Goal: Task Accomplishment & Management: Use online tool/utility

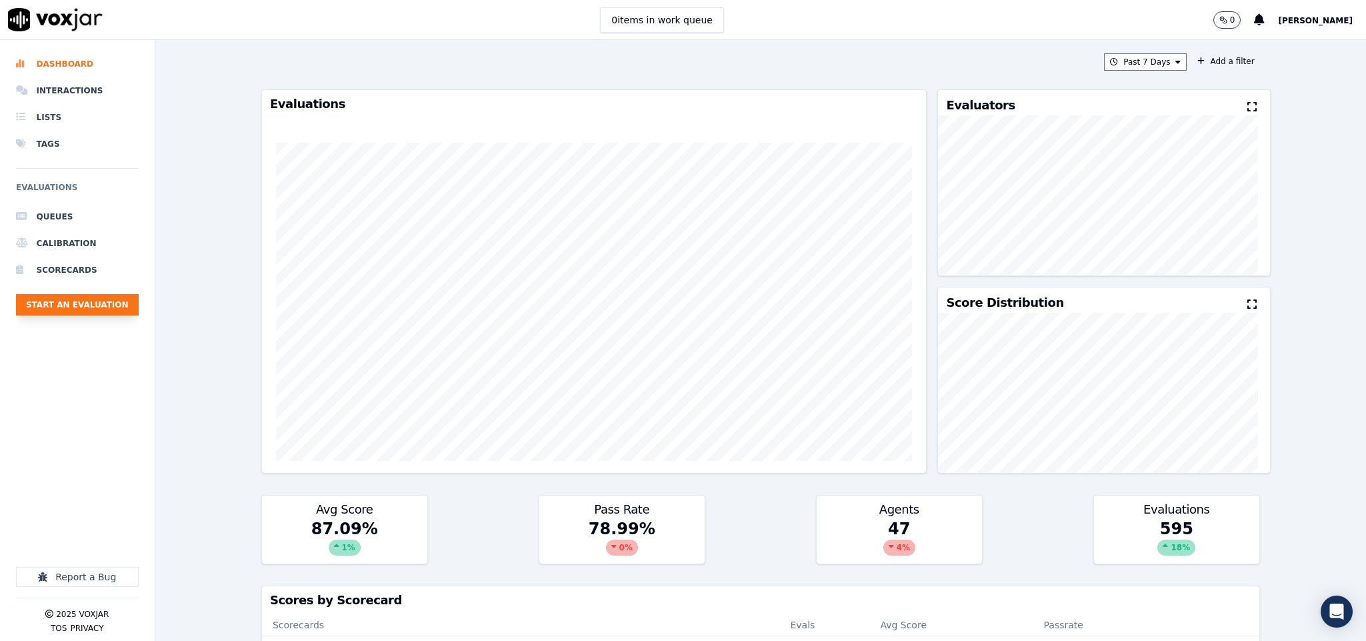
click at [106, 310] on button "Start an Evaluation" at bounding box center [77, 304] width 123 height 21
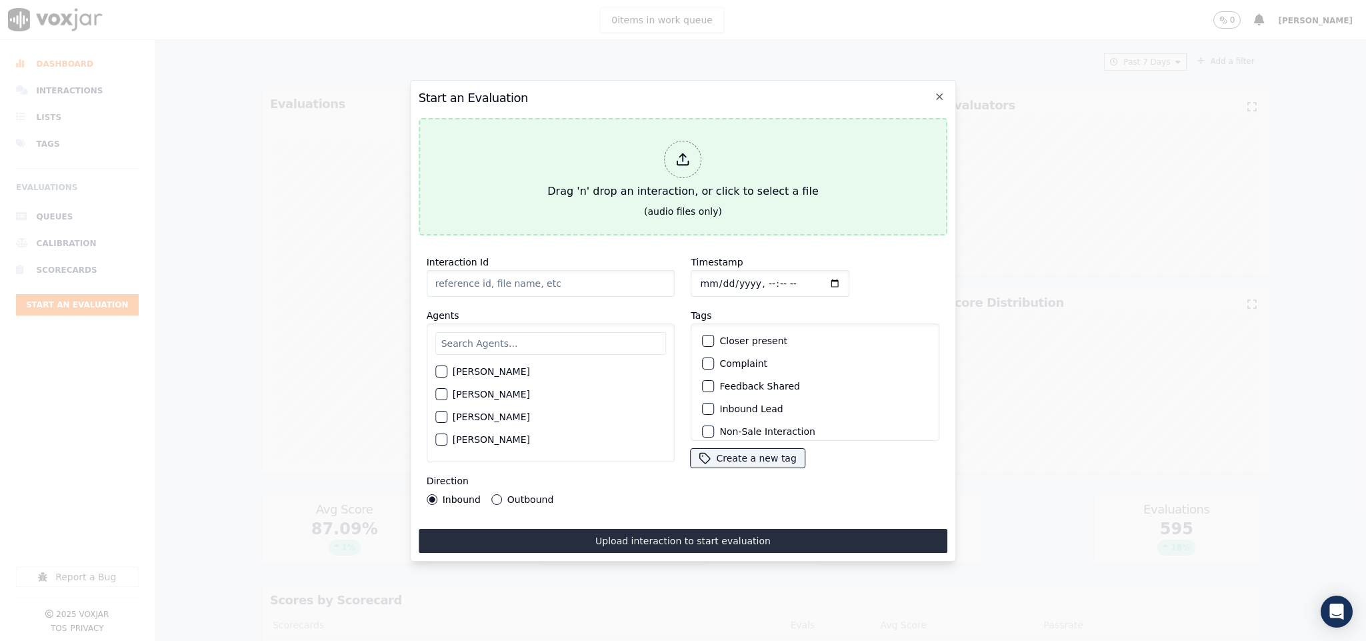
click at [676, 152] on icon at bounding box center [683, 159] width 15 height 15
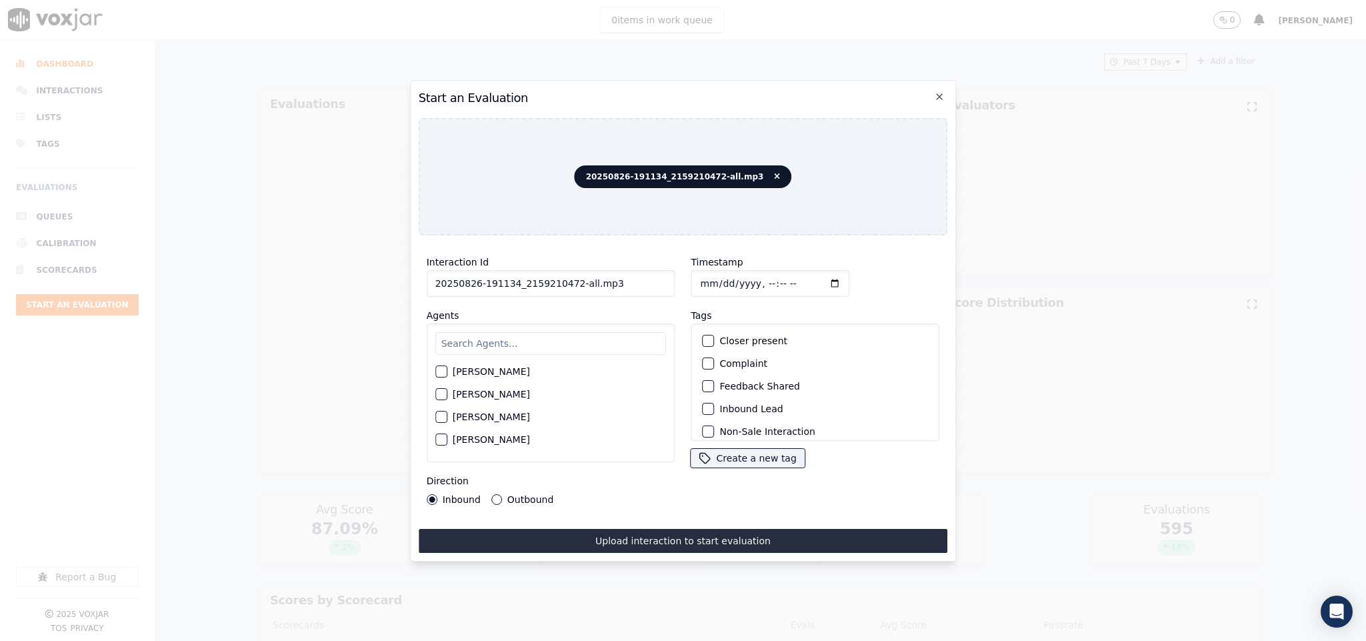
drag, startPoint x: 570, startPoint y: 280, endPoint x: 619, endPoint y: 276, distance: 48.8
click at [619, 276] on input "20250826-191134_2159210472-all.mp3" at bounding box center [551, 283] width 249 height 27
type input "20250826-191134_2159210472-C1"
click at [694, 281] on input "Timestamp" at bounding box center [770, 283] width 159 height 27
type input "[DATE]T18:28"
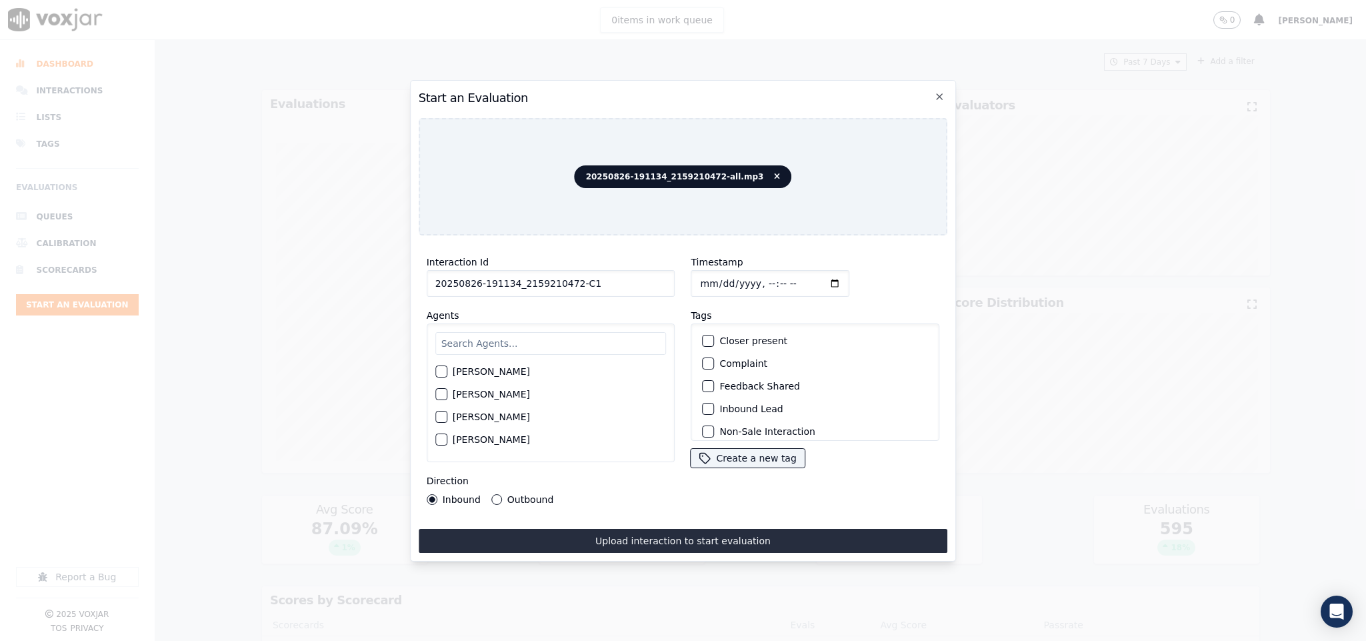
click at [545, 337] on input "text" at bounding box center [550, 343] width 231 height 23
type input "b"
type input "kel"
click at [443, 371] on div "button" at bounding box center [440, 375] width 9 height 9
click at [492, 494] on button "Outbound" at bounding box center [496, 499] width 11 height 11
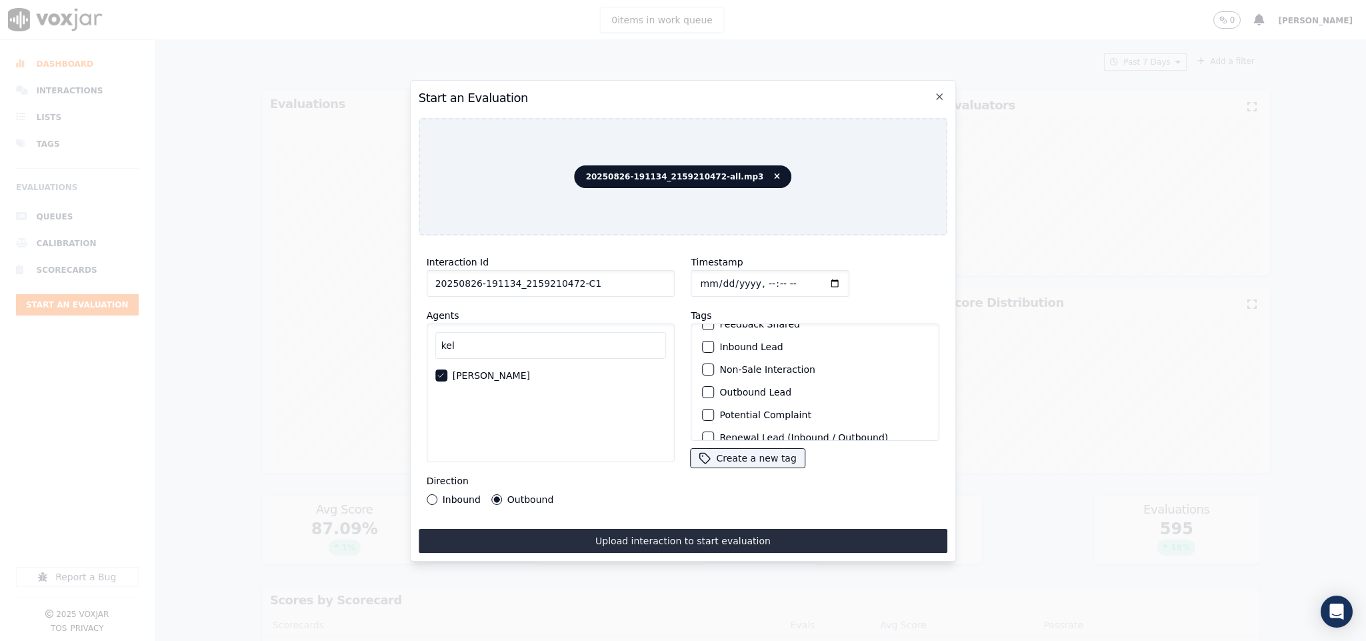
scroll to position [100, 0]
click at [703, 351] on div "button" at bounding box center [707, 355] width 9 height 9
click at [703, 419] on div "button" at bounding box center [707, 423] width 9 height 9
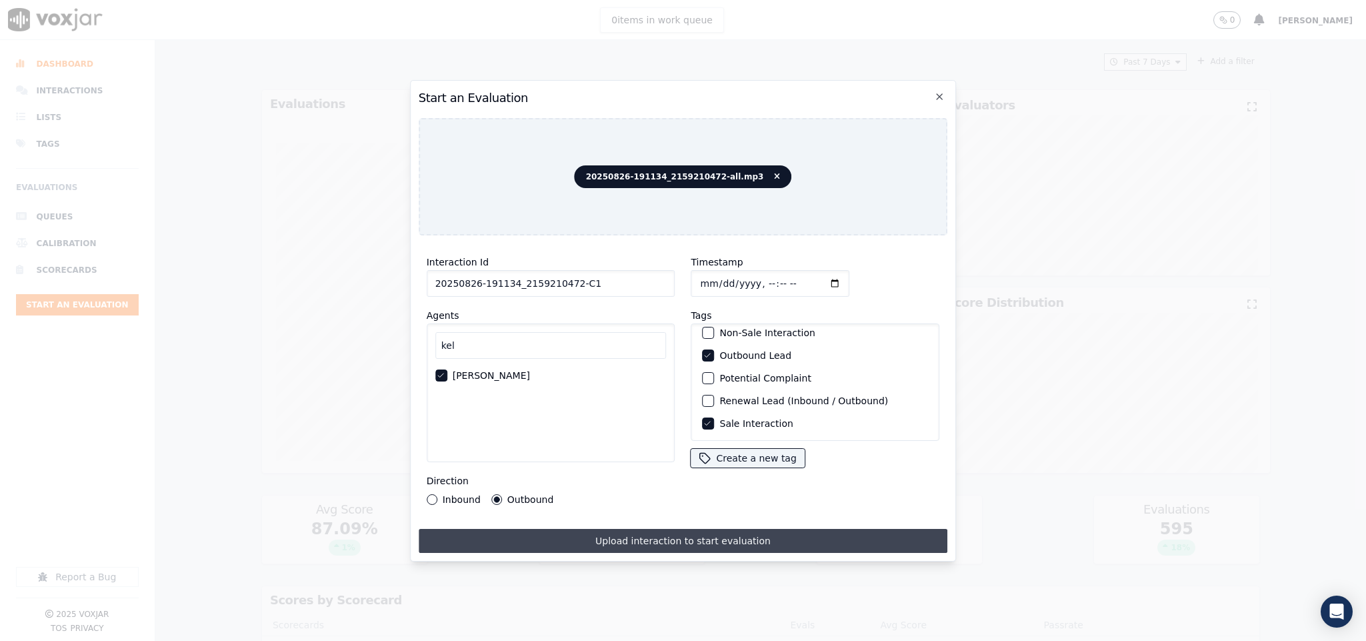
click at [725, 531] on button "Upload interaction to start evaluation" at bounding box center [683, 541] width 529 height 24
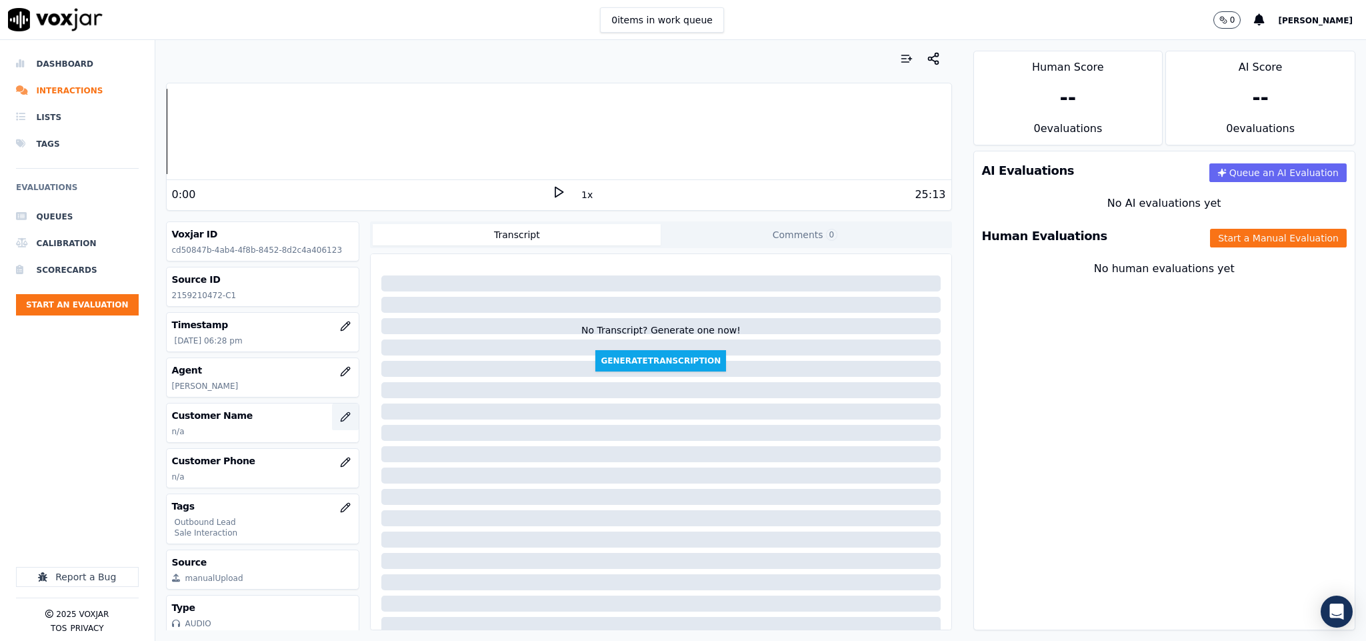
click at [341, 421] on icon "button" at bounding box center [345, 416] width 9 height 9
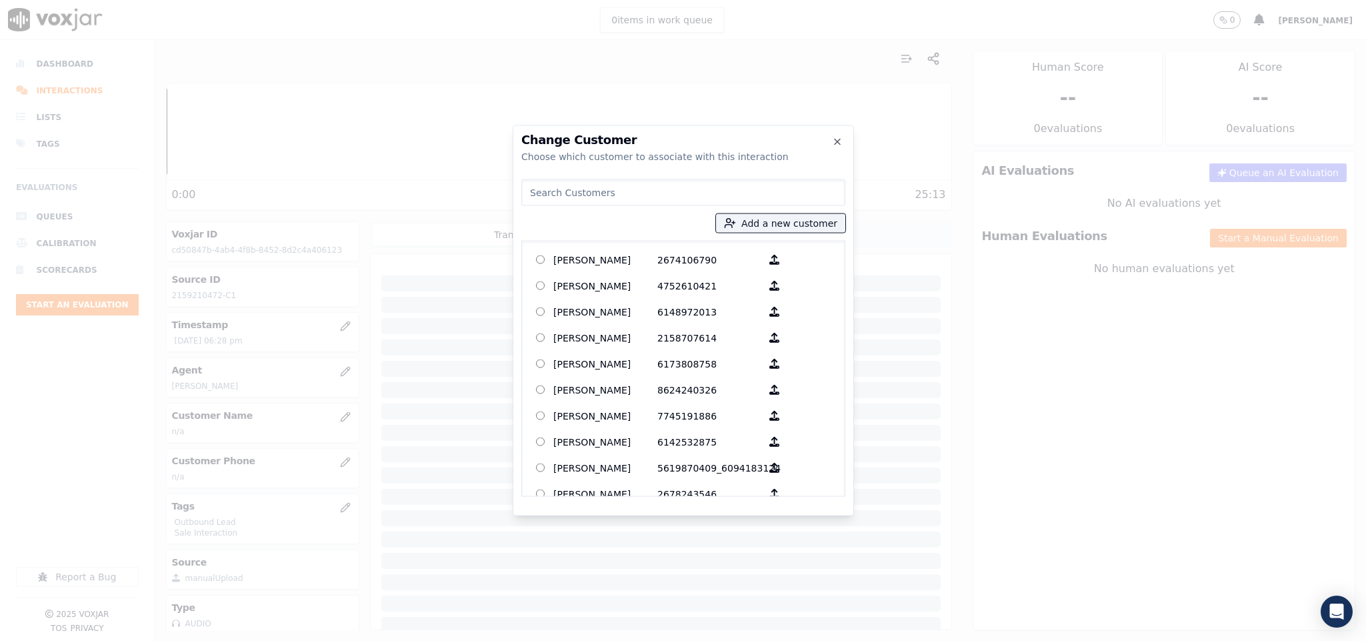
type input "Hannah Jallah"
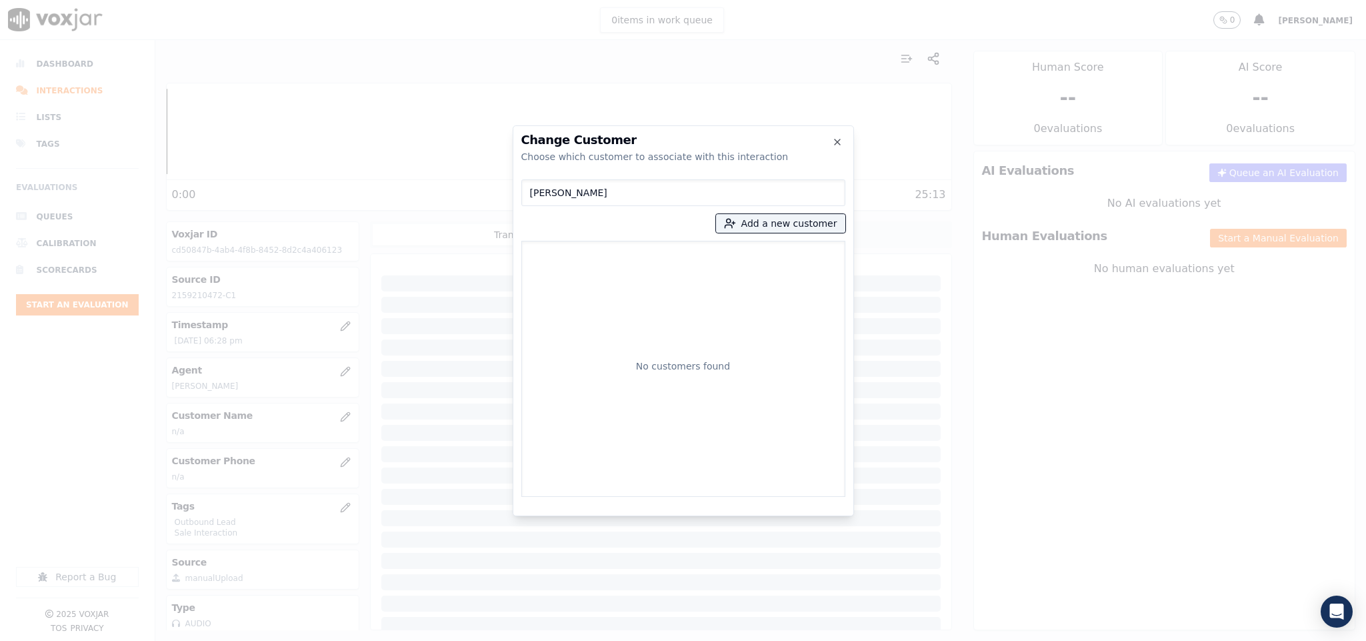
drag, startPoint x: 630, startPoint y: 186, endPoint x: 390, endPoint y: 211, distance: 241.3
click at [390, 640] on div "Change Customer Choose which customer to associate with this interaction Hannah…" at bounding box center [683, 641] width 1366 height 0
click at [736, 220] on icon "button" at bounding box center [730, 223] width 12 height 12
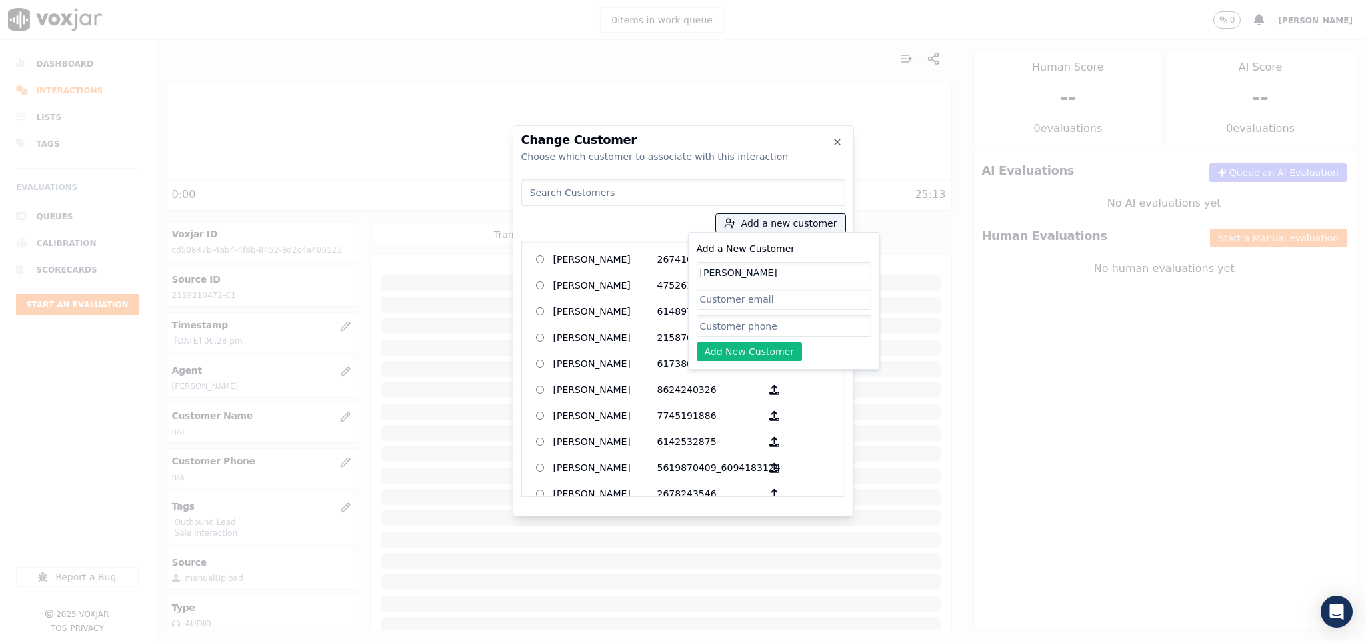
type input "Hannah Jallah"
click at [741, 325] on input "Add a New Customer" at bounding box center [784, 325] width 175 height 21
paste input "2159210472"
paste input "4846451716"
type input "2159210472_4846451716"
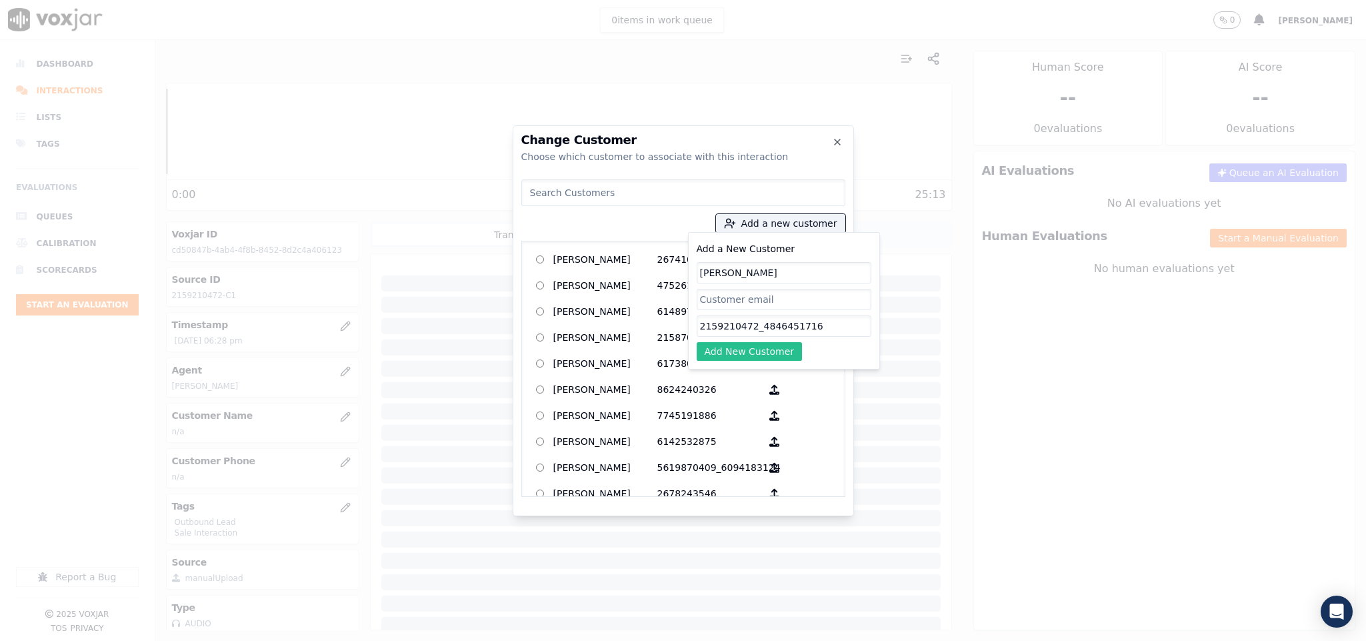
click at [746, 353] on button "Add New Customer" at bounding box center [750, 351] width 106 height 19
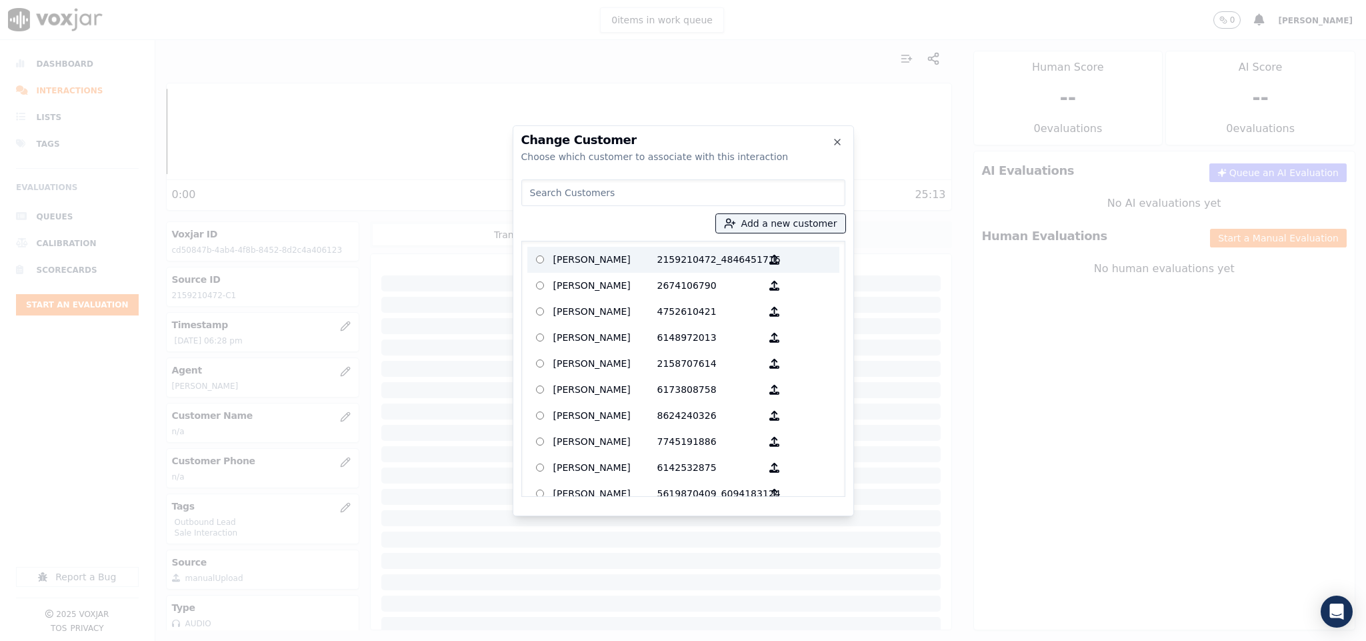
click at [659, 259] on p "2159210472_4846451716" at bounding box center [709, 259] width 104 height 21
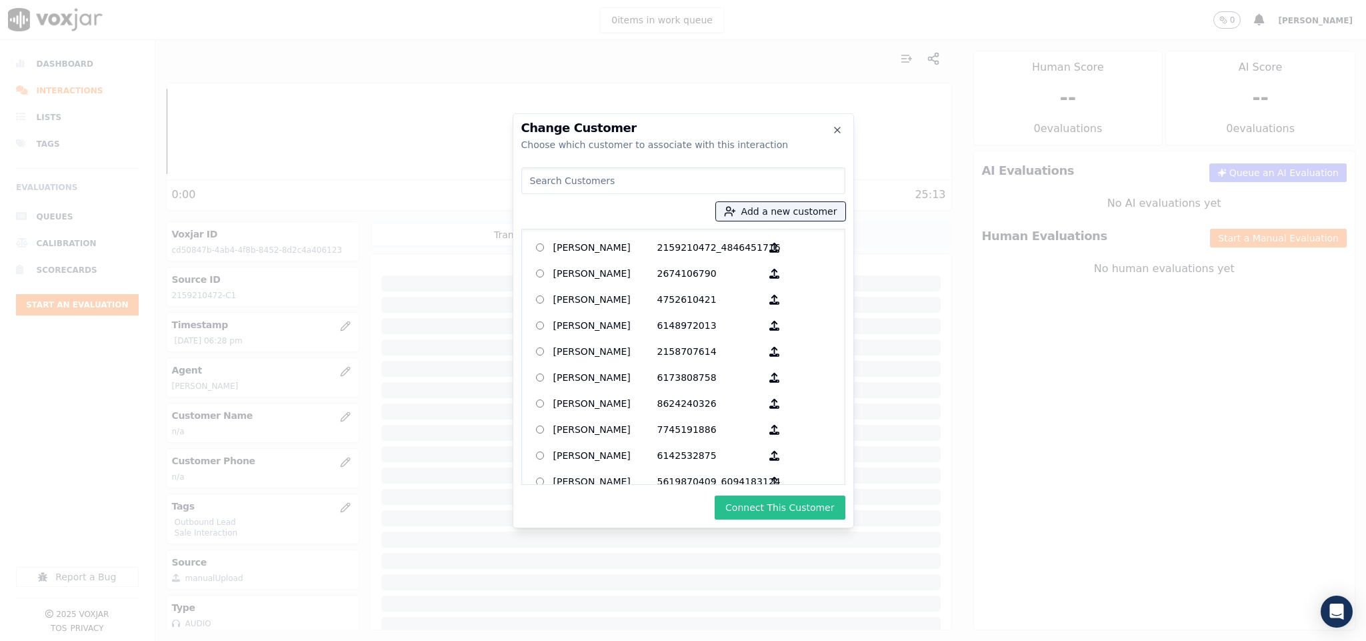
click at [814, 510] on button "Connect This Customer" at bounding box center [780, 507] width 130 height 24
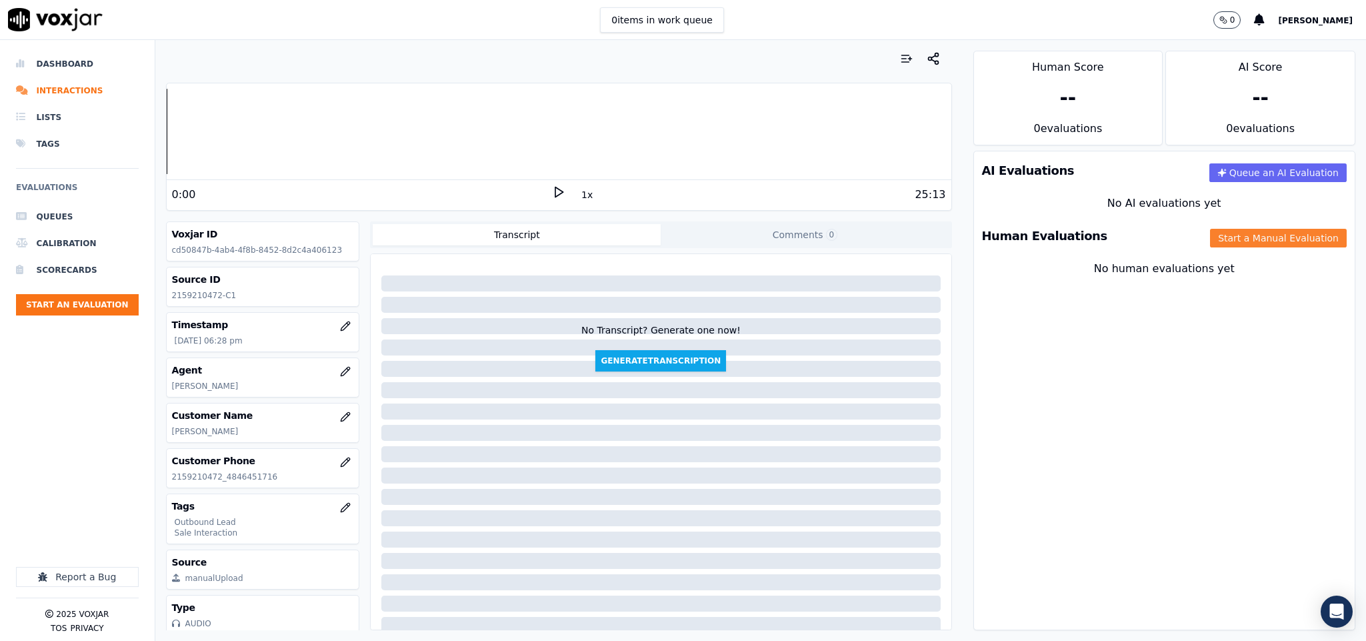
click at [1221, 240] on button "Start a Manual Evaluation" at bounding box center [1278, 238] width 137 height 19
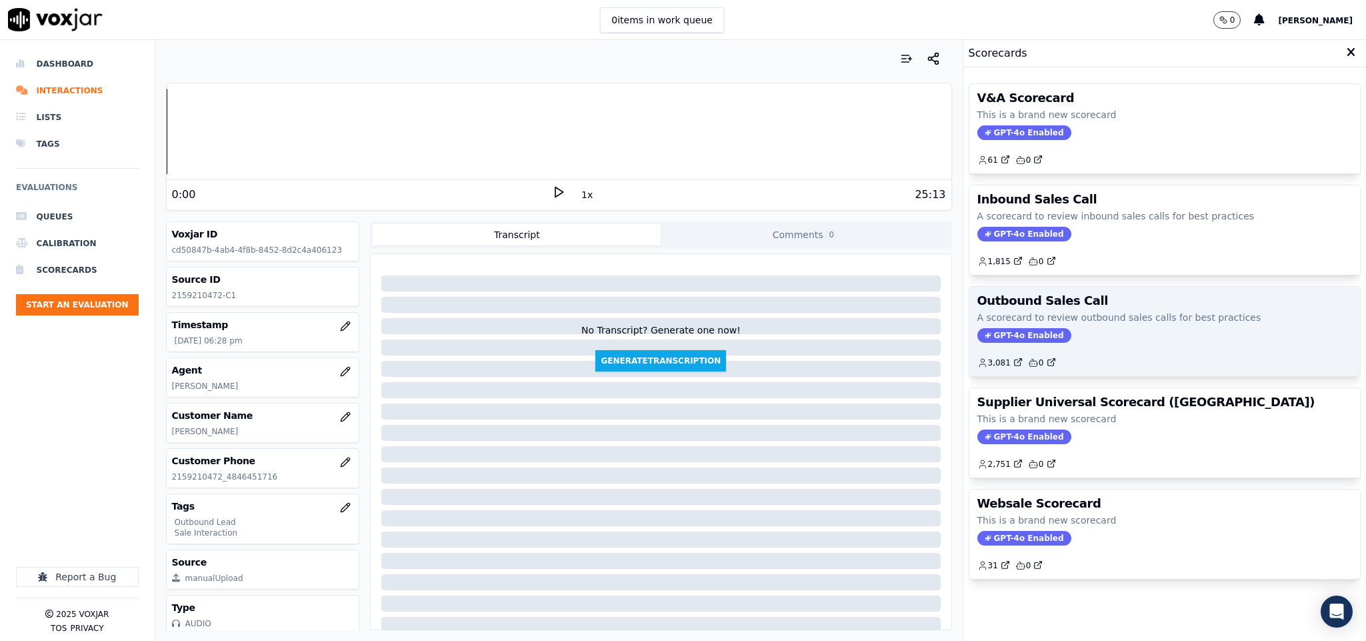
click at [1013, 335] on span "GPT-4o Enabled" at bounding box center [1024, 335] width 94 height 15
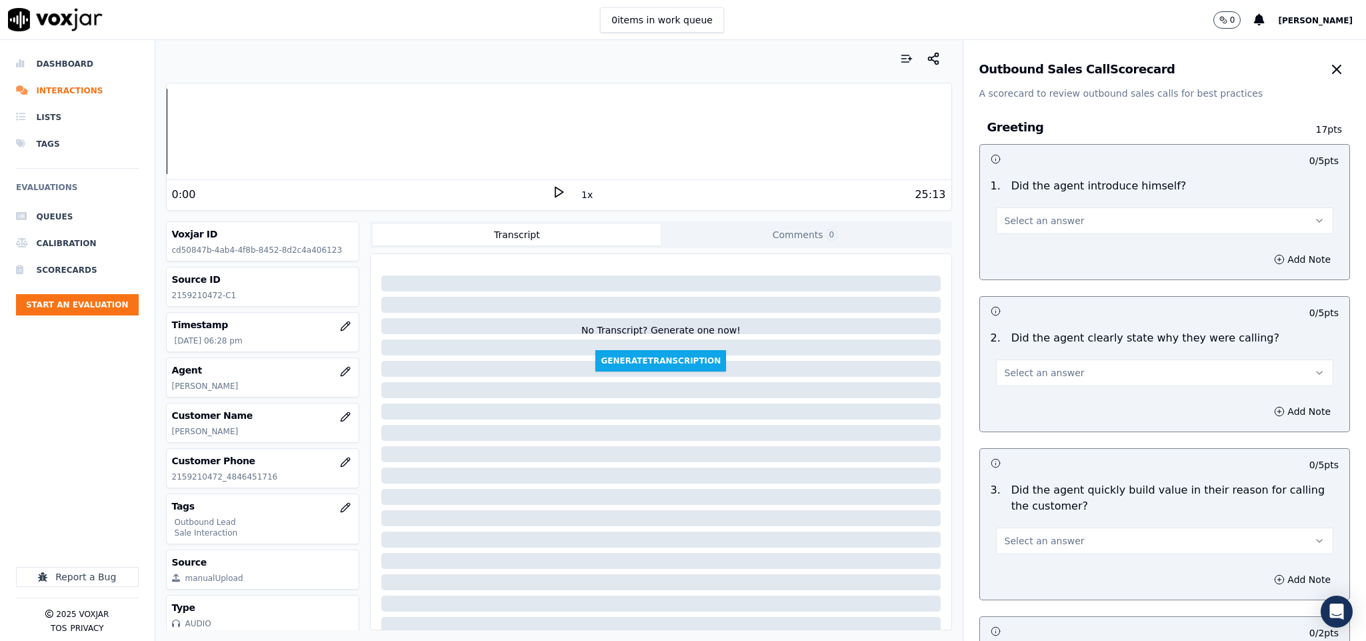
click at [1076, 223] on button "Select an answer" at bounding box center [1165, 220] width 338 height 27
click at [1066, 249] on div "Yes" at bounding box center [1131, 251] width 305 height 21
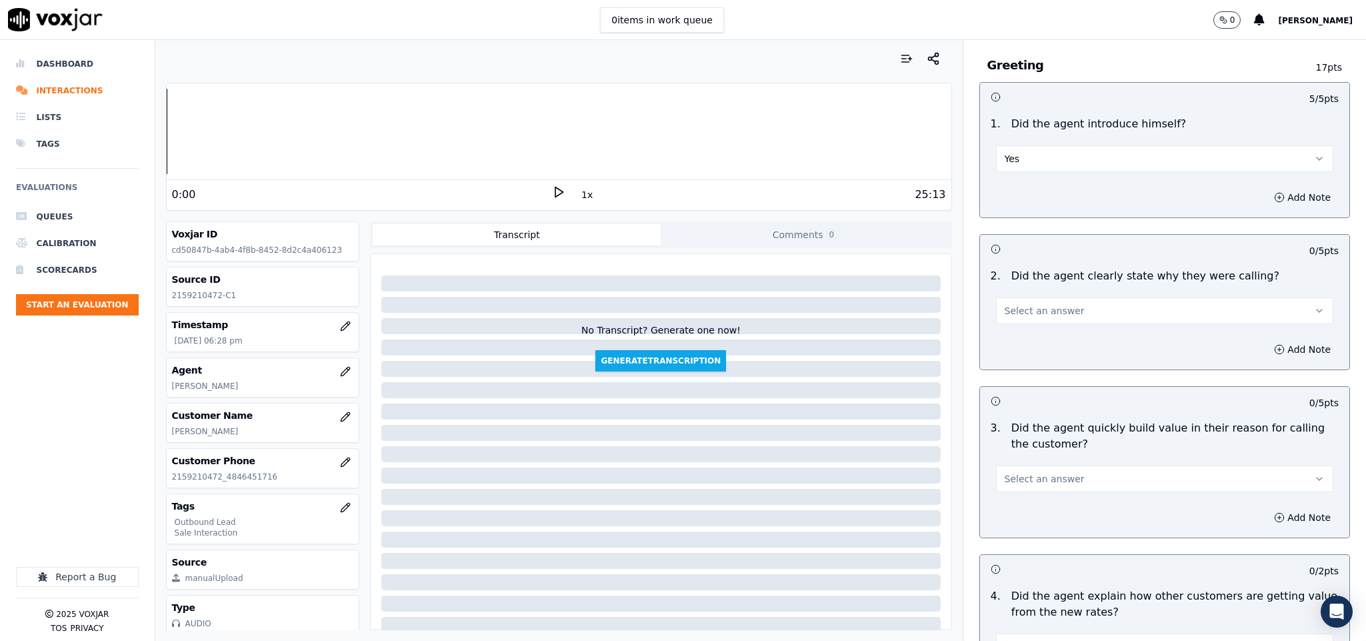
scroll to position [100, 0]
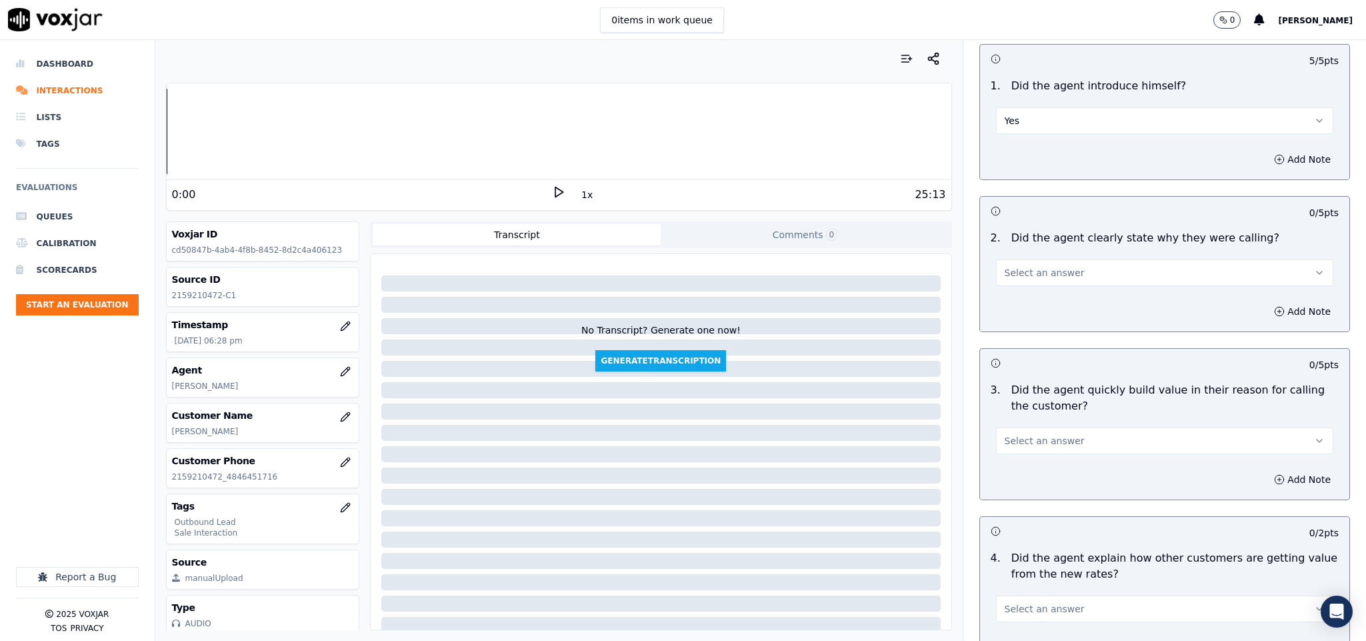
click at [1029, 270] on span "Select an answer" at bounding box center [1045, 272] width 80 height 13
click at [1025, 300] on div "Yes" at bounding box center [1131, 303] width 305 height 21
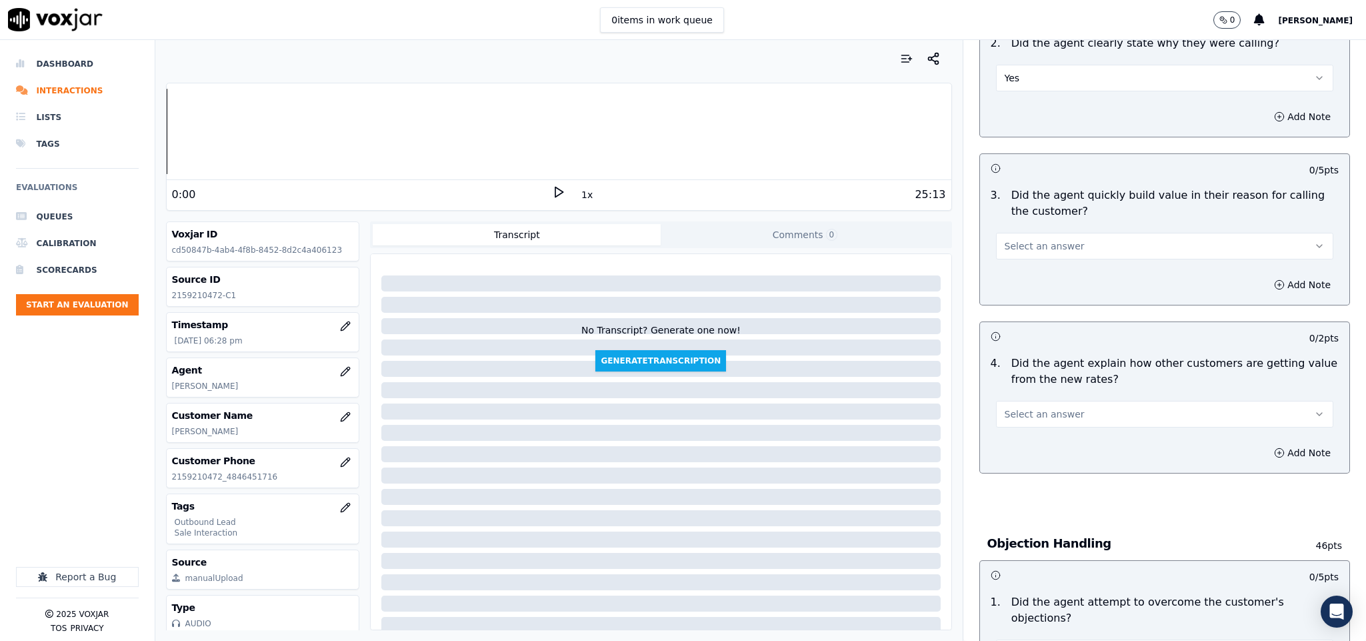
scroll to position [300, 0]
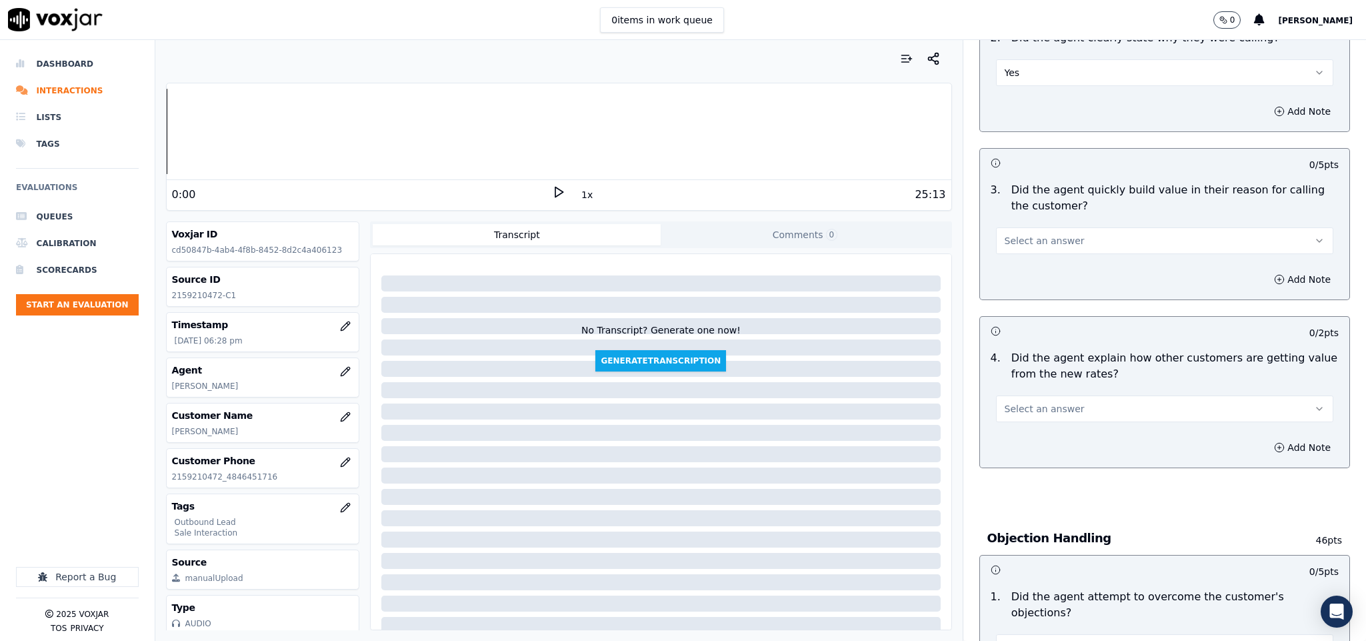
click at [1049, 238] on span "Select an answer" at bounding box center [1045, 240] width 80 height 13
click at [1028, 273] on div "Yes" at bounding box center [1131, 272] width 305 height 21
click at [1050, 405] on span "Select an answer" at bounding box center [1045, 408] width 80 height 13
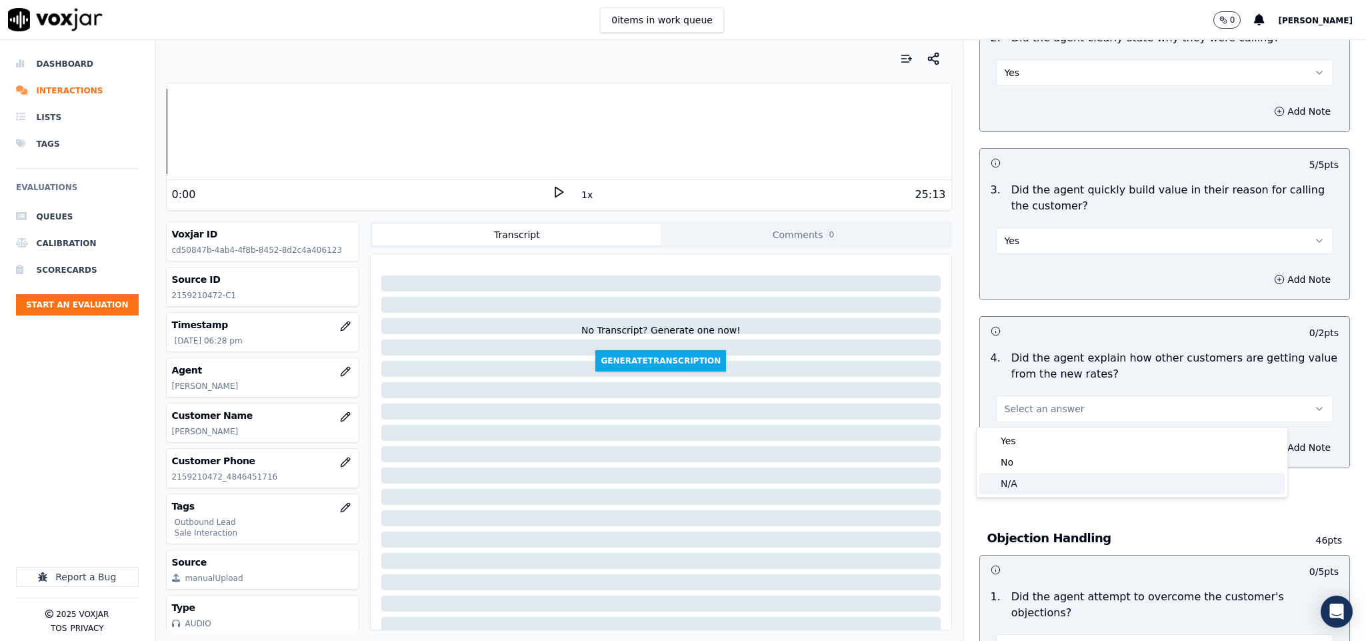
click at [1037, 474] on div "N/A" at bounding box center [1131, 483] width 305 height 21
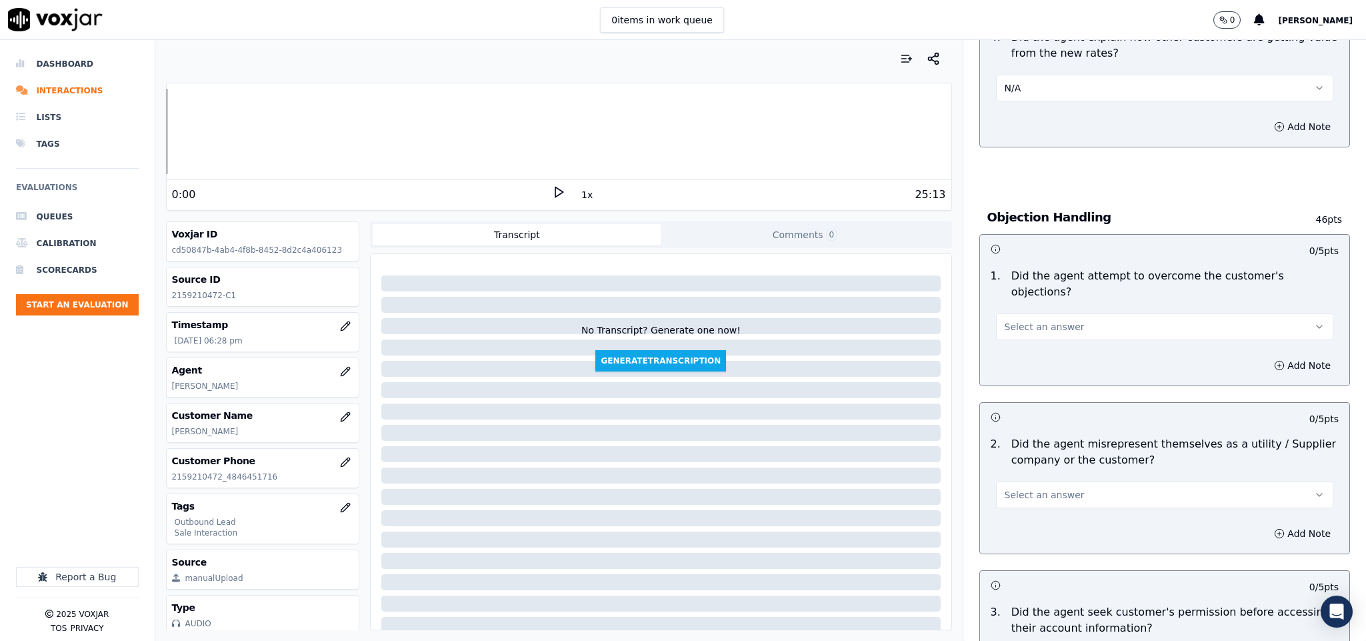
scroll to position [700, 0]
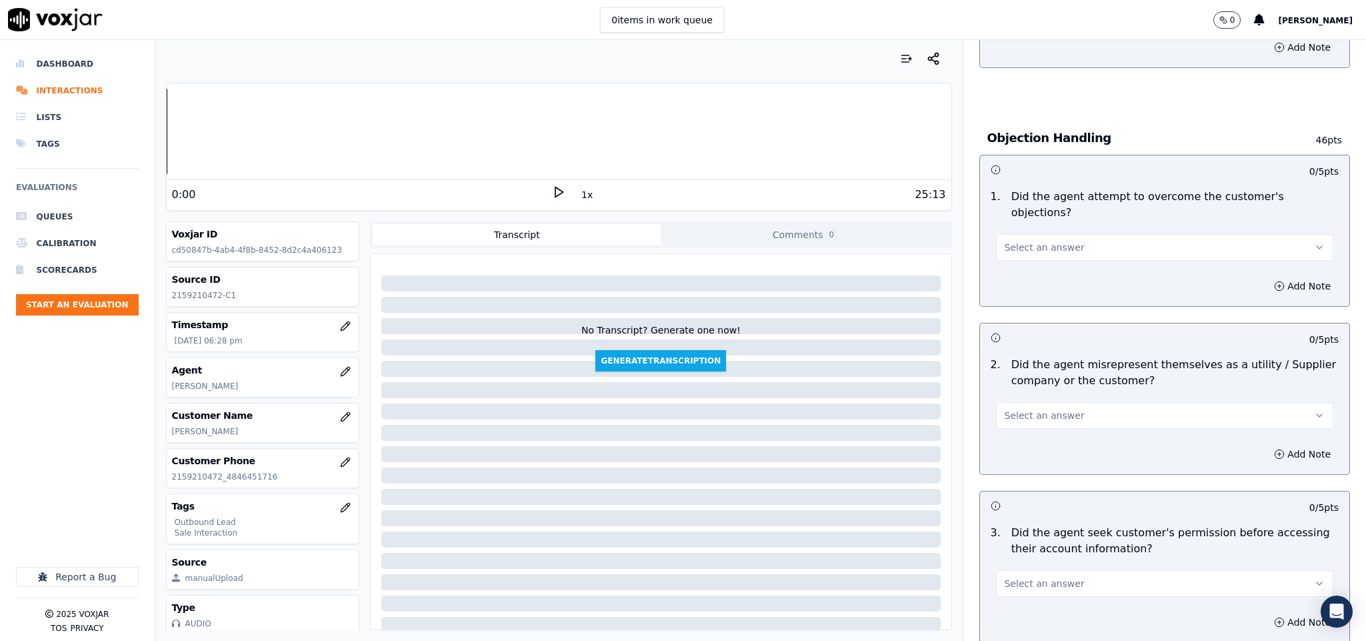
click at [1041, 248] on div "1 . Did the agent attempt to overcome the customer's objections? Select an answ…" at bounding box center [1165, 224] width 370 height 83
click at [1046, 241] on button "Select an answer" at bounding box center [1165, 247] width 338 height 27
click at [1033, 261] on div "Yes" at bounding box center [1131, 263] width 305 height 21
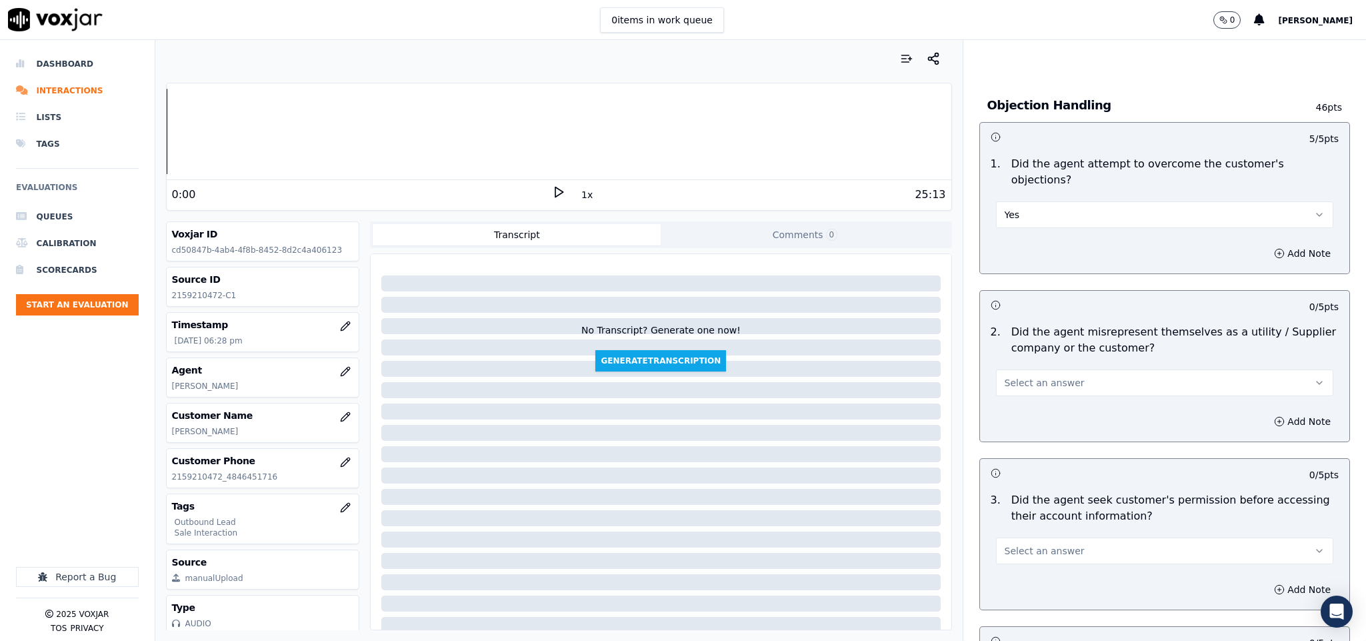
scroll to position [800, 0]
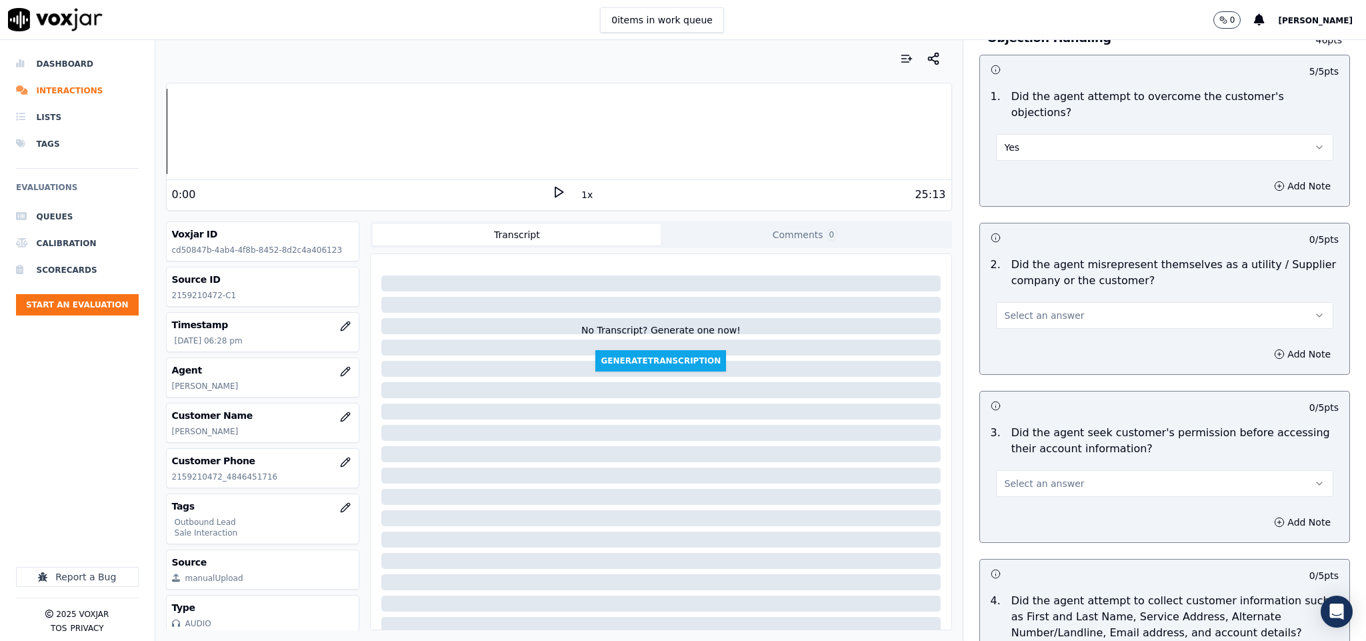
click at [1033, 309] on span "Select an answer" at bounding box center [1045, 315] width 80 height 13
click at [1028, 360] on div "No" at bounding box center [1131, 353] width 305 height 21
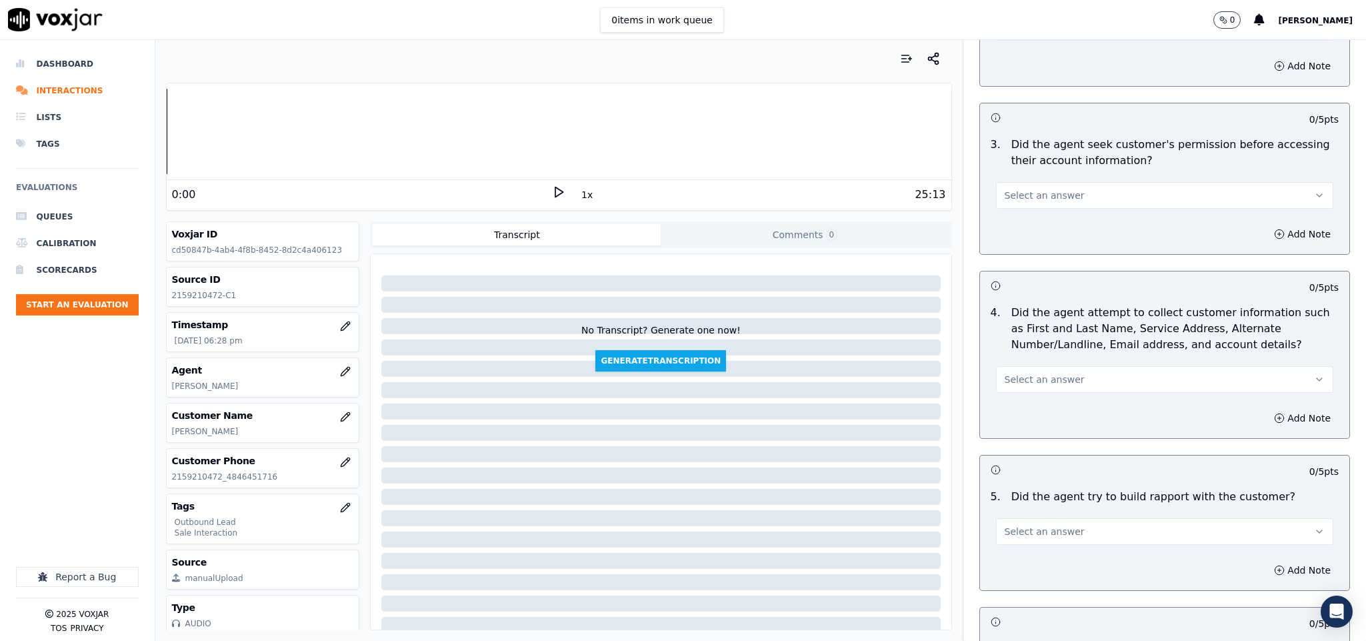
scroll to position [1100, 0]
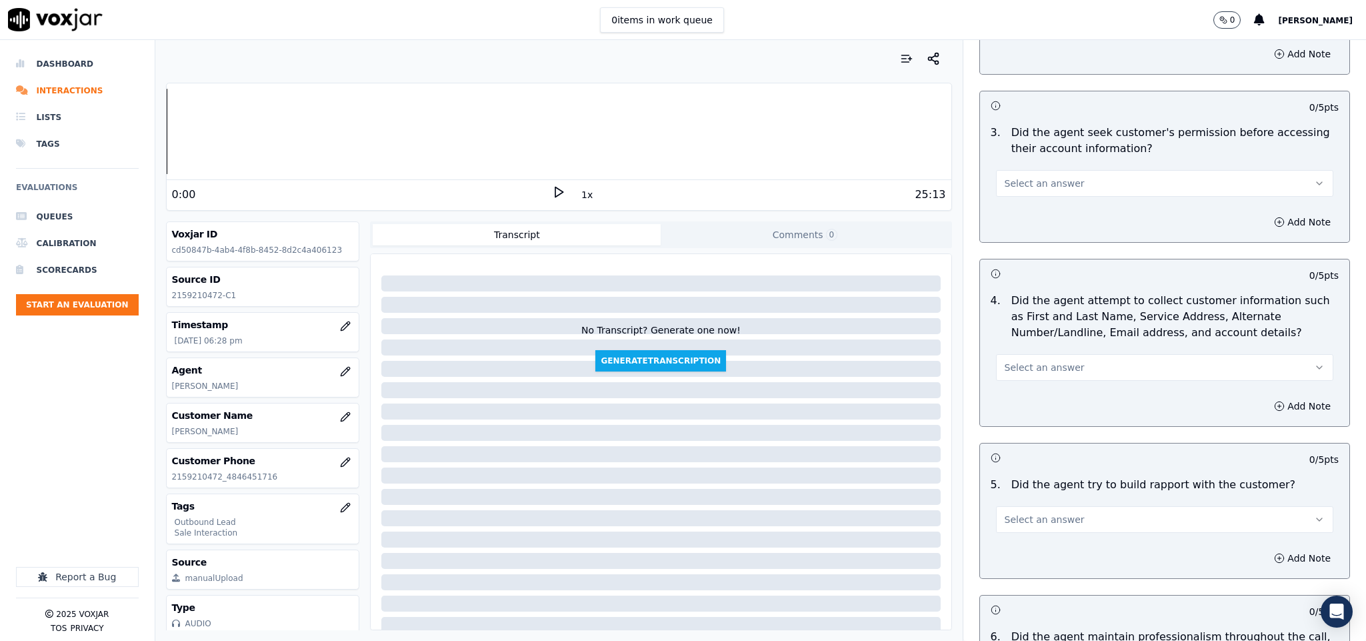
click at [1033, 182] on button "Select an answer" at bounding box center [1165, 183] width 338 height 27
click at [1022, 217] on div "No" at bounding box center [1131, 222] width 305 height 21
click at [1266, 217] on button "Add Note" at bounding box center [1302, 222] width 73 height 19
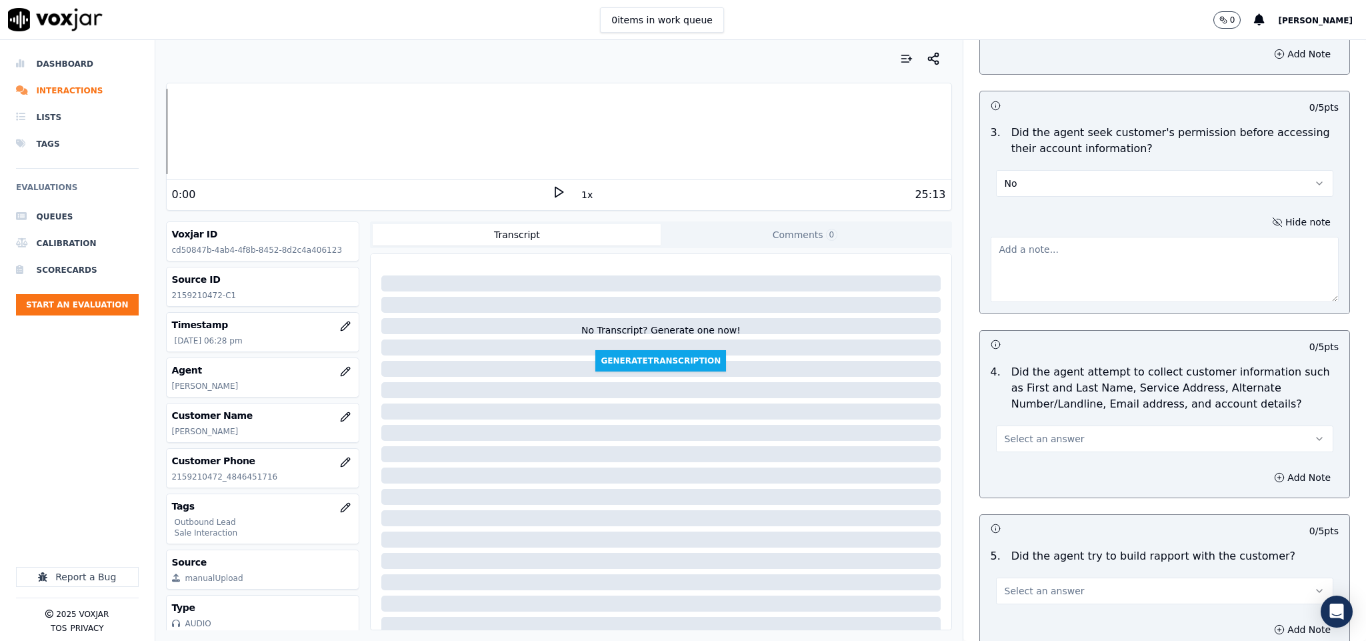
click at [1168, 247] on textarea at bounding box center [1165, 269] width 349 height 65
paste textarea "@3:01 Kelvin - the total amount on your bill, I can see it's 539 dollars.00 cen…"
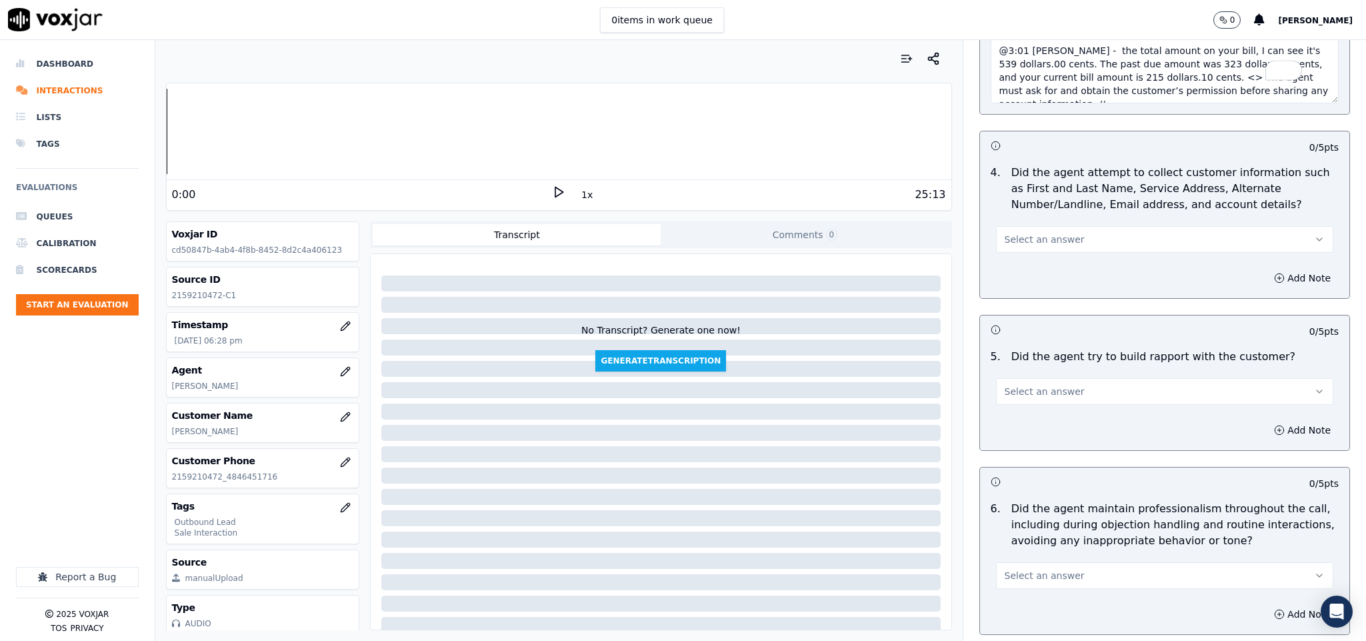
scroll to position [1300, 0]
type textarea "@3:01 Kelvin - the total amount on your bill, I can see it's 539 dollars.00 cen…"
click at [1076, 232] on button "Select an answer" at bounding box center [1165, 238] width 338 height 27
click at [1035, 307] on div "N/A" at bounding box center [1131, 299] width 305 height 21
click at [1057, 378] on button "Select an answer" at bounding box center [1165, 390] width 338 height 27
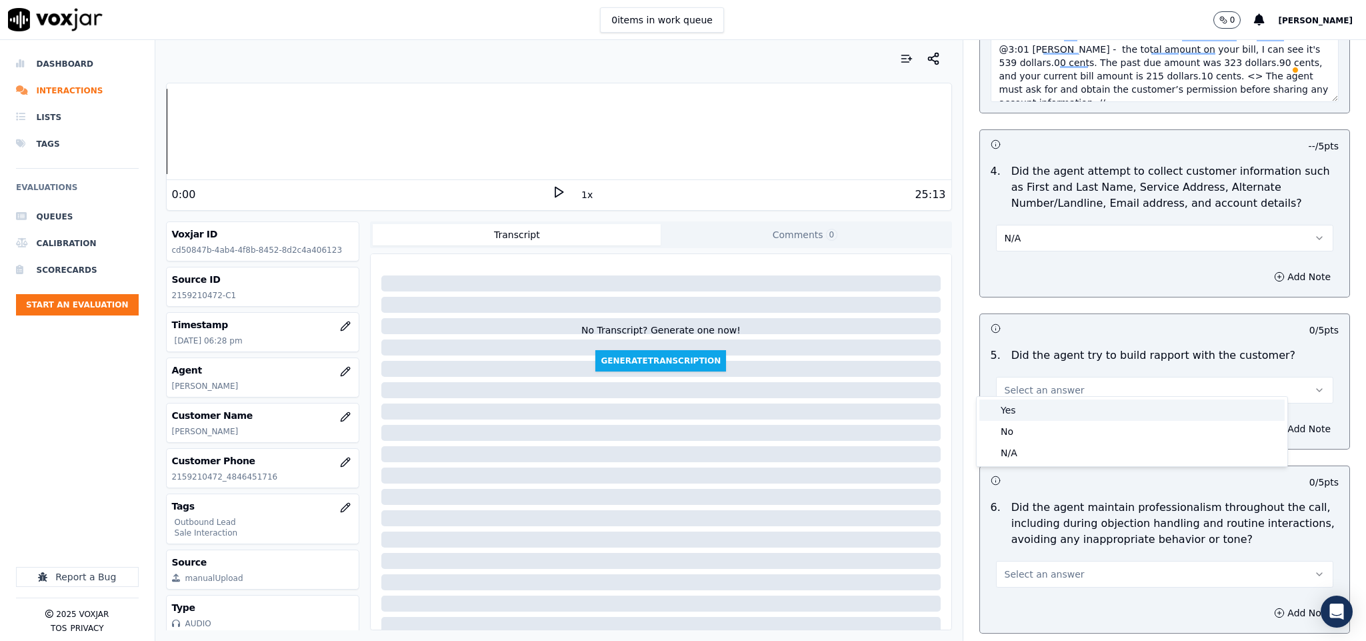
click at [1040, 409] on div "Yes" at bounding box center [1131, 409] width 305 height 21
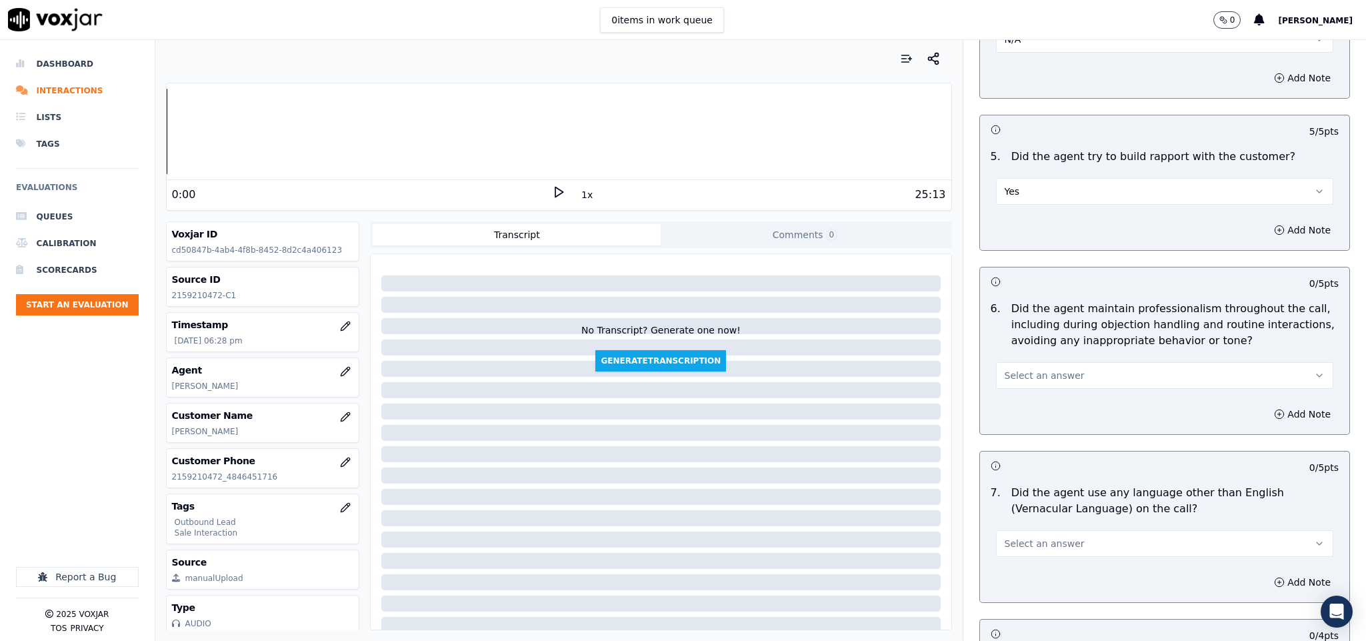
scroll to position [1500, 0]
click at [1009, 190] on button "Yes" at bounding box center [1165, 190] width 338 height 27
click at [1030, 247] on div "N/A" at bounding box center [1131, 252] width 305 height 21
click at [1036, 367] on span "Select an answer" at bounding box center [1045, 373] width 80 height 13
click at [1029, 390] on div "Yes" at bounding box center [1131, 393] width 305 height 21
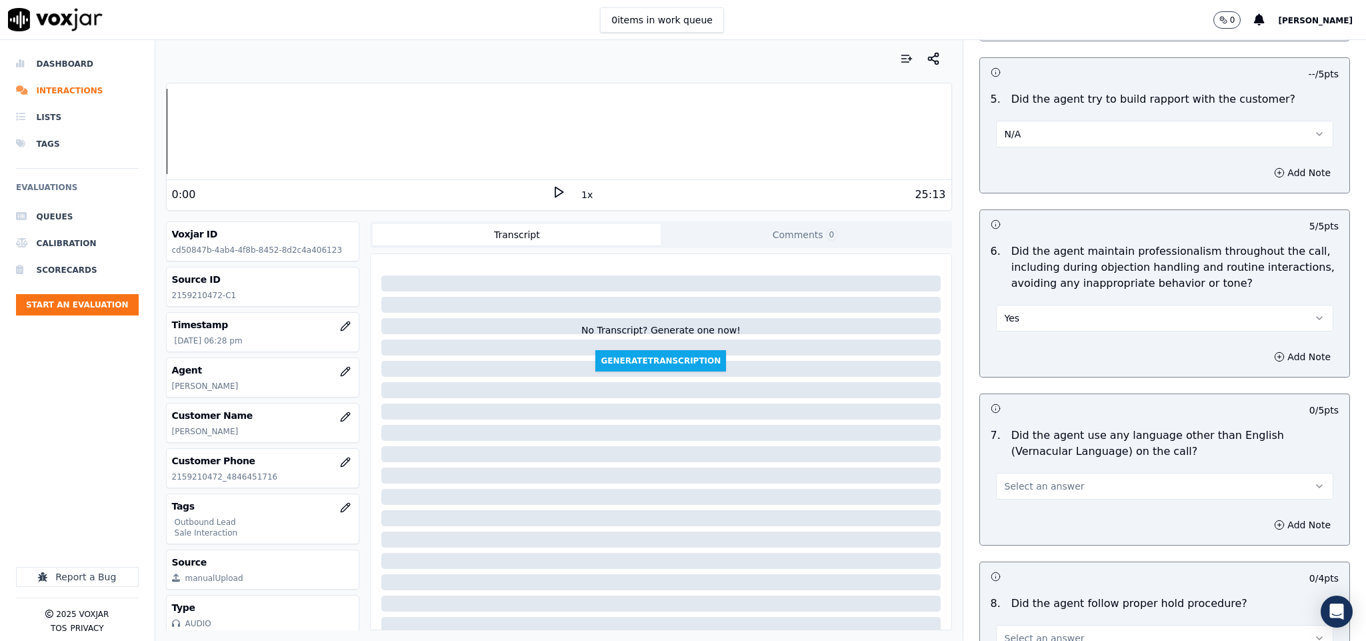
scroll to position [1700, 0]
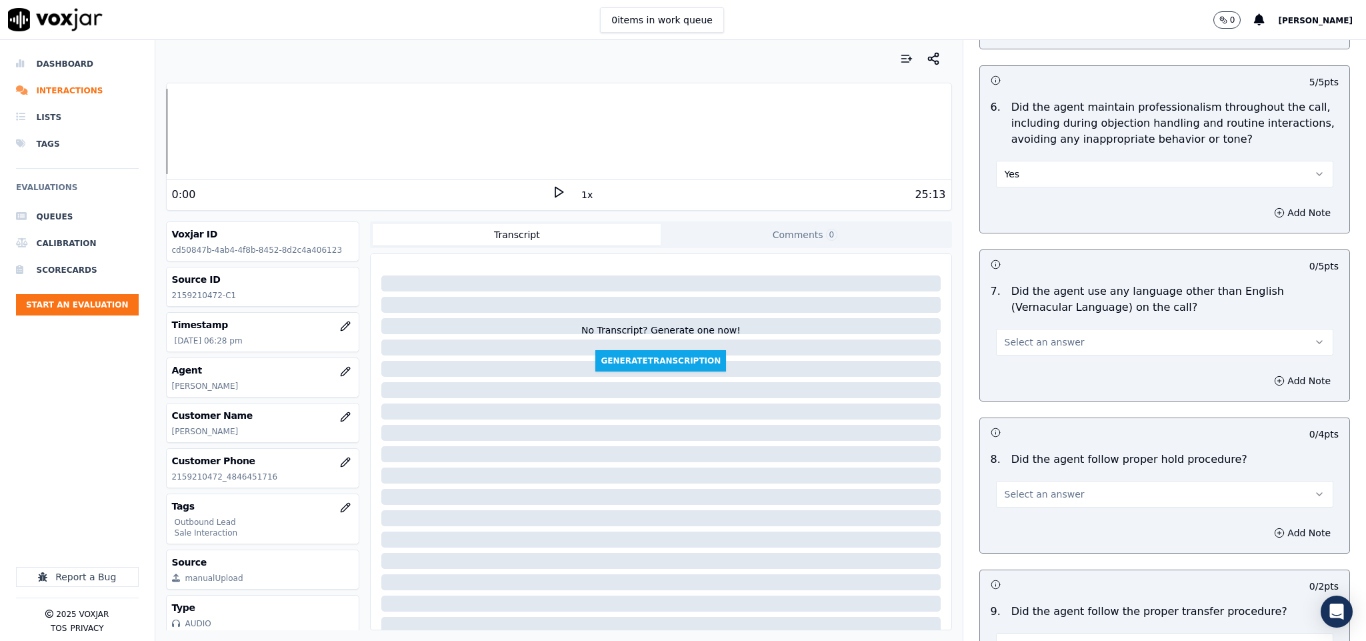
click at [1044, 335] on span "Select an answer" at bounding box center [1045, 341] width 80 height 13
click at [1035, 381] on div "No" at bounding box center [1131, 383] width 305 height 21
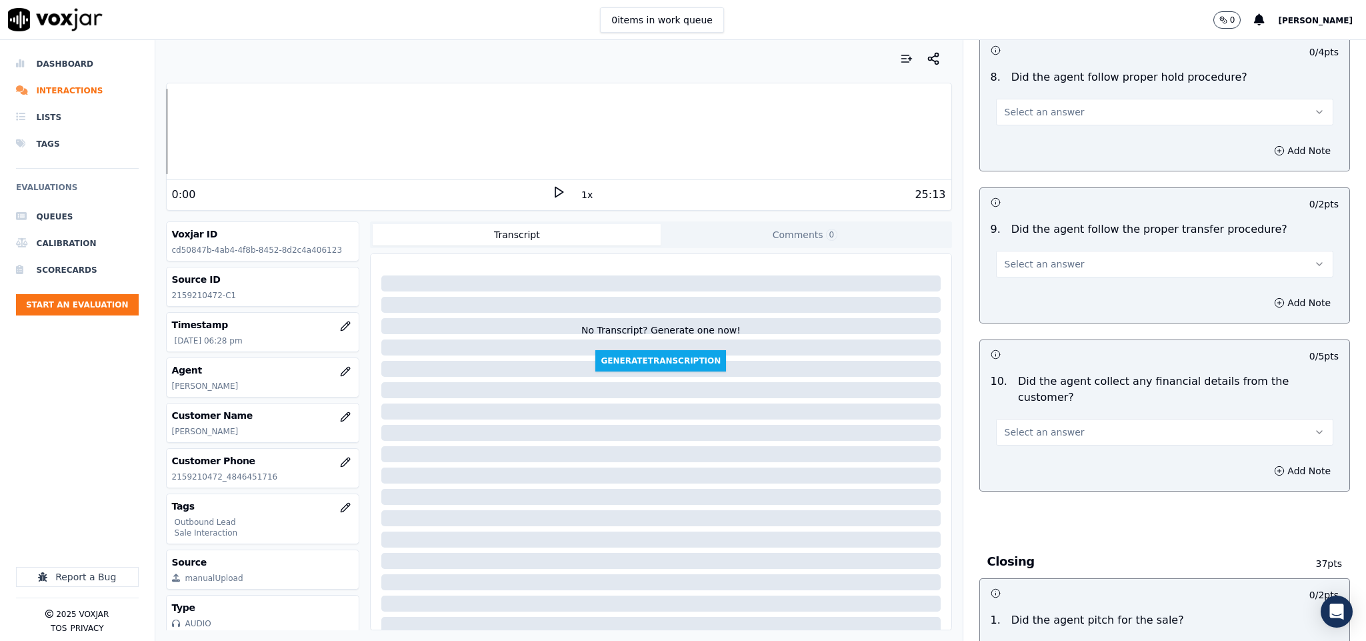
scroll to position [2100, 0]
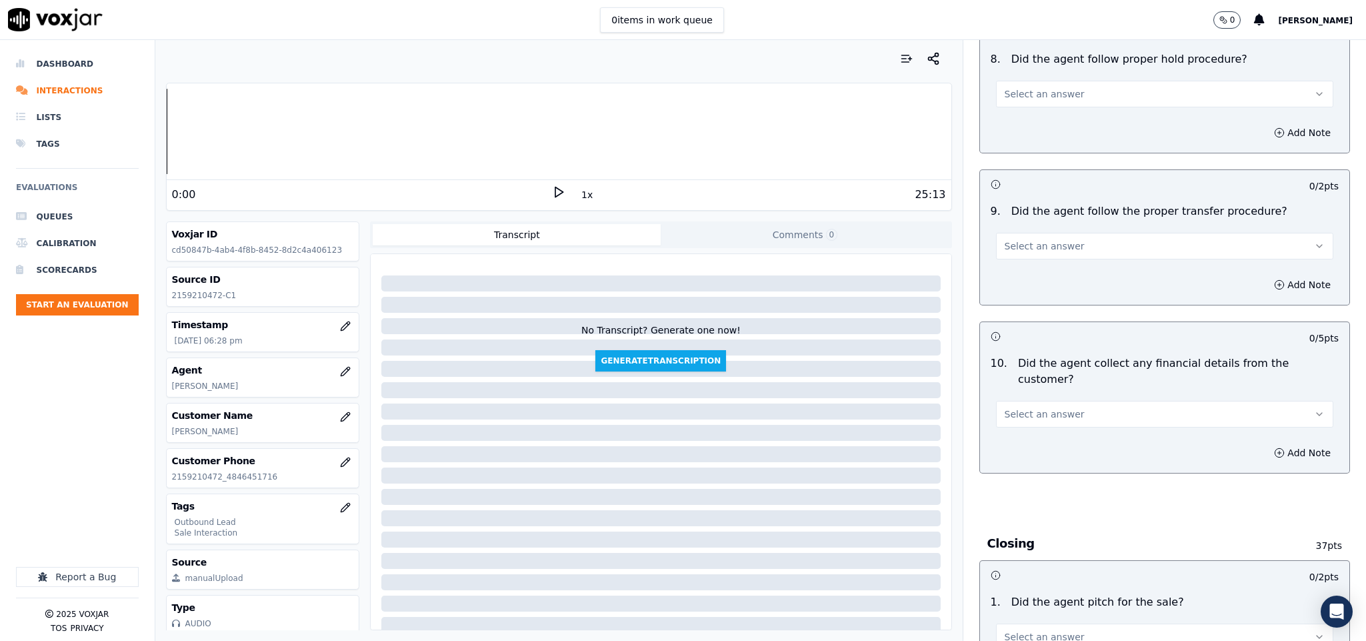
click at [1096, 87] on button "Select an answer" at bounding box center [1165, 94] width 338 height 27
click at [1060, 114] on div "Yes" at bounding box center [1131, 115] width 305 height 21
click at [1049, 233] on button "Select an answer" at bounding box center [1165, 246] width 338 height 27
click at [1033, 262] on div "Yes" at bounding box center [1131, 267] width 305 height 21
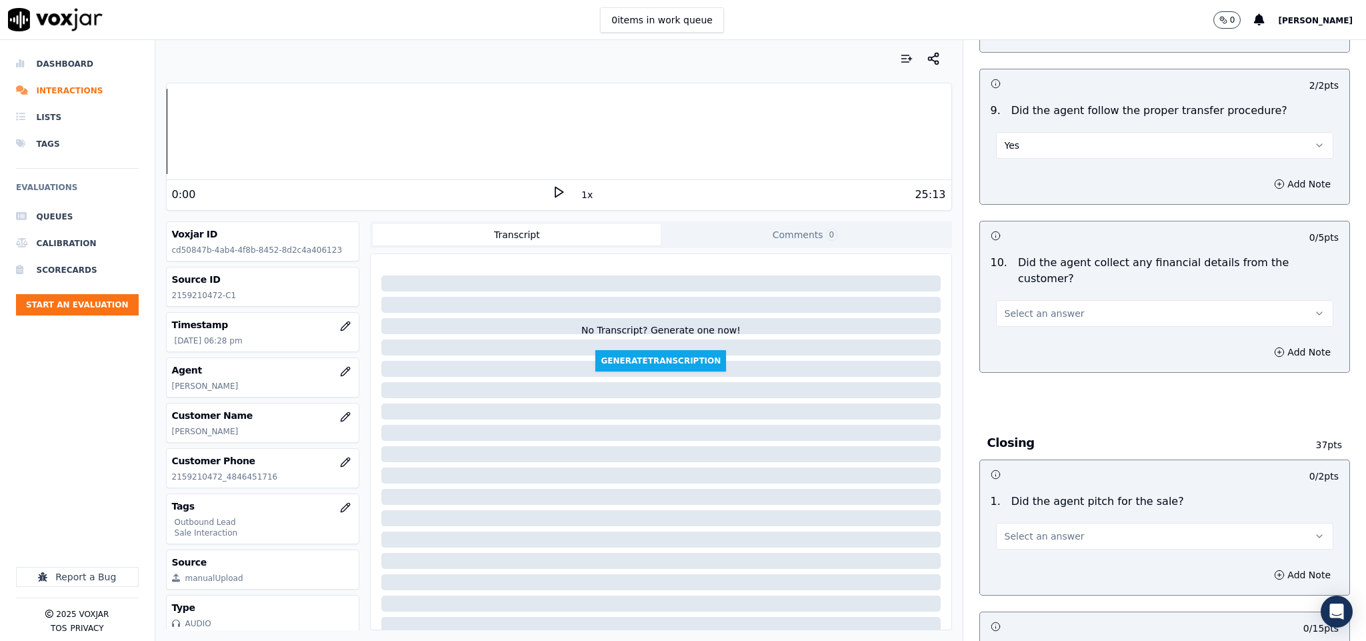
scroll to position [2300, 0]
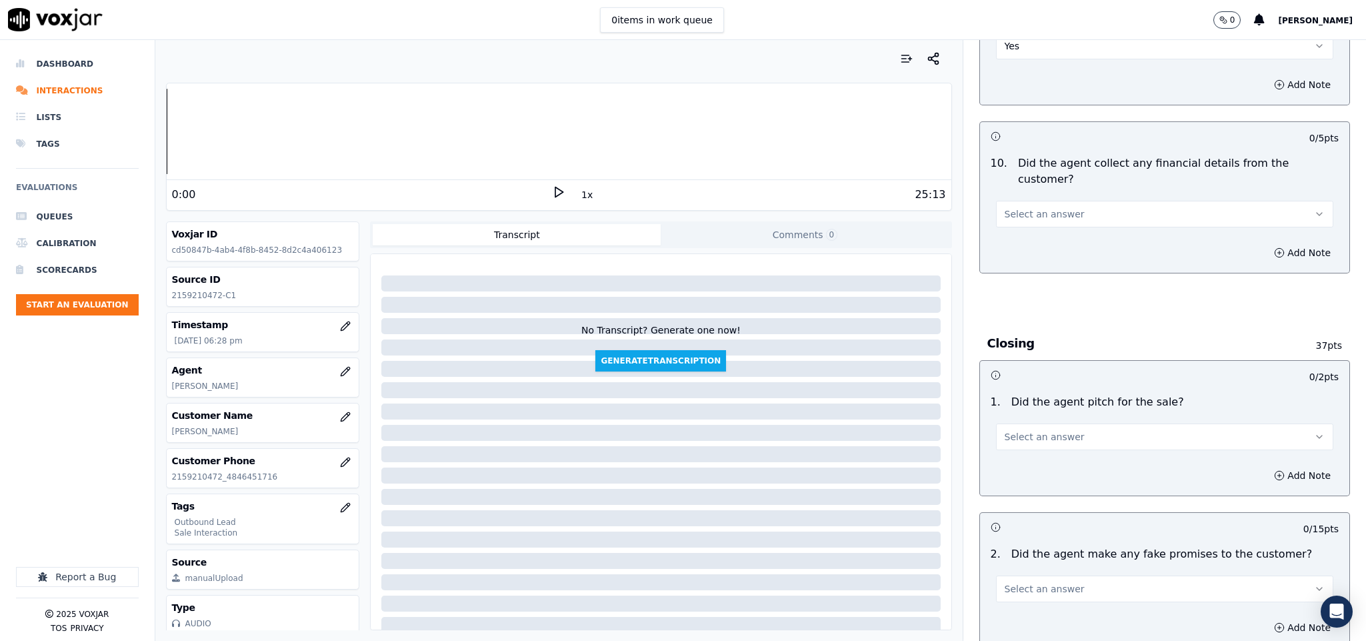
click at [1071, 201] on button "Select an answer" at bounding box center [1165, 214] width 338 height 27
click at [1045, 245] on div "No" at bounding box center [1131, 241] width 305 height 21
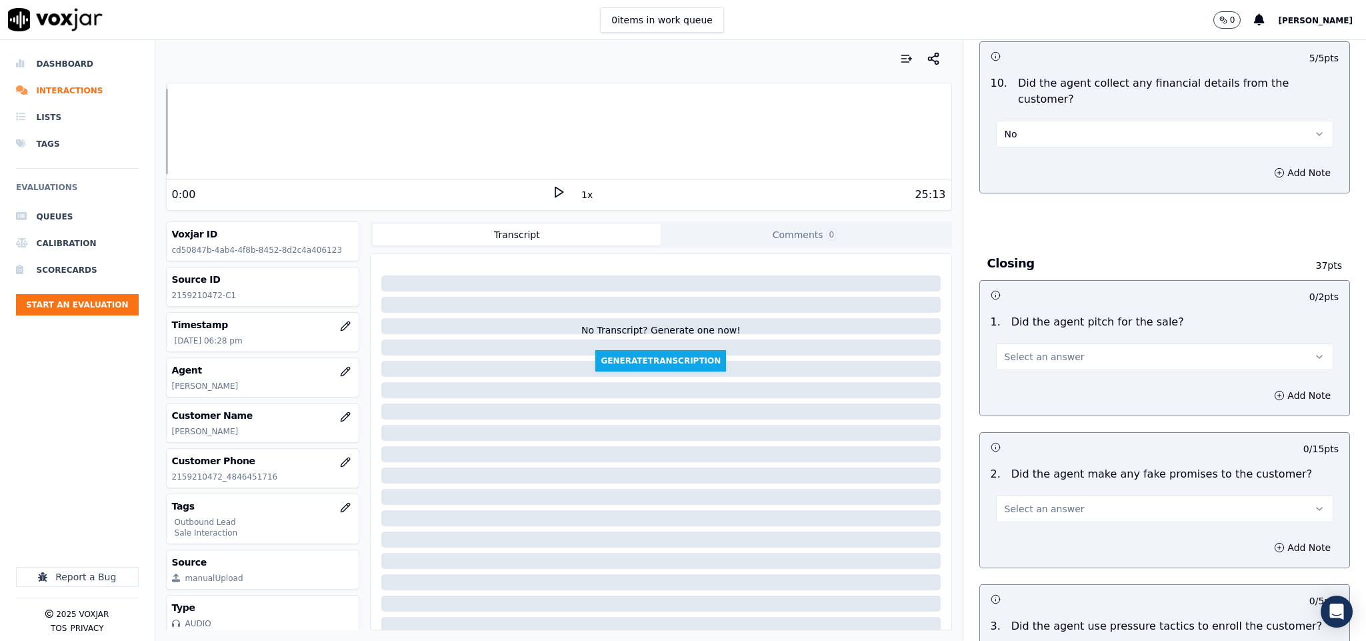
scroll to position [2500, 0]
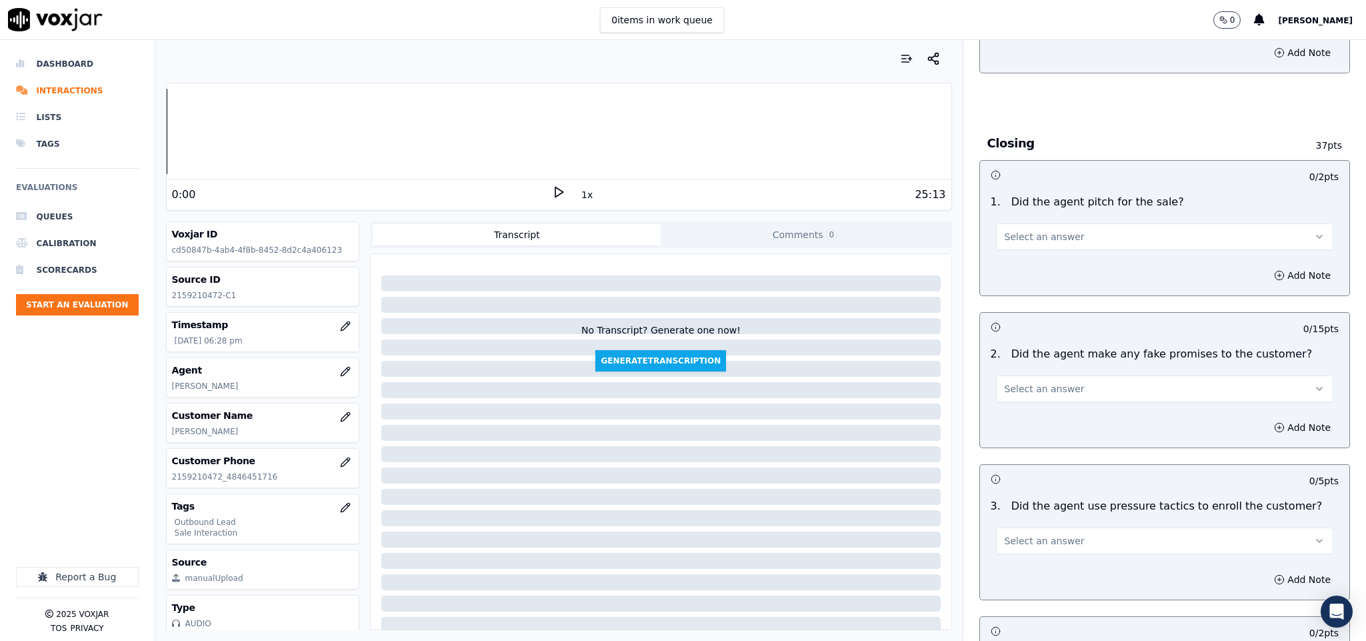
click at [1060, 223] on button "Select an answer" at bounding box center [1165, 236] width 338 height 27
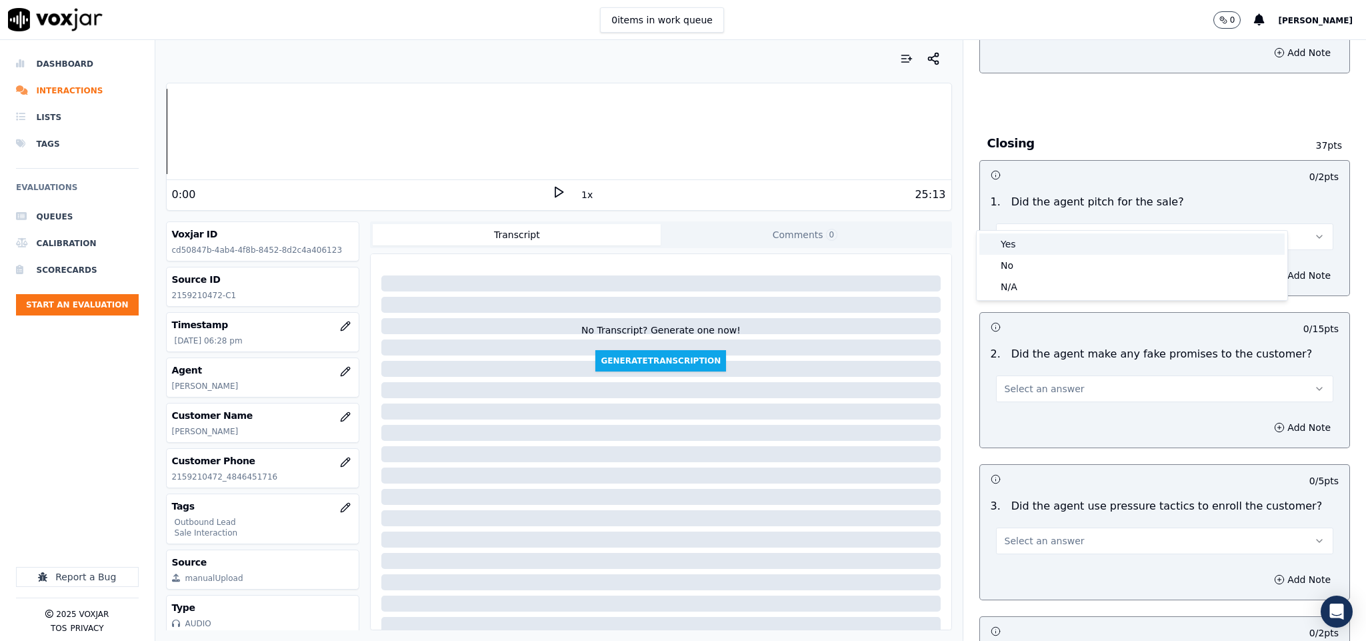
click at [1044, 247] on div "Yes" at bounding box center [1131, 243] width 305 height 21
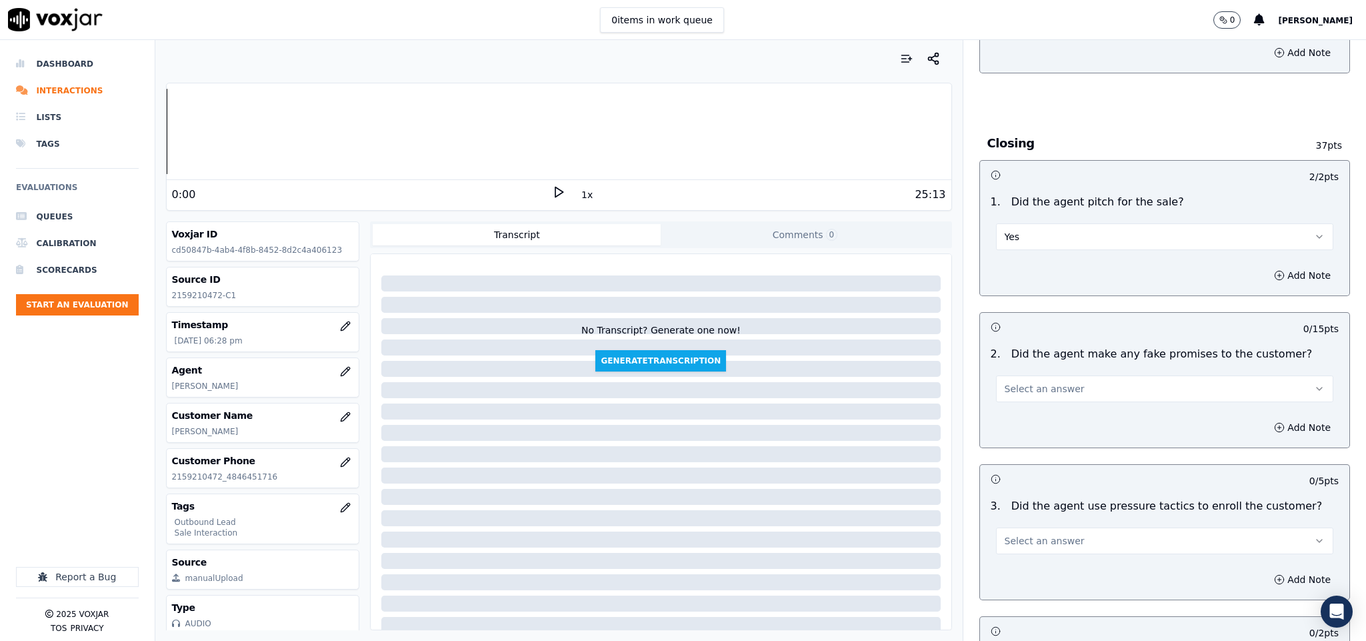
click at [1064, 375] on button "Select an answer" at bounding box center [1165, 388] width 338 height 27
click at [1041, 418] on div "No" at bounding box center [1131, 417] width 305 height 21
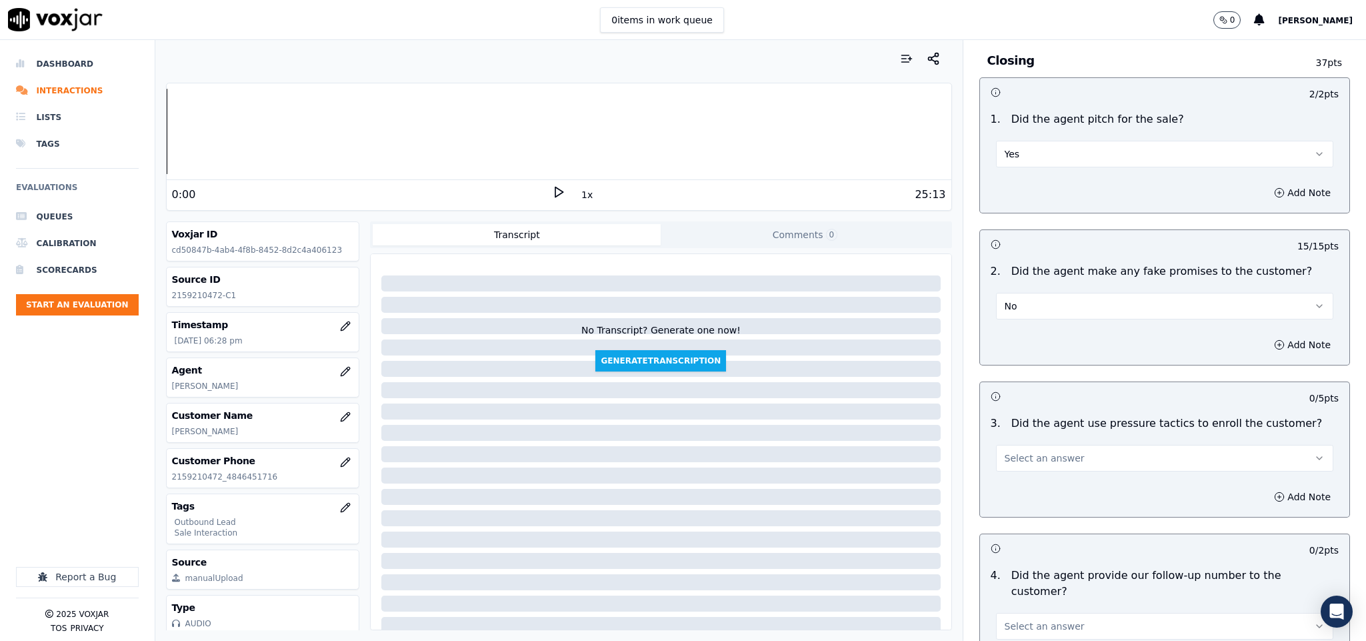
scroll to position [2800, 0]
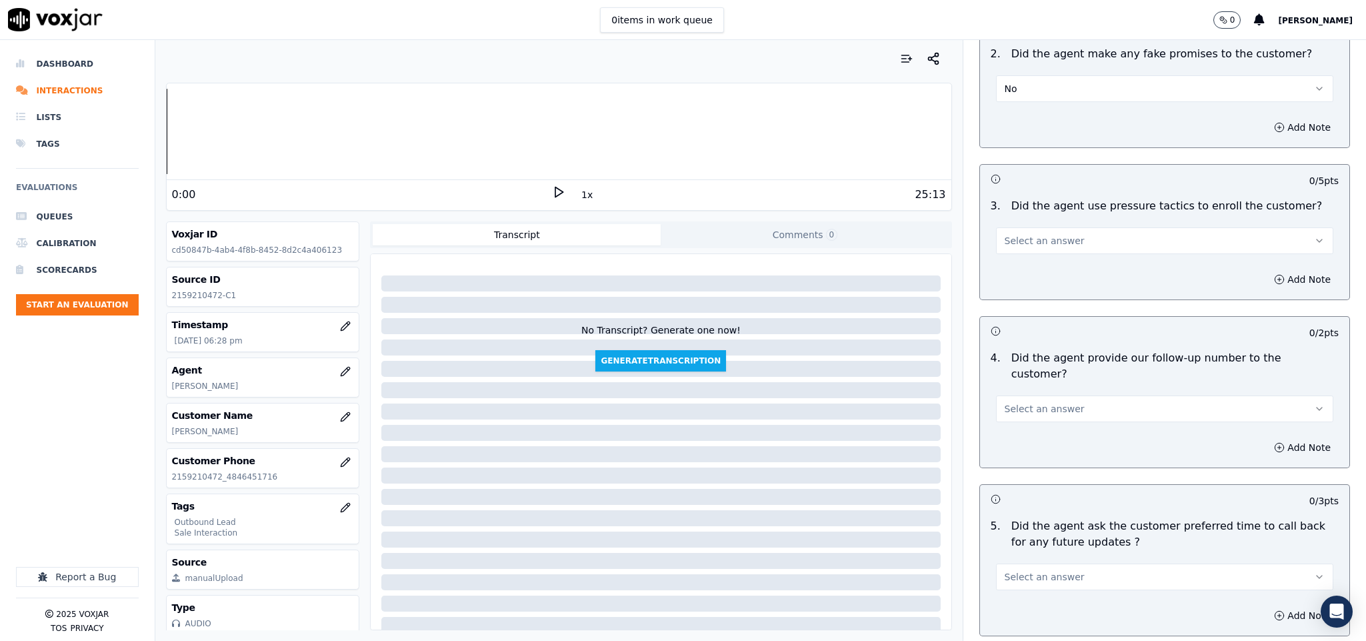
click at [1064, 227] on button "Select an answer" at bounding box center [1165, 240] width 338 height 27
click at [1045, 273] on div "No" at bounding box center [1131, 269] width 305 height 21
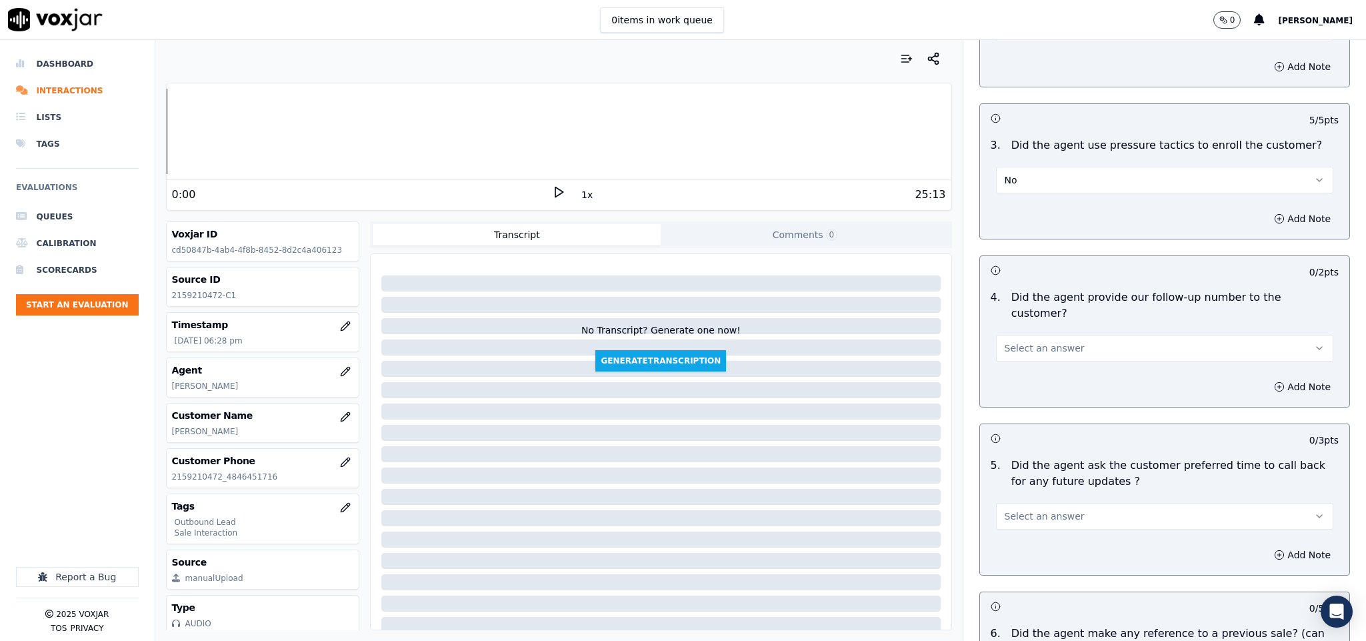
scroll to position [2900, 0]
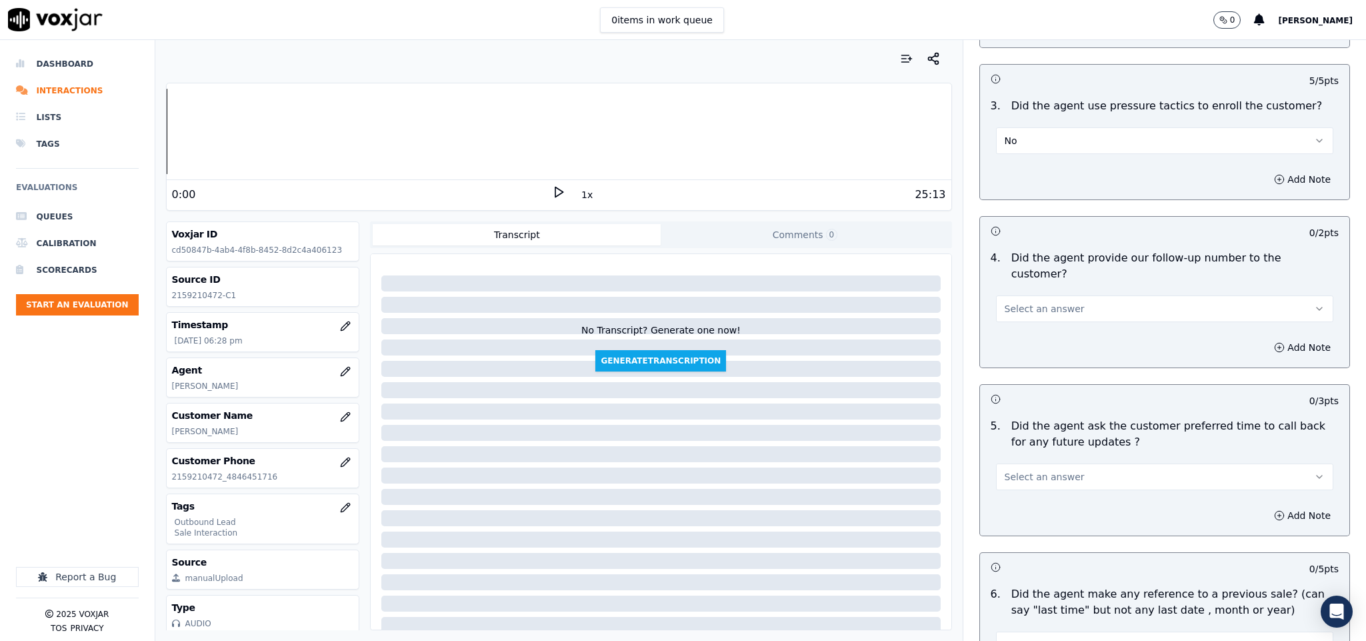
click at [1055, 295] on button "Select an answer" at bounding box center [1165, 308] width 338 height 27
click at [1024, 296] on div "Yes" at bounding box center [1131, 301] width 305 height 21
click at [1062, 463] on button "Select an answer" at bounding box center [1165, 476] width 338 height 27
click at [1036, 509] on div "N/A" at bounding box center [1131, 512] width 305 height 21
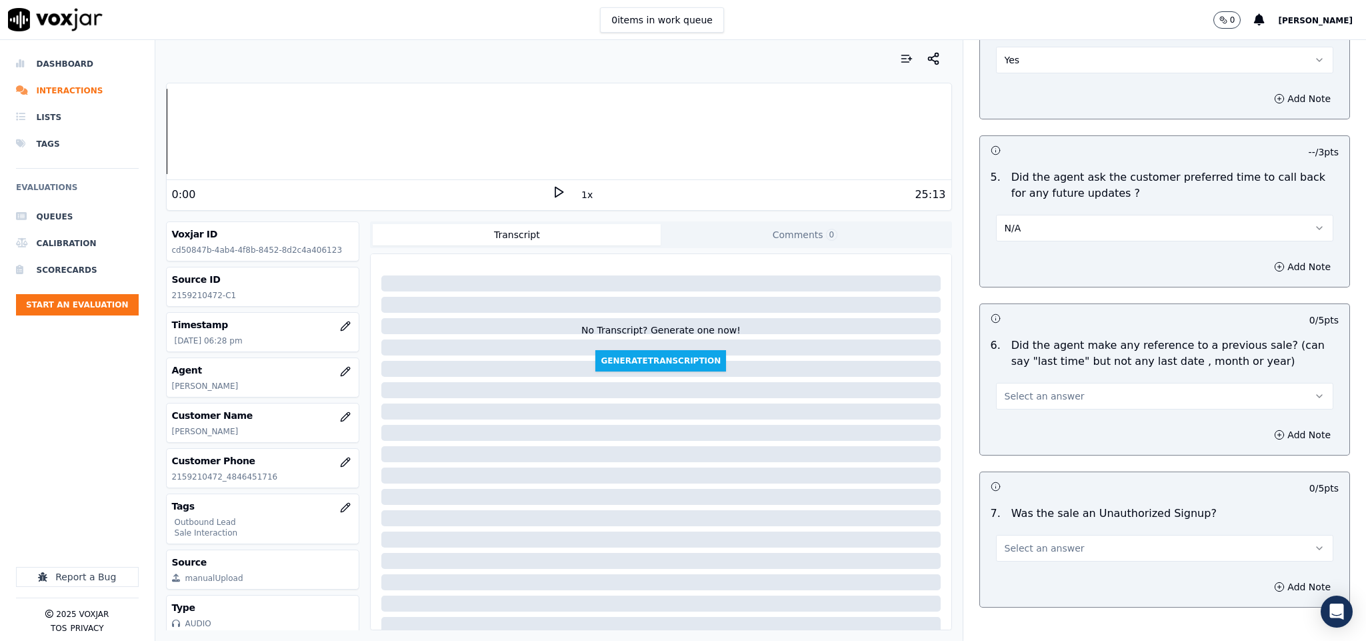
scroll to position [3204, 0]
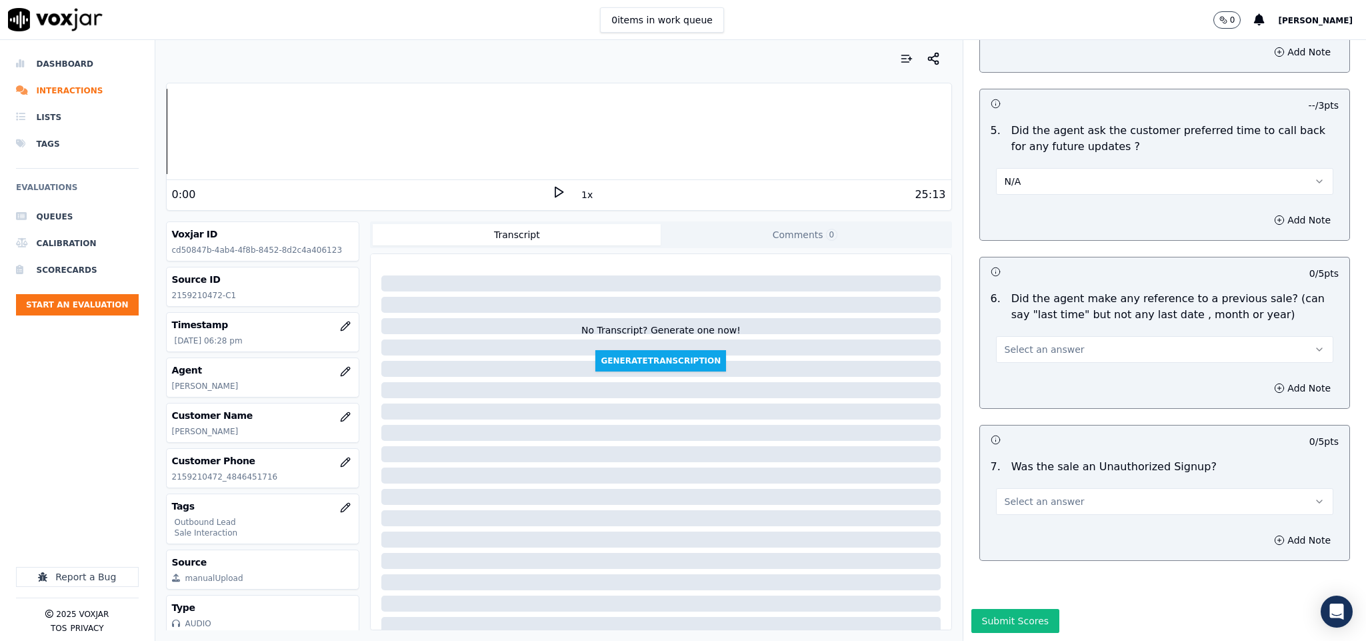
click at [1055, 318] on div "6 . Did the agent make any reference to a previous sale? (can say "last time" b…" at bounding box center [1165, 326] width 370 height 83
click at [1053, 343] on span "Select an answer" at bounding box center [1045, 349] width 80 height 13
click at [1042, 349] on div "No" at bounding box center [1131, 355] width 305 height 21
click at [1084, 488] on button "Select an answer" at bounding box center [1165, 501] width 338 height 27
click at [1049, 513] on div "No" at bounding box center [1131, 508] width 305 height 21
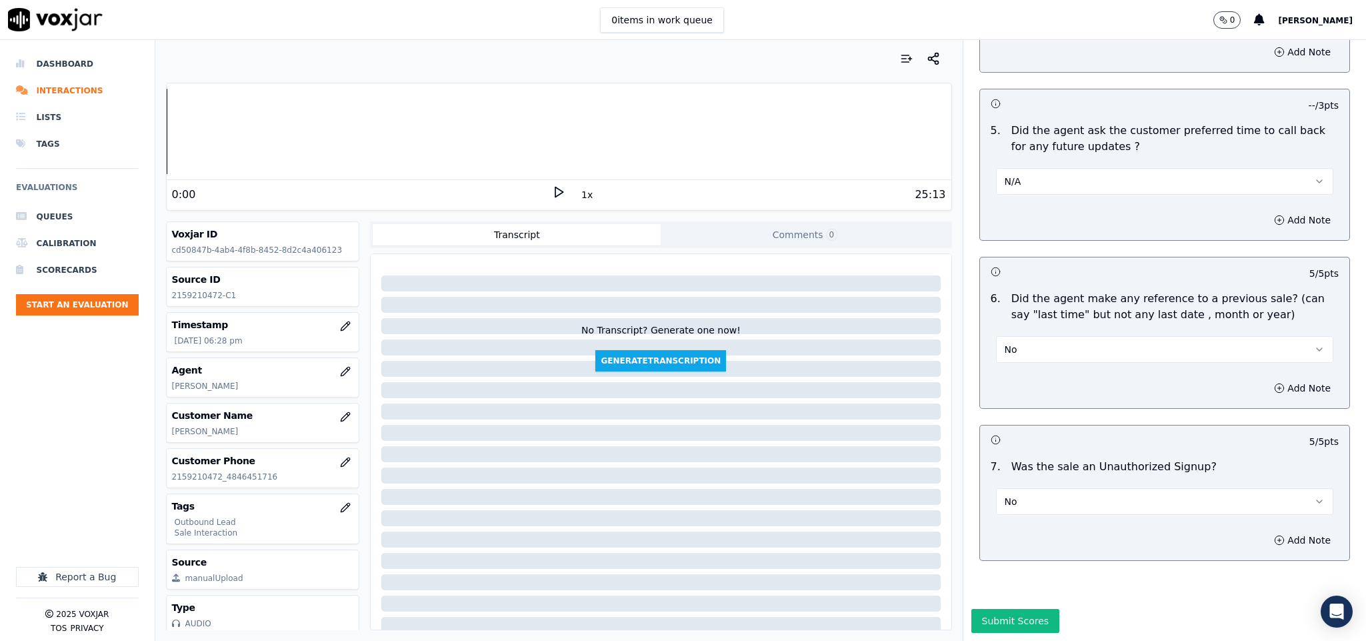
click at [1012, 609] on button "Submit Scores" at bounding box center [1015, 621] width 89 height 24
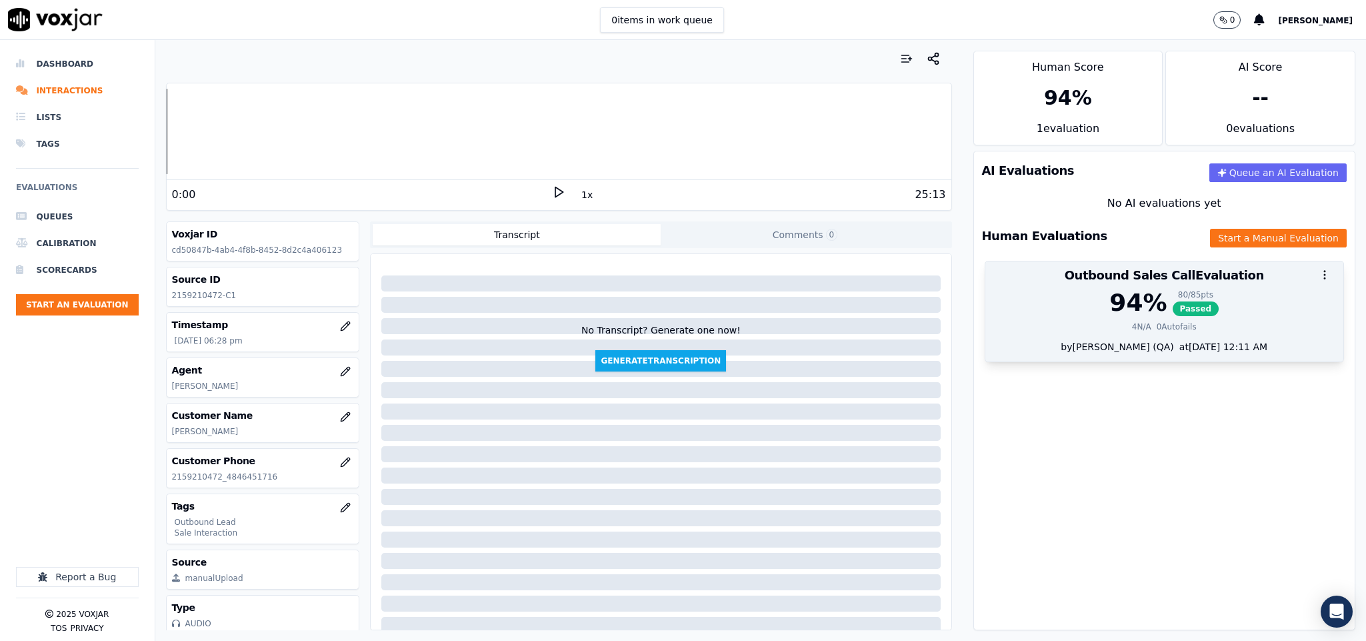
click at [1117, 305] on div "94 %" at bounding box center [1137, 302] width 57 height 27
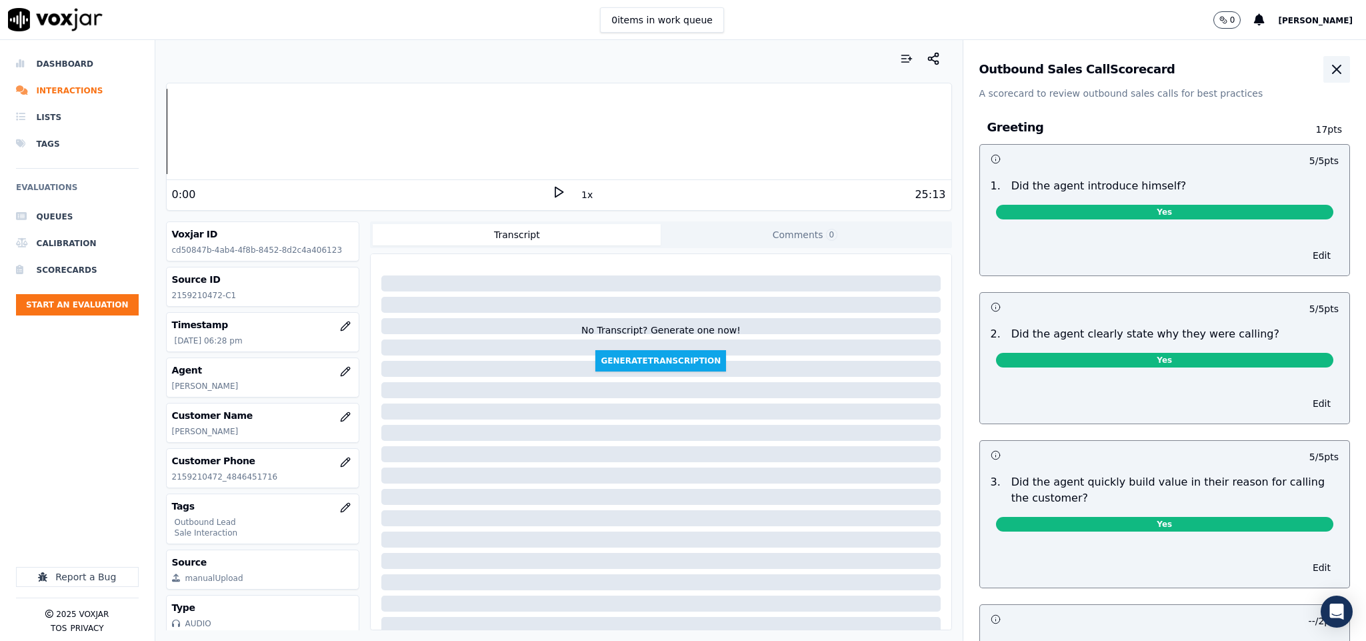
click at [1333, 73] on icon "button" at bounding box center [1337, 69] width 8 height 8
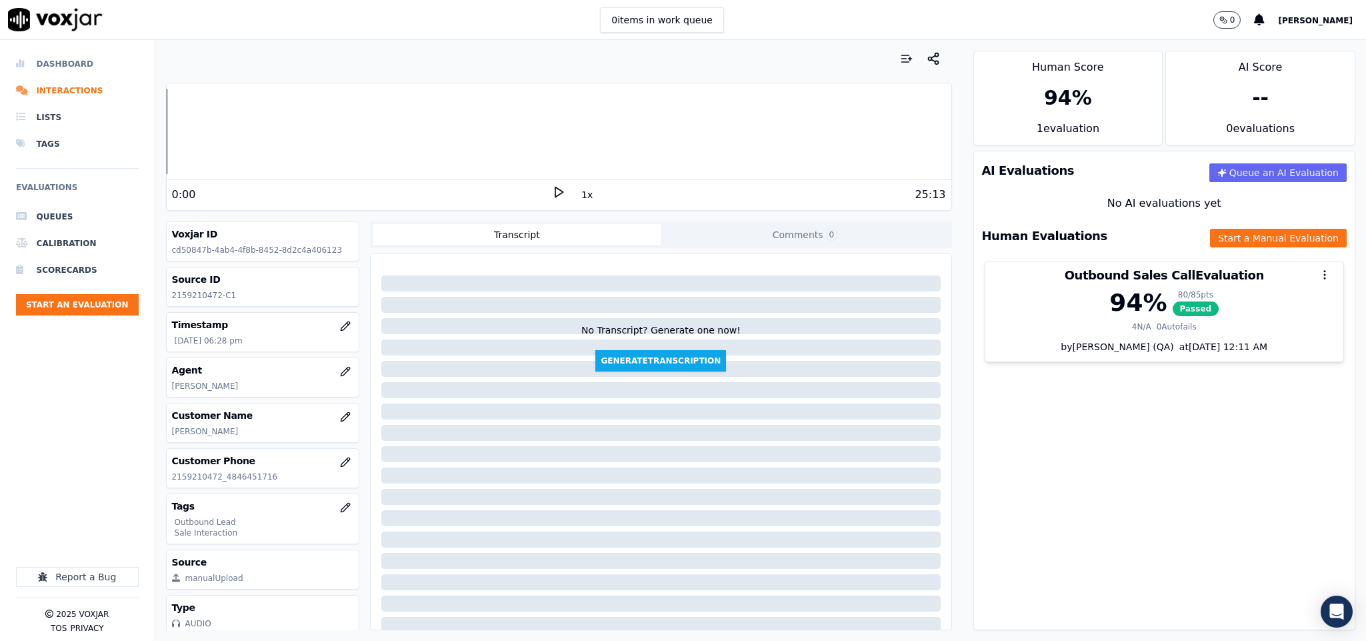
click at [68, 65] on li "Dashboard" at bounding box center [77, 64] width 123 height 27
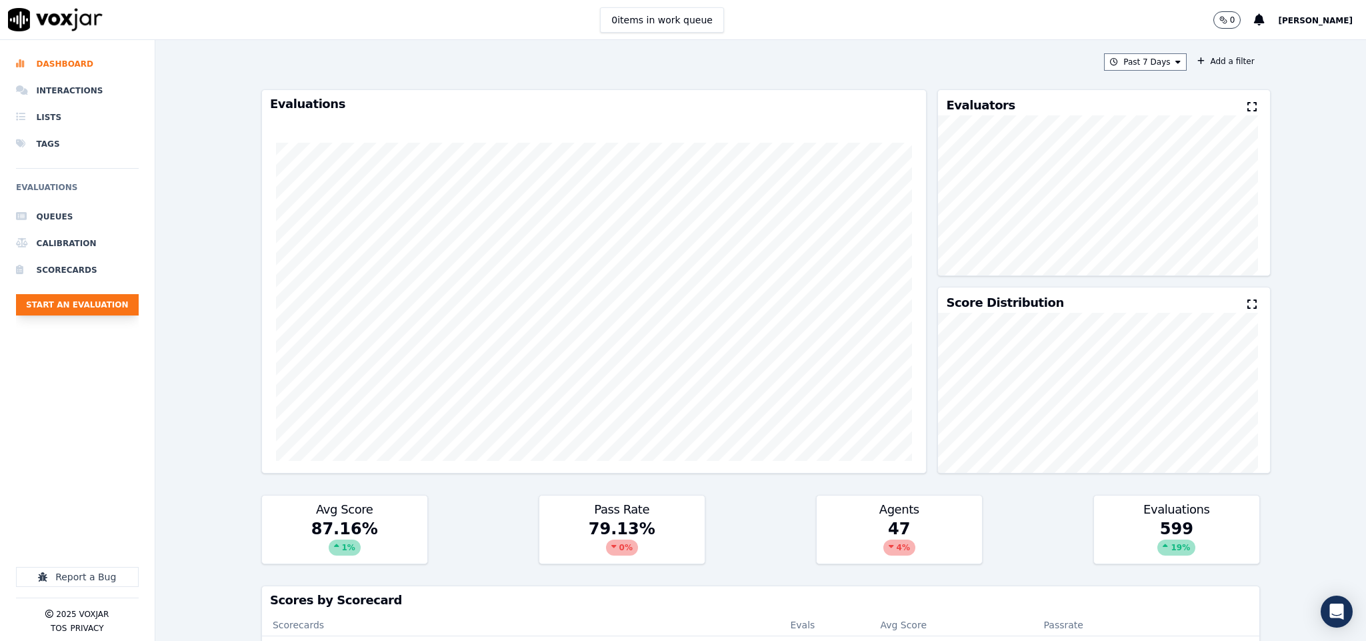
click at [100, 306] on button "Start an Evaluation" at bounding box center [77, 304] width 123 height 21
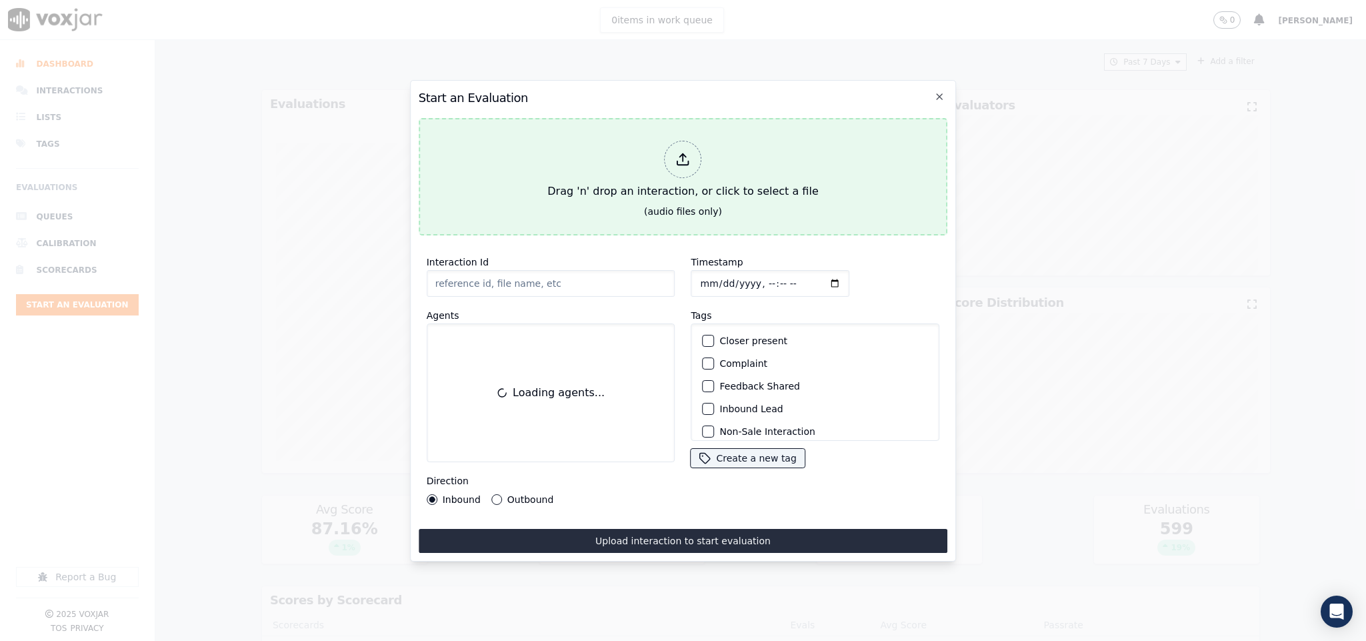
click at [684, 166] on div at bounding box center [683, 159] width 37 height 37
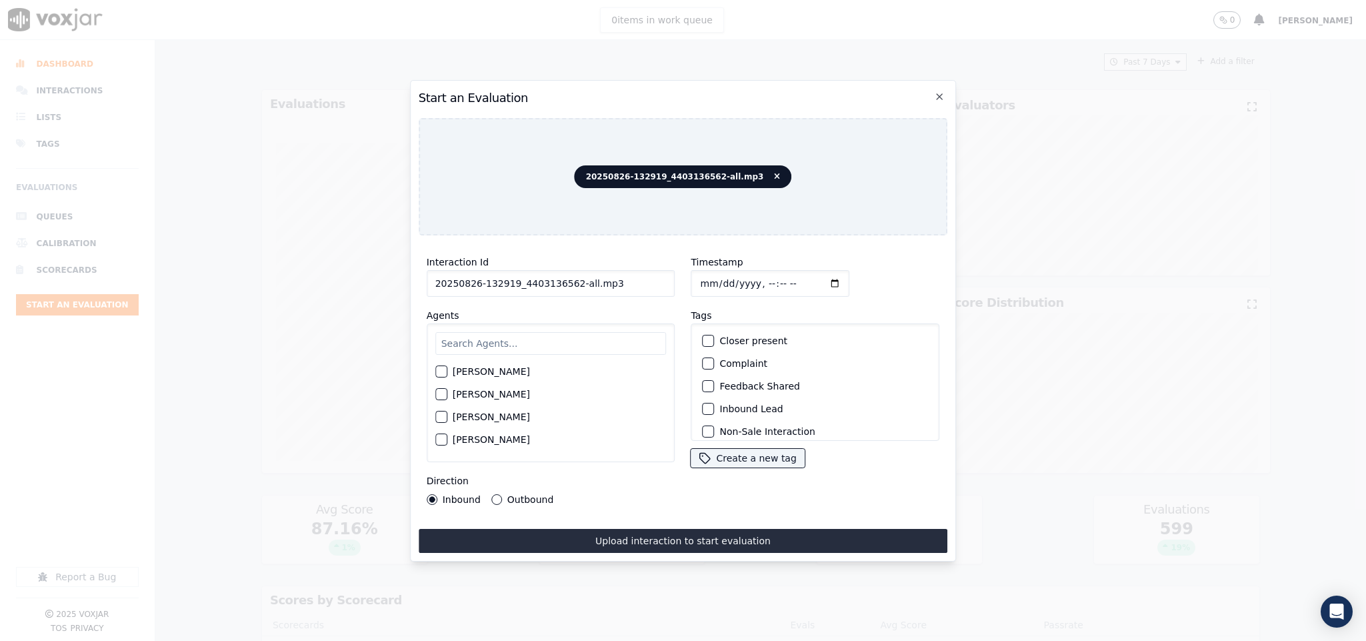
drag, startPoint x: 567, startPoint y: 277, endPoint x: 684, endPoint y: 281, distance: 117.4
click at [684, 281] on div "Interaction Id 20250826-132919_4403136562-all.mp3 Agents Harry Roy Aaron Biswas…" at bounding box center [683, 379] width 529 height 267
type input "20250826-132919_4403136562-C1"
click at [701, 274] on input "Timestamp" at bounding box center [770, 283] width 159 height 27
type input "2025-08-26T18:44"
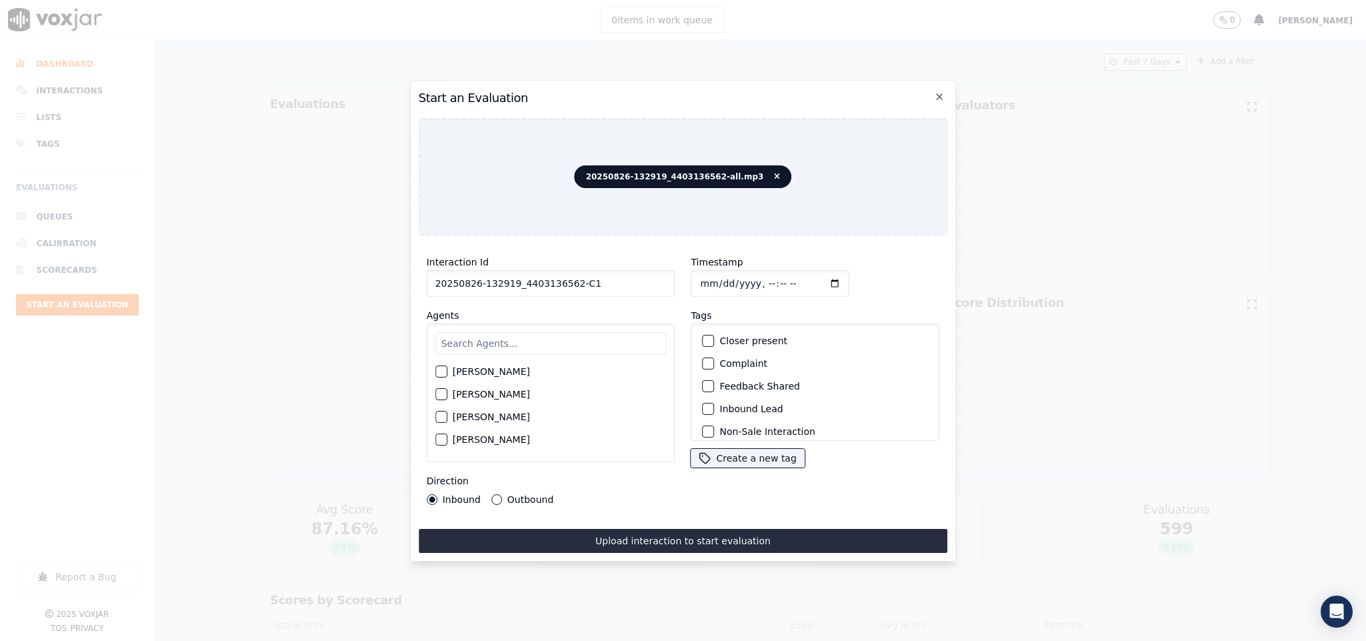
click at [582, 340] on input "text" at bounding box center [550, 343] width 231 height 23
type input "ric"
click at [441, 371] on div "button" at bounding box center [440, 375] width 9 height 9
click at [703, 404] on div "button" at bounding box center [707, 408] width 9 height 9
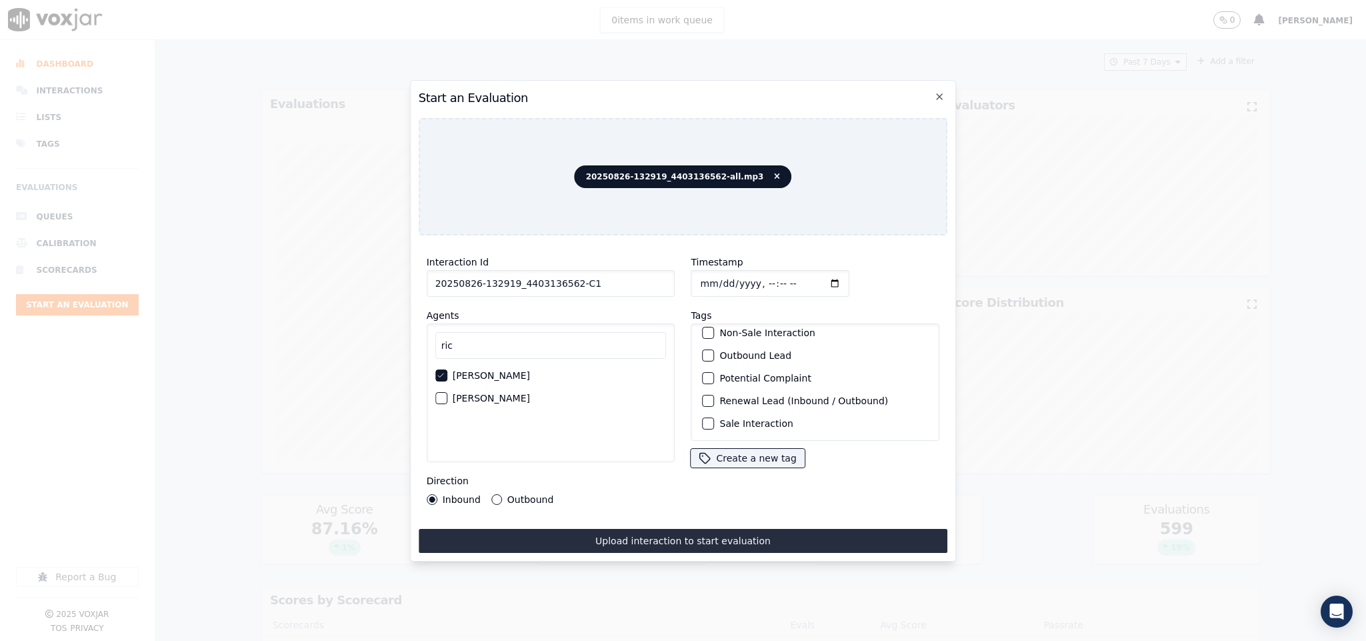
click at [707, 417] on button "Sale Interaction" at bounding box center [709, 423] width 12 height 12
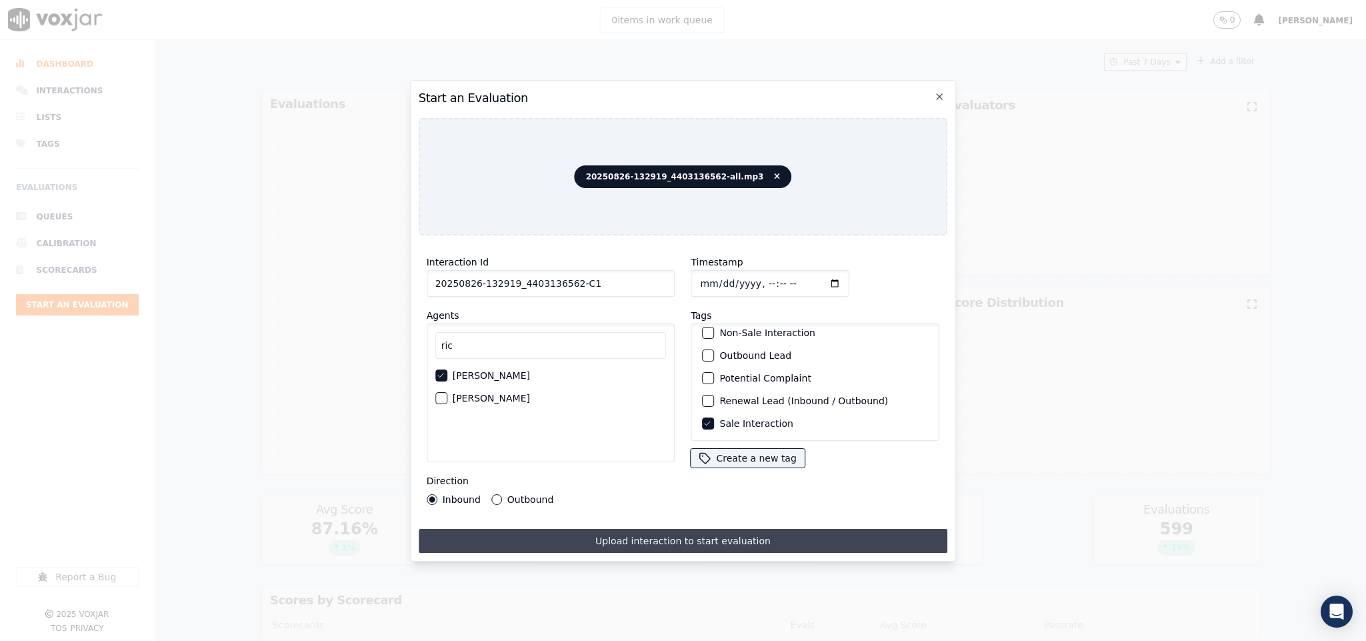
click at [697, 544] on button "Upload interaction to start evaluation" at bounding box center [683, 541] width 529 height 24
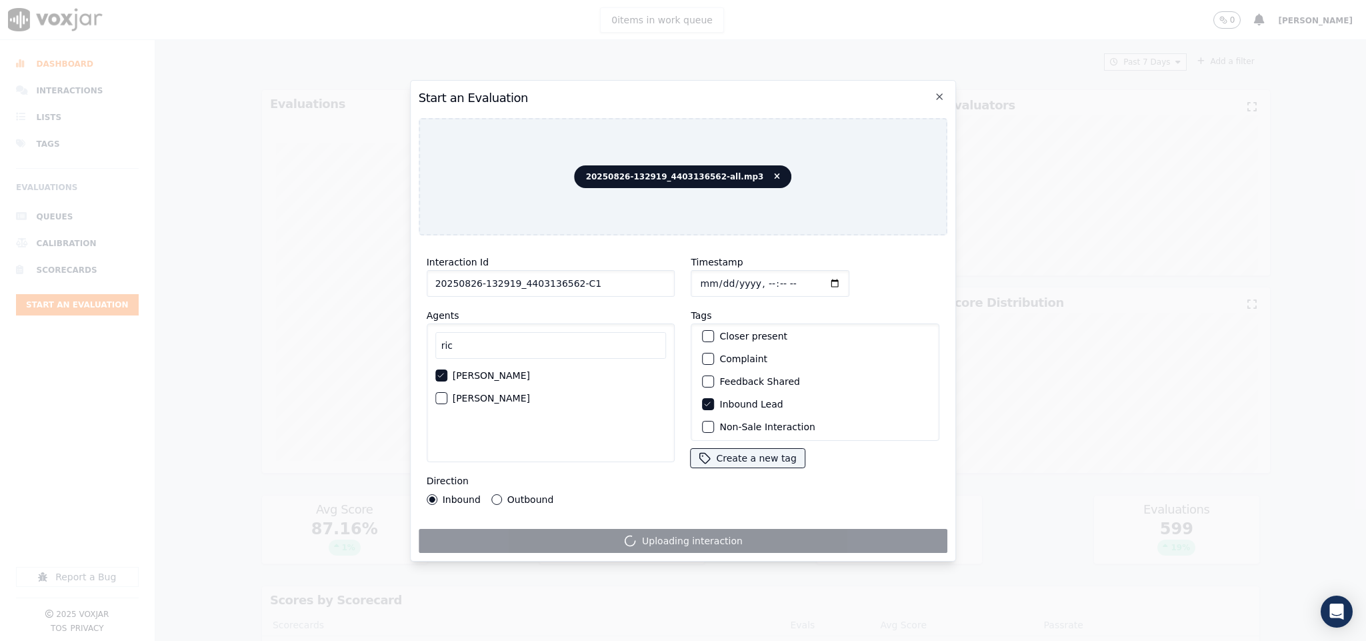
scroll to position [0, 0]
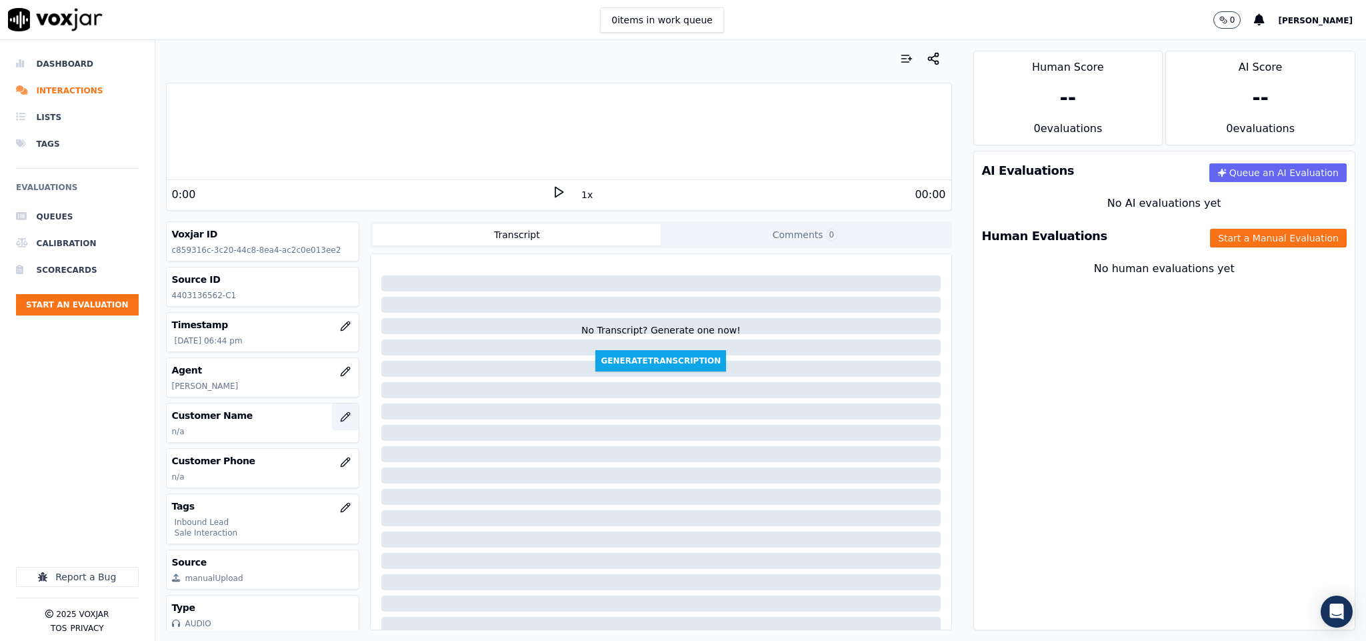
click at [340, 420] on icon "button" at bounding box center [345, 416] width 11 height 11
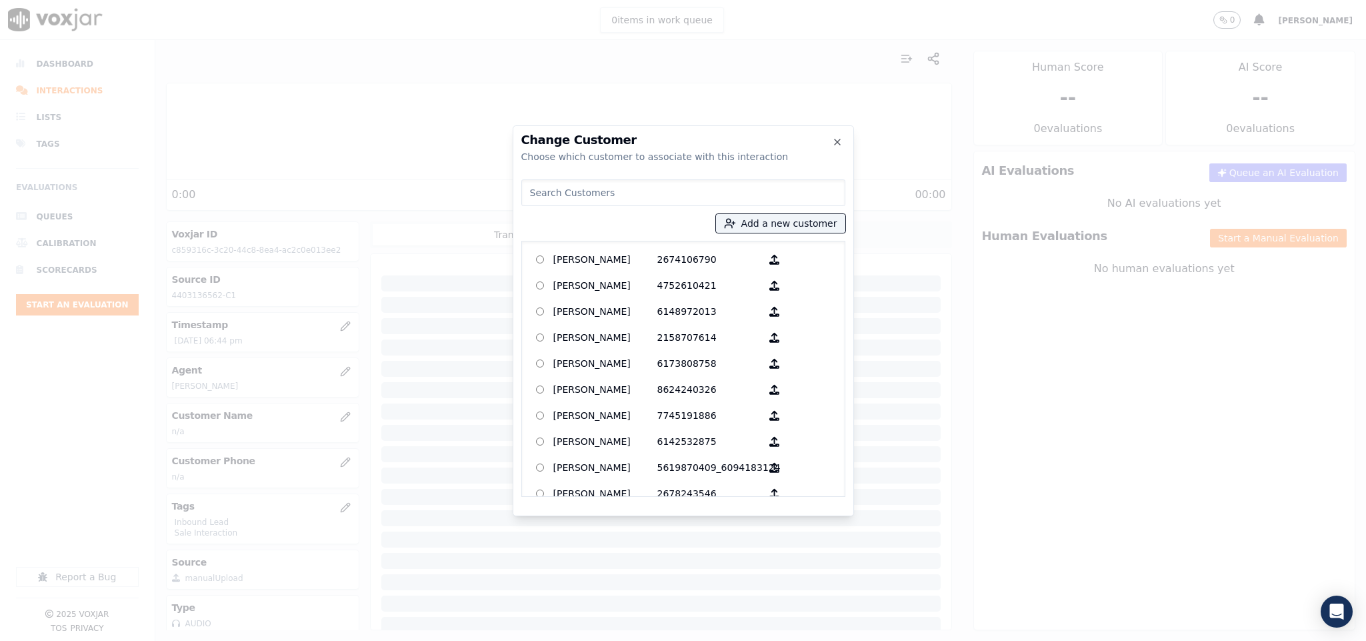
type input "MIA COVENTRY"
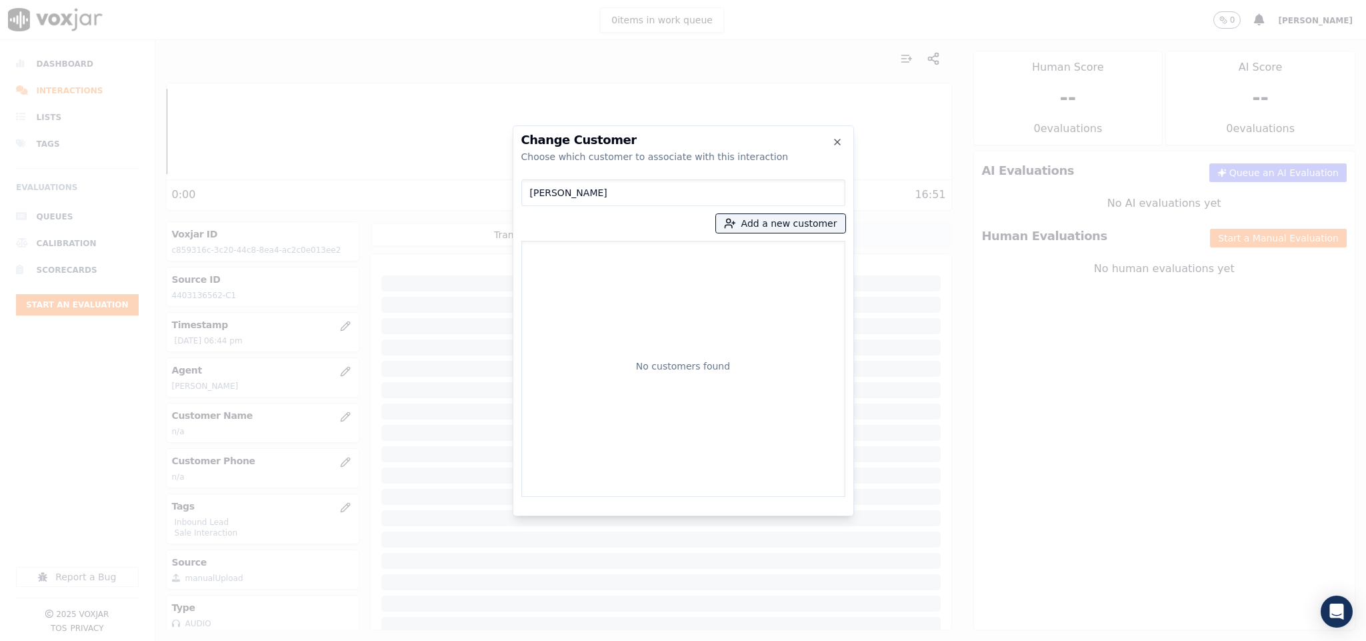
drag, startPoint x: 630, startPoint y: 200, endPoint x: 406, endPoint y: 212, distance: 224.3
click at [406, 640] on div "Change Customer Choose which customer to associate with this interaction MIA CO…" at bounding box center [683, 641] width 1366 height 0
click at [755, 226] on button "Add a new customer" at bounding box center [780, 223] width 129 height 19
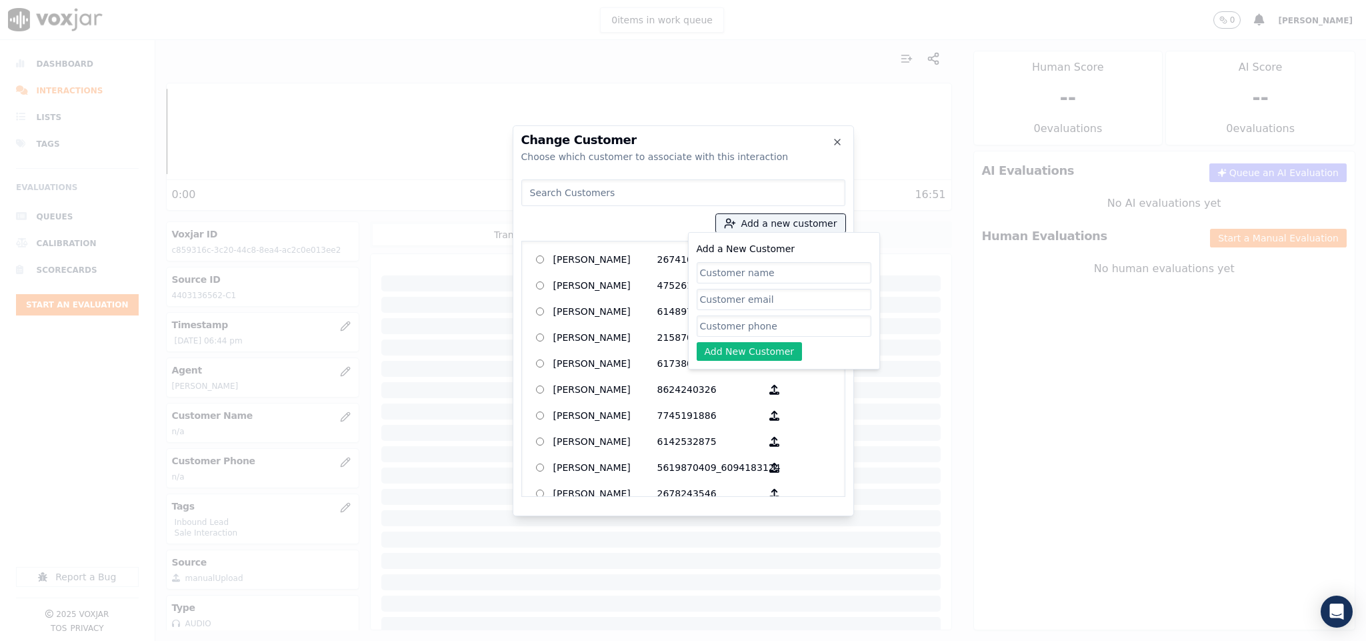
paste input "MIA COVENTRY"
type input "MIA COVENTRY"
click at [754, 332] on input "Add a New Customer" at bounding box center [784, 325] width 175 height 21
paste input "4403136562"
type input "4403136562"
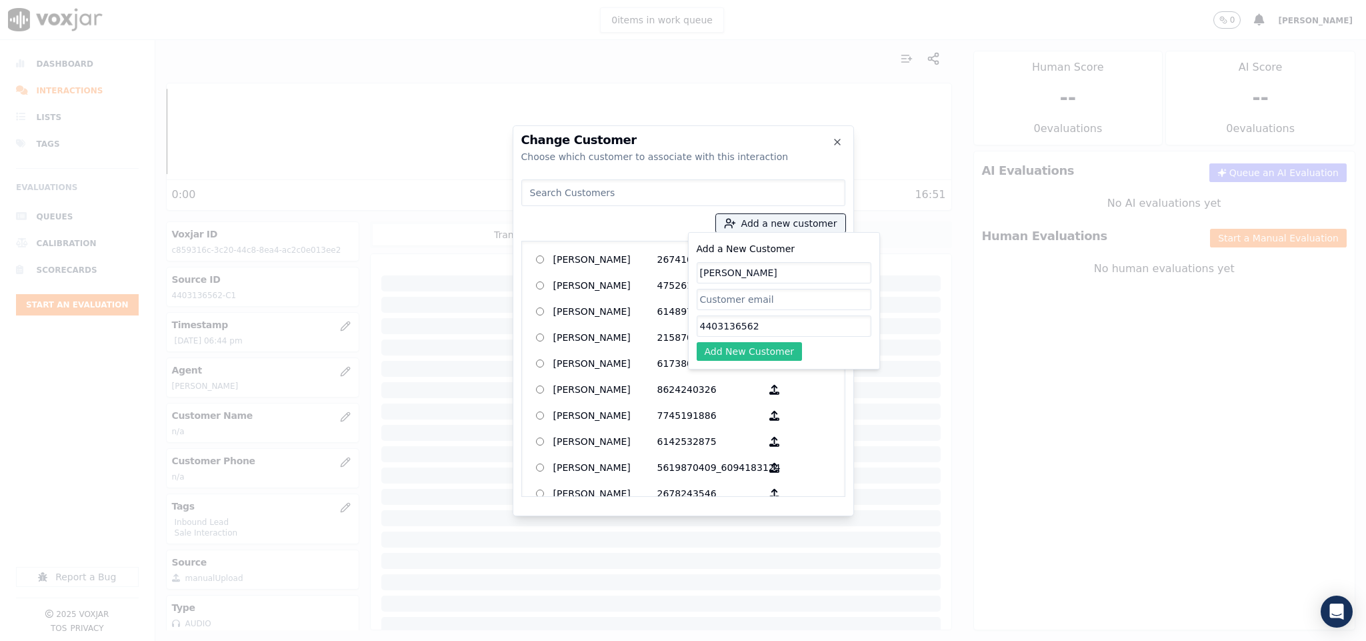
click at [743, 355] on button "Add New Customer" at bounding box center [750, 351] width 106 height 19
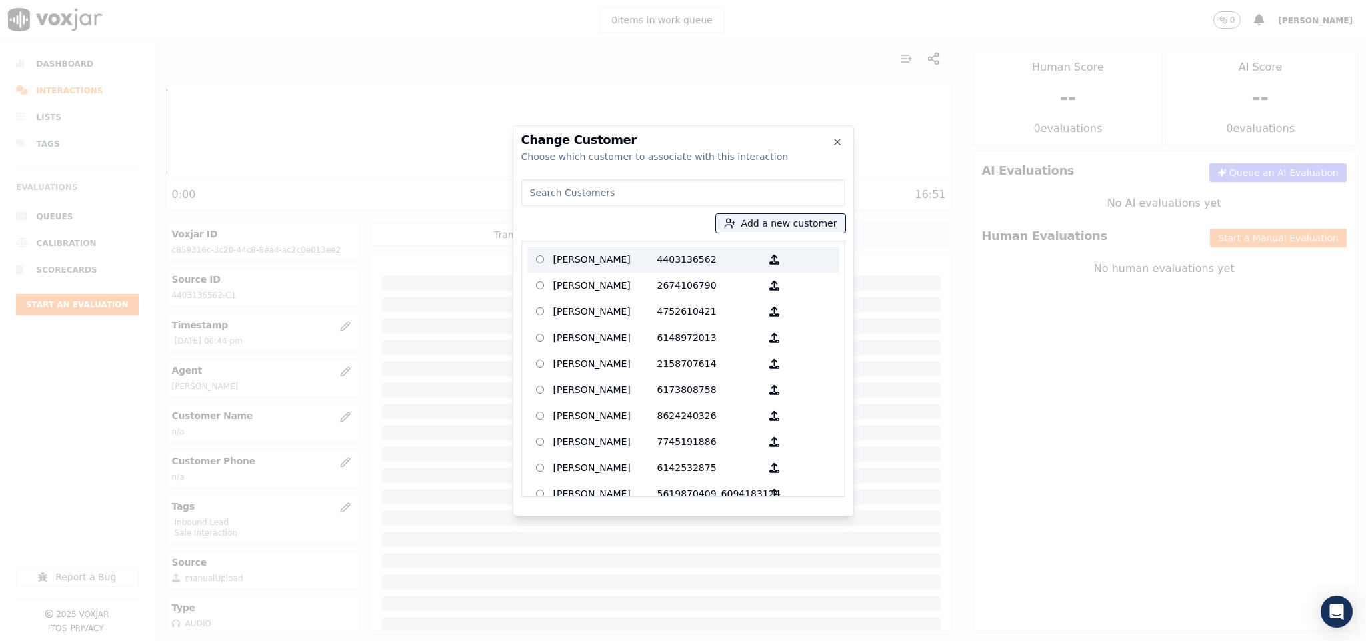
click at [597, 251] on p "MIA COVENTRY" at bounding box center [605, 259] width 104 height 21
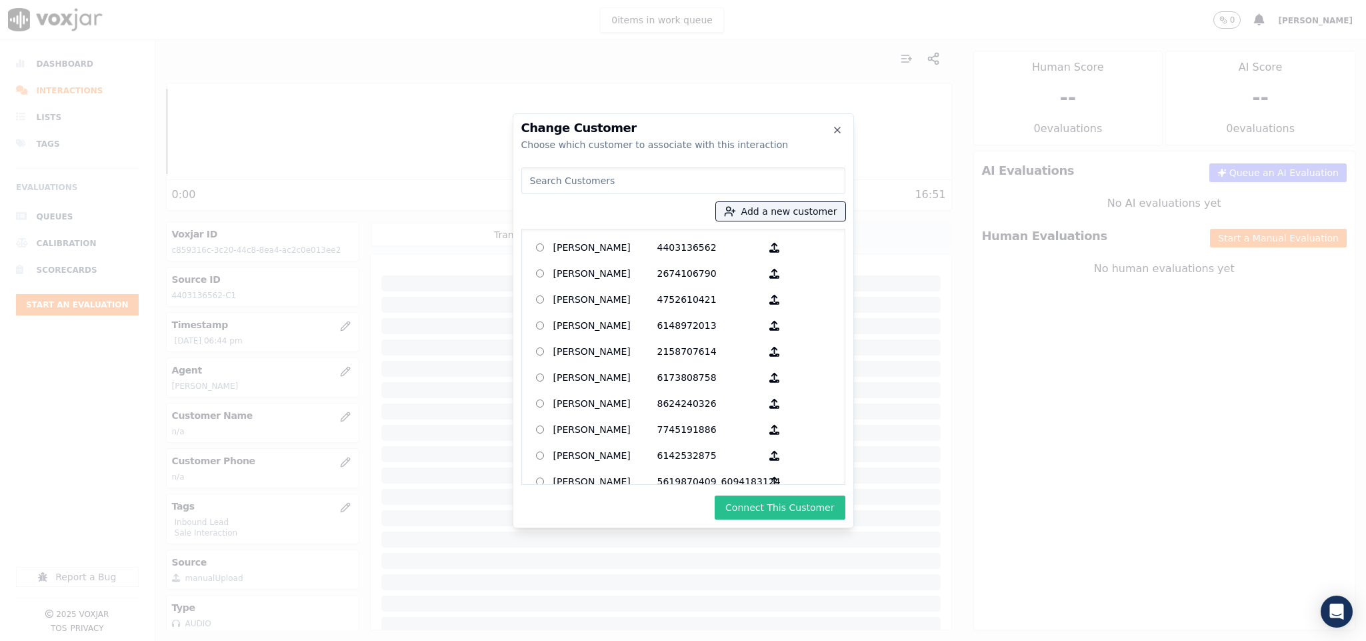
click at [794, 498] on button "Connect This Customer" at bounding box center [780, 507] width 130 height 24
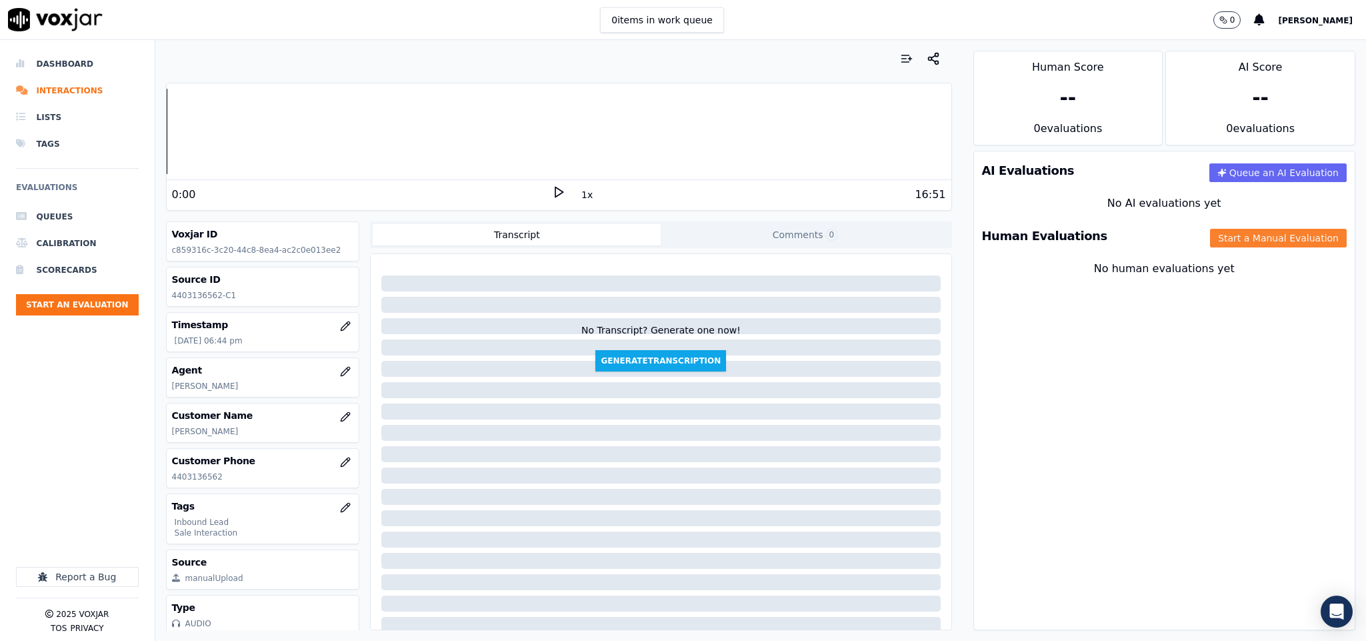
click at [1210, 241] on button "Start a Manual Evaluation" at bounding box center [1278, 238] width 137 height 19
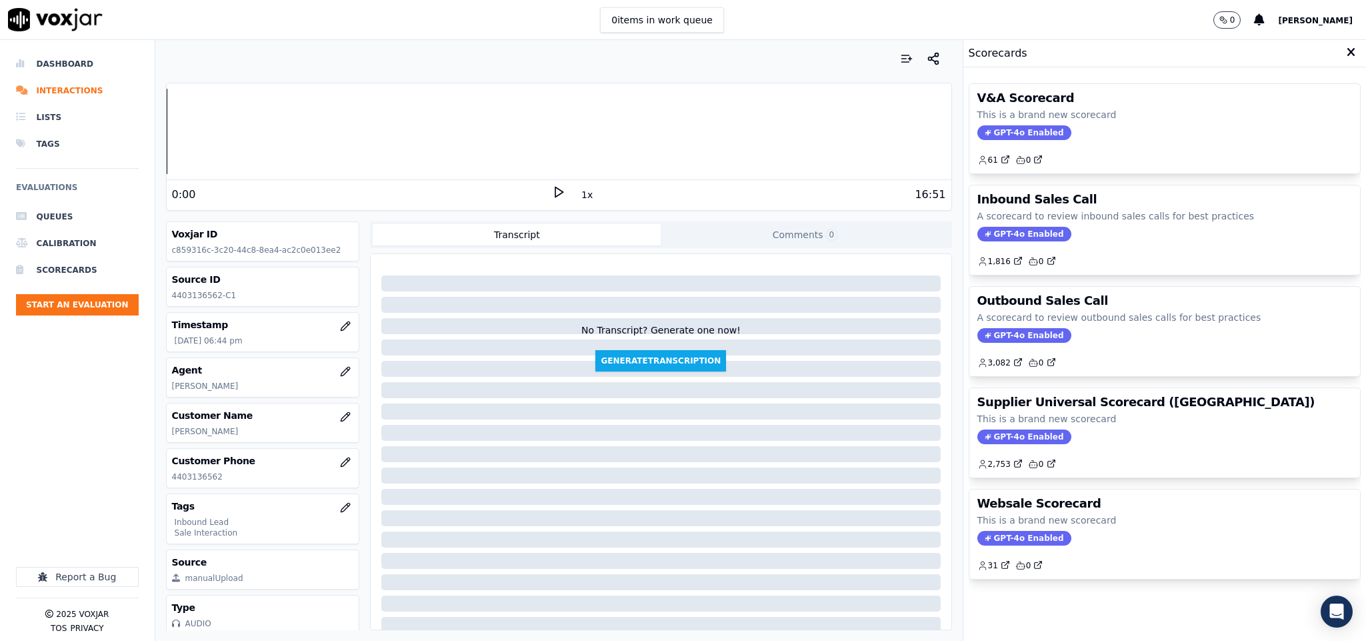
click at [992, 240] on span "GPT-4o Enabled" at bounding box center [1024, 234] width 94 height 15
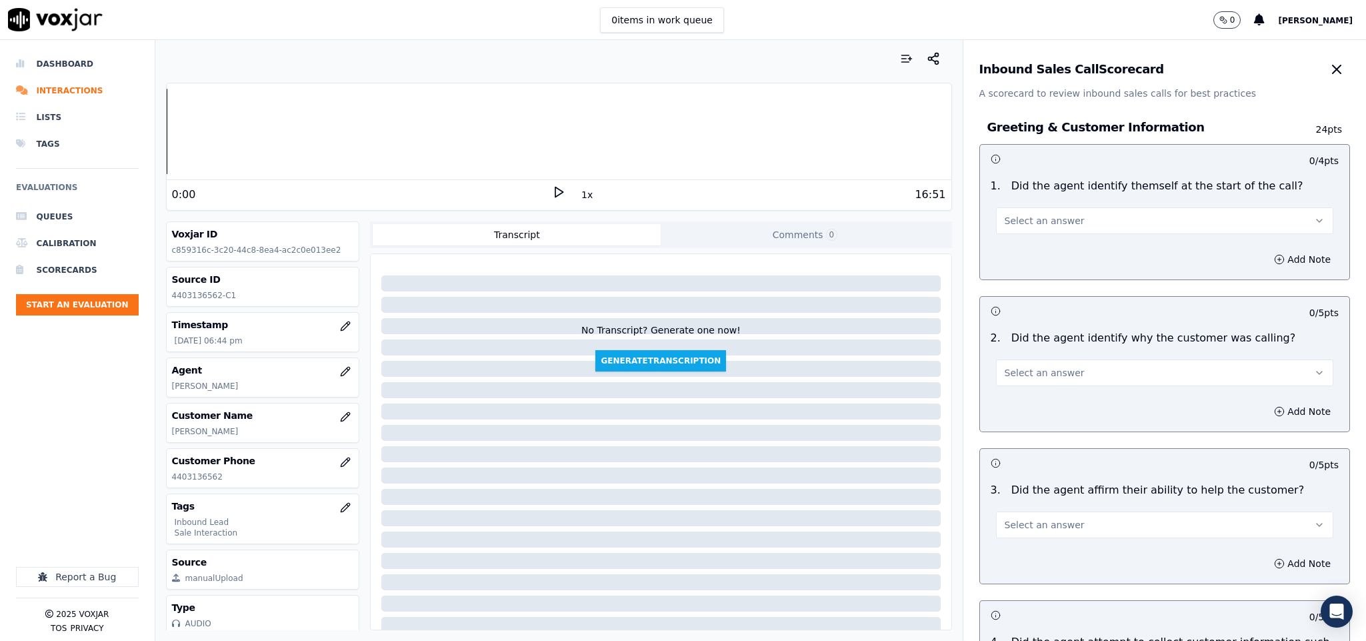
click at [1058, 220] on button "Select an answer" at bounding box center [1165, 220] width 338 height 27
click at [1042, 246] on div "Yes" at bounding box center [1131, 251] width 305 height 21
click at [1045, 379] on span "Select an answer" at bounding box center [1045, 372] width 80 height 13
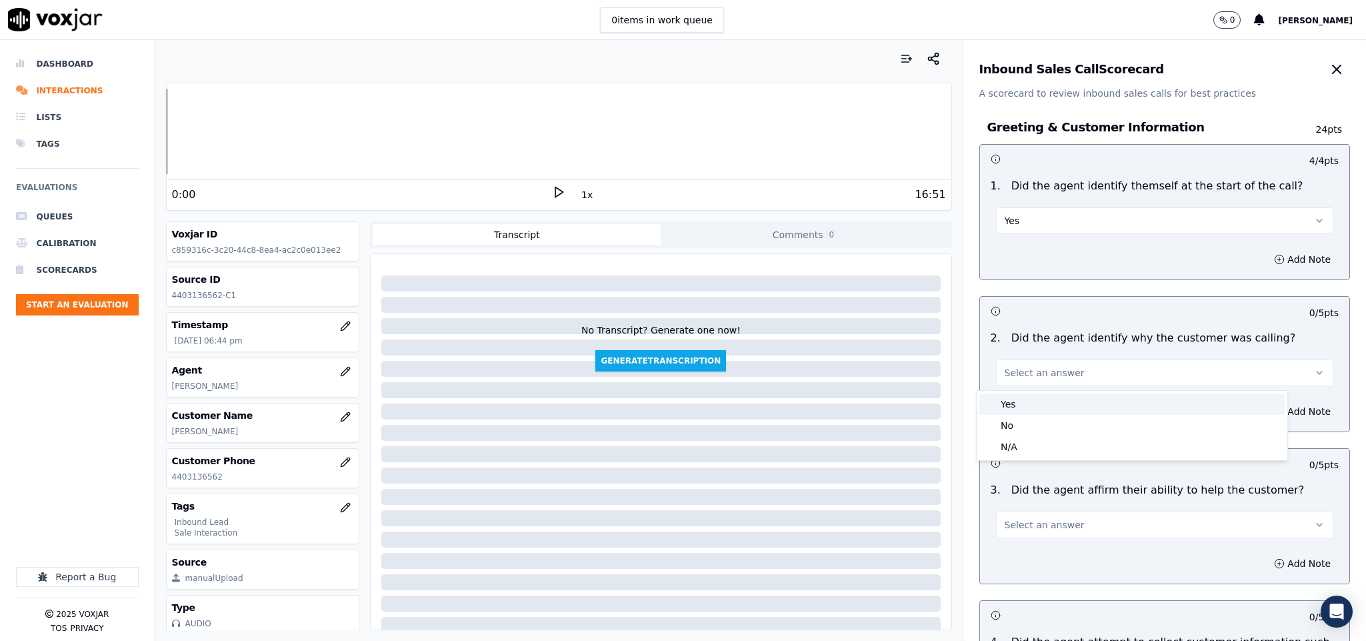
click at [1031, 407] on div "Yes" at bounding box center [1131, 403] width 305 height 21
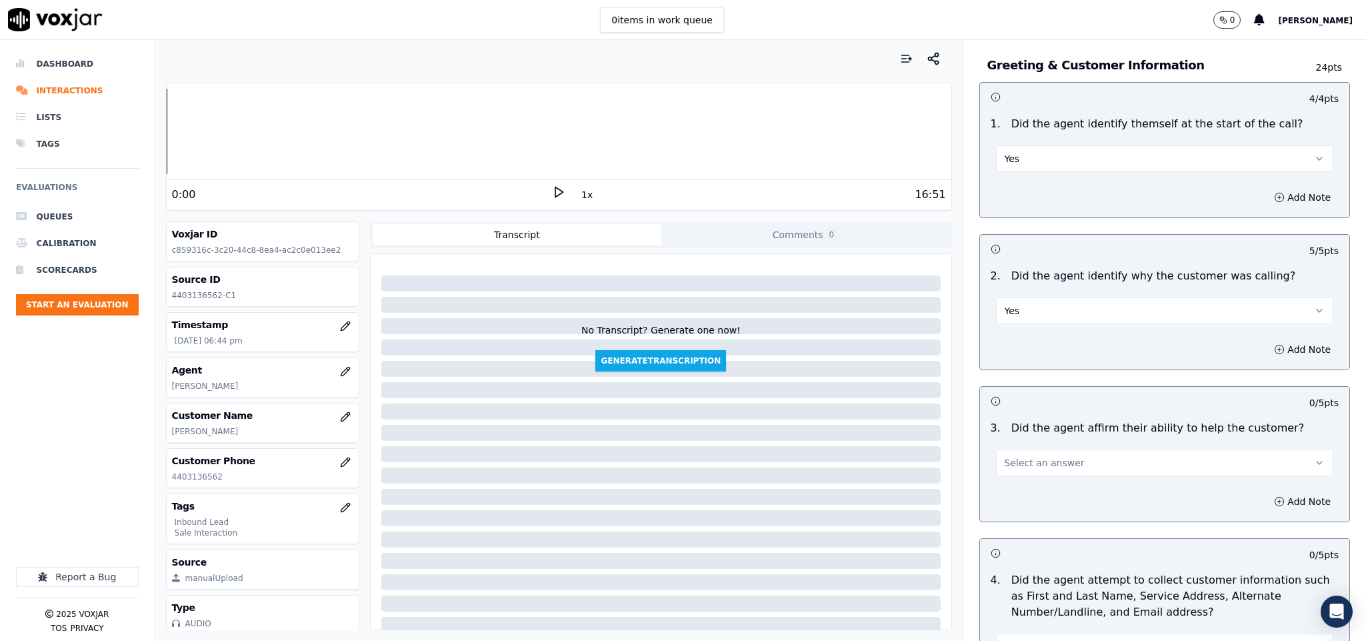
scroll to position [100, 0]
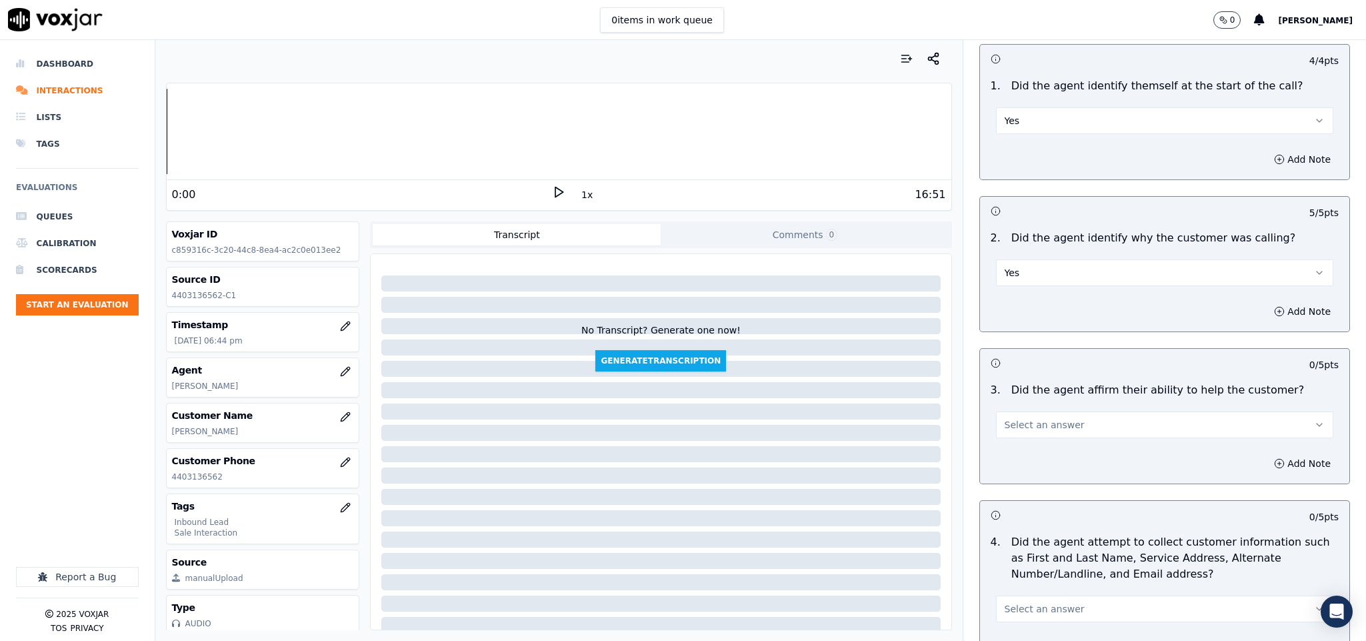
click at [1031, 435] on button "Select an answer" at bounding box center [1165, 424] width 338 height 27
click at [1014, 462] on div "Yes" at bounding box center [1131, 456] width 305 height 21
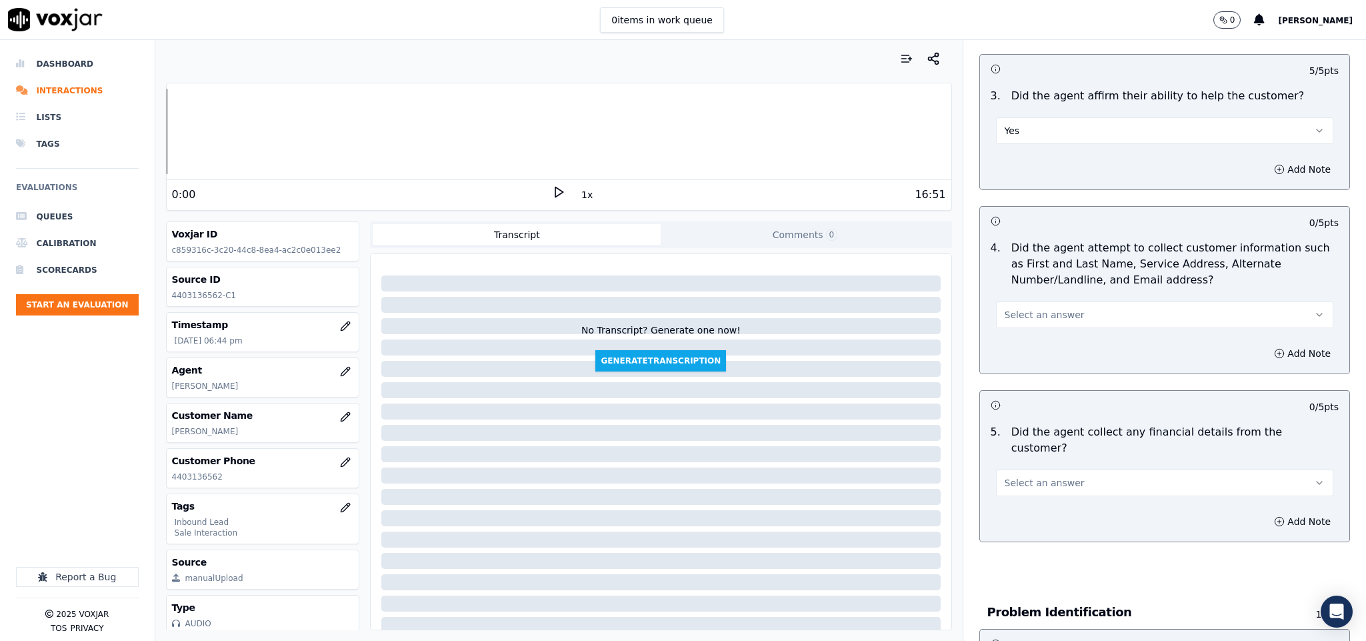
scroll to position [400, 0]
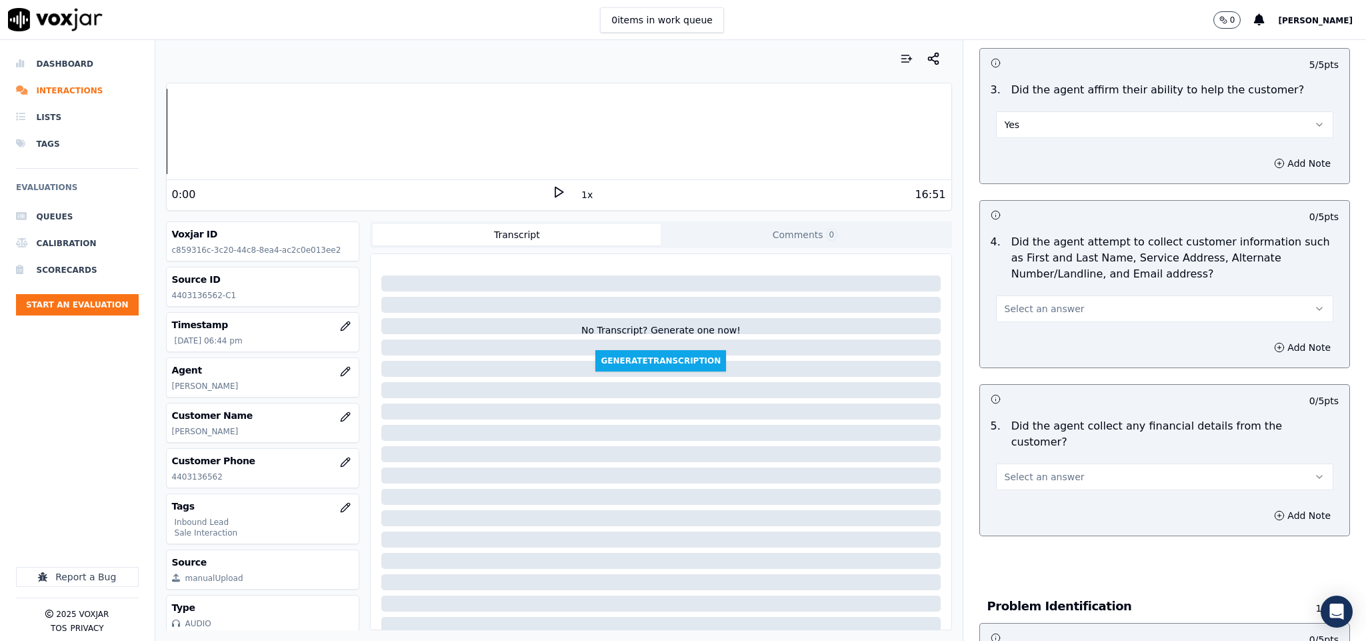
click at [1066, 310] on button "Select an answer" at bounding box center [1165, 308] width 338 height 27
click at [1041, 336] on div "Yes" at bounding box center [1131, 340] width 305 height 21
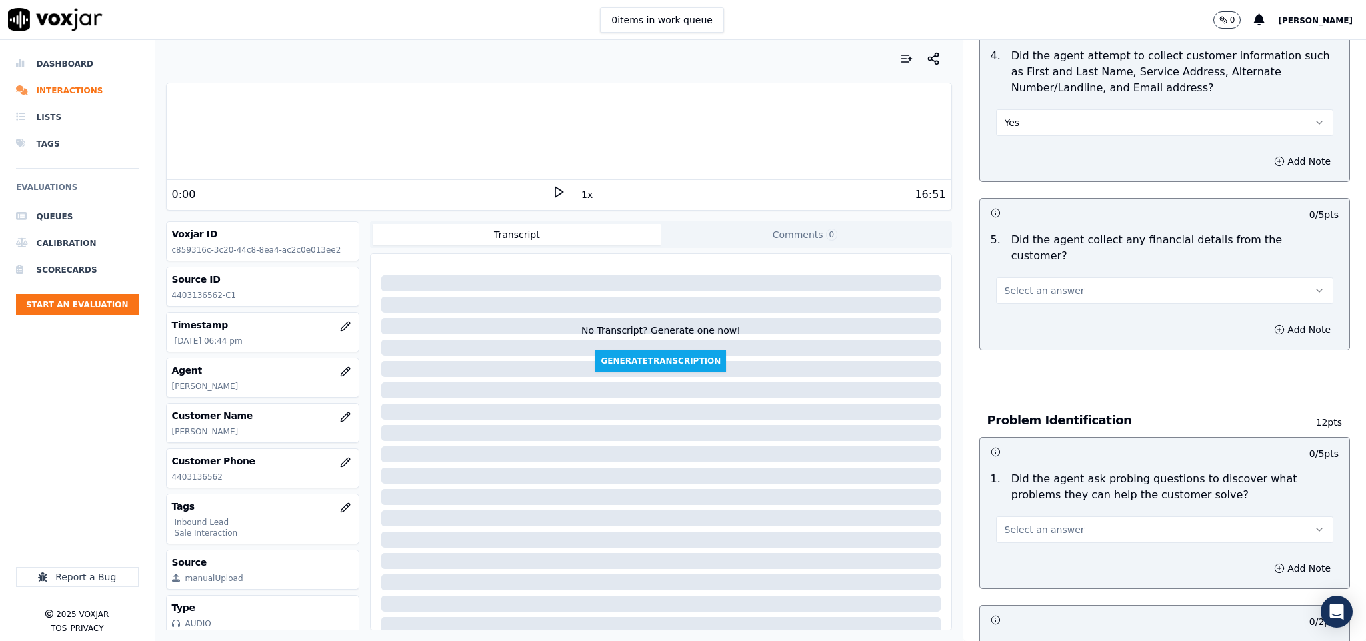
scroll to position [600, 0]
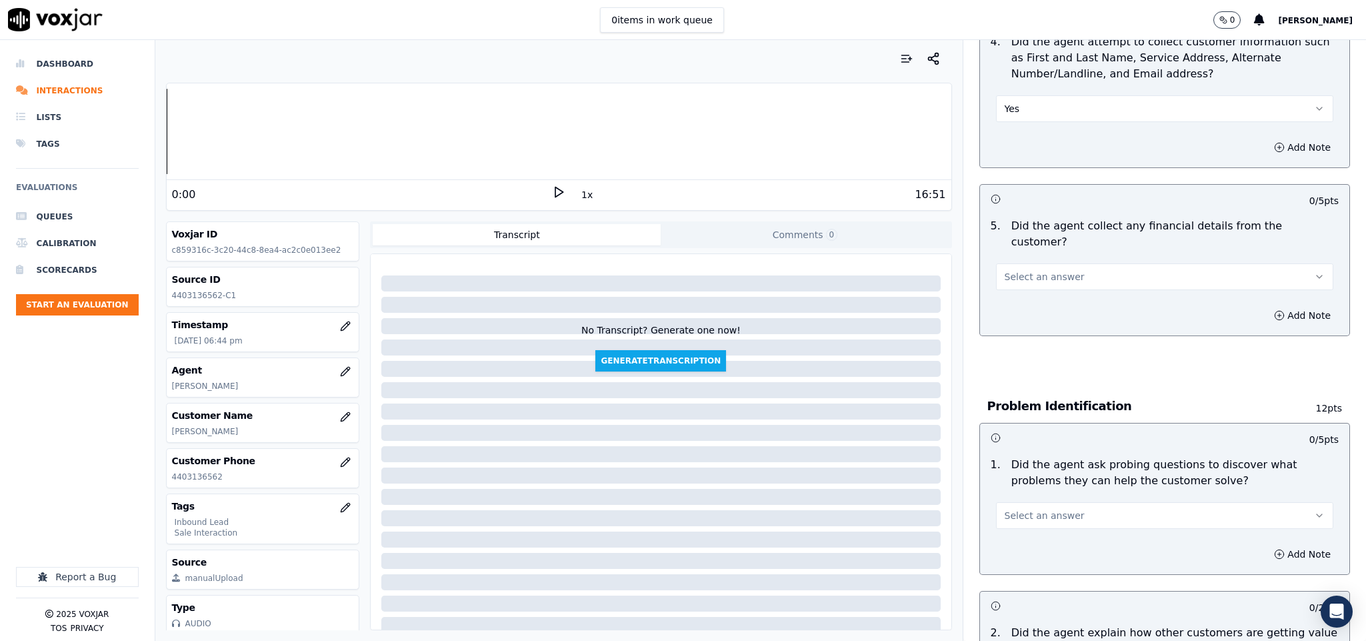
click at [1062, 268] on button "Select an answer" at bounding box center [1165, 276] width 338 height 27
click at [1037, 295] on div "Yes" at bounding box center [1131, 293] width 305 height 21
click at [1048, 264] on button "Yes" at bounding box center [1165, 276] width 338 height 27
click at [1031, 317] on div "No" at bounding box center [1131, 314] width 305 height 21
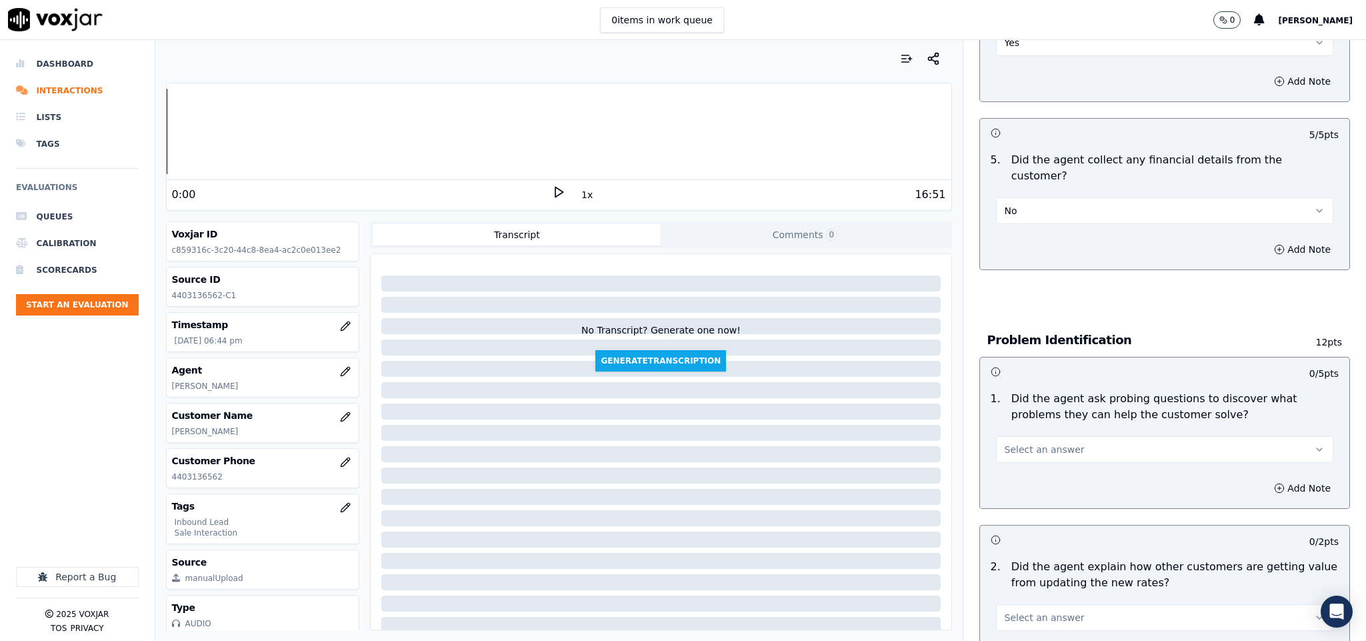
scroll to position [800, 0]
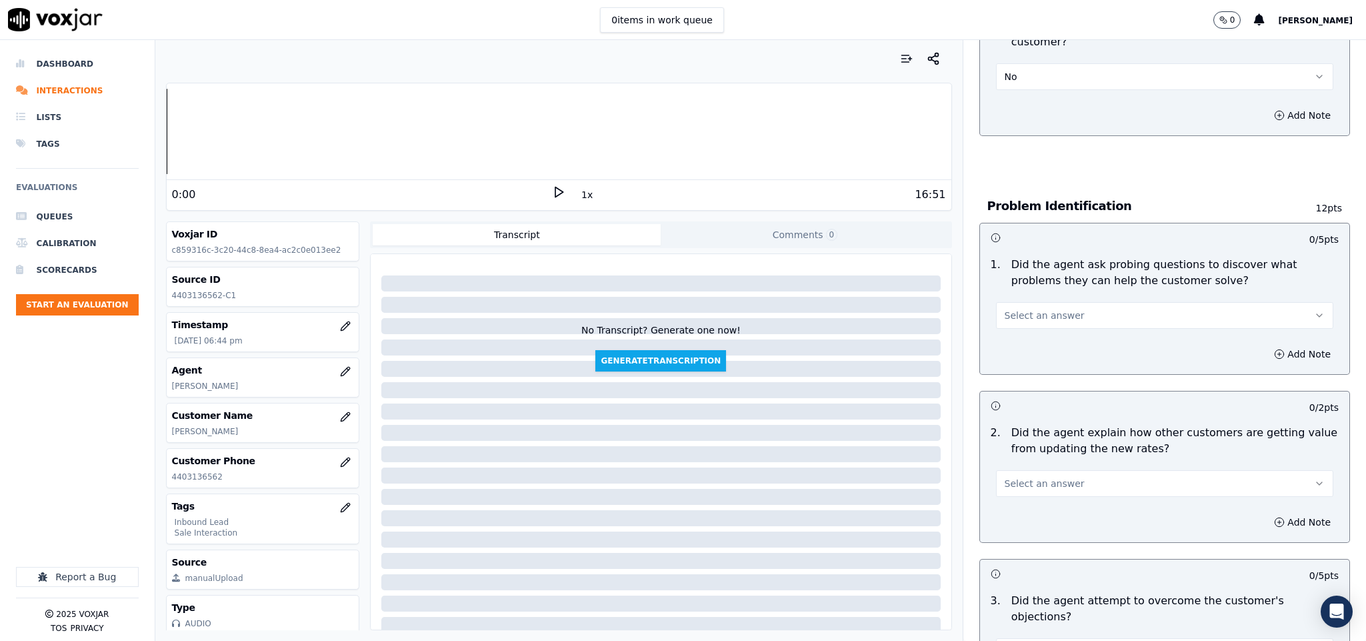
click at [1068, 302] on button "Select an answer" at bounding box center [1165, 315] width 338 height 27
click at [1029, 328] on div "Yes" at bounding box center [1131, 332] width 305 height 21
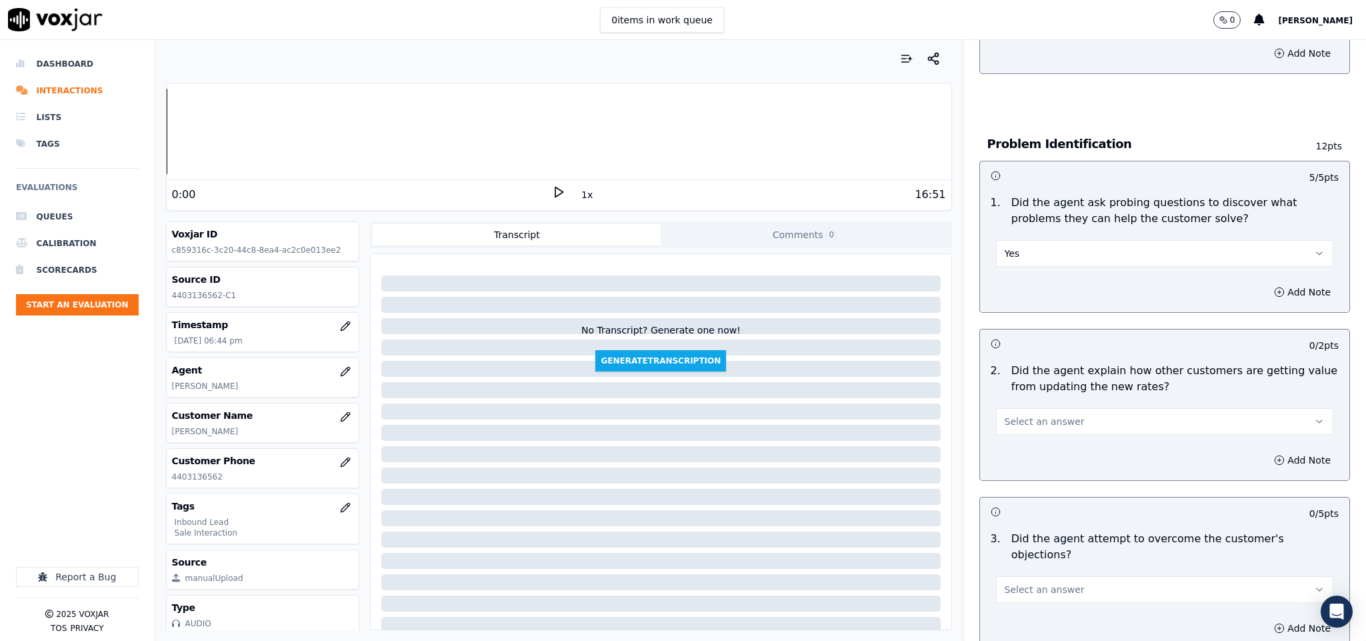
scroll to position [900, 0]
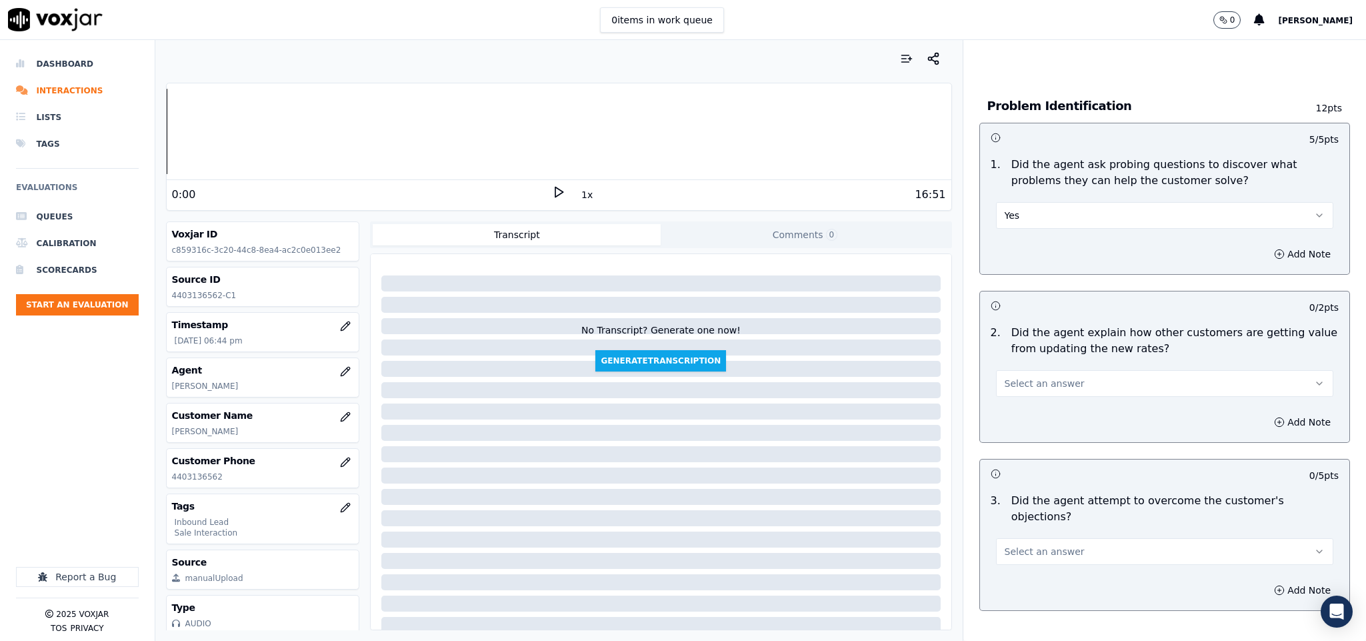
click at [1056, 370] on button "Select an answer" at bounding box center [1165, 383] width 338 height 27
click at [1032, 438] on div "N/A" at bounding box center [1131, 443] width 305 height 21
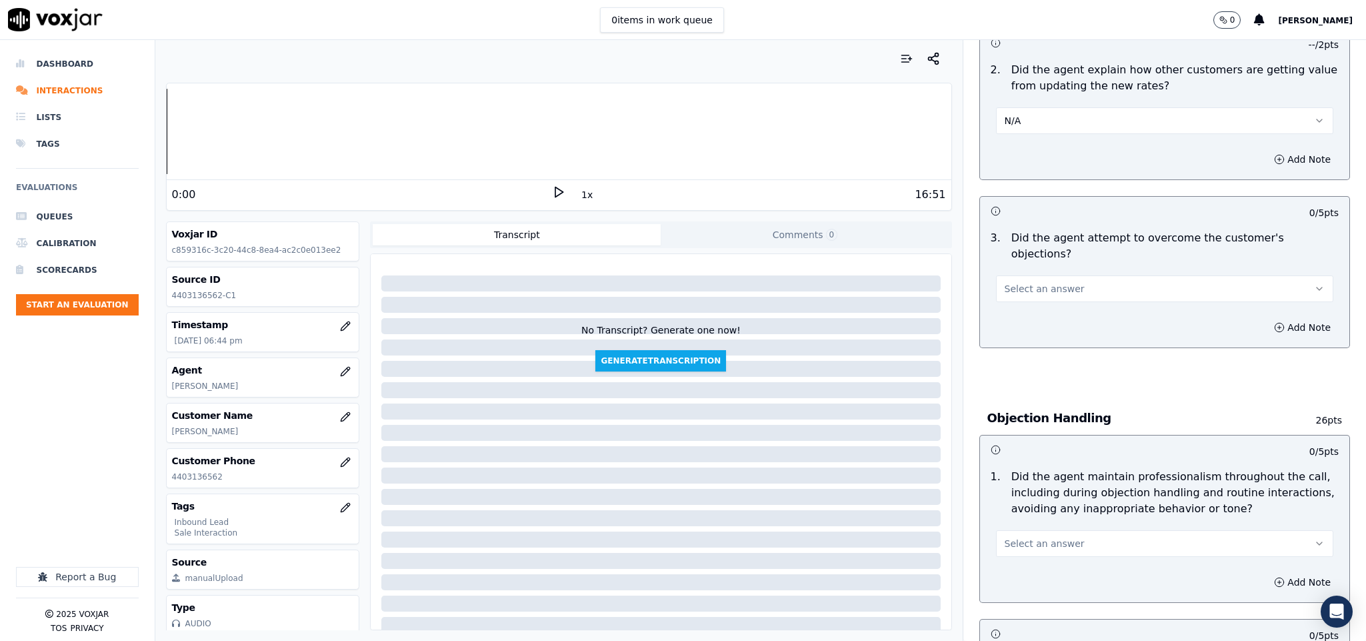
scroll to position [1200, 0]
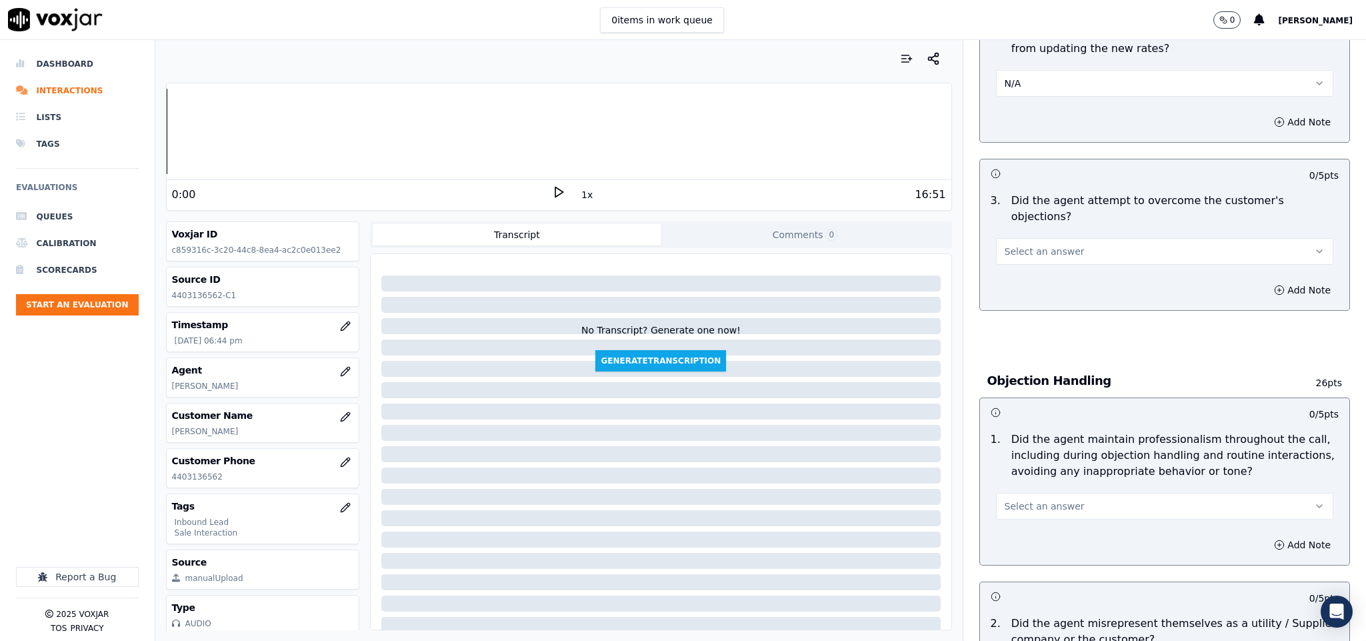
drag, startPoint x: 1054, startPoint y: 215, endPoint x: 1053, endPoint y: 235, distance: 20.0
click at [1054, 238] on button "Select an answer" at bounding box center [1165, 251] width 338 height 27
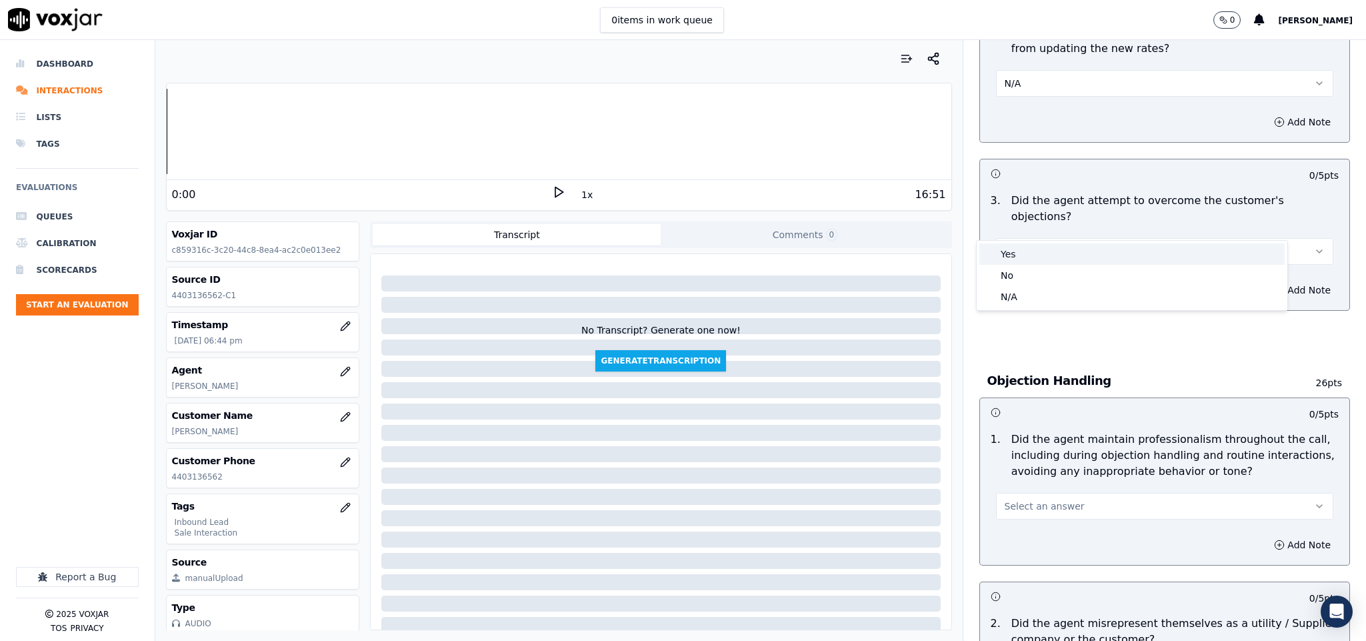
click at [1035, 248] on div "Yes" at bounding box center [1131, 253] width 305 height 21
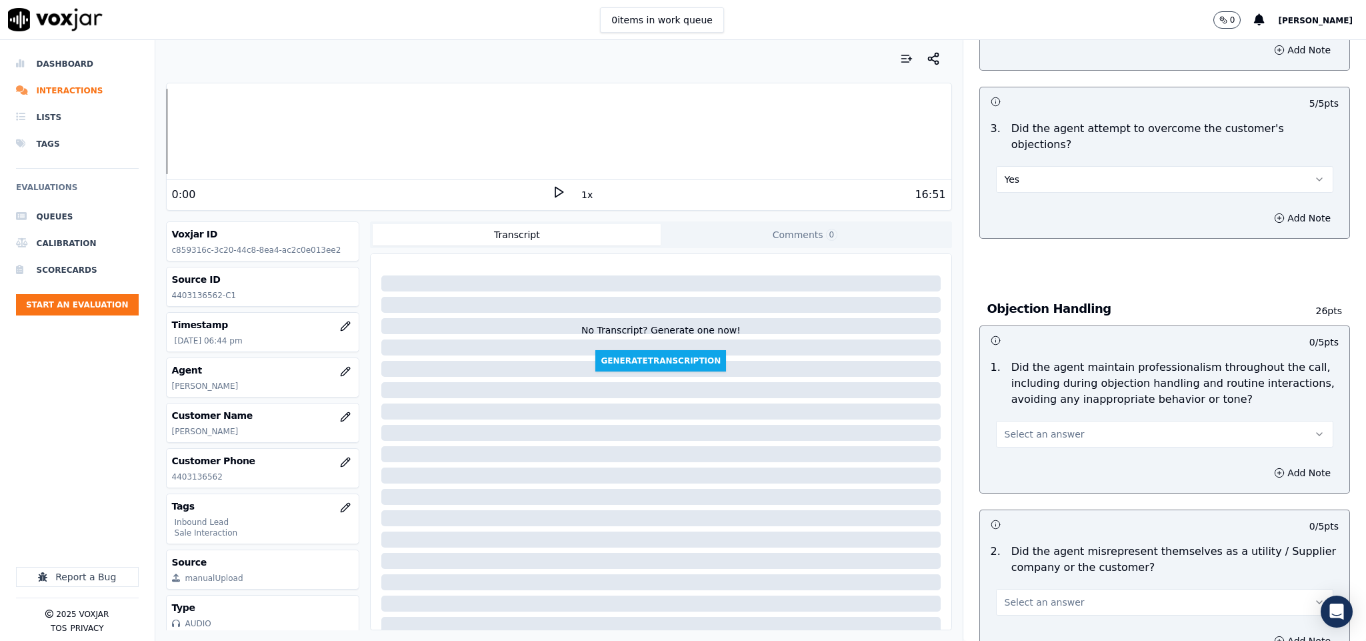
scroll to position [1300, 0]
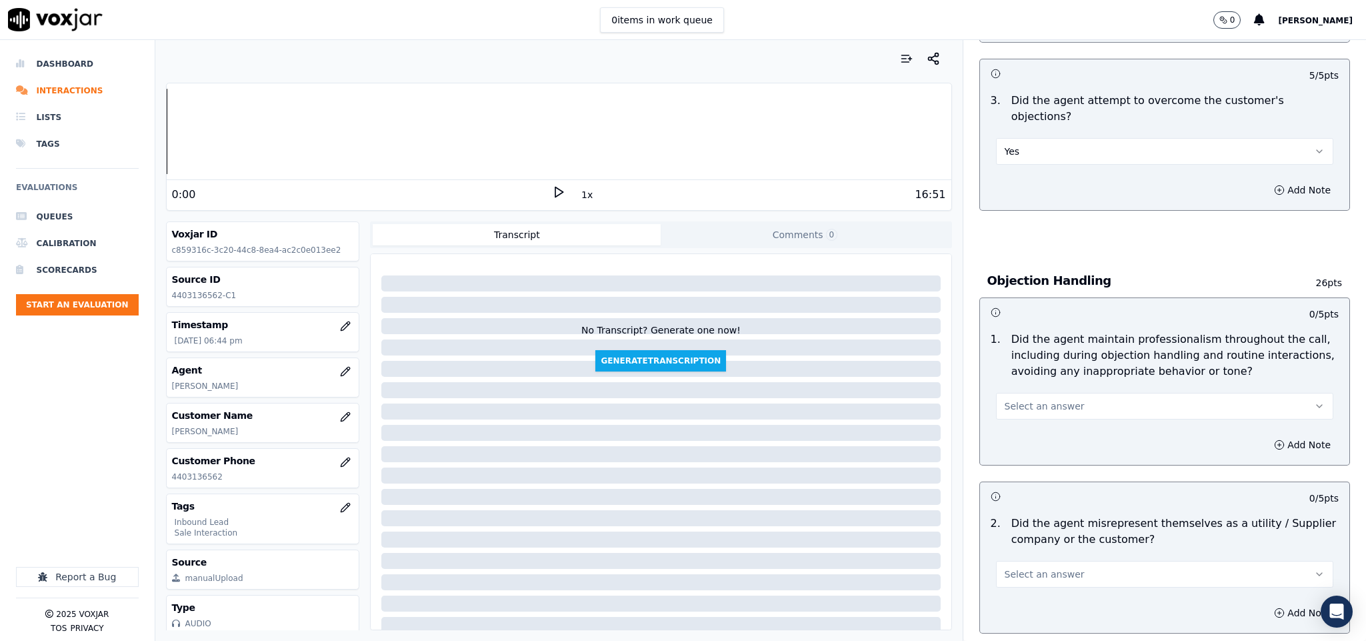
click at [1081, 393] on button "Select an answer" at bounding box center [1165, 406] width 338 height 27
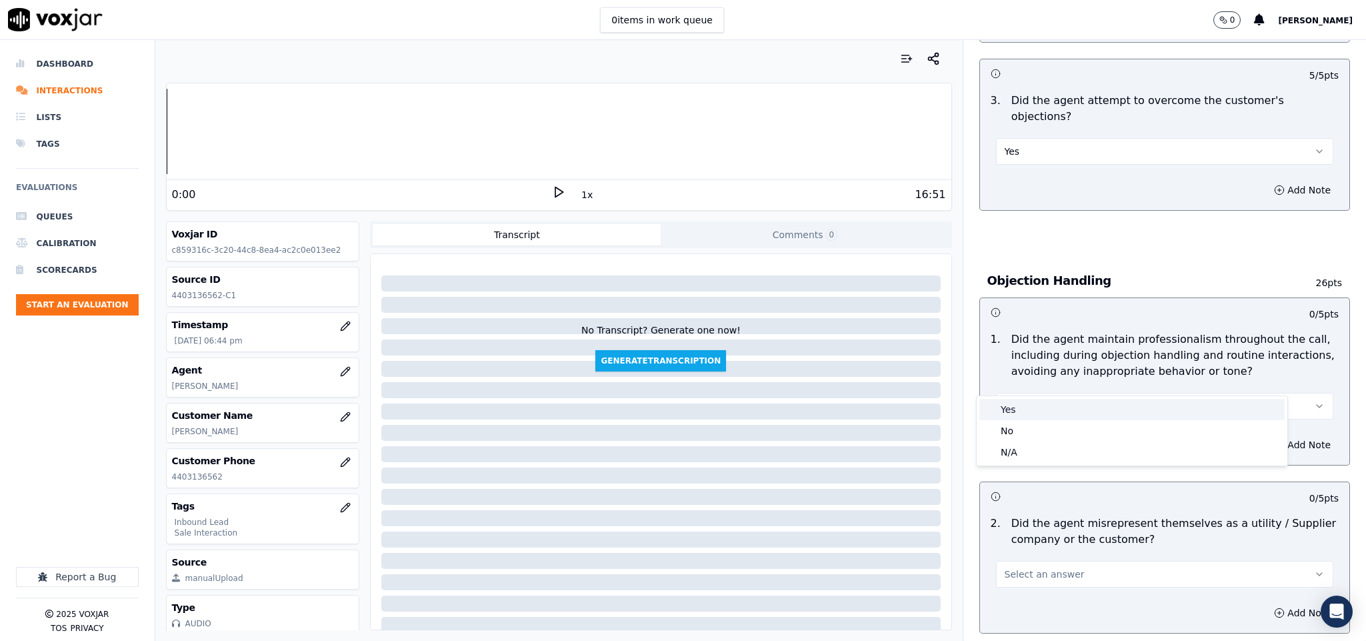
click at [1044, 404] on div "Yes" at bounding box center [1131, 409] width 305 height 21
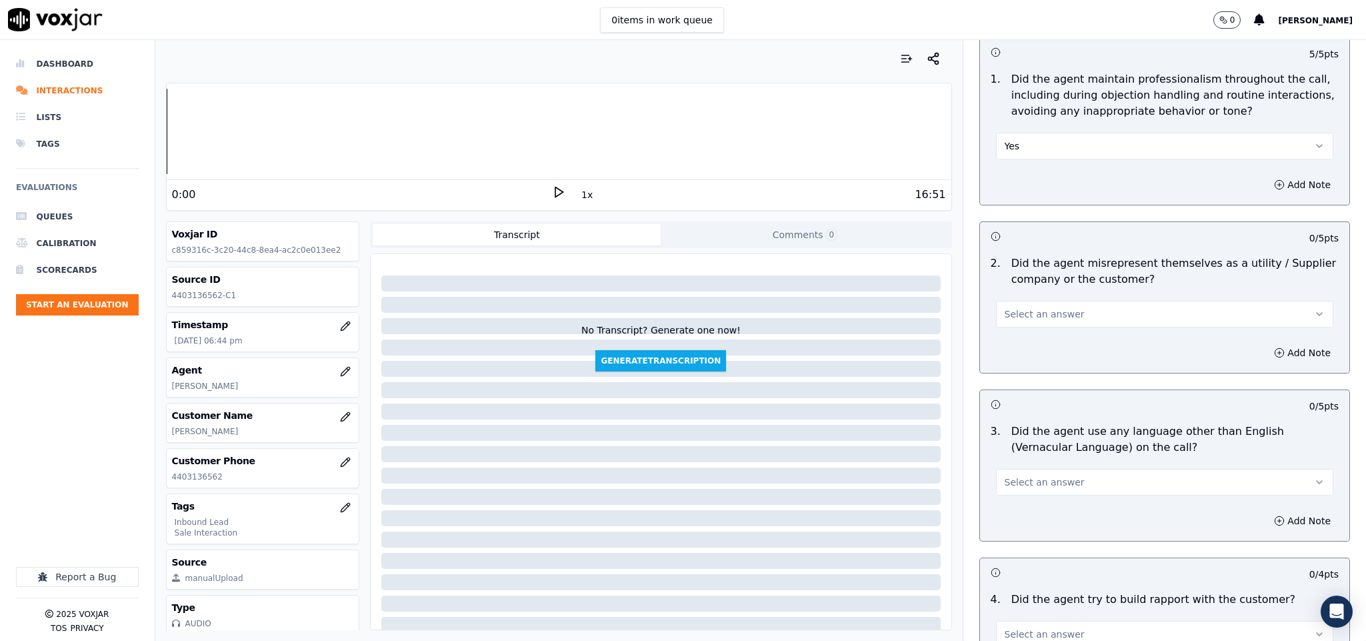
scroll to position [1600, 0]
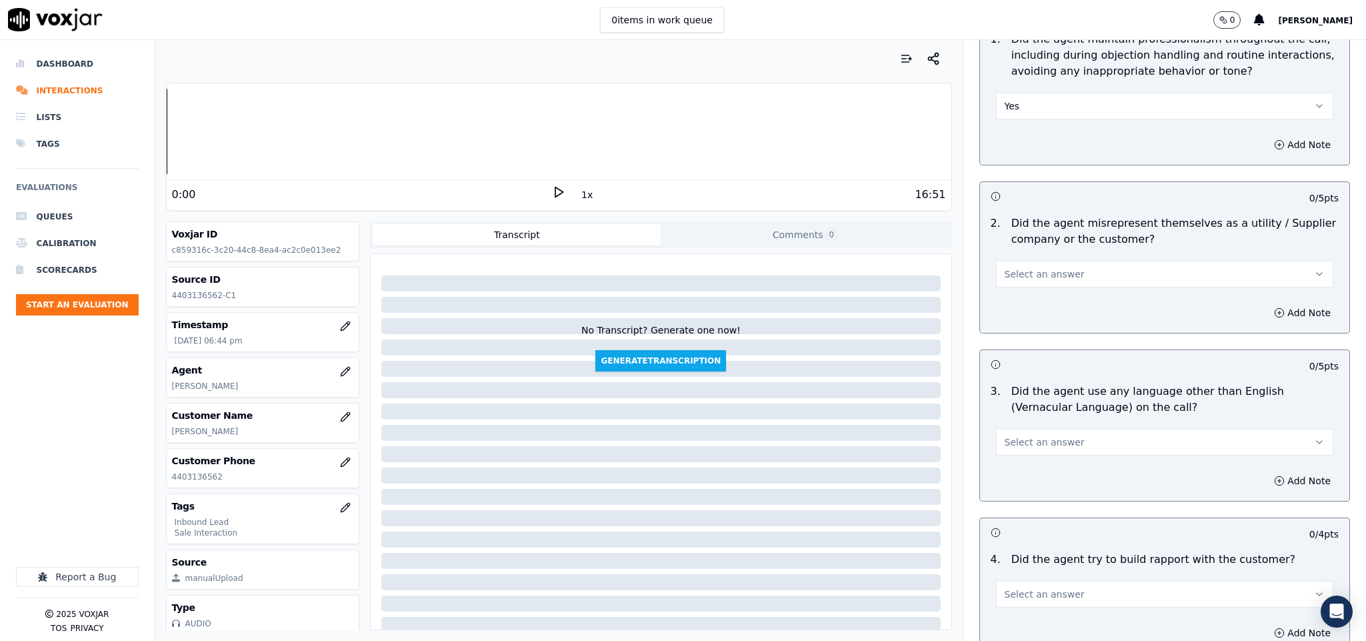
click at [1072, 261] on button "Select an answer" at bounding box center [1165, 274] width 338 height 27
click at [1040, 298] on div "No" at bounding box center [1131, 298] width 305 height 21
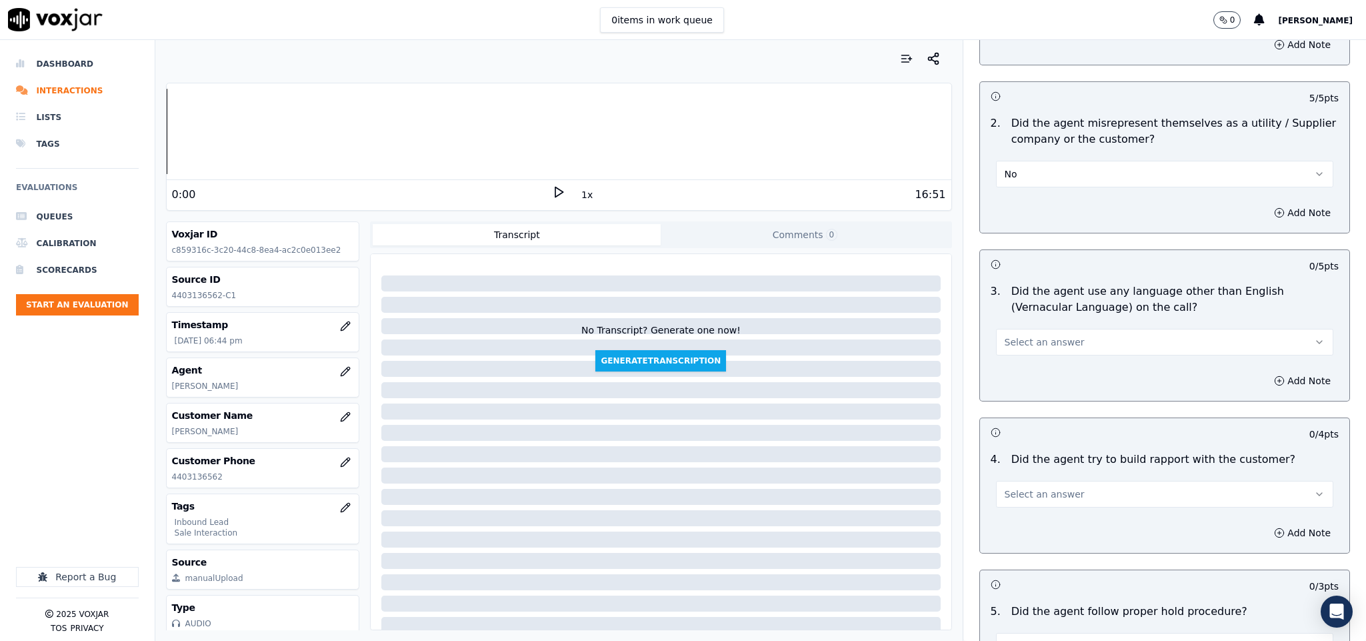
click at [1065, 329] on button "Select an answer" at bounding box center [1165, 342] width 338 height 27
click at [1031, 362] on div "No" at bounding box center [1131, 367] width 305 height 21
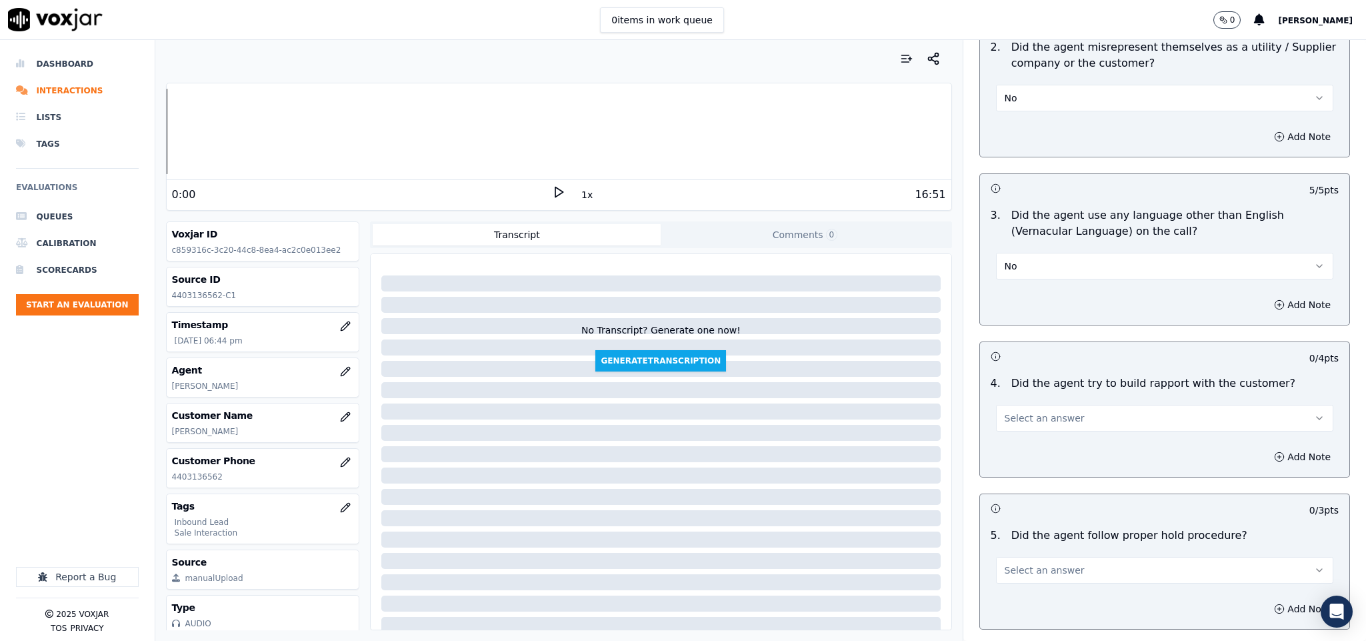
scroll to position [1900, 0]
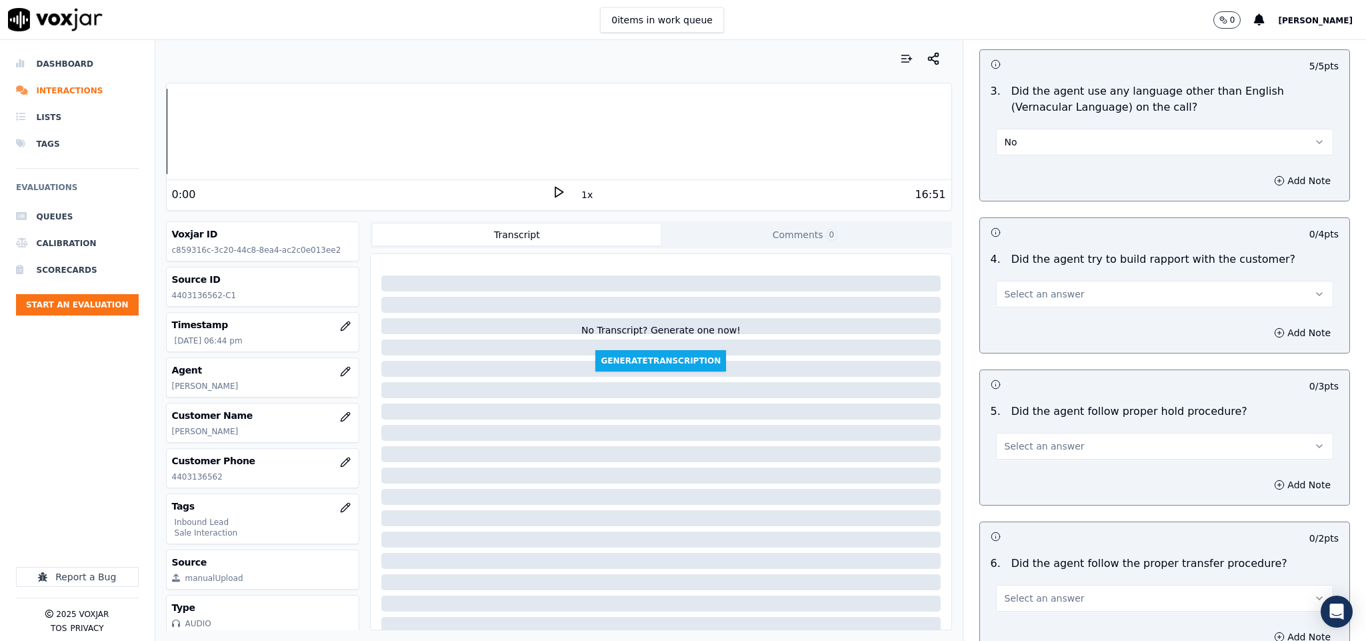
click at [1065, 281] on button "Select an answer" at bounding box center [1165, 294] width 338 height 27
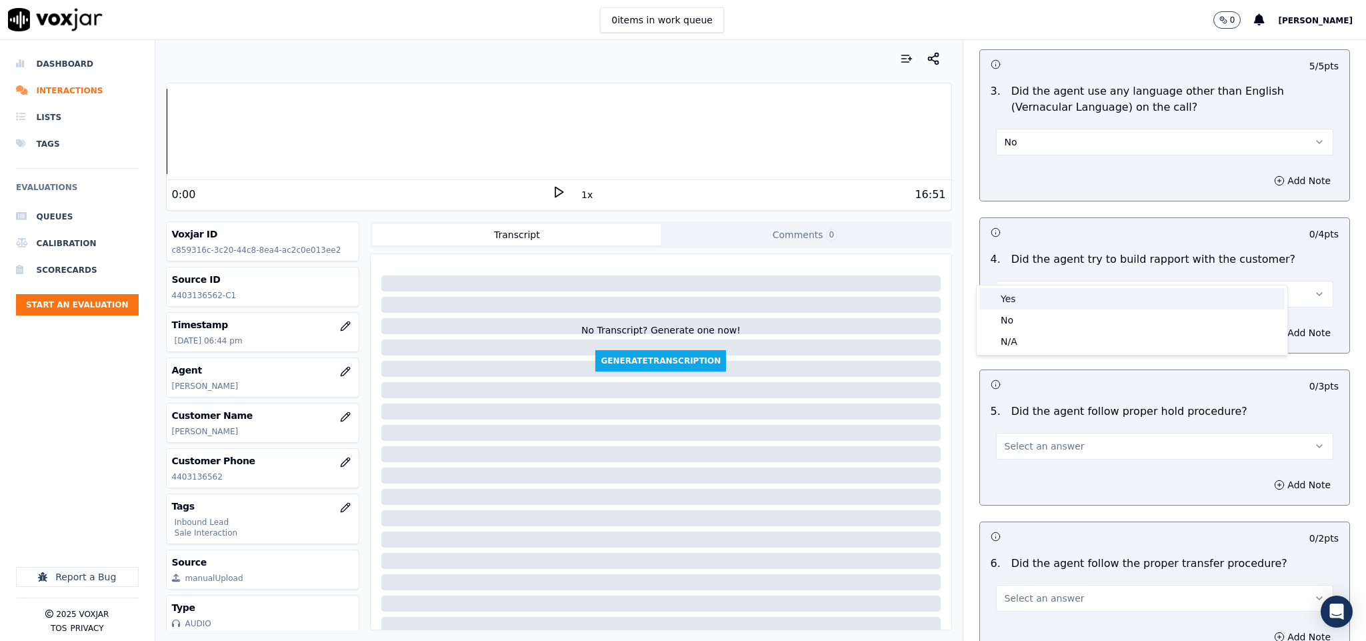
click at [1038, 297] on div "Yes" at bounding box center [1131, 298] width 305 height 21
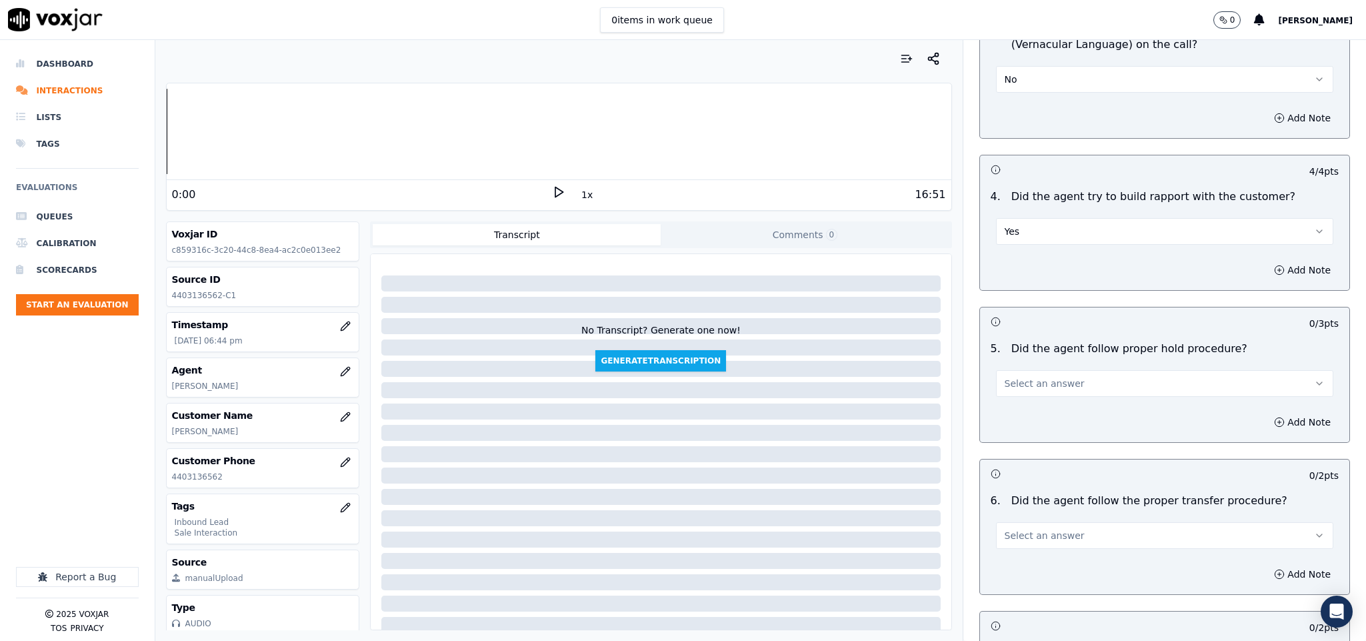
scroll to position [2000, 0]
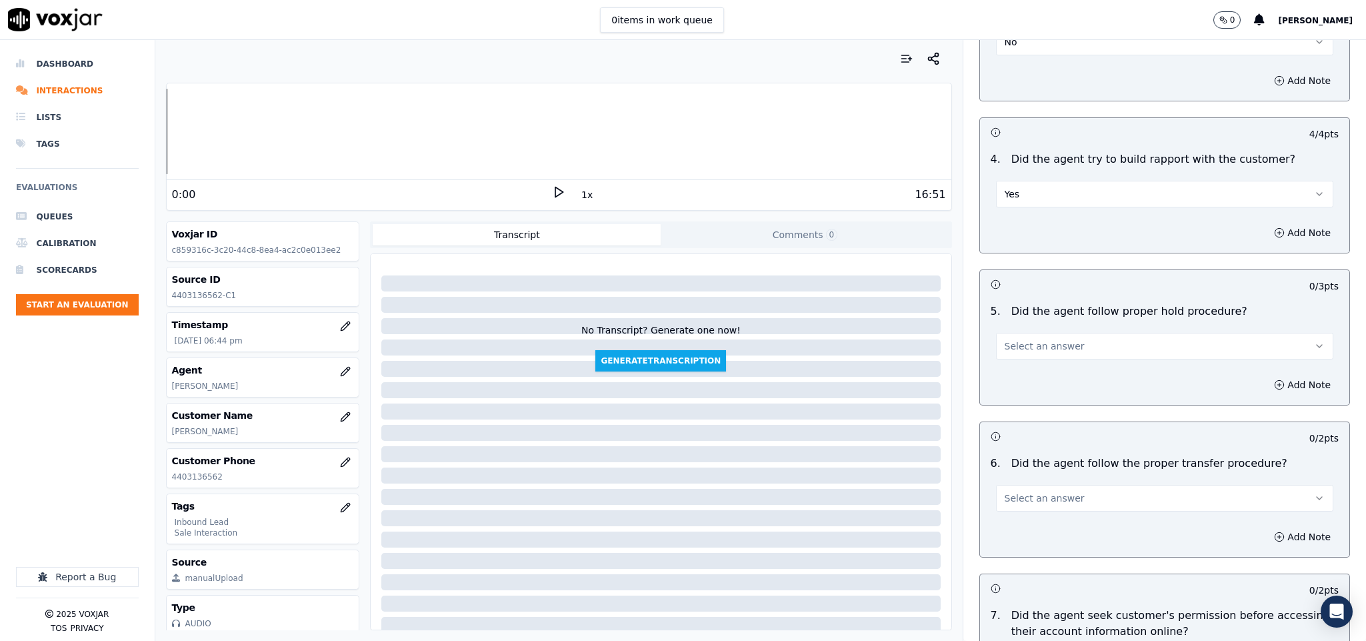
drag, startPoint x: 1083, startPoint y: 314, endPoint x: 1062, endPoint y: 335, distance: 29.2
click at [1083, 333] on button "Select an answer" at bounding box center [1165, 346] width 338 height 27
click at [1043, 348] on div "Yes" at bounding box center [1131, 351] width 305 height 21
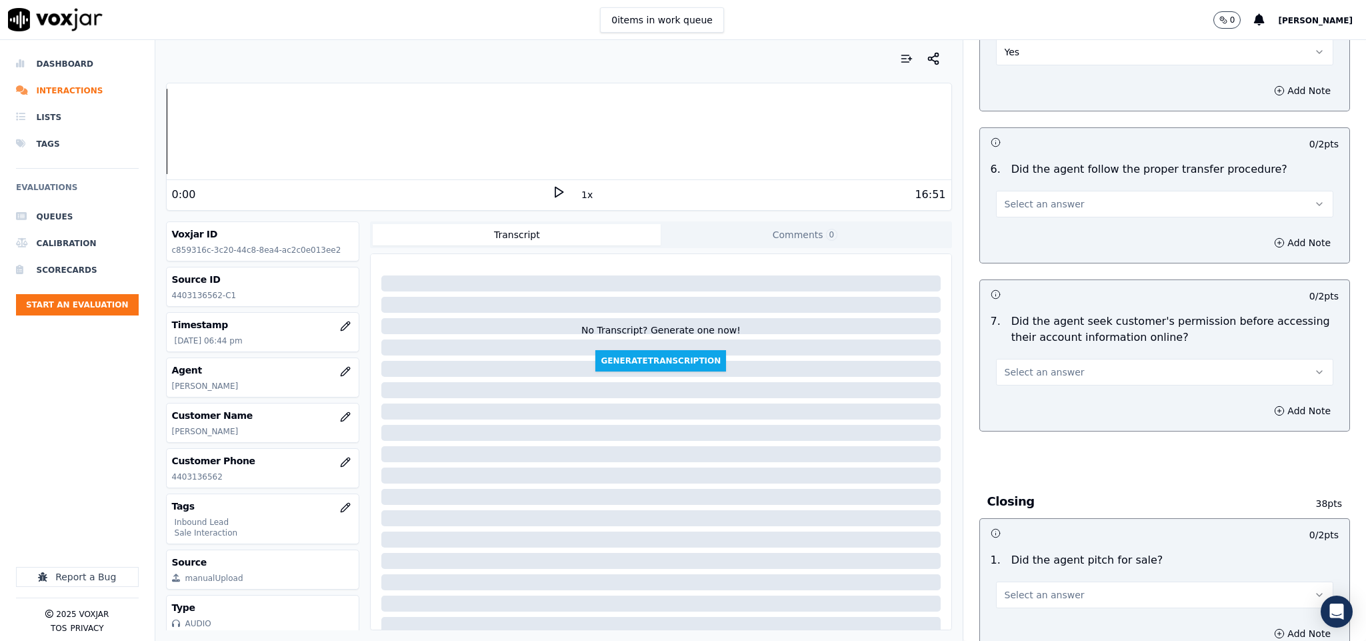
scroll to position [2300, 0]
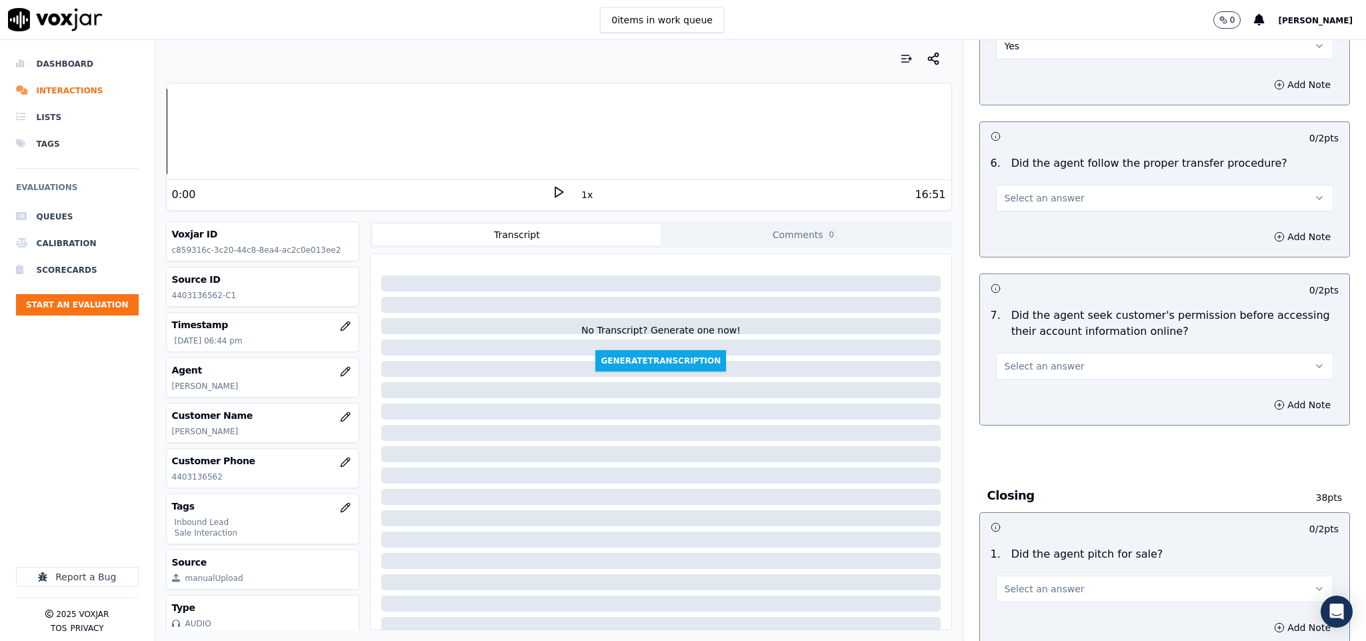
click at [1069, 185] on button "Select an answer" at bounding box center [1165, 198] width 338 height 27
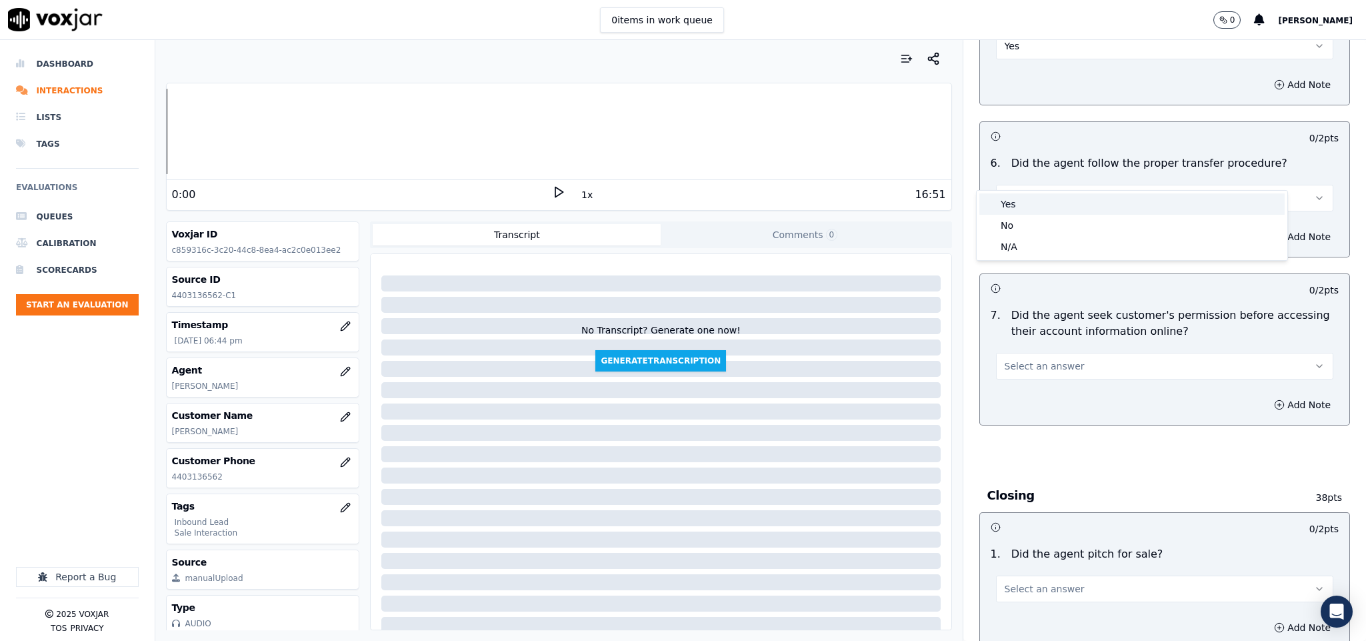
click at [1026, 205] on div "Yes" at bounding box center [1131, 203] width 305 height 21
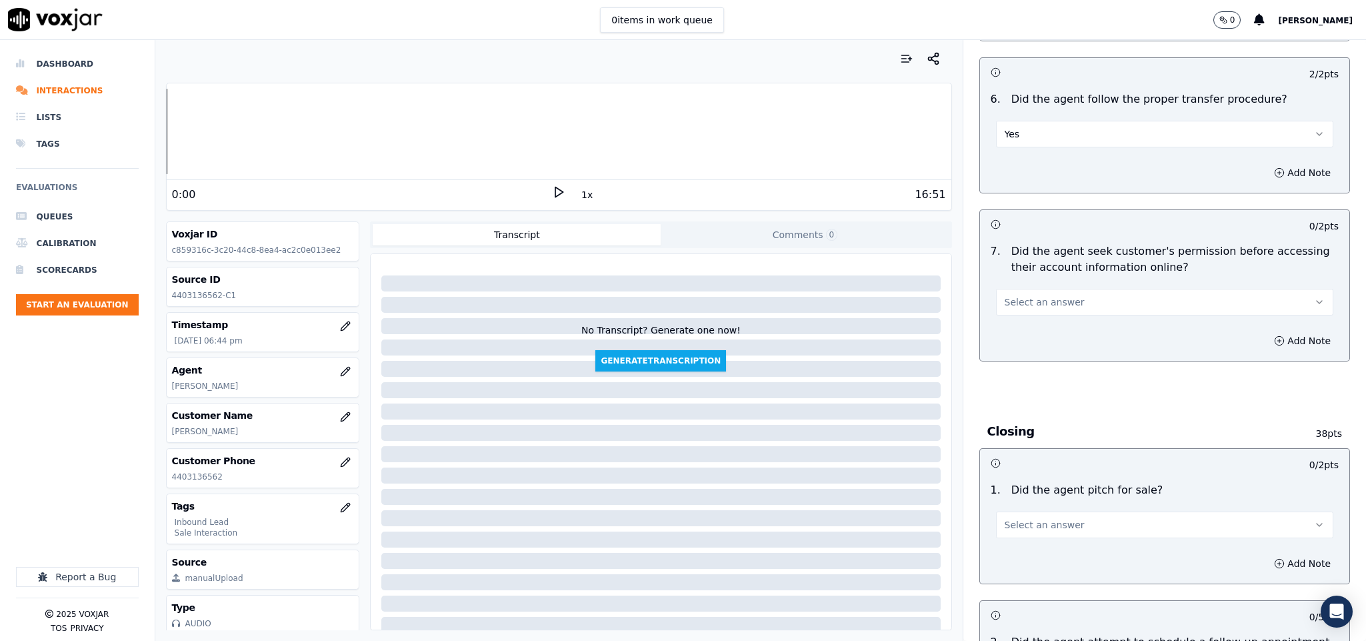
scroll to position [2400, 0]
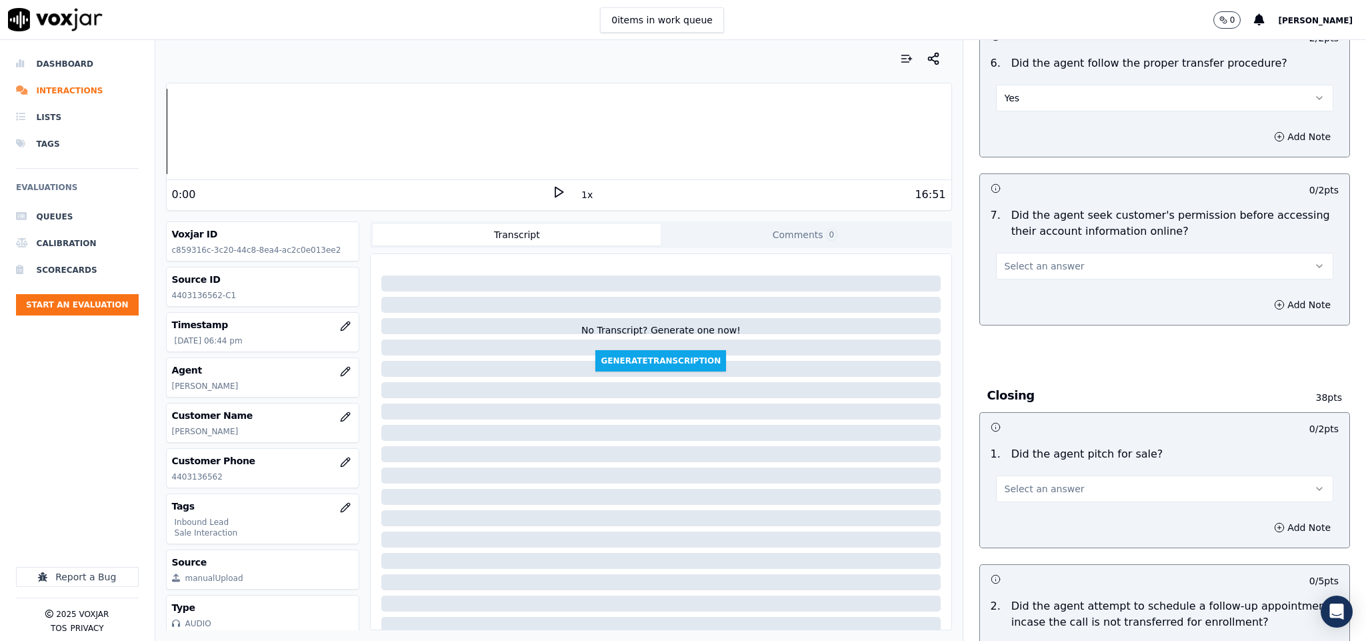
click at [1056, 253] on button "Select an answer" at bounding box center [1165, 266] width 338 height 27
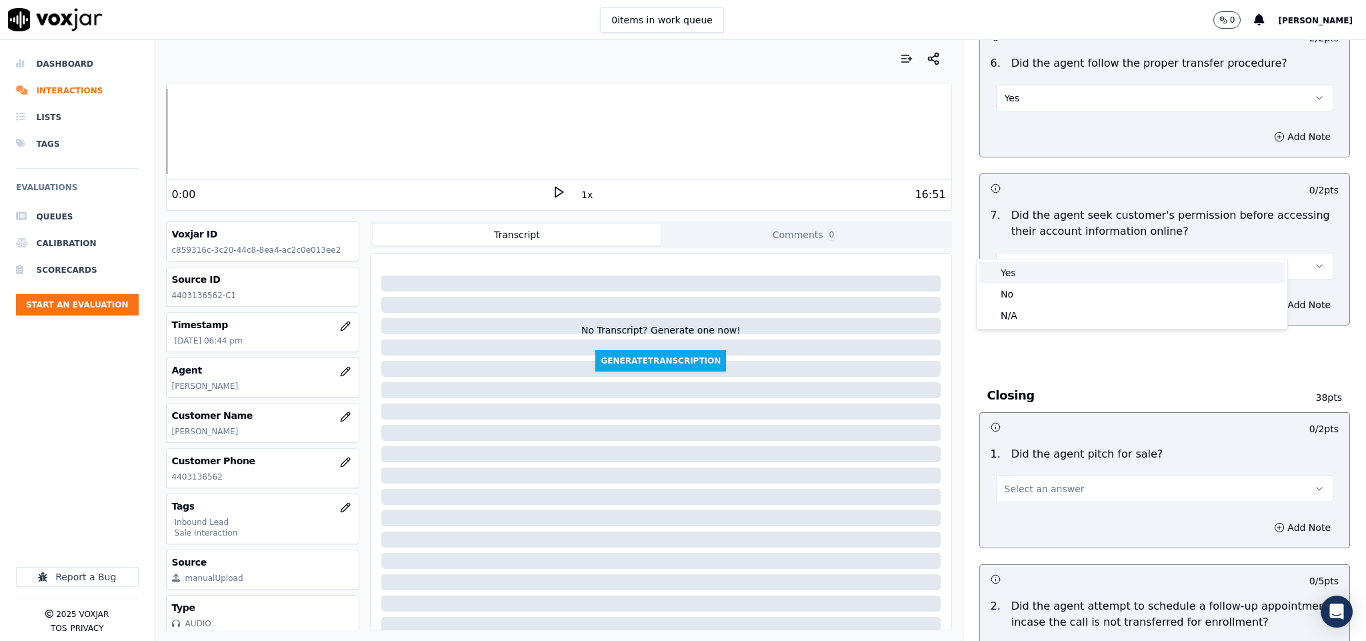
click at [1036, 275] on div "Yes" at bounding box center [1131, 272] width 305 height 21
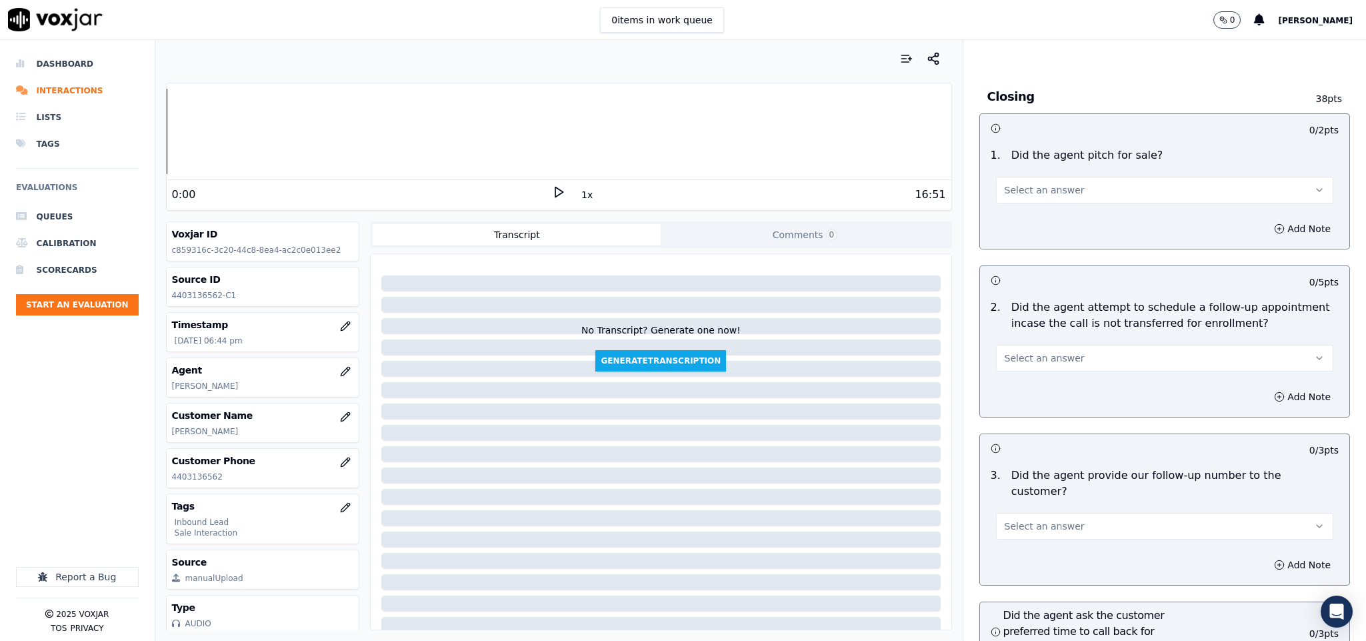
scroll to position [2700, 0]
click at [1058, 175] on button "Select an answer" at bounding box center [1165, 188] width 338 height 27
click at [1040, 195] on div "Yes" at bounding box center [1131, 195] width 305 height 21
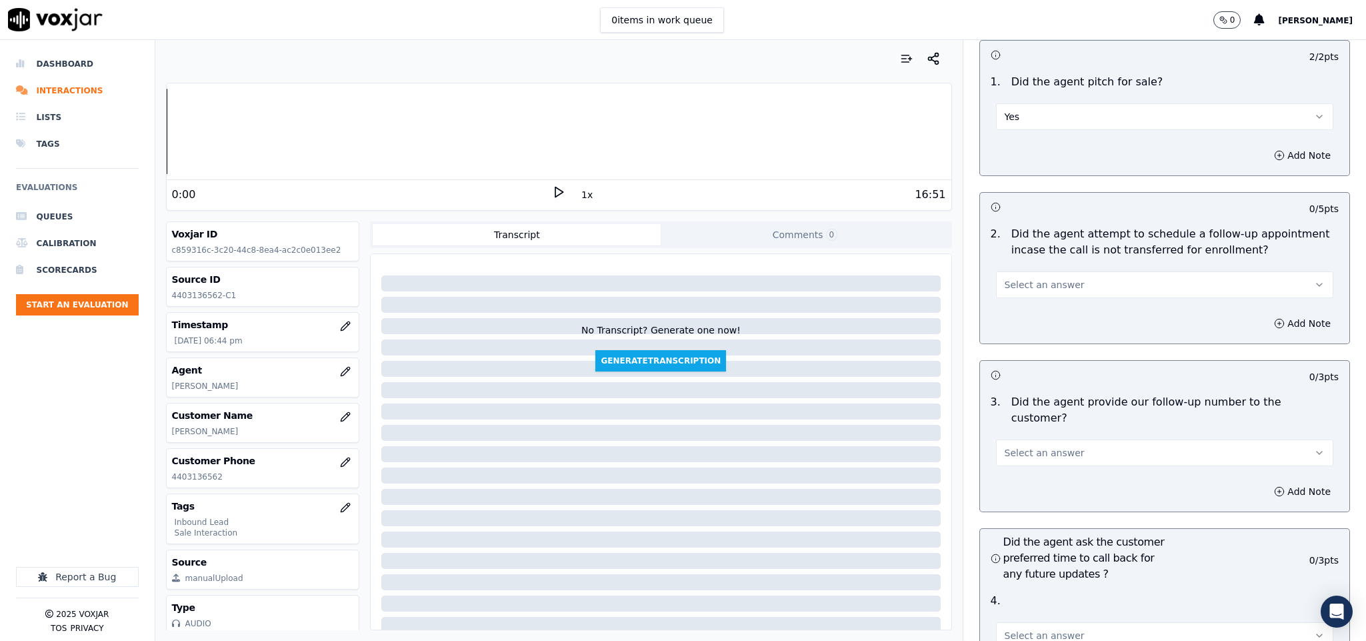
scroll to position [2800, 0]
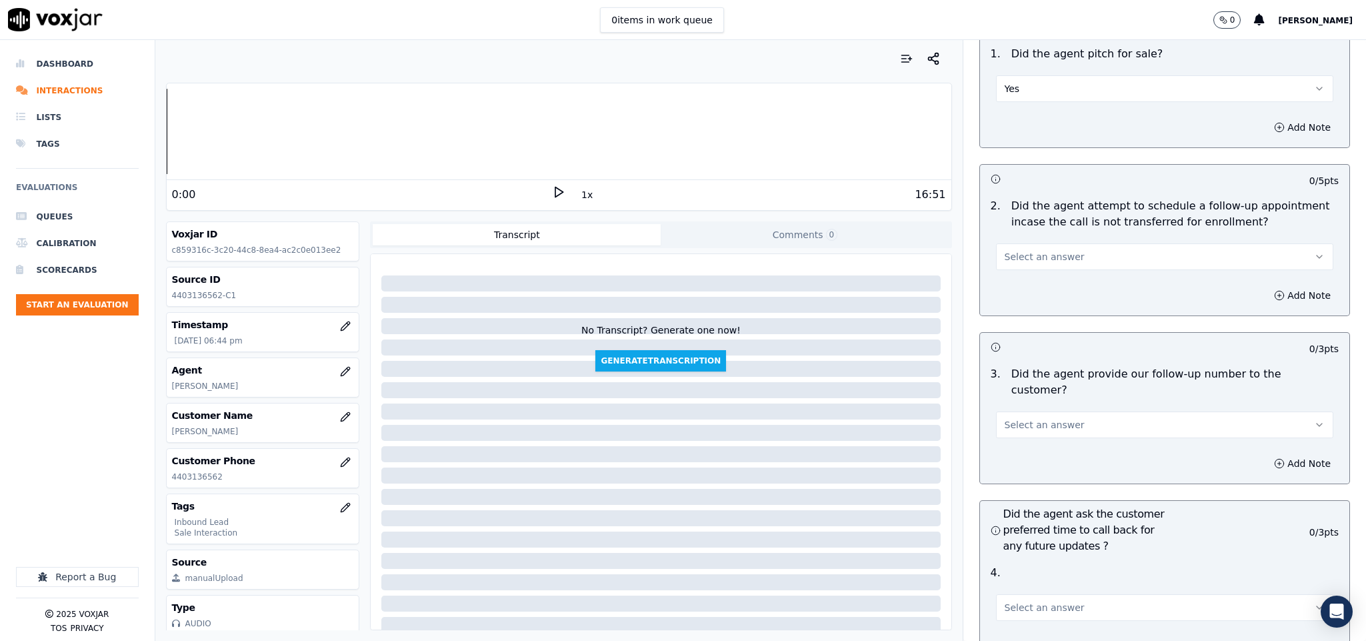
click at [1071, 243] on button "Select an answer" at bounding box center [1165, 256] width 338 height 27
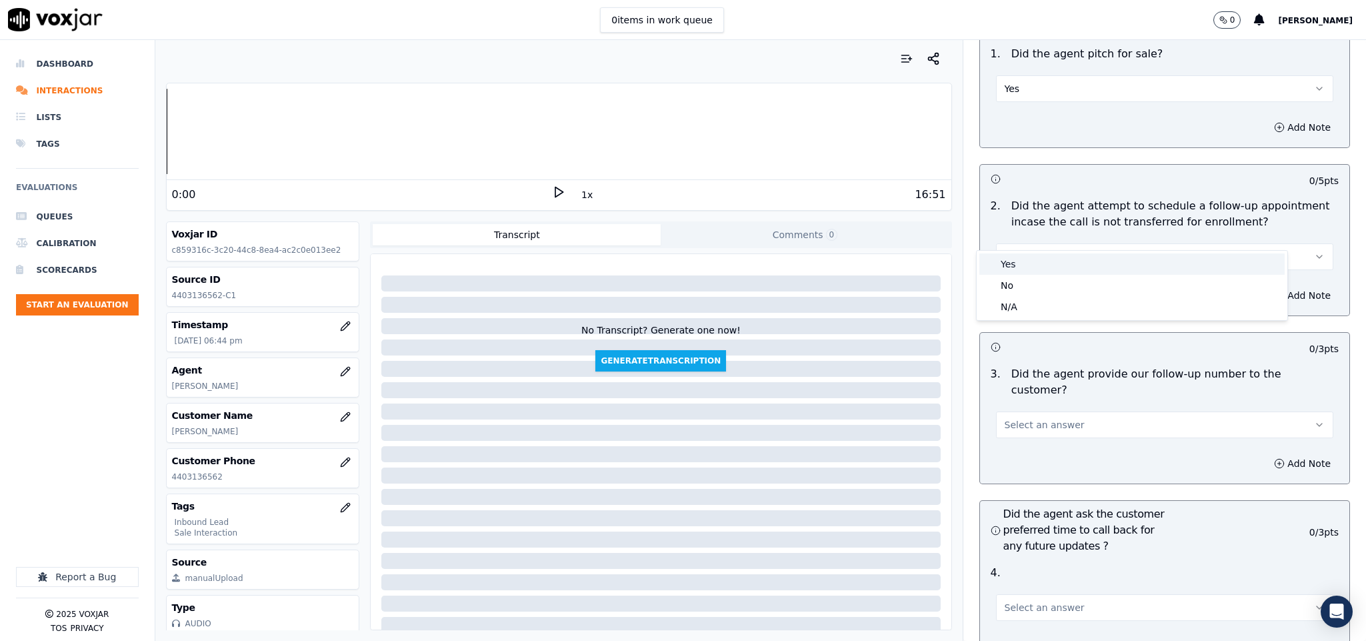
click at [1018, 266] on div "Yes" at bounding box center [1131, 263] width 305 height 21
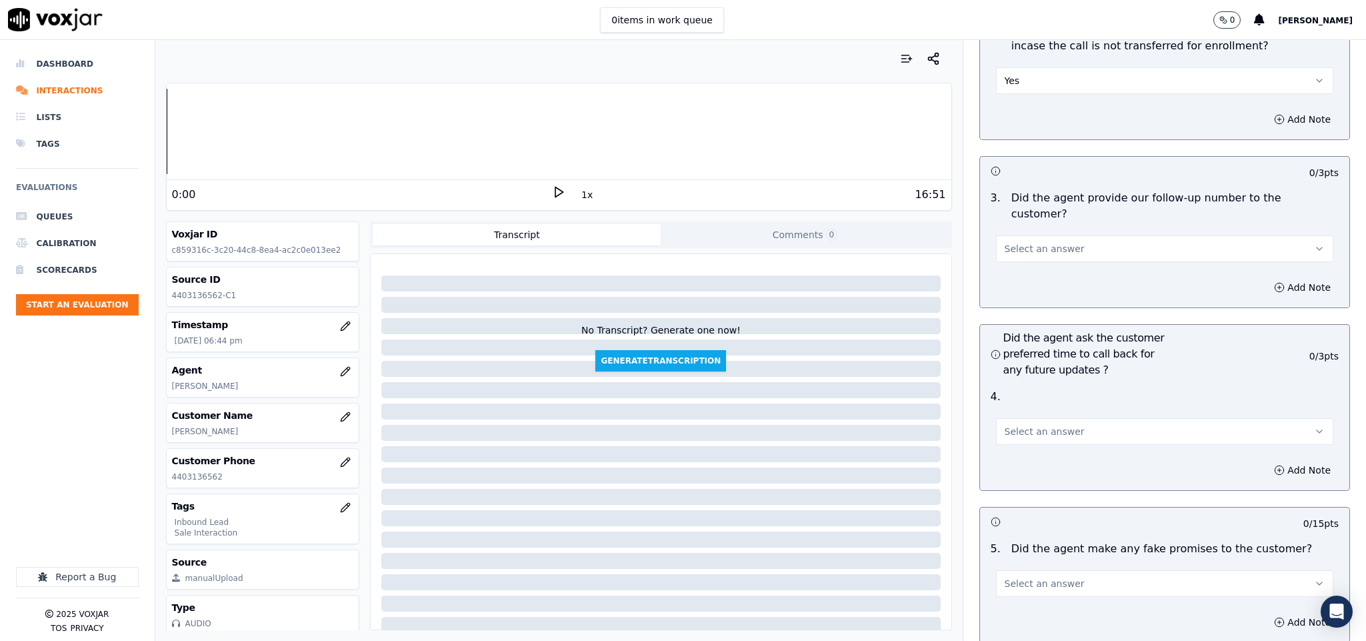
scroll to position [3000, 0]
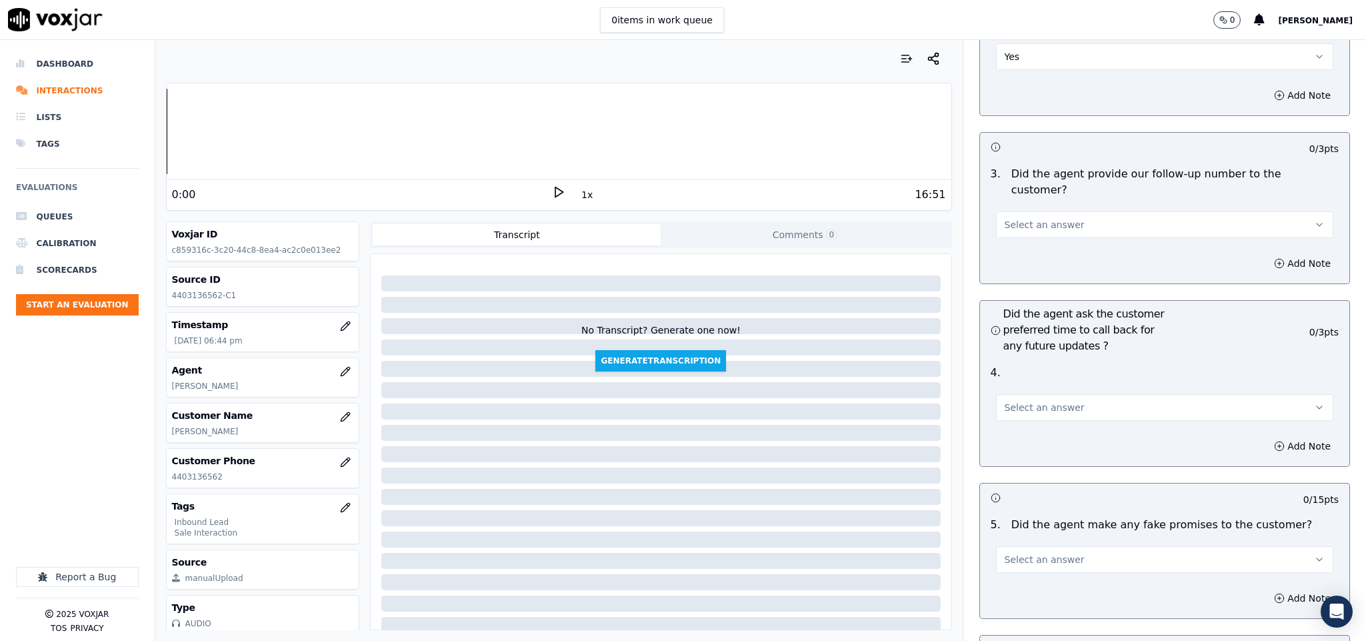
click at [1066, 211] on button "Select an answer" at bounding box center [1165, 224] width 338 height 27
click at [1031, 222] on div "Yes" at bounding box center [1131, 216] width 305 height 21
click at [1055, 394] on button "Select an answer" at bounding box center [1165, 407] width 338 height 27
click at [1031, 429] on div "No" at bounding box center [1131, 421] width 305 height 21
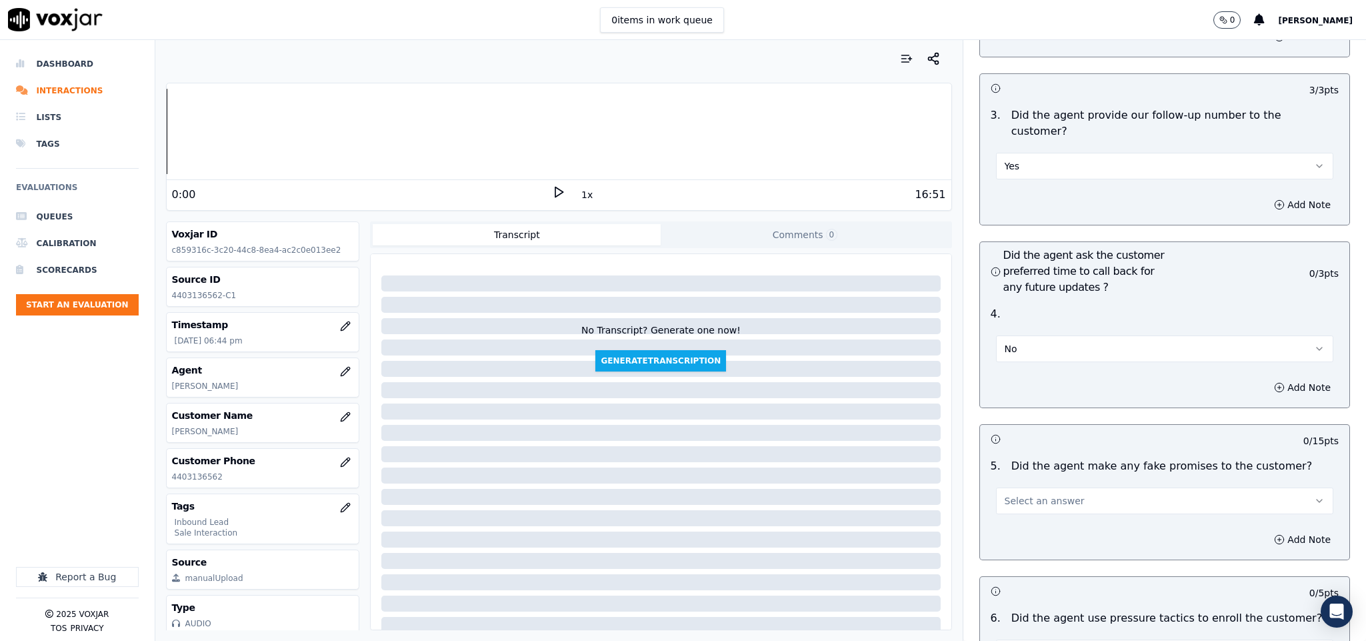
scroll to position [3100, 0]
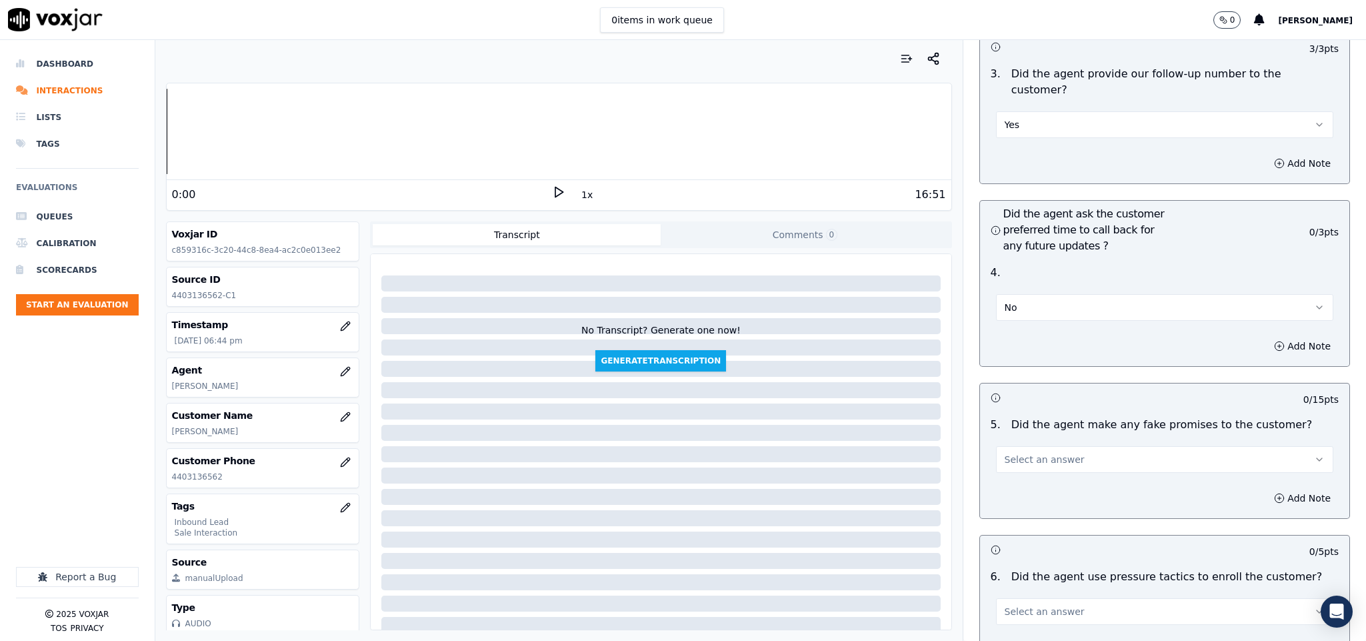
click at [1033, 294] on button "No" at bounding box center [1165, 307] width 338 height 27
click at [1005, 338] on div "N/A" at bounding box center [1131, 342] width 305 height 21
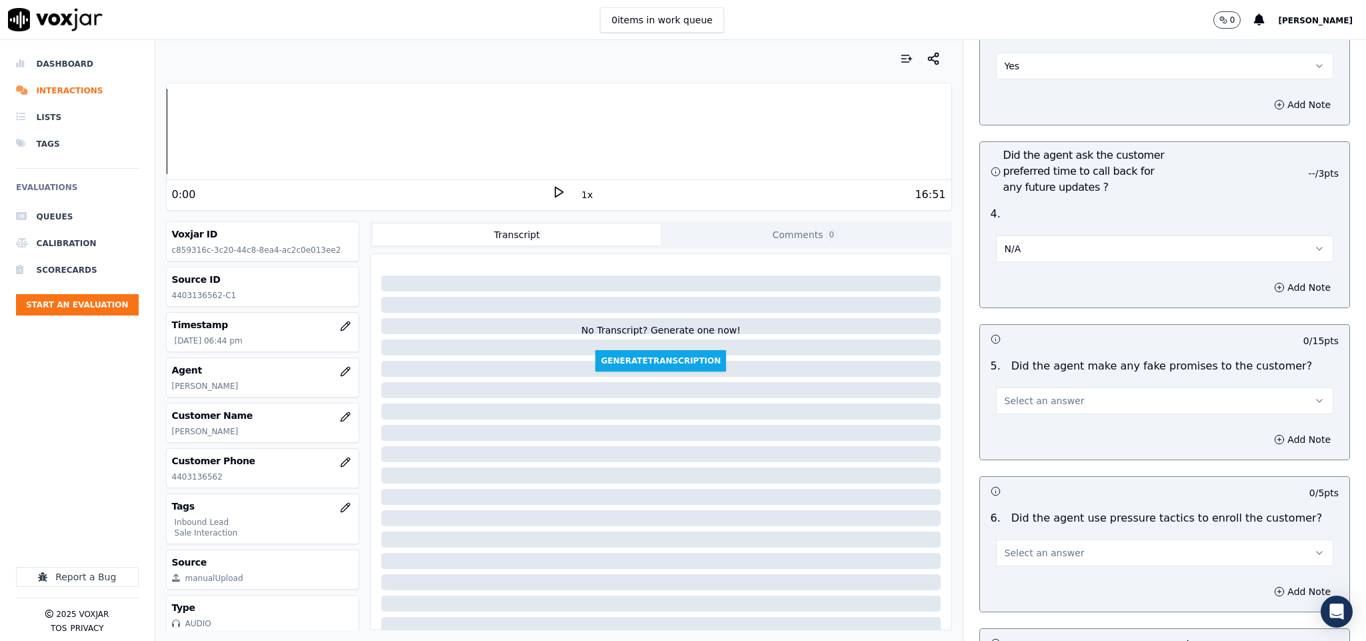
scroll to position [3200, 0]
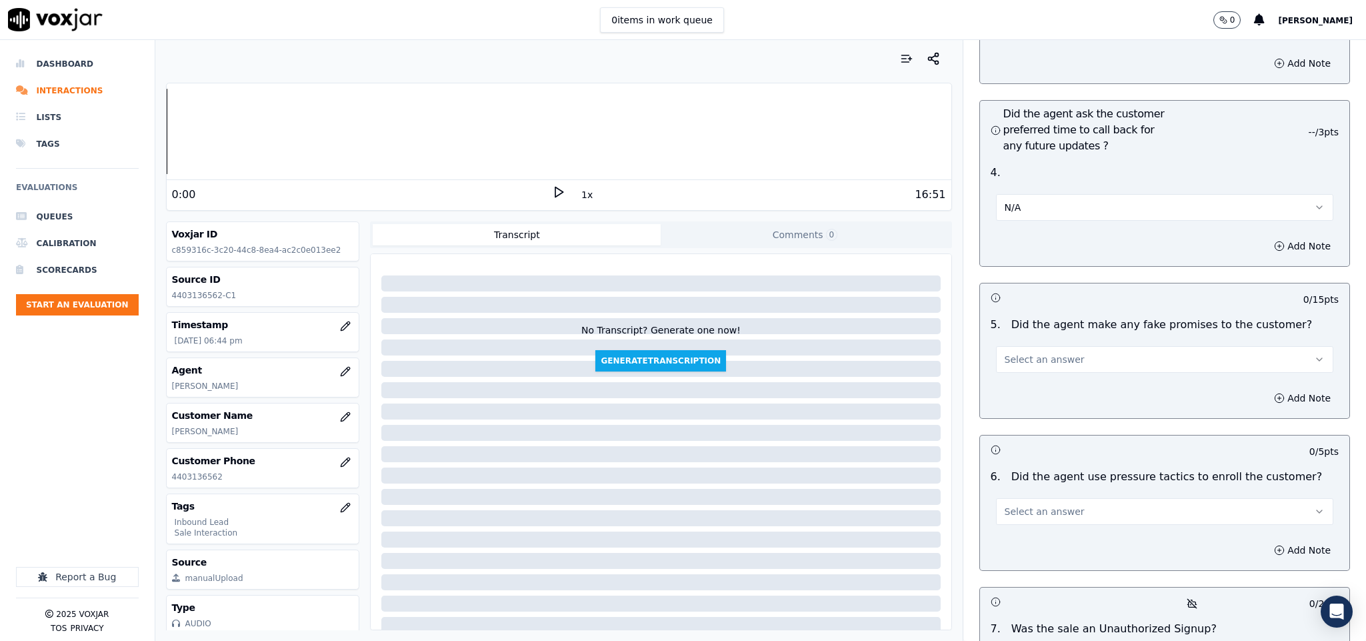
drag, startPoint x: 1045, startPoint y: 318, endPoint x: 1041, endPoint y: 336, distance: 18.4
click at [1046, 353] on span "Select an answer" at bounding box center [1045, 359] width 80 height 13
click at [1020, 371] on div "No" at bounding box center [1131, 373] width 305 height 21
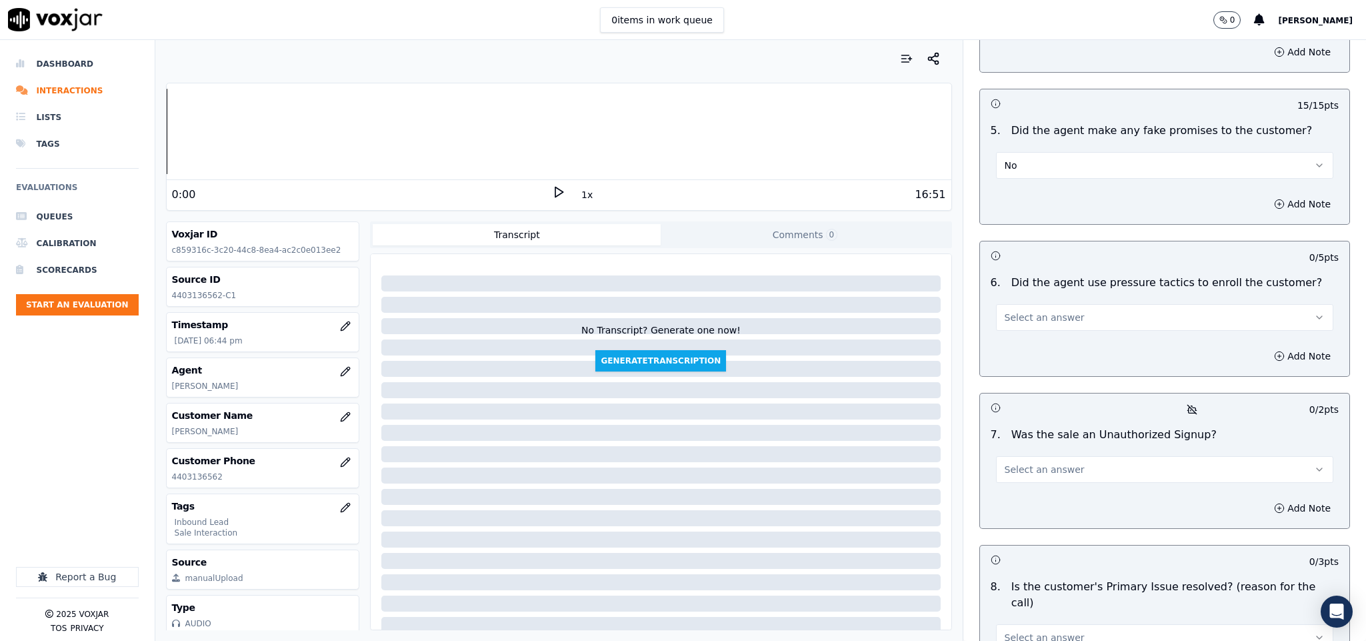
scroll to position [3400, 0]
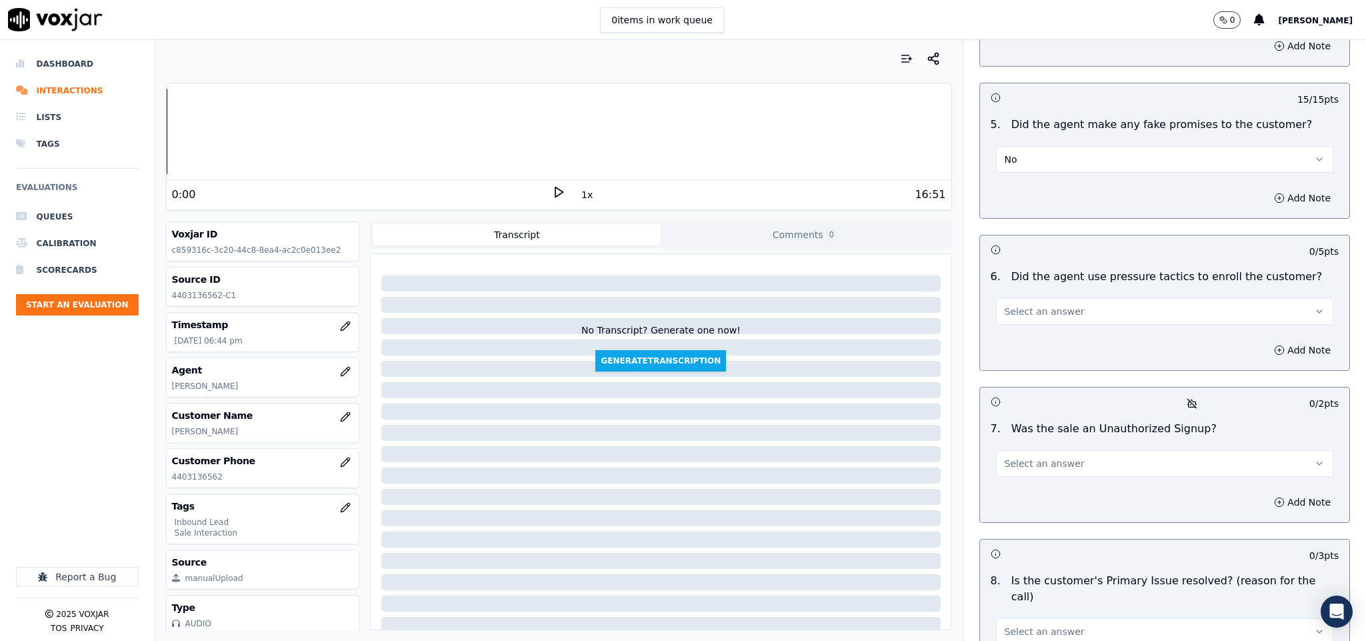
click at [1077, 298] on button "Select an answer" at bounding box center [1165, 311] width 338 height 27
click at [1027, 324] on div "No" at bounding box center [1131, 326] width 305 height 21
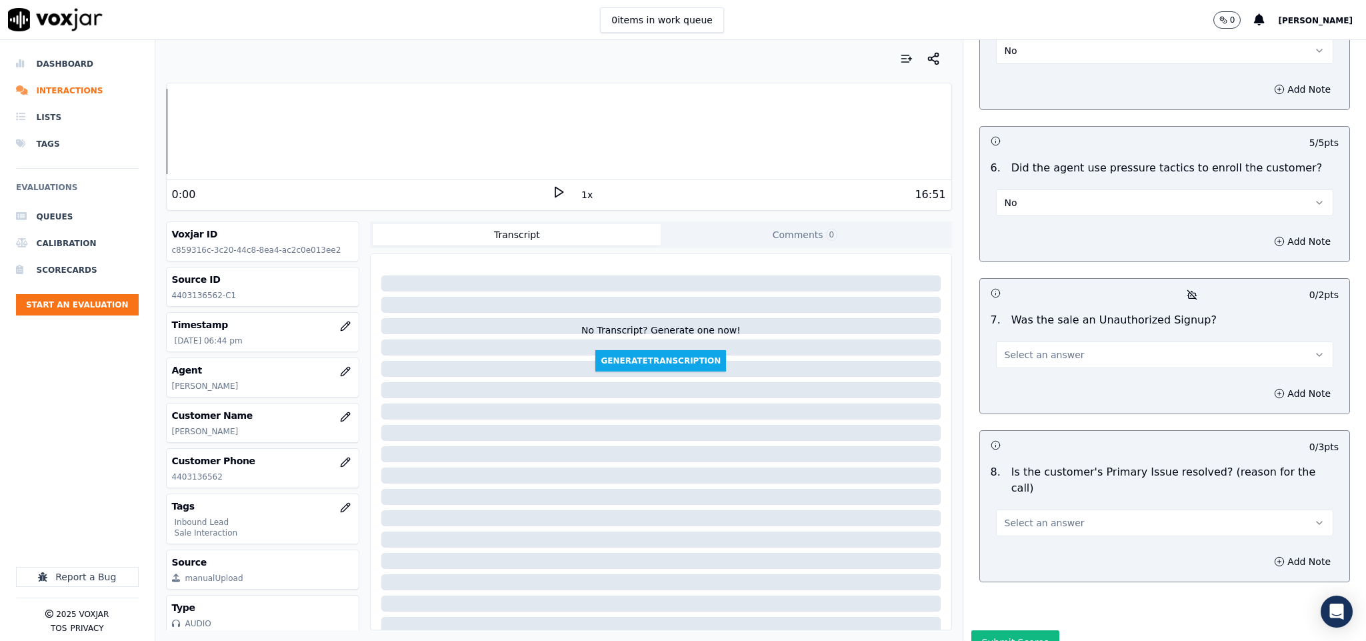
scroll to position [3523, 0]
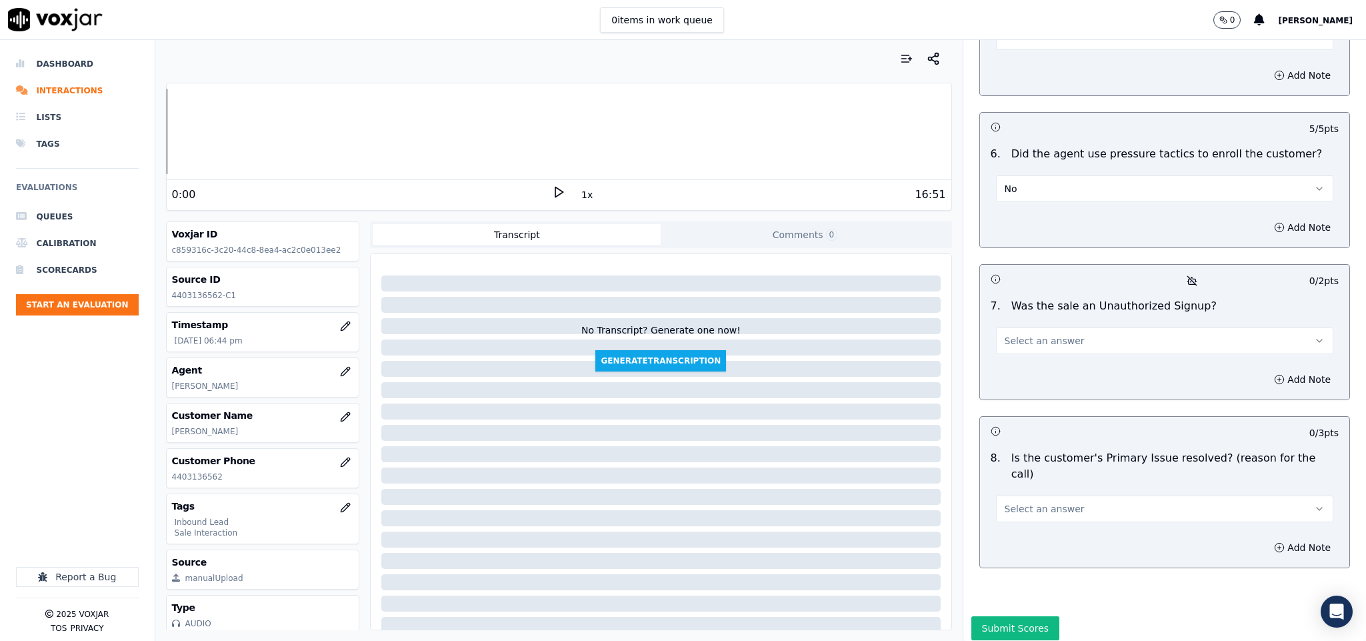
click at [1094, 327] on button "Select an answer" at bounding box center [1165, 340] width 338 height 27
click at [1054, 354] on div "No" at bounding box center [1131, 355] width 305 height 21
click at [1075, 495] on button "Select an answer" at bounding box center [1165, 508] width 338 height 27
click at [1039, 484] on div "Yes" at bounding box center [1131, 487] width 305 height 21
click at [1001, 616] on button "Submit Scores" at bounding box center [1015, 628] width 89 height 24
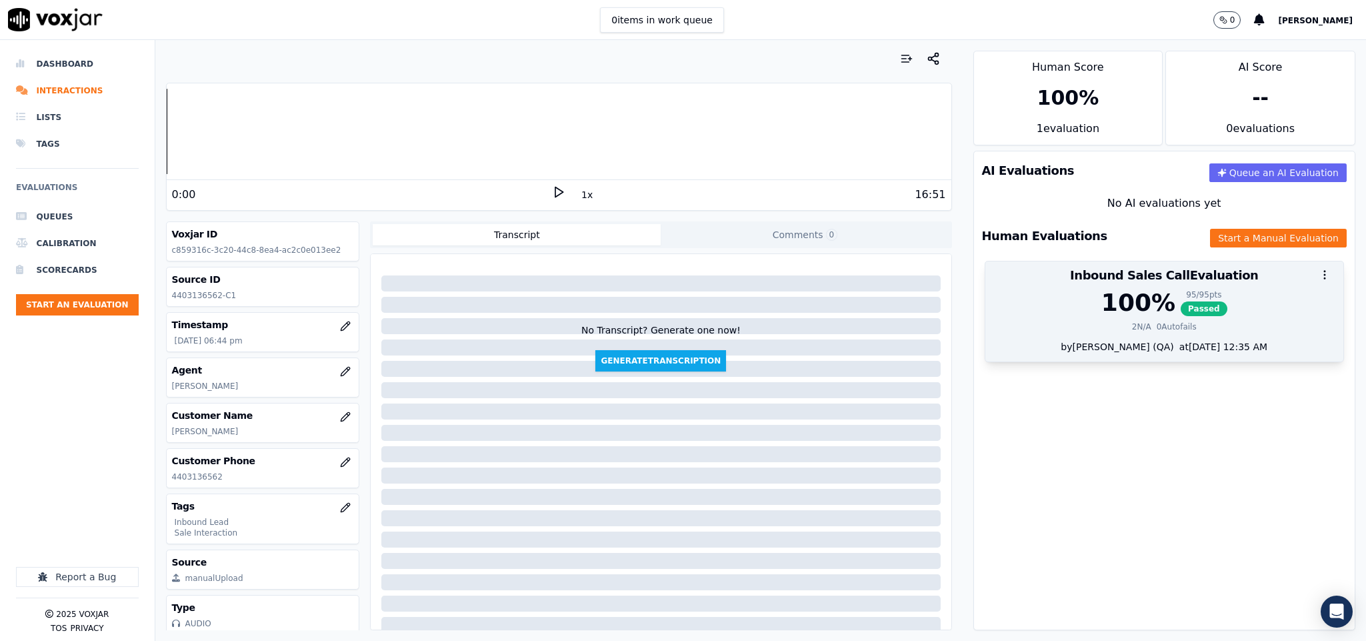
click at [1111, 316] on div "100 %" at bounding box center [1138, 302] width 74 height 27
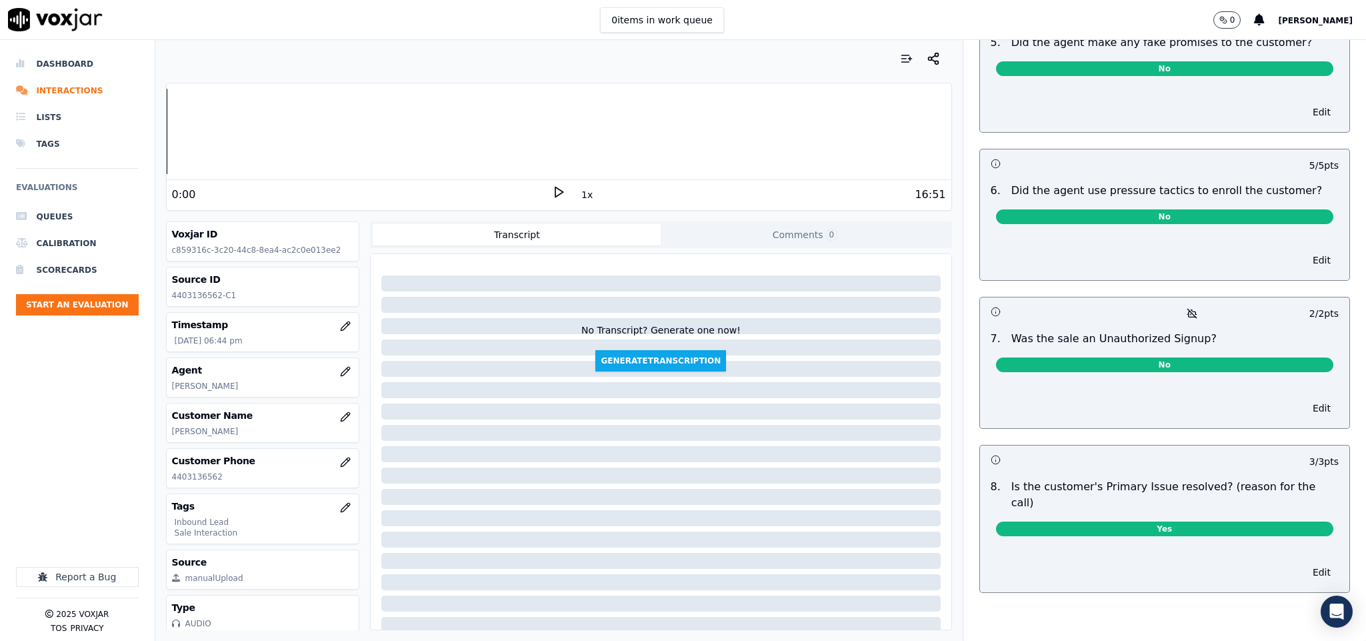
scroll to position [0, 0]
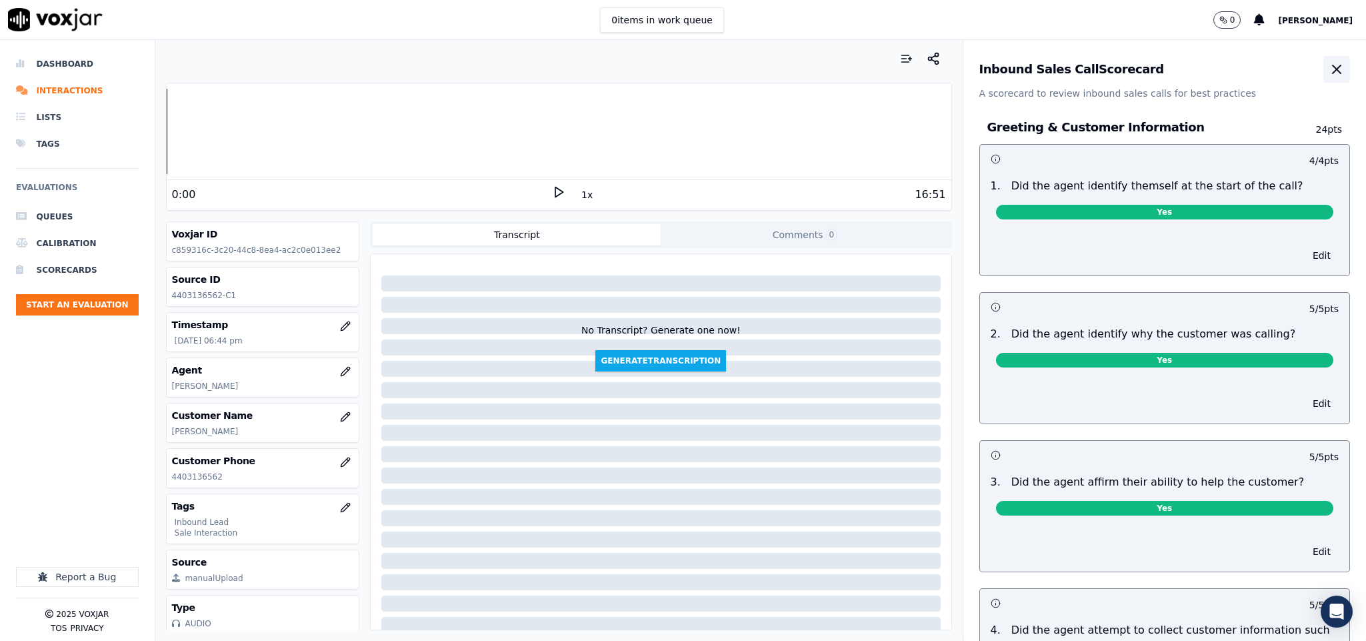
click at [1329, 67] on icon "button" at bounding box center [1337, 69] width 16 height 16
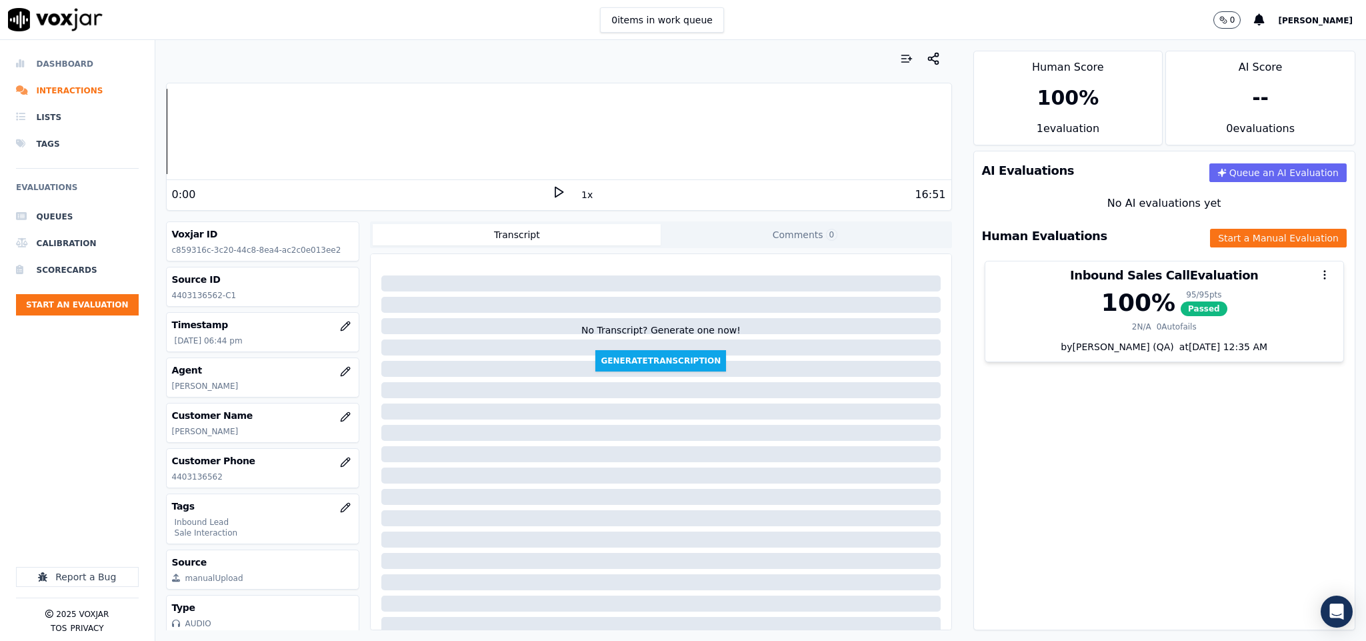
click at [74, 64] on li "Dashboard" at bounding box center [77, 64] width 123 height 27
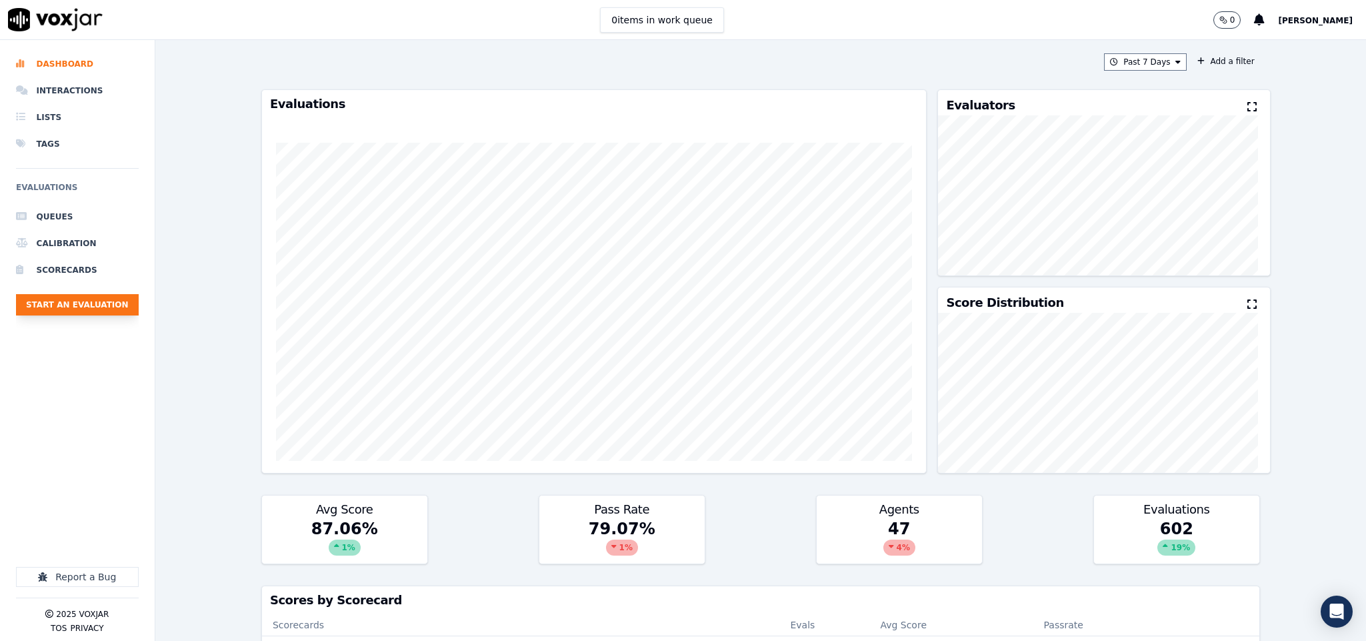
click at [124, 307] on button "Start an Evaluation" at bounding box center [77, 304] width 123 height 21
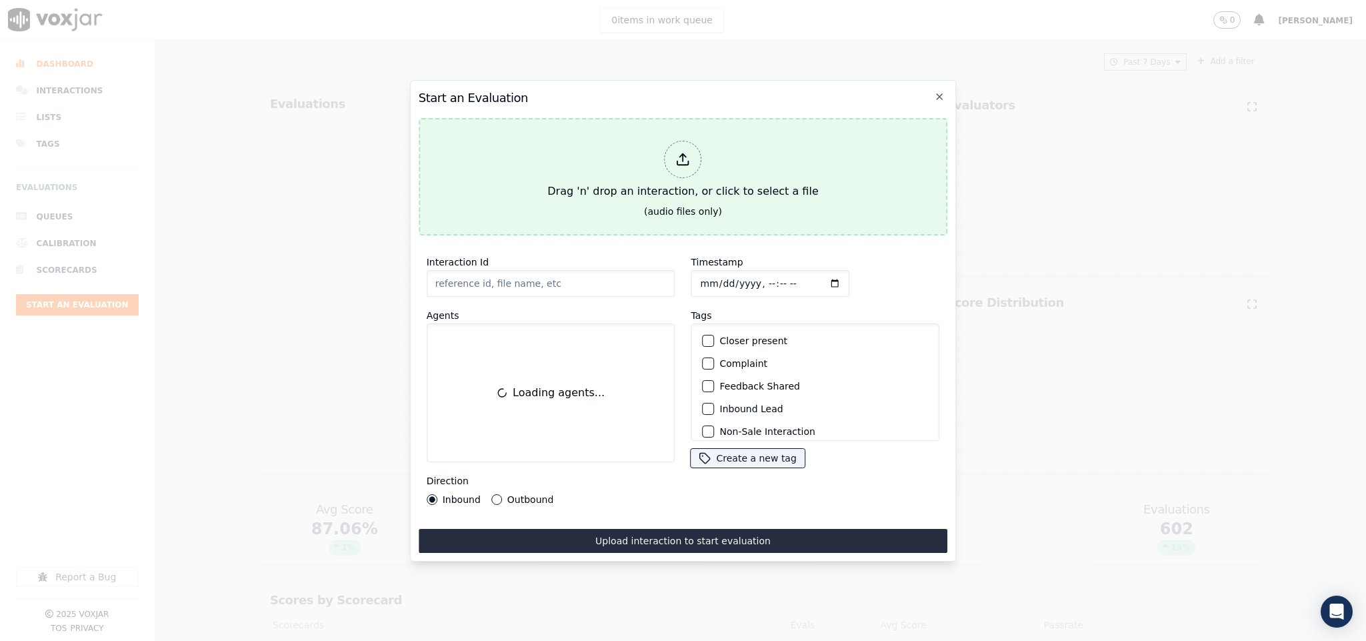
click at [681, 173] on div "Drag 'n' drop an interaction, or click to select a file" at bounding box center [682, 169] width 281 height 69
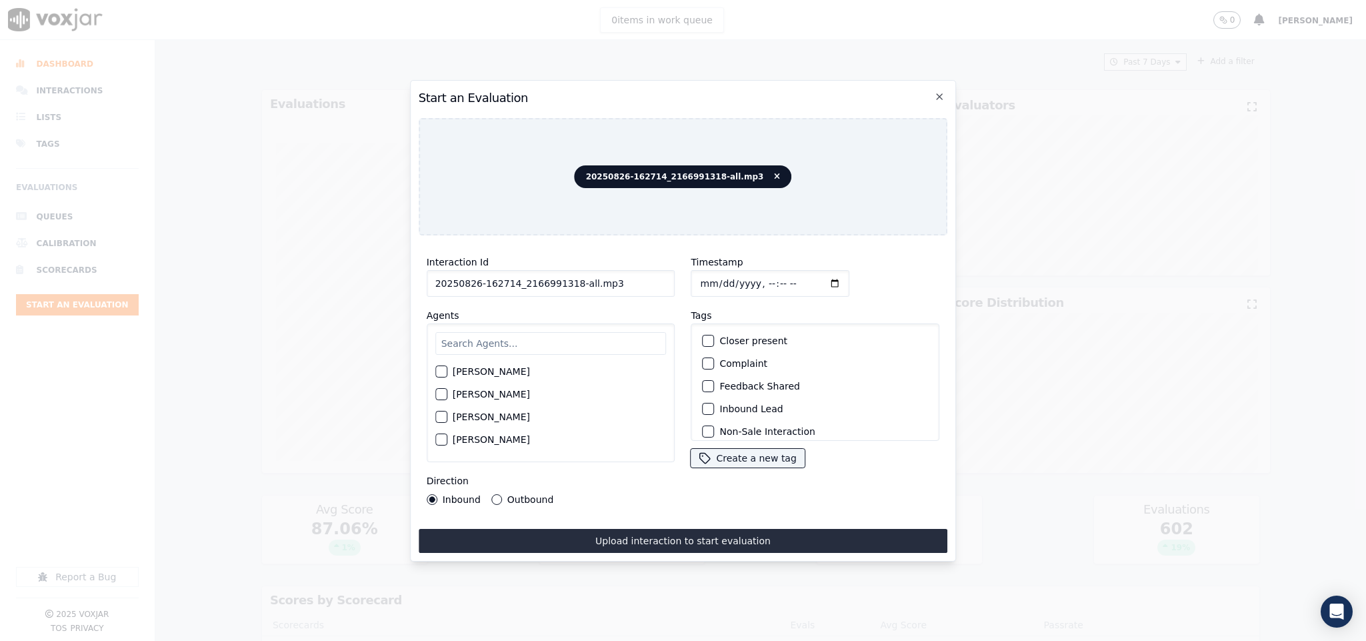
drag, startPoint x: 568, startPoint y: 279, endPoint x: 677, endPoint y: 294, distance: 109.8
click at [676, 295] on div "Interaction Id 20250826-162714_2166991318-all.mp3 Agents Harry Roy Aaron Biswas…" at bounding box center [683, 379] width 529 height 267
type input "20250826-162714_2166991318-C1"
click at [701, 273] on input "Timestamp" at bounding box center [770, 283] width 159 height 27
click at [691, 275] on input "Timestamp" at bounding box center [770, 283] width 159 height 27
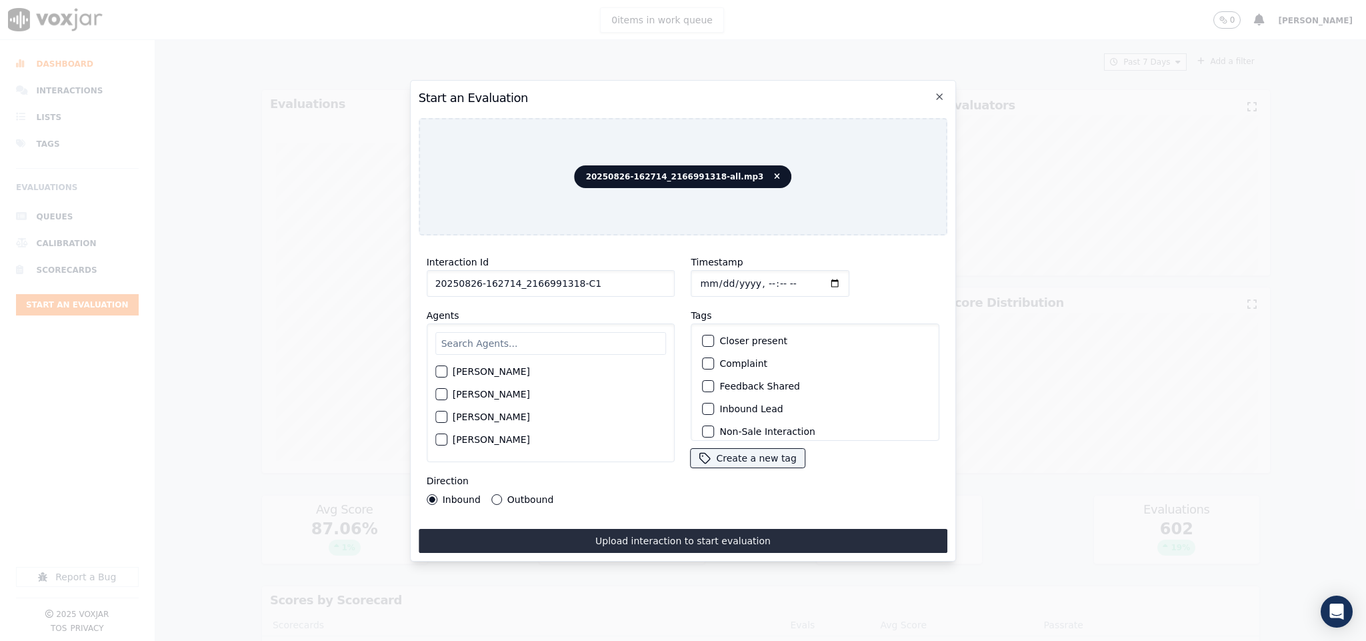
click at [694, 275] on input "Timestamp" at bounding box center [770, 283] width 159 height 27
type input "2025-08-26T19:21"
click at [470, 341] on input "text" at bounding box center [550, 343] width 231 height 23
paste input "MOTEMEZ PESCFCAL"
drag, startPoint x: 544, startPoint y: 334, endPoint x: 385, endPoint y: 347, distance: 159.8
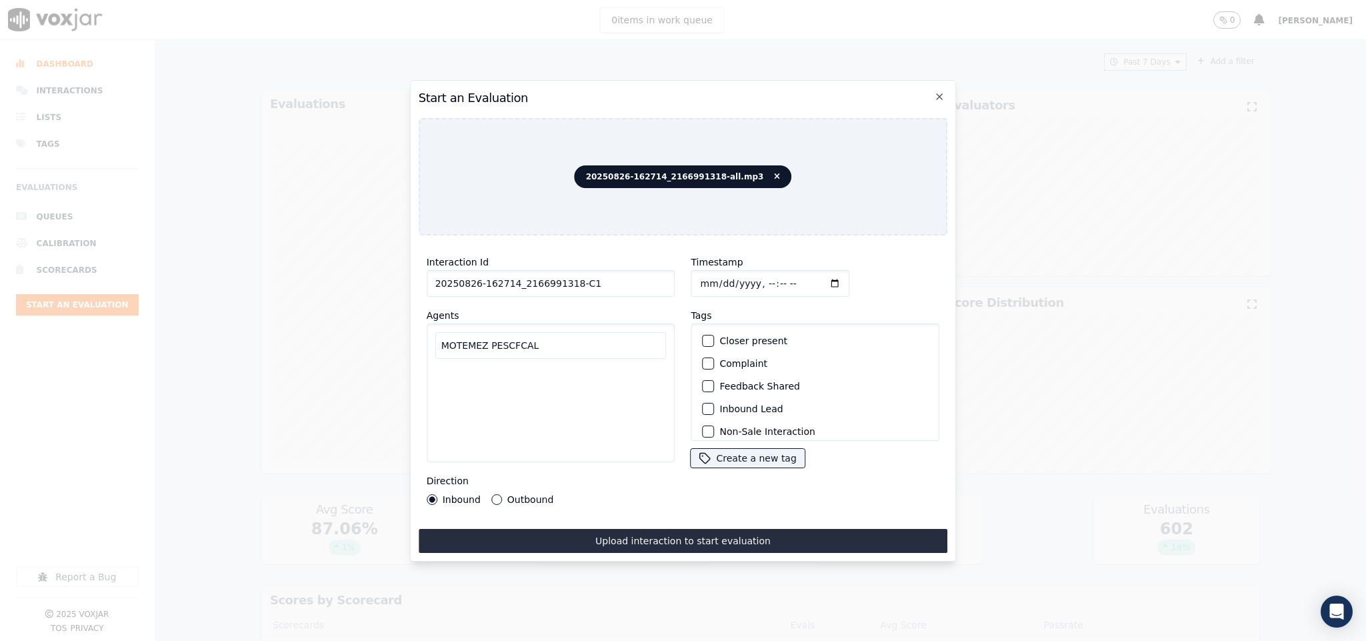
click at [386, 640] on div "Start an Evaluation 20250826-162714_2166991318-all.mp3 Interaction Id 20250826-…" at bounding box center [683, 641] width 1366 height 0
type input "ann"
click at [442, 371] on div "button" at bounding box center [440, 375] width 9 height 9
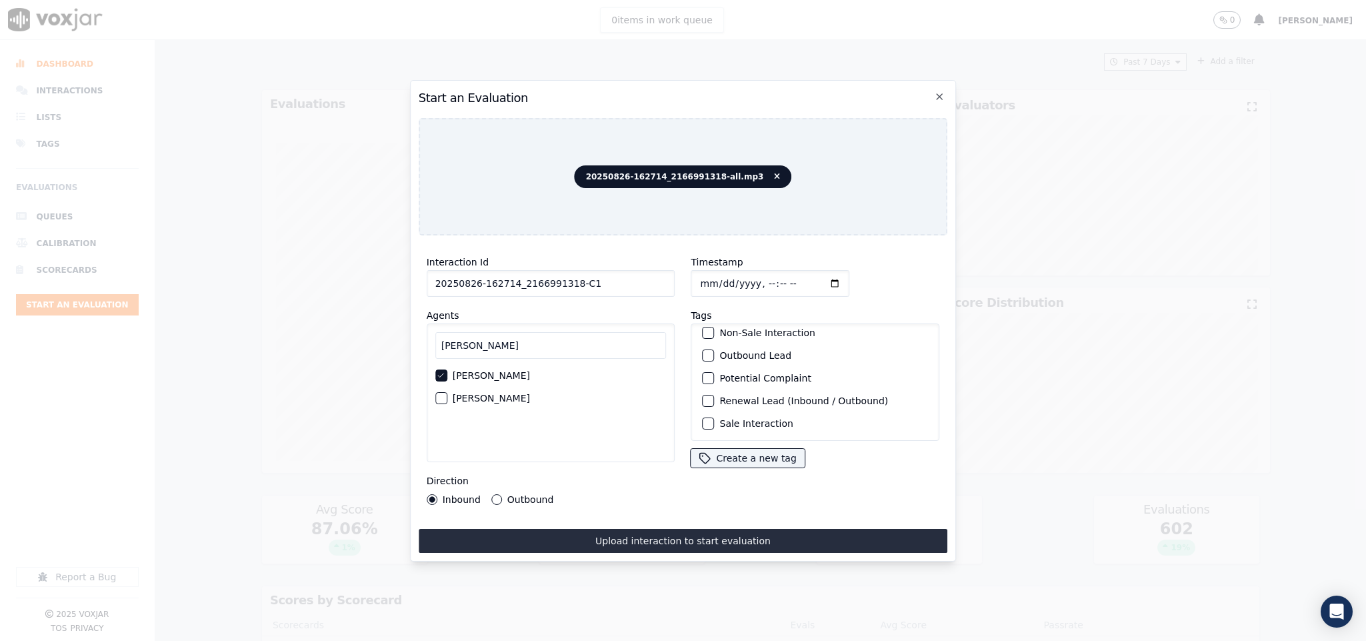
scroll to position [120, 0]
click at [703, 351] on div "button" at bounding box center [707, 355] width 9 height 9
click at [703, 419] on div "button" at bounding box center [707, 423] width 9 height 9
click at [496, 494] on button "Outbound" at bounding box center [496, 499] width 11 height 11
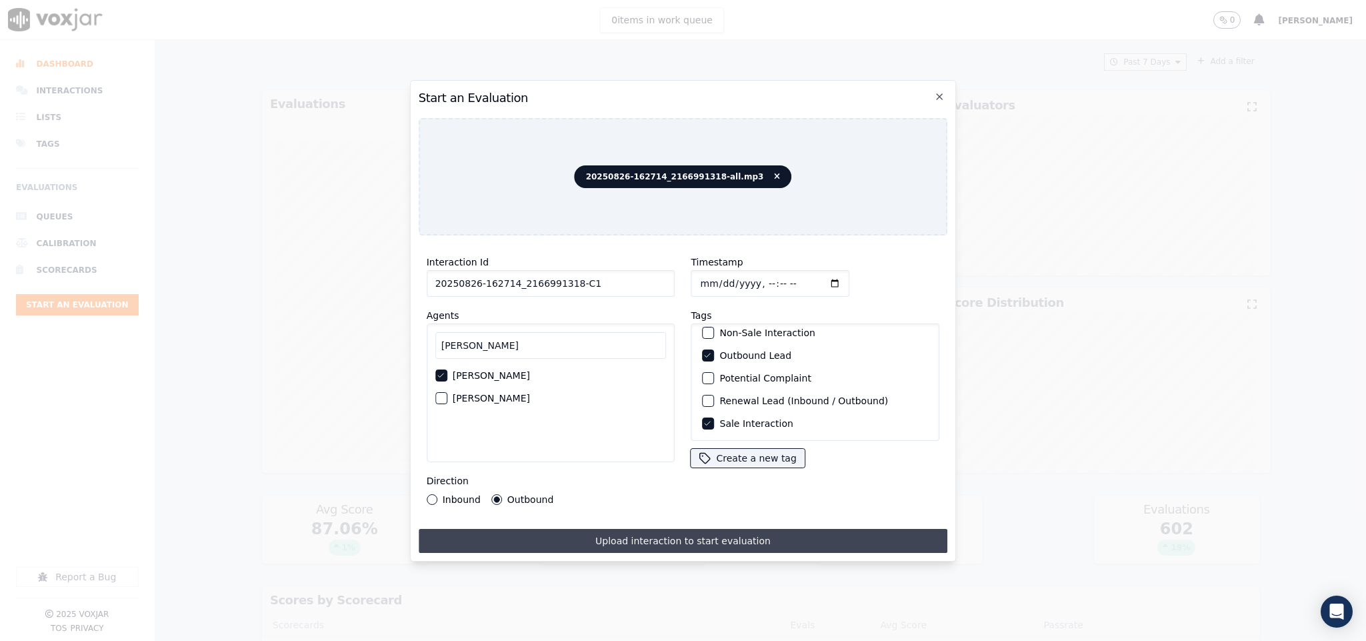
click at [520, 541] on button "Upload interaction to start evaluation" at bounding box center [683, 541] width 529 height 24
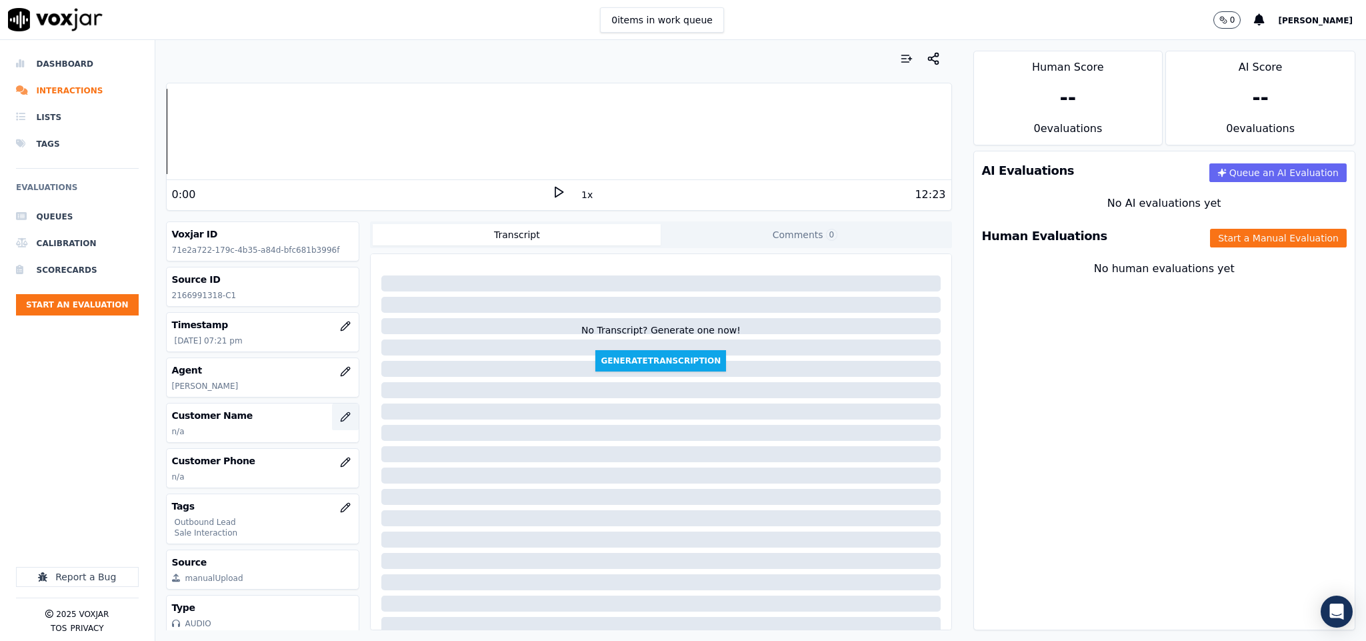
click at [332, 420] on button "button" at bounding box center [345, 416] width 27 height 27
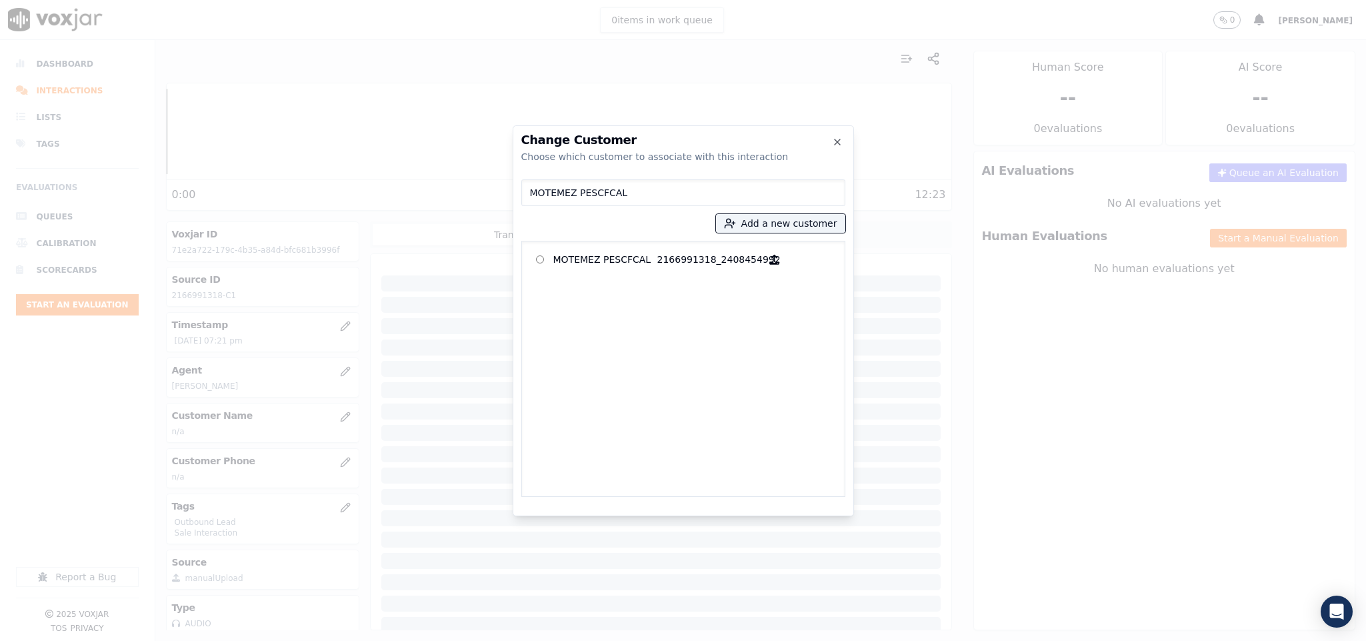
click at [532, 189] on input "MOTEMEZ PESCFCAL" at bounding box center [683, 192] width 324 height 27
type input "MOTEMEZ PESCFCAL"
click at [578, 261] on p "MOTEMEZ PESCFCAL" at bounding box center [605, 259] width 104 height 21
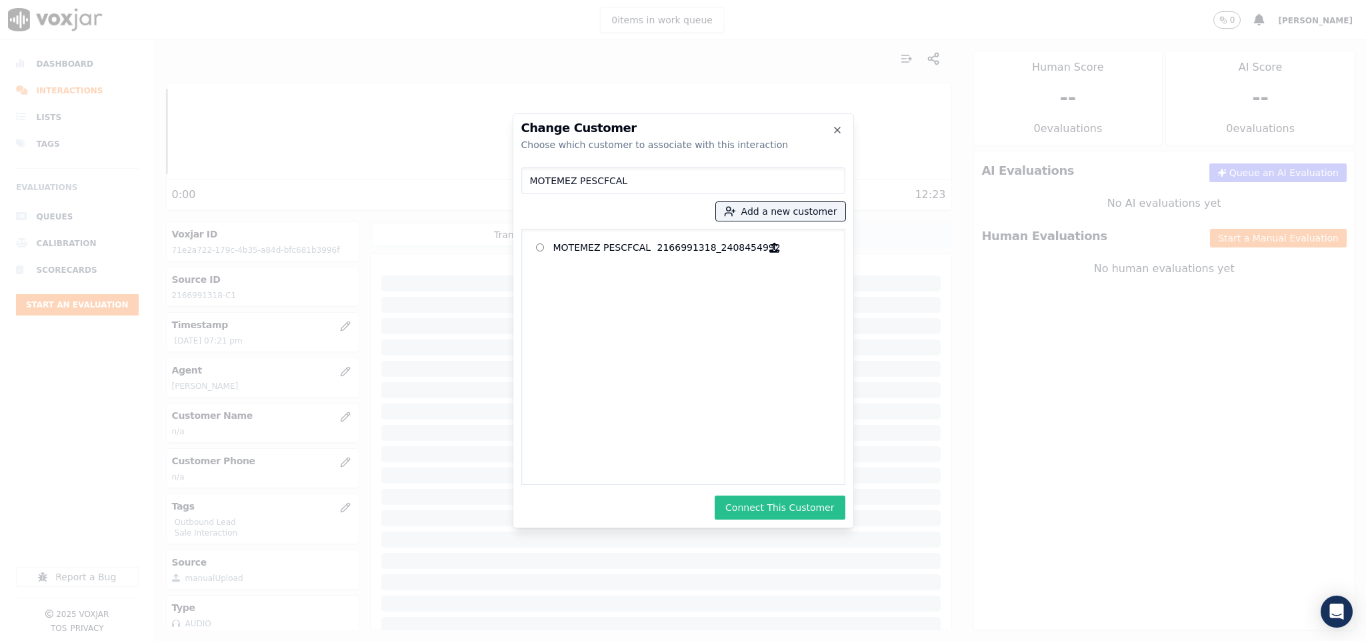
click at [764, 506] on button "Connect This Customer" at bounding box center [780, 507] width 130 height 24
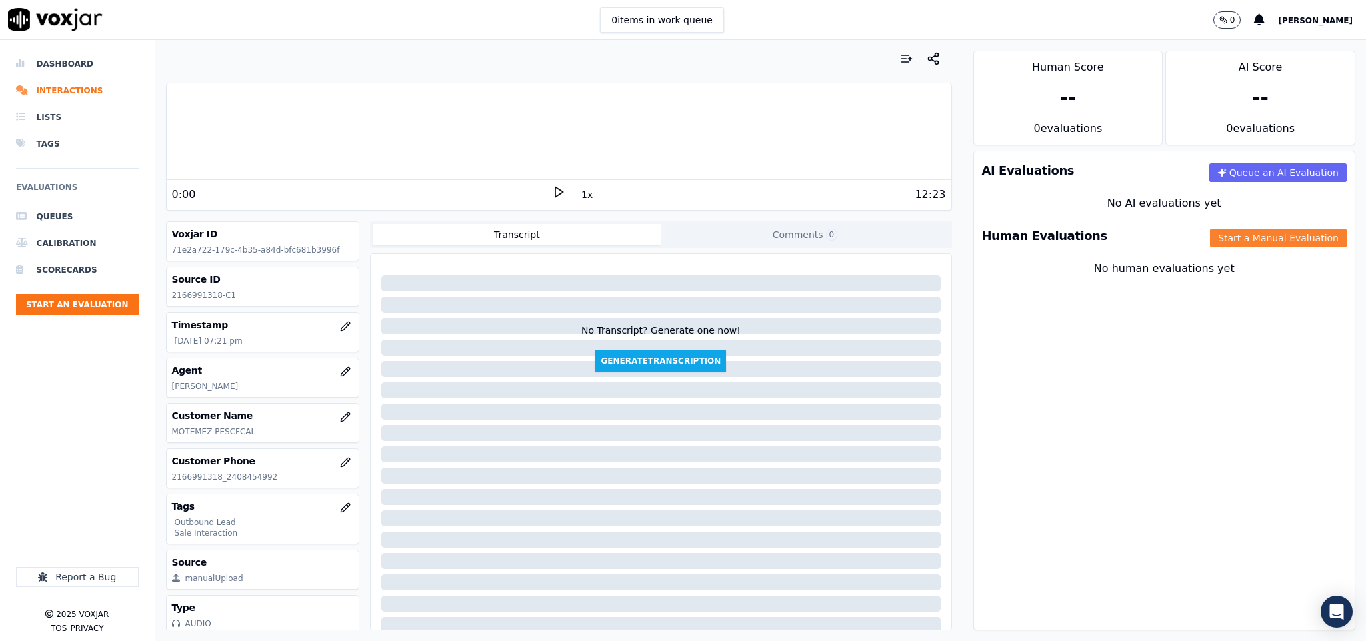
click at [1210, 240] on button "Start a Manual Evaluation" at bounding box center [1278, 238] width 137 height 19
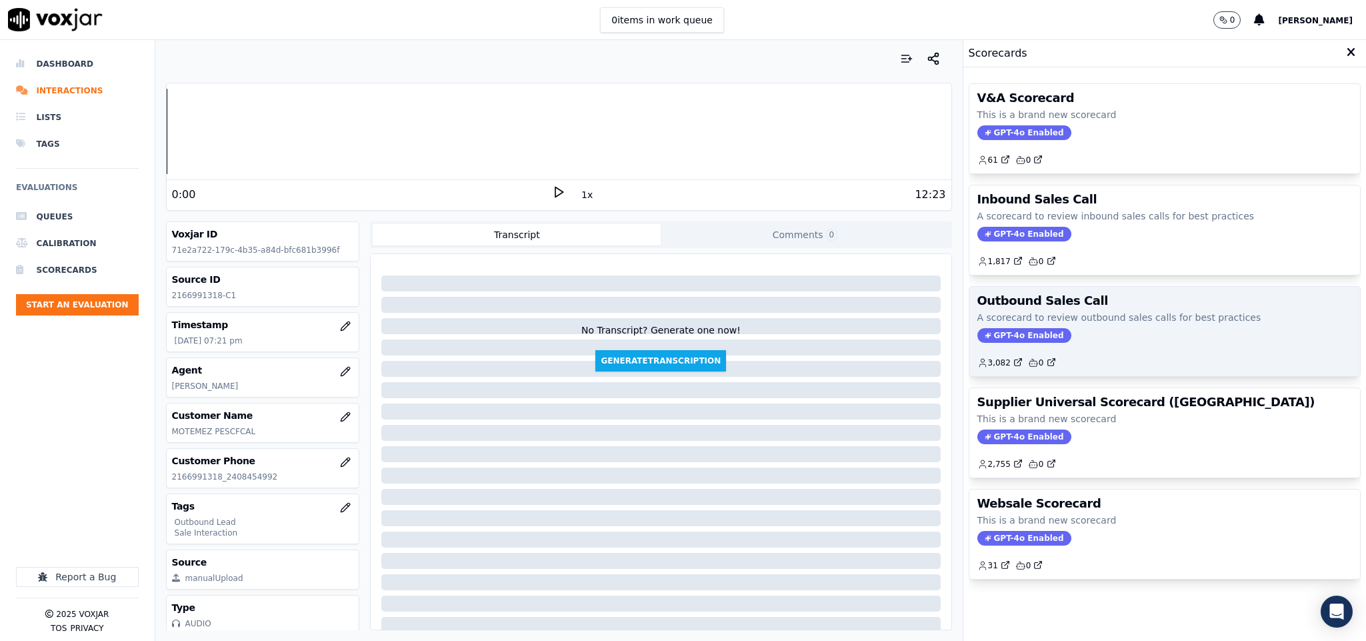
click at [1016, 335] on span "GPT-4o Enabled" at bounding box center [1024, 335] width 94 height 15
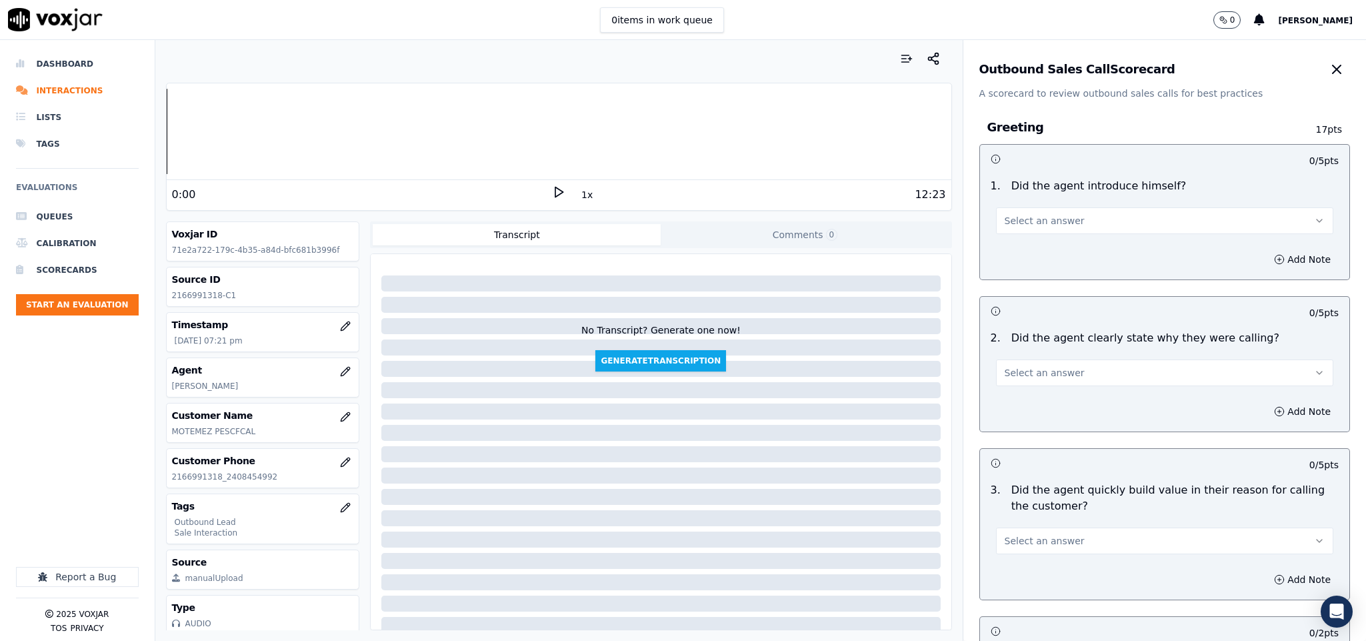
click at [1044, 224] on span "Select an answer" at bounding box center [1045, 220] width 80 height 13
click at [1031, 261] on div "Yes" at bounding box center [1131, 251] width 305 height 21
click at [1032, 374] on span "Select an answer" at bounding box center [1045, 372] width 80 height 13
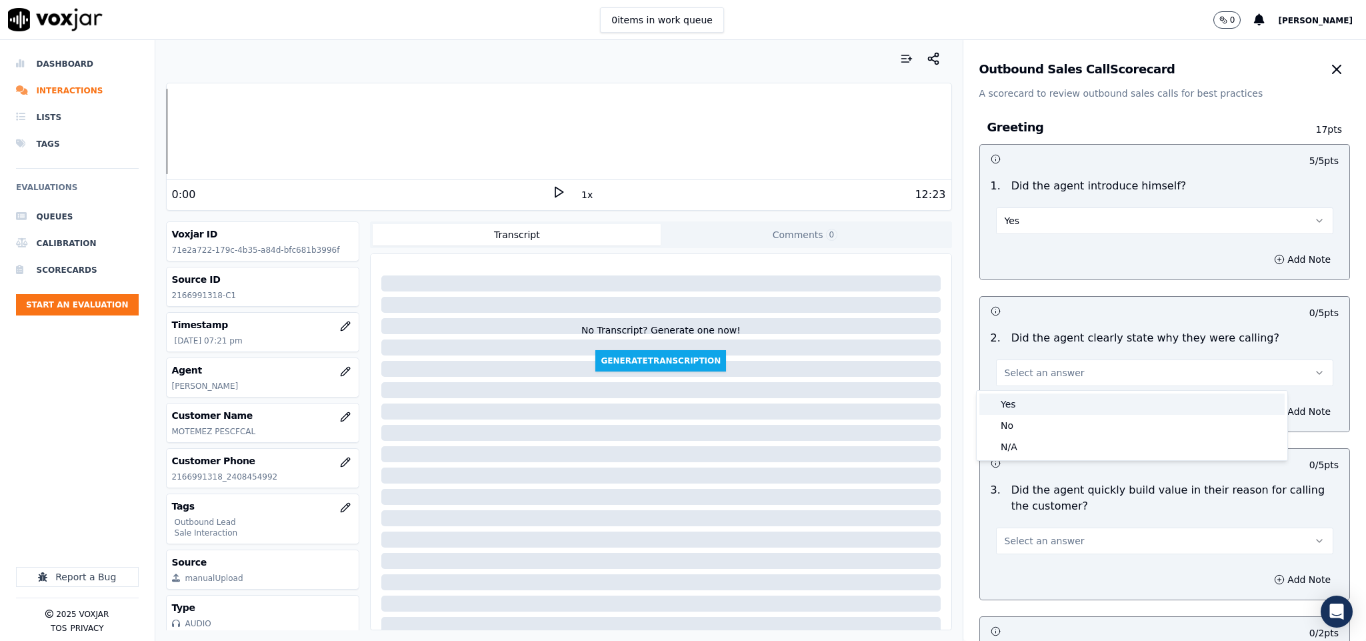
click at [1030, 397] on div "Yes" at bounding box center [1131, 403] width 305 height 21
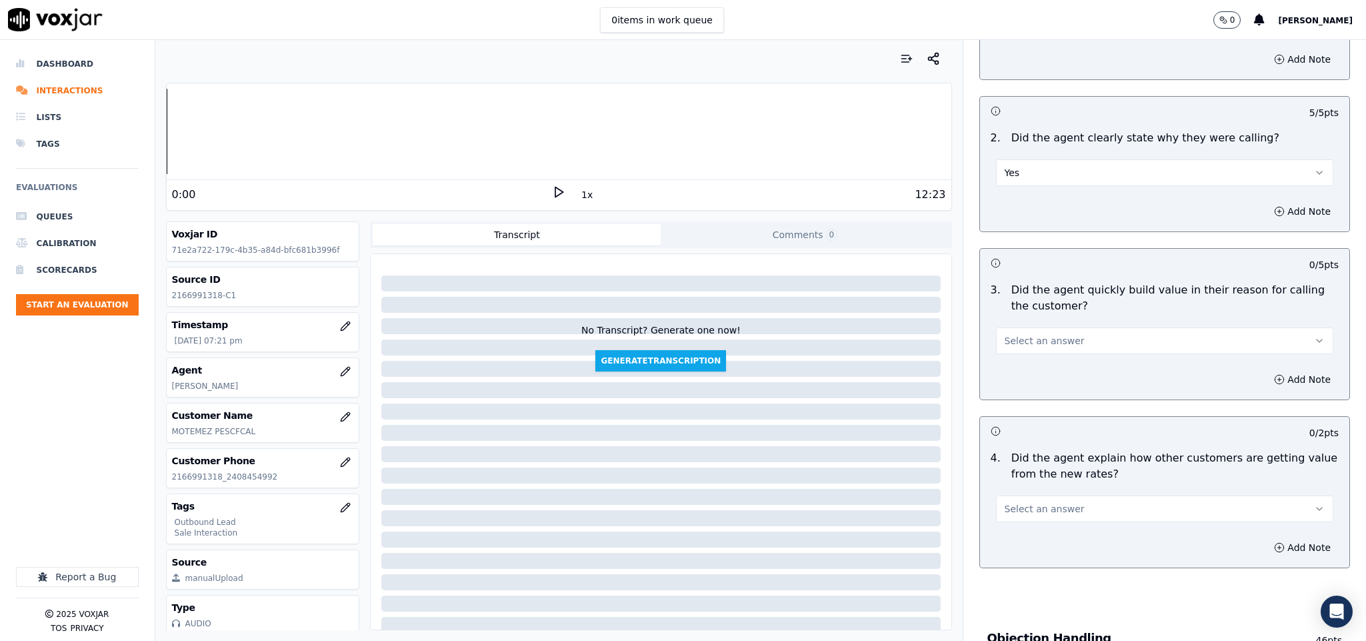
click at [1047, 331] on button "Select an answer" at bounding box center [1165, 340] width 338 height 27
click at [1032, 372] on div "Yes" at bounding box center [1131, 372] width 305 height 21
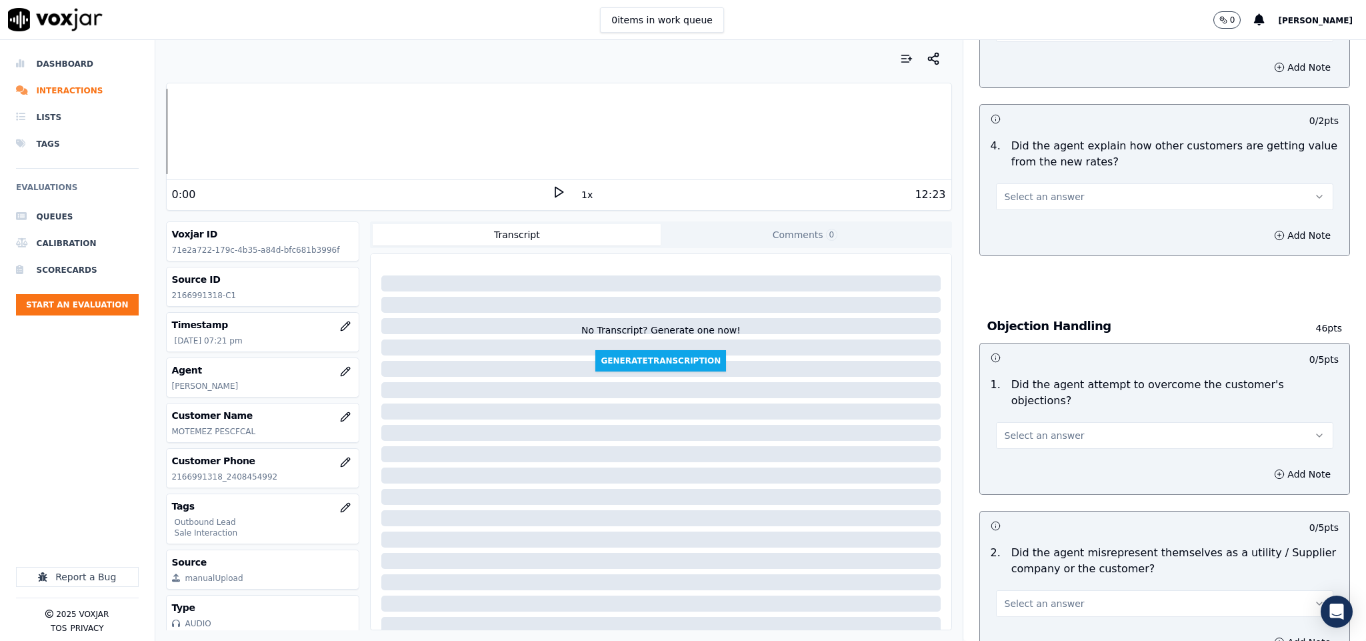
scroll to position [600, 0]
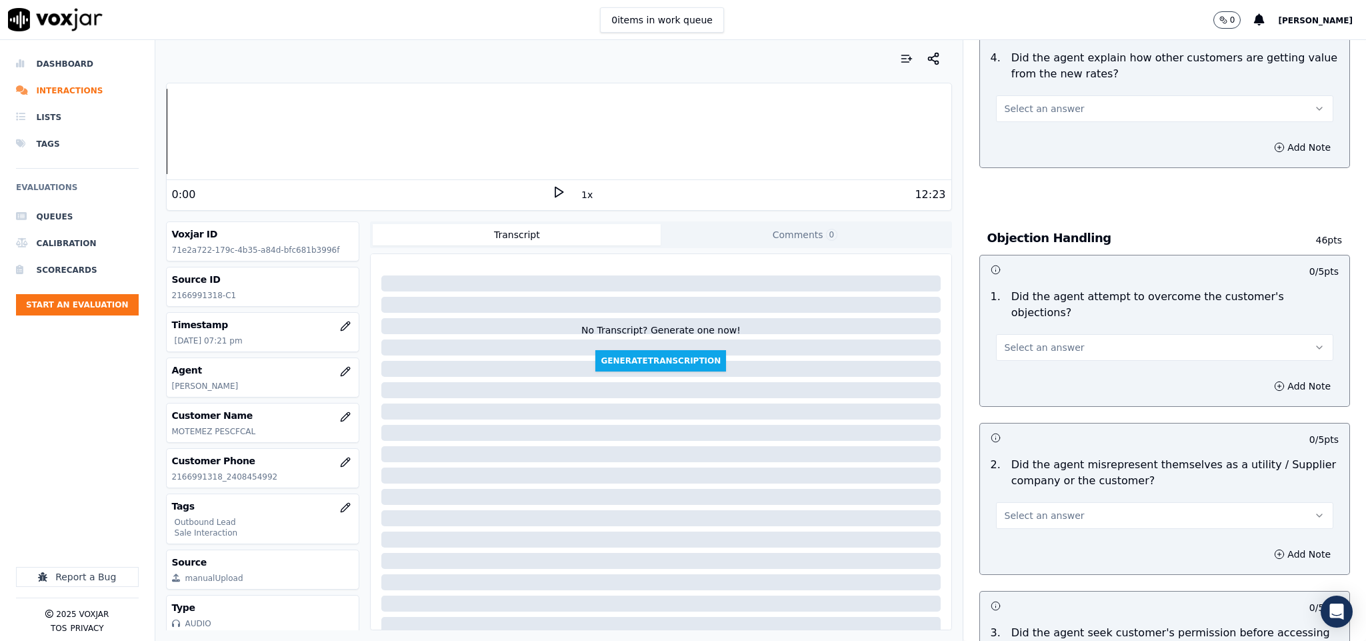
click at [1044, 122] on button "Select an answer" at bounding box center [1165, 108] width 338 height 27
click at [1034, 148] on div "Yes" at bounding box center [1131, 140] width 305 height 21
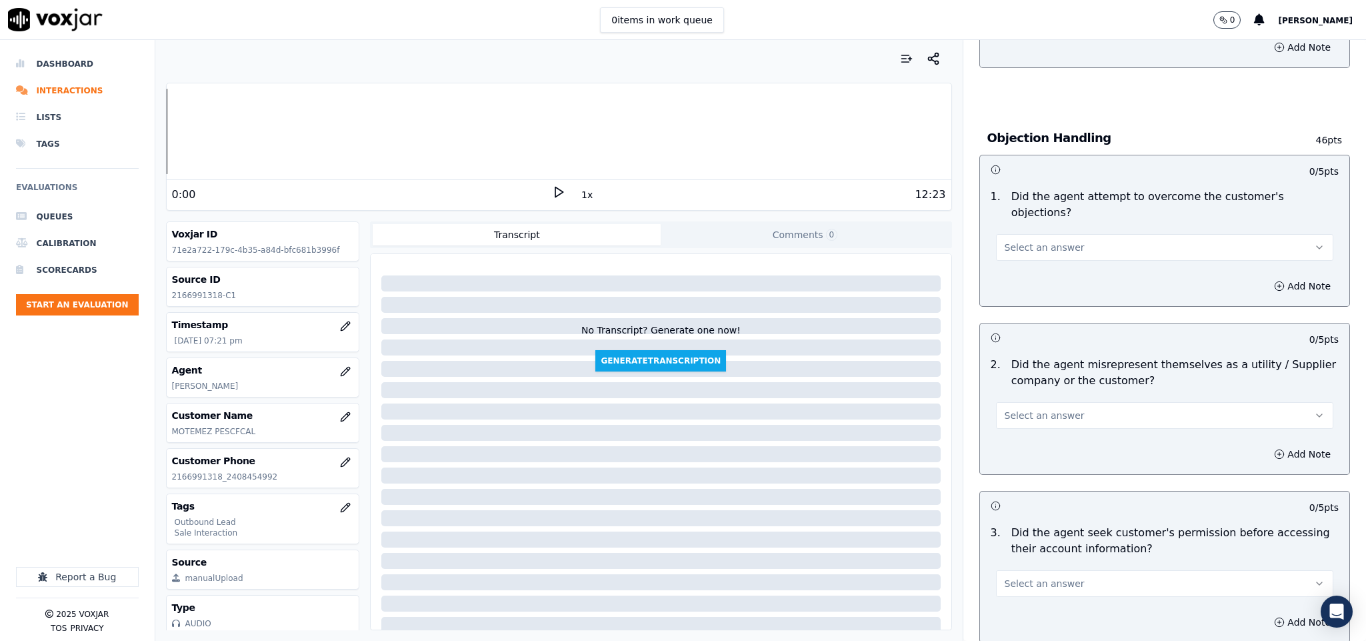
click at [1072, 234] on button "Select an answer" at bounding box center [1165, 247] width 338 height 27
click at [1035, 254] on div "Yes" at bounding box center [1131, 263] width 305 height 21
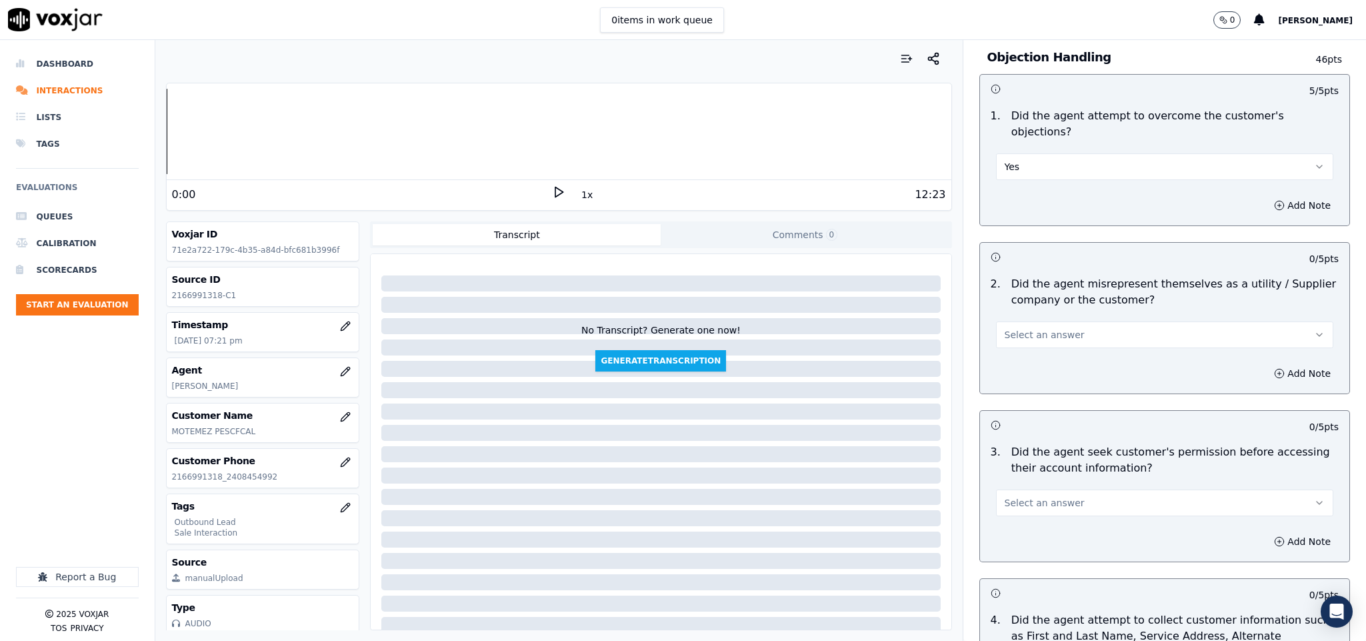
scroll to position [900, 0]
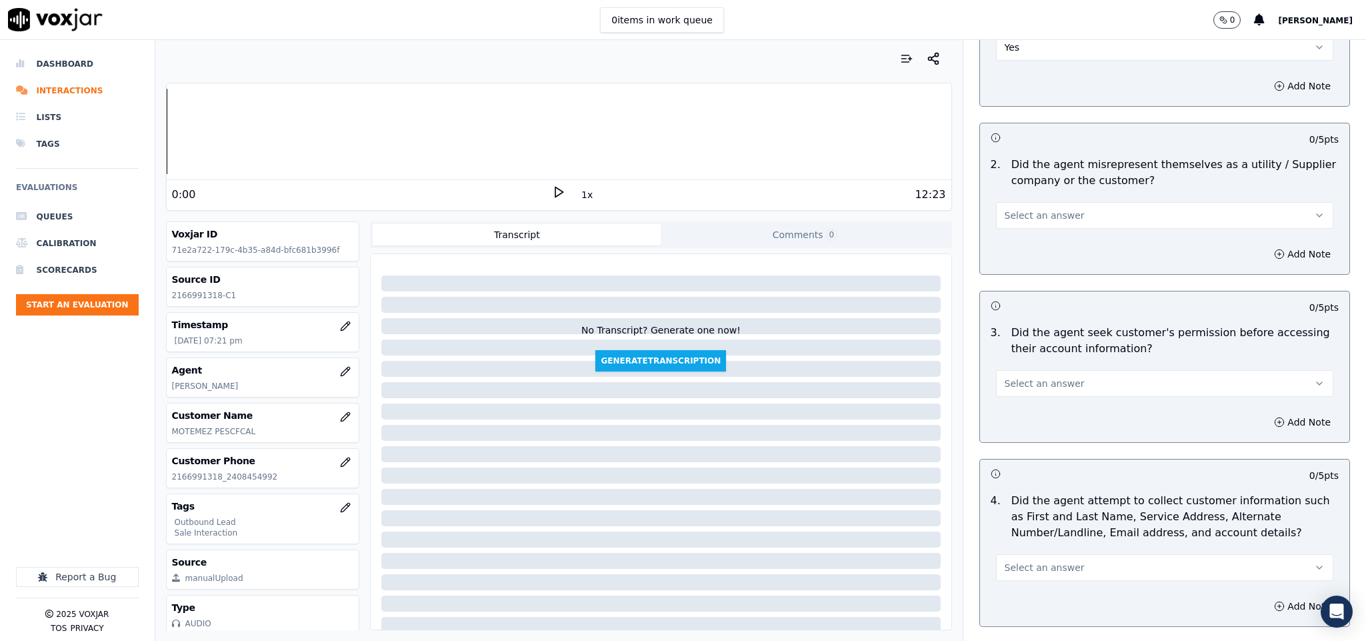
click at [1059, 202] on button "Select an answer" at bounding box center [1165, 215] width 338 height 27
click at [1048, 254] on div "No" at bounding box center [1131, 253] width 305 height 21
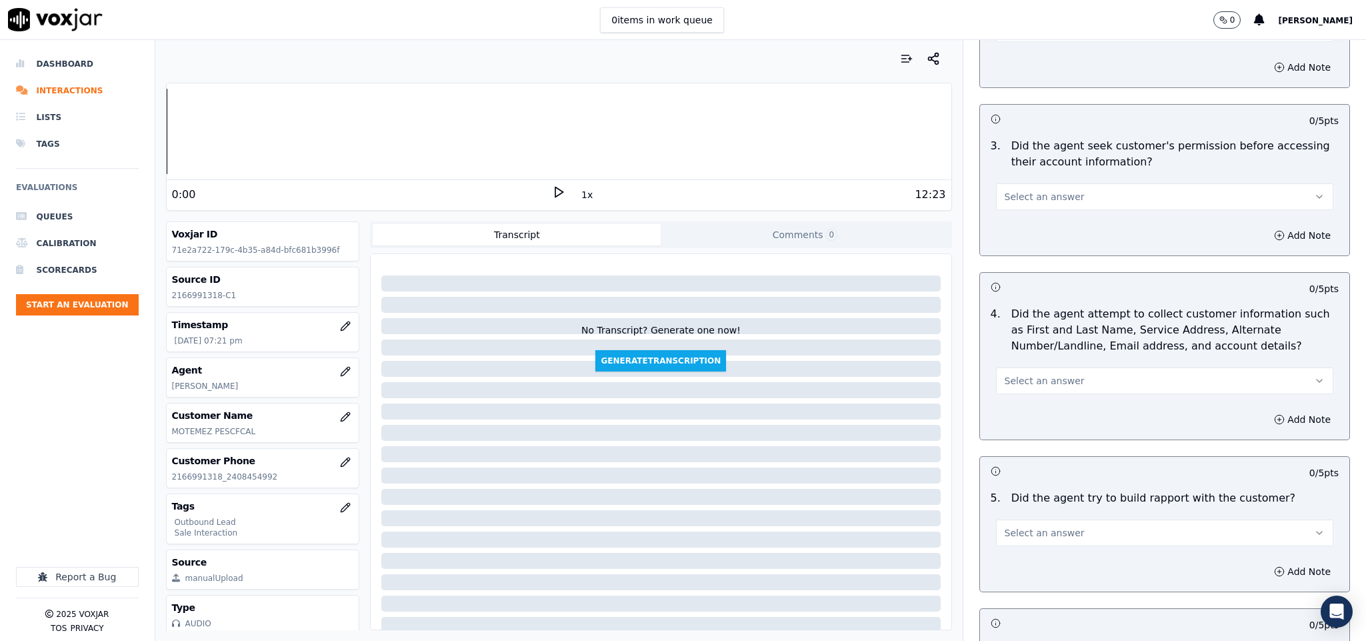
scroll to position [1100, 0]
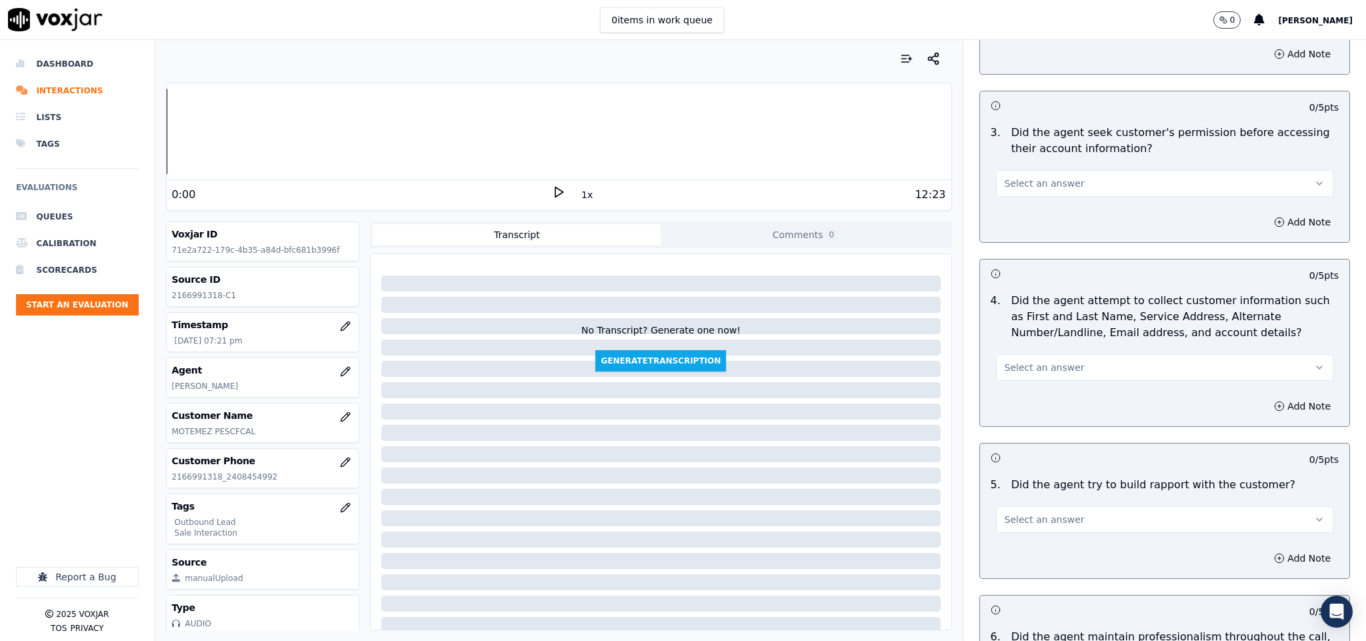
click at [1061, 170] on button "Select an answer" at bounding box center [1165, 183] width 338 height 27
click at [1047, 204] on div "Yes" at bounding box center [1131, 201] width 305 height 21
click at [1032, 354] on button "Select an answer" at bounding box center [1165, 367] width 338 height 27
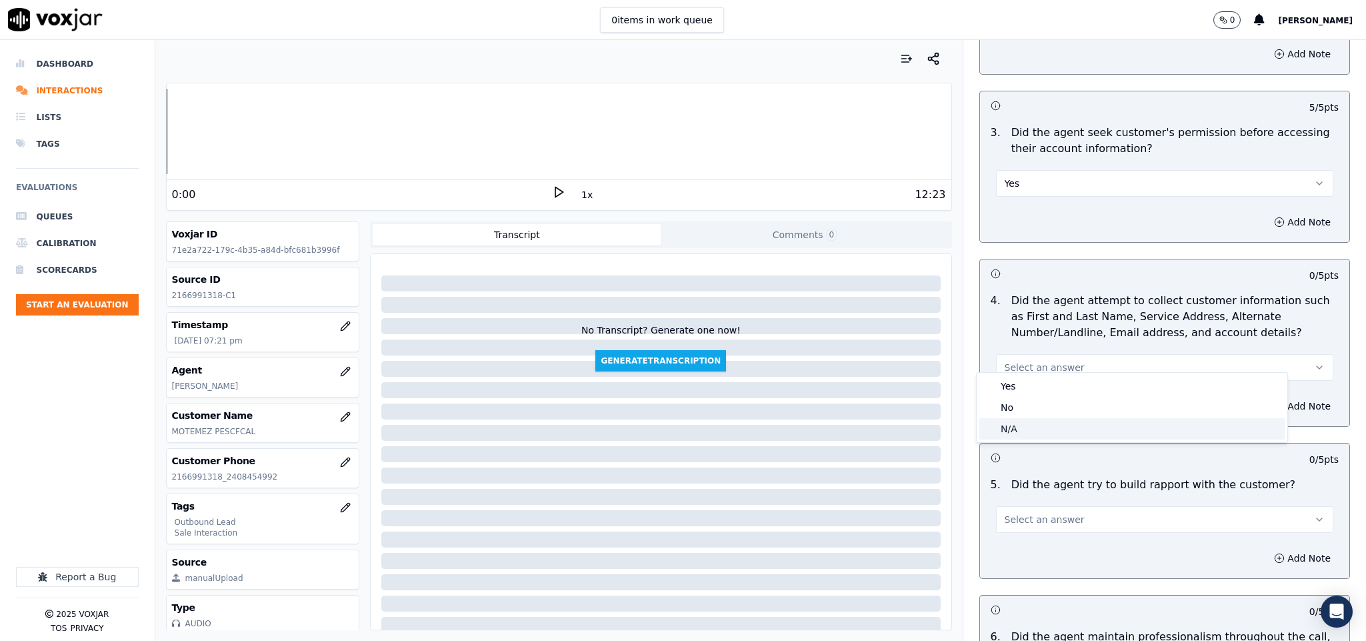
click at [1019, 419] on div "N/A" at bounding box center [1131, 428] width 305 height 21
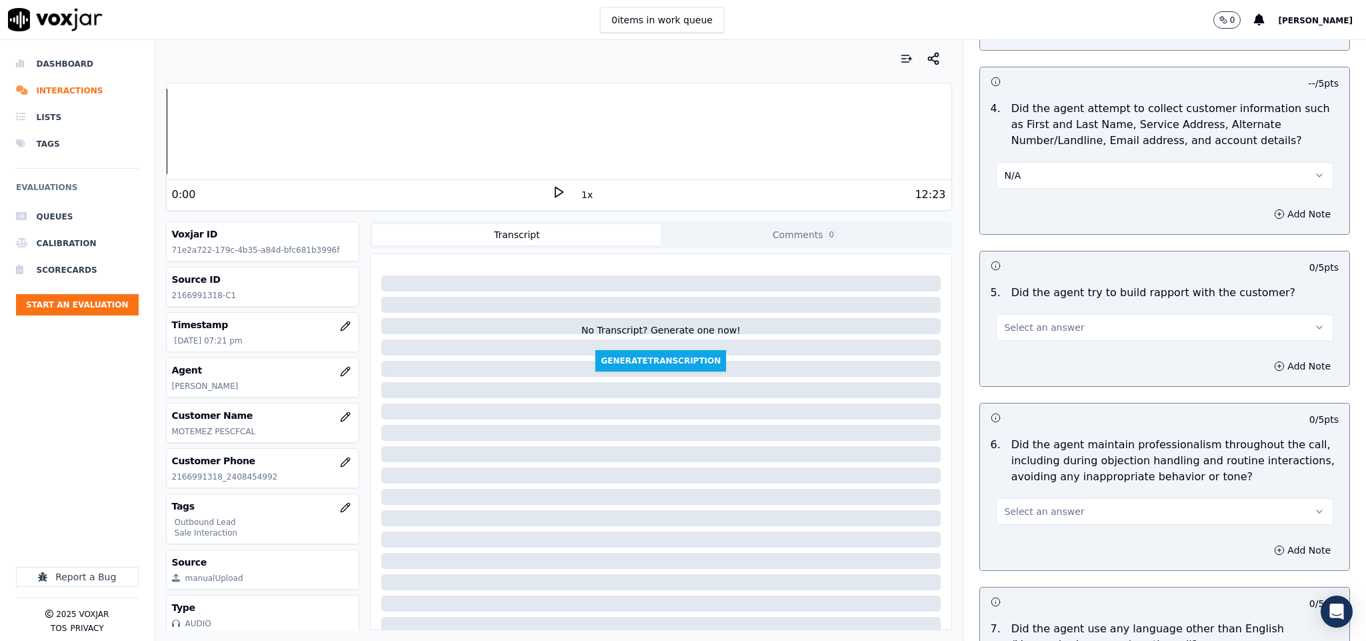
scroll to position [1300, 0]
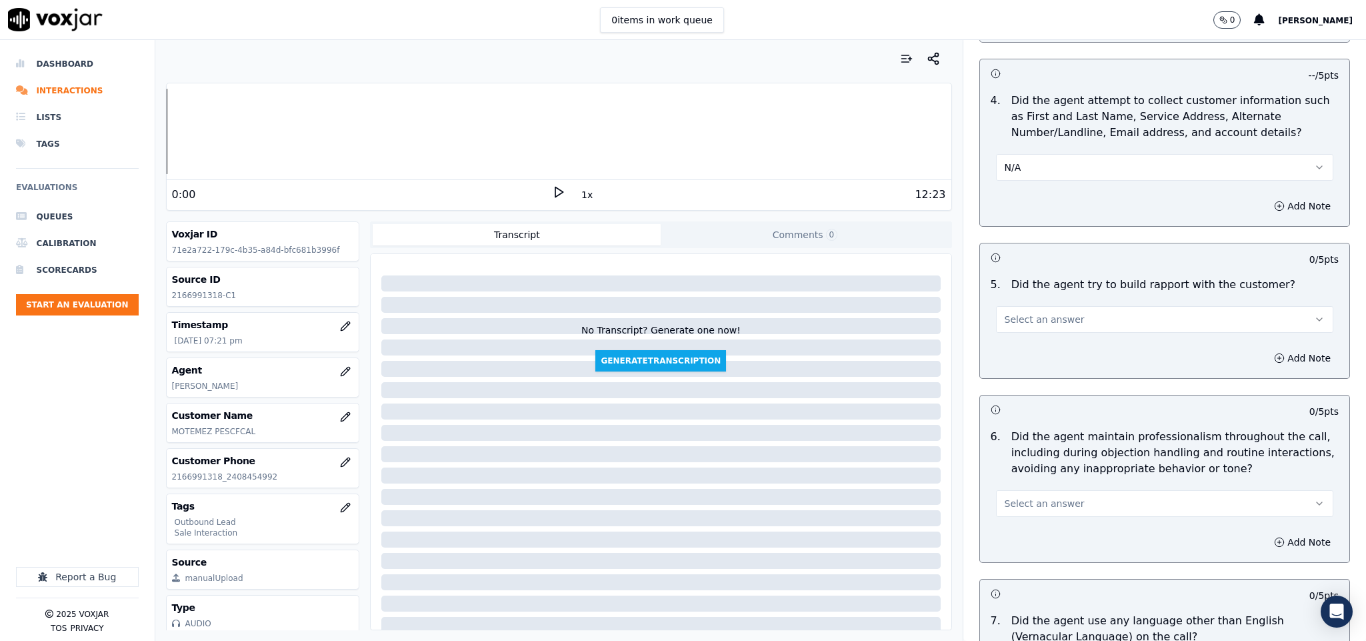
click at [1065, 307] on button "Select an answer" at bounding box center [1165, 319] width 338 height 27
click at [1048, 342] on div "Yes" at bounding box center [1131, 338] width 305 height 21
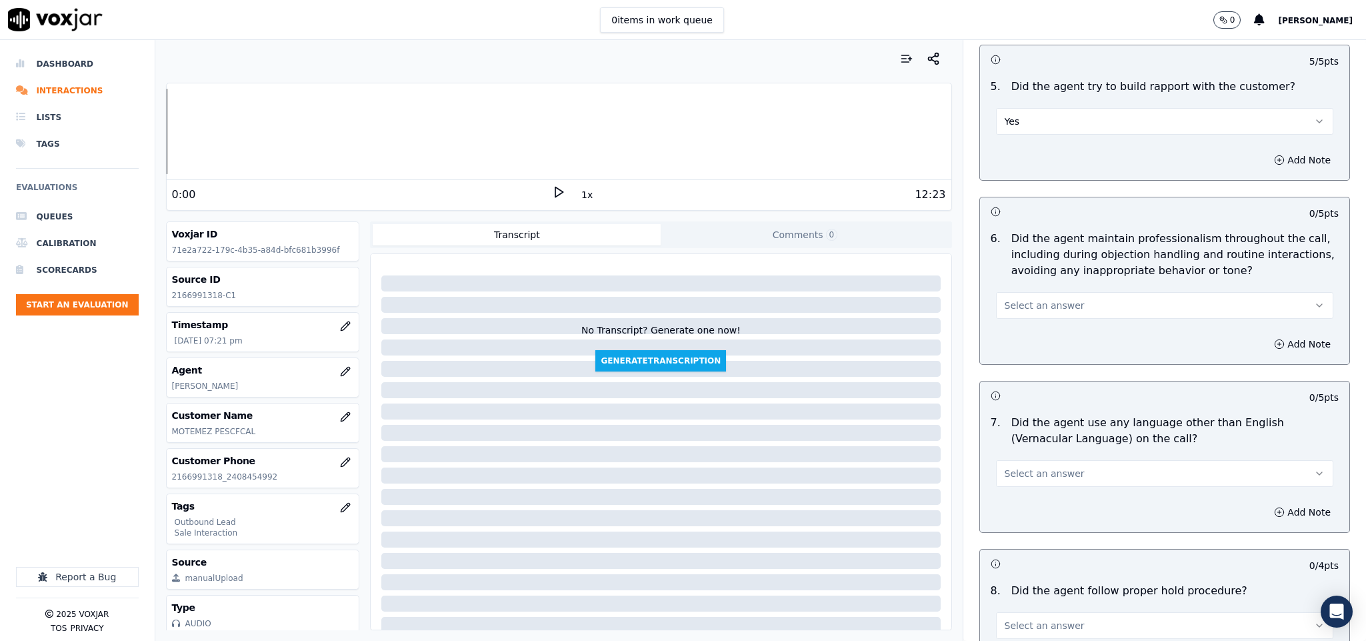
scroll to position [1500, 0]
click at [1057, 290] on button "Select an answer" at bounding box center [1165, 303] width 338 height 27
click at [1027, 318] on div "Yes" at bounding box center [1131, 322] width 305 height 21
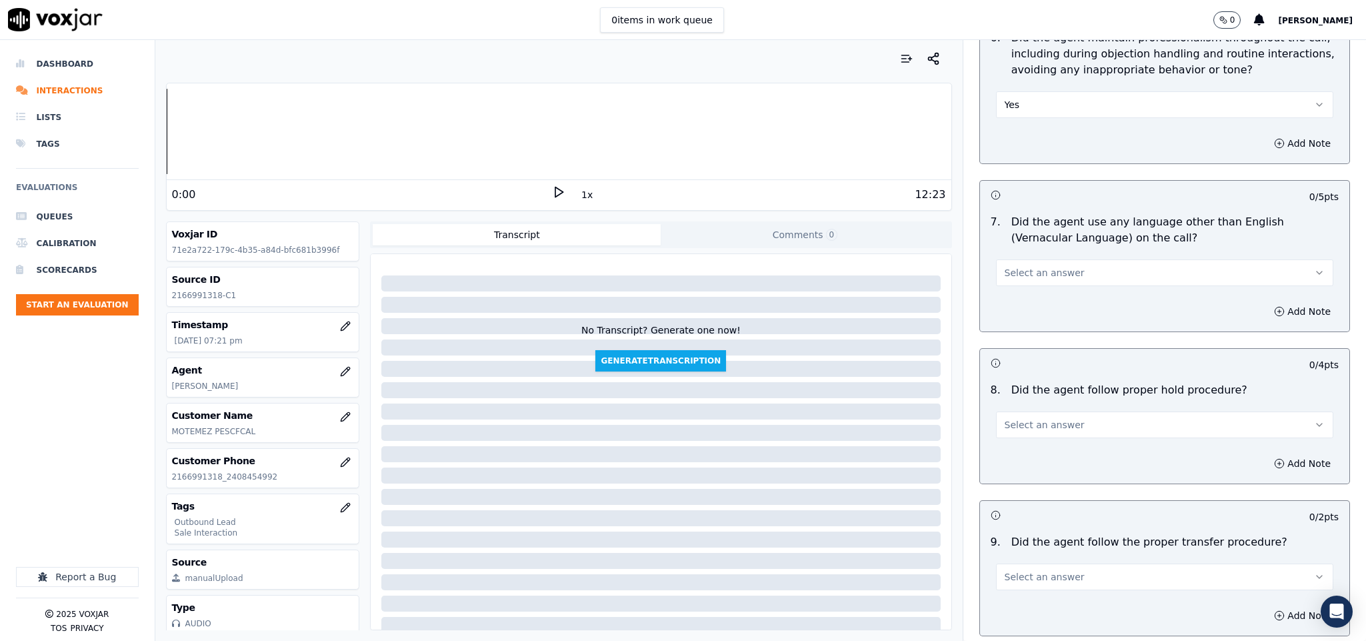
scroll to position [1700, 0]
click at [1067, 258] on button "Select an answer" at bounding box center [1165, 271] width 338 height 27
click at [1028, 316] on div "No" at bounding box center [1131, 312] width 305 height 21
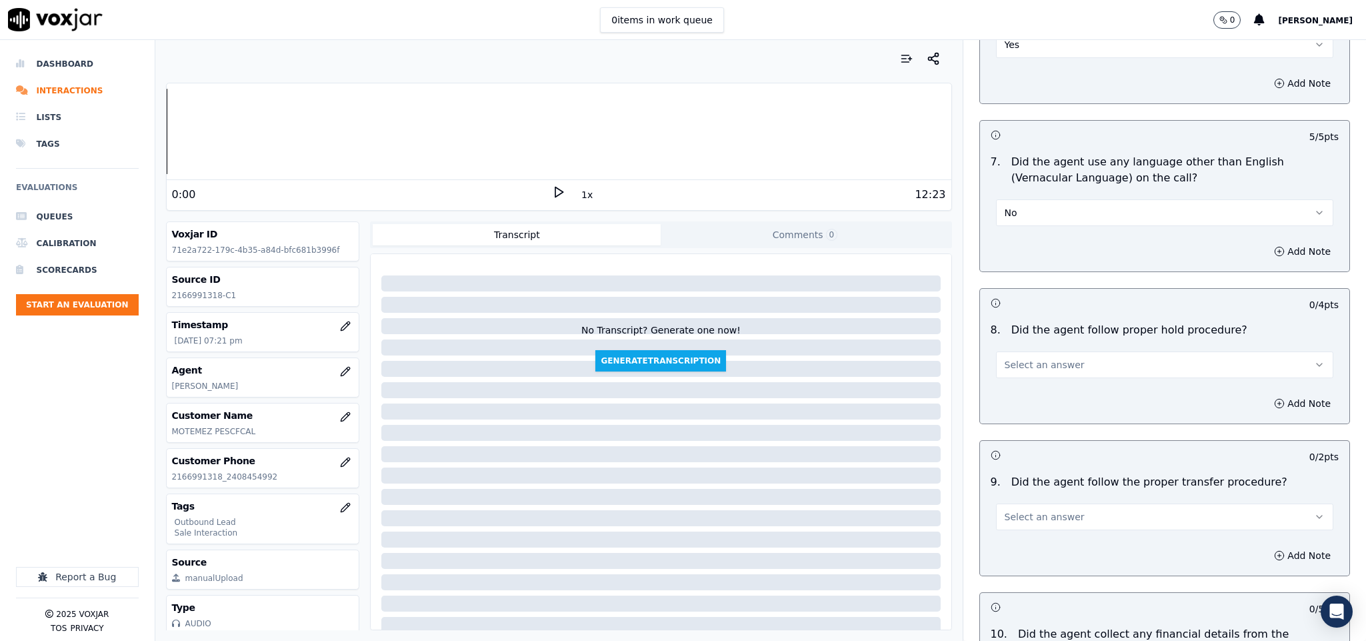
scroll to position [1800, 0]
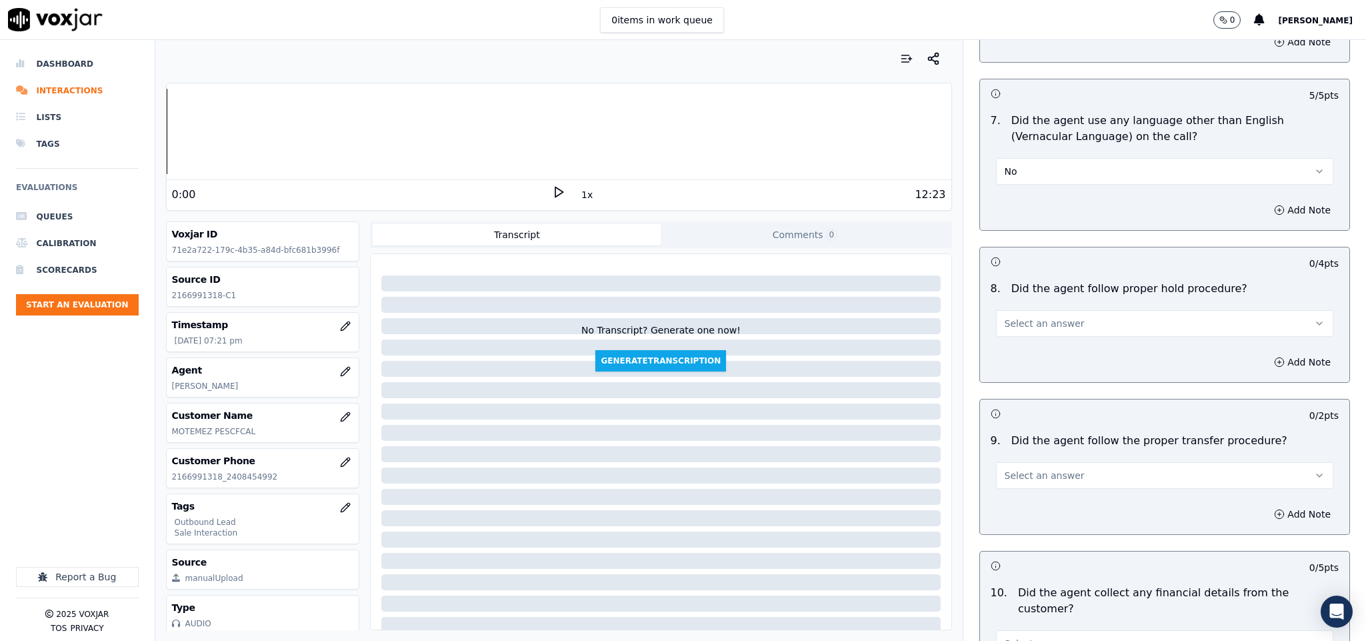
click at [1039, 320] on span "Select an answer" at bounding box center [1045, 323] width 80 height 13
click at [1026, 342] on div "Yes" at bounding box center [1131, 343] width 305 height 21
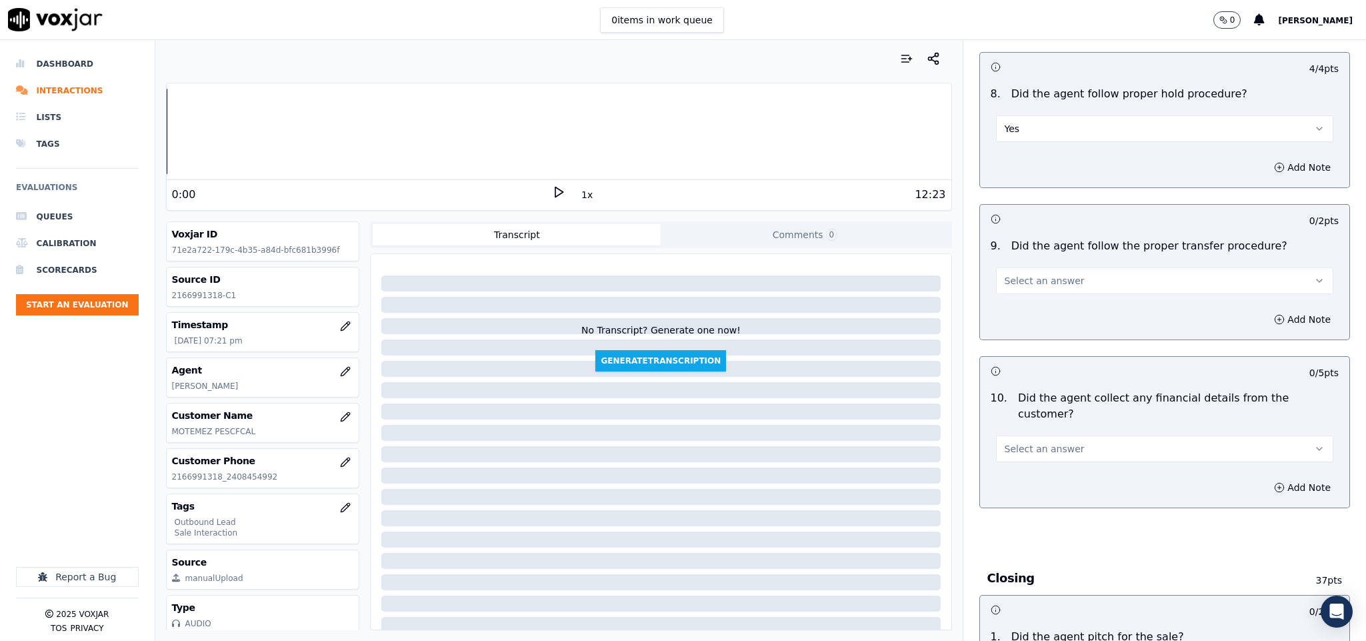
scroll to position [2000, 0]
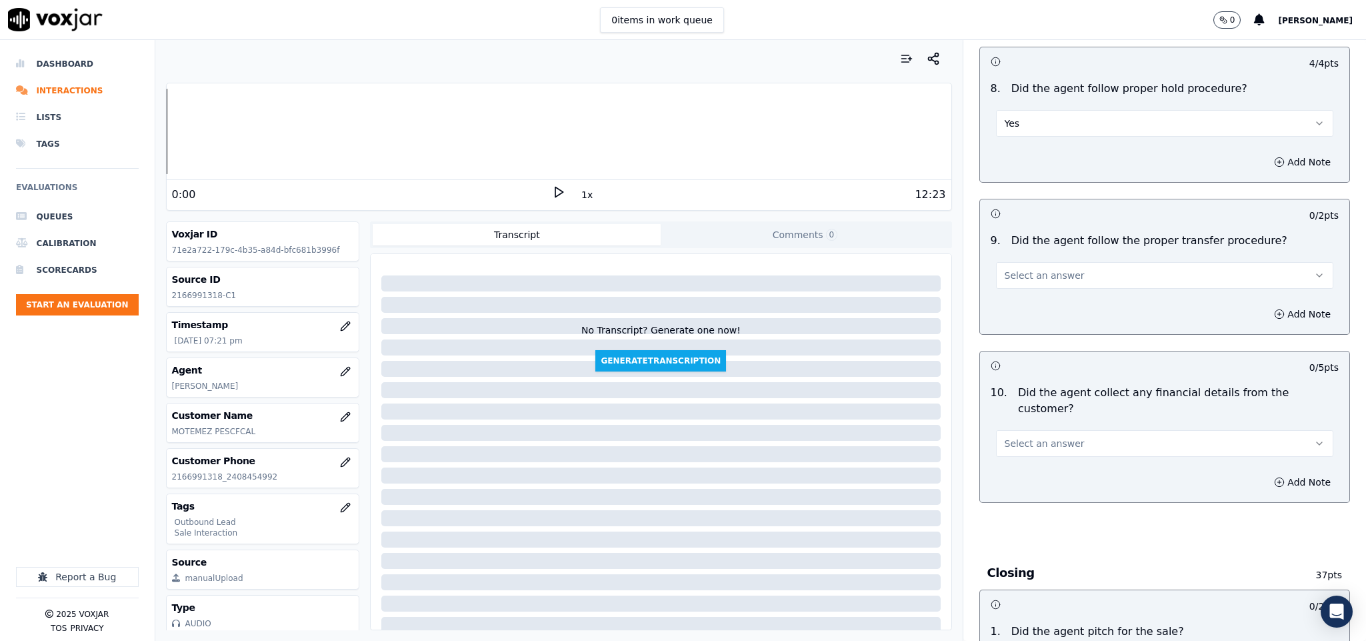
click at [1059, 262] on button "Select an answer" at bounding box center [1165, 275] width 338 height 27
click at [1035, 293] on div "Yes" at bounding box center [1131, 296] width 305 height 21
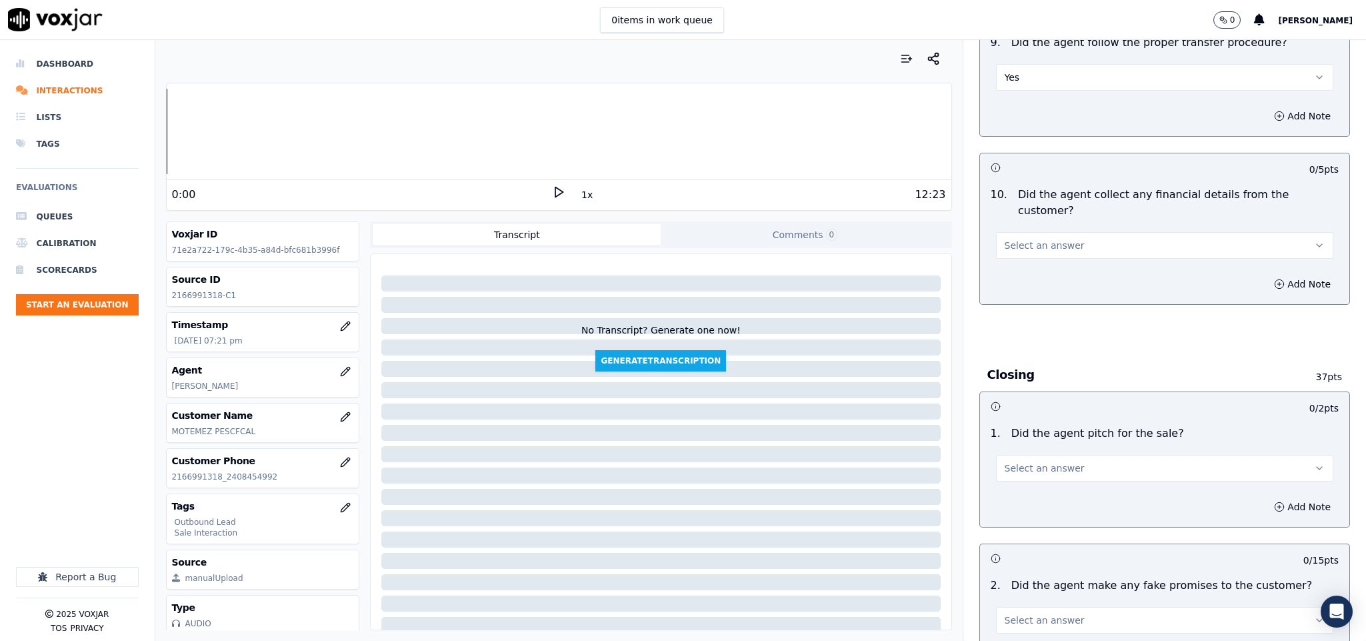
scroll to position [2200, 0]
click at [1073, 230] on button "Select an answer" at bounding box center [1165, 243] width 338 height 27
click at [1034, 270] on div "No" at bounding box center [1131, 270] width 305 height 21
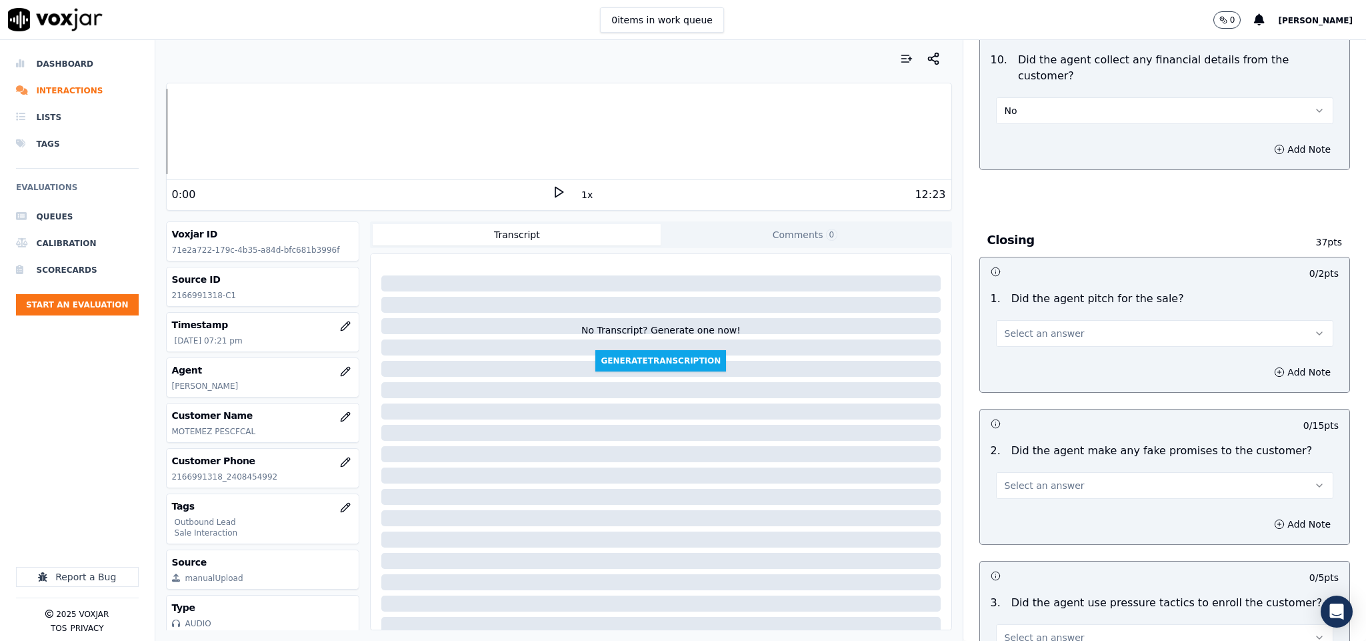
scroll to position [2400, 0]
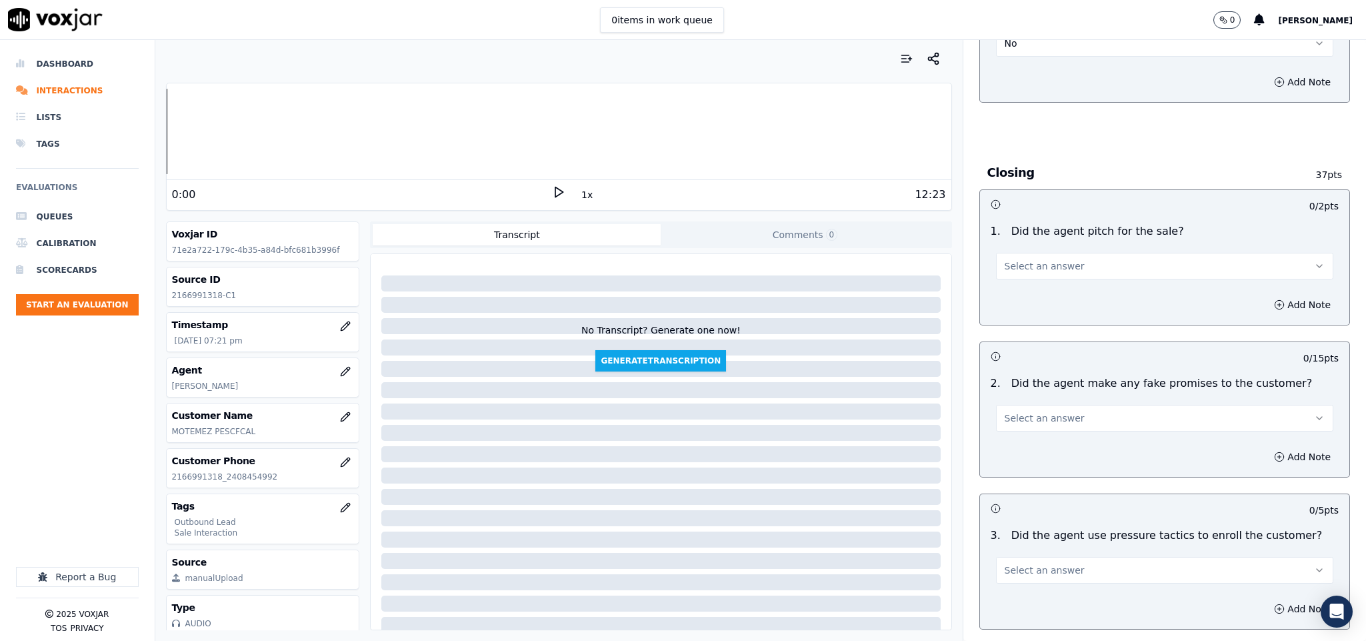
click at [1045, 253] on button "Select an answer" at bounding box center [1165, 266] width 338 height 27
click at [1024, 292] on div "No" at bounding box center [1131, 293] width 305 height 21
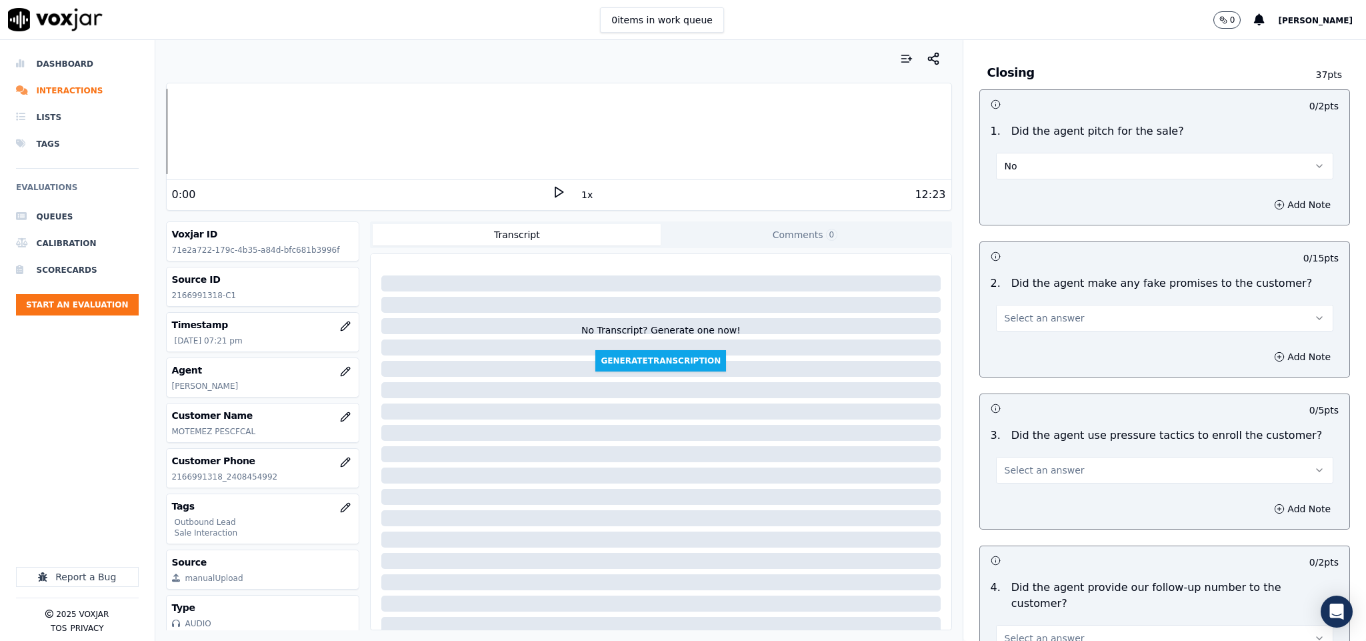
click at [1033, 153] on button "No" at bounding box center [1165, 166] width 338 height 27
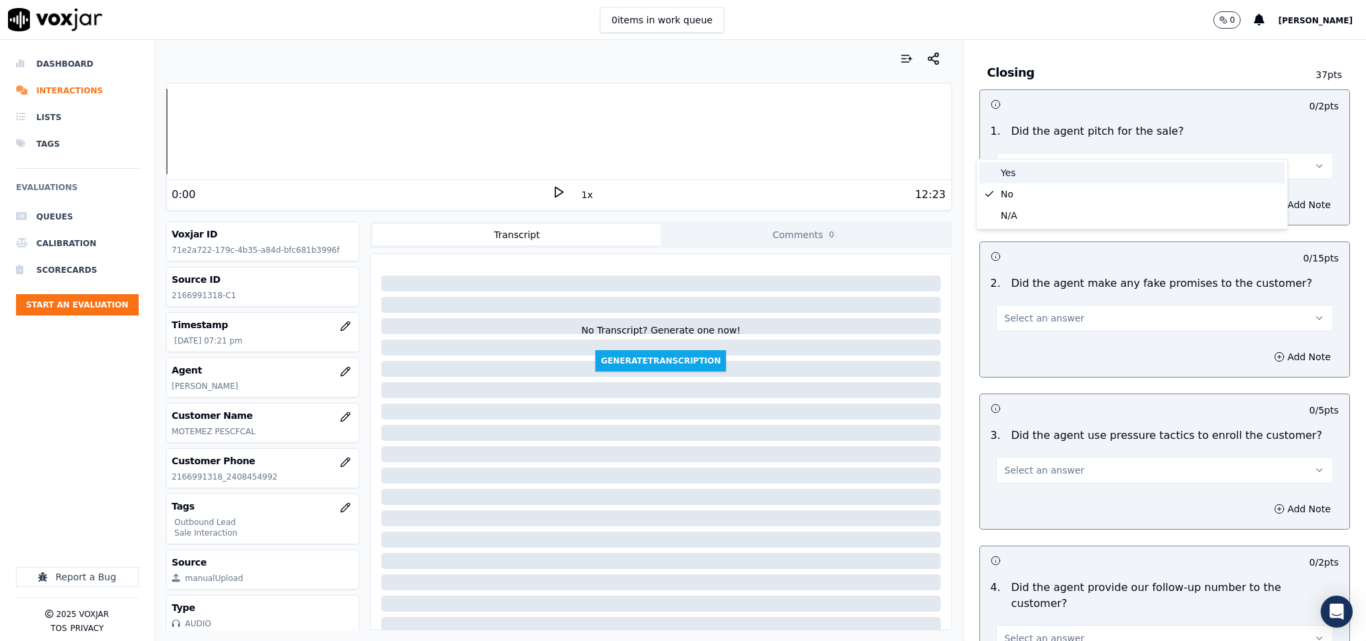
click at [1014, 174] on div "Yes" at bounding box center [1131, 172] width 305 height 21
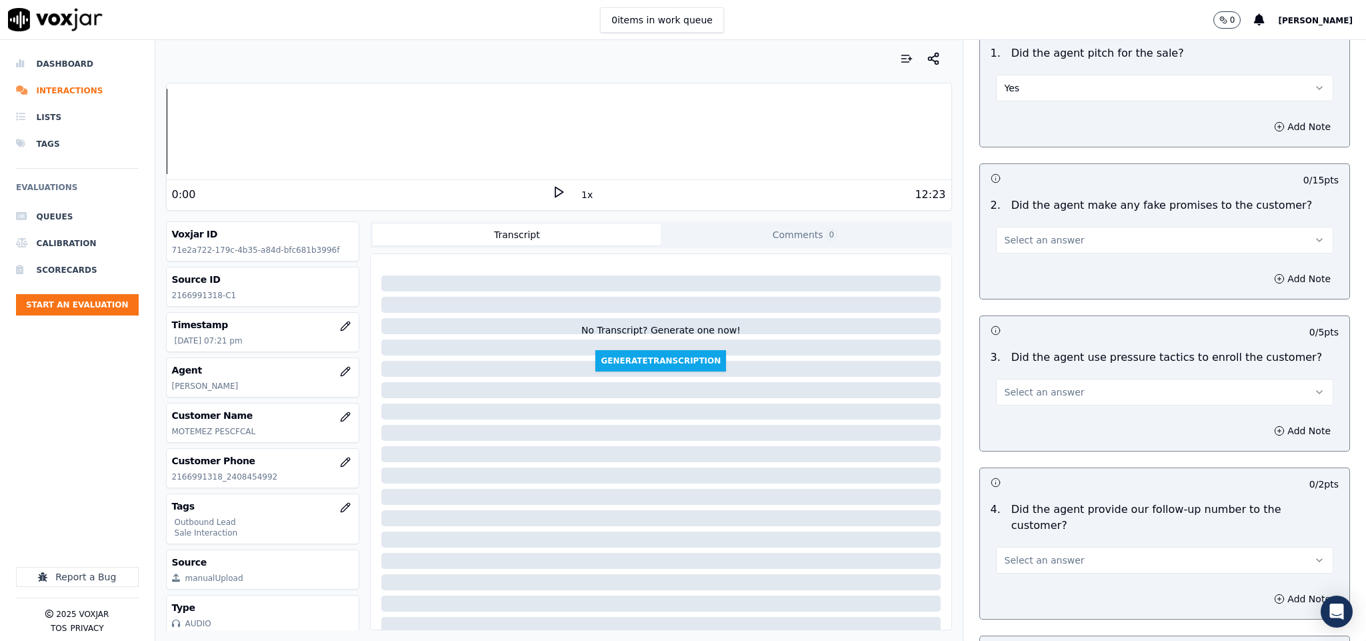
scroll to position [2700, 0]
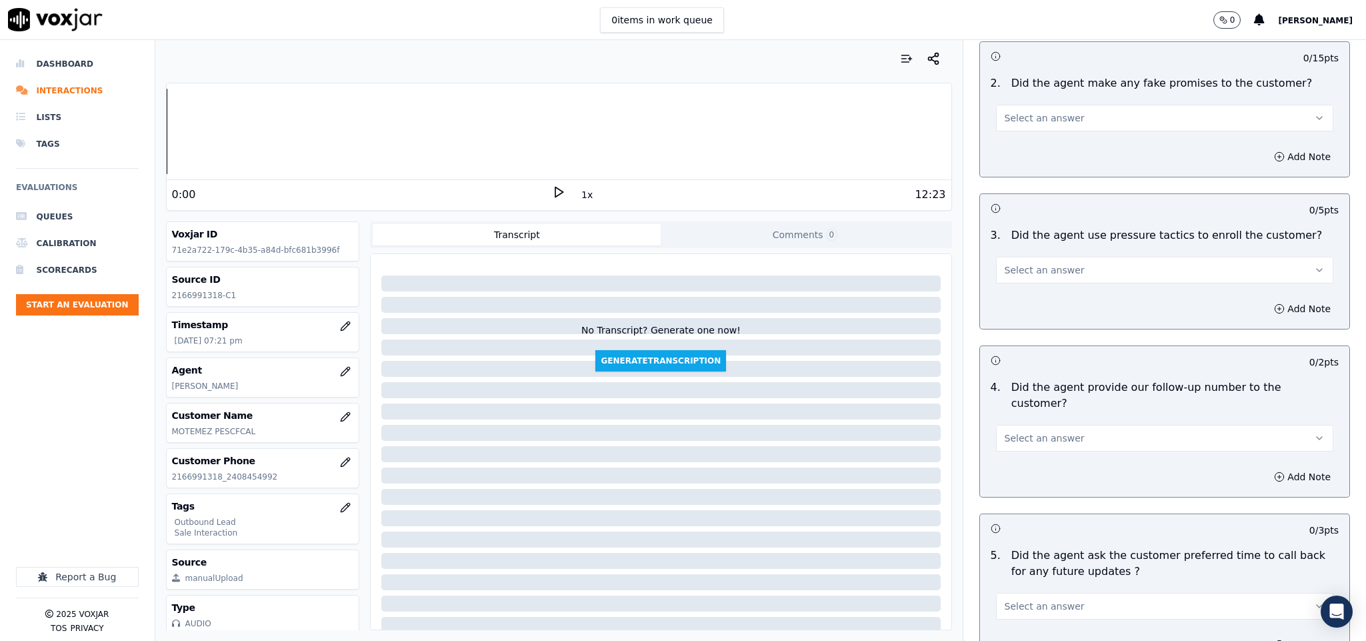
drag, startPoint x: 1068, startPoint y: 86, endPoint x: 1062, endPoint y: 105, distance: 19.6
click at [1068, 105] on button "Select an answer" at bounding box center [1165, 118] width 338 height 27
click at [1017, 143] on div "No" at bounding box center [1131, 145] width 305 height 21
click at [1048, 263] on span "Select an answer" at bounding box center [1045, 269] width 80 height 13
click at [1018, 293] on div "No" at bounding box center [1131, 298] width 305 height 21
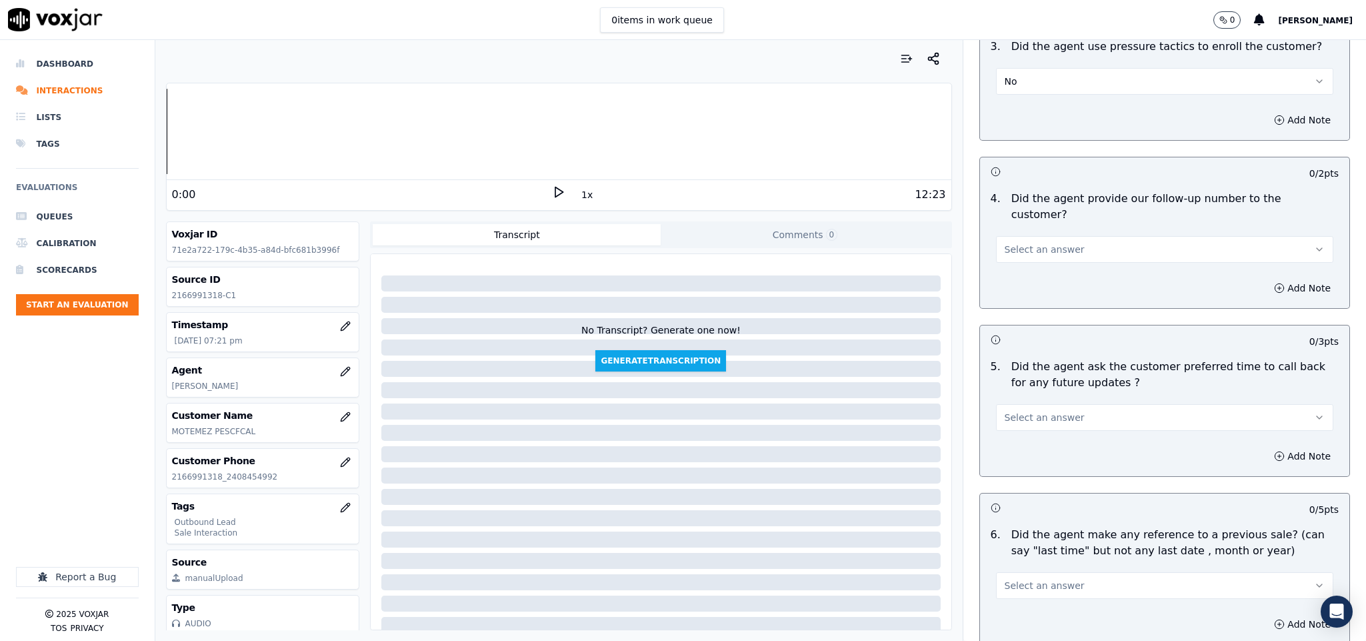
scroll to position [2900, 0]
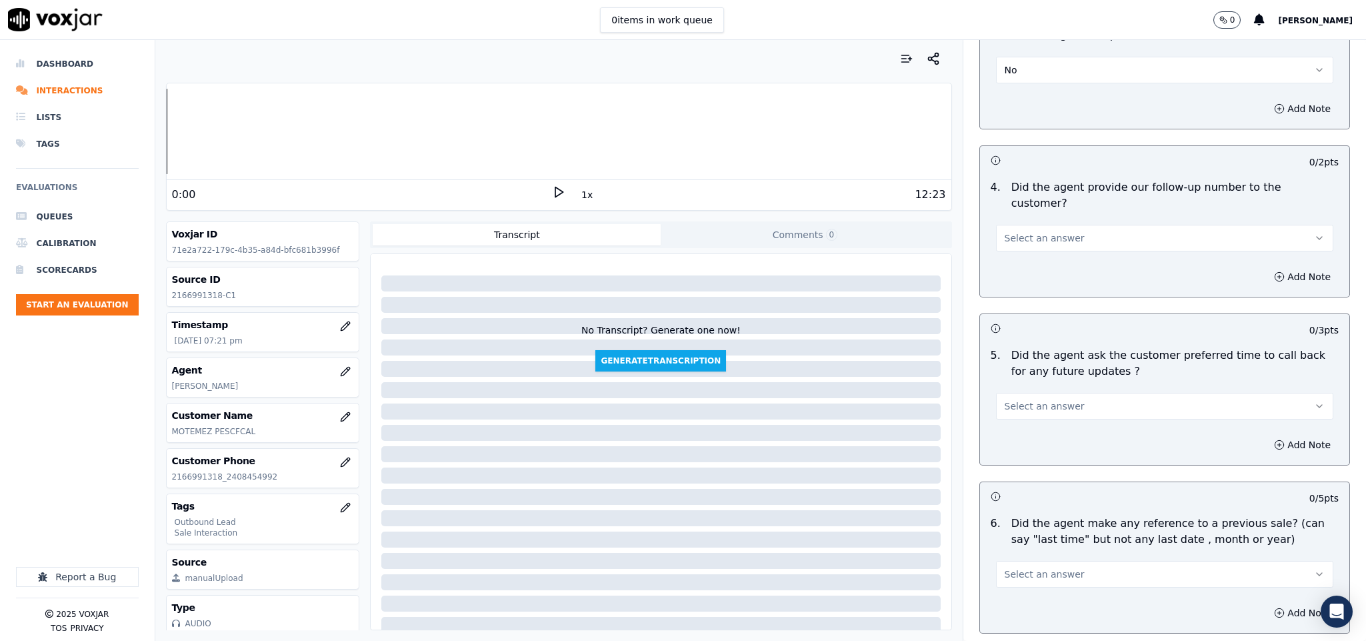
click at [1044, 231] on span "Select an answer" at bounding box center [1045, 237] width 80 height 13
click at [1022, 225] on div "Yes" at bounding box center [1131, 229] width 305 height 21
click at [1049, 393] on button "Select an answer" at bounding box center [1165, 406] width 338 height 27
click at [1023, 434] on div "N/A" at bounding box center [1131, 441] width 305 height 21
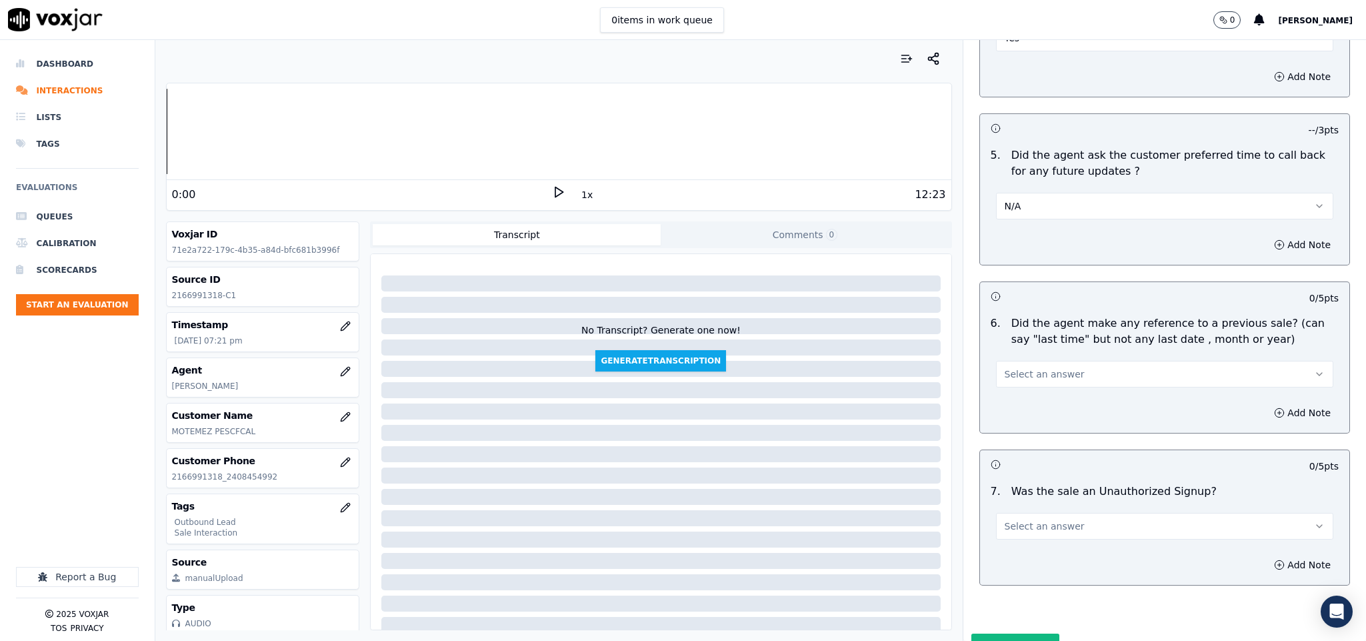
click at [1059, 361] on button "Select an answer" at bounding box center [1165, 374] width 338 height 27
click at [1020, 393] on div "No" at bounding box center [1131, 388] width 305 height 21
click at [1050, 513] on button "Select an answer" at bounding box center [1165, 526] width 338 height 27
click at [1033, 537] on div "No" at bounding box center [1131, 541] width 305 height 21
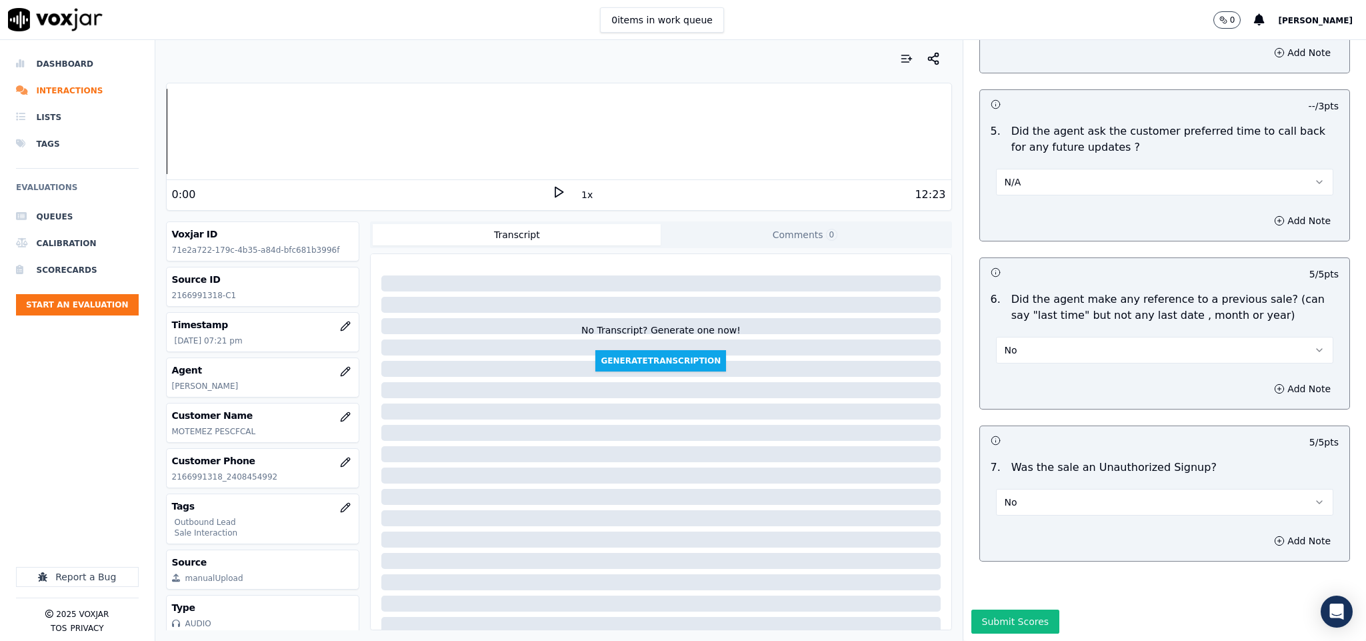
scroll to position [3133, 0]
click at [1001, 609] on button "Submit Scores" at bounding box center [1015, 621] width 89 height 24
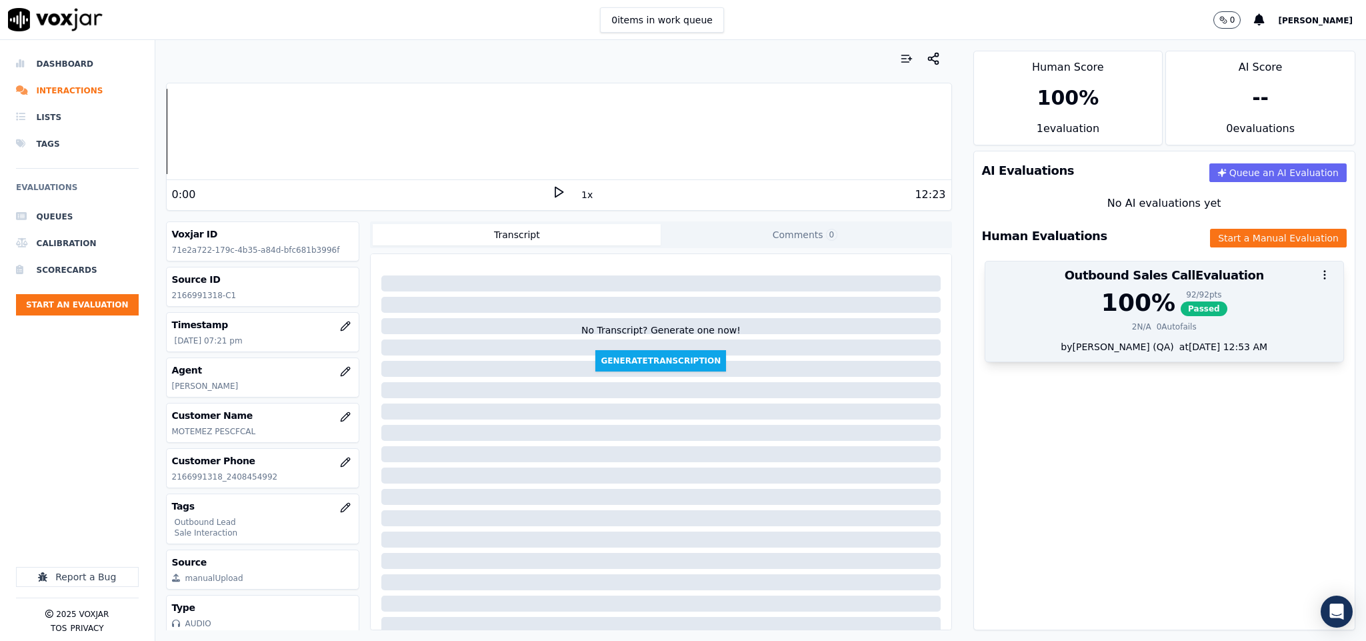
click at [1181, 295] on div "92 / 92 pts" at bounding box center [1204, 294] width 47 height 11
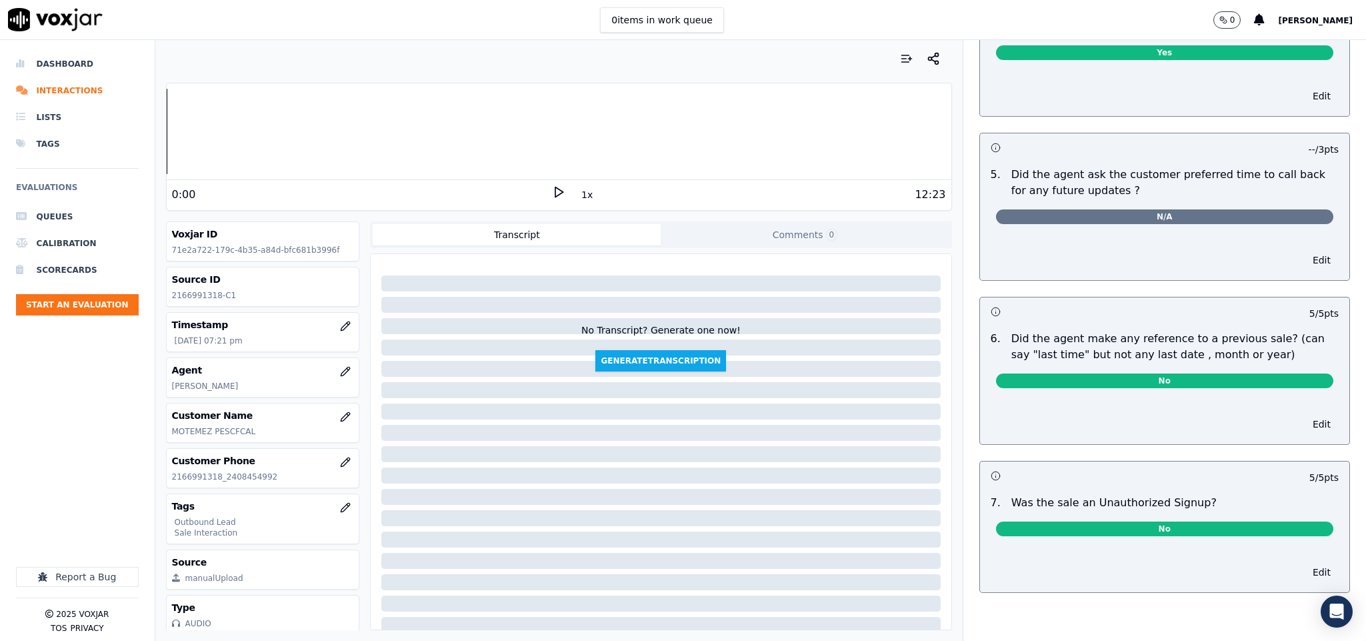
scroll to position [0, 0]
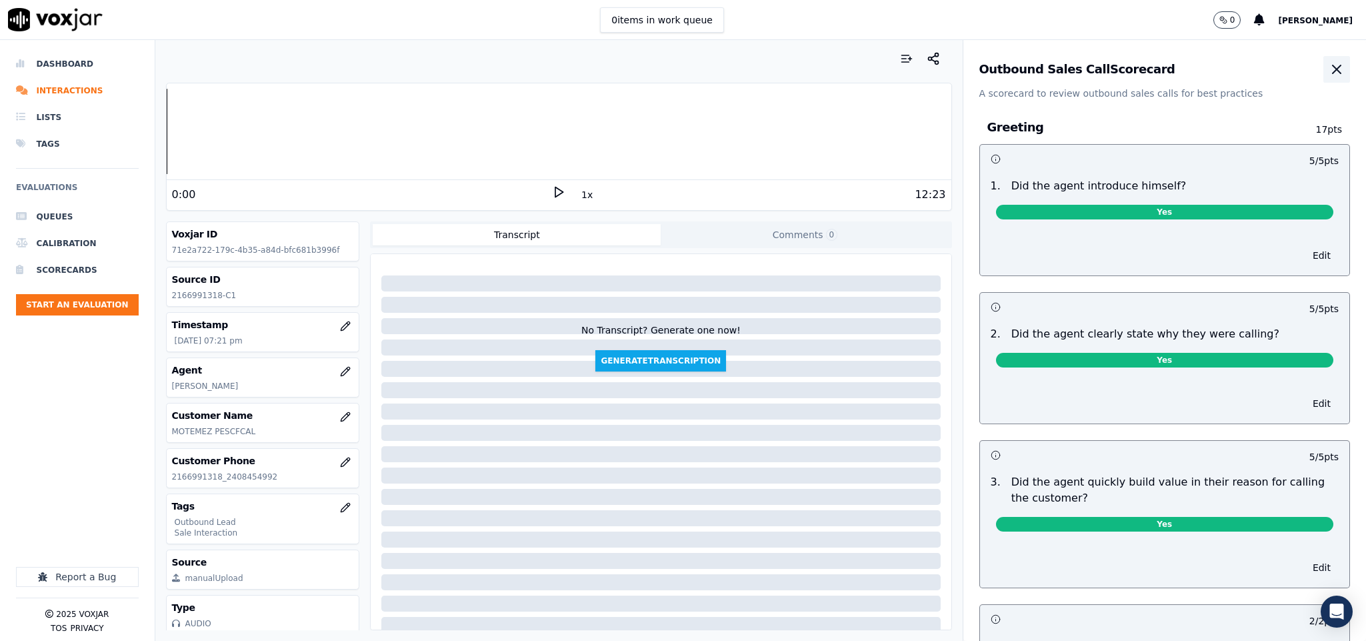
click at [1329, 67] on icon "button" at bounding box center [1337, 69] width 16 height 16
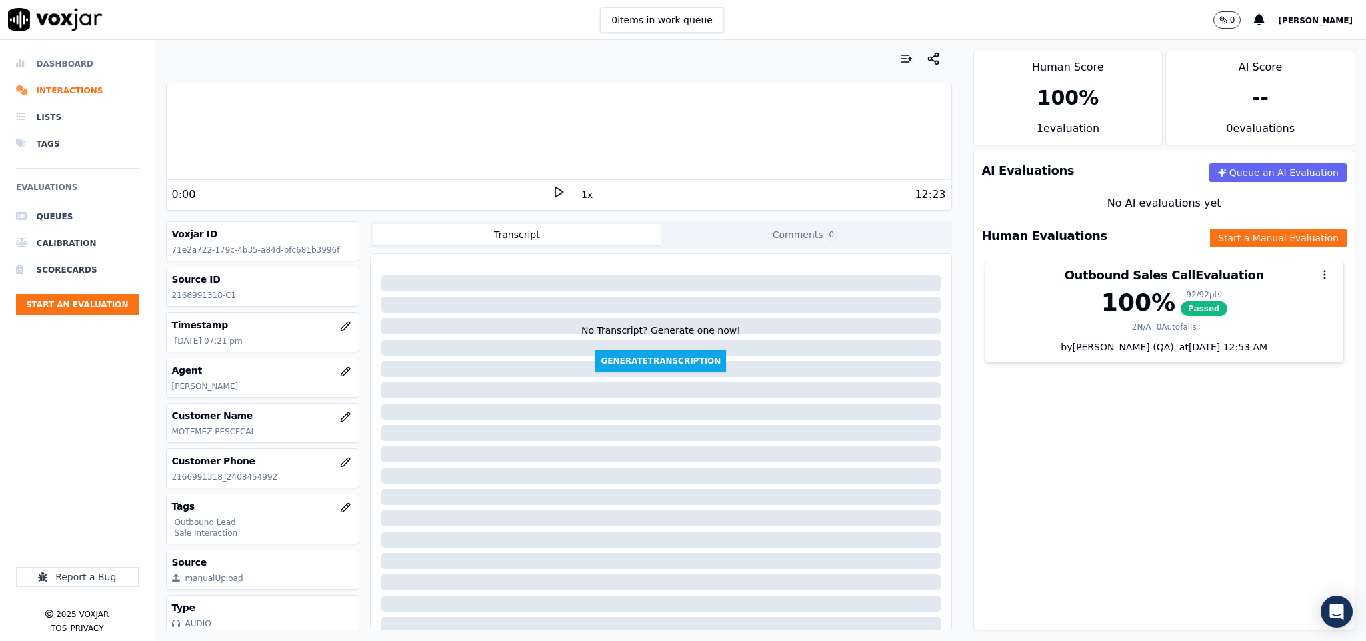
click at [44, 62] on li "Dashboard" at bounding box center [77, 64] width 123 height 27
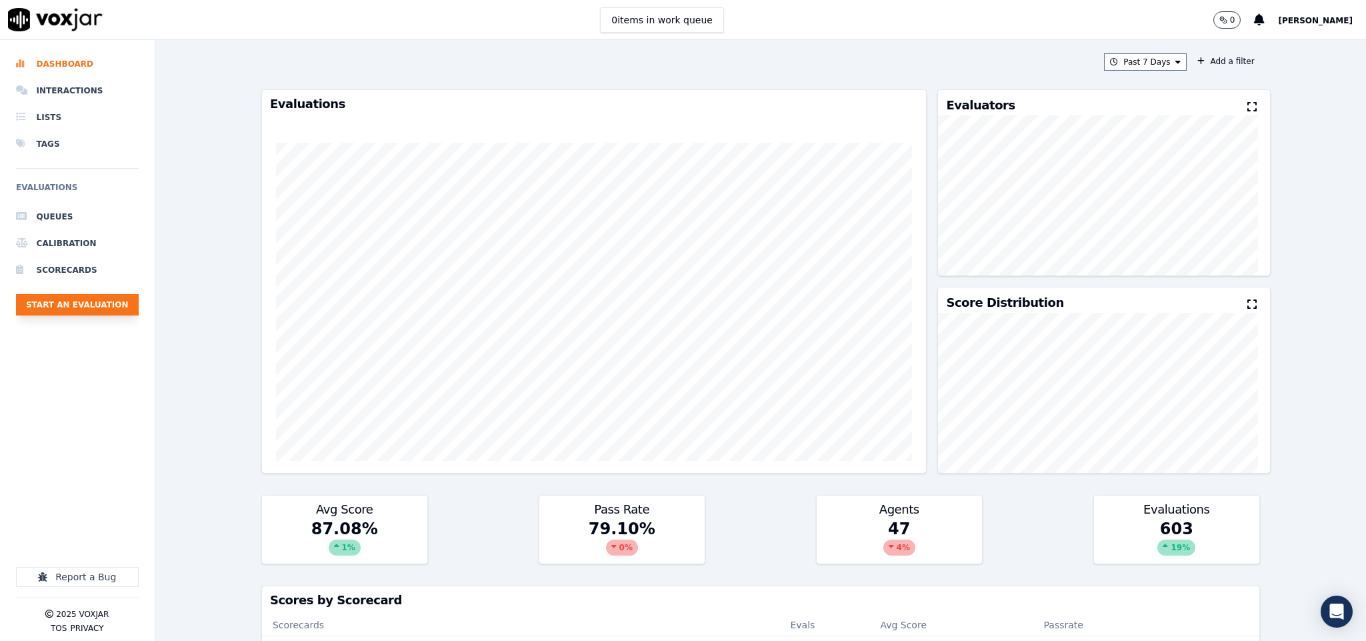
click at [112, 306] on button "Start an Evaluation" at bounding box center [77, 304] width 123 height 21
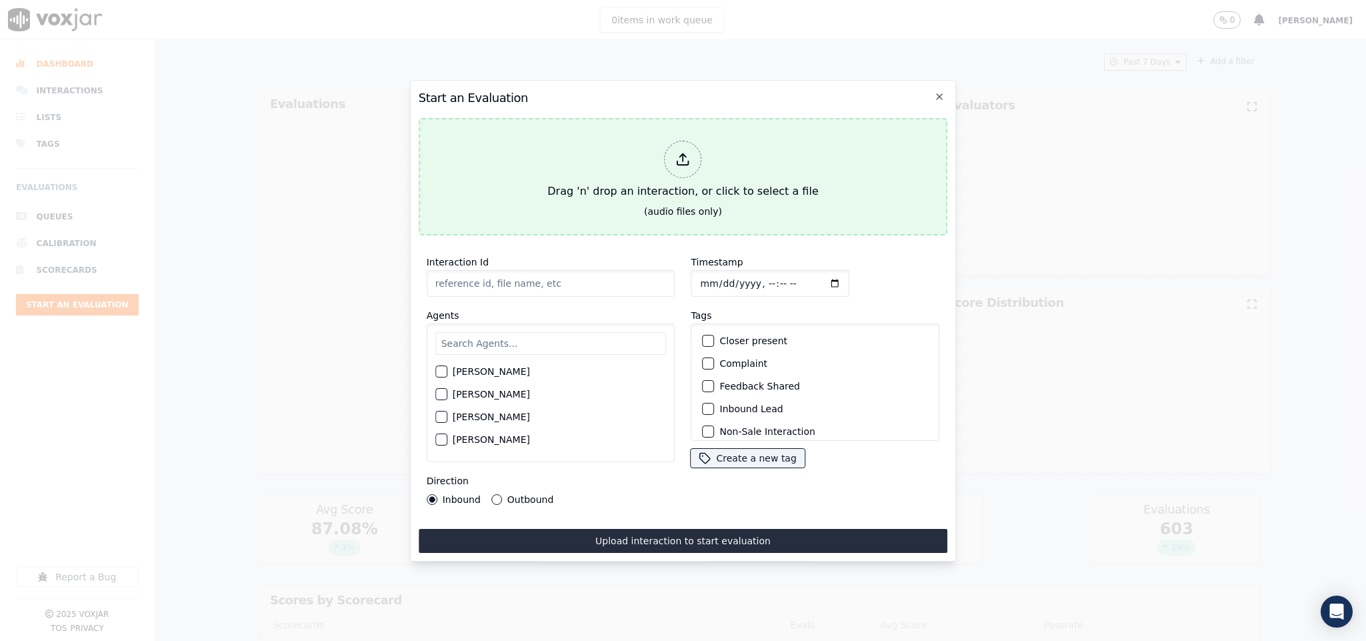
click at [686, 158] on icon at bounding box center [683, 159] width 15 height 15
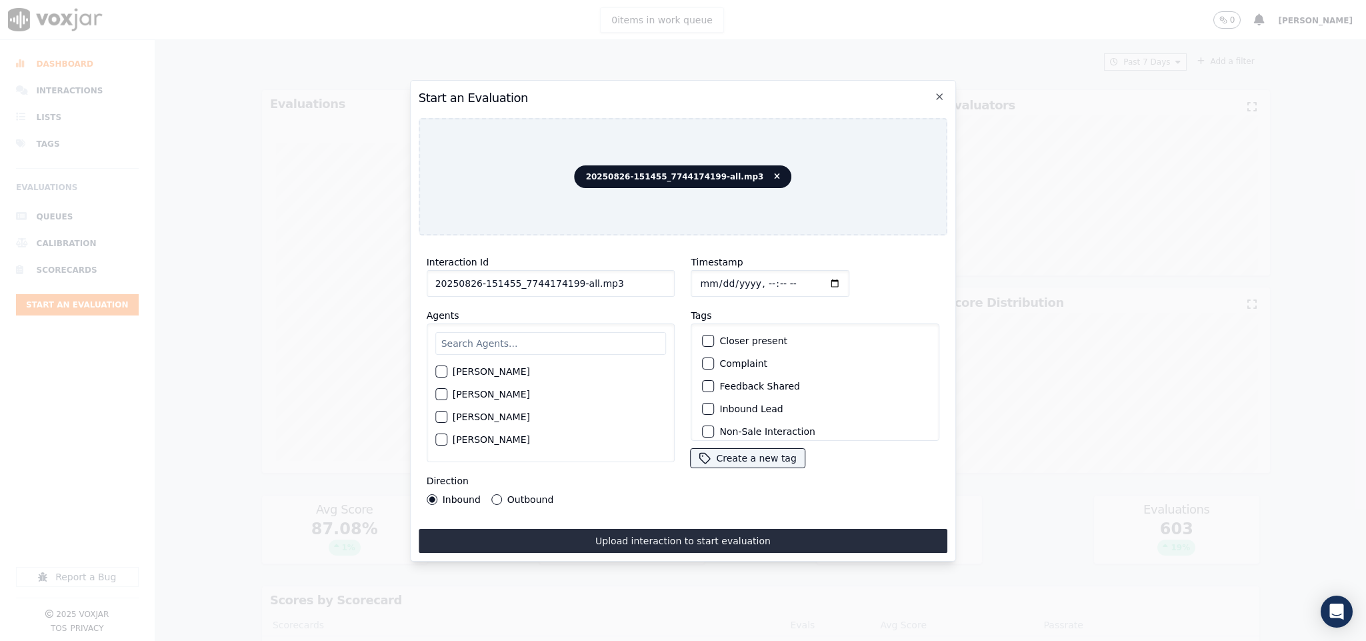
drag, startPoint x: 569, startPoint y: 275, endPoint x: 630, endPoint y: 279, distance: 61.5
click at [630, 279] on input "20250826-151455_7744174199-all.mp3" at bounding box center [551, 283] width 249 height 27
type input "20250826-151455_7744174199-C1"
click at [695, 278] on input "Timestamp" at bounding box center [770, 283] width 159 height 27
type input "2025-08-26T19:35"
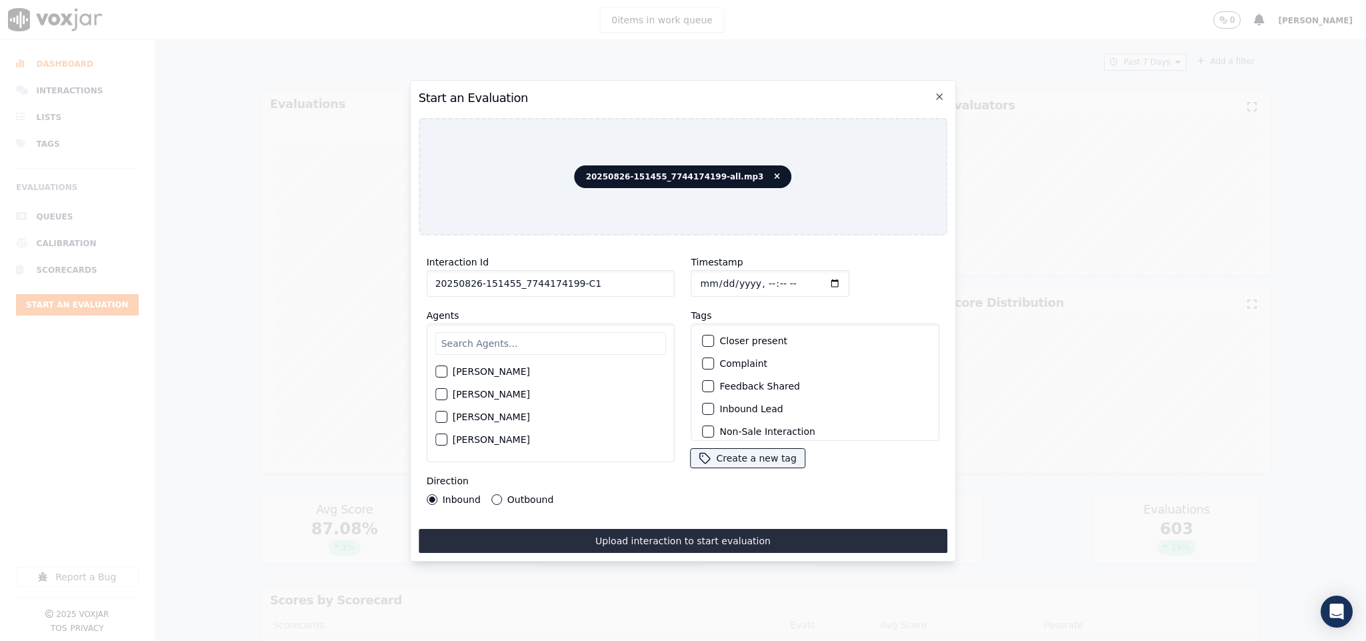
click at [510, 338] on input "text" at bounding box center [550, 343] width 231 height 23
type input "ge"
click at [439, 371] on div "button" at bounding box center [440, 375] width 9 height 9
click at [495, 494] on button "Outbound" at bounding box center [496, 499] width 11 height 11
click at [432, 494] on button "Inbound" at bounding box center [432, 499] width 11 height 11
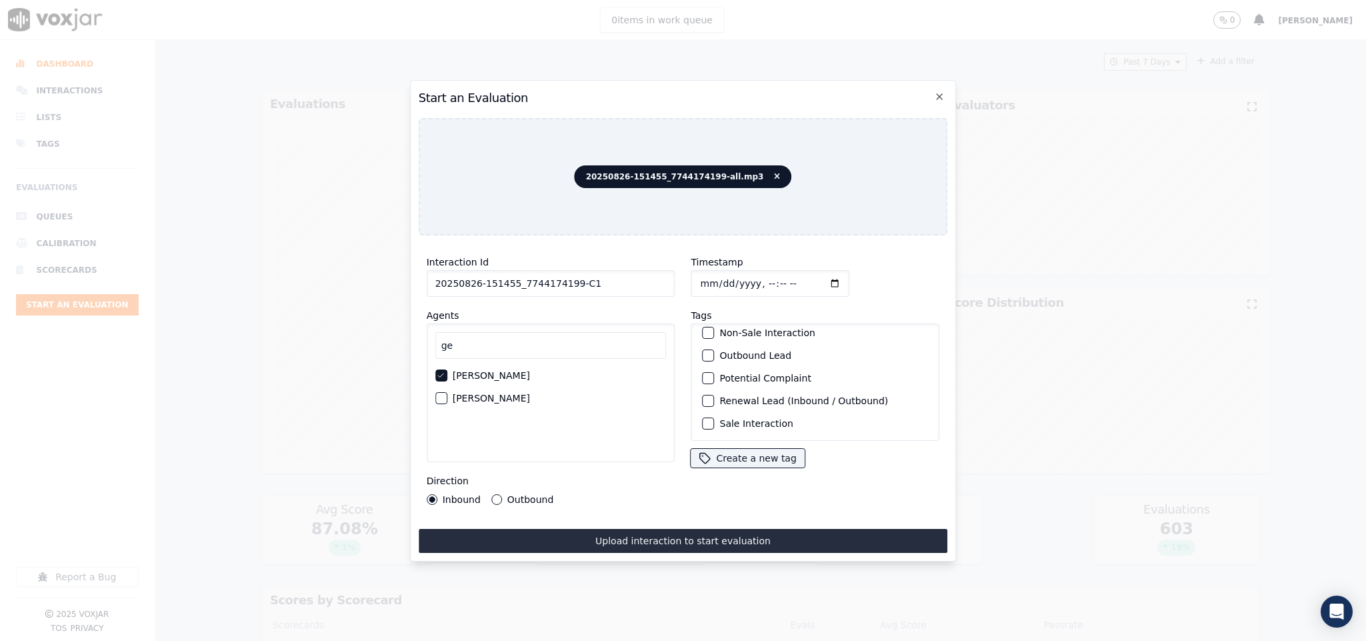
scroll to position [120, 0]
click at [703, 396] on div "button" at bounding box center [707, 400] width 9 height 9
click at [705, 419] on div "button" at bounding box center [707, 423] width 9 height 9
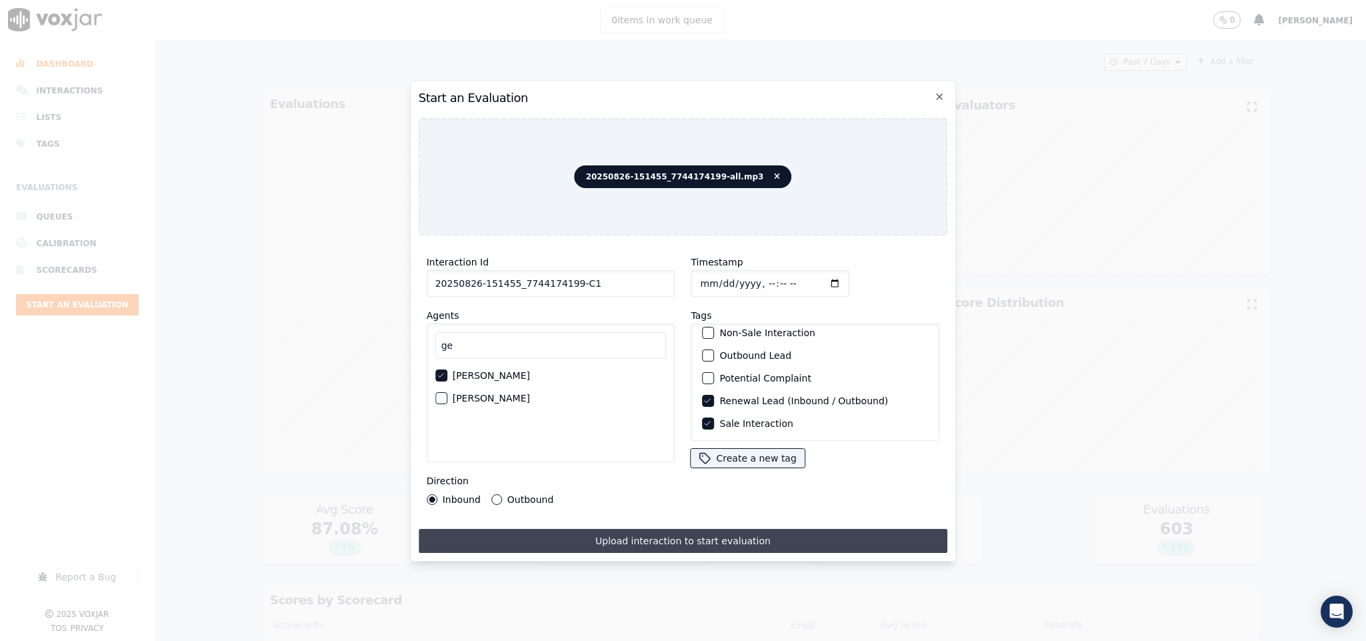
click at [699, 529] on button "Upload interaction to start evaluation" at bounding box center [683, 541] width 529 height 24
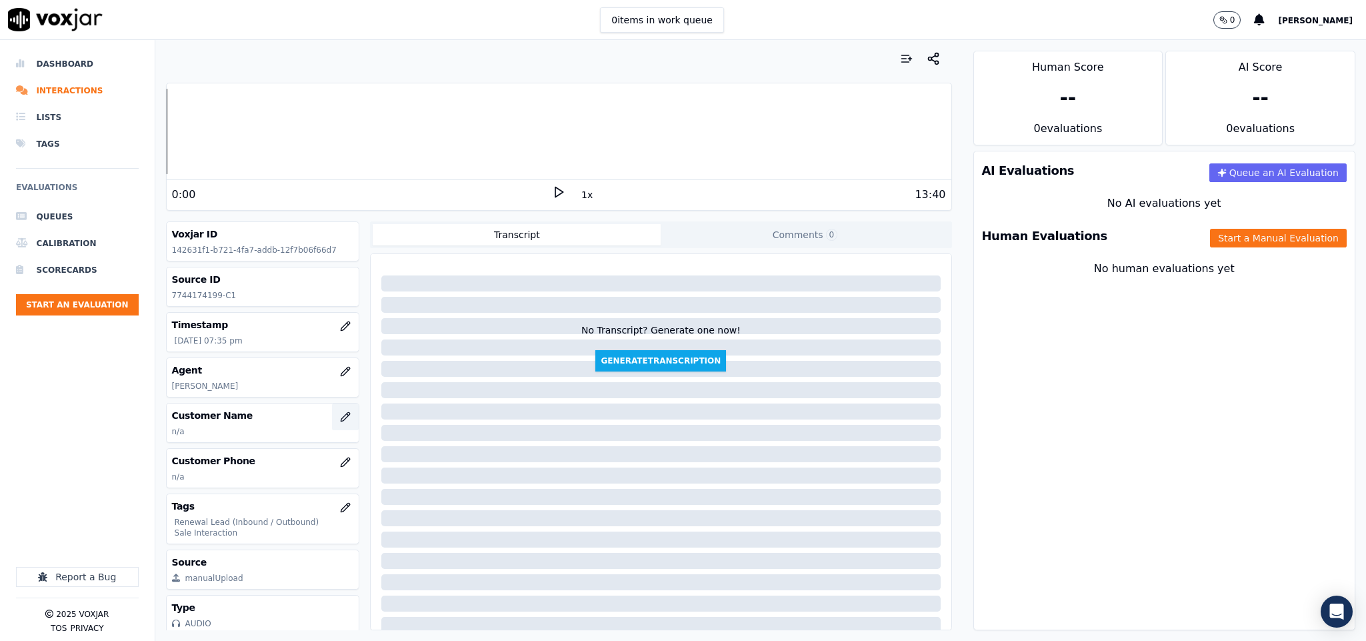
click at [340, 420] on icon "button" at bounding box center [345, 416] width 11 height 11
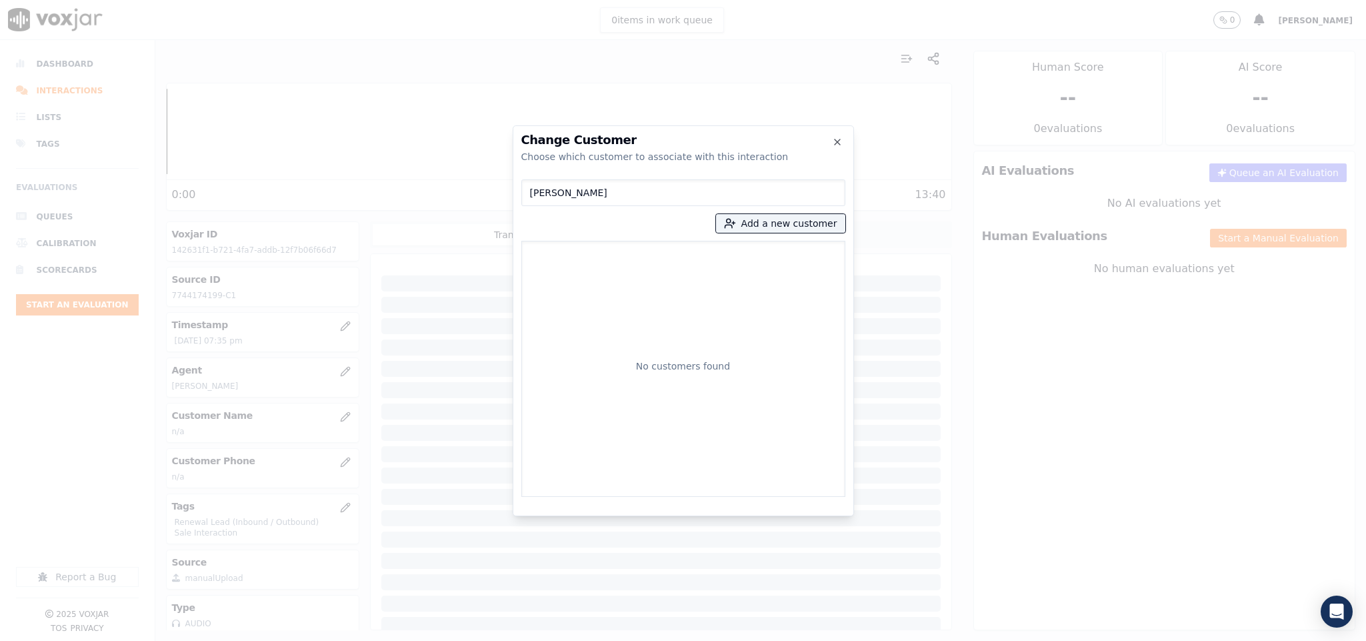
click at [535, 194] on input "TERESA COVELLA" at bounding box center [683, 192] width 324 height 27
type input "TERESA COVELLA"
drag, startPoint x: 614, startPoint y: 191, endPoint x: 434, endPoint y: 192, distance: 180.0
click at [434, 640] on div "Change Customer Choose which customer to associate with this interaction TERESA…" at bounding box center [683, 641] width 1366 height 0
click at [796, 220] on button "Add a new customer" at bounding box center [780, 223] width 129 height 19
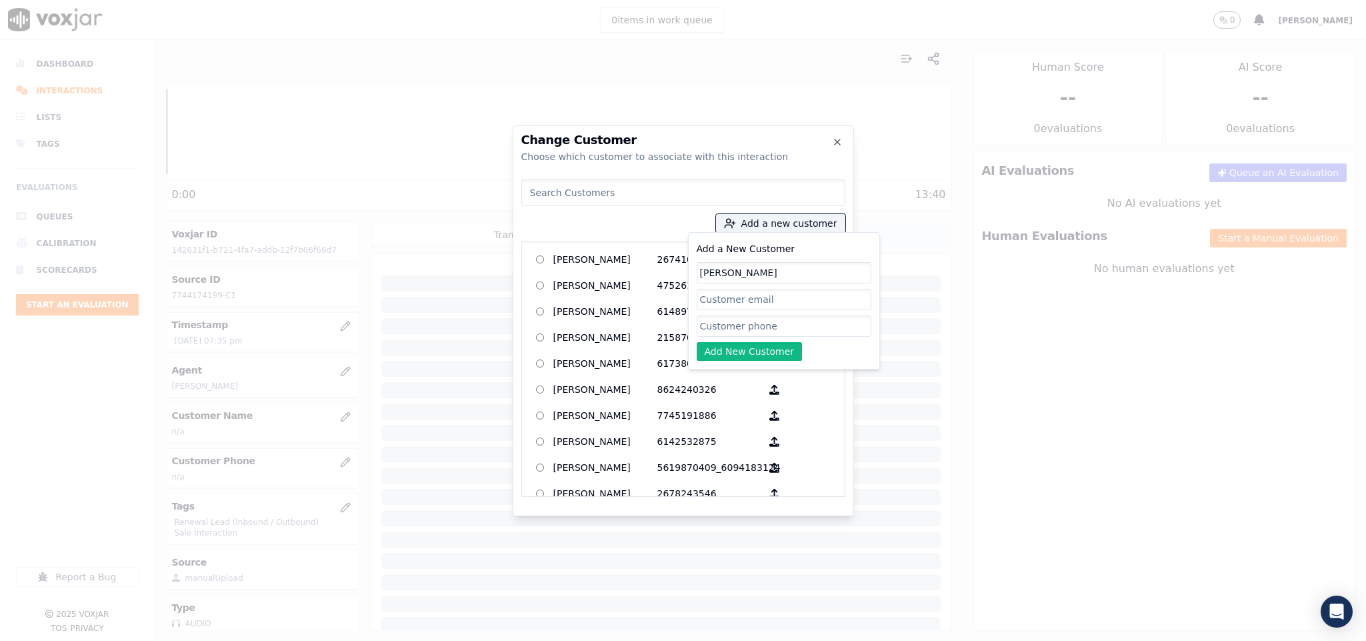
type input "TERESA COVELLA"
click at [736, 326] on input "Add a New Customer" at bounding box center [784, 325] width 175 height 21
paste input "7744174199"
type input "7744174199"
click at [736, 353] on button "Add New Customer" at bounding box center [750, 351] width 106 height 19
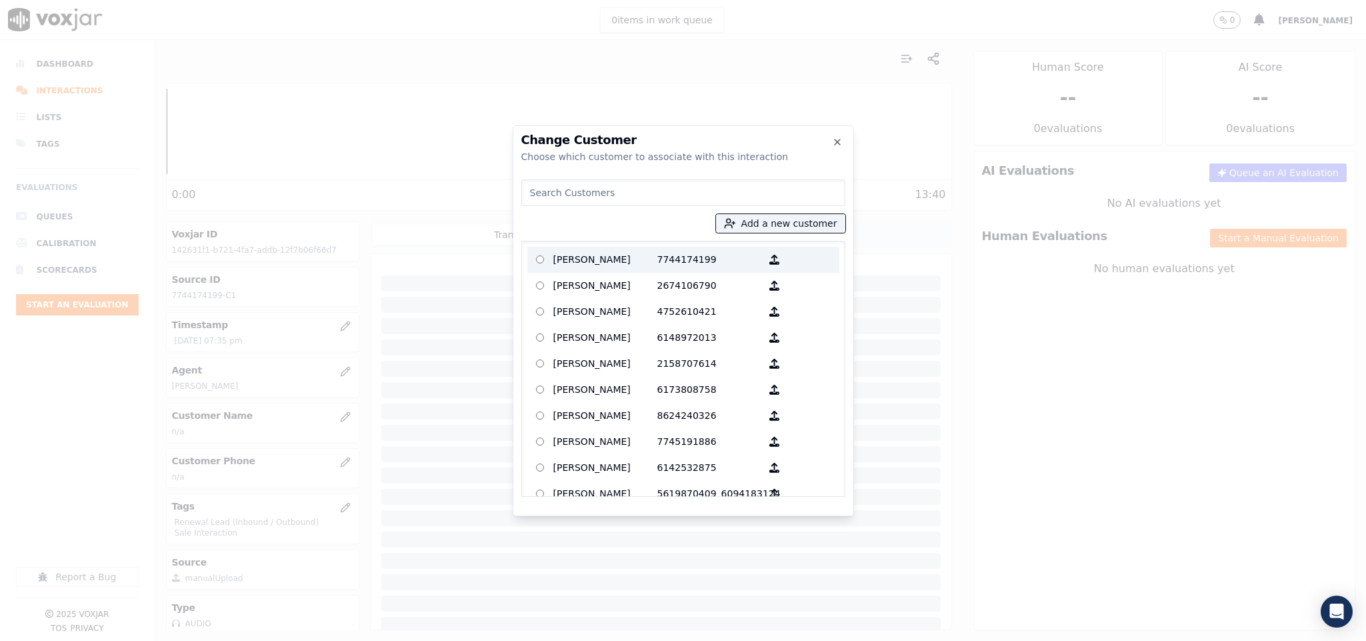
click at [608, 261] on p "TERESA COVELLA" at bounding box center [605, 259] width 104 height 21
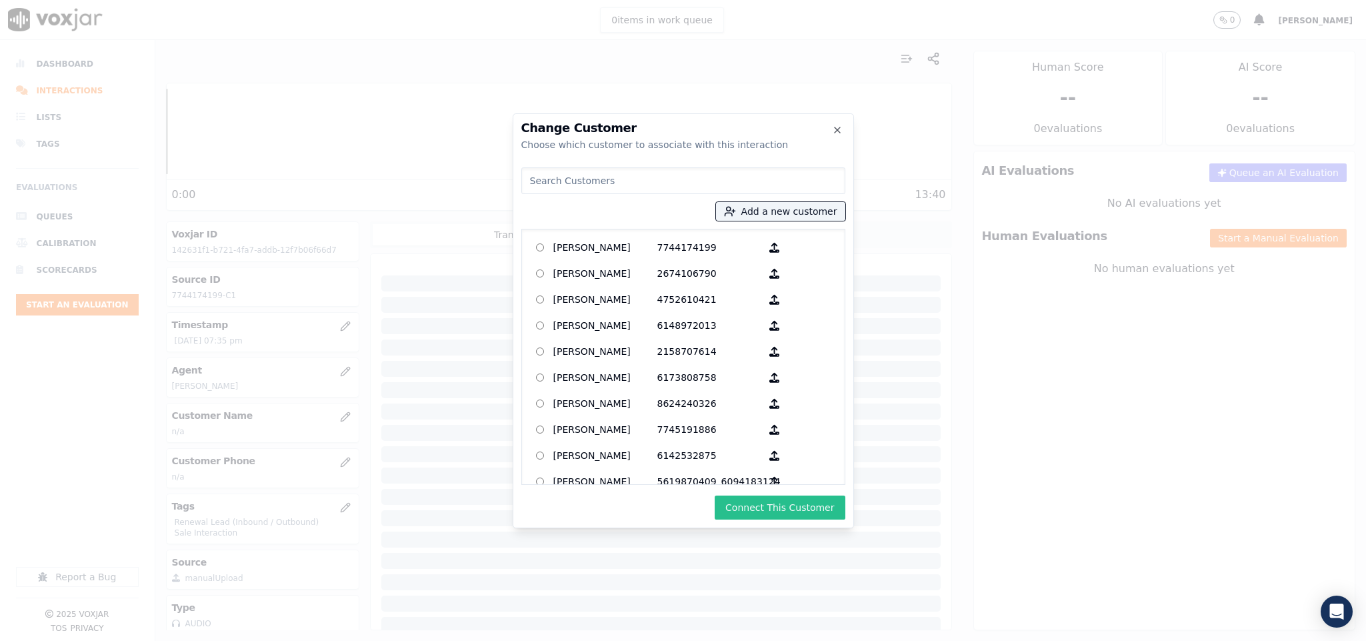
click at [768, 504] on button "Connect This Customer" at bounding box center [780, 507] width 130 height 24
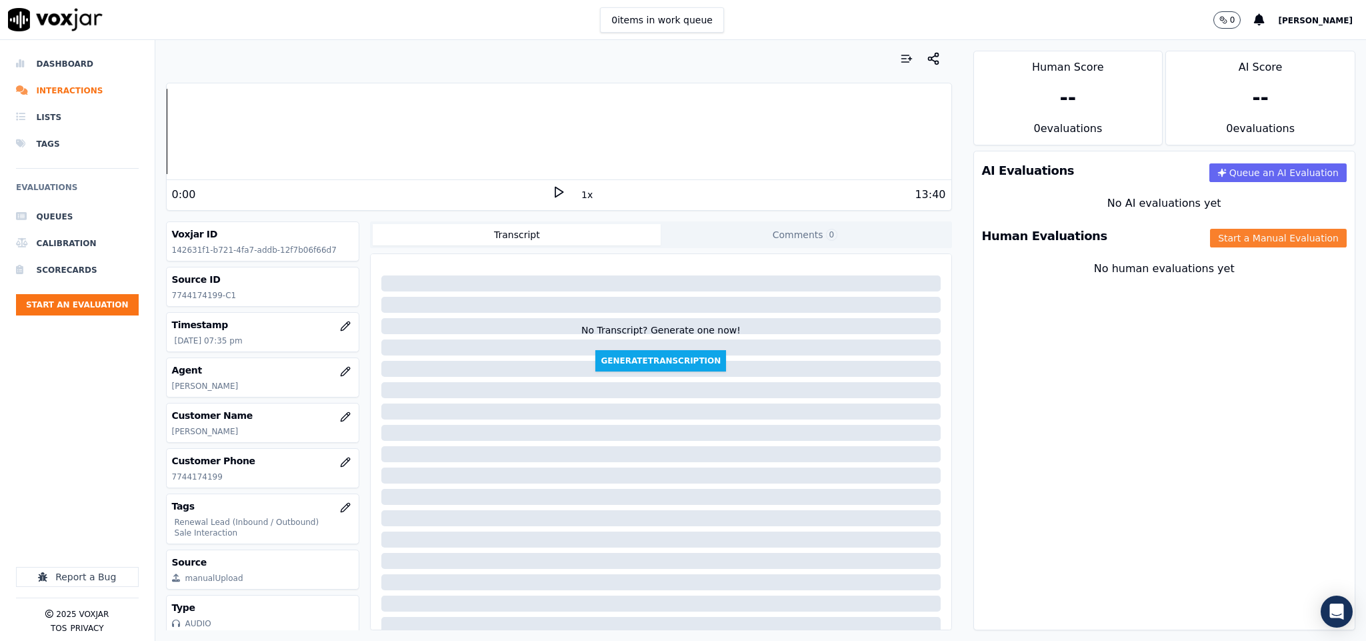
click at [1233, 236] on button "Start a Manual Evaluation" at bounding box center [1278, 238] width 137 height 19
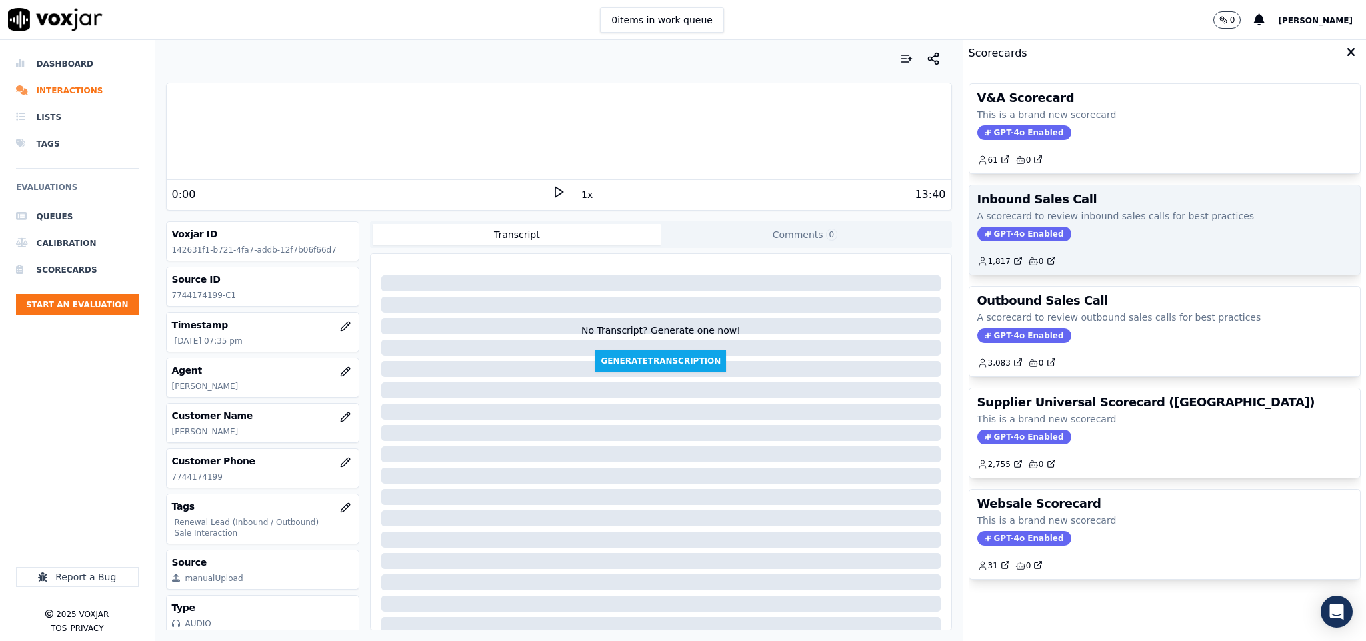
click at [993, 234] on span "GPT-4o Enabled" at bounding box center [1024, 234] width 94 height 15
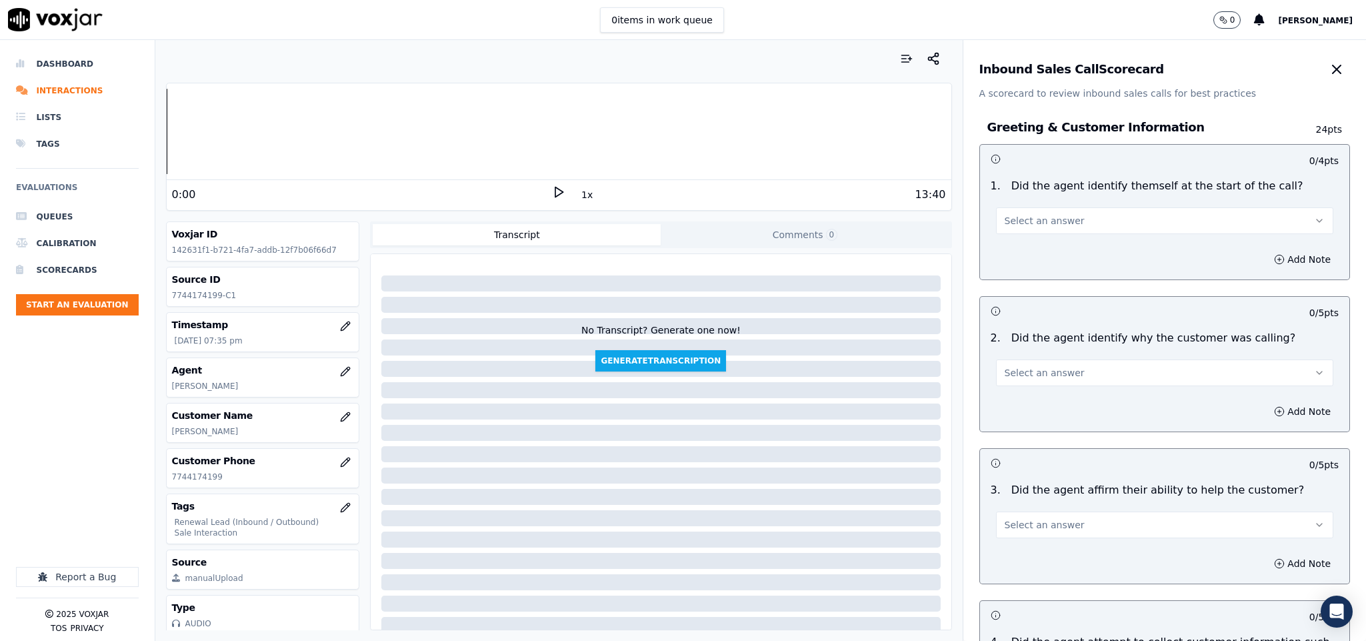
drag, startPoint x: 1049, startPoint y: 208, endPoint x: 1040, endPoint y: 222, distance: 16.5
click at [1044, 217] on button "Select an answer" at bounding box center [1165, 220] width 338 height 27
click at [1027, 252] on div "Yes" at bounding box center [1131, 251] width 305 height 21
click at [1028, 382] on button "Select an answer" at bounding box center [1165, 372] width 338 height 27
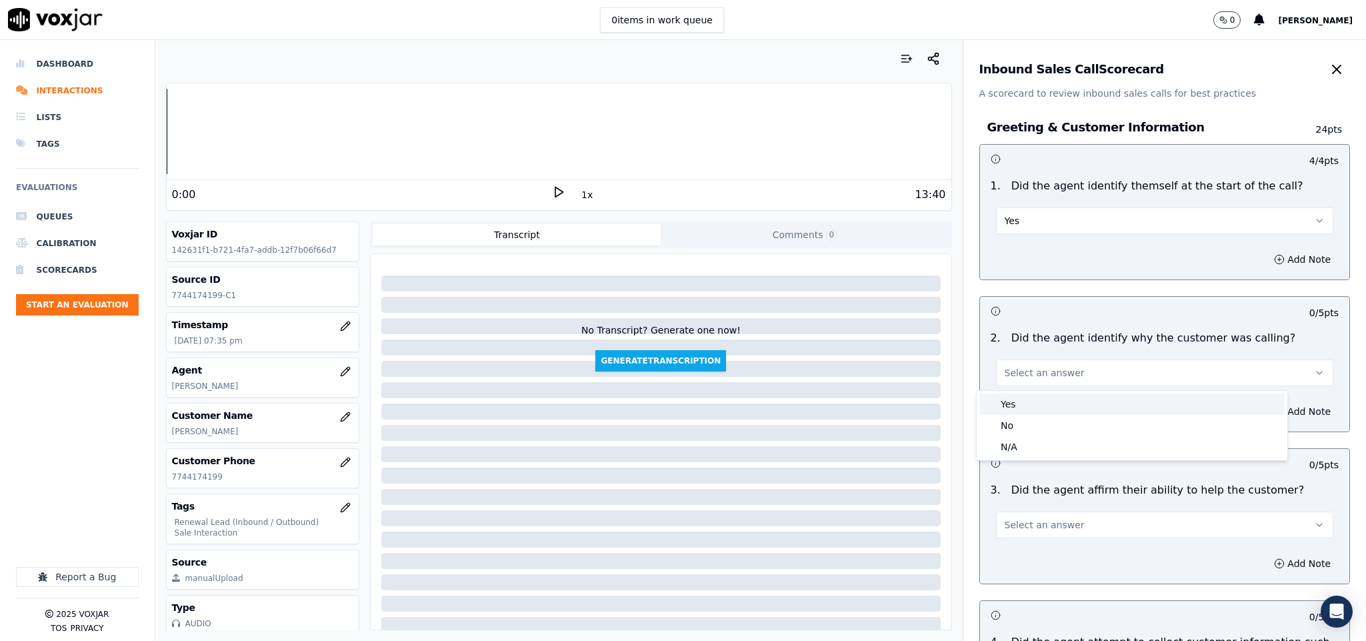
click at [1026, 398] on div "Yes" at bounding box center [1131, 403] width 305 height 21
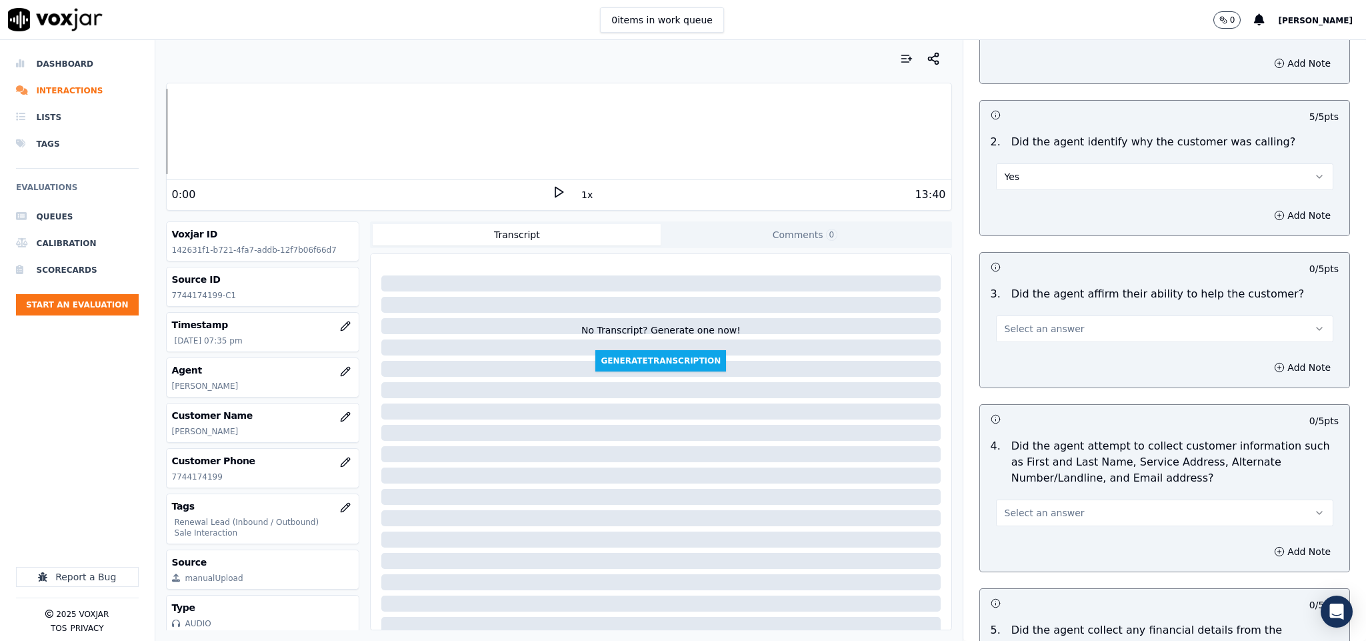
scroll to position [200, 0]
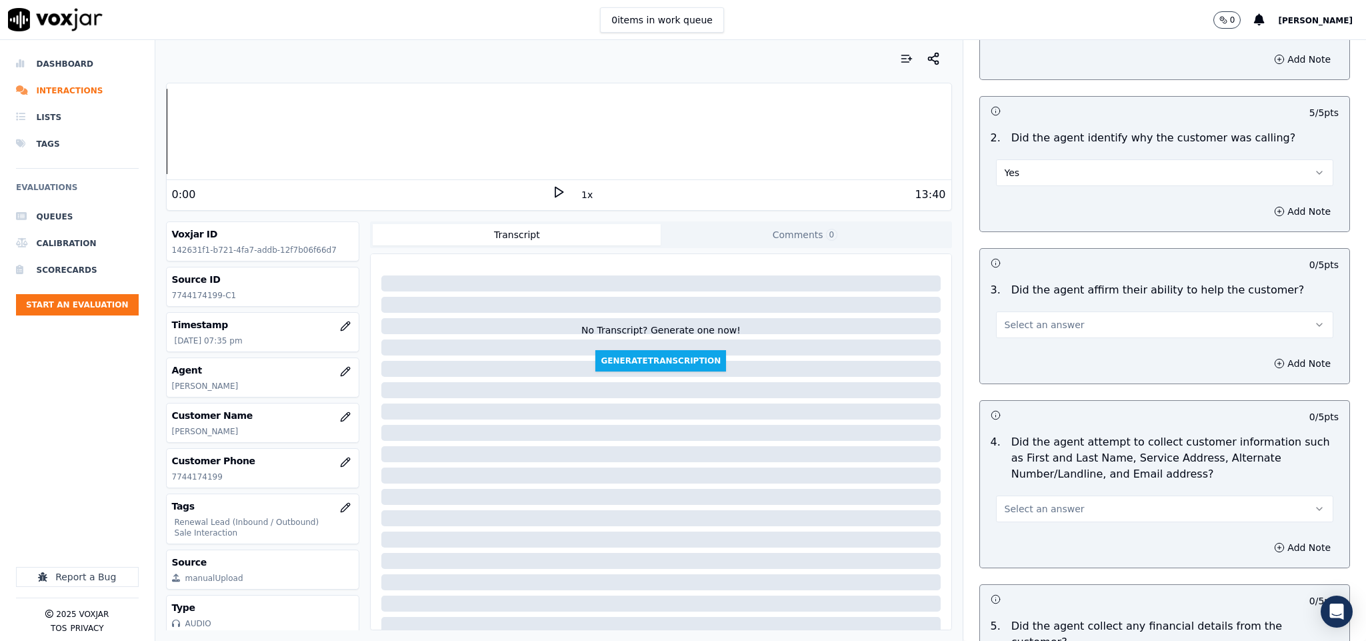
click at [1044, 322] on span "Select an answer" at bounding box center [1045, 324] width 80 height 13
click at [1024, 363] on div "Yes" at bounding box center [1131, 356] width 305 height 21
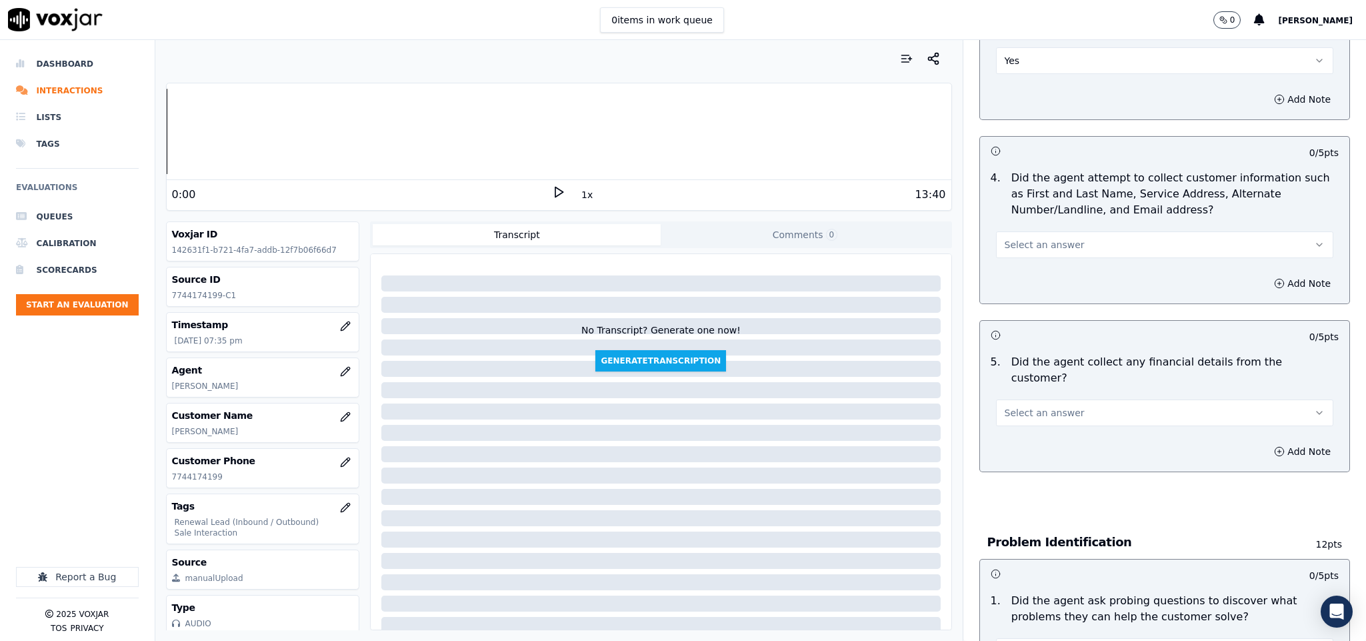
scroll to position [500, 0]
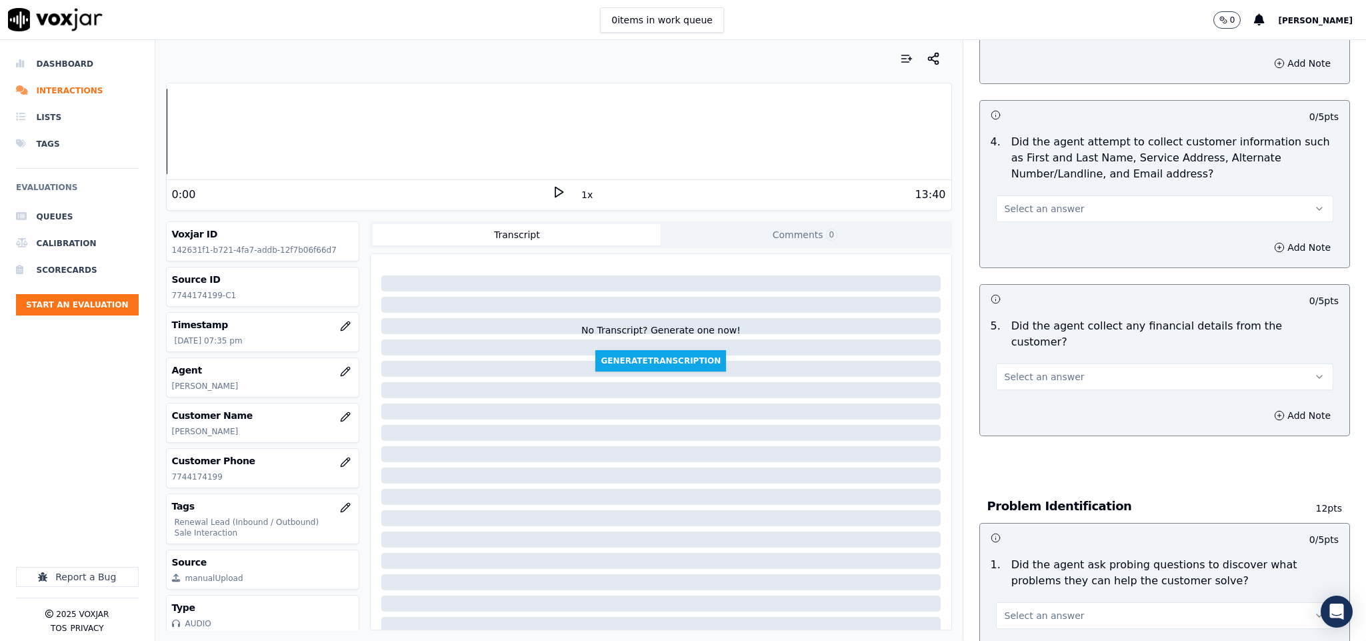
click at [1047, 211] on span "Select an answer" at bounding box center [1045, 208] width 80 height 13
click at [1014, 273] on div "N/A" at bounding box center [1131, 283] width 305 height 21
click at [1034, 370] on span "Select an answer" at bounding box center [1045, 376] width 80 height 13
click at [1006, 398] on div "Yes" at bounding box center [1131, 393] width 305 height 21
click at [1034, 363] on button "Yes" at bounding box center [1165, 376] width 338 height 27
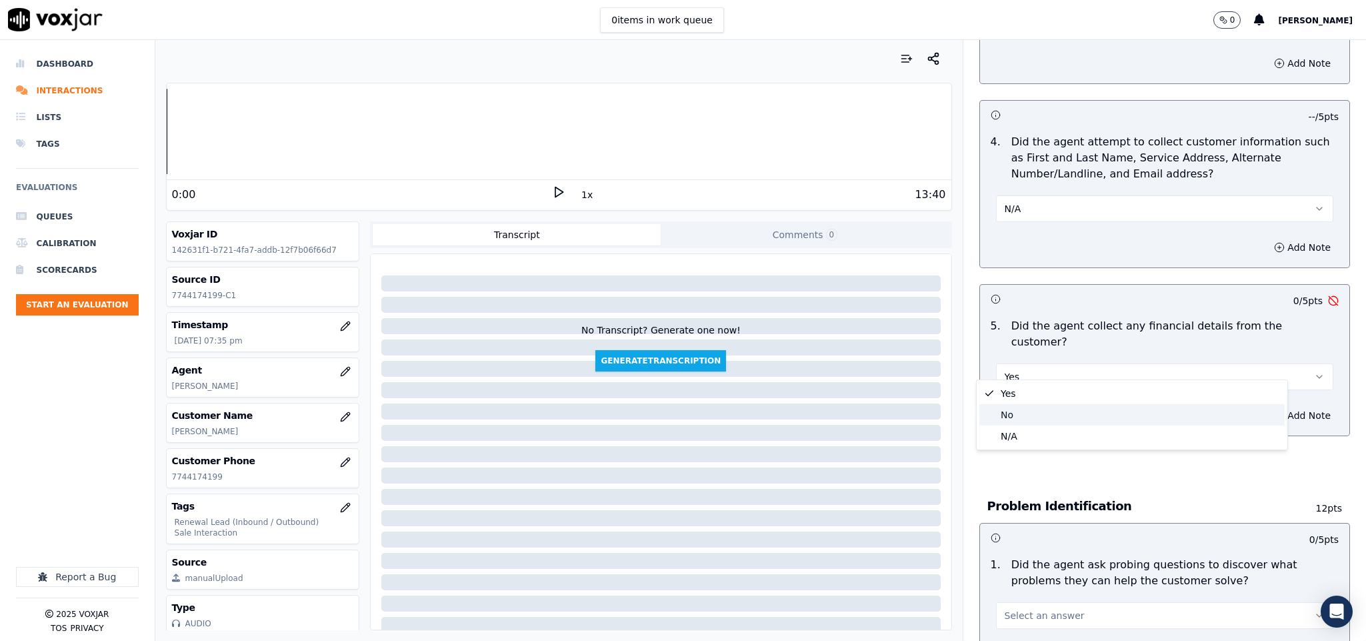
click at [1009, 415] on div "No" at bounding box center [1131, 414] width 305 height 21
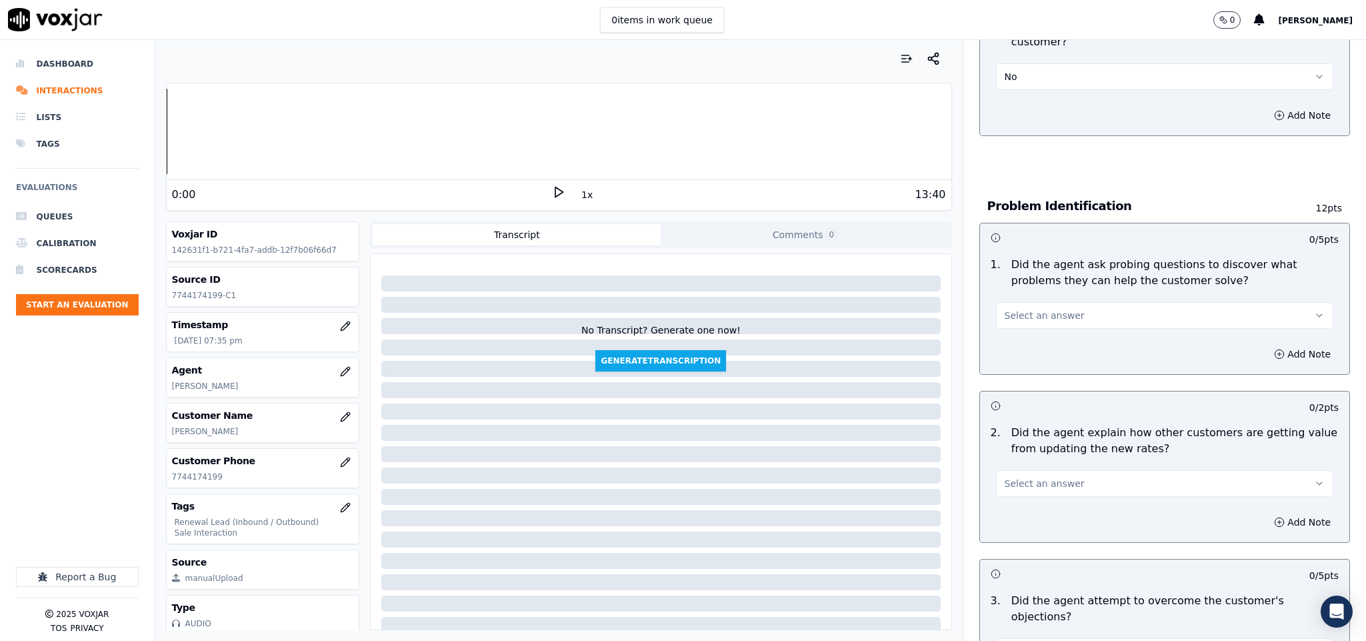
click at [1040, 309] on span "Select an answer" at bounding box center [1045, 315] width 80 height 13
click at [1005, 335] on div "Yes" at bounding box center [1131, 332] width 305 height 21
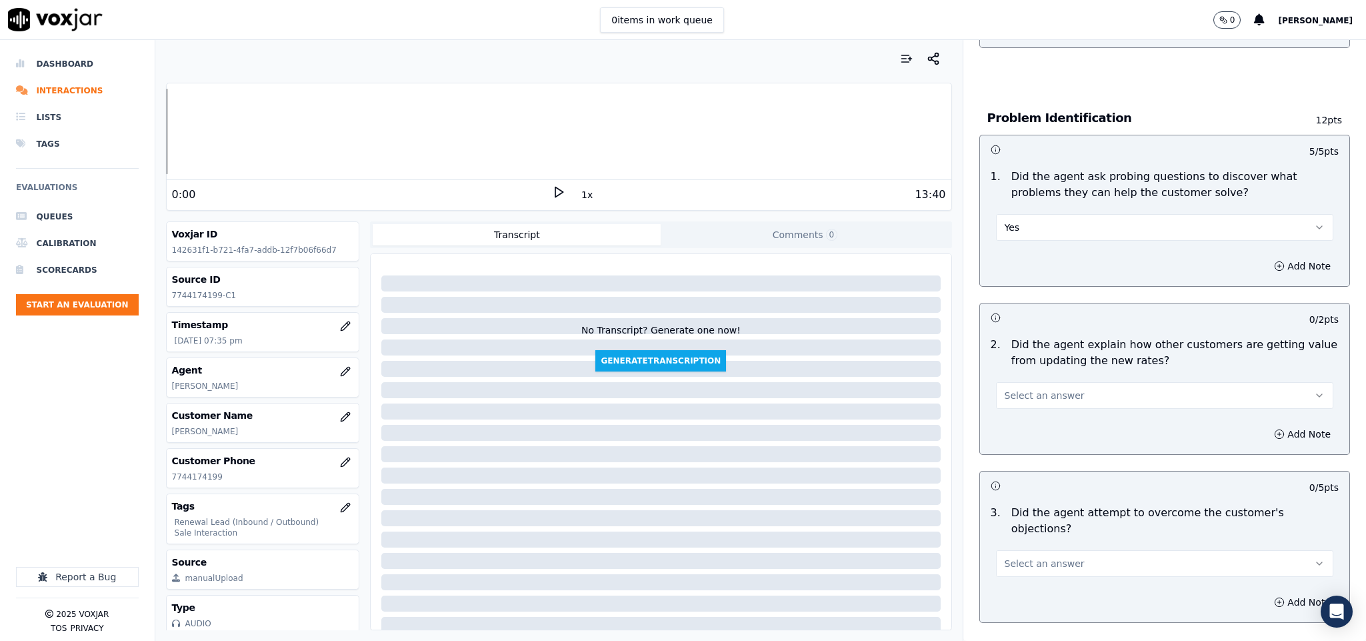
scroll to position [1100, 0]
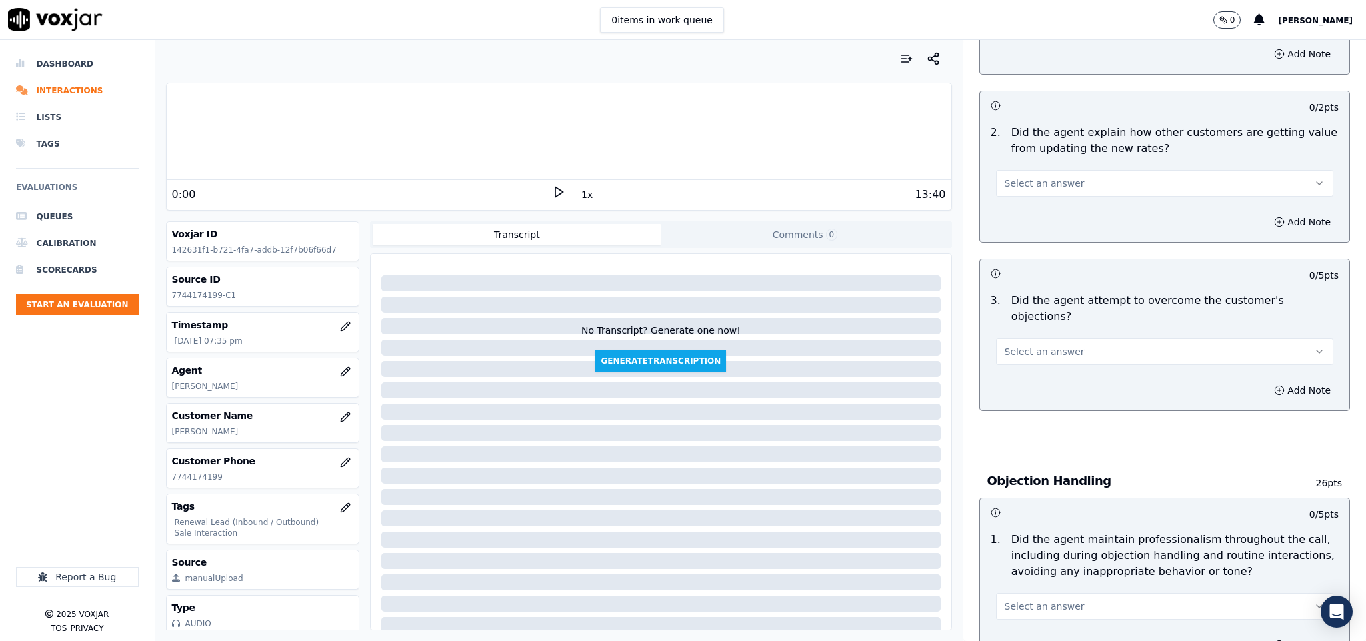
click at [1033, 177] on span "Select an answer" at bounding box center [1045, 183] width 80 height 13
click at [1008, 246] on div "N/A" at bounding box center [1131, 243] width 305 height 21
click at [1036, 345] on span "Select an answer" at bounding box center [1045, 351] width 80 height 13
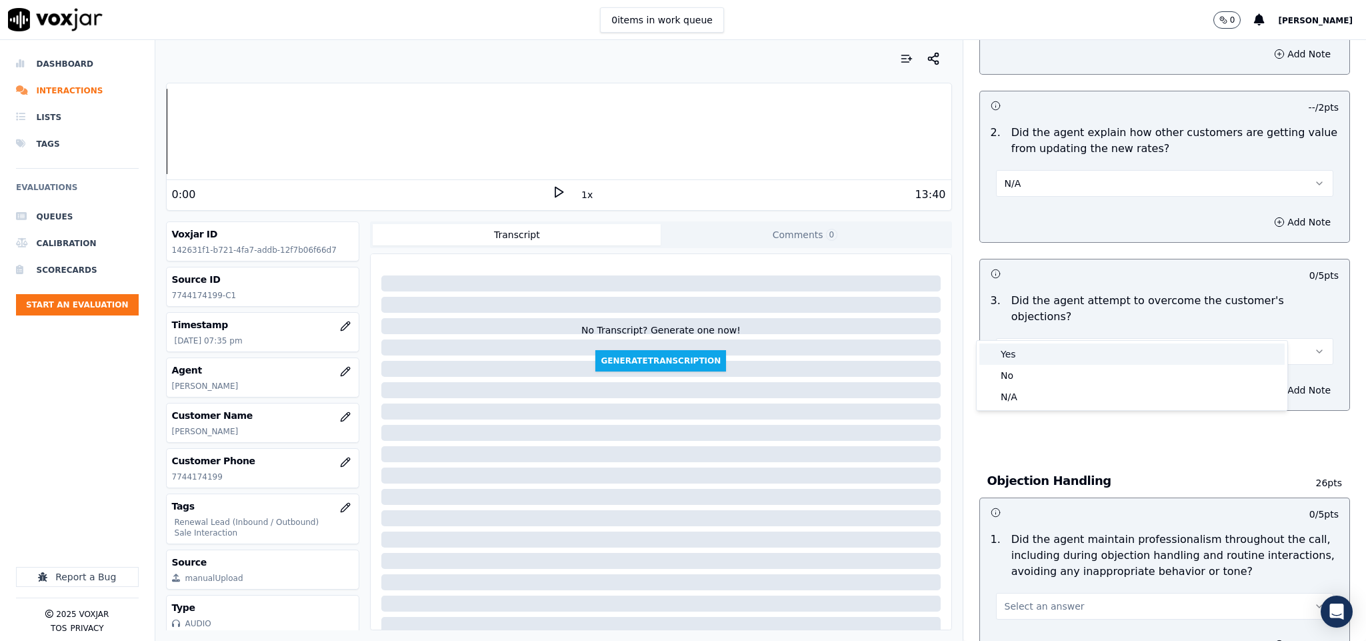
click at [1016, 359] on div "Yes" at bounding box center [1131, 353] width 305 height 21
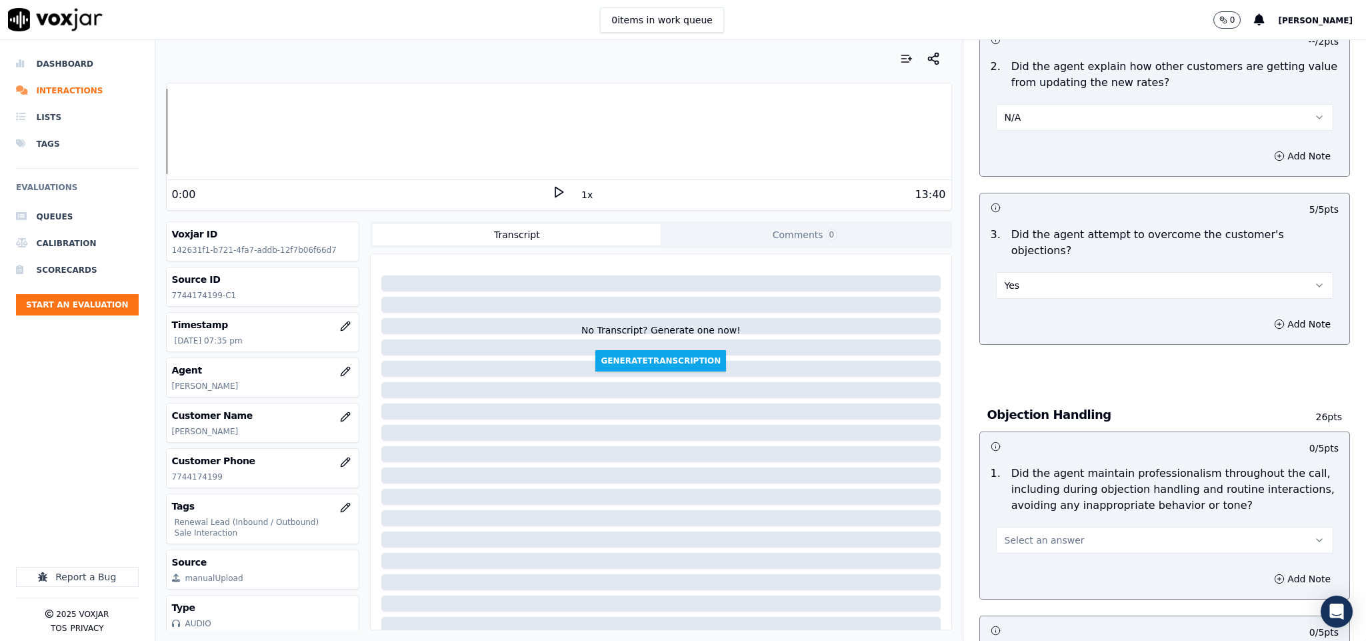
scroll to position [1300, 0]
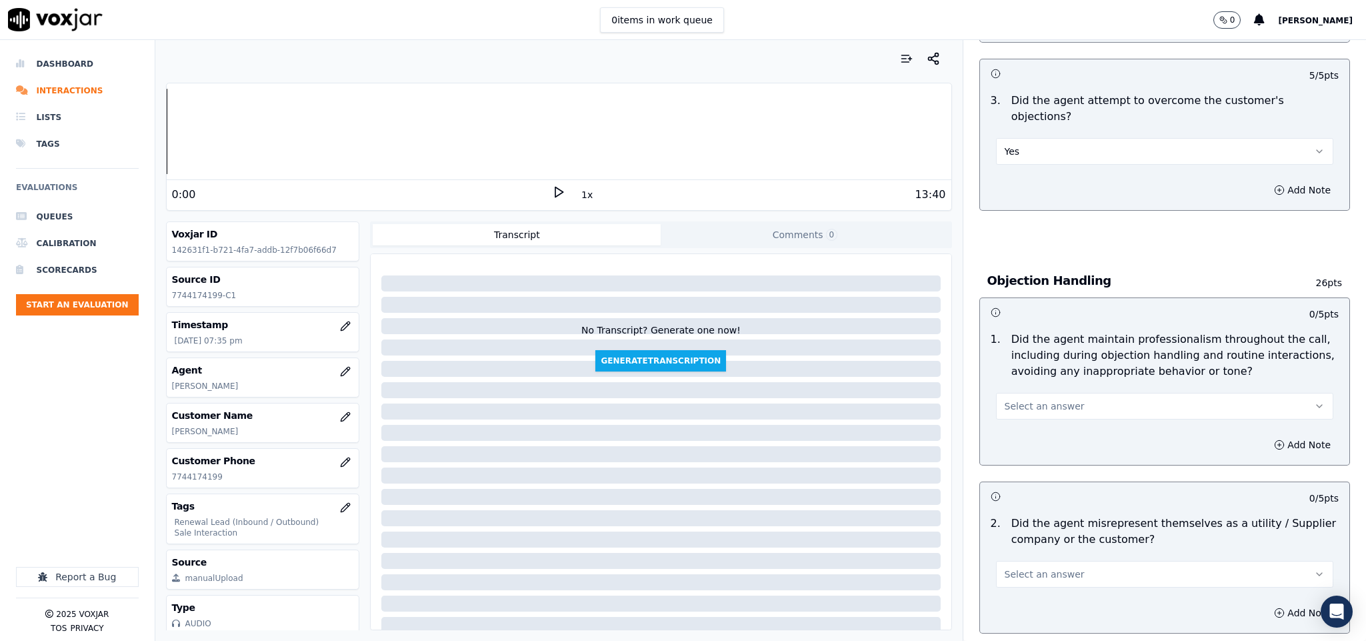
click at [1048, 399] on span "Select an answer" at bounding box center [1045, 405] width 80 height 13
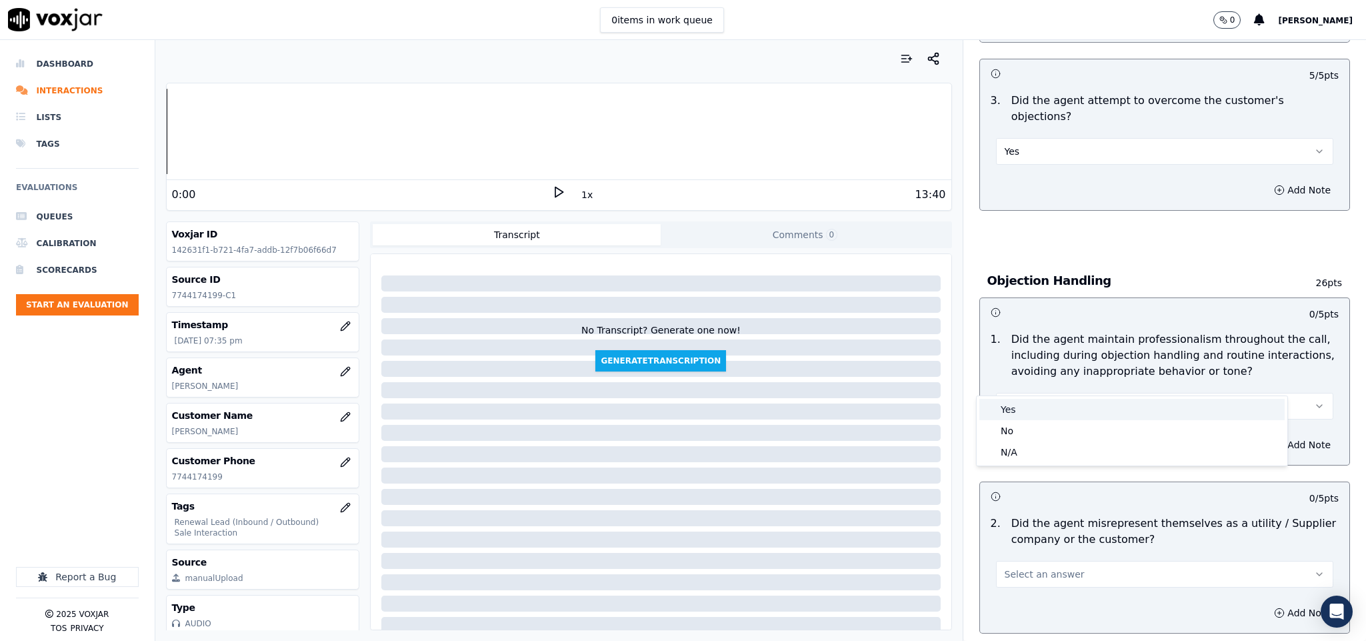
click at [1020, 403] on div "Yes" at bounding box center [1131, 409] width 305 height 21
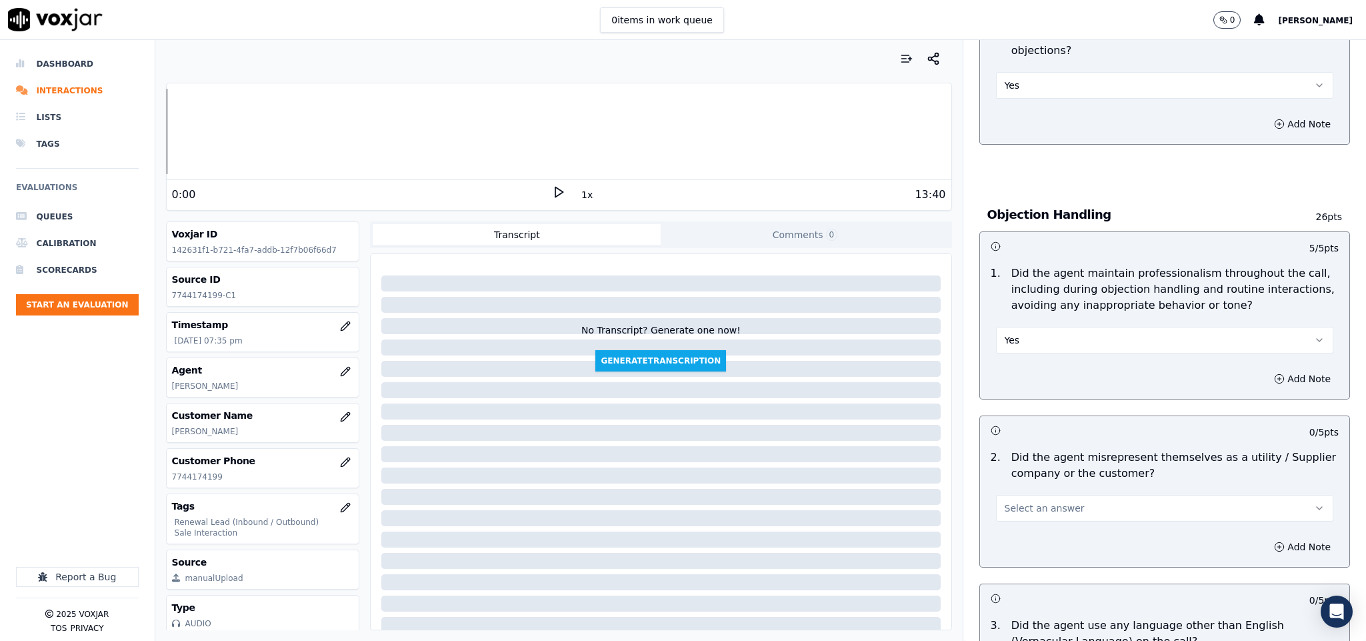
scroll to position [1500, 0]
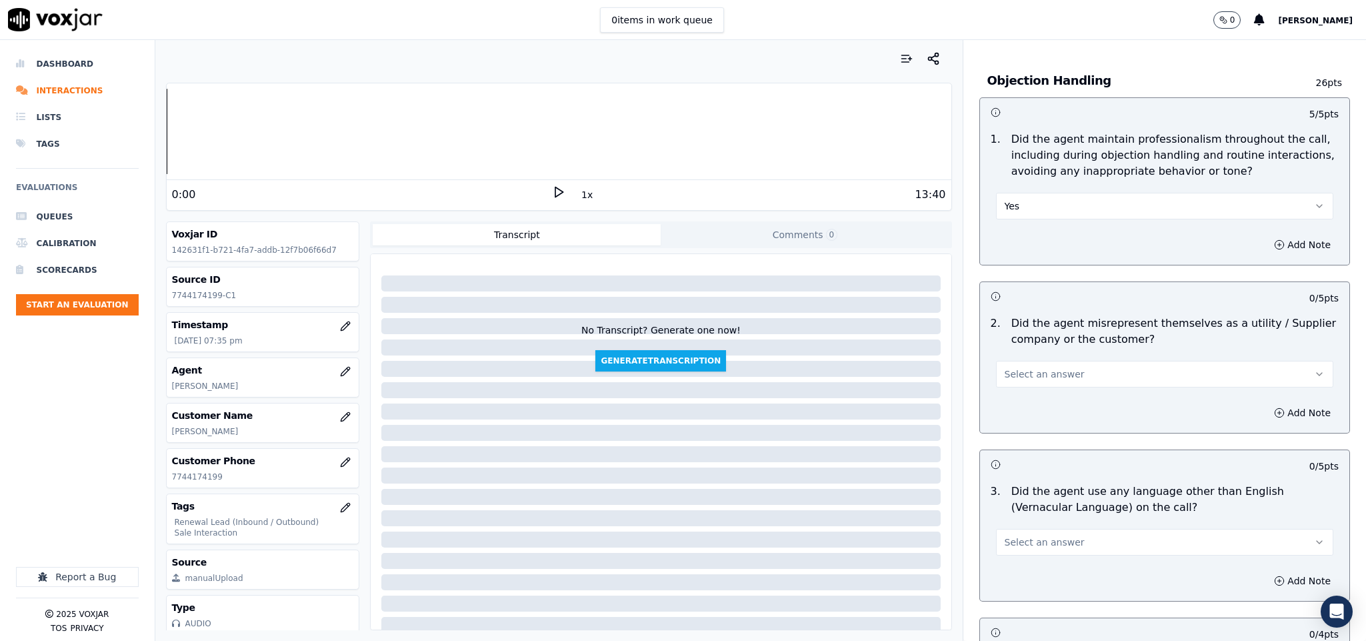
click at [1065, 361] on button "Select an answer" at bounding box center [1165, 374] width 338 height 27
click at [1007, 397] on div "No" at bounding box center [1131, 398] width 305 height 21
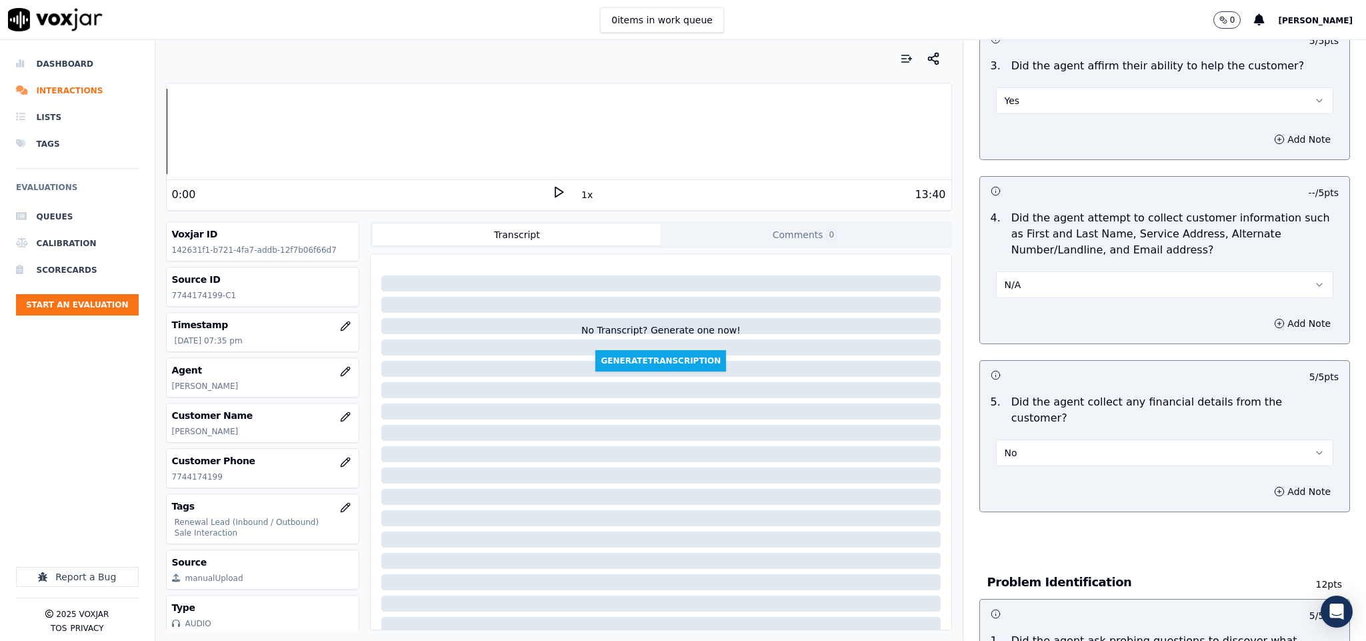
scroll to position [400, 0]
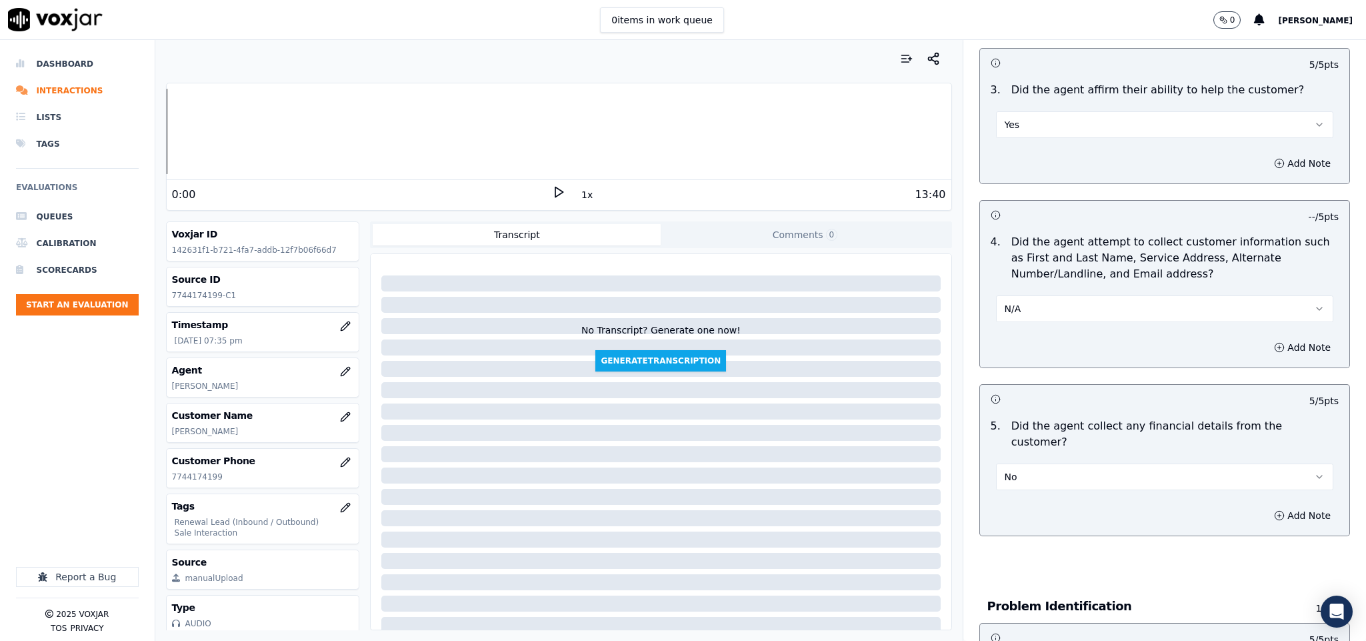
click at [1037, 307] on button "N/A" at bounding box center [1165, 308] width 338 height 27
click at [1017, 345] on div "Yes" at bounding box center [1131, 340] width 305 height 21
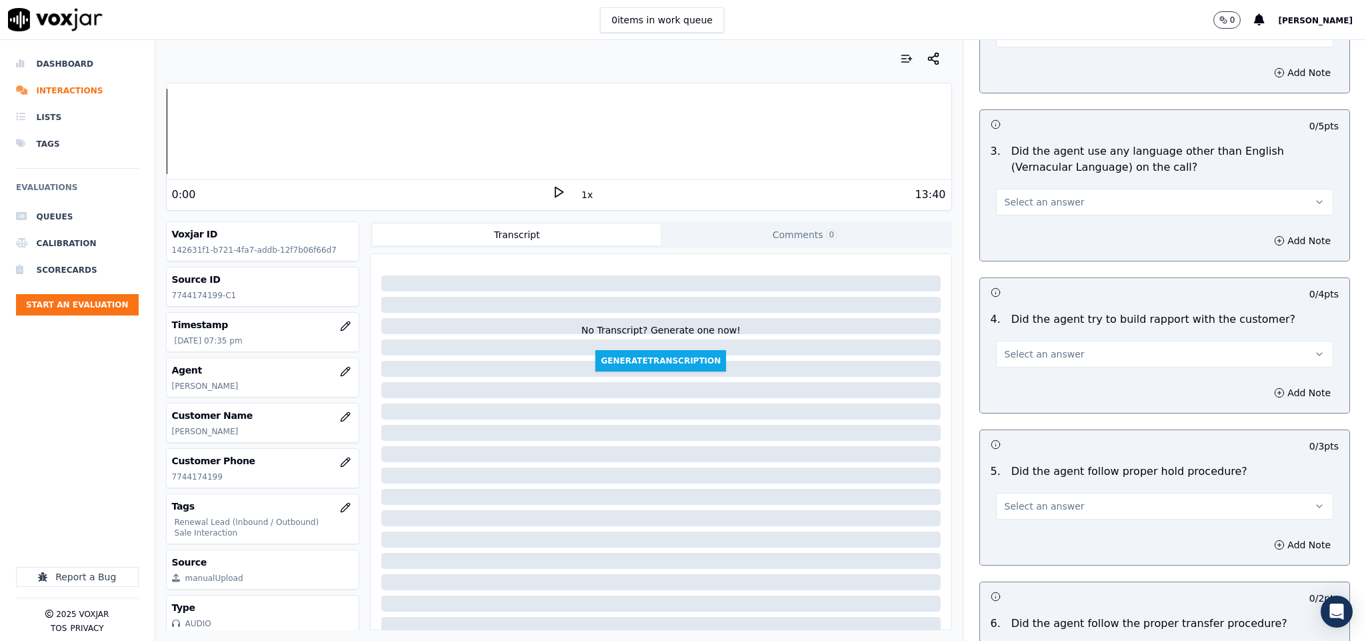
scroll to position [1800, 0]
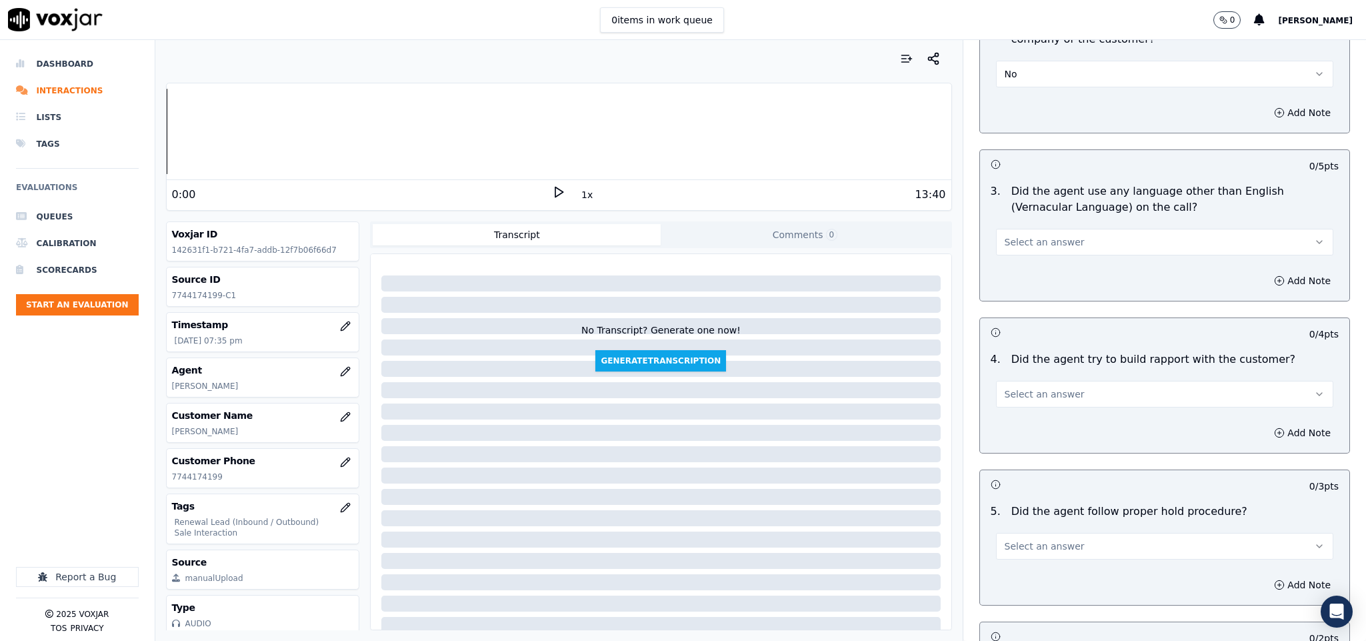
click at [1088, 229] on button "Select an answer" at bounding box center [1165, 242] width 338 height 27
click at [1039, 261] on div "No" at bounding box center [1131, 267] width 305 height 21
click at [1047, 387] on span "Select an answer" at bounding box center [1045, 393] width 80 height 13
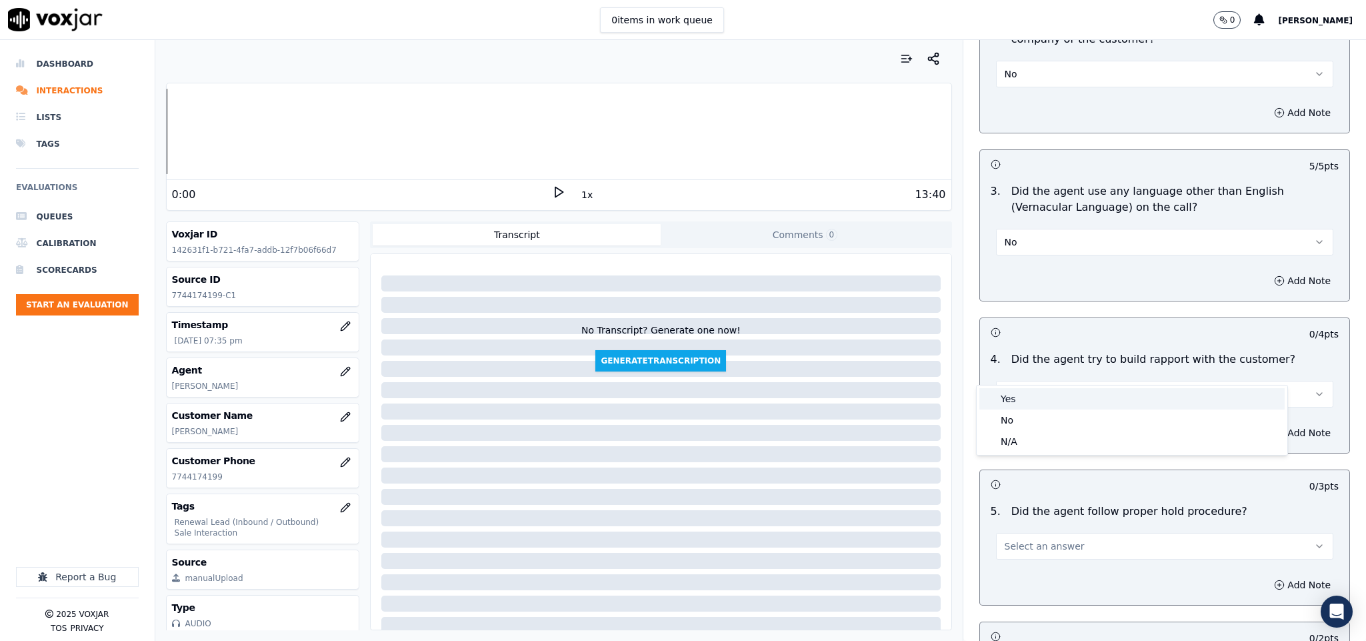
click at [1034, 392] on div "Yes" at bounding box center [1131, 398] width 305 height 21
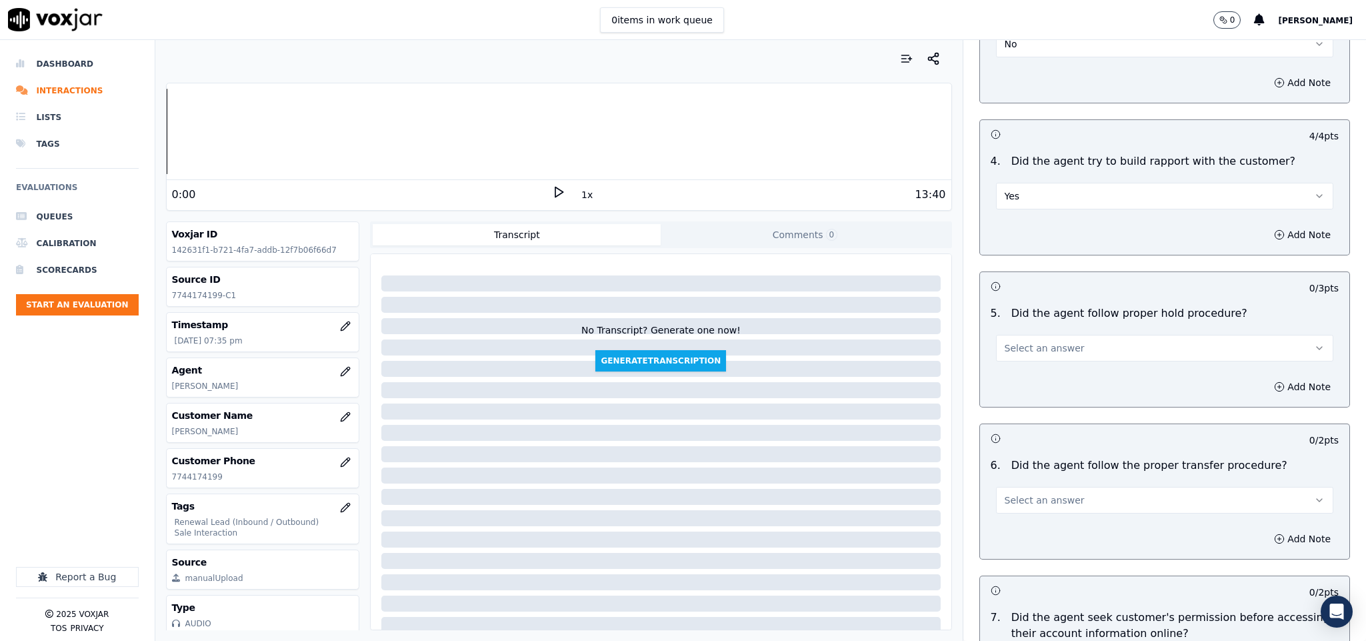
scroll to position [2000, 0]
click at [1060, 333] on button "Select an answer" at bounding box center [1165, 346] width 338 height 27
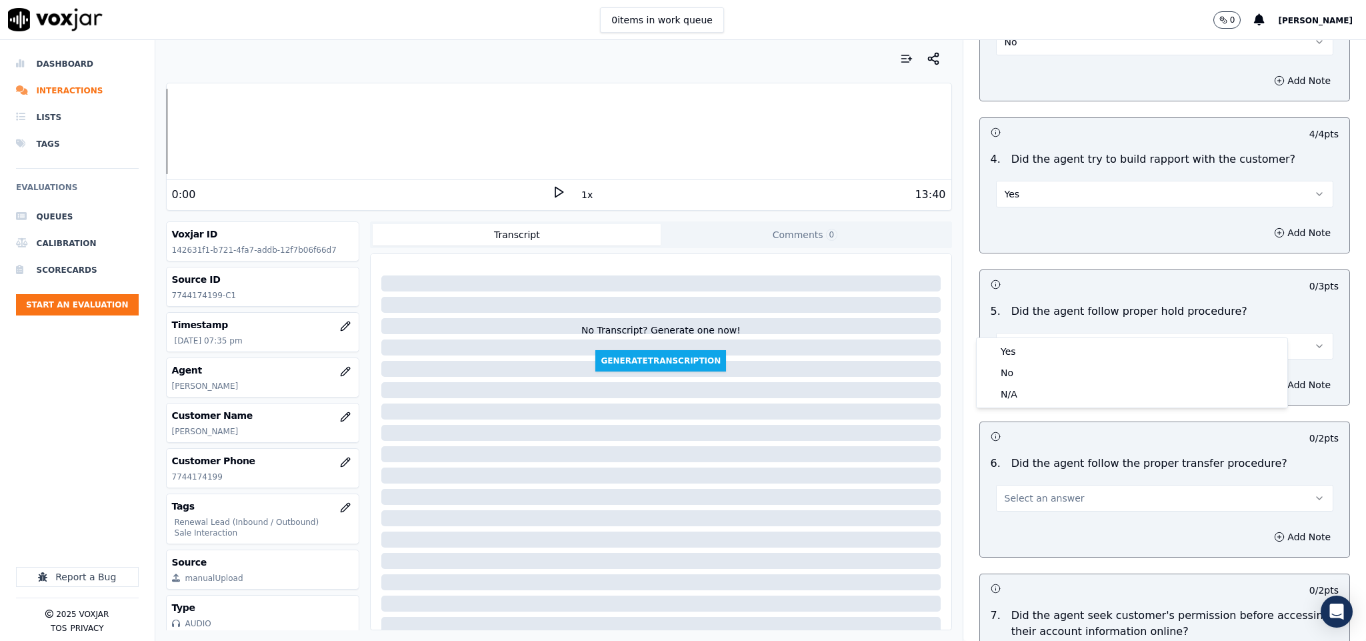
click at [1036, 353] on div "Yes" at bounding box center [1131, 351] width 305 height 21
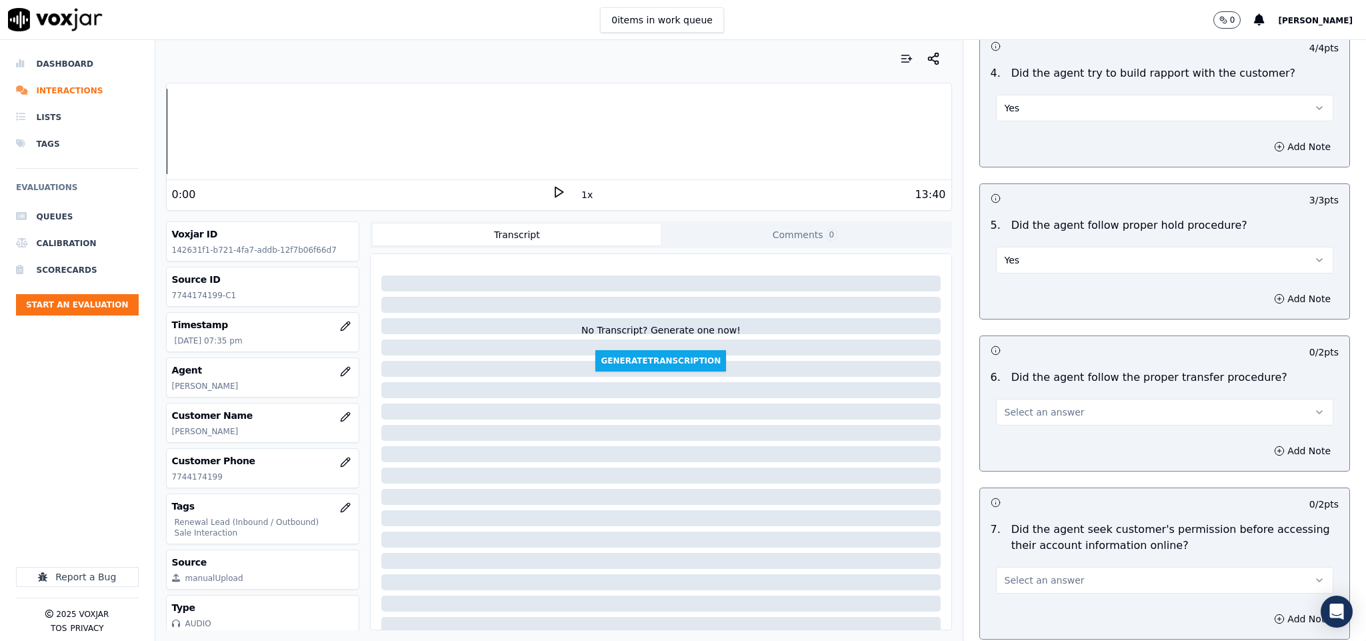
scroll to position [2200, 0]
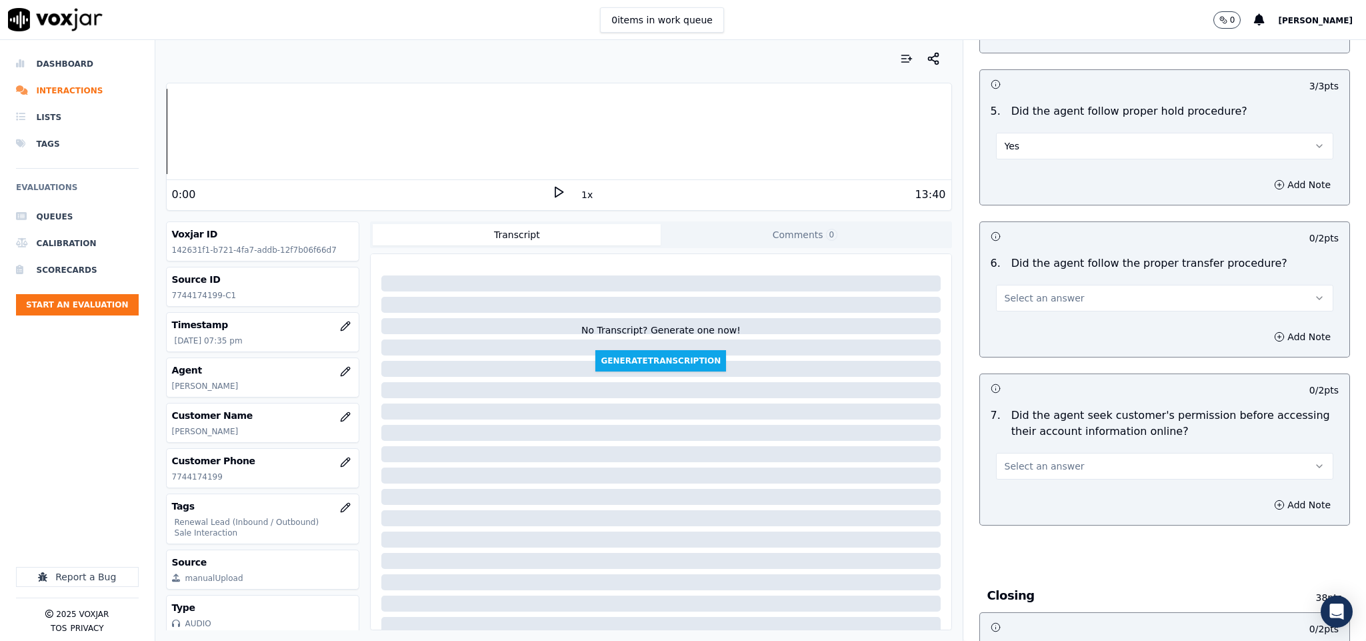
click at [1054, 285] on button "Select an answer" at bounding box center [1165, 298] width 338 height 27
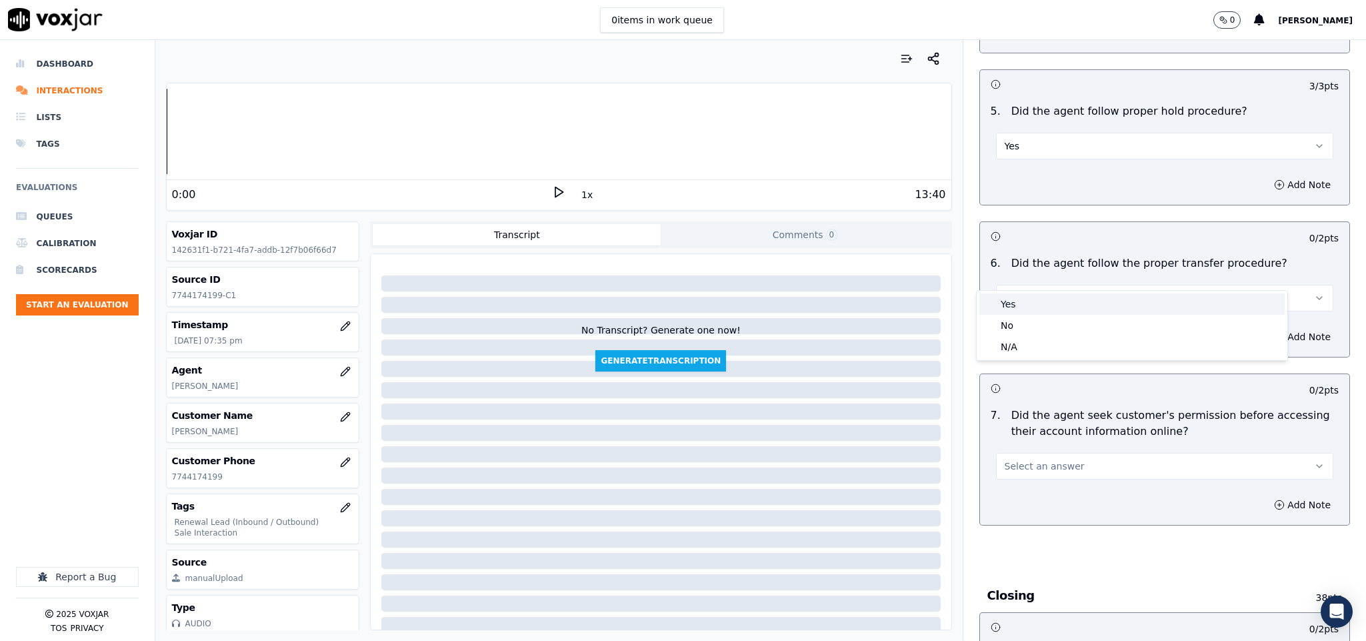
click at [1036, 303] on div "Yes" at bounding box center [1131, 303] width 305 height 21
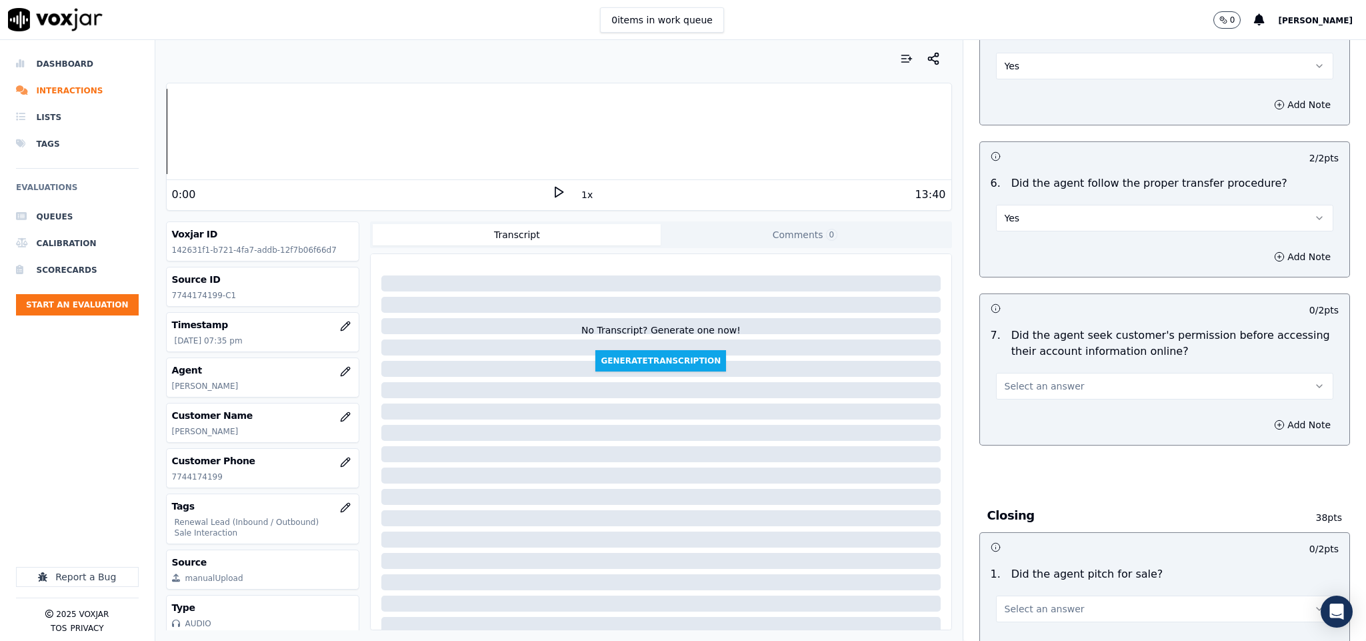
scroll to position [2400, 0]
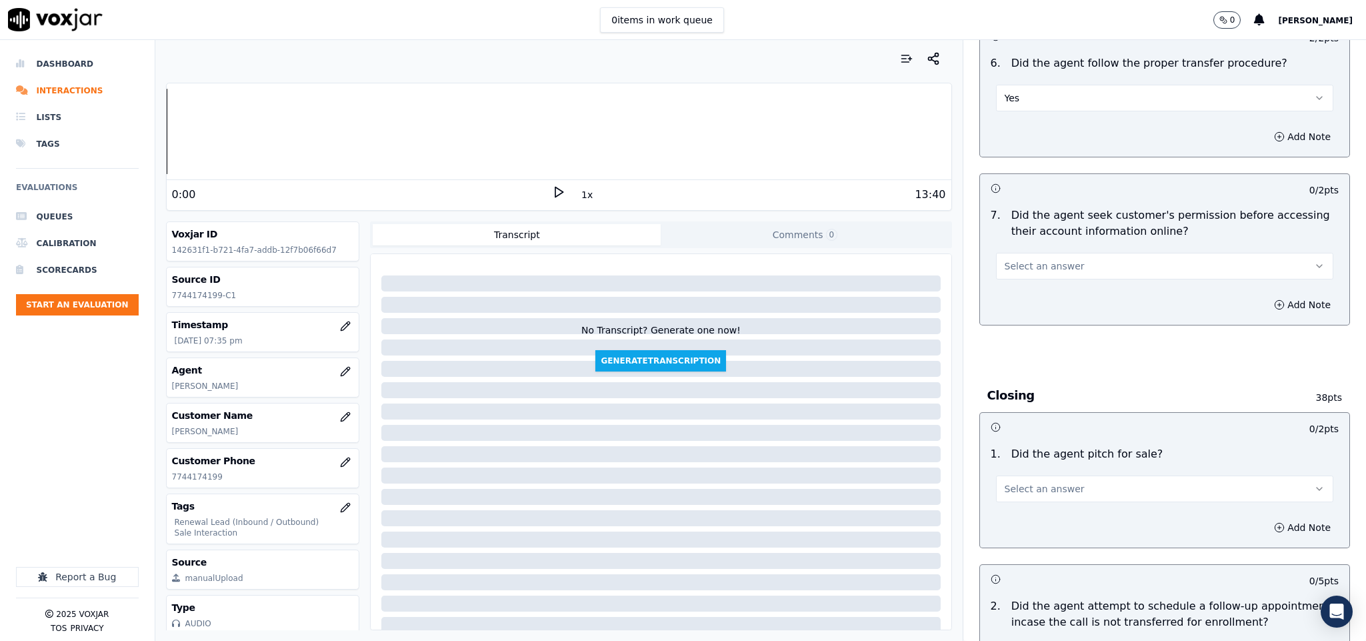
click at [1046, 259] on span "Select an answer" at bounding box center [1045, 265] width 80 height 13
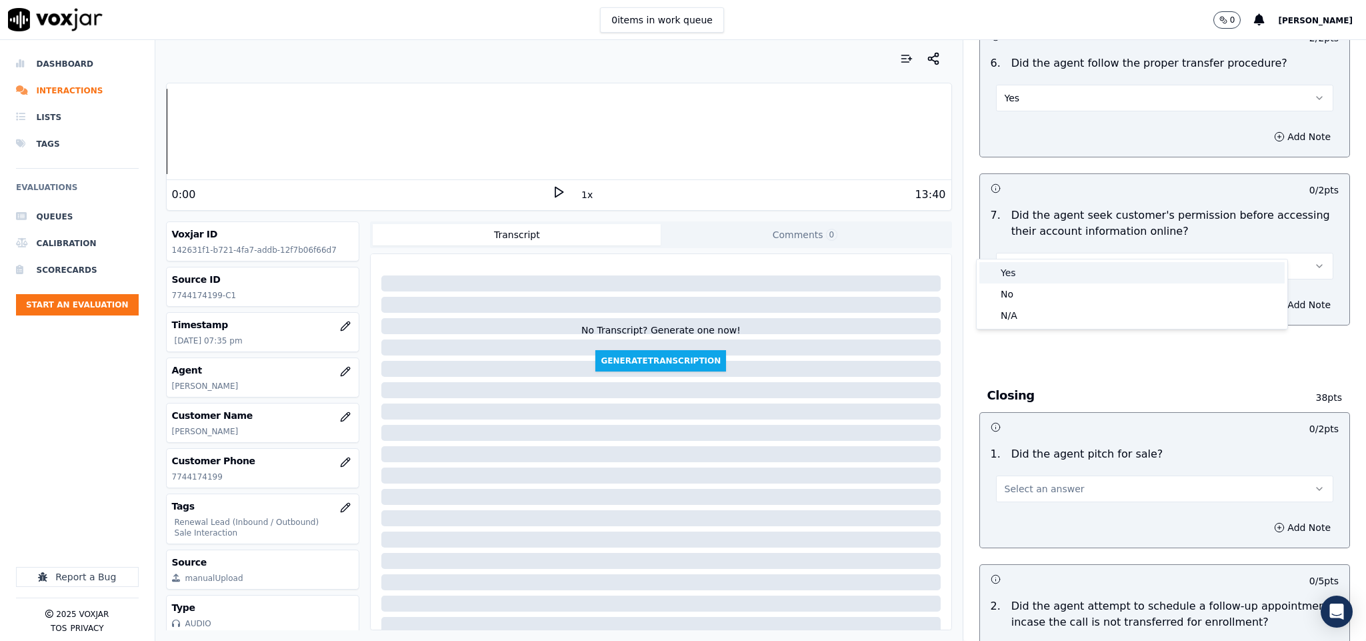
click at [1020, 283] on div "No" at bounding box center [1131, 293] width 305 height 21
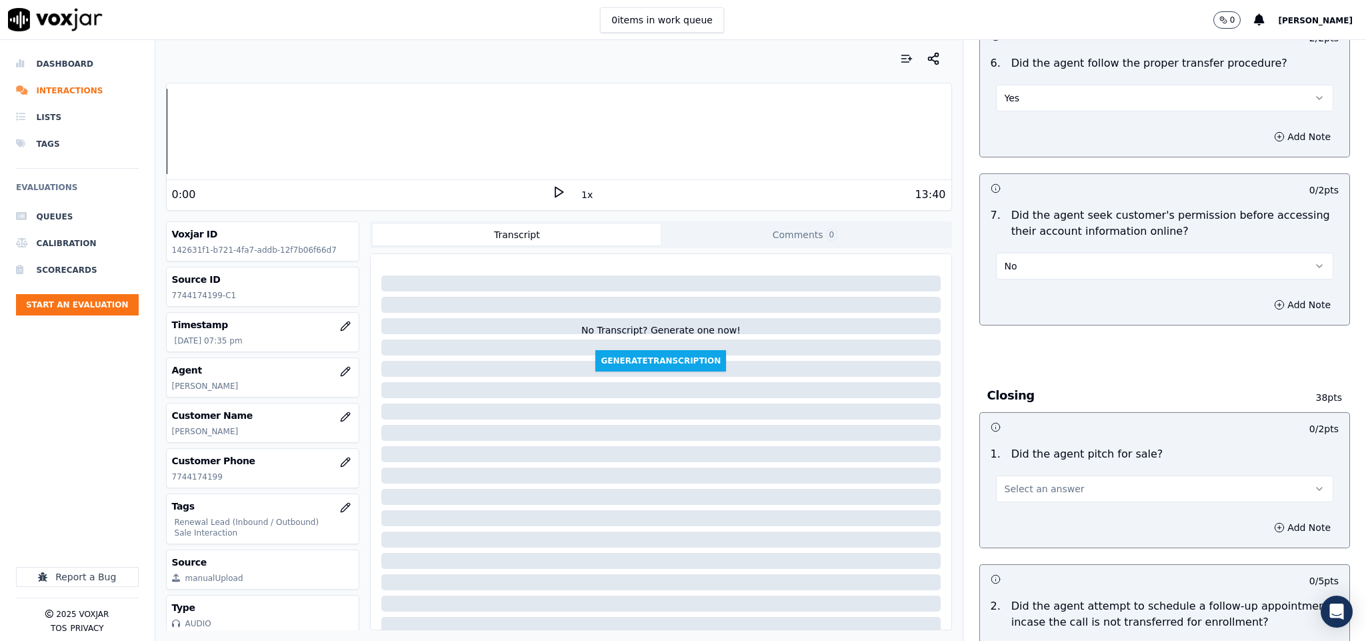
click at [1042, 253] on button "No" at bounding box center [1165, 266] width 338 height 27
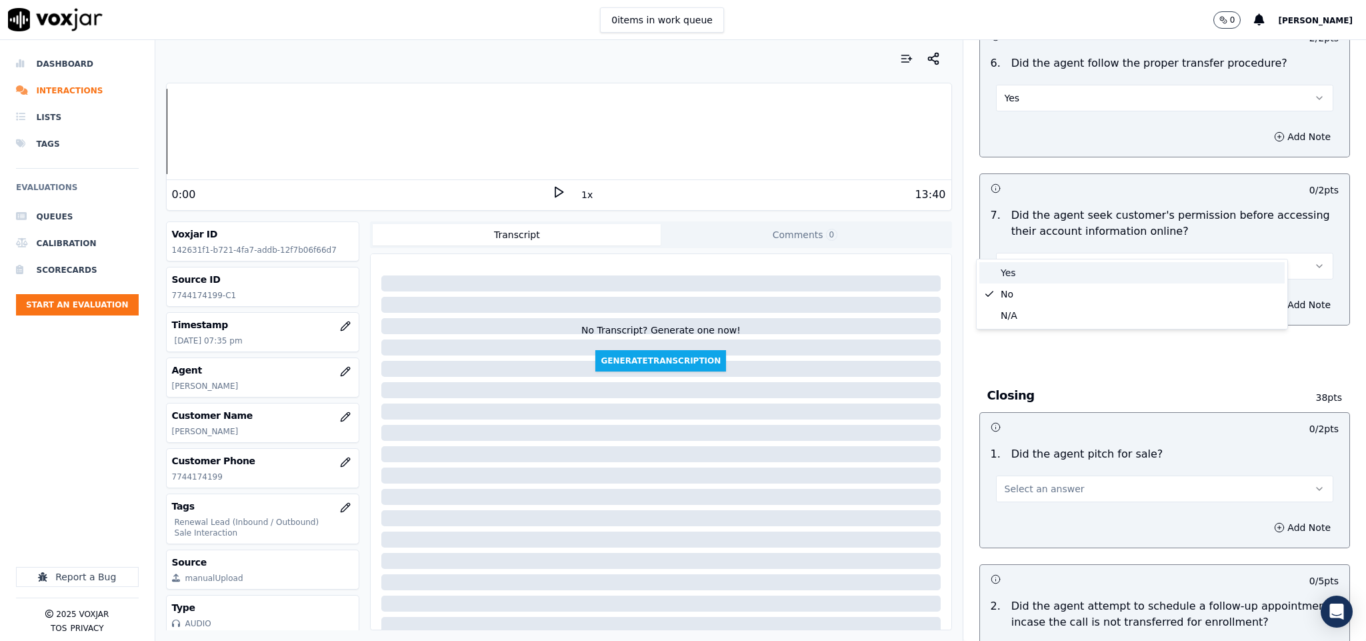
click at [1027, 272] on div "Yes" at bounding box center [1131, 272] width 305 height 21
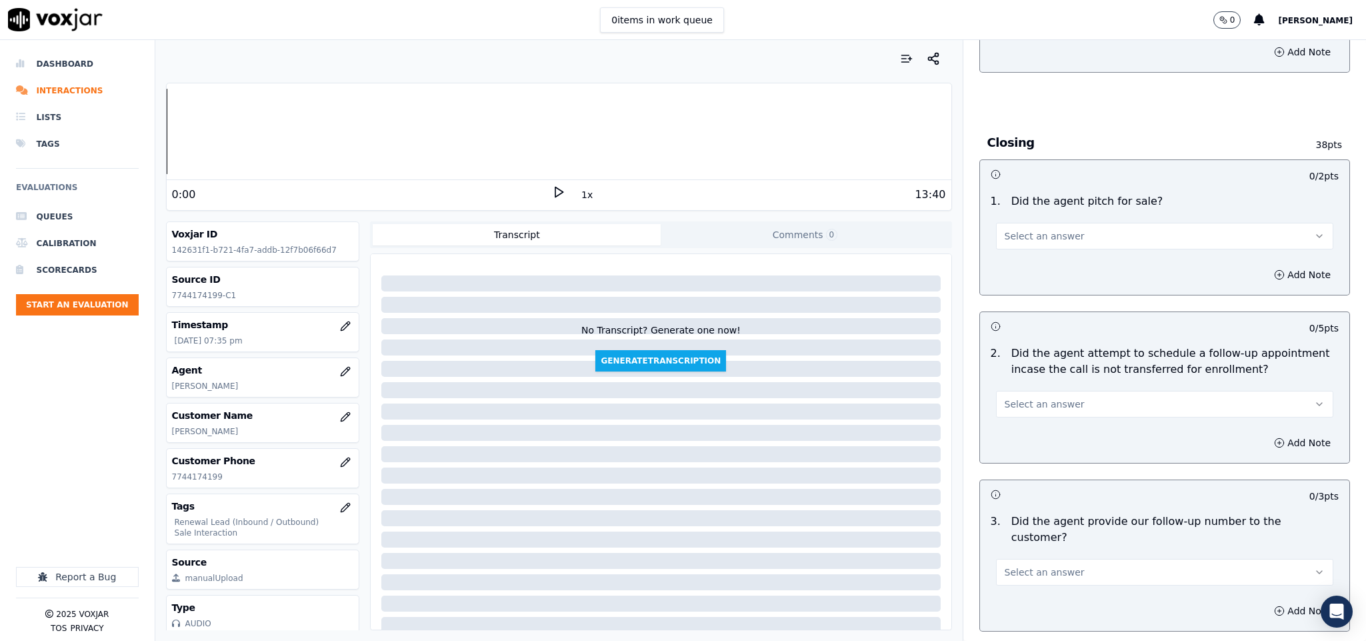
scroll to position [2700, 0]
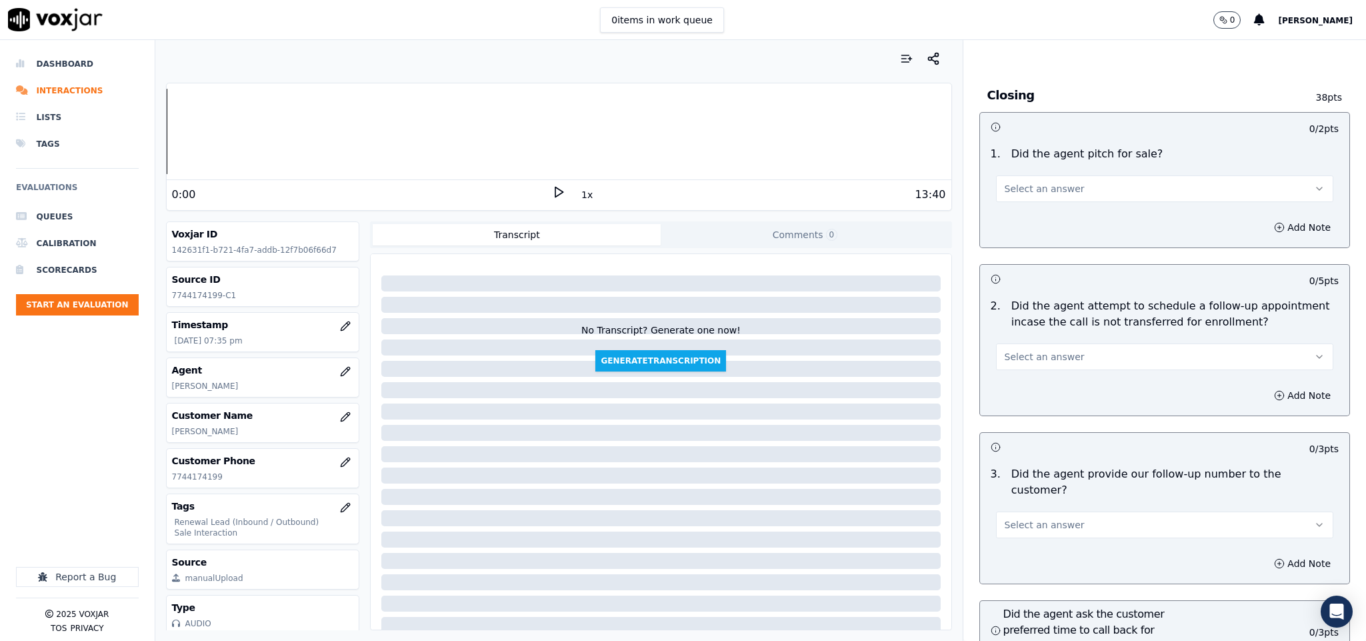
click at [1043, 175] on button "Select an answer" at bounding box center [1165, 188] width 338 height 27
click at [1031, 196] on div "Yes" at bounding box center [1131, 195] width 305 height 21
click at [1055, 343] on button "Select an answer" at bounding box center [1165, 356] width 338 height 27
click at [1014, 381] on div "No" at bounding box center [1131, 385] width 305 height 21
click at [1014, 343] on button "No" at bounding box center [1165, 356] width 338 height 27
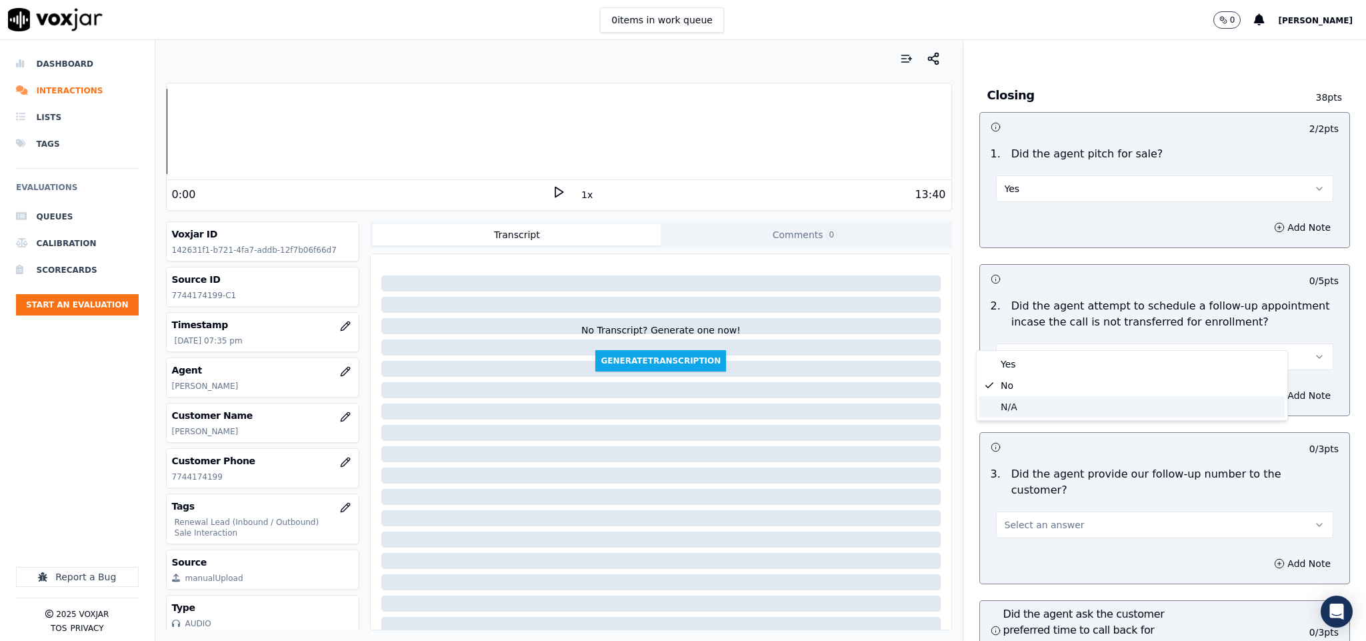
click at [1008, 410] on div "N/A" at bounding box center [1131, 406] width 305 height 21
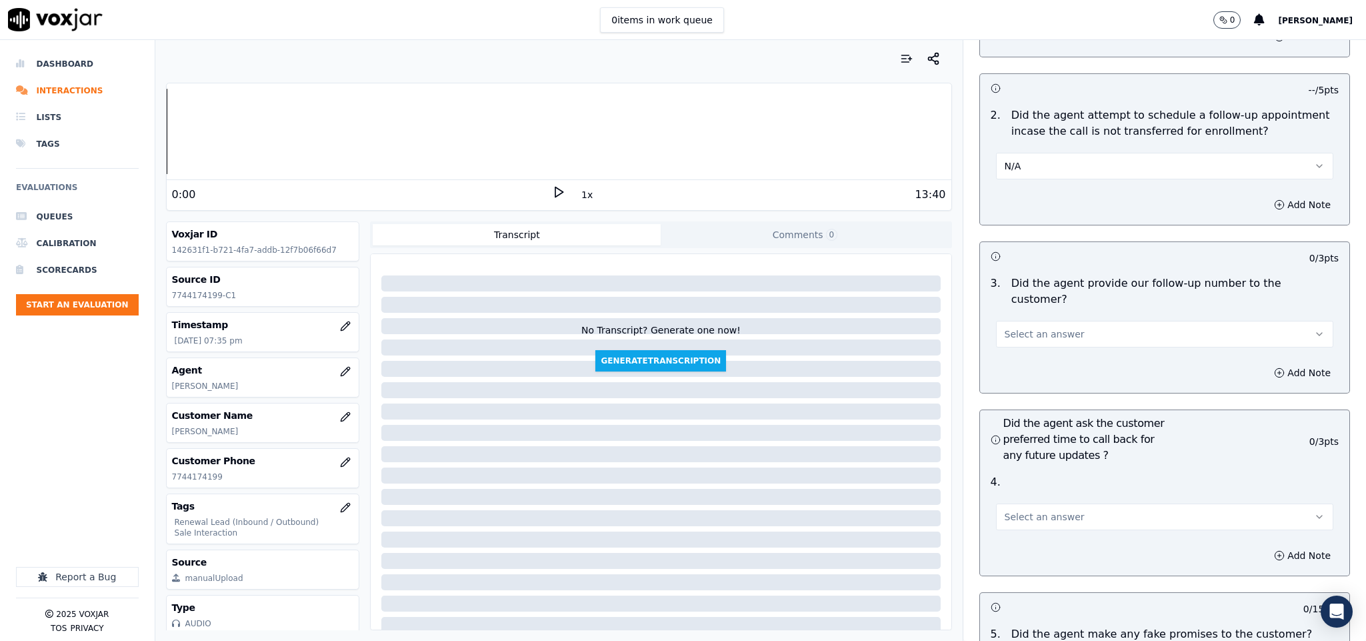
scroll to position [2900, 0]
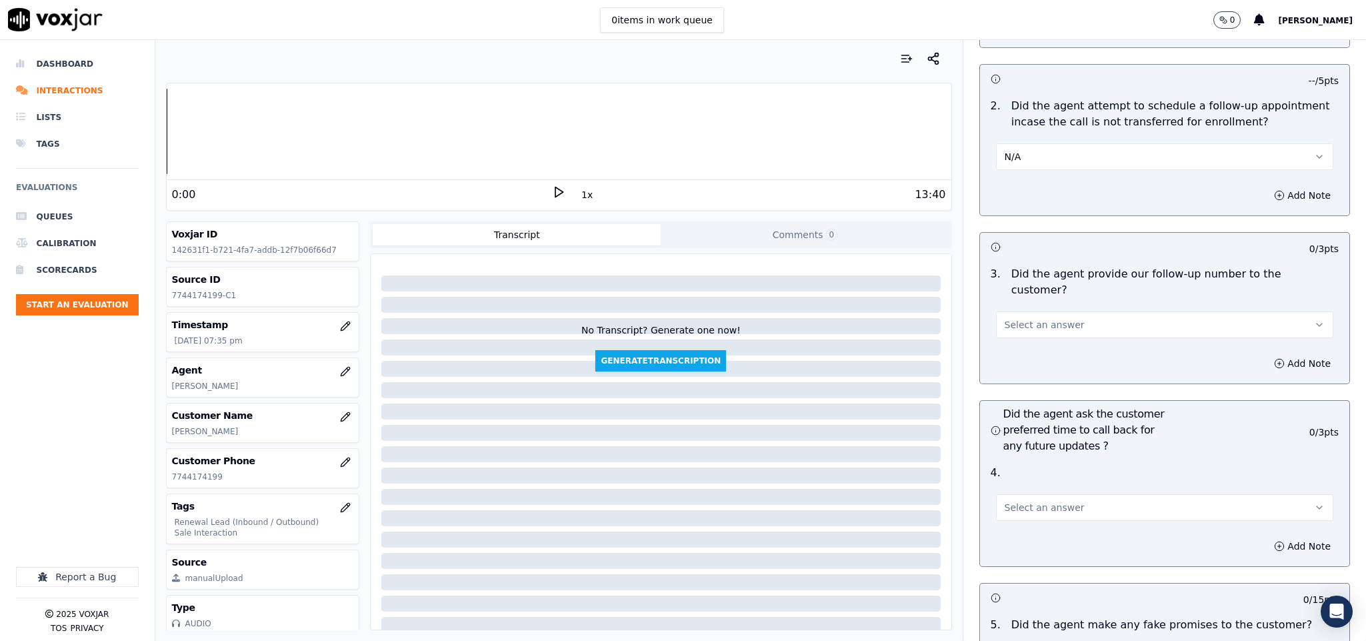
click at [1028, 318] on span "Select an answer" at bounding box center [1045, 324] width 80 height 13
click at [1017, 311] on div "Yes" at bounding box center [1131, 316] width 305 height 21
click at [1020, 311] on button "Yes" at bounding box center [1165, 324] width 338 height 27
click at [1013, 312] on div "Yes" at bounding box center [1131, 316] width 305 height 21
click at [1023, 311] on button "Yes" at bounding box center [1165, 324] width 338 height 27
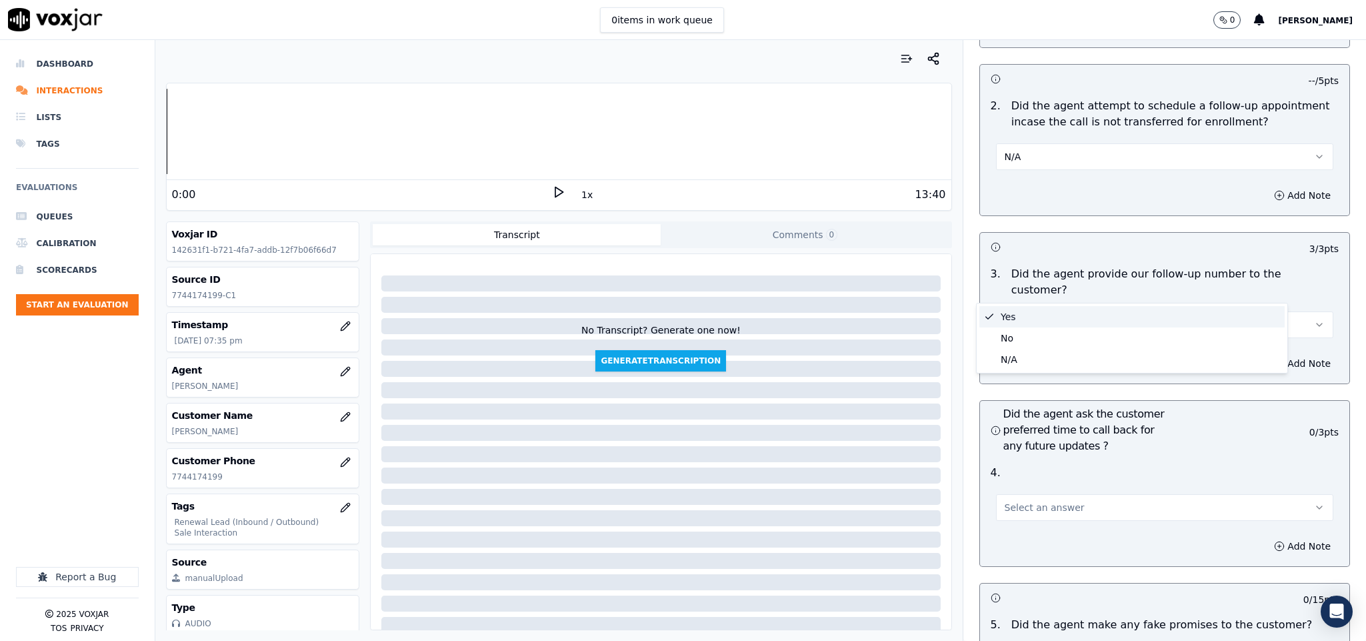
click at [1014, 314] on div "Yes" at bounding box center [1131, 316] width 305 height 21
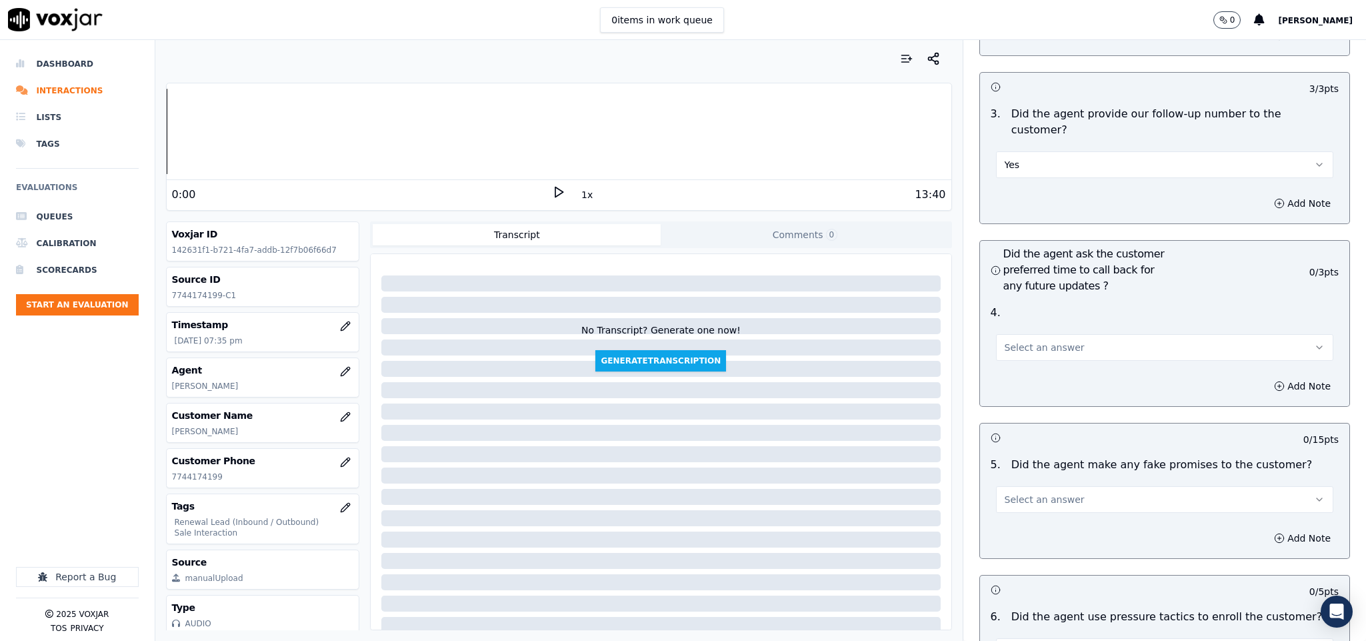
scroll to position [3100, 0]
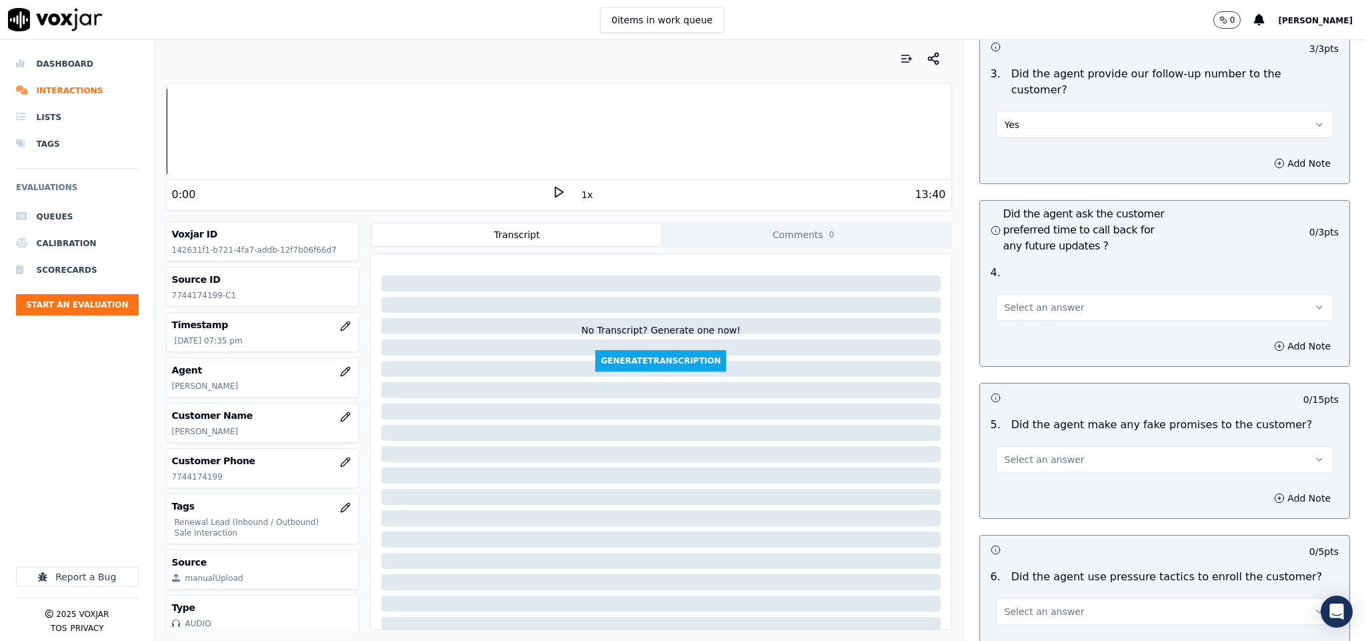
click at [1013, 301] on span "Select an answer" at bounding box center [1045, 307] width 80 height 13
click at [1032, 336] on div "N/A" at bounding box center [1131, 342] width 305 height 21
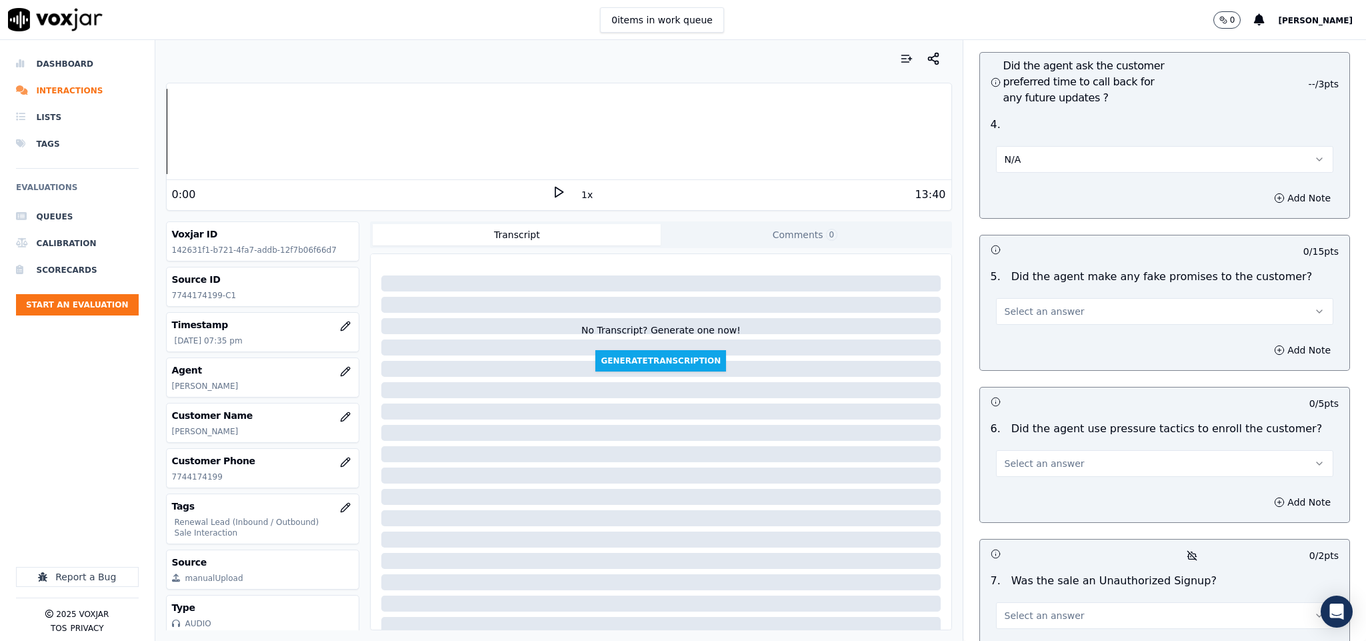
scroll to position [3300, 0]
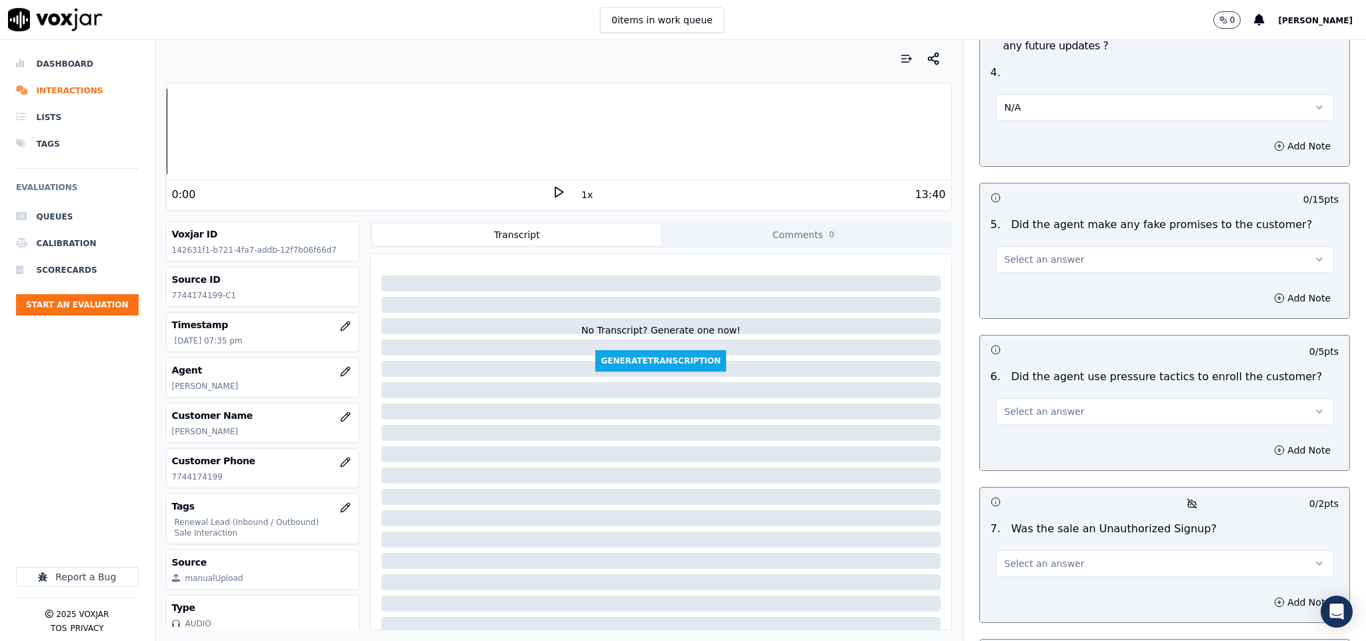
click at [1016, 246] on button "Select an answer" at bounding box center [1165, 259] width 338 height 27
click at [1018, 276] on div "No" at bounding box center [1131, 273] width 305 height 21
click at [1059, 398] on button "Select an answer" at bounding box center [1165, 411] width 338 height 27
click at [1033, 425] on div "No" at bounding box center [1131, 426] width 305 height 21
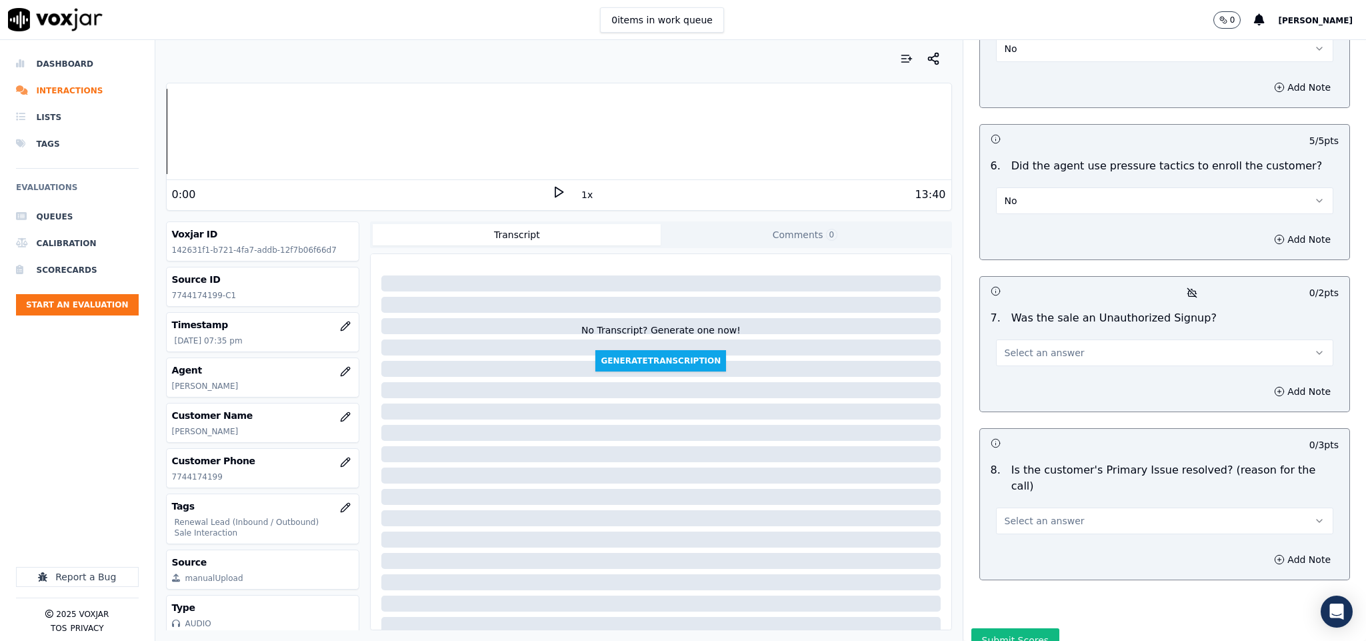
scroll to position [3523, 0]
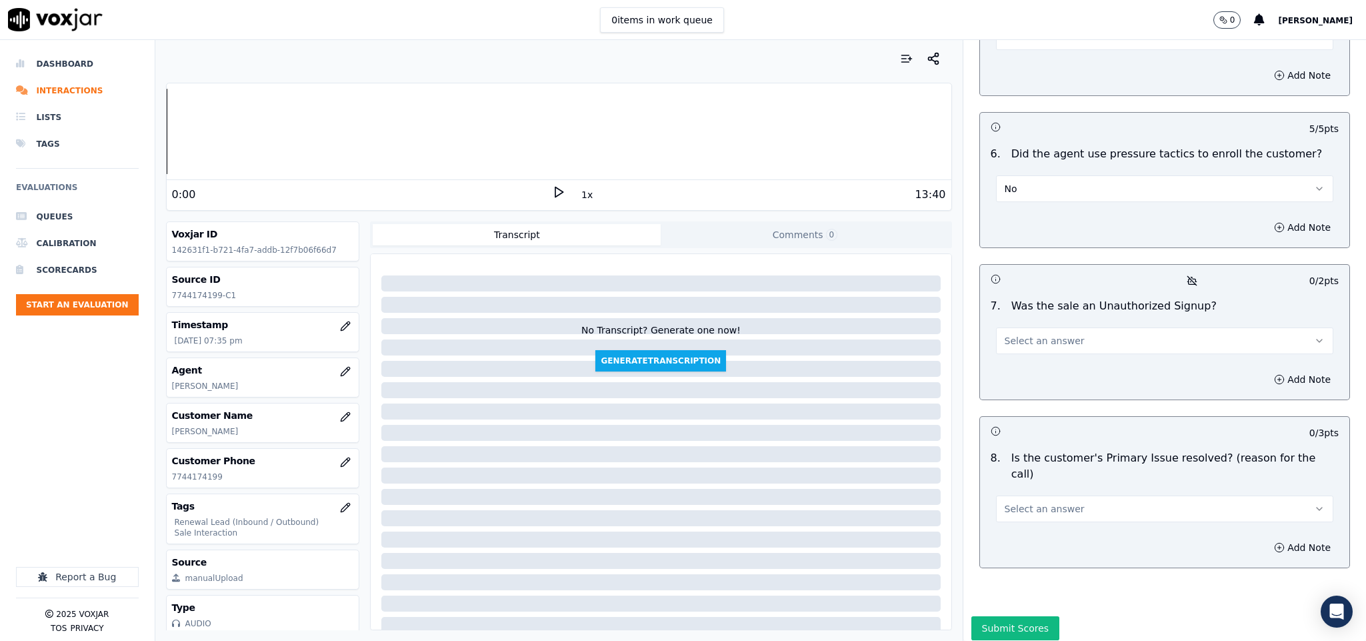
click at [1018, 334] on span "Select an answer" at bounding box center [1045, 340] width 80 height 13
click at [1018, 331] on div "Yes" at bounding box center [1131, 334] width 305 height 21
click at [1020, 327] on button "Yes" at bounding box center [1165, 340] width 338 height 27
click at [1012, 347] on div "No" at bounding box center [1131, 355] width 305 height 21
click at [1039, 502] on span "Select an answer" at bounding box center [1045, 508] width 80 height 13
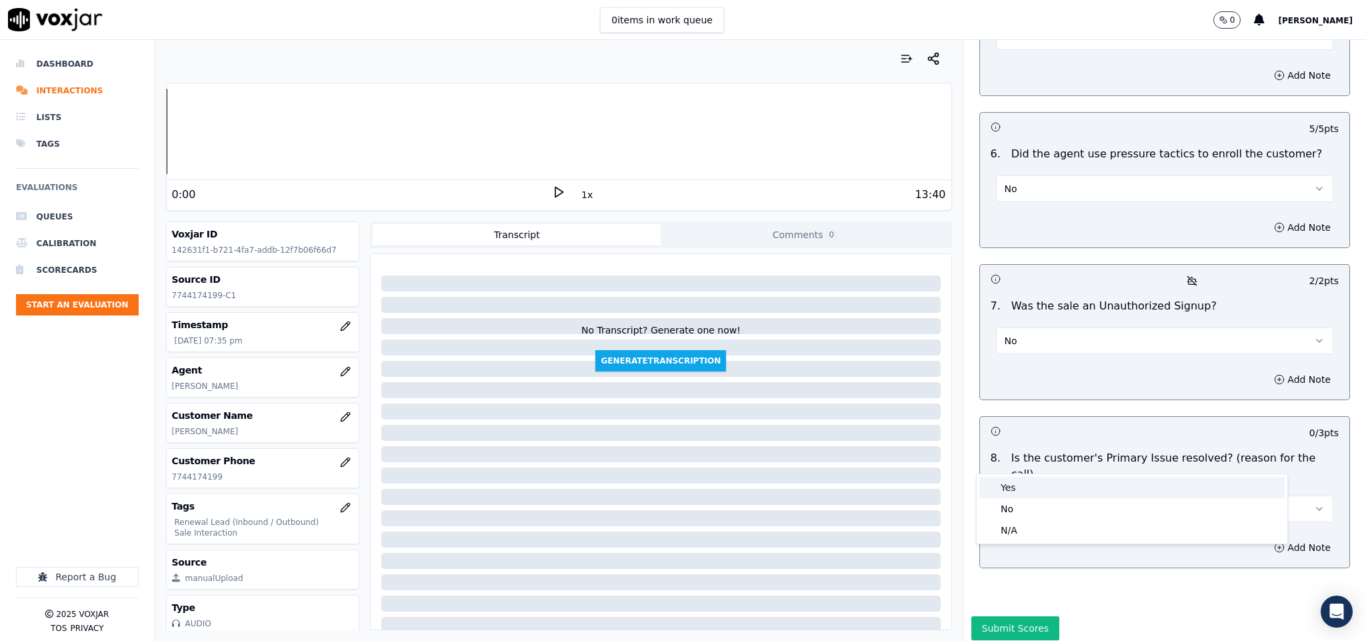
click at [1013, 486] on div "Yes" at bounding box center [1131, 487] width 305 height 21
click at [994, 616] on button "Submit Scores" at bounding box center [1015, 628] width 89 height 24
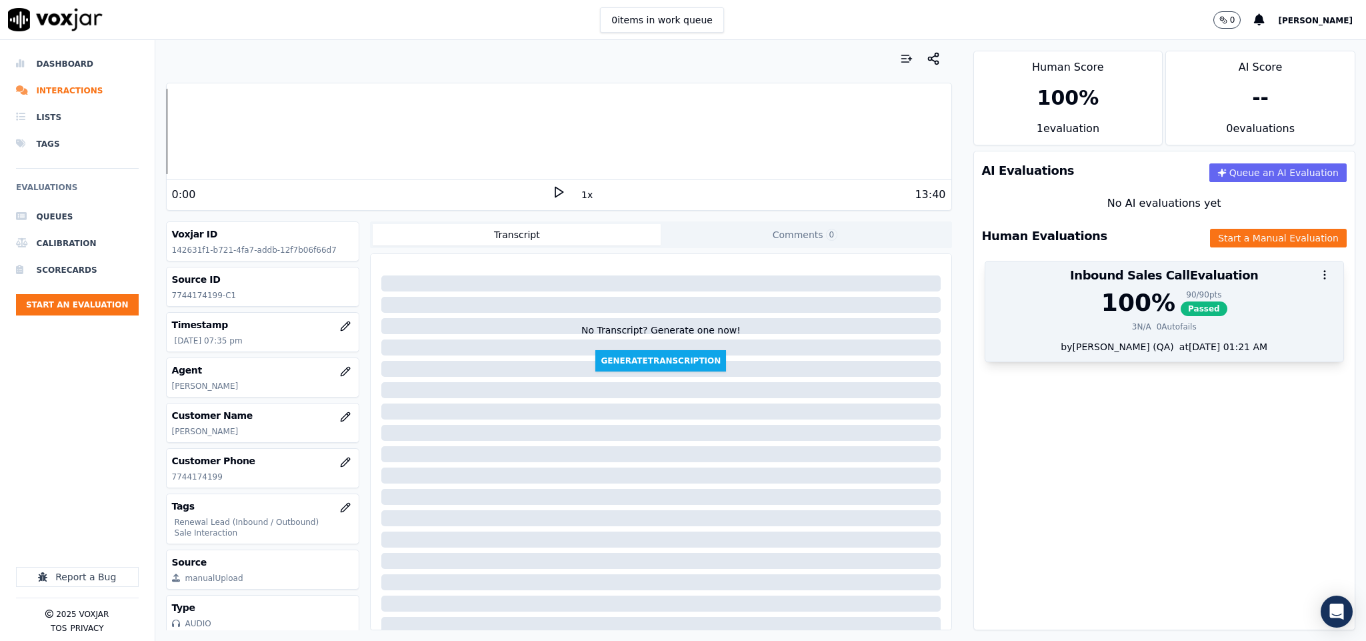
click at [1105, 313] on div "100 %" at bounding box center [1138, 302] width 74 height 27
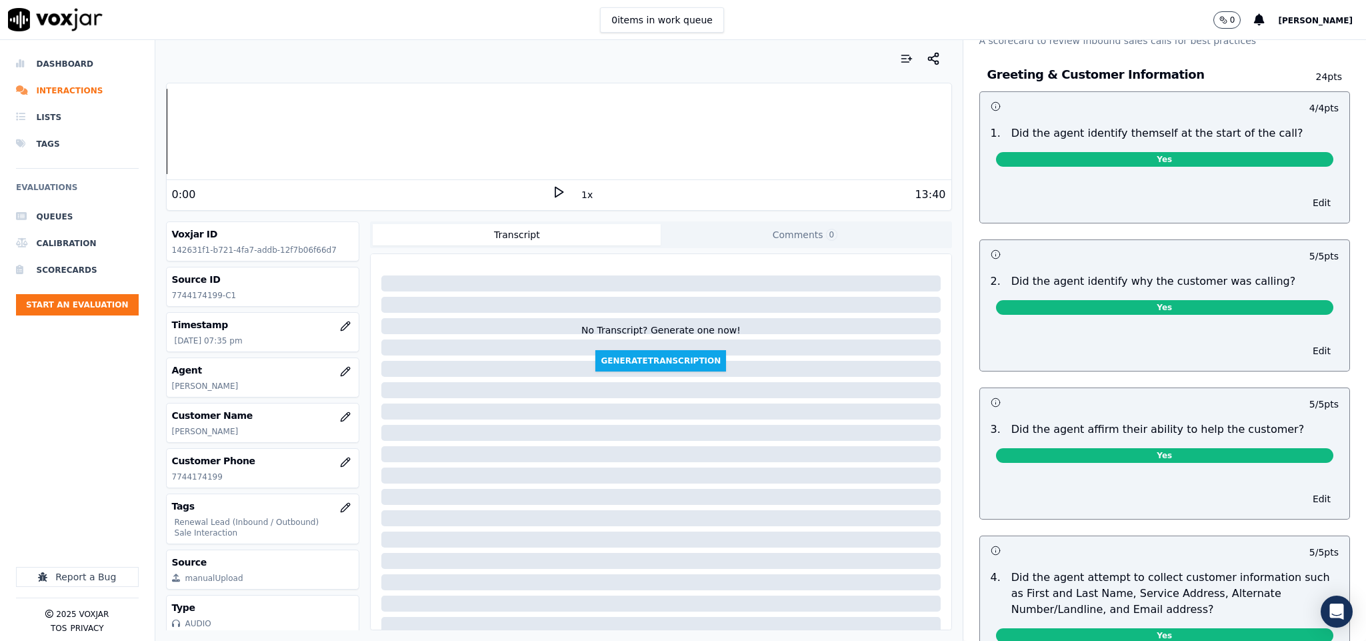
scroll to position [0, 0]
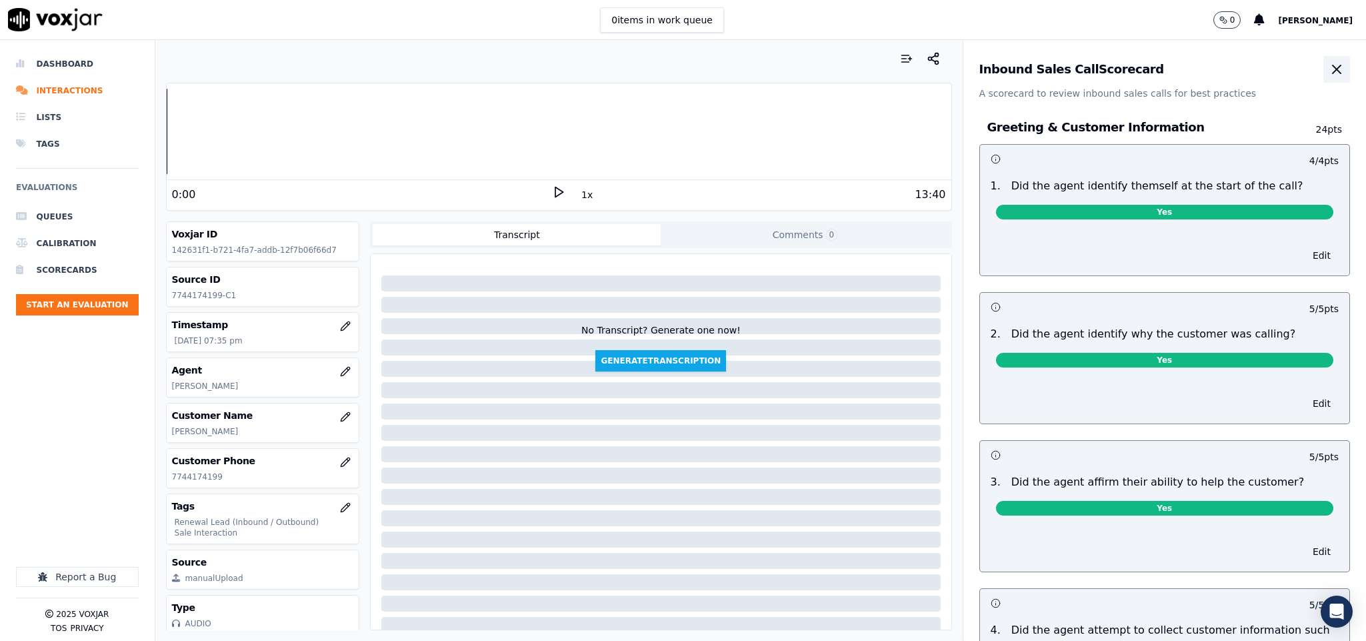
click at [1333, 71] on icon "button" at bounding box center [1337, 69] width 8 height 8
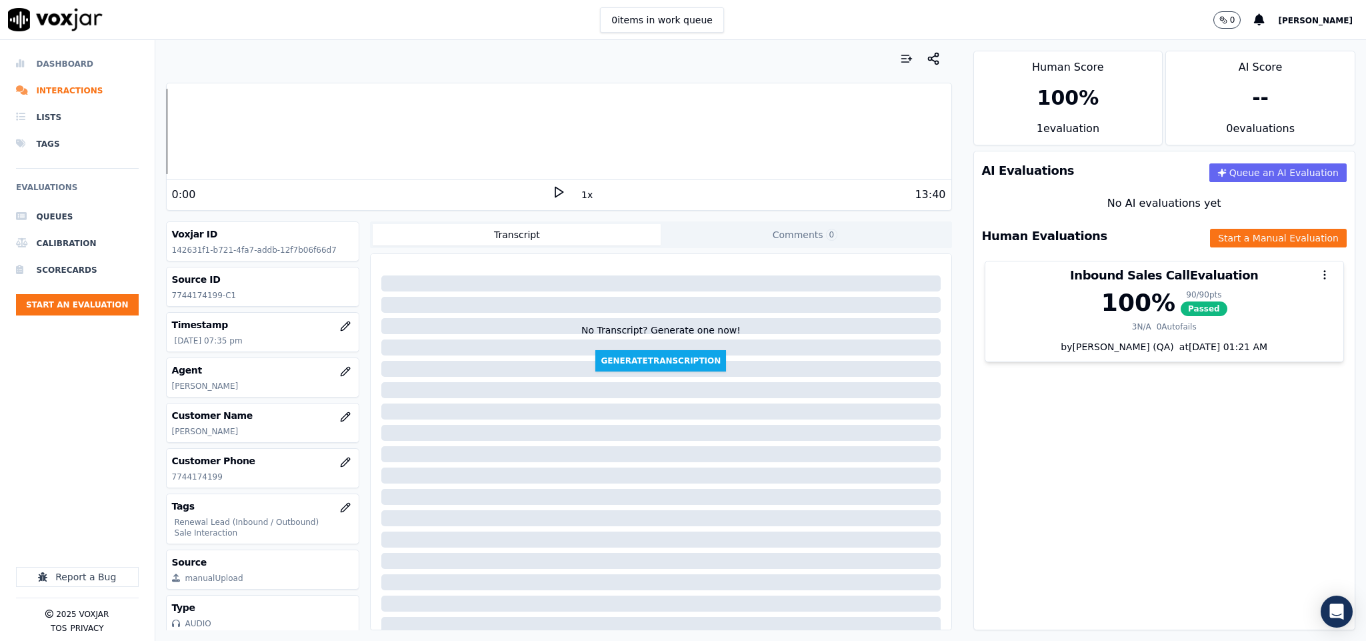
click at [43, 65] on li "Dashboard" at bounding box center [77, 64] width 123 height 27
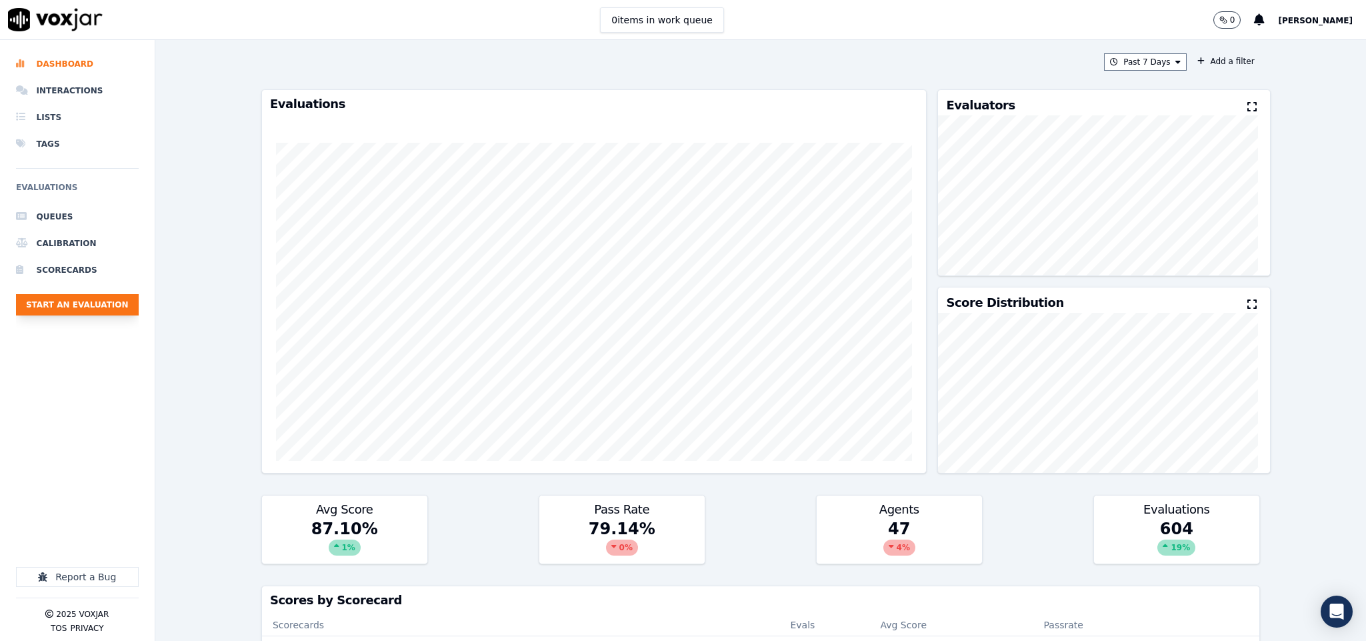
click at [119, 310] on button "Start an Evaluation" at bounding box center [77, 304] width 123 height 21
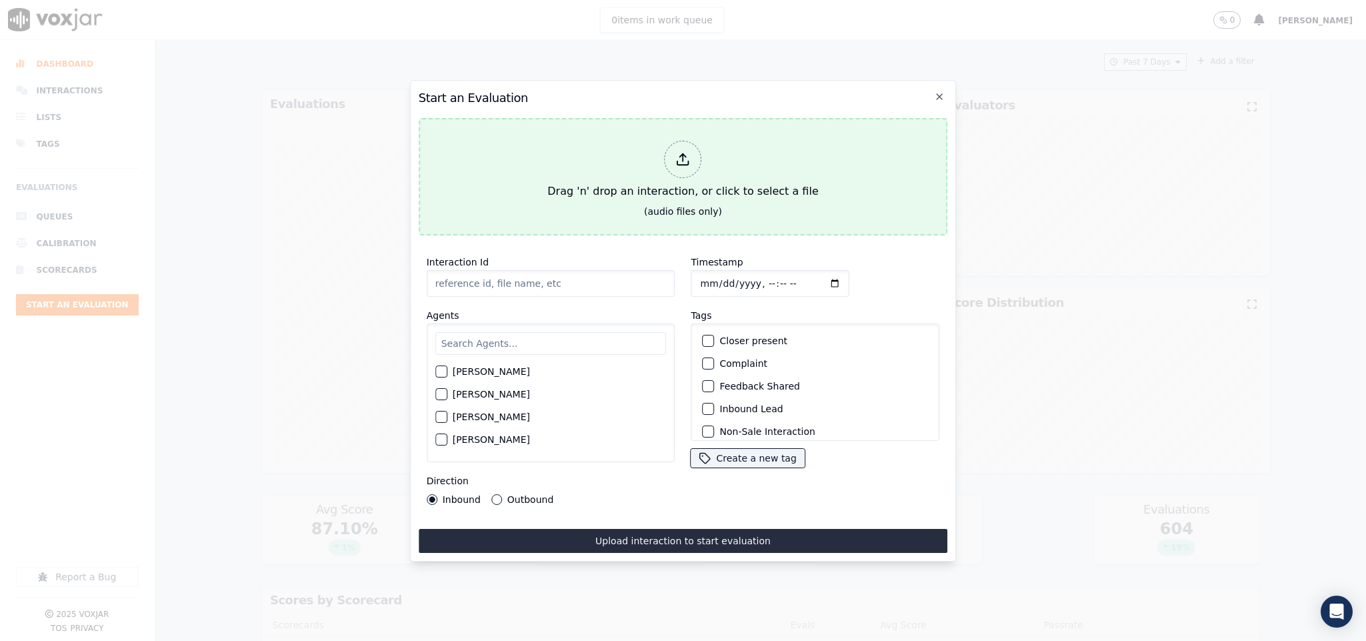
click at [690, 164] on div at bounding box center [683, 159] width 37 height 37
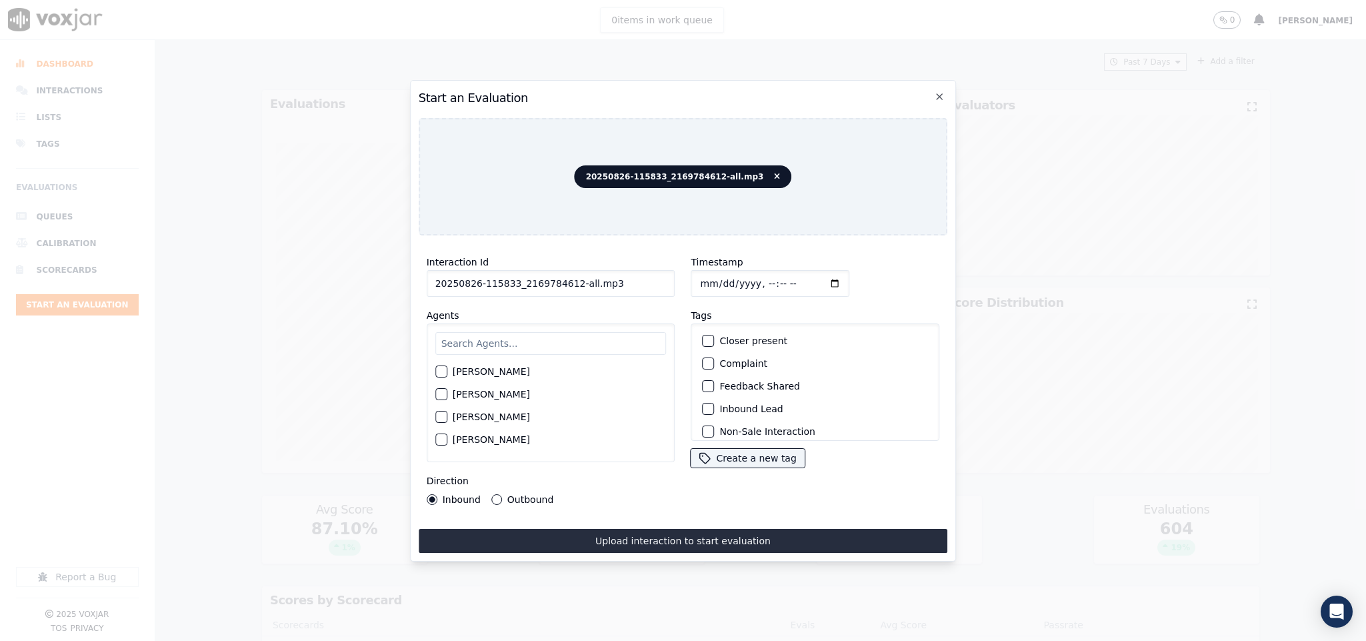
drag, startPoint x: 570, startPoint y: 281, endPoint x: 661, endPoint y: 284, distance: 90.7
click at [661, 284] on input "20250826-115833_2169784612-all.mp3" at bounding box center [551, 283] width 249 height 27
type input "20250826-115833_2169784612-C1"
click at [708, 275] on input "Timestamp" at bounding box center [770, 283] width 159 height 27
click at [691, 283] on input "Timestamp" at bounding box center [770, 283] width 159 height 27
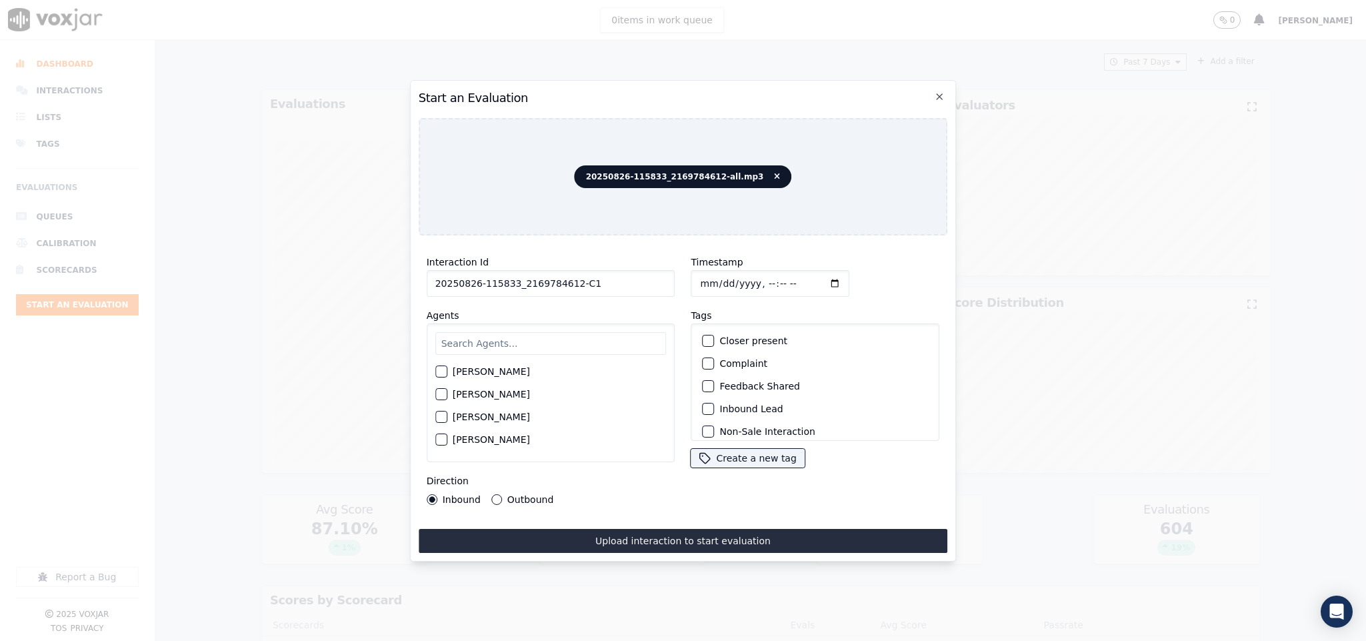
click at [697, 277] on input "Timestamp" at bounding box center [770, 283] width 159 height 27
type input "2025-08-26T19:58"
click at [579, 332] on input "text" at bounding box center [550, 343] width 231 height 23
type input "vinc"
click at [445, 371] on div "button" at bounding box center [440, 375] width 9 height 9
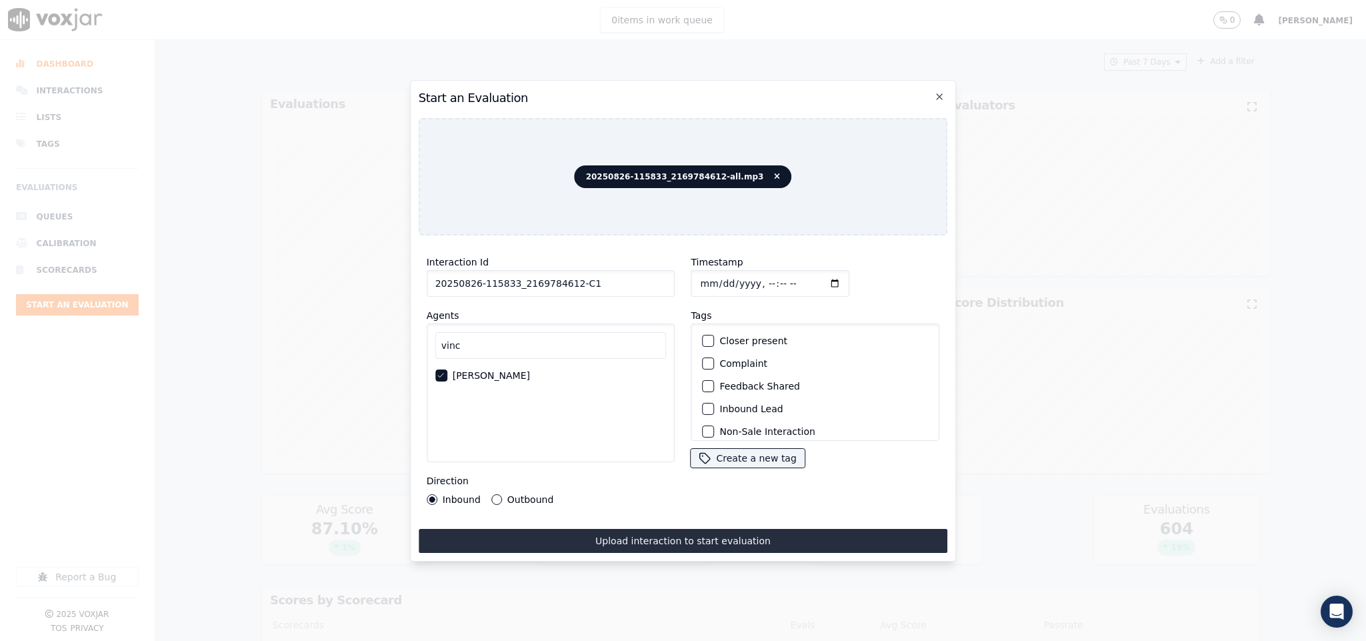
click at [488, 494] on div "Inbound Outbound" at bounding box center [490, 499] width 127 height 11
click at [498, 494] on button "Outbound" at bounding box center [496, 499] width 11 height 11
click at [709, 412] on div "Sale Interaction" at bounding box center [815, 423] width 237 height 23
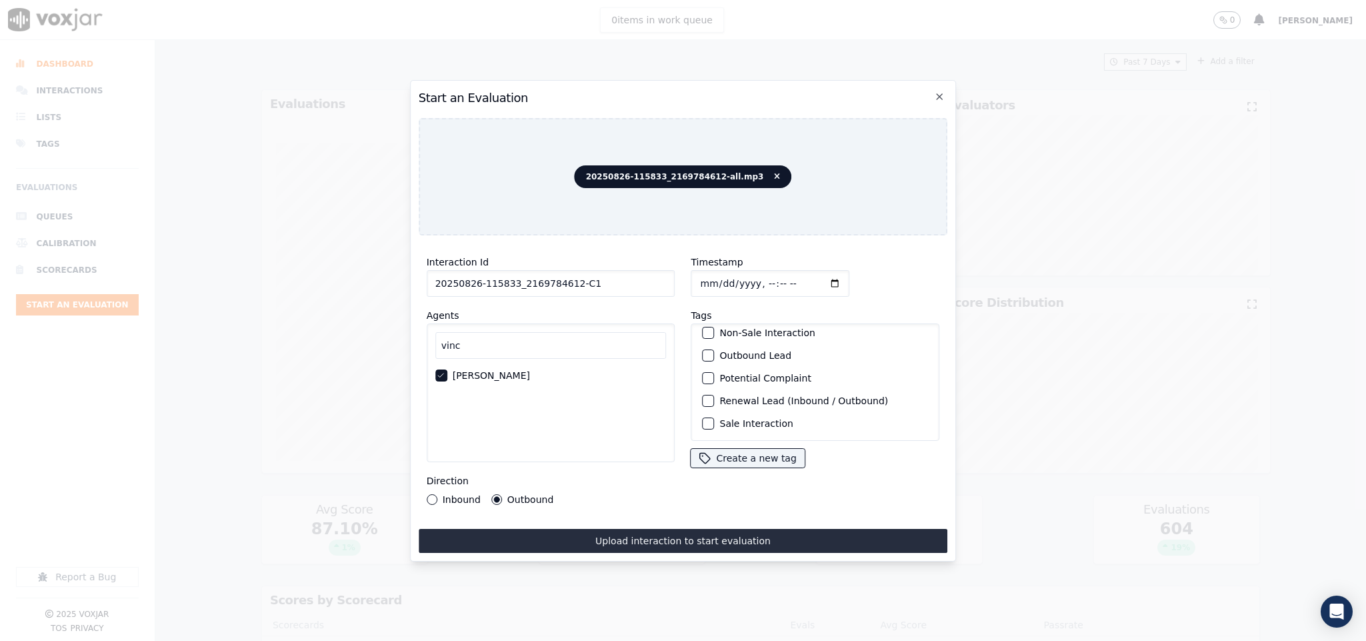
click at [704, 351] on div "button" at bounding box center [707, 355] width 9 height 9
click at [703, 414] on div "Closer present Complaint Feedback Shared Inbound Lead Non-Sale Interaction Outb…" at bounding box center [815, 381] width 249 height 117
click at [697, 412] on div "Sale Interaction" at bounding box center [815, 423] width 237 height 23
click at [706, 417] on button "Sale Interaction" at bounding box center [709, 423] width 12 height 12
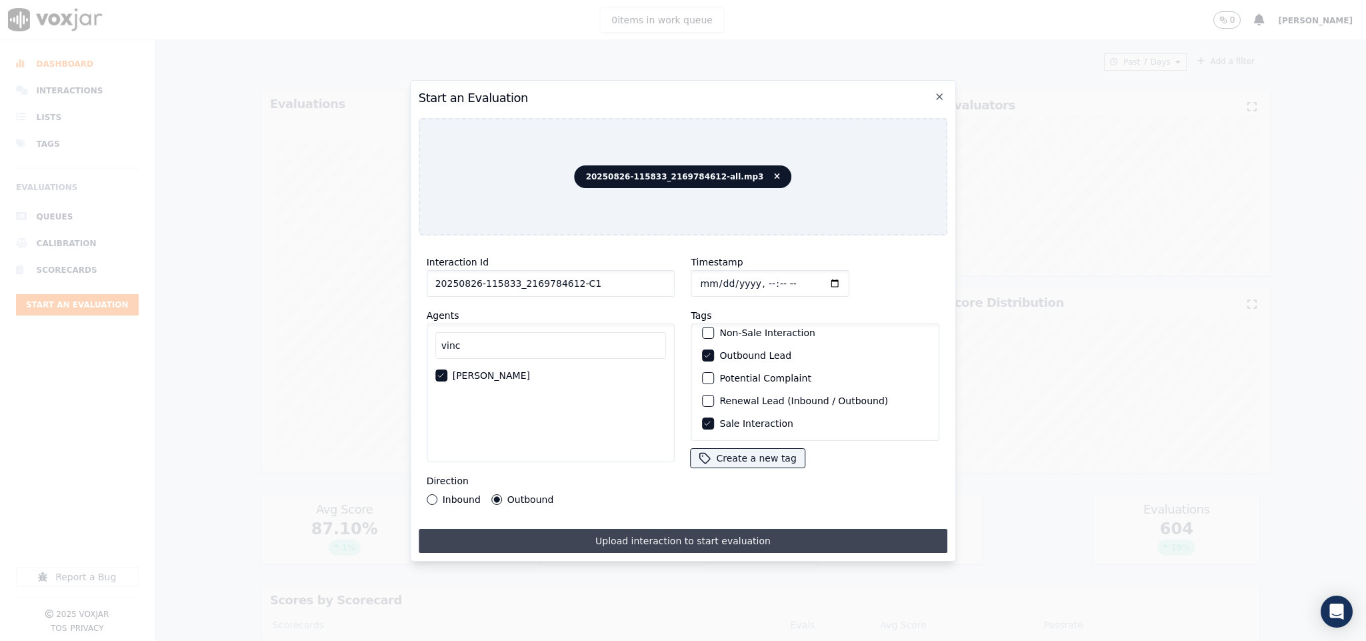
click at [654, 534] on button "Upload interaction to start evaluation" at bounding box center [683, 541] width 529 height 24
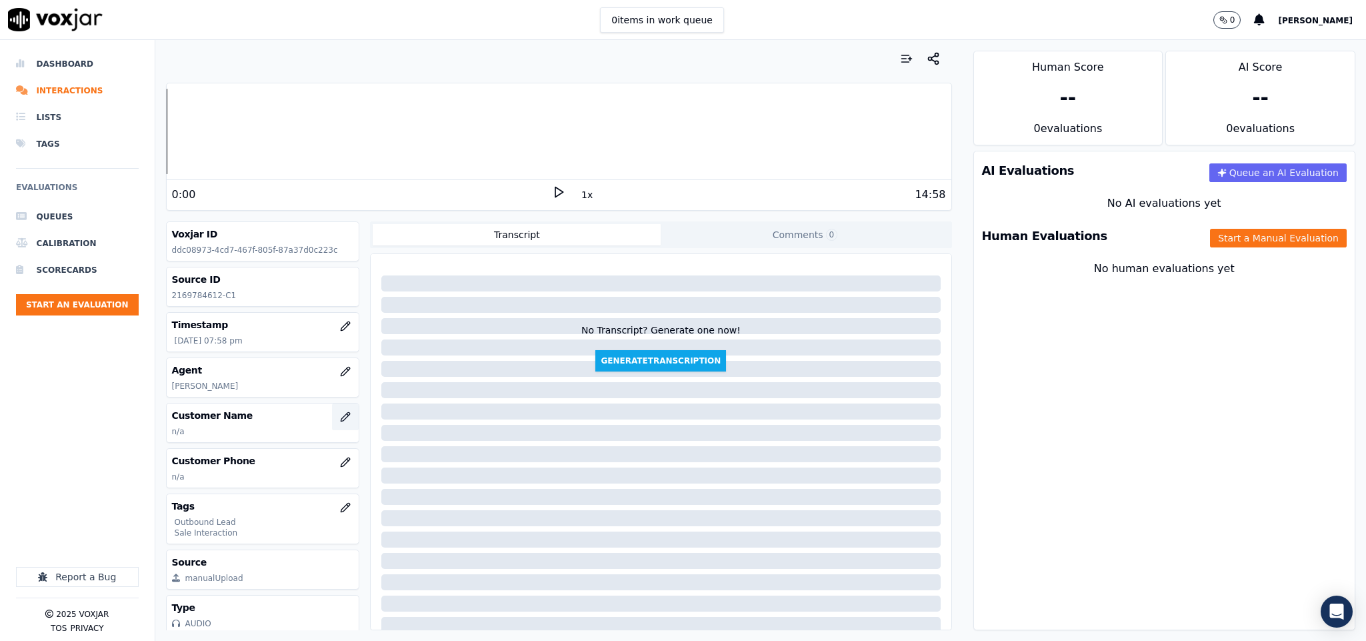
click at [340, 422] on icon "button" at bounding box center [345, 416] width 11 height 11
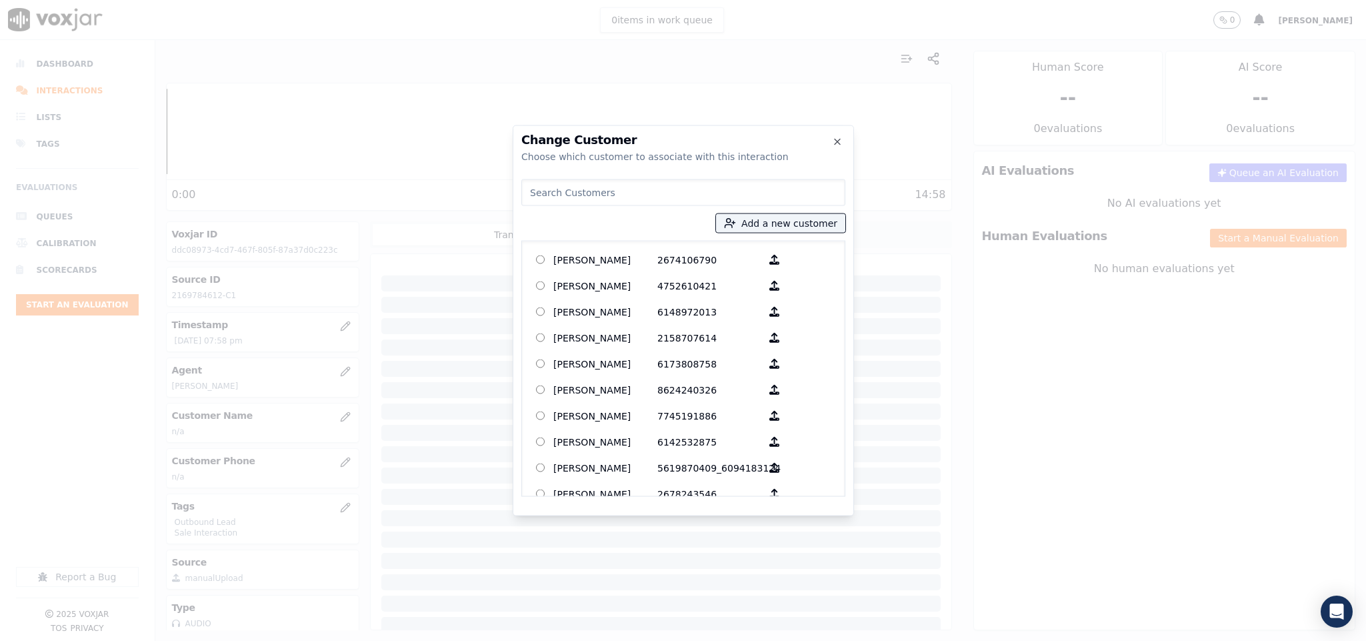
type input "STEVE DUNCAN"
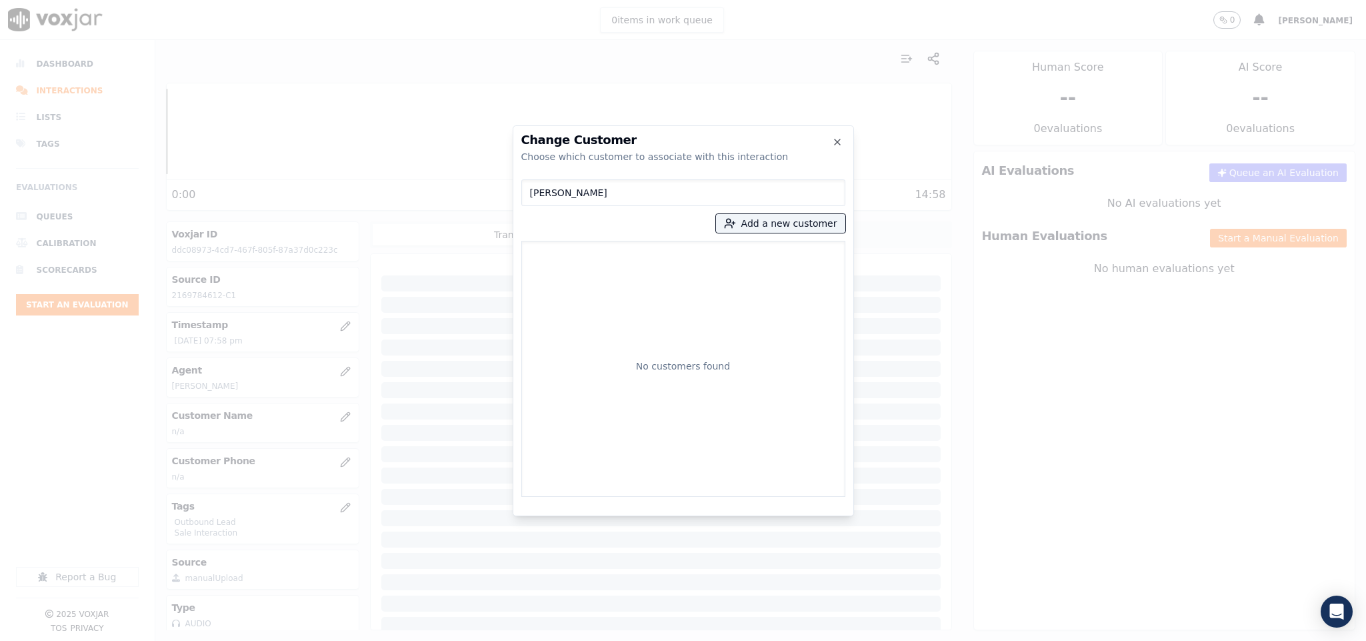
drag, startPoint x: 599, startPoint y: 190, endPoint x: 421, endPoint y: 207, distance: 178.8
click at [421, 640] on div "Change Customer Choose which customer to associate with this interaction STEVE …" at bounding box center [683, 641] width 1366 height 0
drag, startPoint x: 781, startPoint y: 226, endPoint x: 774, endPoint y: 229, distance: 7.2
click at [779, 227] on button "Add a new customer" at bounding box center [780, 223] width 129 height 19
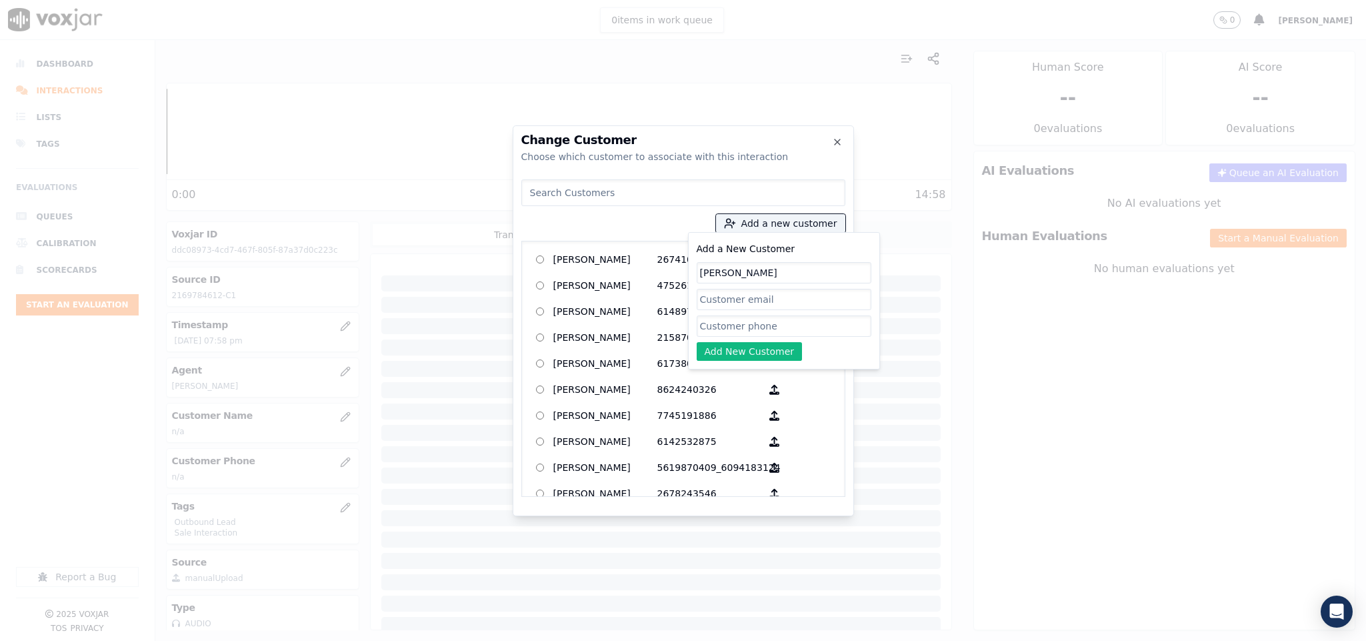
type input "STEVE DUNCAN"
click at [727, 340] on div "Add a New Customer STEVE DUNCAN Add New Customer" at bounding box center [784, 301] width 175 height 120
click at [736, 334] on input "Add a New Customer" at bounding box center [784, 325] width 175 height 21
paste input "2169784612"
type input "2169784612"
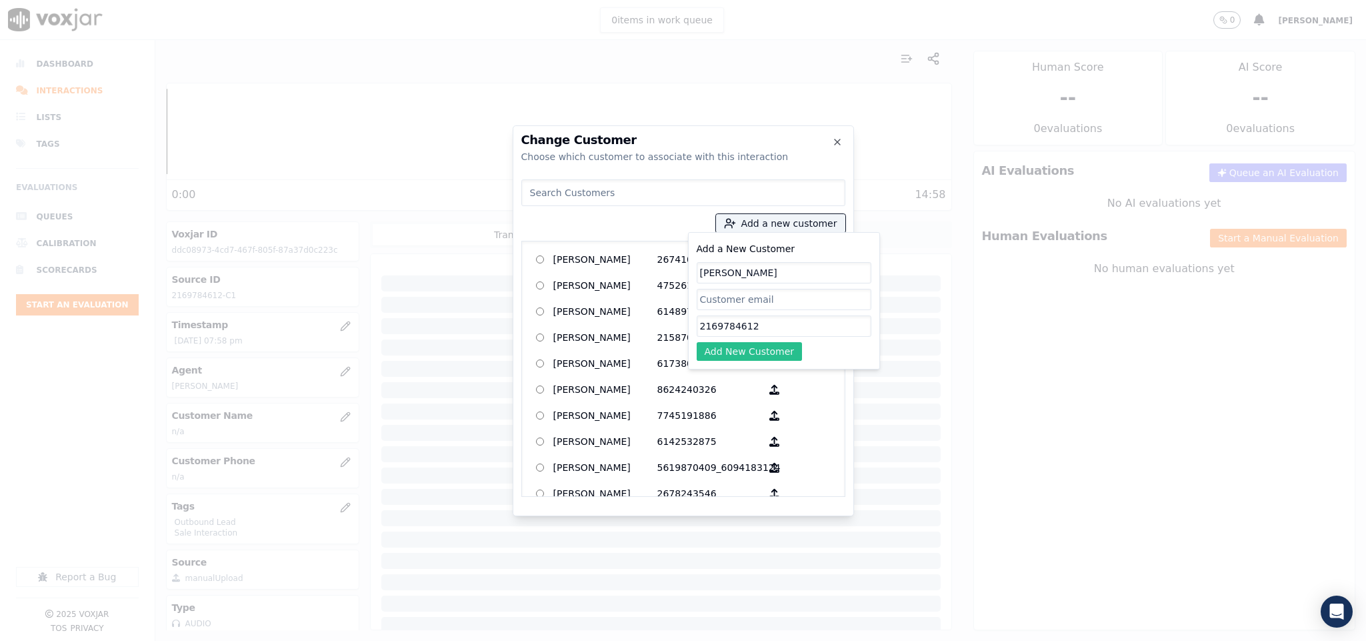
click at [722, 350] on button "Add New Customer" at bounding box center [750, 351] width 106 height 19
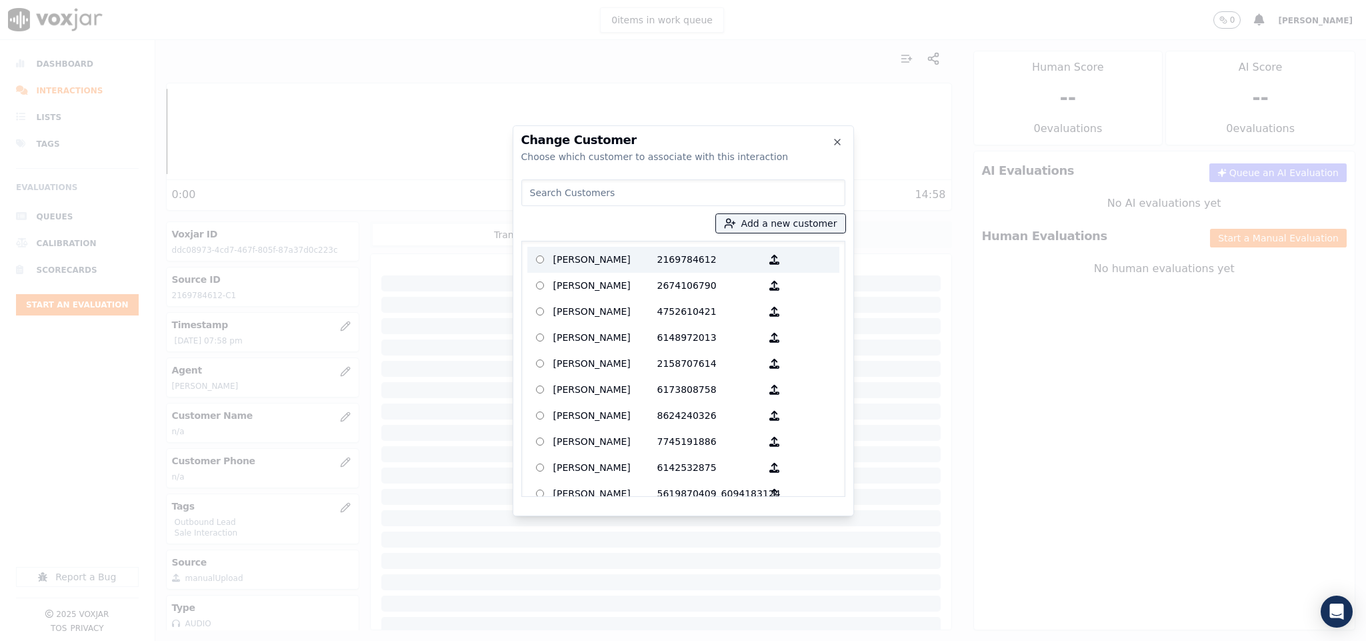
click at [620, 259] on p "STEVE DUNCAN" at bounding box center [605, 259] width 104 height 21
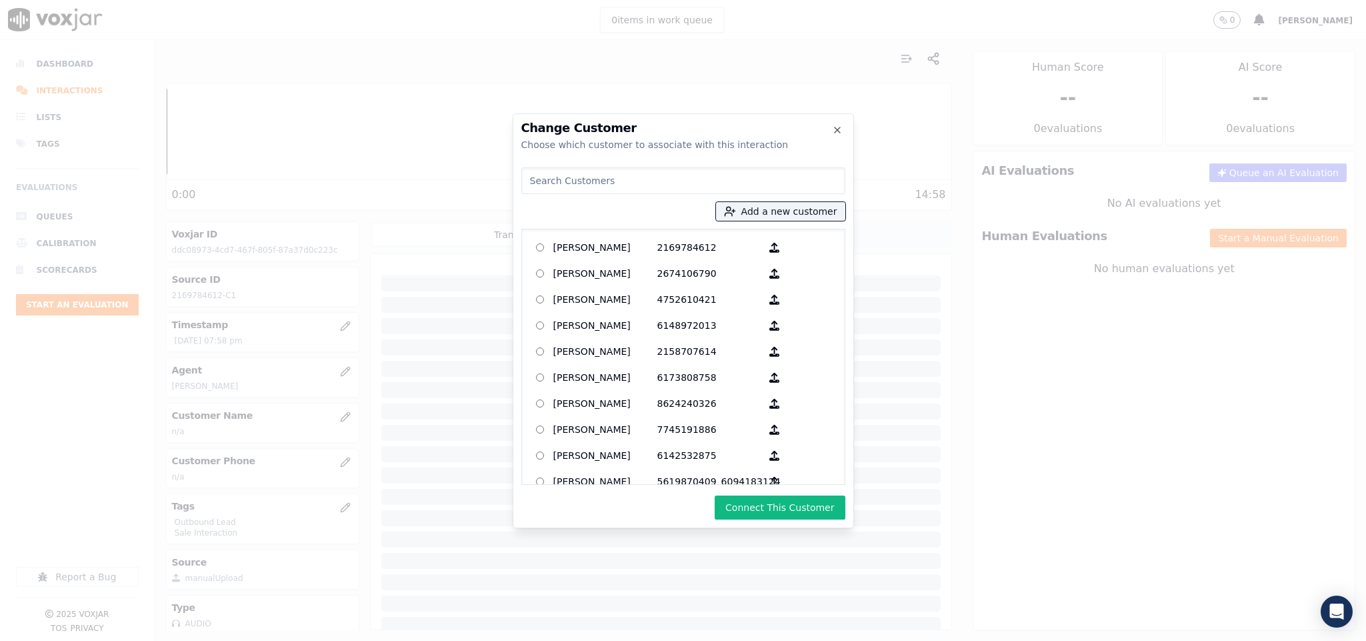
click at [785, 520] on div "Change Customer Choose which customer to associate with this interaction Add a …" at bounding box center [683, 320] width 341 height 415
click at [785, 510] on button "Connect This Customer" at bounding box center [780, 507] width 130 height 24
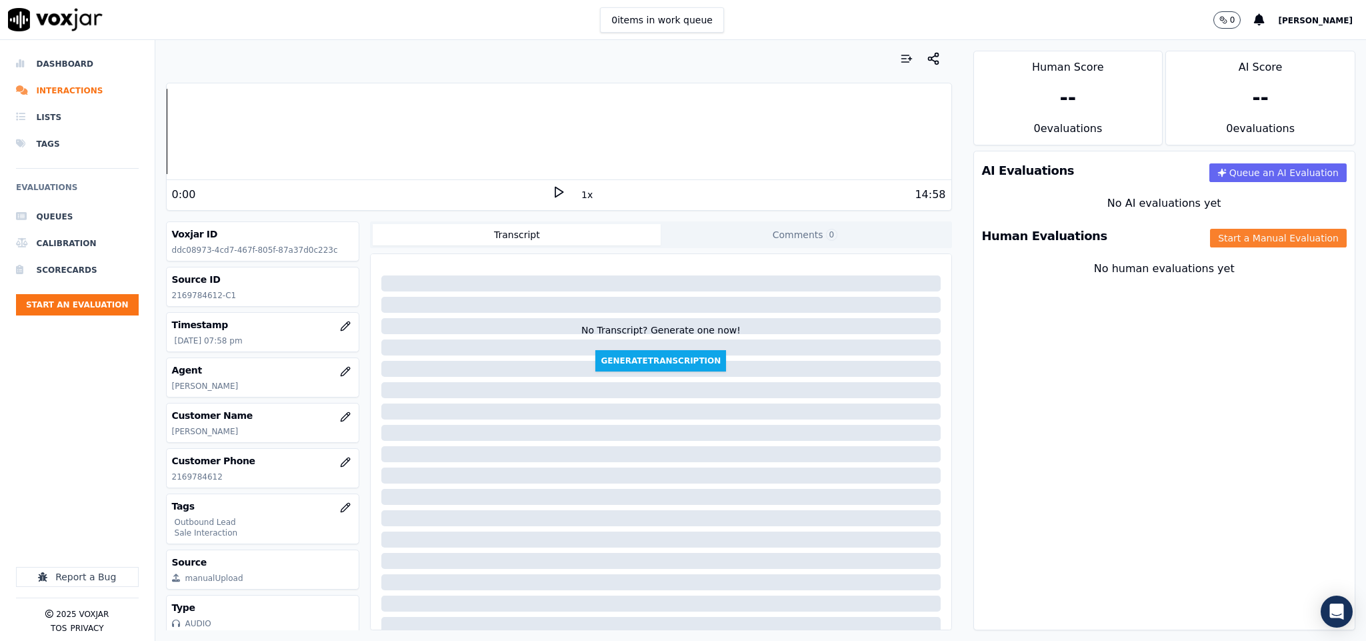
click at [1255, 233] on button "Start a Manual Evaluation" at bounding box center [1278, 238] width 137 height 19
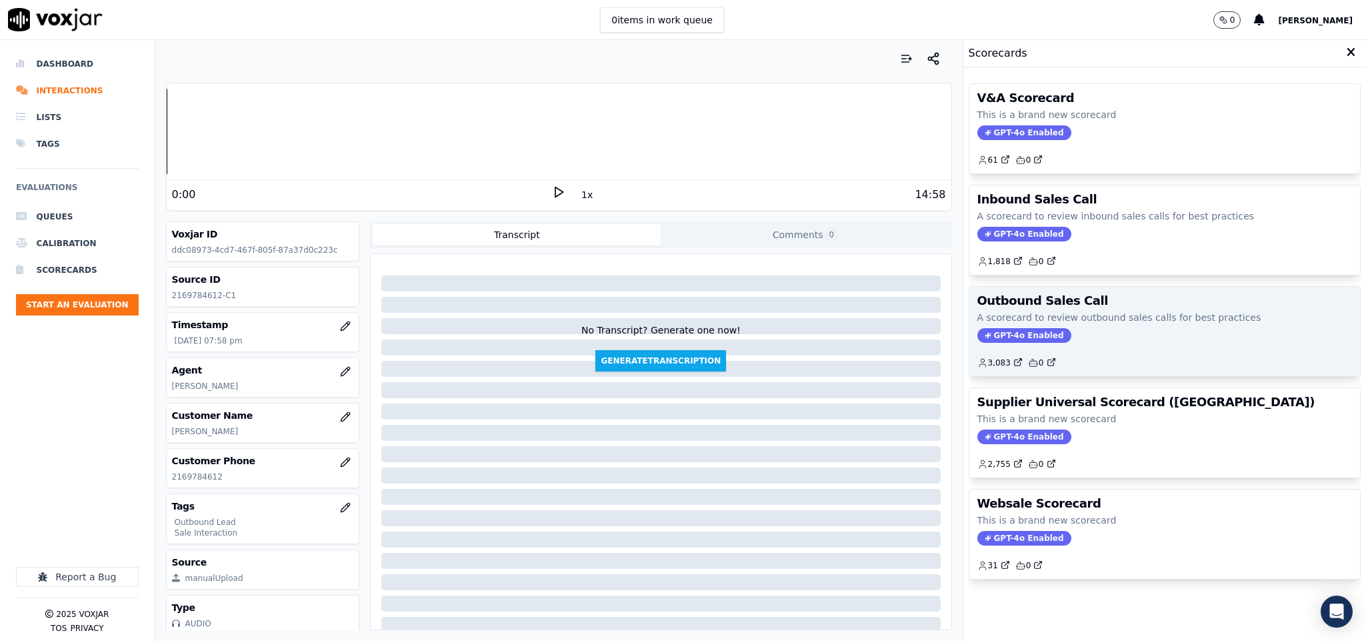
click at [983, 336] on span "GPT-4o Enabled" at bounding box center [1024, 335] width 94 height 15
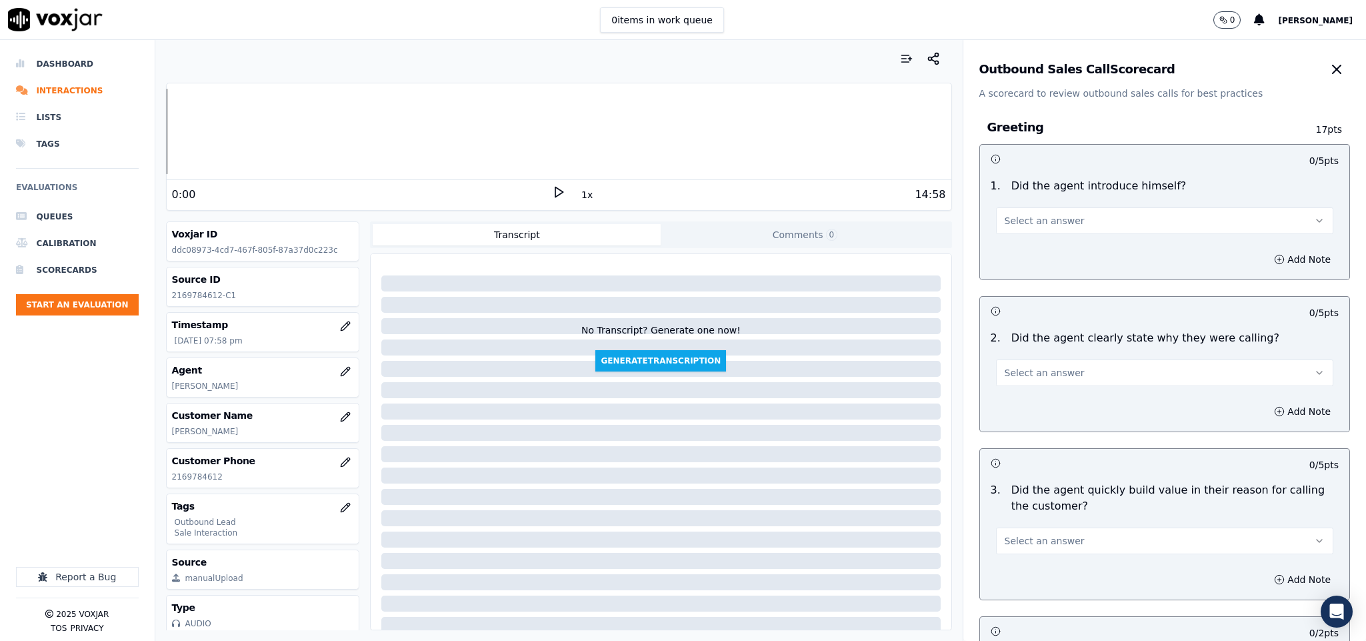
click at [1056, 222] on button "Select an answer" at bounding box center [1165, 220] width 338 height 27
click at [1019, 258] on div "Yes" at bounding box center [1131, 251] width 305 height 21
click at [1266, 253] on button "Add Note" at bounding box center [1302, 259] width 73 height 19
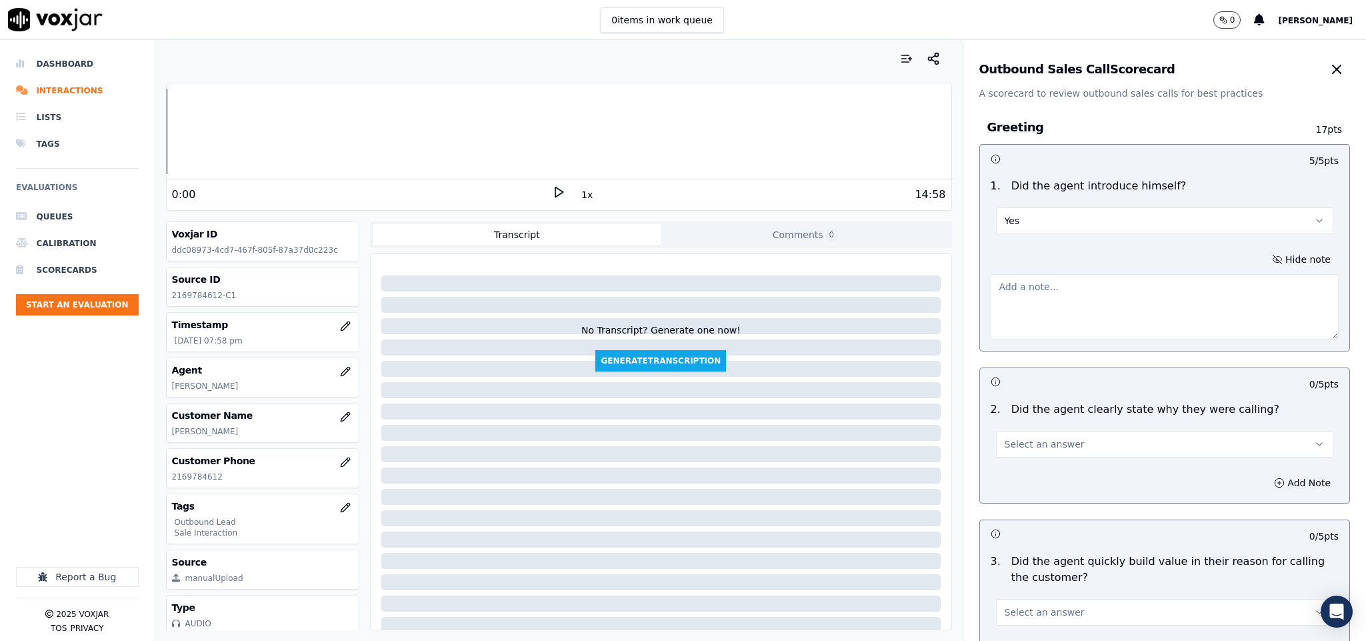
click at [1175, 284] on textarea at bounding box center [1165, 306] width 349 height 65
paste textarea "During the call, the fronter (Vincent) introduced himself to the customer as “A…"
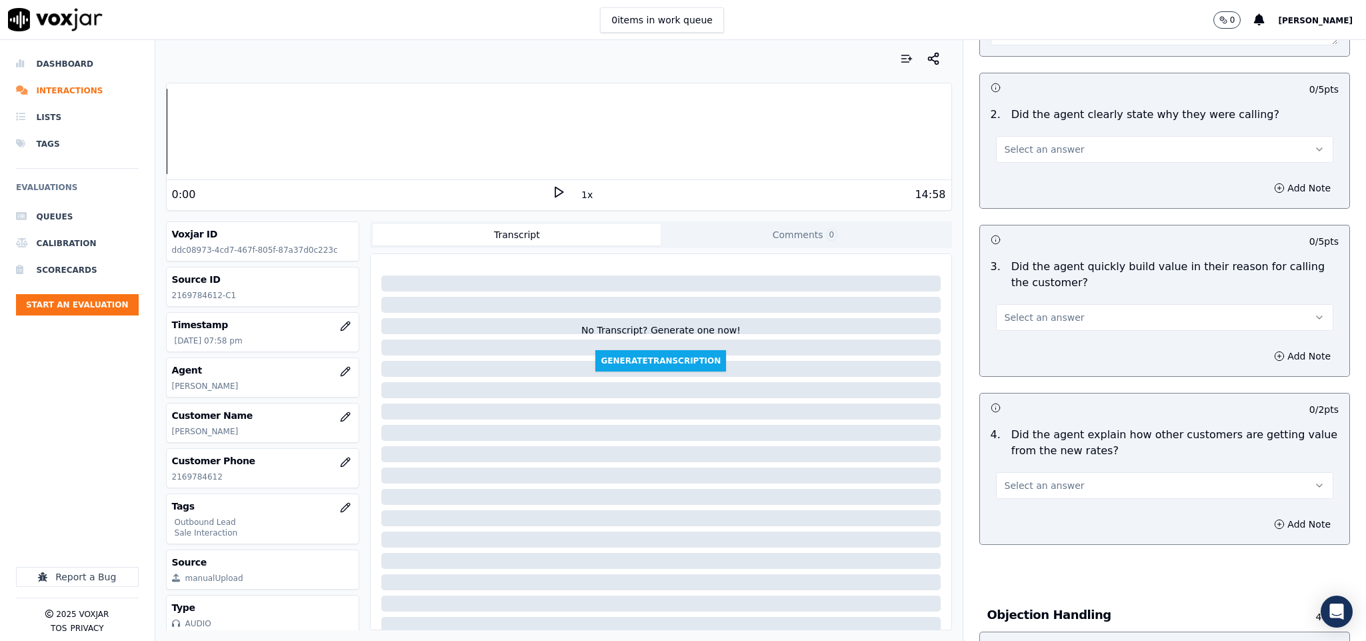
scroll to position [300, 0]
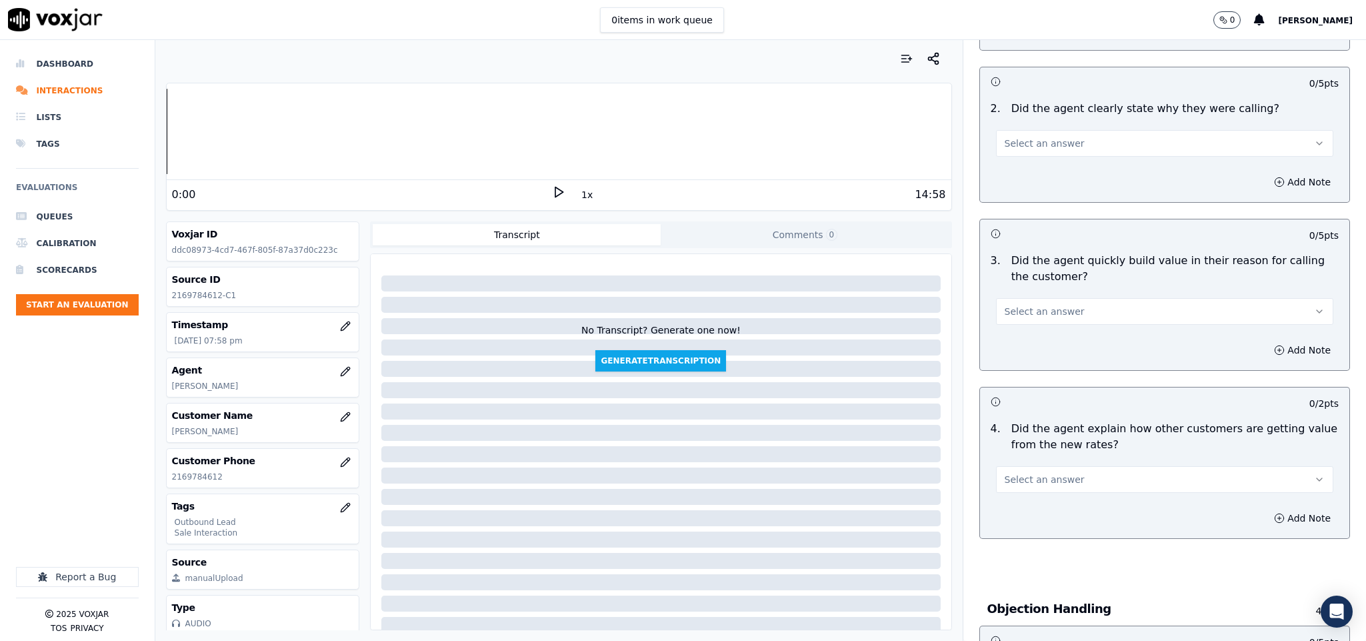
type textarea "During the call, the fronter (Vincent) introduced himself to the customer as “A…"
click at [1025, 142] on span "Select an answer" at bounding box center [1045, 143] width 80 height 13
click at [1017, 168] on div "Yes" at bounding box center [1131, 175] width 305 height 21
click at [1048, 316] on span "Select an answer" at bounding box center [1045, 311] width 80 height 13
click at [1012, 339] on div "Yes" at bounding box center [1131, 343] width 305 height 21
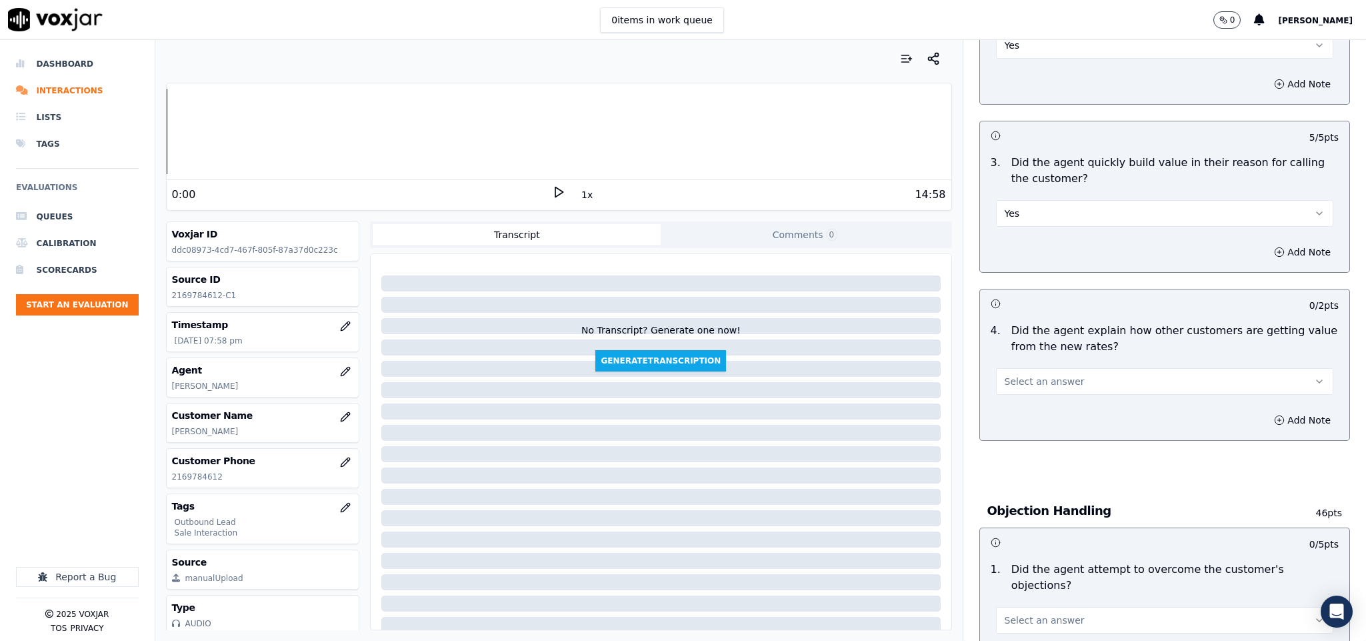
scroll to position [500, 0]
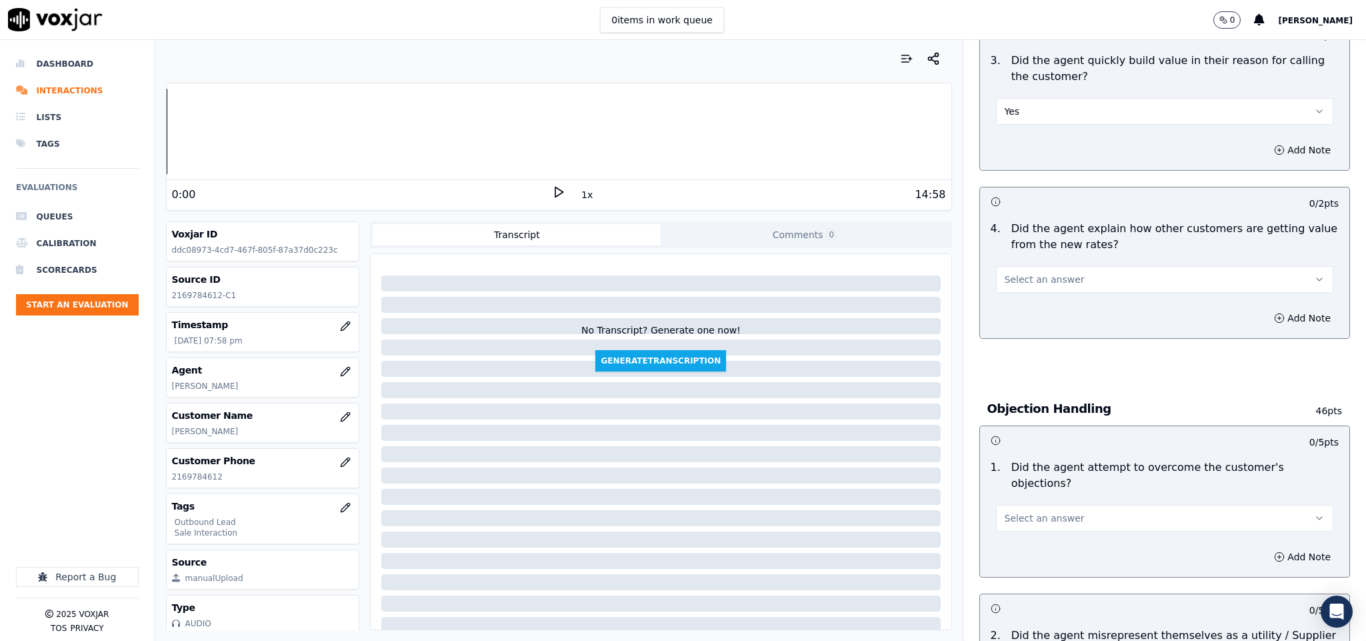
click at [1010, 285] on span "Select an answer" at bounding box center [1045, 279] width 80 height 13
click at [1012, 341] on div "No" at bounding box center [1131, 333] width 305 height 21
click at [1007, 293] on button "No" at bounding box center [1165, 279] width 338 height 27
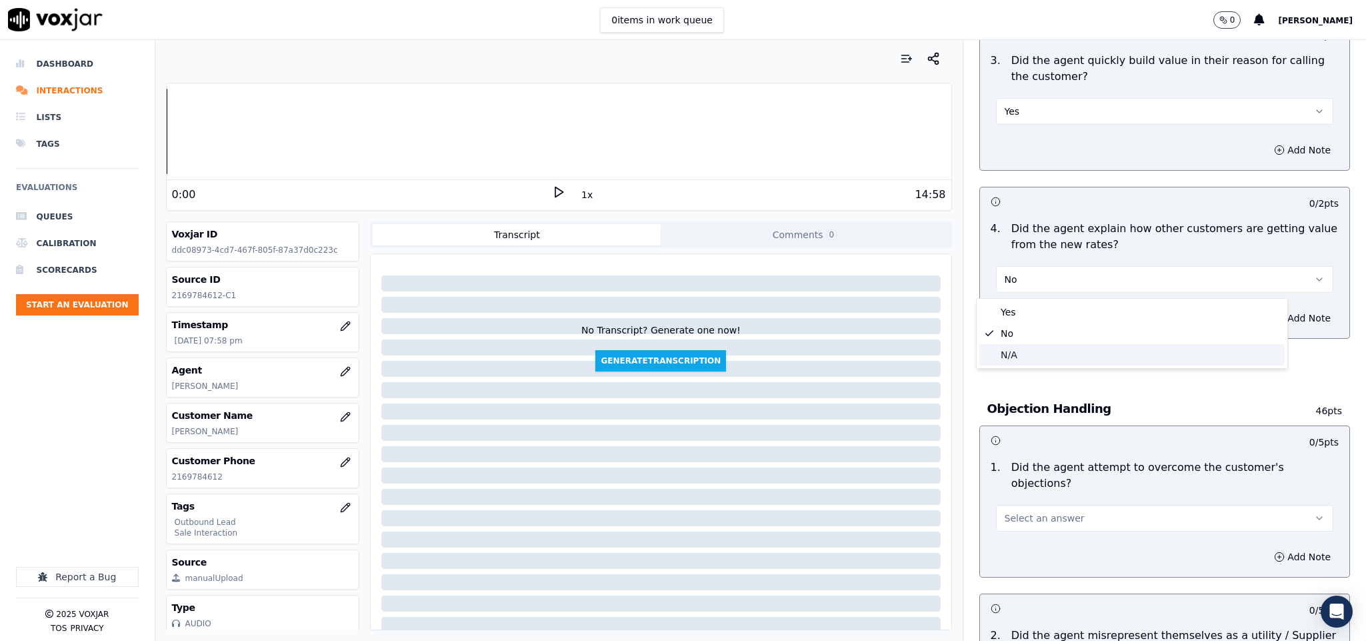
click at [1015, 356] on div "N/A" at bounding box center [1131, 354] width 305 height 21
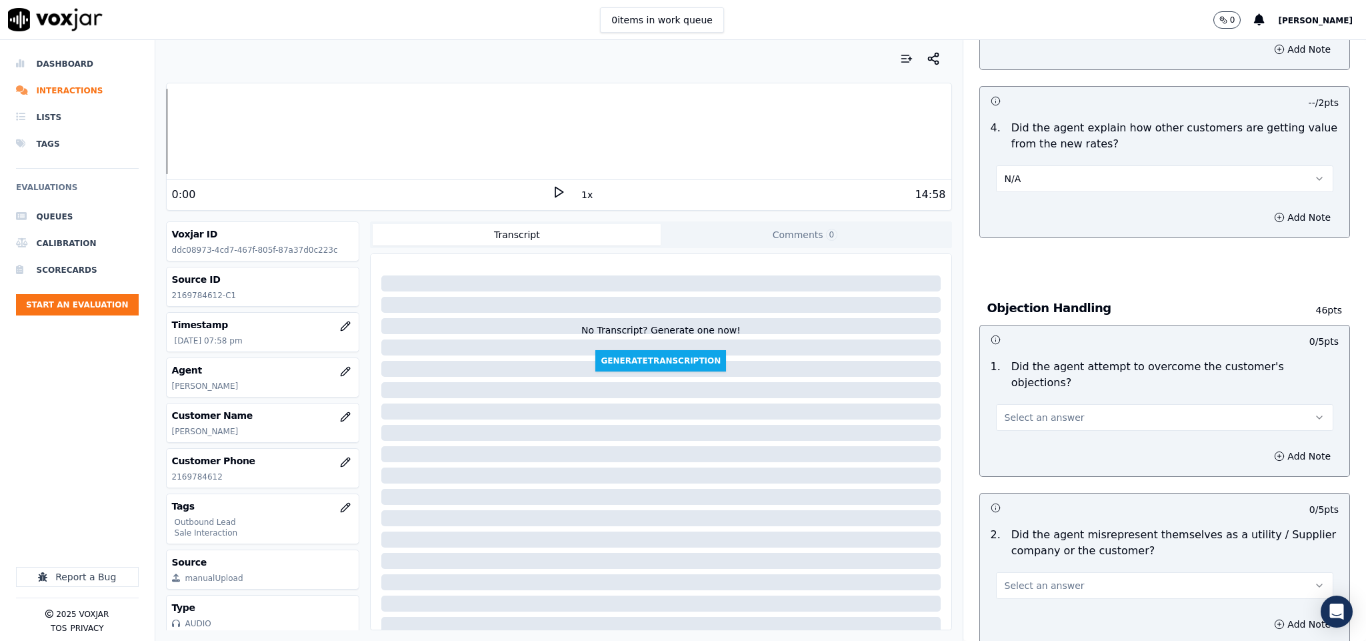
scroll to position [700, 0]
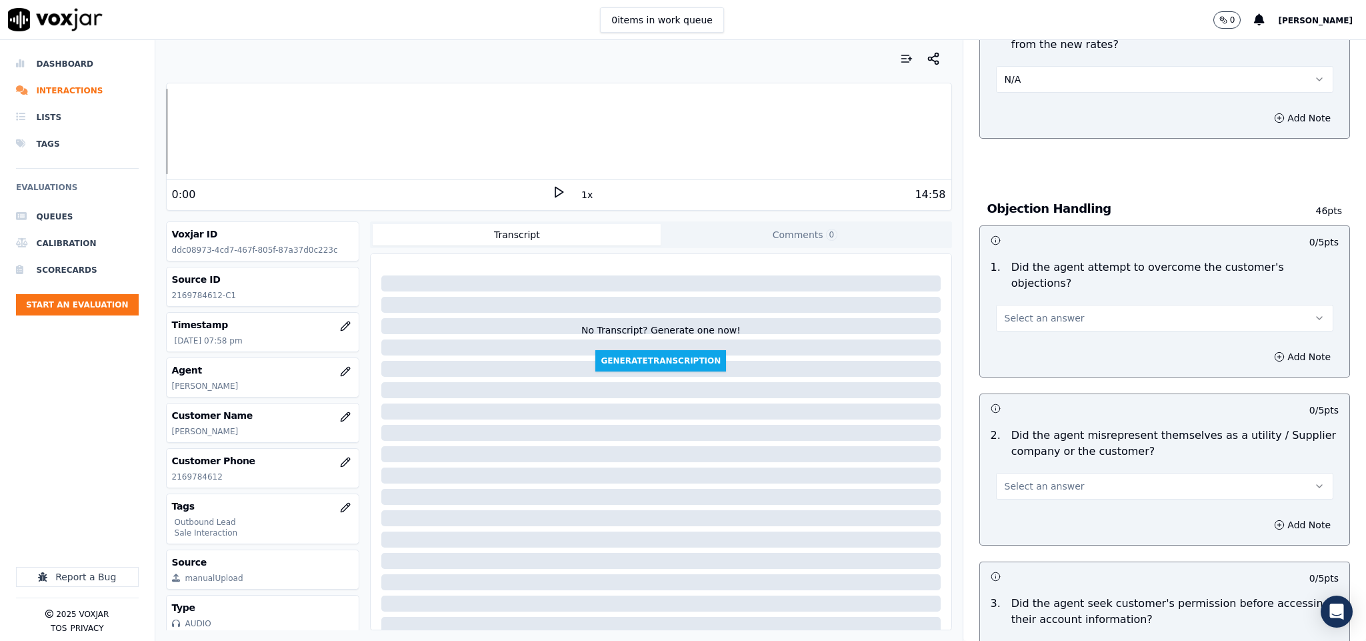
click at [1009, 311] on span "Select an answer" at bounding box center [1045, 317] width 80 height 13
click at [999, 332] on div "Yes" at bounding box center [1131, 335] width 305 height 21
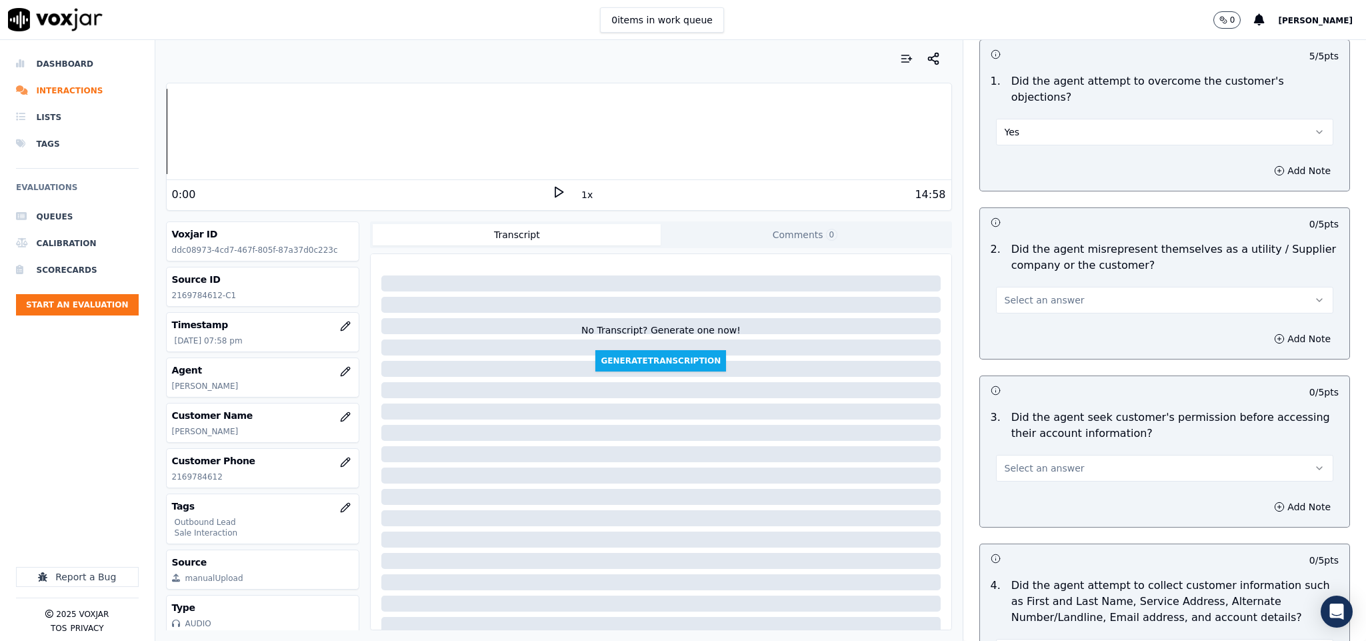
scroll to position [900, 0]
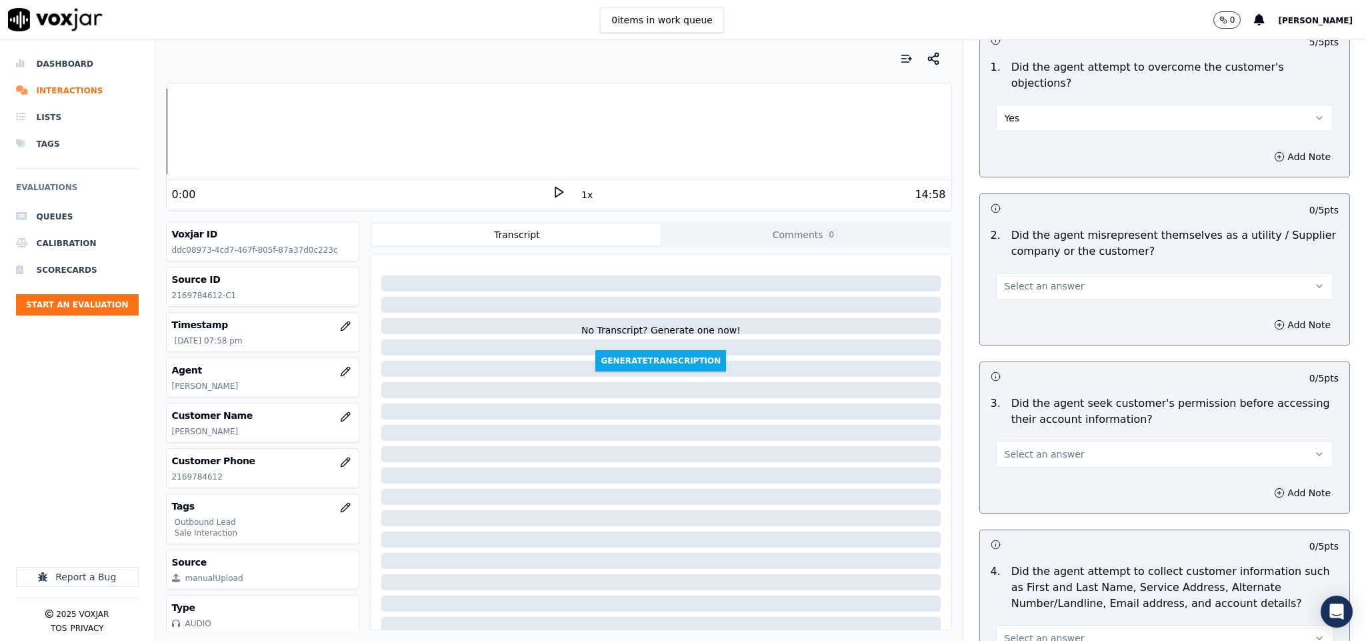
click at [1040, 279] on span "Select an answer" at bounding box center [1045, 285] width 80 height 13
click at [1017, 300] on div "Yes" at bounding box center [1131, 303] width 305 height 21
click at [1266, 315] on button "Add Note" at bounding box center [1302, 324] width 73 height 19
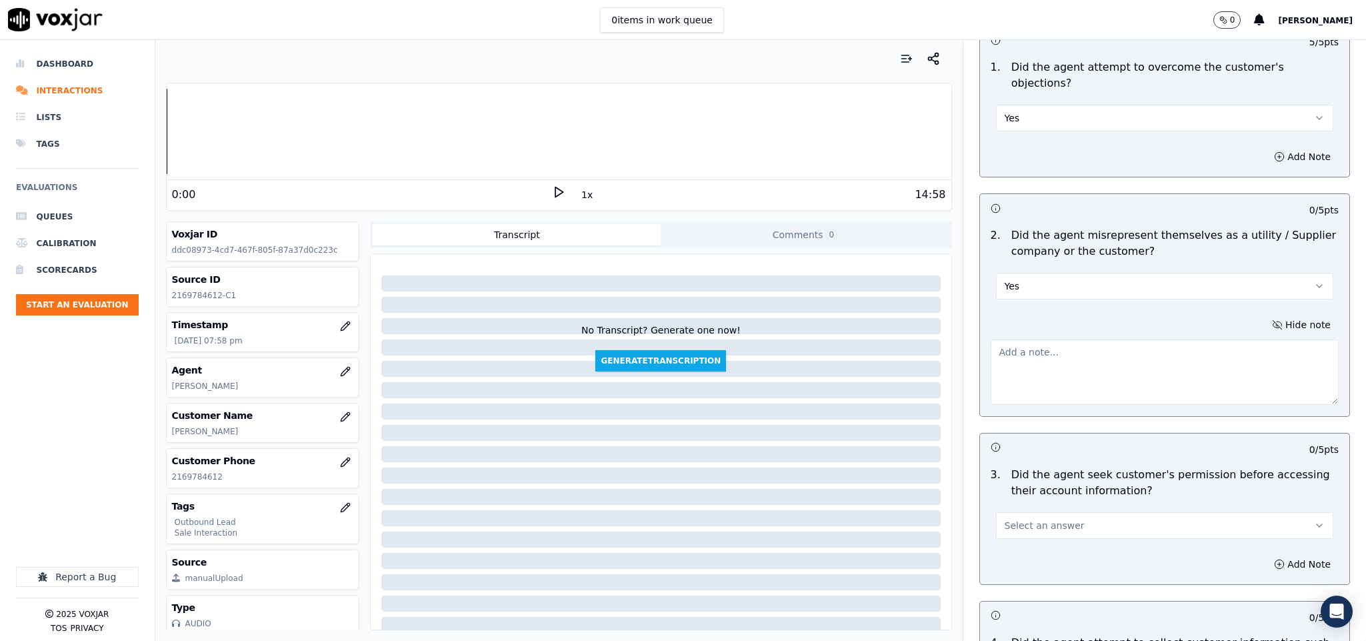
click at [1160, 339] on textarea at bounding box center [1165, 371] width 349 height 65
paste textarea "@7:07 Vincent - I have found a very good rate for you // @7:18 - I will give yo…"
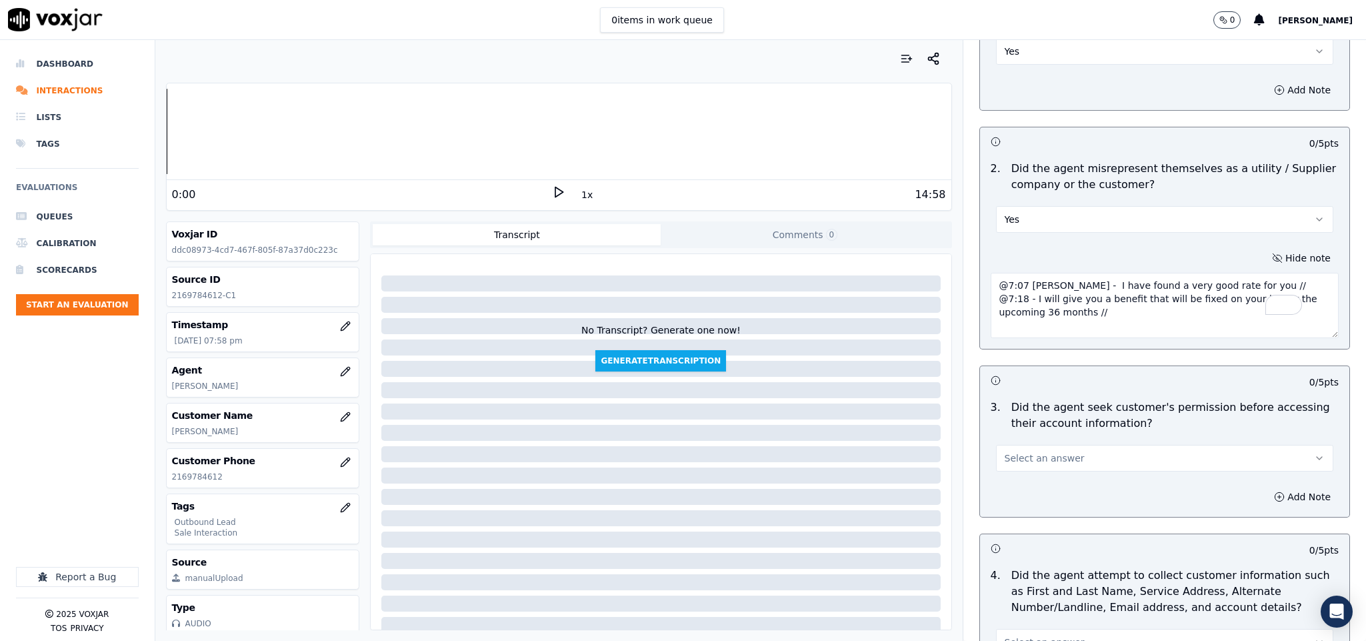
scroll to position [1100, 0]
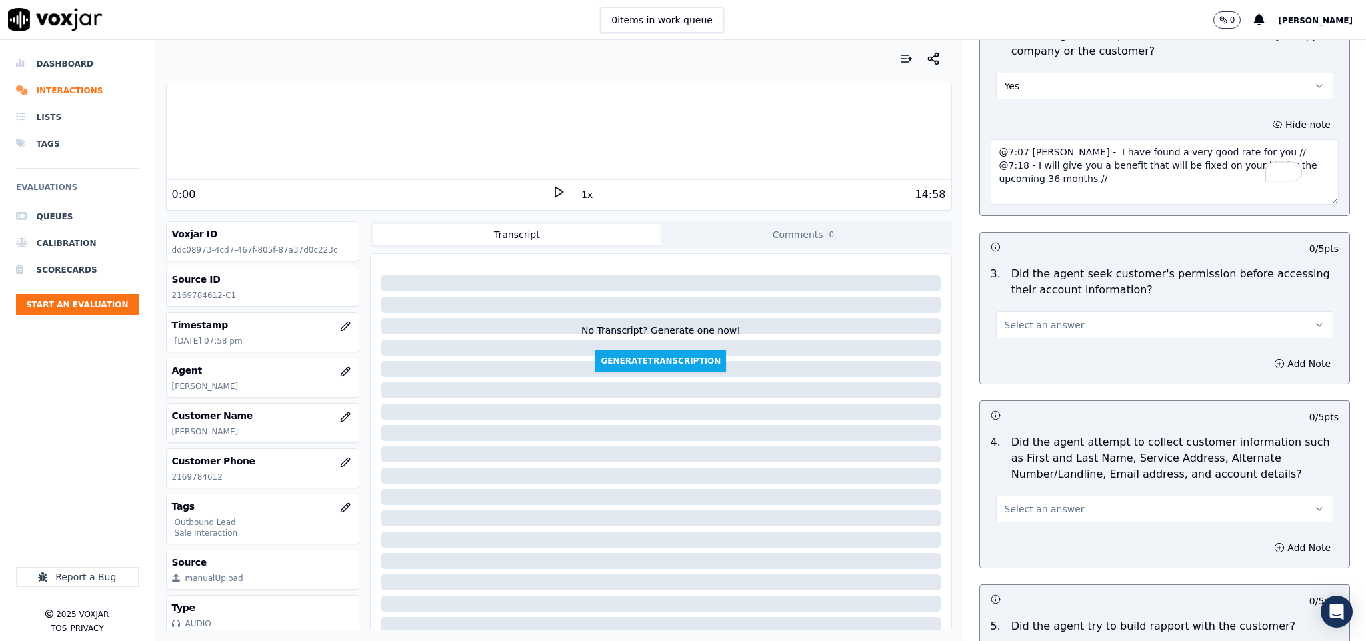
type textarea "@7:07 Vincent - I have found a very good rate for you // @7:18 - I will give yo…"
click at [1054, 311] on button "Select an answer" at bounding box center [1165, 324] width 338 height 27
click at [1014, 362] on div "No" at bounding box center [1131, 365] width 305 height 21
click at [1266, 354] on button "Add Note" at bounding box center [1302, 363] width 73 height 19
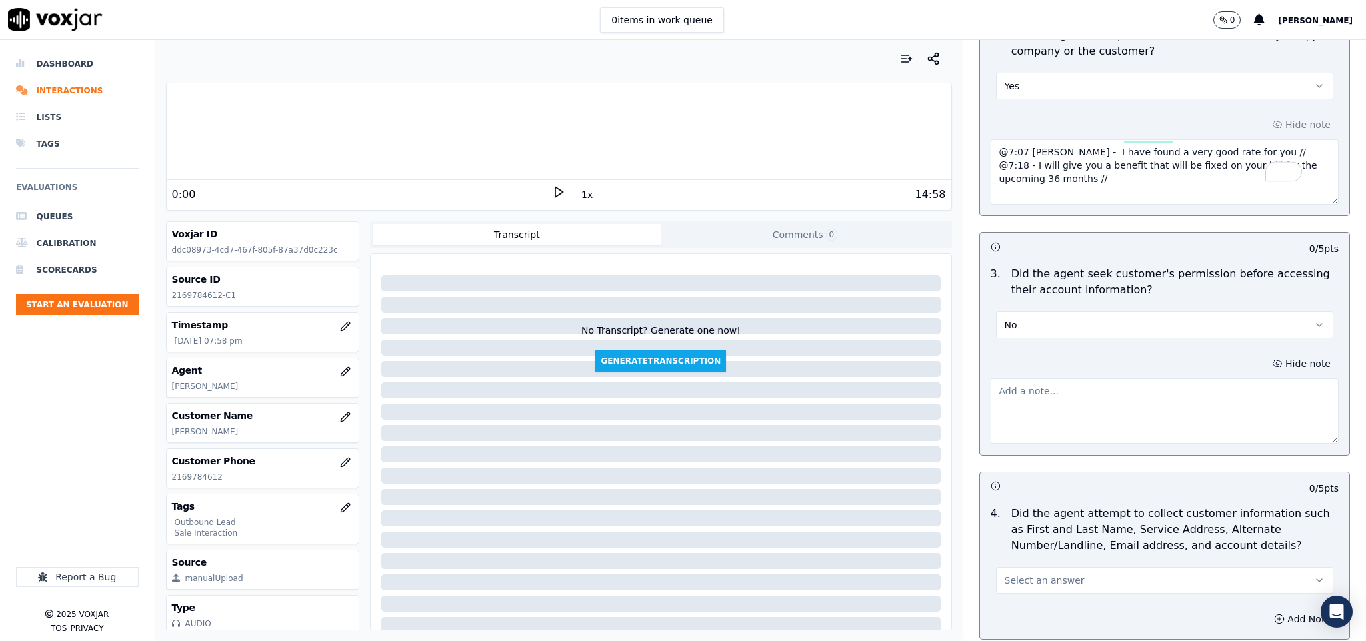
click at [1140, 395] on textarea at bounding box center [1165, 410] width 349 height 65
paste textarea "@1:29 Vincent - shared the account number - The agent must ask for and obtain t…"
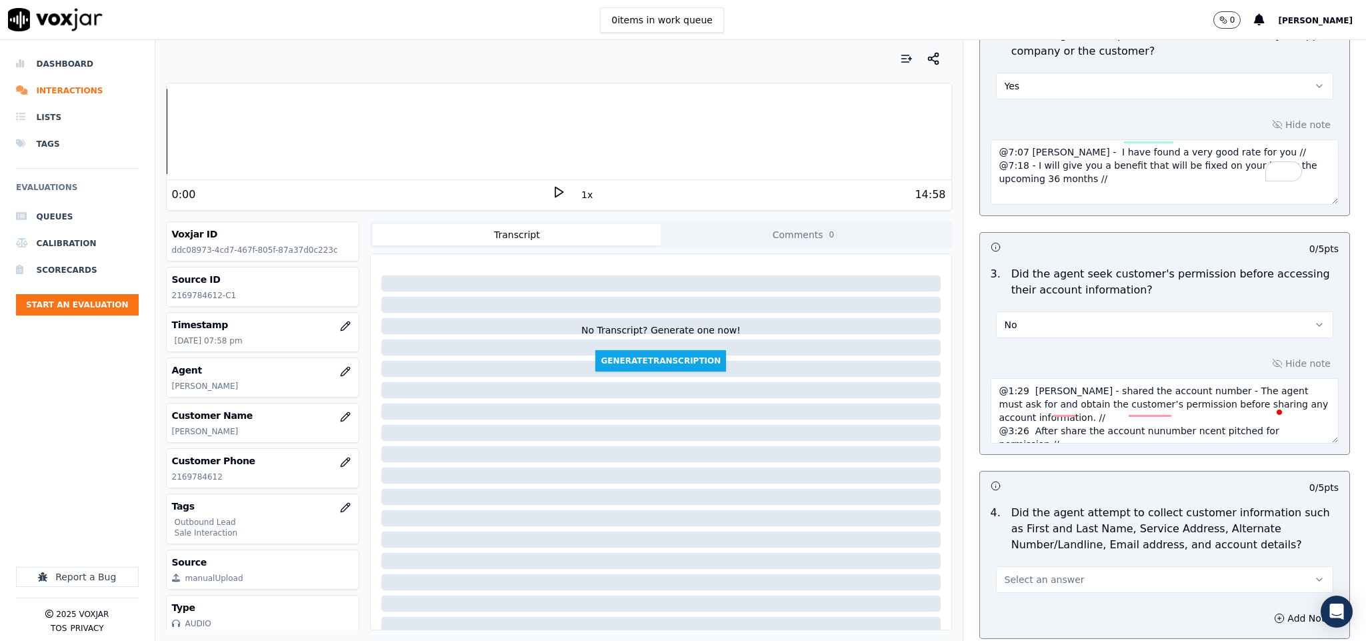
scroll to position [0, 0]
drag, startPoint x: 1049, startPoint y: 430, endPoint x: 947, endPoint y: 331, distance: 142.4
paste textarea "mebr Vi"
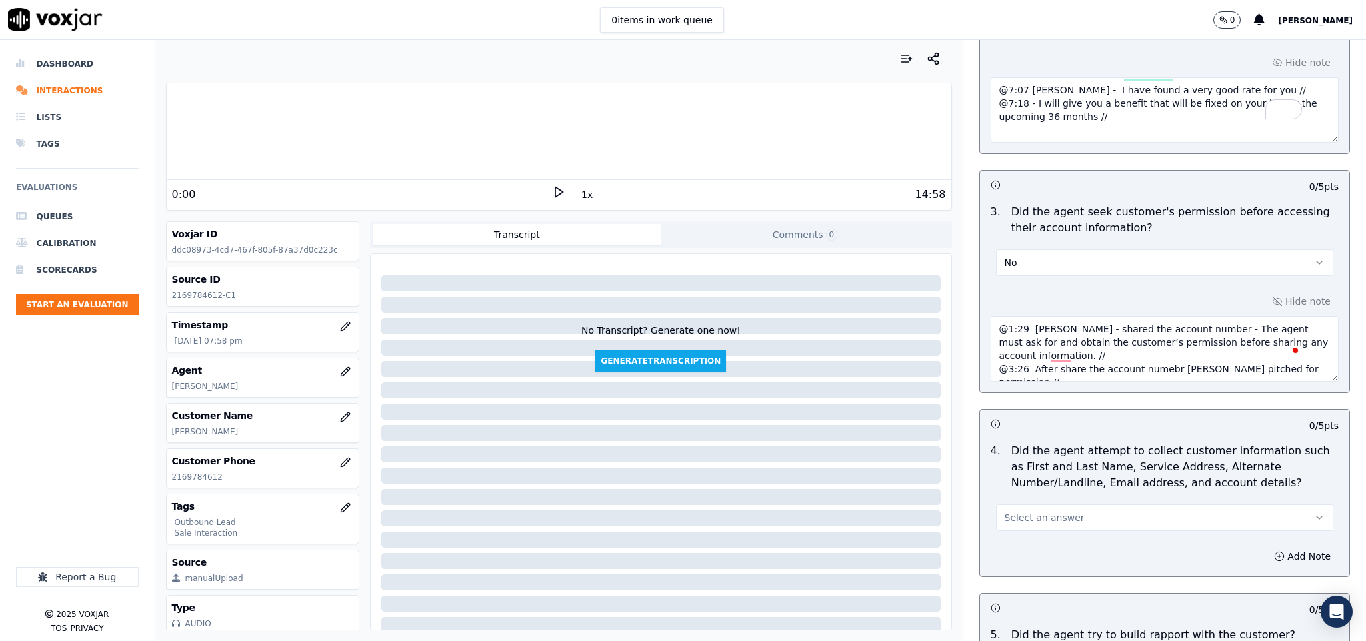
scroll to position [1200, 0]
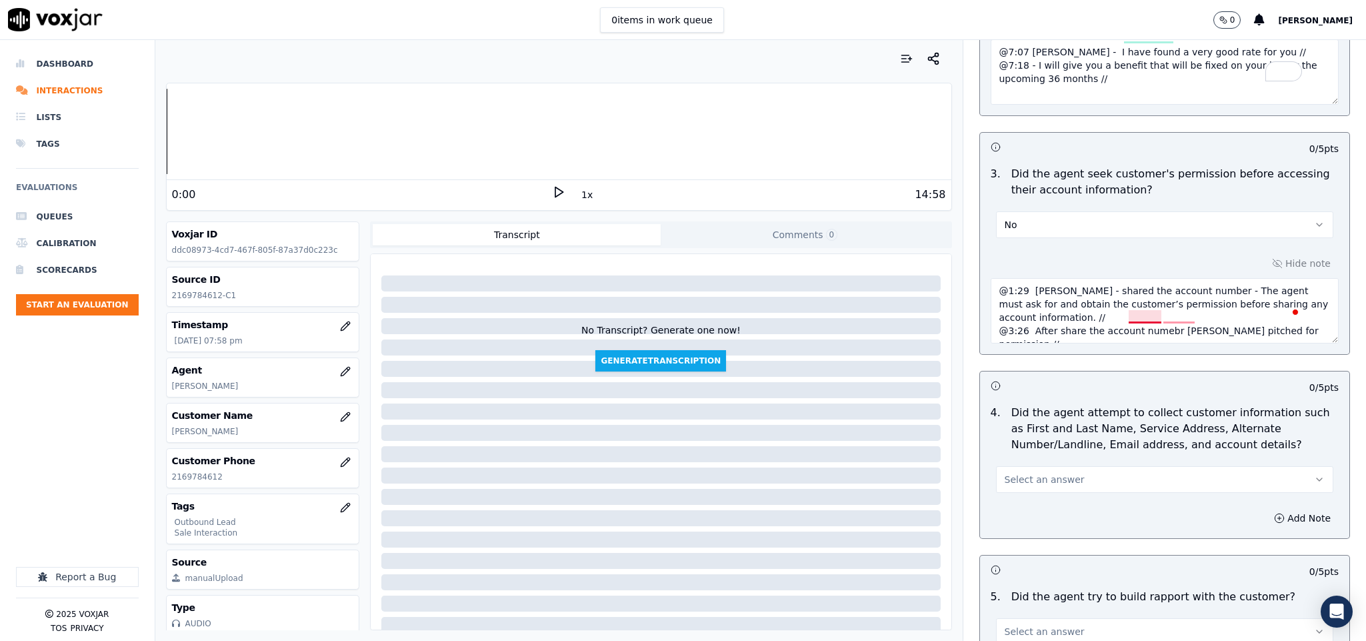
click at [1121, 318] on textarea "@1:29 Vincent - shared the account number - The agent must ask for and obtain t…" at bounding box center [1165, 310] width 349 height 65
click at [1058, 313] on textarea "@1:29 Vincent - shared the account number - The agent must ask for and obtain t…" at bounding box center [1165, 310] width 349 height 65
click at [1055, 324] on textarea "@1:29 Vincent - shared the account number - The agent must ask for and obtain t…" at bounding box center [1165, 310] width 349 height 65
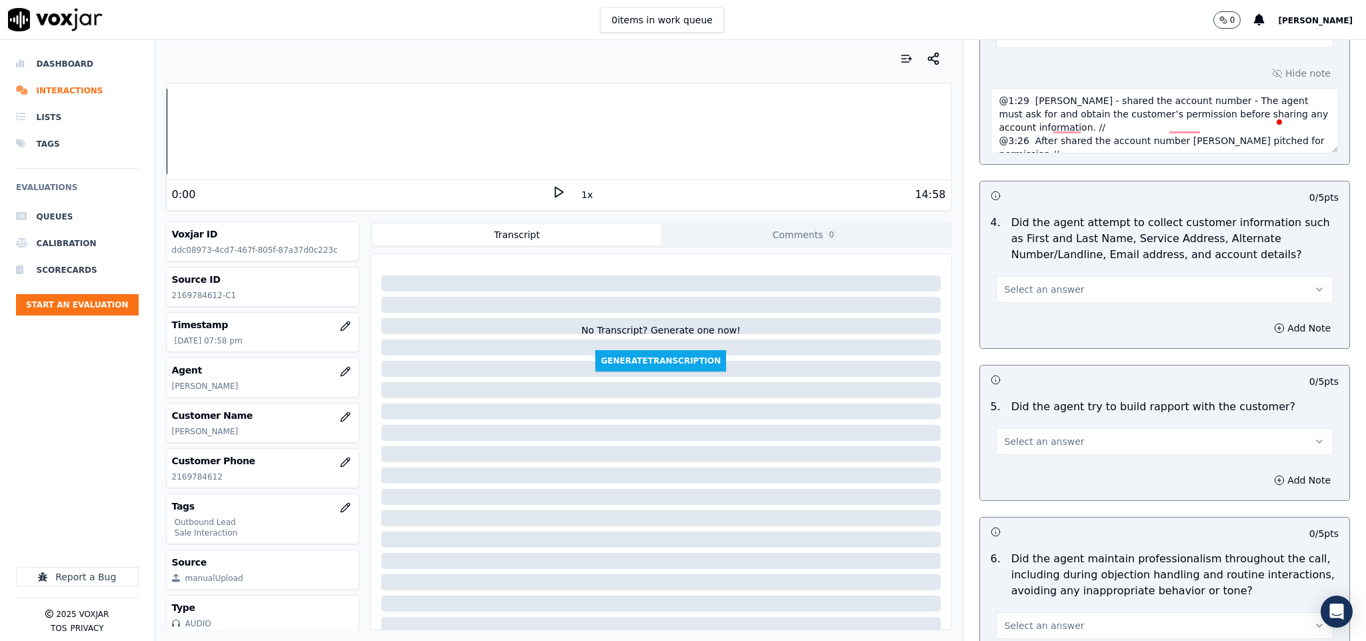
scroll to position [1400, 0]
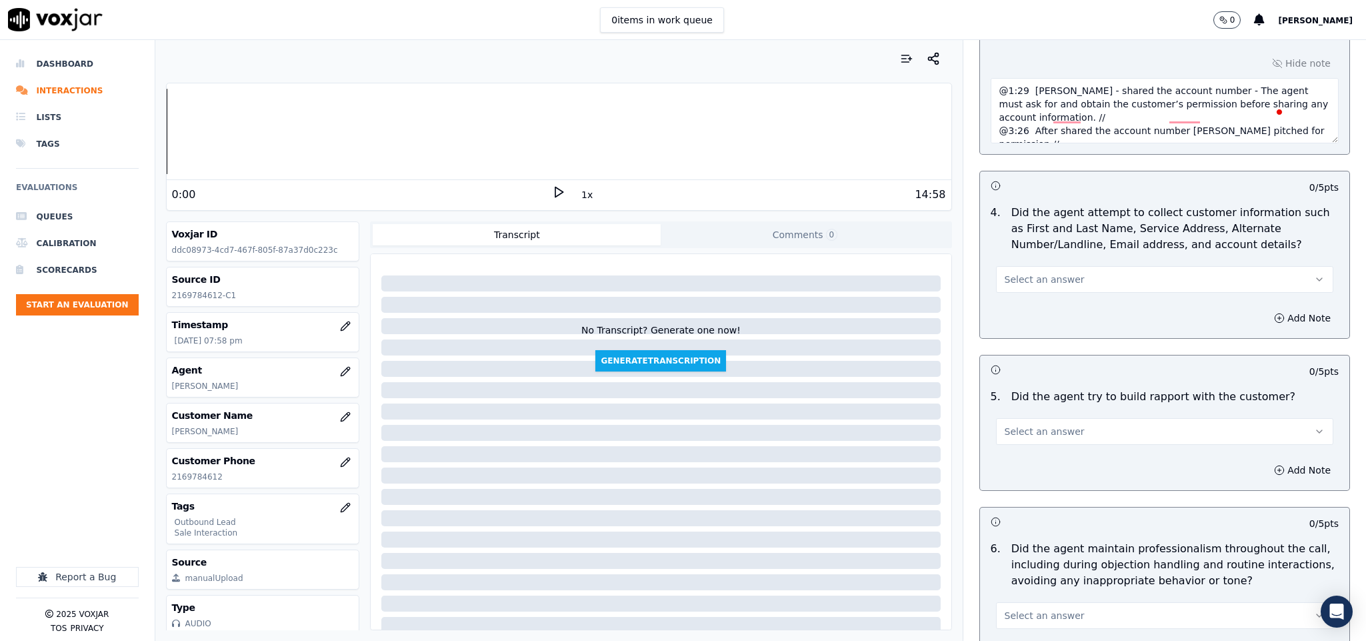
type textarea "@1:29 Vincent - shared the account number - The agent must ask for and obtain t…"
click at [1050, 273] on span "Select an answer" at bounding box center [1045, 279] width 80 height 13
click at [1023, 341] on div "N/A" at bounding box center [1131, 342] width 305 height 21
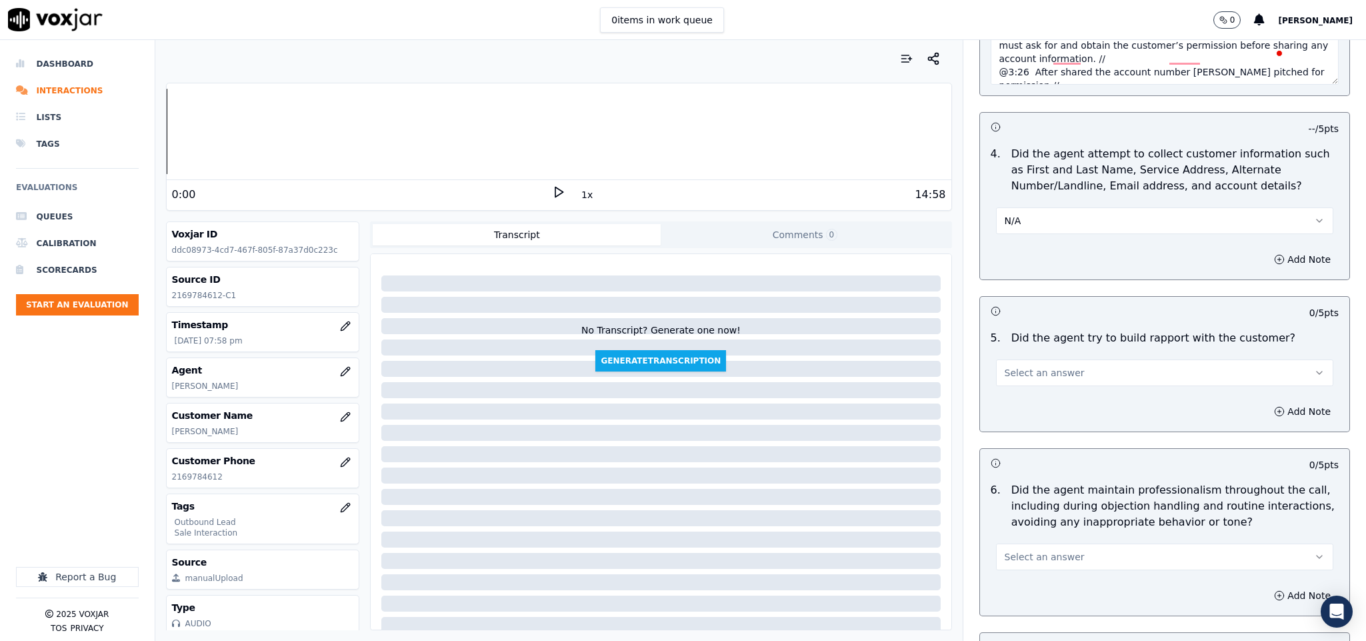
scroll to position [1500, 0]
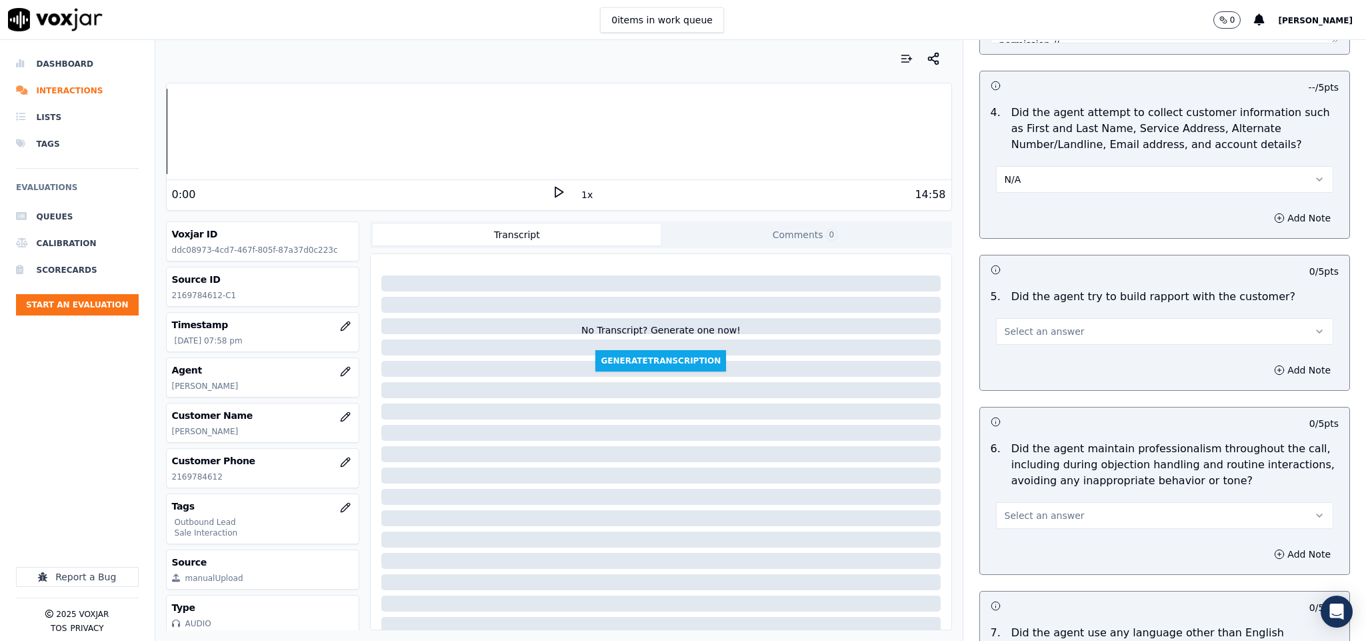
click at [1033, 325] on span "Select an answer" at bounding box center [1045, 331] width 80 height 13
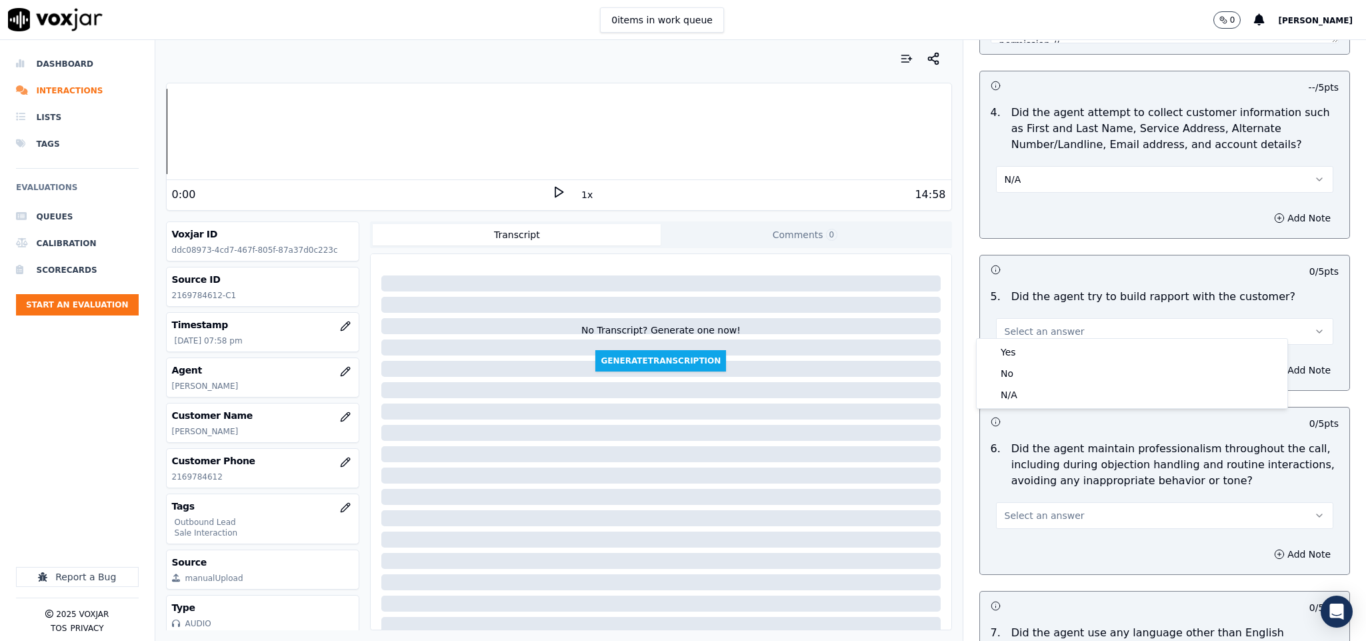
click at [1018, 350] on div "Yes" at bounding box center [1131, 351] width 305 height 21
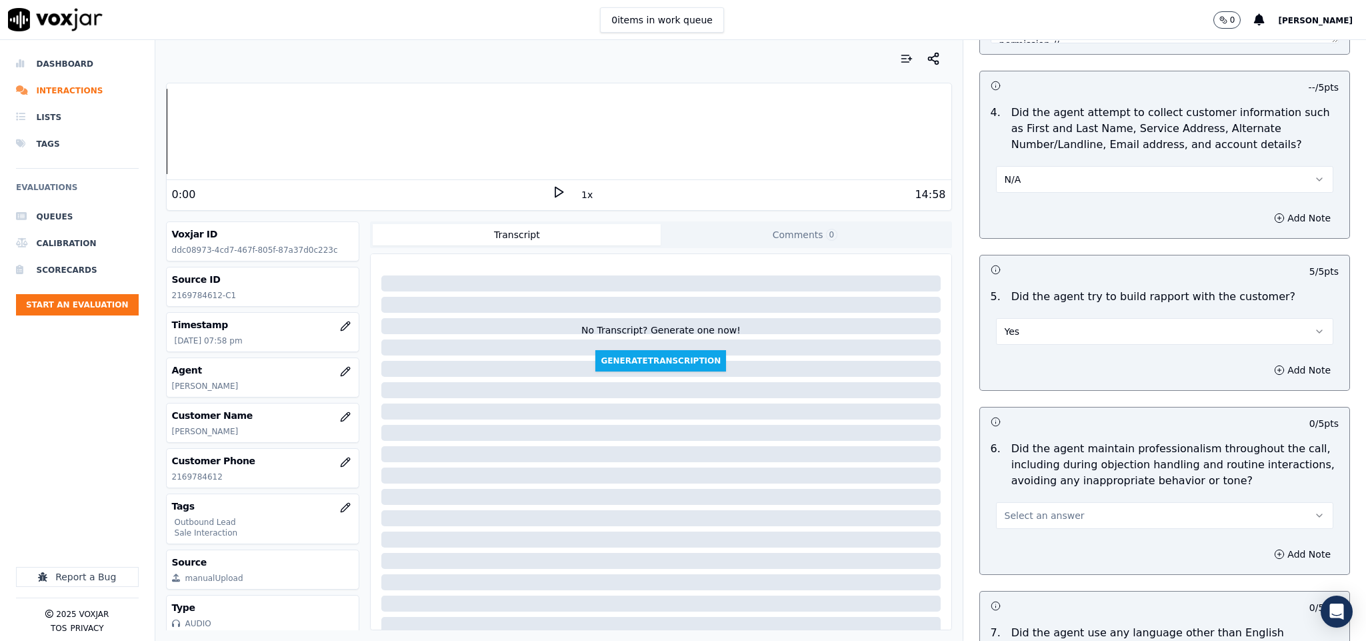
scroll to position [1700, 0]
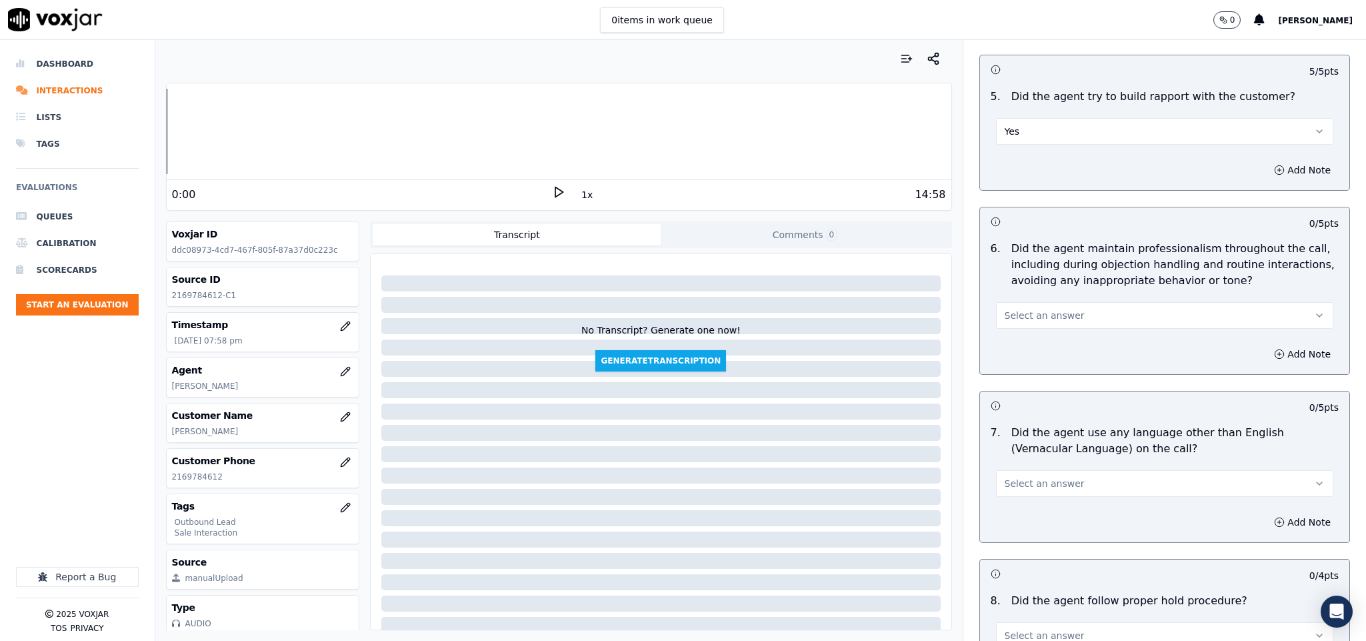
click at [1040, 302] on button "Select an answer" at bounding box center [1165, 315] width 338 height 27
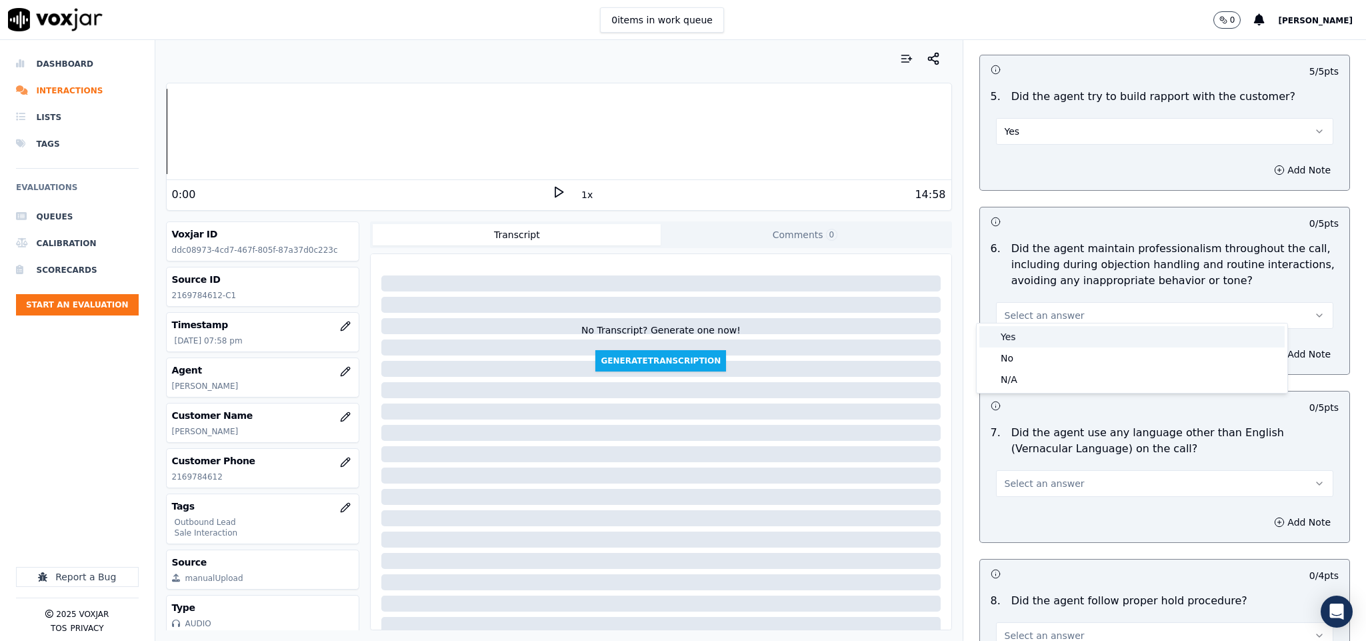
click at [1033, 332] on div "Yes" at bounding box center [1131, 336] width 305 height 21
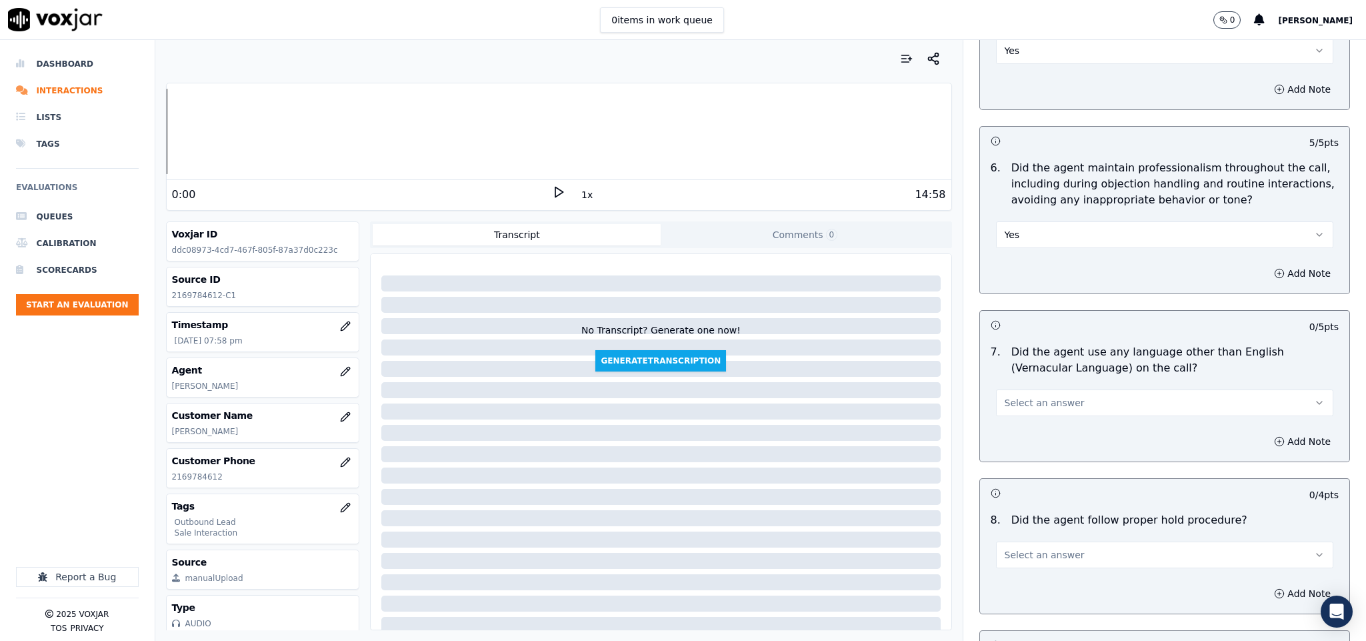
scroll to position [2000, 0]
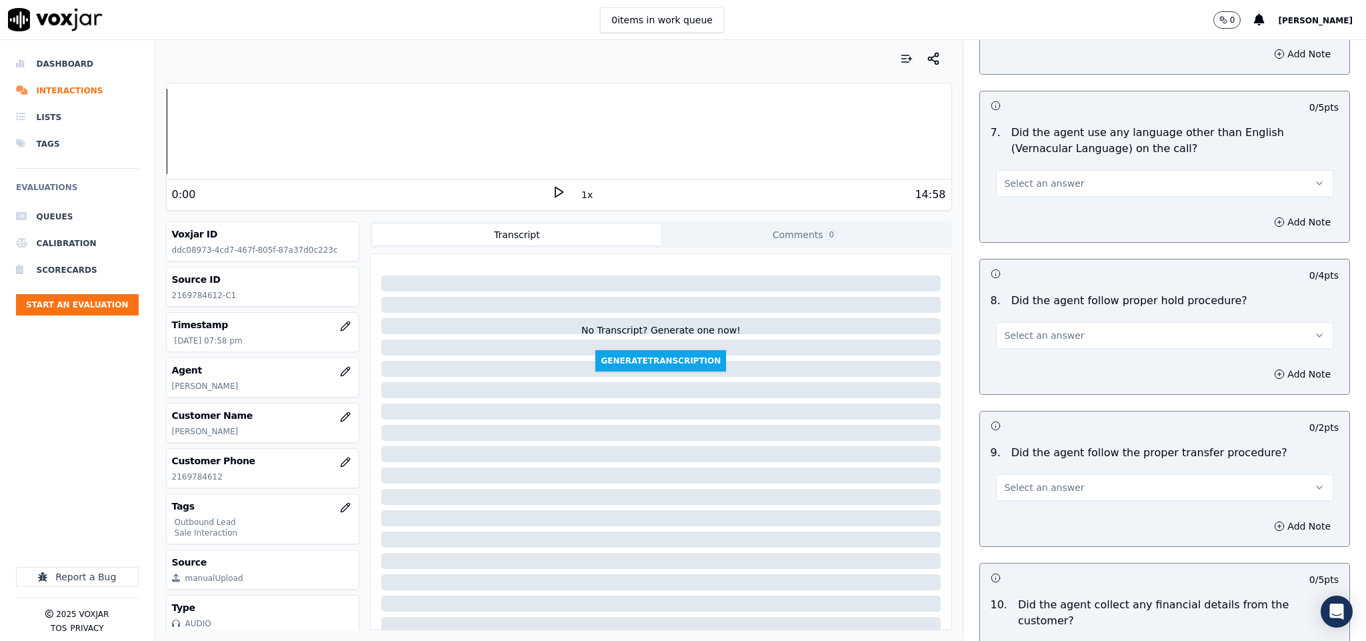
click at [1077, 170] on button "Select an answer" at bounding box center [1165, 183] width 338 height 27
click at [1032, 229] on div "No" at bounding box center [1131, 226] width 305 height 21
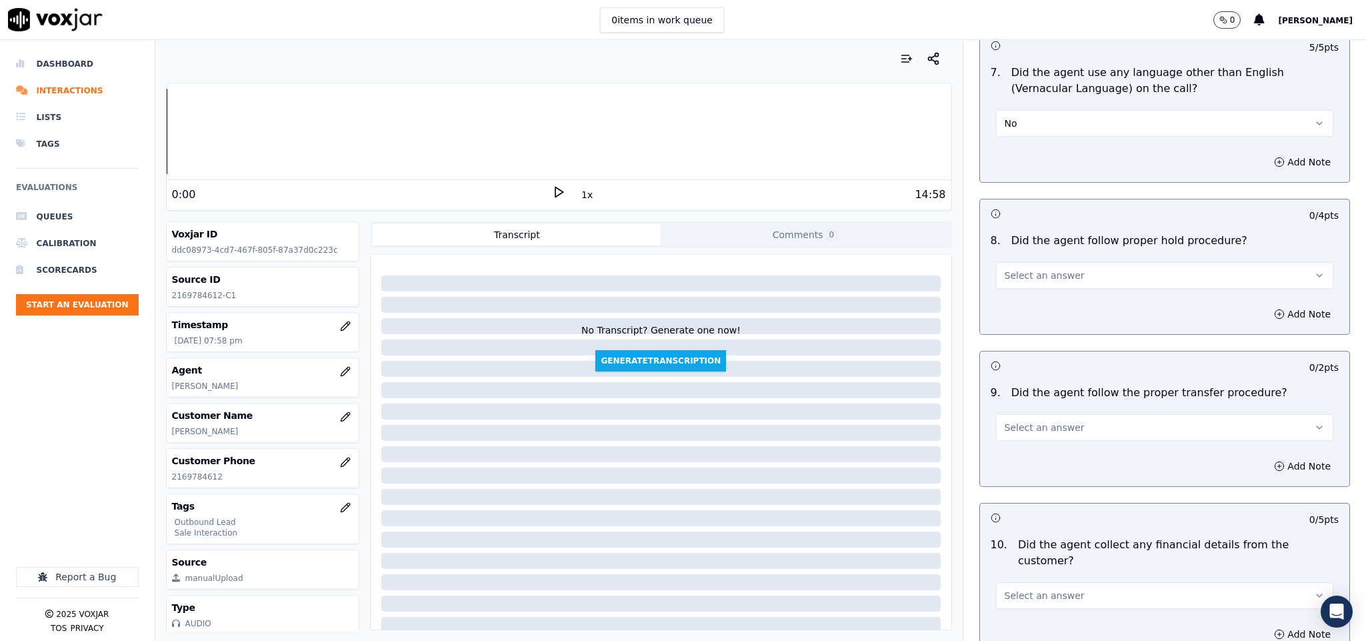
scroll to position [2100, 0]
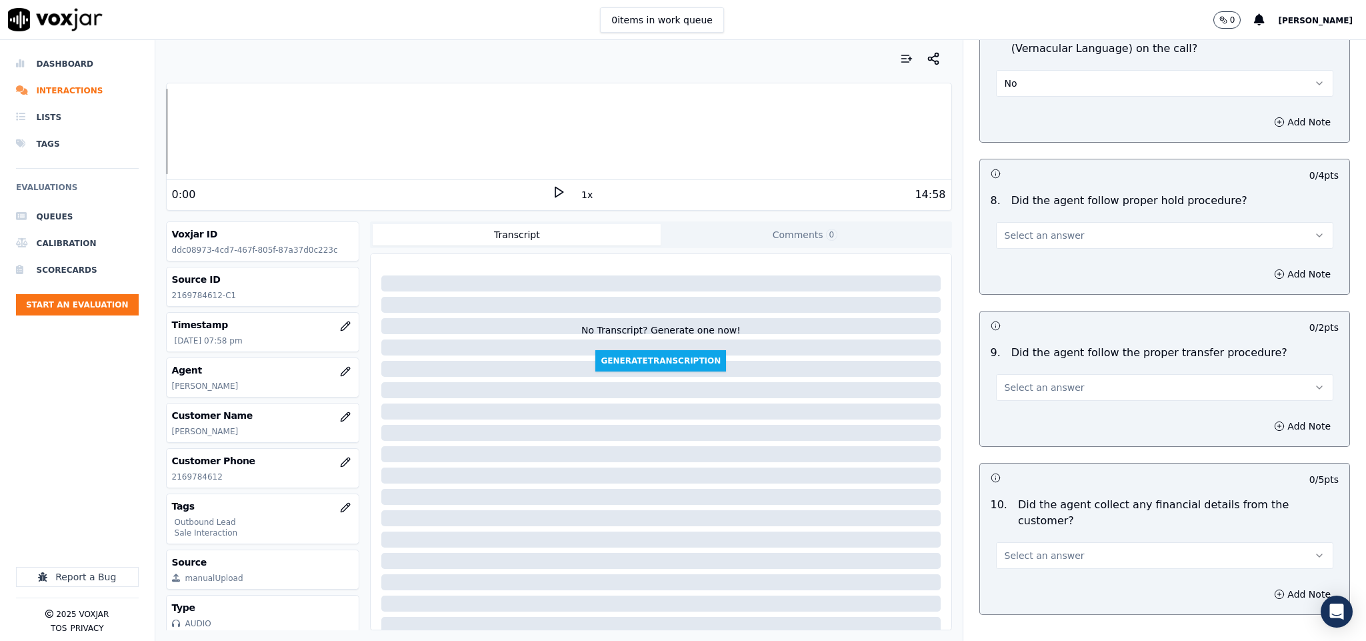
click at [1041, 232] on span "Select an answer" at bounding box center [1045, 235] width 80 height 13
click at [1026, 255] on div "Yes" at bounding box center [1131, 257] width 305 height 21
click at [1069, 381] on button "Select an answer" at bounding box center [1165, 387] width 338 height 27
click at [1055, 410] on div "Yes" at bounding box center [1131, 410] width 305 height 21
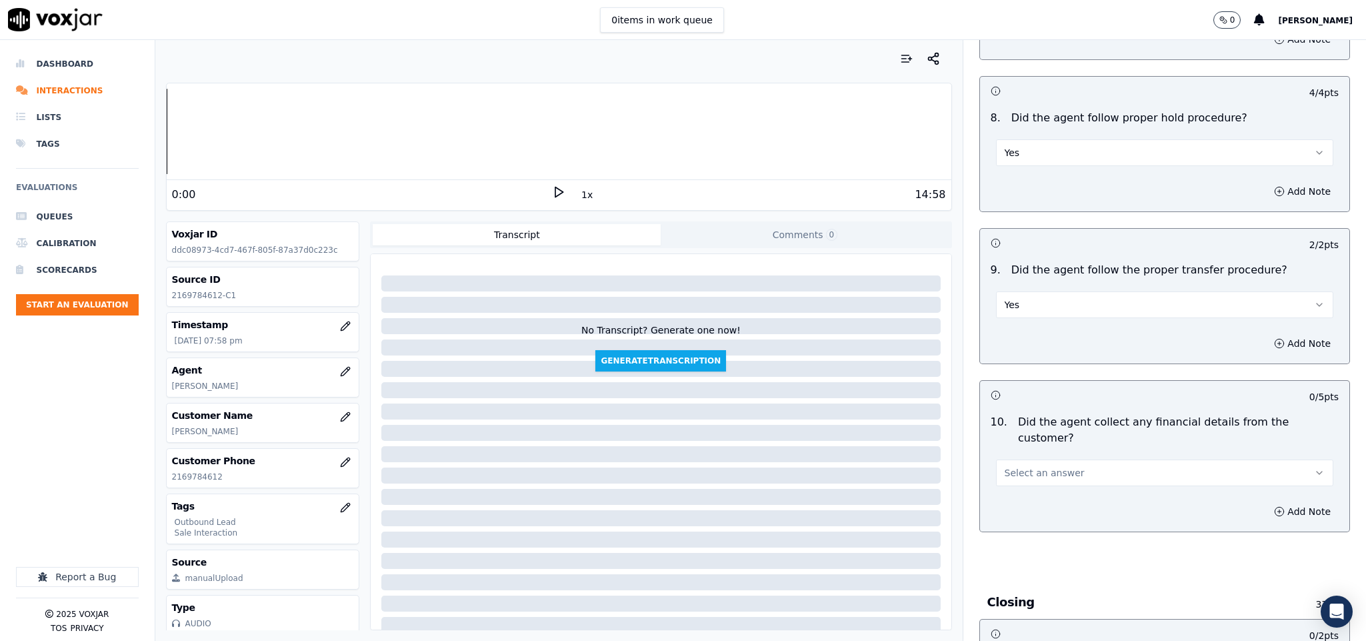
scroll to position [2300, 0]
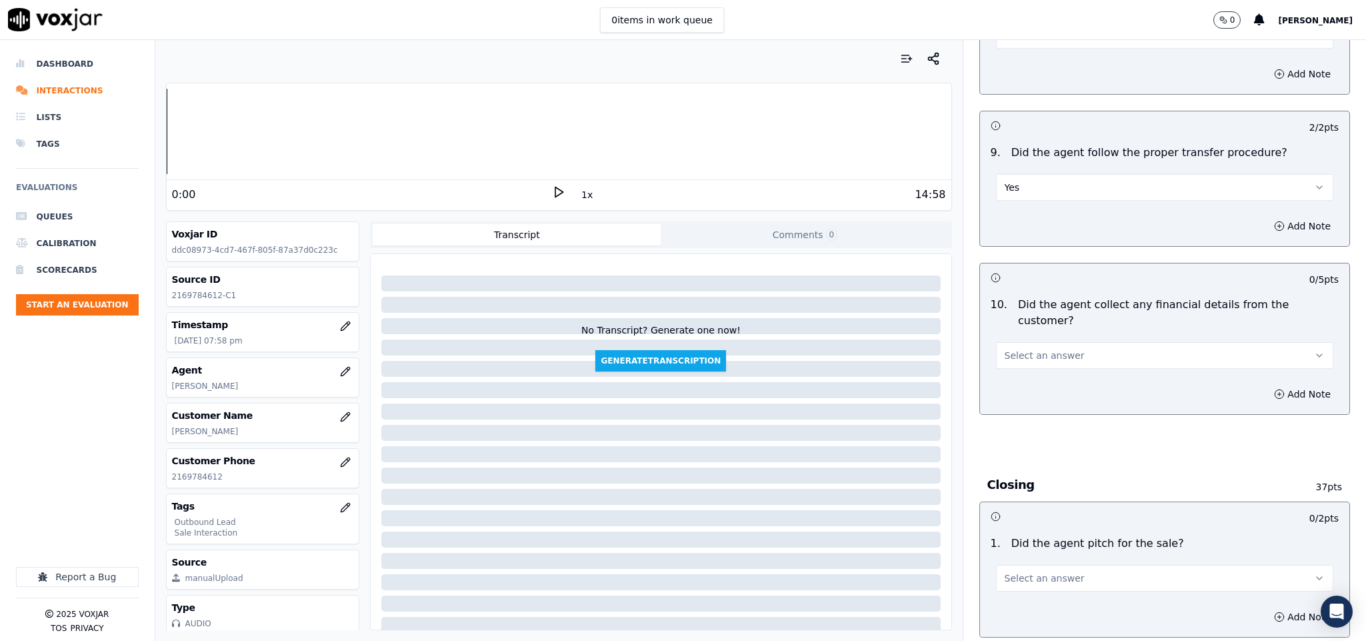
click at [1080, 342] on button "Select an answer" at bounding box center [1165, 355] width 338 height 27
click at [1036, 385] on div "No" at bounding box center [1131, 384] width 305 height 21
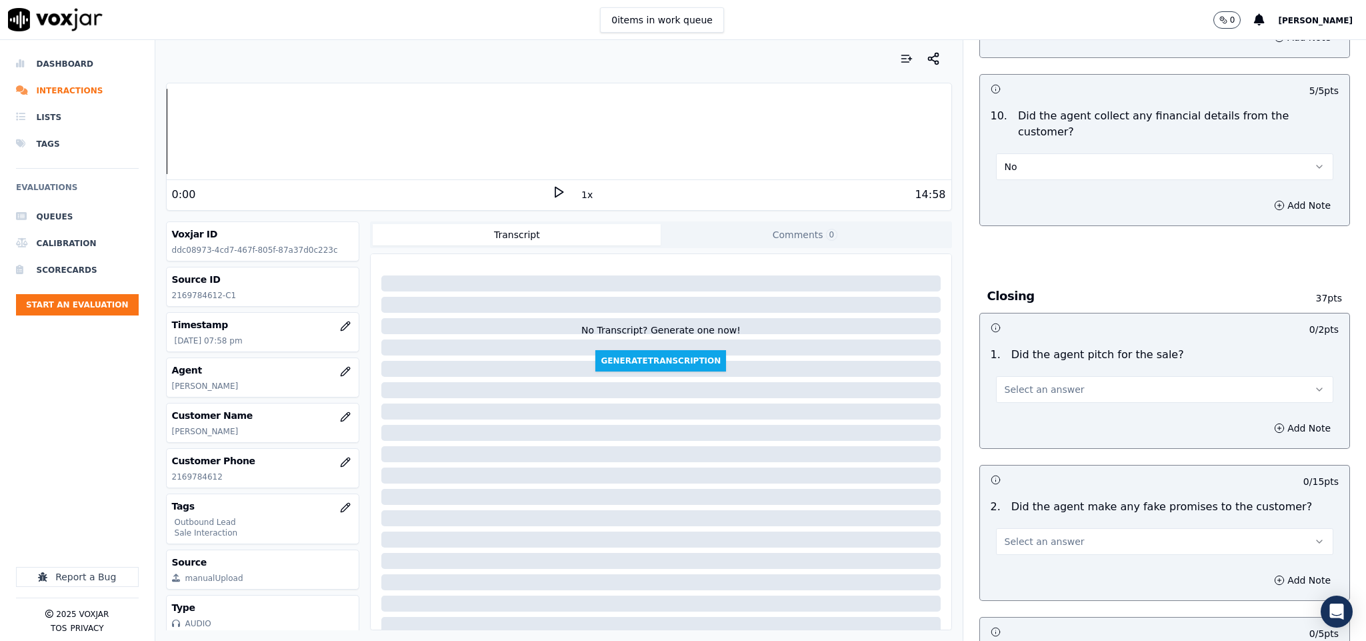
scroll to position [2500, 0]
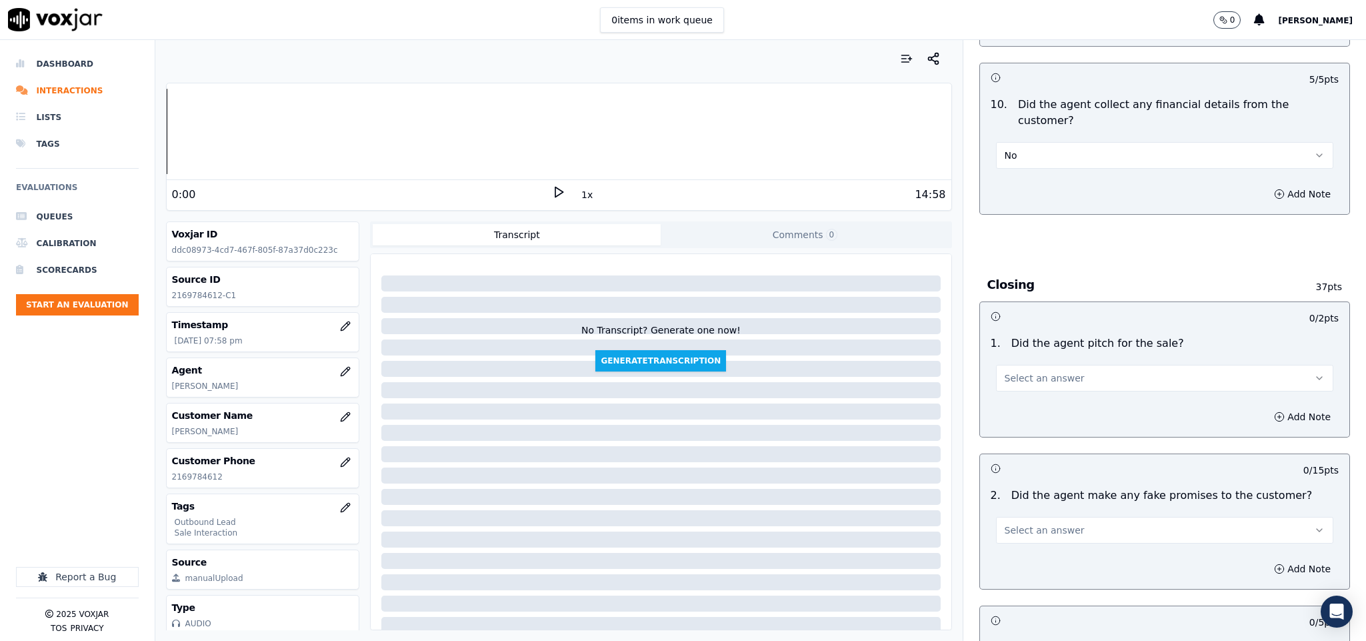
drag, startPoint x: 1052, startPoint y: 359, endPoint x: 1050, endPoint y: 366, distance: 7.6
click at [1052, 365] on button "Select an answer" at bounding box center [1165, 378] width 338 height 27
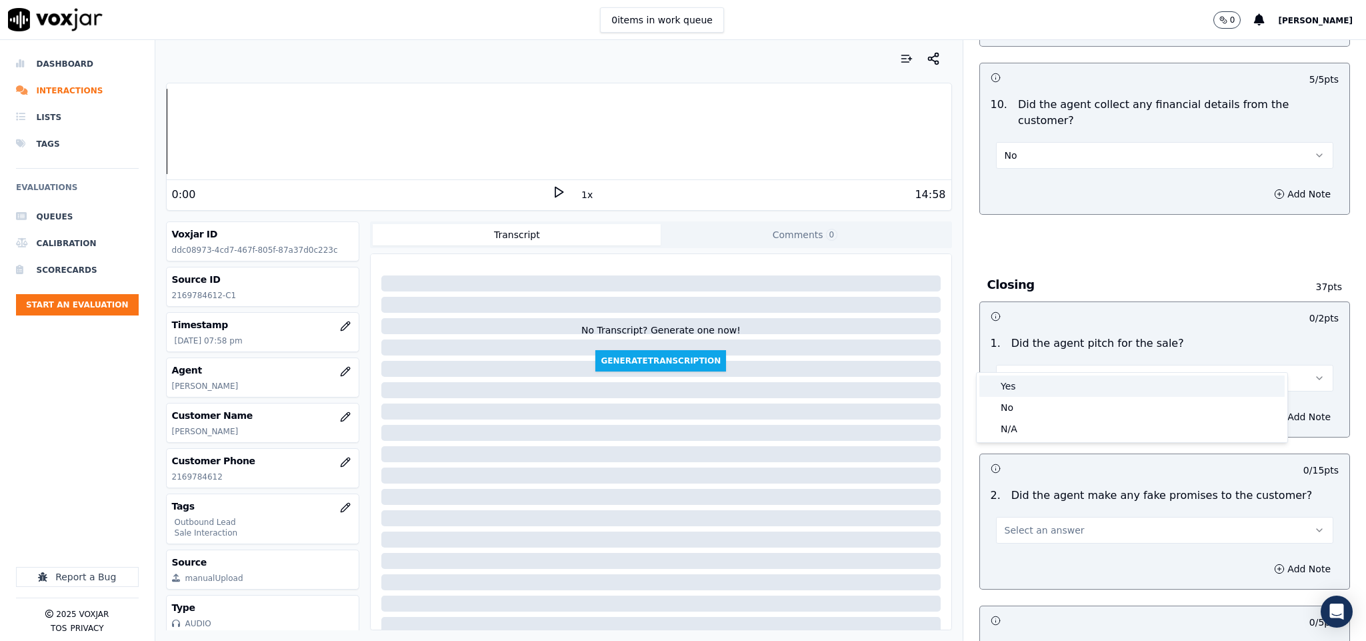
click at [1038, 382] on div "Yes" at bounding box center [1131, 385] width 305 height 21
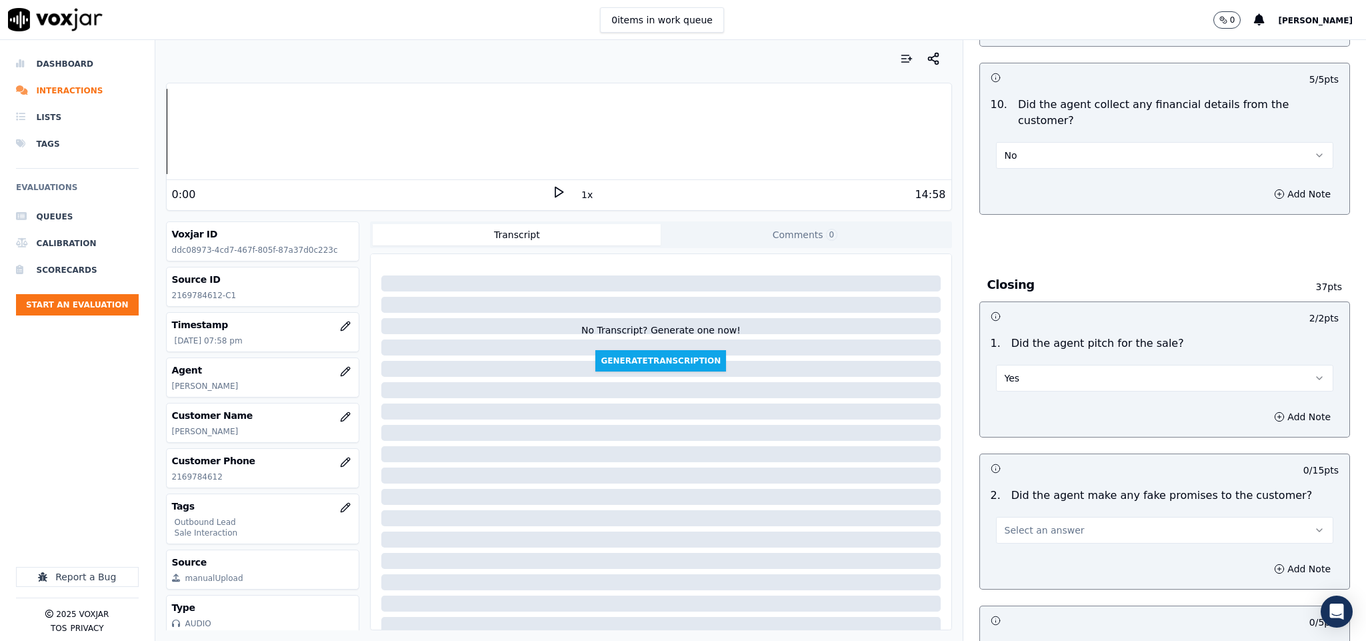
scroll to position [2700, 0]
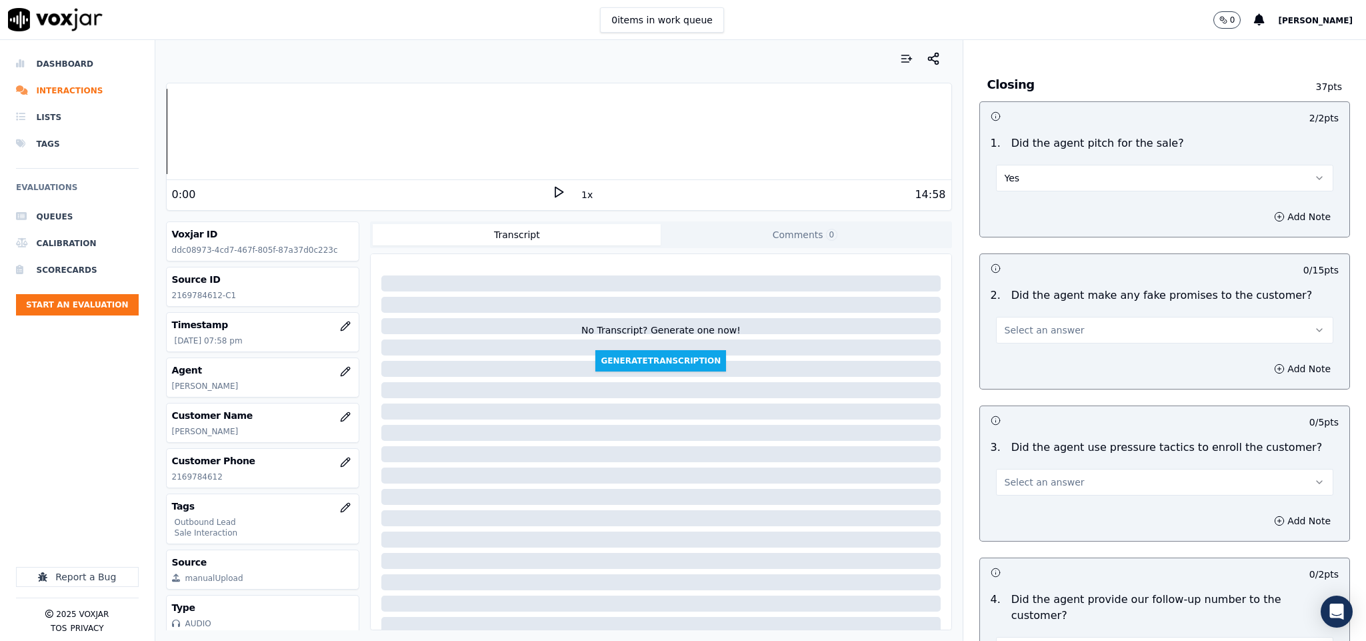
click at [1075, 317] on button "Select an answer" at bounding box center [1165, 330] width 338 height 27
click at [1037, 360] on div "No" at bounding box center [1131, 359] width 305 height 21
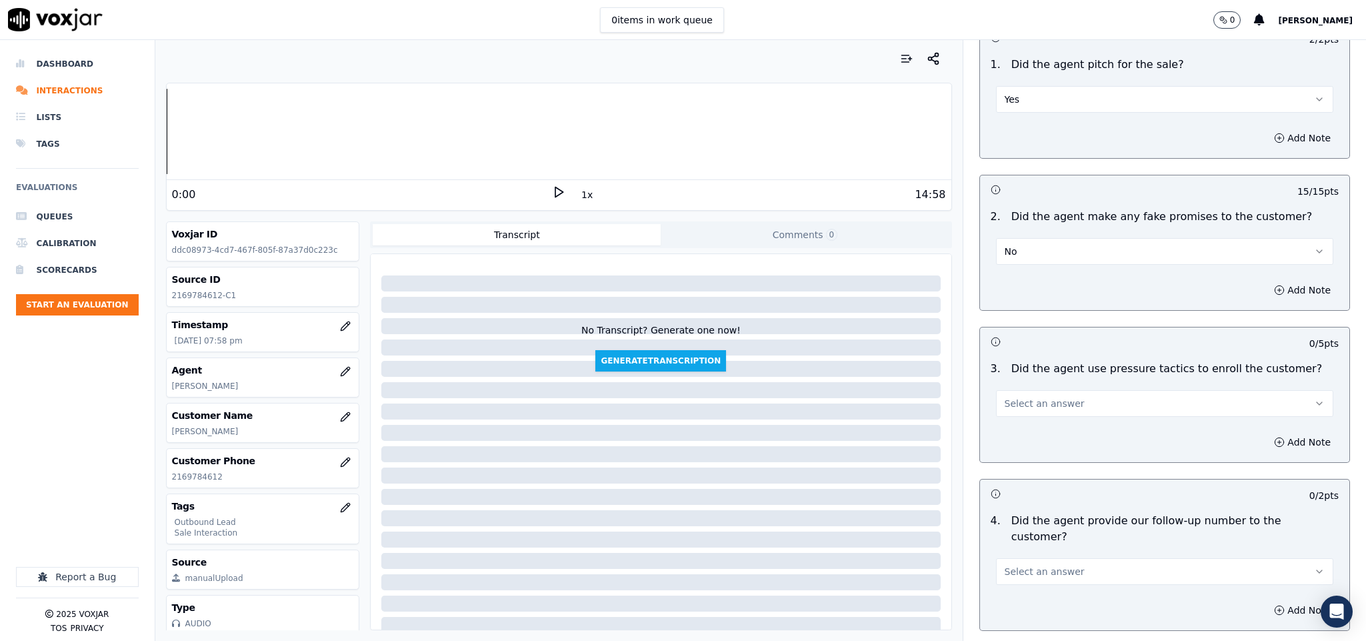
scroll to position [2900, 0]
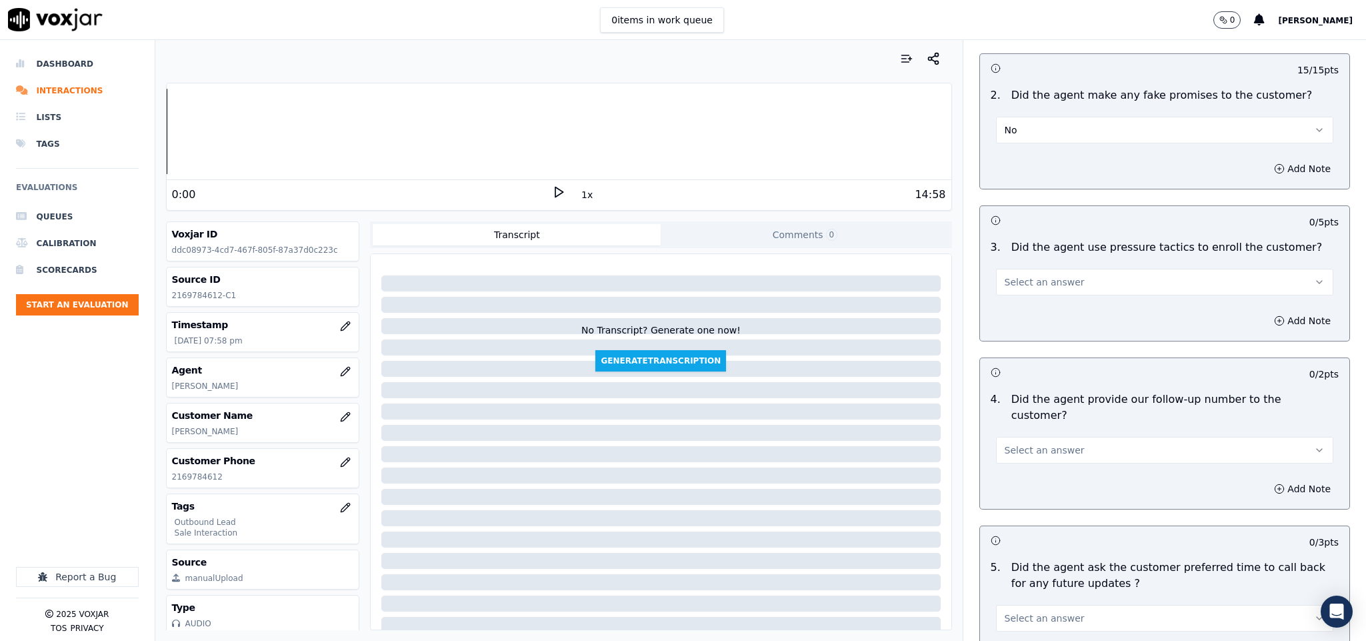
click at [1074, 269] on button "Select an answer" at bounding box center [1165, 282] width 338 height 27
click at [1034, 299] on div "Yes" at bounding box center [1131, 291] width 305 height 21
drag, startPoint x: 1063, startPoint y: 252, endPoint x: 1057, endPoint y: 275, distance: 23.4
click at [1064, 269] on button "Yes" at bounding box center [1165, 282] width 338 height 27
click at [1030, 309] on div "No" at bounding box center [1131, 312] width 305 height 21
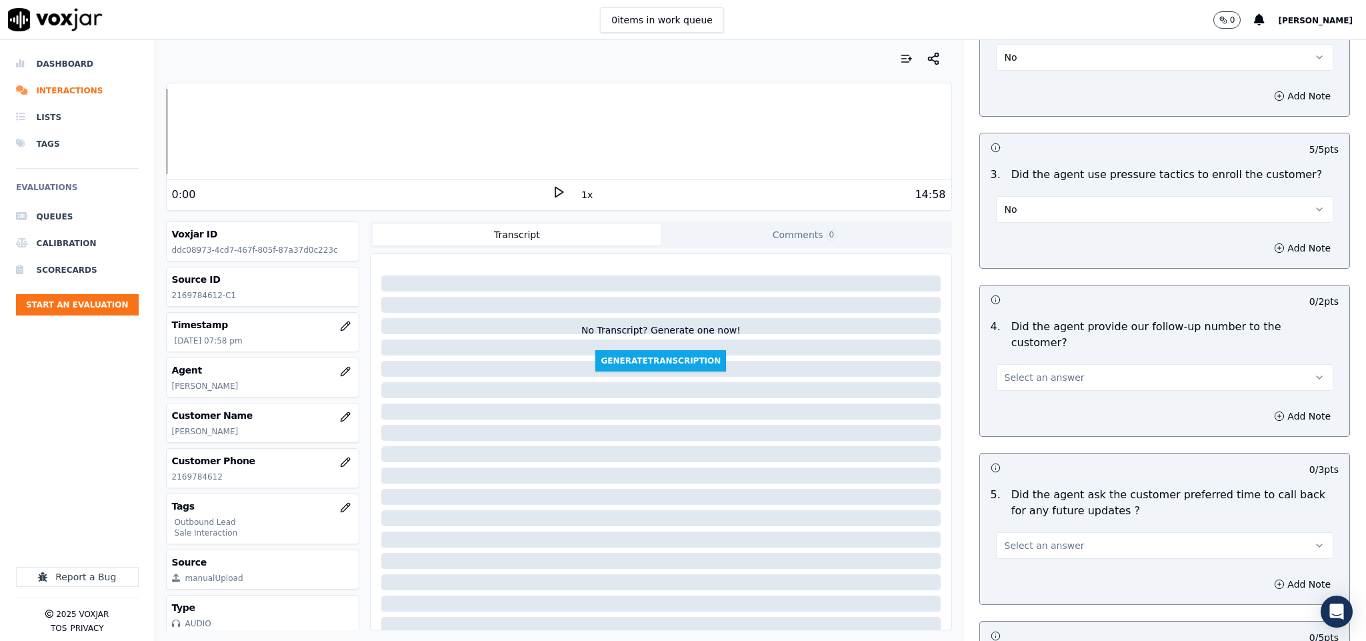
scroll to position [3100, 0]
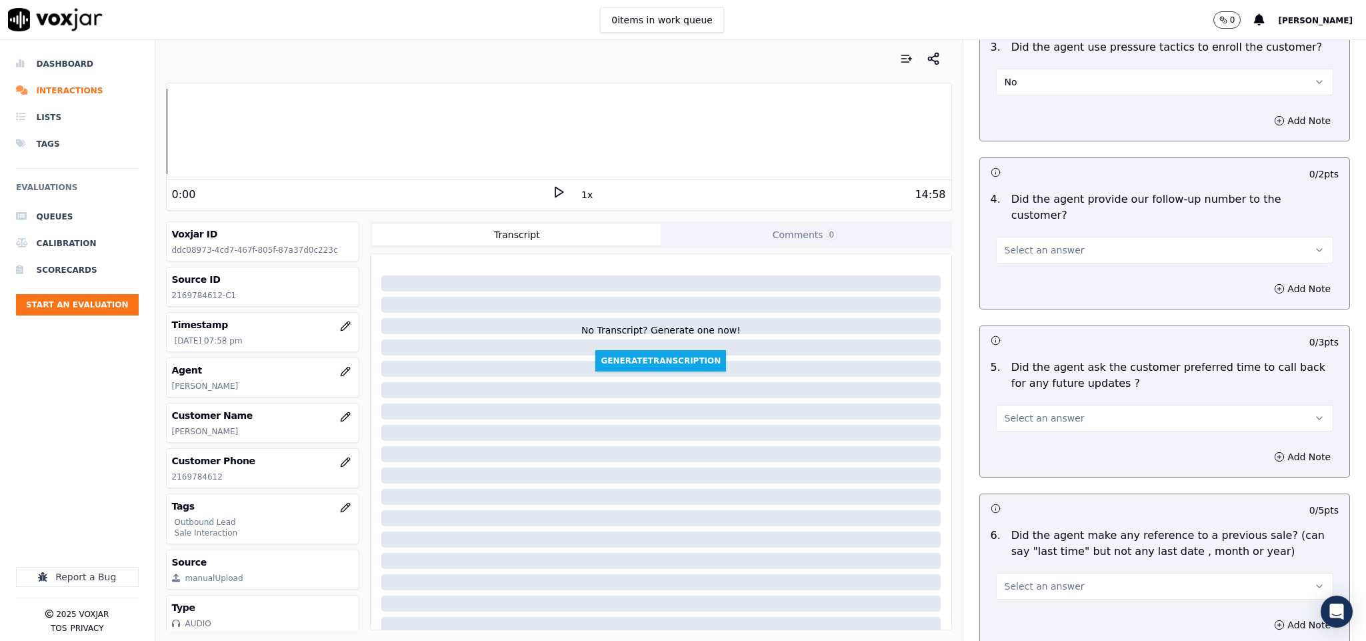
click at [1072, 237] on button "Select an answer" at bounding box center [1165, 250] width 338 height 27
click at [1034, 263] on div "No" at bounding box center [1131, 265] width 305 height 21
click at [1086, 405] on button "Select an answer" at bounding box center [1165, 418] width 338 height 27
click at [1035, 438] on div "No" at bounding box center [1131, 433] width 305 height 21
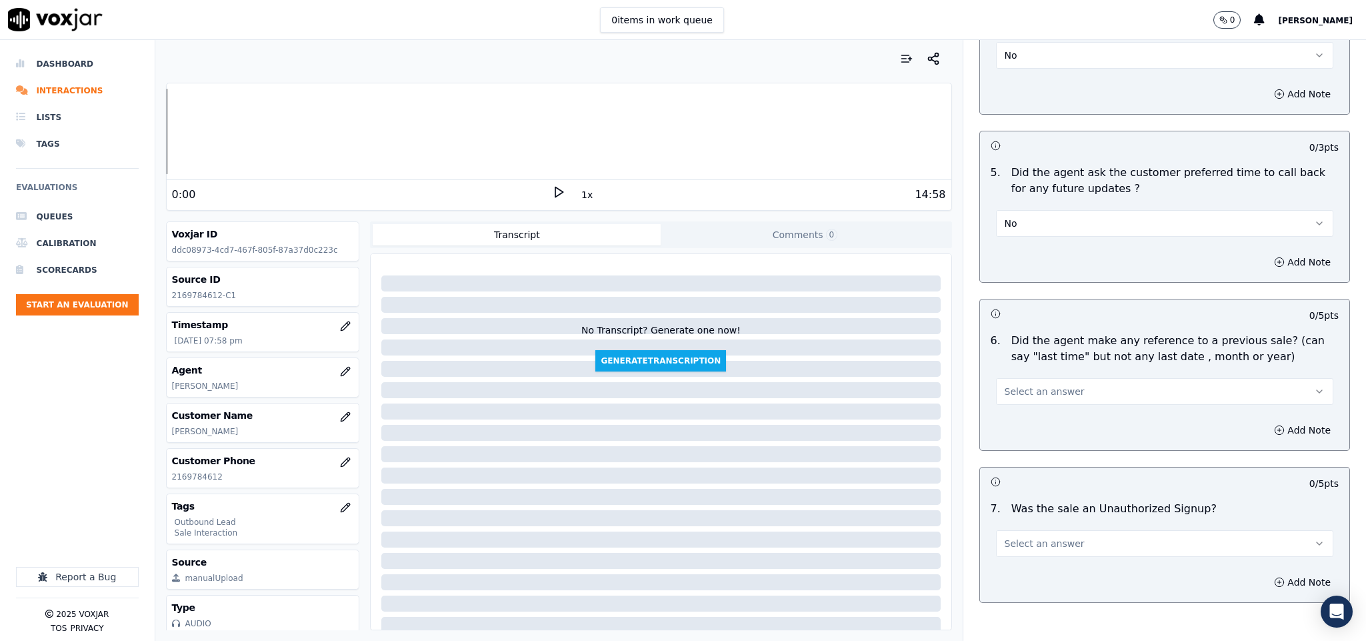
scroll to position [3300, 0]
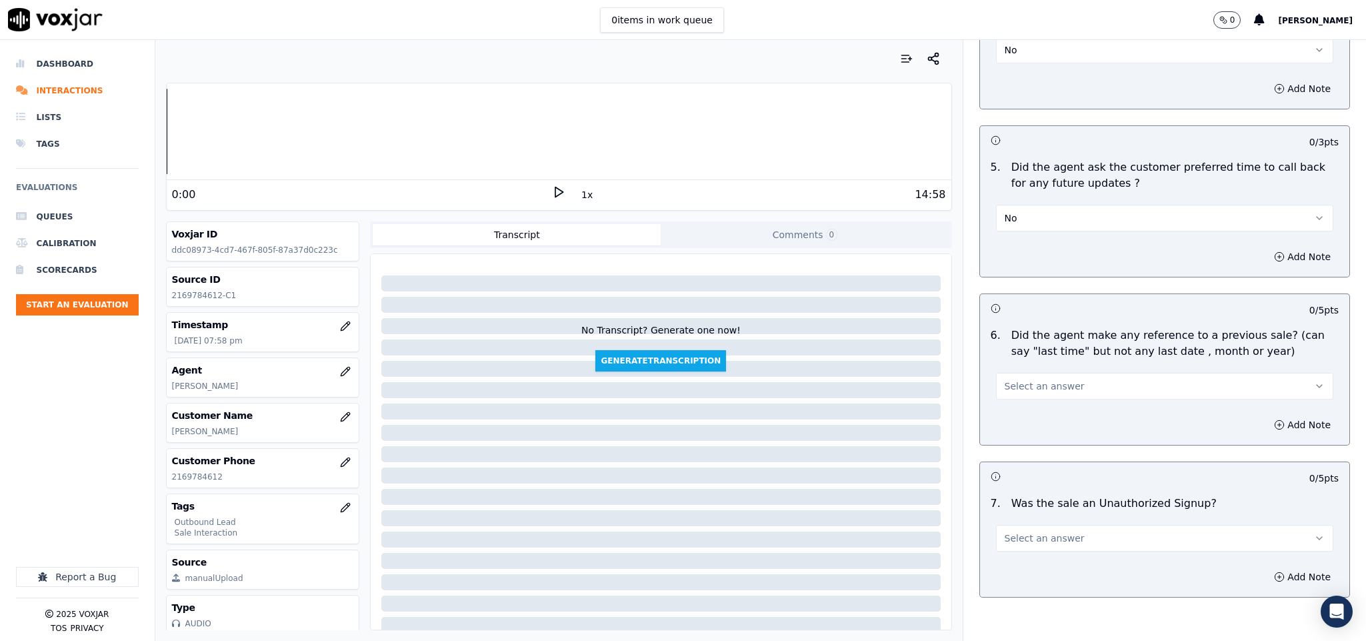
click at [1044, 205] on button "No" at bounding box center [1165, 218] width 338 height 27
click at [1009, 251] on div "N/A" at bounding box center [1131, 255] width 305 height 21
click at [1063, 373] on button "Select an answer" at bounding box center [1165, 386] width 338 height 27
click at [1033, 392] on div "No" at bounding box center [1131, 402] width 305 height 21
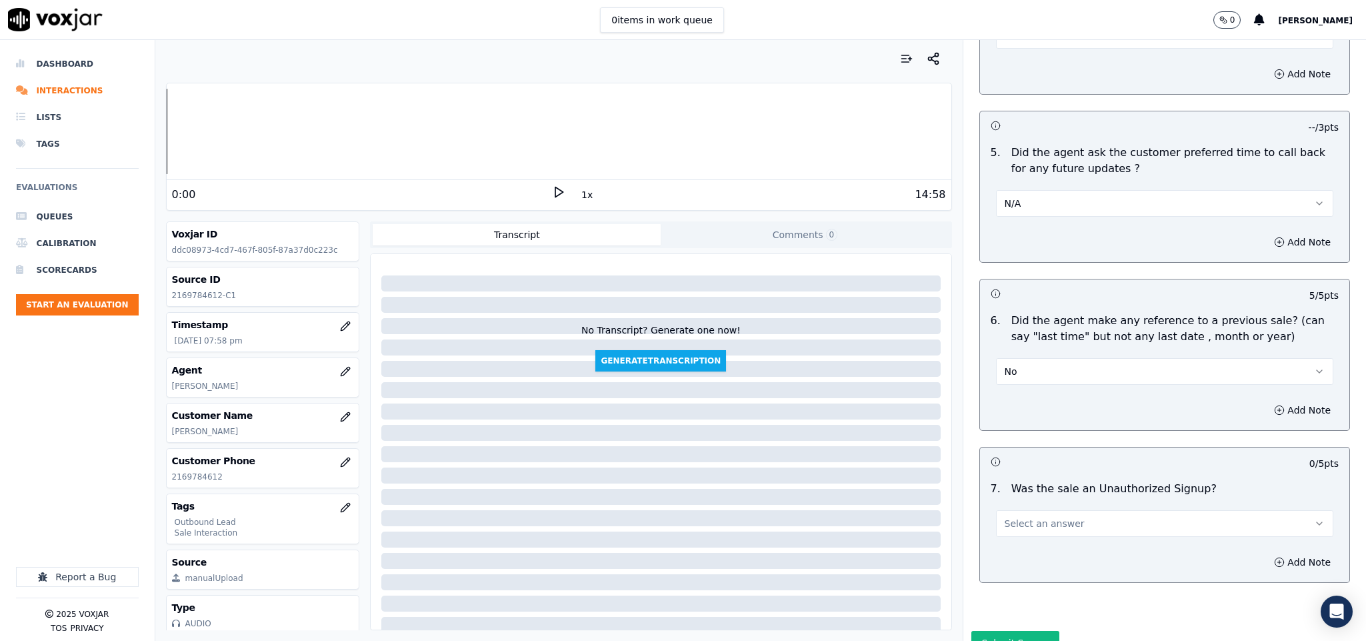
scroll to position [3347, 0]
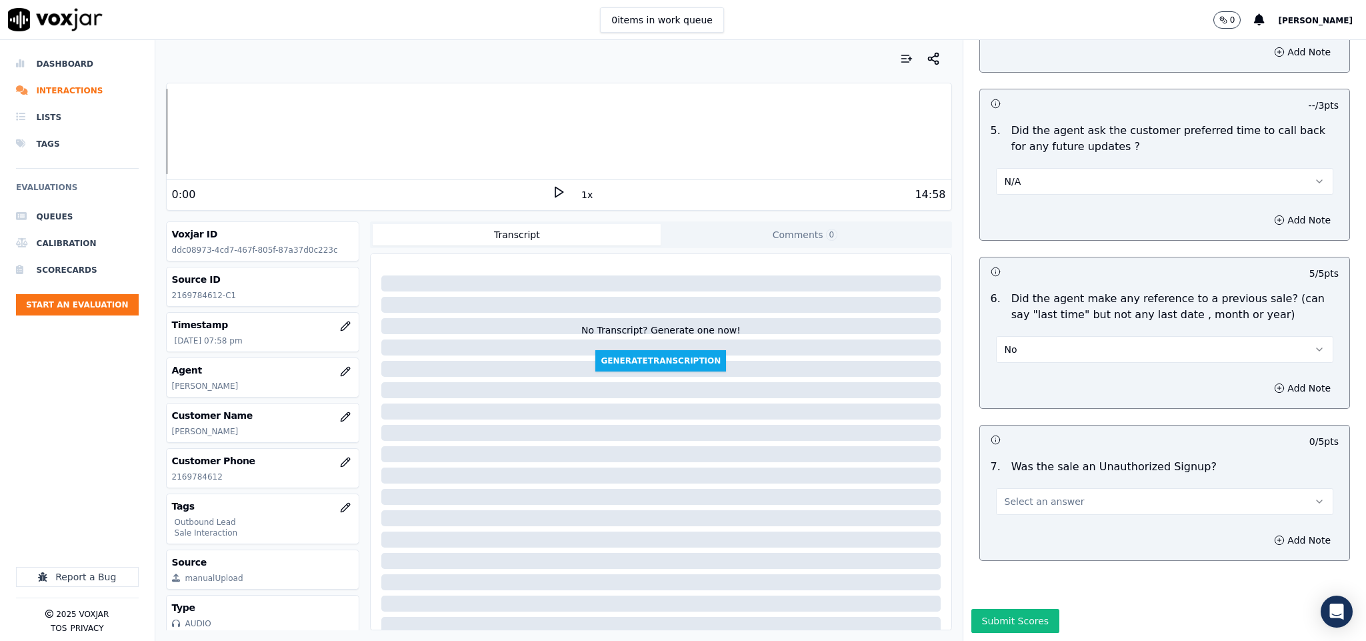
click at [1067, 488] on button "Select an answer" at bounding box center [1165, 501] width 338 height 27
click at [1028, 486] on div "Yes" at bounding box center [1131, 486] width 305 height 21
click at [1044, 488] on button "Yes" at bounding box center [1165, 501] width 338 height 27
click at [1024, 501] on div "No" at bounding box center [1131, 507] width 305 height 21
click at [1015, 609] on button "Submit Scores" at bounding box center [1015, 621] width 89 height 24
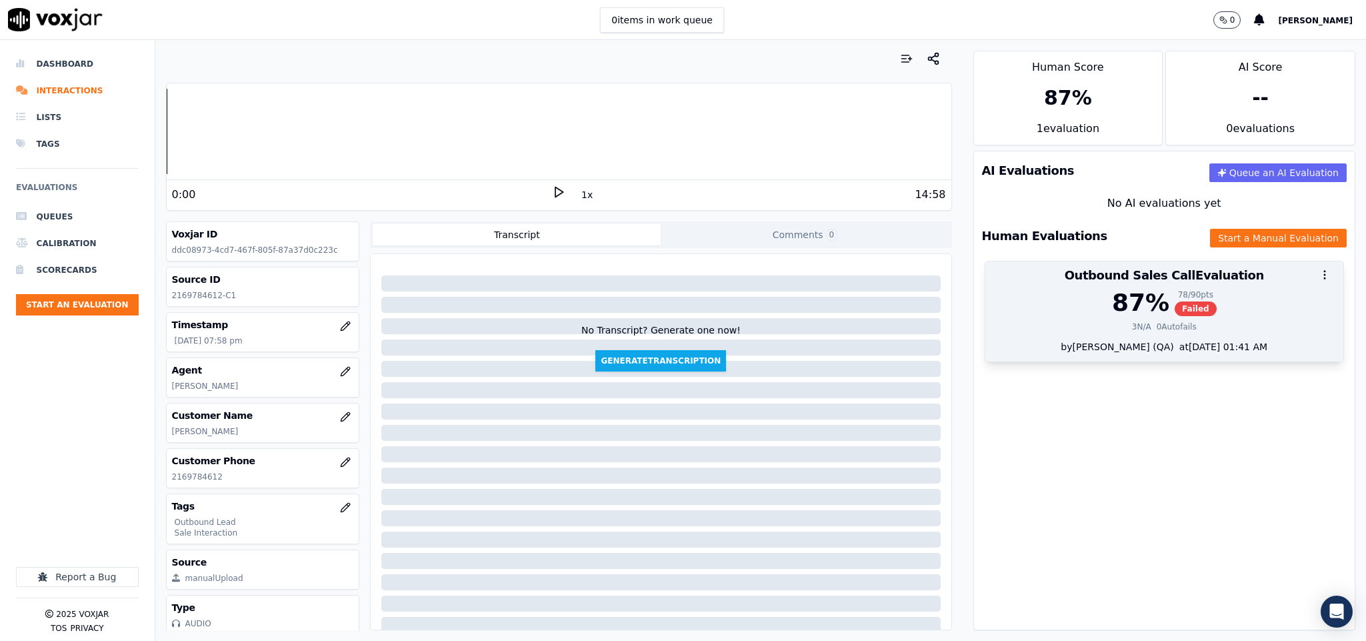
click at [1128, 310] on div "87 %" at bounding box center [1140, 302] width 57 height 27
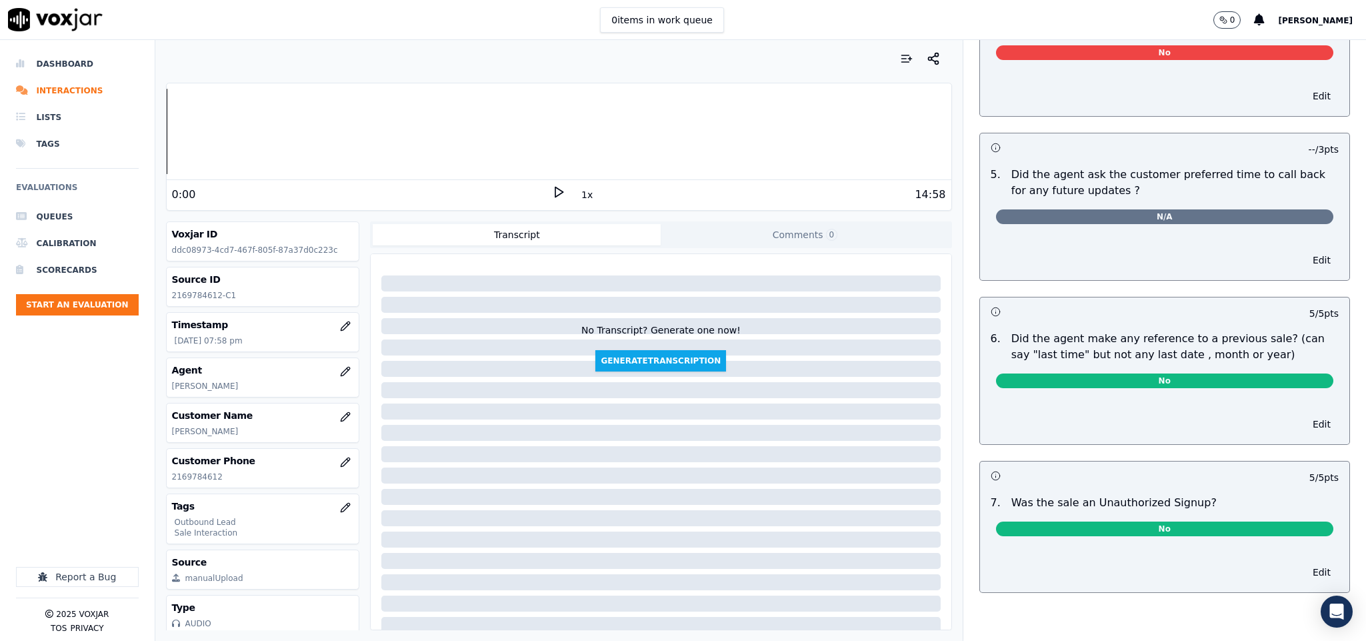
scroll to position [0, 0]
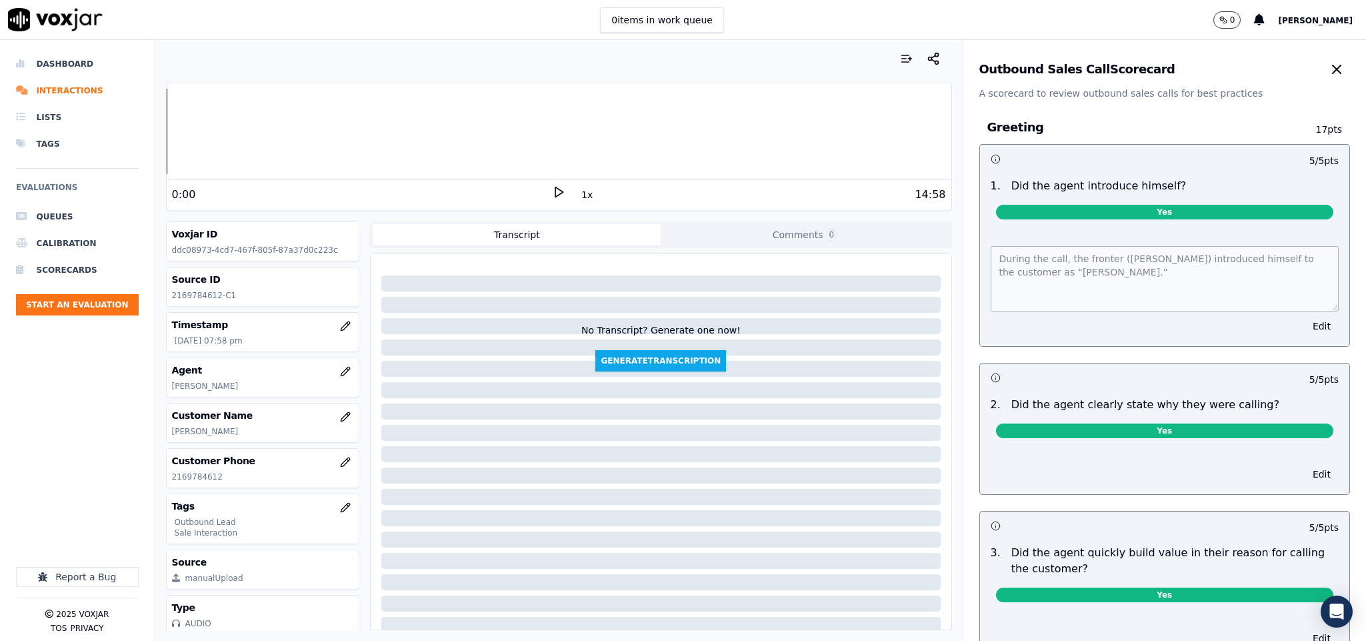
click at [1273, 60] on div "Outbound Sales Call Scorecard" at bounding box center [1164, 69] width 371 height 27
click at [1323, 65] on button "button" at bounding box center [1336, 69] width 27 height 27
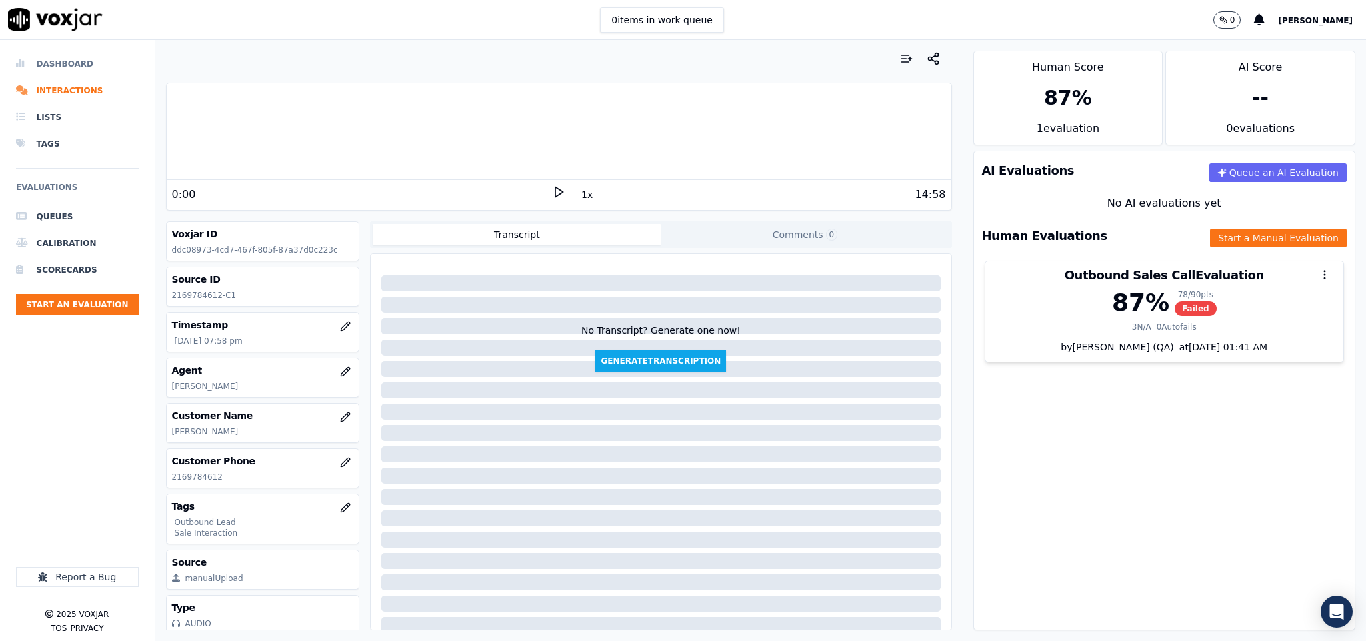
click at [45, 67] on li "Dashboard" at bounding box center [77, 64] width 123 height 27
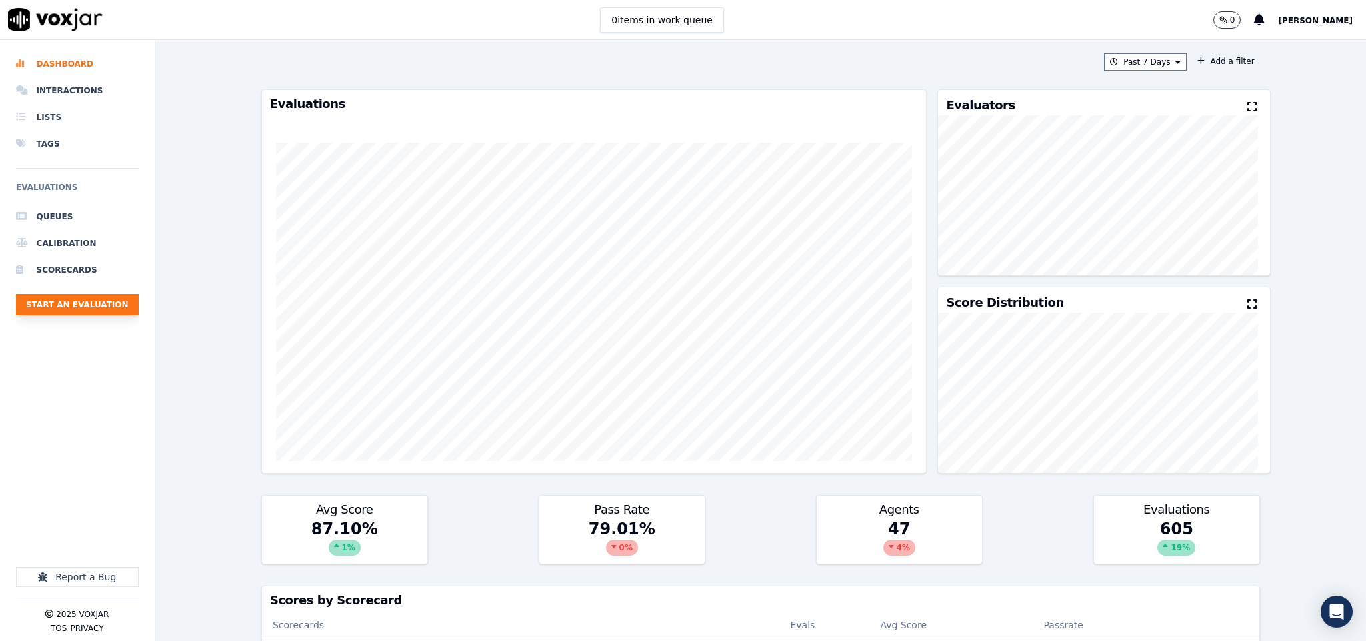
click at [92, 302] on button "Start an Evaluation" at bounding box center [77, 304] width 123 height 21
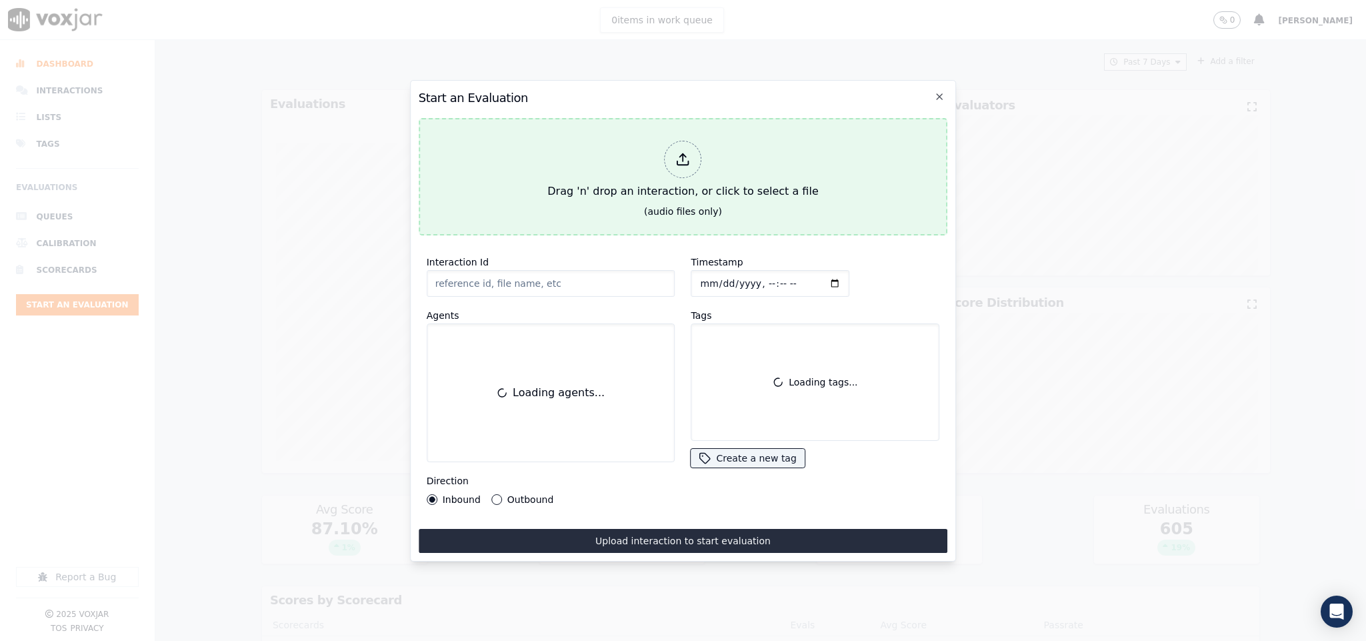
click at [690, 152] on icon at bounding box center [683, 159] width 15 height 15
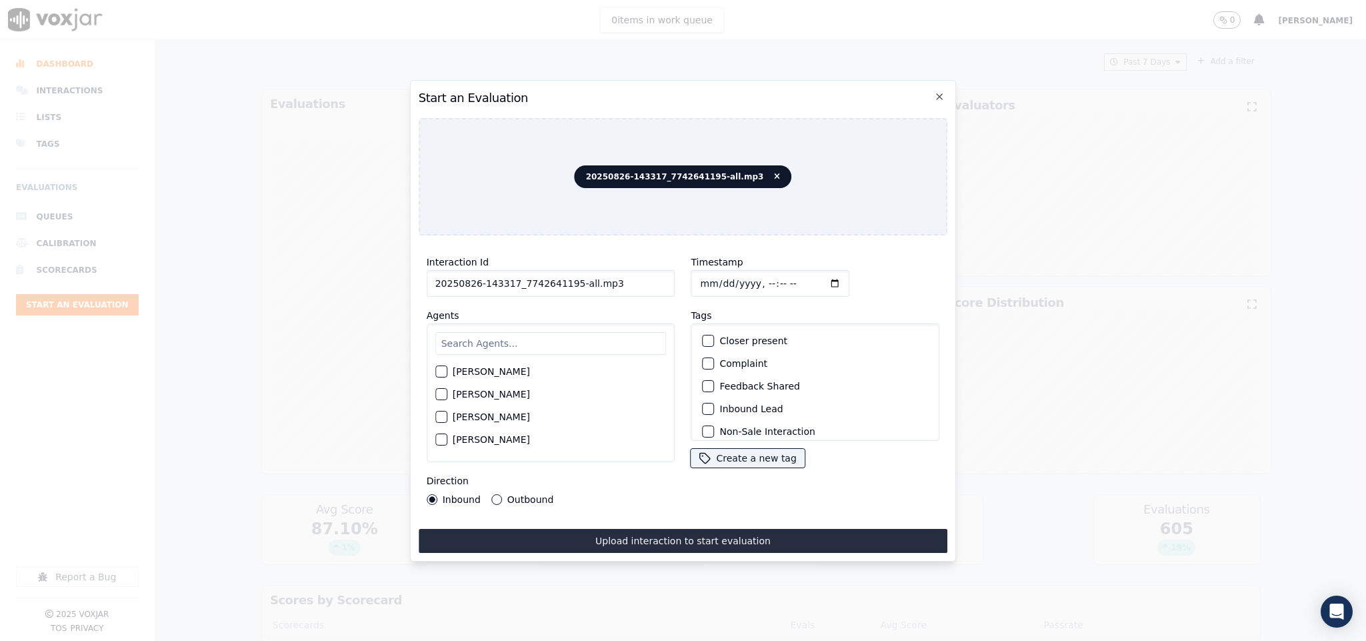
drag, startPoint x: 568, startPoint y: 276, endPoint x: 646, endPoint y: 277, distance: 78.0
click at [646, 277] on input "20250826-143317_7742641195-all.mp3" at bounding box center [551, 283] width 249 height 27
type input "20250826-143317_7742641195-C1"
click at [697, 279] on input "Timestamp" at bounding box center [770, 283] width 159 height 27
type input "2025-08-26T20:31"
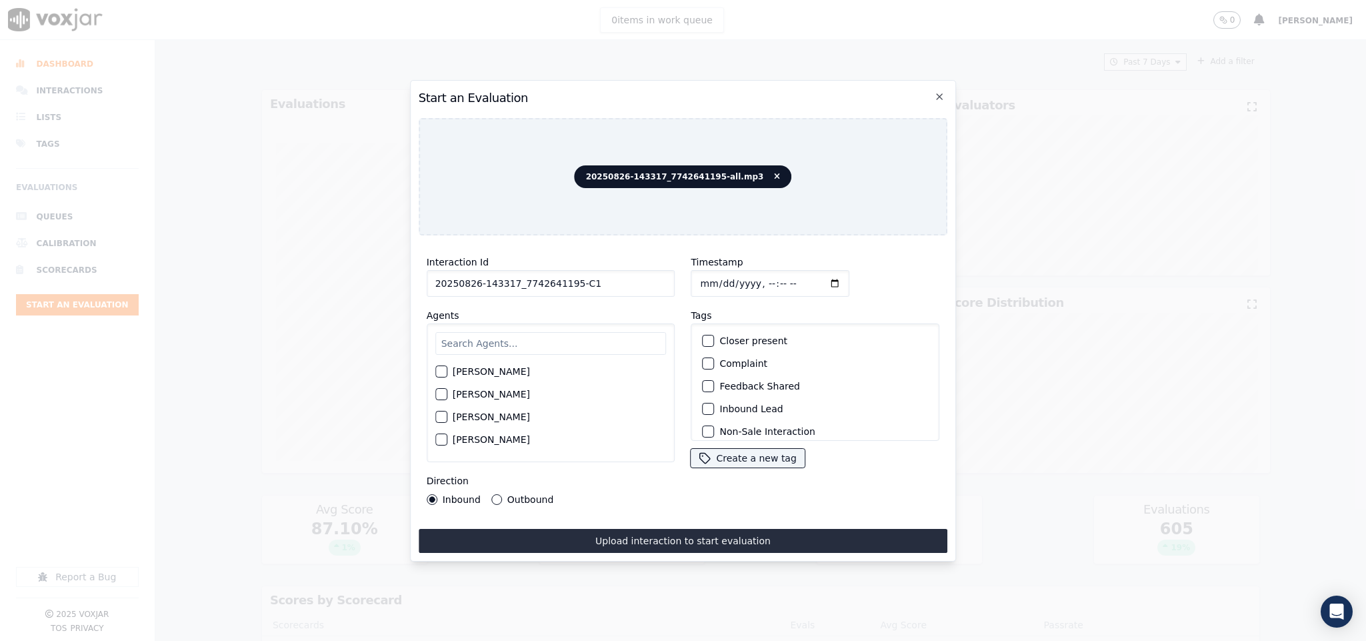
click at [528, 337] on input "text" at bounding box center [550, 343] width 231 height 23
type input "harr"
click at [447, 373] on button "[PERSON_NAME]" at bounding box center [441, 375] width 12 height 12
click at [492, 494] on button "Outbound" at bounding box center [496, 499] width 11 height 11
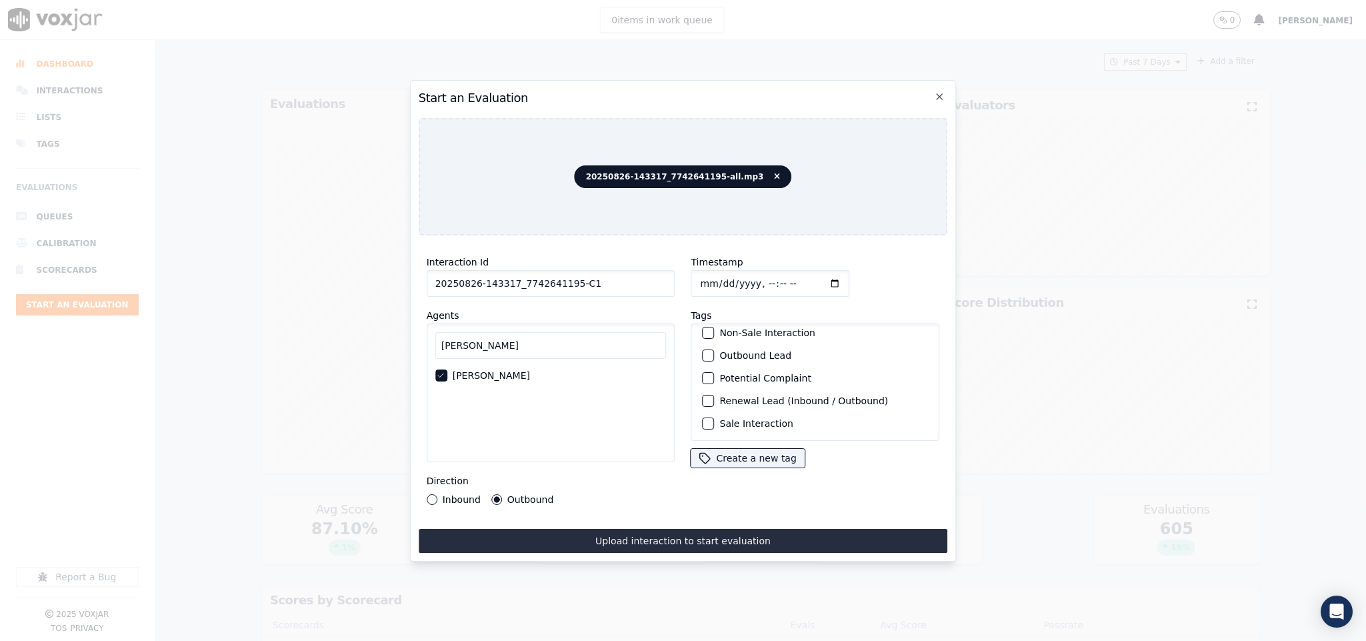
click at [704, 351] on div "button" at bounding box center [707, 355] width 9 height 9
click at [703, 419] on div "button" at bounding box center [707, 423] width 9 height 9
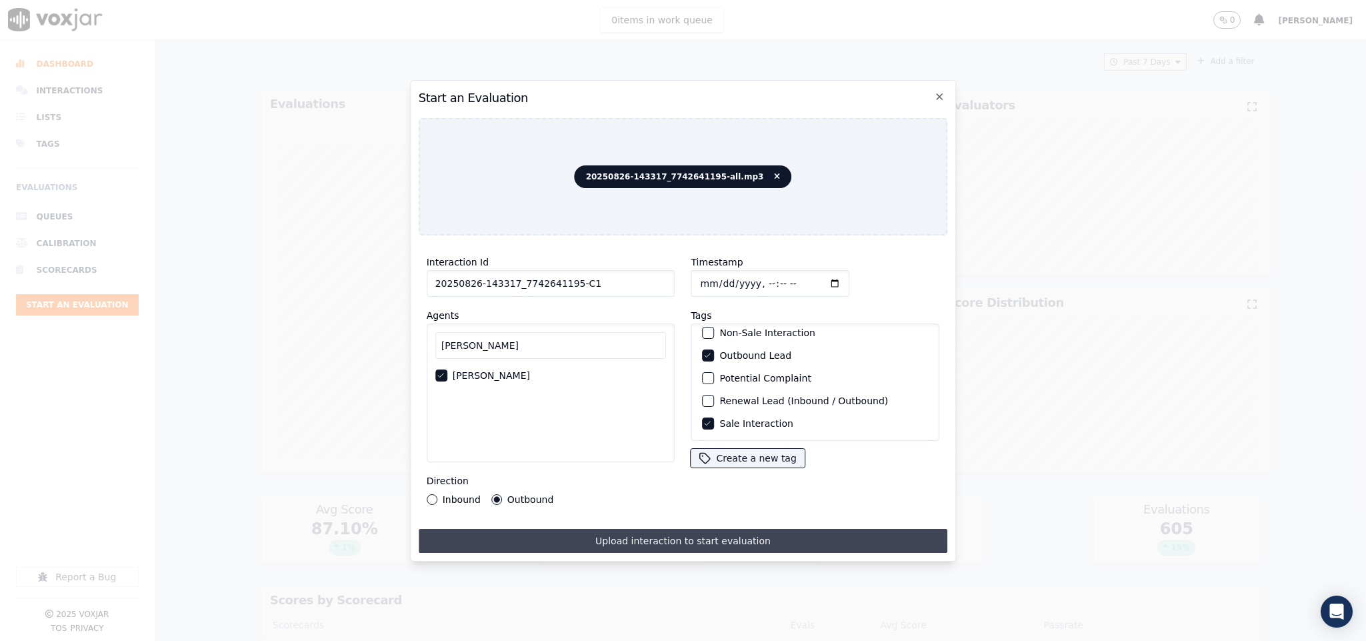
click at [684, 529] on button "Upload interaction to start evaluation" at bounding box center [683, 541] width 529 height 24
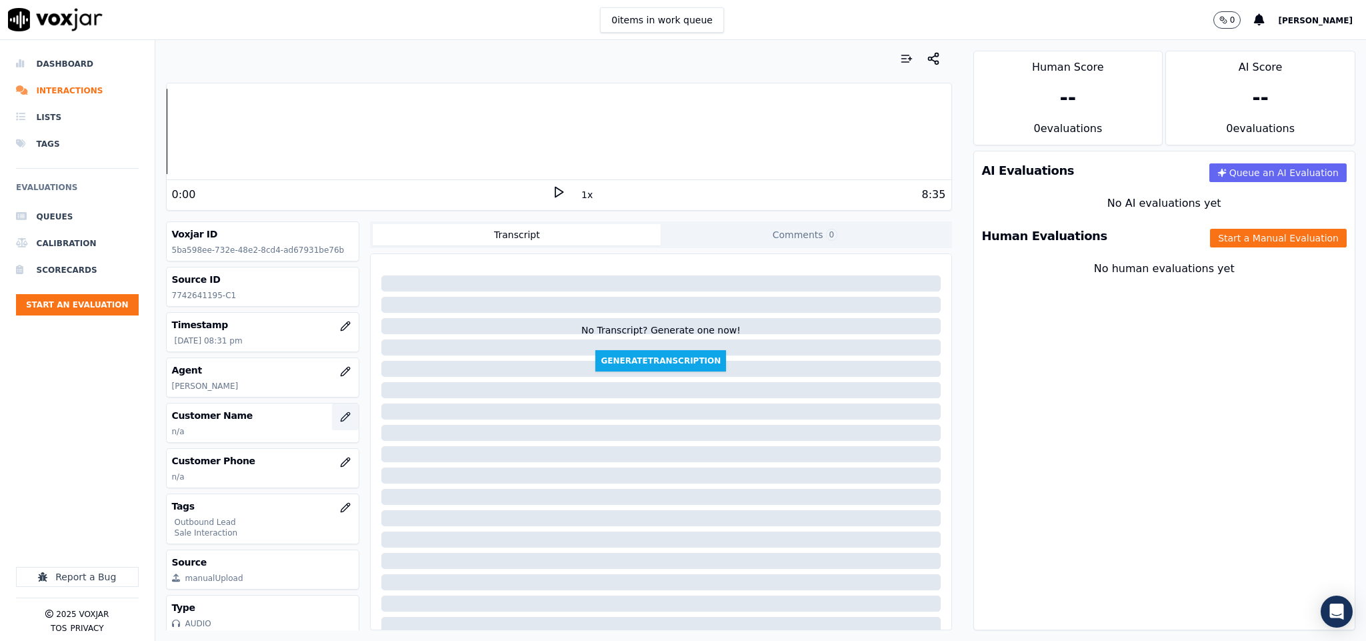
click at [332, 426] on button "button" at bounding box center [345, 416] width 27 height 27
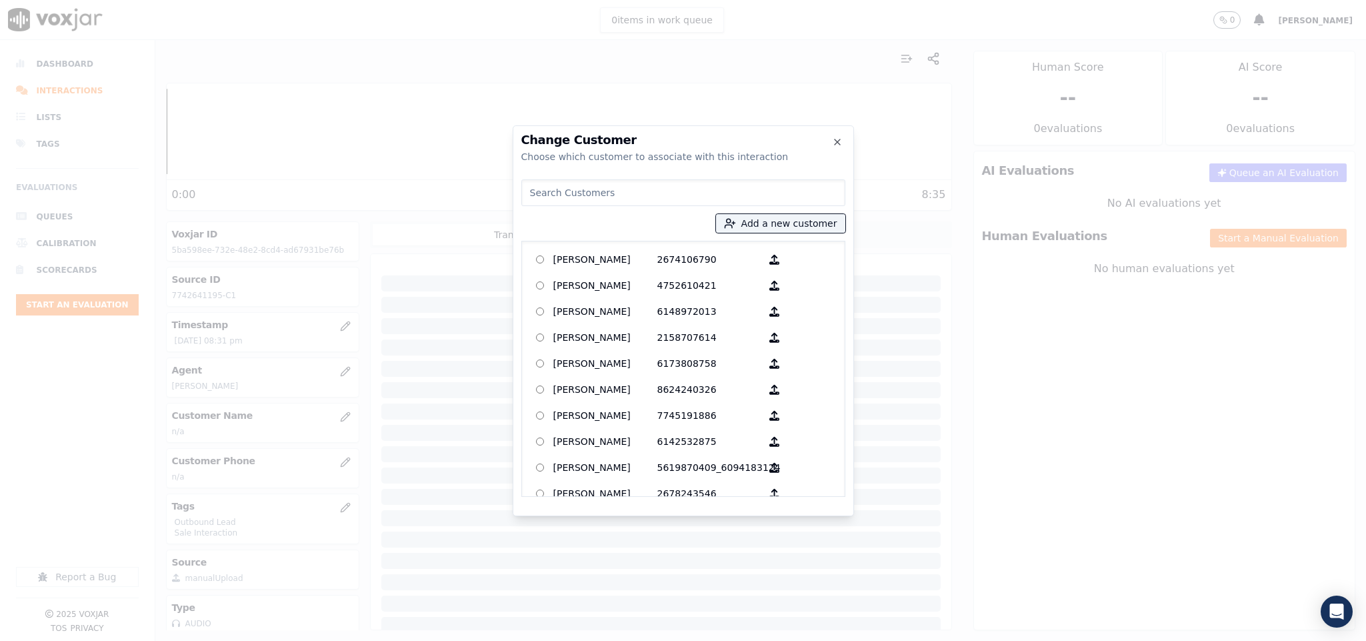
click at [323, 425] on div at bounding box center [683, 320] width 1366 height 641
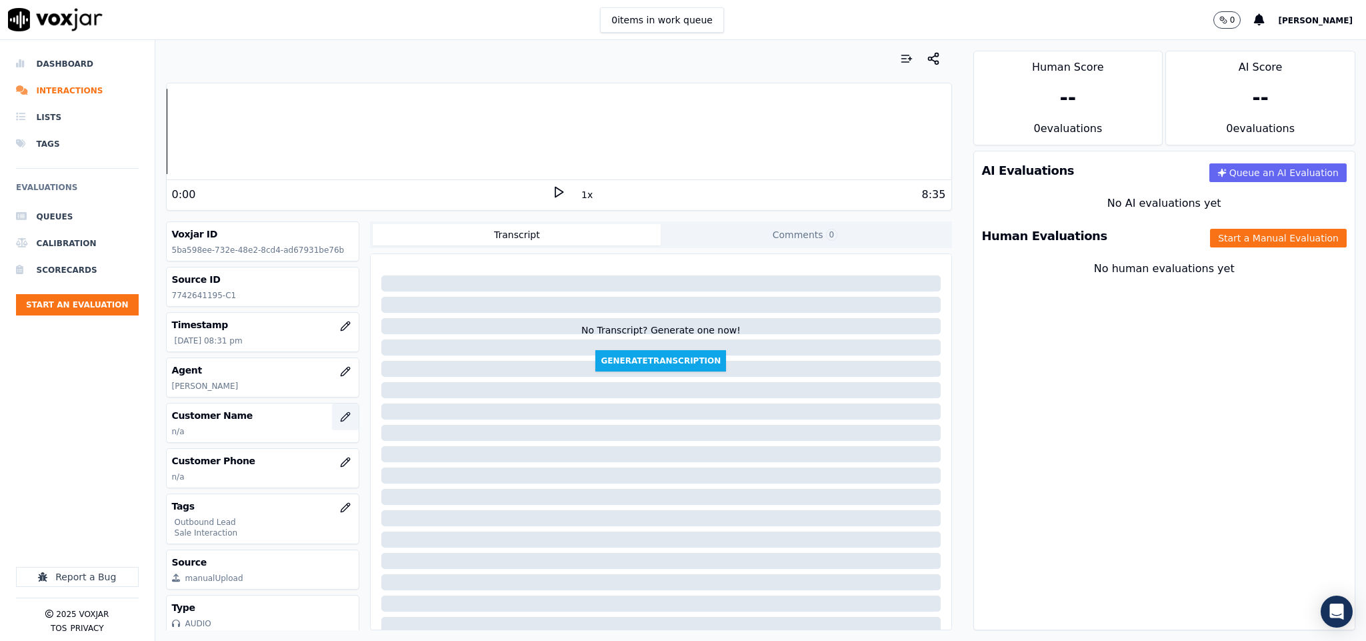
click at [340, 414] on icon "button" at bounding box center [345, 416] width 11 height 11
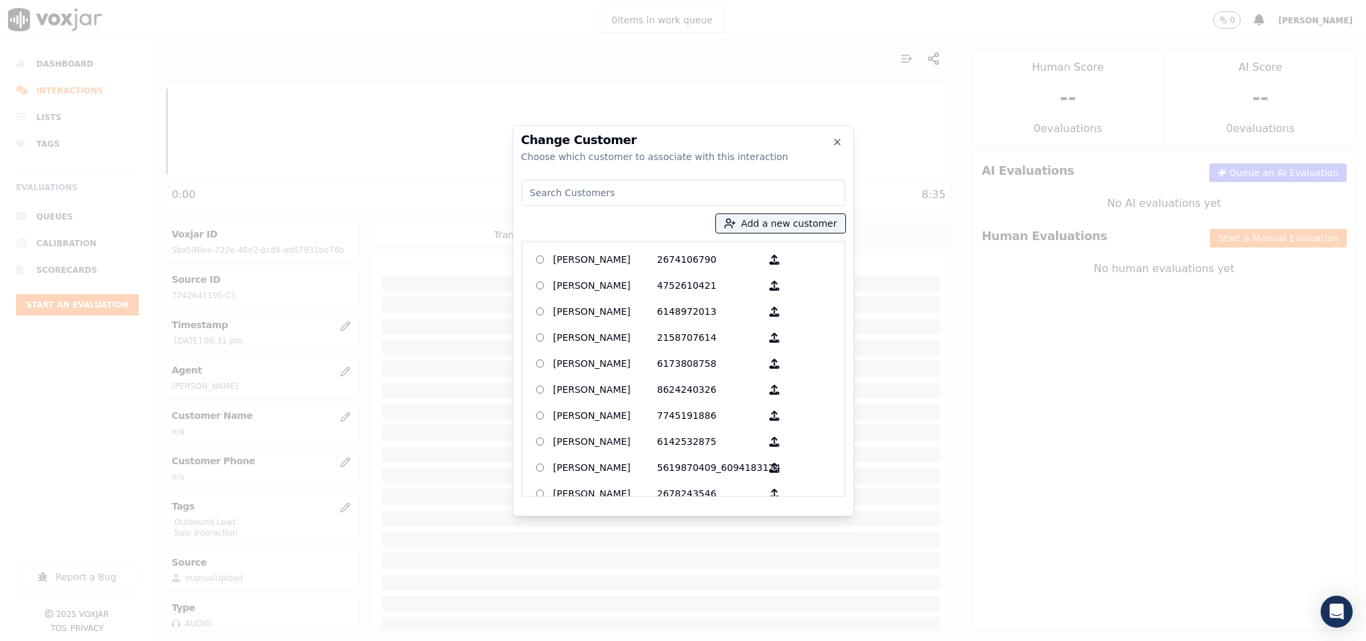
type input "PAUL MELLO"
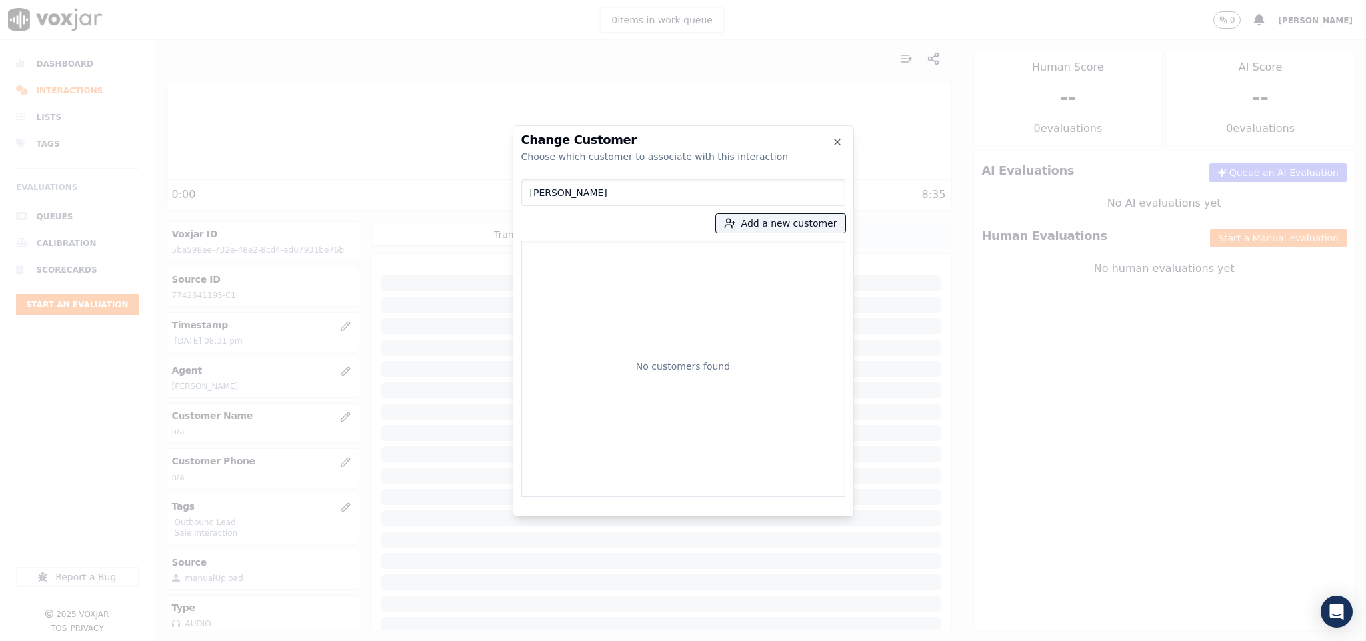
drag, startPoint x: 604, startPoint y: 191, endPoint x: 449, endPoint y: 204, distance: 155.9
click at [449, 640] on div "Change Customer Choose which customer to associate with this interaction PAUL M…" at bounding box center [683, 641] width 1366 height 0
click at [771, 223] on button "Add a new customer" at bounding box center [780, 223] width 129 height 19
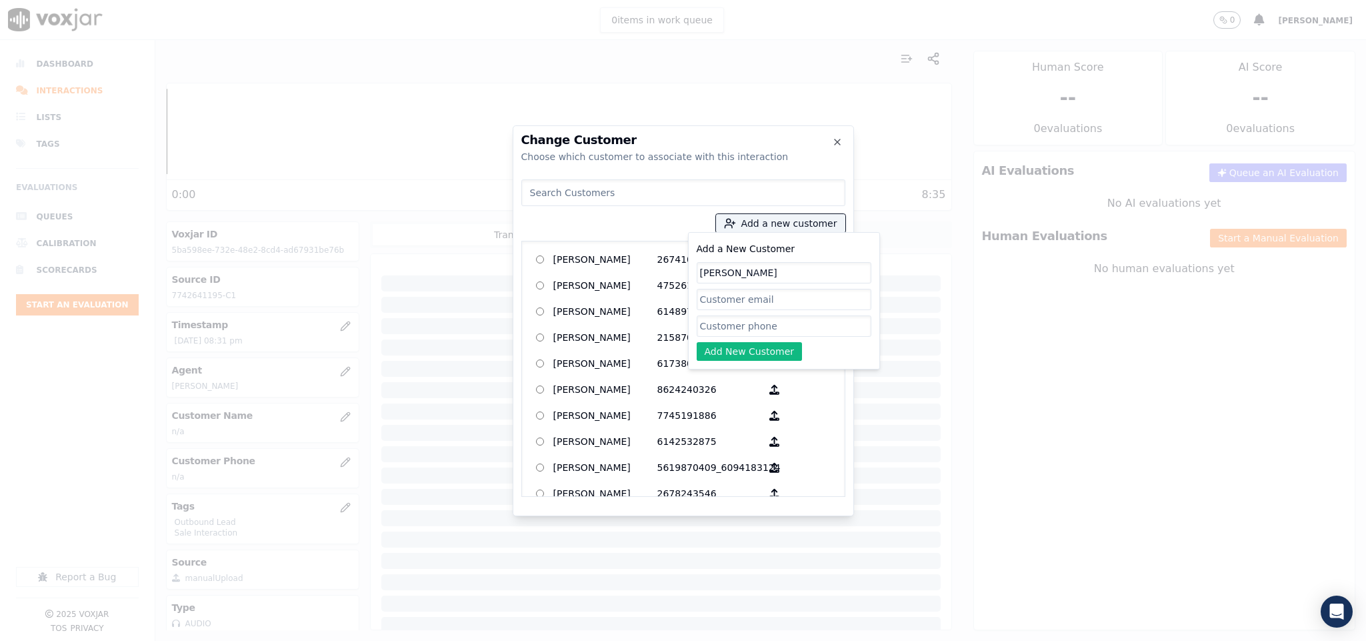
type input "PAUL MELLO"
click at [734, 329] on input "Add a New Customer" at bounding box center [784, 325] width 175 height 21
paste input "4012977614"
paste input "7742641195"
type input "4012977614_7742641195"
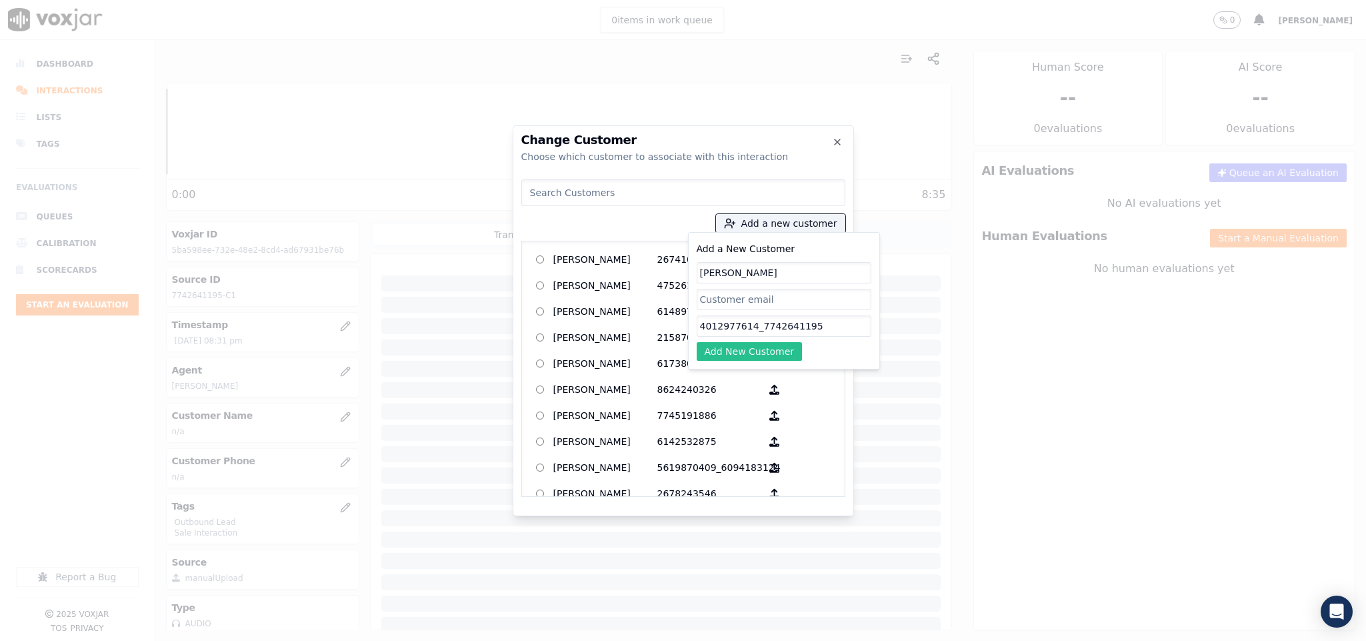
click at [746, 351] on button "Add New Customer" at bounding box center [750, 351] width 106 height 19
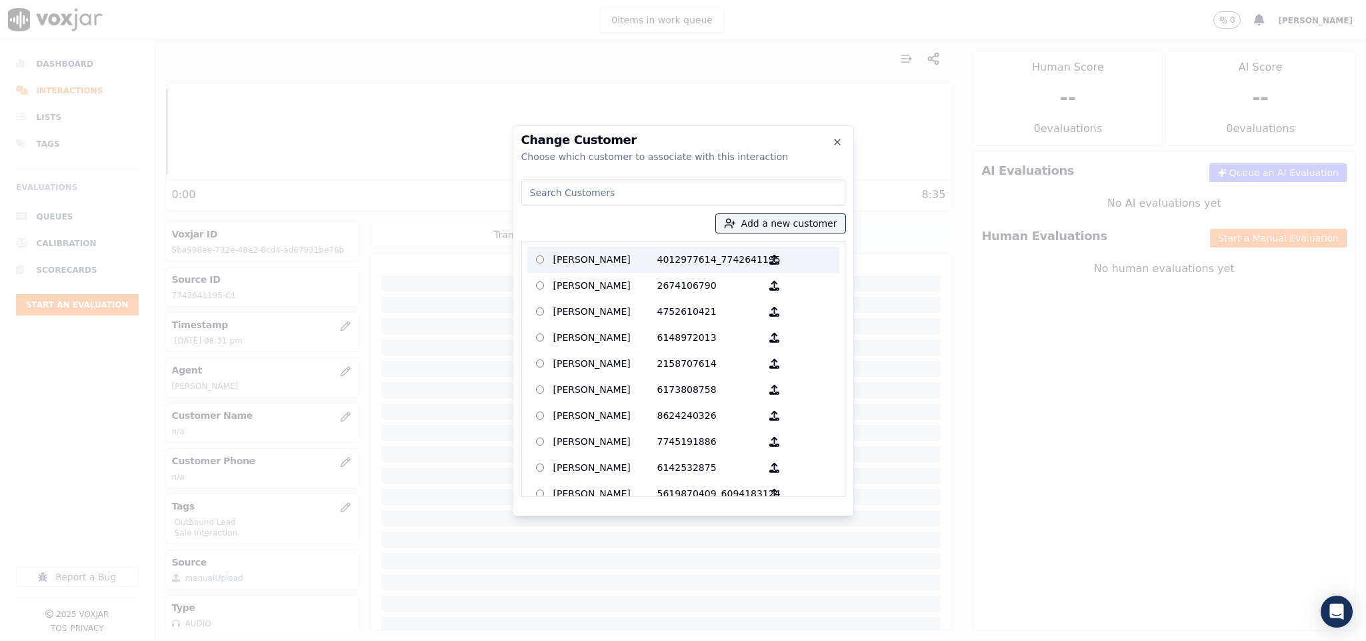
click at [595, 251] on p "PAUL MELLO" at bounding box center [605, 259] width 104 height 21
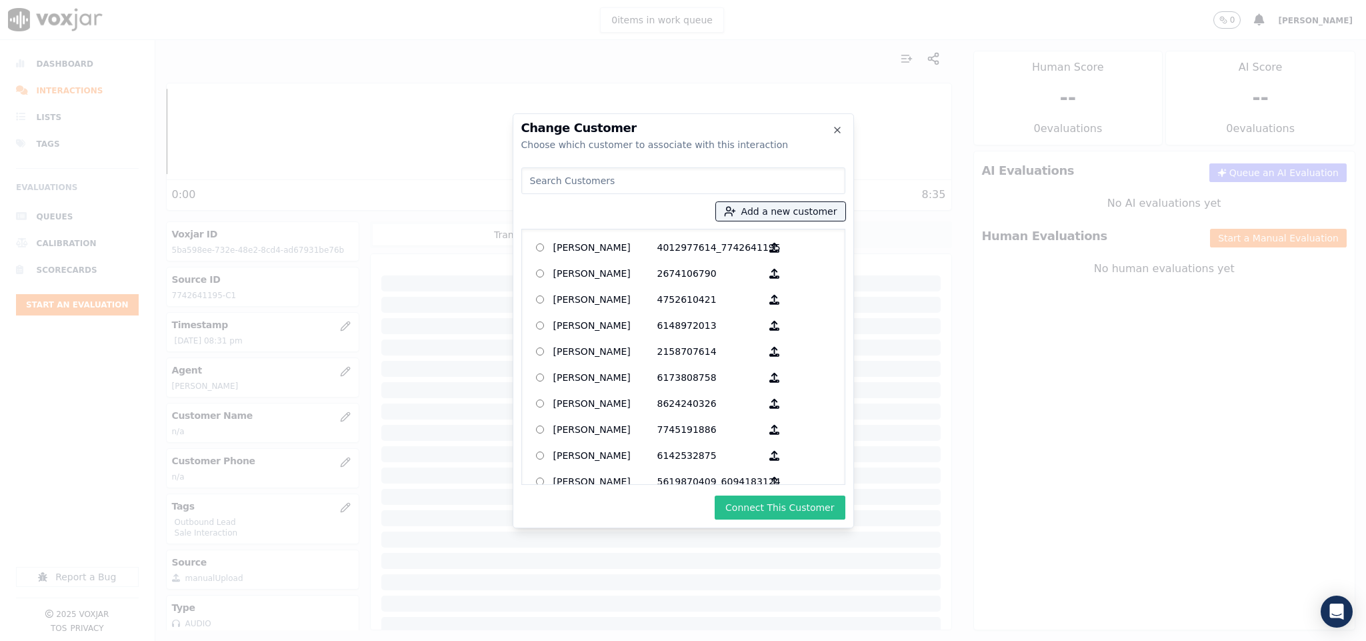
click at [780, 504] on button "Connect This Customer" at bounding box center [780, 507] width 130 height 24
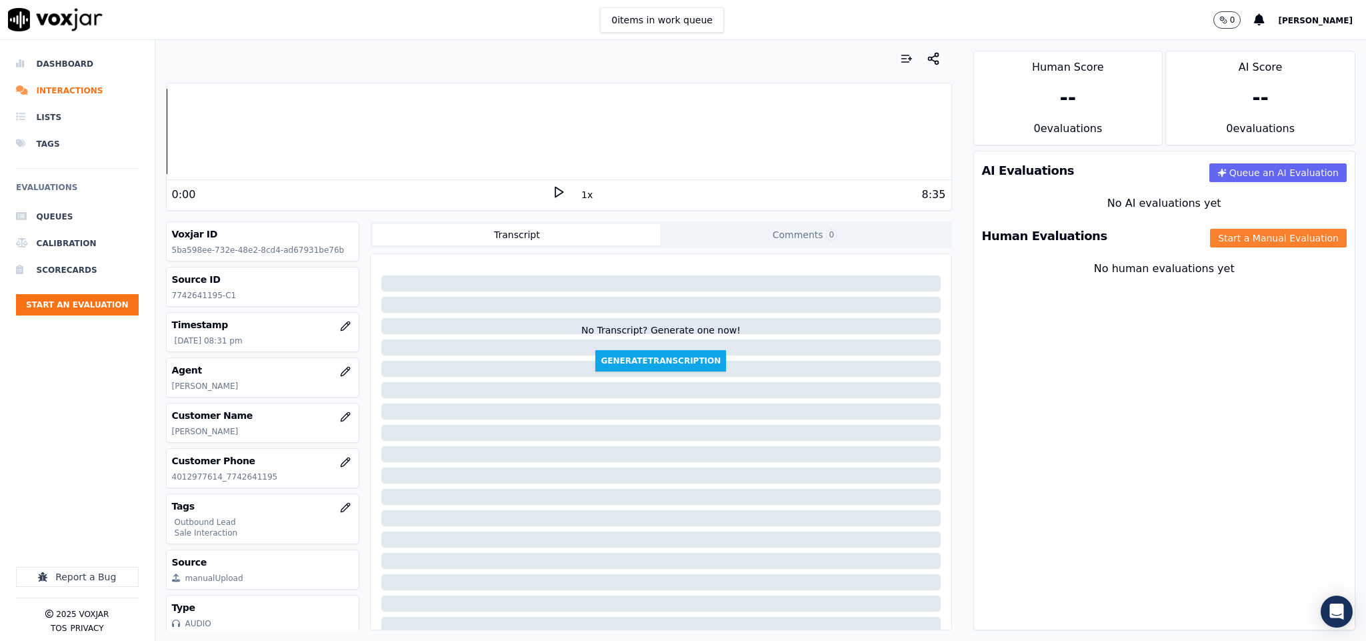
click at [1245, 247] on button "Start a Manual Evaluation" at bounding box center [1278, 238] width 137 height 19
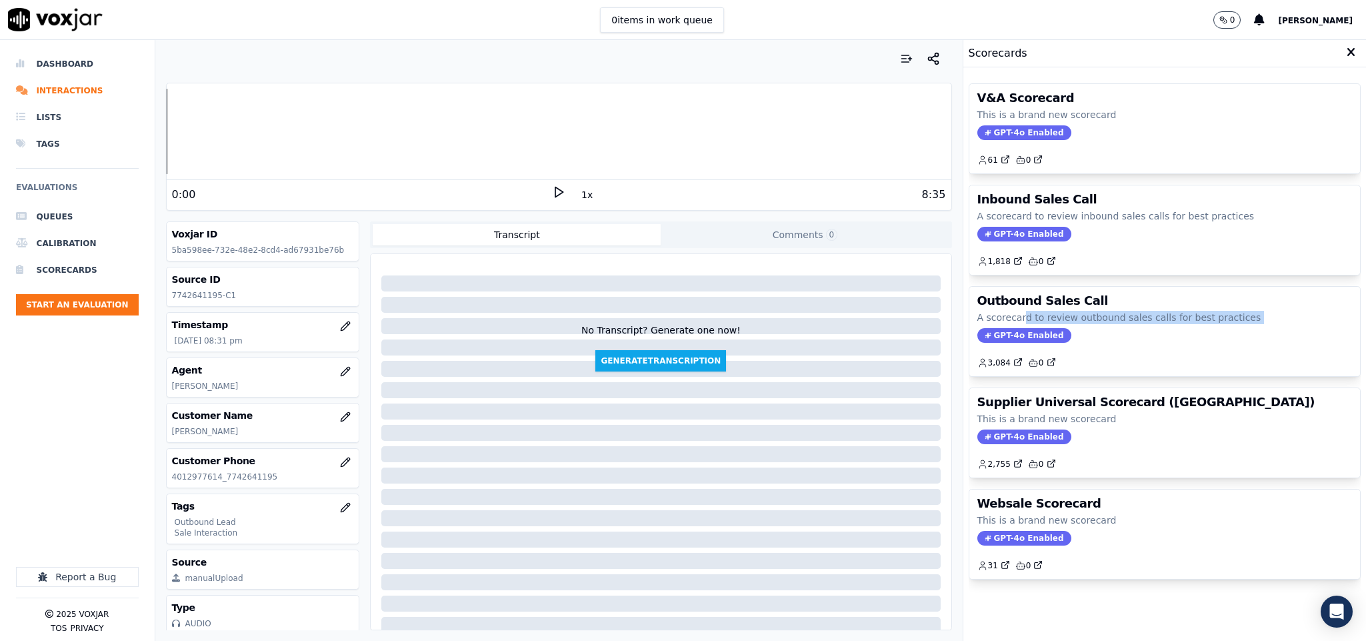
click at [1003, 335] on div "Outbound Sales Call A scorecard to review outbound sales calls for best practic…" at bounding box center [1164, 331] width 391 height 89
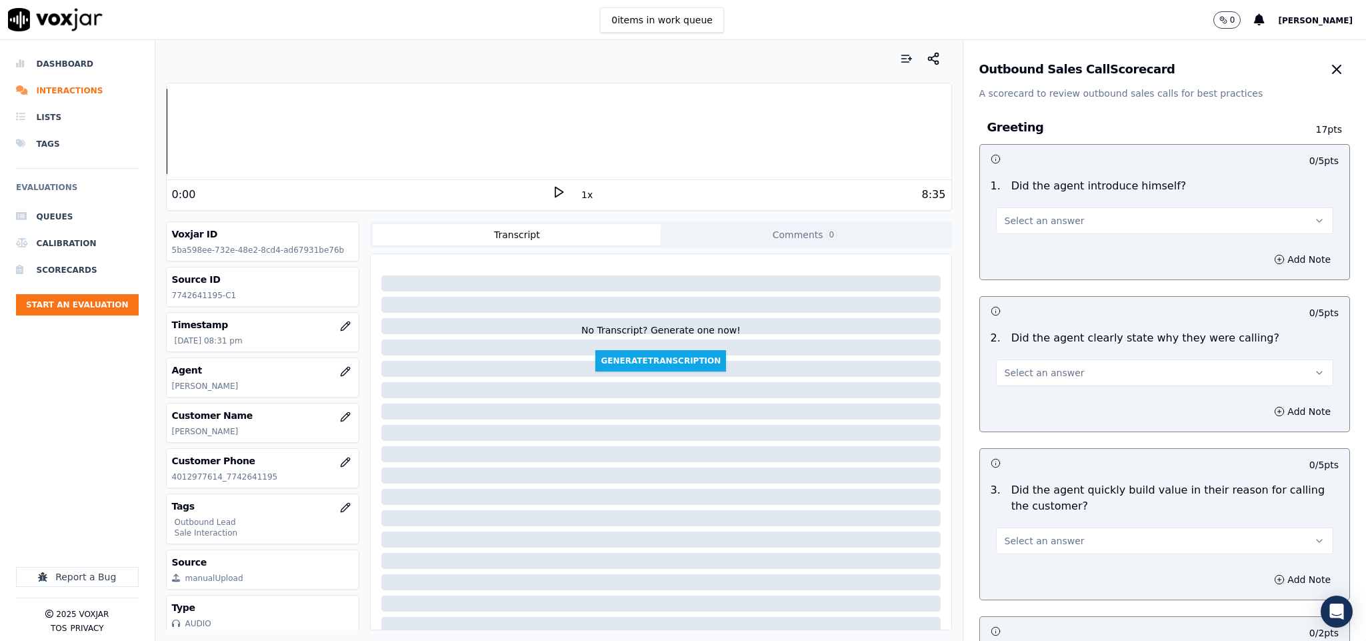
click at [1048, 224] on span "Select an answer" at bounding box center [1045, 220] width 80 height 13
click at [1039, 250] on div "Yes" at bounding box center [1131, 251] width 305 height 21
click at [1045, 382] on button "Select an answer" at bounding box center [1165, 372] width 338 height 27
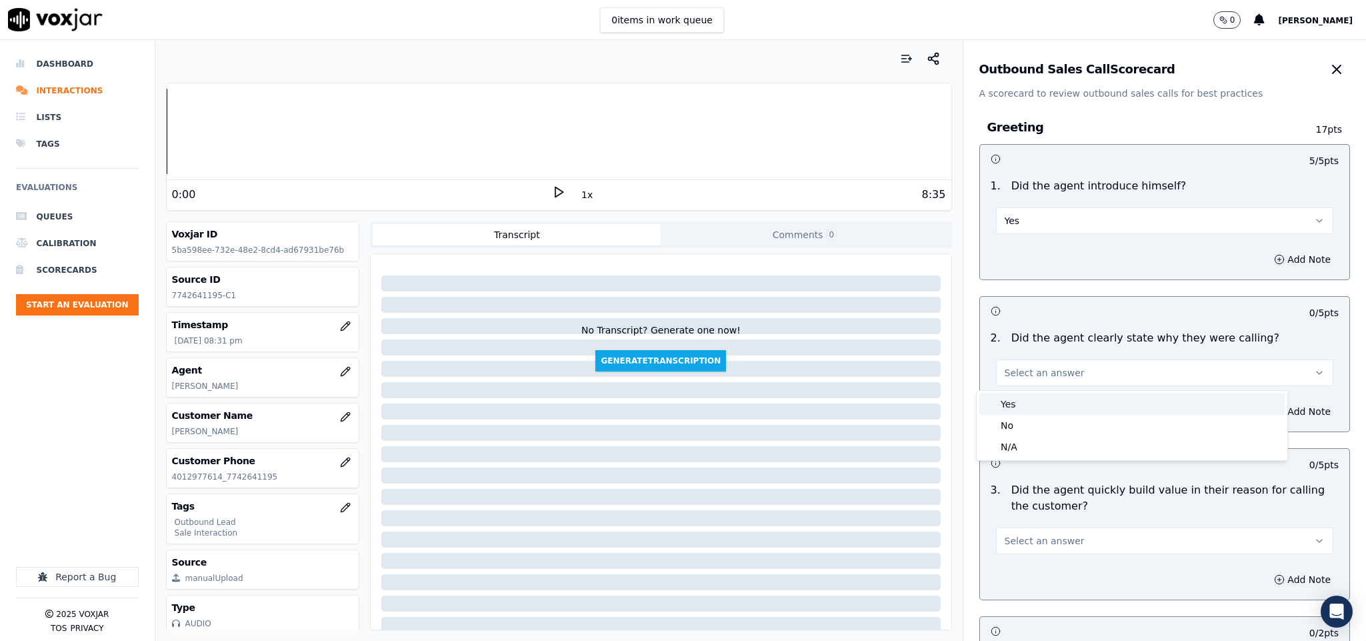
click at [1037, 404] on div "Yes" at bounding box center [1131, 403] width 305 height 21
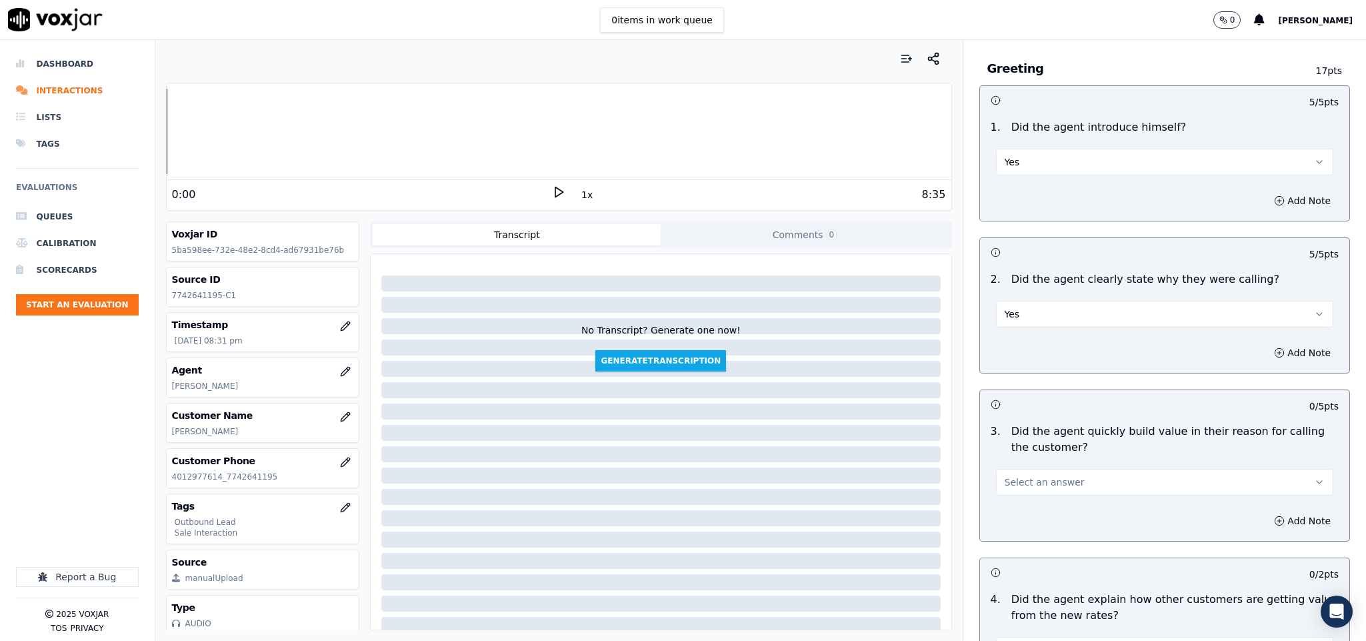
scroll to position [100, 0]
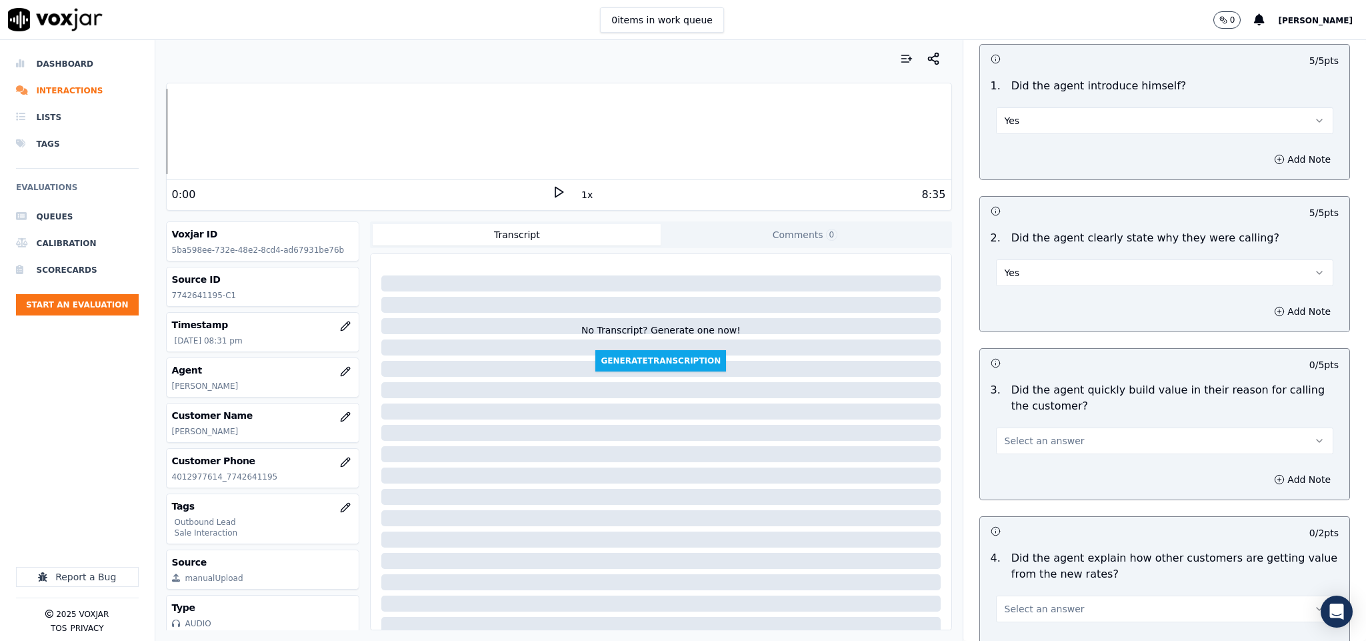
click at [1041, 432] on button "Select an answer" at bounding box center [1165, 440] width 338 height 27
click at [1036, 471] on div "Yes" at bounding box center [1131, 472] width 305 height 21
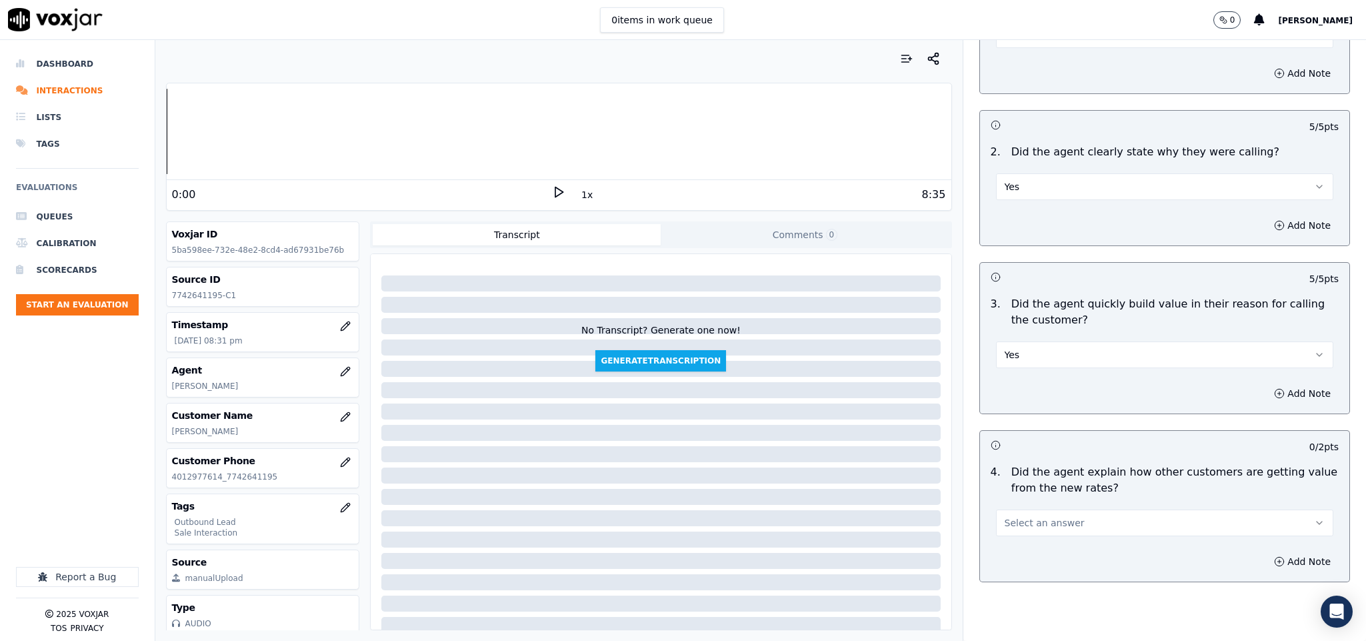
scroll to position [400, 0]
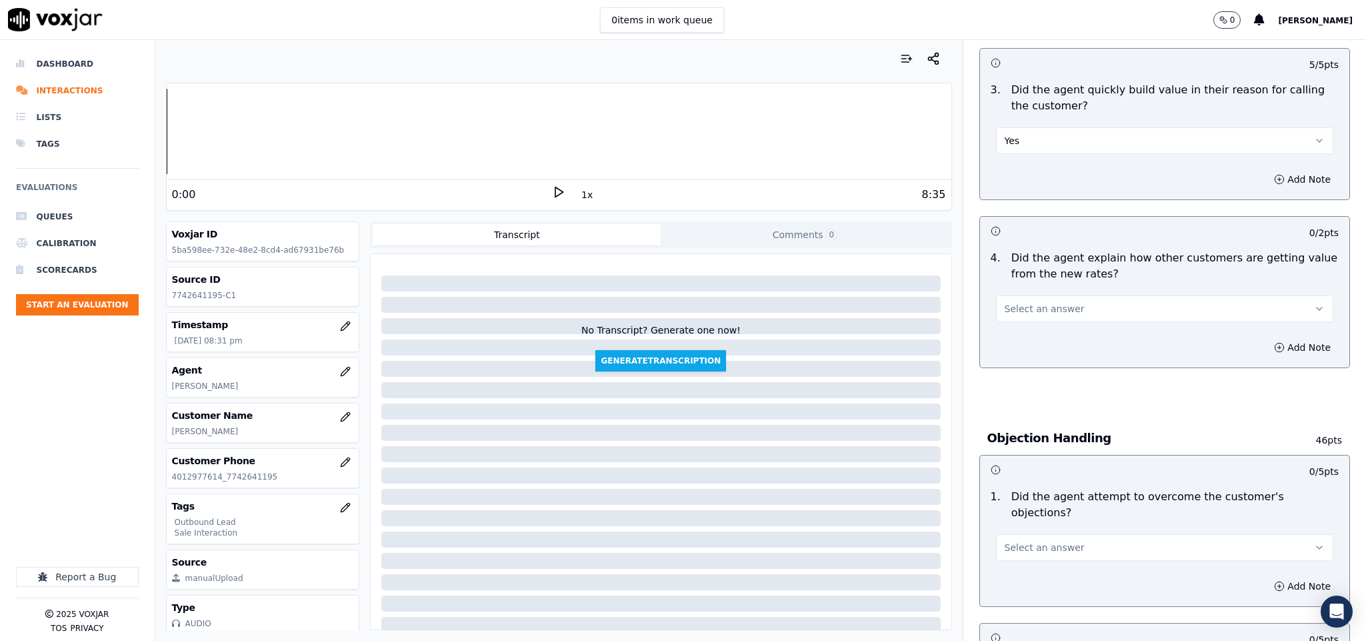
click at [1030, 310] on span "Select an answer" at bounding box center [1045, 308] width 80 height 13
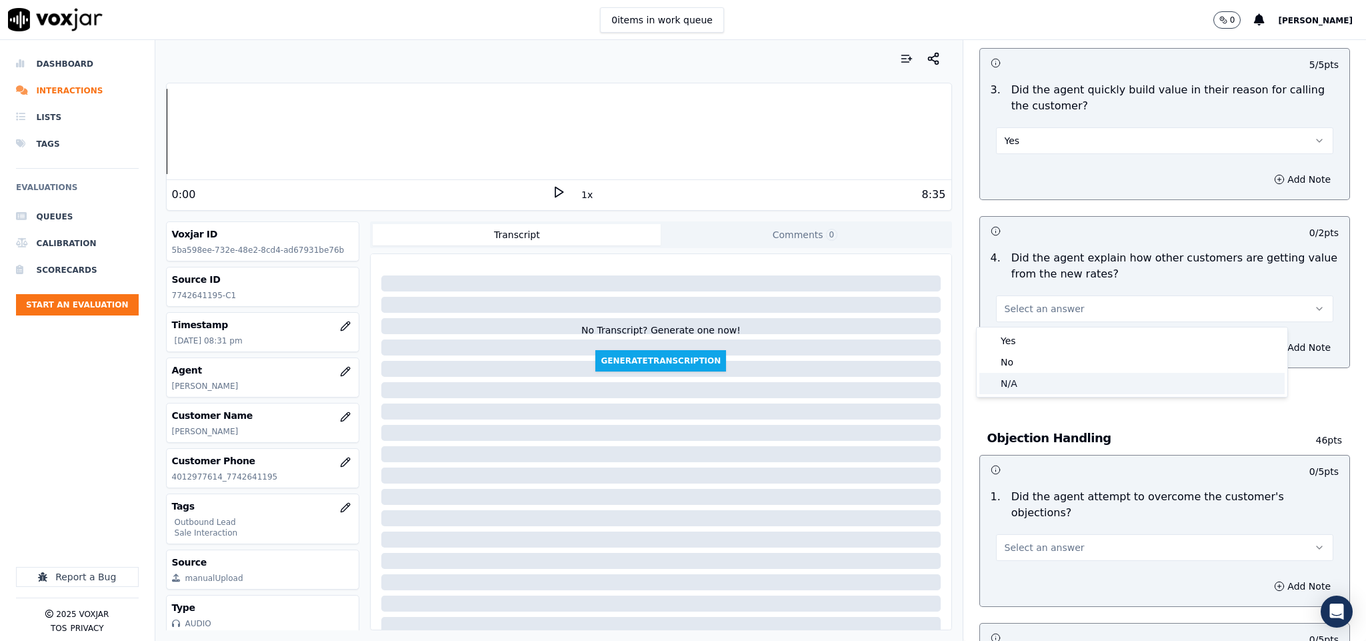
click at [1027, 382] on div "N/A" at bounding box center [1131, 383] width 305 height 21
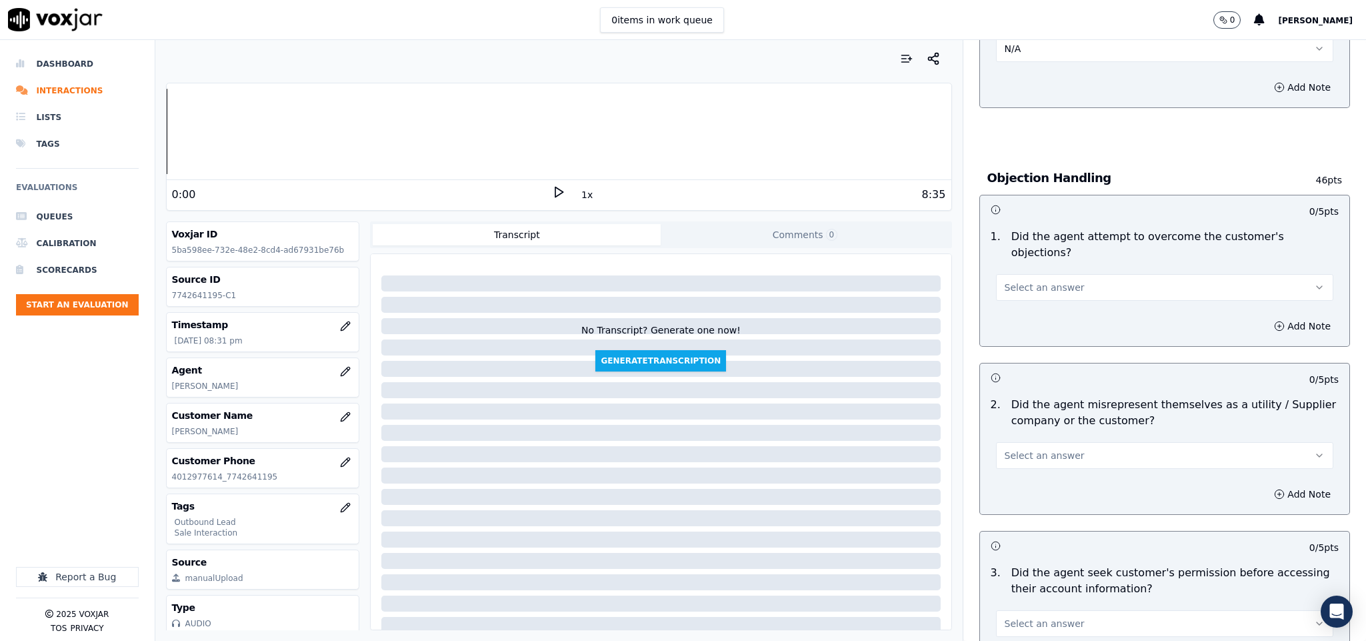
scroll to position [700, 0]
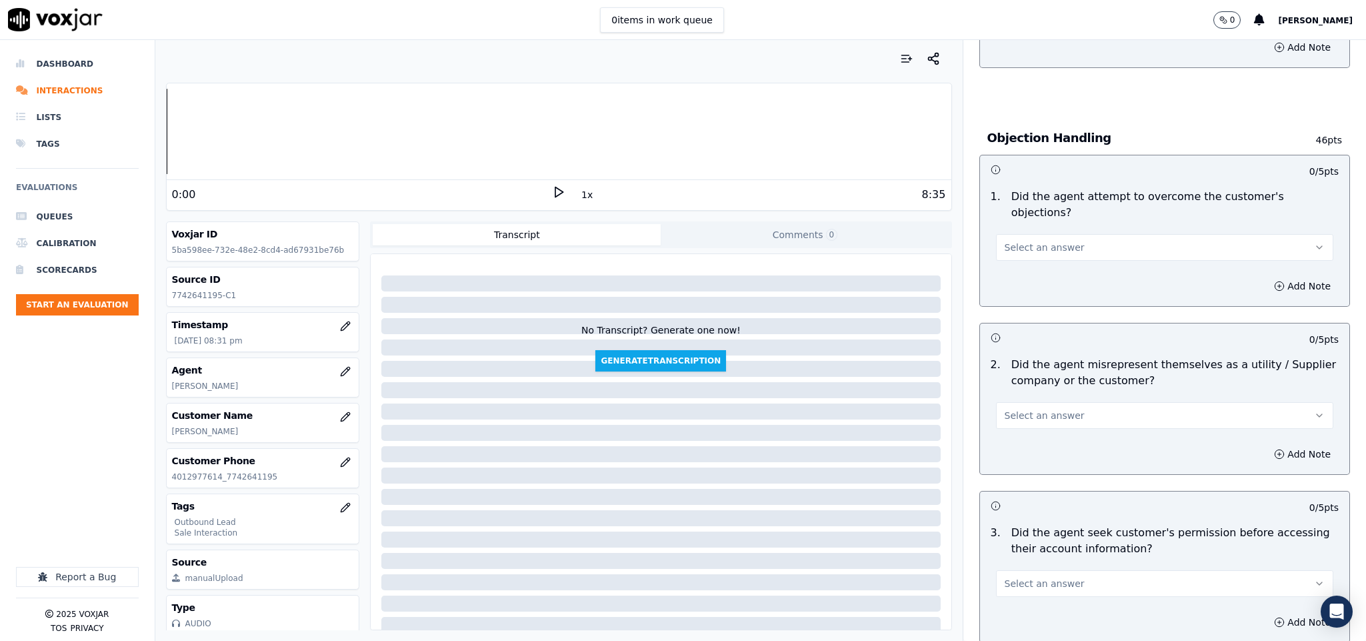
click at [1054, 221] on div "Select an answer" at bounding box center [1164, 241] width 359 height 40
click at [1047, 241] on span "Select an answer" at bounding box center [1045, 247] width 80 height 13
click at [1033, 262] on div "Yes" at bounding box center [1131, 263] width 305 height 21
click at [1042, 399] on div "Select an answer" at bounding box center [1165, 413] width 338 height 29
click at [1035, 409] on span "Select an answer" at bounding box center [1045, 415] width 80 height 13
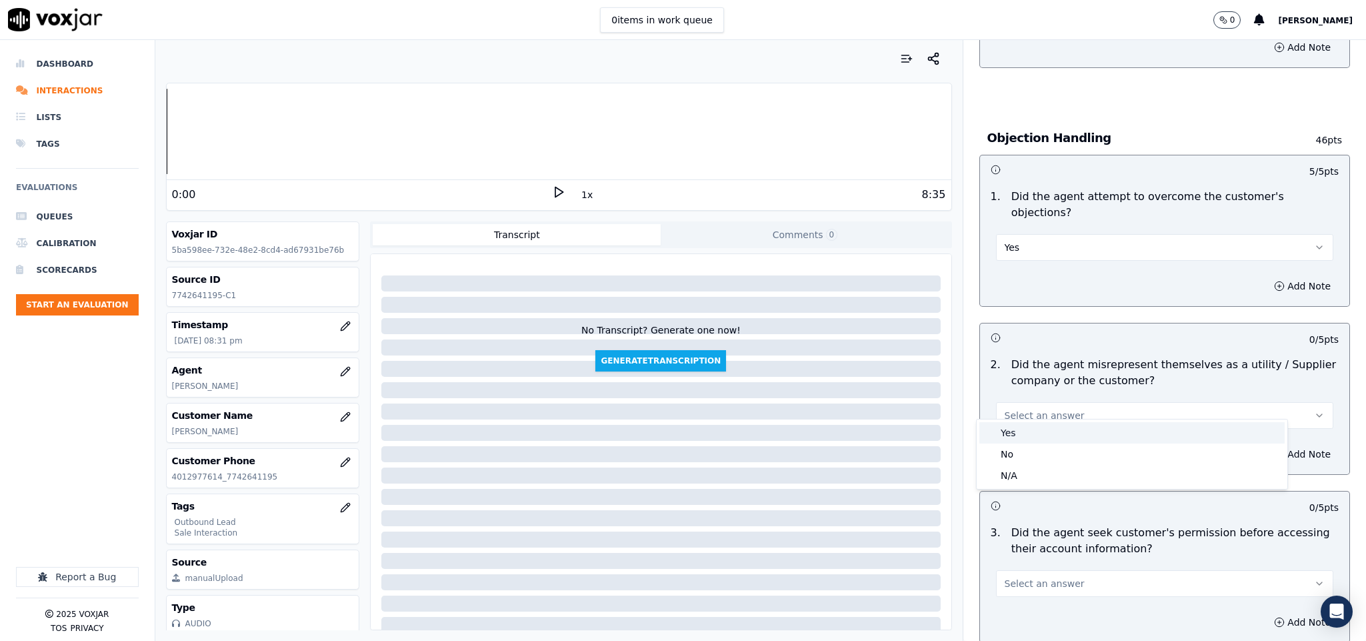
click at [1024, 450] on div "No" at bounding box center [1131, 453] width 305 height 21
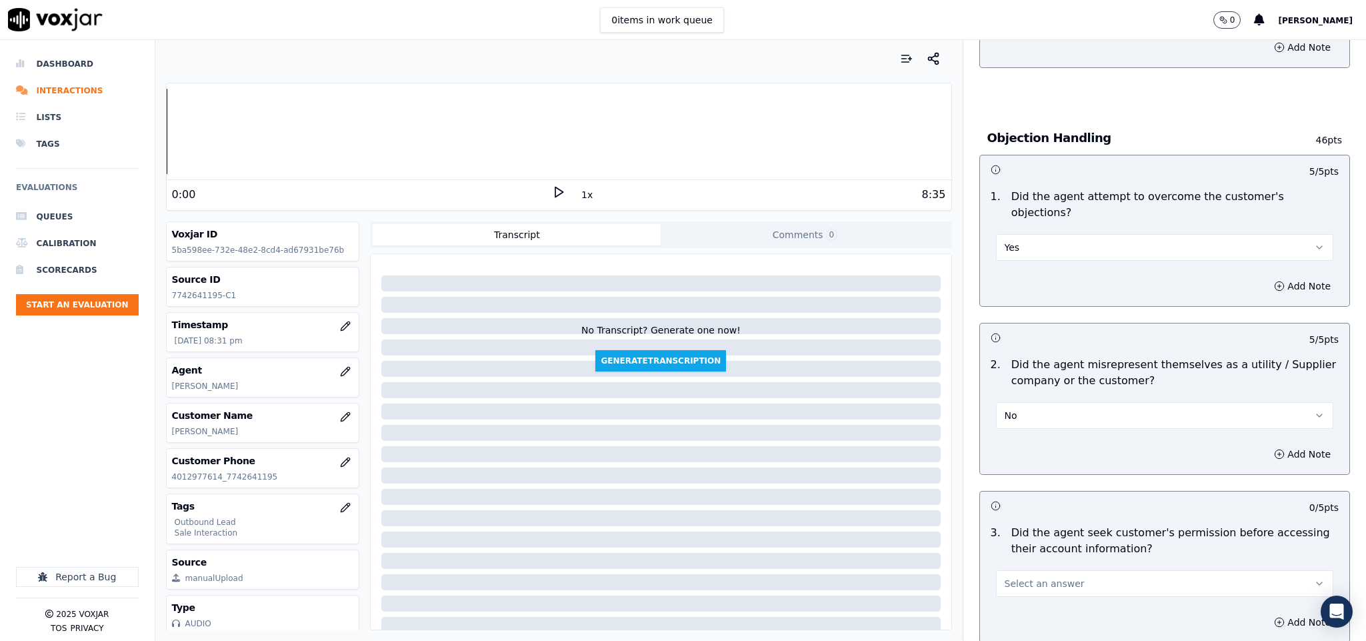
scroll to position [900, 0]
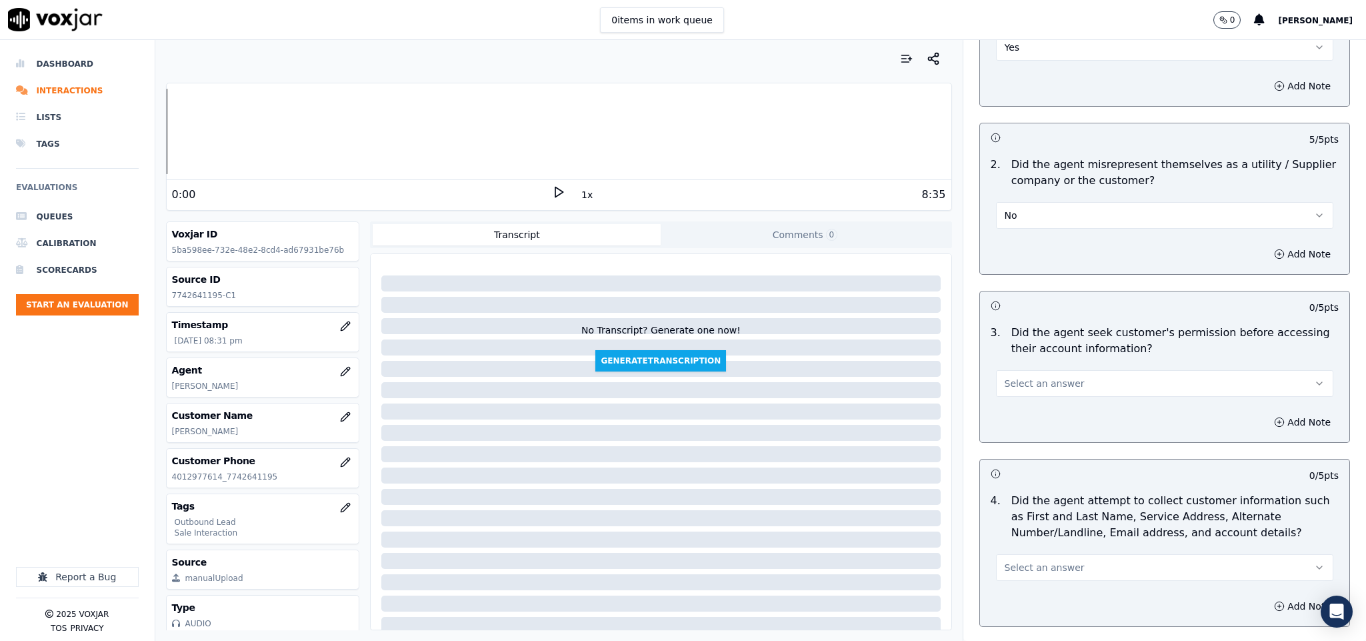
click at [1043, 370] on button "Select an answer" at bounding box center [1165, 383] width 338 height 27
click at [1026, 418] on div "No" at bounding box center [1131, 422] width 305 height 21
click at [1266, 413] on button "Add Note" at bounding box center [1302, 422] width 73 height 19
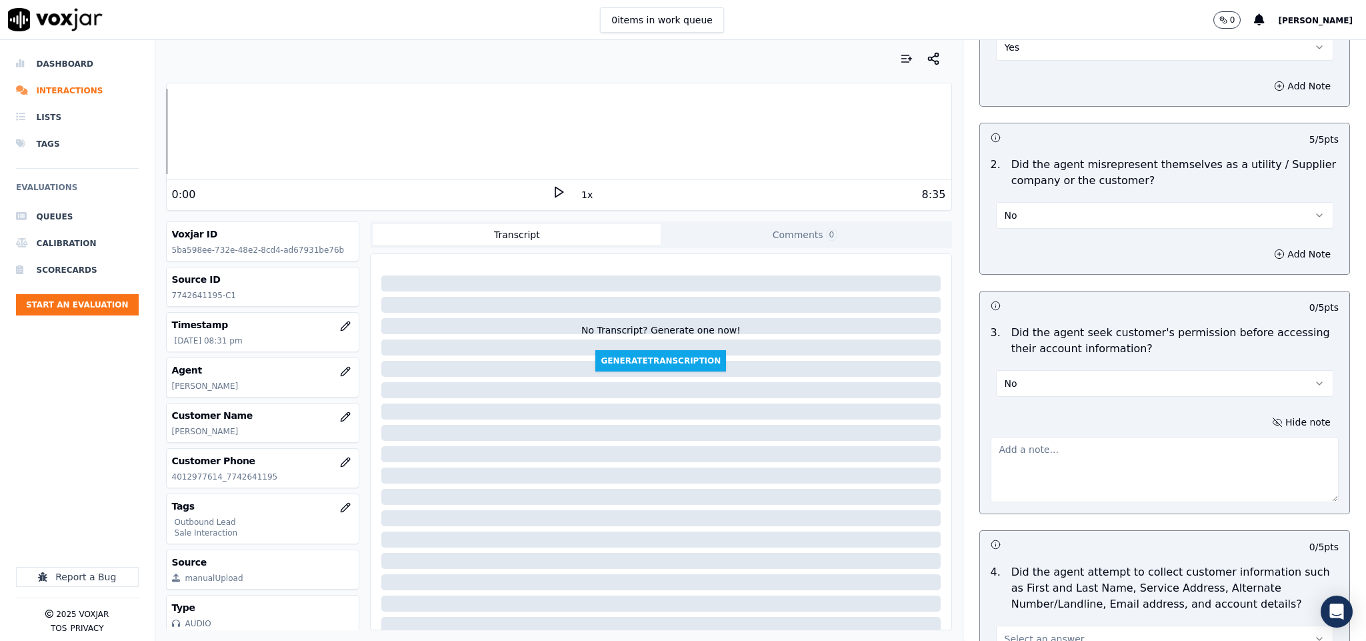
click at [1106, 437] on textarea at bounding box center [1165, 469] width 349 height 65
paste textarea "Call id - 3:45 - Harry shared the account number - <> - shared the account numb…"
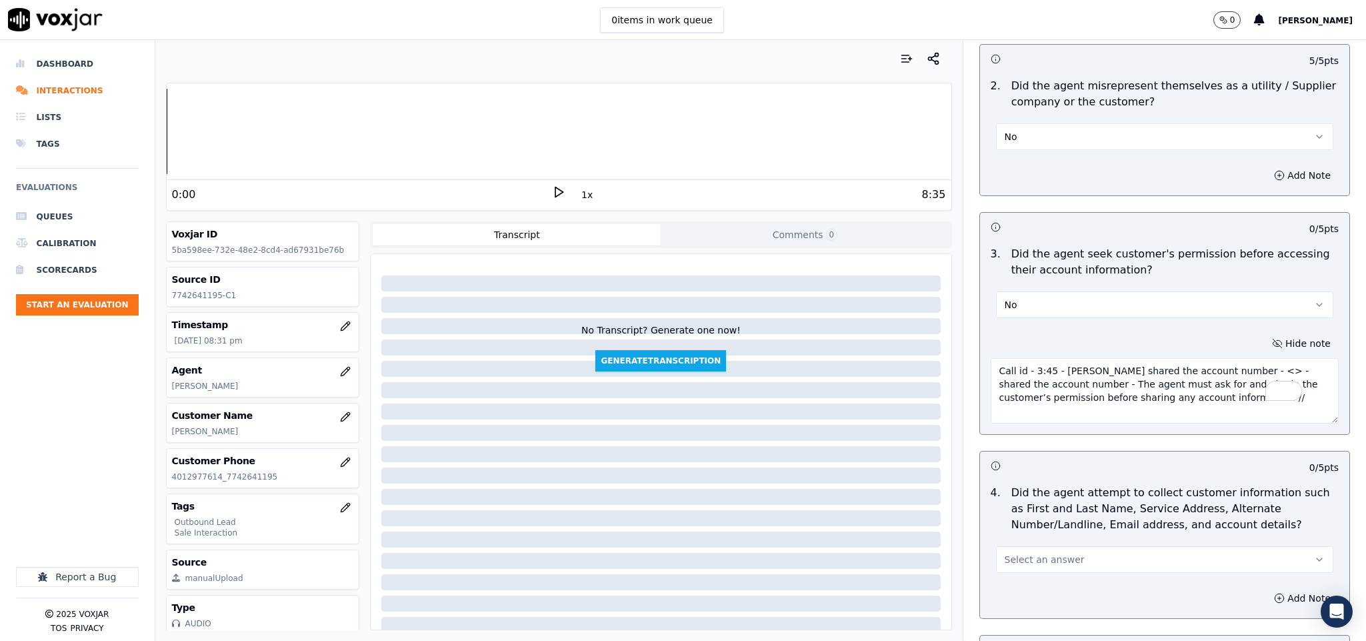
scroll to position [1200, 0]
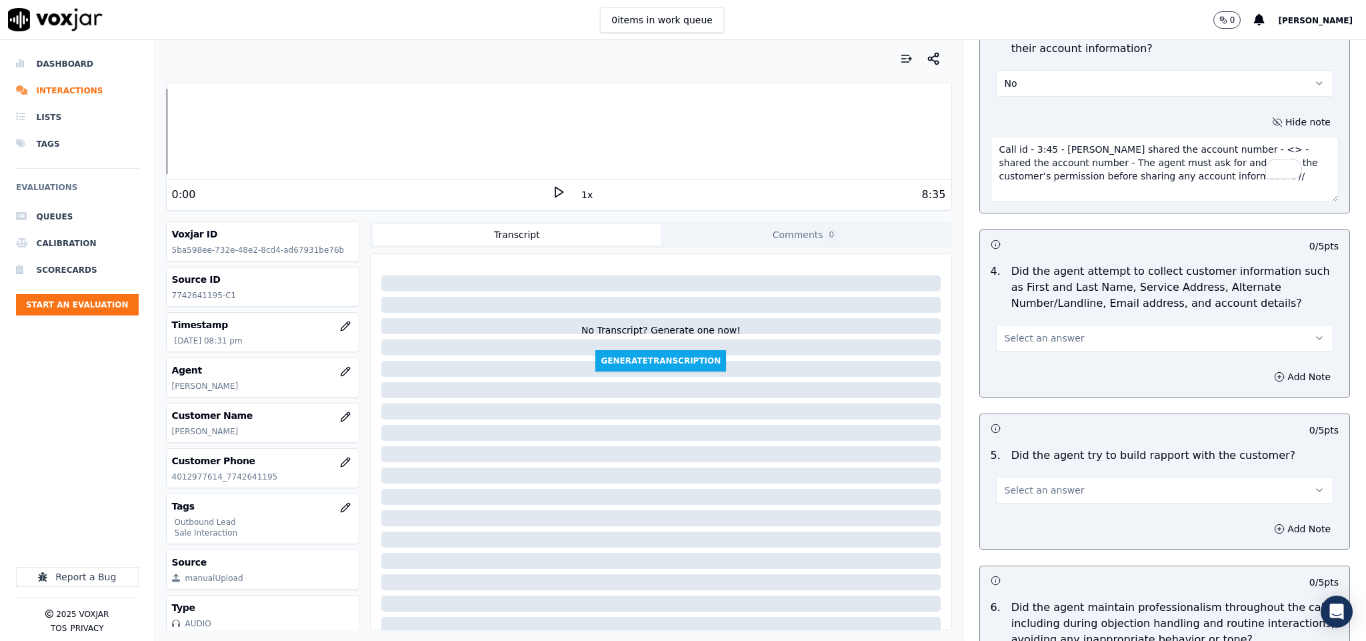
type textarea "Call id - 3:45 - Harry shared the account number - <> - shared the account numb…"
click at [1051, 333] on button "Select an answer" at bounding box center [1165, 338] width 338 height 27
click at [1034, 396] on div "N/A" at bounding box center [1131, 399] width 305 height 21
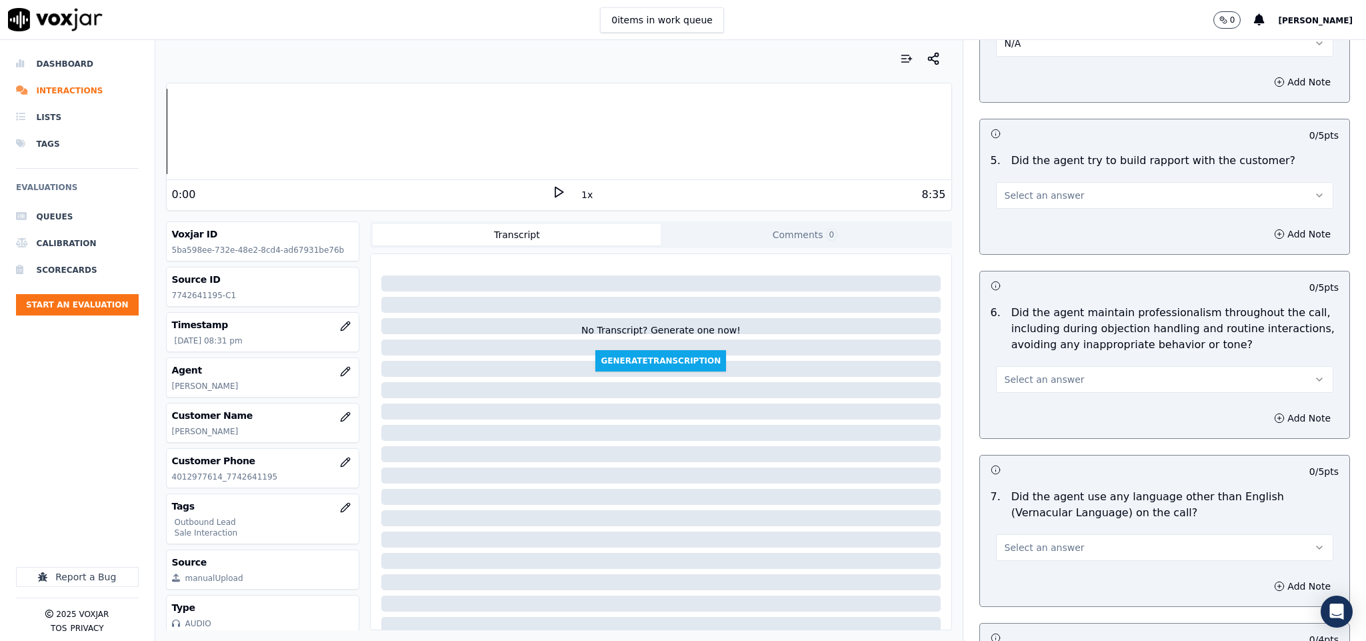
scroll to position [1500, 0]
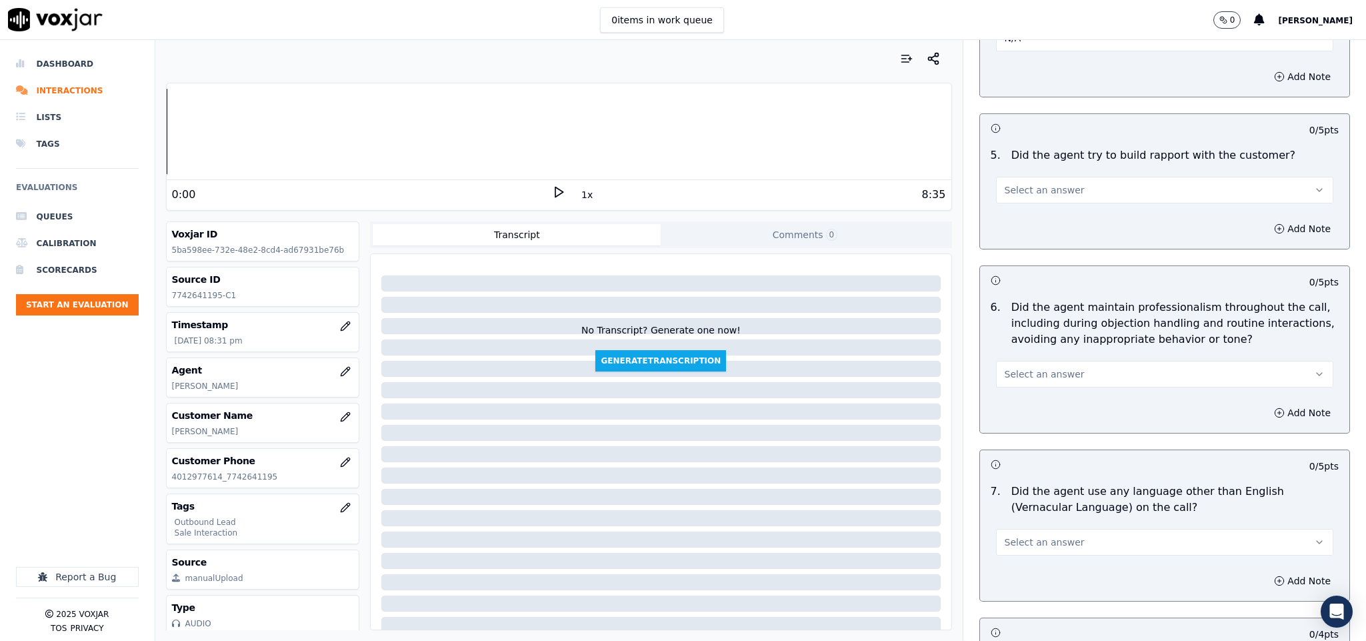
click at [1043, 183] on span "Select an answer" at bounding box center [1045, 189] width 80 height 13
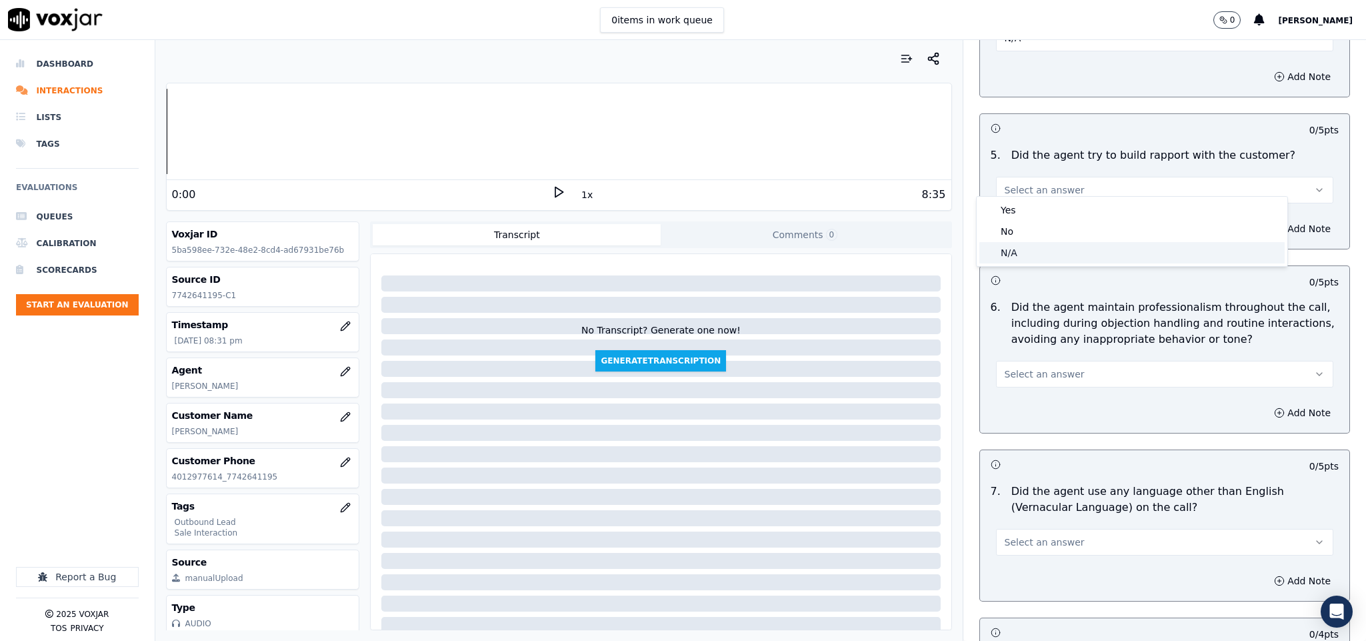
click at [1017, 250] on div "N/A" at bounding box center [1131, 252] width 305 height 21
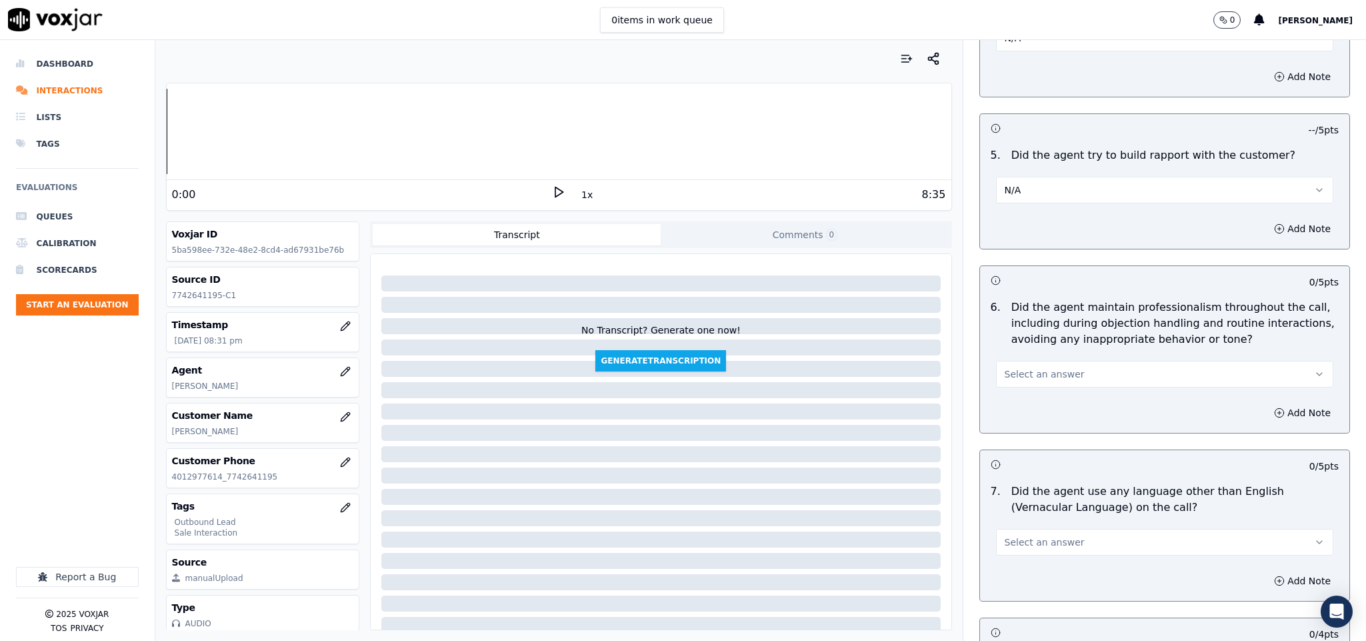
click at [1061, 367] on button "Select an answer" at bounding box center [1165, 374] width 338 height 27
click at [1031, 400] on div "Yes" at bounding box center [1131, 393] width 305 height 21
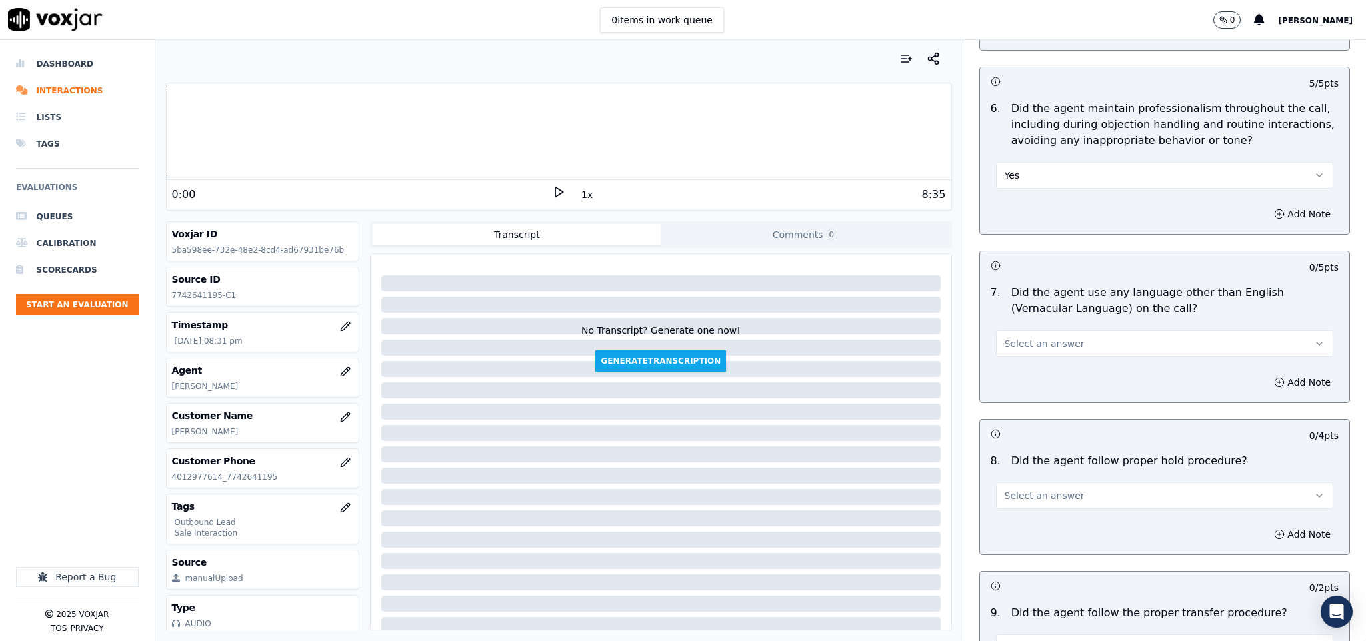
scroll to position [1700, 0]
click at [1052, 329] on button "Select an answer" at bounding box center [1165, 342] width 338 height 27
click at [1025, 381] on div "No" at bounding box center [1131, 383] width 305 height 21
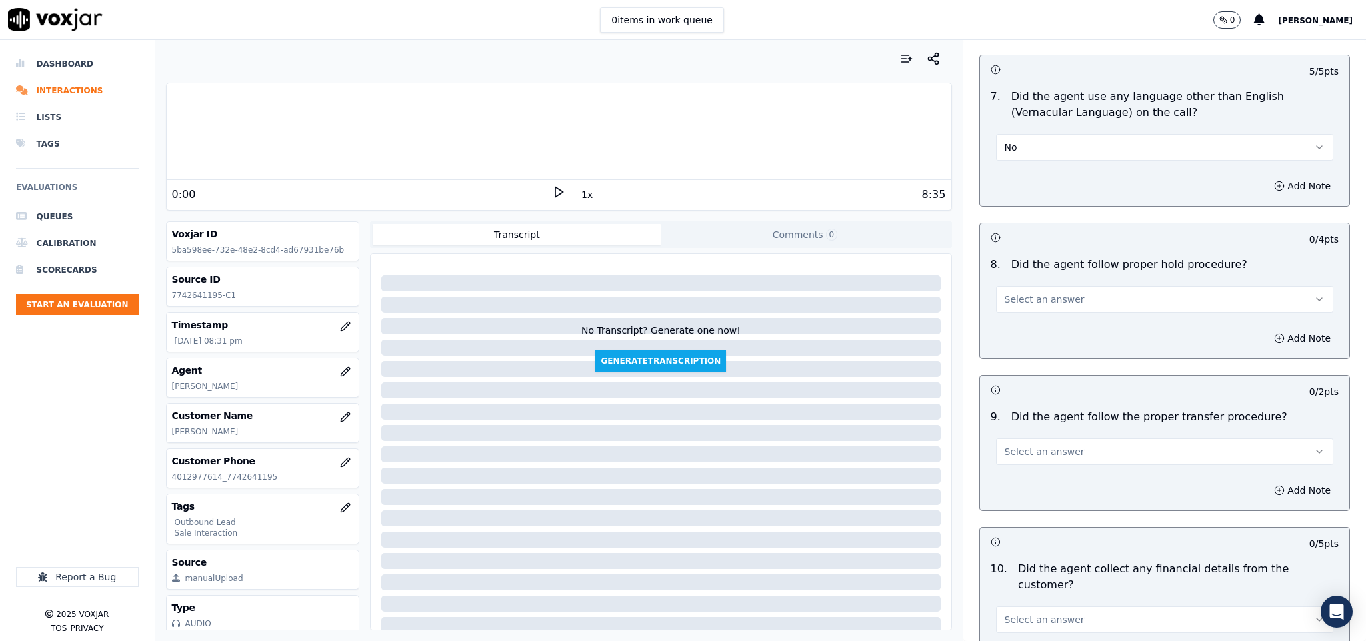
scroll to position [1900, 0]
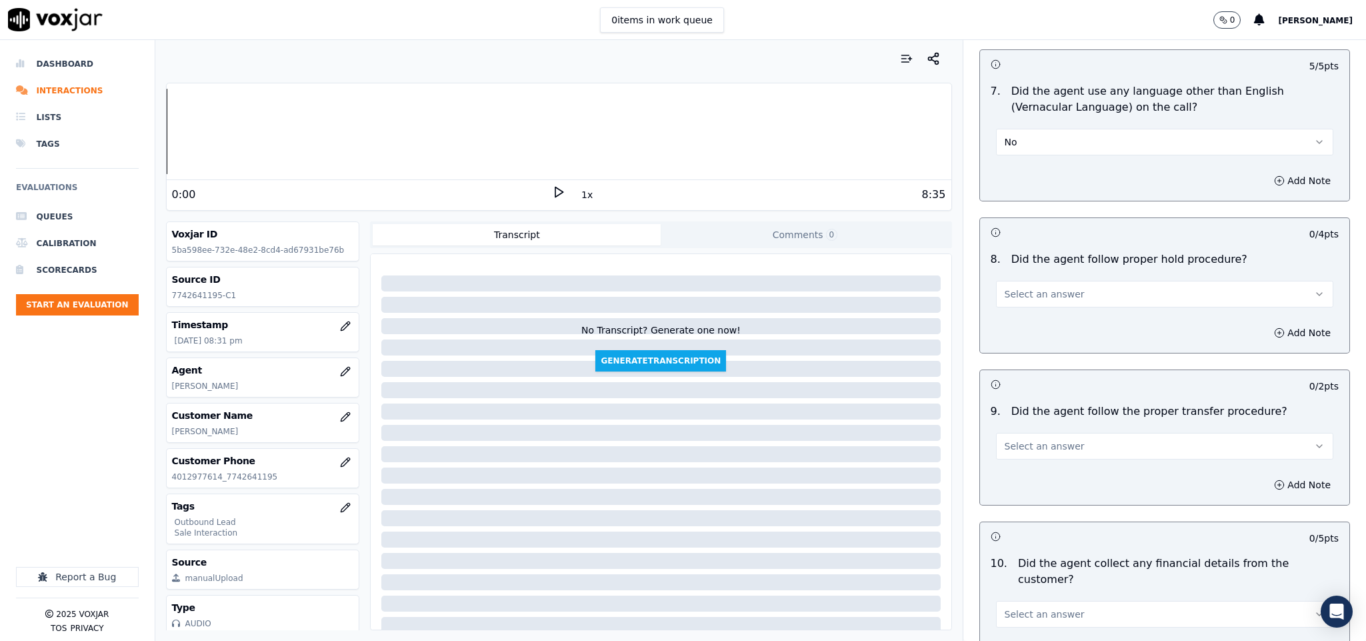
click at [1040, 281] on button "Select an answer" at bounding box center [1165, 294] width 338 height 27
click at [1020, 312] on div "Yes" at bounding box center [1131, 315] width 305 height 21
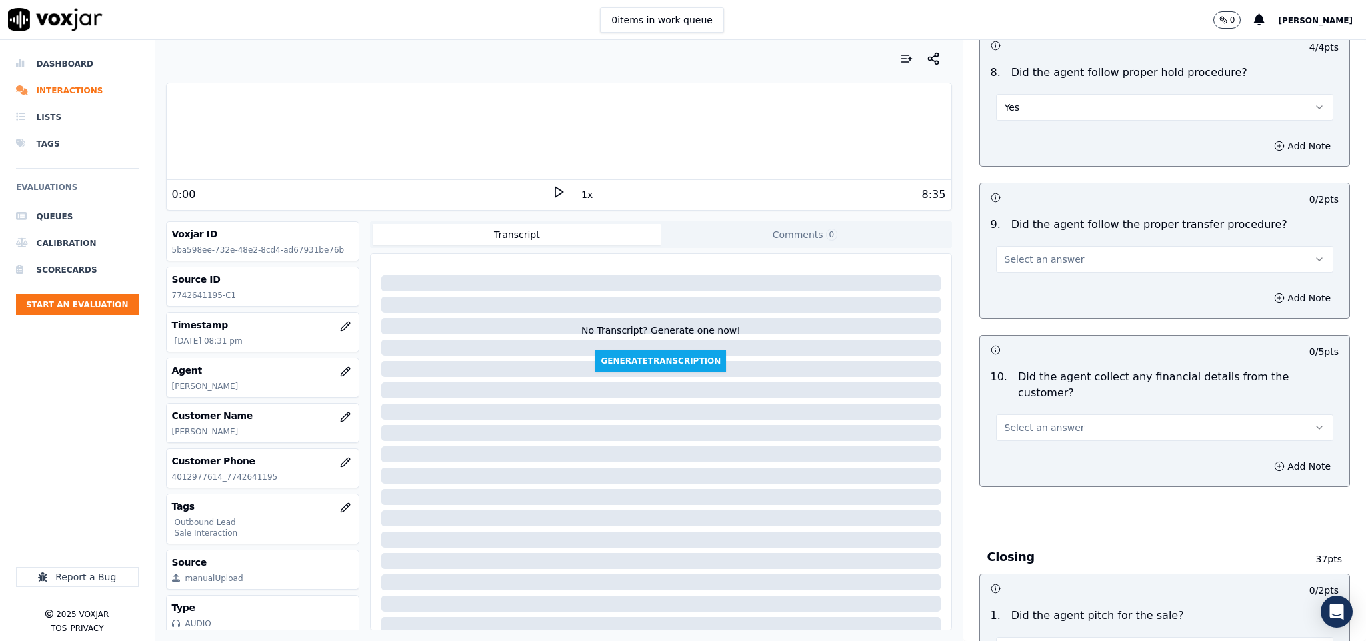
scroll to position [2100, 0]
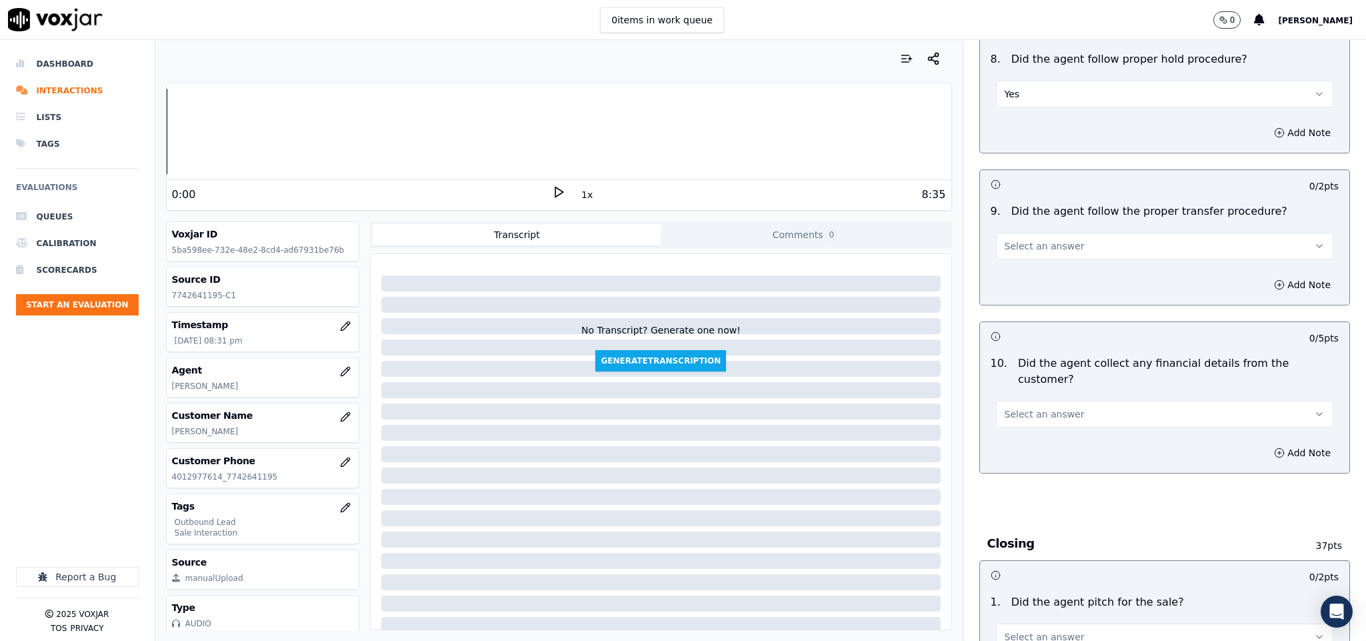
click at [1059, 244] on button "Select an answer" at bounding box center [1165, 246] width 338 height 27
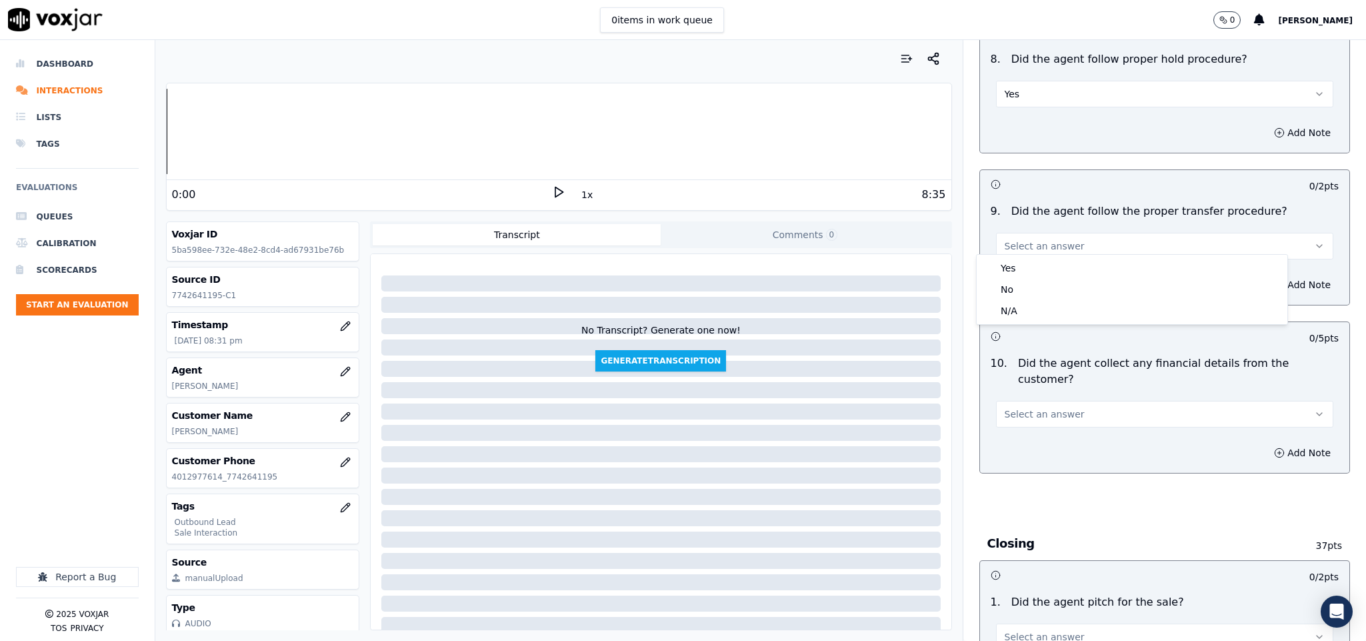
click at [1054, 252] on div "9 . Did the agent follow the proper transfer procedure? Select an answer" at bounding box center [1165, 231] width 370 height 67
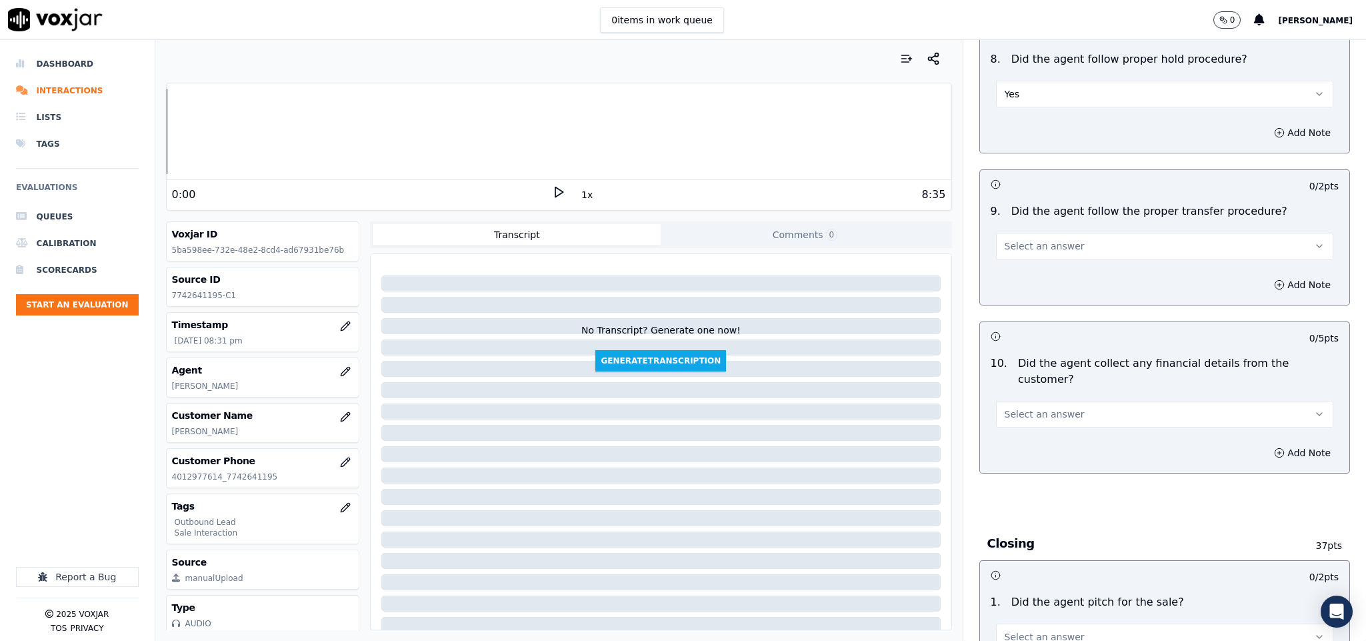
click at [1047, 233] on button "Select an answer" at bounding box center [1165, 246] width 338 height 27
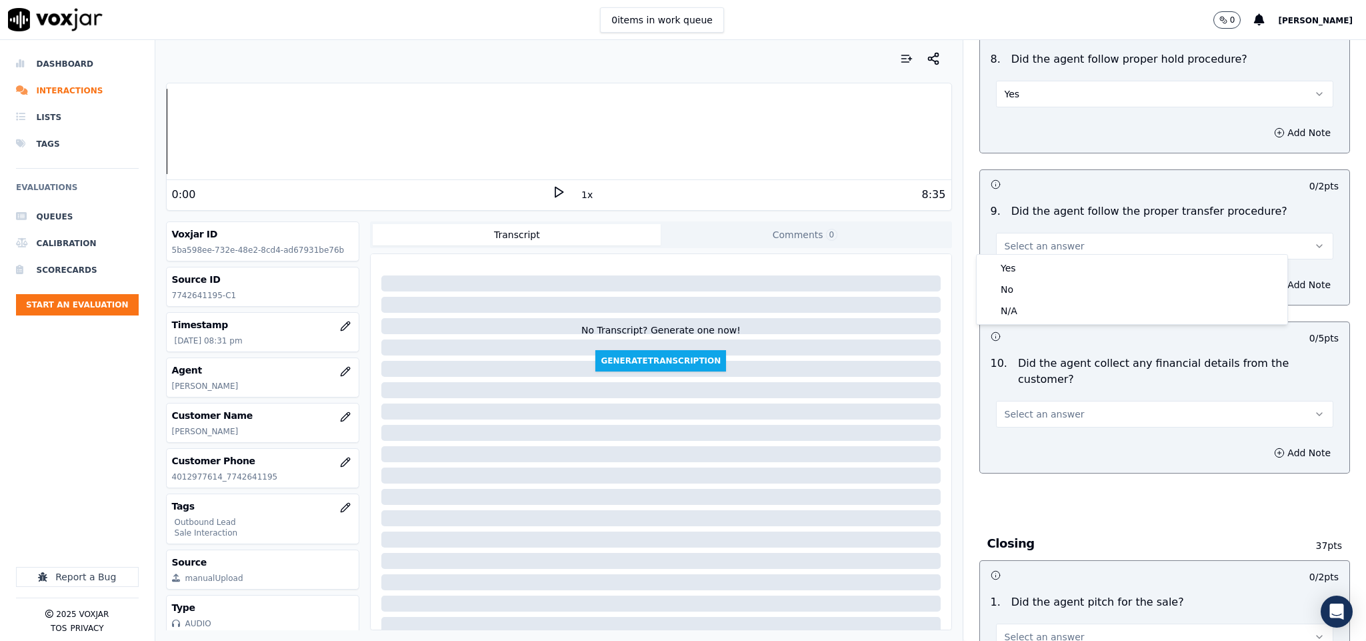
click at [1035, 239] on span "Select an answer" at bounding box center [1045, 245] width 80 height 13
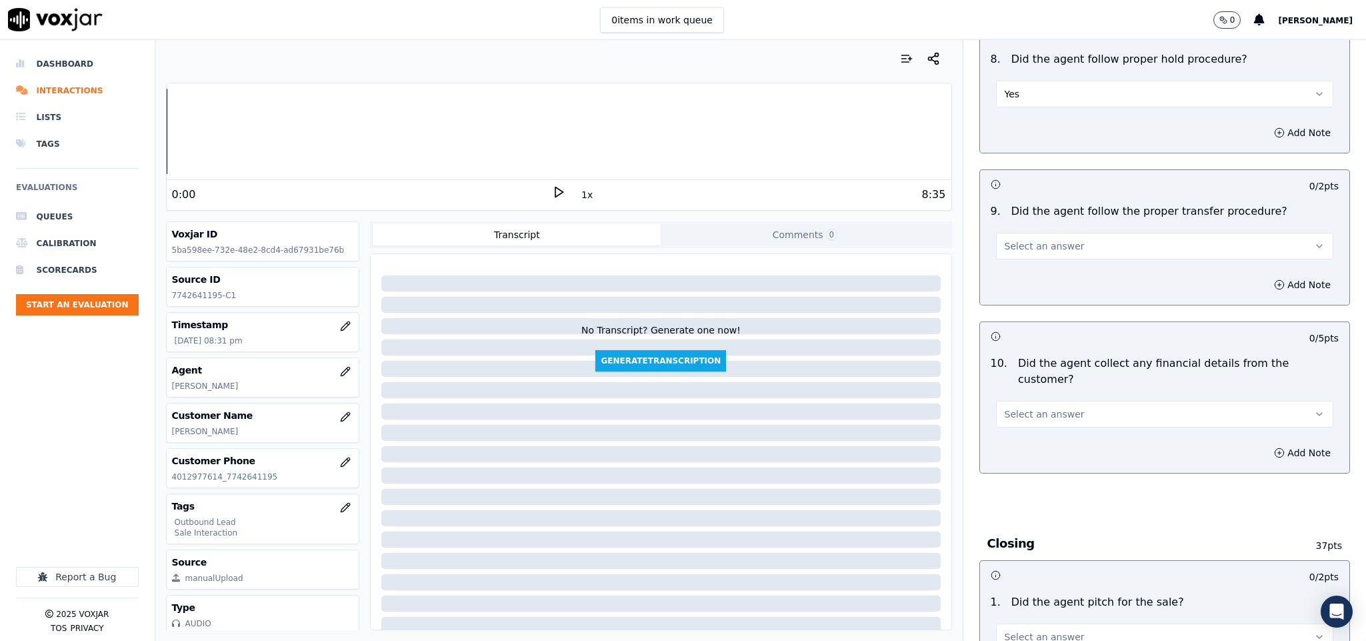
click at [1029, 245] on button "Select an answer" at bounding box center [1165, 246] width 338 height 27
click at [1023, 281] on div "No" at bounding box center [1131, 289] width 305 height 21
click at [1021, 235] on button "No" at bounding box center [1165, 246] width 338 height 27
click at [1022, 259] on div "Yes" at bounding box center [1131, 267] width 305 height 21
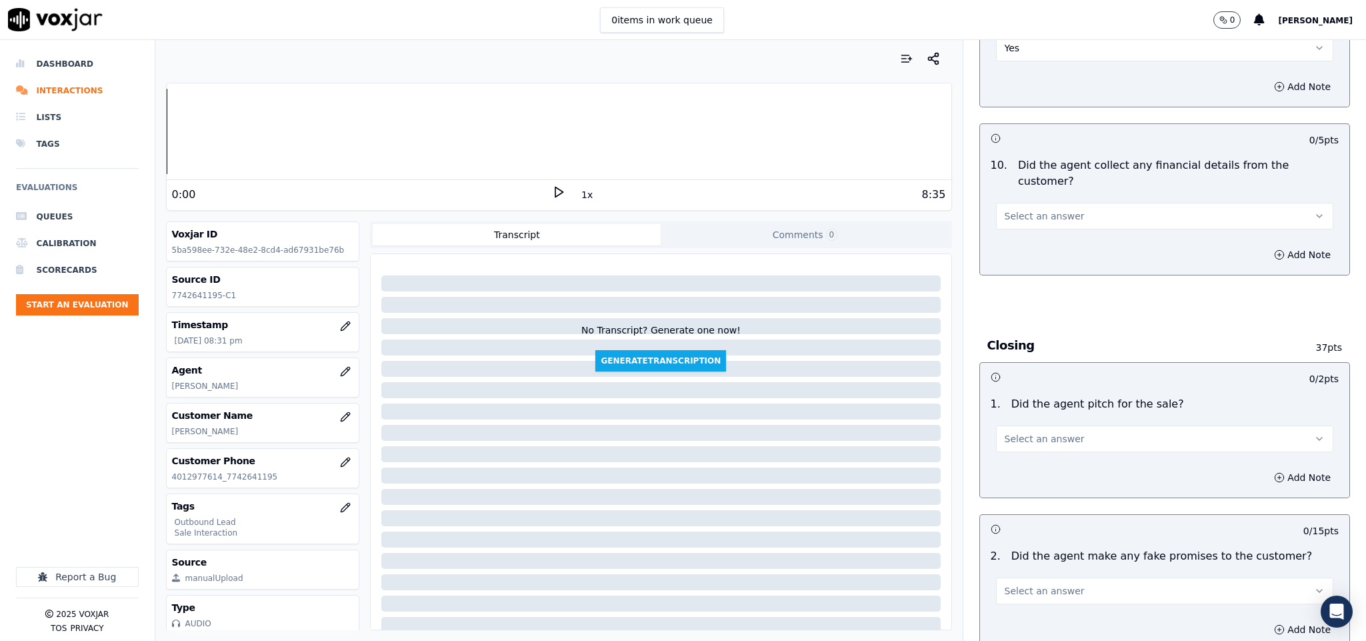
scroll to position [2300, 0]
click at [1102, 201] on button "Select an answer" at bounding box center [1165, 214] width 338 height 27
click at [1061, 237] on div "No" at bounding box center [1131, 241] width 305 height 21
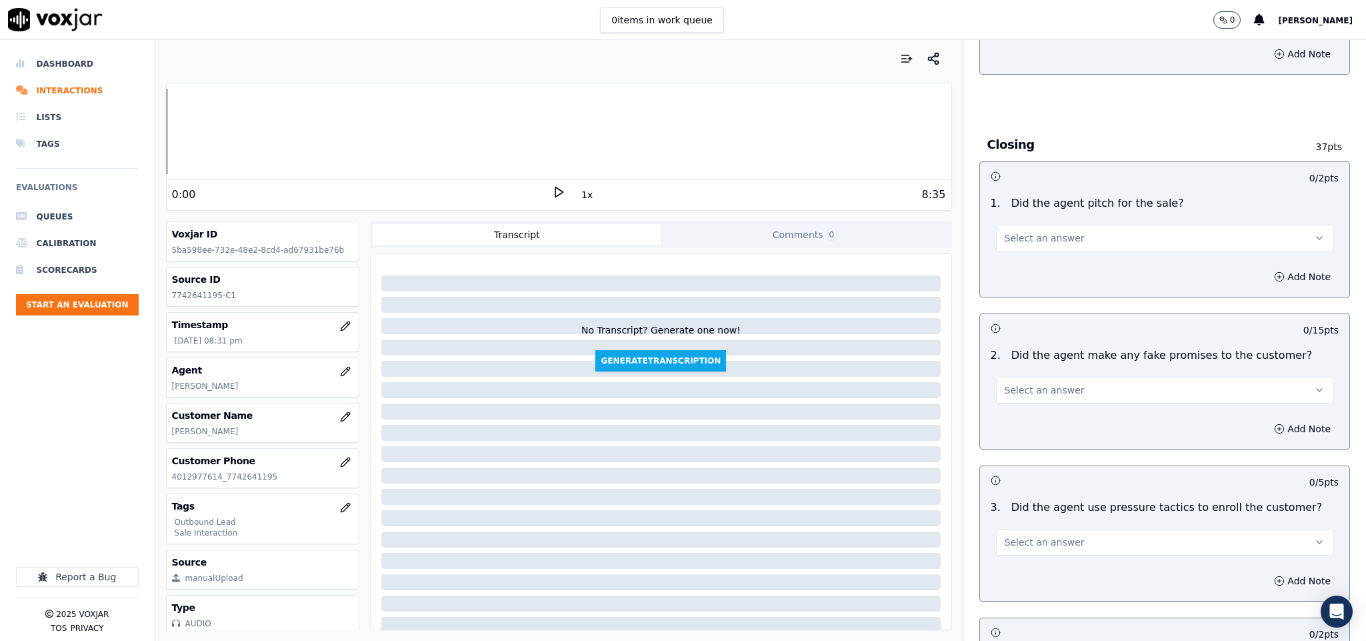
scroll to position [2500, 0]
click at [1127, 223] on button "Select an answer" at bounding box center [1165, 236] width 338 height 27
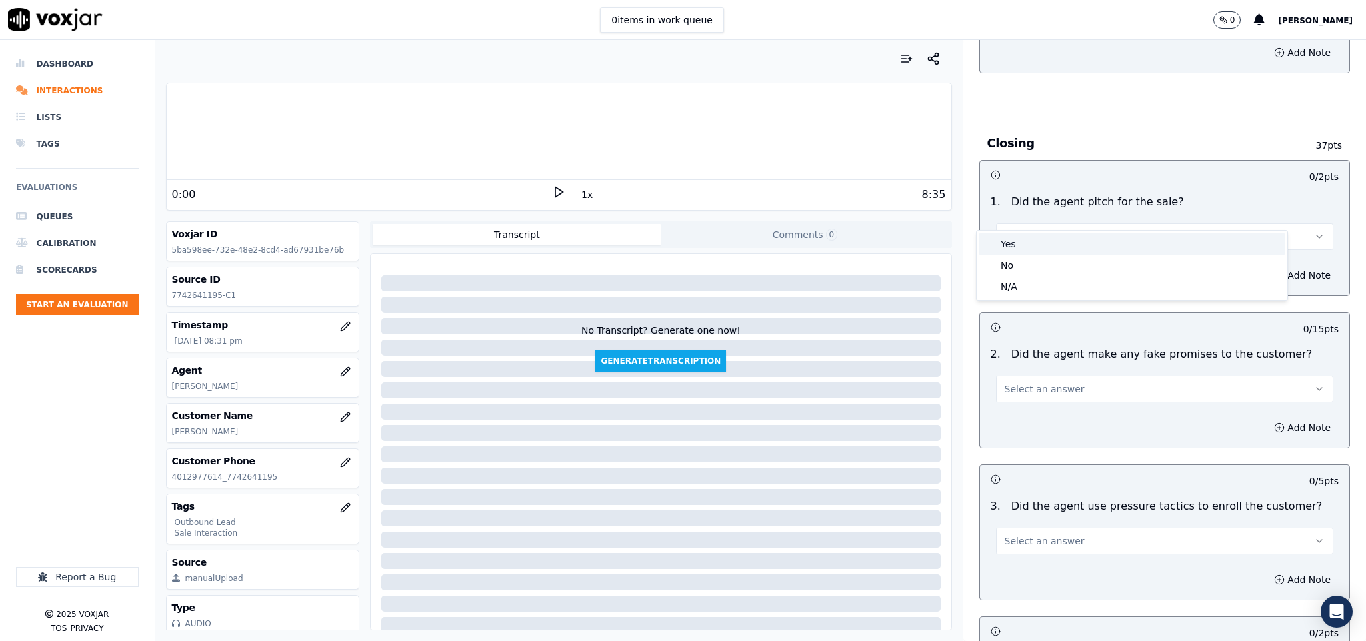
click at [1099, 241] on div "Yes" at bounding box center [1131, 243] width 305 height 21
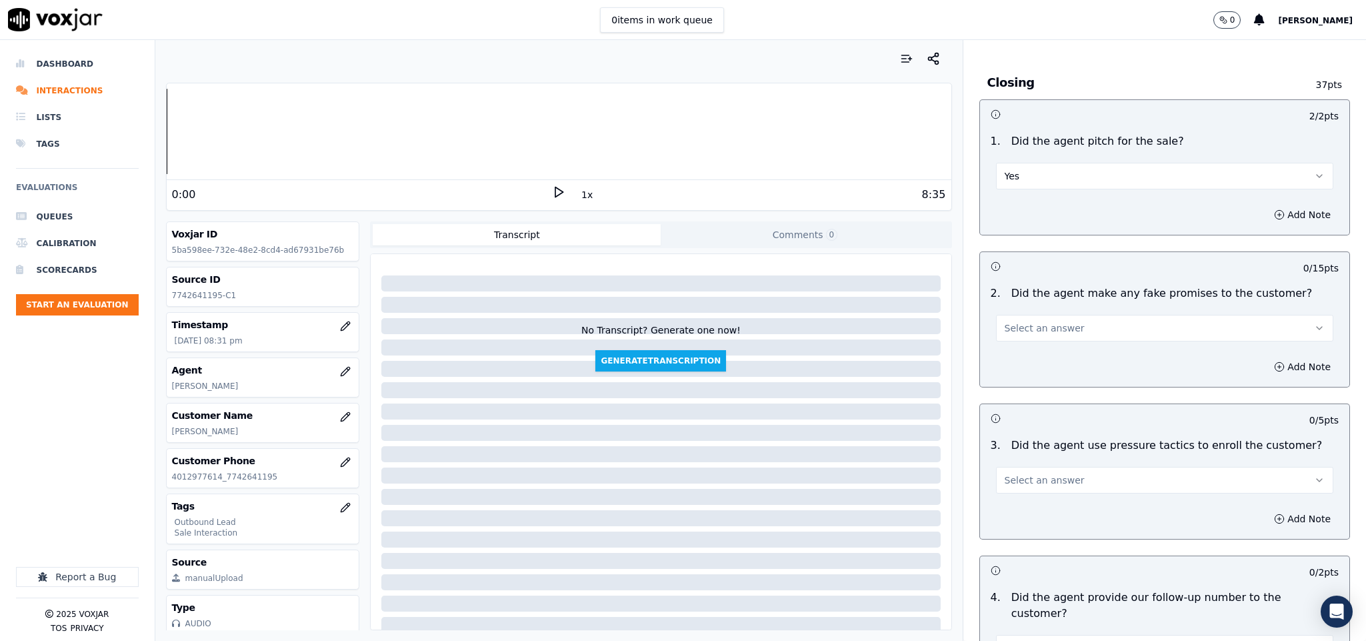
scroll to position [2600, 0]
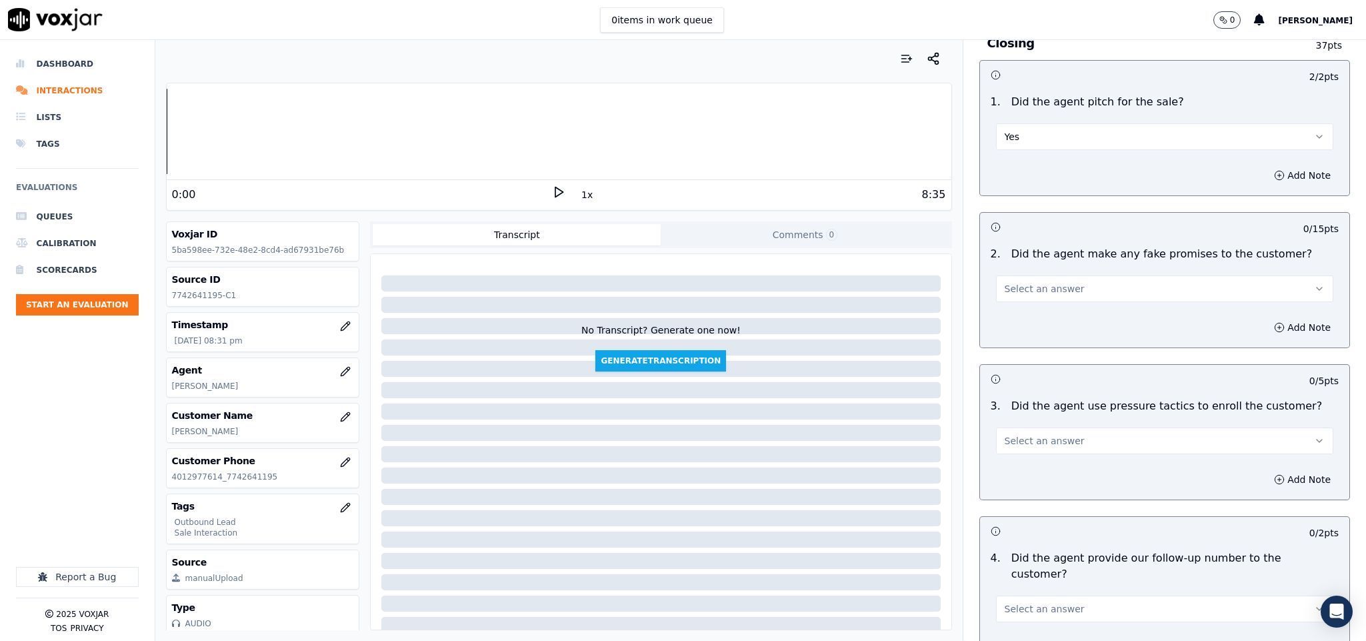
click at [1068, 275] on button "Select an answer" at bounding box center [1165, 288] width 338 height 27
click at [1047, 313] on div "No" at bounding box center [1131, 317] width 305 height 21
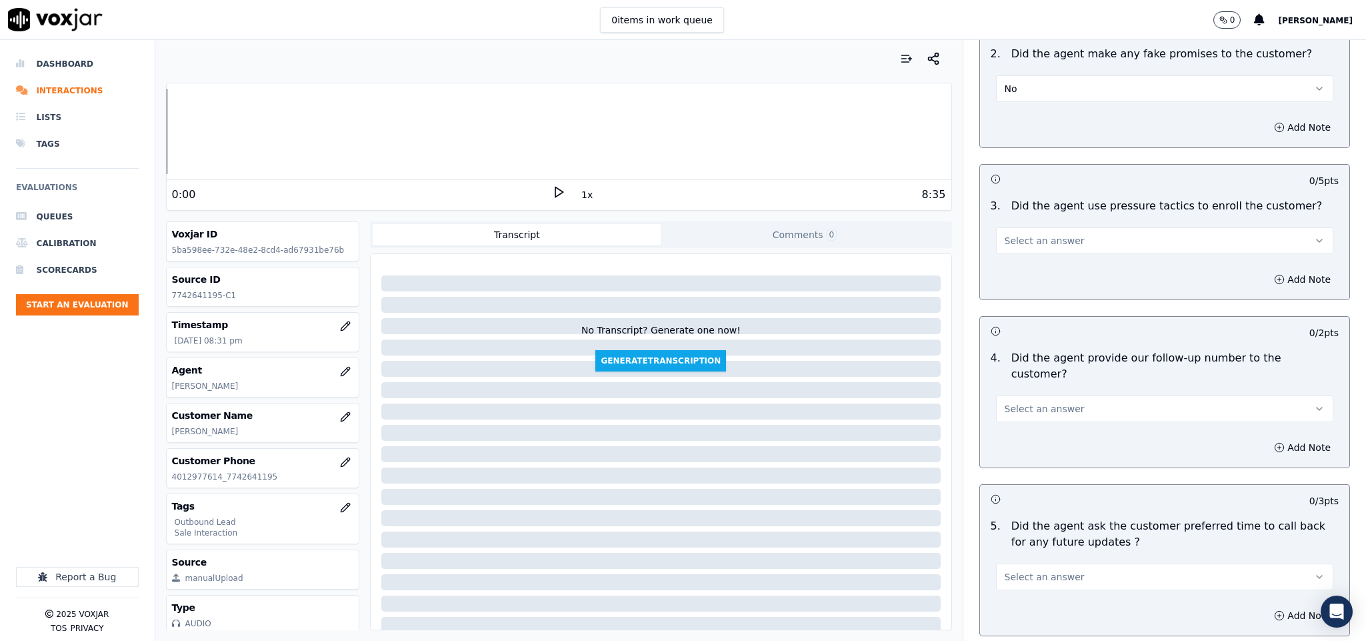
click at [1054, 227] on button "Select an answer" at bounding box center [1165, 240] width 338 height 27
click at [1030, 267] on div "No" at bounding box center [1131, 269] width 305 height 21
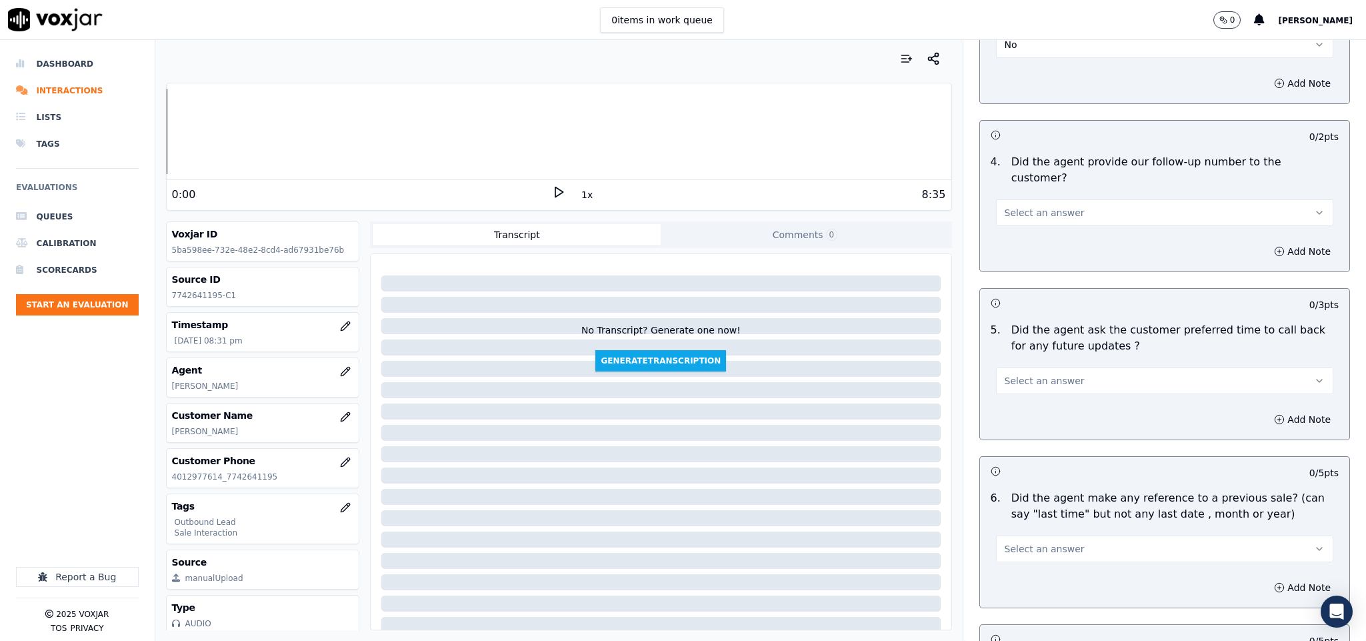
scroll to position [3000, 0]
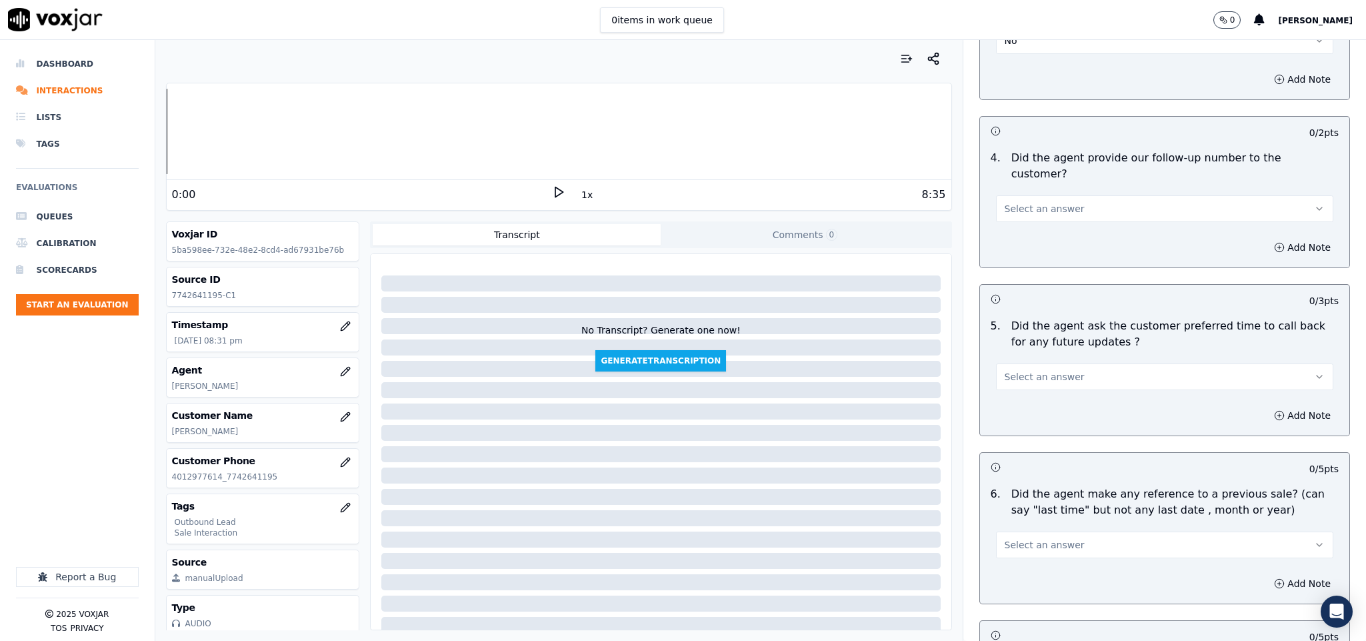
click at [1067, 195] on button "Select an answer" at bounding box center [1165, 208] width 338 height 27
click at [1032, 205] on div "Yes" at bounding box center [1131, 201] width 305 height 21
click at [1031, 361] on div "Select an answer" at bounding box center [1165, 375] width 338 height 29
click at [1049, 370] on span "Select an answer" at bounding box center [1045, 376] width 80 height 13
click at [1046, 402] on div "N/A" at bounding box center [1131, 412] width 305 height 21
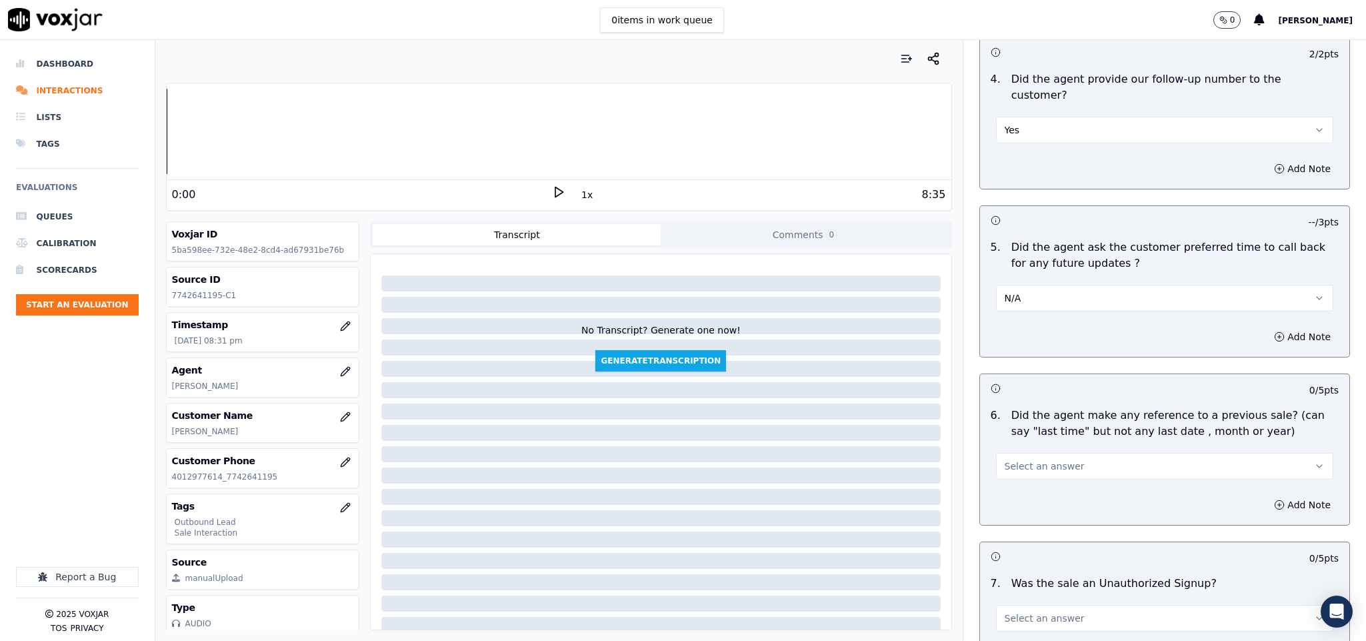
scroll to position [3200, 0]
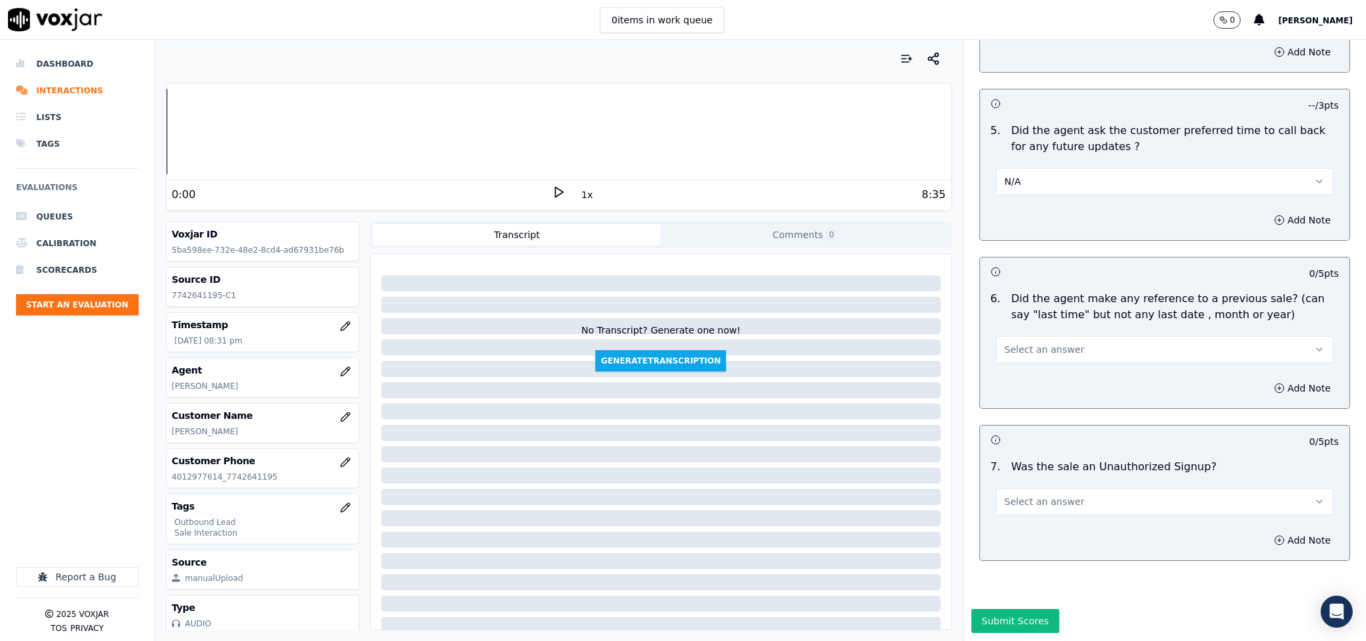
click at [1075, 336] on button "Select an answer" at bounding box center [1165, 349] width 338 height 27
click at [1050, 361] on div "No" at bounding box center [1131, 359] width 305 height 21
click at [1051, 488] on button "Select an answer" at bounding box center [1165, 501] width 338 height 27
click at [1047, 498] on div "Yes" at bounding box center [1131, 491] width 305 height 21
click at [1014, 609] on button "Submit Scores" at bounding box center [1015, 621] width 89 height 24
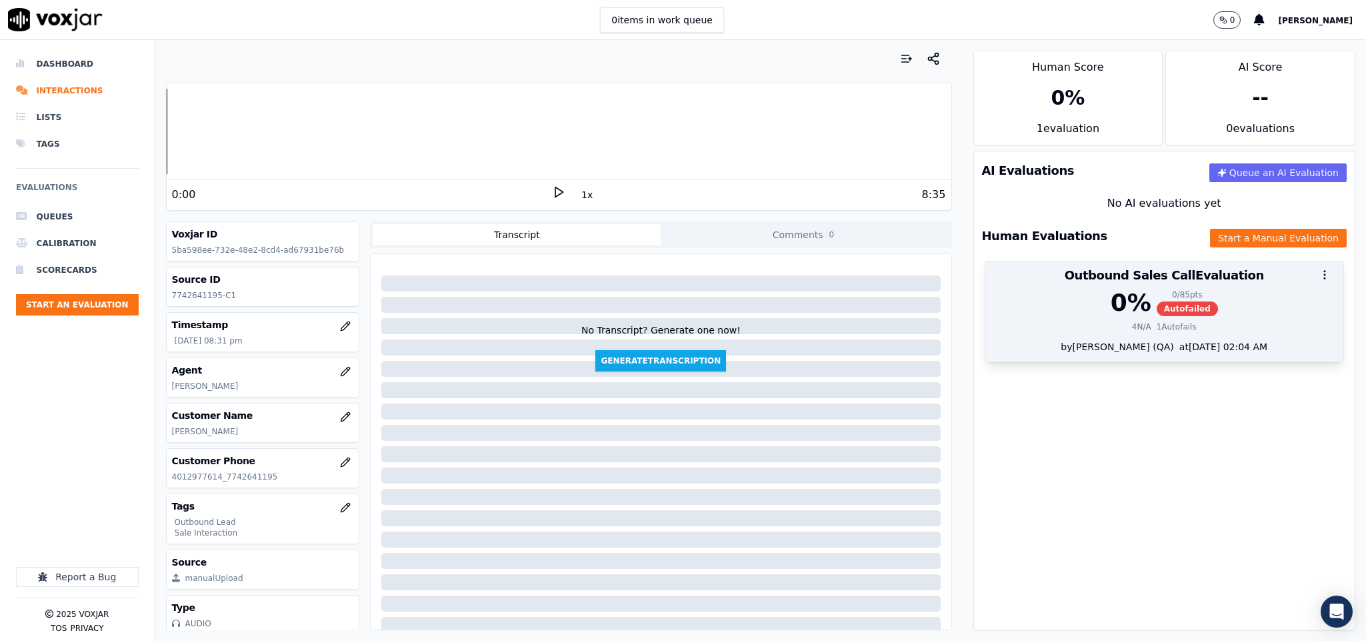
click at [1157, 325] on div "1 Autofails" at bounding box center [1177, 326] width 40 height 11
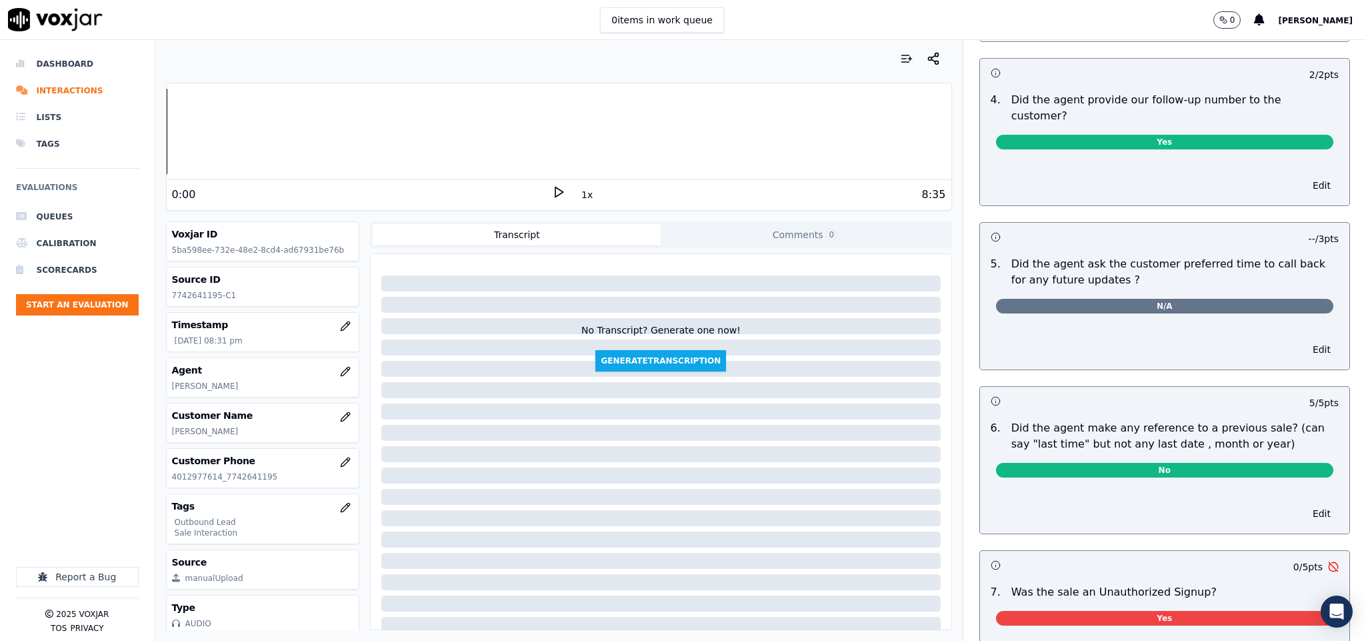
scroll to position [3102, 0]
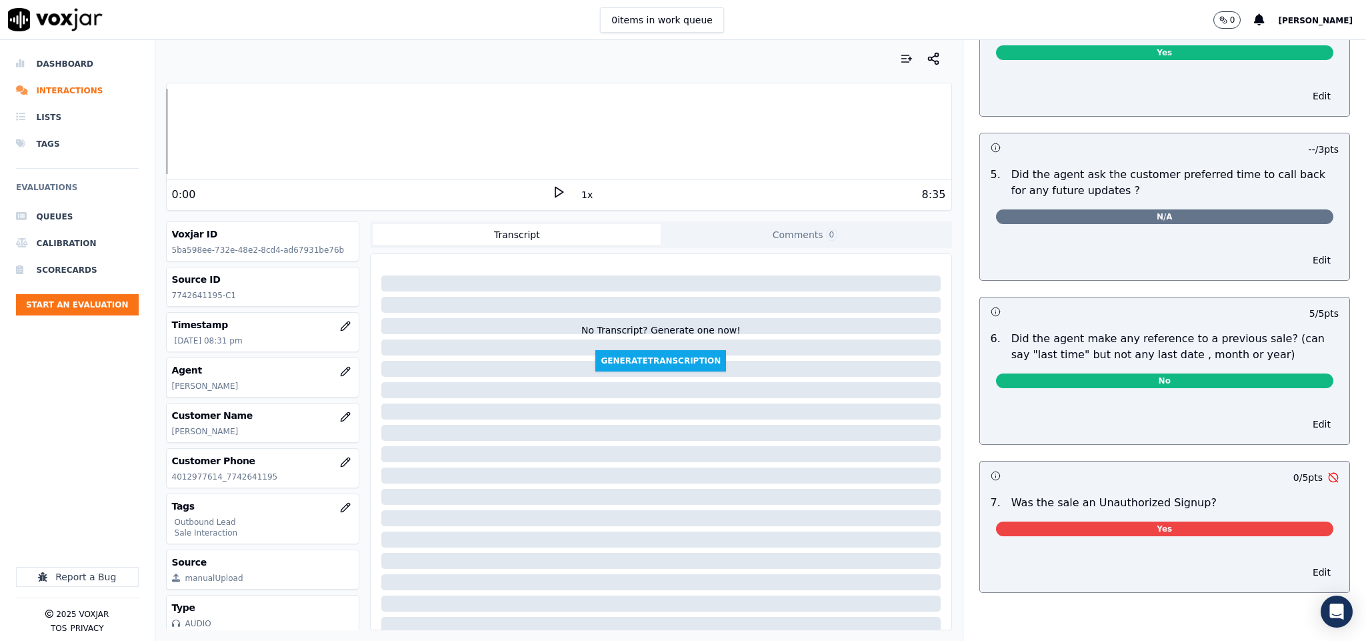
click at [1134, 521] on div "Yes" at bounding box center [1165, 531] width 338 height 20
click at [1140, 521] on span "Yes" at bounding box center [1165, 528] width 338 height 15
click at [1123, 521] on span "Yes" at bounding box center [1165, 528] width 338 height 15
click at [1305, 563] on button "Edit" at bounding box center [1322, 572] width 34 height 19
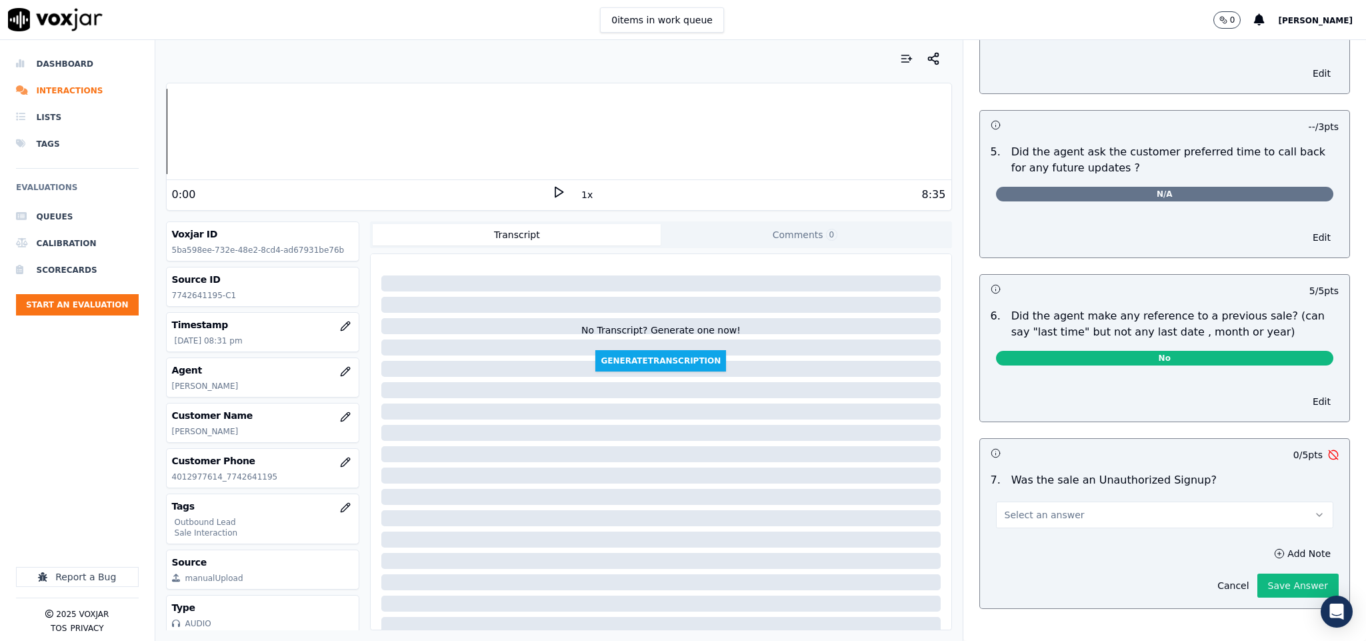
click at [1115, 502] on button "Select an answer" at bounding box center [1165, 514] width 338 height 27
click at [1034, 526] on div "Yes" at bounding box center [1131, 522] width 305 height 21
click at [1101, 501] on button "Yes" at bounding box center [1165, 514] width 338 height 27
click at [1026, 541] on div "No" at bounding box center [1131, 543] width 305 height 21
click at [1057, 501] on button "No" at bounding box center [1165, 514] width 338 height 27
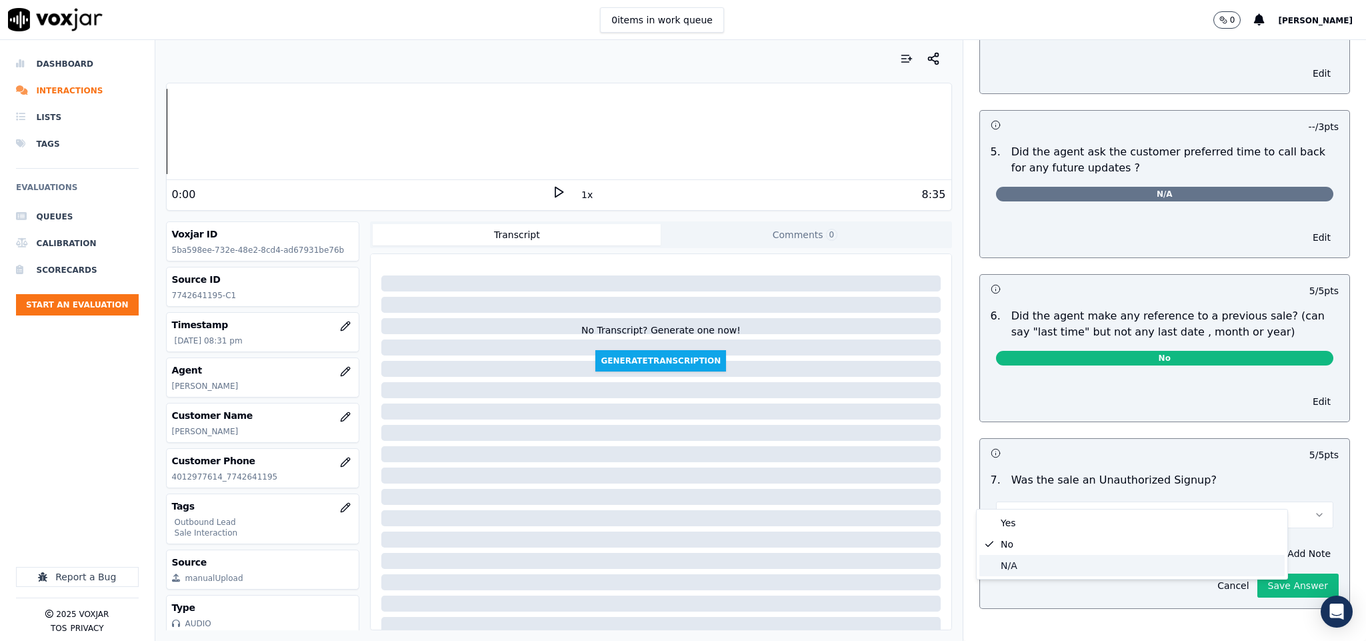
drag, startPoint x: 1006, startPoint y: 566, endPoint x: 1179, endPoint y: 538, distance: 174.9
click at [1011, 564] on div "N/A" at bounding box center [1131, 565] width 305 height 21
click at [1257, 573] on button "Save Answer" at bounding box center [1297, 585] width 81 height 24
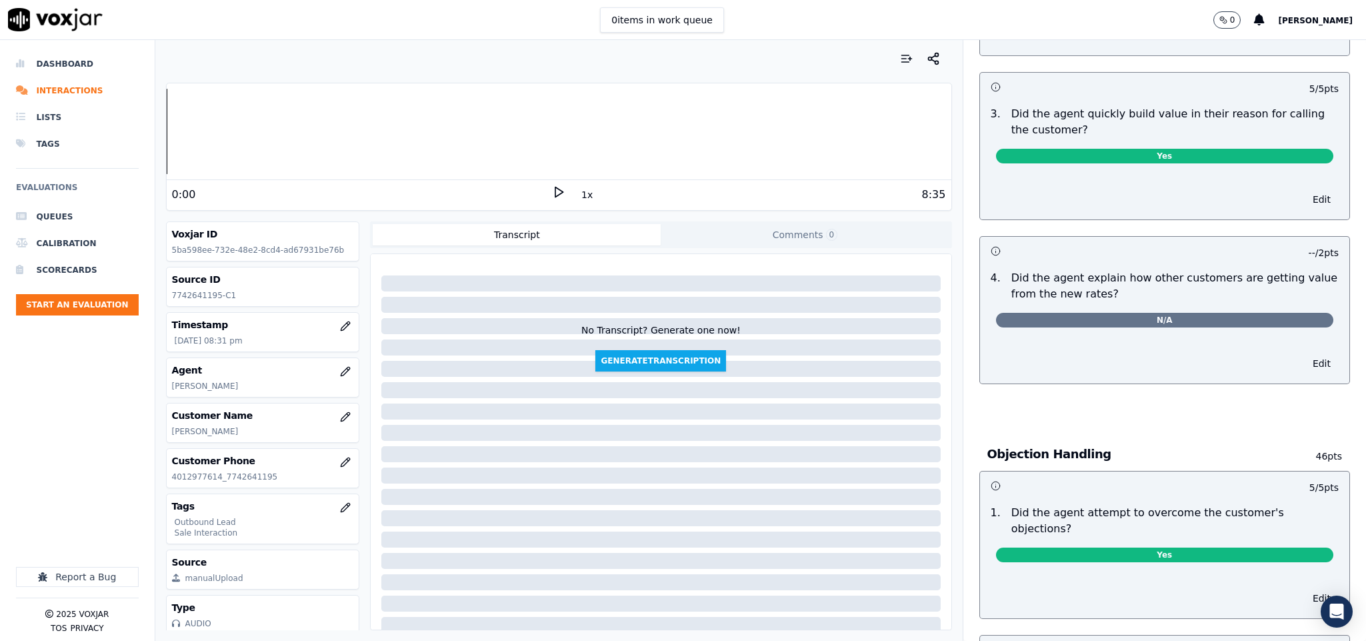
scroll to position [0, 0]
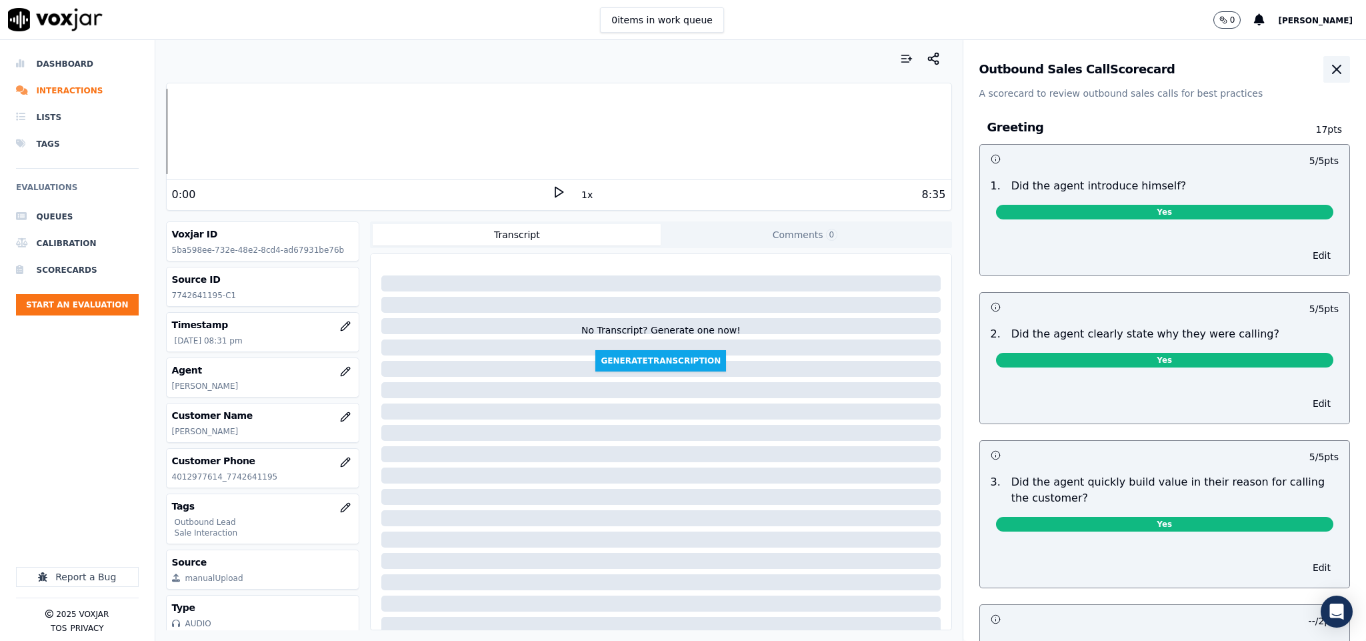
click at [1329, 77] on icon "button" at bounding box center [1337, 69] width 16 height 16
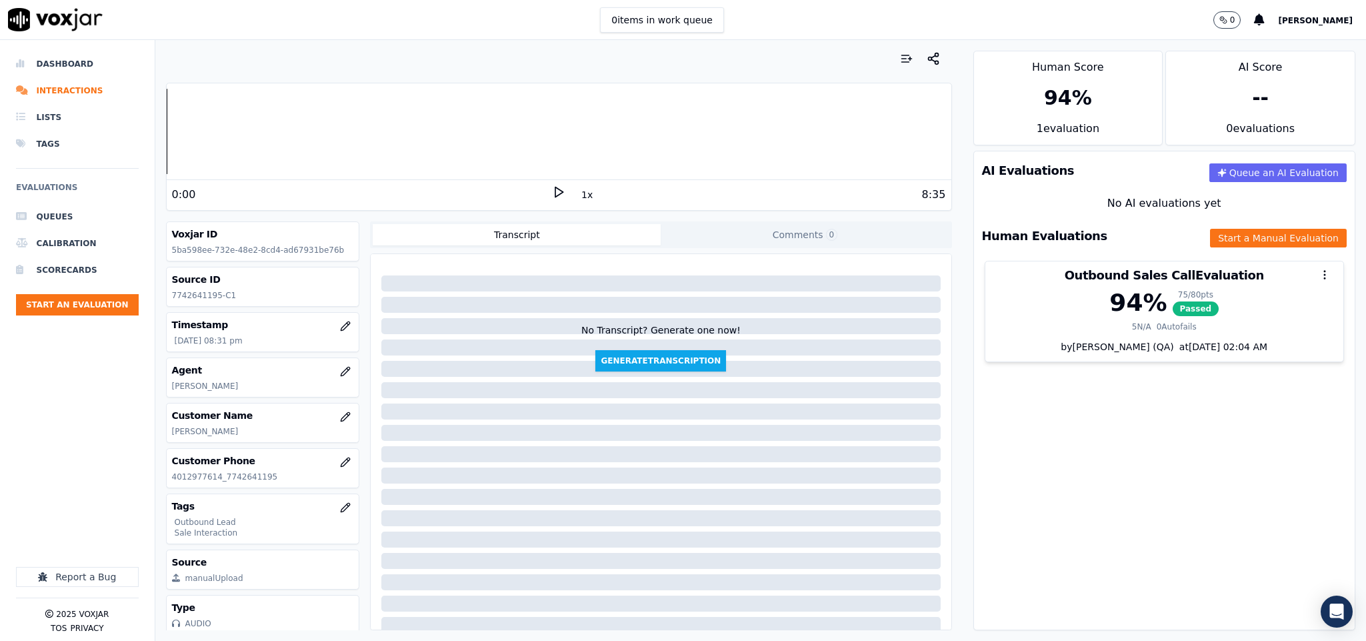
drag, startPoint x: 47, startPoint y: 61, endPoint x: 152, endPoint y: 9, distance: 117.5
click at [48, 61] on li "Dashboard" at bounding box center [77, 64] width 123 height 27
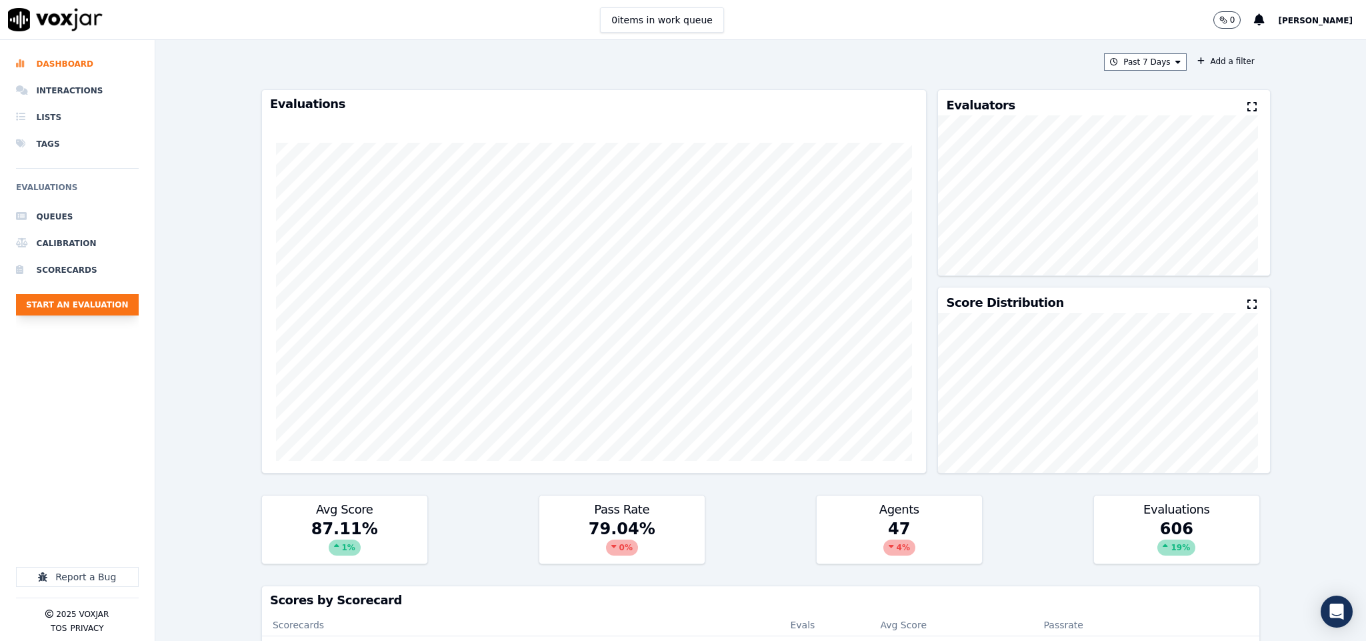
click at [92, 307] on button "Start an Evaluation" at bounding box center [77, 304] width 123 height 21
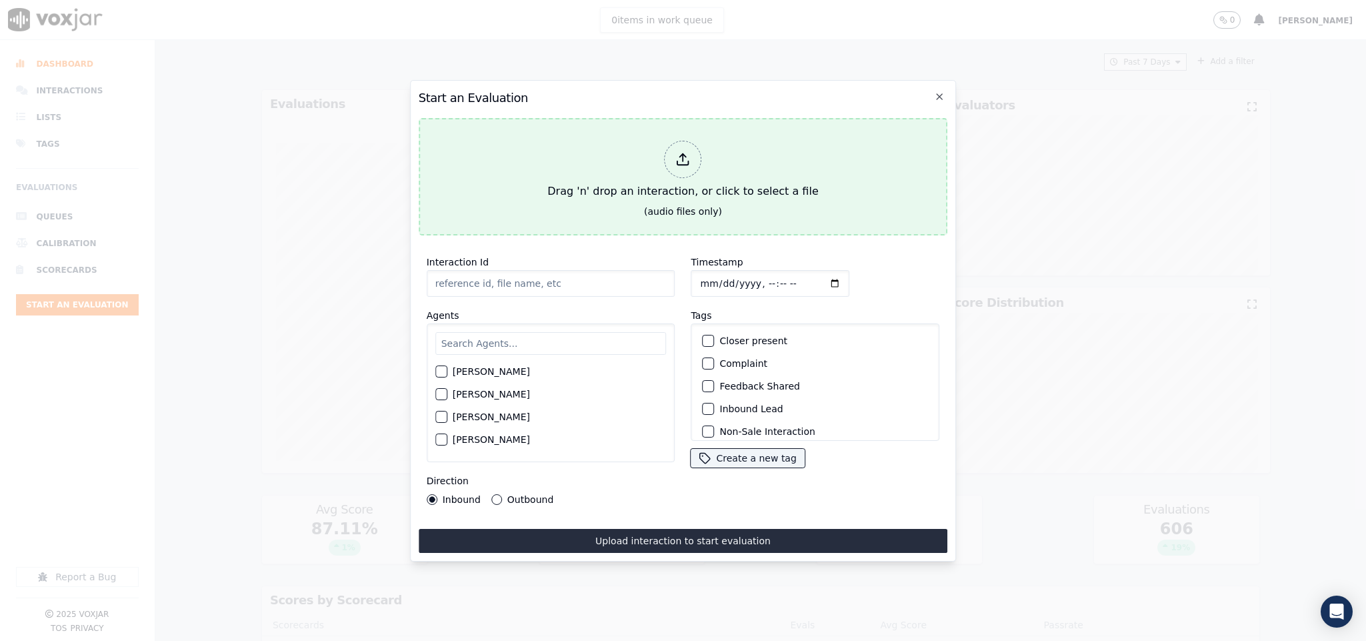
click at [676, 154] on icon at bounding box center [683, 159] width 15 height 15
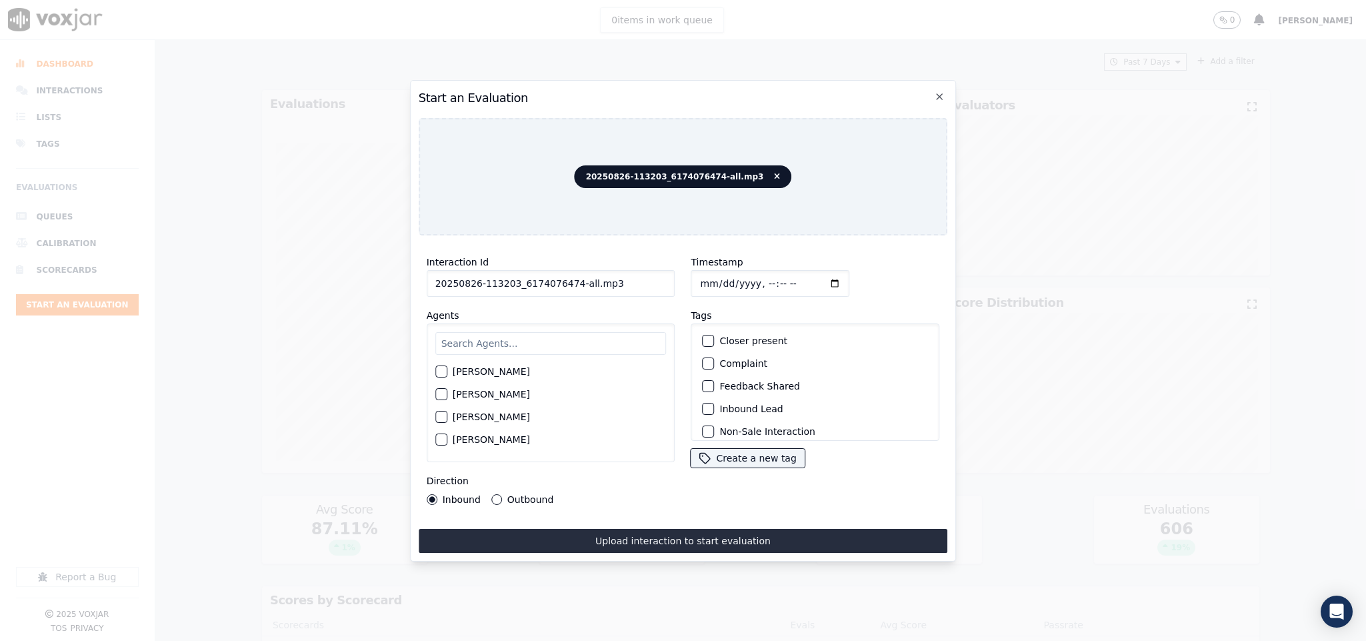
drag, startPoint x: 568, startPoint y: 270, endPoint x: 754, endPoint y: 290, distance: 187.1
click at [754, 290] on div "Interaction Id 20250826-113203_6174076474-all.mp3 Agents Harry Roy Aaron Biswas…" at bounding box center [683, 379] width 529 height 267
type input "20250826-113203_6174076474-C1"
click at [697, 278] on input "Timestamp" at bounding box center [770, 283] width 159 height 27
type input "2025-08-26T20:44"
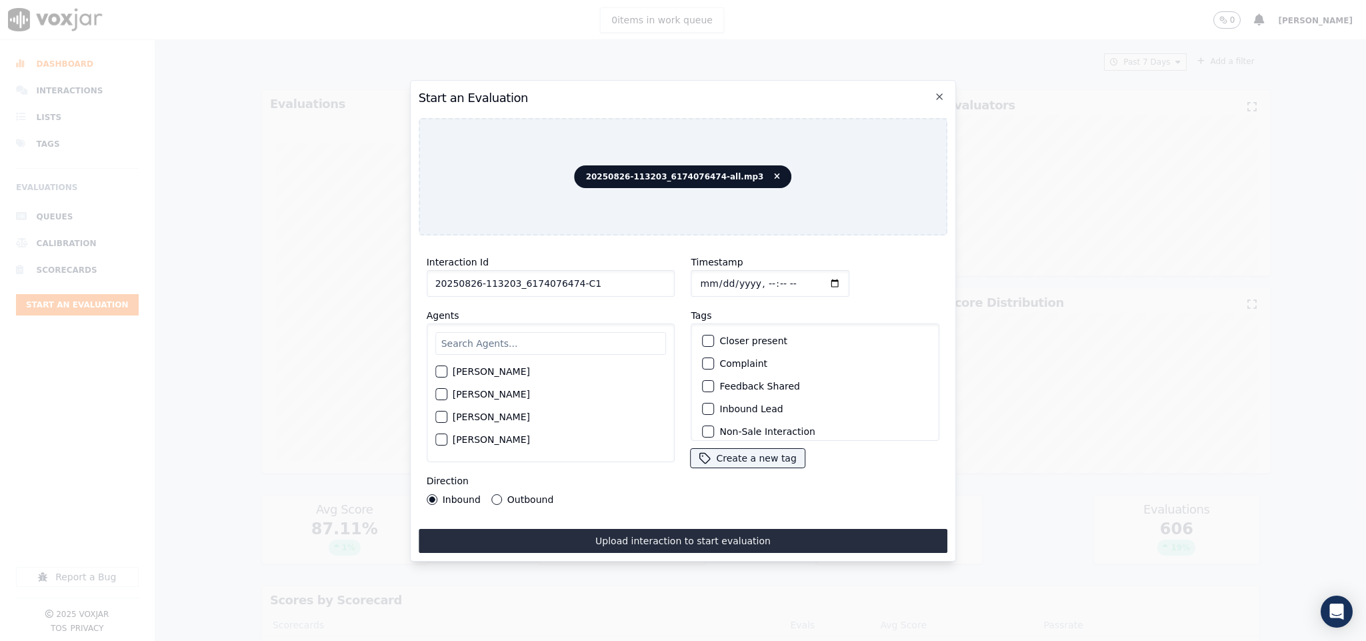
click at [591, 334] on input "text" at bounding box center [550, 343] width 231 height 23
type input "jim"
click at [444, 371] on div "button" at bounding box center [440, 375] width 9 height 9
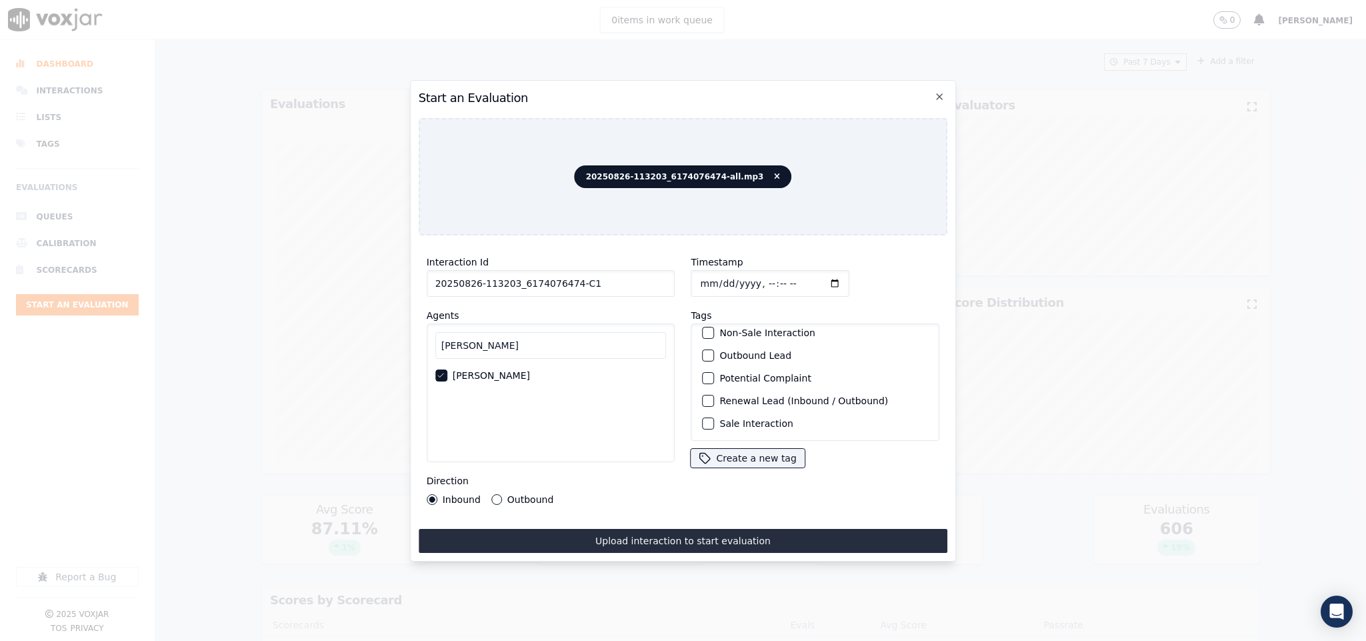
click at [703, 351] on div "button" at bounding box center [707, 355] width 9 height 9
click at [705, 409] on button "Inbound Lead" at bounding box center [709, 409] width 12 height 12
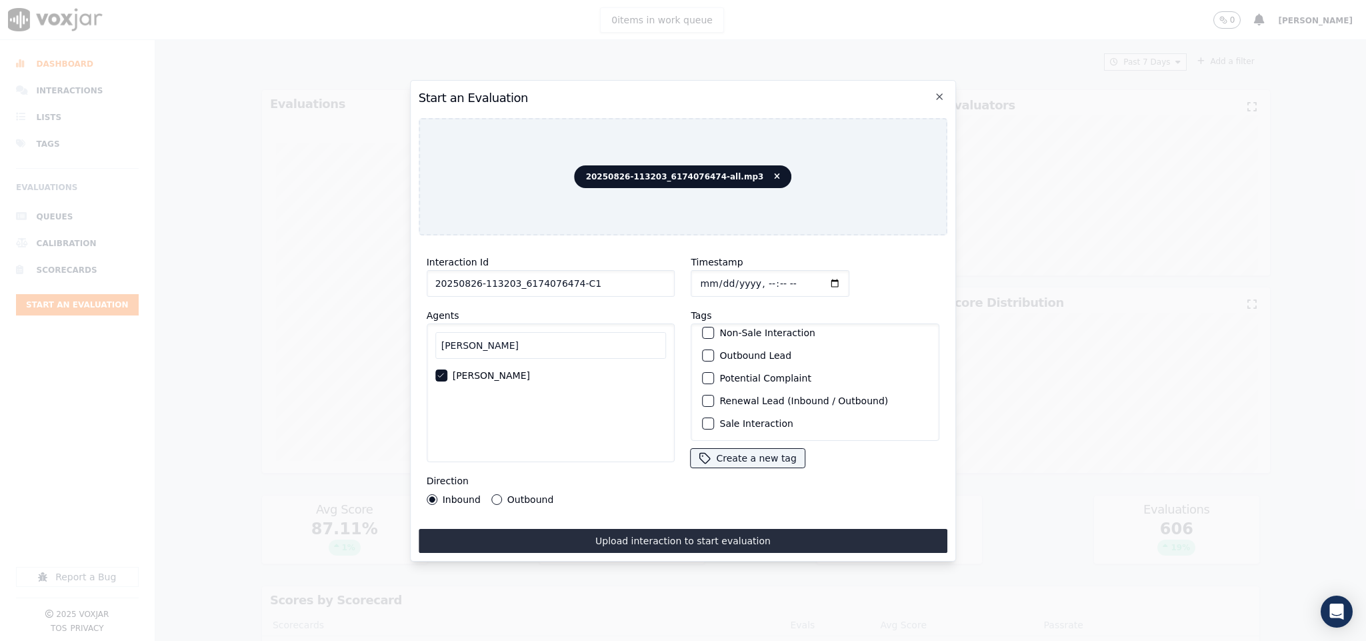
click at [703, 417] on button "Sale Interaction" at bounding box center [709, 423] width 12 height 12
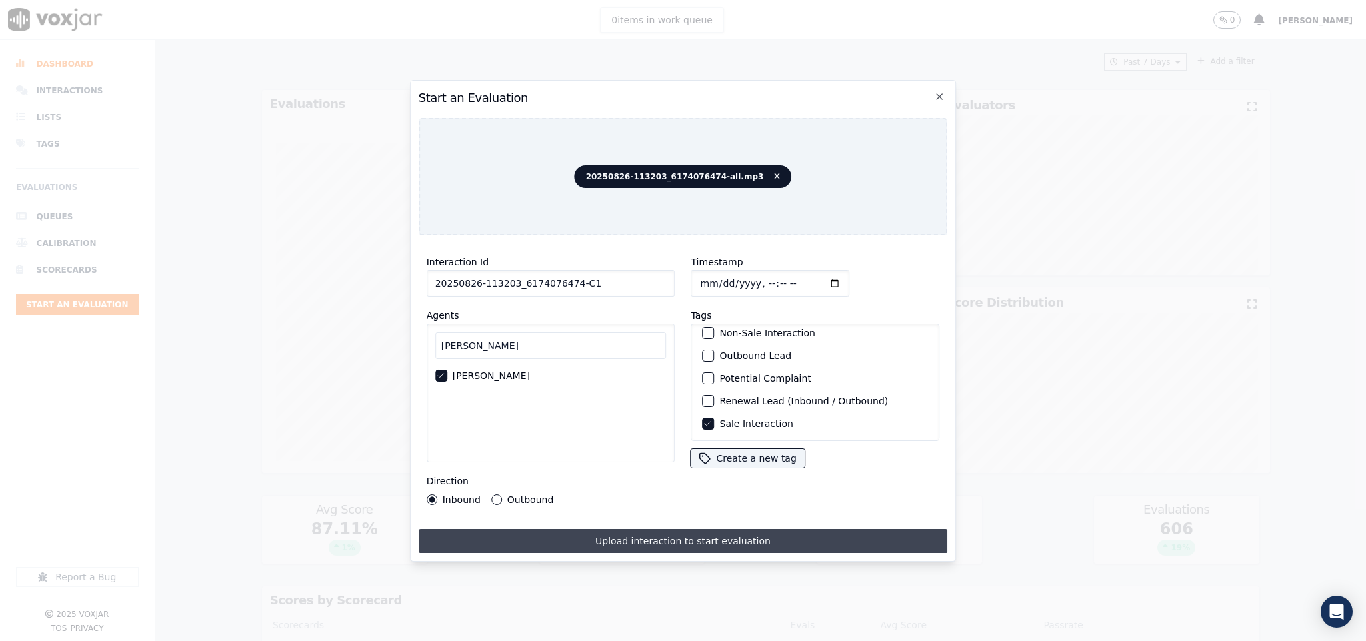
click at [686, 529] on button "Upload interaction to start evaluation" at bounding box center [683, 541] width 529 height 24
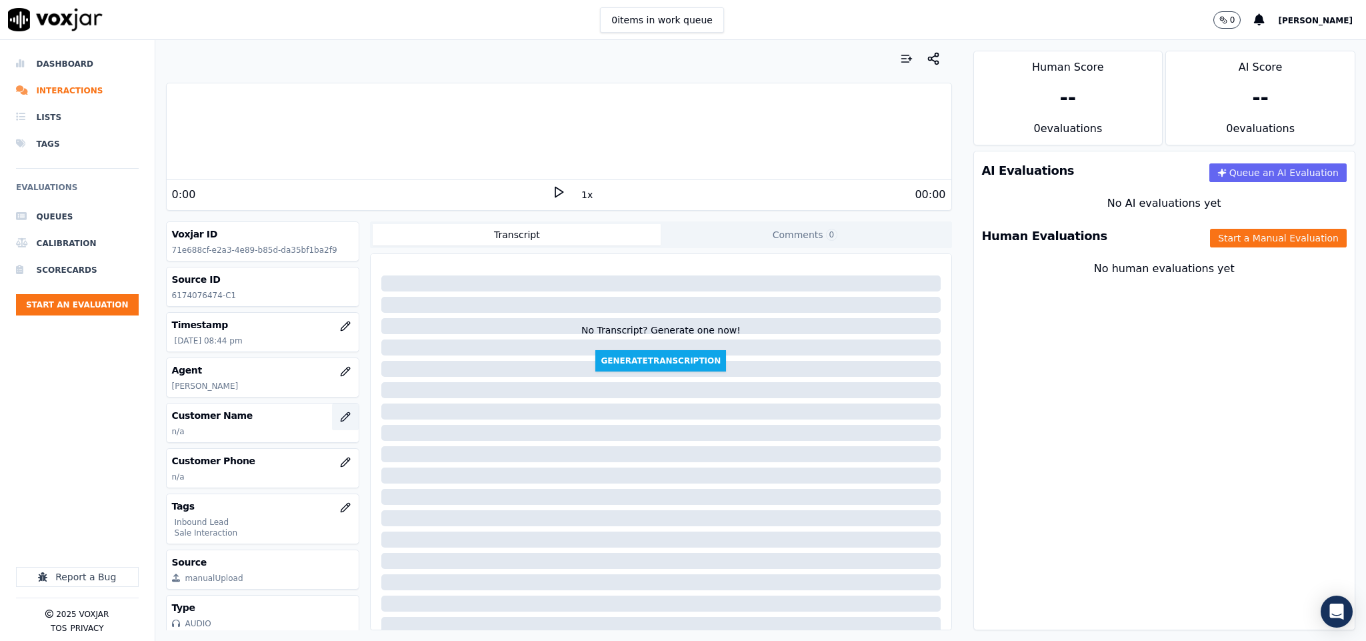
click at [340, 422] on icon "button" at bounding box center [345, 416] width 11 height 11
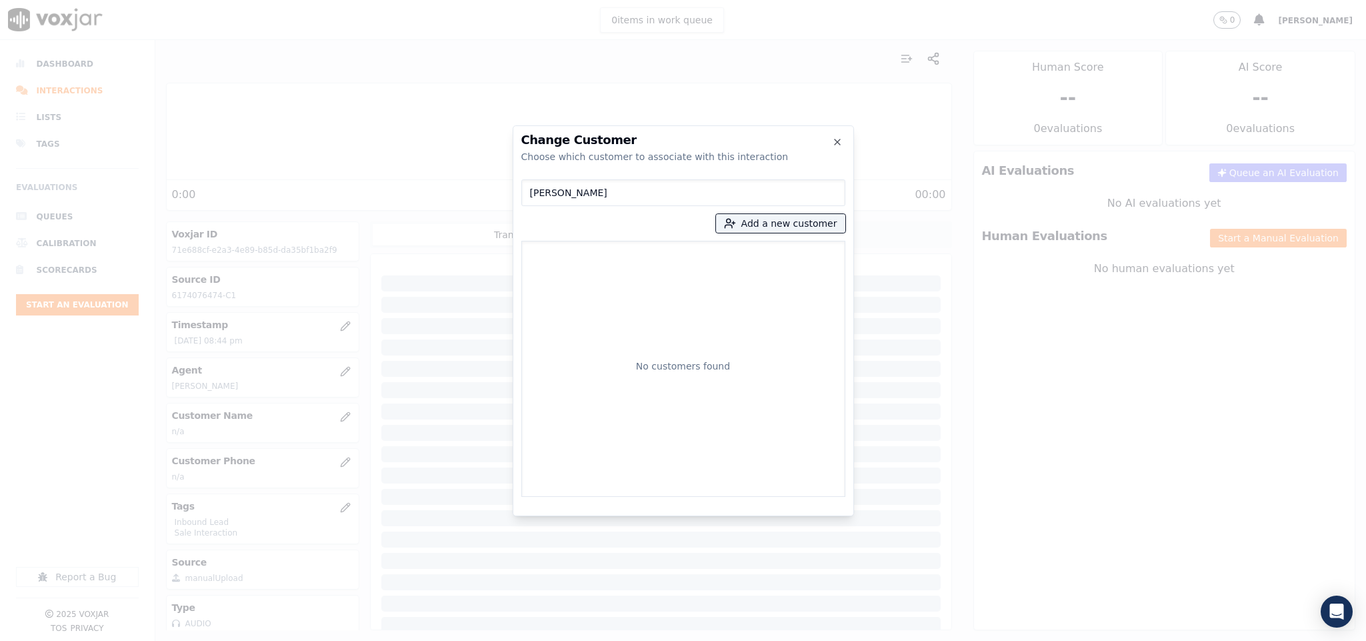
click at [532, 195] on input "Lucita Fils" at bounding box center [683, 192] width 324 height 27
type input "Lucita Fils"
drag, startPoint x: 586, startPoint y: 185, endPoint x: 444, endPoint y: 218, distance: 145.9
click at [444, 640] on div "Change Customer Choose which customer to associate with this interaction Lucita…" at bounding box center [683, 641] width 1366 height 0
click at [799, 222] on button "Add a new customer" at bounding box center [780, 223] width 129 height 19
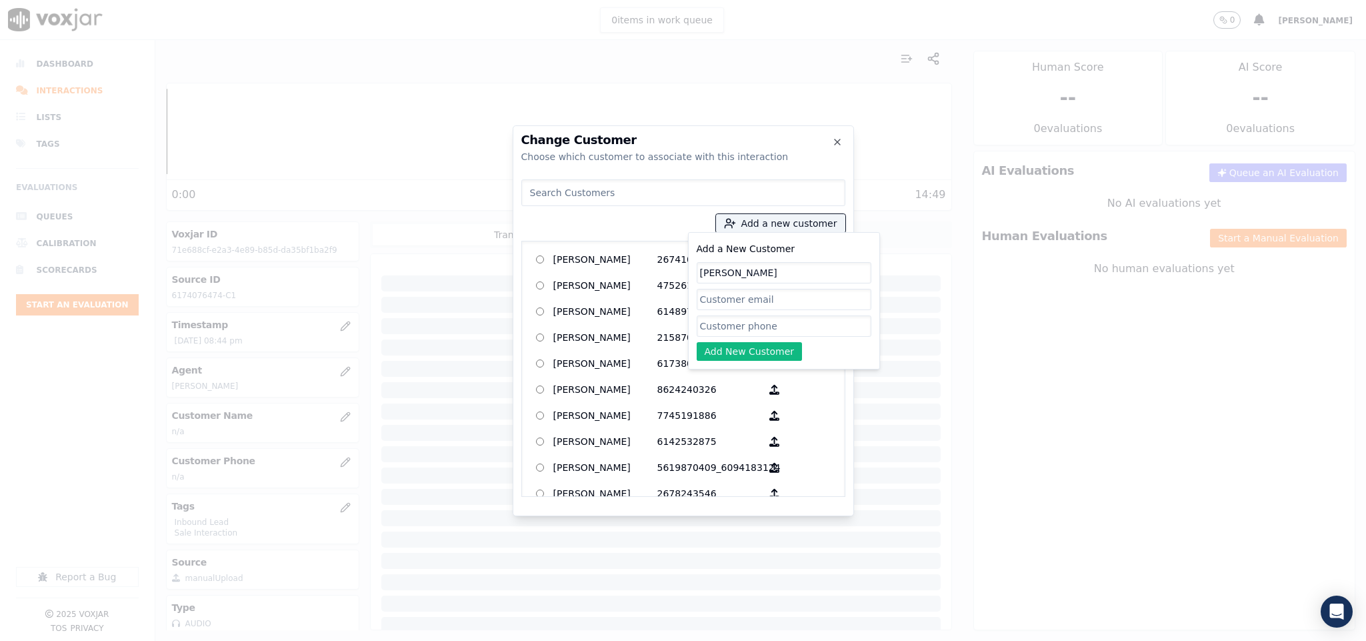
type input "Lucita Fils"
click at [730, 327] on input "Add a New Customer" at bounding box center [784, 325] width 175 height 21
paste input "6174076474"
type input "6174076474"
click at [726, 357] on button "Add New Customer" at bounding box center [750, 351] width 106 height 19
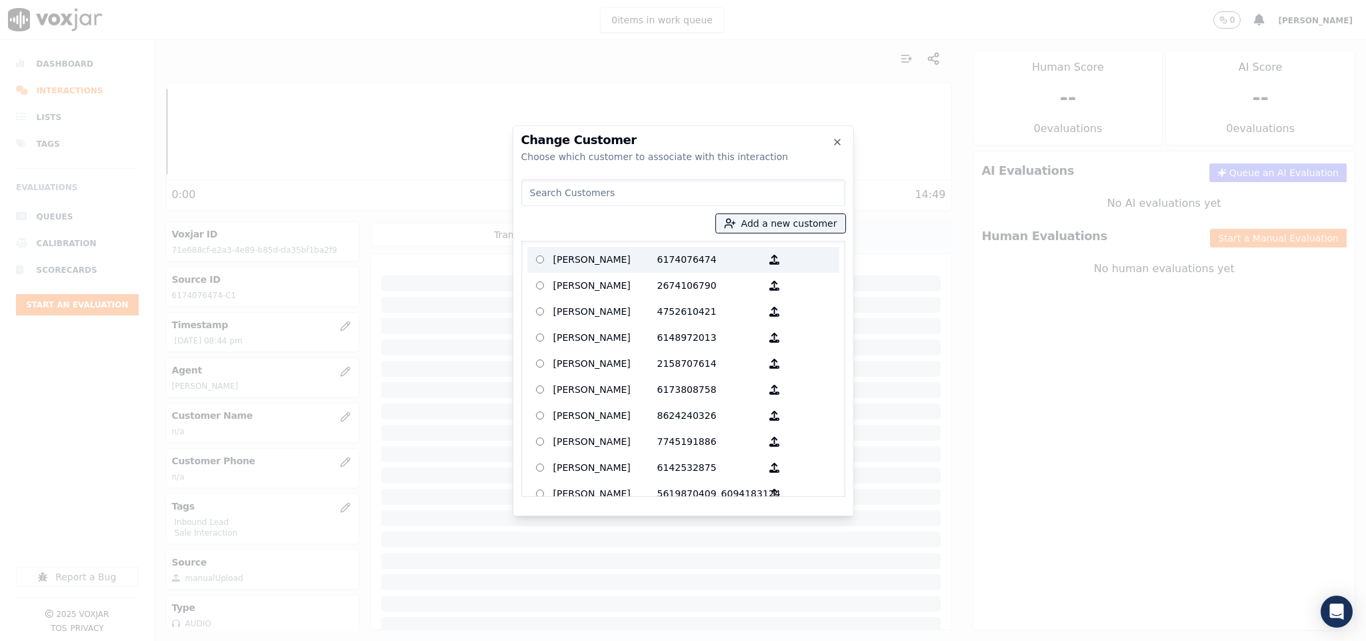
click at [626, 256] on p "Lucita Fils" at bounding box center [605, 259] width 104 height 21
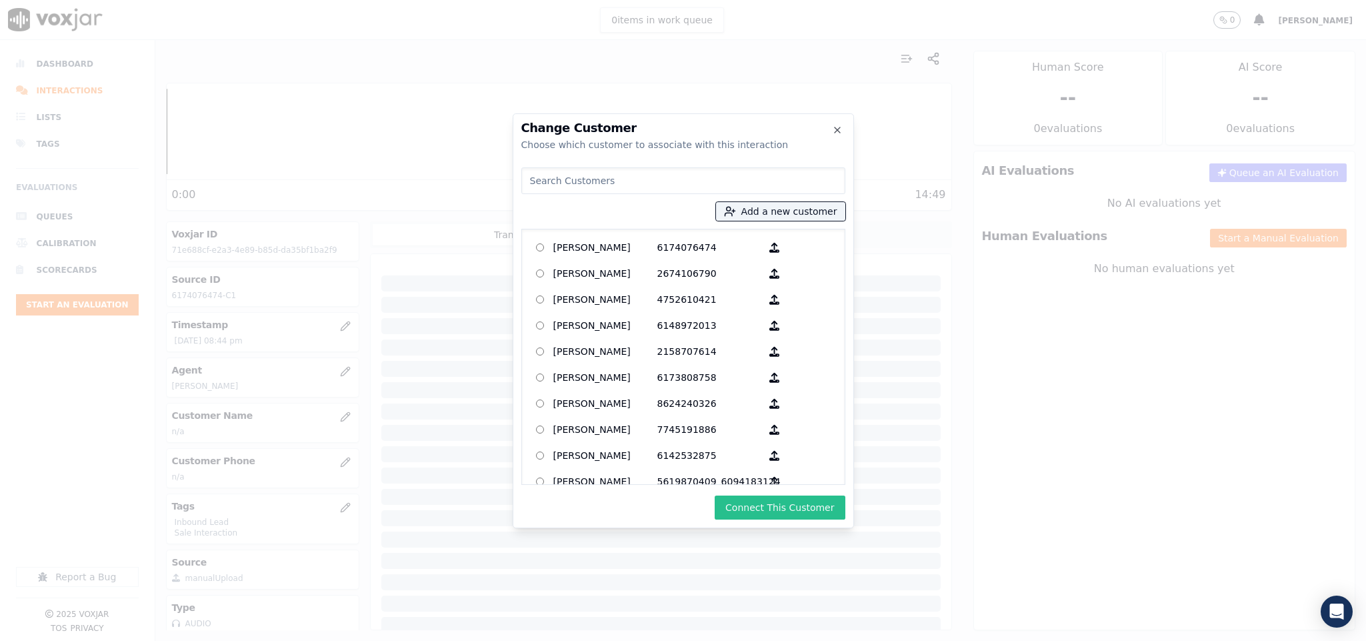
click at [794, 511] on button "Connect This Customer" at bounding box center [780, 507] width 130 height 24
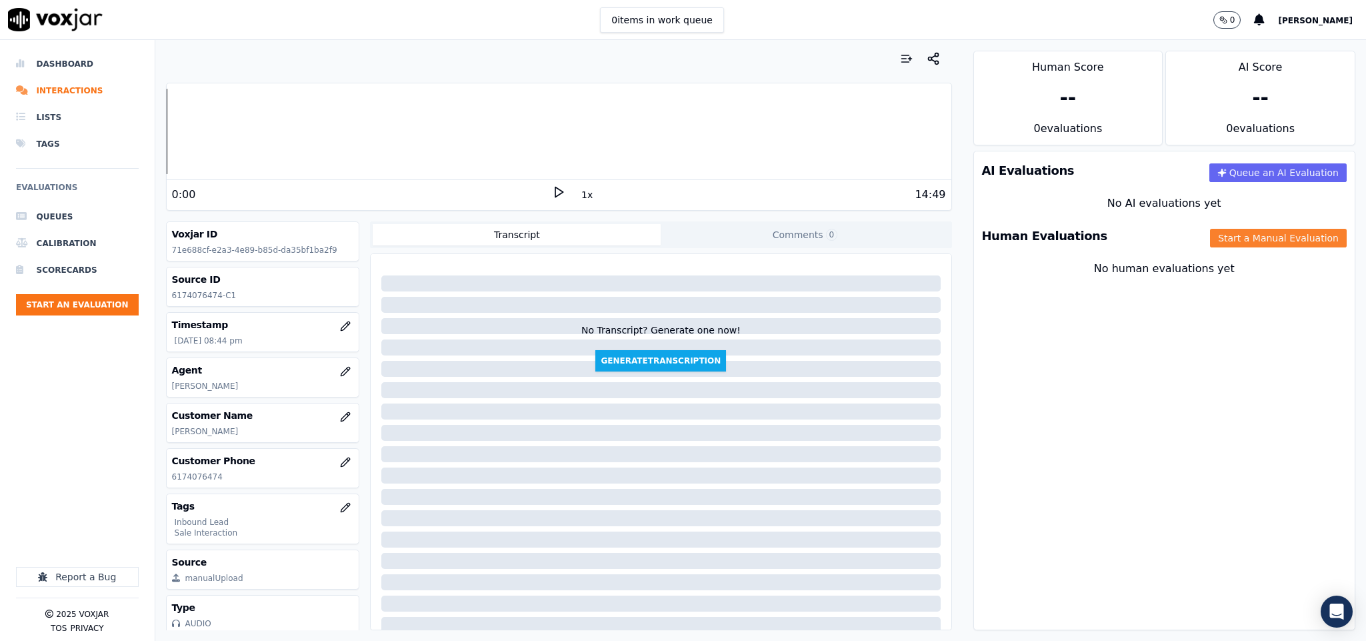
click at [1210, 240] on button "Start a Manual Evaluation" at bounding box center [1278, 238] width 137 height 19
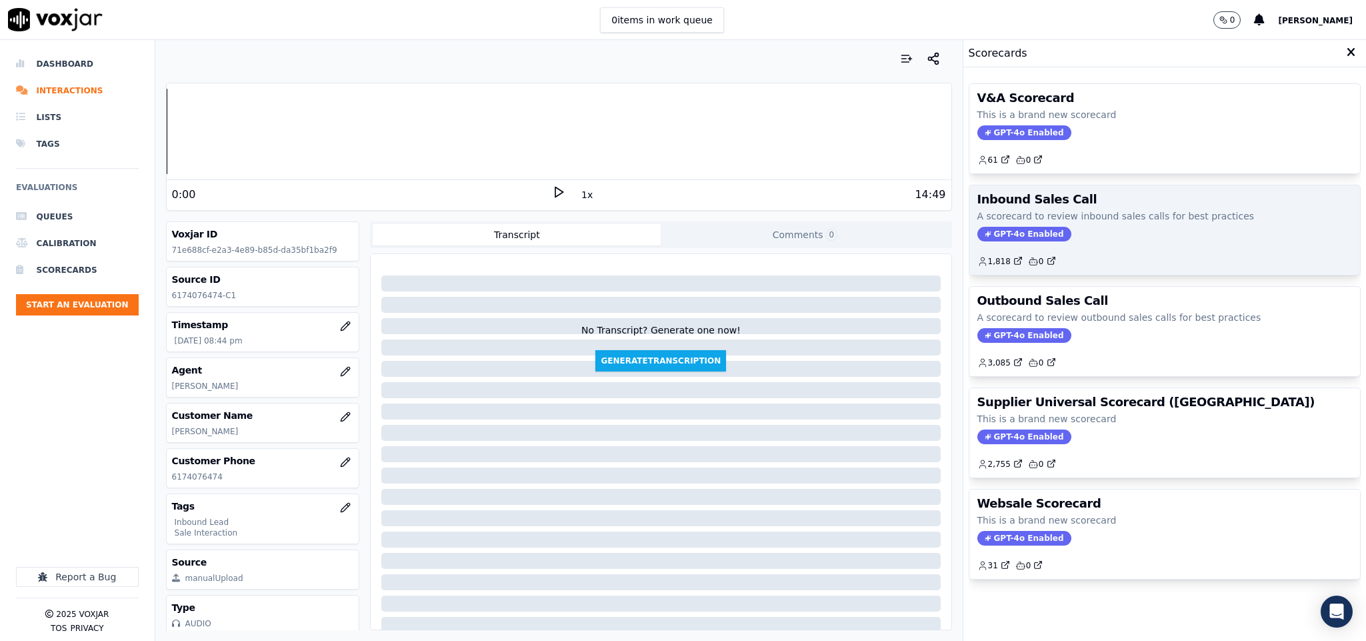
click at [991, 241] on span "GPT-4o Enabled" at bounding box center [1024, 234] width 94 height 15
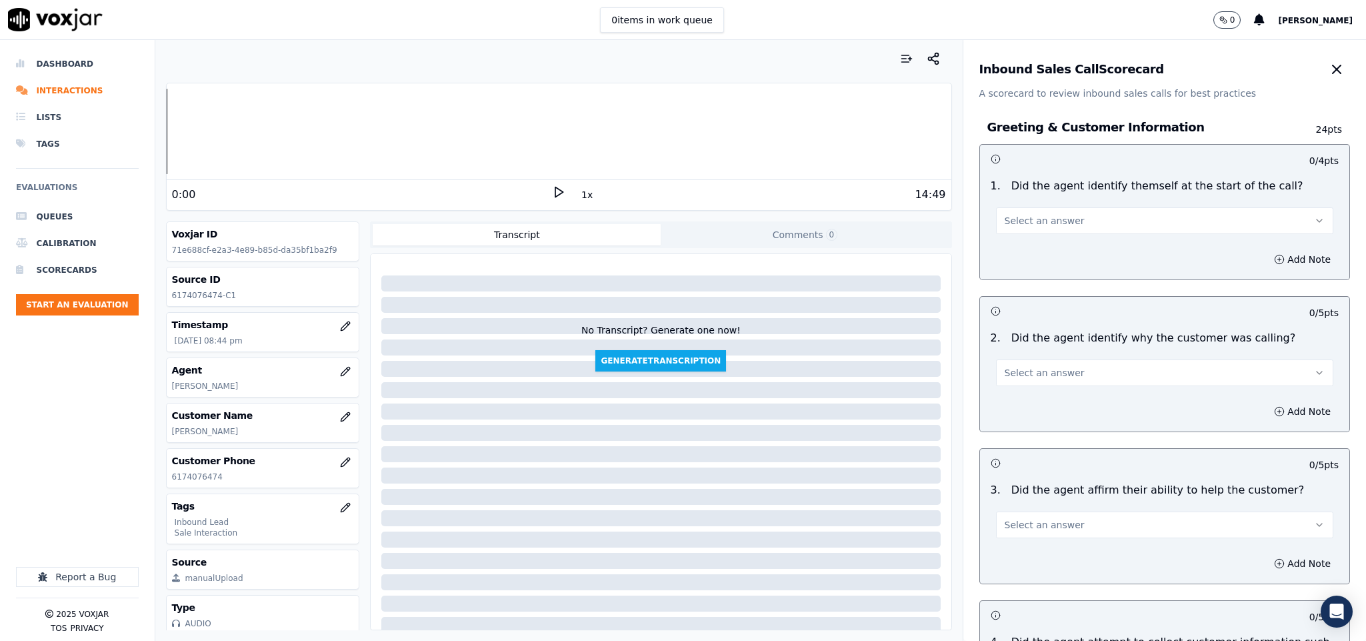
click at [1020, 220] on span "Select an answer" at bounding box center [1045, 220] width 80 height 13
click at [1017, 241] on div "Yes" at bounding box center [1131, 251] width 305 height 21
click at [1026, 374] on span "Select an answer" at bounding box center [1045, 372] width 80 height 13
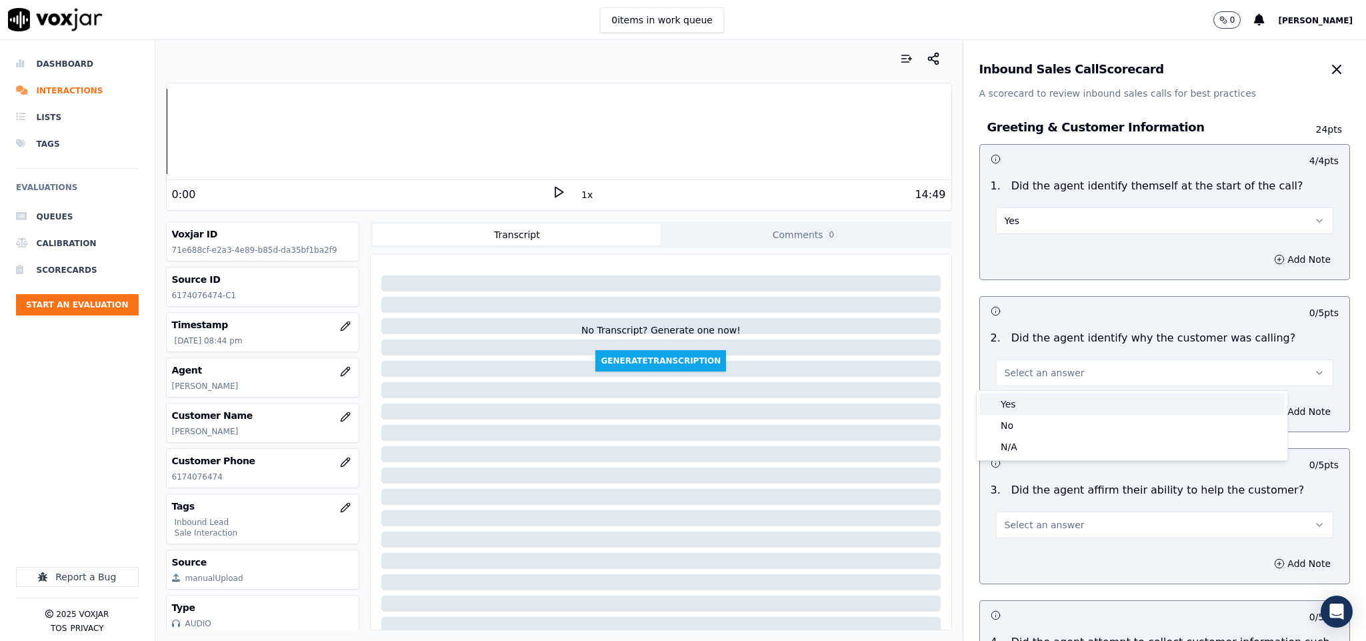
click at [1021, 409] on div "Yes" at bounding box center [1131, 403] width 305 height 21
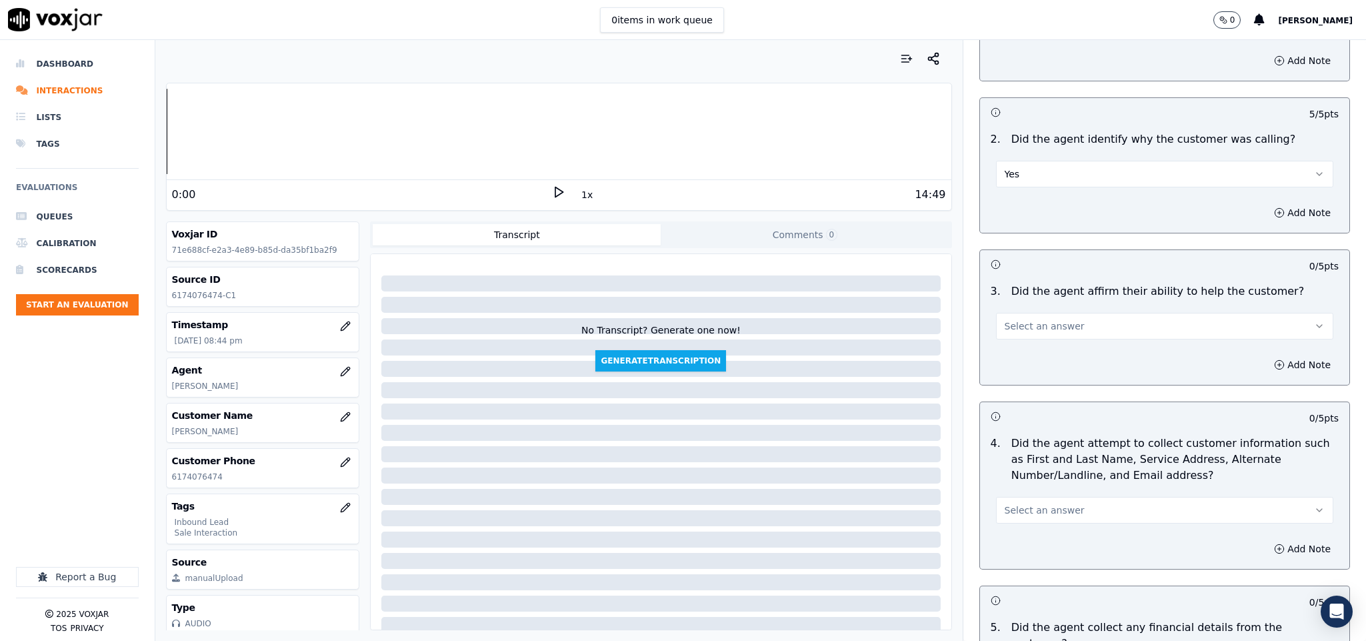
scroll to position [200, 0]
click at [1038, 330] on span "Select an answer" at bounding box center [1045, 324] width 80 height 13
click at [1026, 362] on div "Yes" at bounding box center [1131, 356] width 305 height 21
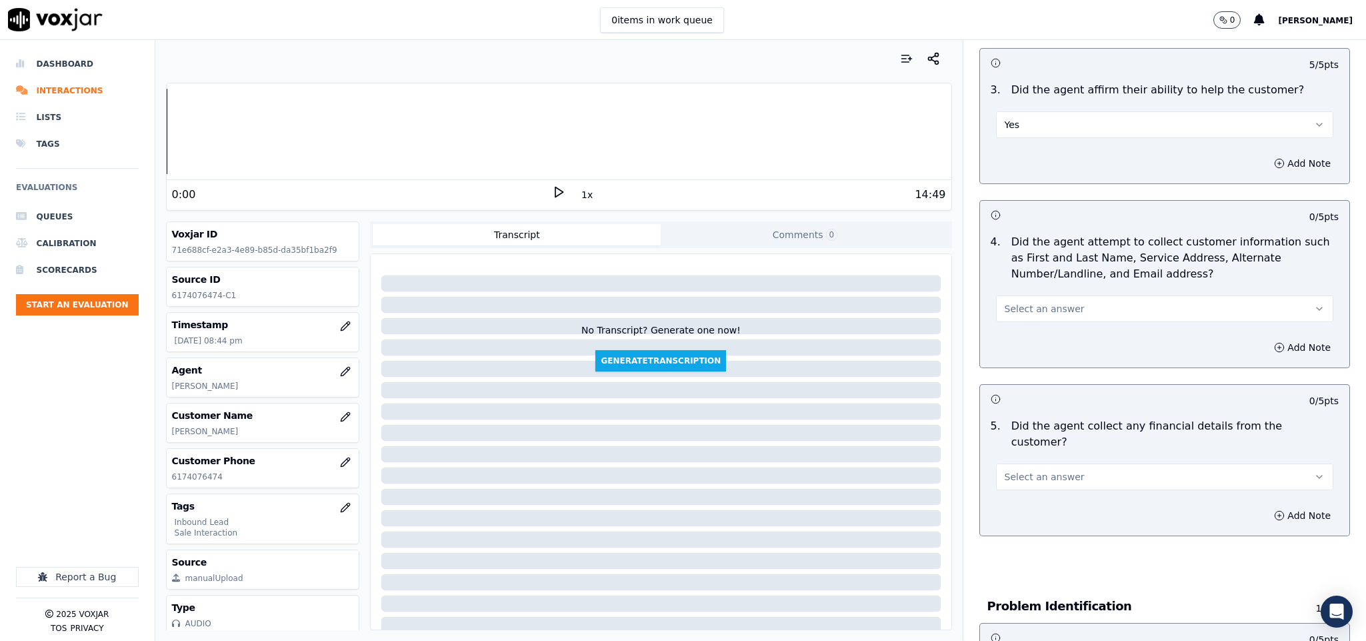
click at [1051, 313] on span "Select an answer" at bounding box center [1045, 308] width 80 height 13
click at [1026, 355] on div "No" at bounding box center [1131, 361] width 305 height 21
click at [1282, 357] on button "Add Note" at bounding box center [1302, 347] width 73 height 19
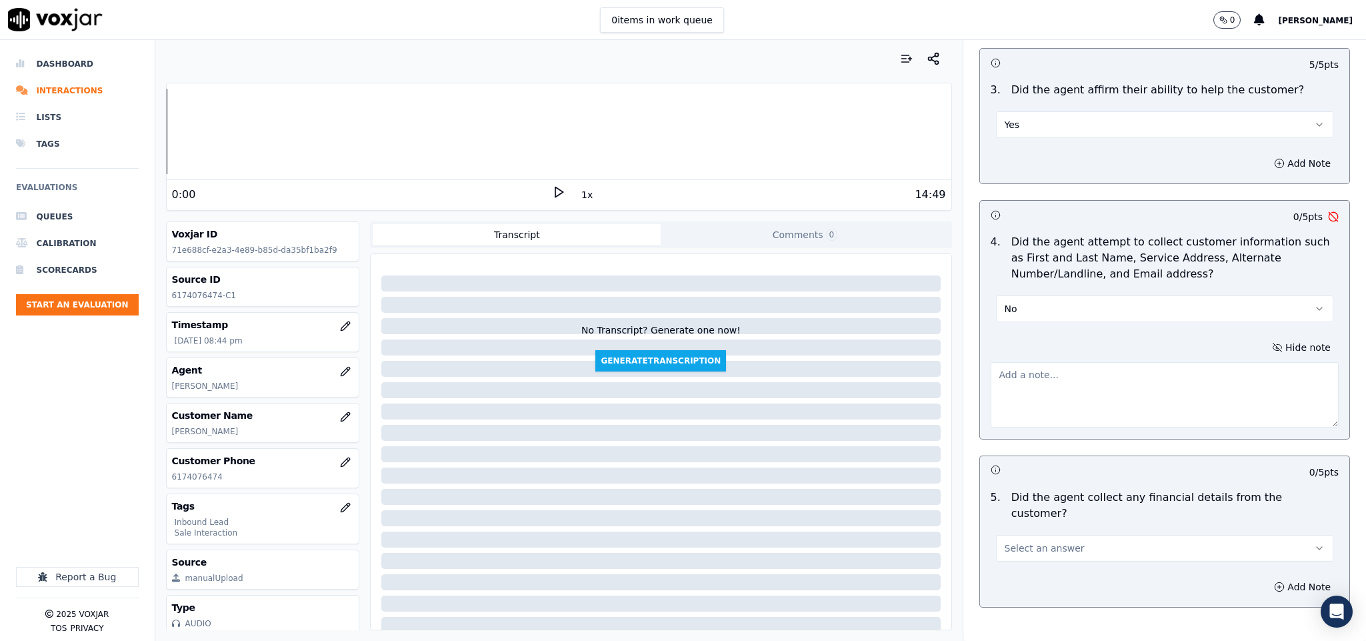
click at [1182, 397] on textarea at bounding box center [1165, 394] width 349 height 65
paste textarea "The agent failed to pitch or request an alternative contact number from the cus…"
click at [1040, 374] on textarea "The agent failed to pitch or request an alternative contact number from the cus…" at bounding box center [1165, 394] width 349 height 65
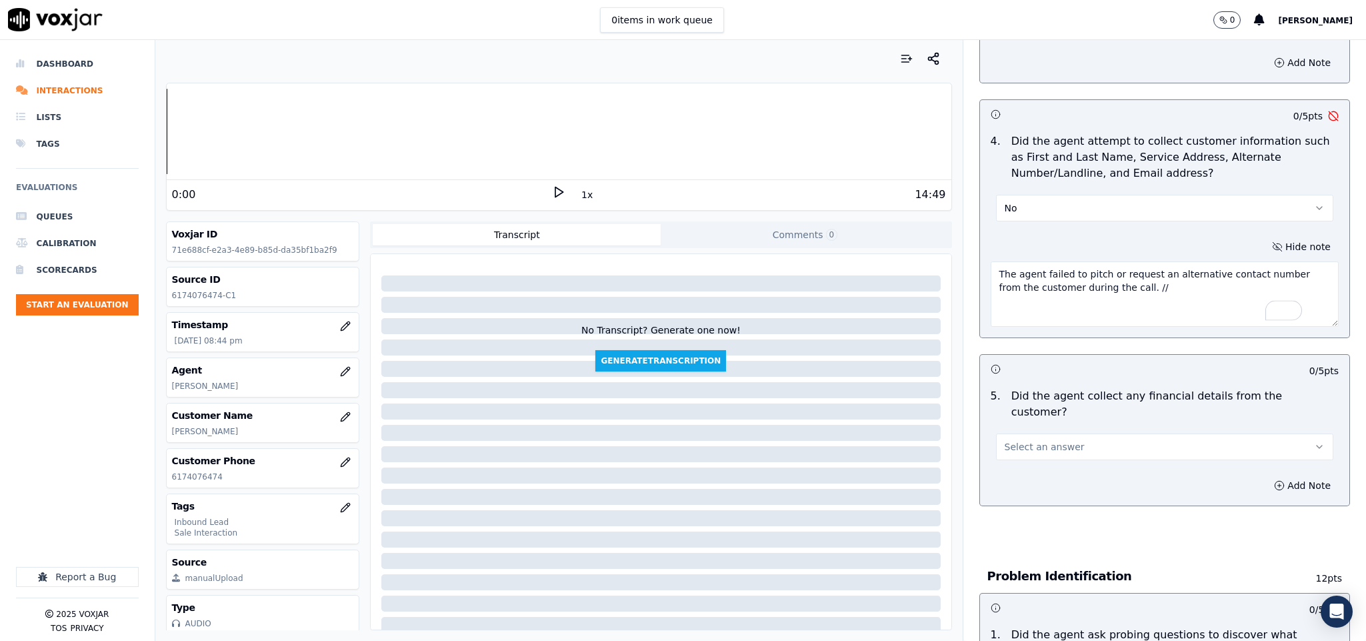
scroll to position [600, 0]
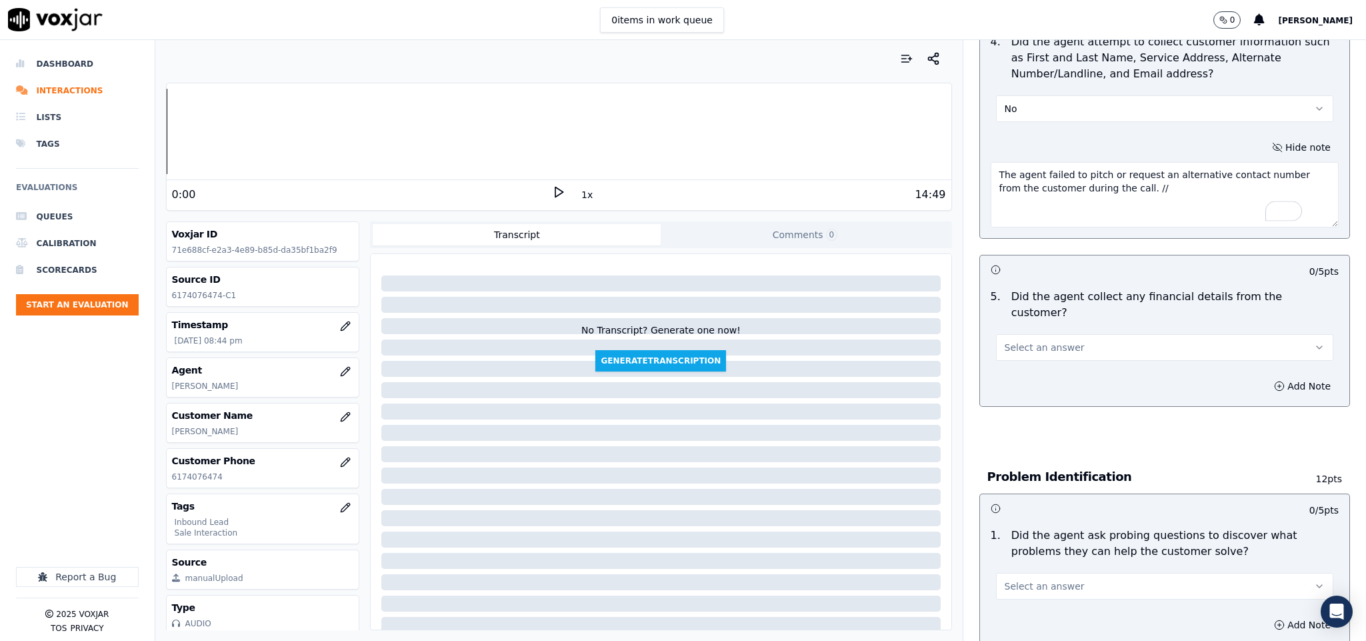
type textarea "The agent failed to pitch or request an alternative contact number from the cus…"
click at [1039, 341] on span "Select an answer" at bounding box center [1045, 347] width 80 height 13
click at [1016, 393] on div "No" at bounding box center [1131, 385] width 305 height 21
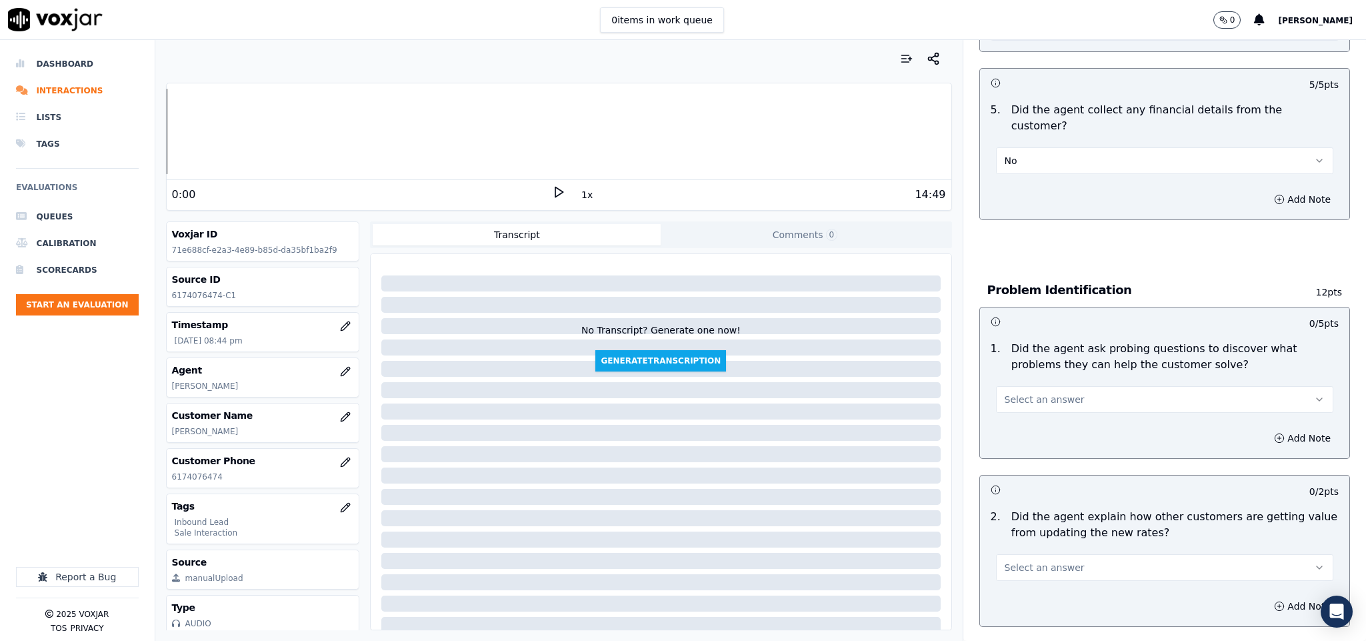
scroll to position [800, 0]
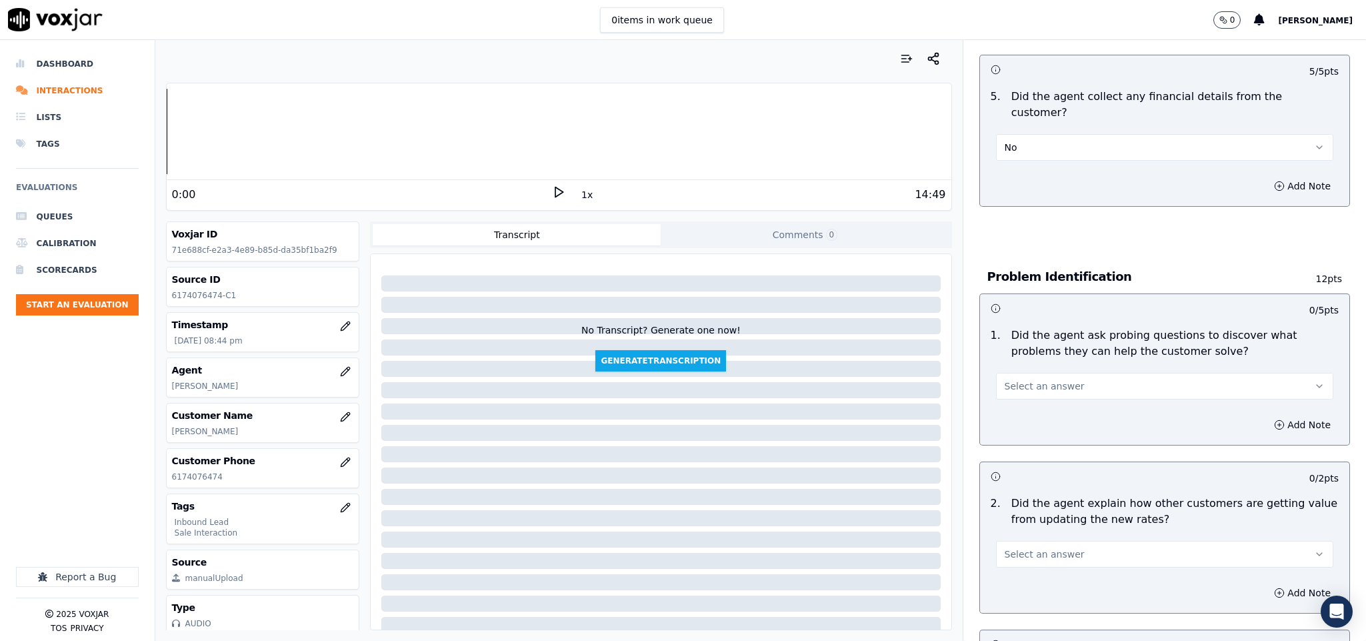
click at [1086, 373] on button "Select an answer" at bounding box center [1165, 386] width 338 height 27
click at [1035, 406] on div "Yes" at bounding box center [1131, 403] width 305 height 21
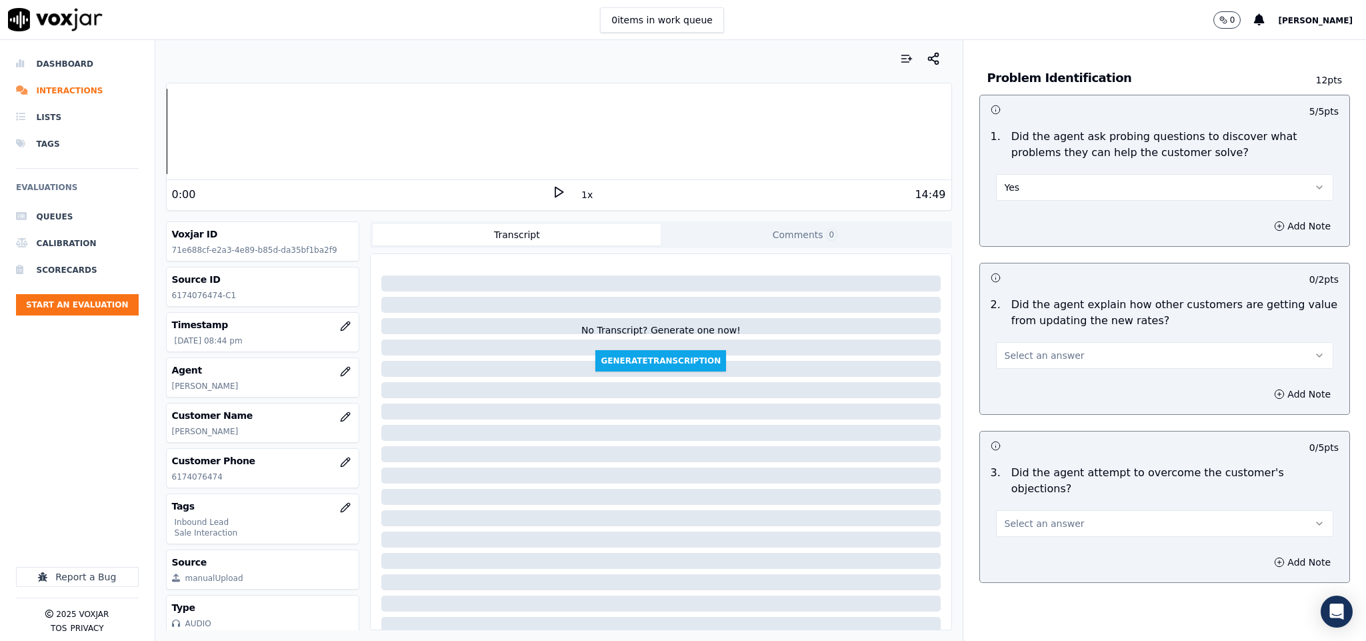
scroll to position [1000, 0]
click at [1095, 341] on button "Select an answer" at bounding box center [1165, 354] width 338 height 27
click at [1019, 416] on div "N/A" at bounding box center [1131, 415] width 305 height 21
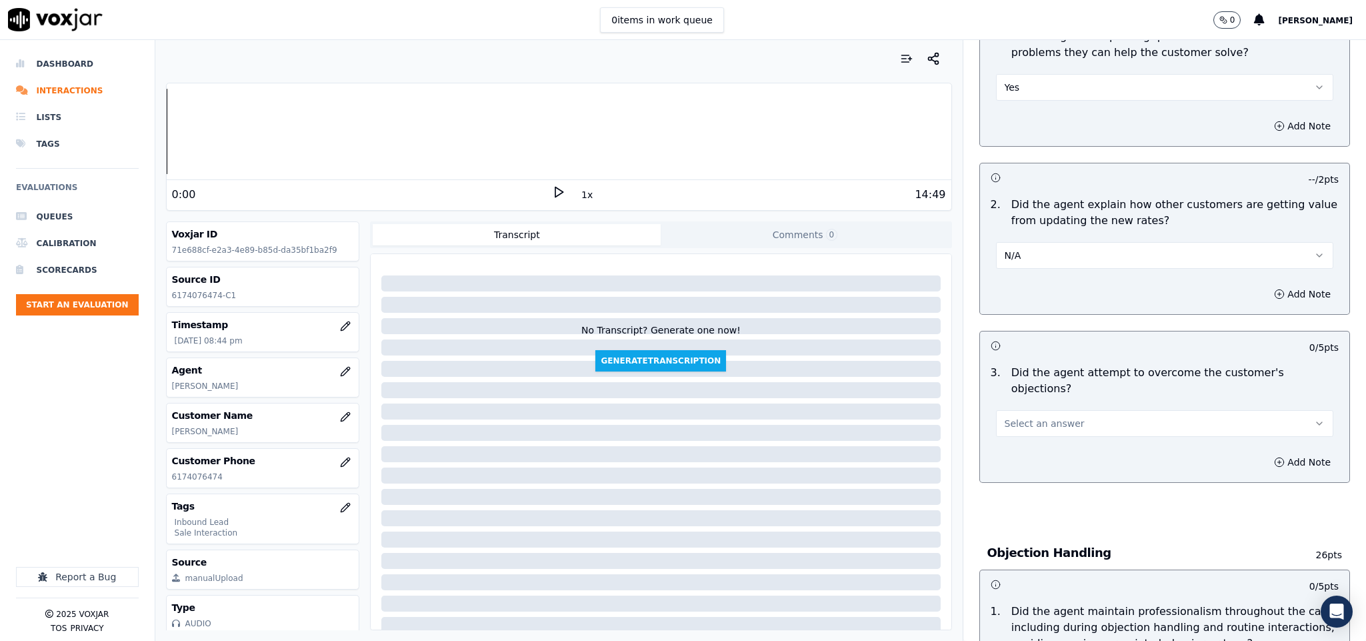
scroll to position [1100, 0]
click at [1098, 409] on button "Select an answer" at bounding box center [1165, 422] width 338 height 27
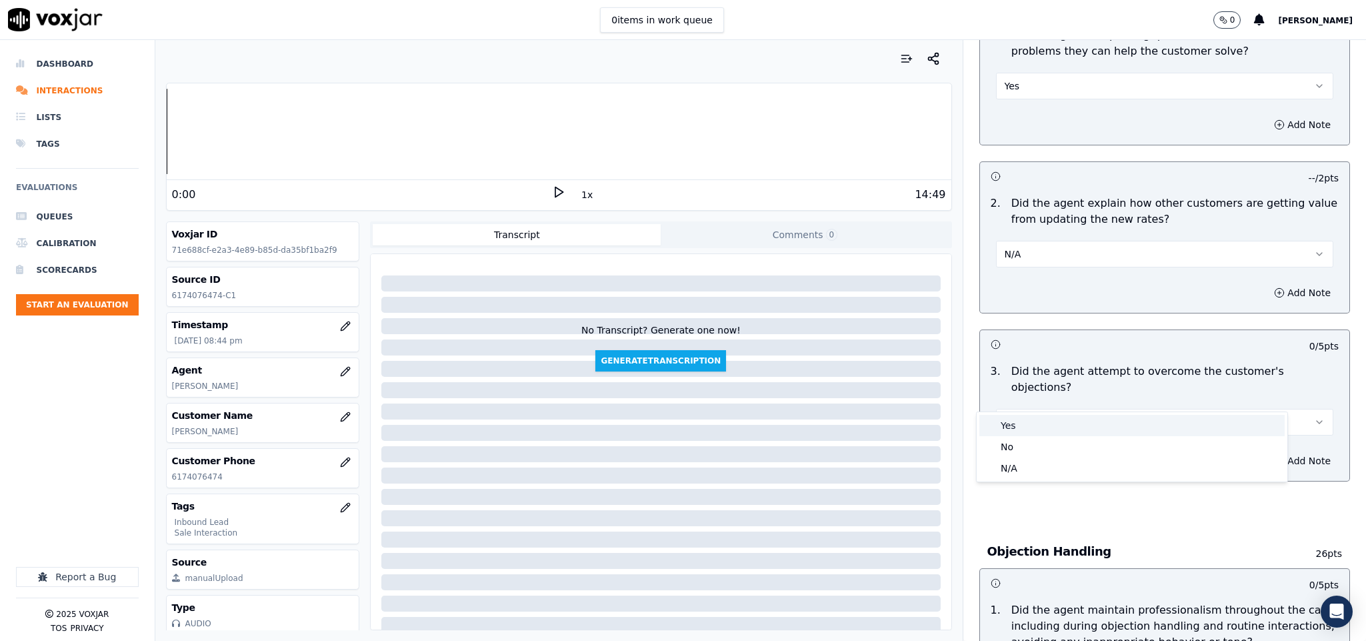
click at [1080, 426] on div "Yes" at bounding box center [1131, 425] width 305 height 21
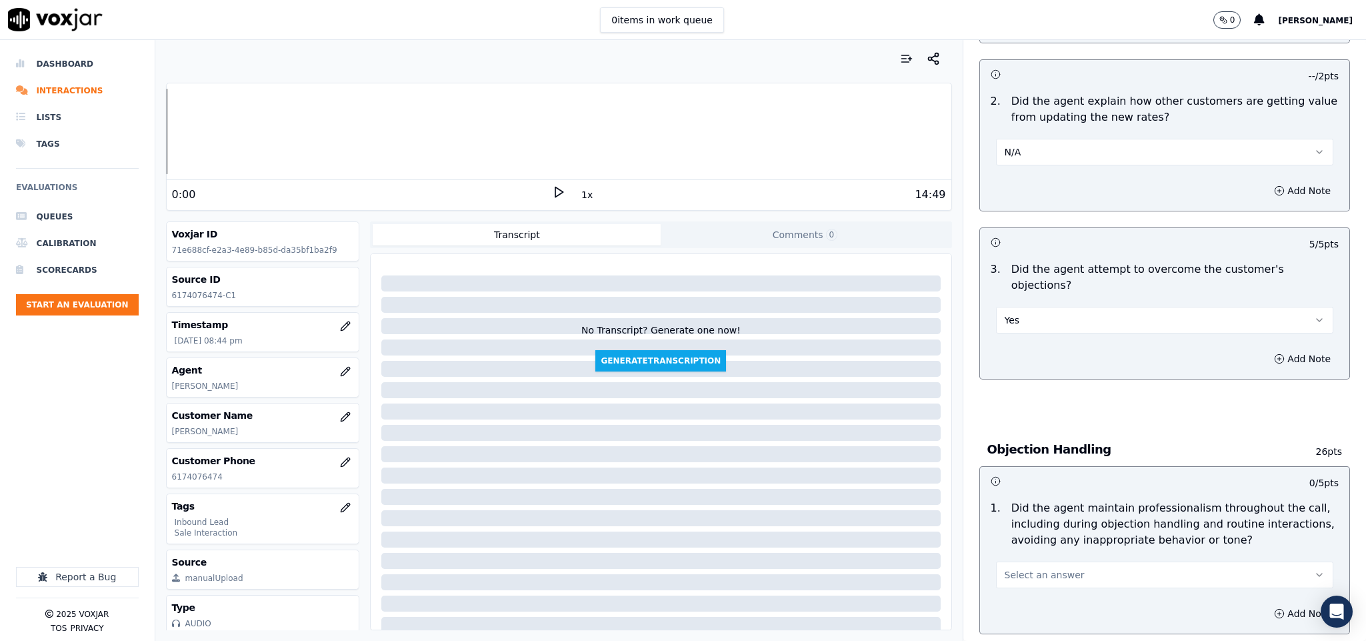
scroll to position [1300, 0]
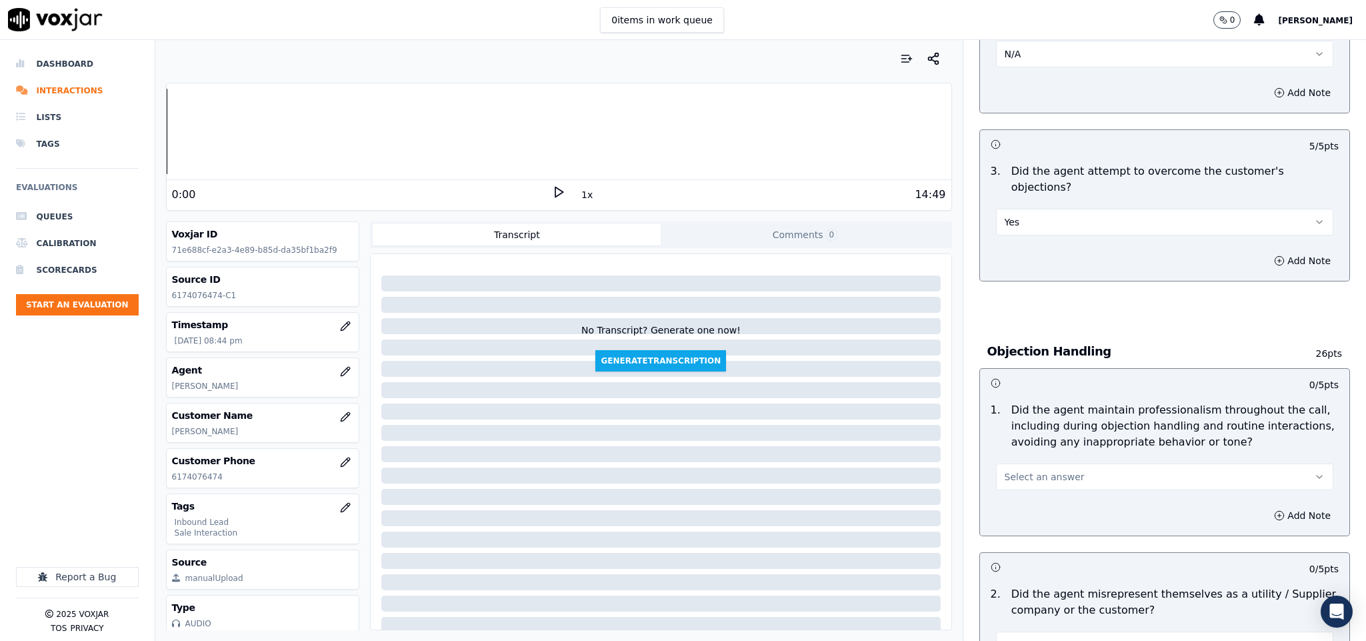
click at [1076, 463] on button "Select an answer" at bounding box center [1165, 476] width 338 height 27
click at [1049, 482] on div "Yes" at bounding box center [1131, 479] width 305 height 21
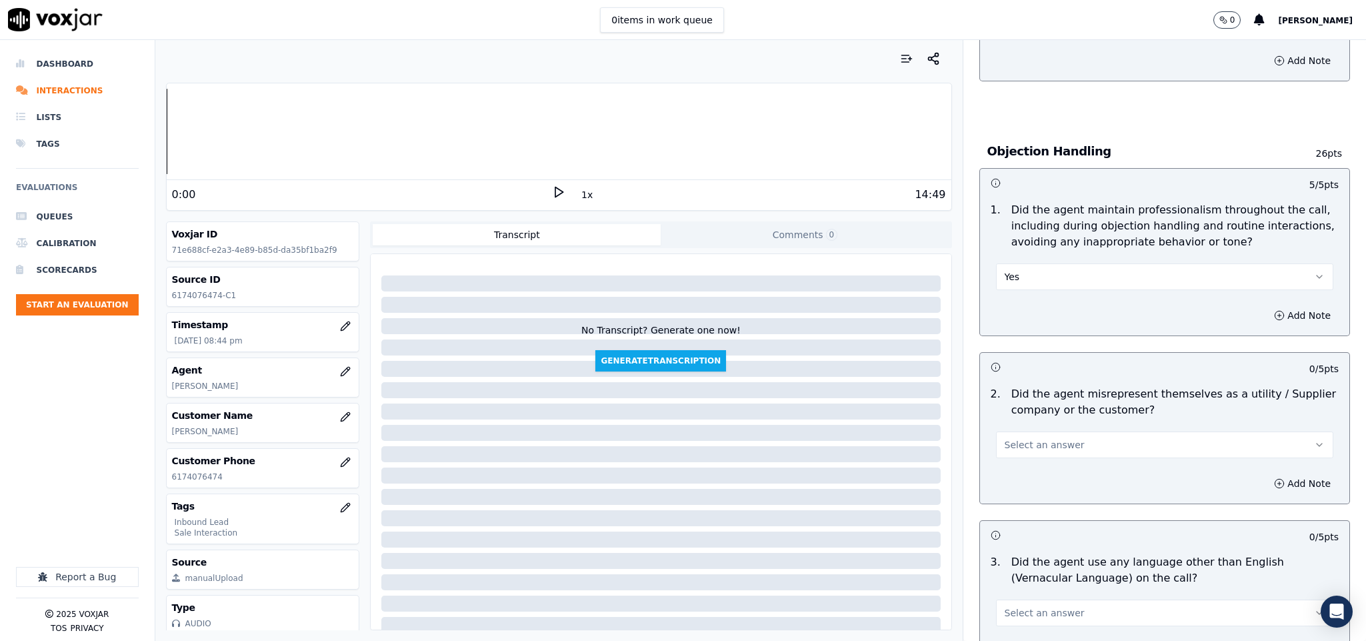
click at [1047, 438] on span "Select an answer" at bounding box center [1045, 444] width 80 height 13
click at [1025, 473] on div "No" at bounding box center [1131, 469] width 305 height 21
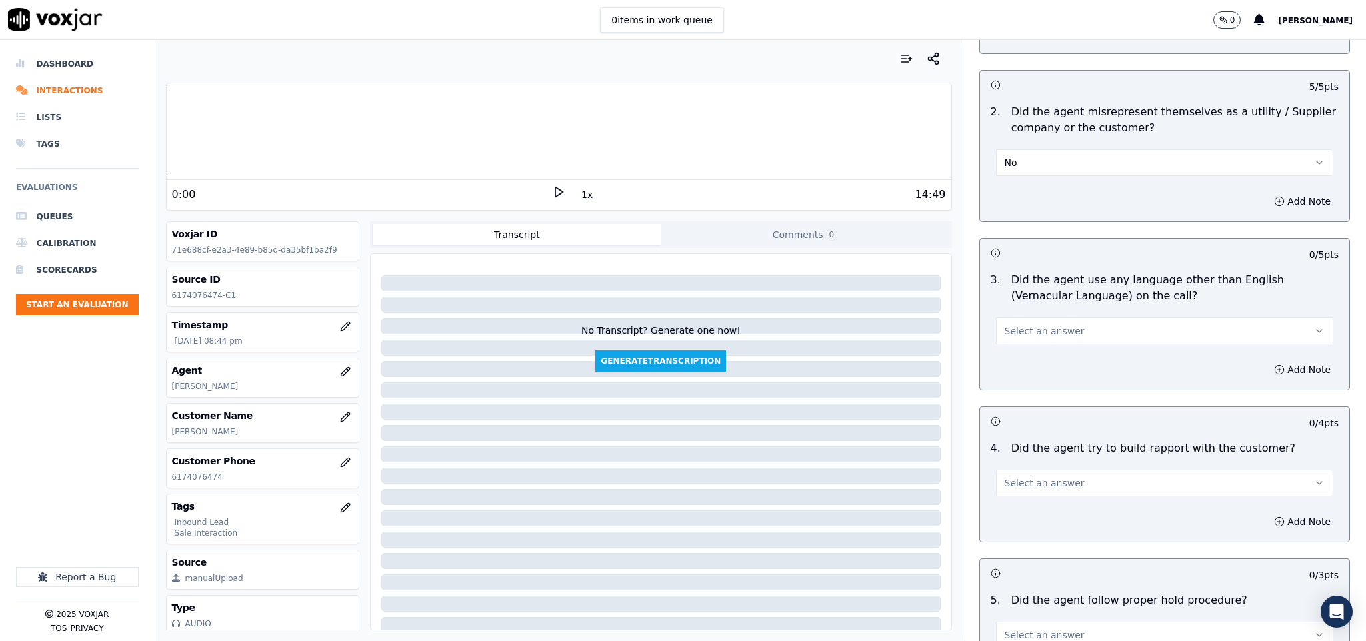
scroll to position [1800, 0]
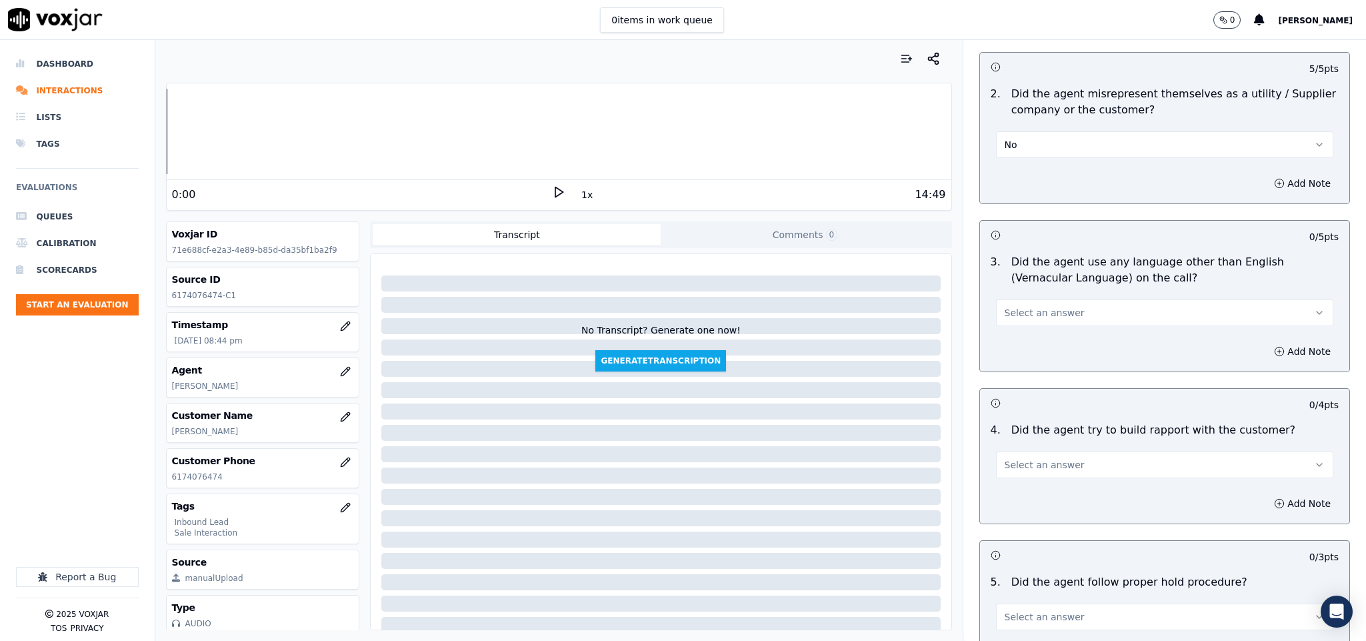
click at [1092, 299] on button "Select an answer" at bounding box center [1165, 312] width 338 height 27
click at [1025, 343] on div "No" at bounding box center [1131, 338] width 305 height 21
drag, startPoint x: 1079, startPoint y: 440, endPoint x: 1069, endPoint y: 452, distance: 15.6
click at [1080, 451] on button "Select an answer" at bounding box center [1165, 464] width 338 height 27
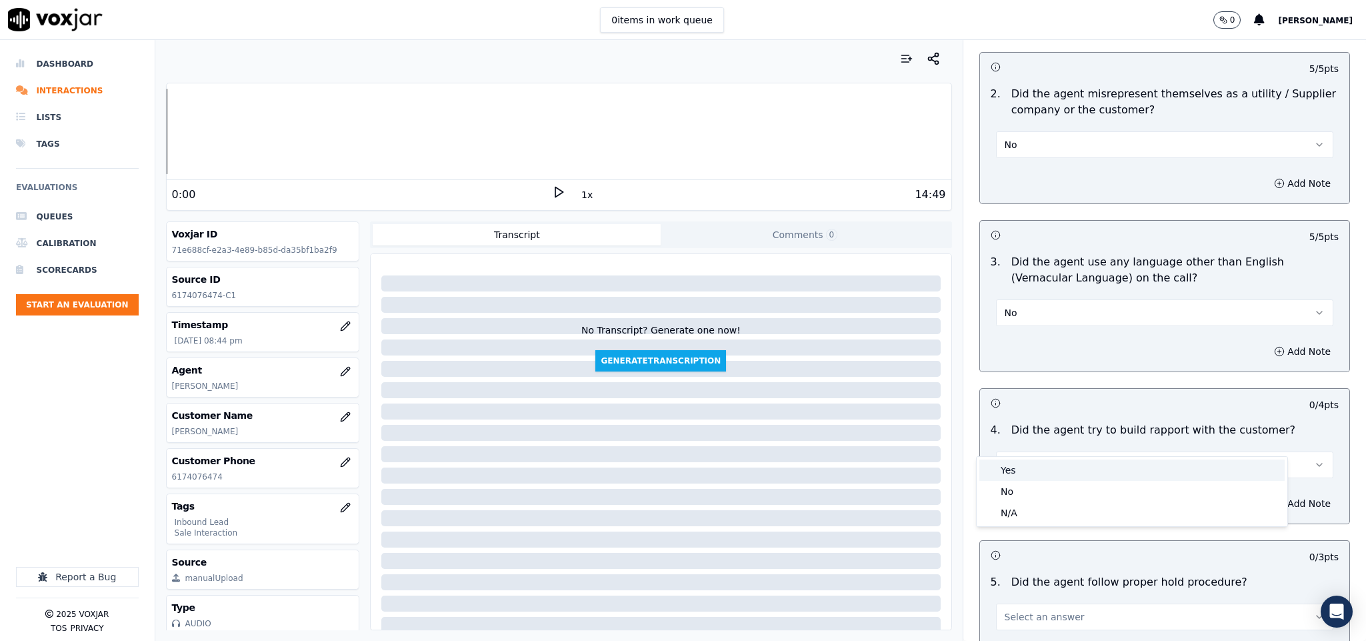
click at [1046, 467] on div "Yes" at bounding box center [1131, 469] width 305 height 21
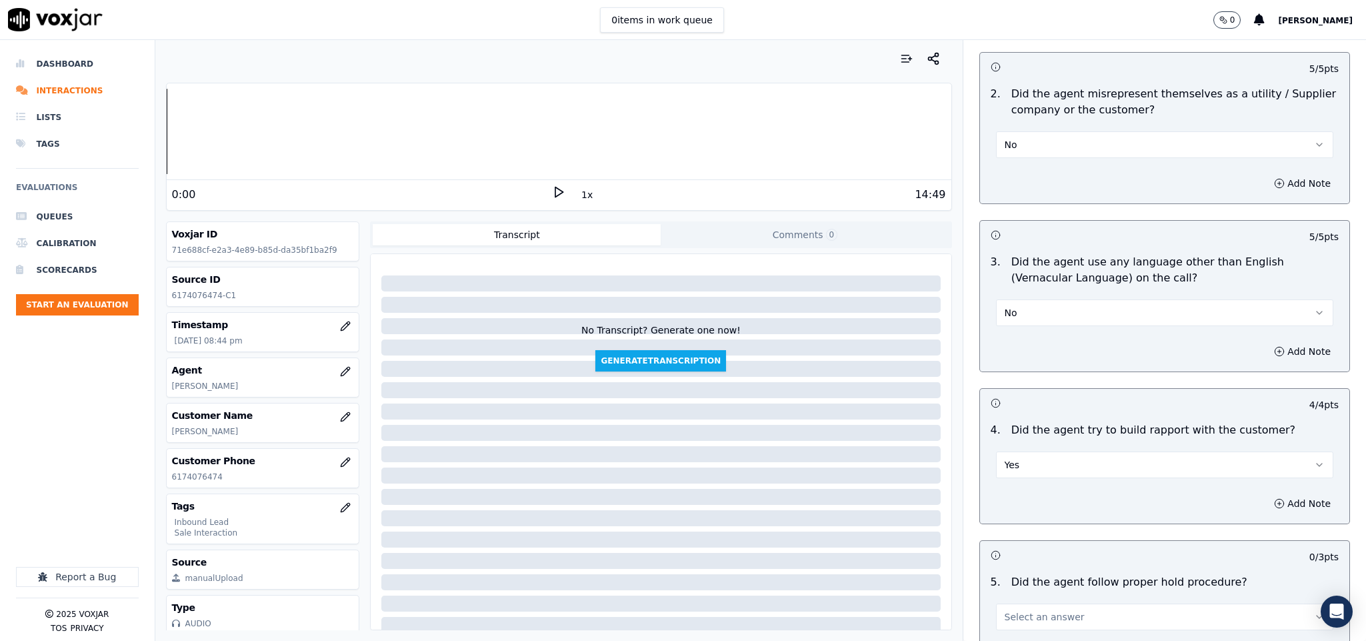
scroll to position [2100, 0]
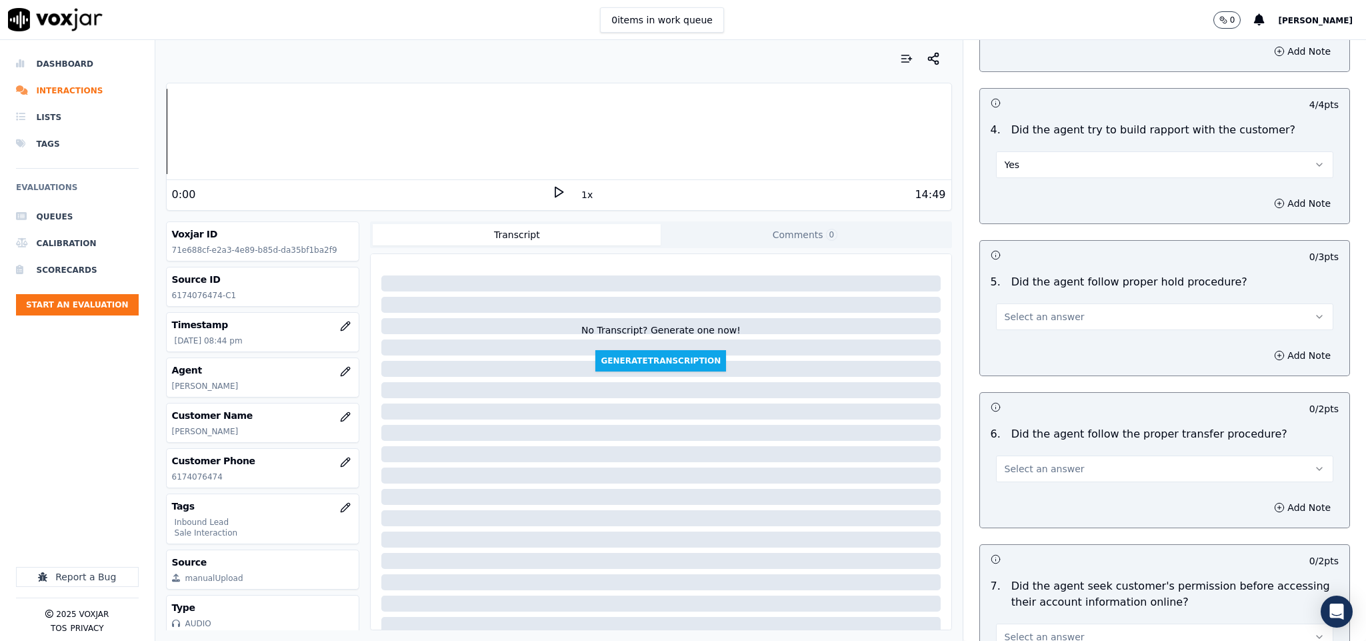
click at [1056, 303] on button "Select an answer" at bounding box center [1165, 316] width 338 height 27
click at [1036, 326] on div "Yes" at bounding box center [1131, 322] width 305 height 21
click at [1044, 462] on span "Select an answer" at bounding box center [1045, 468] width 80 height 13
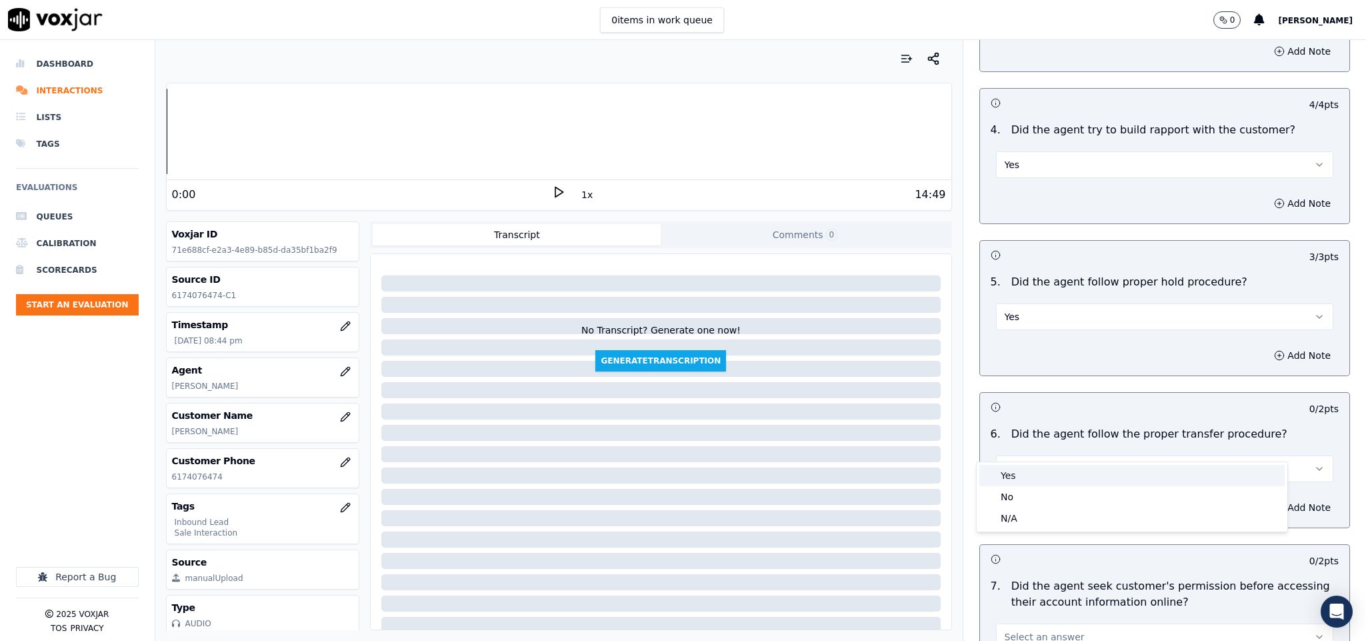
click at [1033, 481] on div "Yes" at bounding box center [1131, 475] width 305 height 21
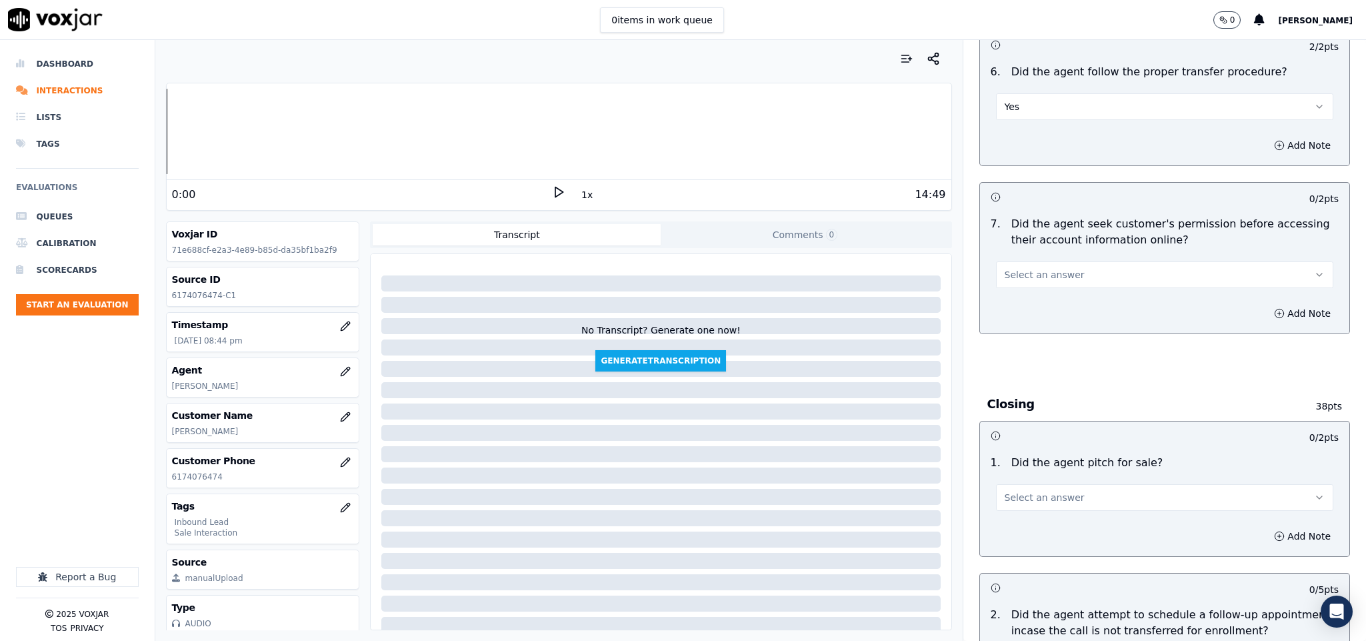
scroll to position [2500, 0]
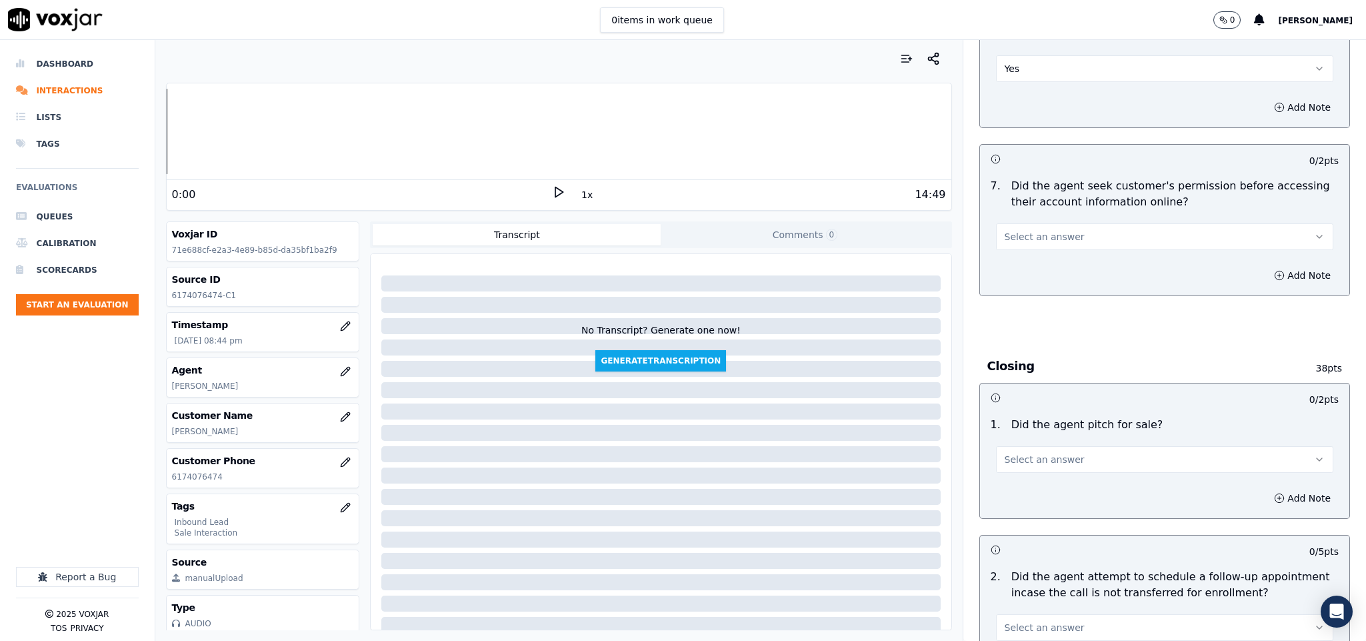
click at [1032, 230] on span "Select an answer" at bounding box center [1045, 236] width 80 height 13
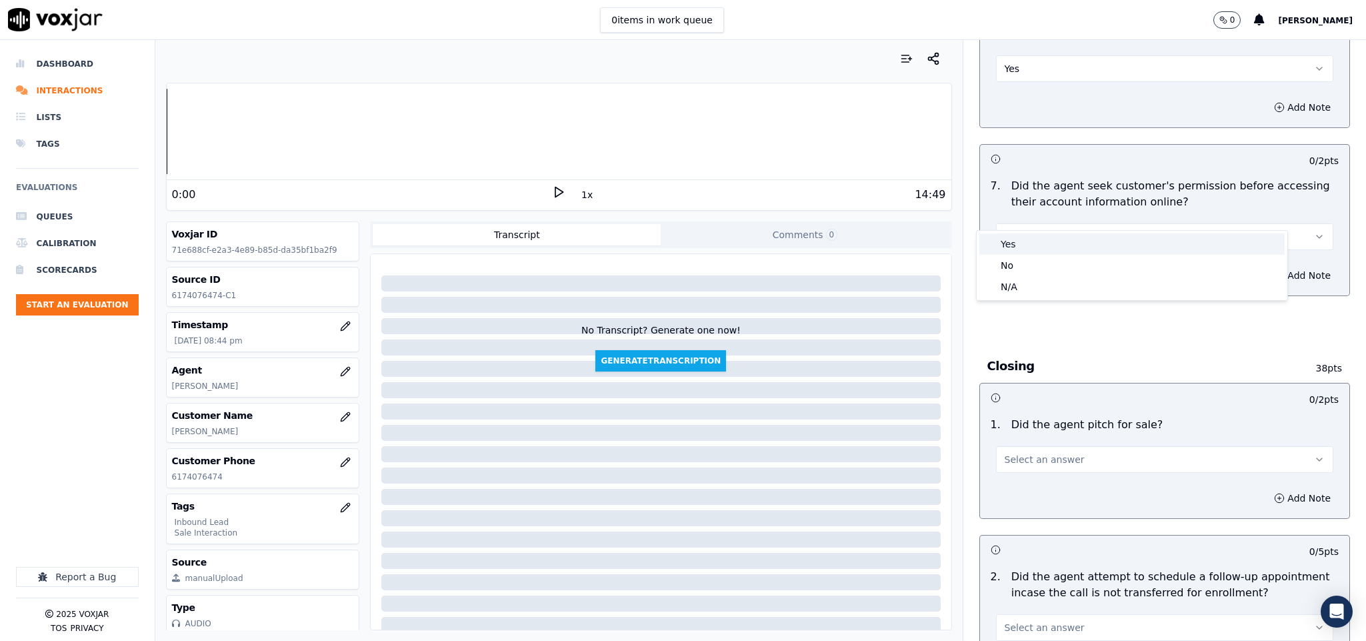
click at [1022, 244] on div "Yes" at bounding box center [1131, 243] width 305 height 21
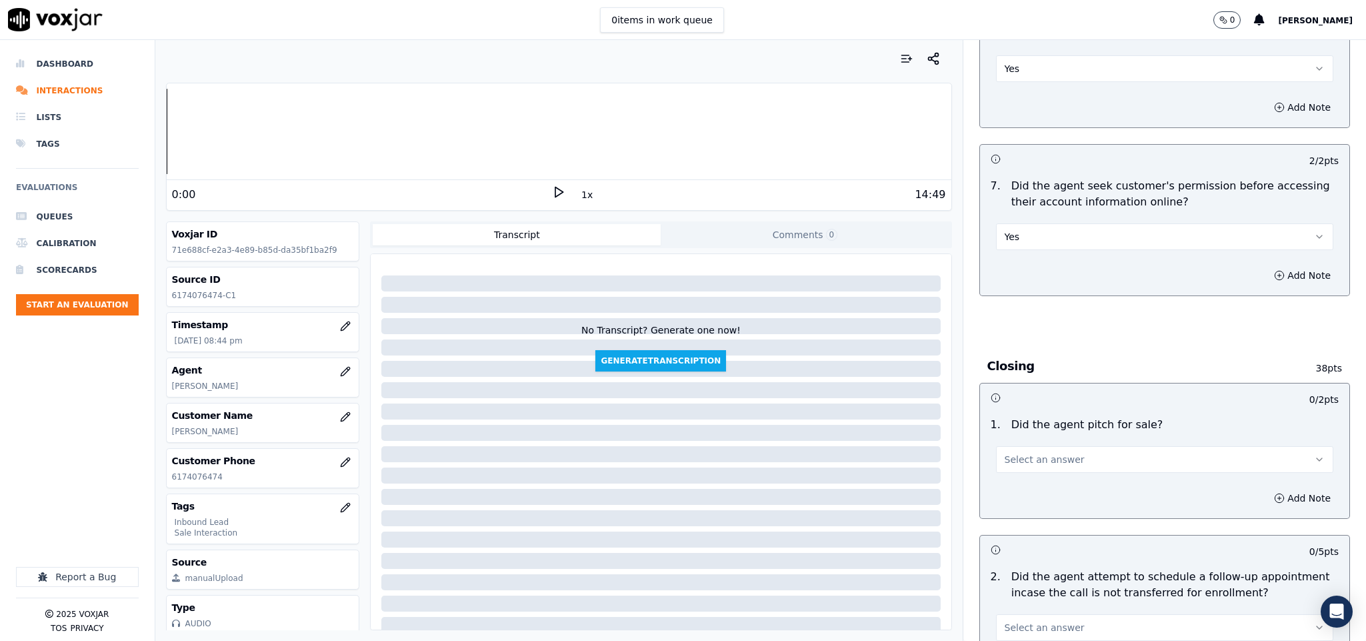
click at [1026, 453] on span "Select an answer" at bounding box center [1045, 459] width 80 height 13
click at [1020, 469] on div "Yes" at bounding box center [1131, 466] width 305 height 21
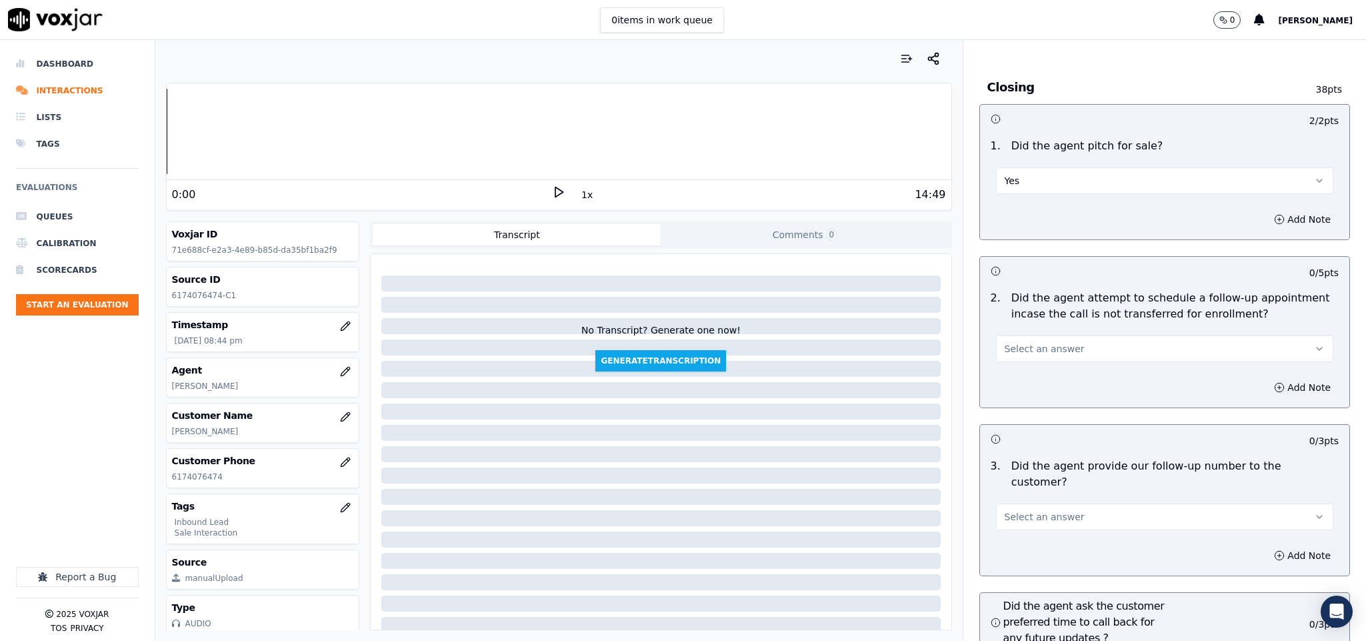
scroll to position [2900, 0]
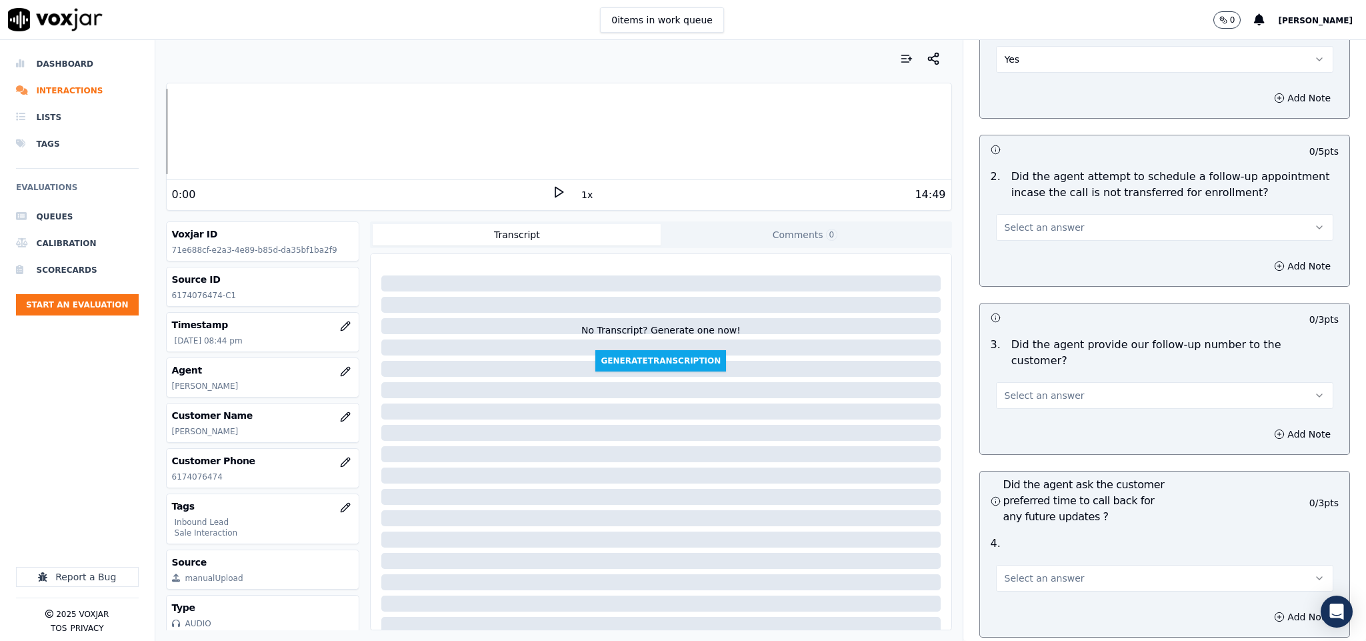
click at [1060, 214] on button "Select an answer" at bounding box center [1165, 227] width 338 height 27
click at [1020, 270] on div "N/A" at bounding box center [1131, 277] width 305 height 21
drag, startPoint x: 1032, startPoint y: 344, endPoint x: 1028, endPoint y: 371, distance: 27.0
click at [1032, 382] on button "Select an answer" at bounding box center [1165, 395] width 338 height 27
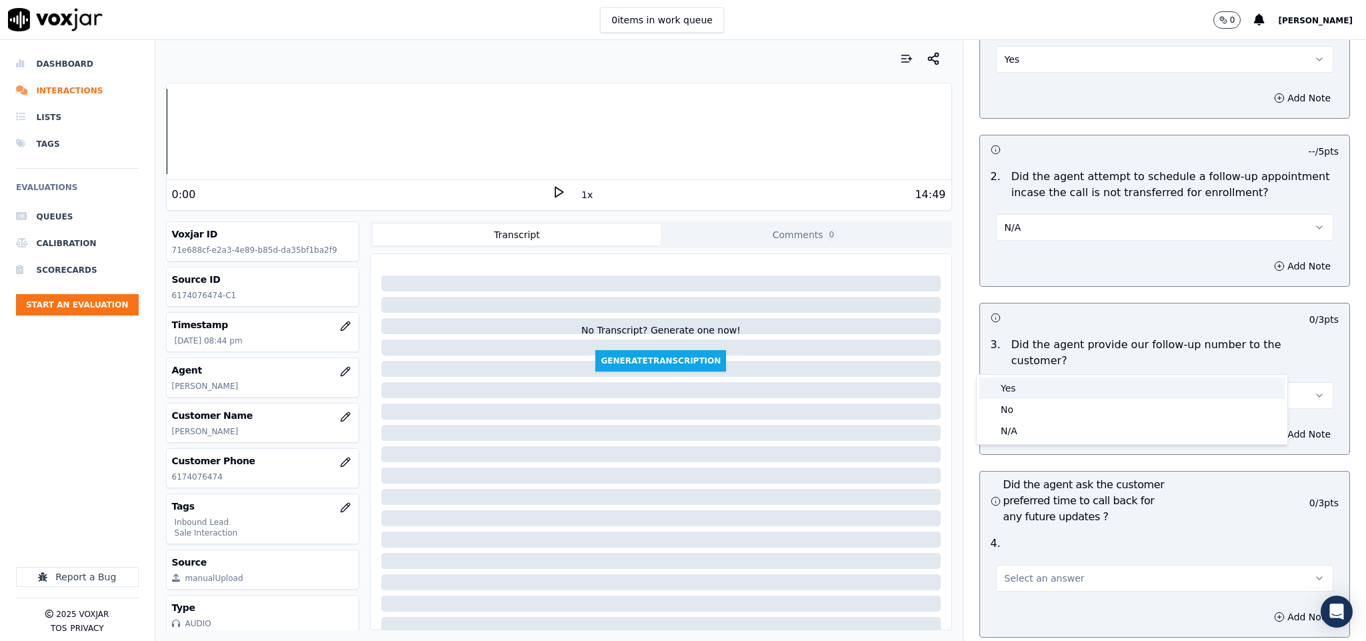
click at [1028, 395] on div "Yes" at bounding box center [1131, 387] width 305 height 21
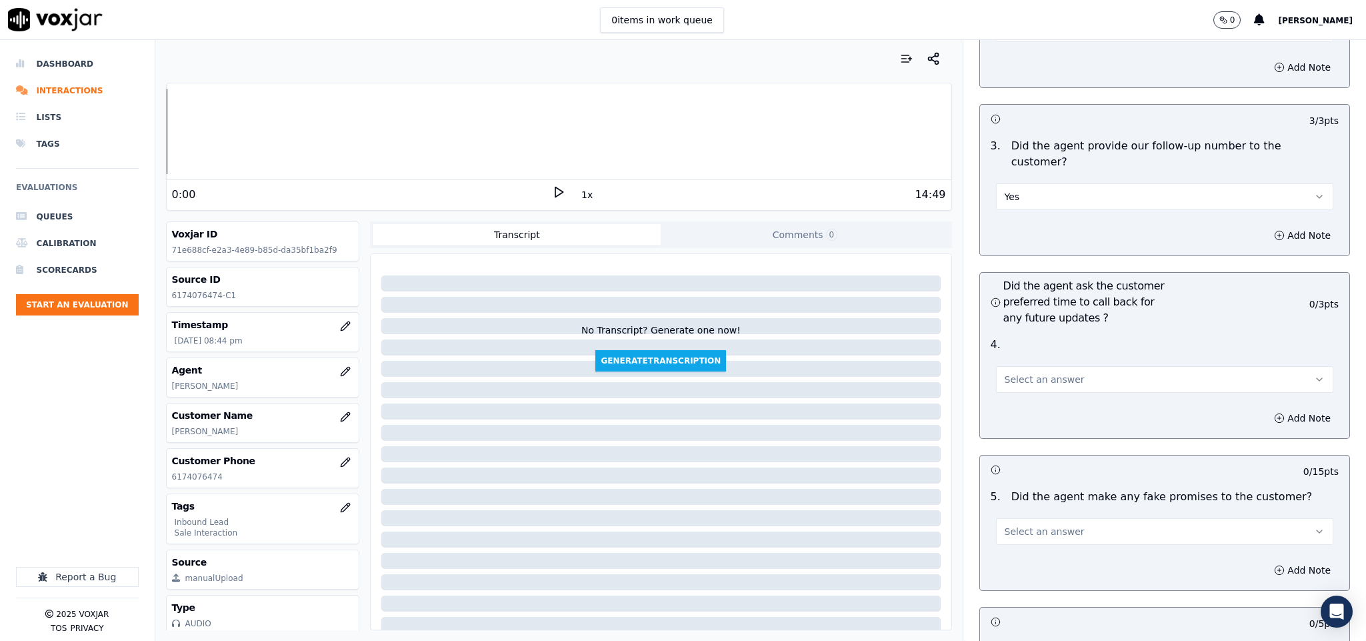
scroll to position [3100, 0]
click at [1045, 371] on span "Select an answer" at bounding box center [1045, 377] width 80 height 13
click at [1021, 411] on div "N/A" at bounding box center [1131, 413] width 305 height 21
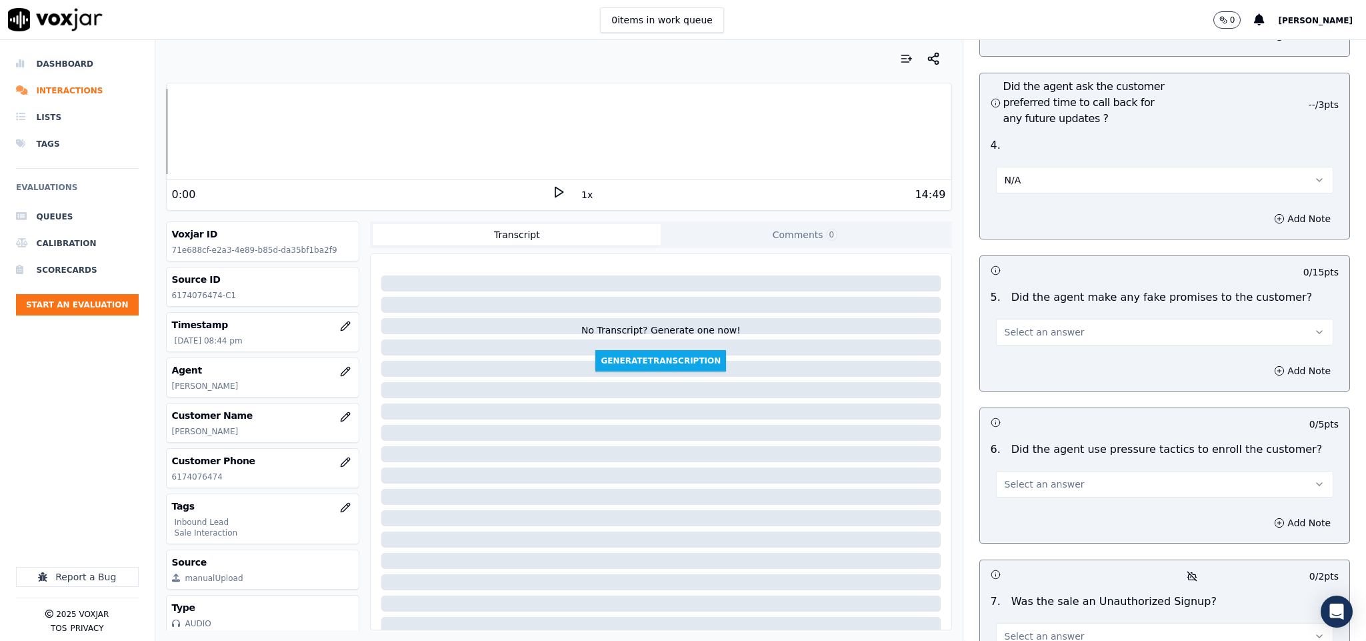
scroll to position [3300, 0]
click at [1038, 317] on button "Select an answer" at bounding box center [1165, 330] width 338 height 27
click at [1022, 338] on div "No" at bounding box center [1131, 345] width 305 height 21
click at [1053, 475] on span "Select an answer" at bounding box center [1045, 481] width 80 height 13
click at [1027, 490] on div "No" at bounding box center [1131, 497] width 305 height 21
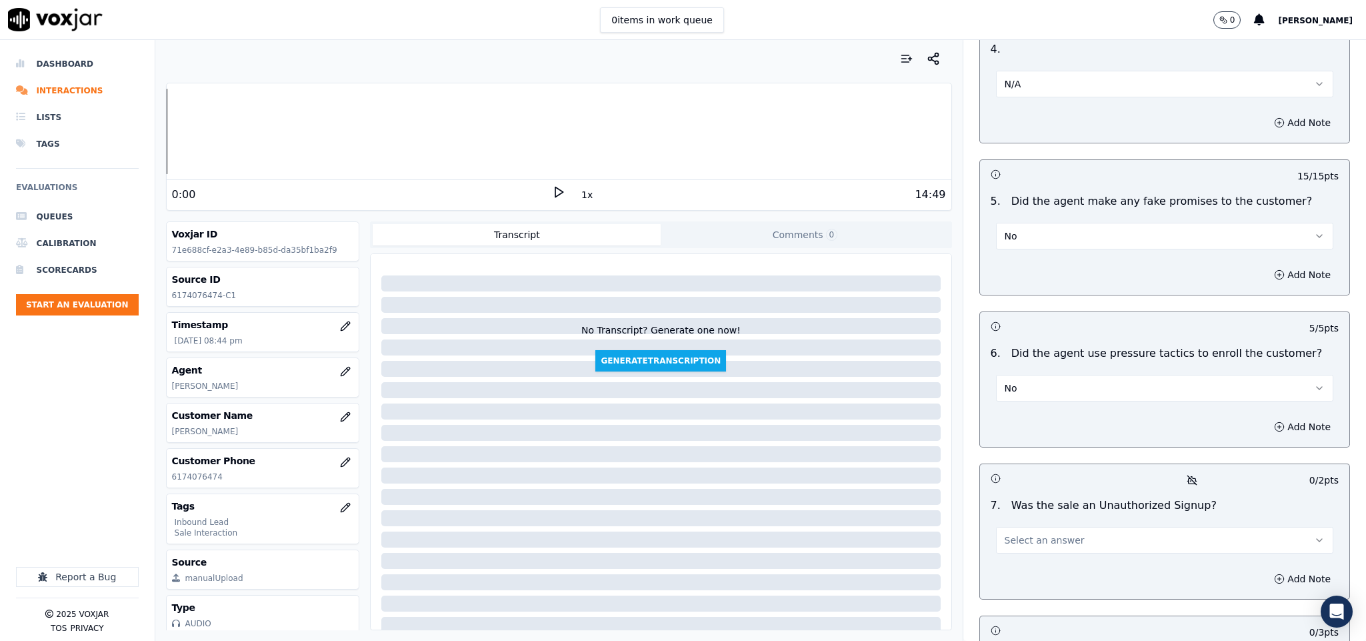
scroll to position [3595, 0]
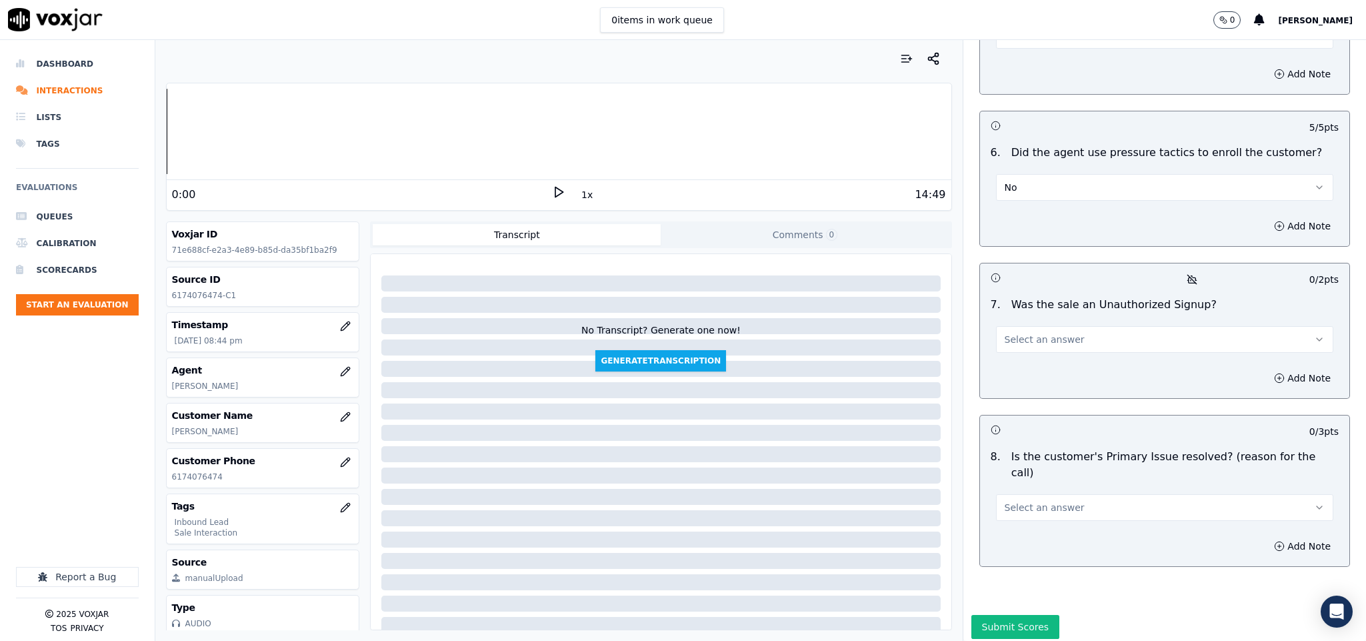
click at [1057, 326] on button "Select an answer" at bounding box center [1165, 339] width 338 height 27
click at [1021, 349] on div "No" at bounding box center [1131, 355] width 305 height 21
click at [1094, 494] on button "Select an answer" at bounding box center [1165, 507] width 338 height 27
click at [1053, 487] on div "Yes" at bounding box center [1131, 486] width 305 height 21
click at [996, 615] on button "Submit Scores" at bounding box center [1015, 627] width 89 height 24
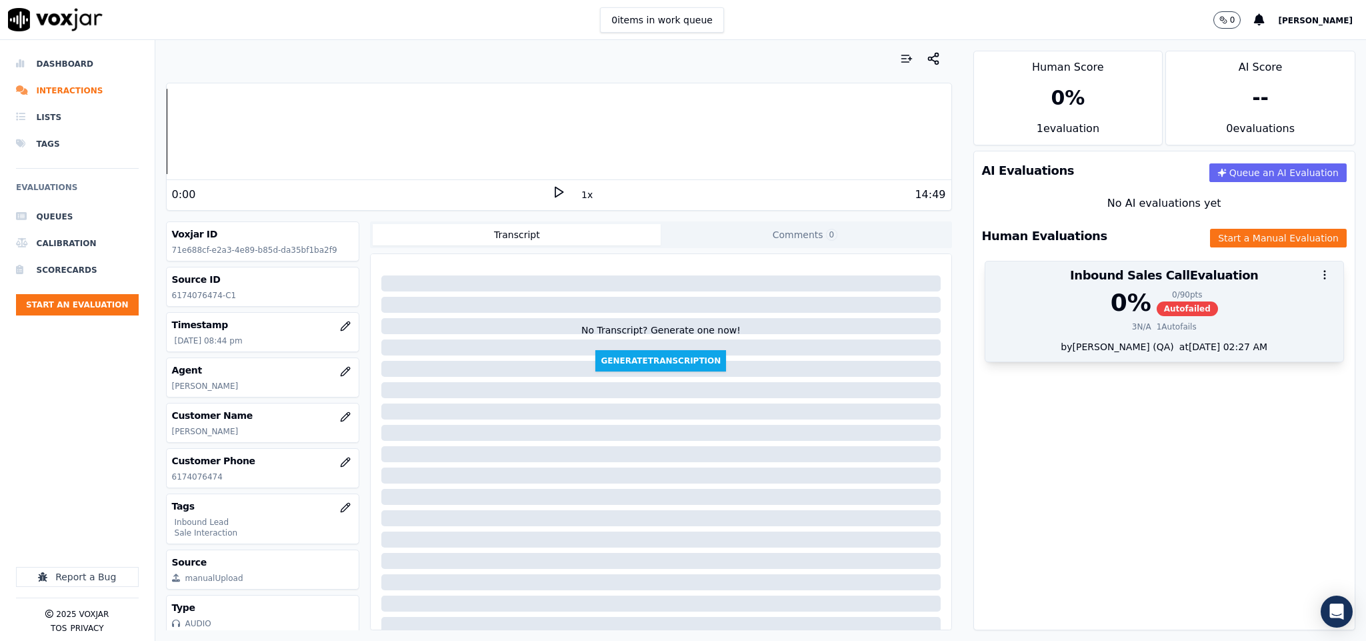
click at [1123, 298] on div "0 % 0 / 90 pts Autofailed" at bounding box center [1164, 302] width 343 height 27
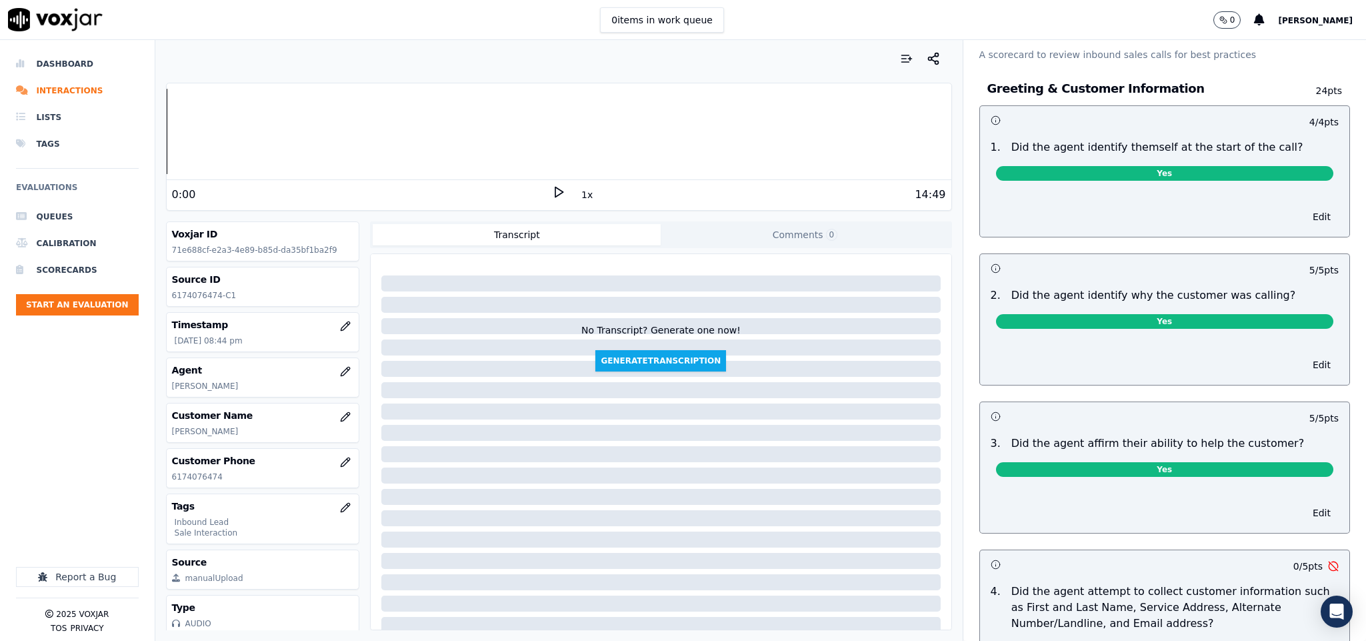
scroll to position [0, 0]
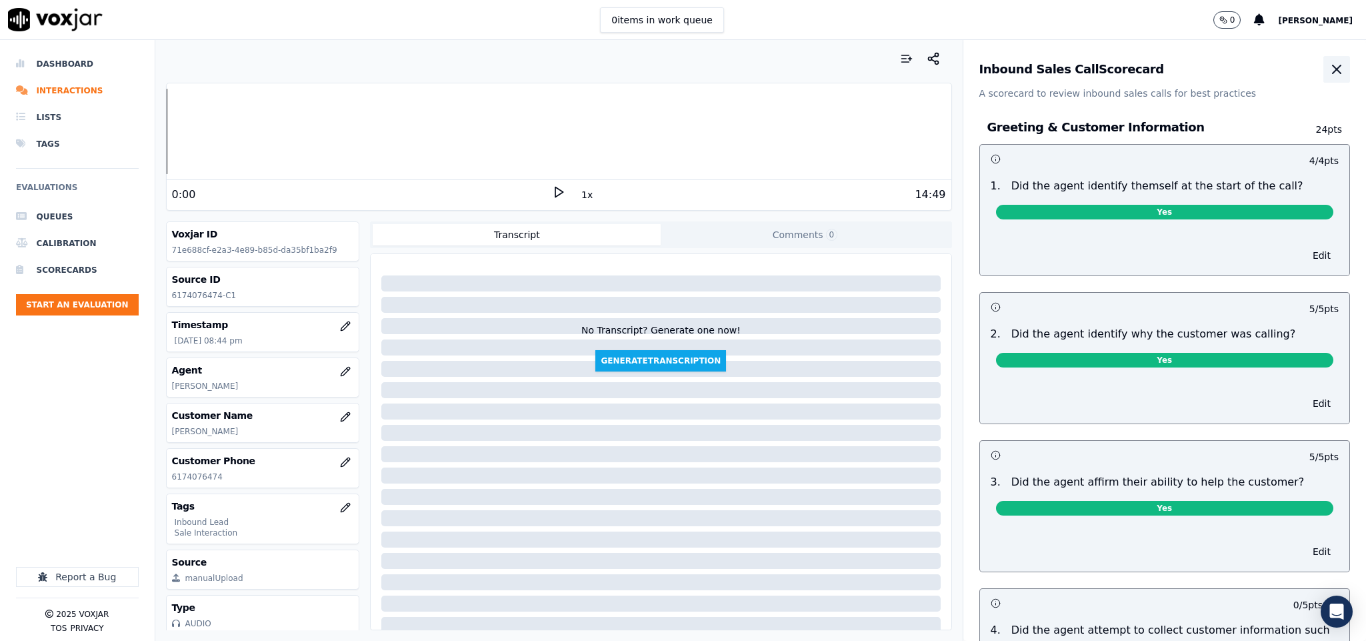
click at [1329, 69] on icon "button" at bounding box center [1337, 69] width 16 height 16
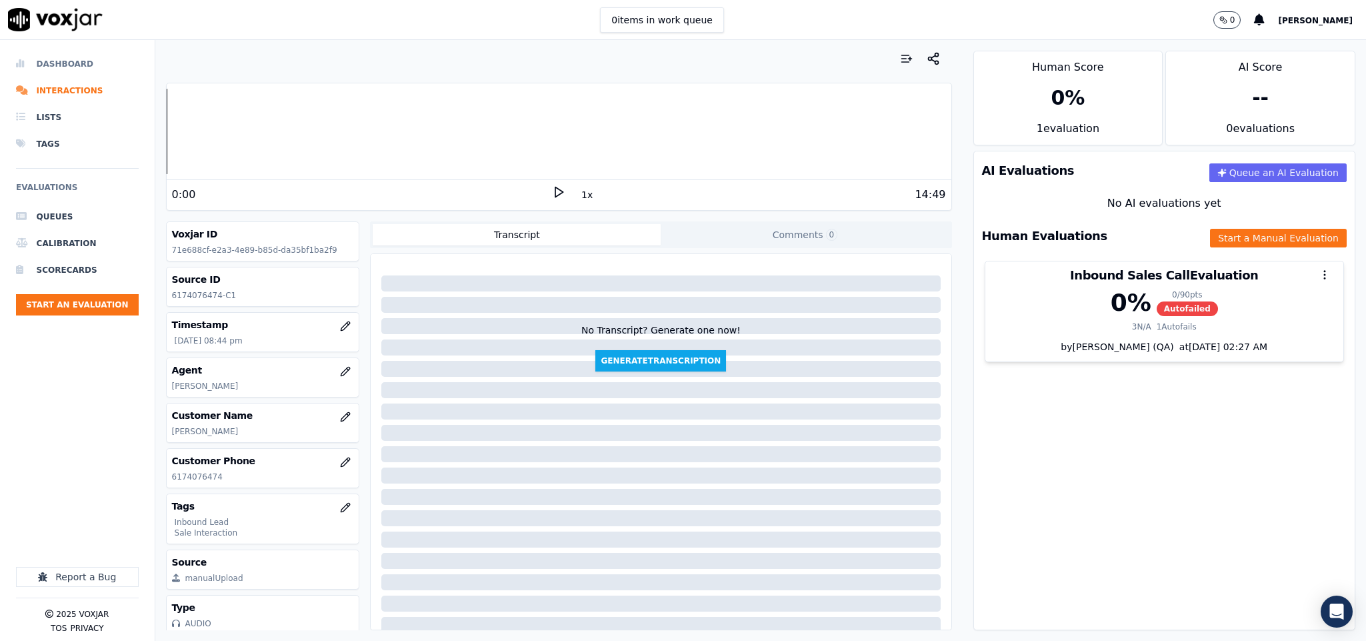
click at [50, 59] on li "Dashboard" at bounding box center [77, 64] width 123 height 27
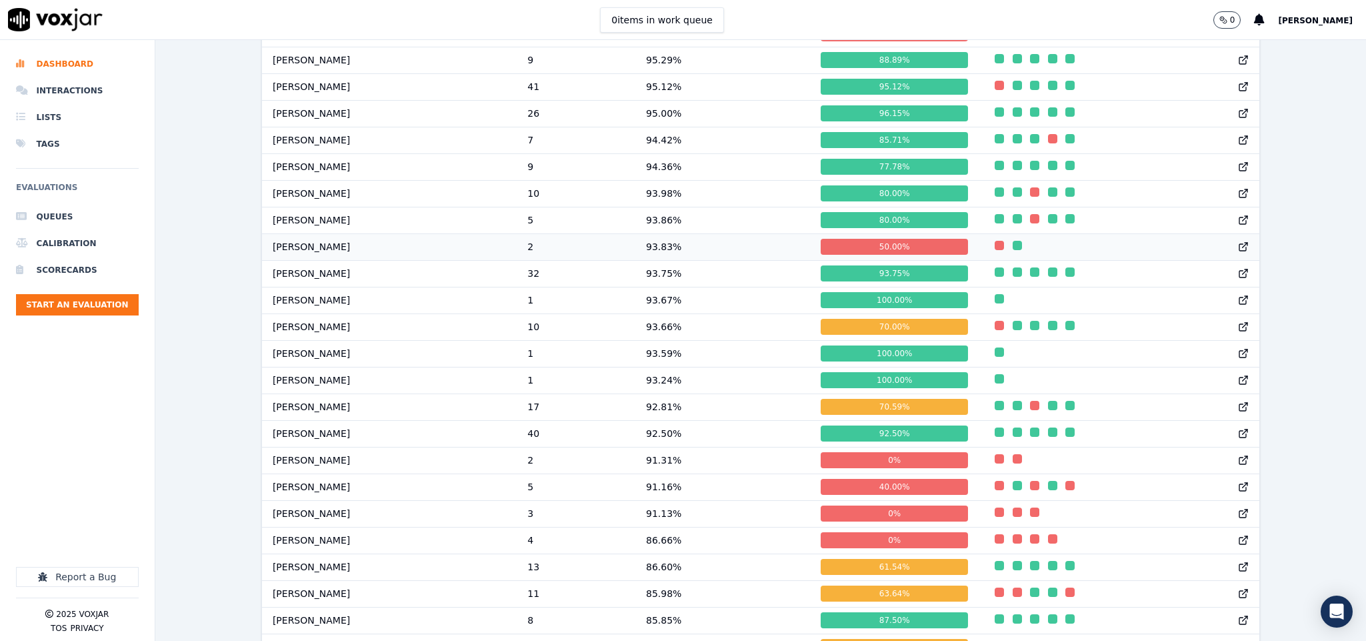
scroll to position [1474, 0]
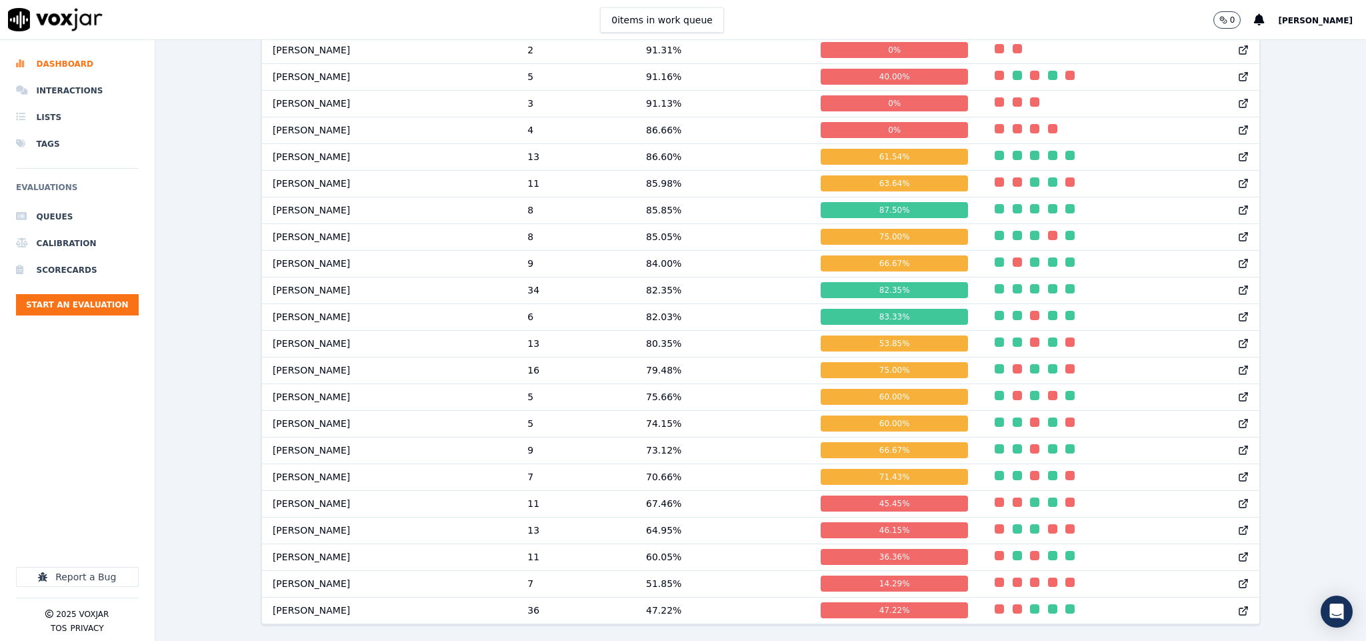
click at [204, 539] on div "Past 7 Days Add a filter Evaluations Evaluators Score Distribution Avg Score 86…" at bounding box center [760, 340] width 1211 height 601
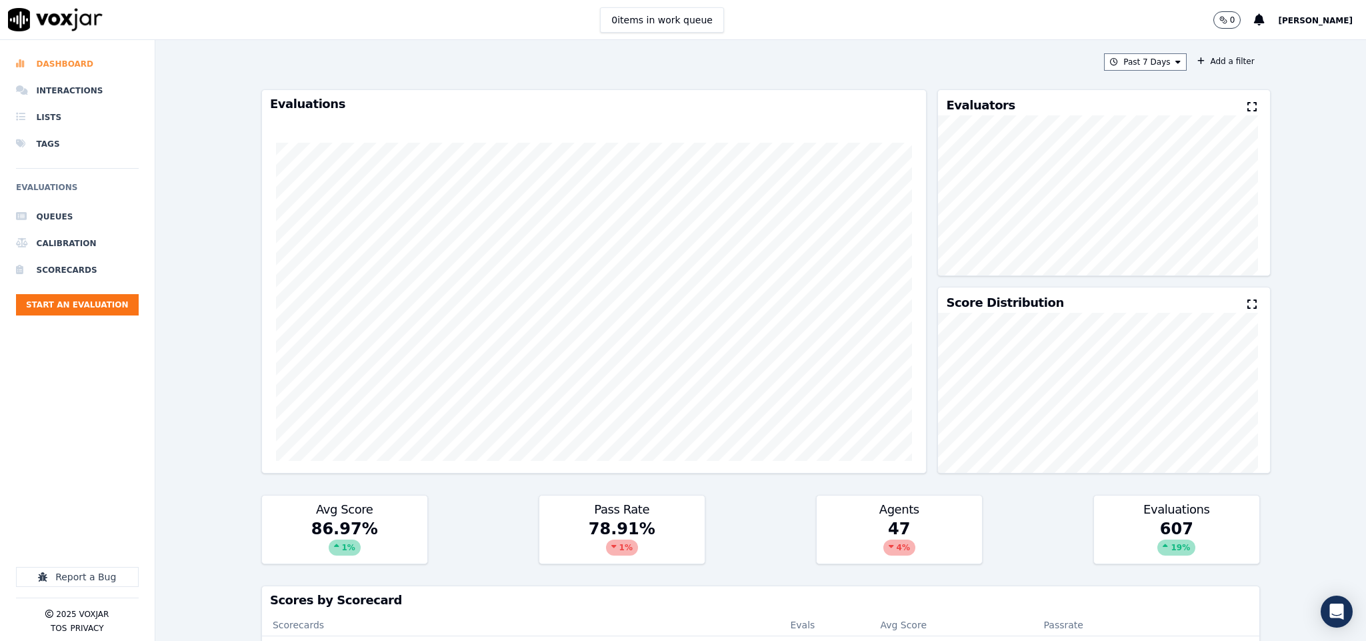
click at [70, 66] on li "Dashboard" at bounding box center [77, 64] width 123 height 27
click at [83, 309] on button "Start an Evaluation" at bounding box center [77, 304] width 123 height 21
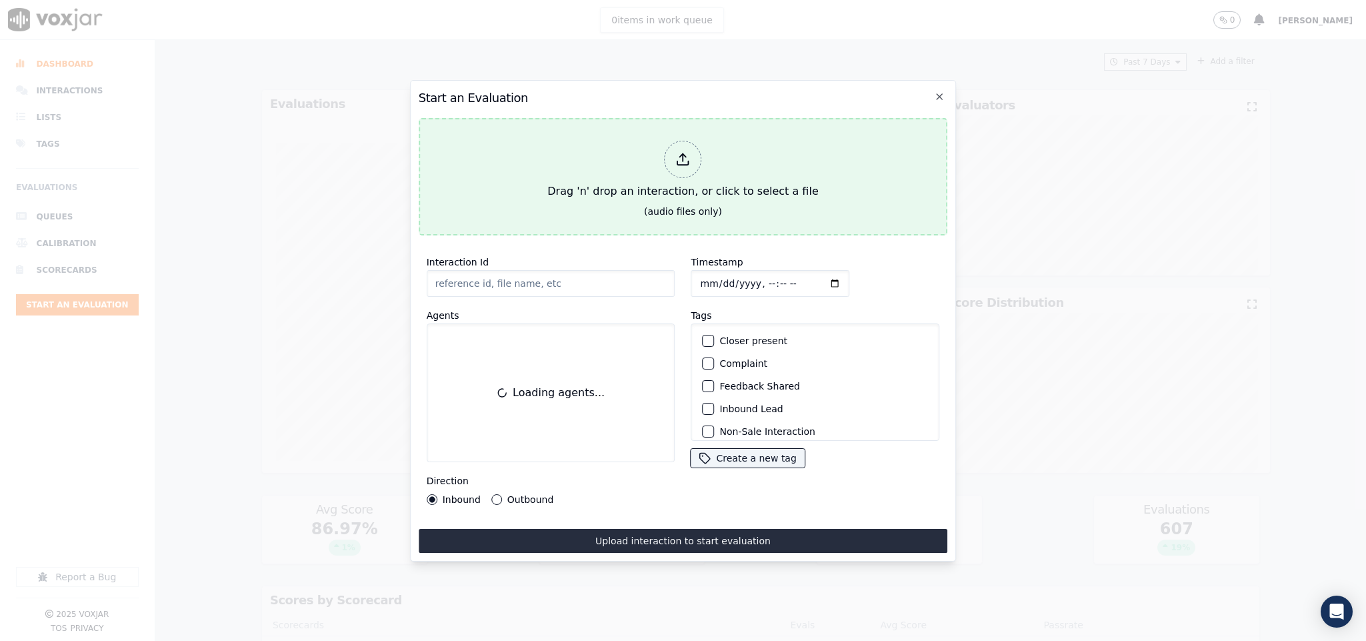
click at [675, 143] on div at bounding box center [683, 159] width 37 height 37
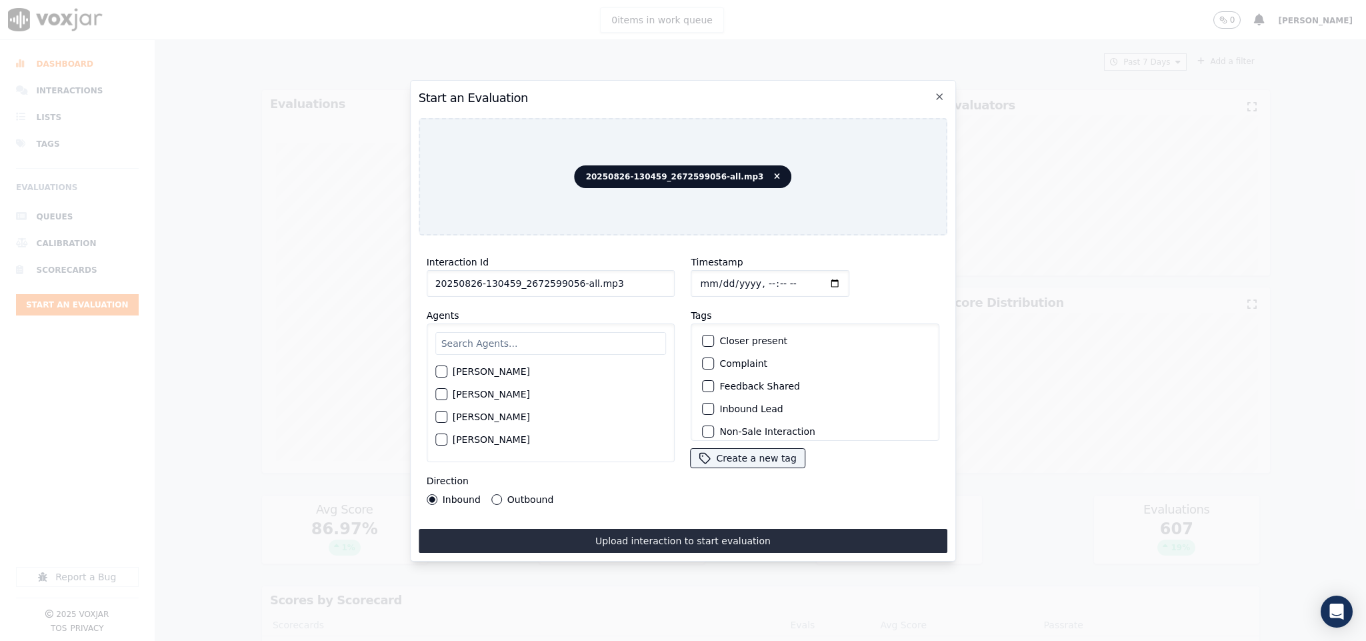
drag, startPoint x: 570, startPoint y: 278, endPoint x: 711, endPoint y: 280, distance: 140.7
click at [711, 280] on div "Interaction Id 20250826-130459_2672599056-all.mp3 Agents Harry Roy Aaron Biswas…" at bounding box center [683, 379] width 529 height 267
type input "20250826-130459_2672599056-C1"
click at [691, 275] on input "Timestamp" at bounding box center [770, 283] width 159 height 27
type input "2025-08-26T21:00"
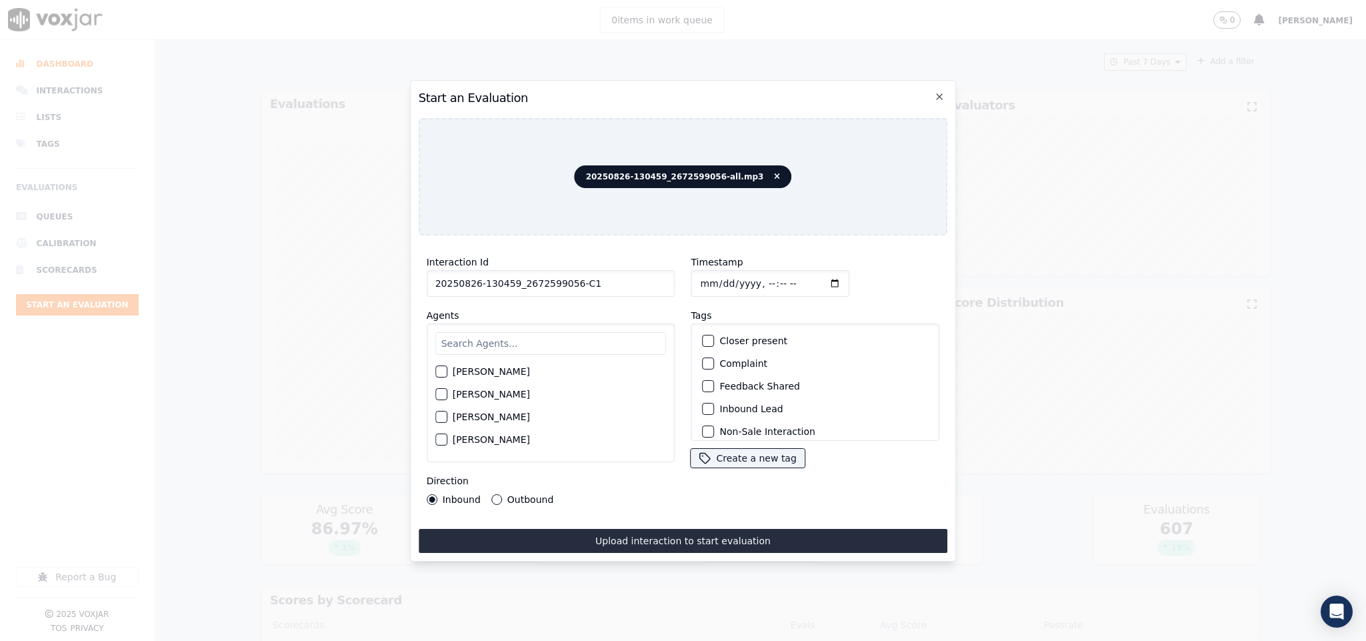
click at [546, 335] on input "text" at bounding box center [550, 343] width 231 height 23
type input "ches"
click at [445, 373] on button "[PERSON_NAME]" at bounding box center [441, 375] width 12 height 12
click at [703, 338] on div "button" at bounding box center [707, 340] width 9 height 9
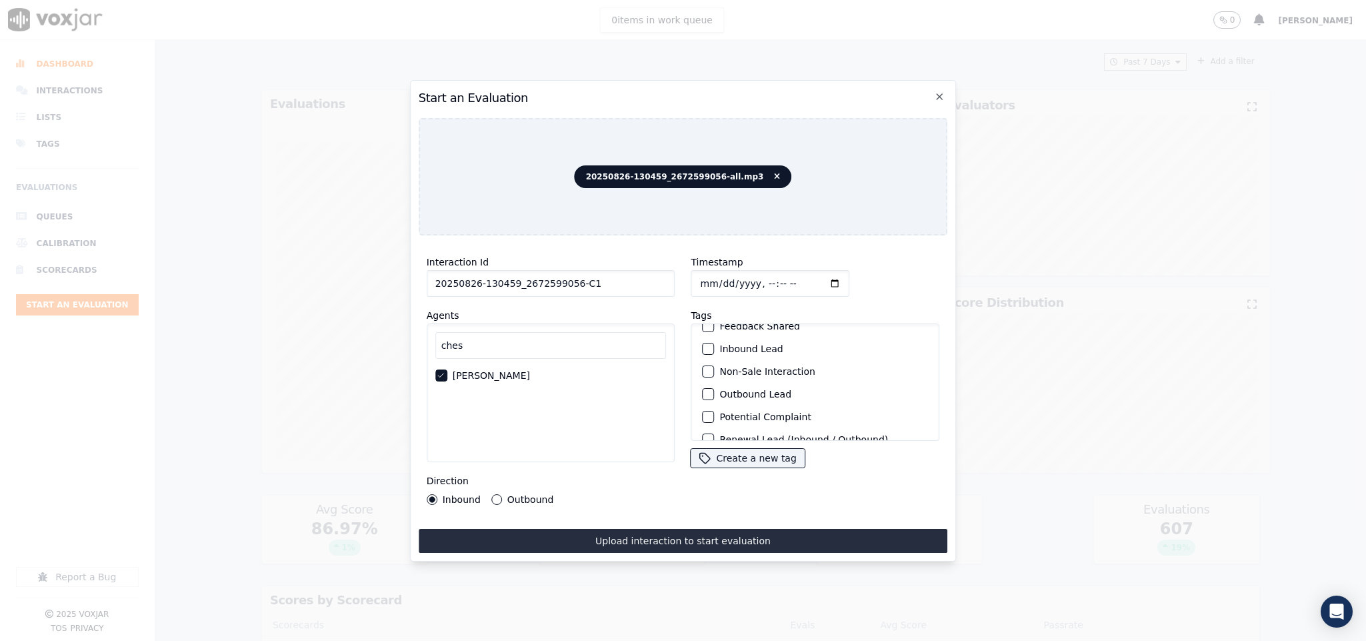
scroll to position [100, 0]
click at [703, 352] on div "button" at bounding box center [707, 355] width 9 height 9
click at [705, 417] on button "Sale Interaction" at bounding box center [709, 423] width 12 height 12
click at [704, 351] on icon "button" at bounding box center [708, 355] width 8 height 8
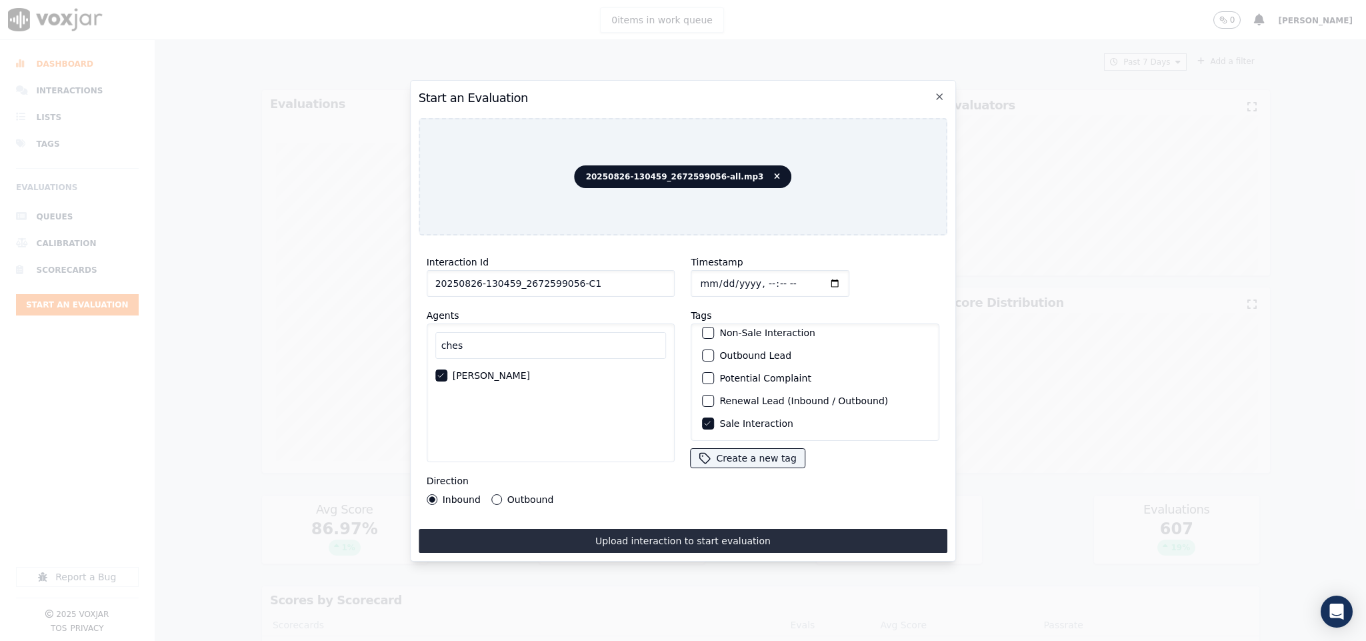
scroll to position [0, 0]
click at [703, 405] on div "button" at bounding box center [707, 408] width 9 height 9
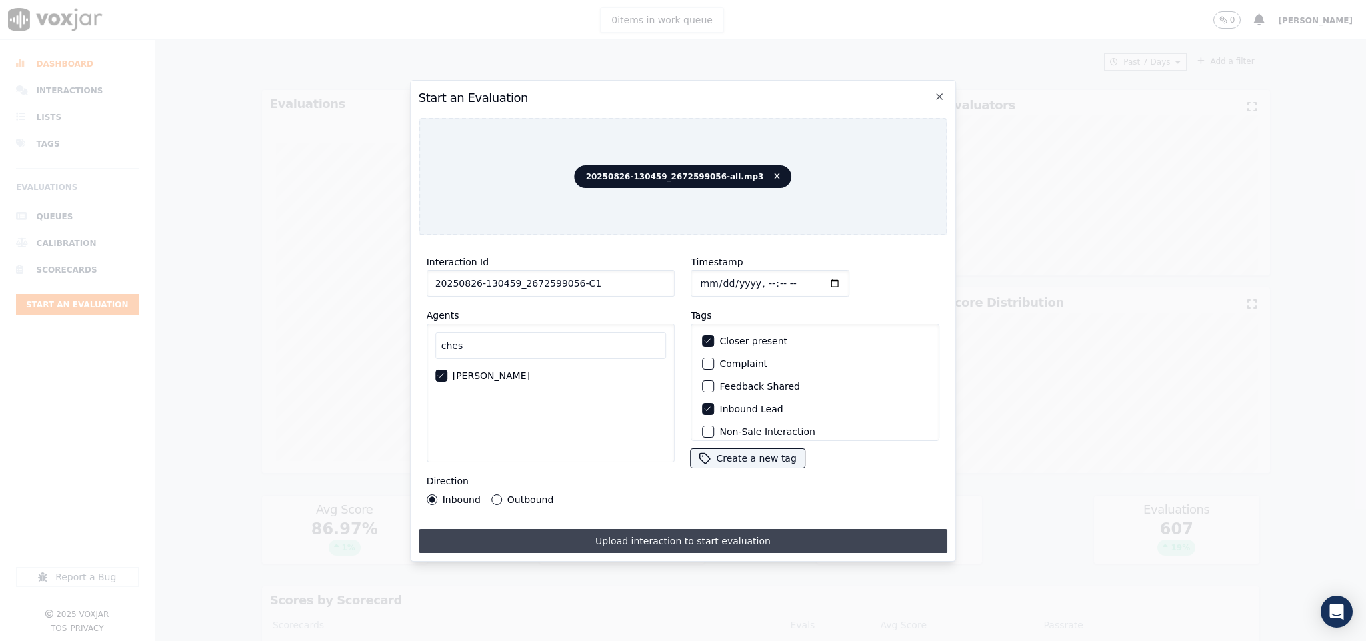
click at [691, 530] on button "Upload interaction to start evaluation" at bounding box center [683, 541] width 529 height 24
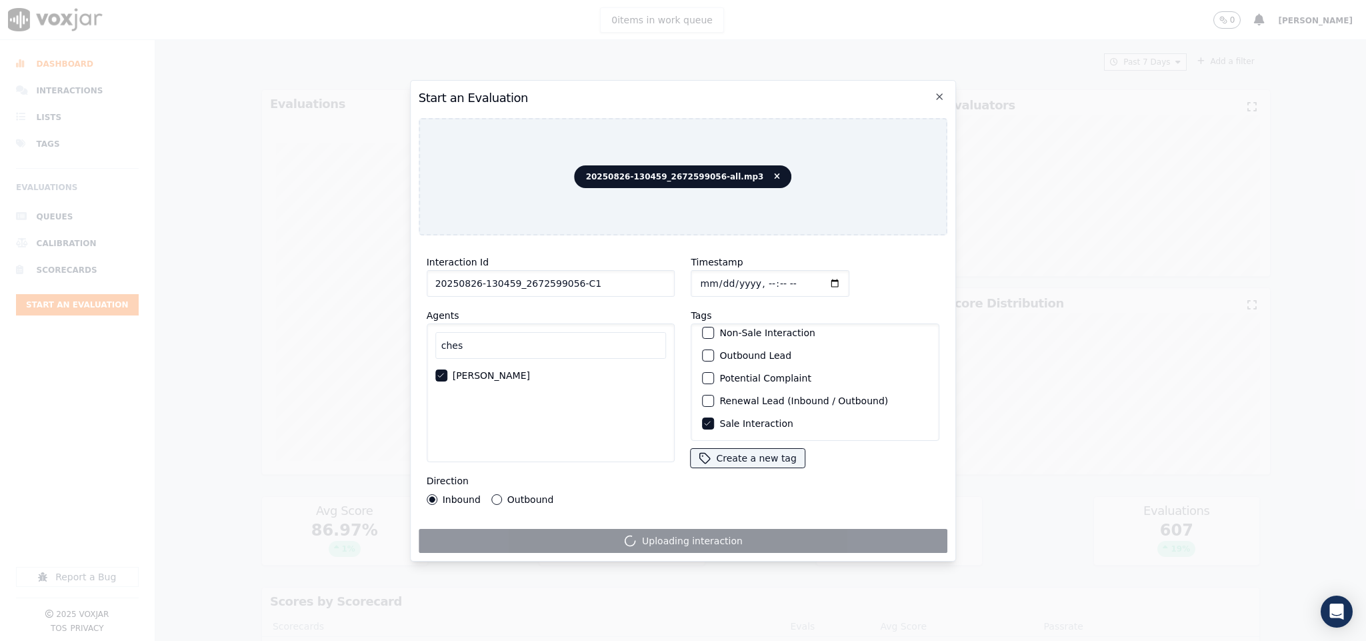
scroll to position [120, 0]
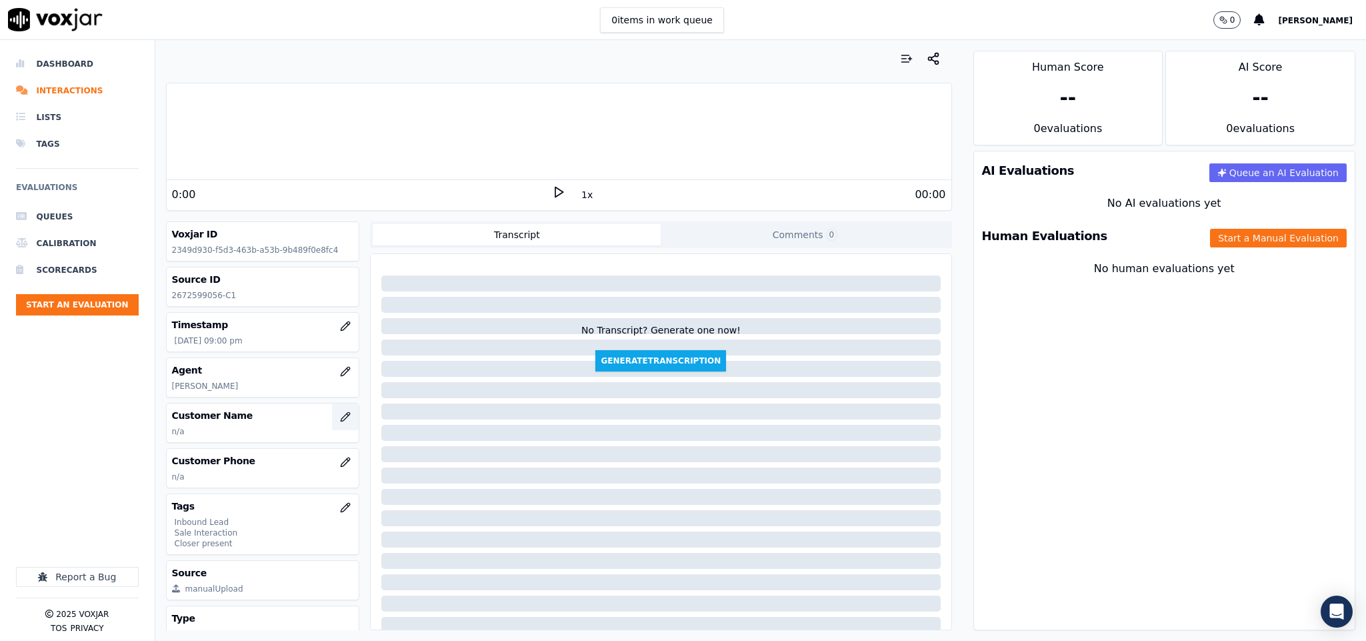
click at [341, 420] on icon "button" at bounding box center [345, 416] width 9 height 9
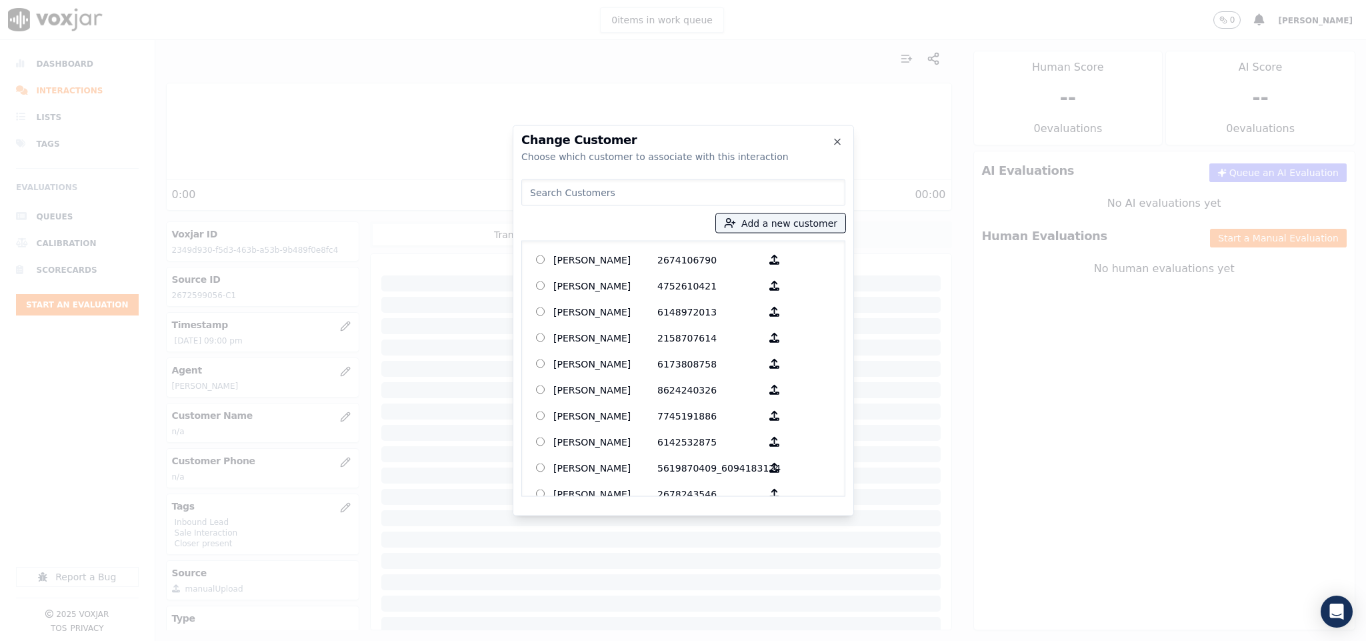
type input "MARGARET SMITH"
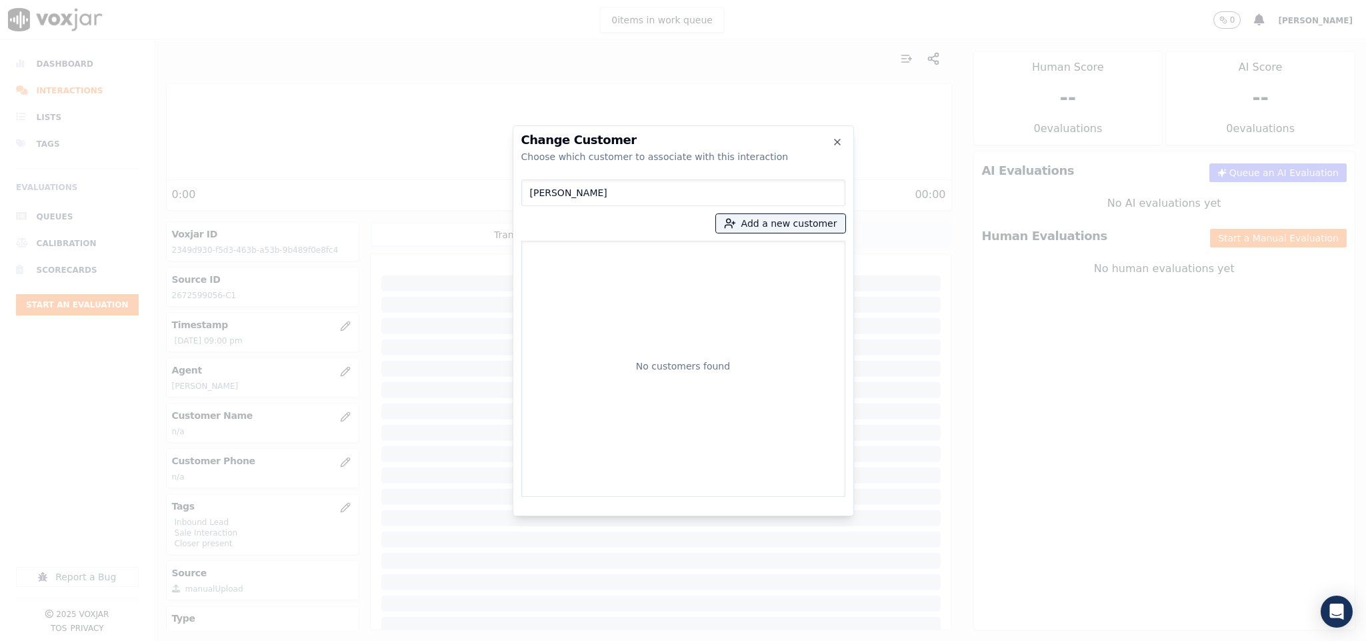
drag, startPoint x: 632, startPoint y: 189, endPoint x: 394, endPoint y: 176, distance: 238.4
click at [394, 640] on div "Change Customer Choose which customer to associate with this interaction MARGAR…" at bounding box center [683, 641] width 1366 height 0
click at [797, 217] on button "Add a new customer" at bounding box center [780, 223] width 129 height 19
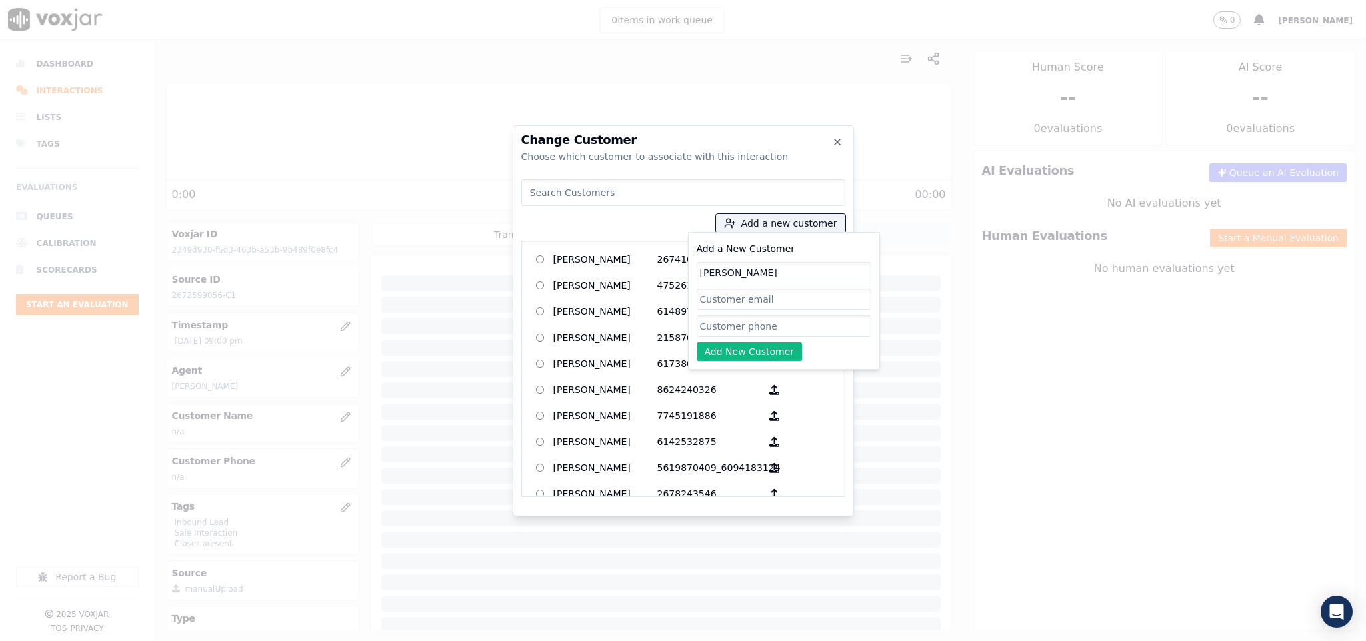
type input "MARGARET SMITH"
click at [729, 316] on div "Add a New Customer MARGARET SMITH Add New Customer" at bounding box center [784, 301] width 175 height 120
click at [729, 336] on div "Add a New Customer MARGARET SMITH Add New Customer" at bounding box center [784, 301] width 175 height 120
click at [733, 328] on input "Add a New Customer" at bounding box center [784, 325] width 175 height 21
paste input "2672599056"
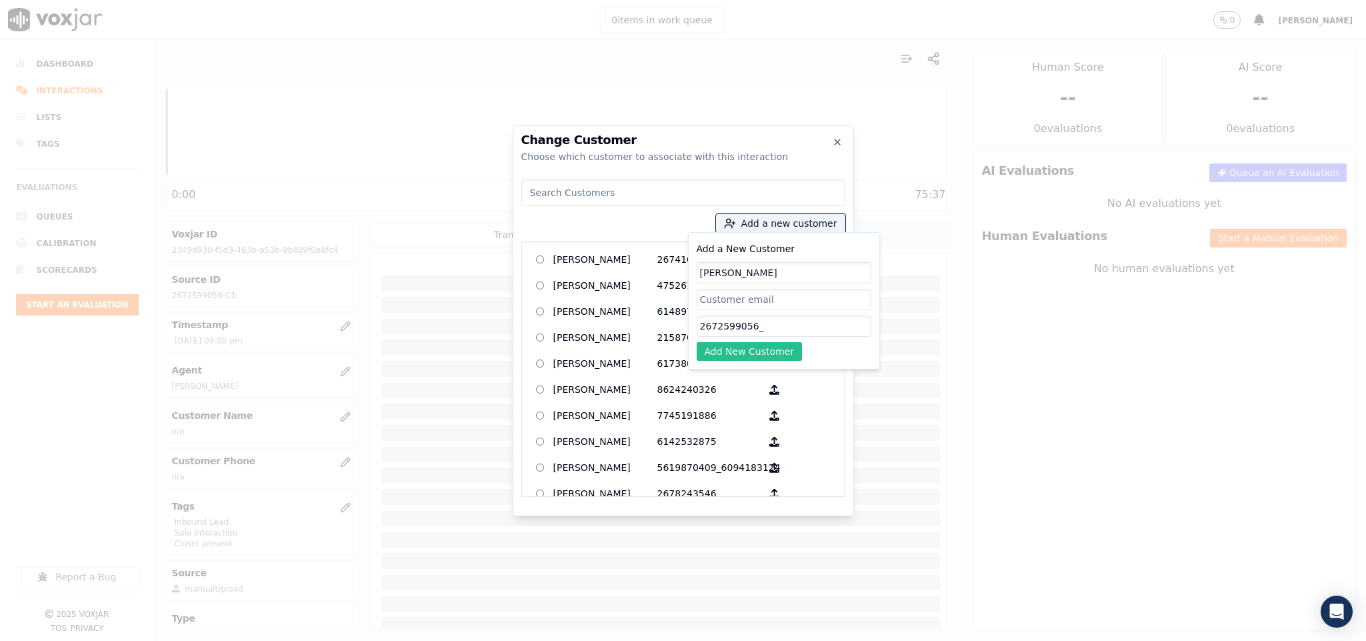
paste input "2674186185"
type input "2672599056_2674186185"
click at [767, 352] on button "Add New Customer" at bounding box center [750, 351] width 106 height 19
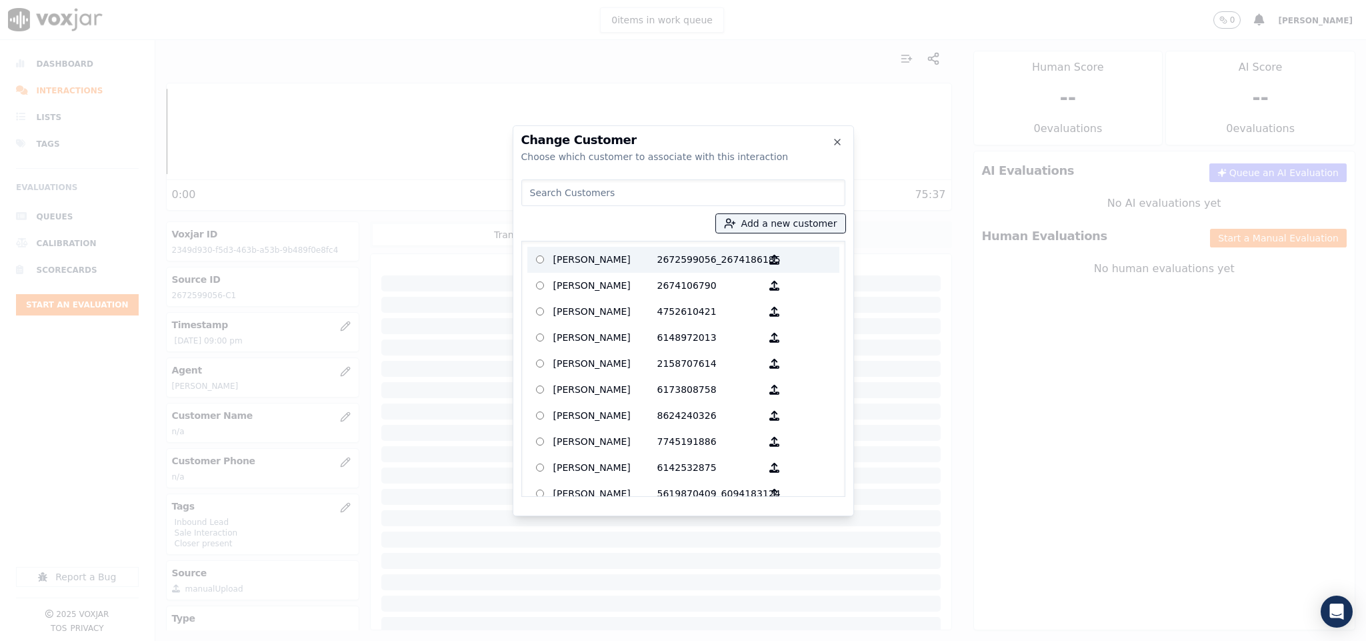
click at [728, 263] on p "2672599056_2674186185" at bounding box center [709, 259] width 104 height 21
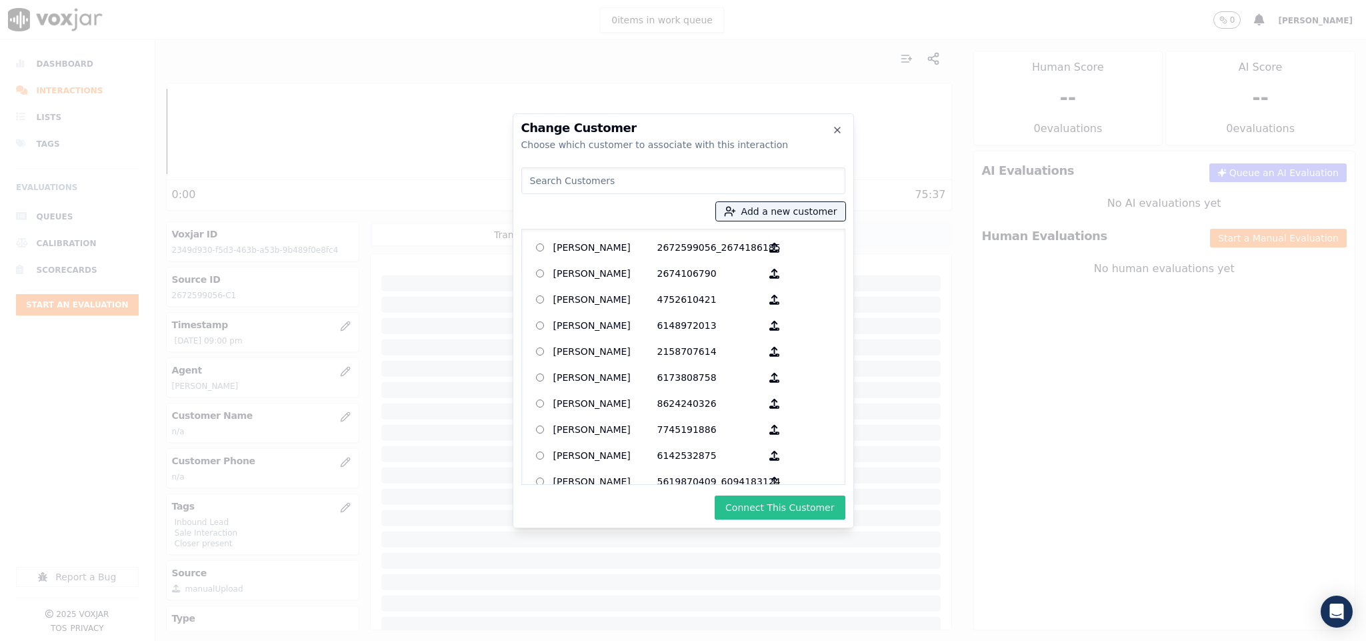
click at [789, 496] on button "Connect This Customer" at bounding box center [780, 507] width 130 height 24
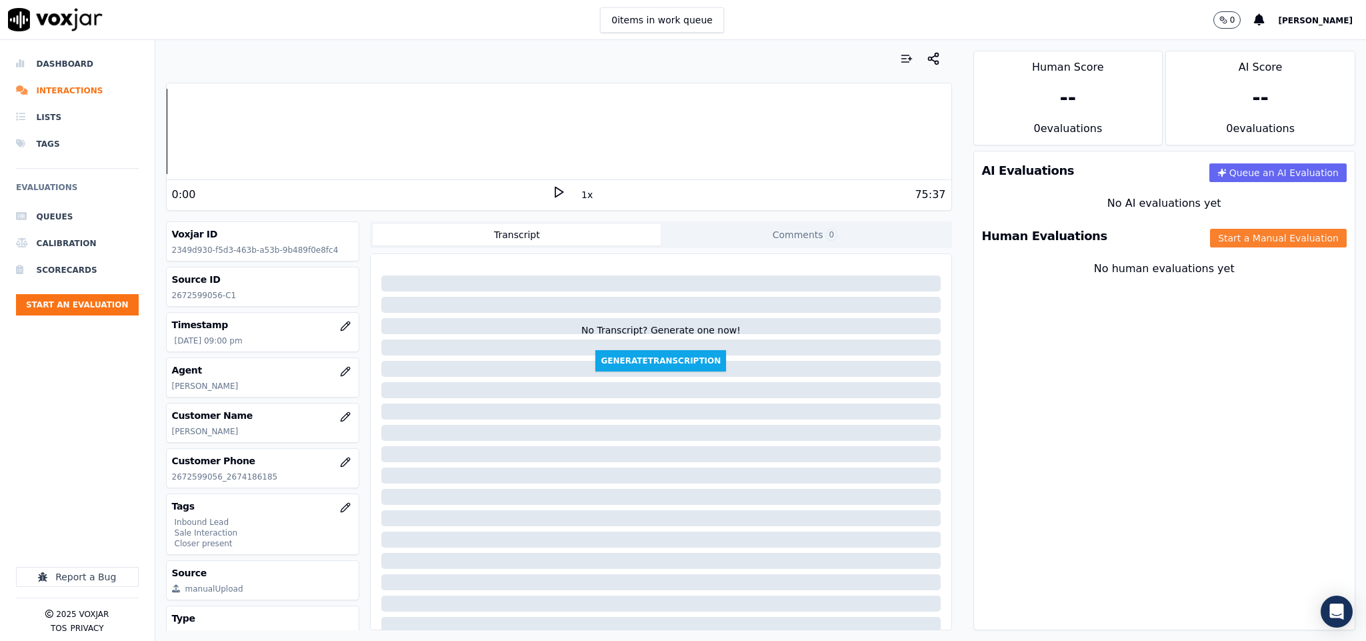
click at [1219, 237] on button "Start a Manual Evaluation" at bounding box center [1278, 238] width 137 height 19
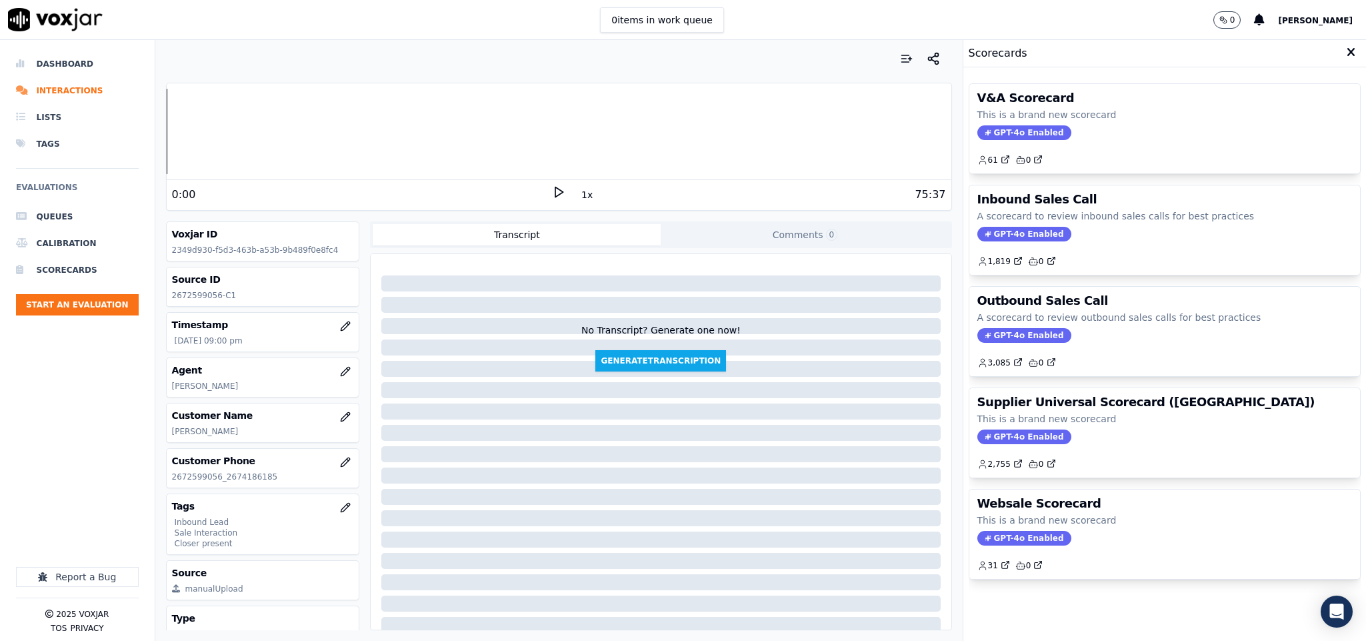
click at [1005, 239] on span "GPT-4o Enabled" at bounding box center [1024, 234] width 94 height 15
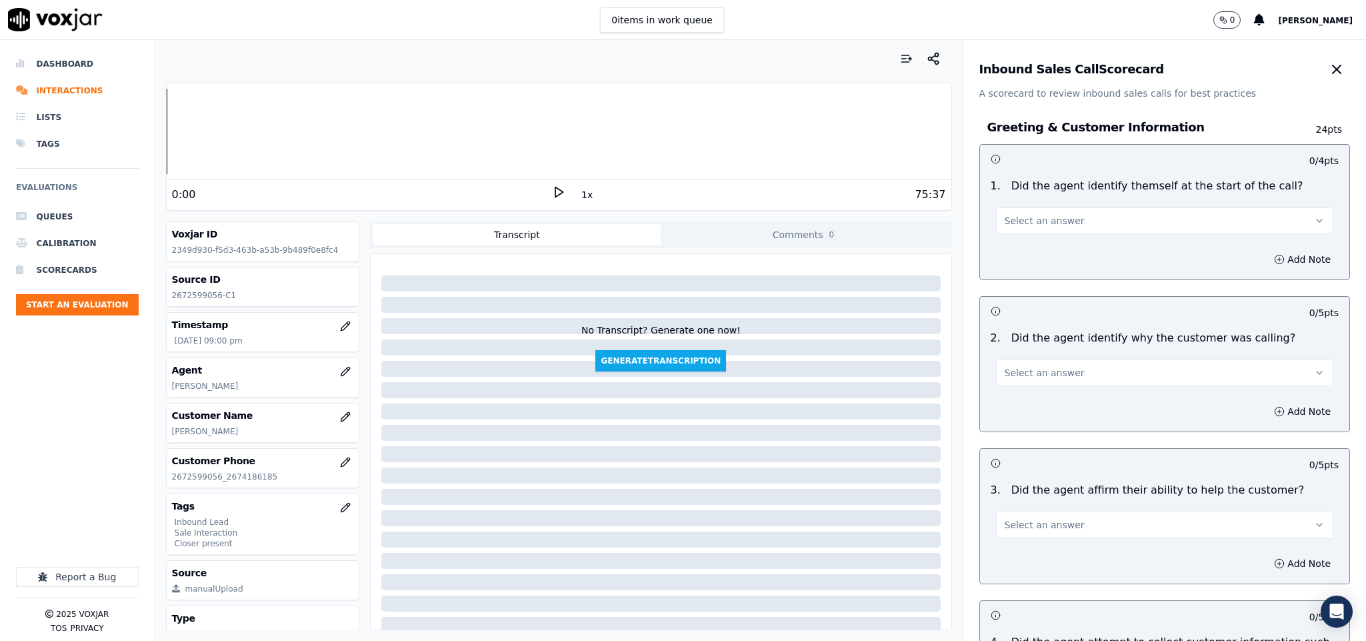
click at [1054, 214] on button "Select an answer" at bounding box center [1165, 220] width 338 height 27
click at [1029, 254] on div "Yes" at bounding box center [1131, 251] width 305 height 21
click at [1050, 373] on span "Select an answer" at bounding box center [1045, 372] width 80 height 13
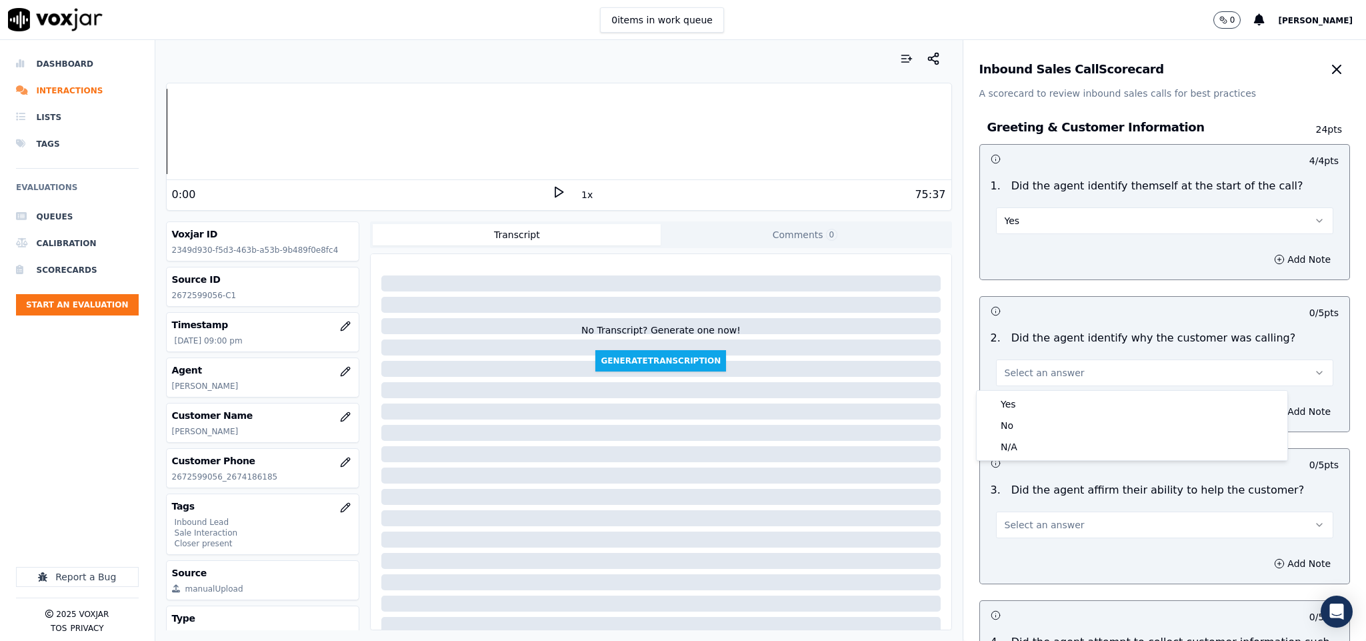
click at [1042, 407] on div "Yes" at bounding box center [1131, 403] width 305 height 21
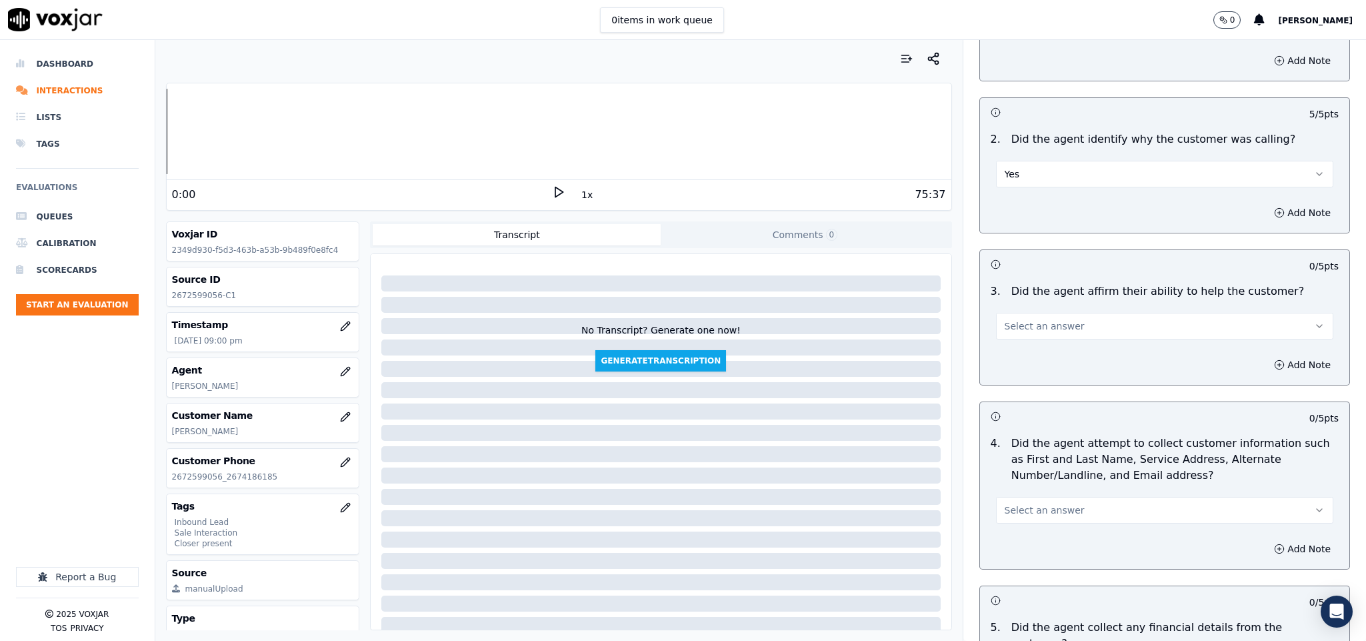
scroll to position [200, 0]
click at [1058, 328] on button "Select an answer" at bounding box center [1165, 324] width 338 height 27
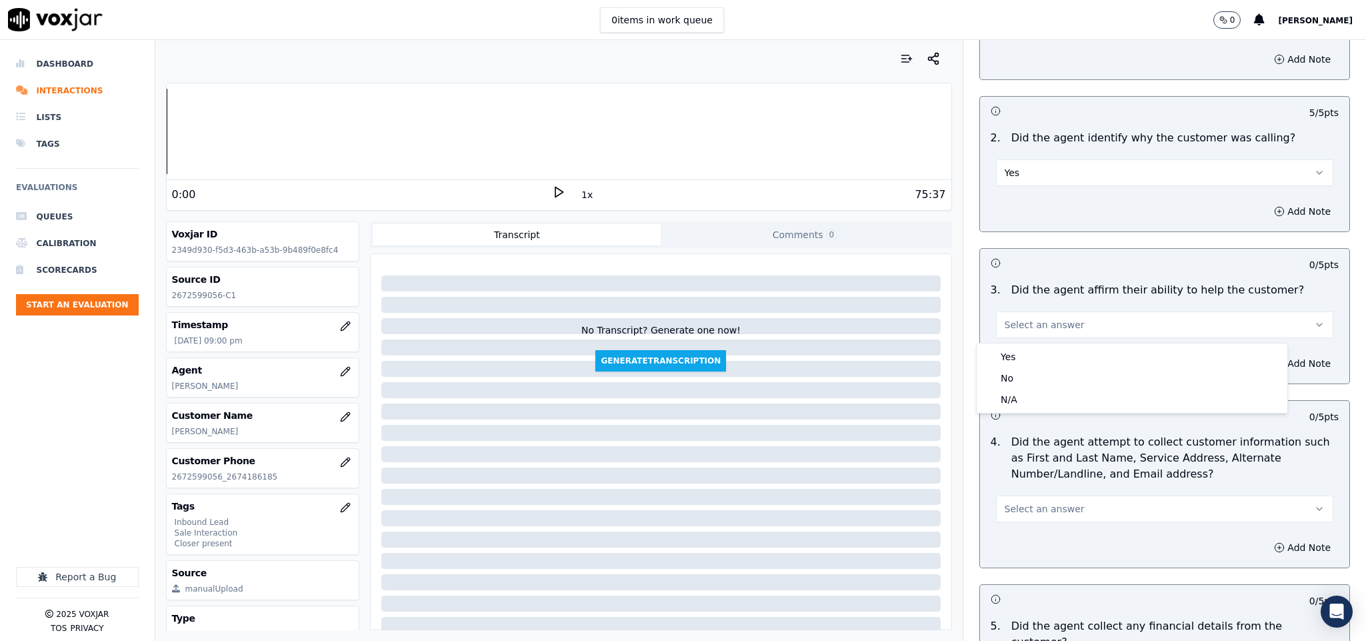
click at [1044, 354] on div "Yes" at bounding box center [1131, 356] width 305 height 21
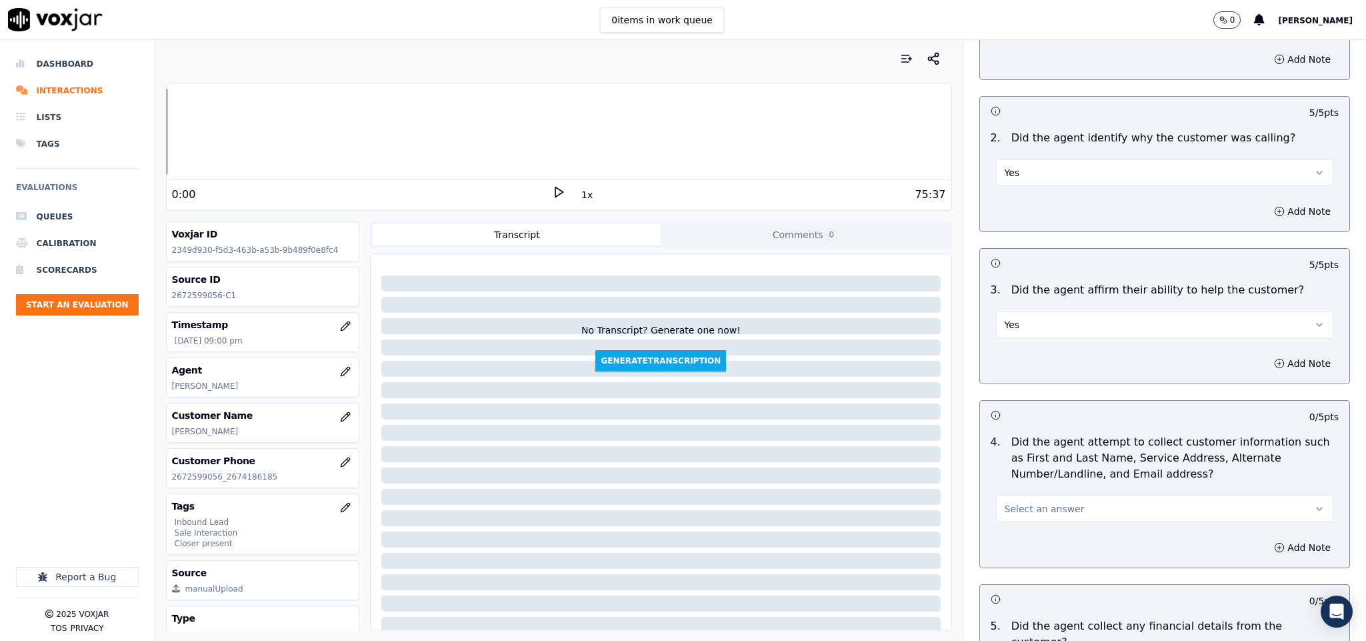
click at [1040, 512] on span "Select an answer" at bounding box center [1045, 508] width 80 height 13
click at [1030, 532] on div "Yes" at bounding box center [1131, 540] width 305 height 21
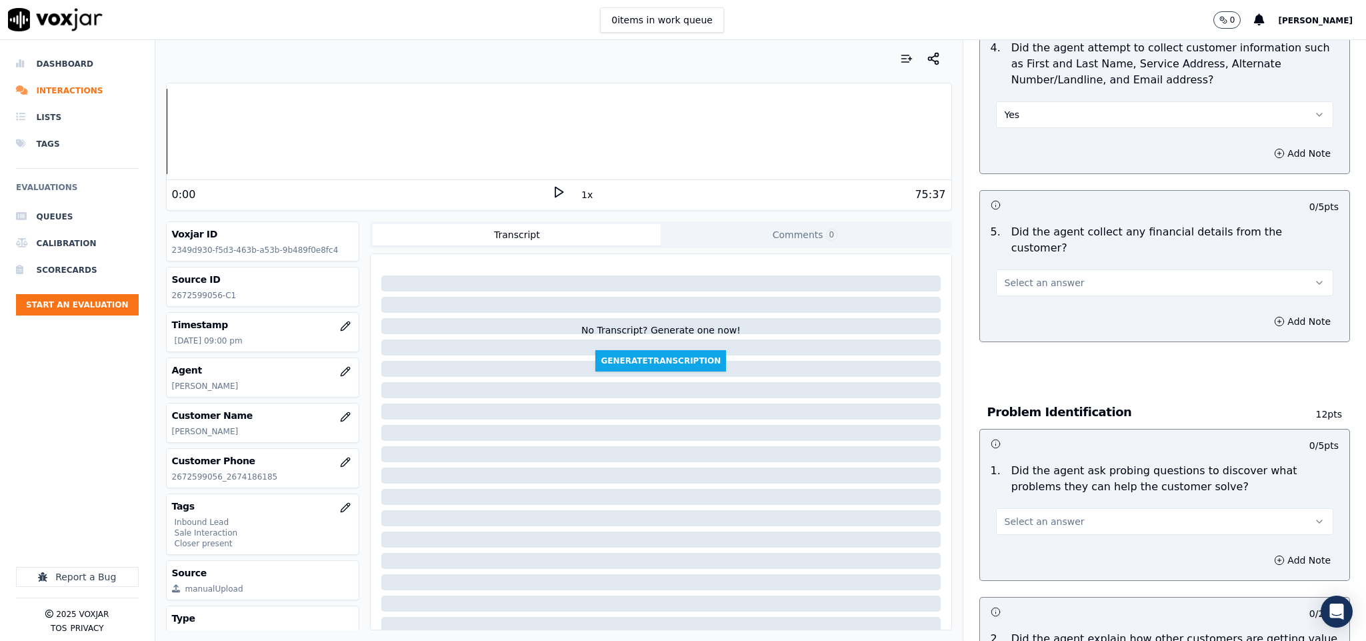
scroll to position [600, 0]
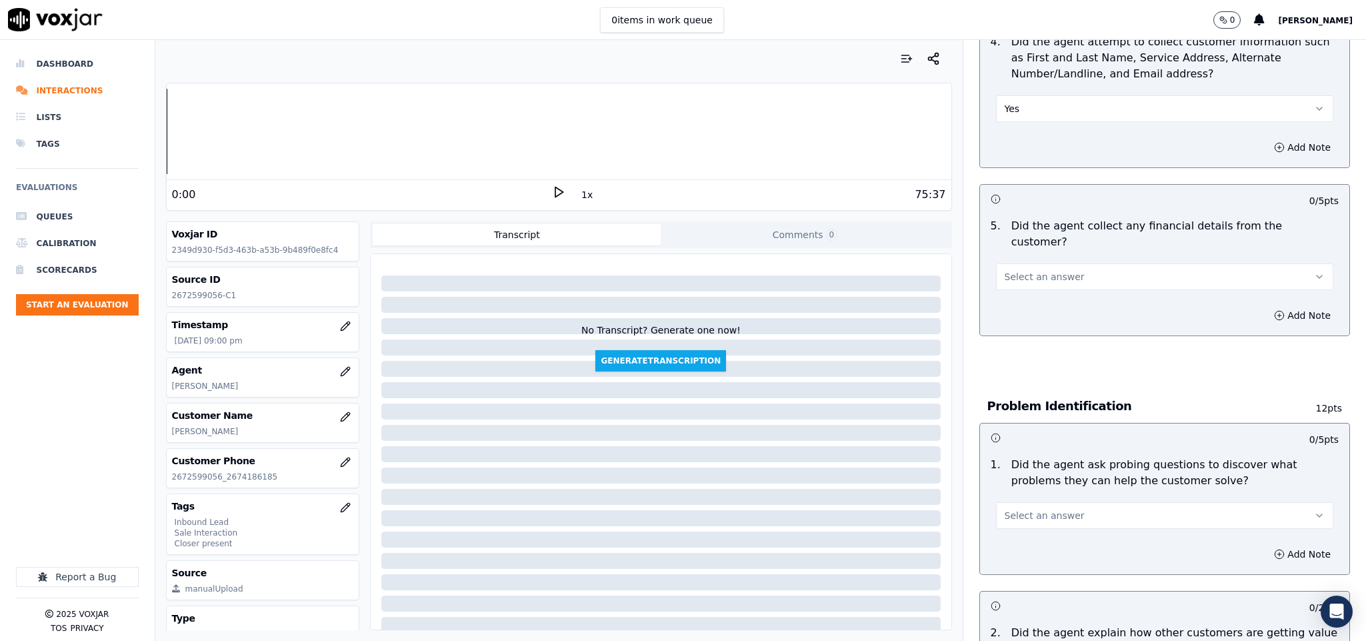
click at [1033, 270] on span "Select an answer" at bounding box center [1045, 276] width 80 height 13
click at [1015, 317] on div "No" at bounding box center [1131, 314] width 305 height 21
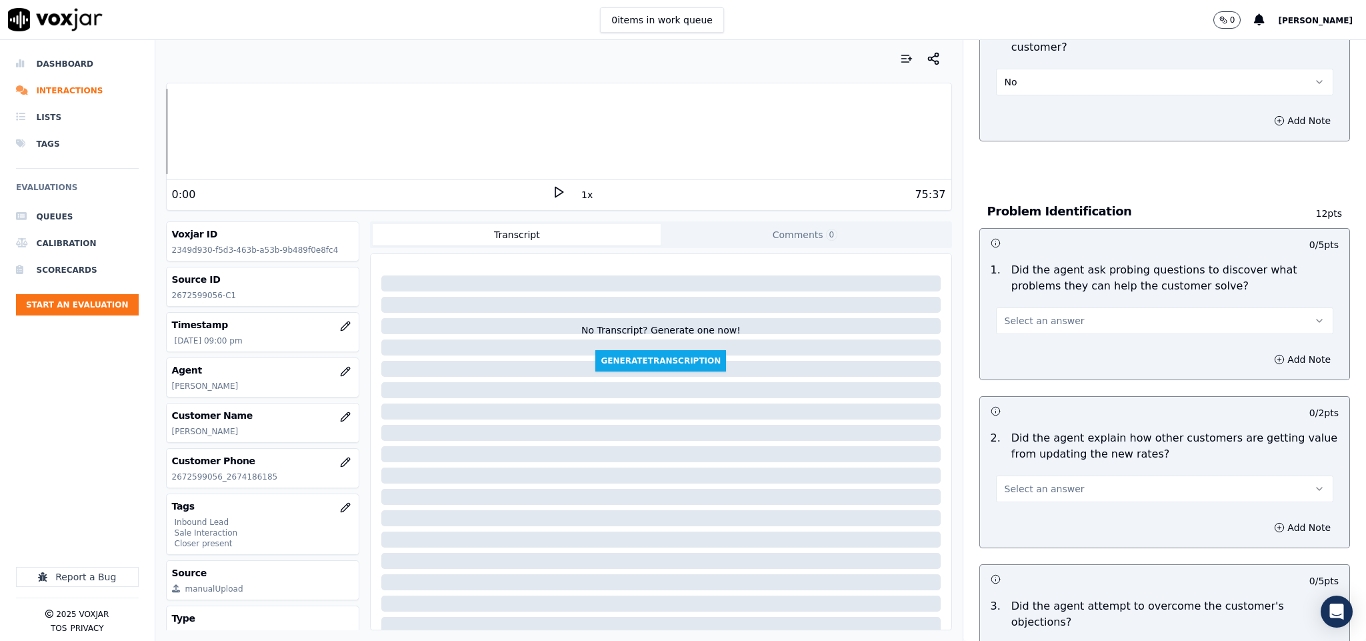
scroll to position [800, 0]
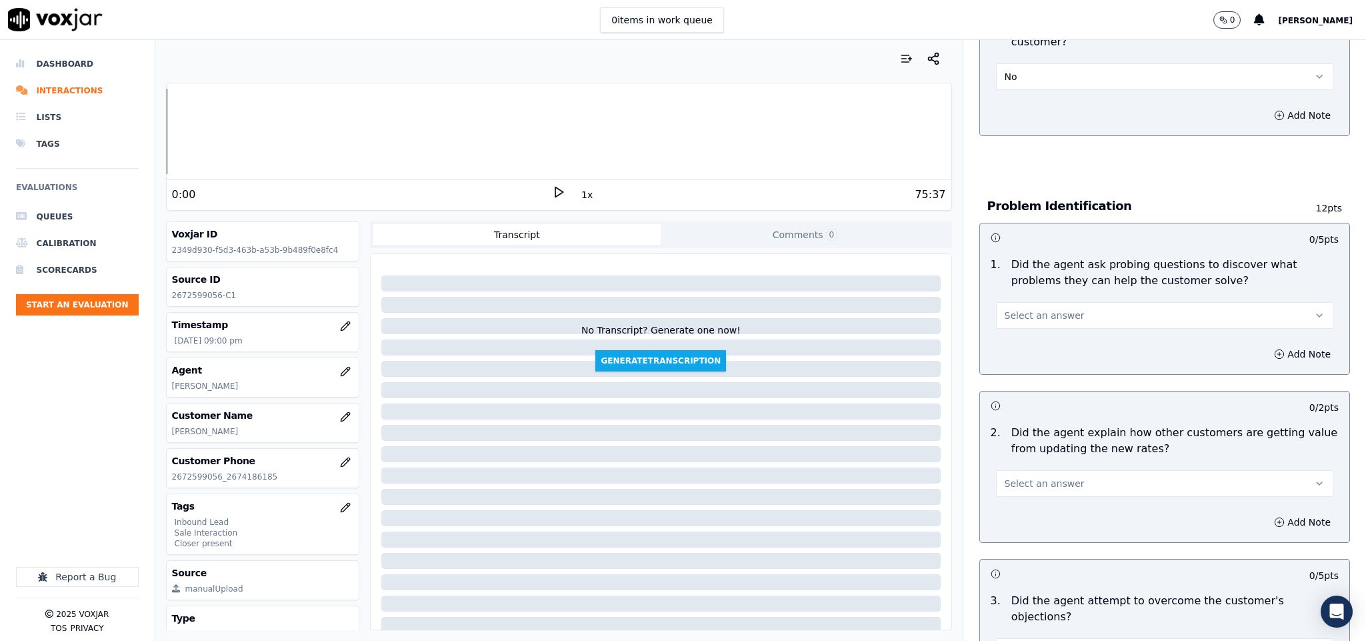
click at [1037, 309] on span "Select an answer" at bounding box center [1045, 315] width 80 height 13
click at [1025, 336] on div "Yes" at bounding box center [1131, 332] width 305 height 21
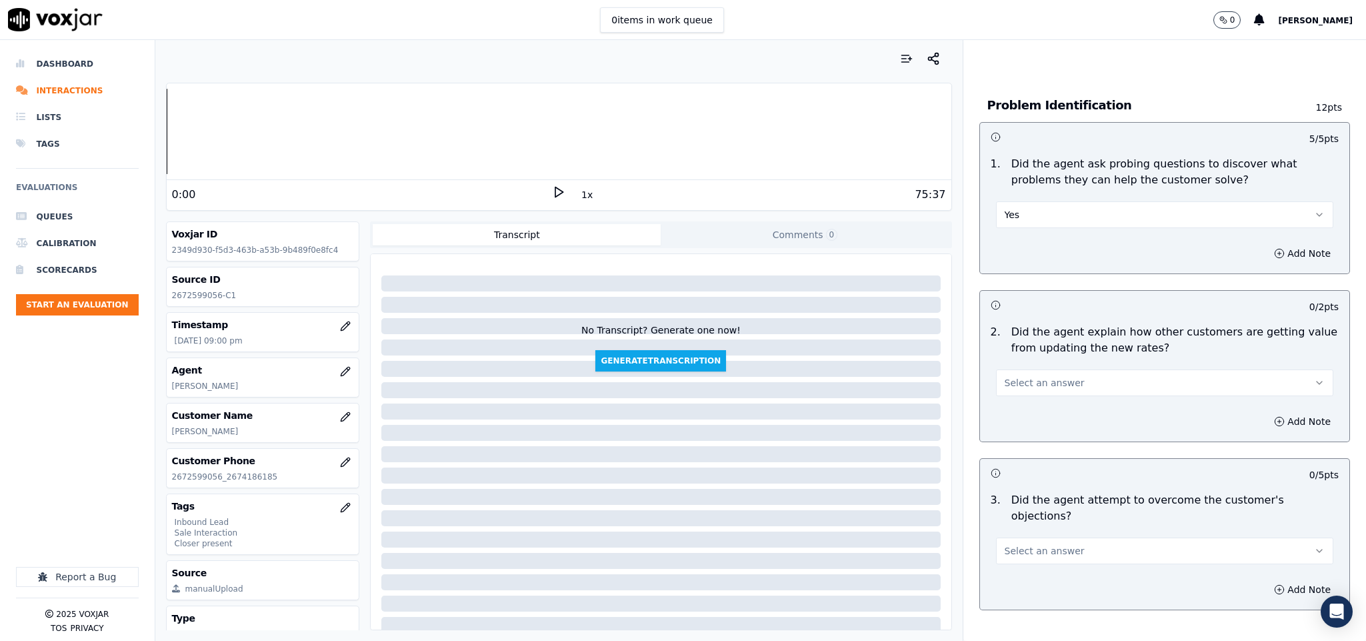
scroll to position [1000, 0]
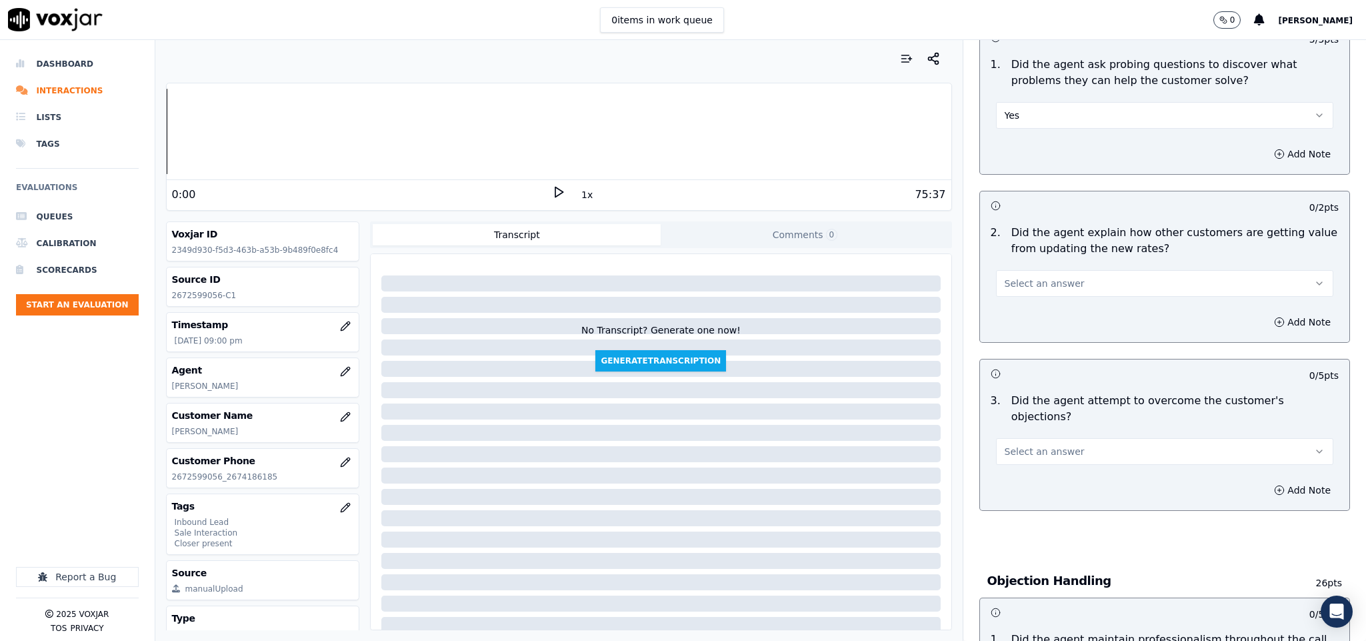
click at [1040, 277] on span "Select an answer" at bounding box center [1045, 283] width 80 height 13
click at [1020, 346] on div "N/A" at bounding box center [1131, 343] width 305 height 21
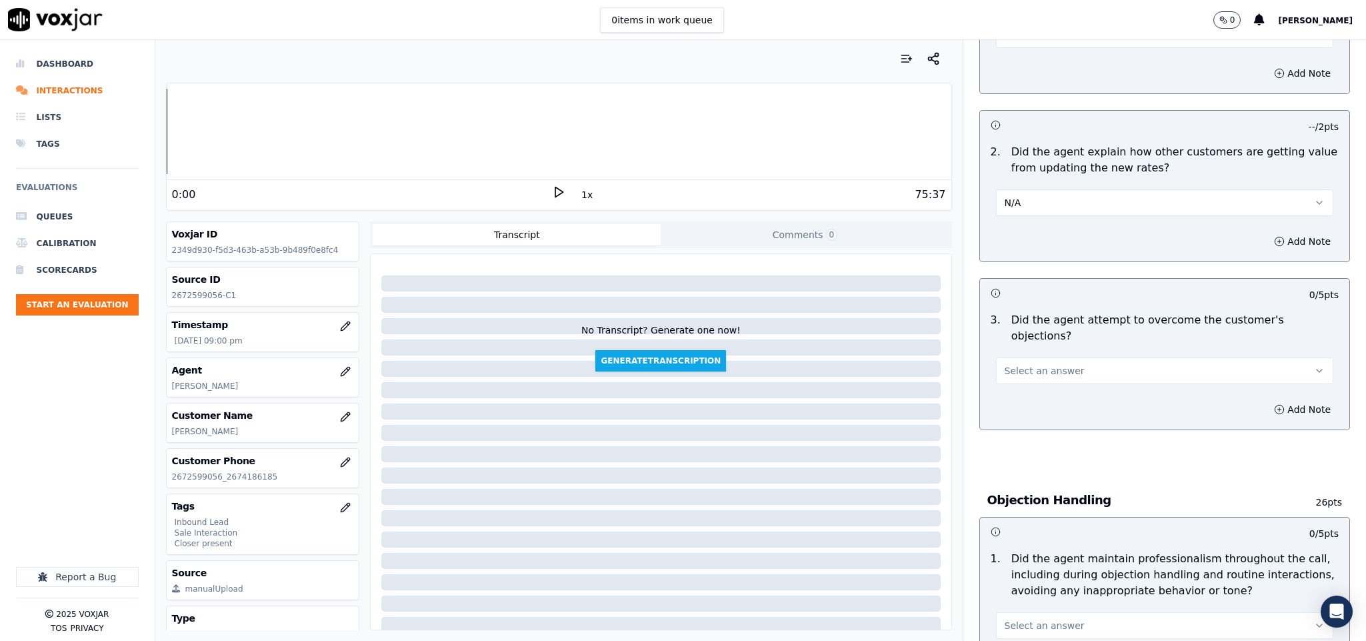
scroll to position [1200, 0]
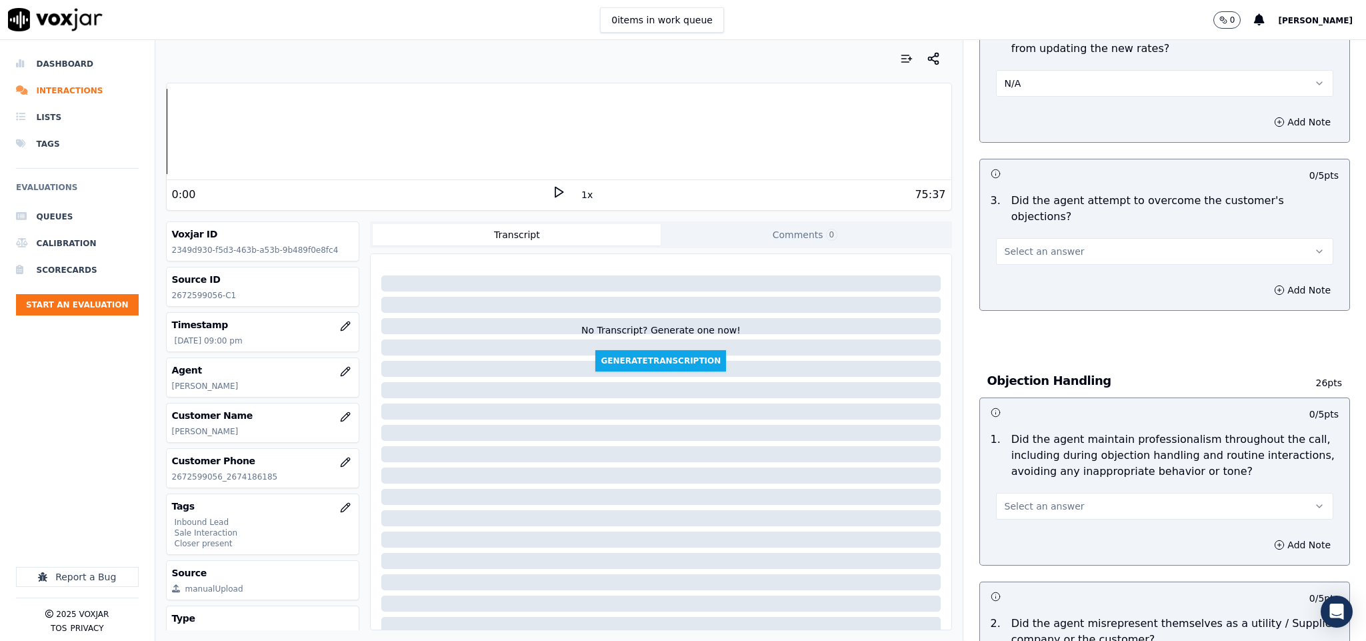
click at [1049, 245] on span "Select an answer" at bounding box center [1045, 251] width 80 height 13
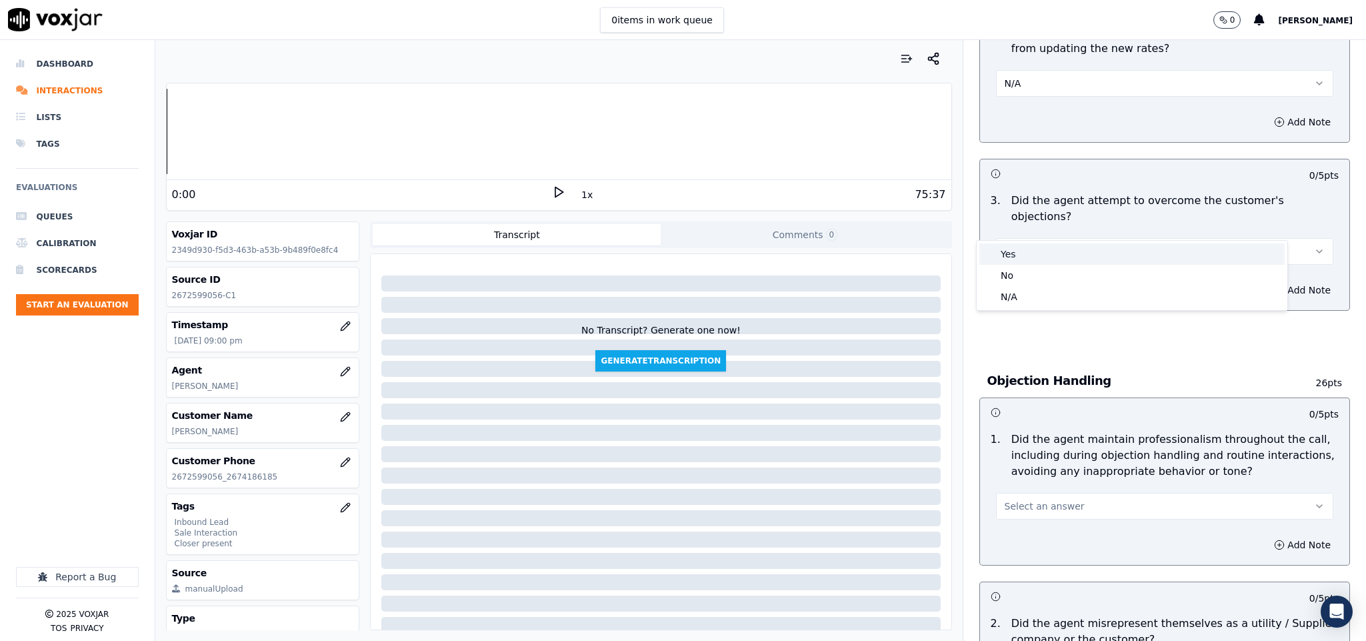
click at [1033, 252] on div "Yes" at bounding box center [1131, 253] width 305 height 21
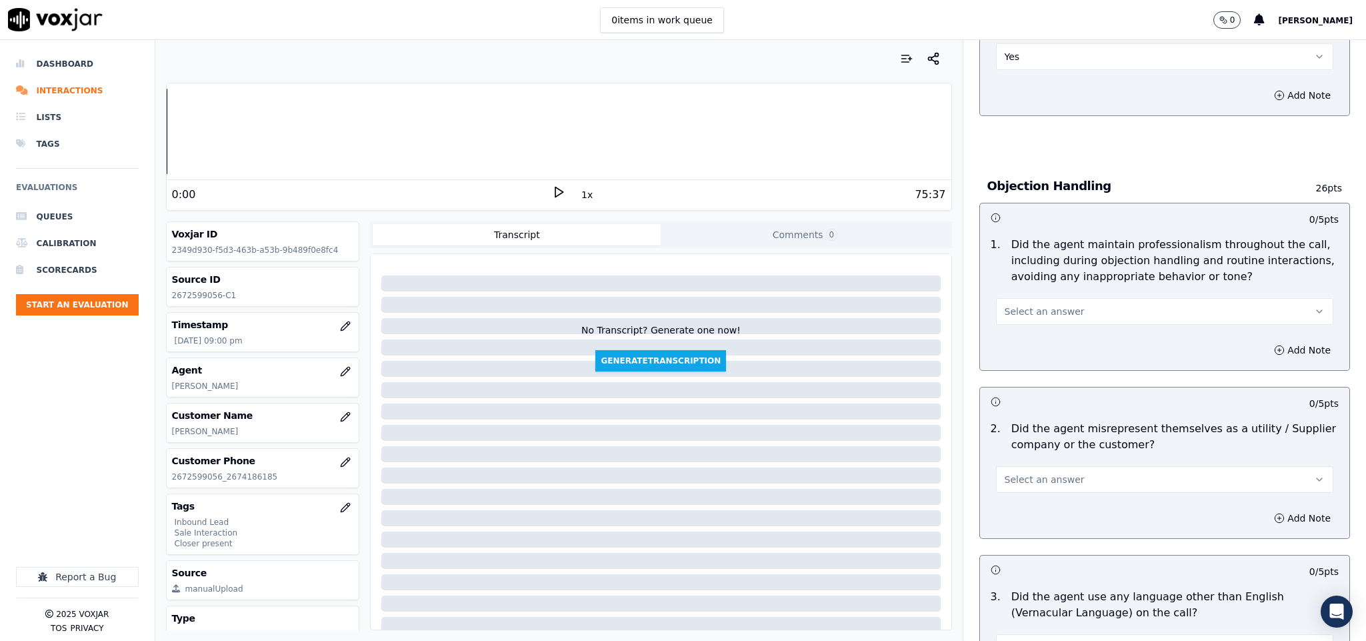
scroll to position [1400, 0]
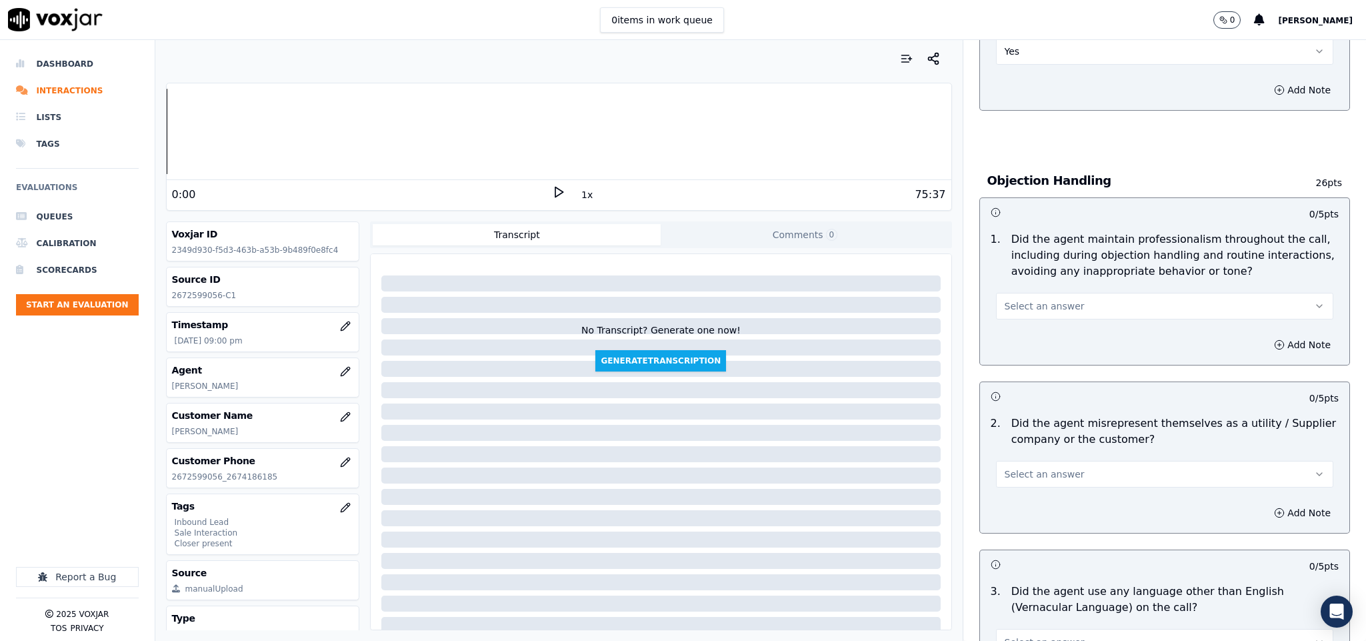
click at [1053, 299] on span "Select an answer" at bounding box center [1045, 305] width 80 height 13
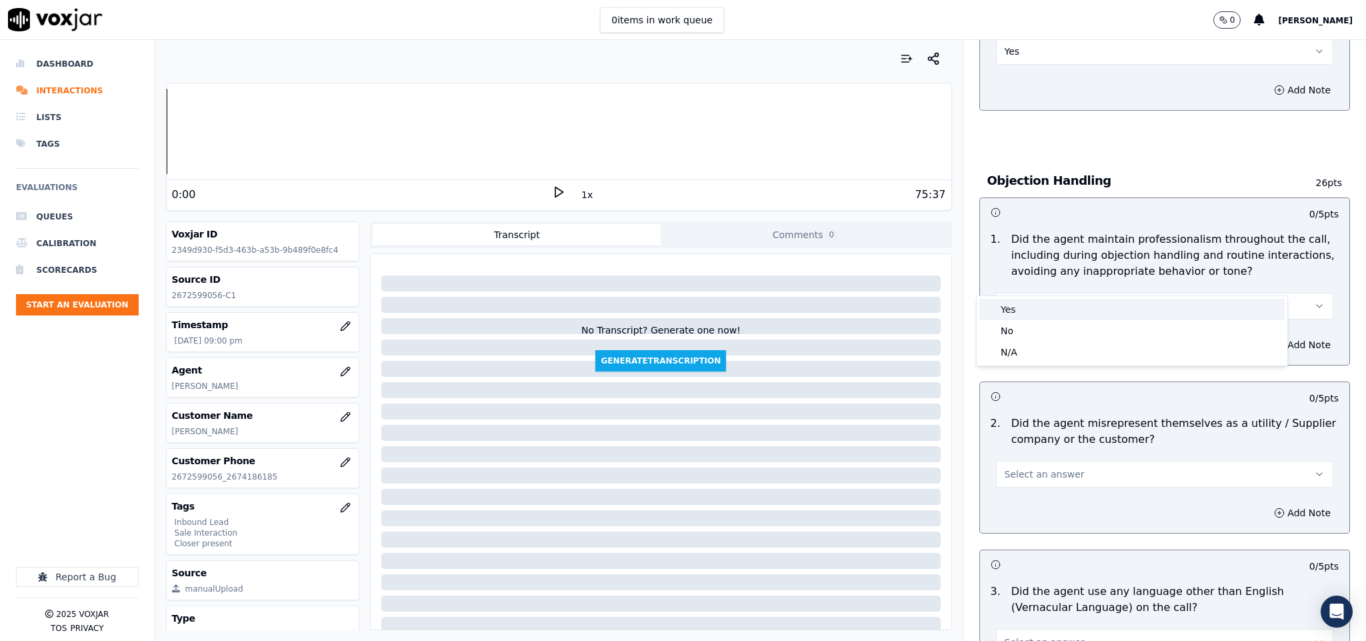
click at [1029, 302] on div "Yes" at bounding box center [1131, 309] width 305 height 21
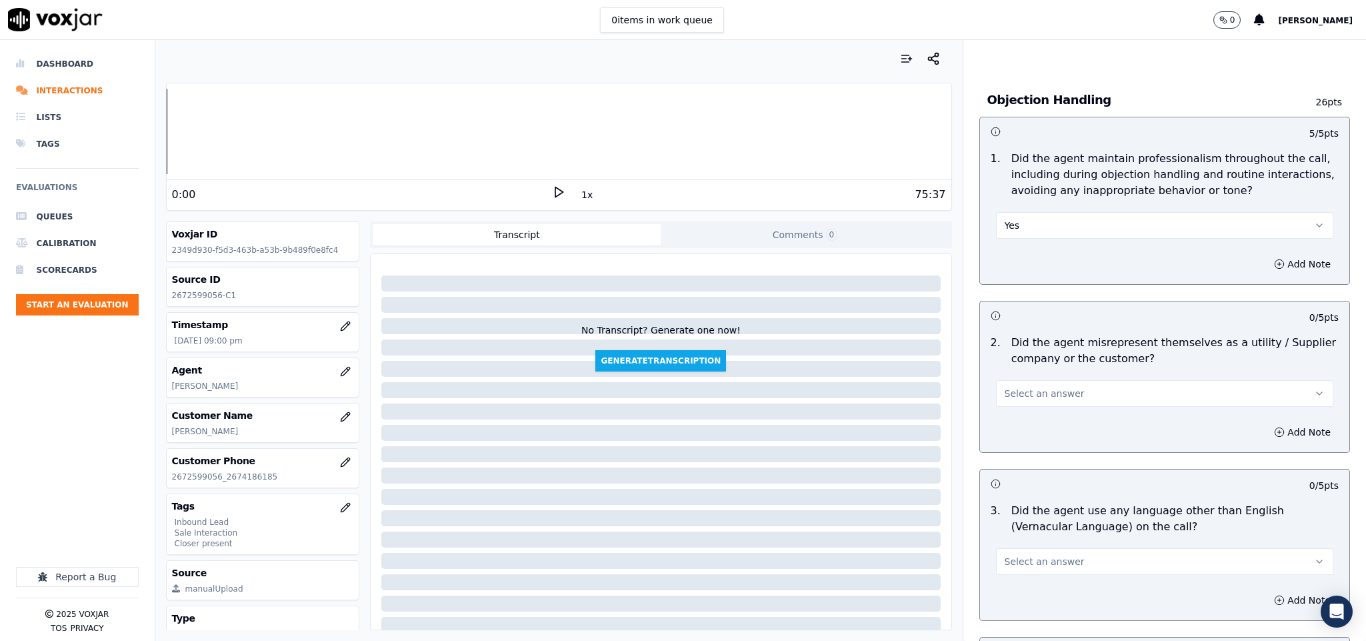
scroll to position [1600, 0]
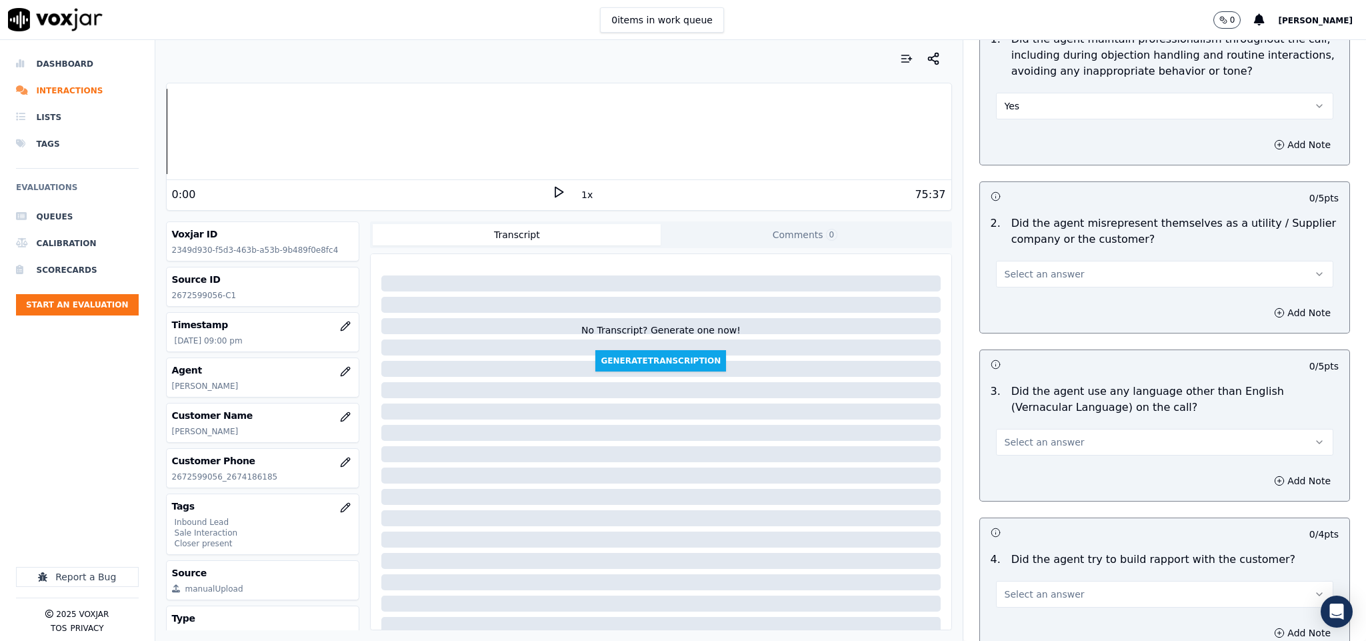
click at [1042, 267] on span "Select an answer" at bounding box center [1045, 273] width 80 height 13
click at [1032, 278] on div "Yes" at bounding box center [1131, 277] width 305 height 21
click at [1041, 261] on button "Yes" at bounding box center [1165, 274] width 338 height 27
click at [1018, 300] on div "No" at bounding box center [1131, 298] width 305 height 21
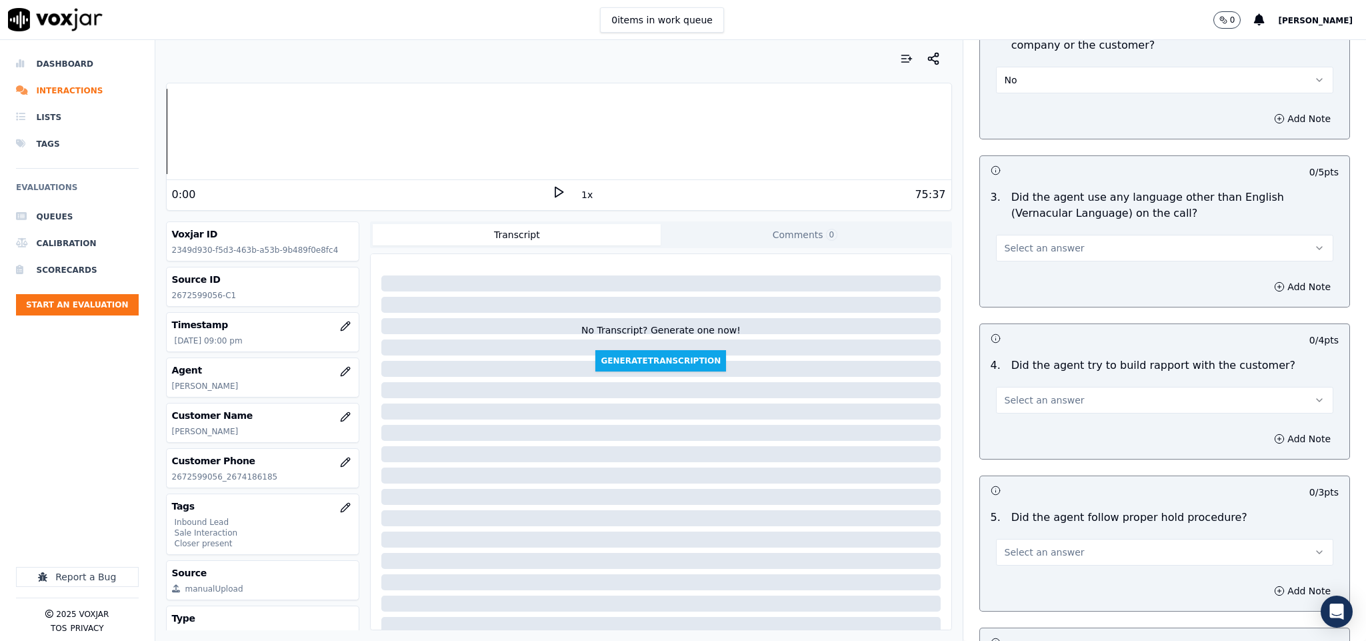
scroll to position [1800, 0]
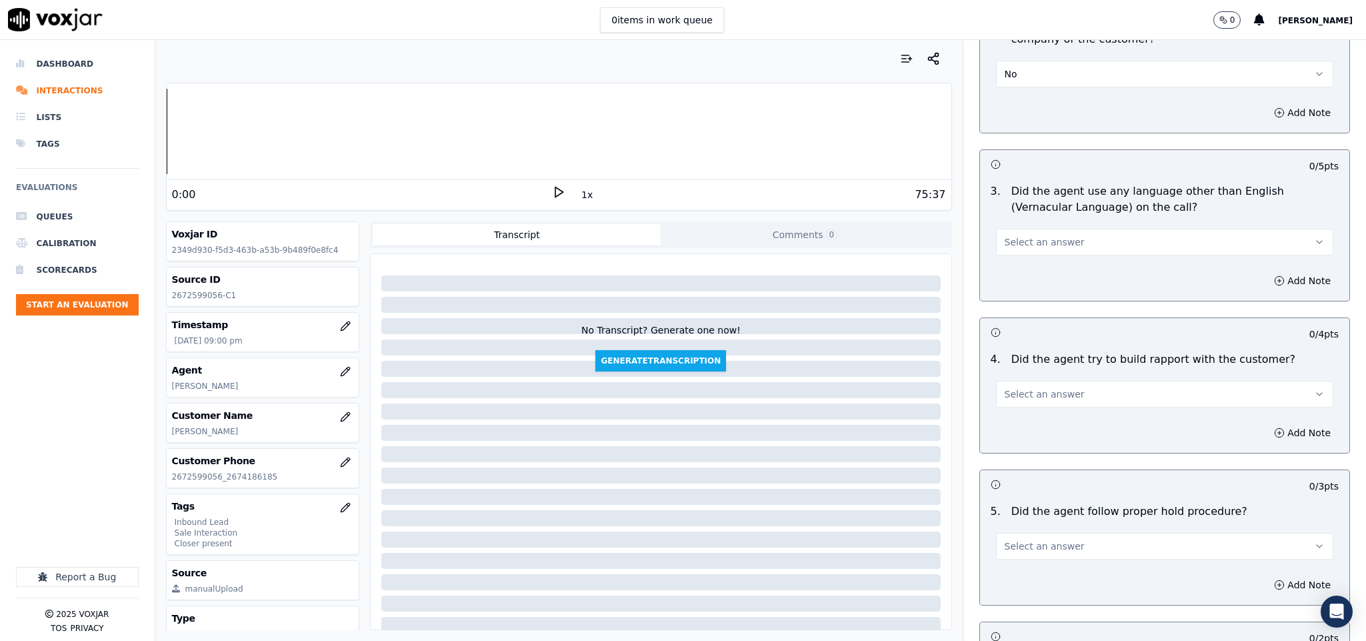
click at [1058, 229] on button "Select an answer" at bounding box center [1165, 242] width 338 height 27
click at [1018, 261] on div "No" at bounding box center [1131, 267] width 305 height 21
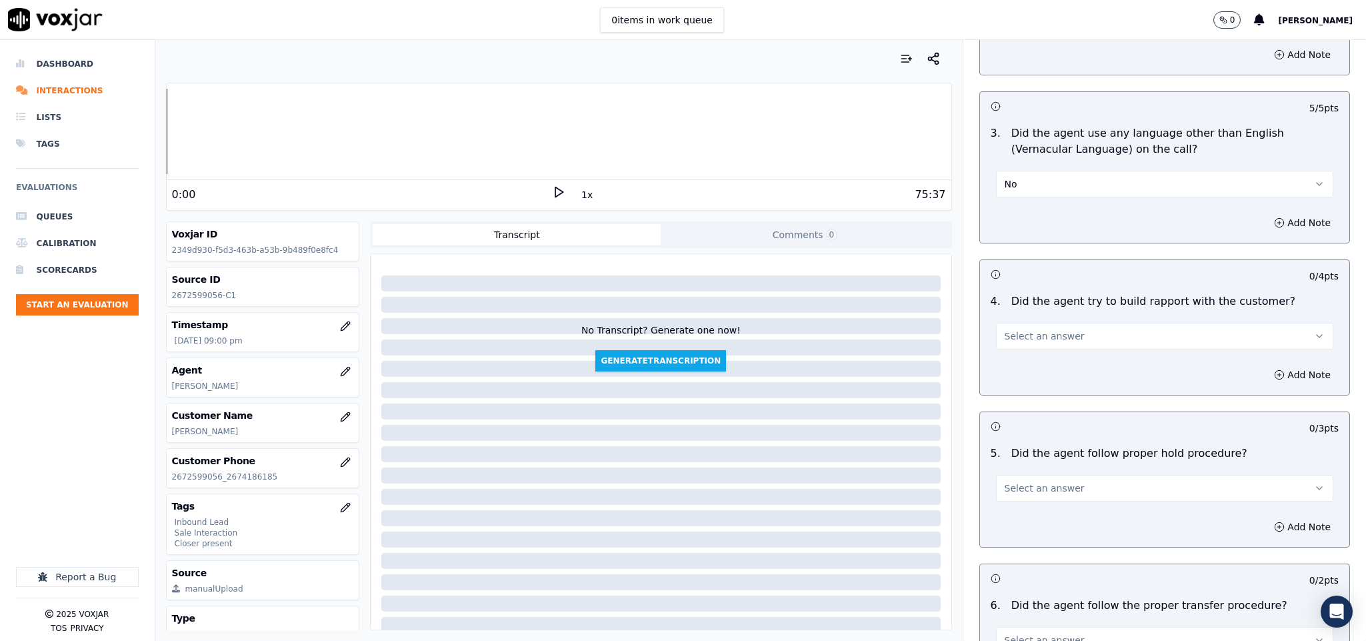
scroll to position [1900, 0]
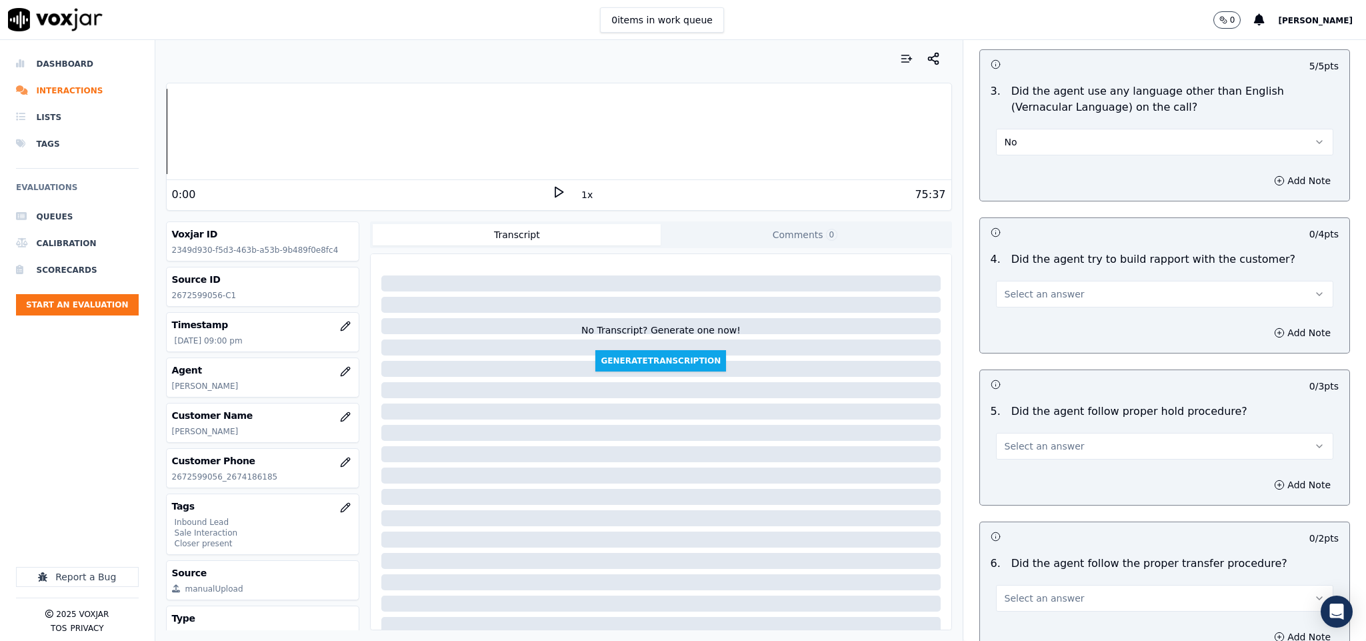
click at [1052, 281] on button "Select an answer" at bounding box center [1165, 294] width 338 height 27
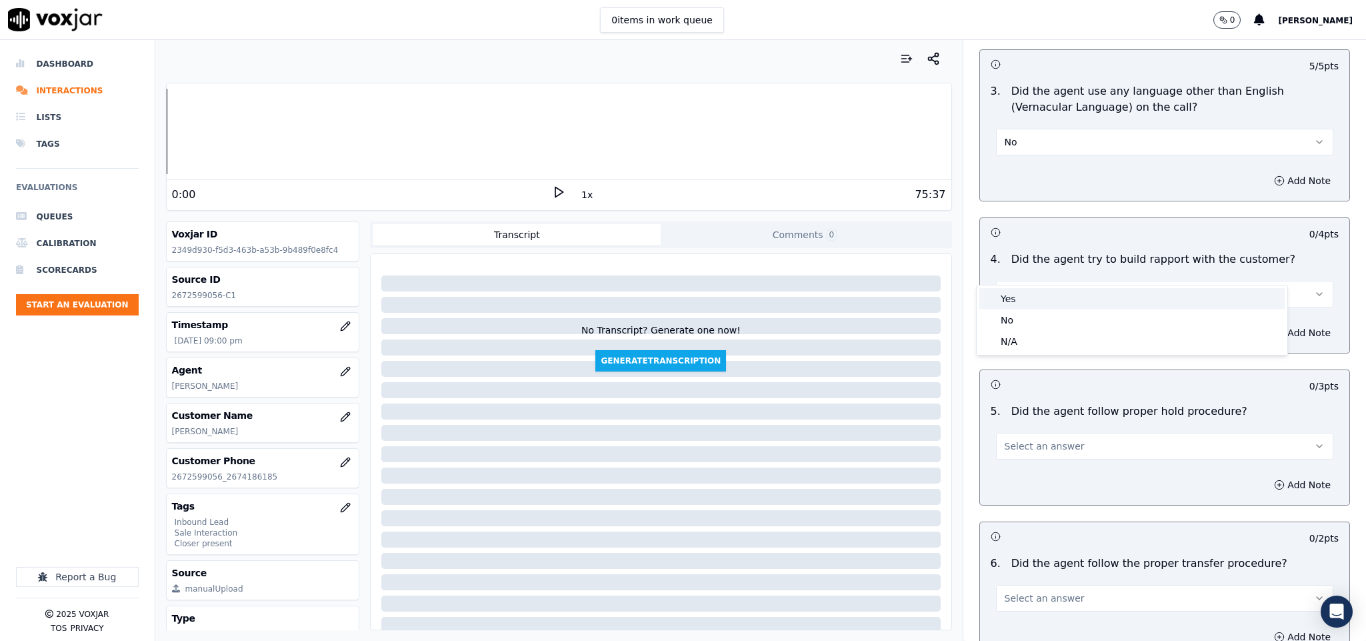
click at [1040, 289] on div "Yes" at bounding box center [1131, 298] width 305 height 21
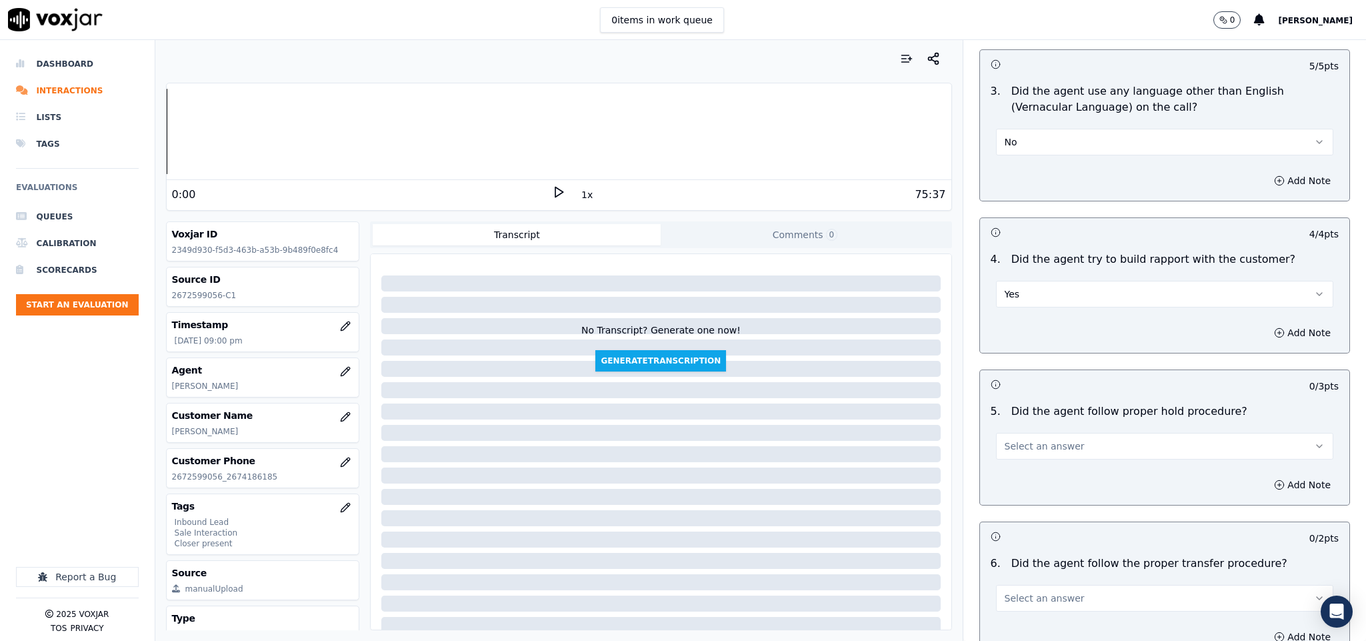
click at [1048, 281] on button "Yes" at bounding box center [1165, 294] width 338 height 27
click at [1035, 336] on div "N/A" at bounding box center [1131, 341] width 305 height 21
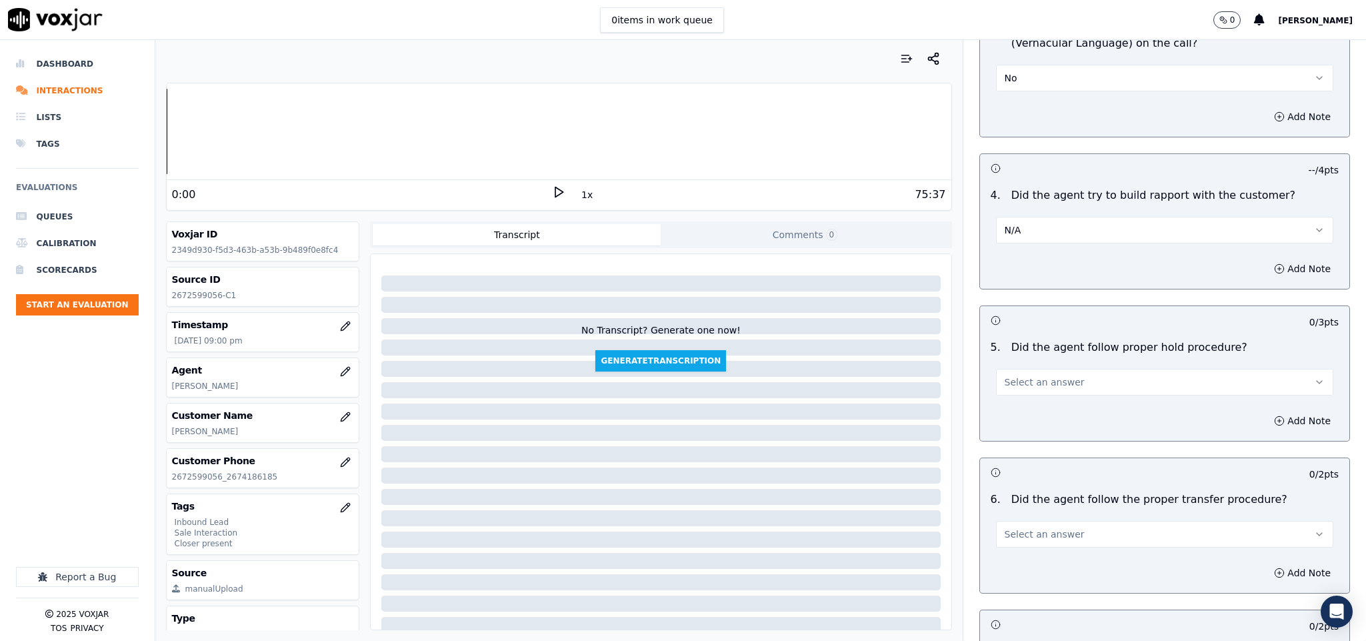
scroll to position [2000, 0]
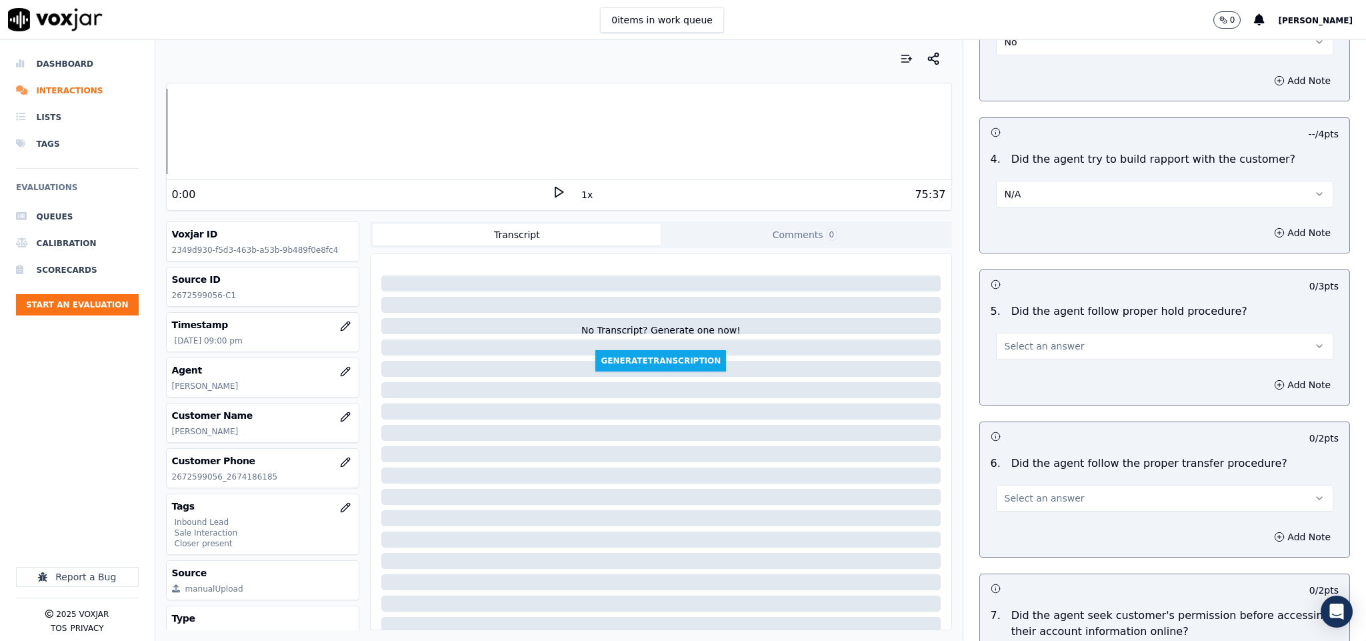
drag, startPoint x: 1040, startPoint y: 310, endPoint x: 1035, endPoint y: 325, distance: 15.6
click at [1040, 333] on button "Select an answer" at bounding box center [1165, 346] width 338 height 27
click at [1025, 356] on div "Yes" at bounding box center [1131, 351] width 305 height 21
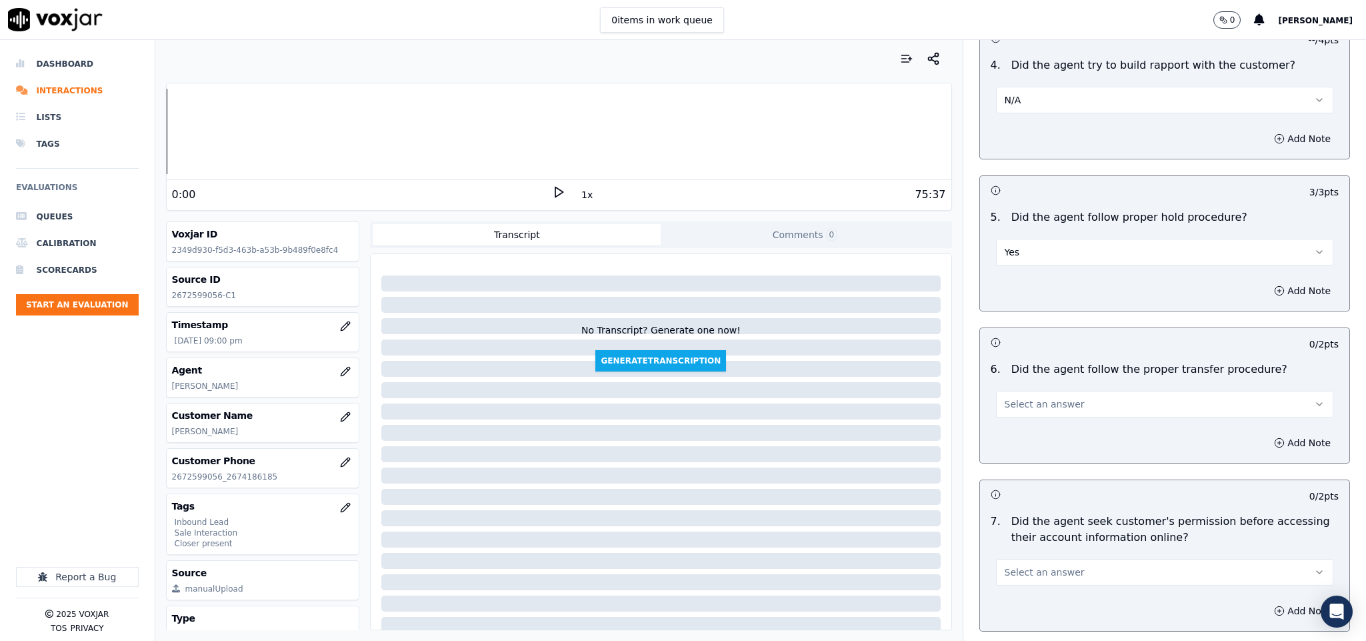
scroll to position [2200, 0]
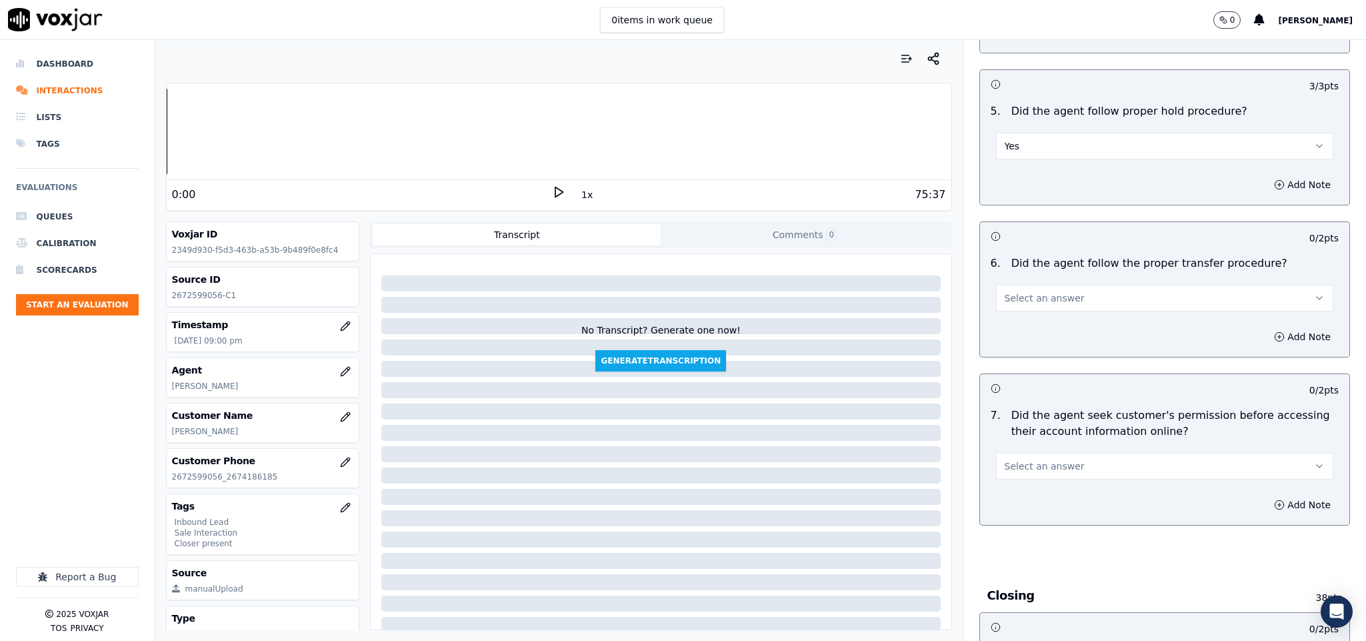
click at [1048, 291] on span "Select an answer" at bounding box center [1045, 297] width 80 height 13
click at [1029, 336] on div "N/A" at bounding box center [1131, 346] width 305 height 21
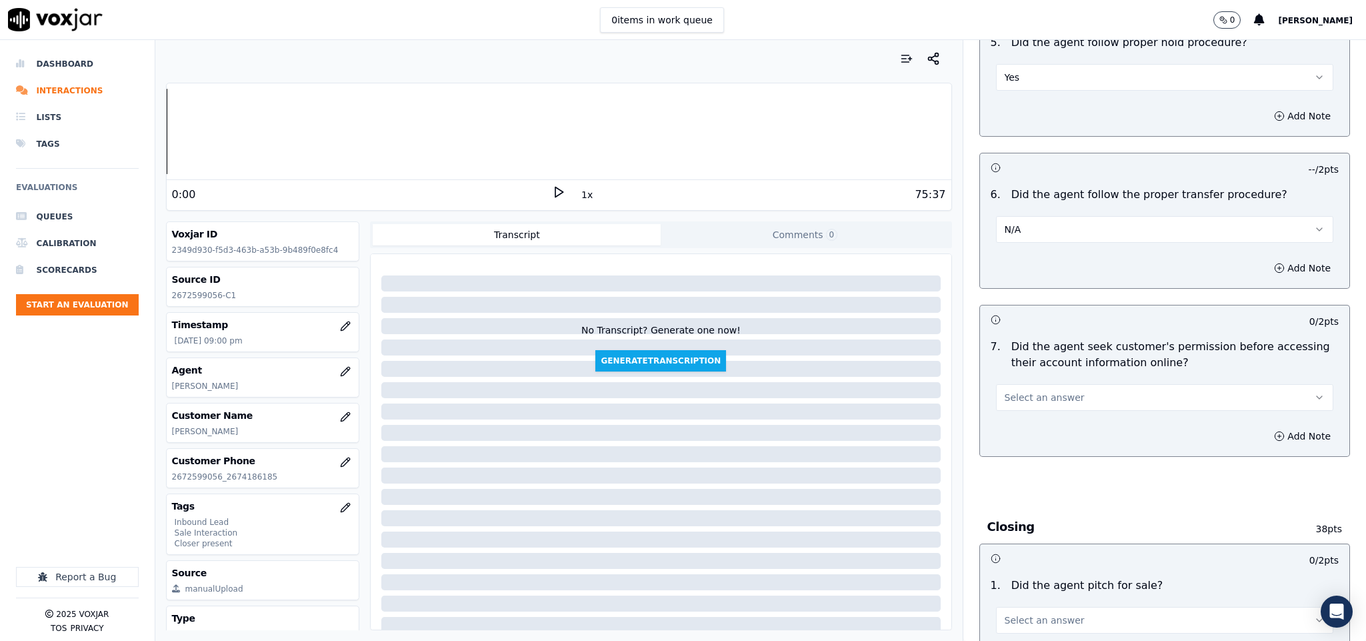
scroll to position [2400, 0]
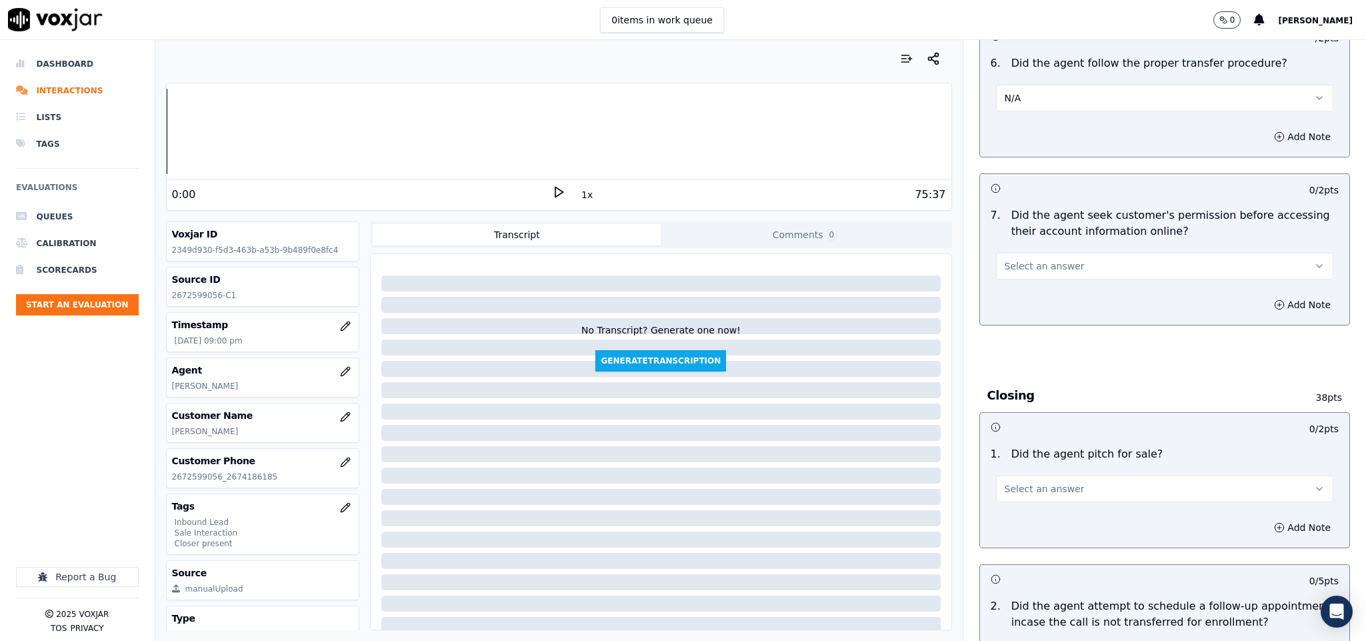
click at [1030, 85] on button "N/A" at bounding box center [1165, 98] width 338 height 27
click at [1028, 120] on div "No" at bounding box center [1131, 125] width 305 height 21
click at [1077, 253] on button "Select an answer" at bounding box center [1165, 266] width 338 height 27
click at [1040, 297] on div "No" at bounding box center [1131, 293] width 305 height 21
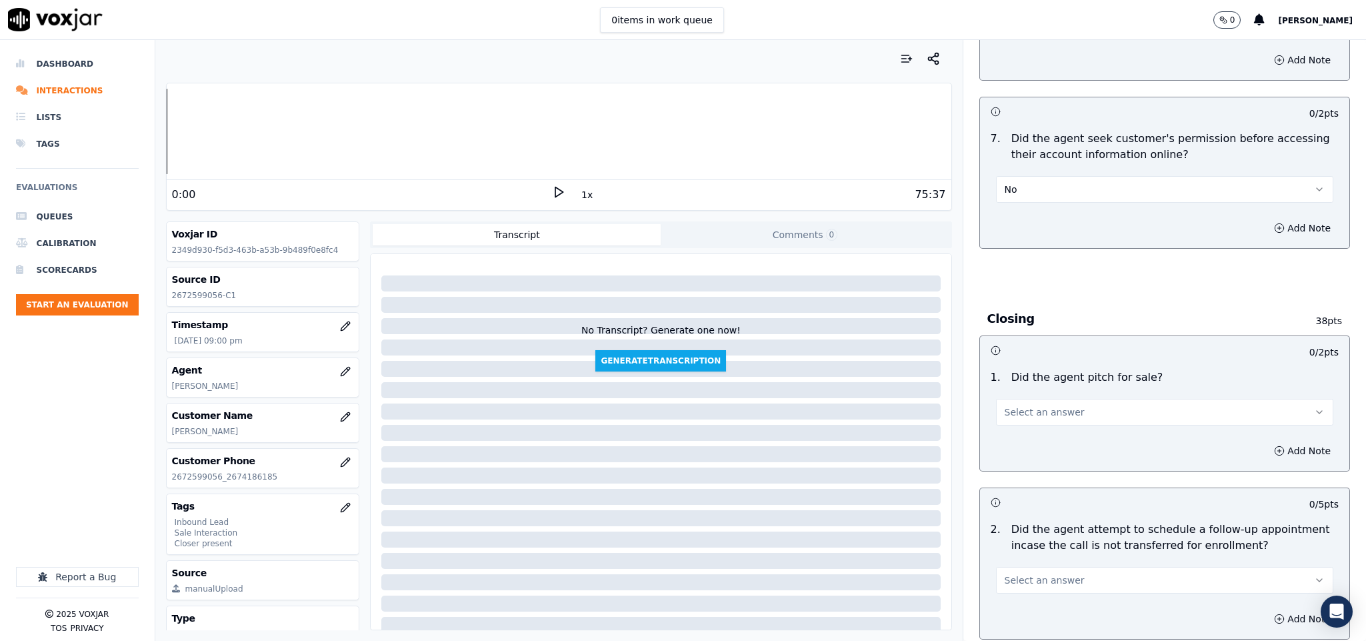
scroll to position [2600, 0]
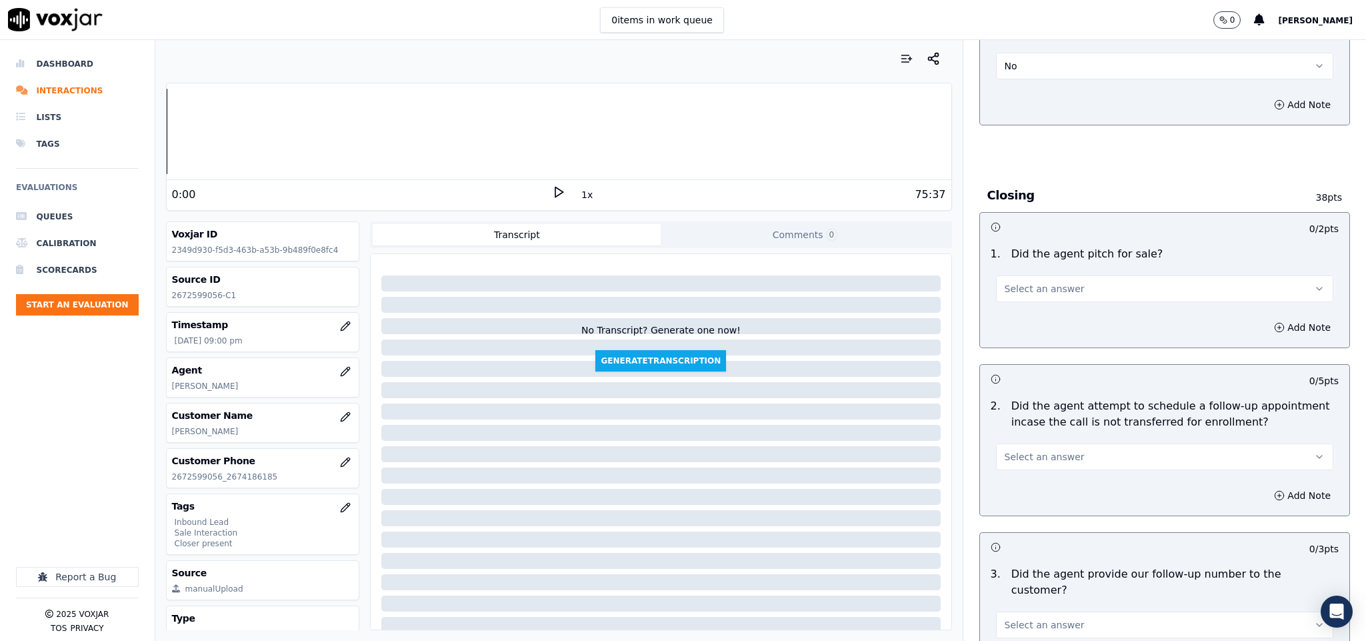
click at [1053, 275] on button "Select an answer" at bounding box center [1165, 288] width 338 height 27
click at [1031, 301] on div "Yes" at bounding box center [1131, 295] width 305 height 21
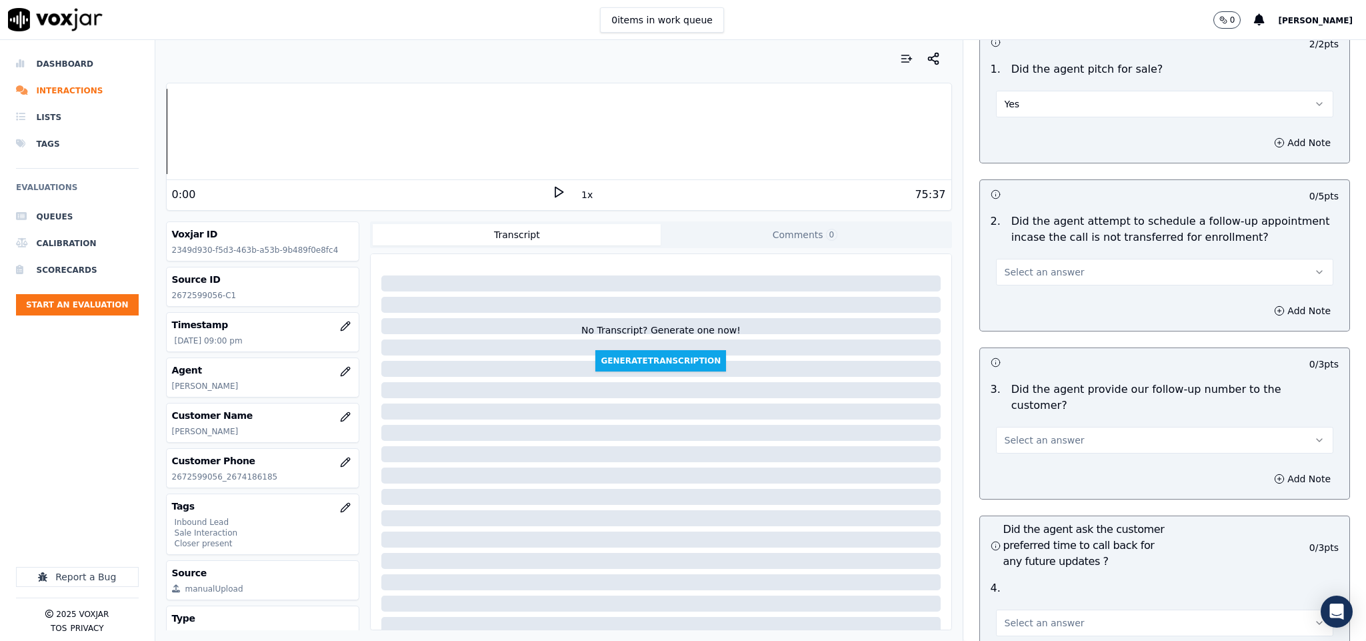
scroll to position [2800, 0]
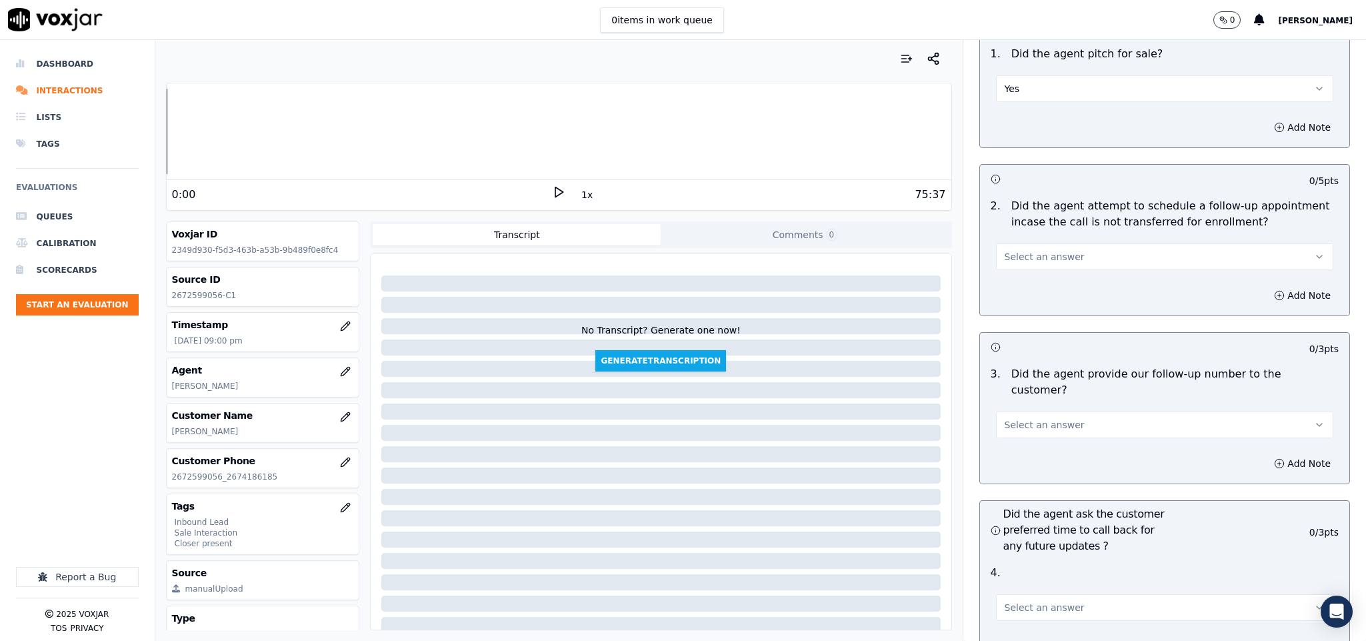
click at [1097, 243] on button "Select an answer" at bounding box center [1165, 256] width 338 height 27
click at [1037, 299] on div "N/A" at bounding box center [1131, 306] width 305 height 21
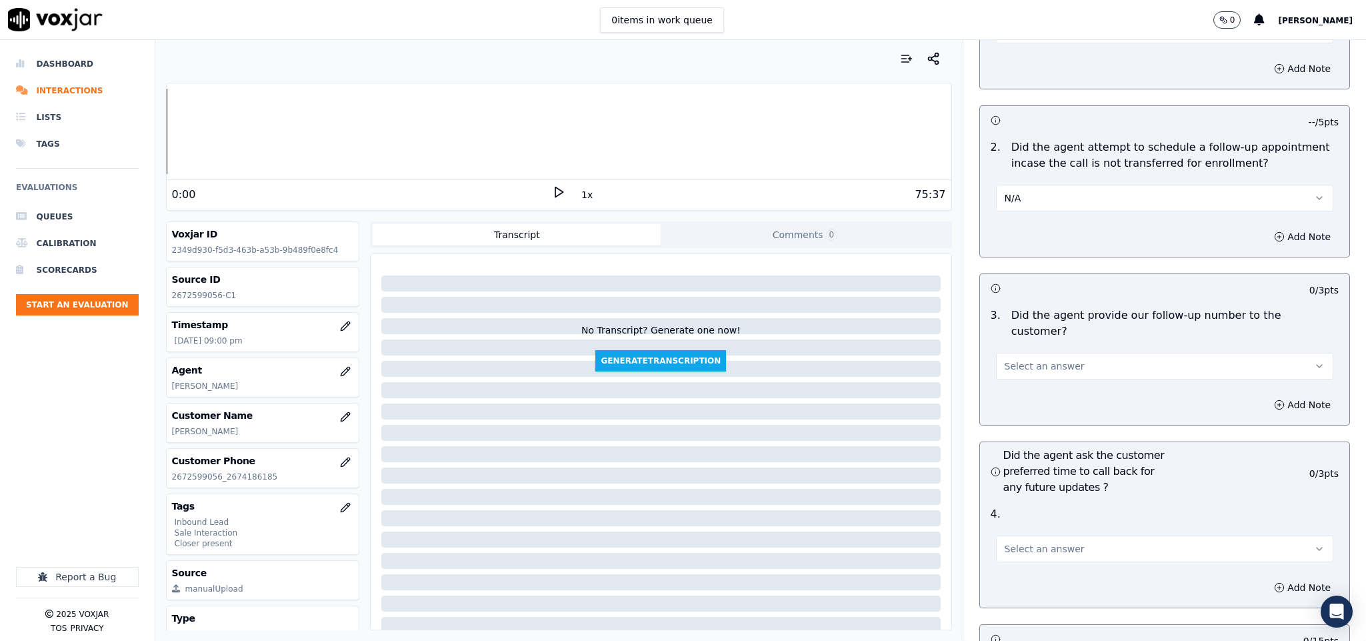
scroll to position [2900, 0]
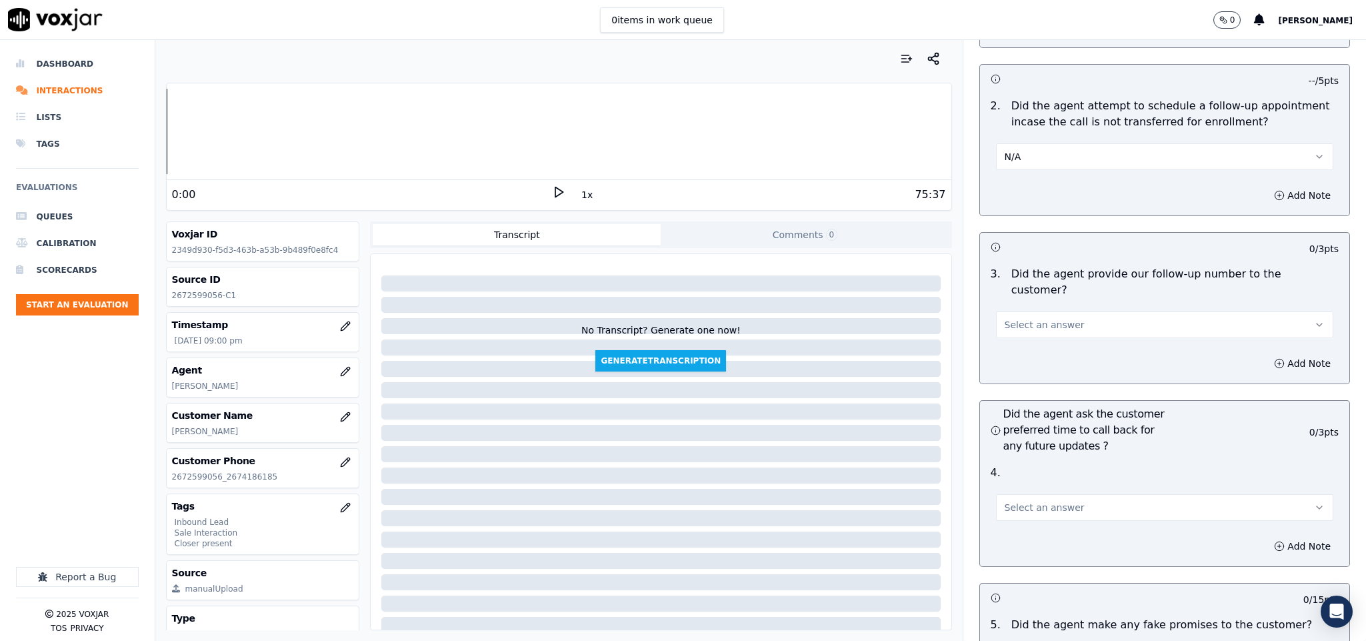
click at [1078, 311] on button "Select an answer" at bounding box center [1165, 324] width 338 height 27
click at [1030, 364] on div "N/A" at bounding box center [1131, 359] width 305 height 21
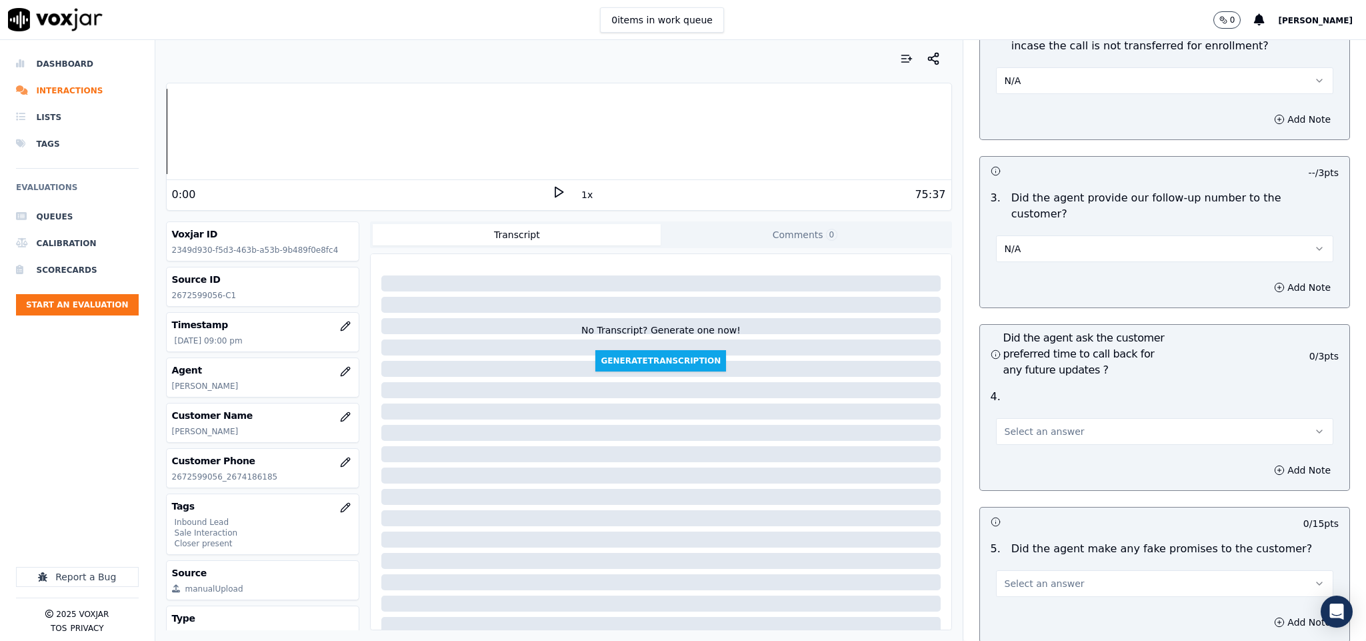
scroll to position [3100, 0]
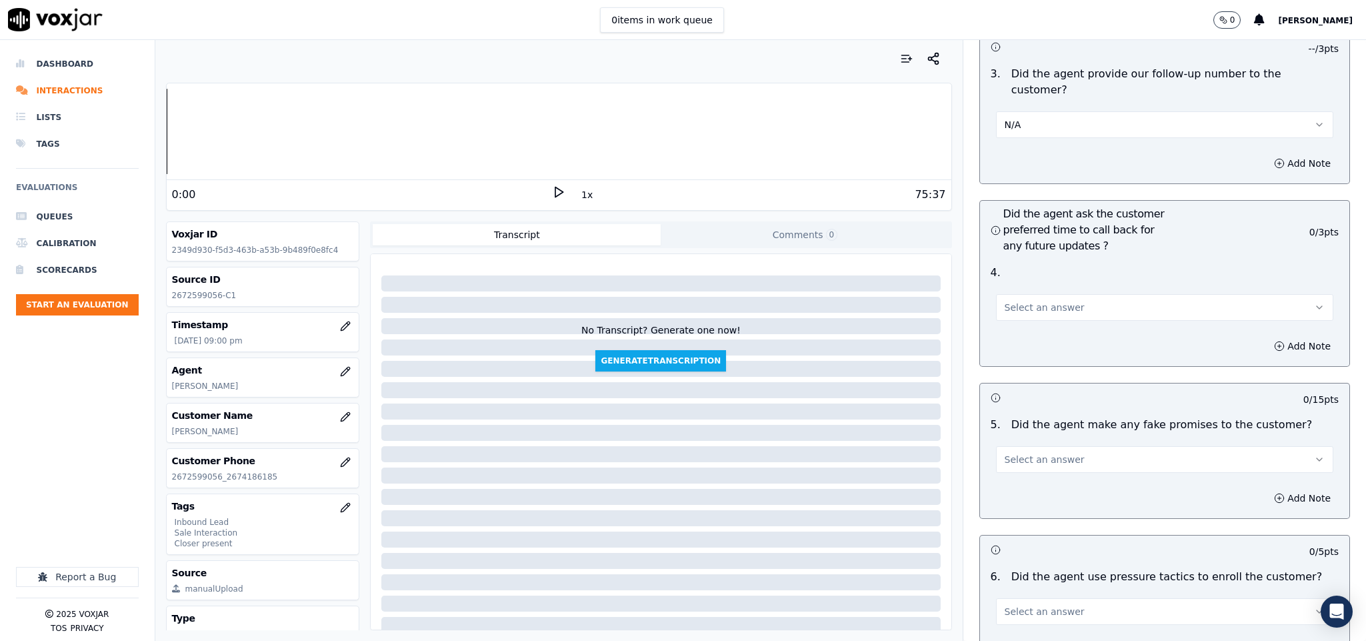
click at [1055, 294] on button "Select an answer" at bounding box center [1165, 307] width 338 height 27
click at [1033, 337] on div "N/A" at bounding box center [1131, 342] width 305 height 21
click at [1076, 446] on button "Select an answer" at bounding box center [1165, 459] width 338 height 27
click at [1056, 467] on div "No" at bounding box center [1131, 473] width 305 height 21
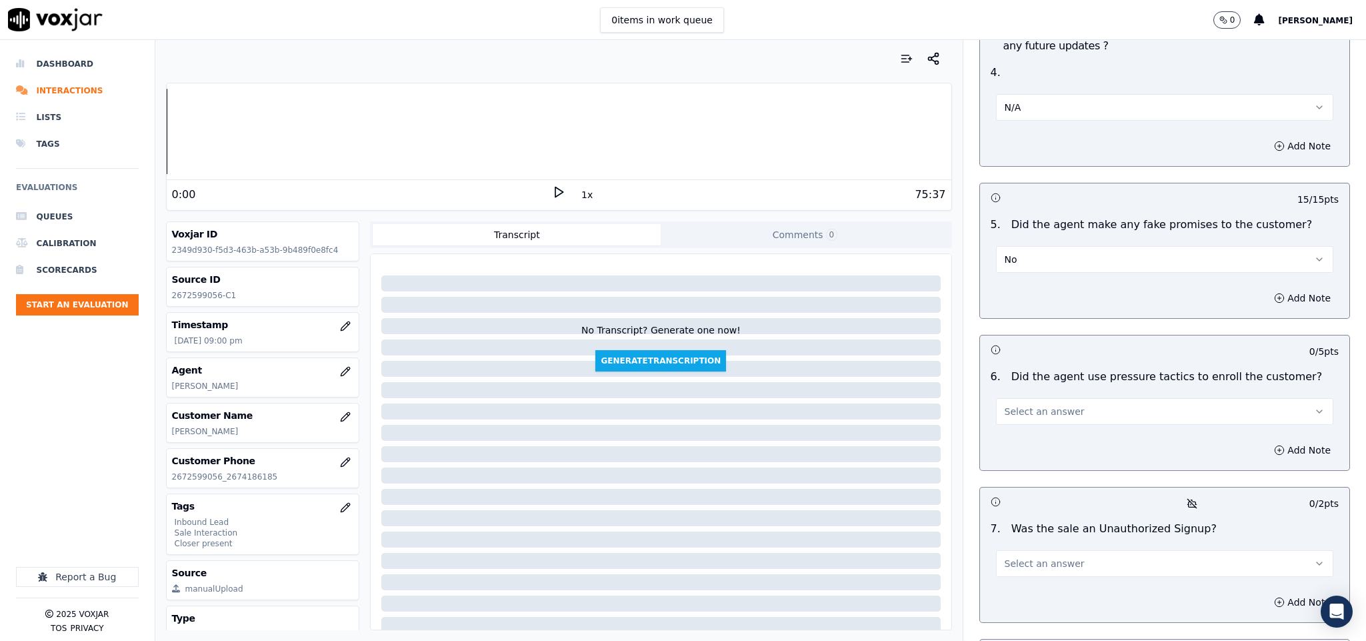
click at [1084, 398] on button "Select an answer" at bounding box center [1165, 411] width 338 height 27
click at [1058, 421] on div "No" at bounding box center [1131, 426] width 305 height 21
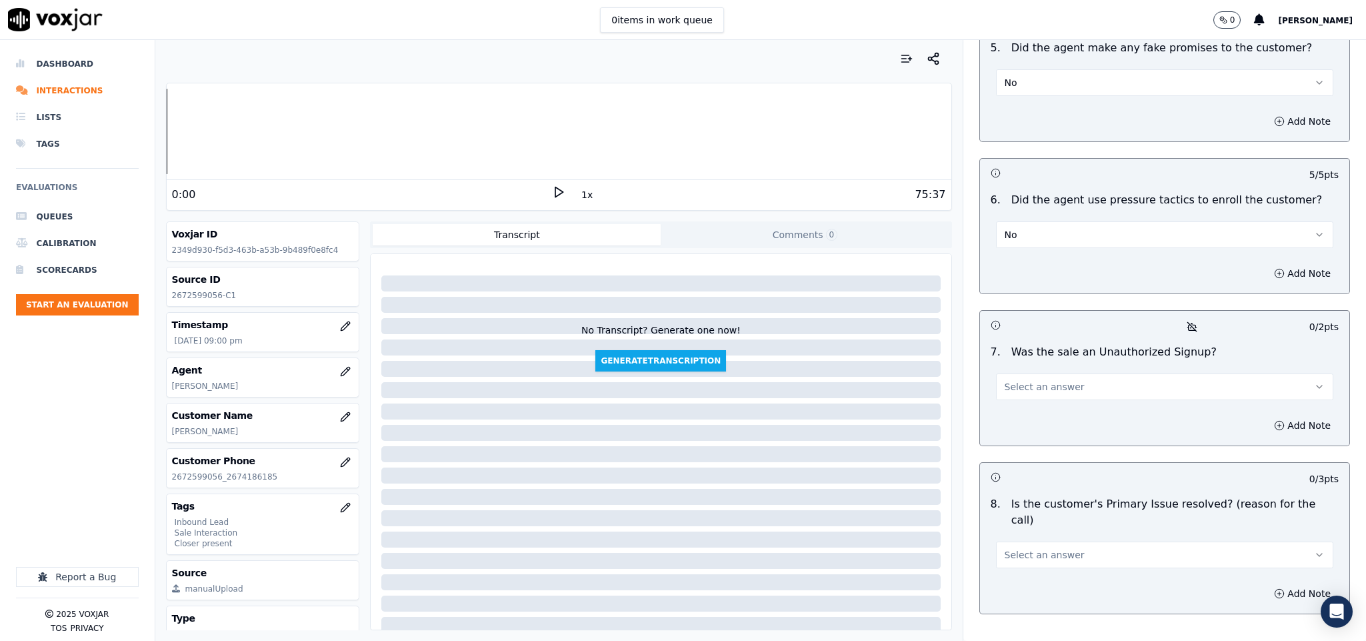
scroll to position [3523, 0]
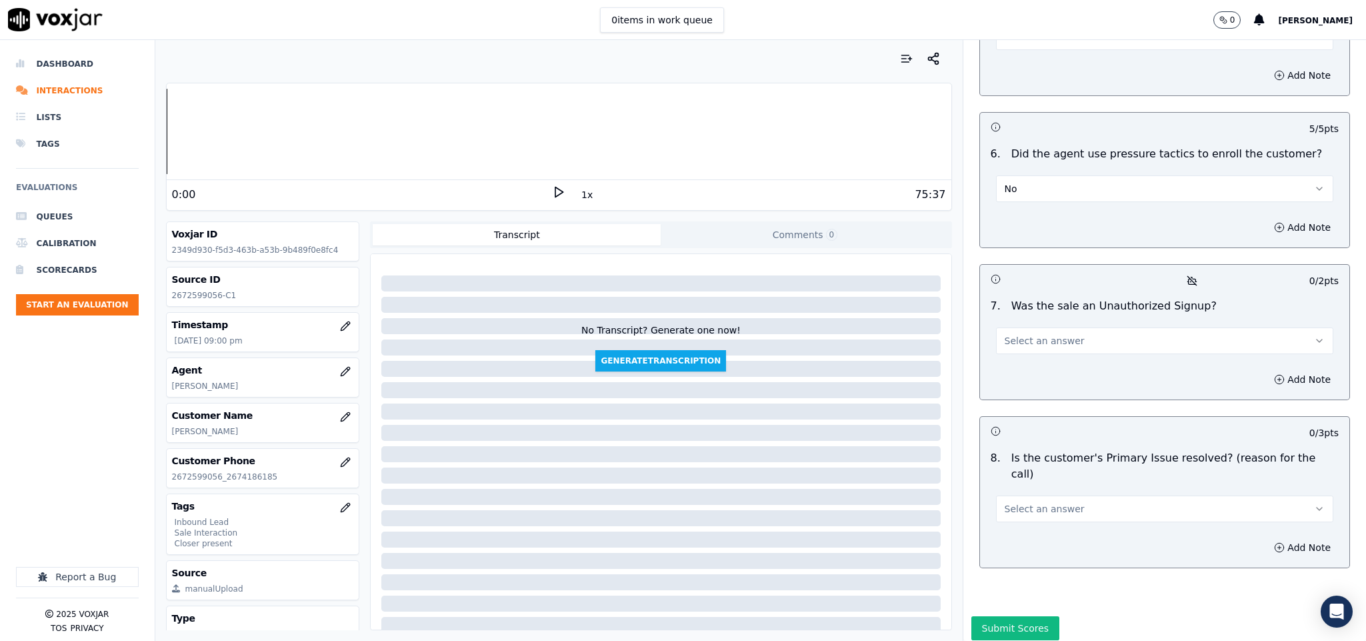
click at [1093, 327] on button "Select an answer" at bounding box center [1165, 340] width 338 height 27
click at [1050, 358] on div "No" at bounding box center [1131, 355] width 305 height 21
click at [1100, 495] on button "Select an answer" at bounding box center [1165, 508] width 338 height 27
click at [1043, 485] on div "Yes" at bounding box center [1131, 487] width 305 height 21
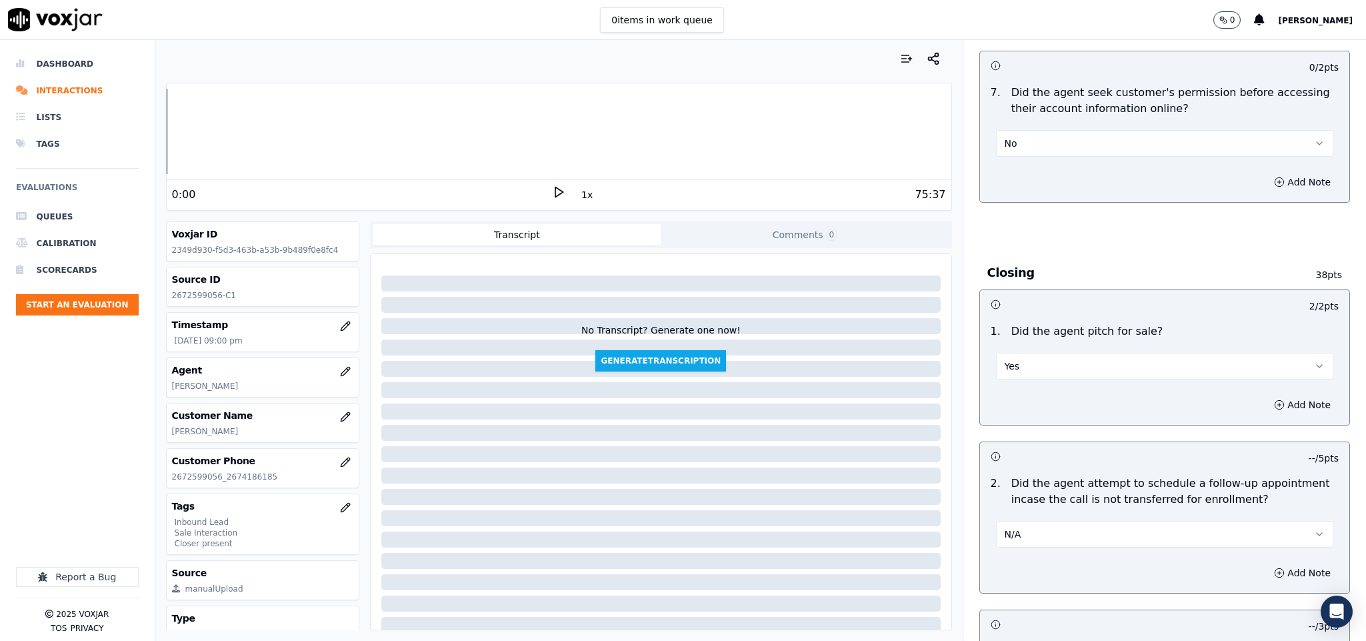
scroll to position [2423, 0]
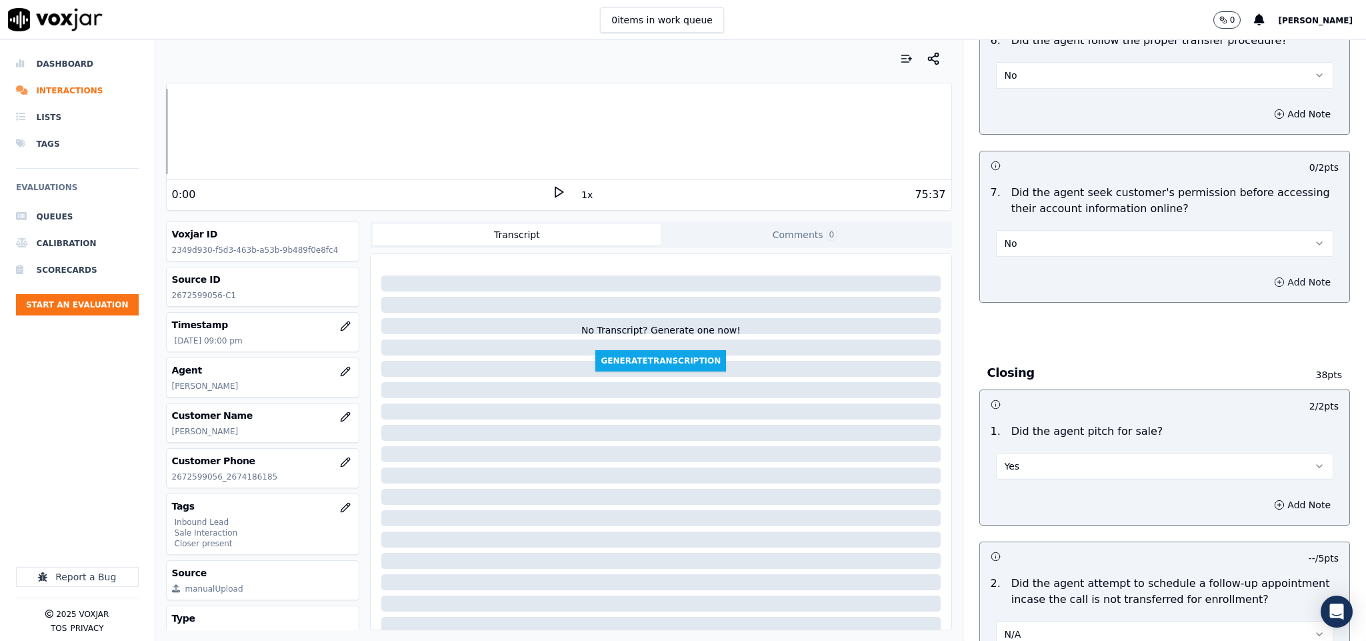
click at [1266, 273] on button "Add Note" at bounding box center [1302, 282] width 73 height 19
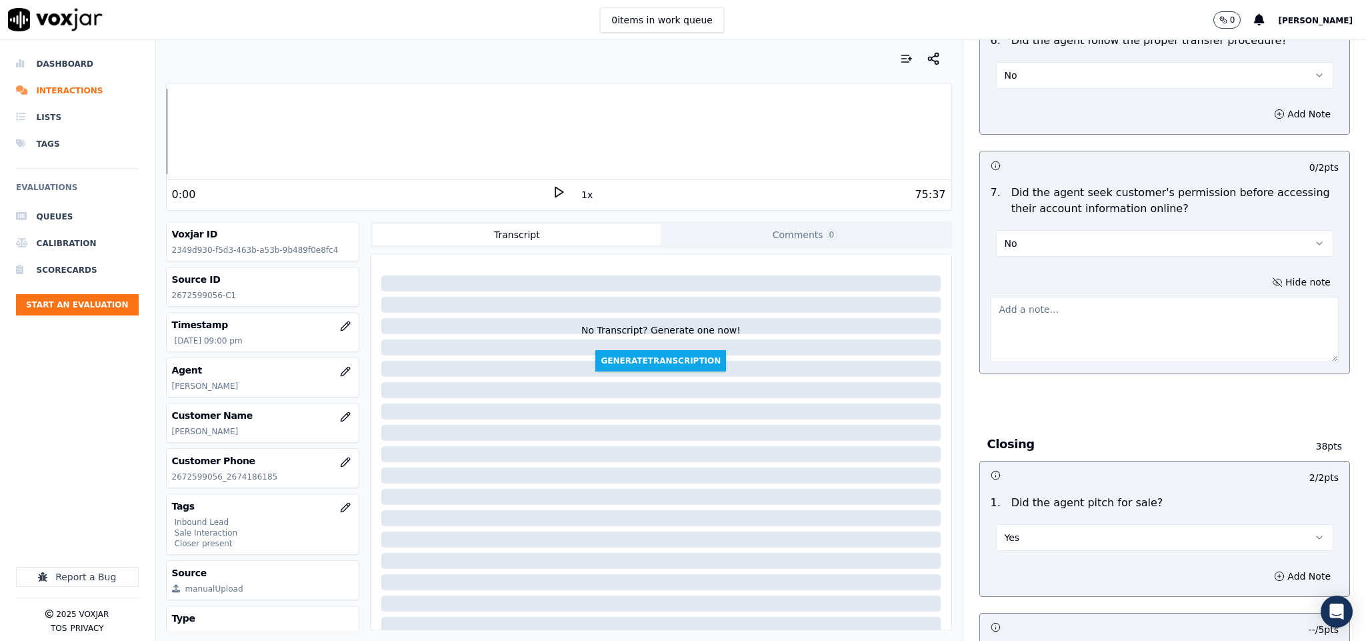
click at [1194, 297] on textarea at bounding box center [1165, 329] width 349 height 65
paste textarea "@7:45 Chester - total due amount on the account is $186.11. <> The agent must a…"
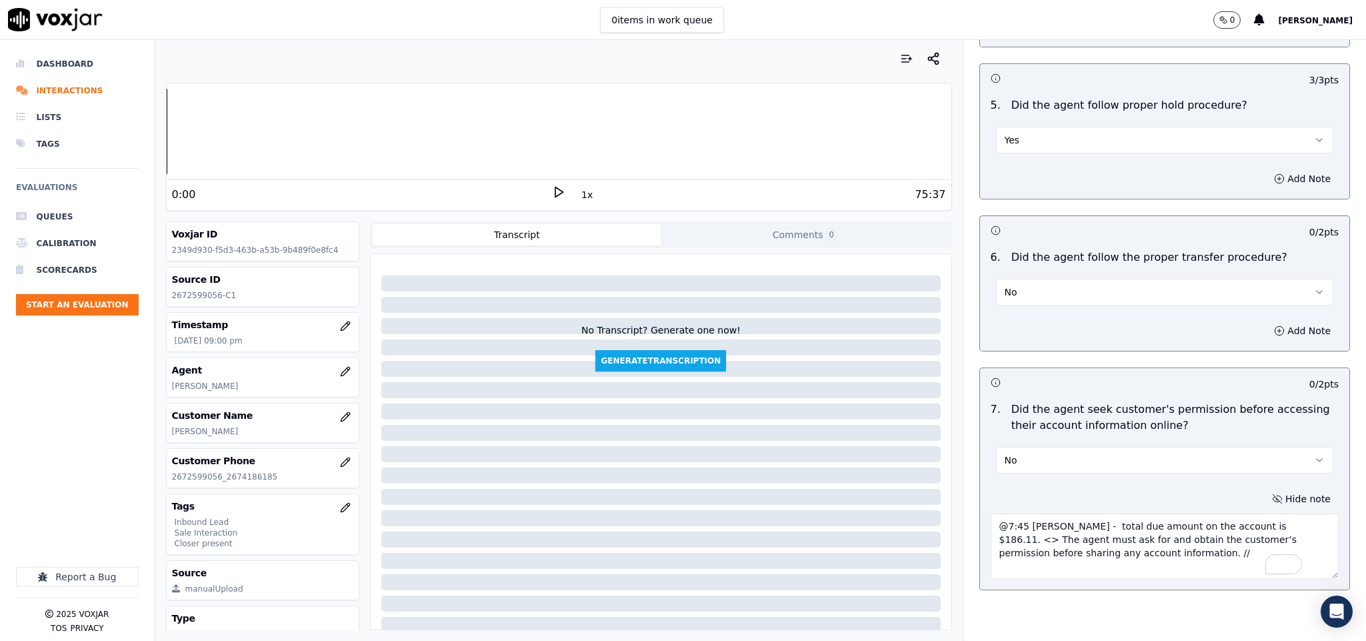
scroll to position [2106, 0]
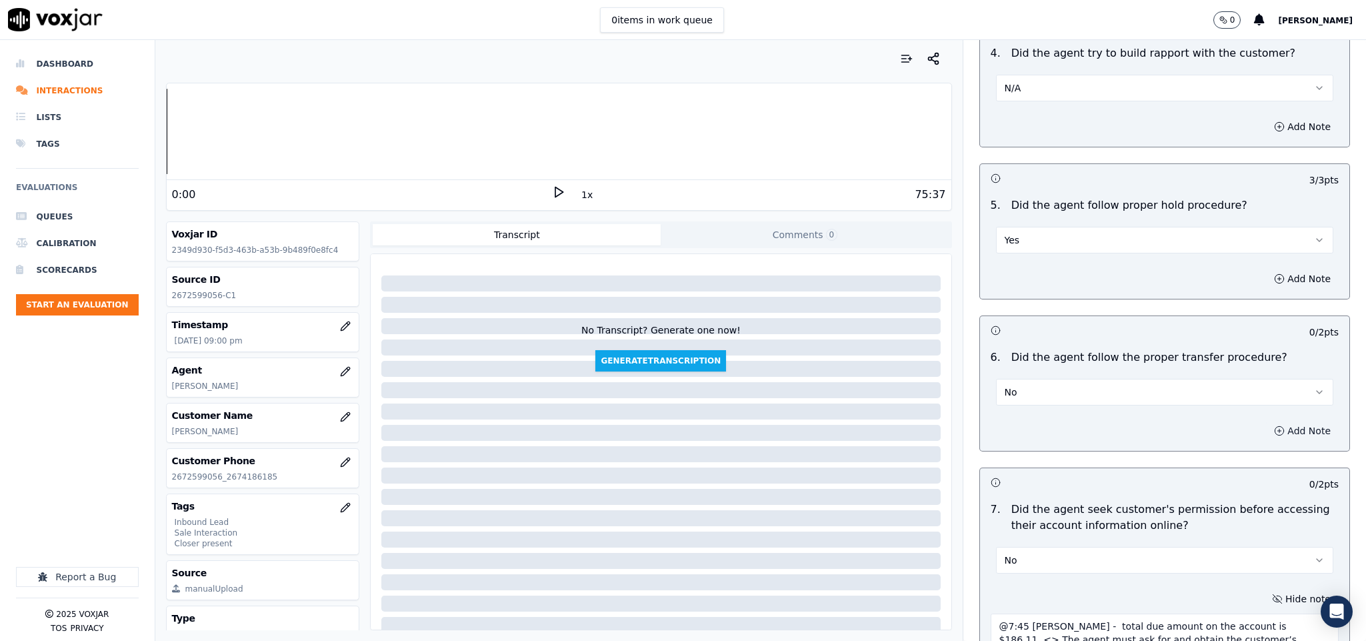
type textarea "@7:45 Chester - total due amount on the account is $186.11. <> The agent must a…"
click at [1266, 421] on button "Add Note" at bounding box center [1302, 430] width 73 height 19
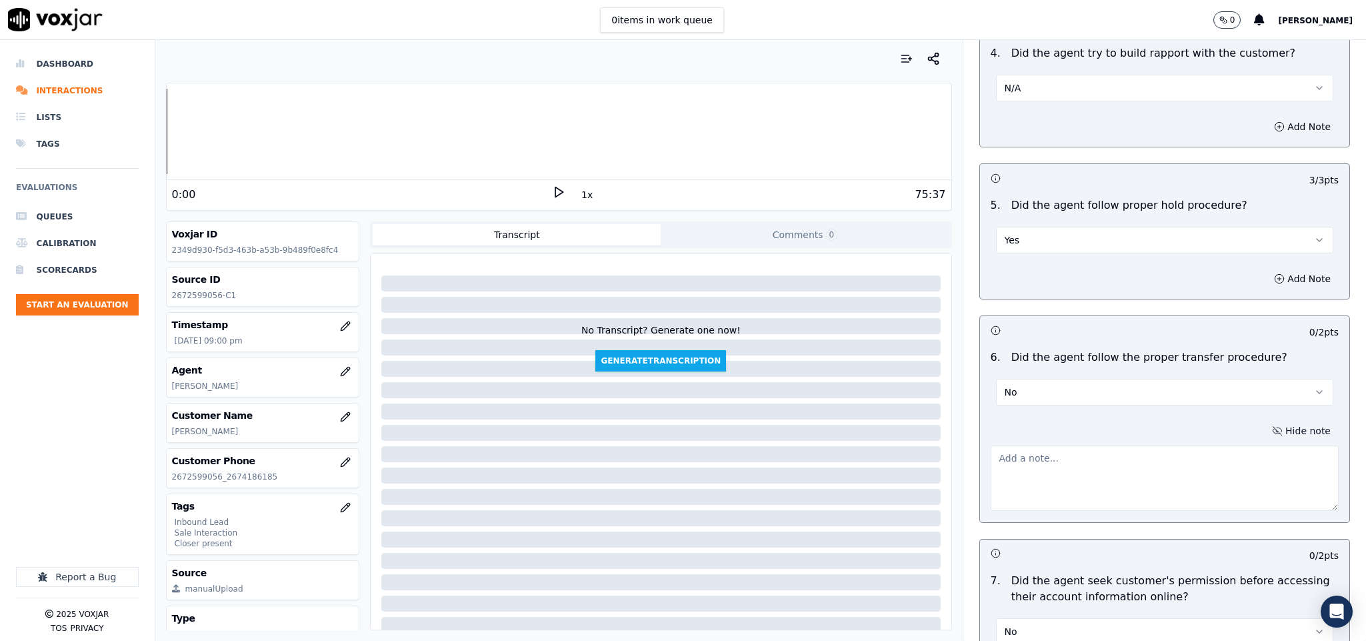
click at [1161, 445] on textarea at bounding box center [1165, 477] width 349 height 65
click at [1053, 379] on button "No" at bounding box center [1165, 392] width 338 height 27
click at [1048, 393] on div "Yes" at bounding box center [1131, 397] width 305 height 21
click at [1260, 440] on div at bounding box center [1165, 475] width 349 height 71
click at [1264, 421] on button "Hide note" at bounding box center [1301, 430] width 75 height 19
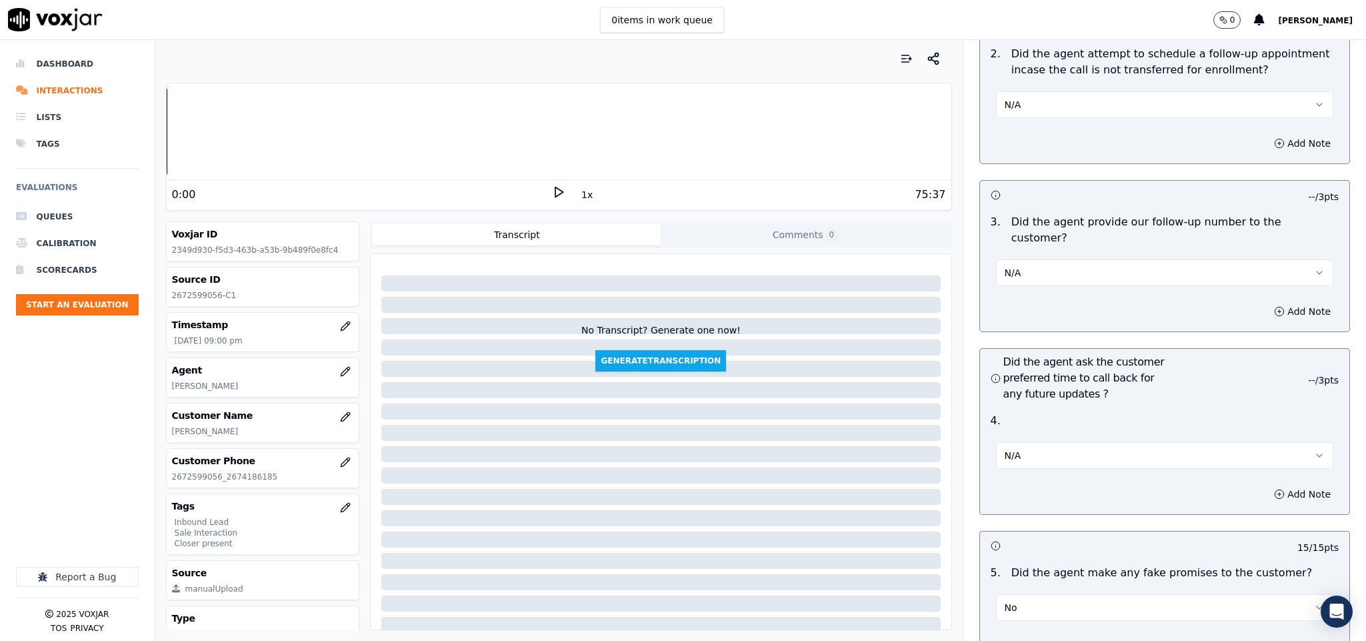
scroll to position [2995, 0]
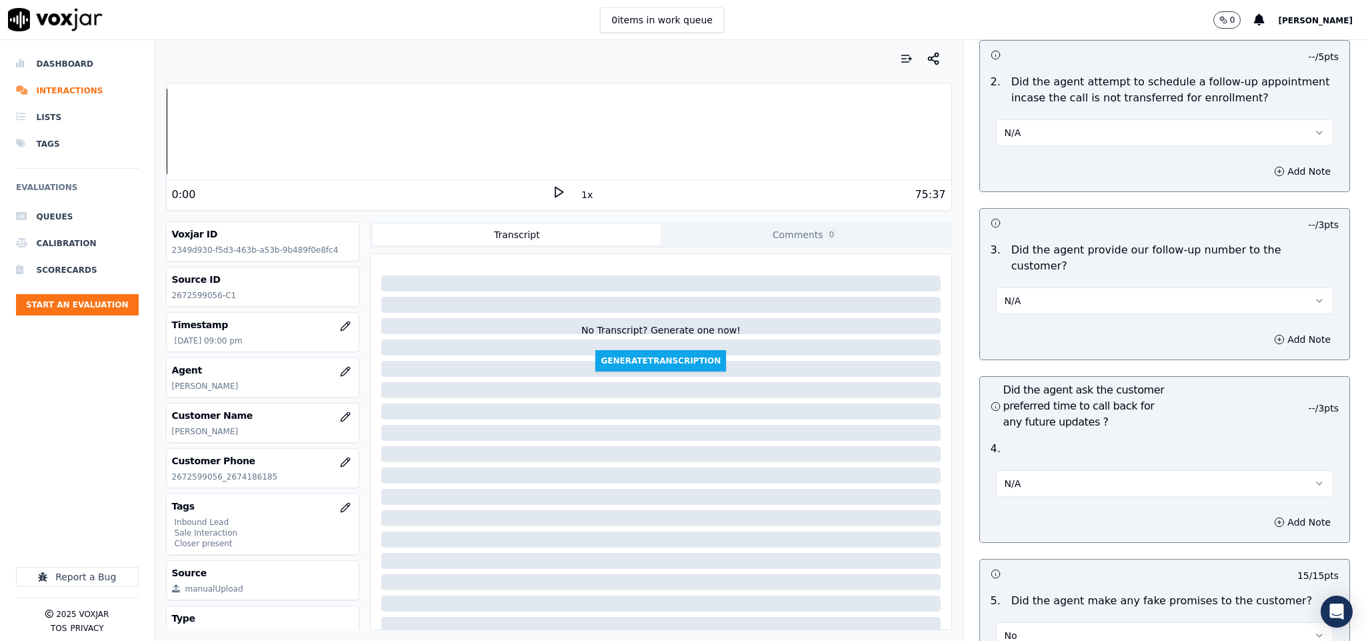
click at [1050, 287] on button "N/A" at bounding box center [1165, 300] width 338 height 27
click at [1032, 288] on div "Yes" at bounding box center [1131, 293] width 305 height 21
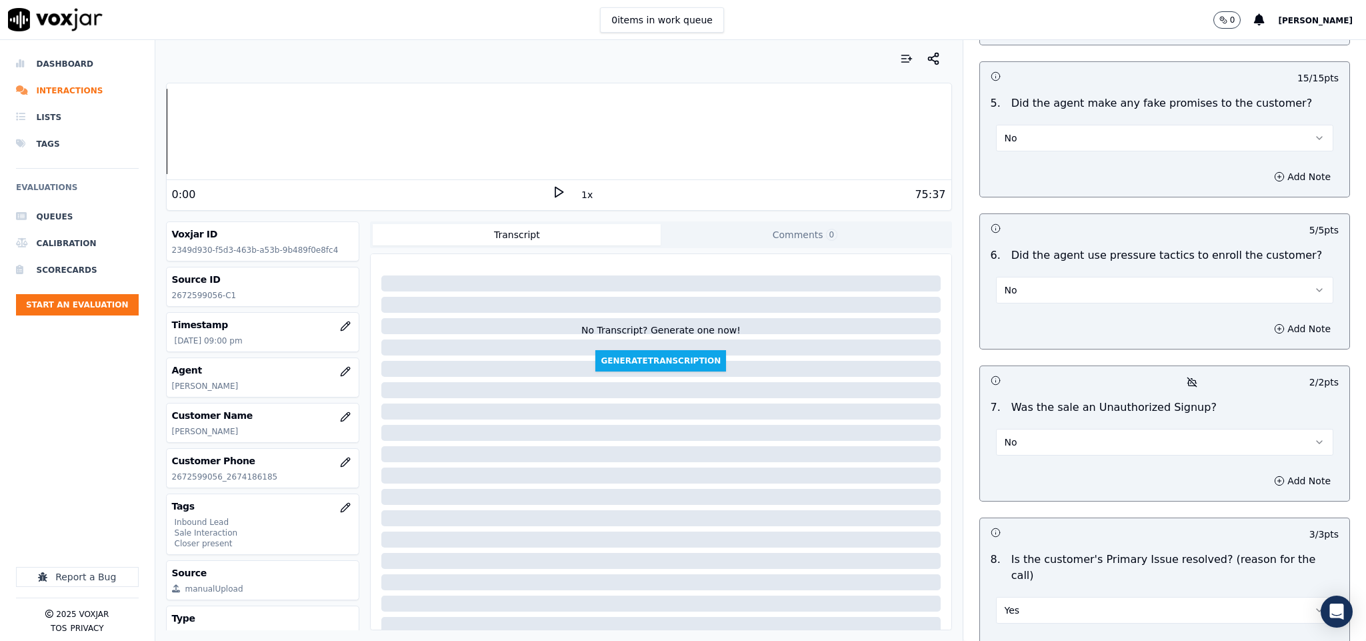
scroll to position [3595, 0]
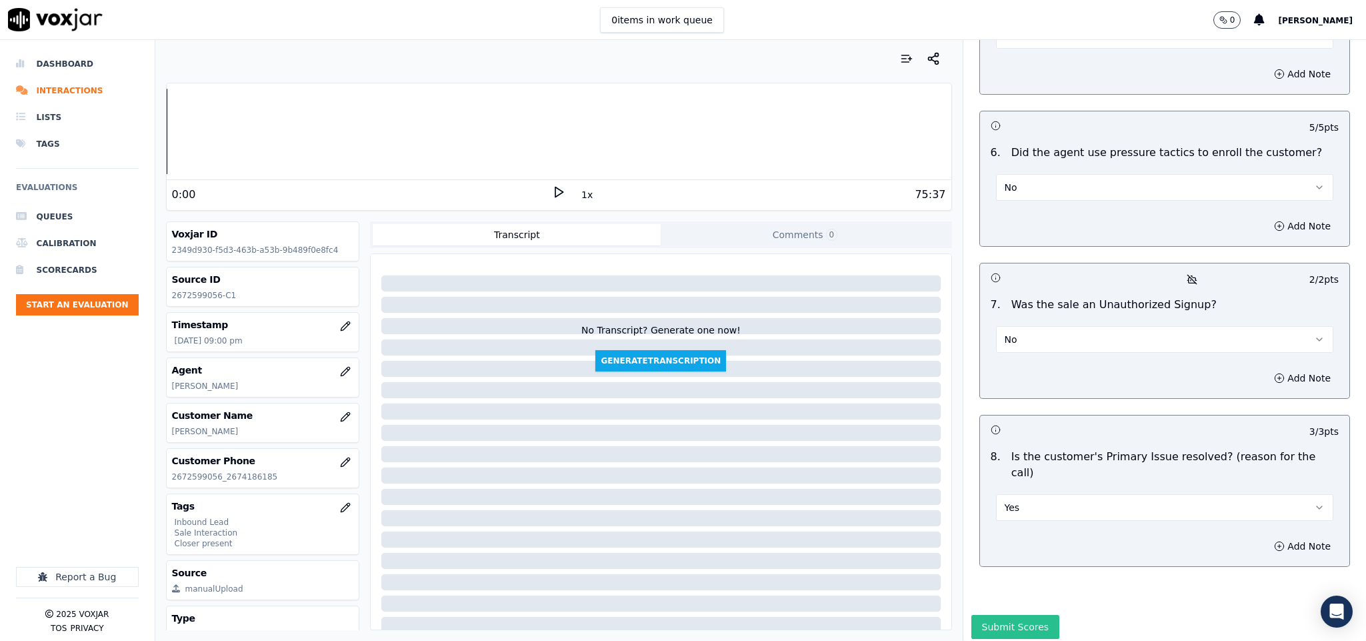
click at [1010, 615] on button "Submit Scores" at bounding box center [1015, 627] width 89 height 24
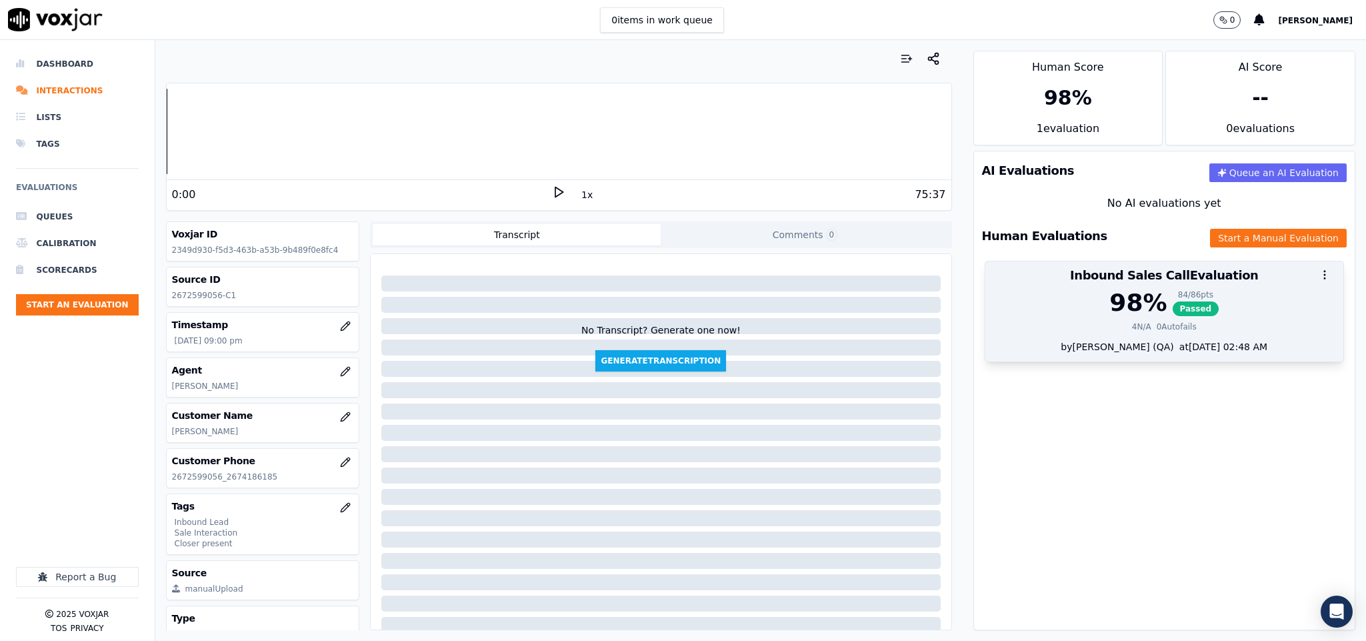
click at [1173, 314] on span "Passed" at bounding box center [1196, 308] width 47 height 15
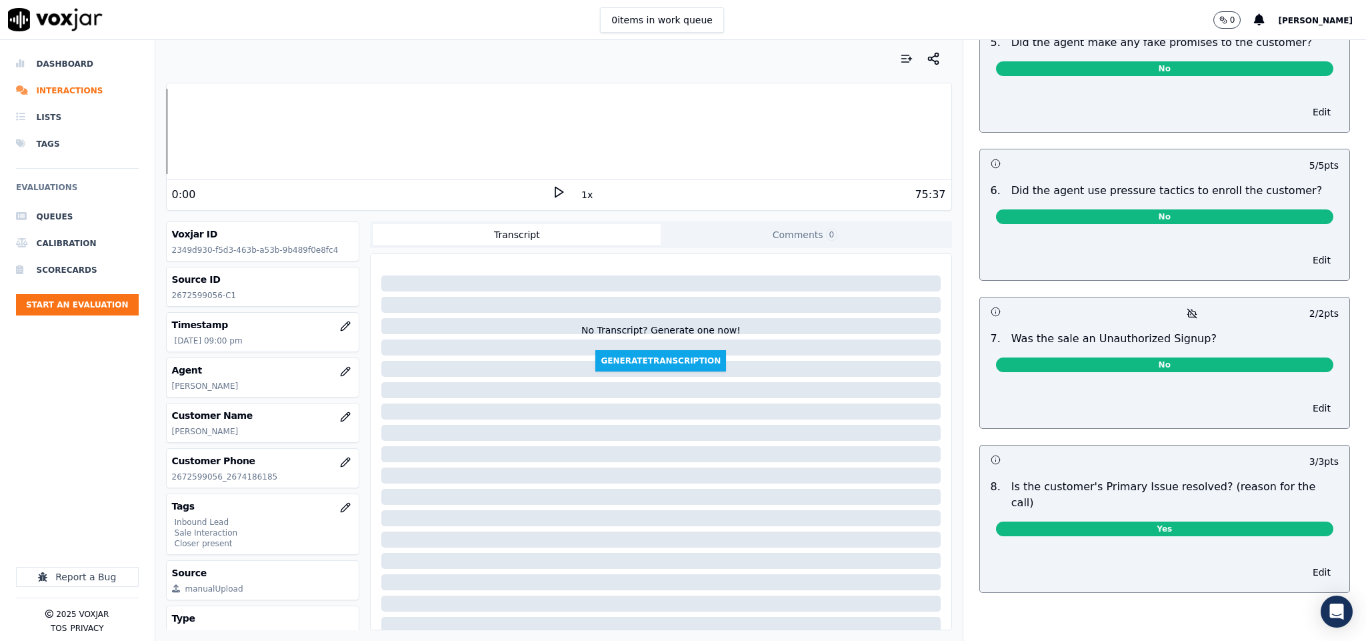
scroll to position [0, 0]
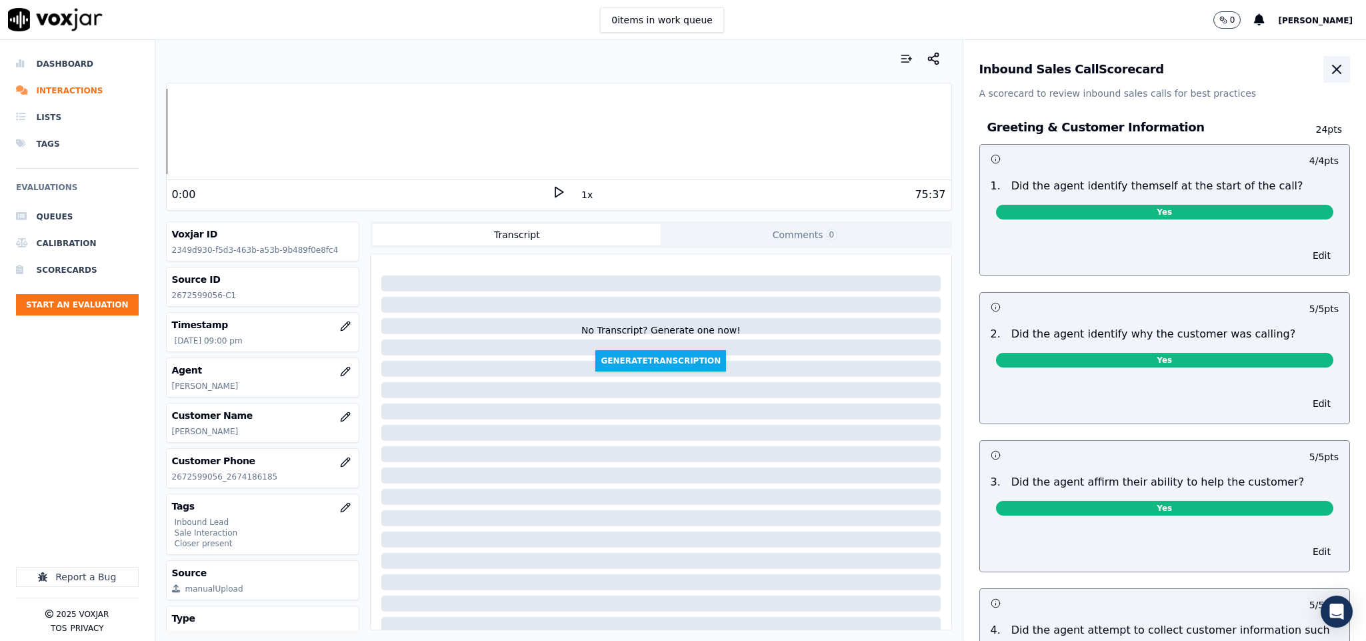
click at [1329, 77] on icon "button" at bounding box center [1337, 69] width 16 height 16
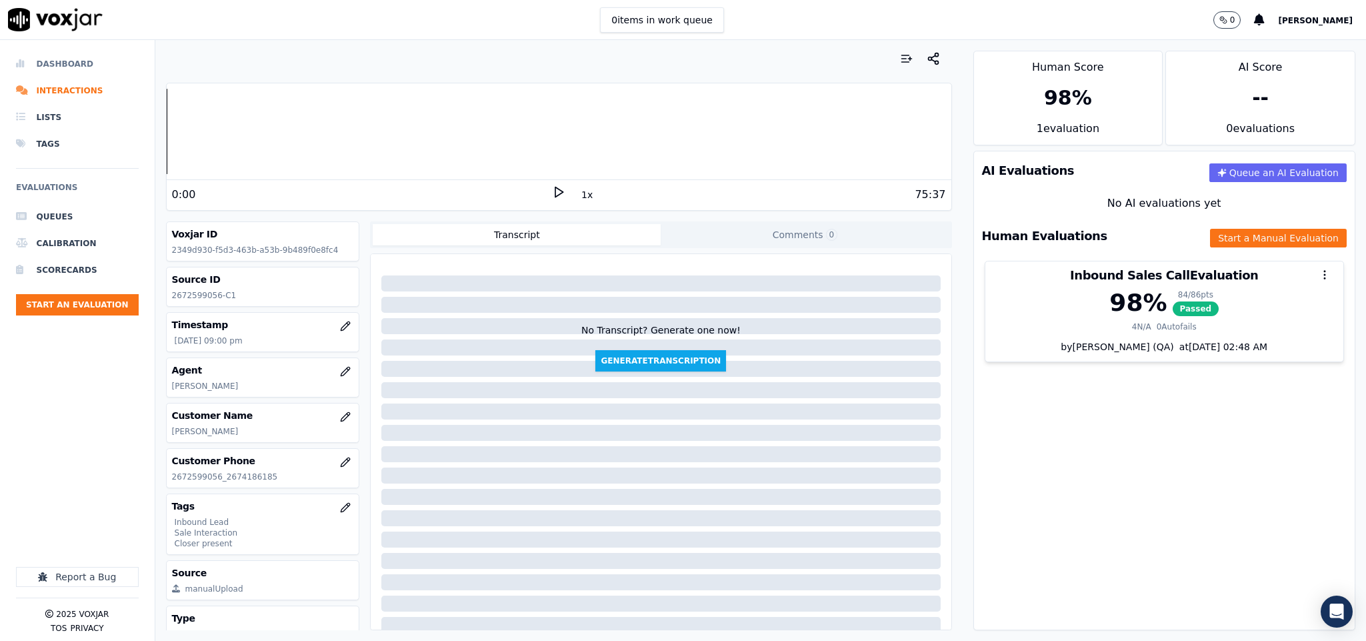
click at [51, 65] on li "Dashboard" at bounding box center [77, 64] width 123 height 27
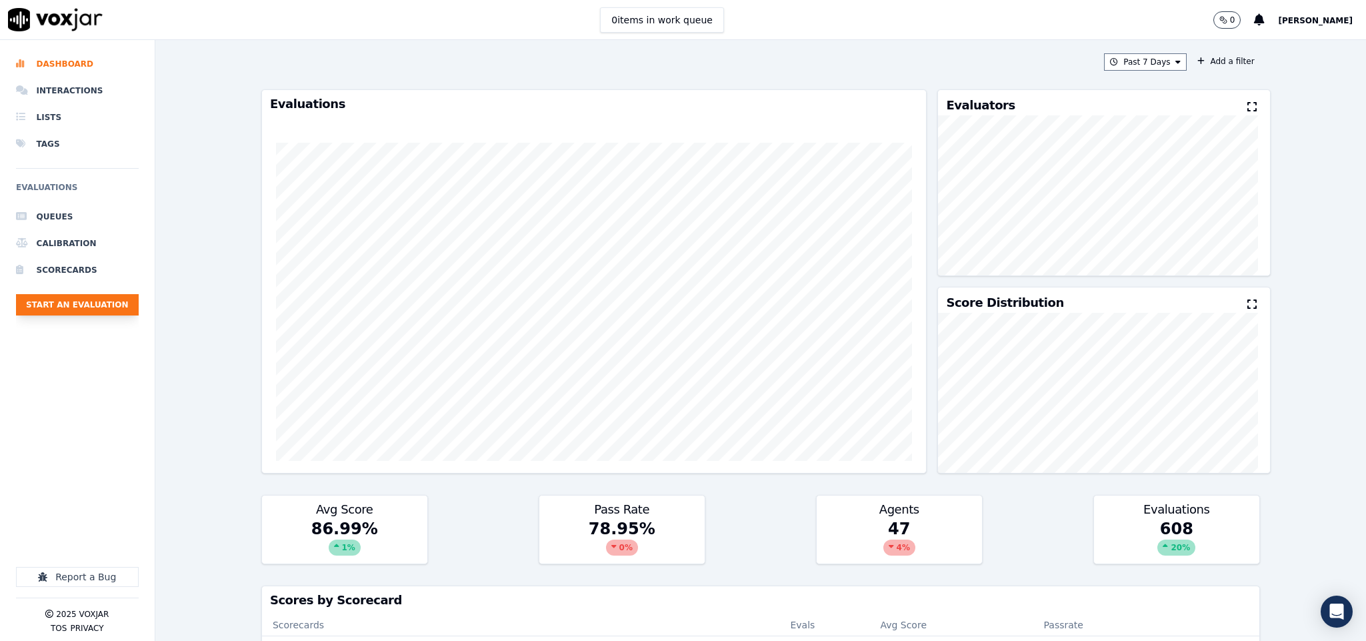
click at [83, 309] on button "Start an Evaluation" at bounding box center [77, 304] width 123 height 21
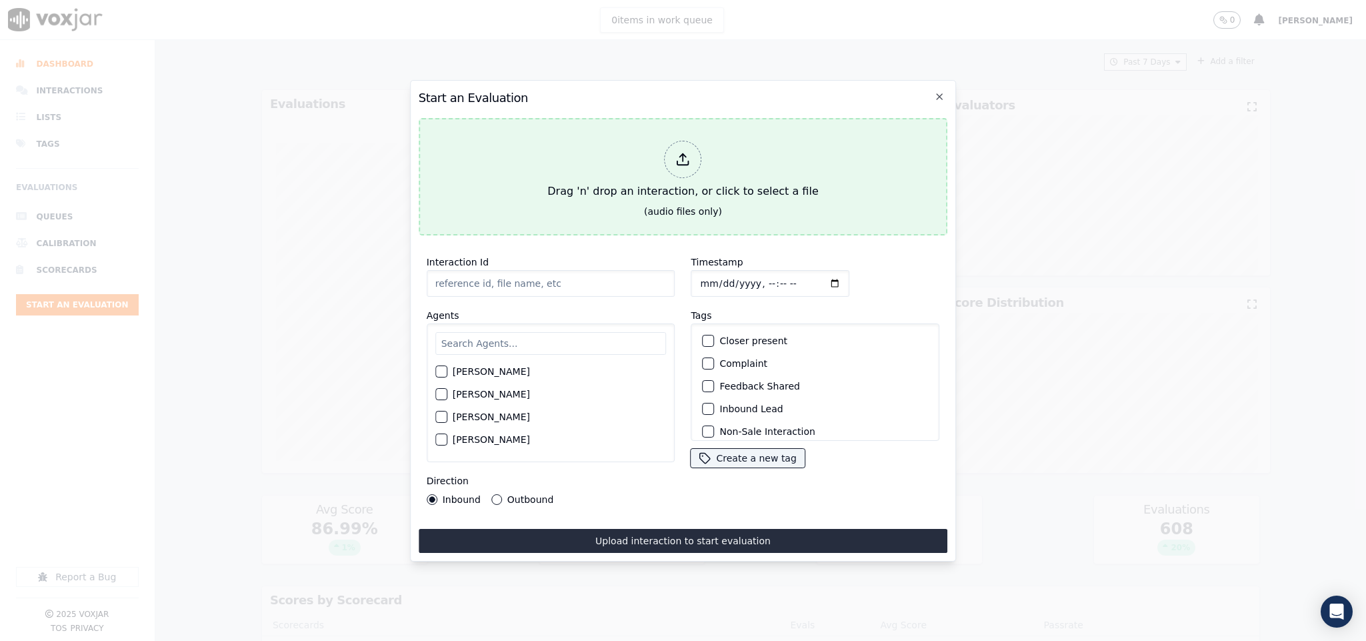
click at [676, 156] on icon at bounding box center [683, 159] width 15 height 15
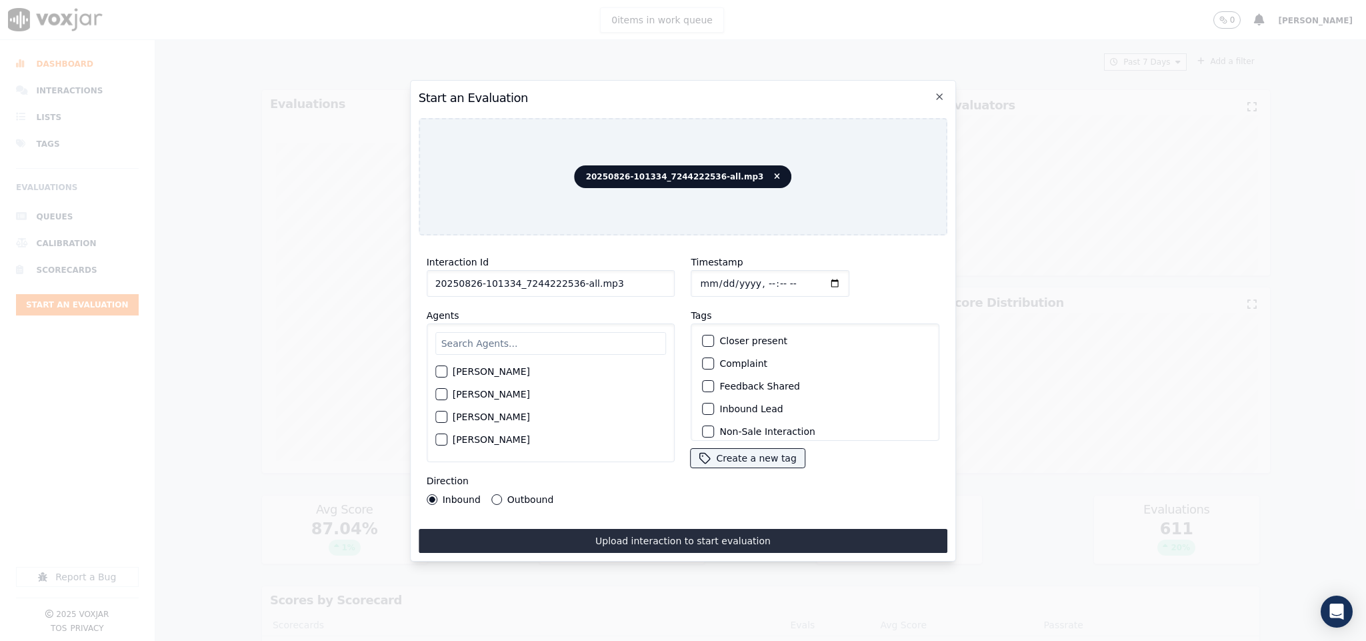
drag, startPoint x: 567, startPoint y: 279, endPoint x: 667, endPoint y: 279, distance: 100.0
click at [667, 279] on input "20250826-101334_7244222536-all.mp3" at bounding box center [551, 283] width 249 height 27
type input "20250826-101334_7244222536-C1"
click at [692, 280] on input "Timestamp" at bounding box center [770, 283] width 159 height 27
type input "2025-08-26T21:25"
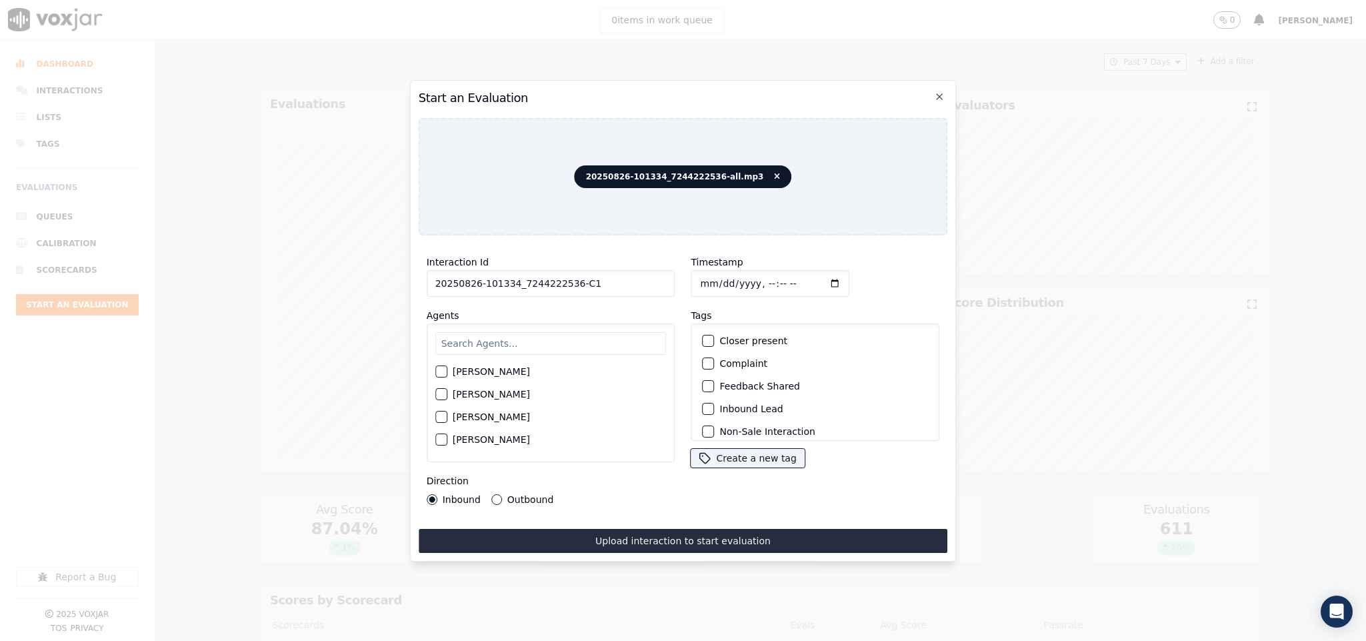
click at [496, 343] on input "text" at bounding box center [550, 343] width 231 height 23
type input "ch"
click at [439, 417] on div "button" at bounding box center [440, 416] width 9 height 9
click at [488, 494] on div "Inbound Outbound" at bounding box center [490, 499] width 127 height 11
click at [492, 494] on button "Outbound" at bounding box center [496, 499] width 11 height 11
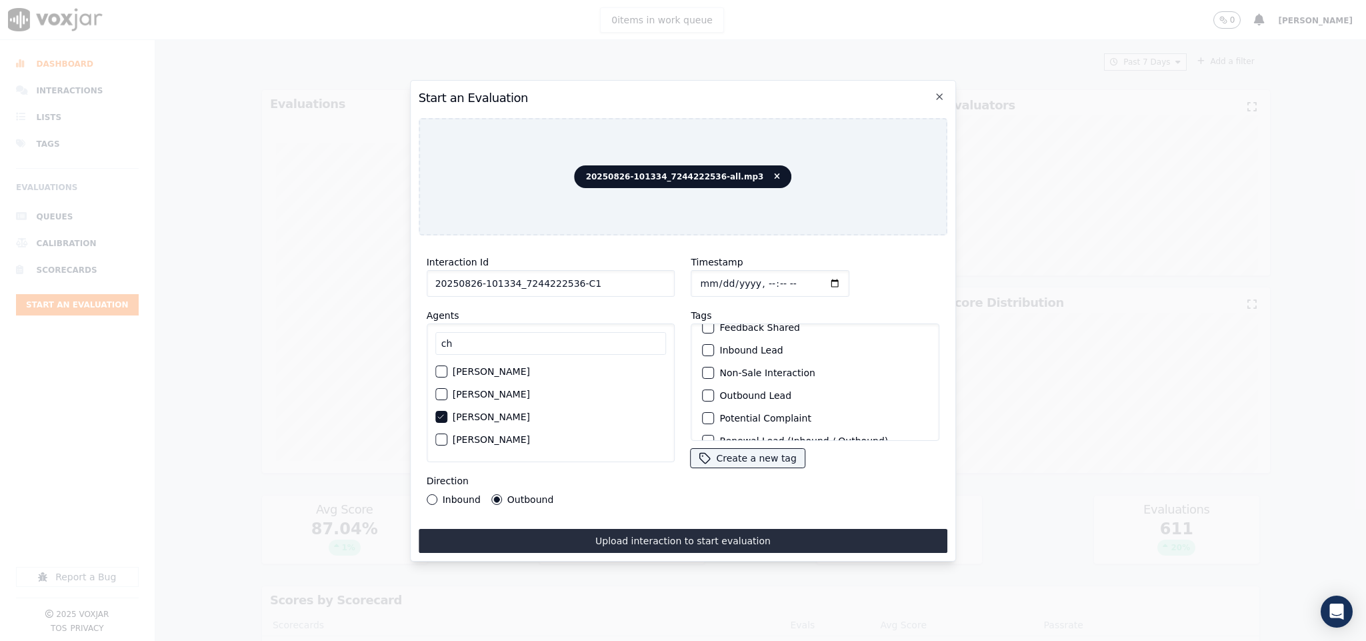
scroll to position [100, 0]
click at [703, 351] on div "button" at bounding box center [707, 355] width 9 height 9
click at [703, 419] on div "button" at bounding box center [707, 423] width 9 height 9
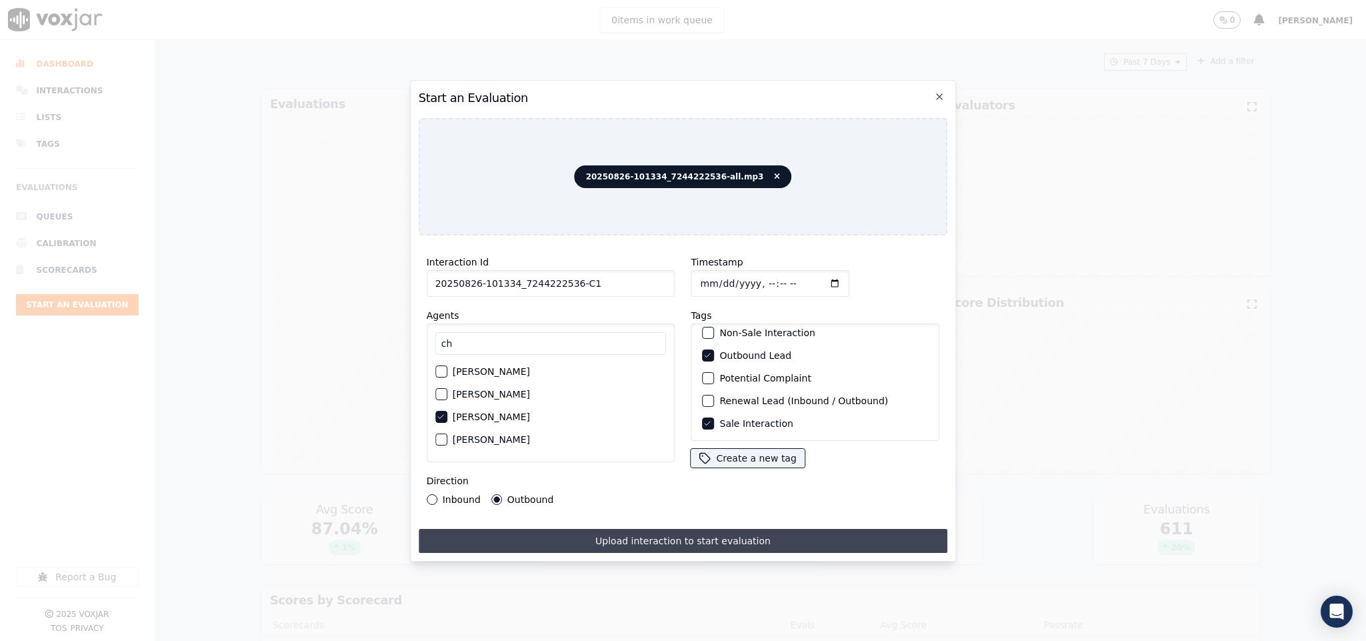
click at [693, 535] on button "Upload interaction to start evaluation" at bounding box center [683, 541] width 529 height 24
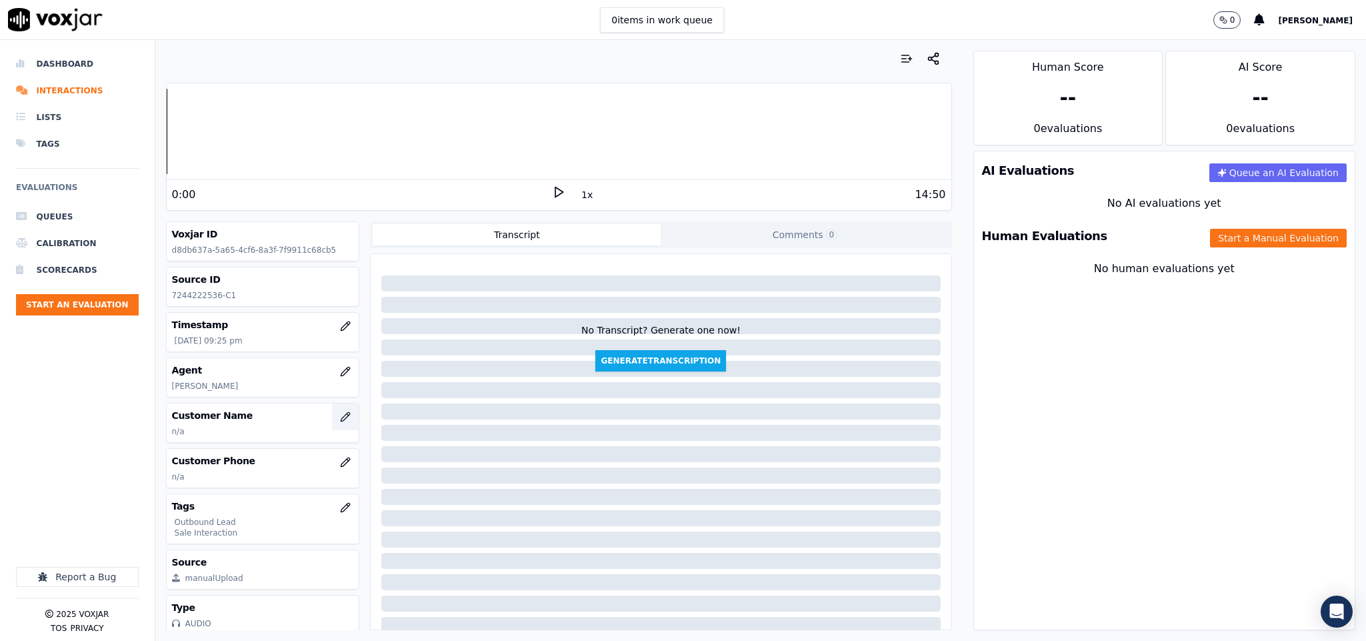
click at [340, 415] on icon "button" at bounding box center [345, 416] width 11 height 11
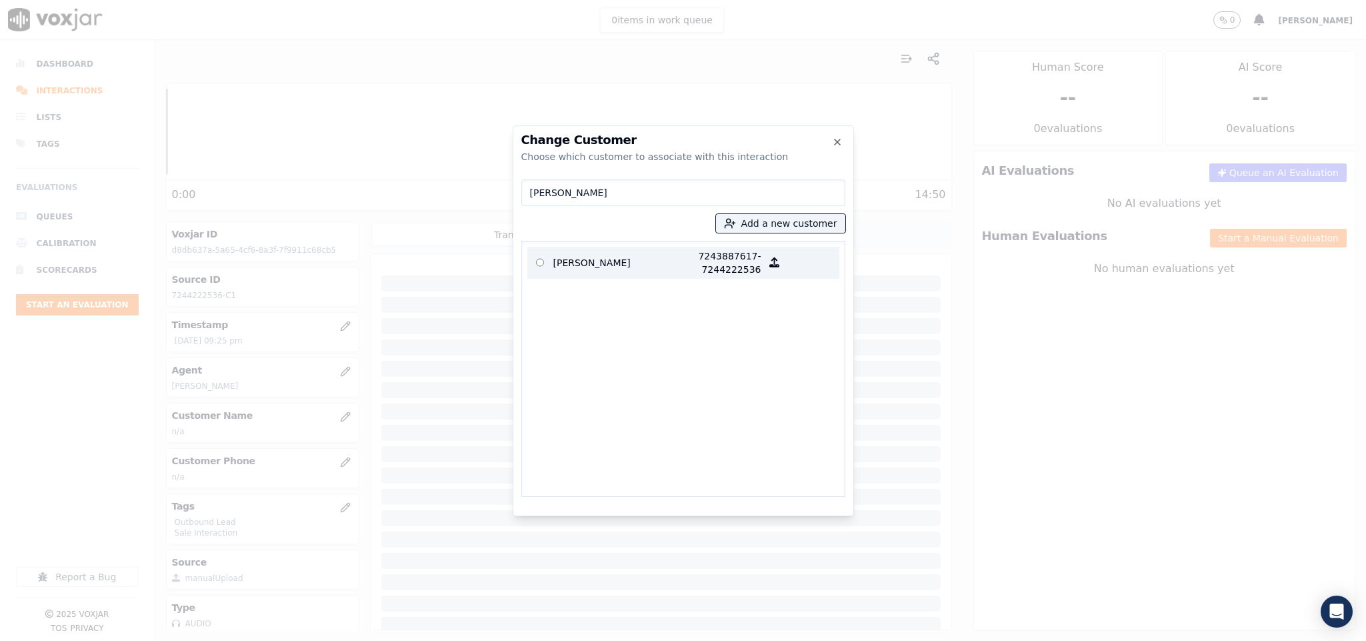
type input "JOANN BARTLEBAUGH"
click at [617, 255] on p "JOANN BARTLEBAUGH" at bounding box center [605, 262] width 104 height 27
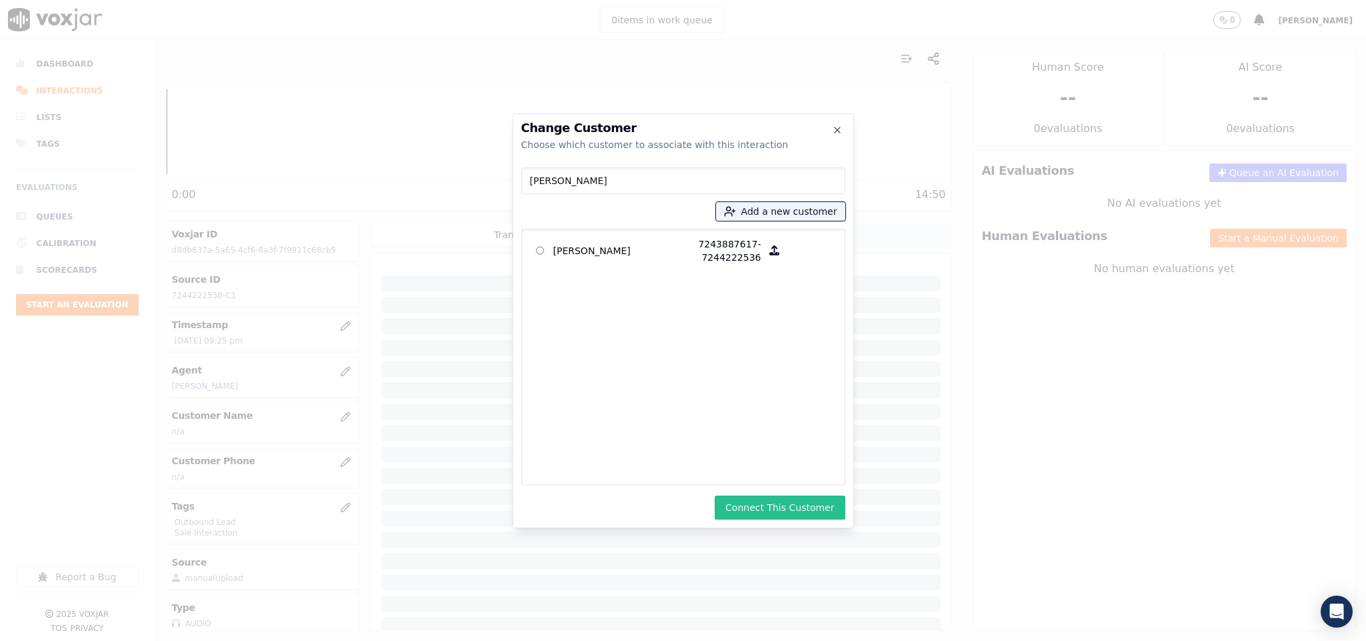
click at [812, 507] on button "Connect This Customer" at bounding box center [780, 507] width 130 height 24
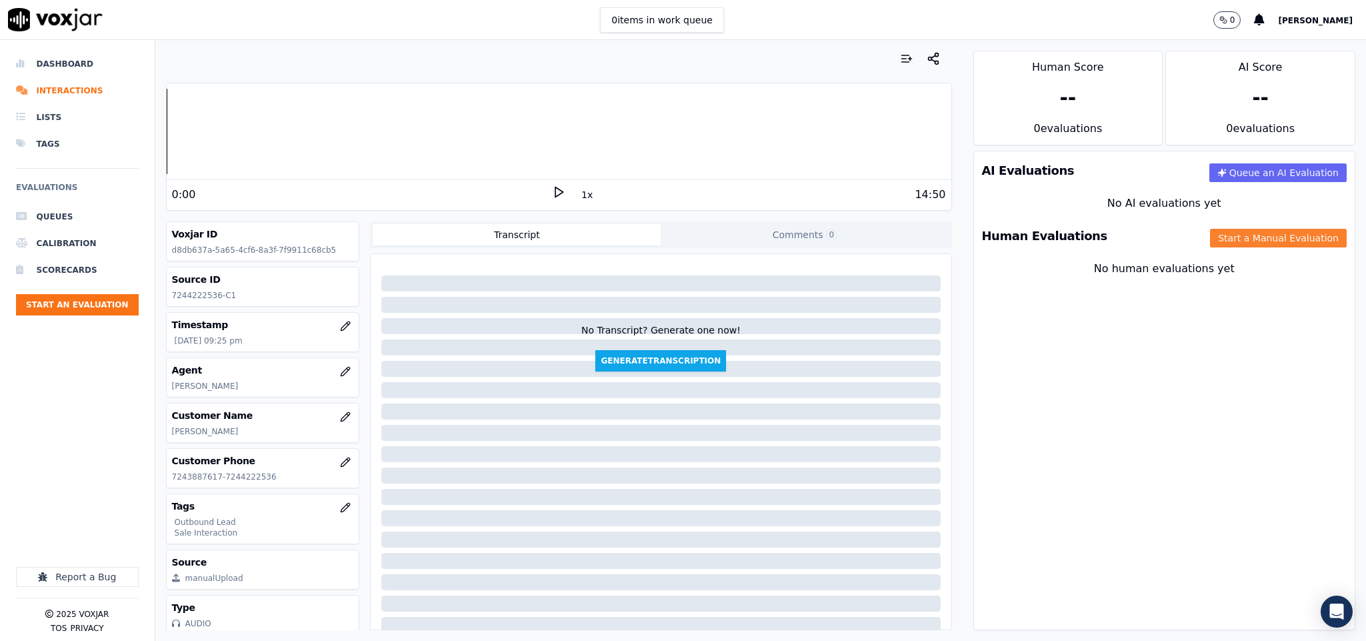
click at [1211, 239] on button "Start a Manual Evaluation" at bounding box center [1278, 238] width 137 height 19
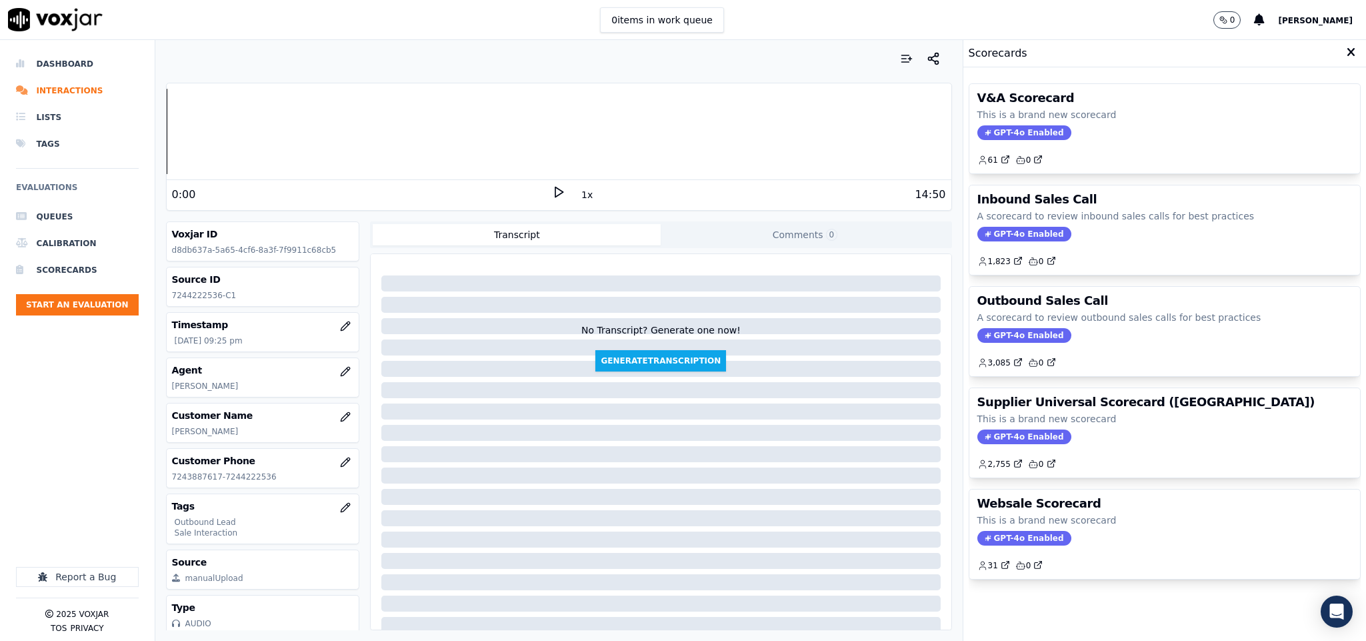
click at [999, 340] on span "GPT-4o Enabled" at bounding box center [1024, 335] width 94 height 15
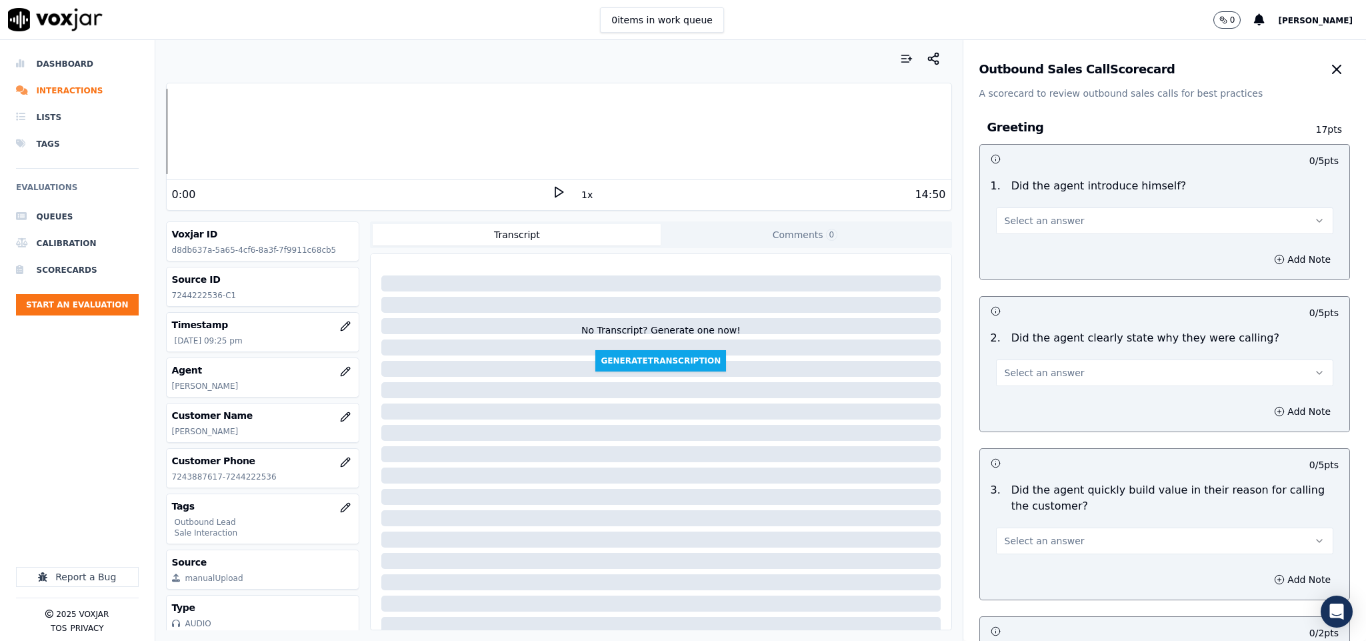
click at [1055, 218] on button "Select an answer" at bounding box center [1165, 220] width 338 height 27
click at [1039, 252] on div "Yes" at bounding box center [1131, 251] width 305 height 21
click at [1034, 374] on span "Select an answer" at bounding box center [1045, 372] width 80 height 13
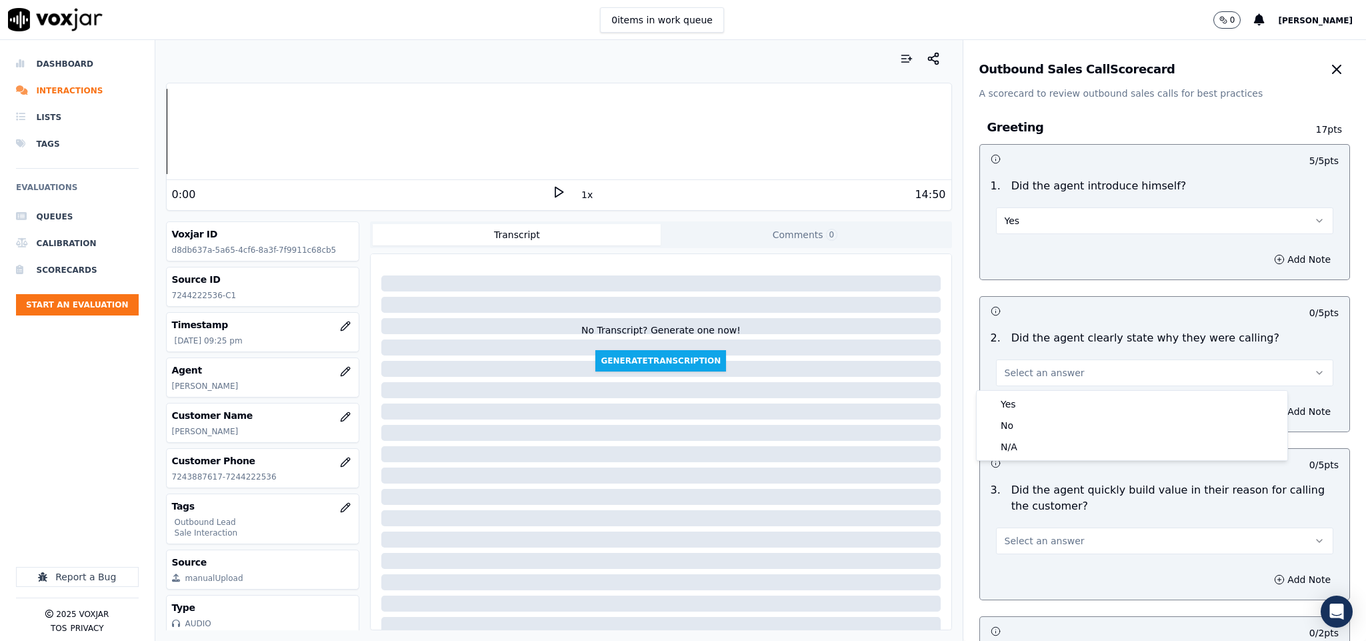
click at [1028, 411] on div "Yes" at bounding box center [1131, 403] width 305 height 21
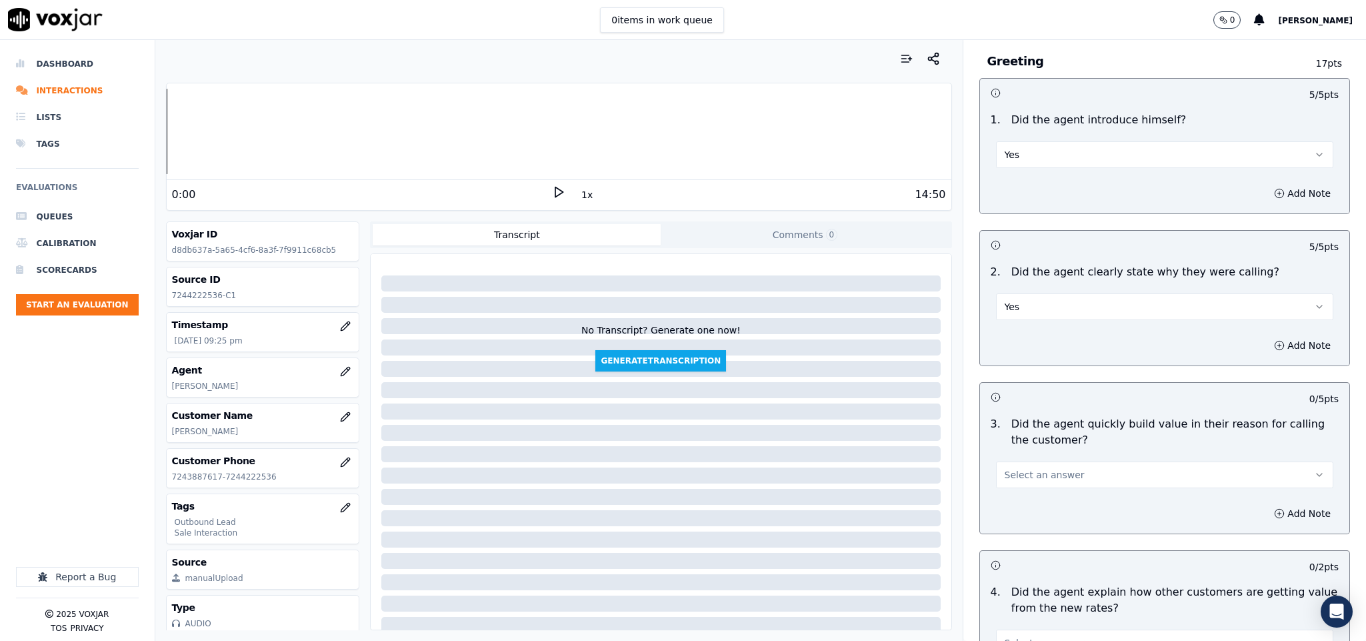
scroll to position [200, 0]
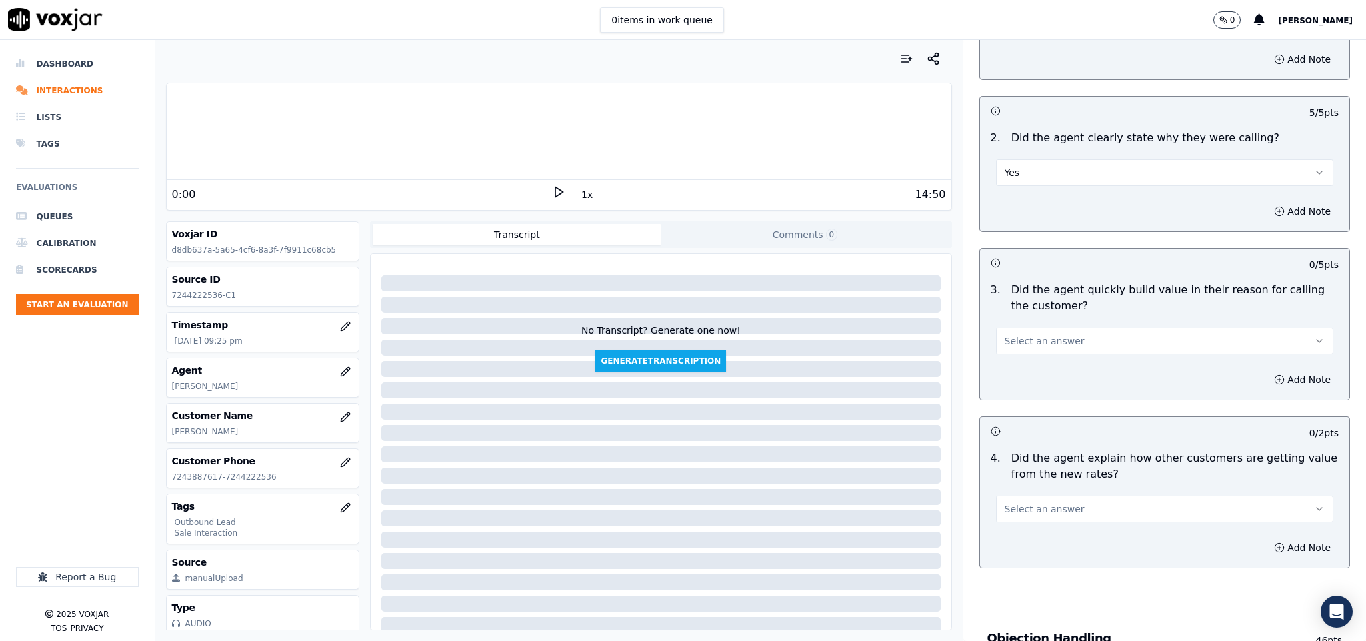
click at [1065, 339] on button "Select an answer" at bounding box center [1165, 340] width 338 height 27
click at [1042, 374] on div "Yes" at bounding box center [1131, 372] width 305 height 21
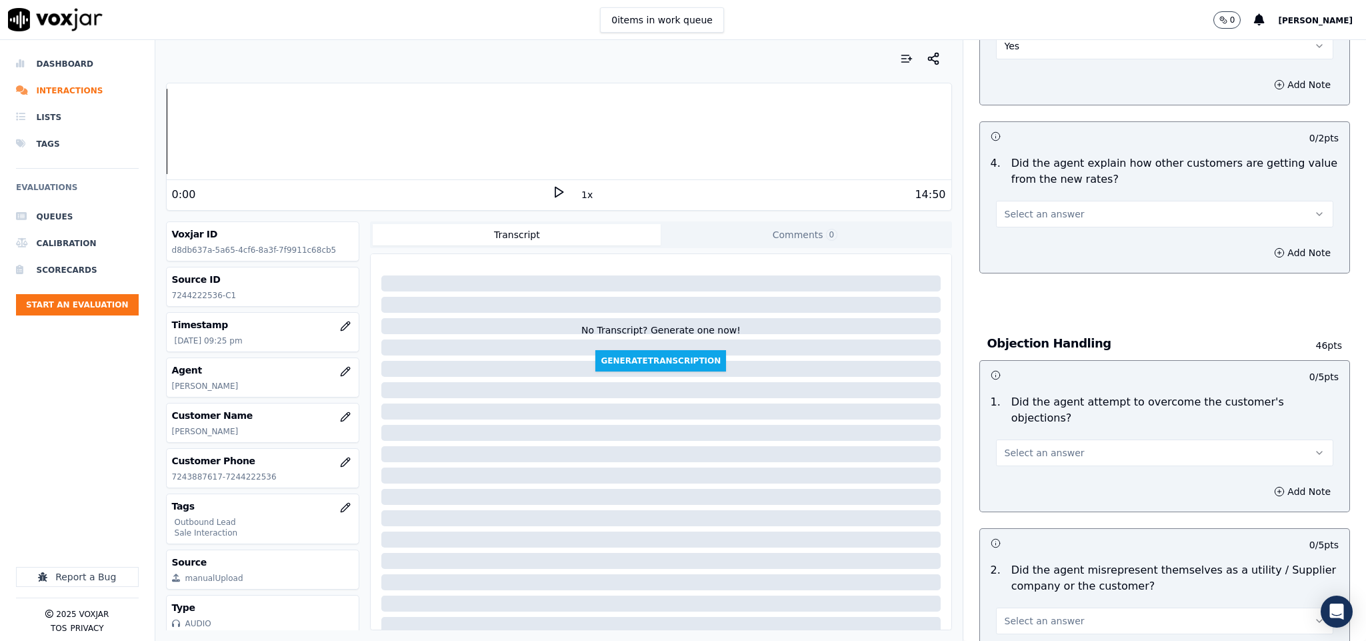
scroll to position [500, 0]
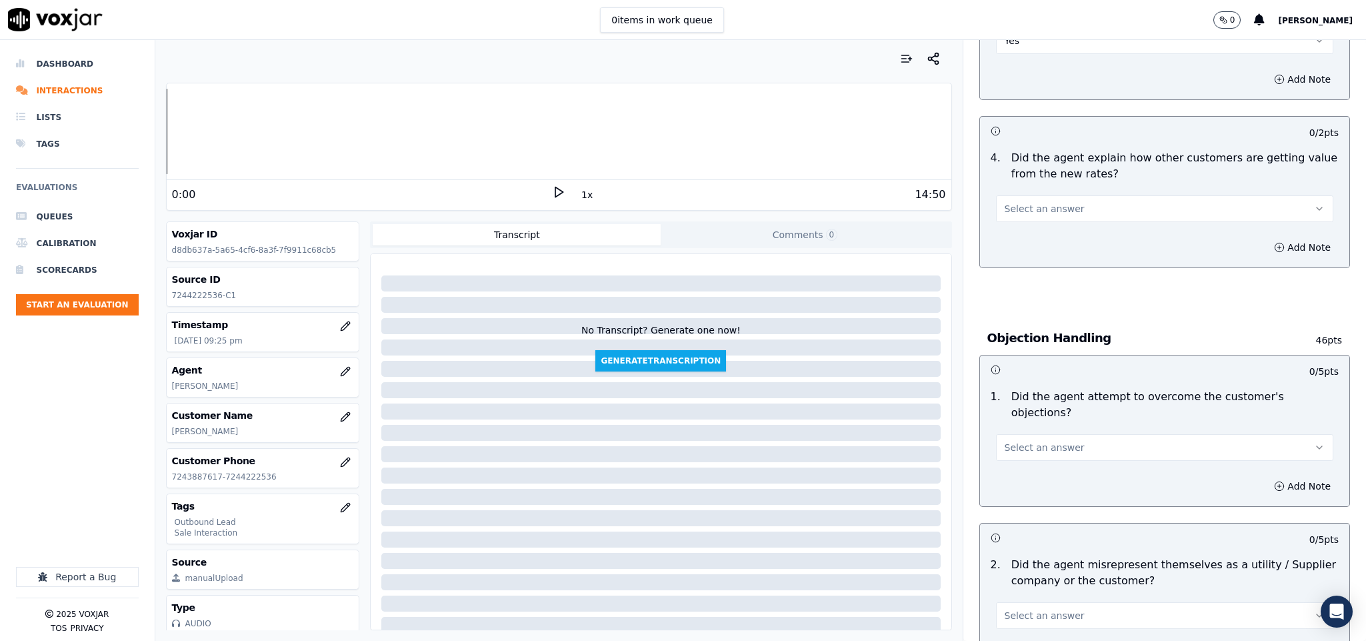
click at [1057, 198] on button "Select an answer" at bounding box center [1165, 208] width 338 height 27
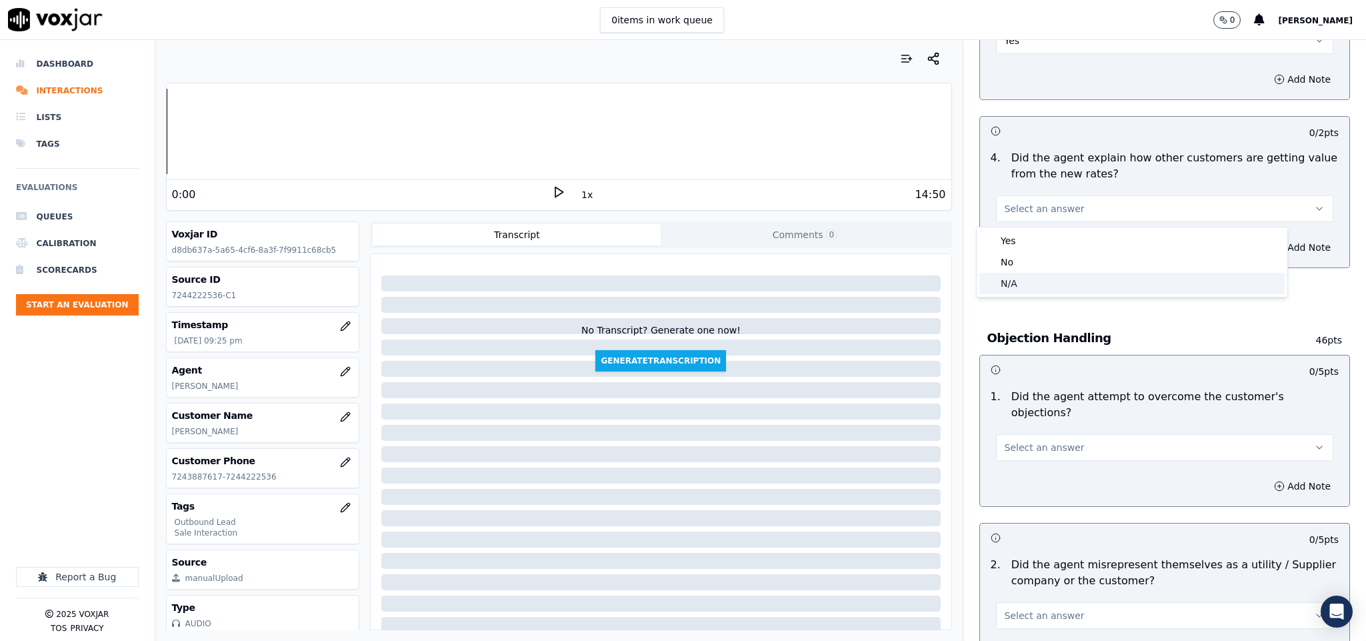
click at [1021, 282] on div "N/A" at bounding box center [1131, 283] width 305 height 21
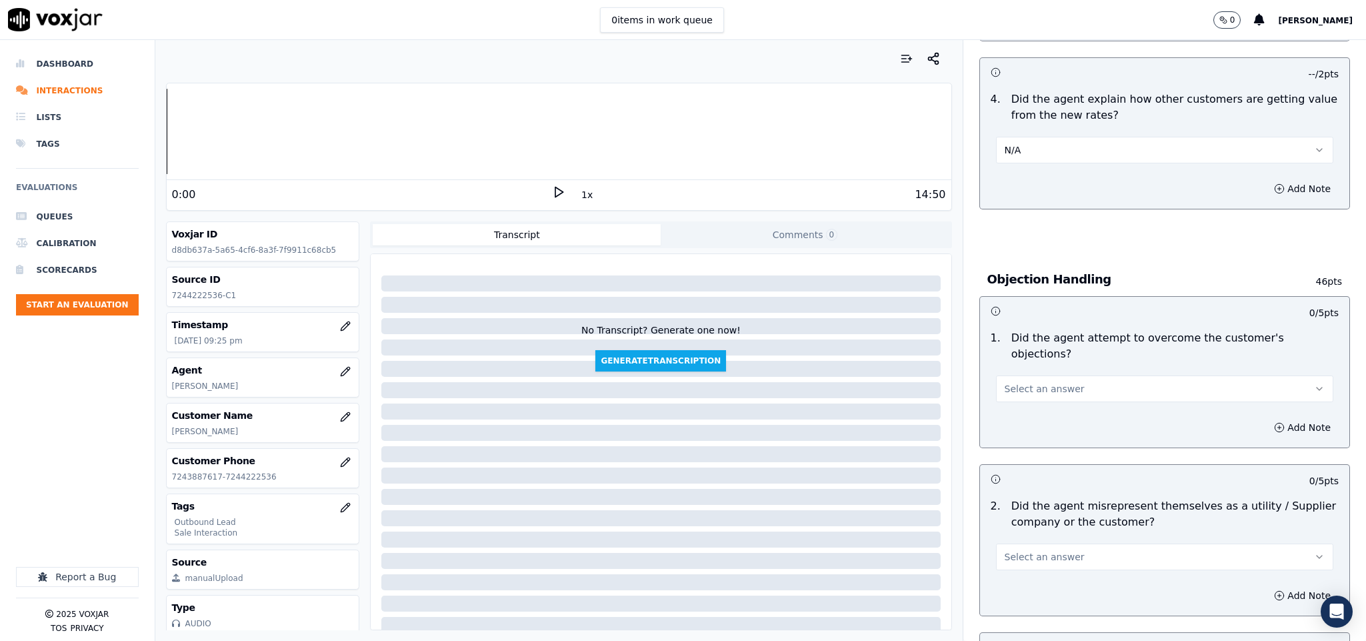
scroll to position [600, 0]
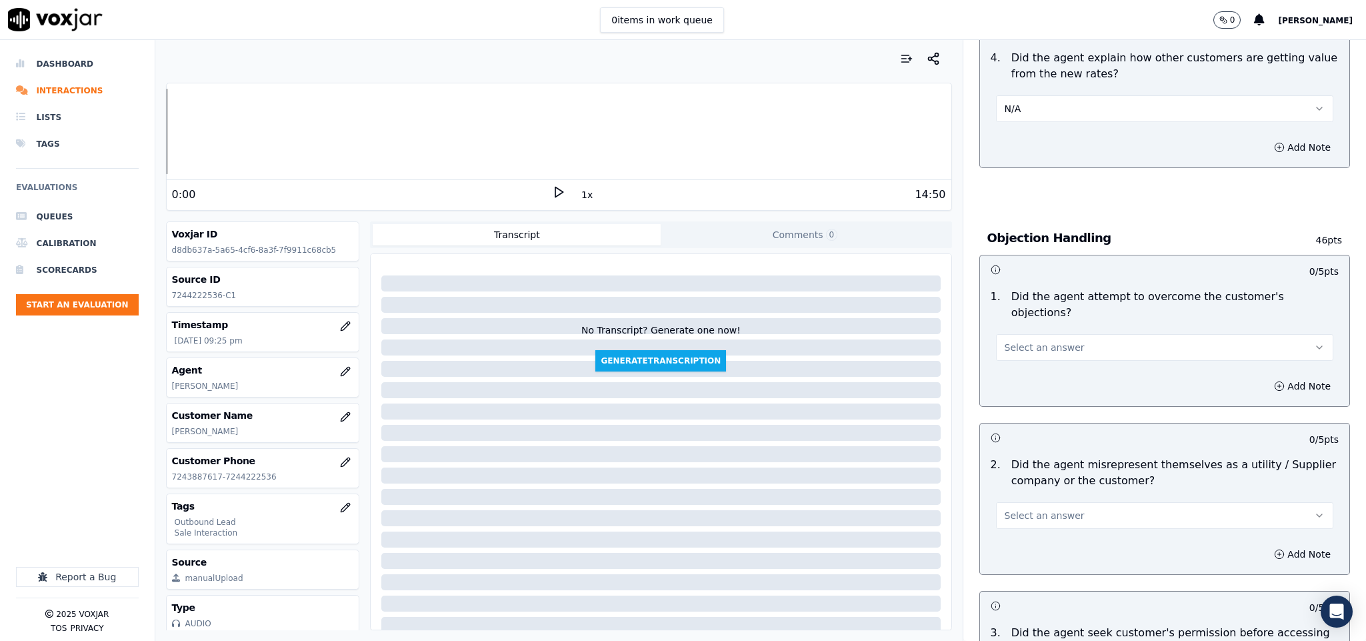
click at [1061, 334] on button "Select an answer" at bounding box center [1165, 347] width 338 height 27
click at [1032, 362] on div "Yes" at bounding box center [1131, 363] width 305 height 21
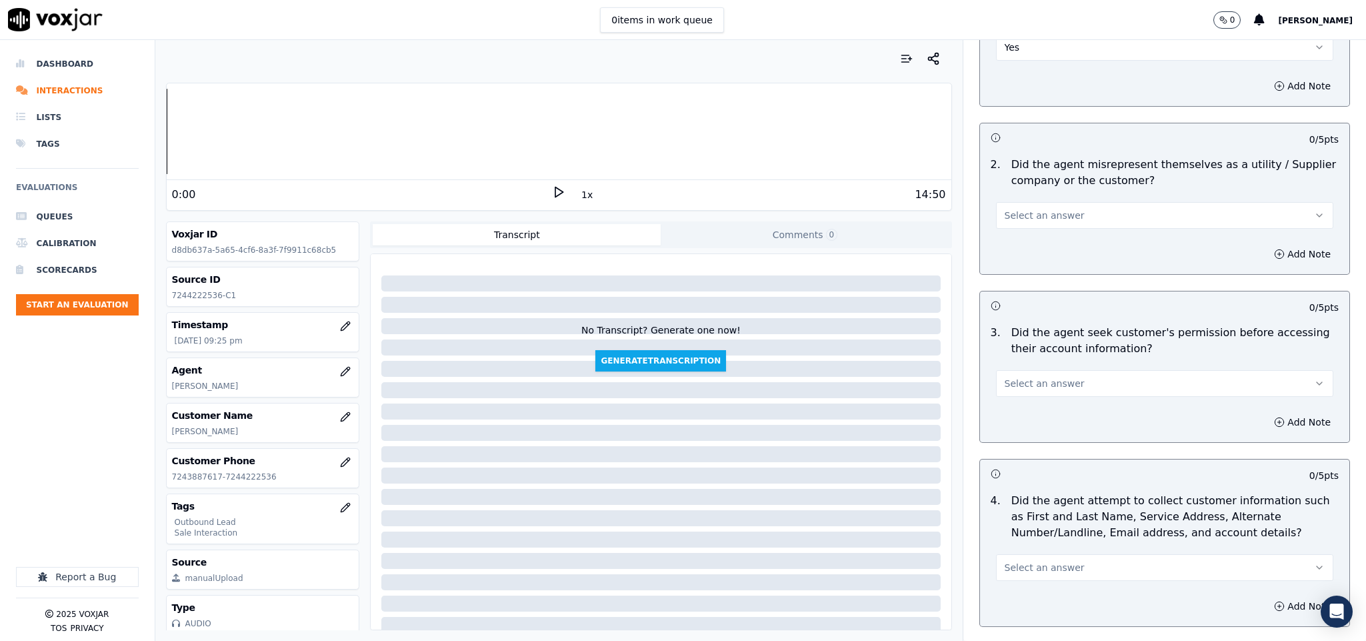
click at [1050, 209] on span "Select an answer" at bounding box center [1045, 215] width 80 height 13
click at [1021, 231] on div "Yes" at bounding box center [1131, 232] width 305 height 21
click at [1018, 202] on button "Yes" at bounding box center [1165, 215] width 338 height 27
click at [1010, 247] on div "No" at bounding box center [1131, 253] width 305 height 21
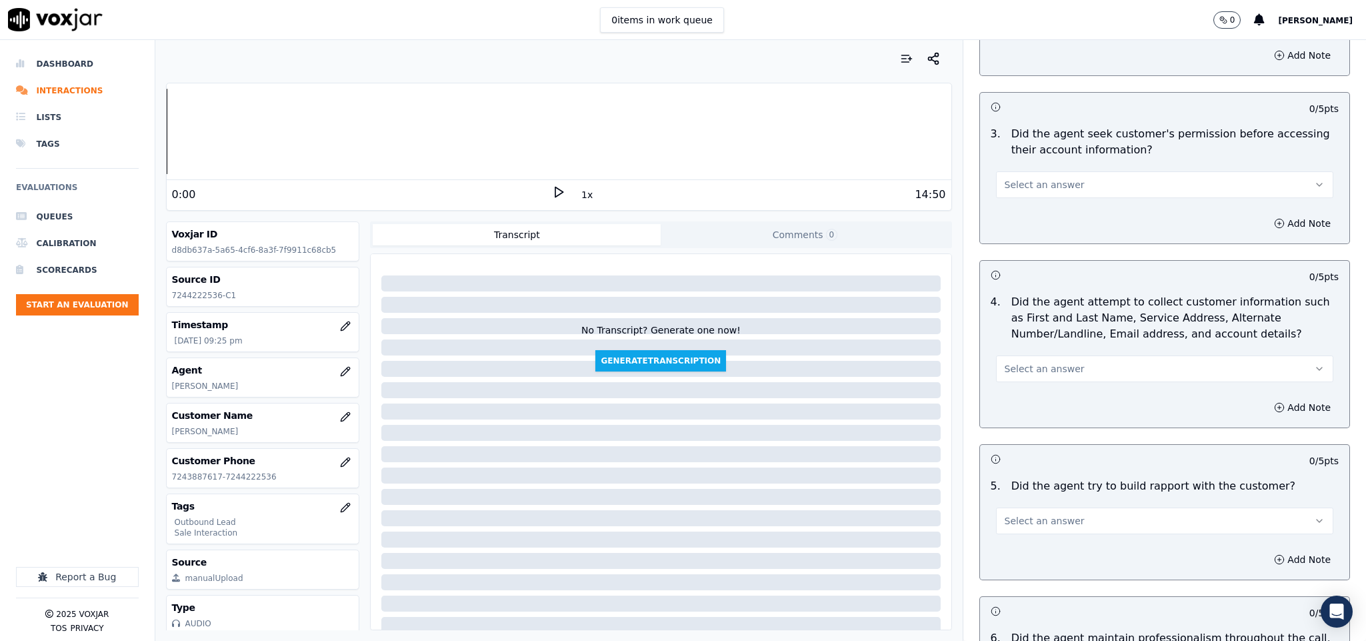
scroll to position [1100, 0]
click at [1041, 177] on span "Select an answer" at bounding box center [1045, 183] width 80 height 13
click at [1027, 212] on div "No" at bounding box center [1131, 222] width 305 height 21
click at [1266, 213] on button "Add Note" at bounding box center [1302, 222] width 73 height 19
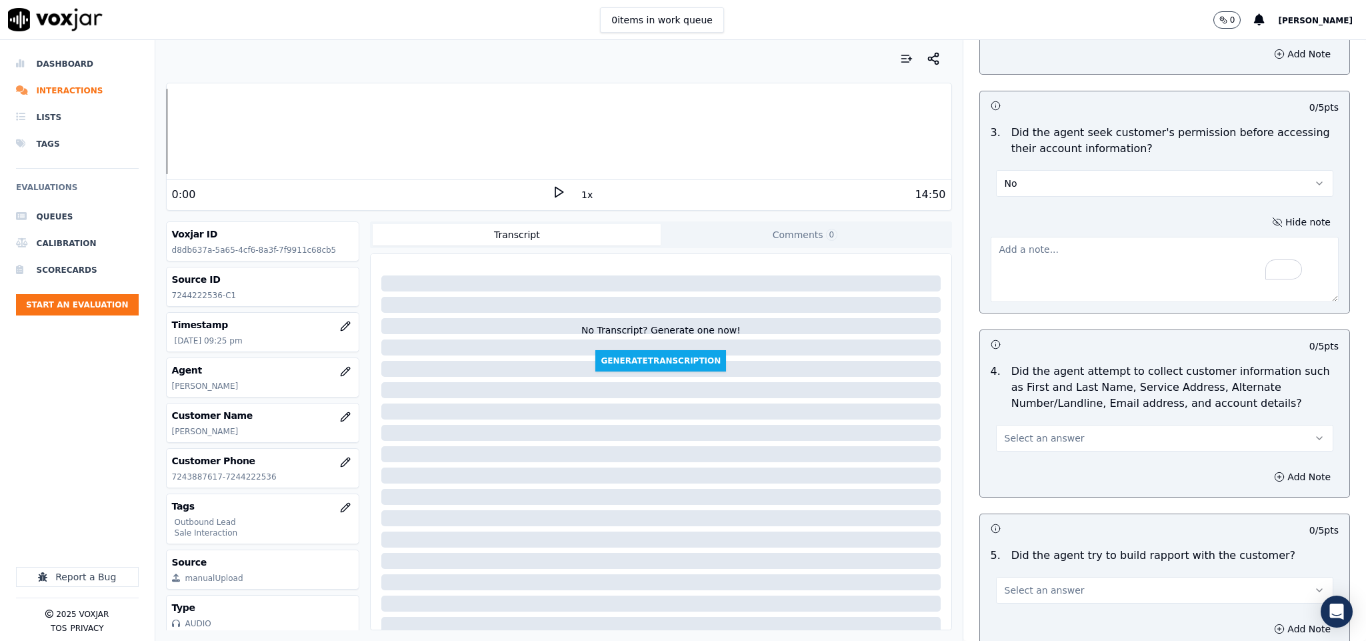
paste textarea "Call id - 20250826-101334_"
paste textarea "@5:09 Christia shared the account number - The agent must ask for and obtain th…"
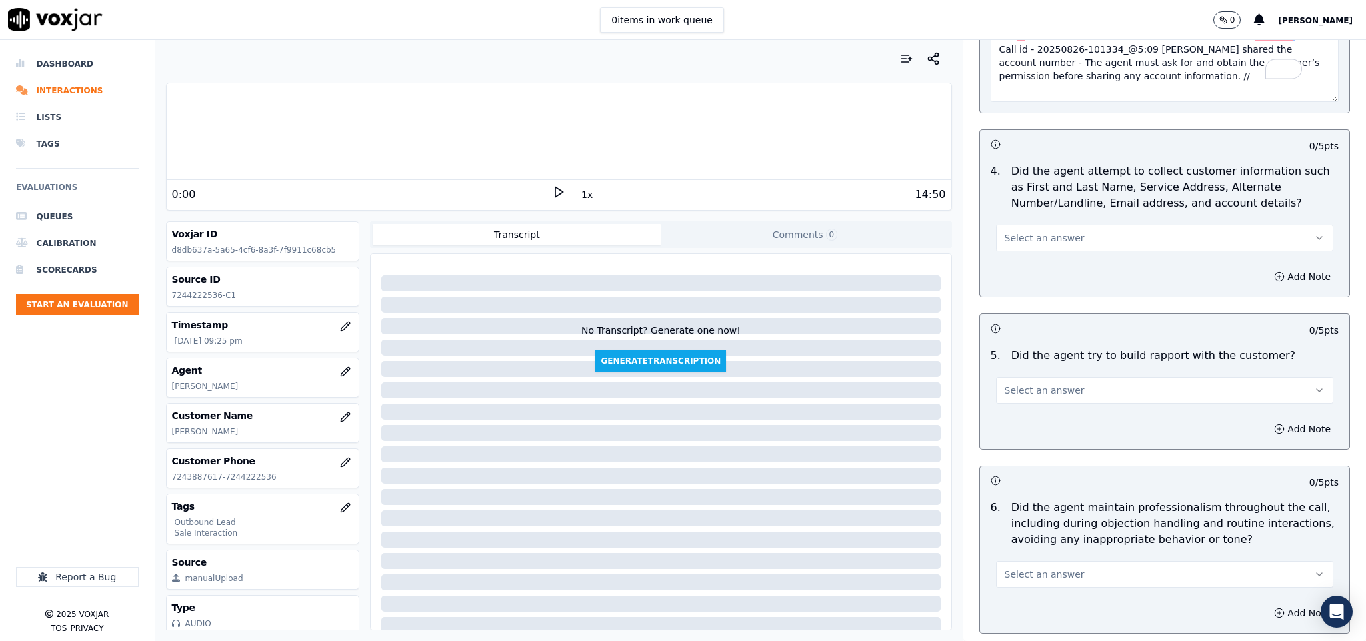
type textarea "Call id - 20250826-101334_@5:09 Christia shared the account number - The agent …"
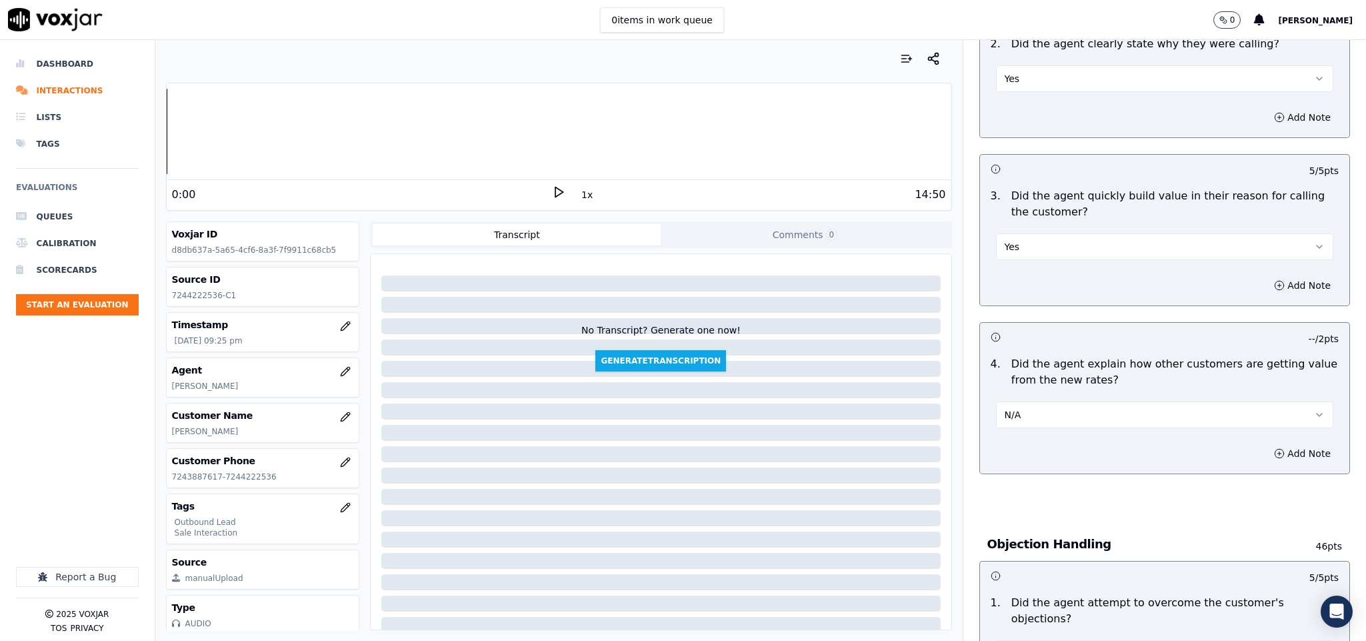
scroll to position [400, 0]
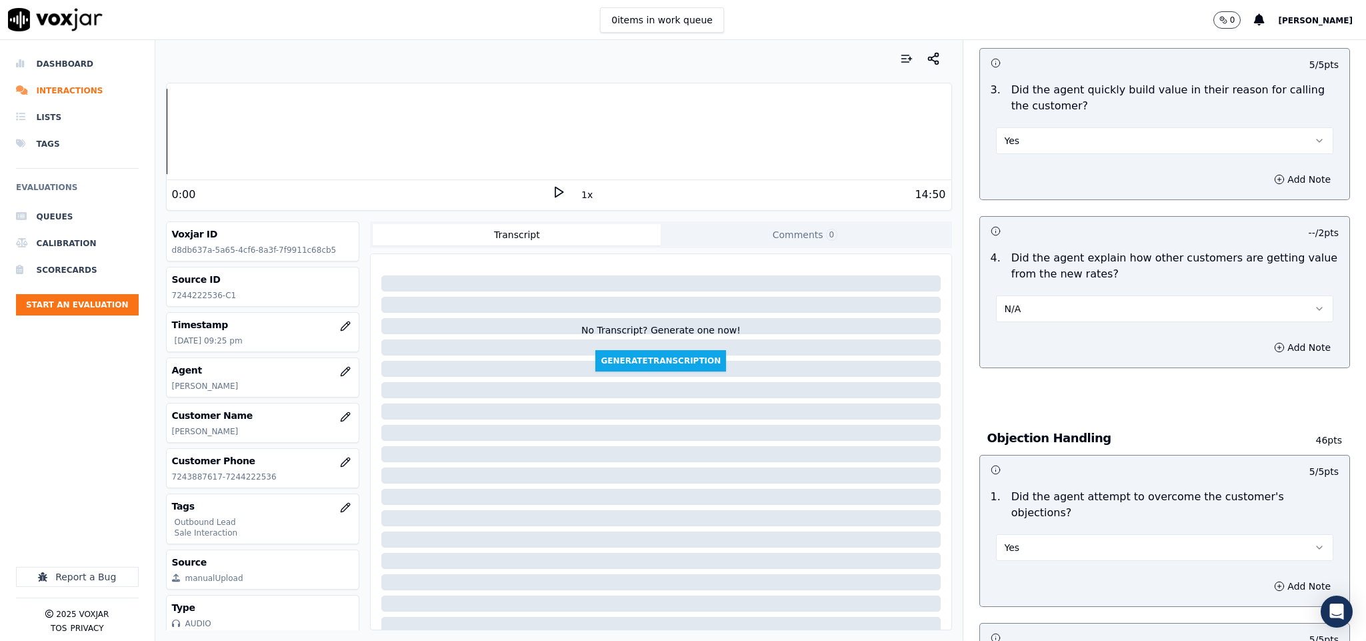
click at [1076, 304] on button "N/A" at bounding box center [1165, 308] width 338 height 27
click at [1047, 334] on div "Yes" at bounding box center [1131, 340] width 305 height 21
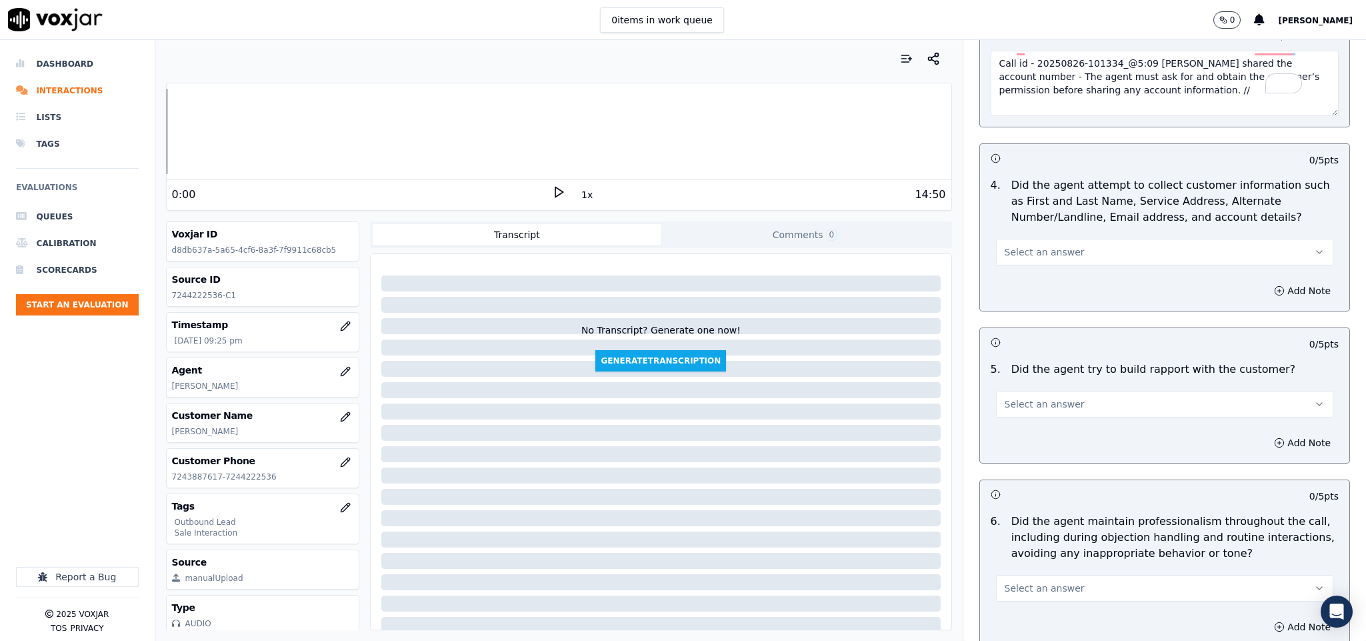
scroll to position [1400, 0]
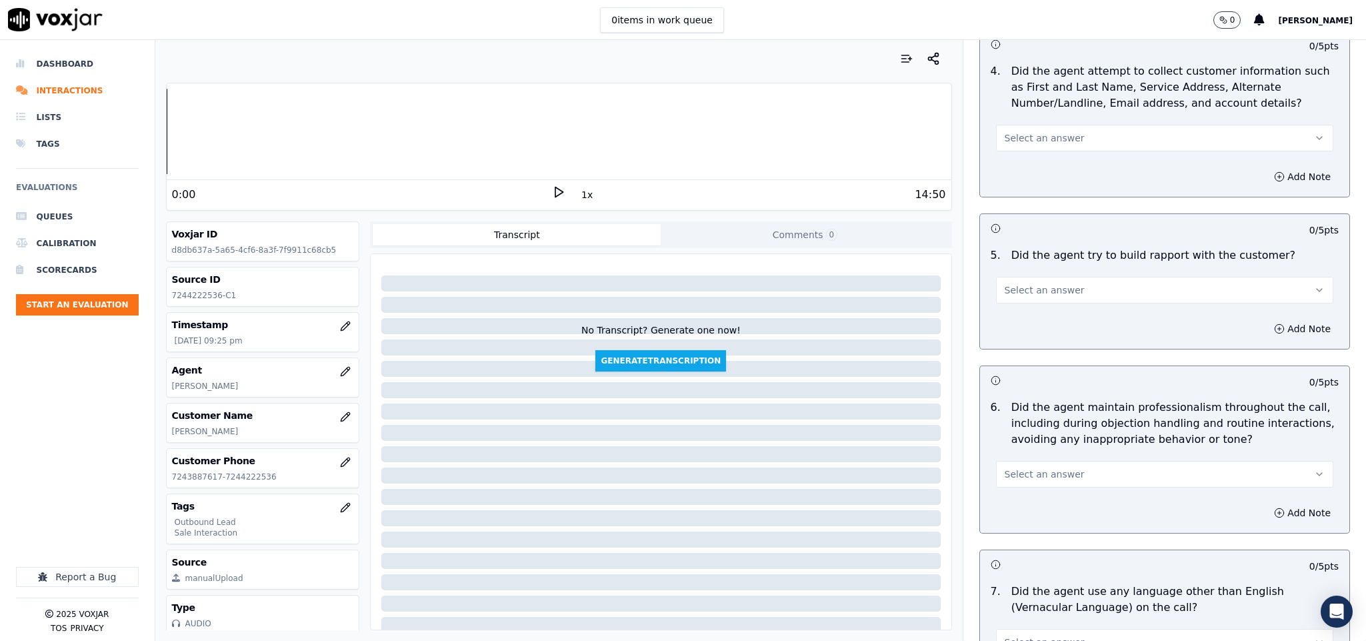
click at [1067, 125] on button "Select an answer" at bounding box center [1165, 138] width 338 height 27
click at [1027, 189] on div "N/A" at bounding box center [1131, 199] width 305 height 21
click at [1071, 277] on button "Select an answer" at bounding box center [1165, 290] width 338 height 27
click at [1020, 305] on div "Yes" at bounding box center [1131, 309] width 305 height 21
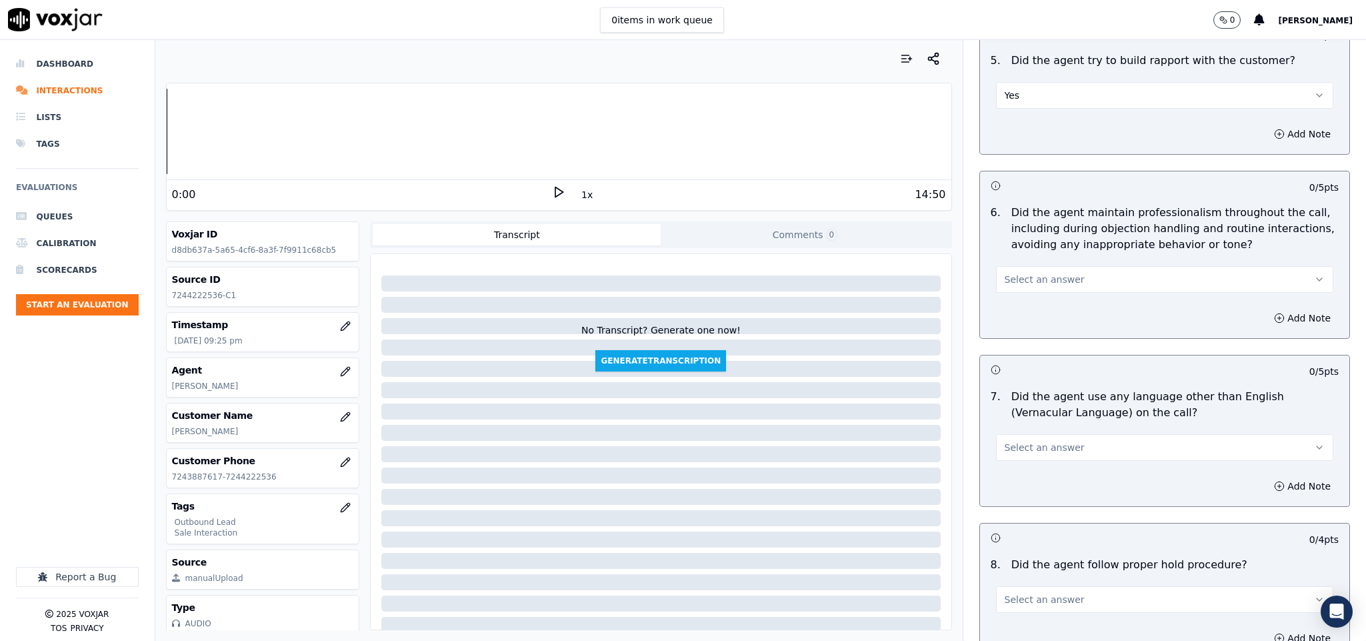
scroll to position [1600, 0]
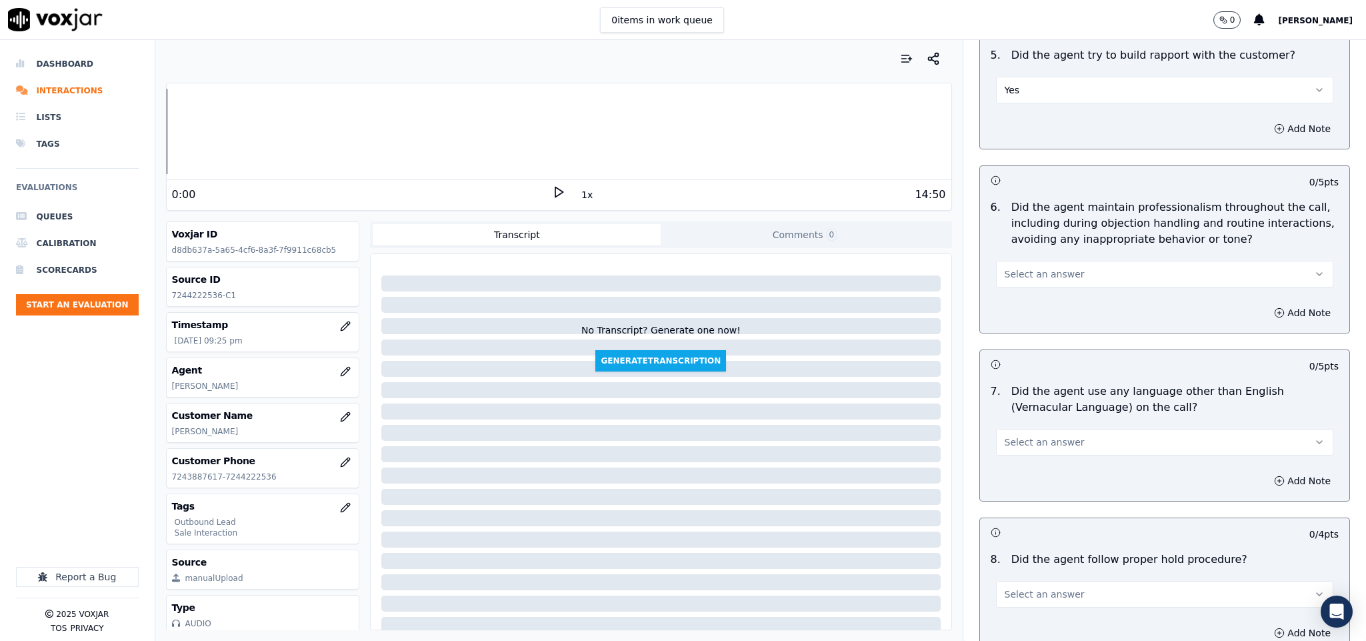
click at [1040, 267] on span "Select an answer" at bounding box center [1045, 273] width 80 height 13
click at [1025, 288] on div "Yes" at bounding box center [1131, 293] width 305 height 21
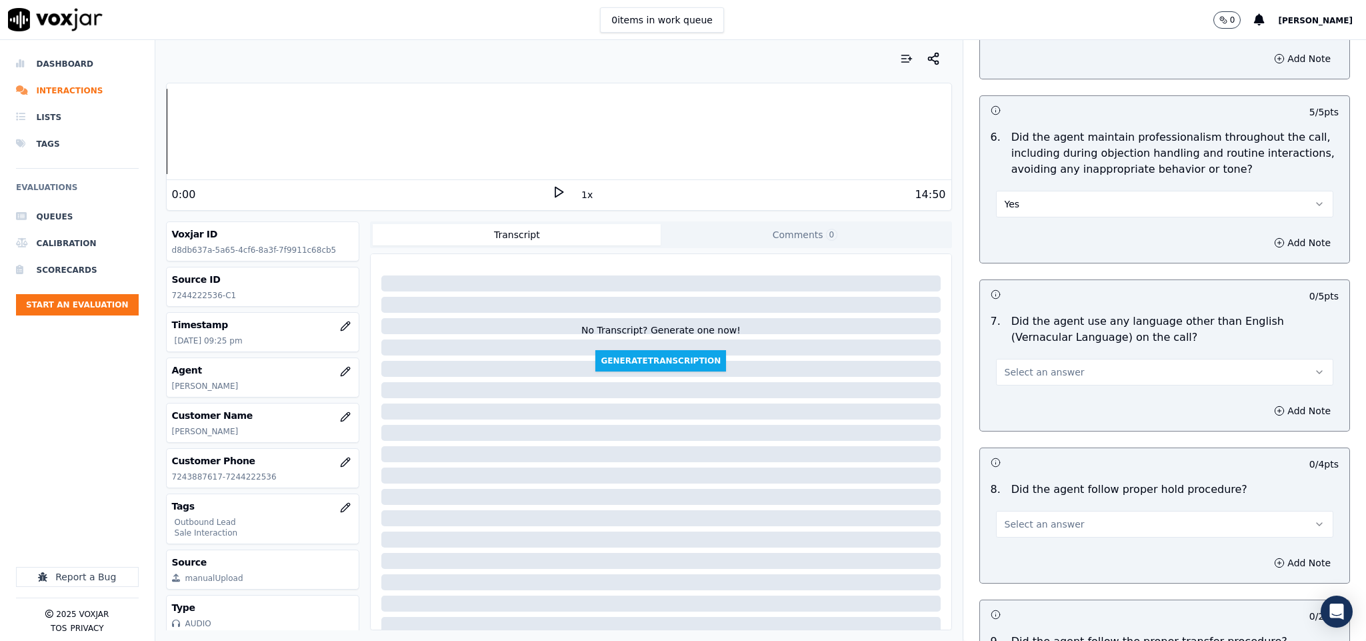
scroll to position [1800, 0]
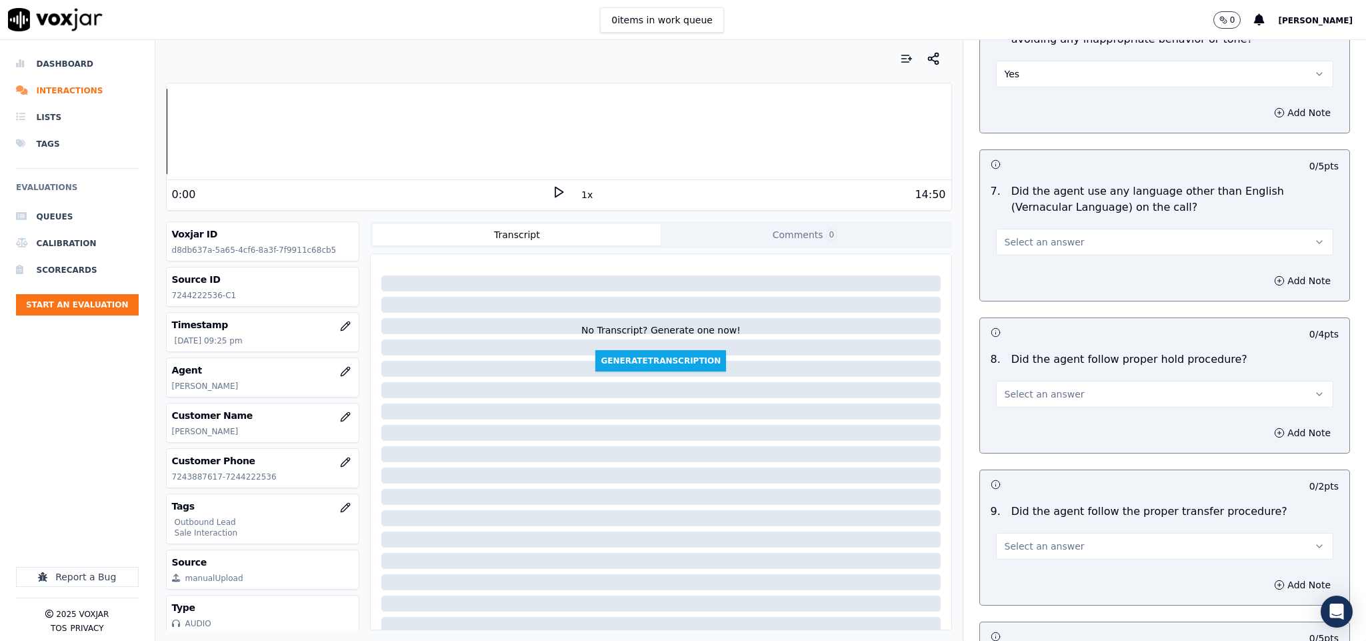
click at [1059, 235] on button "Select an answer" at bounding box center [1165, 242] width 338 height 27
click at [1035, 285] on div "No" at bounding box center [1131, 283] width 305 height 21
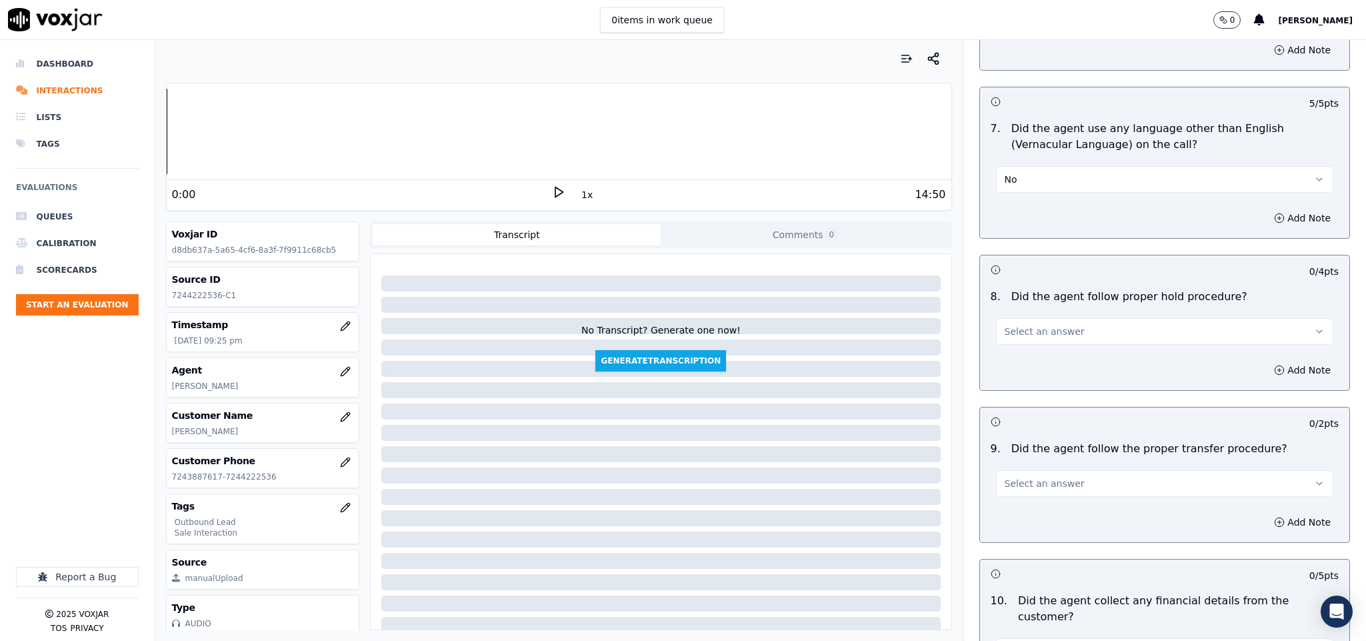
scroll to position [1900, 0]
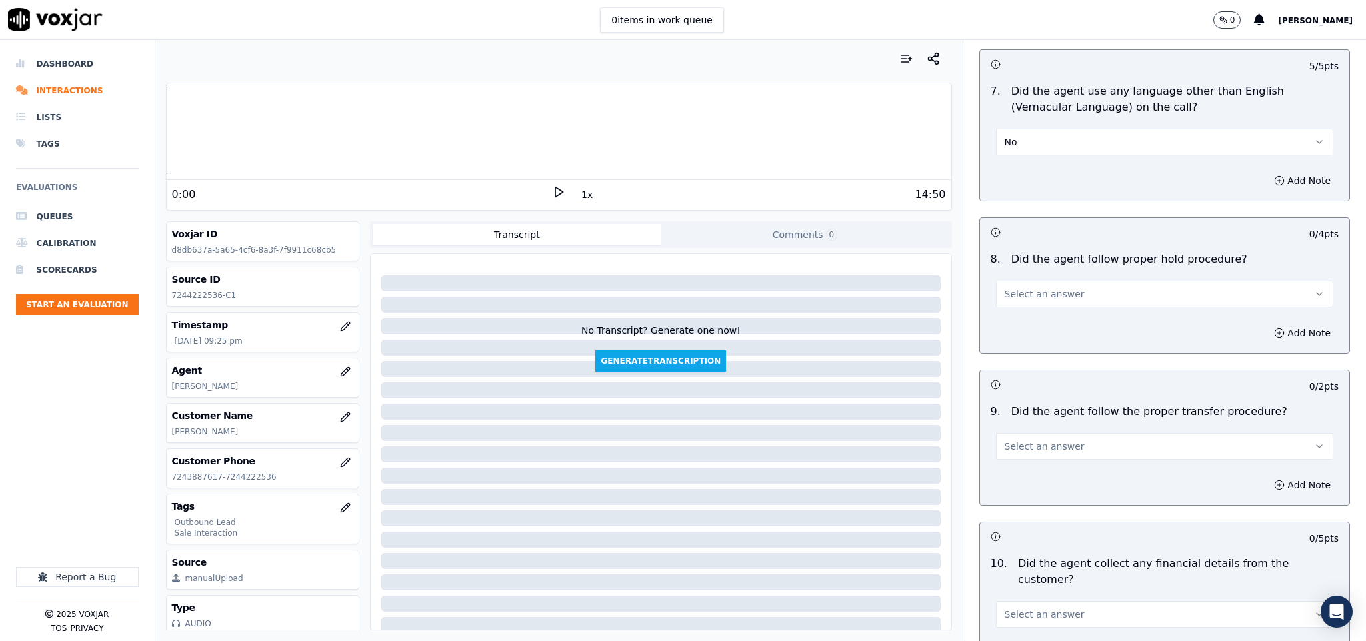
click at [1054, 281] on button "Select an answer" at bounding box center [1165, 294] width 338 height 27
click at [1020, 313] on div "Yes" at bounding box center [1131, 315] width 305 height 21
click at [1032, 439] on span "Select an answer" at bounding box center [1045, 445] width 80 height 13
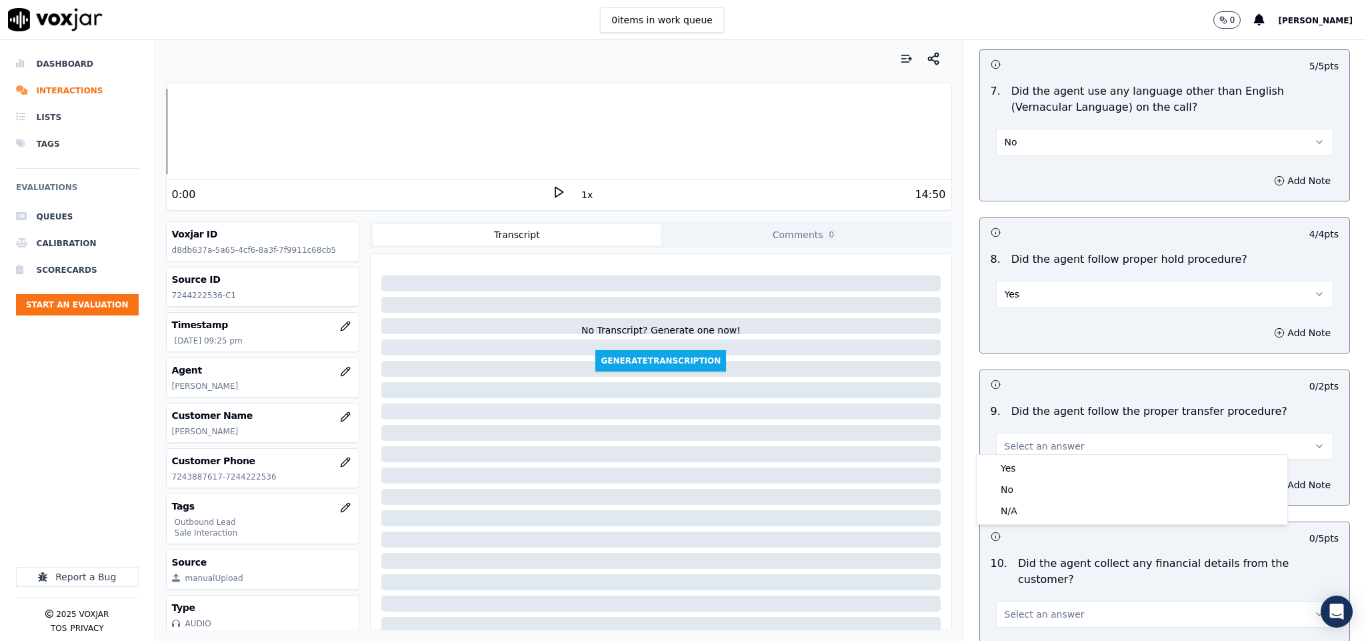
click at [1019, 460] on div "Yes" at bounding box center [1131, 467] width 305 height 21
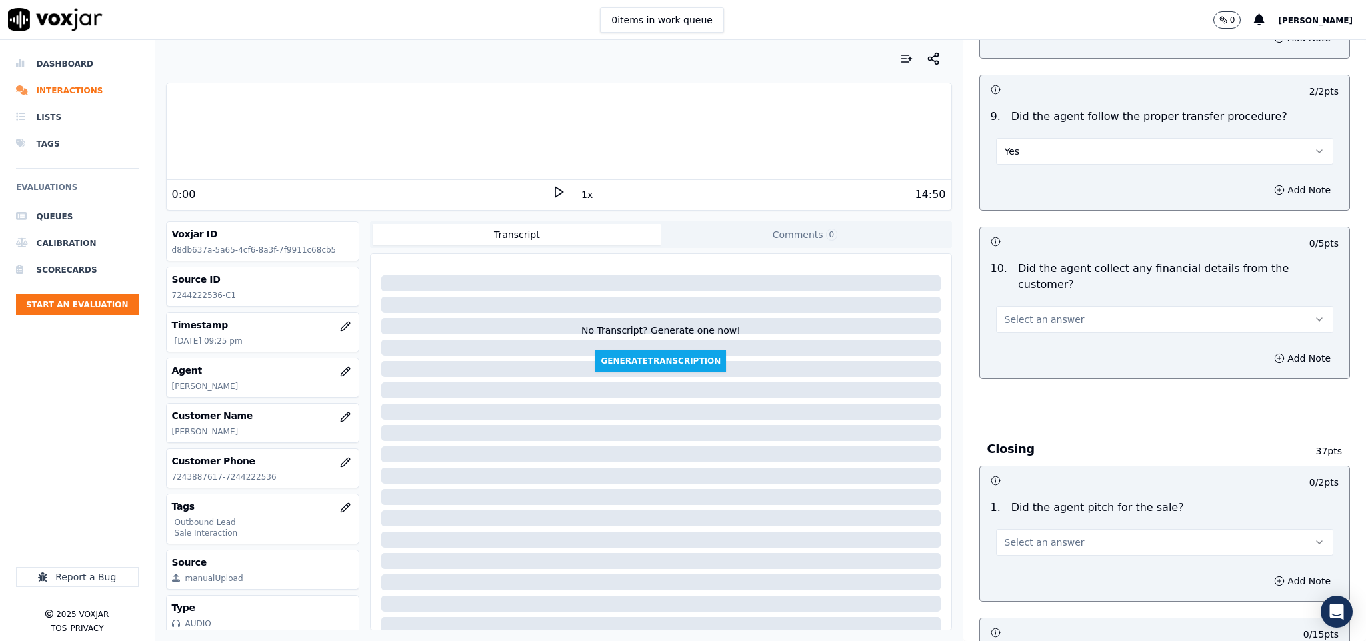
scroll to position [2200, 0]
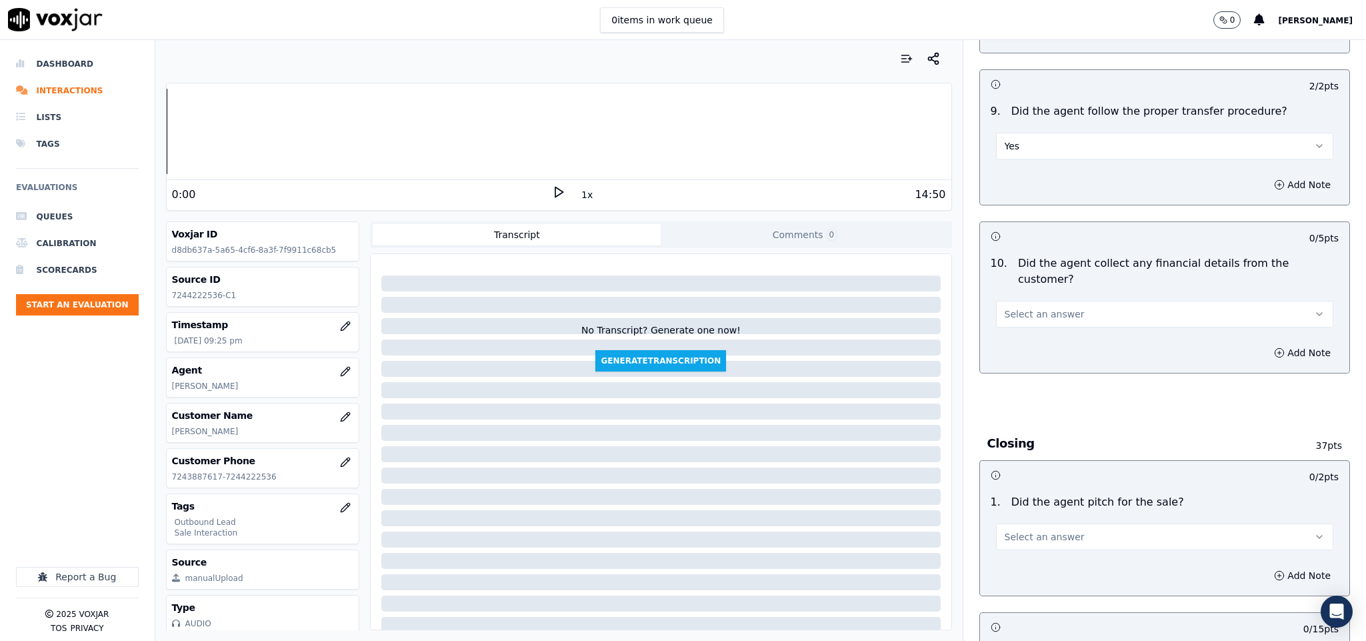
click at [1058, 301] on button "Select an answer" at bounding box center [1165, 314] width 338 height 27
click at [1017, 344] on div "No" at bounding box center [1131, 341] width 305 height 21
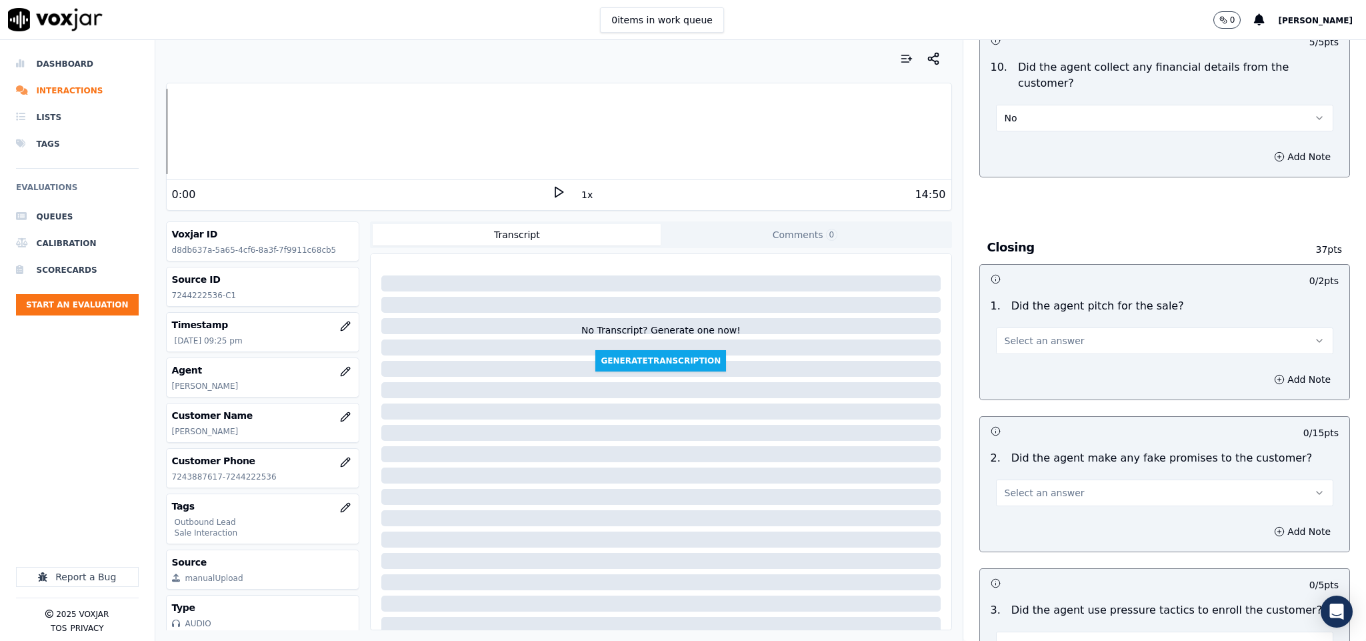
scroll to position [2400, 0]
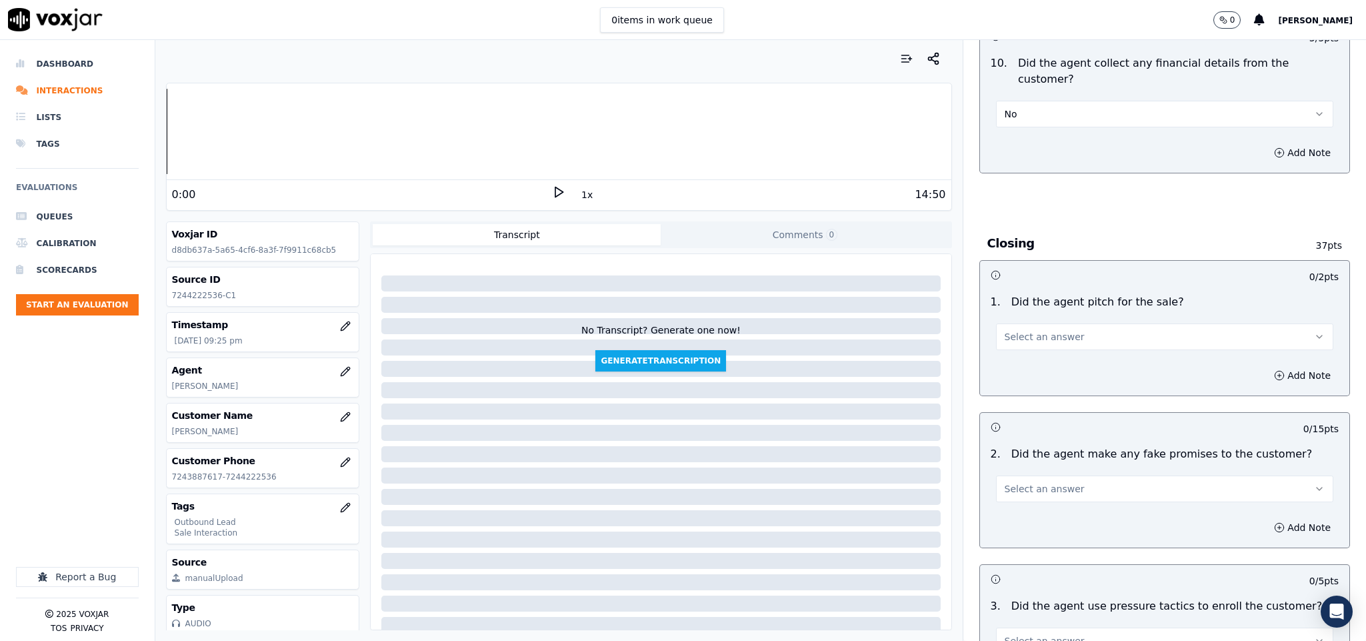
click at [1063, 323] on button "Select an answer" at bounding box center [1165, 336] width 338 height 27
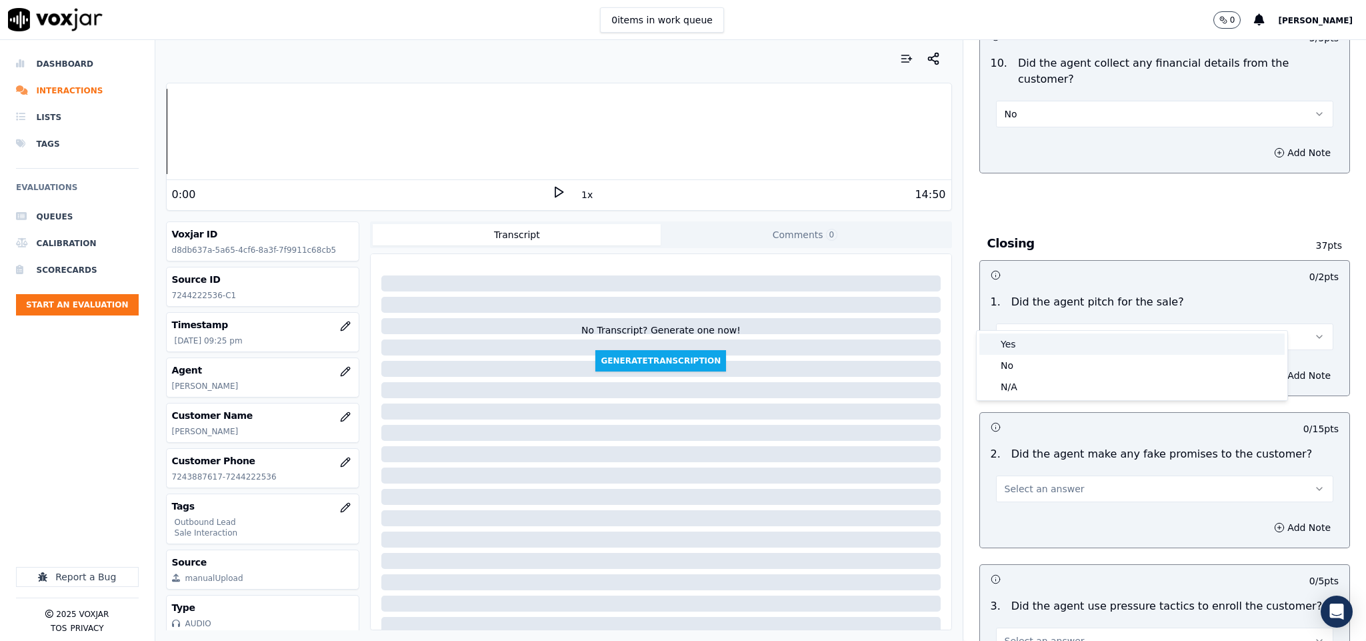
click at [1030, 341] on div "Yes" at bounding box center [1131, 343] width 305 height 21
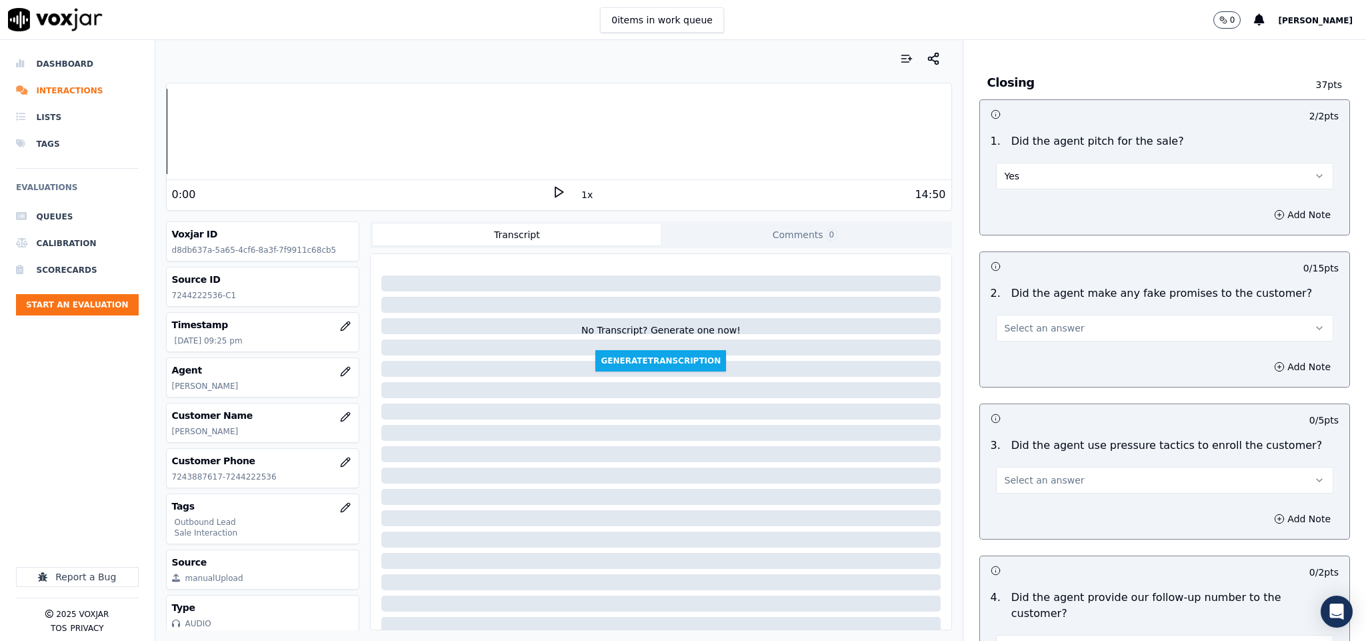
scroll to position [2600, 0]
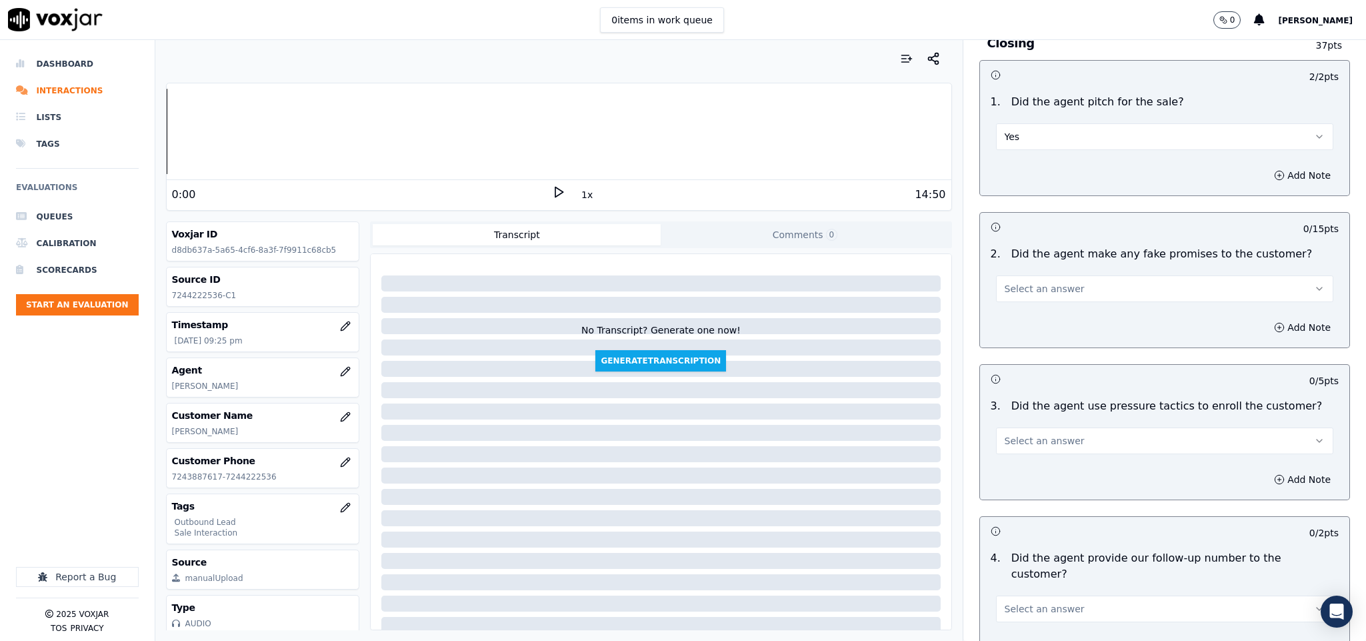
click at [1051, 282] on span "Select an answer" at bounding box center [1045, 288] width 80 height 13
click at [1024, 316] on div "No" at bounding box center [1131, 317] width 305 height 21
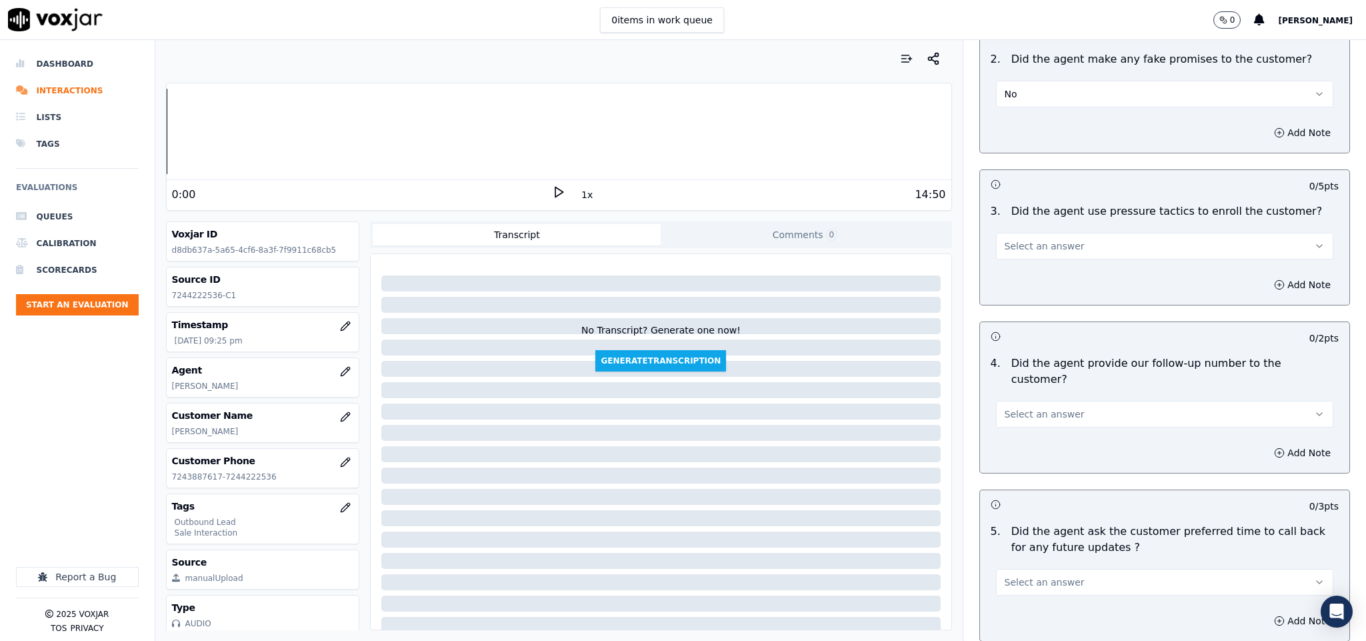
scroll to position [2800, 0]
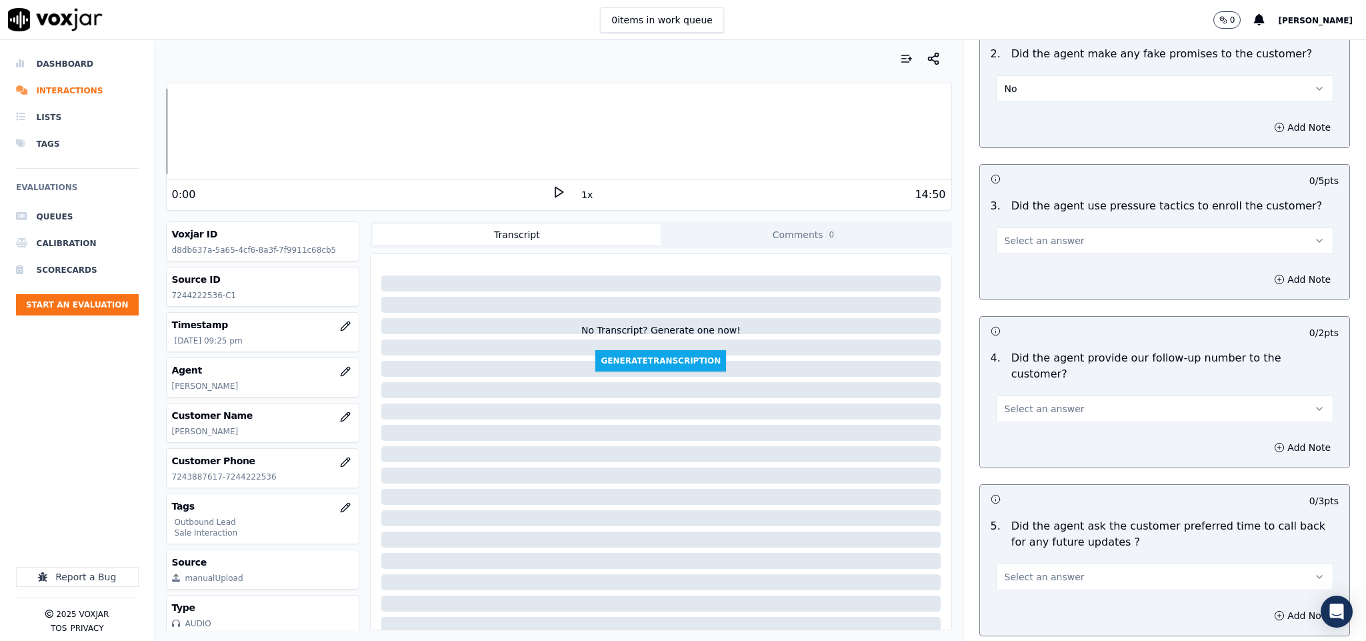
click at [1055, 227] on button "Select an answer" at bounding box center [1165, 240] width 338 height 27
click at [1035, 271] on div "No" at bounding box center [1131, 269] width 305 height 21
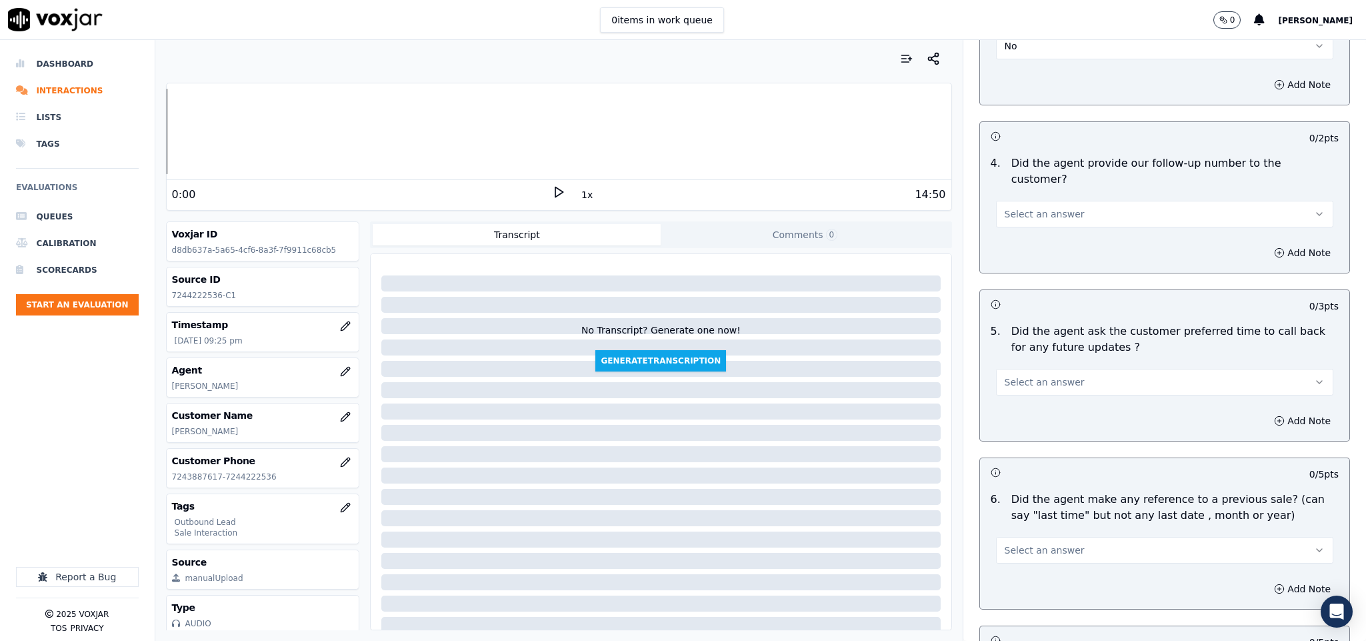
scroll to position [3000, 0]
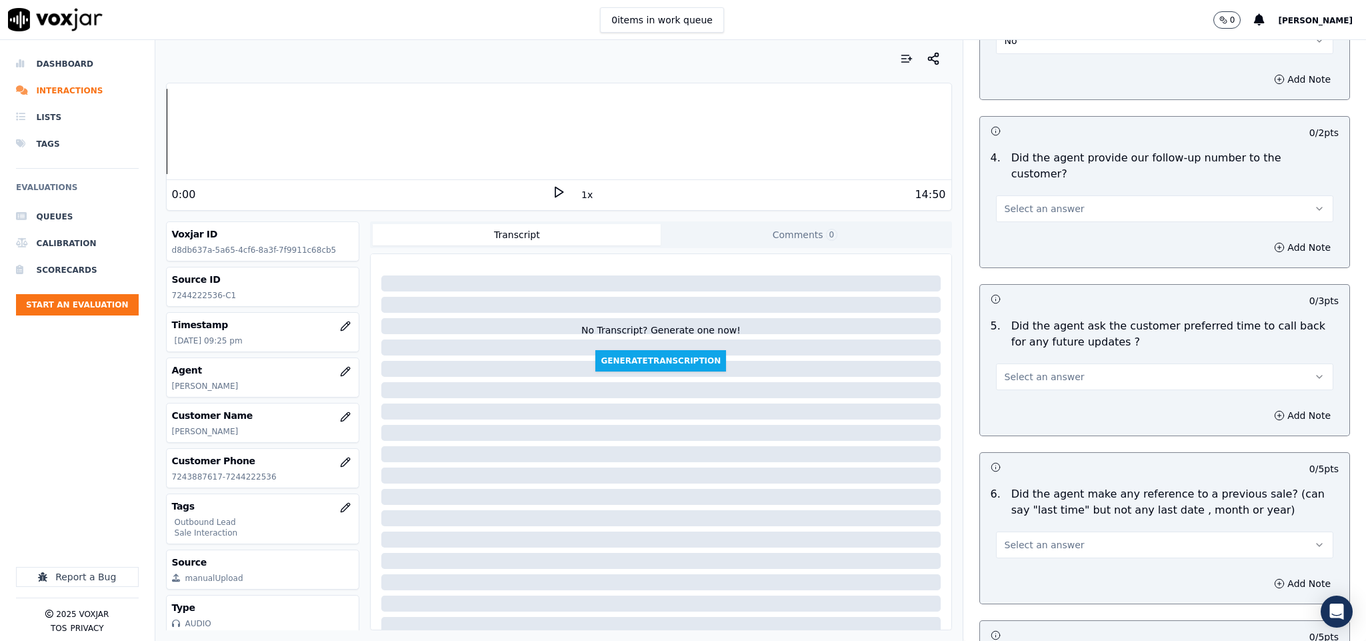
click at [1062, 195] on button "Select an answer" at bounding box center [1165, 208] width 338 height 27
click at [1019, 198] on div "Yes" at bounding box center [1131, 201] width 305 height 21
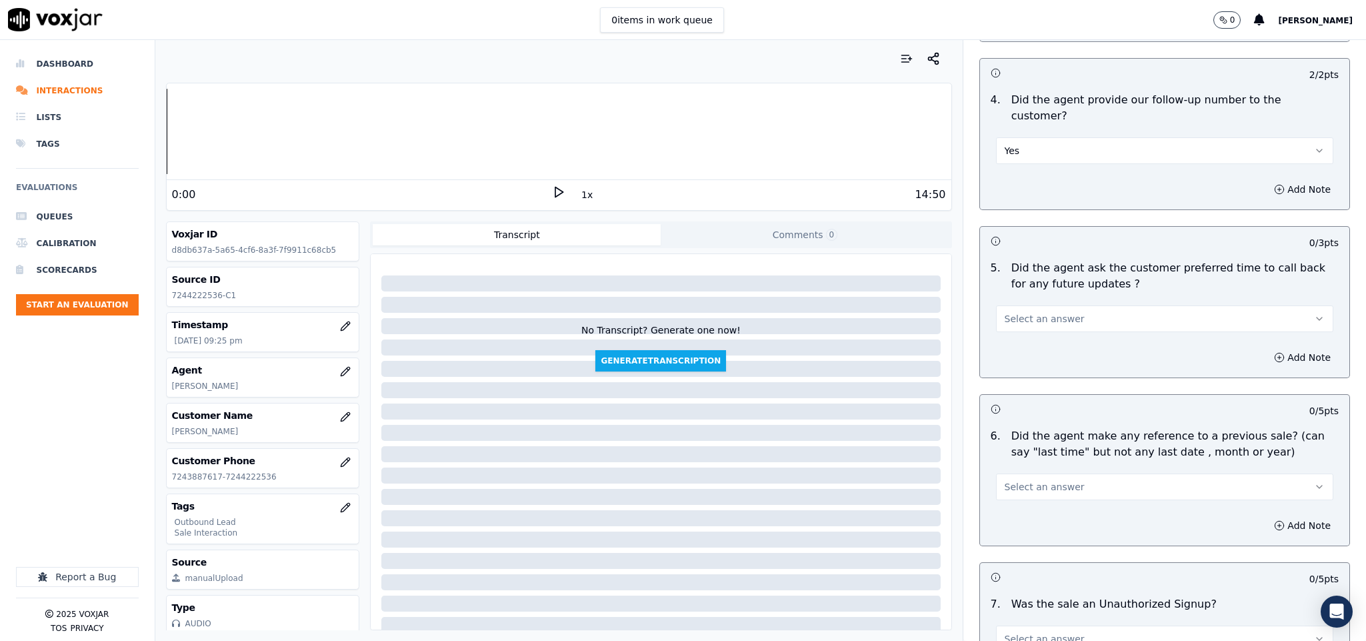
scroll to position [3100, 0]
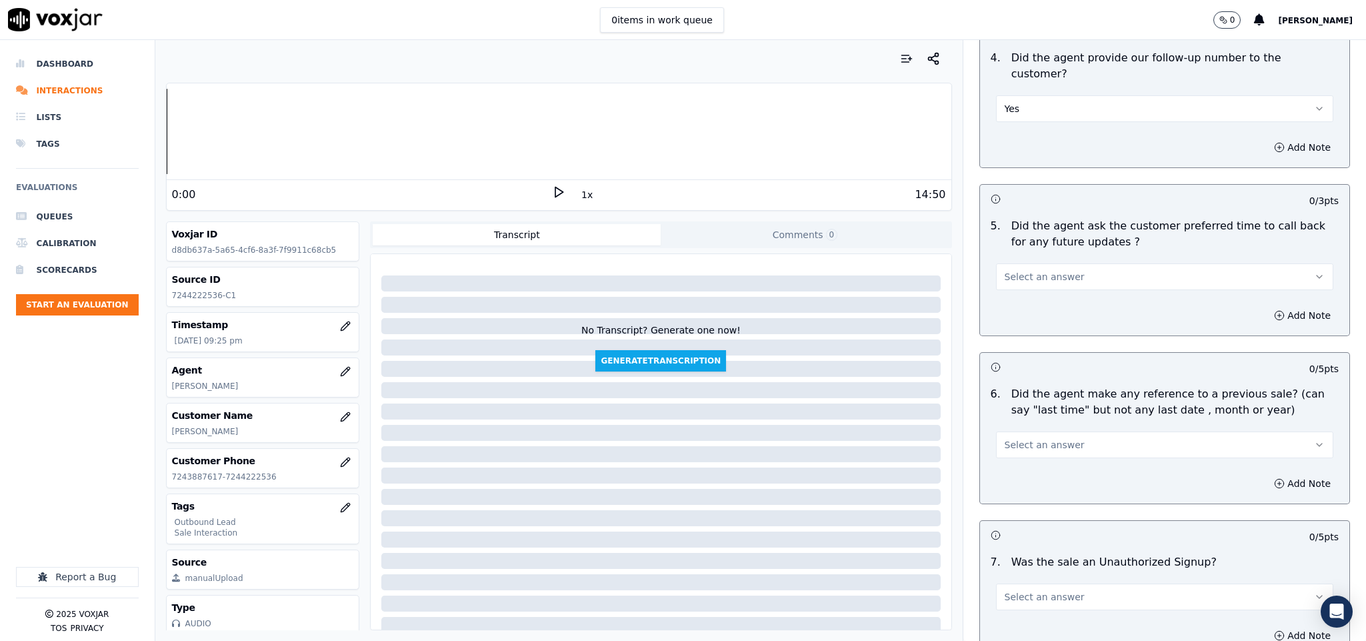
click at [1066, 263] on button "Select an answer" at bounding box center [1165, 276] width 338 height 27
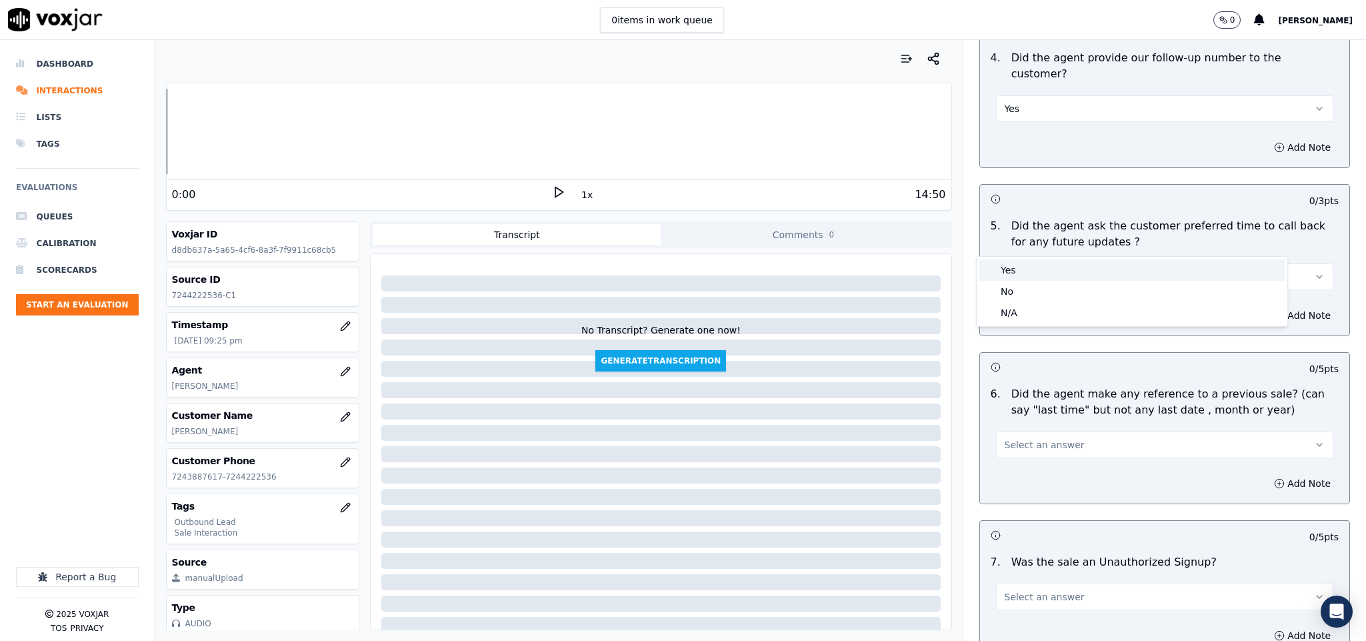
click at [1024, 267] on div "Yes" at bounding box center [1131, 269] width 305 height 21
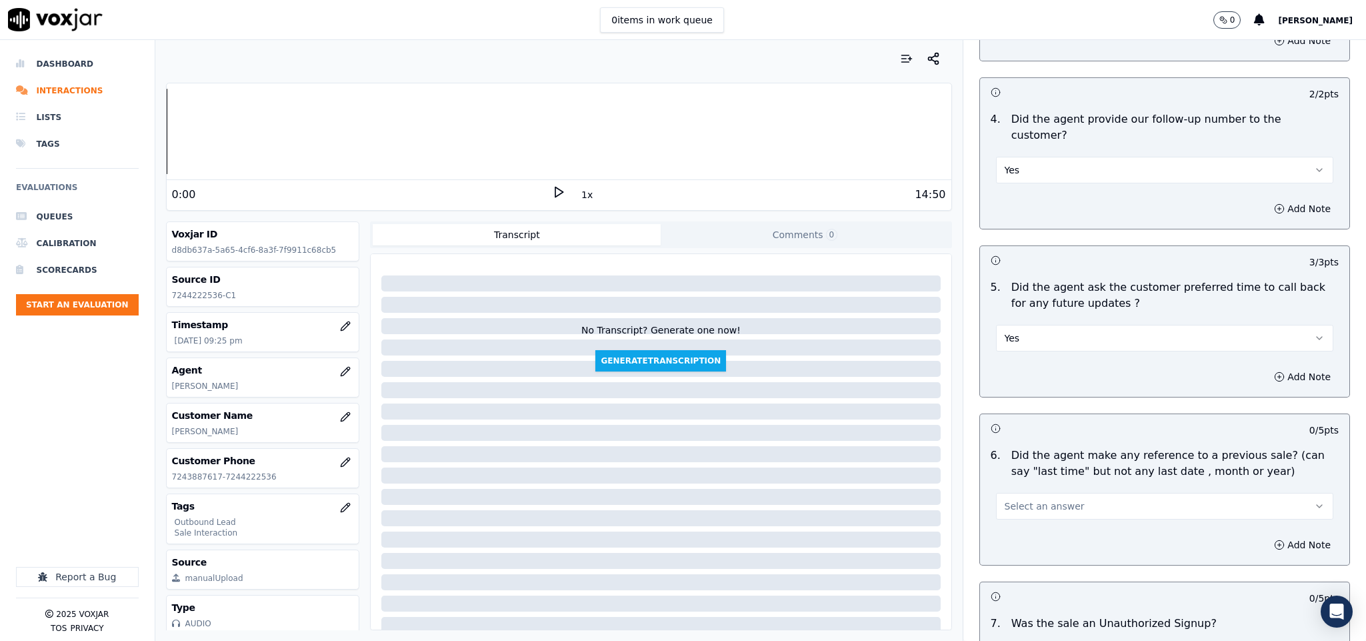
scroll to position [3000, 0]
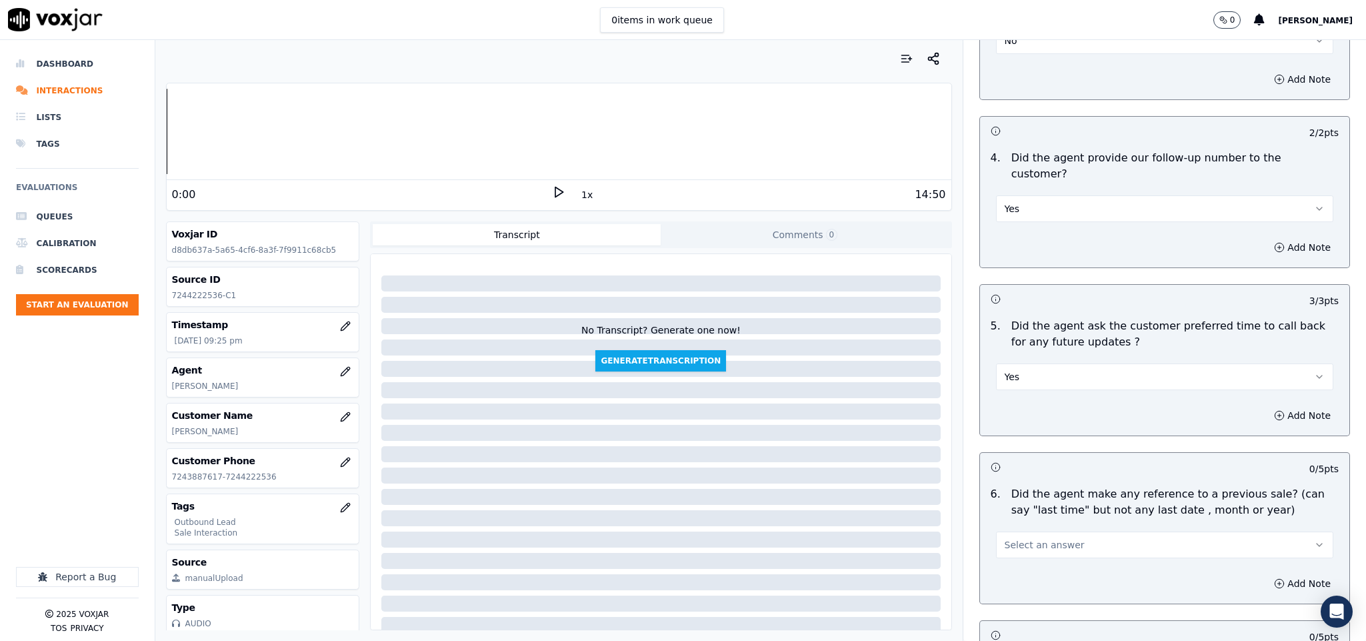
click at [1067, 195] on button "Yes" at bounding box center [1165, 208] width 338 height 27
click at [1031, 242] on div "N/A" at bounding box center [1131, 243] width 305 height 21
click at [1064, 363] on button "Yes" at bounding box center [1165, 376] width 338 height 27
click at [1048, 420] on div "N/A" at bounding box center [1131, 412] width 305 height 21
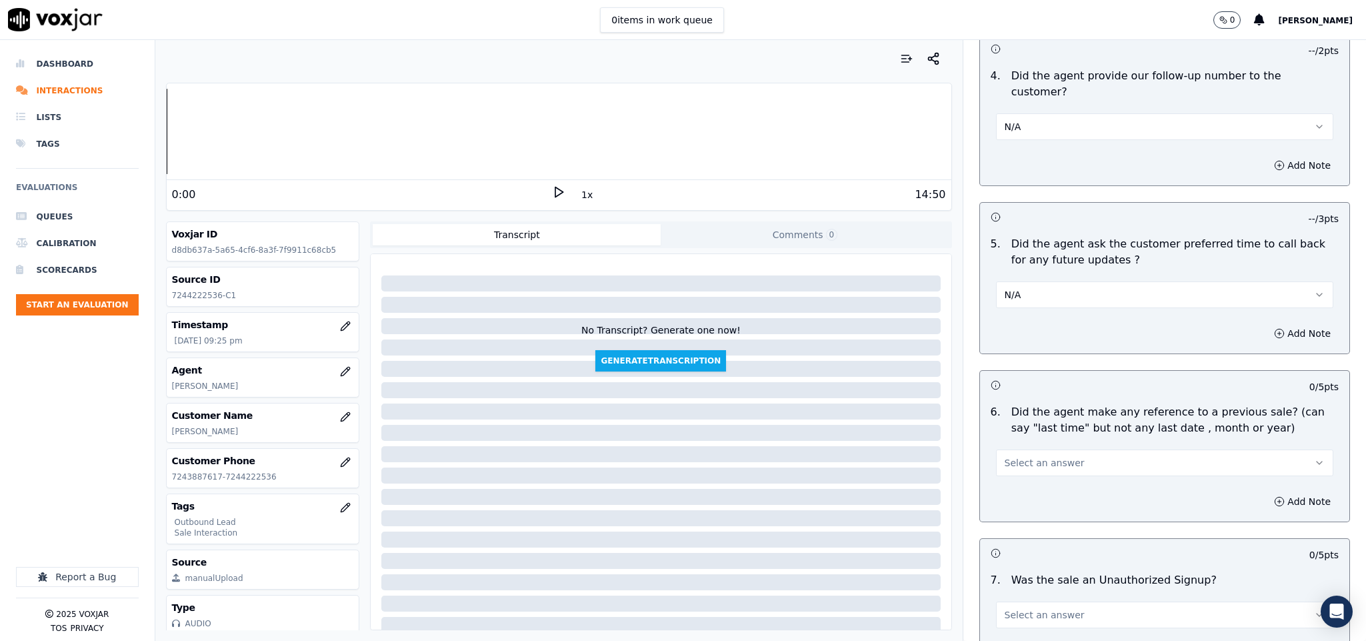
scroll to position [3200, 0]
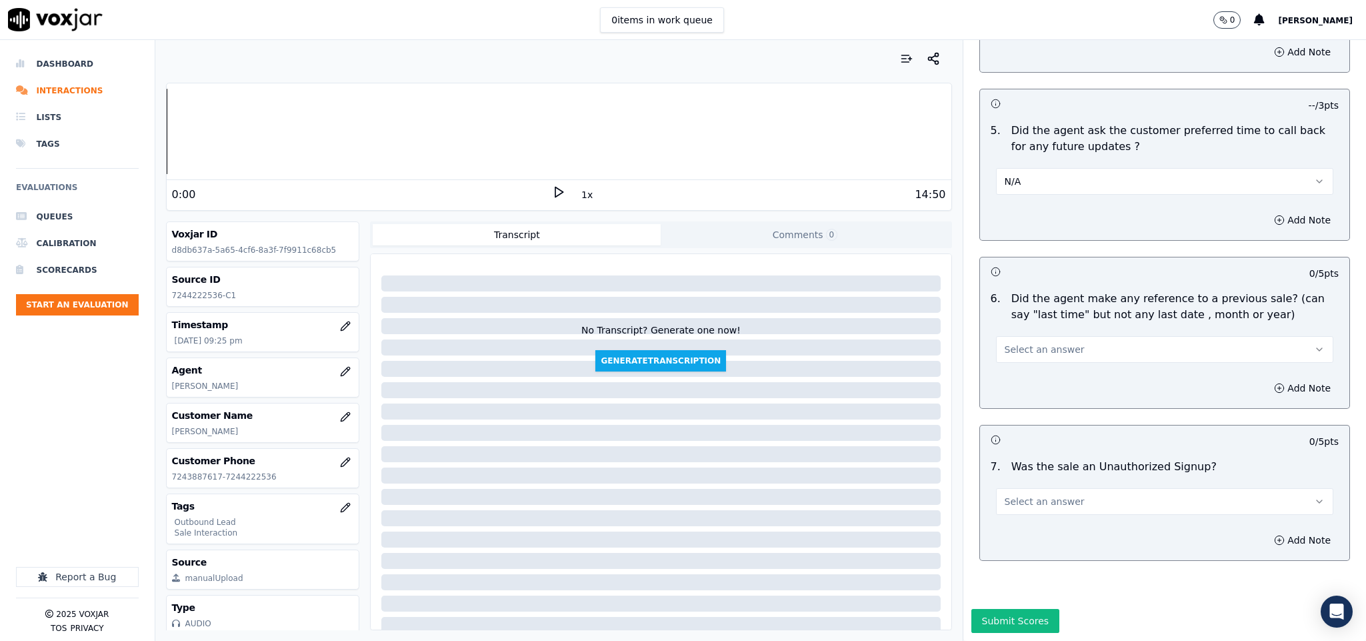
click at [1033, 343] on span "Select an answer" at bounding box center [1045, 349] width 80 height 13
click at [1039, 359] on div "No" at bounding box center [1131, 359] width 305 height 21
click at [1088, 488] on button "Select an answer" at bounding box center [1165, 501] width 338 height 27
click at [1035, 506] on div "No" at bounding box center [1131, 512] width 305 height 21
drag, startPoint x: 994, startPoint y: 573, endPoint x: 1001, endPoint y: 563, distance: 12.0
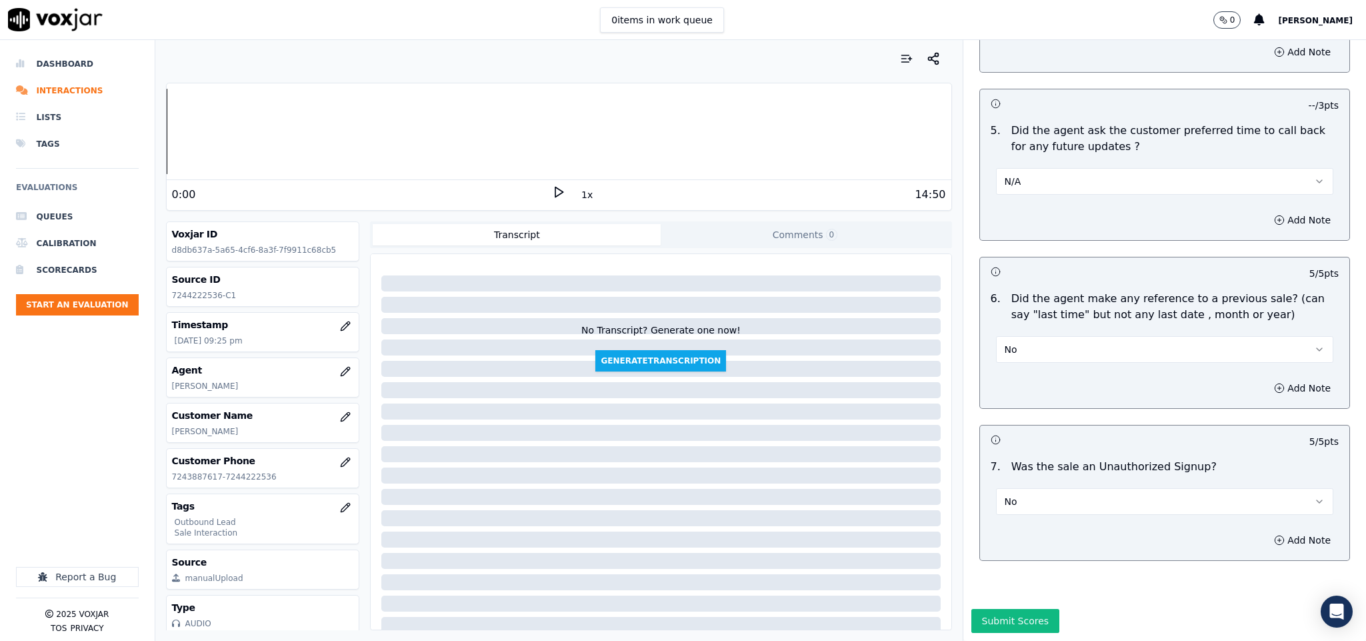
click at [996, 609] on button "Submit Scores" at bounding box center [1015, 621] width 89 height 24
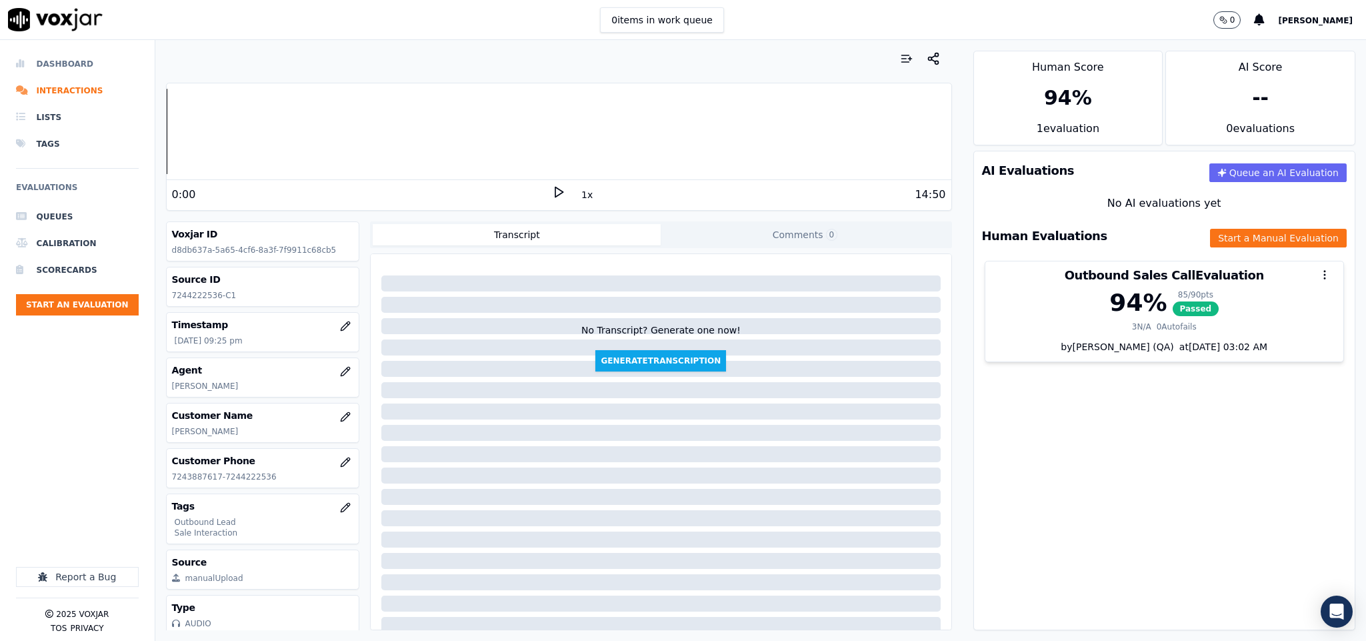
click at [58, 60] on li "Dashboard" at bounding box center [77, 64] width 123 height 27
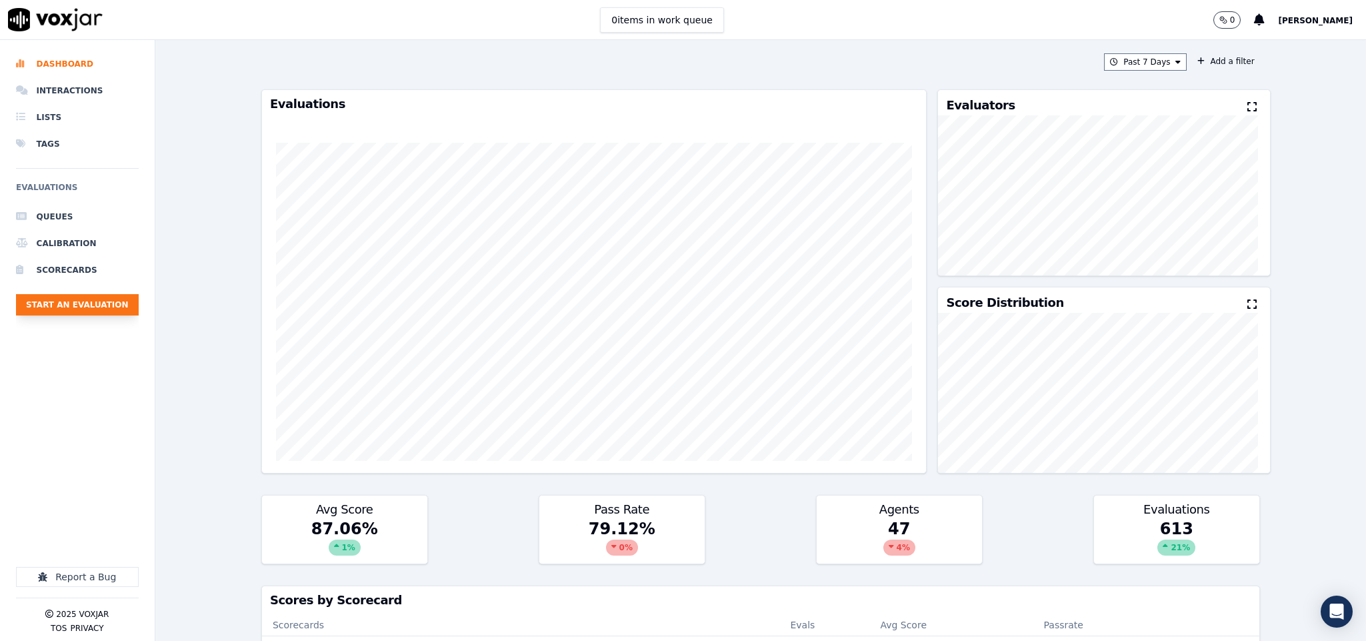
click at [86, 307] on button "Start an Evaluation" at bounding box center [77, 304] width 123 height 21
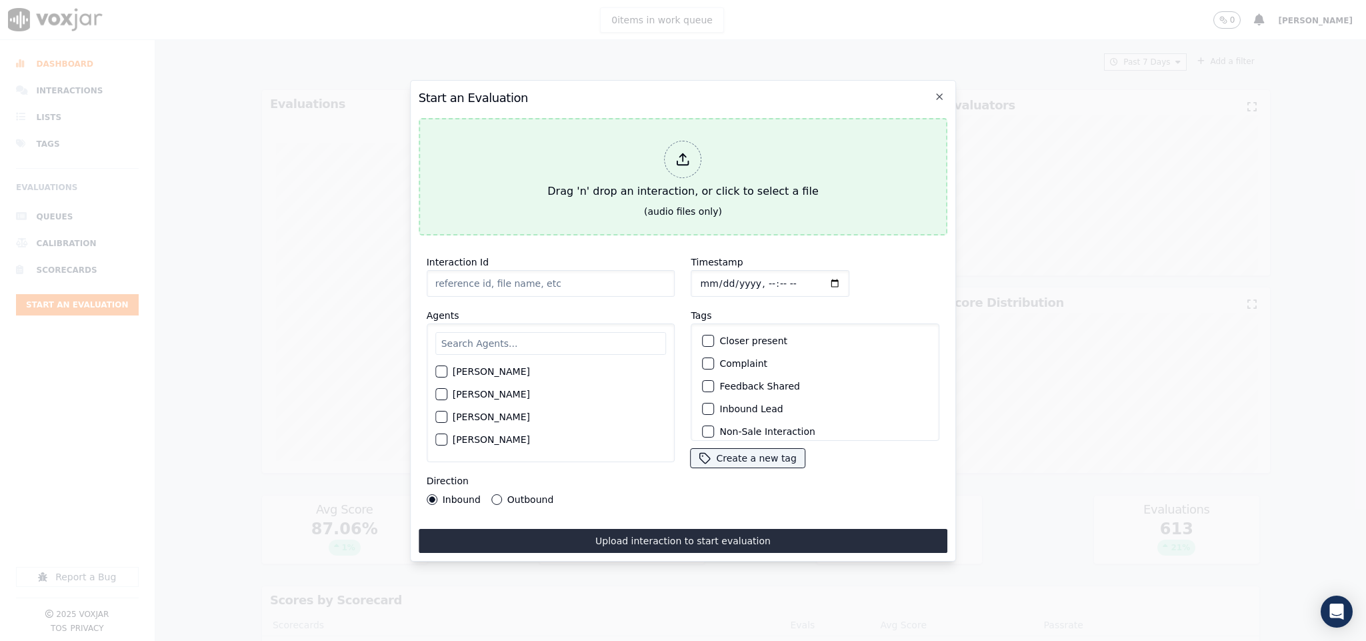
click at [679, 152] on icon at bounding box center [683, 159] width 15 height 15
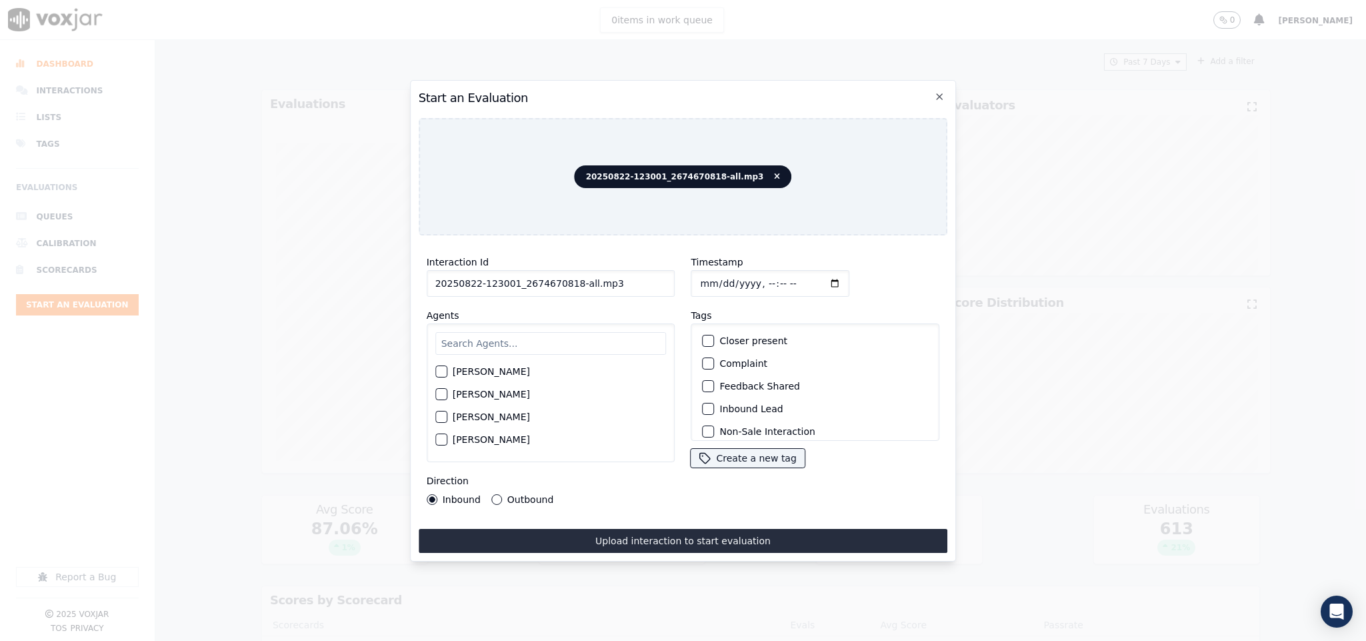
drag, startPoint x: 569, startPoint y: 279, endPoint x: 675, endPoint y: 279, distance: 106.0
click at [675, 279] on div "Interaction Id 20250822-123001_2674670818-all.mp3 Agents Harry Roy Aaron Biswas…" at bounding box center [683, 379] width 529 height 267
type input "20250822-123001_2674670818-C1"
click at [694, 275] on input "Timestamp" at bounding box center [770, 283] width 159 height 27
type input "2025-08-26T21:46"
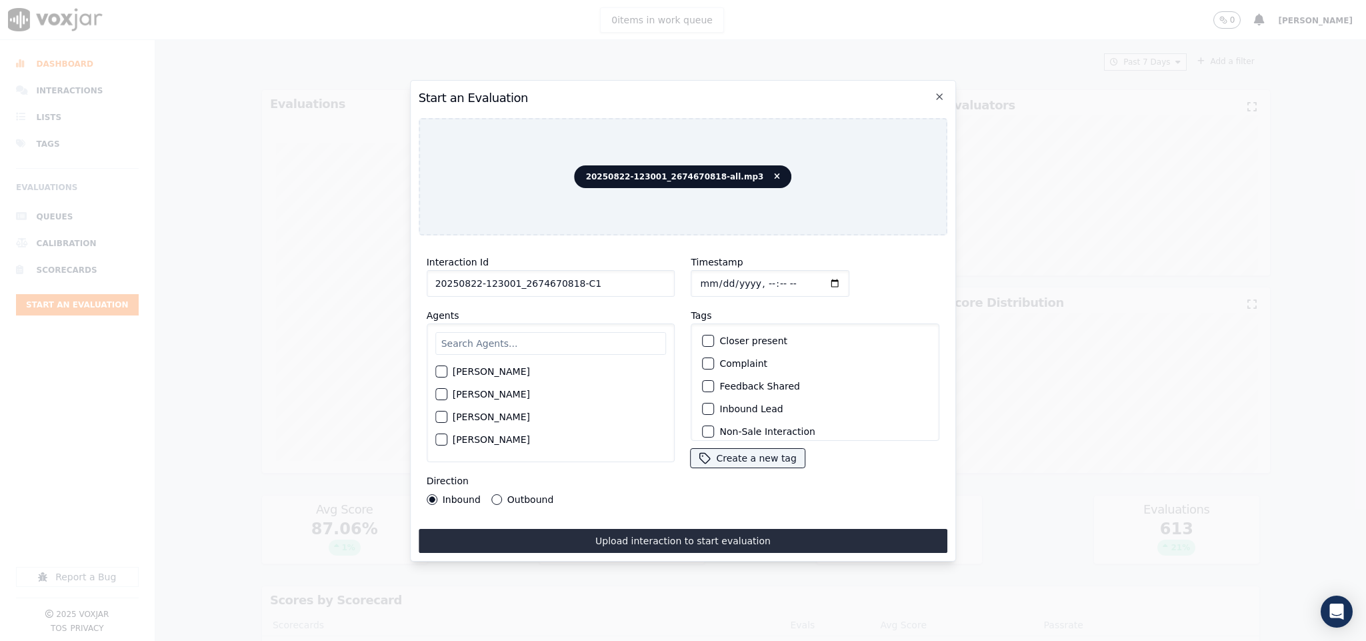
click at [495, 341] on input "text" at bounding box center [550, 343] width 231 height 23
type input "chr"
click at [440, 394] on div "button" at bounding box center [440, 397] width 9 height 9
click at [704, 404] on div "button" at bounding box center [707, 408] width 9 height 9
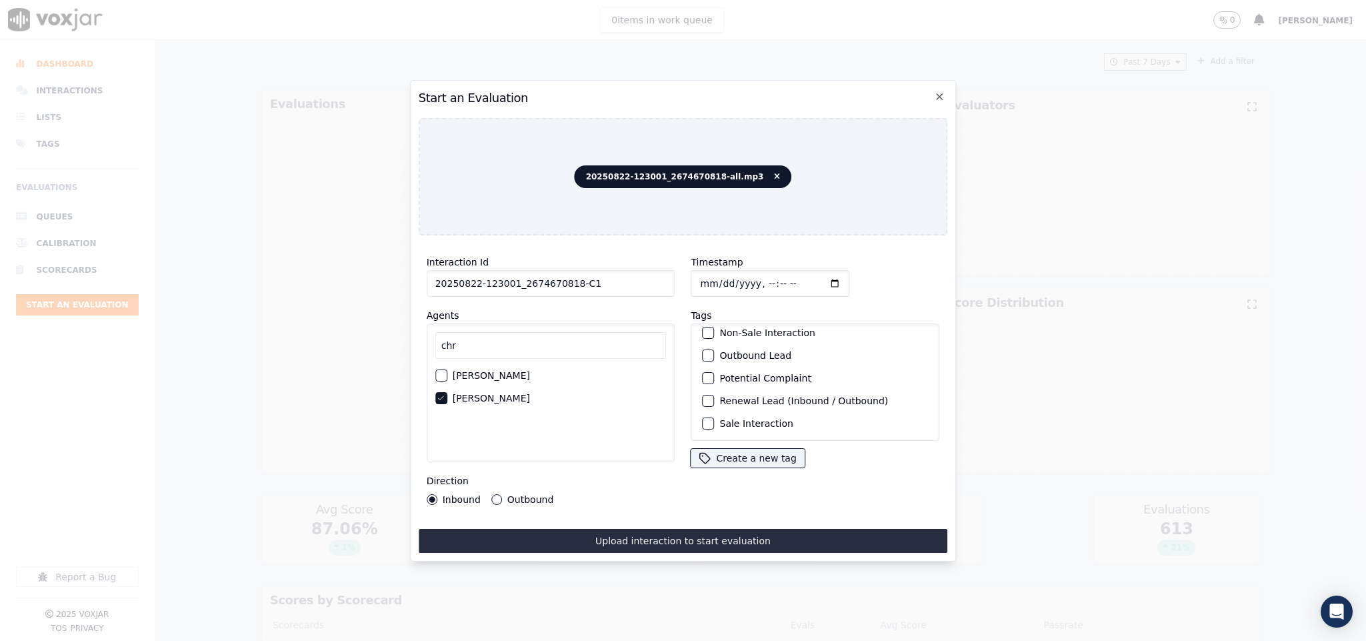
scroll to position [120, 0]
click at [701, 412] on div "Sale Interaction" at bounding box center [815, 423] width 237 height 23
click at [703, 419] on div "button" at bounding box center [707, 423] width 9 height 9
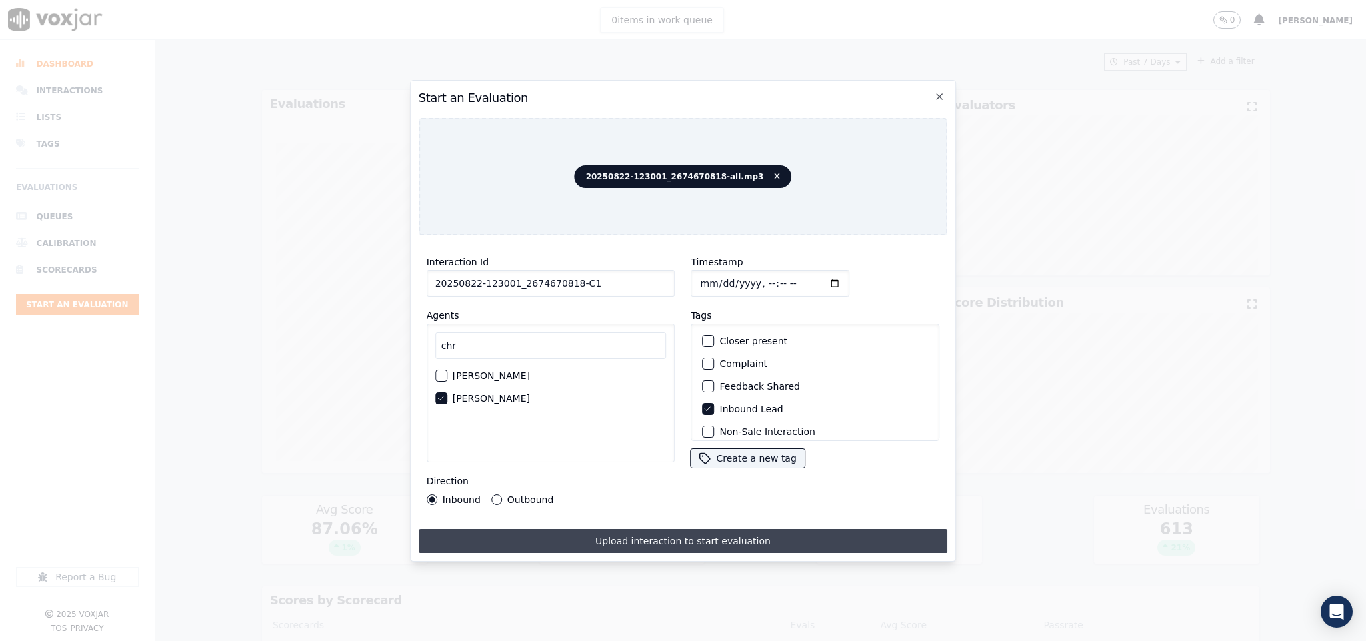
click at [737, 529] on button "Upload interaction to start evaluation" at bounding box center [683, 541] width 529 height 24
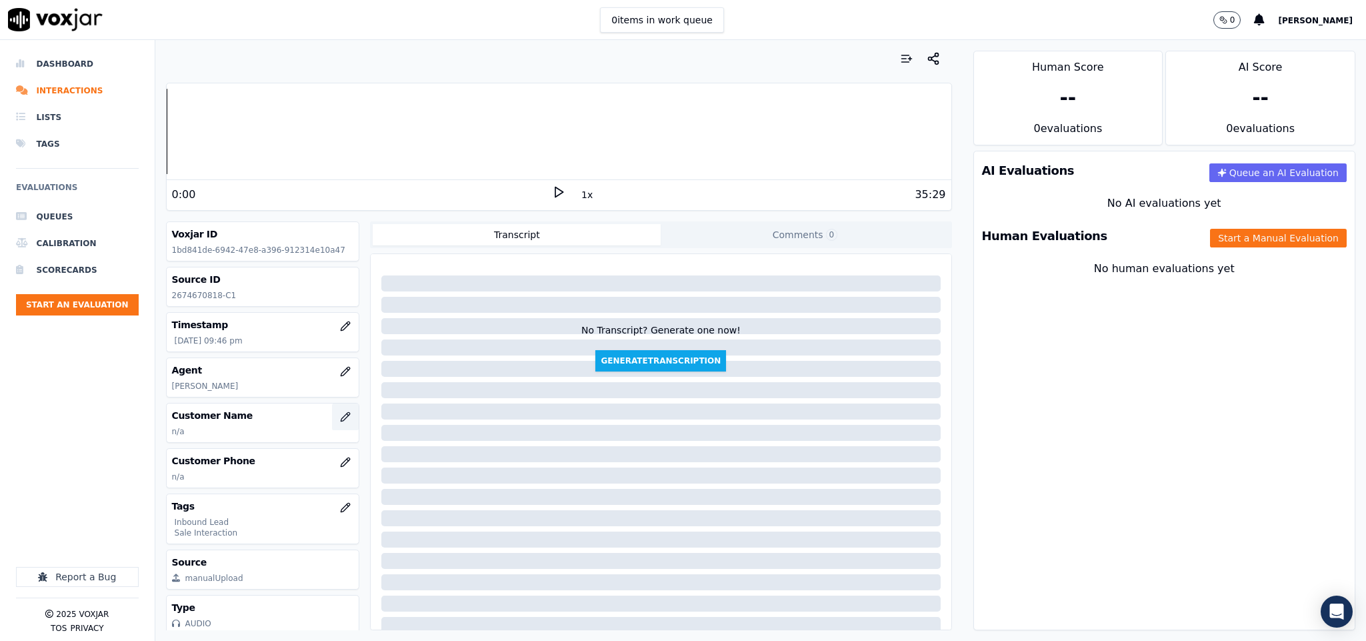
click at [340, 419] on icon "button" at bounding box center [345, 416] width 11 height 11
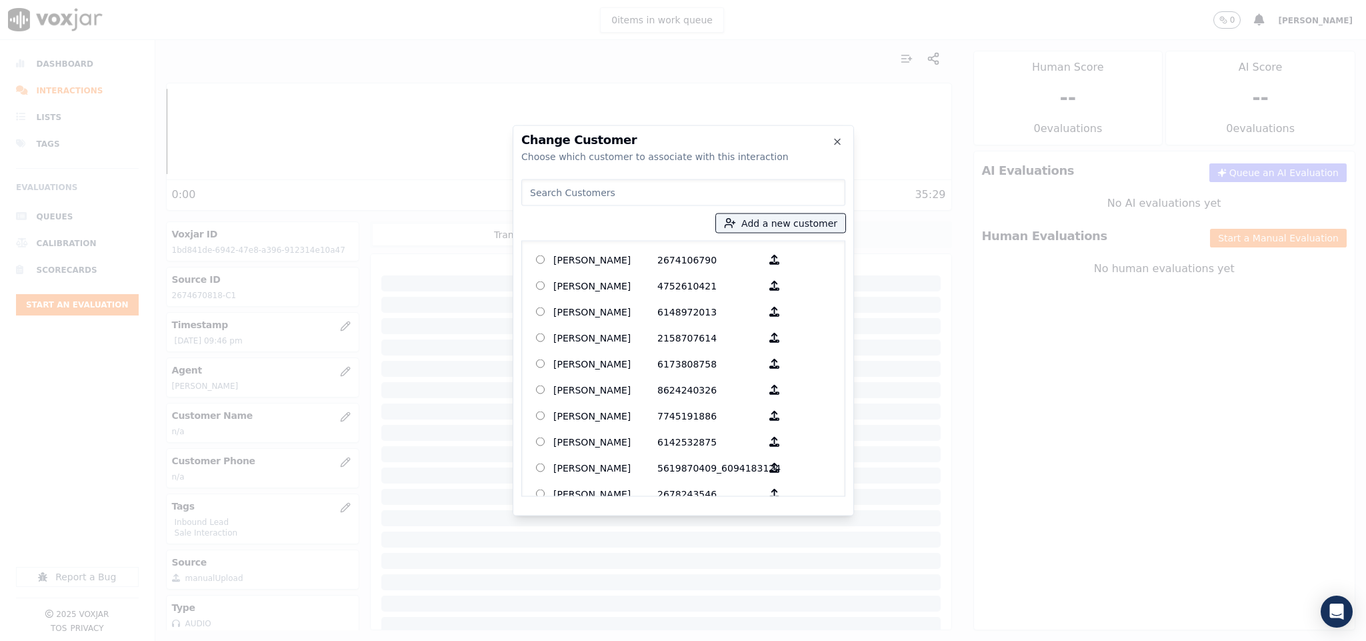
type input "ANTHONY DEAN"
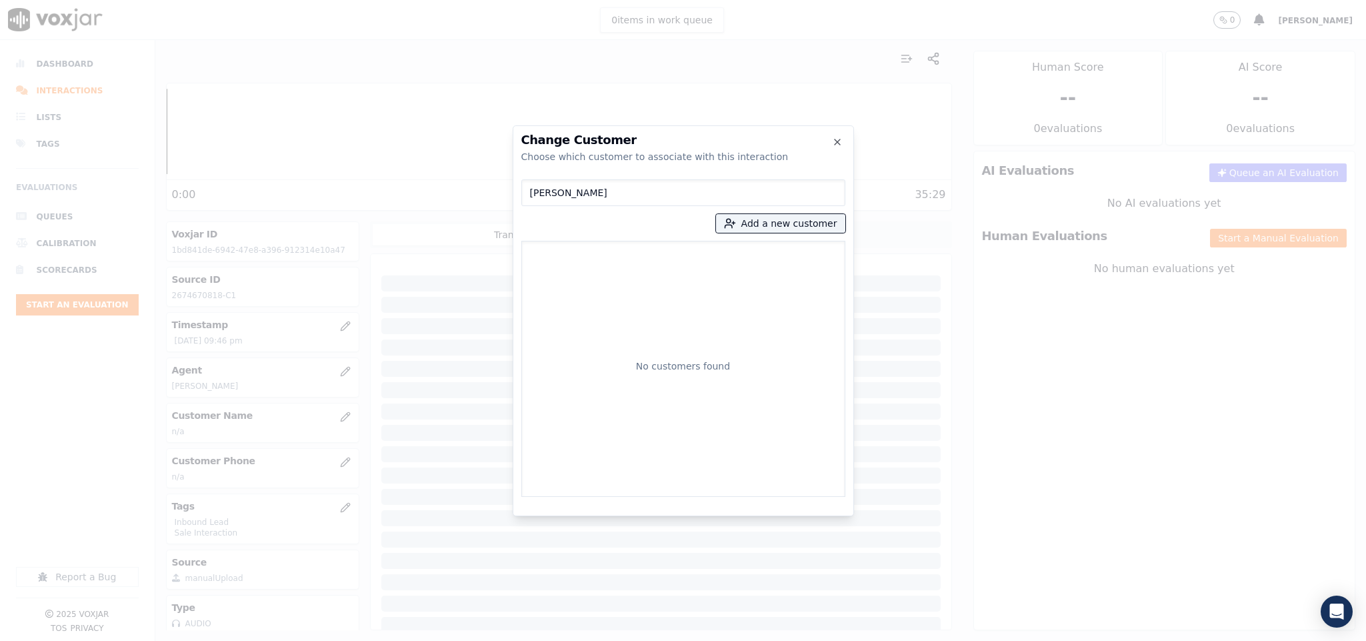
drag, startPoint x: 616, startPoint y: 187, endPoint x: 469, endPoint y: 206, distance: 148.6
click at [469, 640] on div "Change Customer Choose which customer to associate with this interaction ANTHON…" at bounding box center [683, 641] width 1366 height 0
click at [756, 220] on button "Add a new customer" at bounding box center [780, 223] width 129 height 19
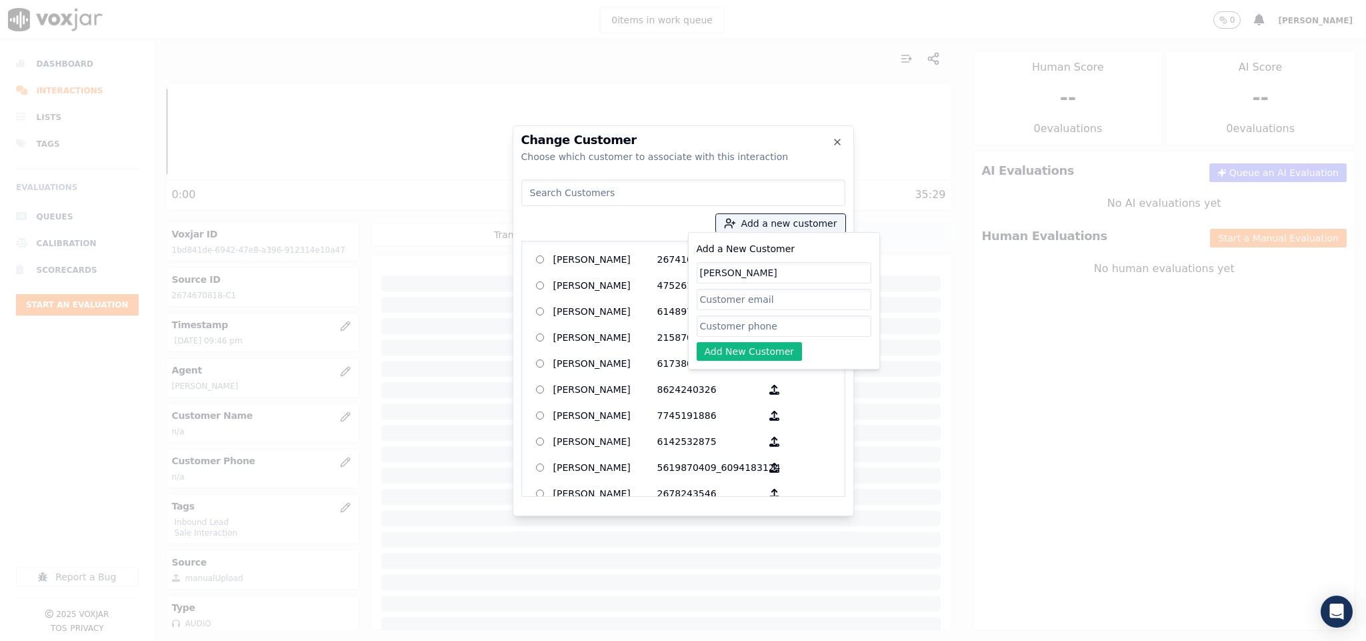
type input "ANTHONY DEAN"
drag, startPoint x: 737, startPoint y: 315, endPoint x: 737, endPoint y: 324, distance: 9.3
click at [737, 315] on input "Add a New Customer" at bounding box center [784, 325] width 175 height 21
paste input "2674670818"
type input "2674670818"
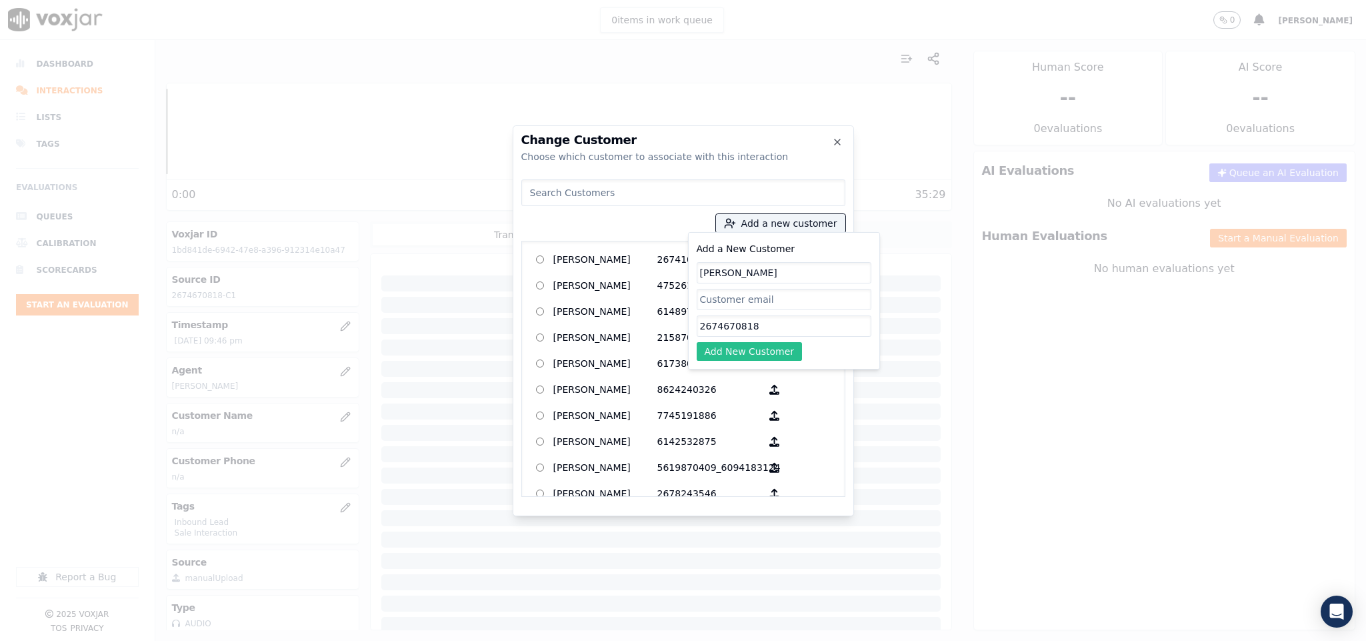
click at [729, 356] on button "Add New Customer" at bounding box center [750, 351] width 106 height 19
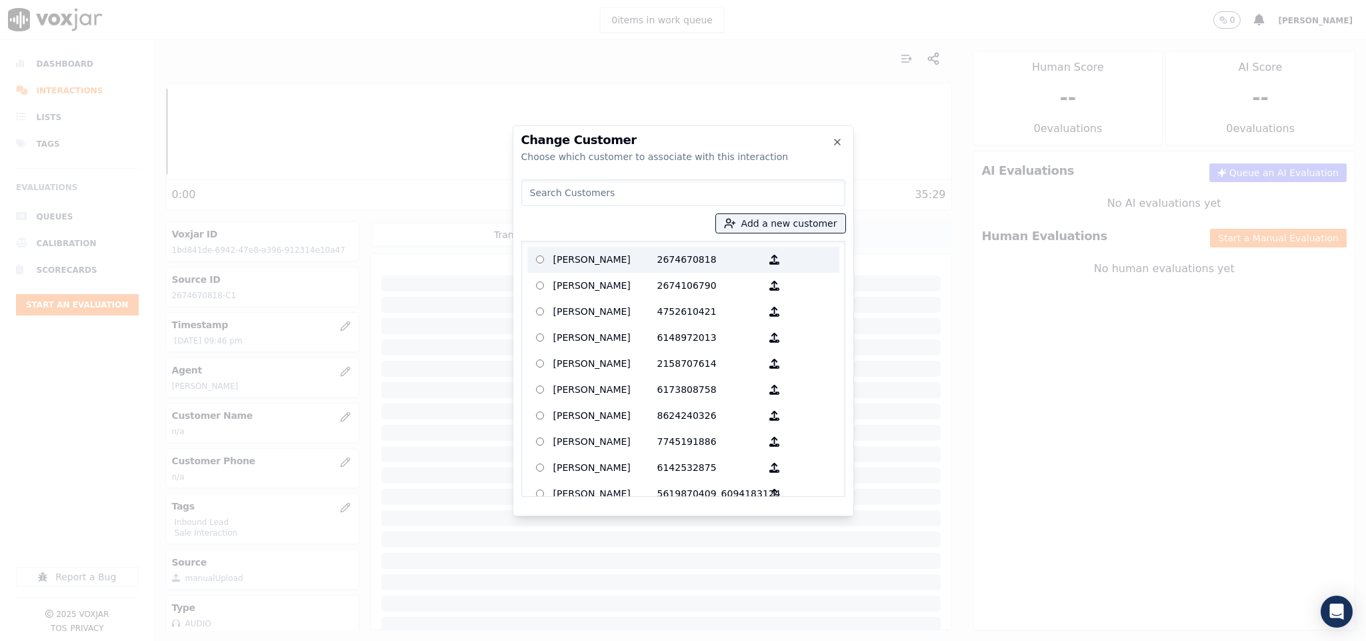
click at [642, 260] on p "ANTHONY DEAN" at bounding box center [605, 259] width 104 height 21
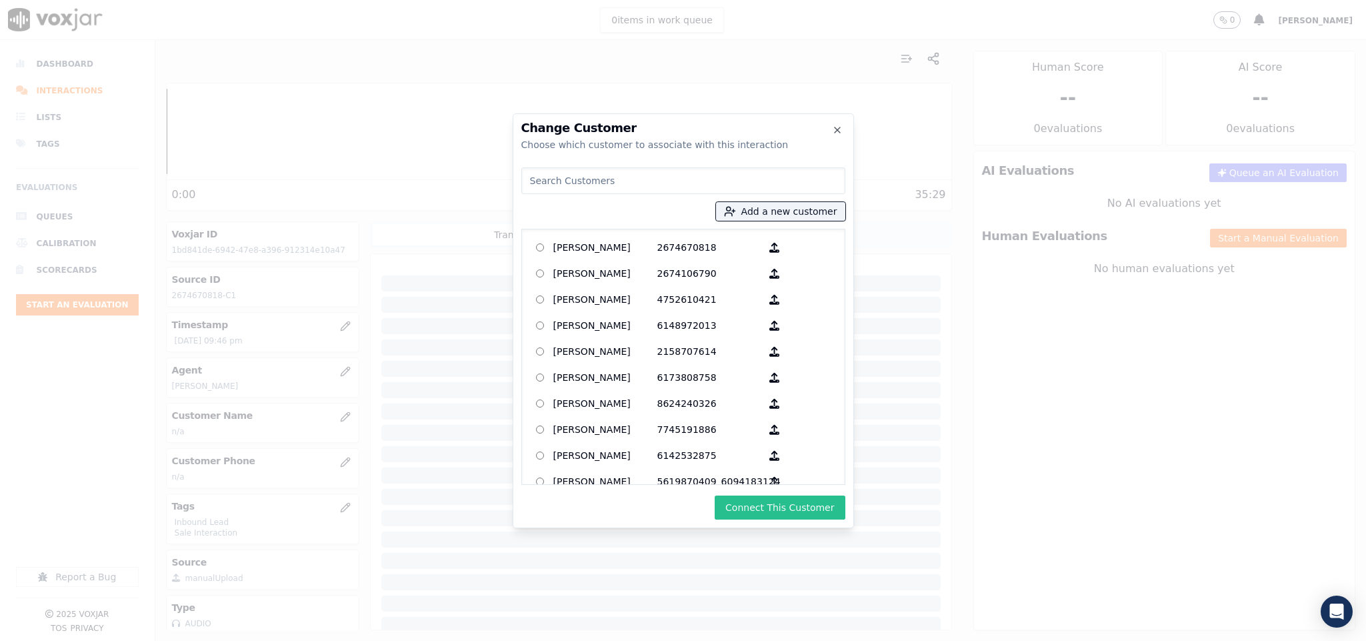
click at [791, 503] on button "Connect This Customer" at bounding box center [780, 507] width 130 height 24
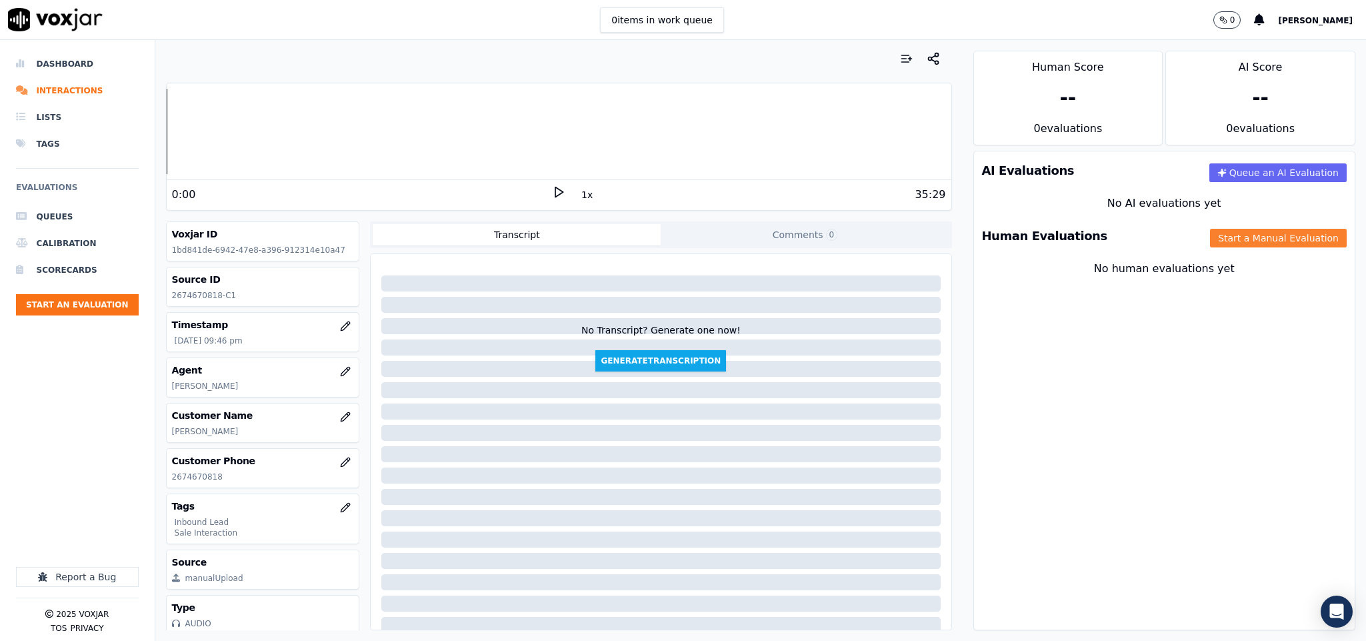
click at [1211, 247] on button "Start a Manual Evaluation" at bounding box center [1278, 238] width 137 height 19
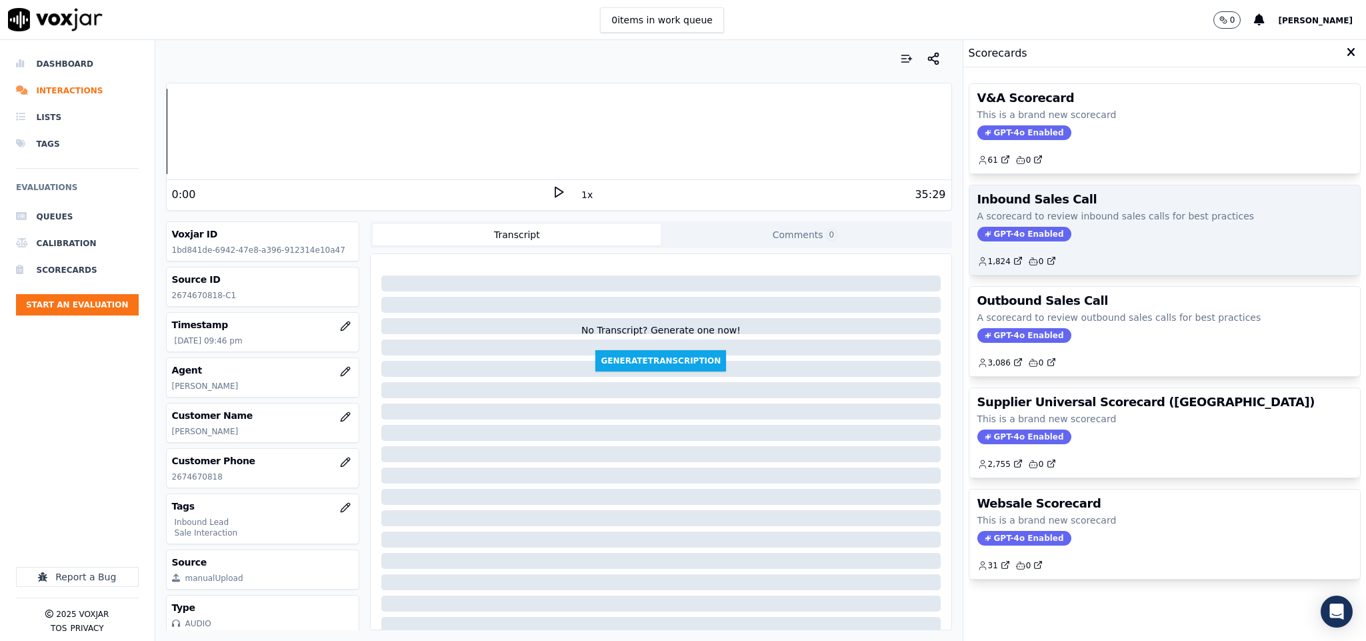
click at [1005, 238] on span "GPT-4o Enabled" at bounding box center [1024, 234] width 94 height 15
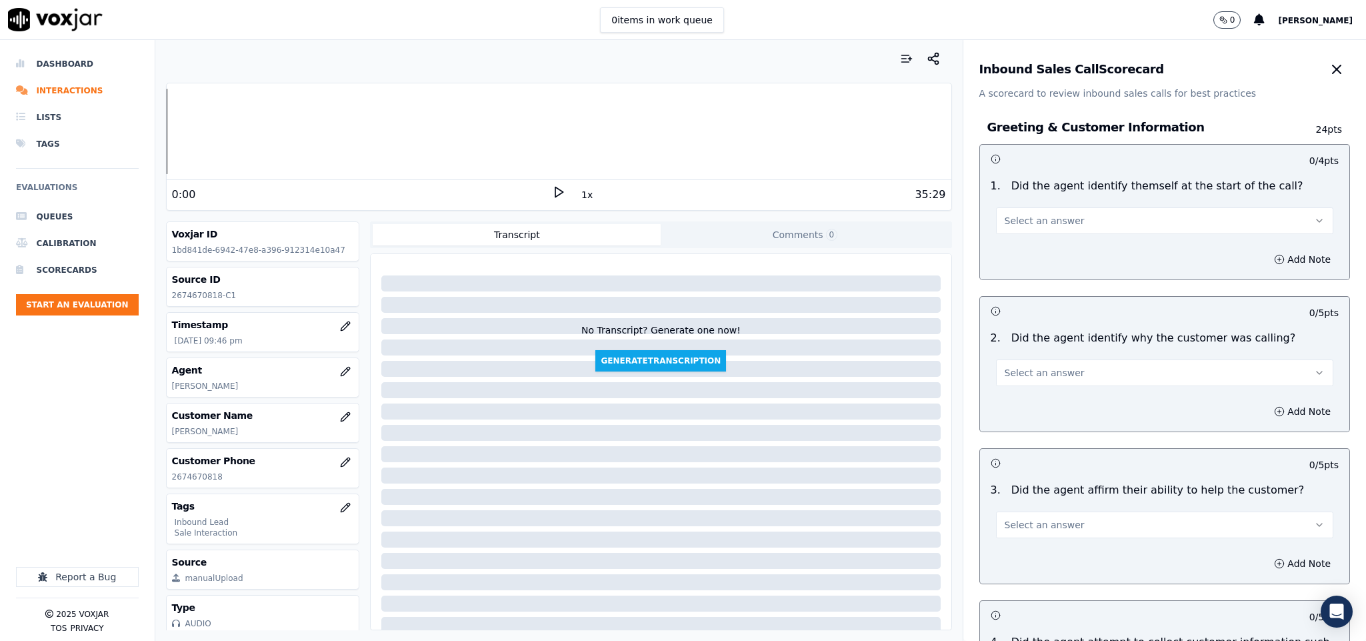
click at [1046, 229] on button "Select an answer" at bounding box center [1165, 220] width 338 height 27
click at [1035, 247] on div "Yes" at bounding box center [1131, 251] width 305 height 21
click at [1018, 369] on span "Select an answer" at bounding box center [1045, 372] width 80 height 13
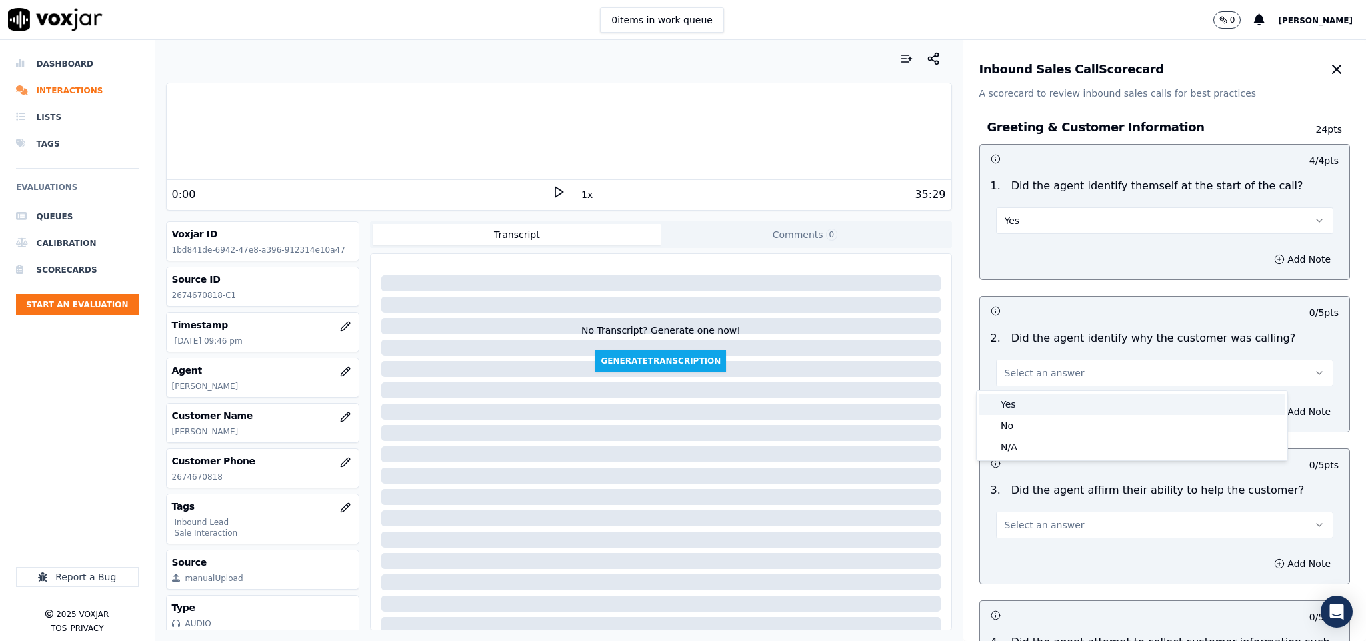
click at [1012, 401] on div "Yes" at bounding box center [1131, 403] width 305 height 21
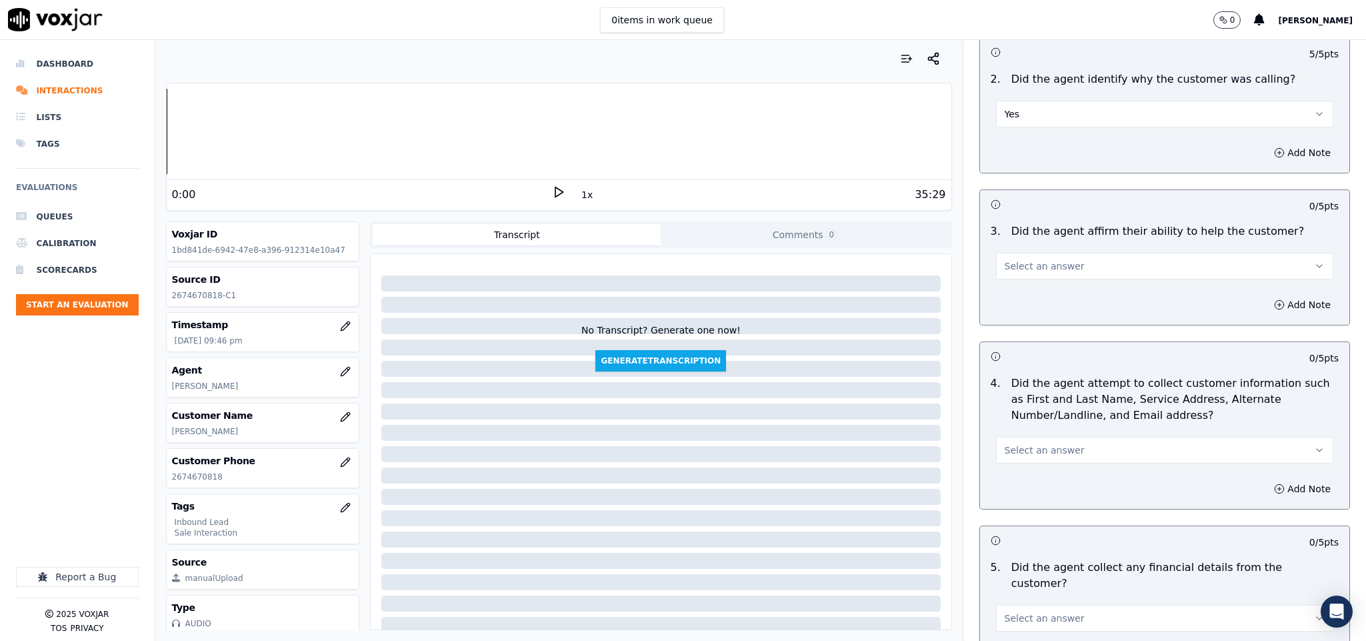
scroll to position [300, 0]
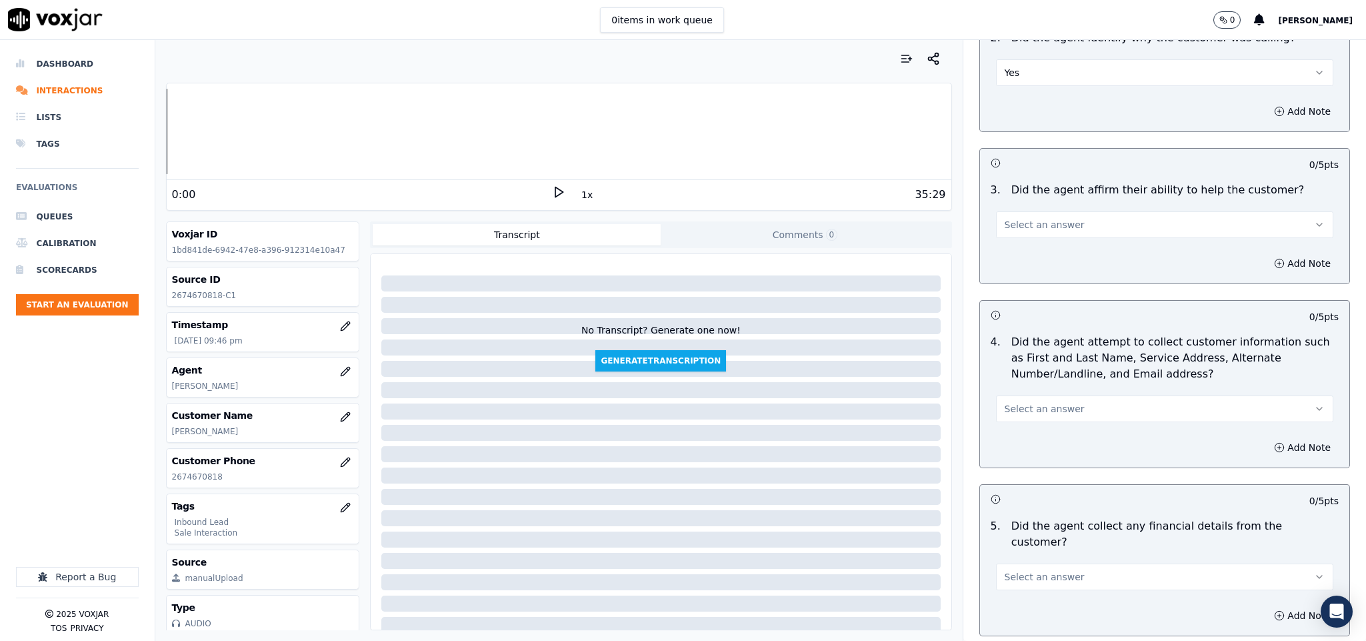
click at [1051, 225] on span "Select an answer" at bounding box center [1045, 224] width 80 height 13
click at [1028, 254] on div "Yes" at bounding box center [1131, 256] width 305 height 21
click at [1033, 408] on span "Select an answer" at bounding box center [1045, 408] width 80 height 13
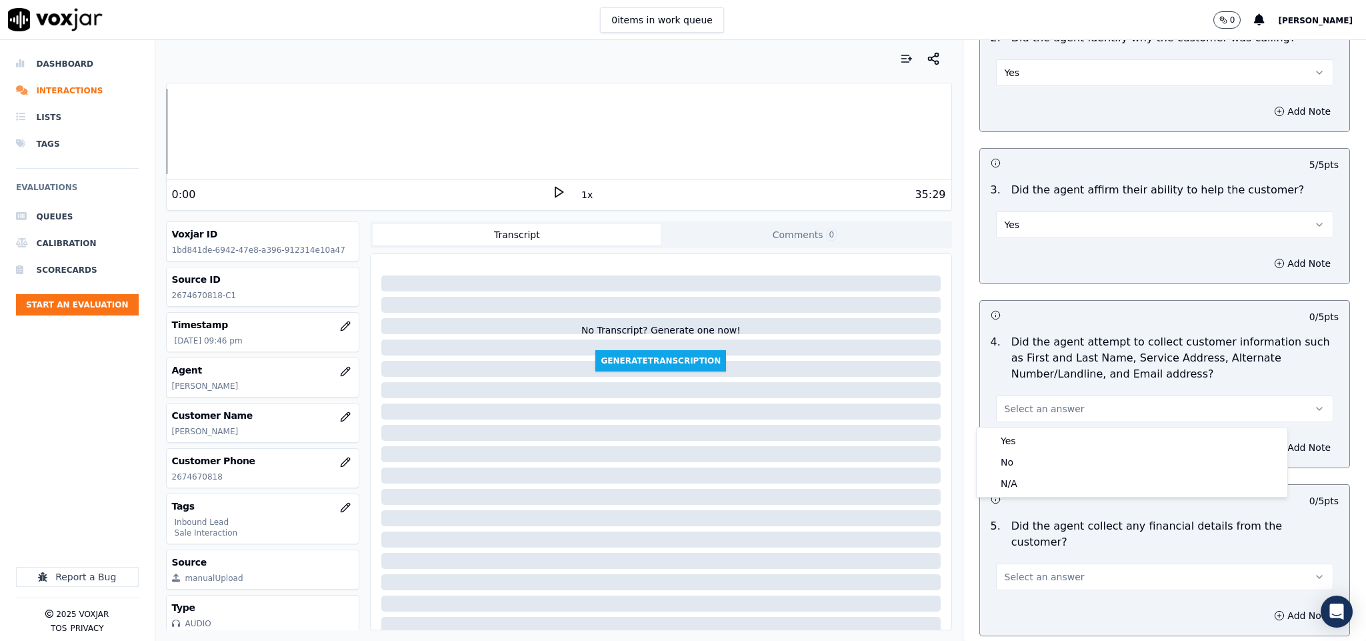
click at [1028, 427] on div "Yes No N/A" at bounding box center [1132, 461] width 311 height 69
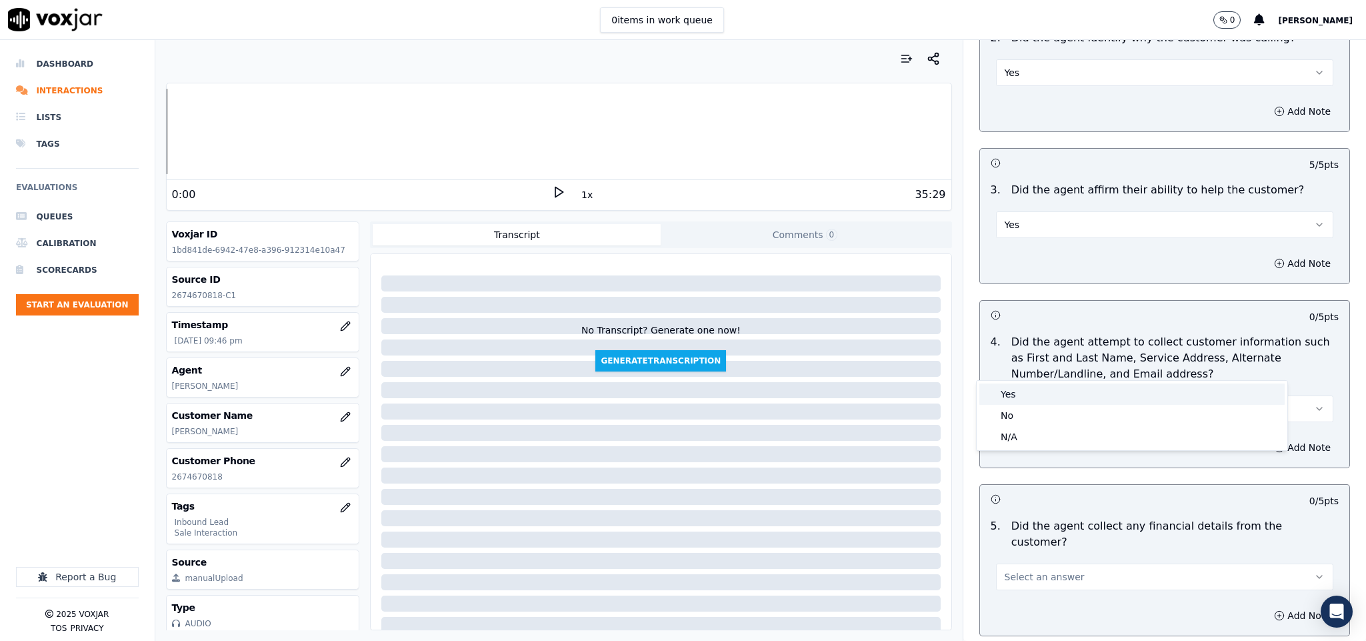
scroll to position [400, 0]
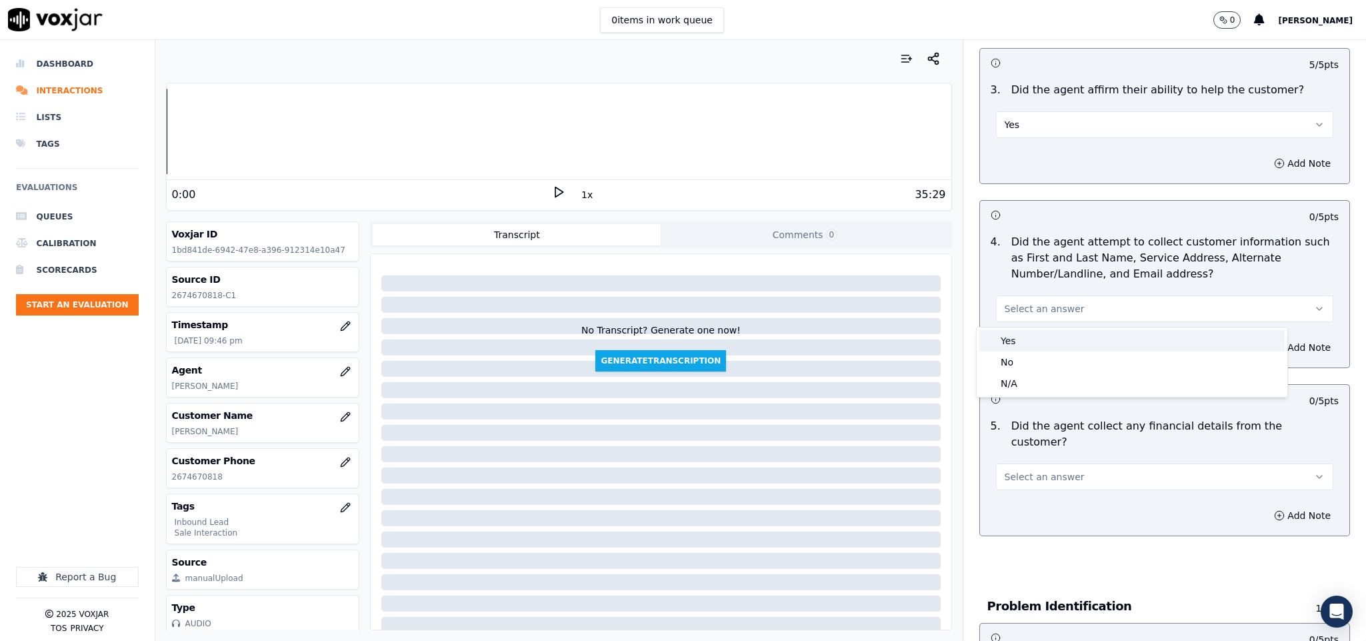
click at [1005, 341] on div "Yes" at bounding box center [1131, 340] width 305 height 21
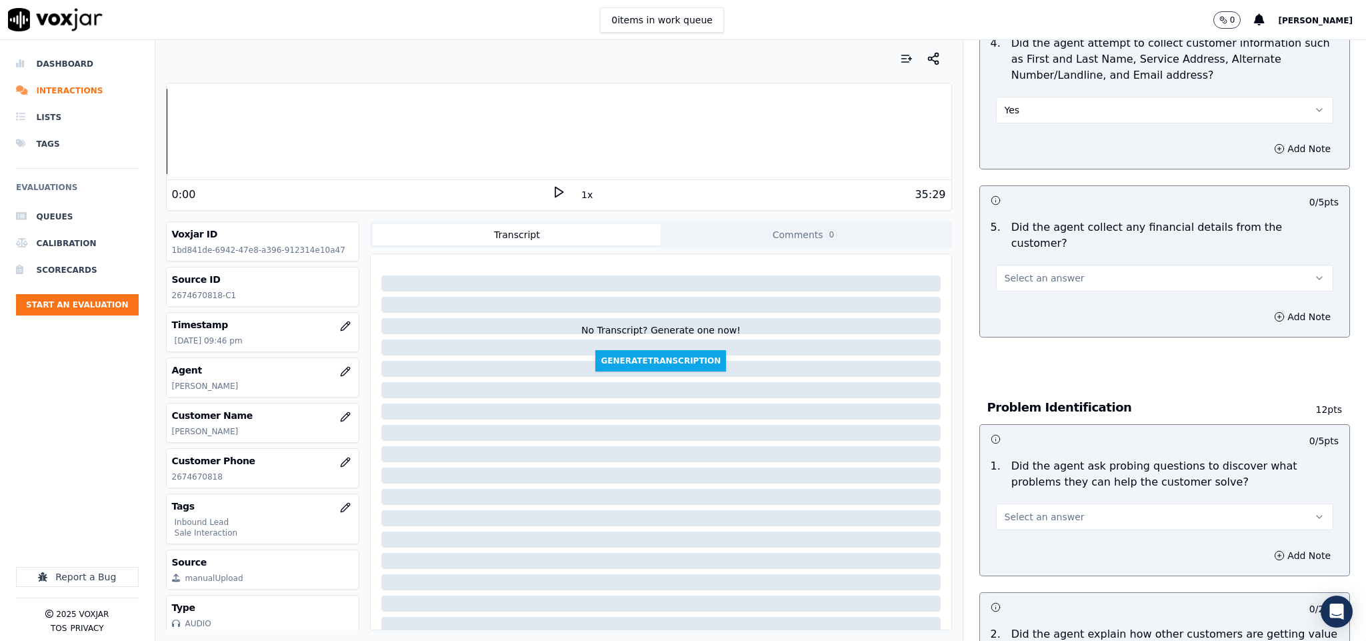
scroll to position [600, 0]
click at [1045, 270] on span "Select an answer" at bounding box center [1045, 276] width 80 height 13
click at [1022, 315] on div "No" at bounding box center [1131, 314] width 305 height 21
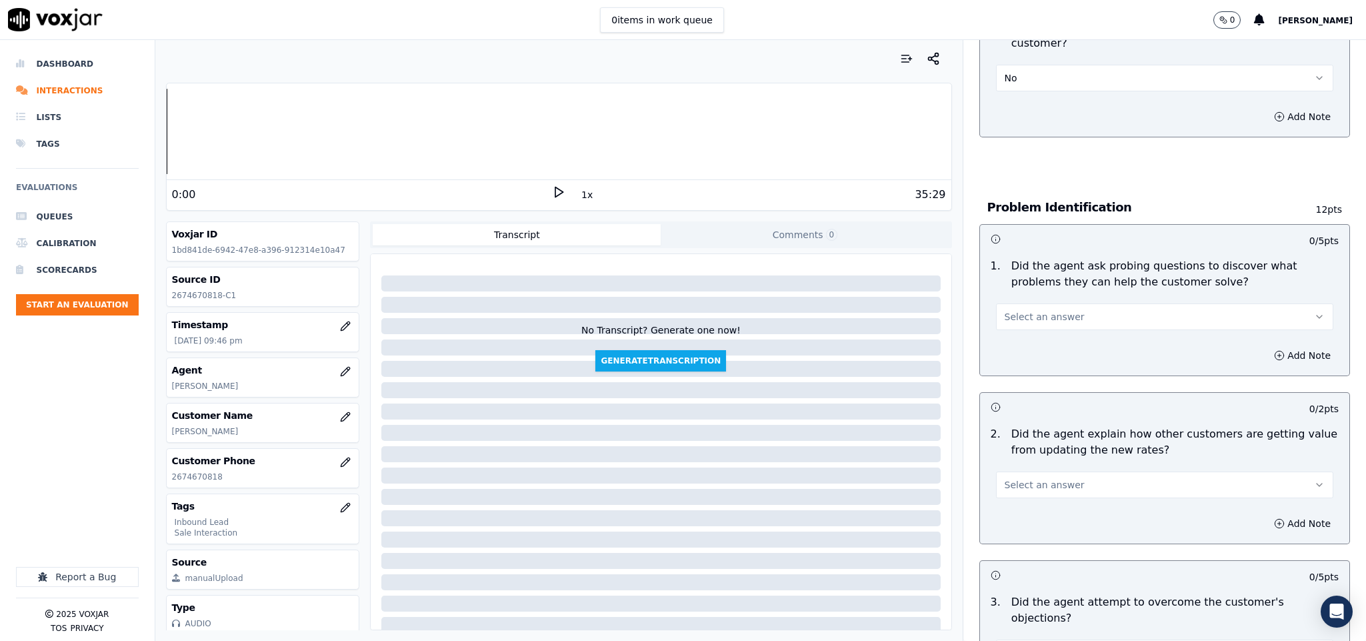
scroll to position [800, 0]
click at [1043, 309] on span "Select an answer" at bounding box center [1045, 315] width 80 height 13
click at [1025, 332] on div "Yes" at bounding box center [1131, 332] width 305 height 21
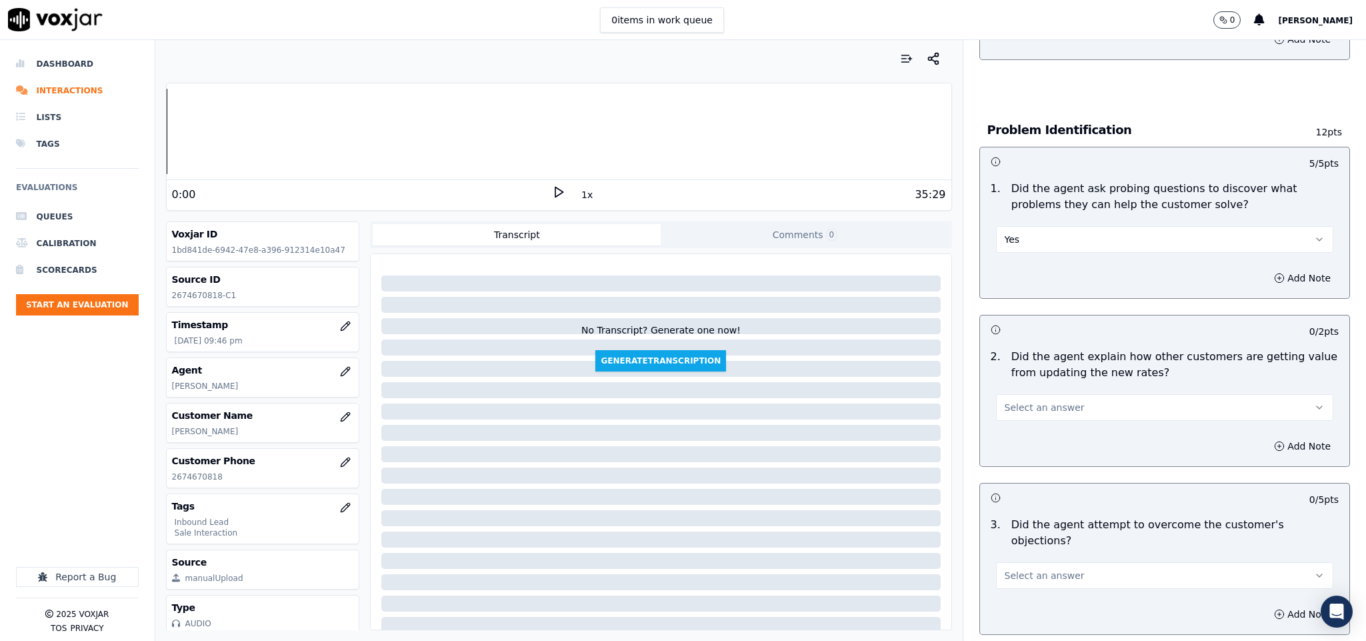
scroll to position [1000, 0]
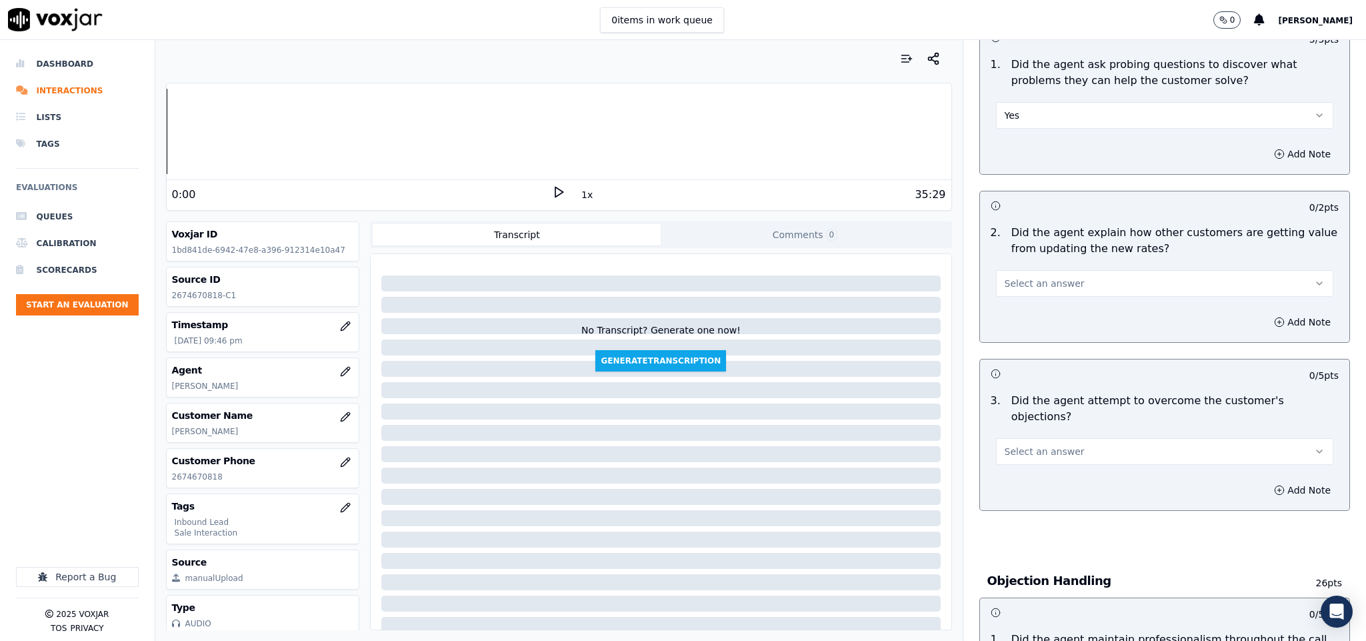
click at [1064, 270] on button "Select an answer" at bounding box center [1165, 283] width 338 height 27
click at [1023, 341] on div "N/A" at bounding box center [1131, 343] width 305 height 21
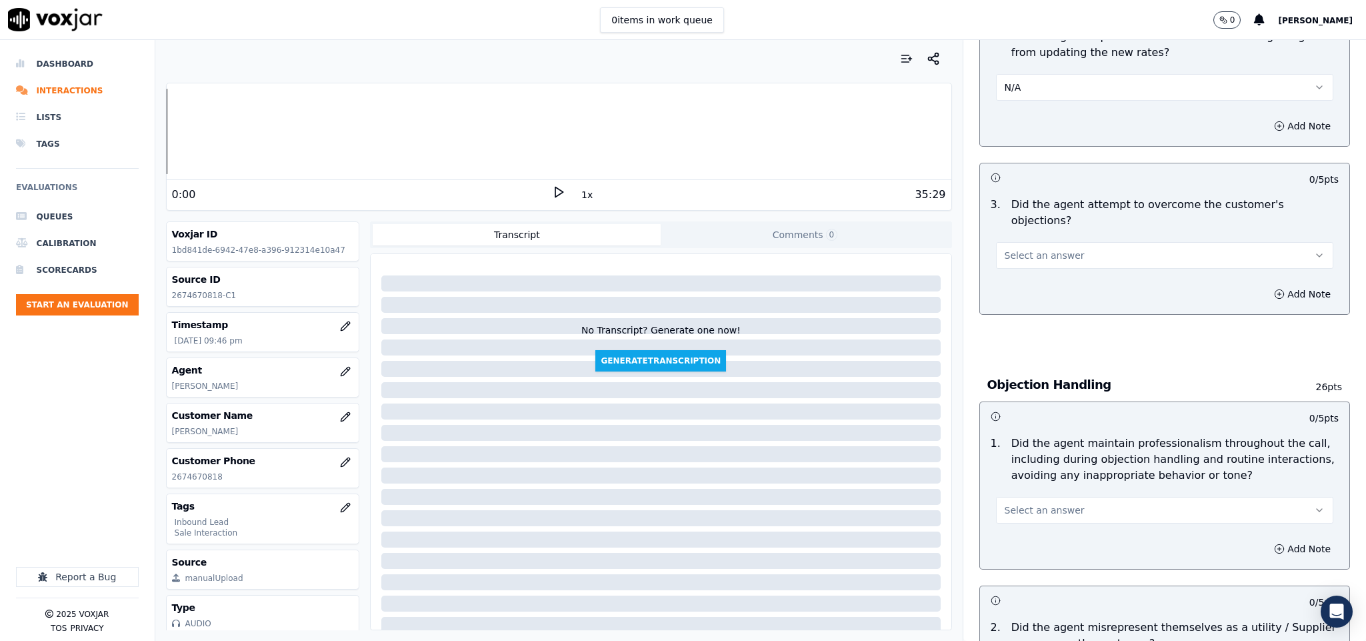
scroll to position [1200, 0]
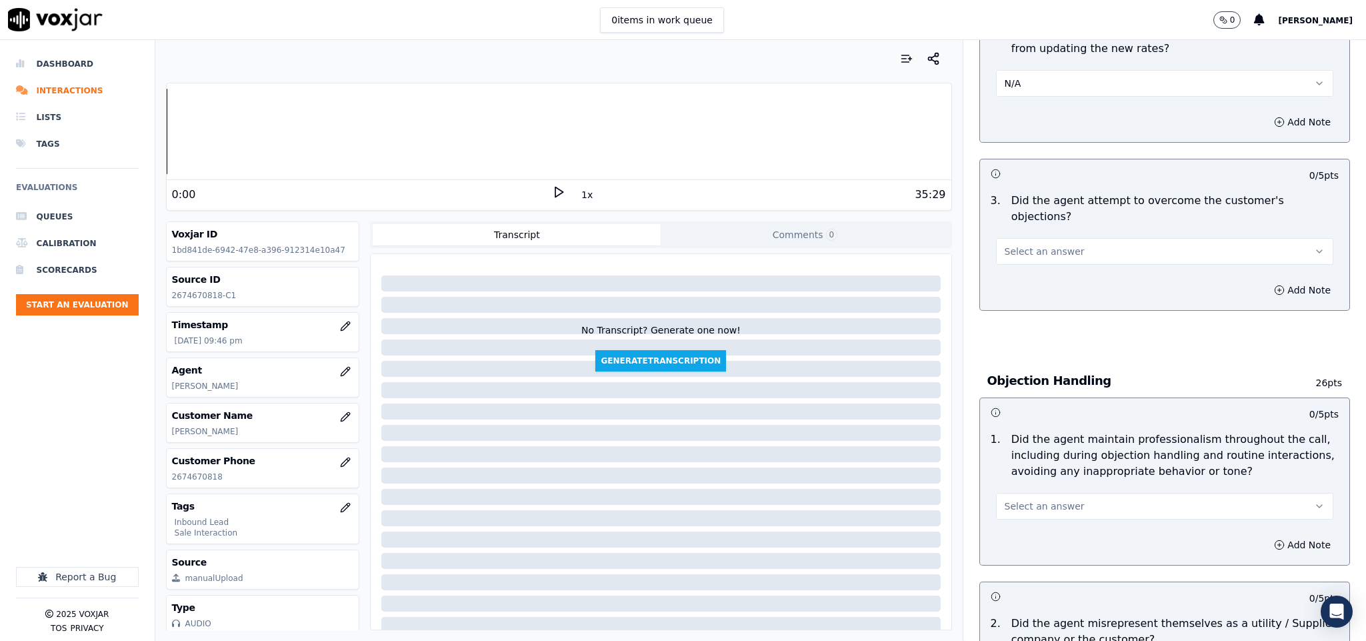
click at [1053, 245] on span "Select an answer" at bounding box center [1045, 251] width 80 height 13
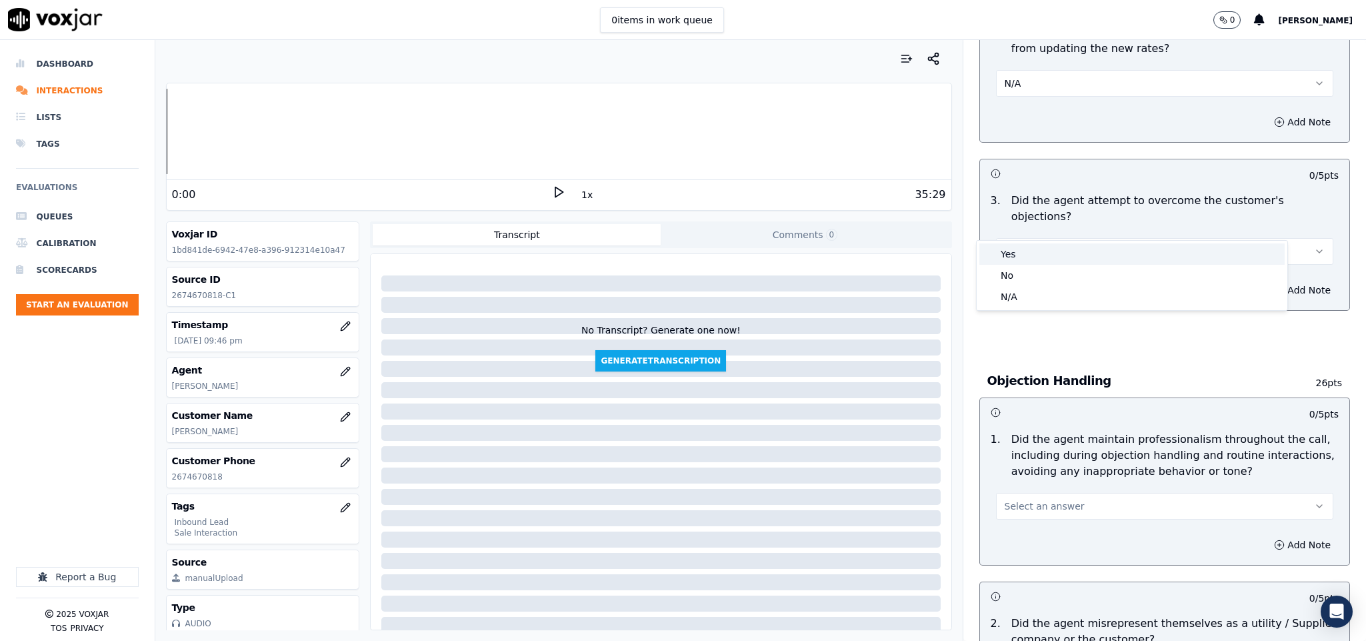
click at [1029, 252] on div "Yes" at bounding box center [1131, 253] width 305 height 21
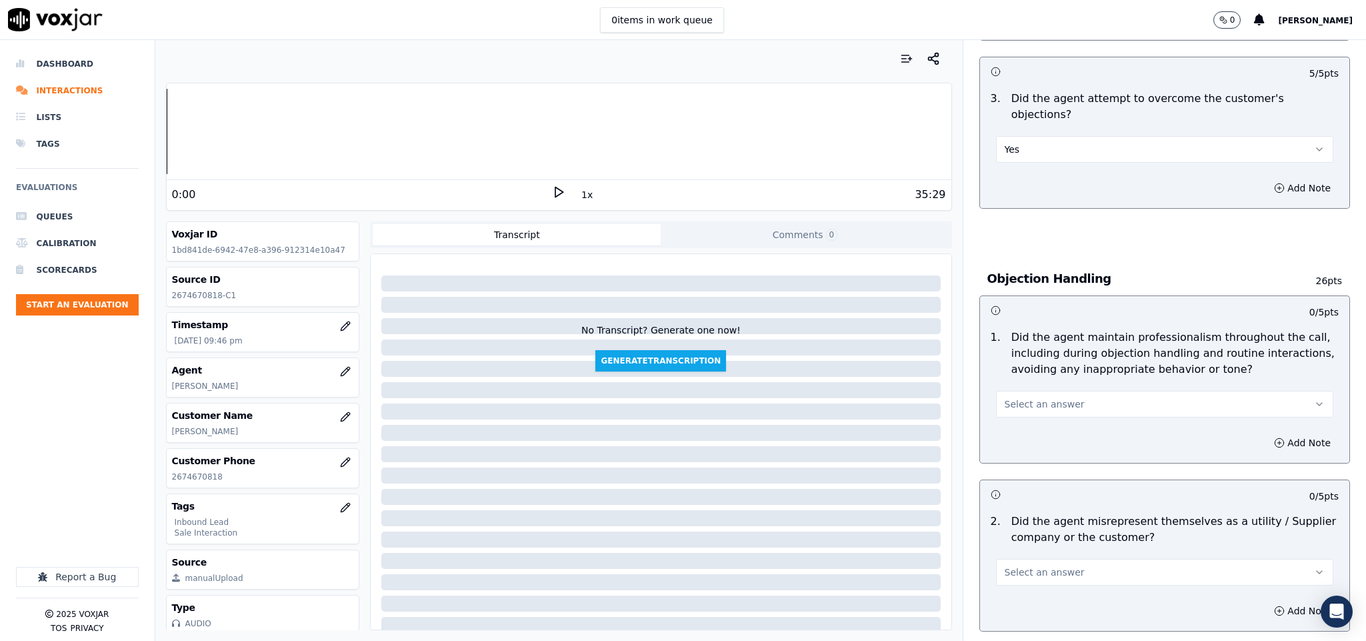
scroll to position [1400, 0]
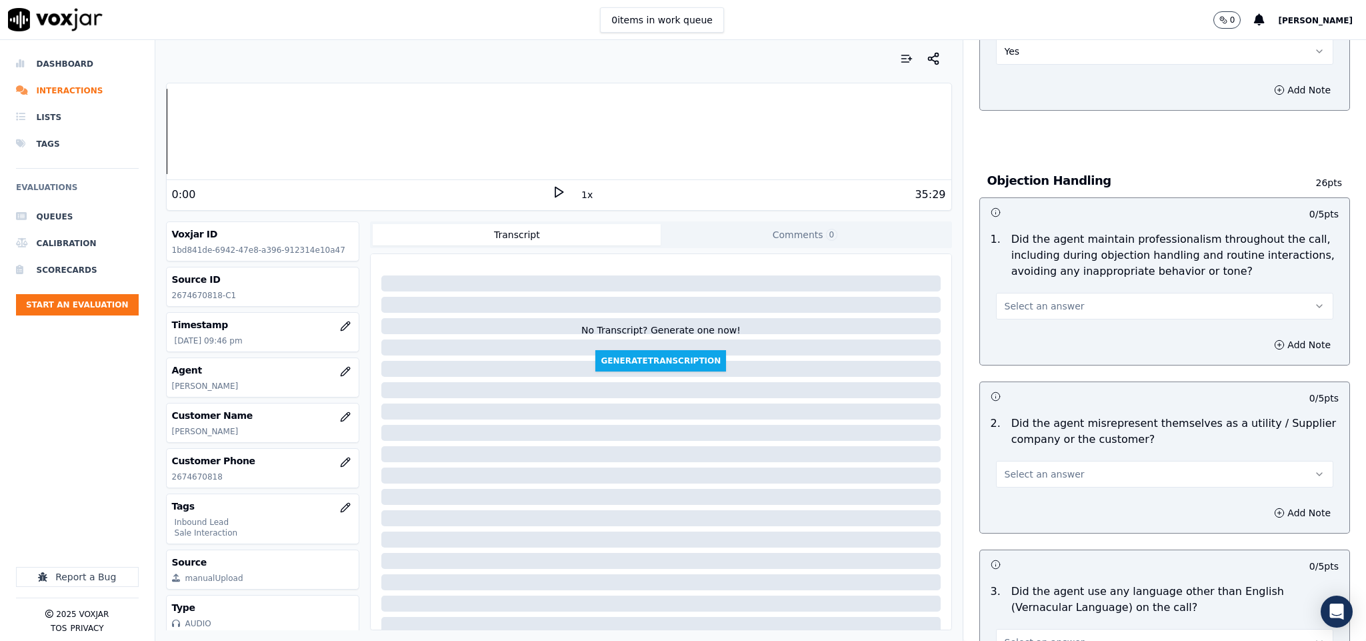
click at [1048, 299] on span "Select an answer" at bounding box center [1045, 305] width 80 height 13
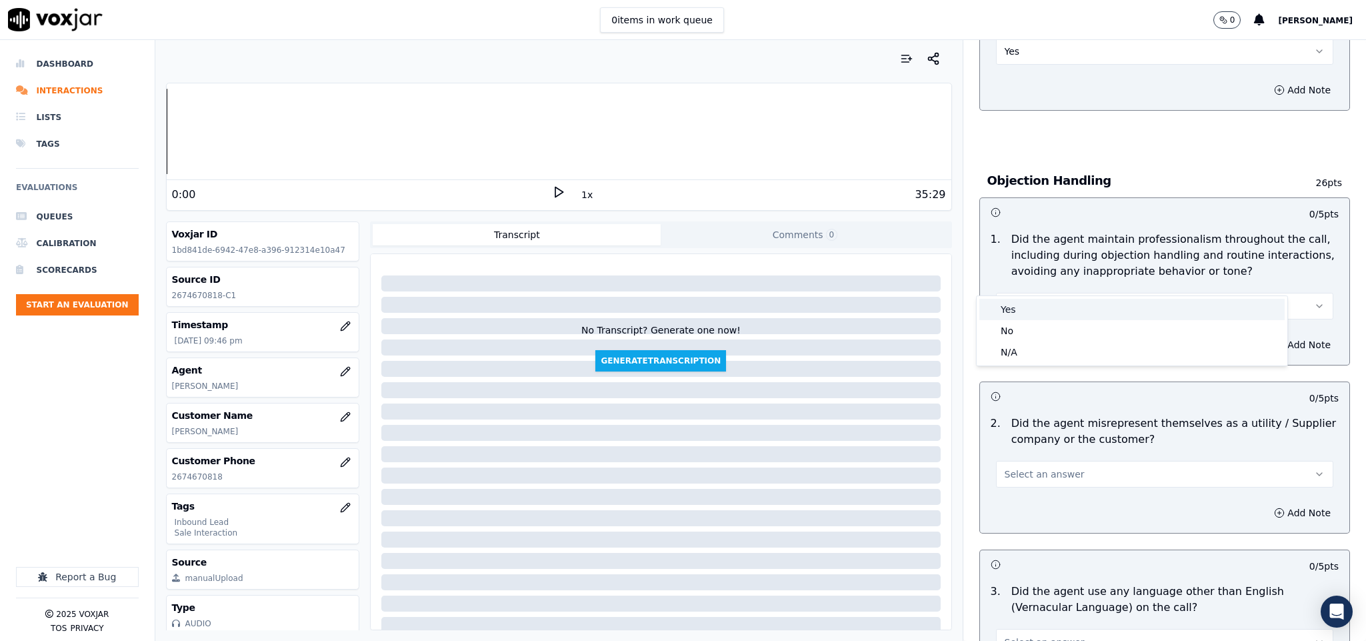
click at [1018, 304] on div "Yes" at bounding box center [1131, 309] width 305 height 21
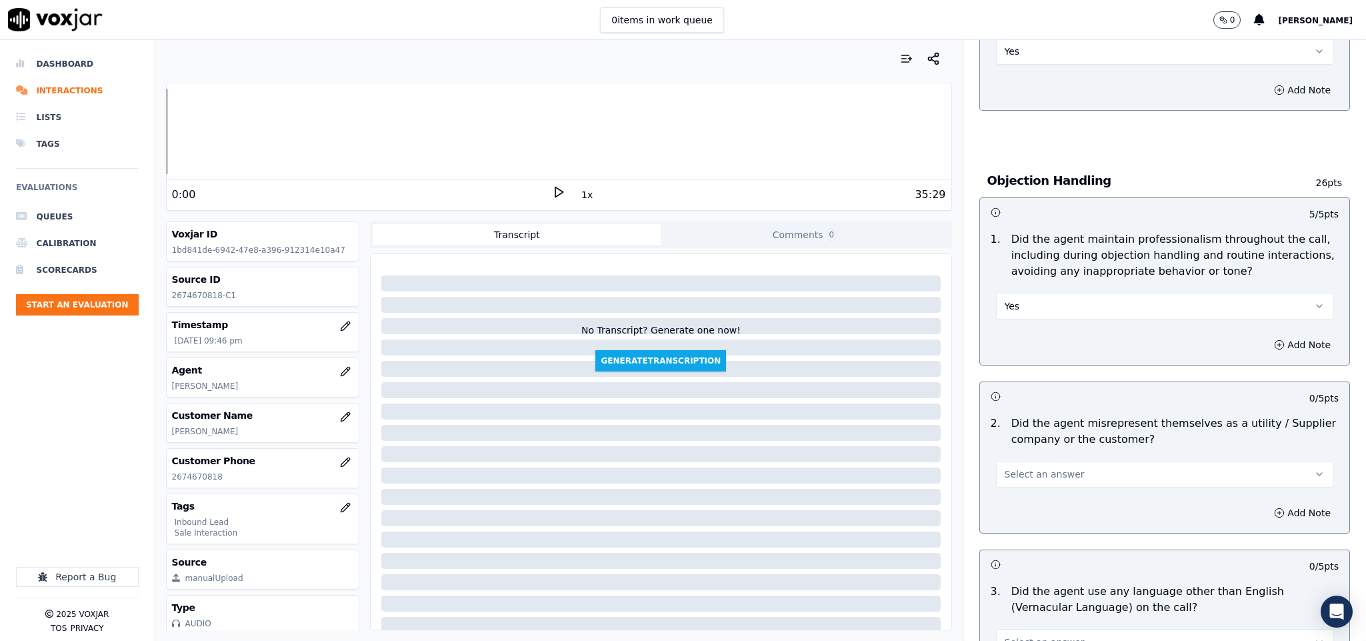
scroll to position [1600, 0]
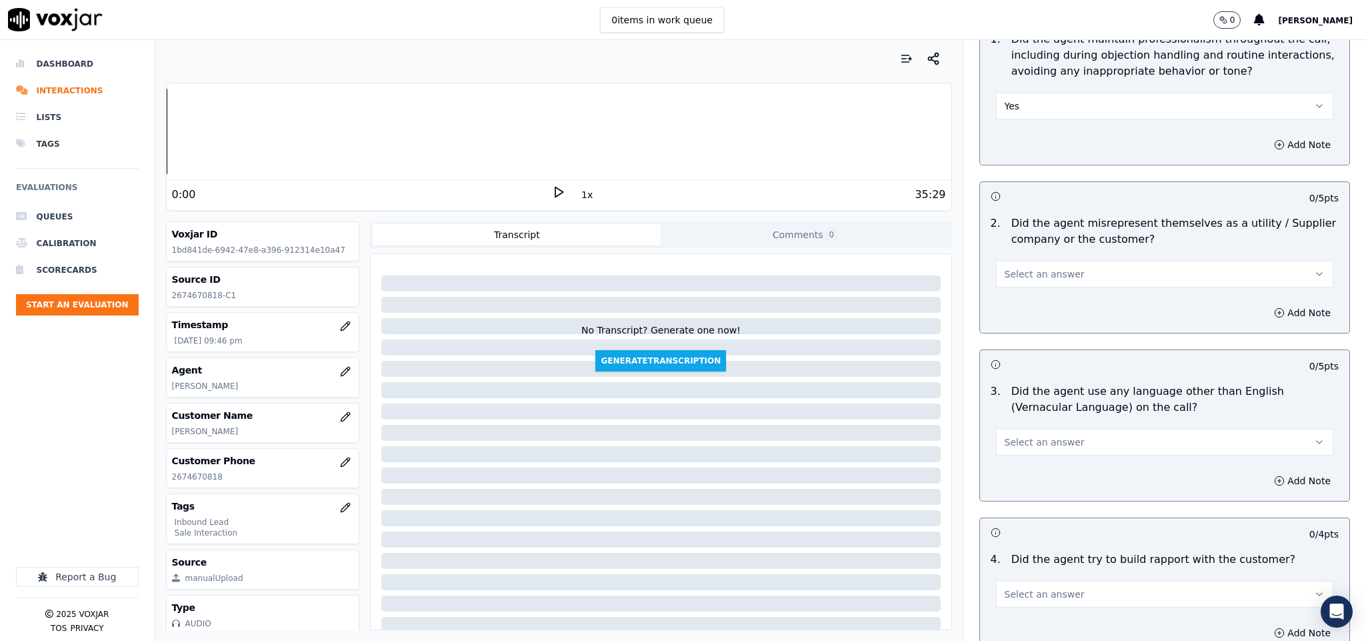
click at [1045, 267] on span "Select an answer" at bounding box center [1045, 273] width 80 height 13
click at [1024, 300] on div "No" at bounding box center [1131, 298] width 305 height 21
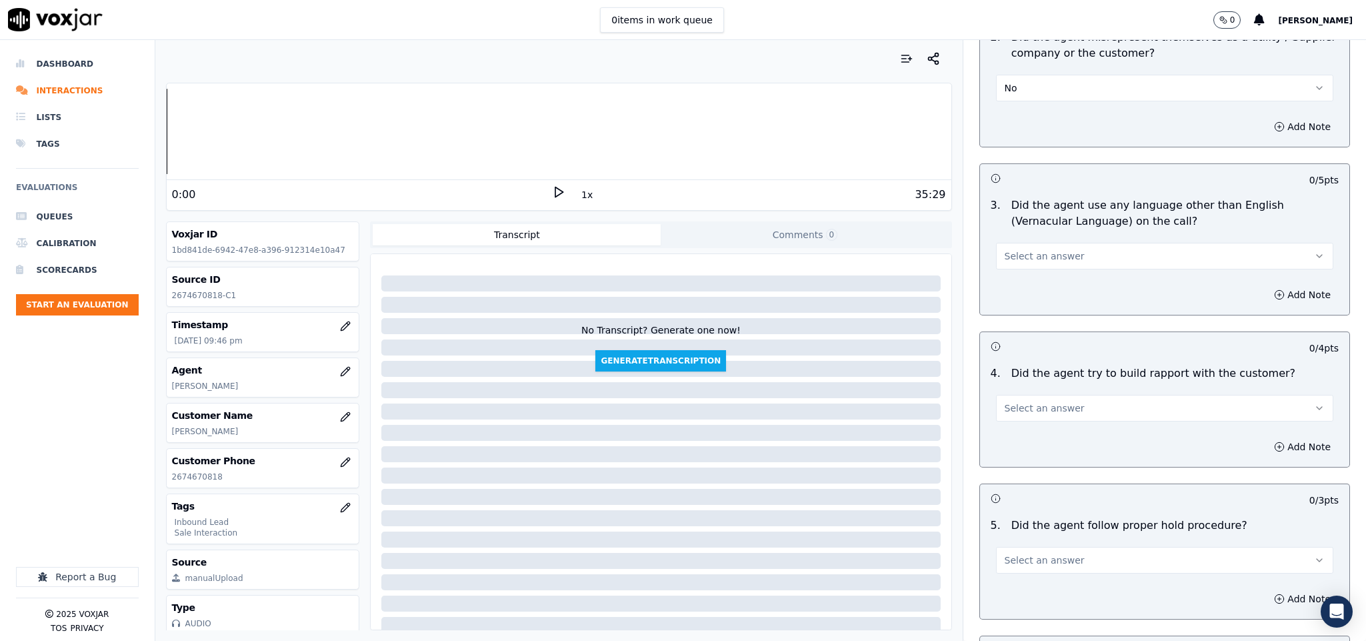
scroll to position [1800, 0]
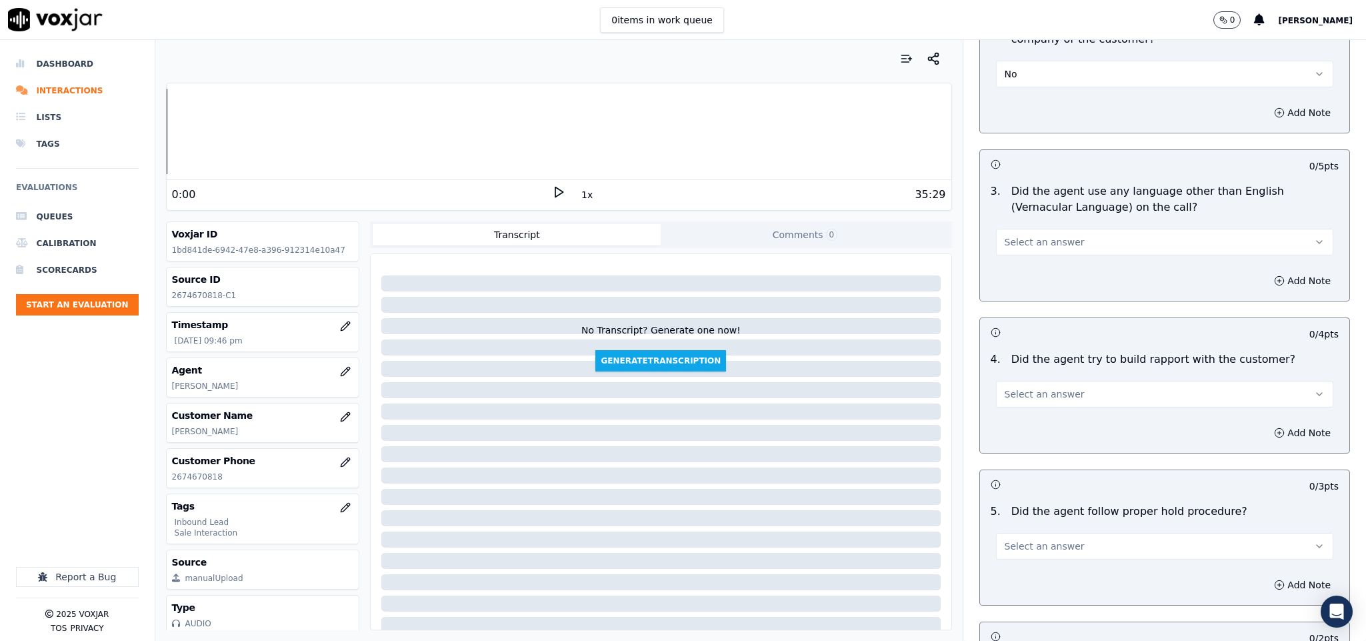
click at [1055, 229] on button "Select an answer" at bounding box center [1165, 242] width 338 height 27
click at [1020, 265] on div "No" at bounding box center [1131, 267] width 305 height 21
click at [1043, 387] on span "Select an answer" at bounding box center [1045, 393] width 80 height 13
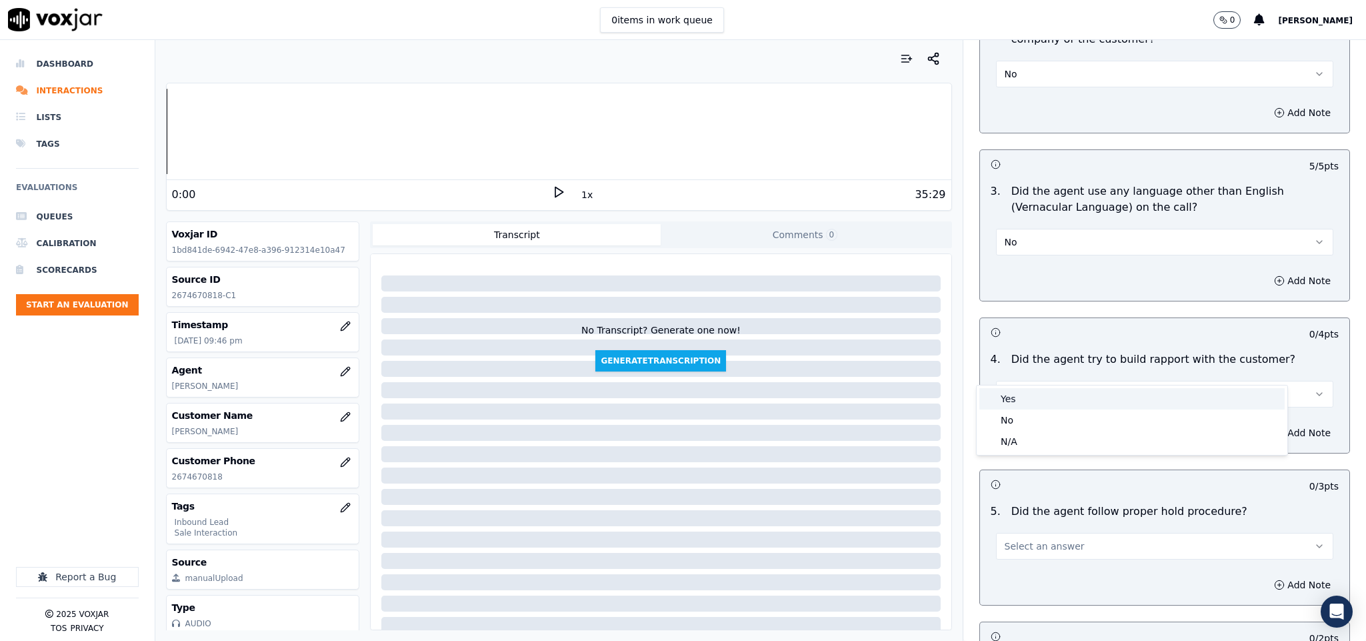
click at [1027, 394] on div "Yes" at bounding box center [1131, 398] width 305 height 21
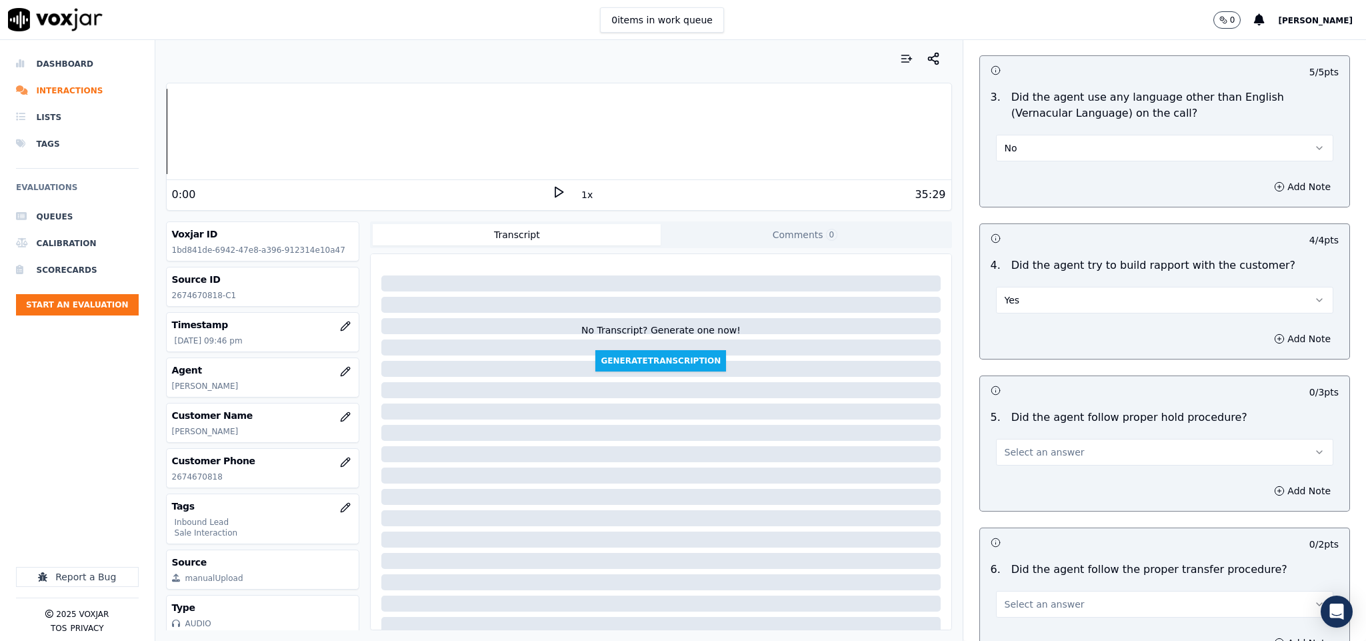
scroll to position [2000, 0]
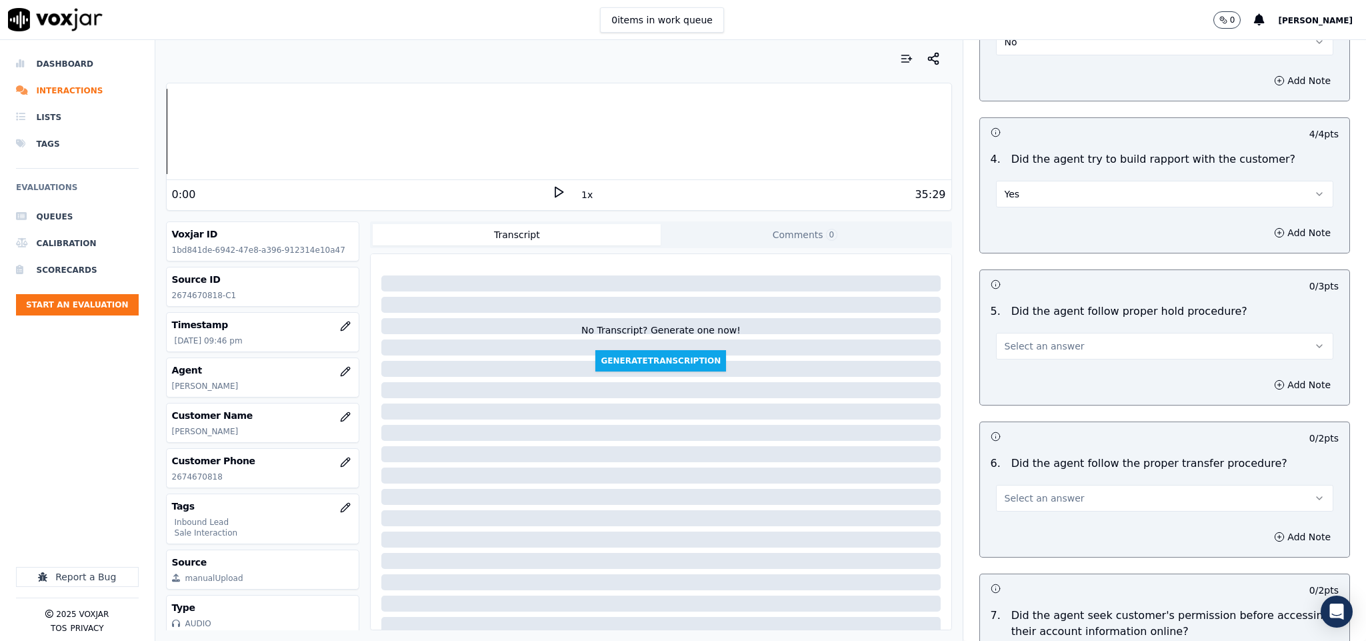
click at [1053, 339] on span "Select an answer" at bounding box center [1045, 345] width 80 height 13
click at [1025, 353] on div "Yes" at bounding box center [1131, 351] width 305 height 21
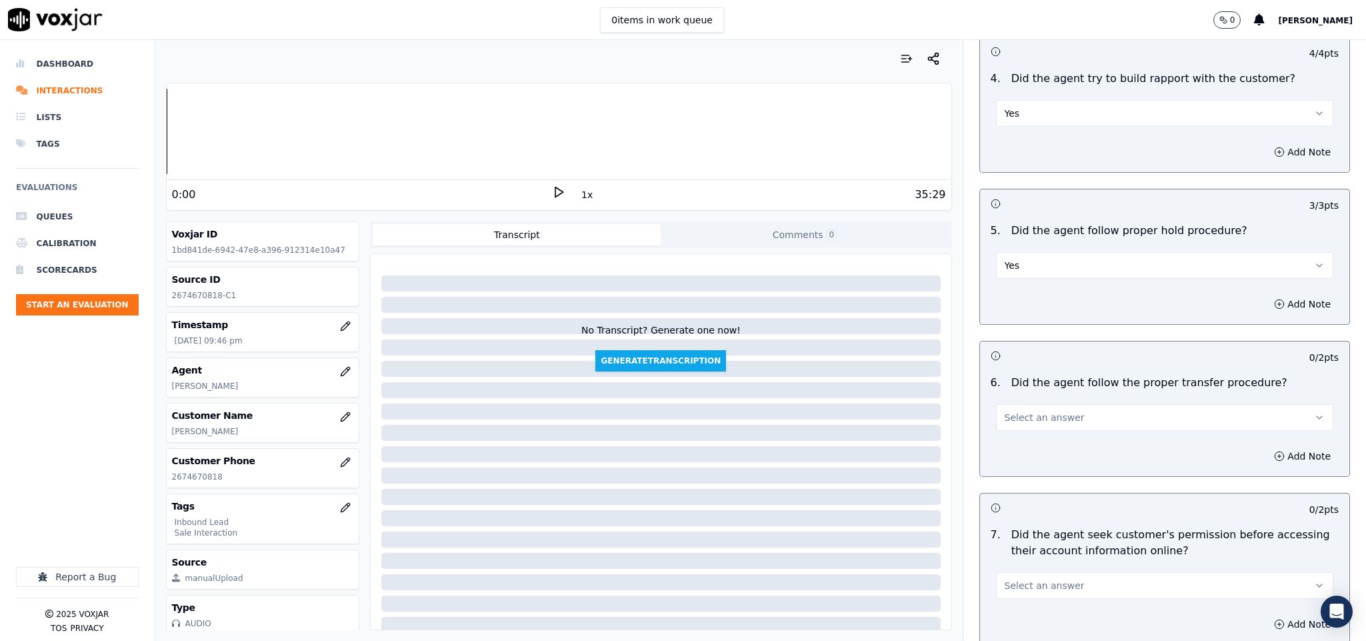
scroll to position [2200, 0]
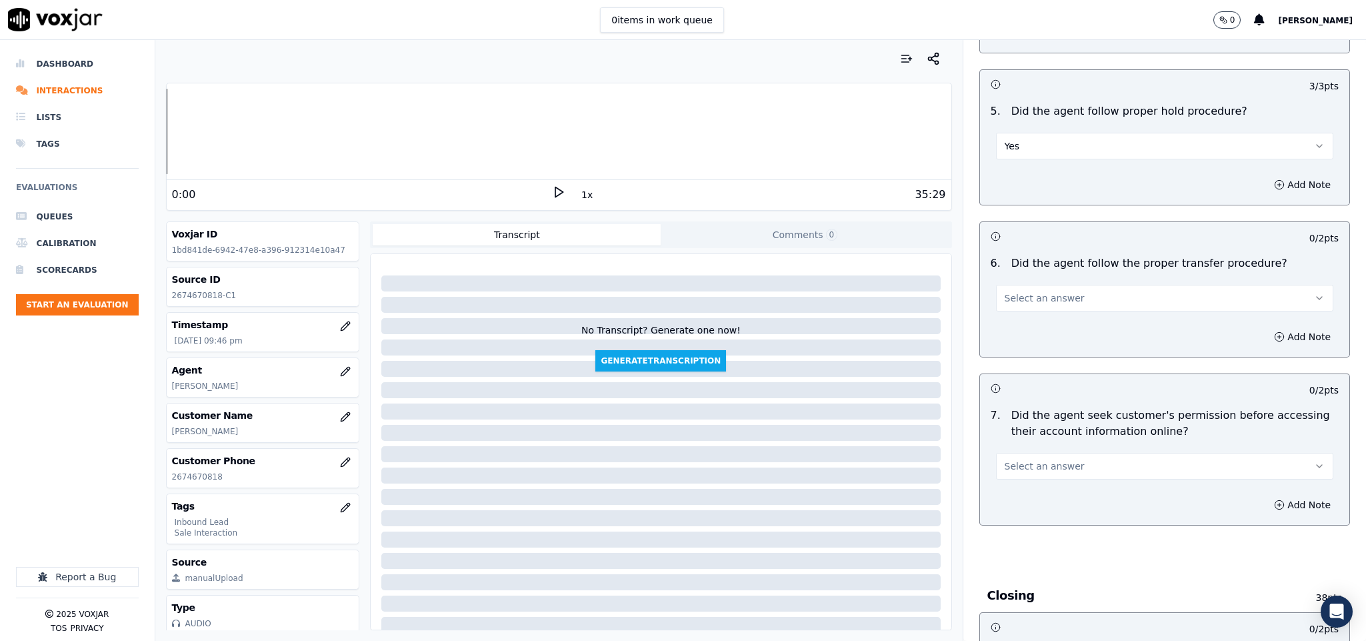
click at [1040, 291] on span "Select an answer" at bounding box center [1045, 297] width 80 height 13
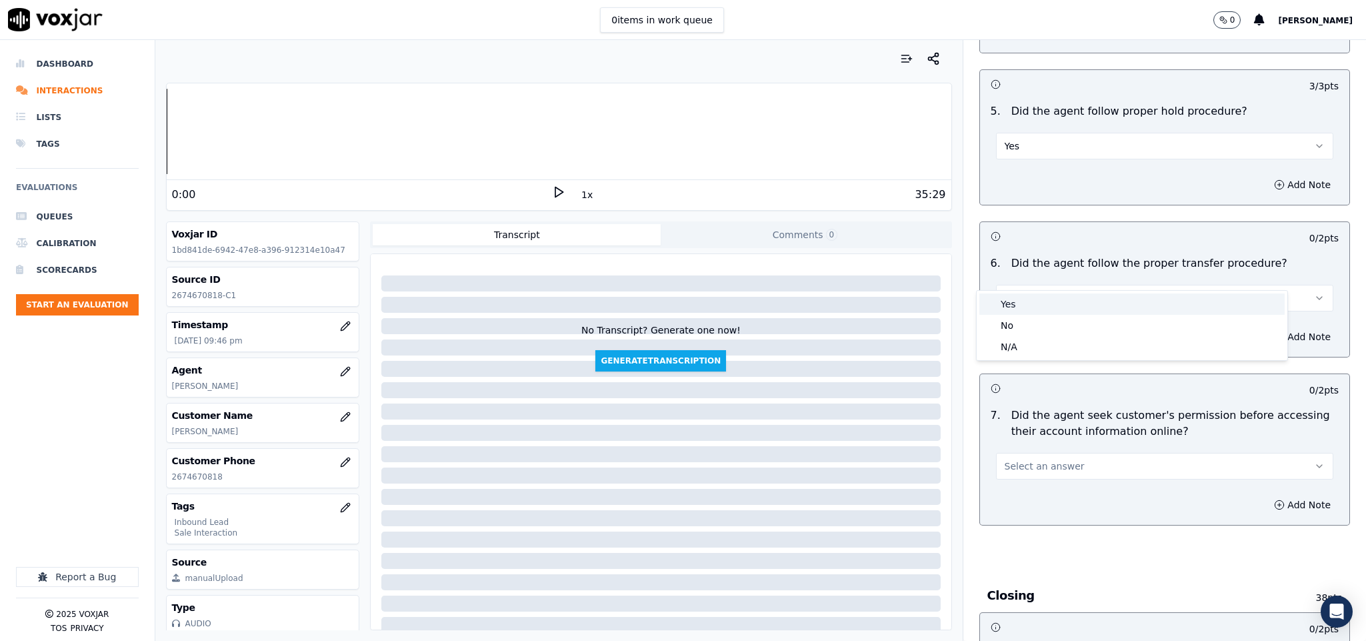
click at [1019, 306] on div "Yes" at bounding box center [1131, 303] width 305 height 21
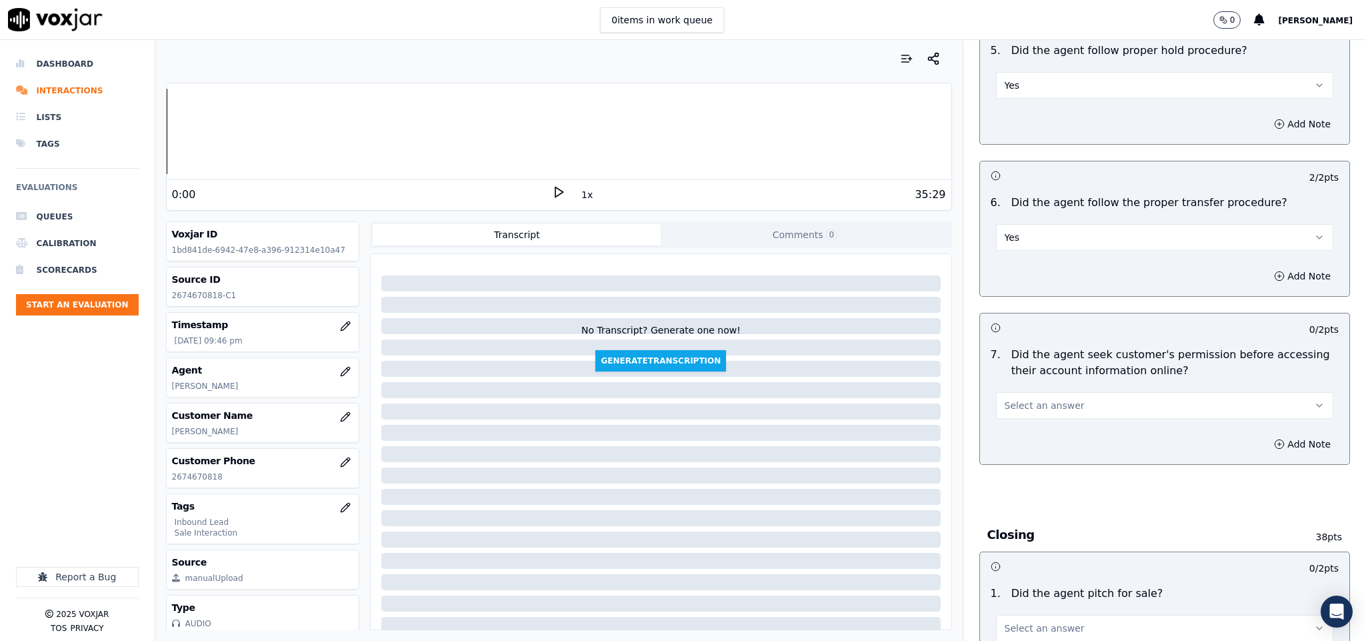
scroll to position [2300, 0]
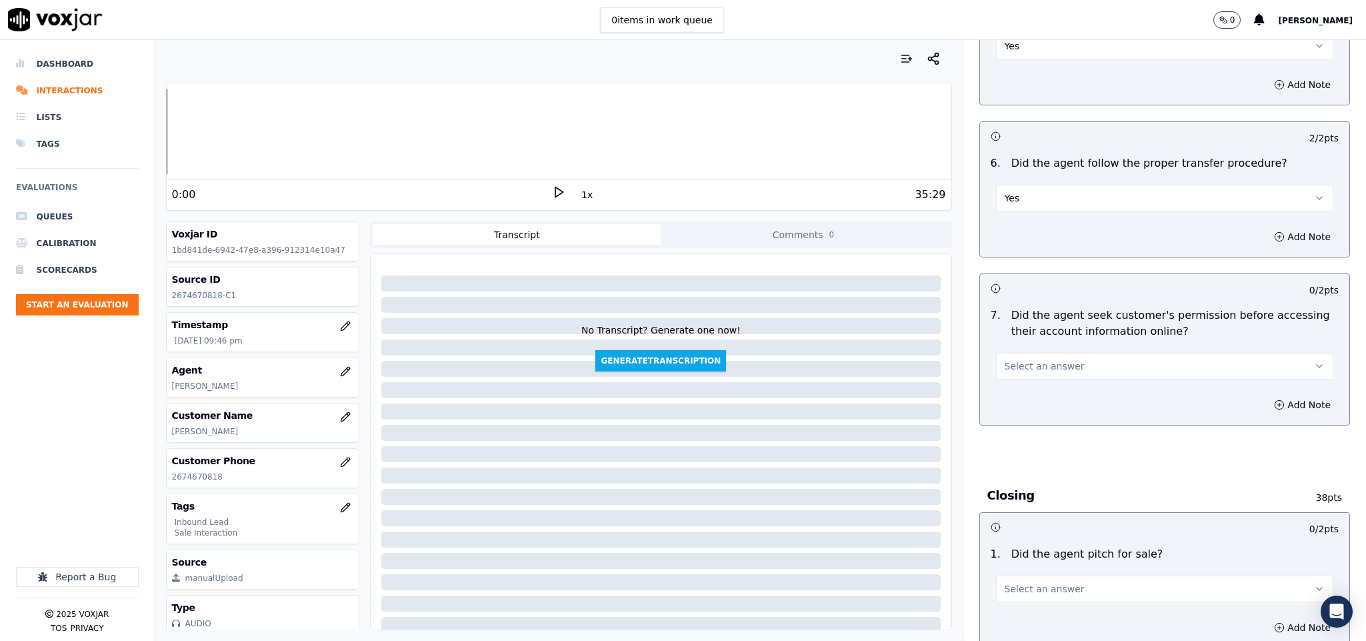
click at [1041, 359] on span "Select an answer" at bounding box center [1045, 365] width 80 height 13
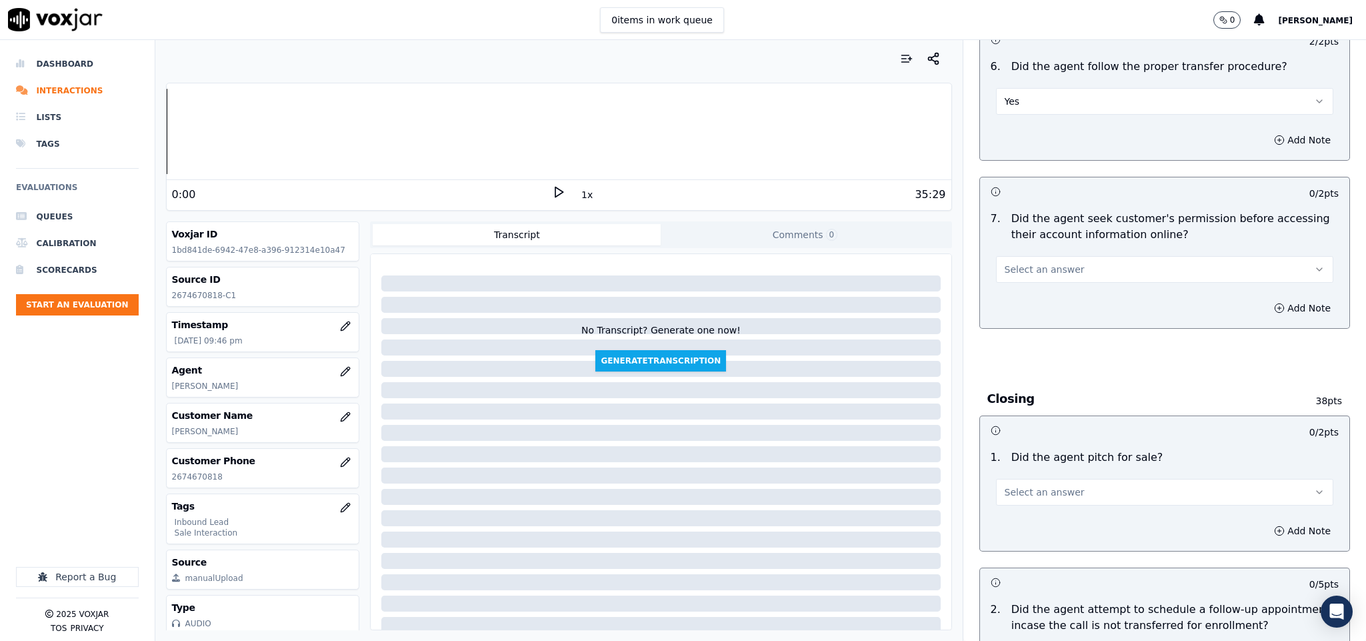
scroll to position [2600, 0]
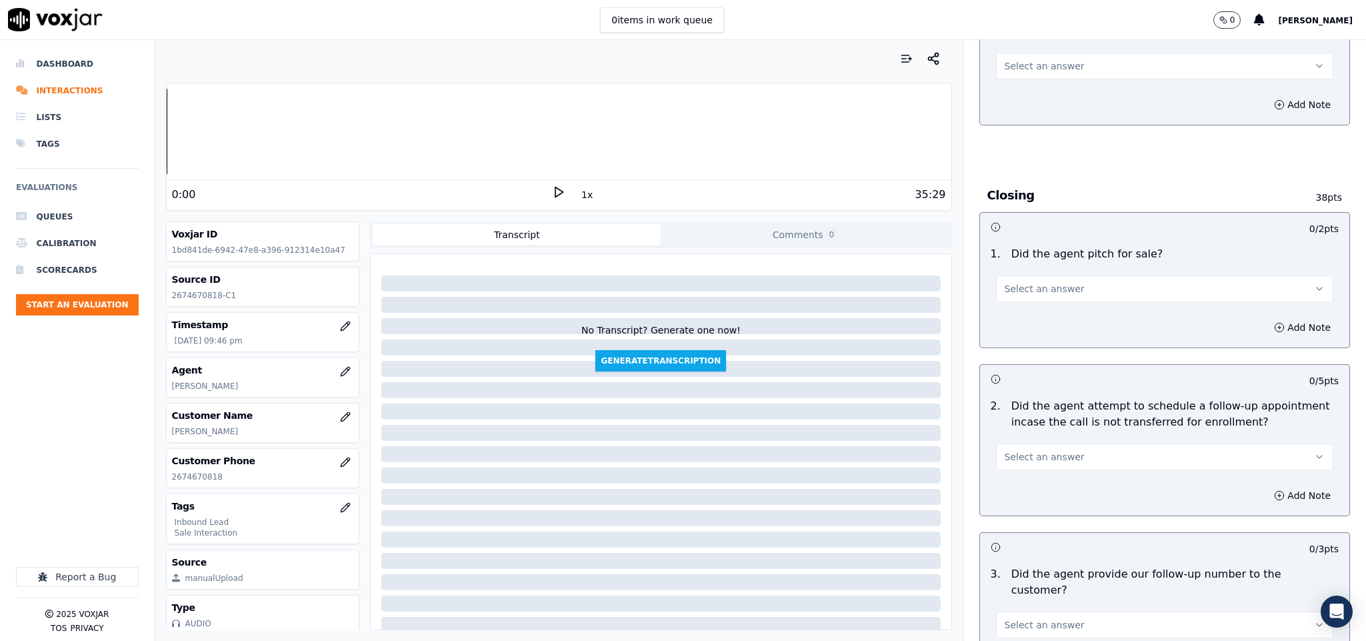
click at [1035, 275] on button "Select an answer" at bounding box center [1165, 288] width 338 height 27
click at [1029, 301] on div "Yes" at bounding box center [1131, 295] width 305 height 21
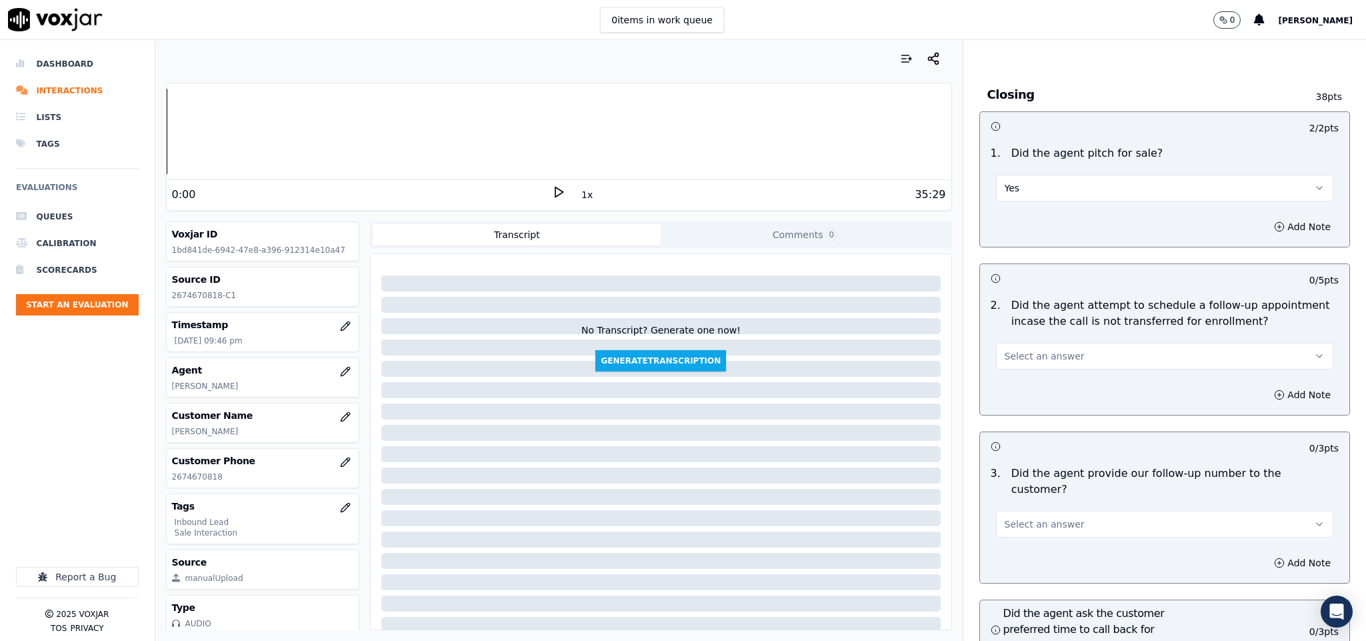
scroll to position [2800, 0]
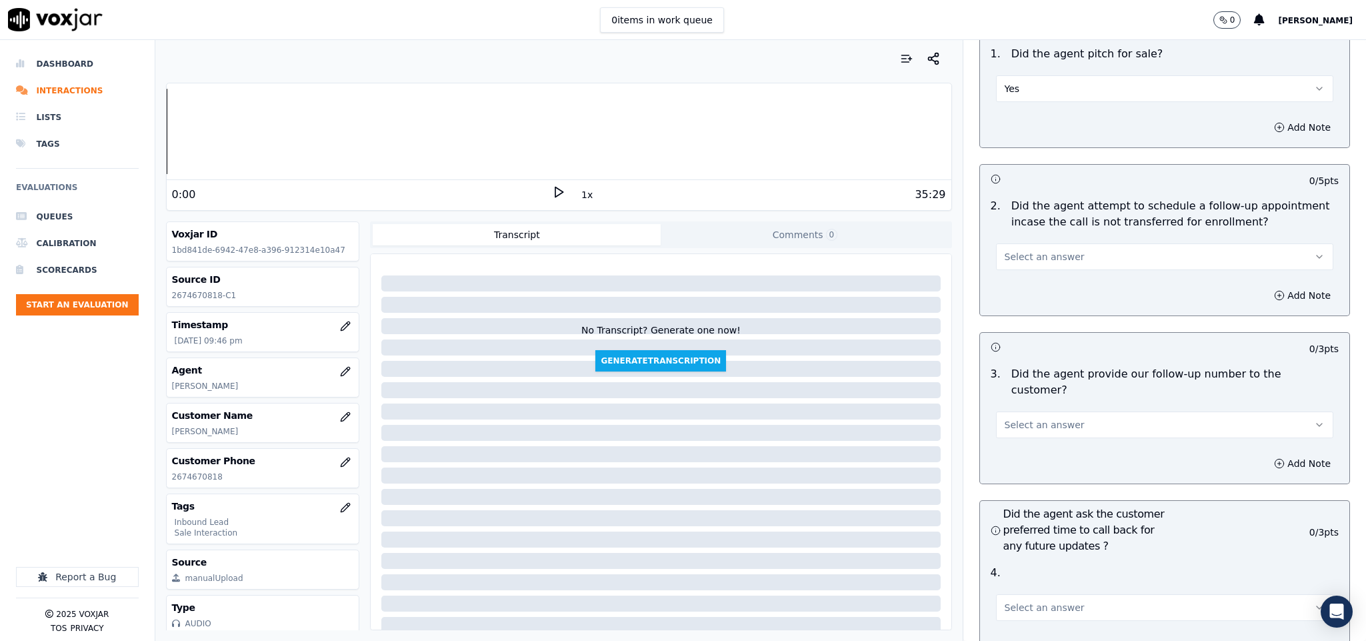
click at [1052, 243] on button "Select an answer" at bounding box center [1165, 256] width 338 height 27
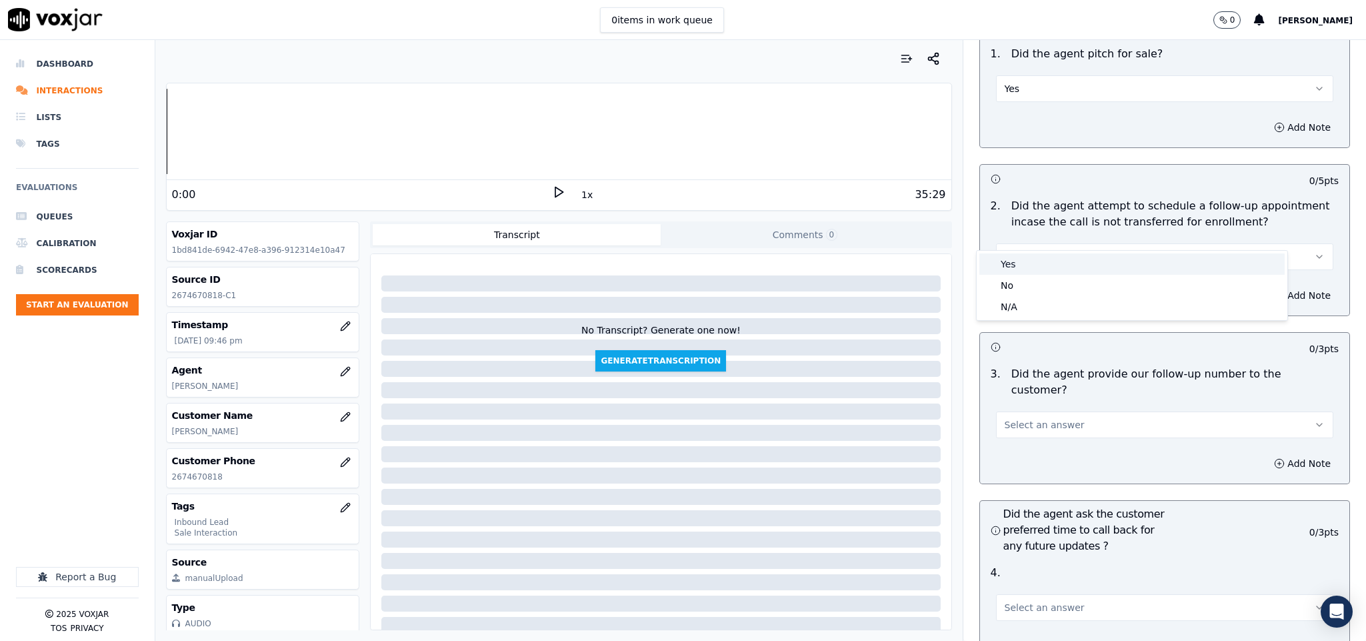
click at [1019, 259] on div "Yes" at bounding box center [1131, 263] width 305 height 21
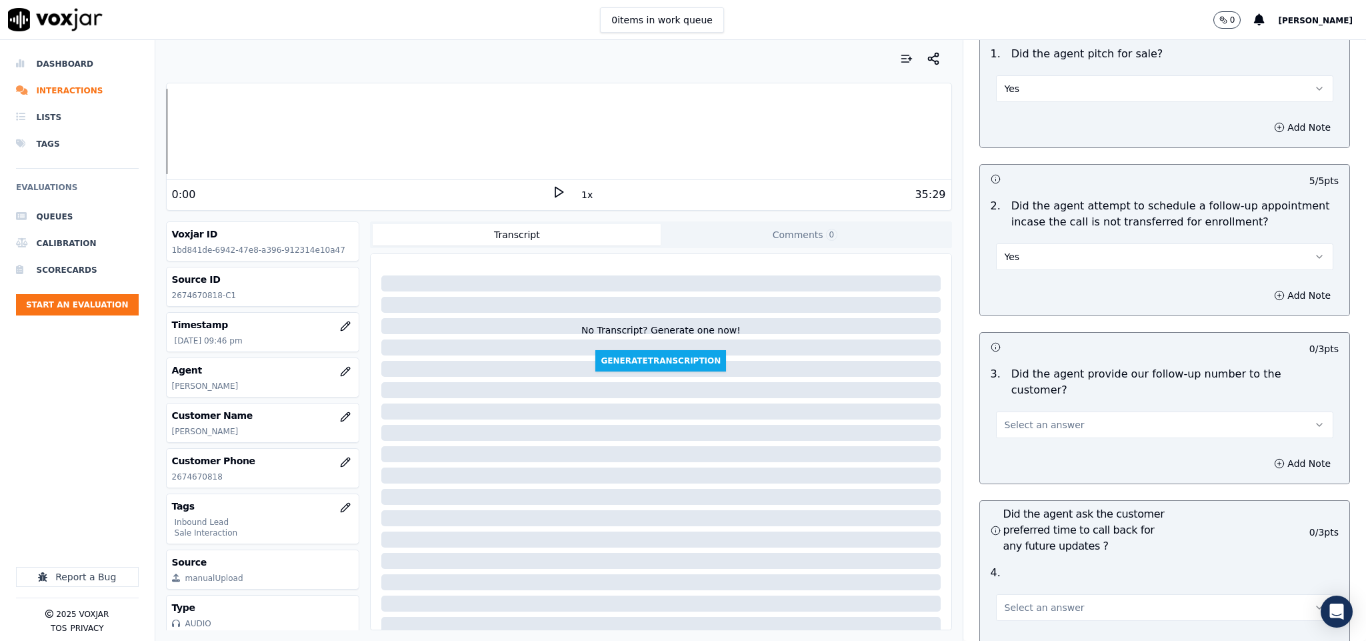
click at [1050, 248] on div "2 . Did the agent attempt to schedule a follow-up appointment incase the call i…" at bounding box center [1165, 234] width 370 height 83
click at [1049, 243] on button "Yes" at bounding box center [1165, 256] width 338 height 27
click at [1026, 303] on div "N/A" at bounding box center [1131, 306] width 305 height 21
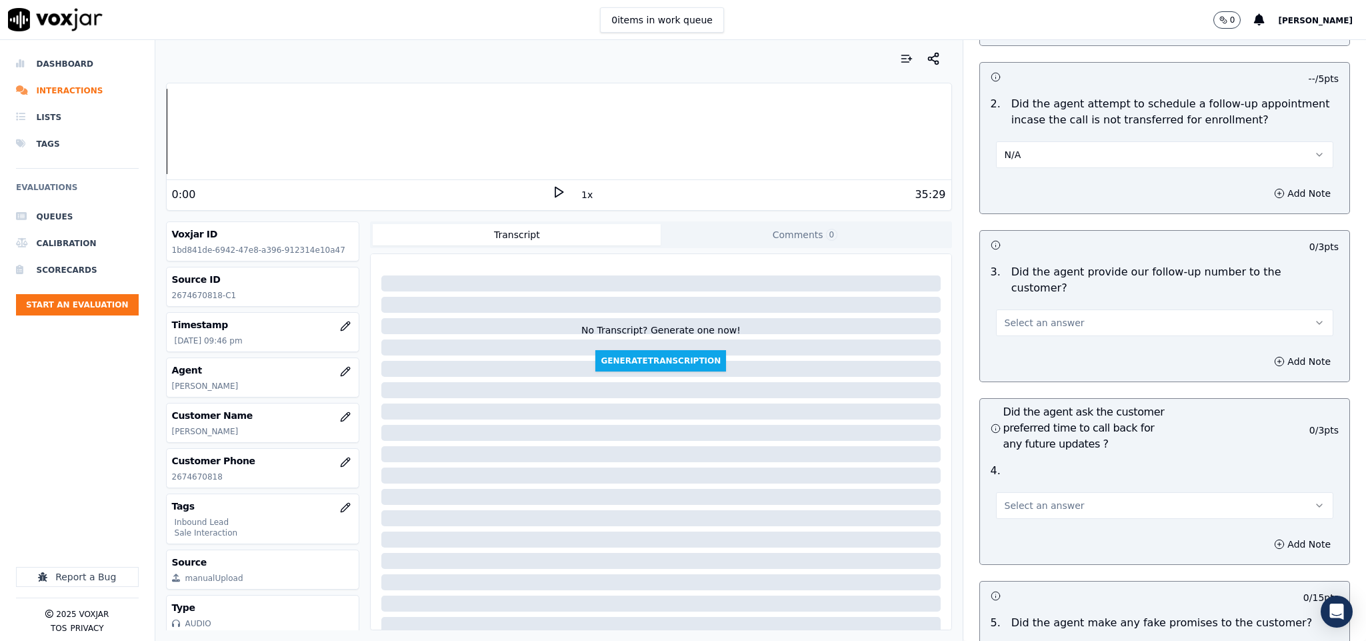
scroll to position [3000, 0]
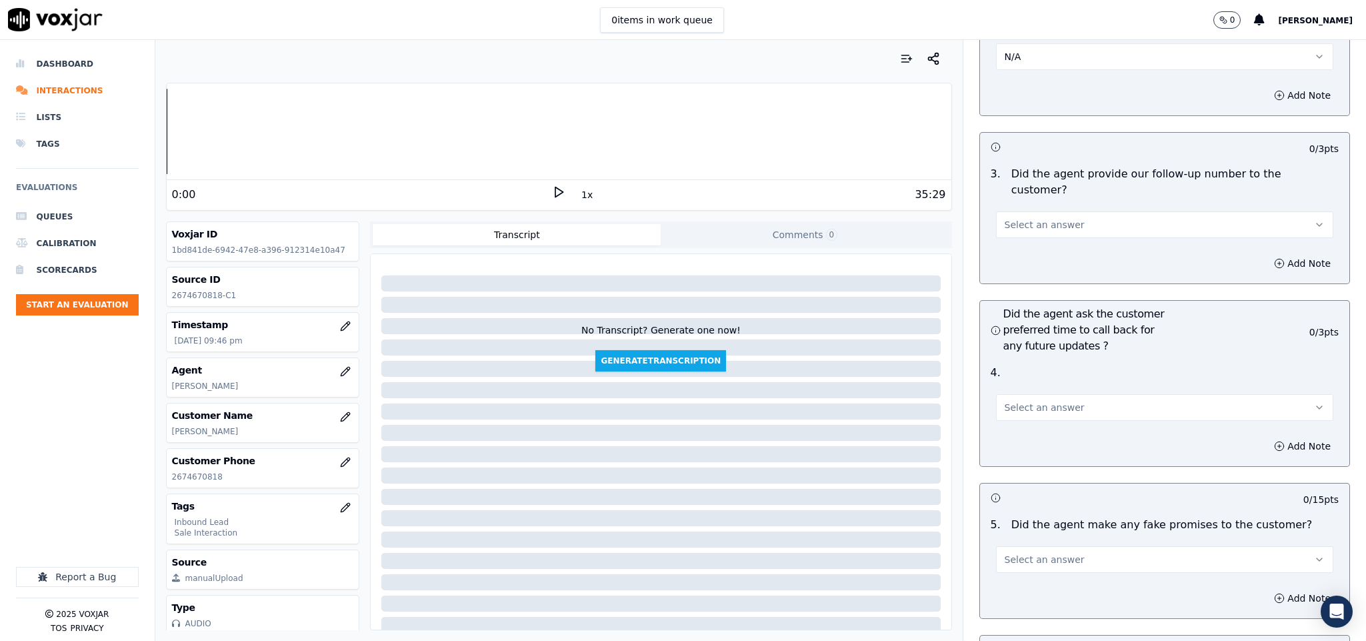
click at [1067, 211] on button "Select an answer" at bounding box center [1165, 224] width 338 height 27
click at [1052, 221] on div "Yes" at bounding box center [1131, 216] width 305 height 21
click at [1022, 394] on button "Select an answer" at bounding box center [1165, 407] width 338 height 27
click at [1018, 394] on button "Select an answer" at bounding box center [1165, 407] width 338 height 27
drag, startPoint x: 1019, startPoint y: 361, endPoint x: 1028, endPoint y: 378, distance: 19.7
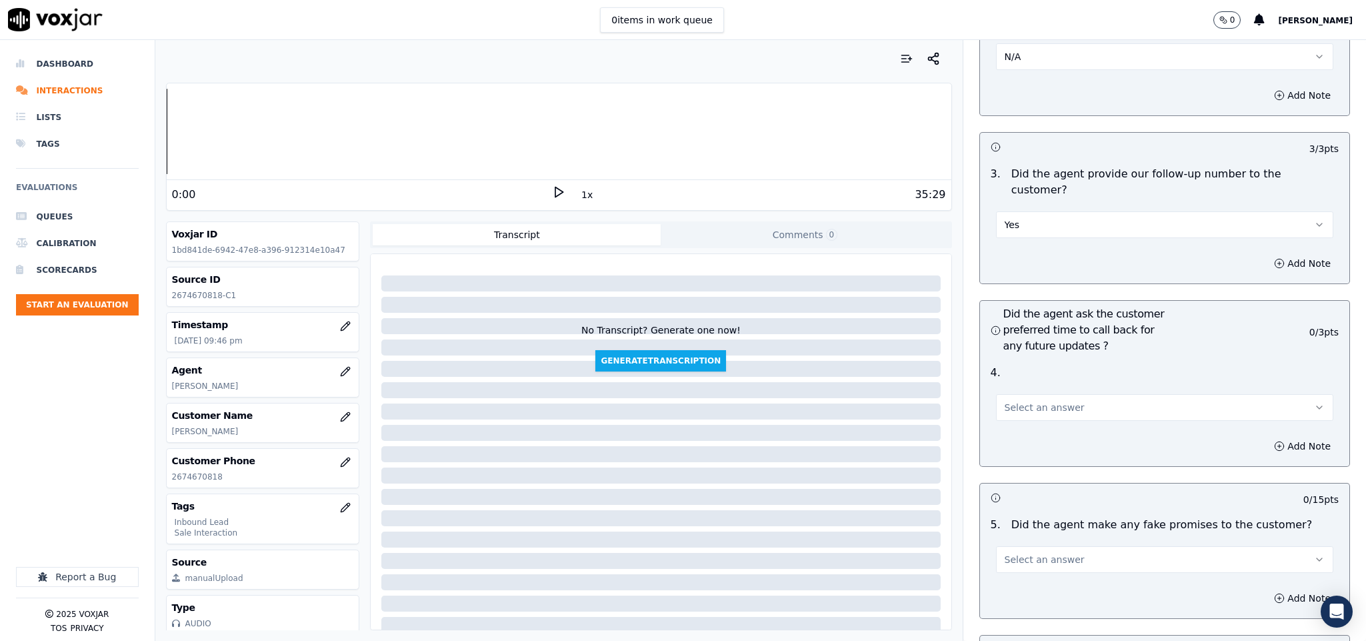
click at [1021, 394] on button "Select an answer" at bounding box center [1165, 407] width 338 height 27
click at [1018, 446] on div "N/A" at bounding box center [1131, 442] width 305 height 21
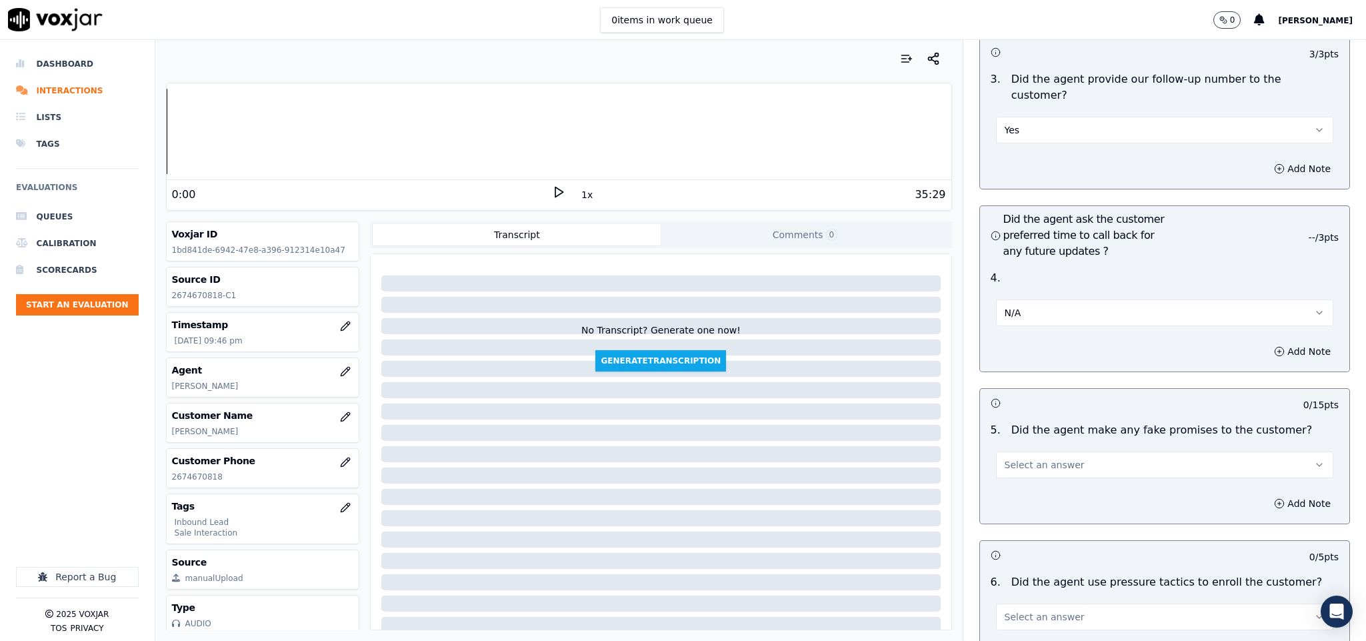
scroll to position [3200, 0]
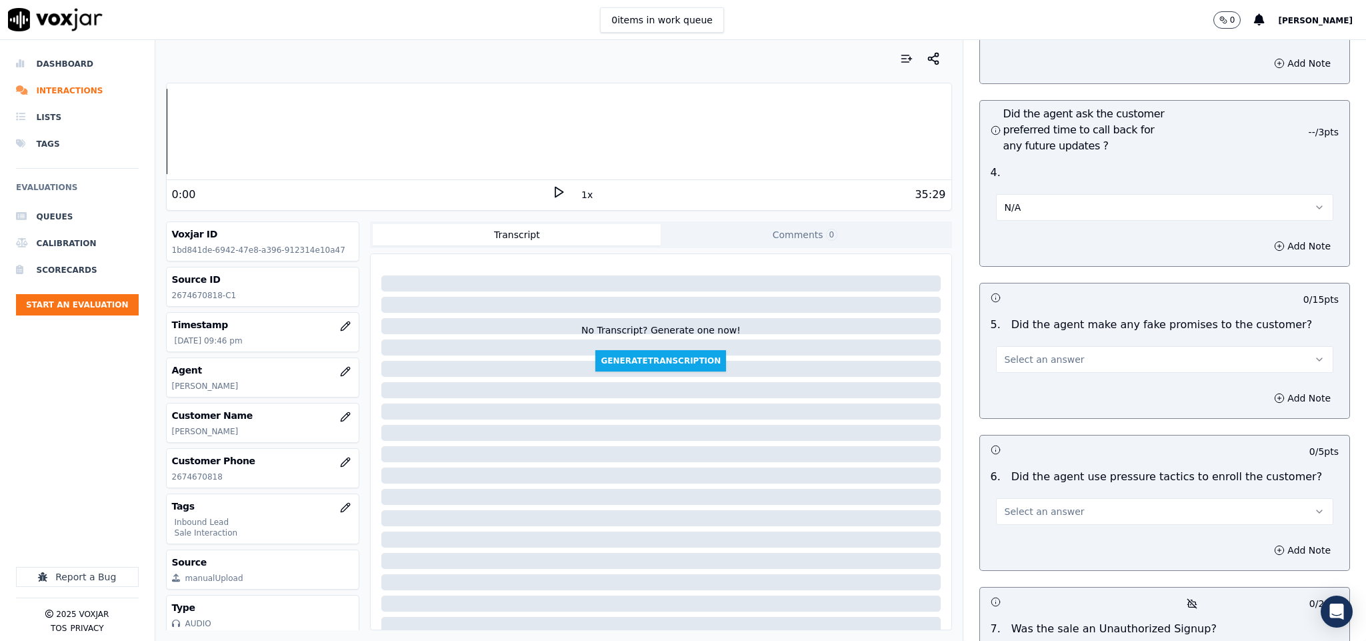
click at [1063, 346] on button "Select an answer" at bounding box center [1165, 359] width 338 height 27
click at [1039, 348] on div "Yes" at bounding box center [1131, 352] width 305 height 21
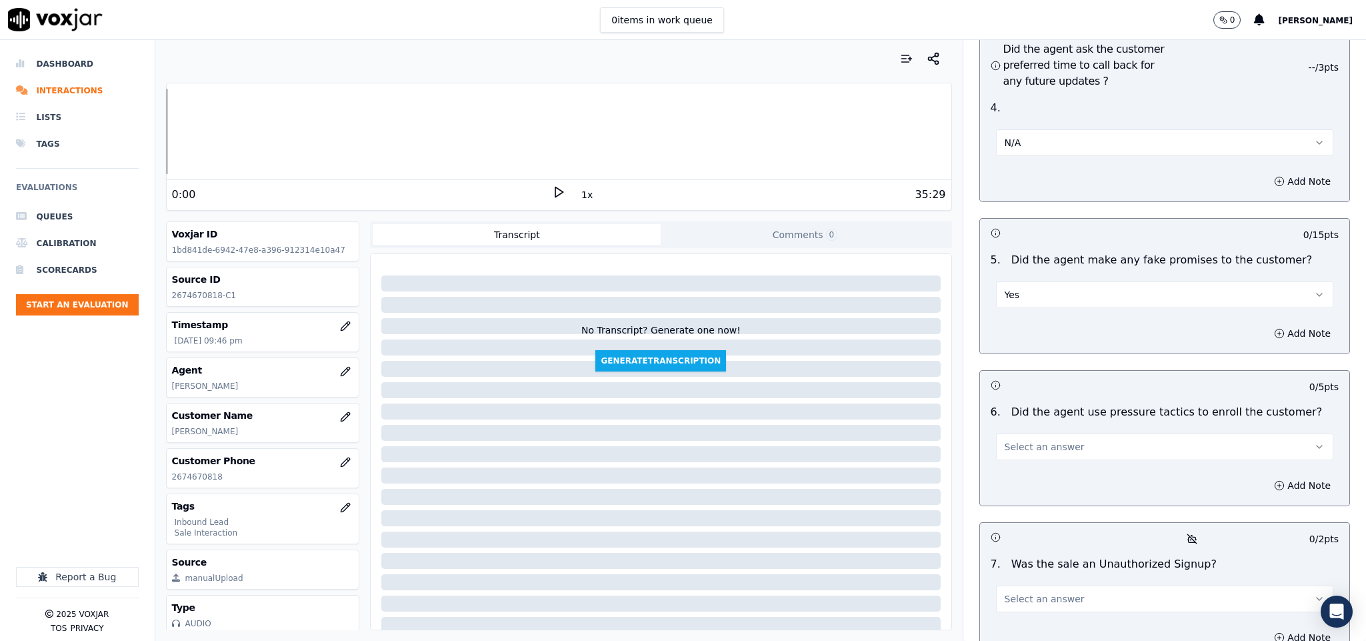
scroll to position [3400, 0]
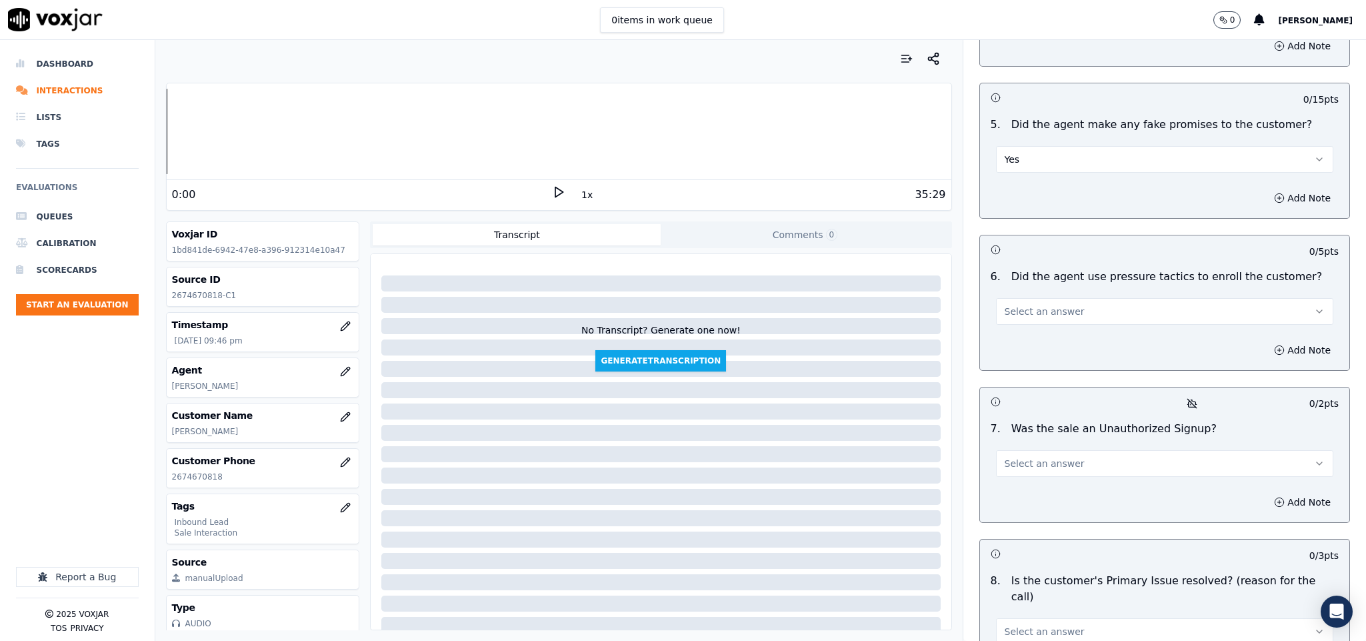
click at [1042, 146] on button "Yes" at bounding box center [1165, 159] width 338 height 27
click at [1020, 178] on div "No" at bounding box center [1131, 173] width 305 height 21
click at [1069, 298] on button "Select an answer" at bounding box center [1165, 311] width 338 height 27
click at [1038, 322] on div "No" at bounding box center [1131, 326] width 305 height 21
click at [1069, 450] on button "Select an answer" at bounding box center [1165, 463] width 338 height 27
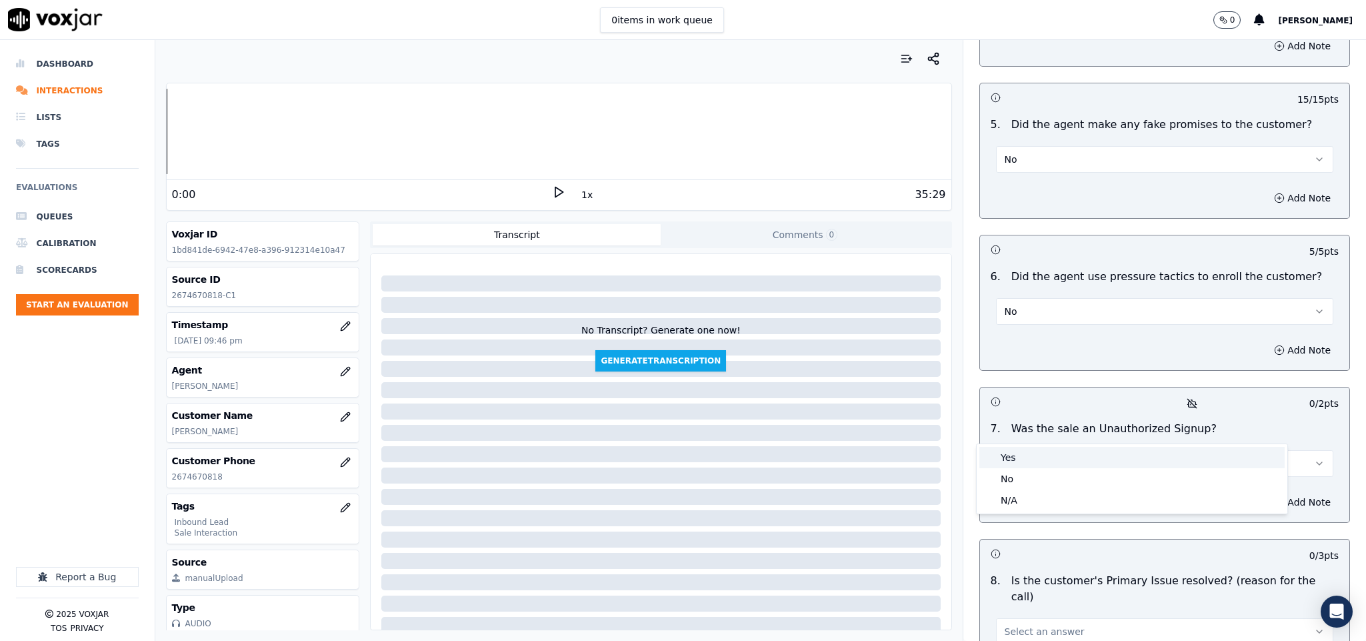
click at [1043, 458] on div "Yes" at bounding box center [1131, 457] width 305 height 21
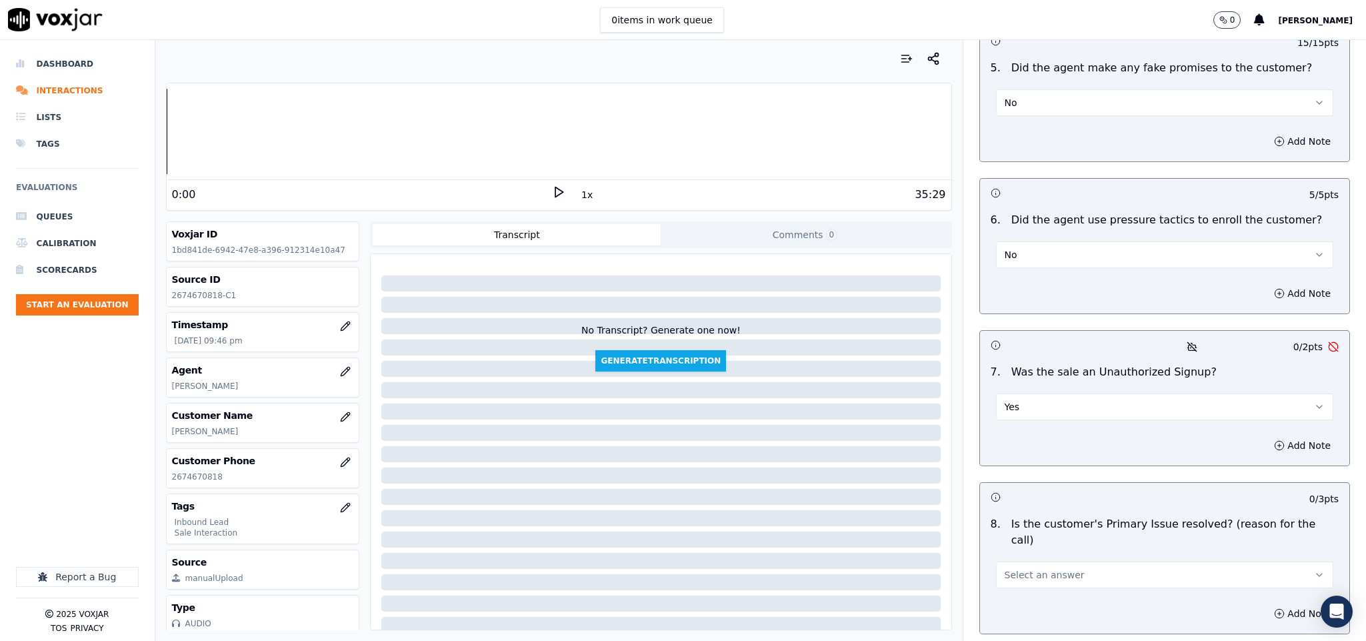
scroll to position [3523, 0]
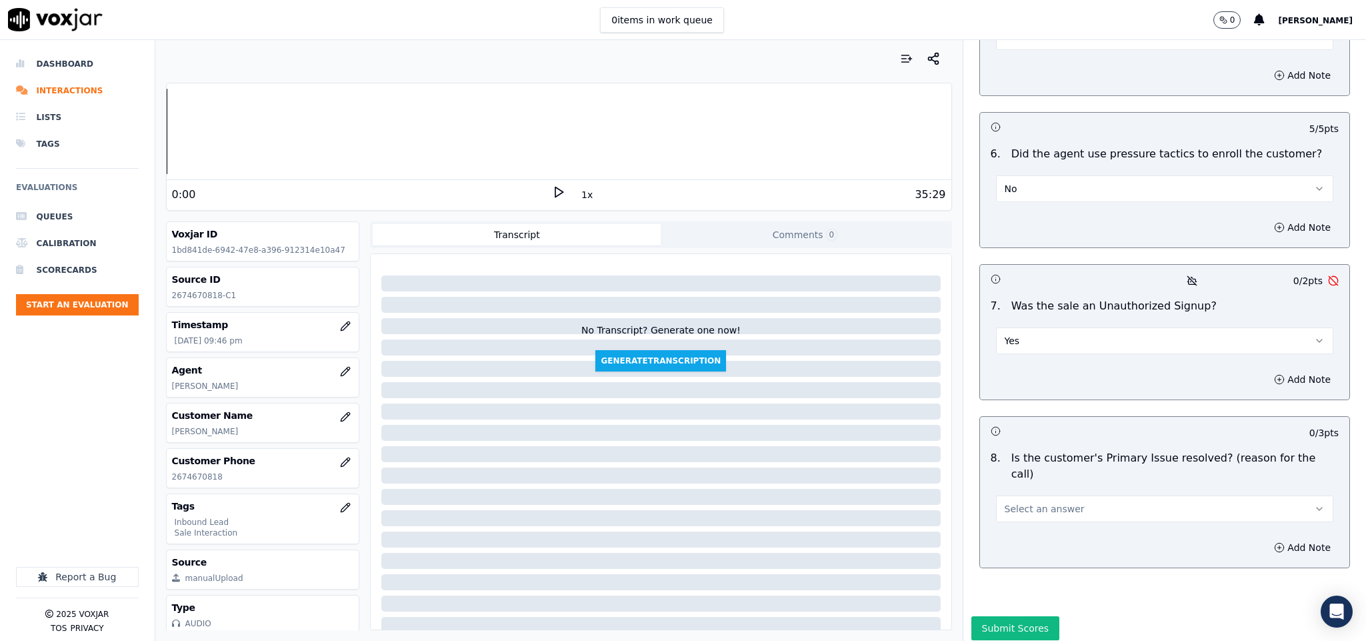
click at [1048, 327] on button "Yes" at bounding box center [1165, 340] width 338 height 27
click at [1041, 354] on div "No" at bounding box center [1131, 355] width 305 height 21
click at [1052, 502] on span "Select an answer" at bounding box center [1045, 508] width 80 height 13
click at [1034, 483] on div "Yes" at bounding box center [1131, 487] width 305 height 21
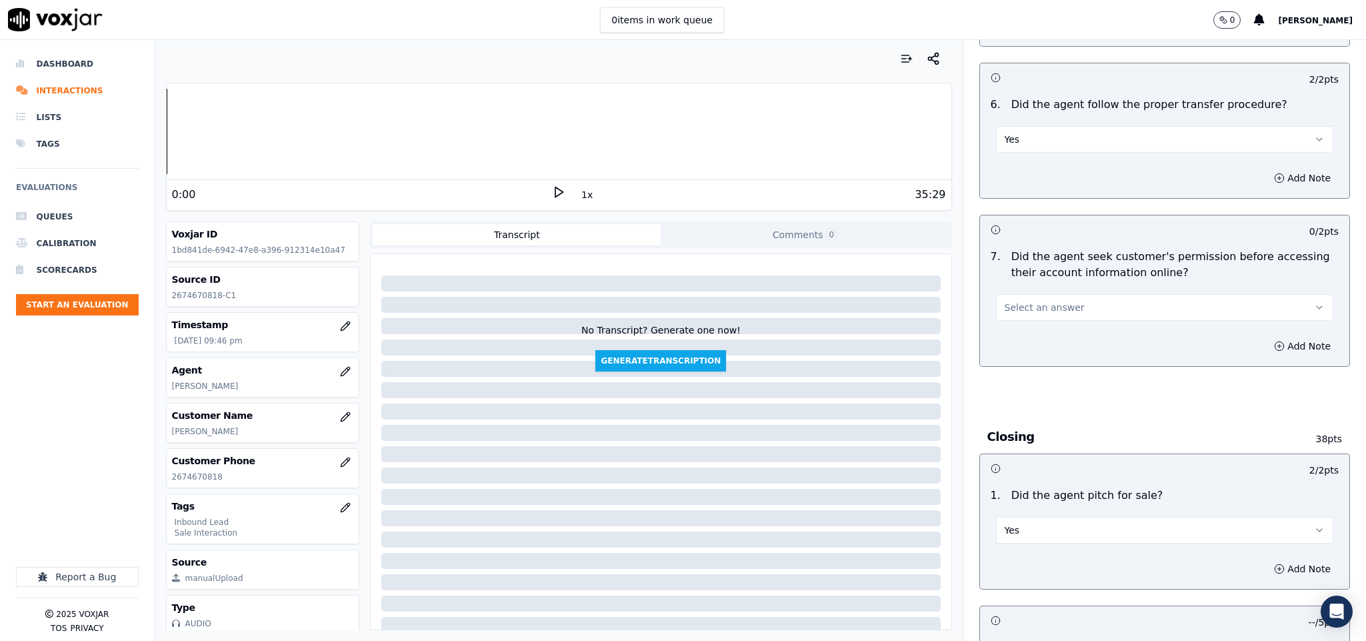
scroll to position [2323, 0]
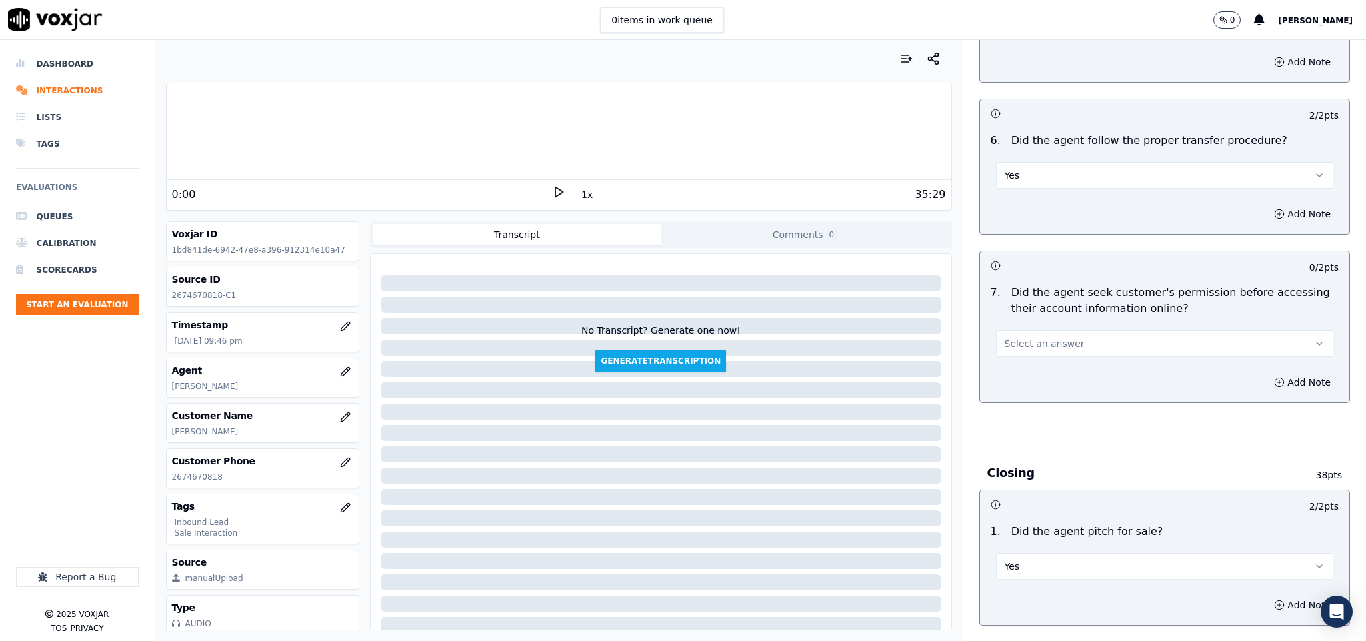
click at [1039, 337] on span "Select an answer" at bounding box center [1045, 343] width 80 height 13
click at [1031, 349] on div "Yes" at bounding box center [1131, 349] width 305 height 21
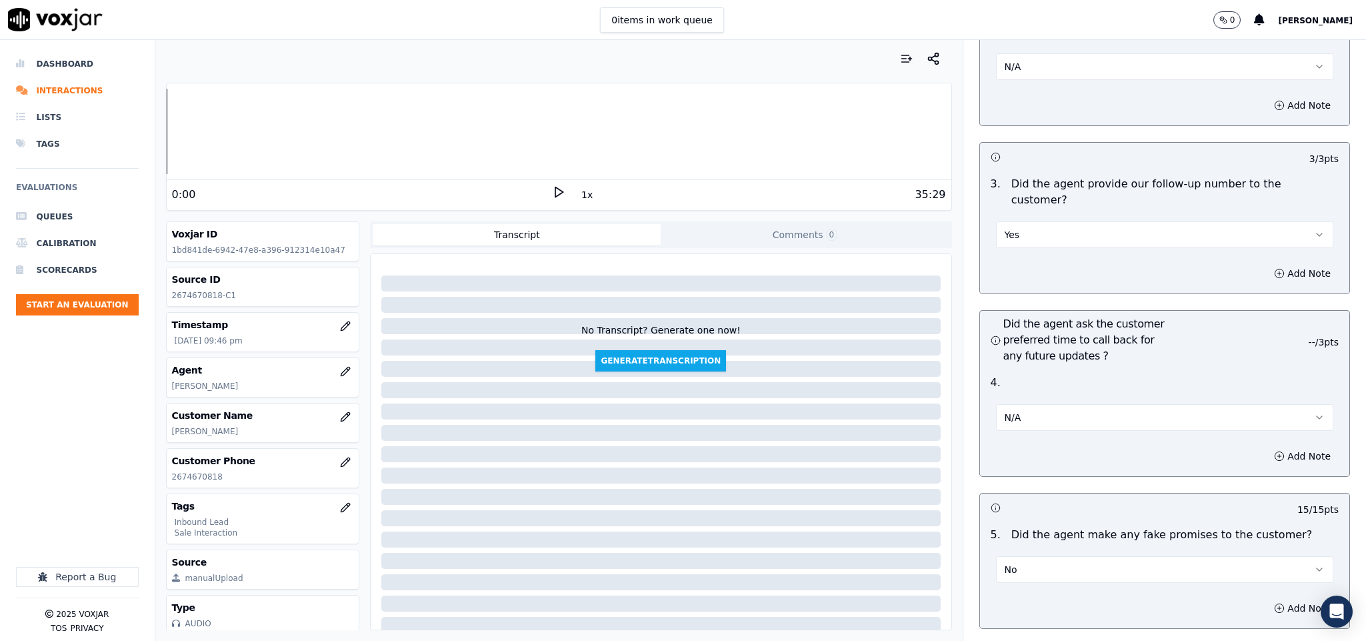
scroll to position [3123, 0]
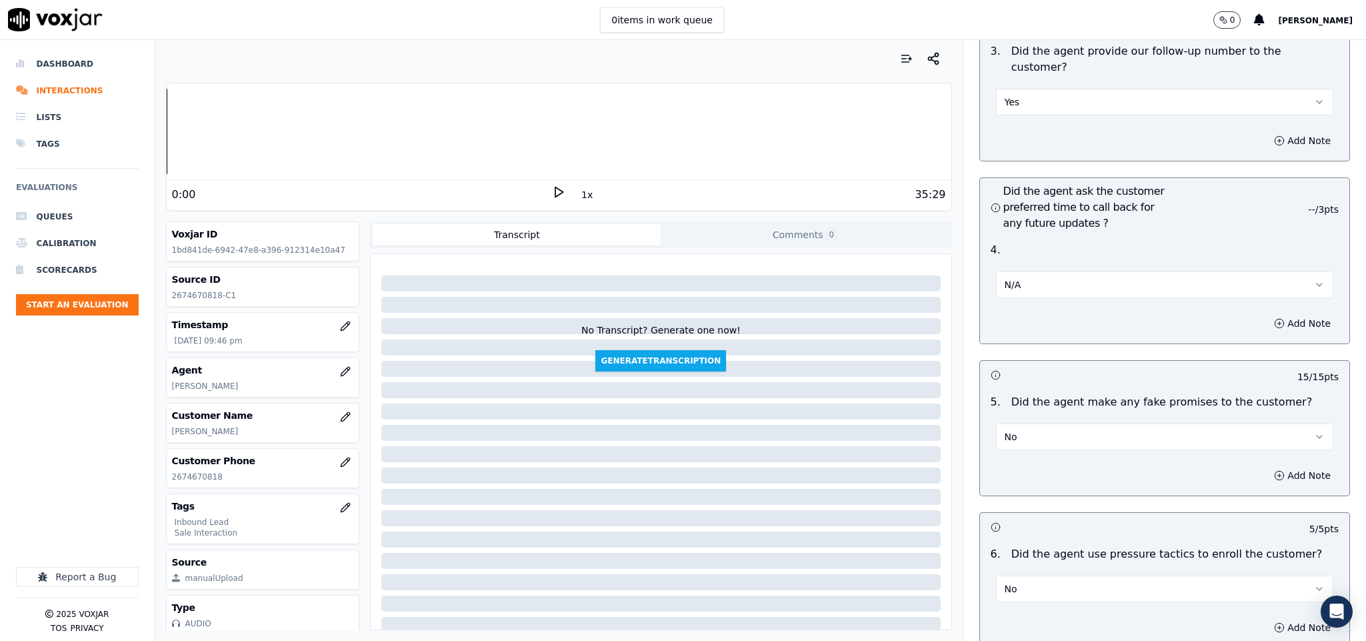
click at [1070, 271] on button "N/A" at bounding box center [1165, 284] width 338 height 27
click at [1039, 277] on div "Yes" at bounding box center [1131, 276] width 305 height 21
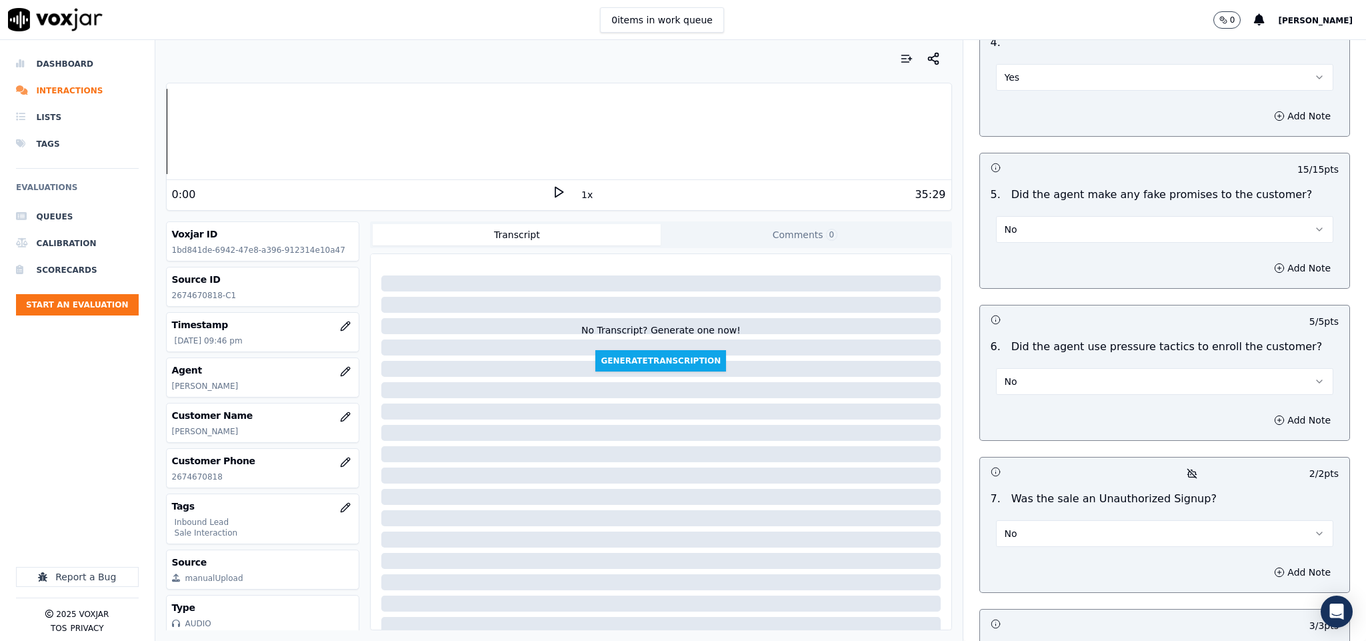
scroll to position [3523, 0]
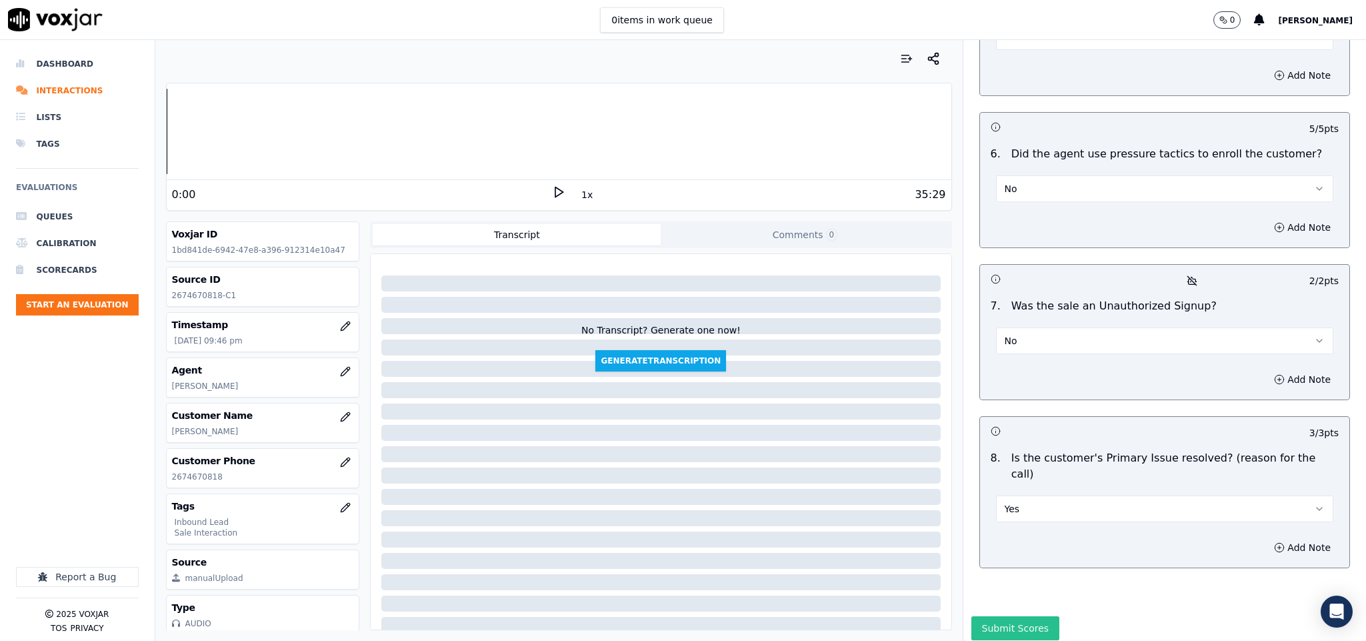
click at [993, 616] on button "Submit Scores" at bounding box center [1015, 628] width 89 height 24
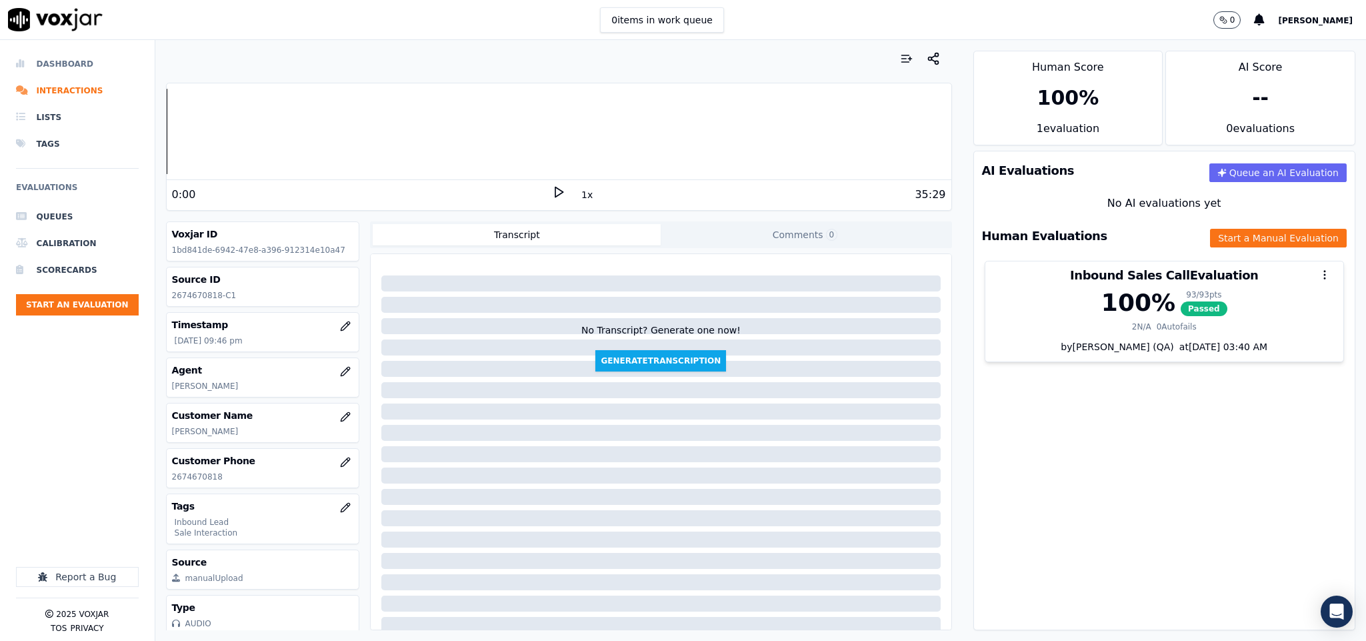
click at [56, 60] on li "Dashboard" at bounding box center [77, 64] width 123 height 27
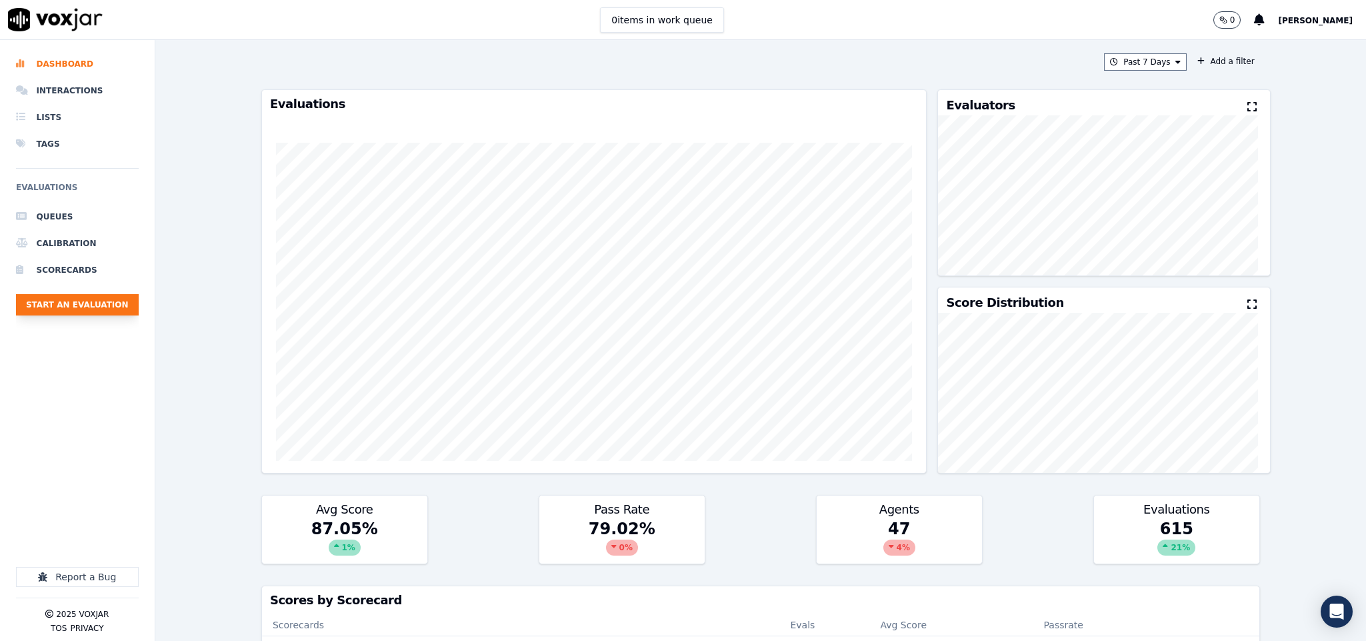
click at [78, 305] on button "Start an Evaluation" at bounding box center [77, 304] width 123 height 21
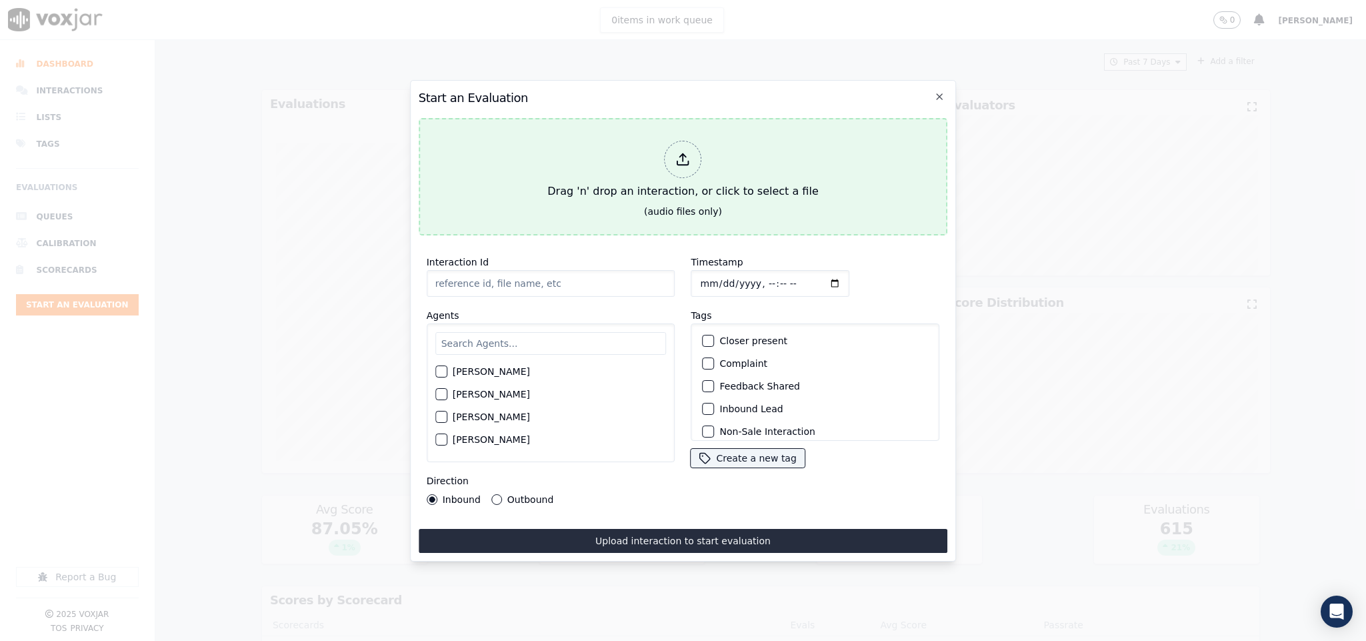
click at [676, 152] on icon at bounding box center [683, 159] width 15 height 15
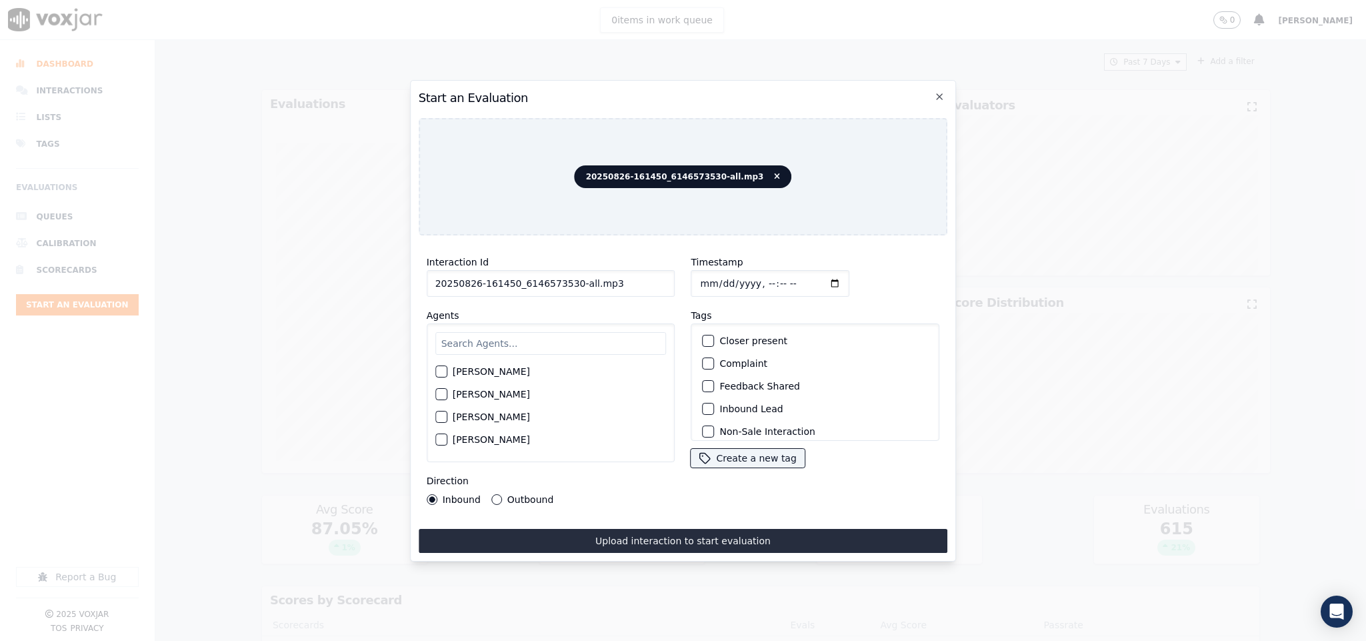
drag, startPoint x: 569, startPoint y: 279, endPoint x: 690, endPoint y: 280, distance: 121.3
click at [690, 280] on div "Interaction Id 20250826-161450_6146573530-all.mp3 Agents Harry Roy Aaron Biswas…" at bounding box center [683, 379] width 529 height 267
type input "20250826-161450_6146573530-C1"
click at [704, 272] on input "Timestamp" at bounding box center [770, 283] width 159 height 27
type input "2025-08-26T22:26"
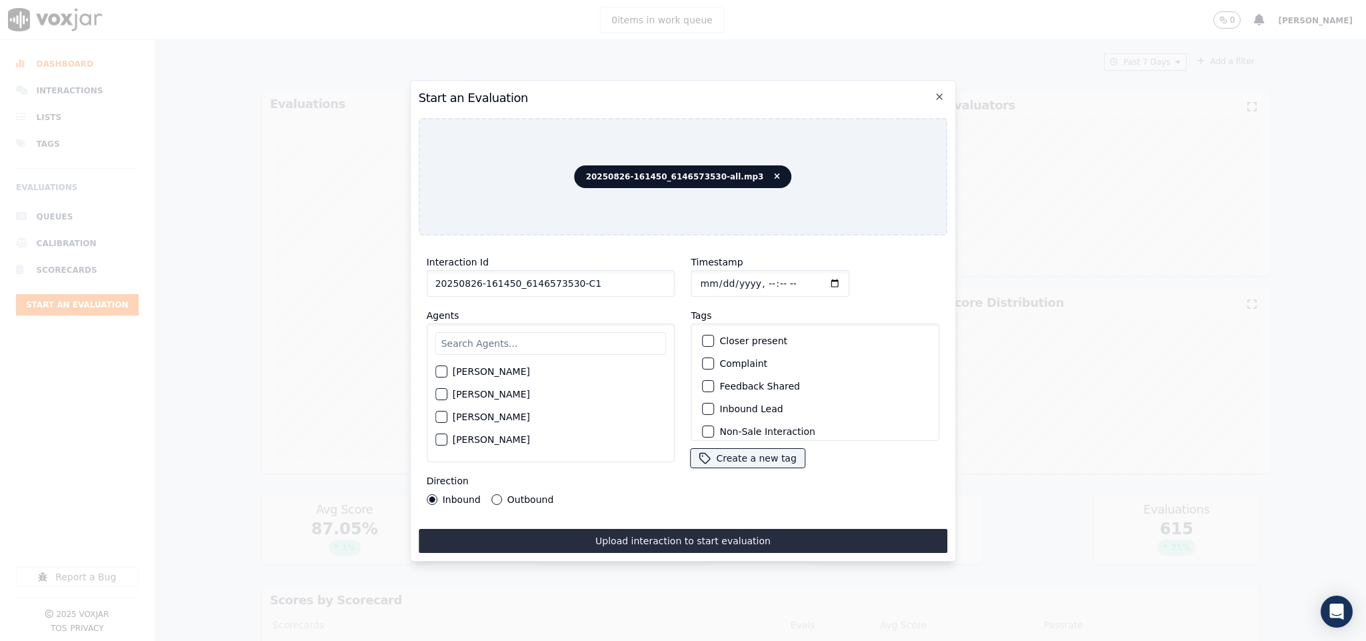
click at [501, 338] on input "text" at bounding box center [550, 343] width 231 height 23
type input "harry"
click at [445, 371] on div "button" at bounding box center [440, 375] width 9 height 9
click at [497, 494] on button "Outbound" at bounding box center [496, 499] width 11 height 11
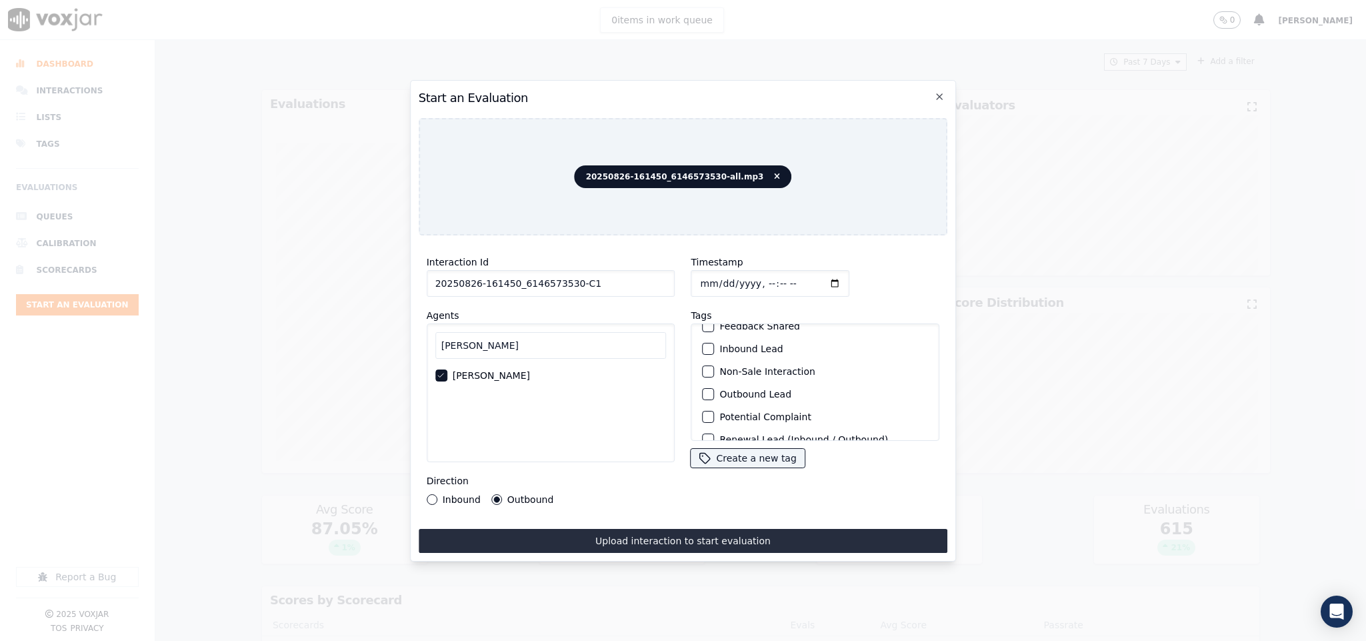
scroll to position [100, 0]
click at [703, 352] on div "button" at bounding box center [707, 355] width 9 height 9
click at [706, 417] on button "Sale Interaction" at bounding box center [709, 423] width 12 height 12
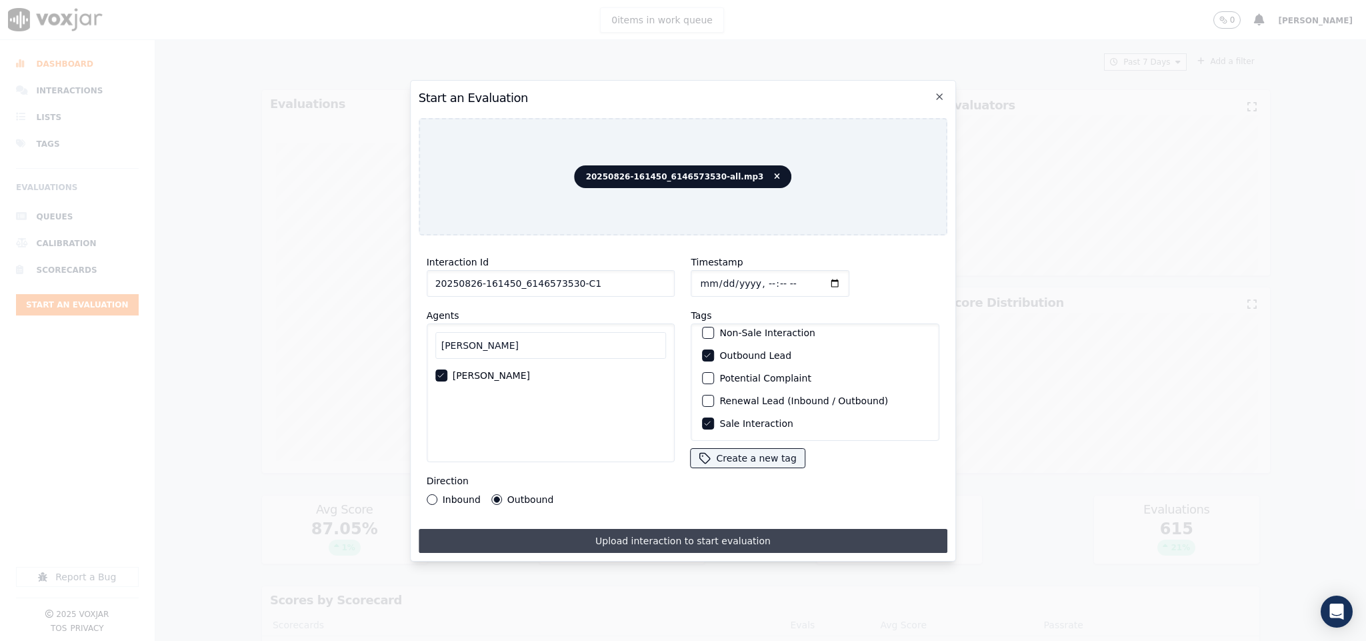
click at [681, 529] on button "Upload interaction to start evaluation" at bounding box center [683, 541] width 529 height 24
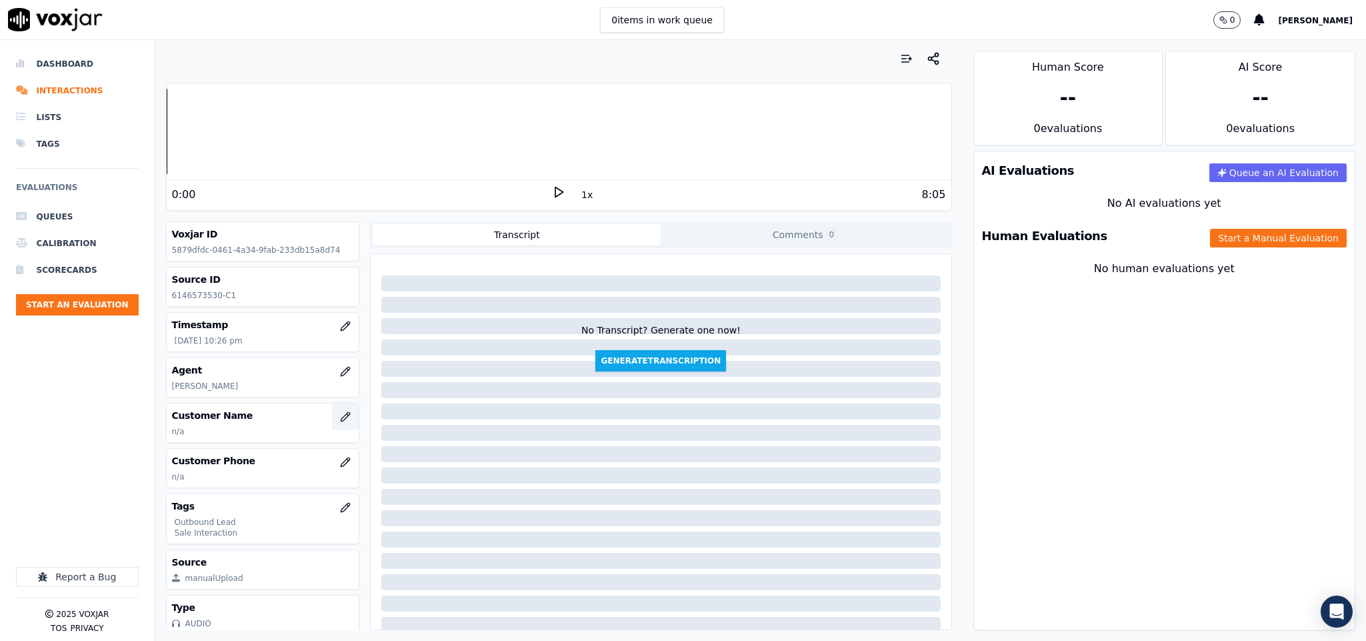
click at [340, 419] on icon "button" at bounding box center [345, 416] width 11 height 11
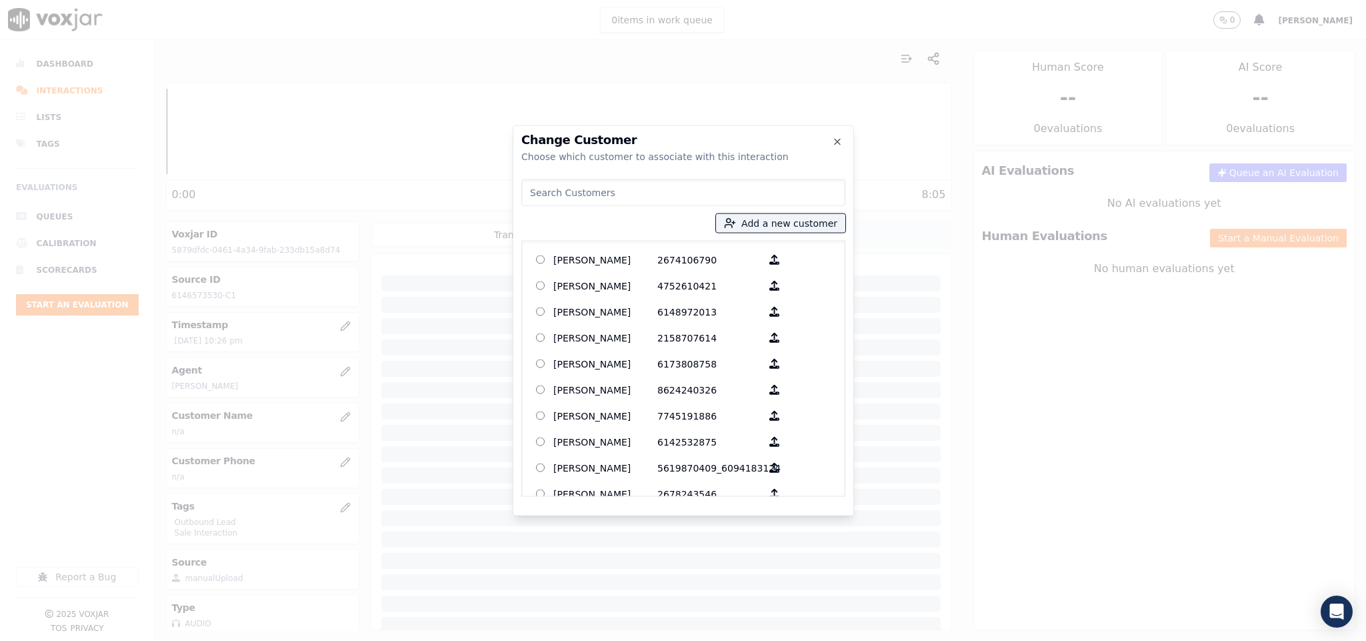
type input "MICHAEL W HAMILTON"
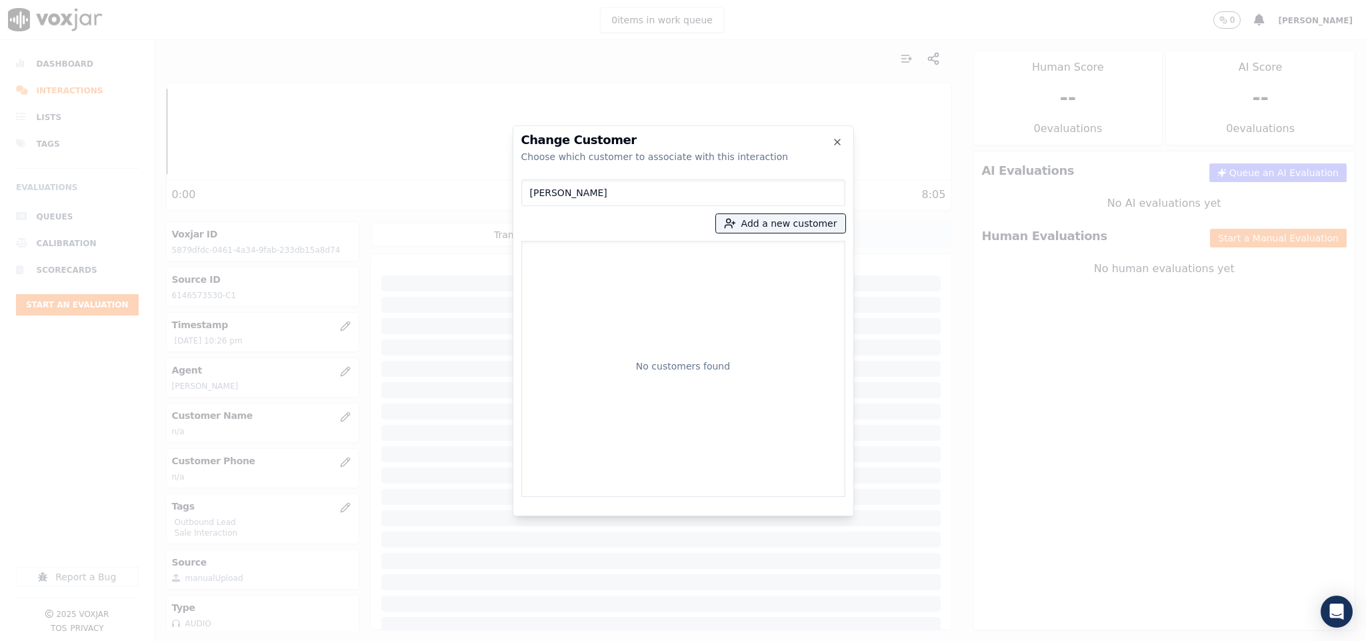
drag, startPoint x: 612, startPoint y: 191, endPoint x: 417, endPoint y: 201, distance: 195.6
click at [418, 640] on div "Change Customer Choose which customer to associate with this interaction MICHAE…" at bounding box center [683, 641] width 1366 height 0
click at [773, 229] on button "Add a new customer" at bounding box center [780, 223] width 129 height 19
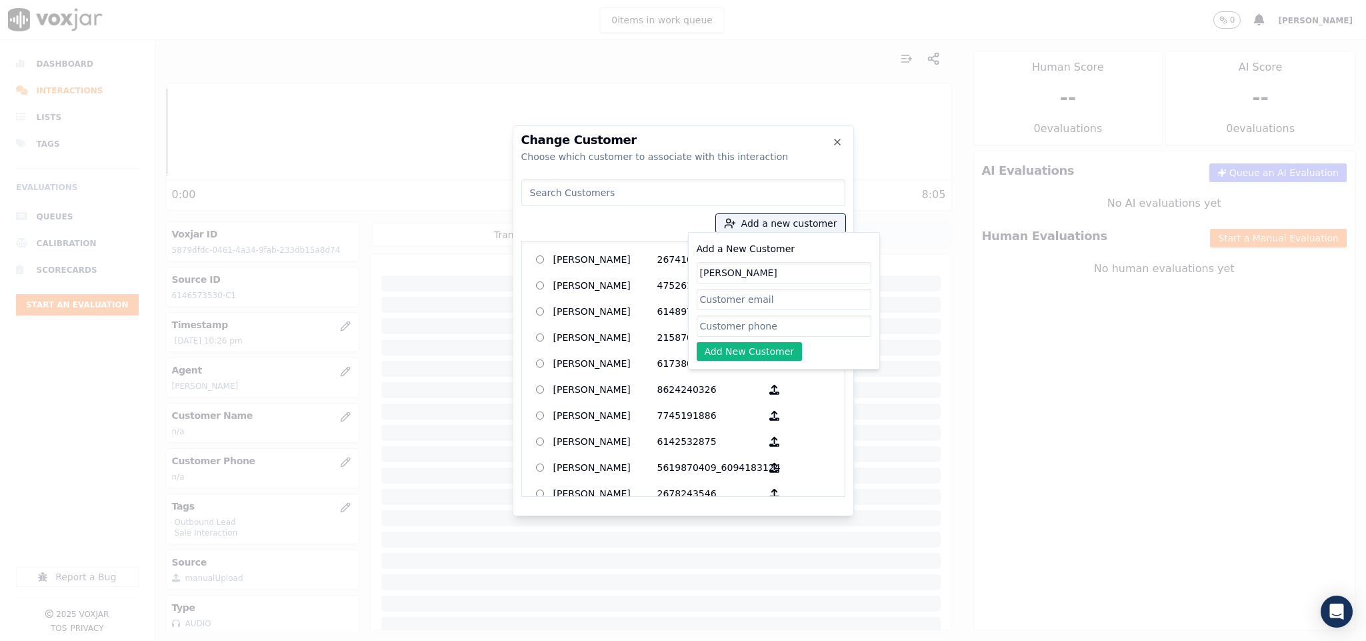
type input "MICHAEL W HAMILTON"
click at [744, 323] on input "Add a New Customer" at bounding box center [784, 325] width 175 height 21
paste input "6146573530"
type input "6146573530"
click at [728, 357] on button "Add New Customer" at bounding box center [750, 351] width 106 height 19
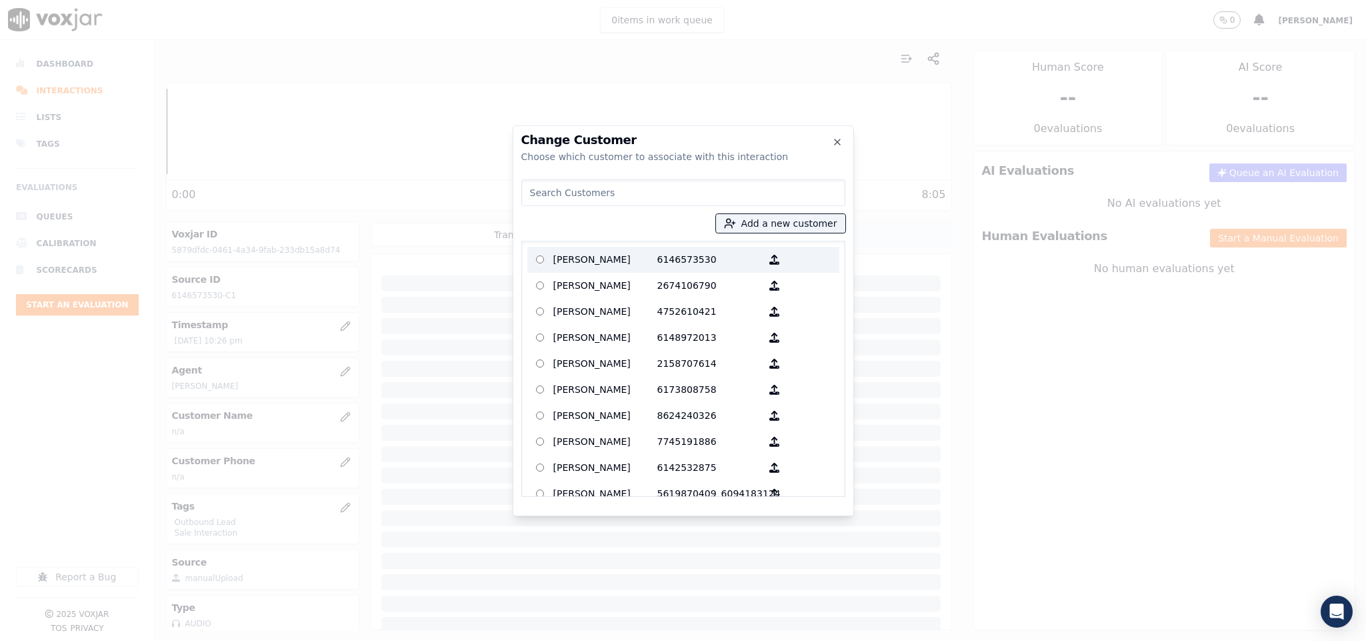
click at [614, 261] on p "MICHAEL W HAMILTON" at bounding box center [605, 259] width 104 height 21
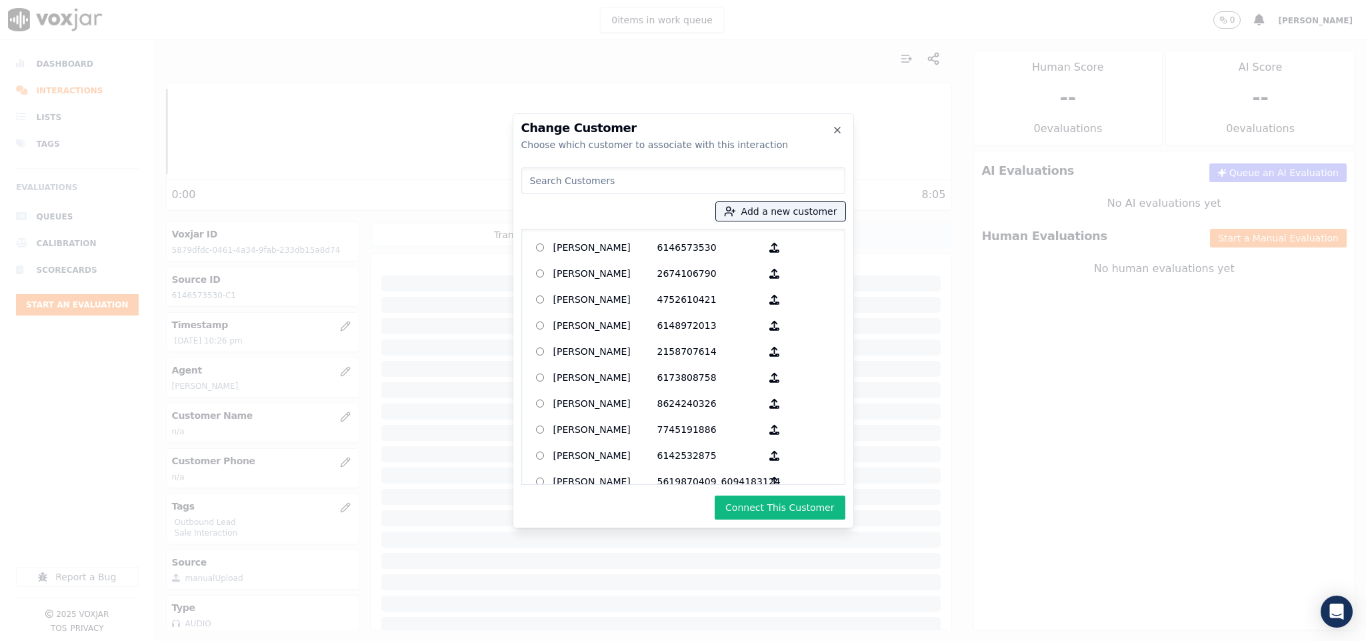
click at [781, 500] on button "Connect This Customer" at bounding box center [780, 507] width 130 height 24
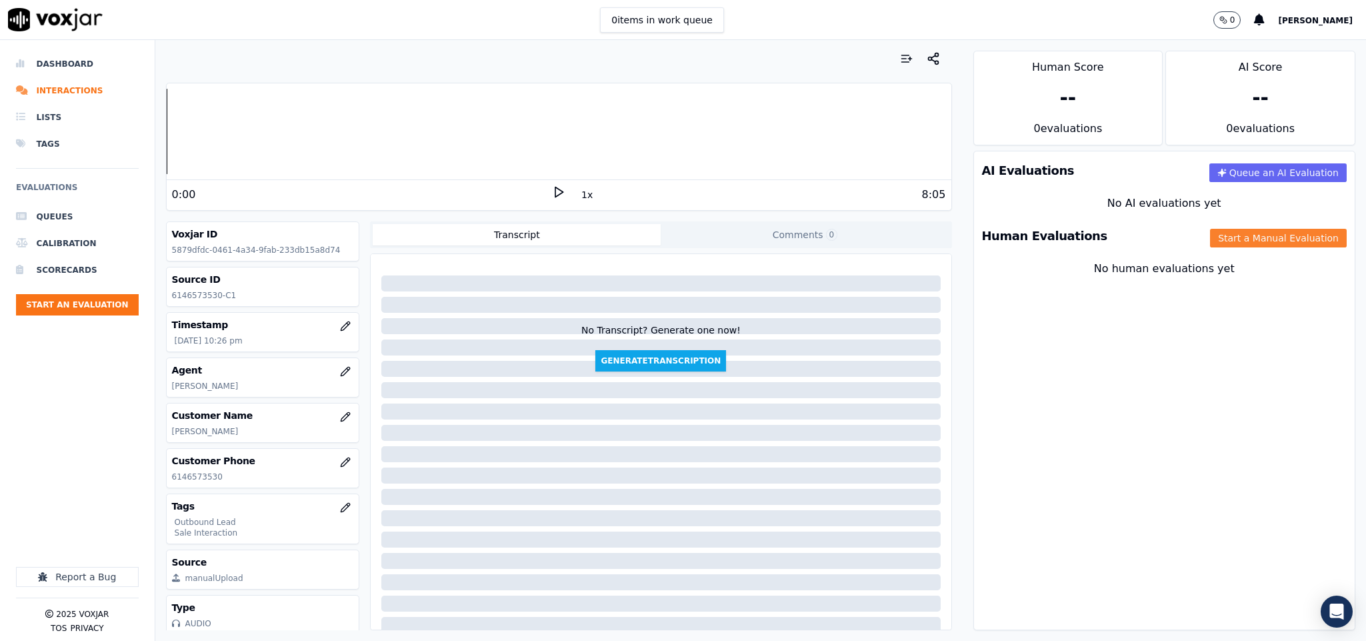
click at [1236, 243] on button "Start a Manual Evaluation" at bounding box center [1278, 238] width 137 height 19
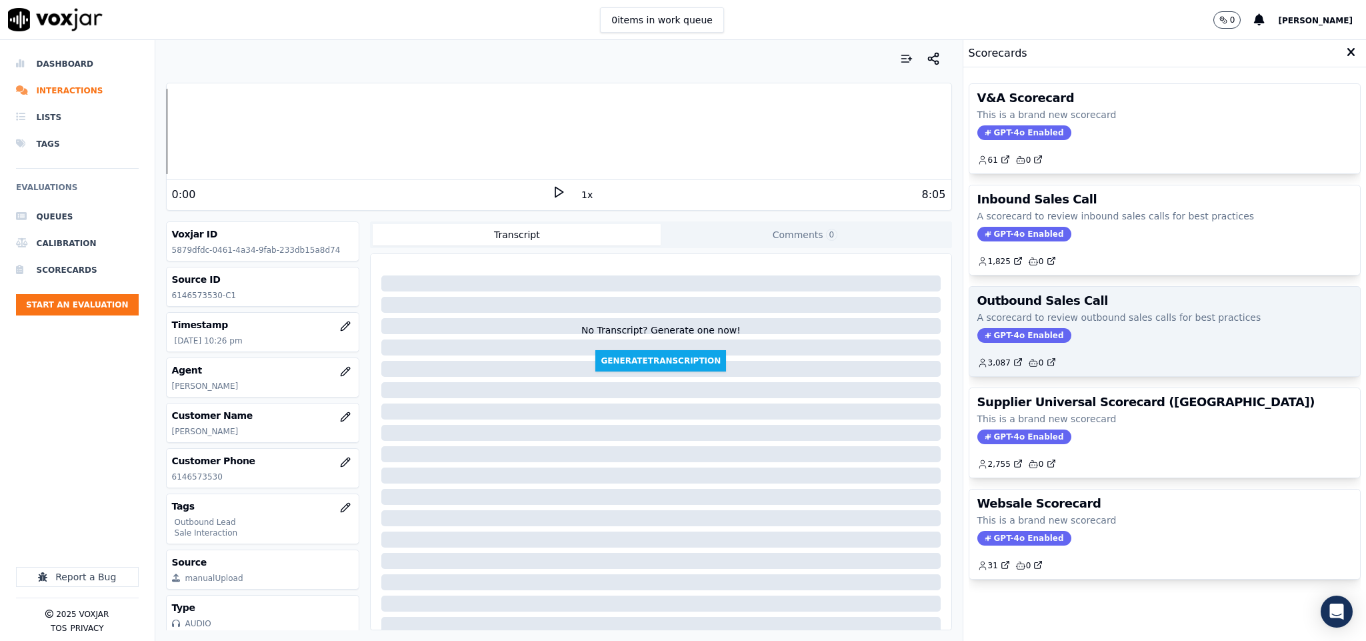
drag, startPoint x: 983, startPoint y: 333, endPoint x: 1009, endPoint y: 296, distance: 45.0
click at [983, 334] on span "GPT-4o Enabled" at bounding box center [1024, 335] width 94 height 15
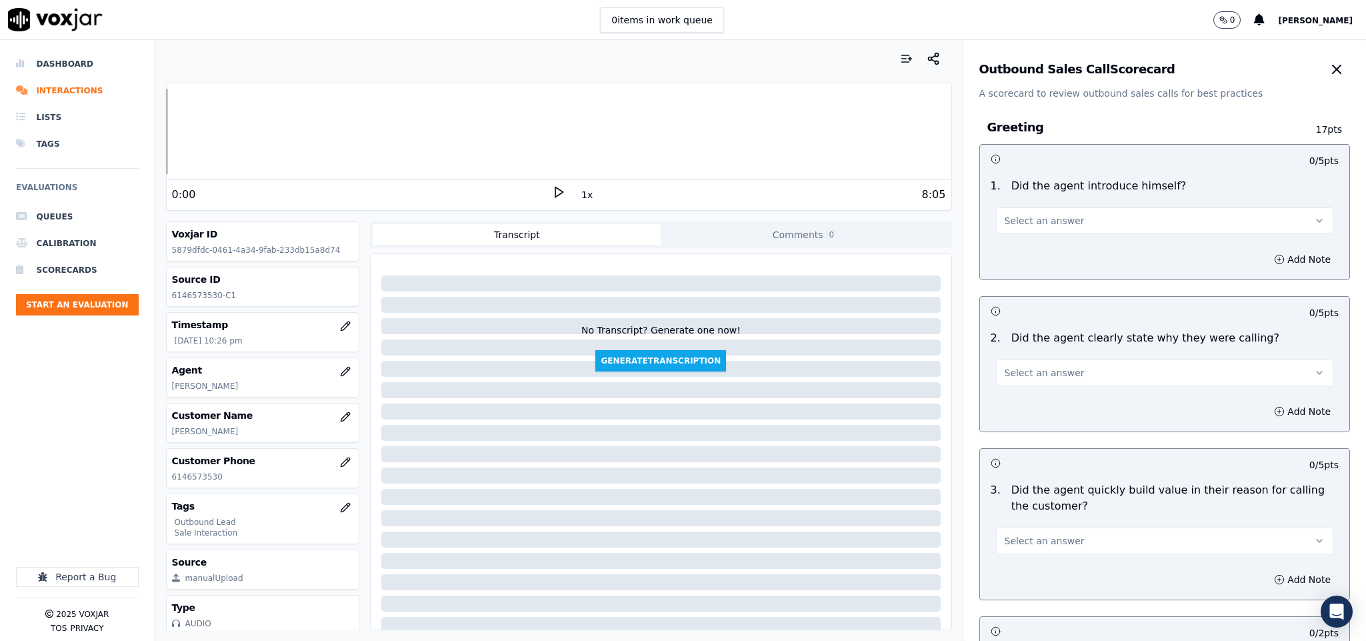
click at [1052, 211] on button "Select an answer" at bounding box center [1165, 220] width 338 height 27
click at [1030, 251] on div "Yes" at bounding box center [1131, 251] width 305 height 21
drag, startPoint x: 1020, startPoint y: 372, endPoint x: 1021, endPoint y: 386, distance: 14.0
click at [1021, 374] on span "Select an answer" at bounding box center [1045, 372] width 80 height 13
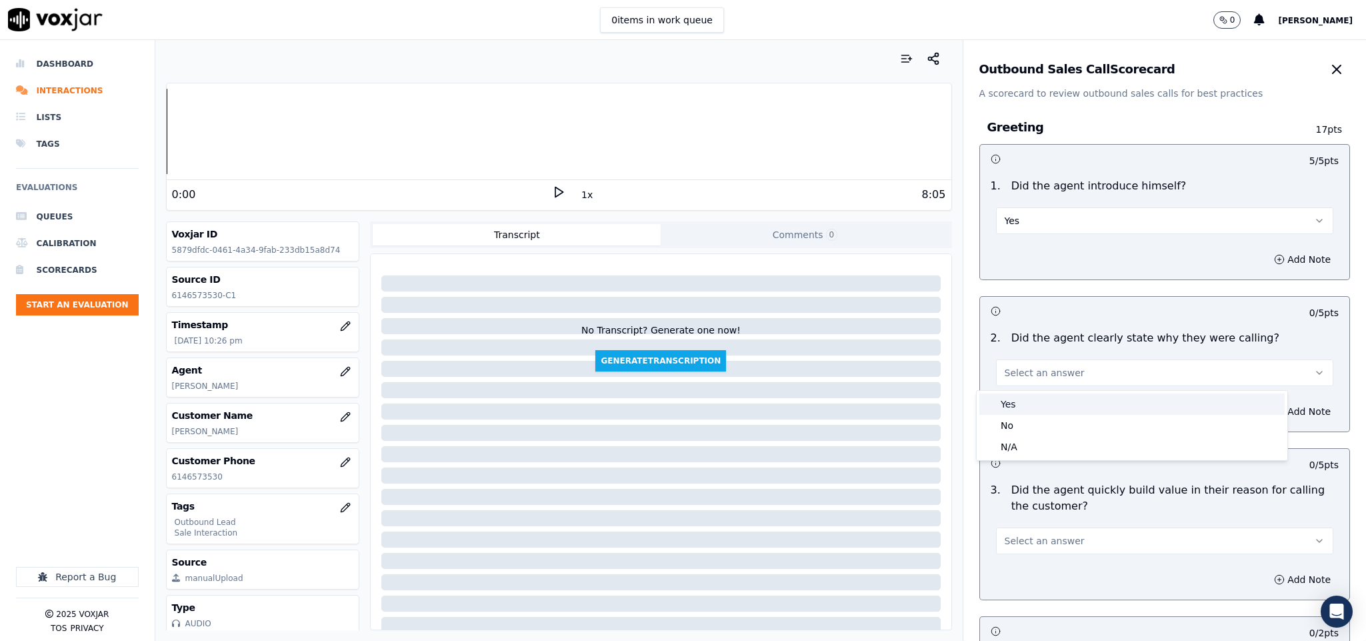
click at [1018, 400] on div "Yes" at bounding box center [1131, 403] width 305 height 21
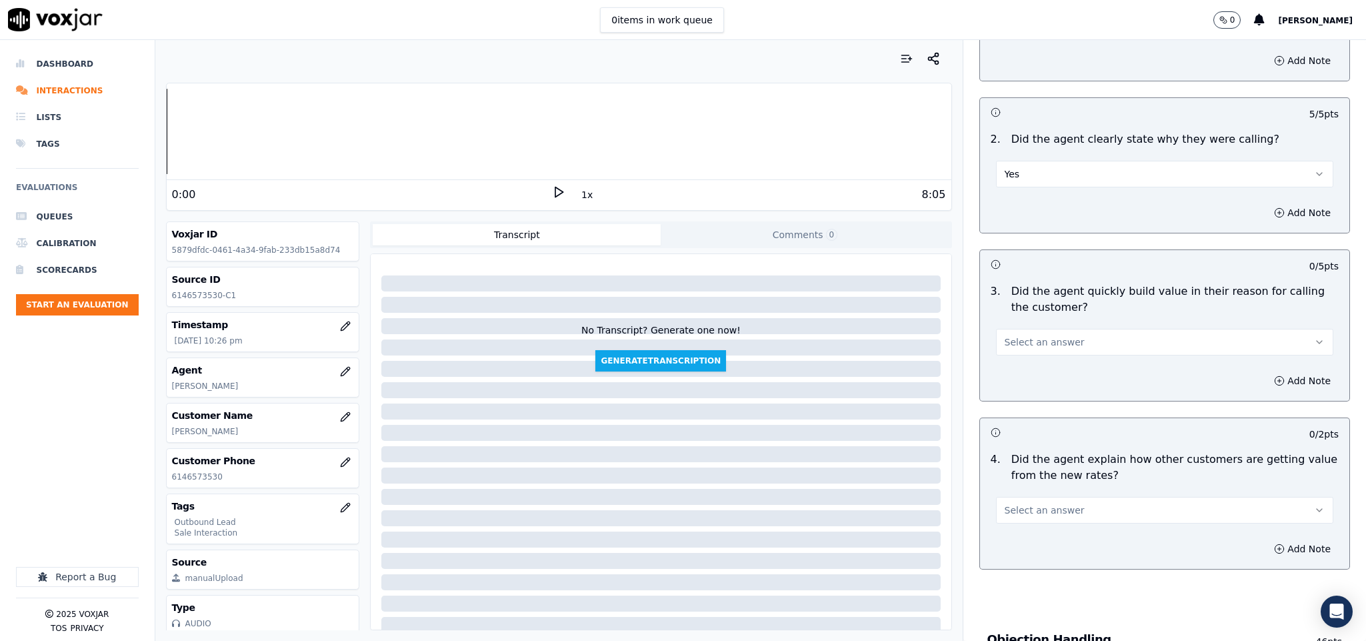
scroll to position [200, 0]
click at [1036, 334] on button "Select an answer" at bounding box center [1165, 340] width 338 height 27
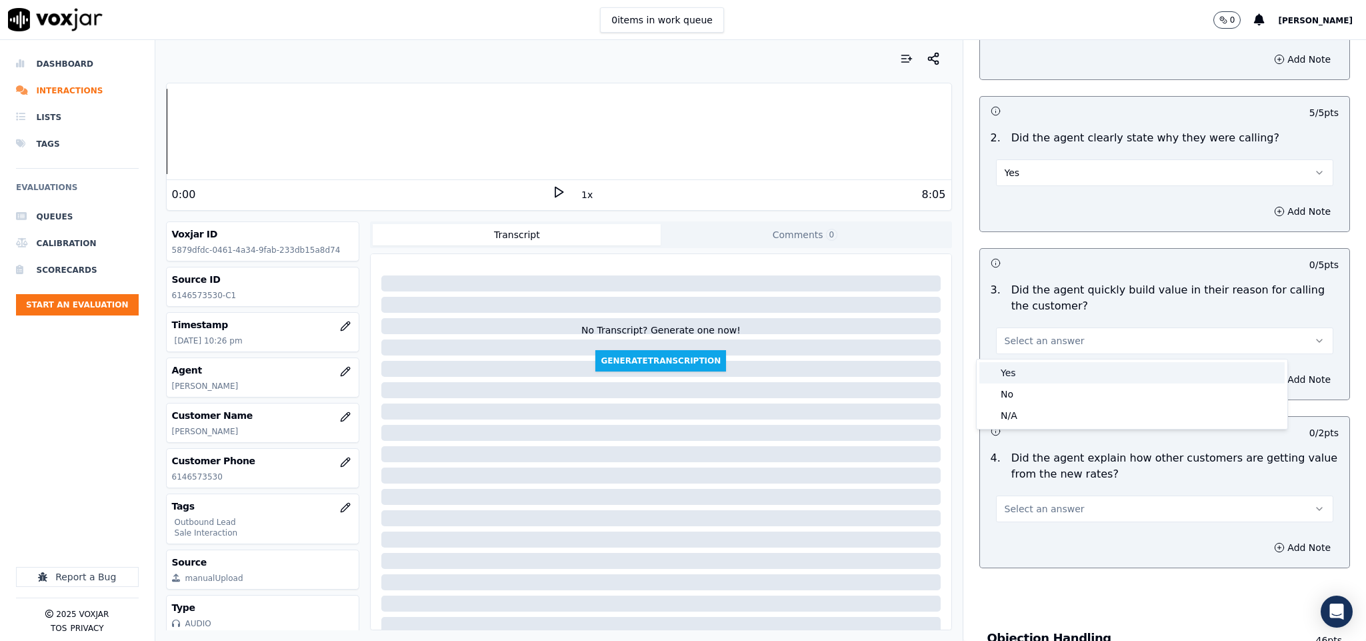
click at [1024, 377] on div "Yes" at bounding box center [1131, 372] width 305 height 21
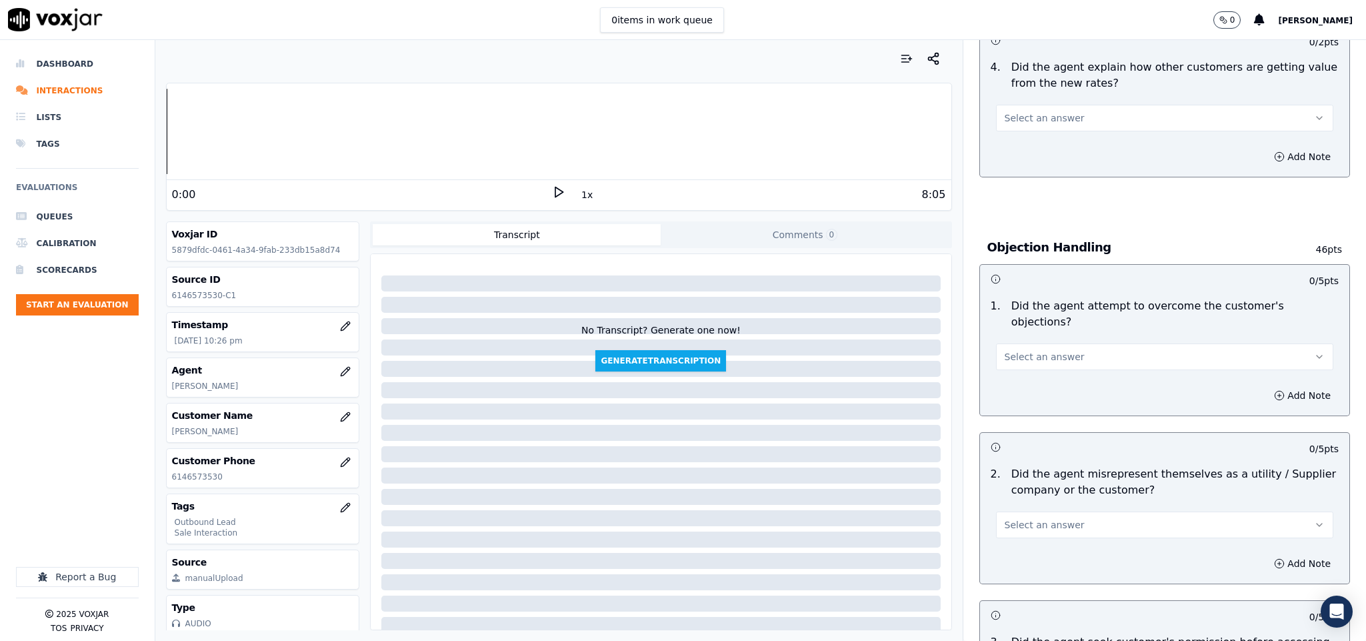
scroll to position [600, 0]
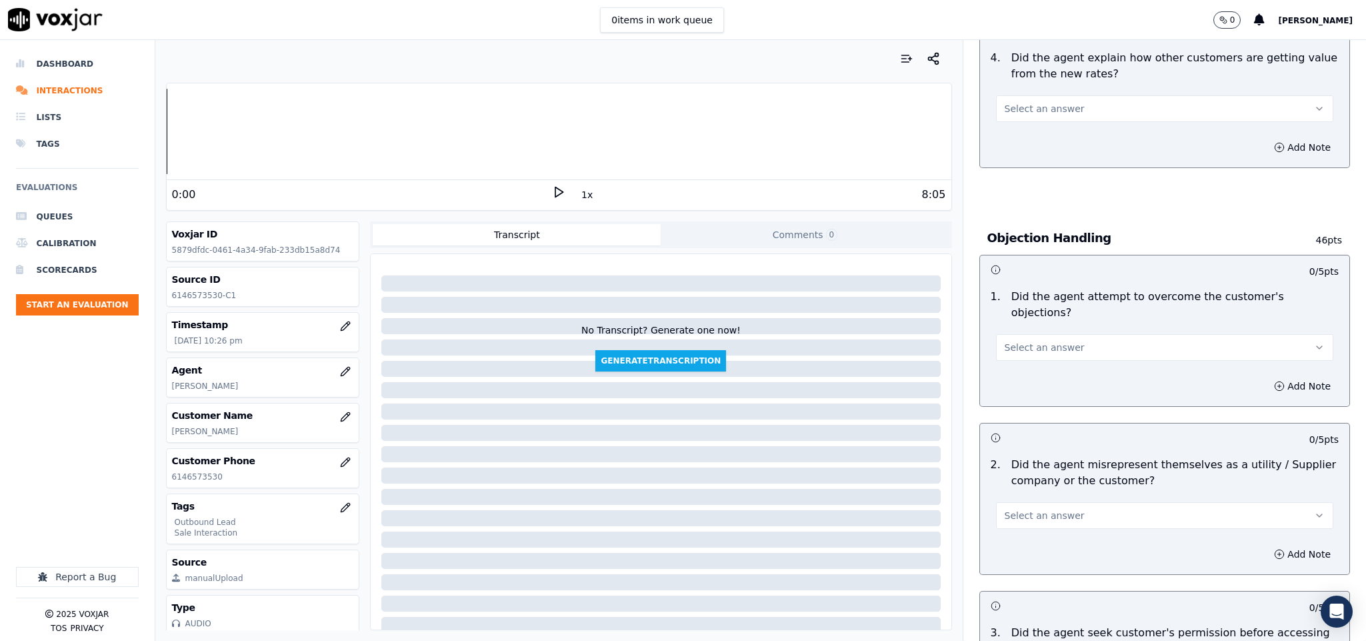
click at [1055, 107] on button "Select an answer" at bounding box center [1165, 108] width 338 height 27
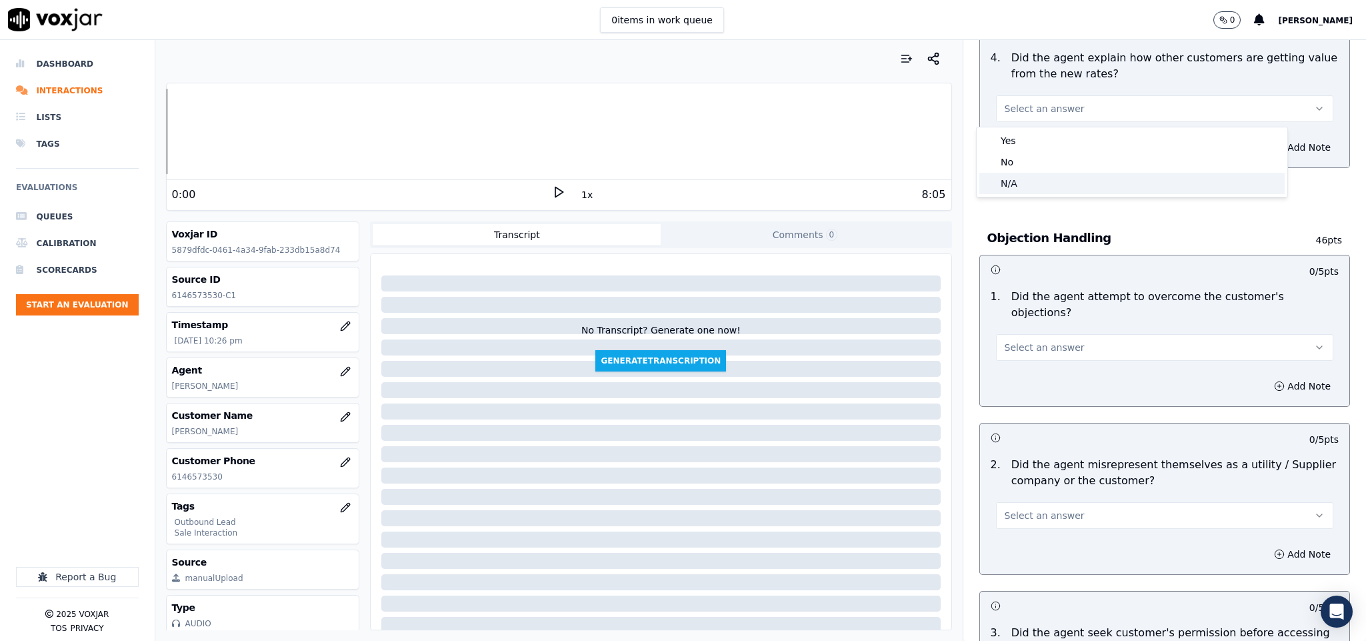
click at [1041, 178] on div "N/A" at bounding box center [1131, 183] width 305 height 21
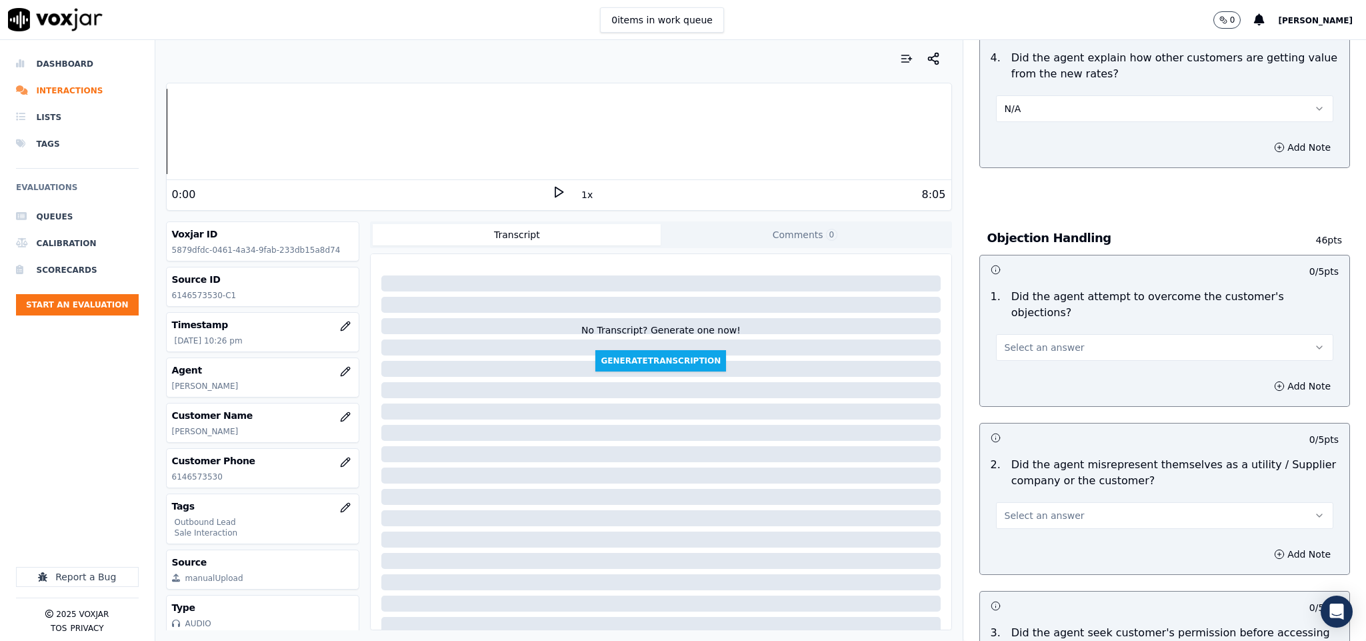
click at [1059, 339] on button "Select an answer" at bounding box center [1165, 347] width 338 height 27
click at [1027, 372] on div "Yes" at bounding box center [1131, 363] width 305 height 21
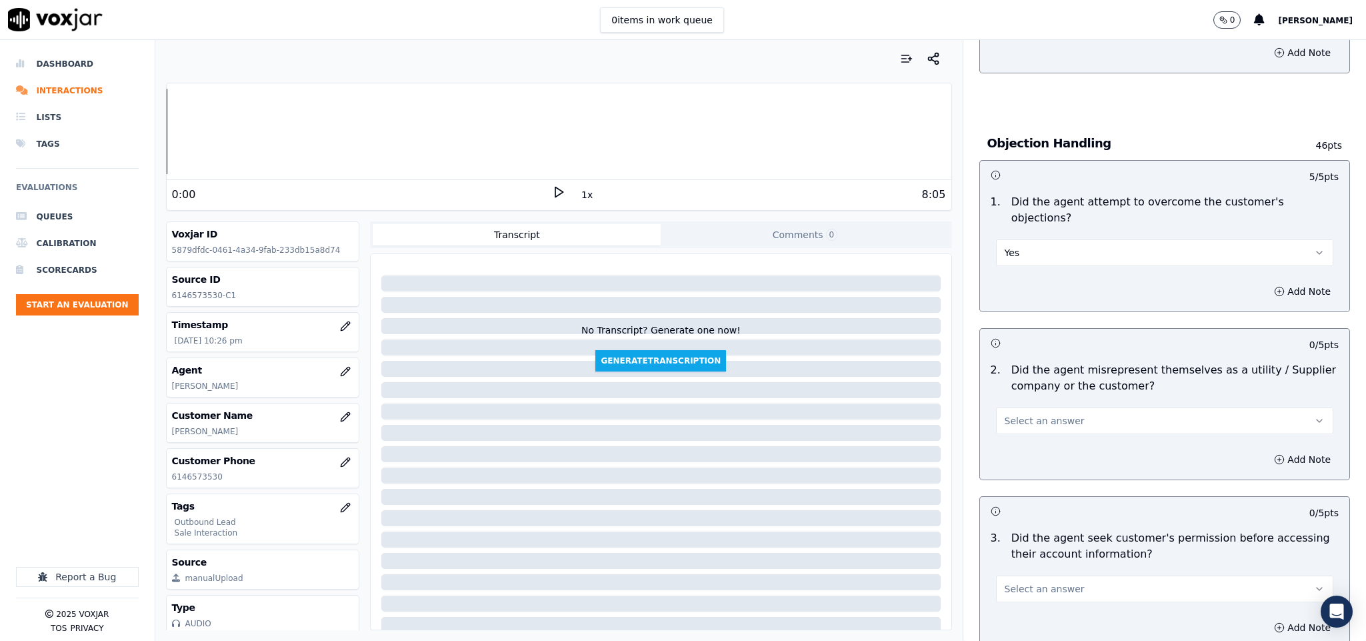
scroll to position [800, 0]
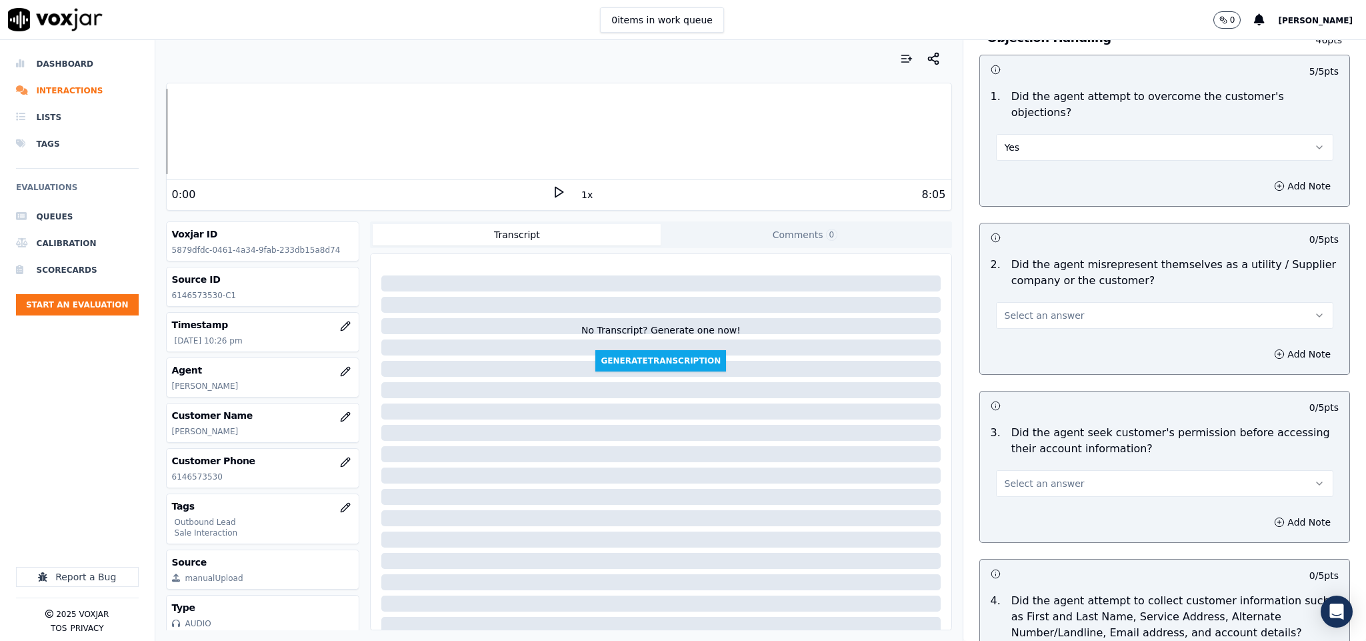
click at [1026, 309] on span "Select an answer" at bounding box center [1045, 315] width 80 height 13
click at [1028, 332] on div "Yes" at bounding box center [1131, 332] width 305 height 21
click at [1266, 345] on button "Add Note" at bounding box center [1302, 354] width 73 height 19
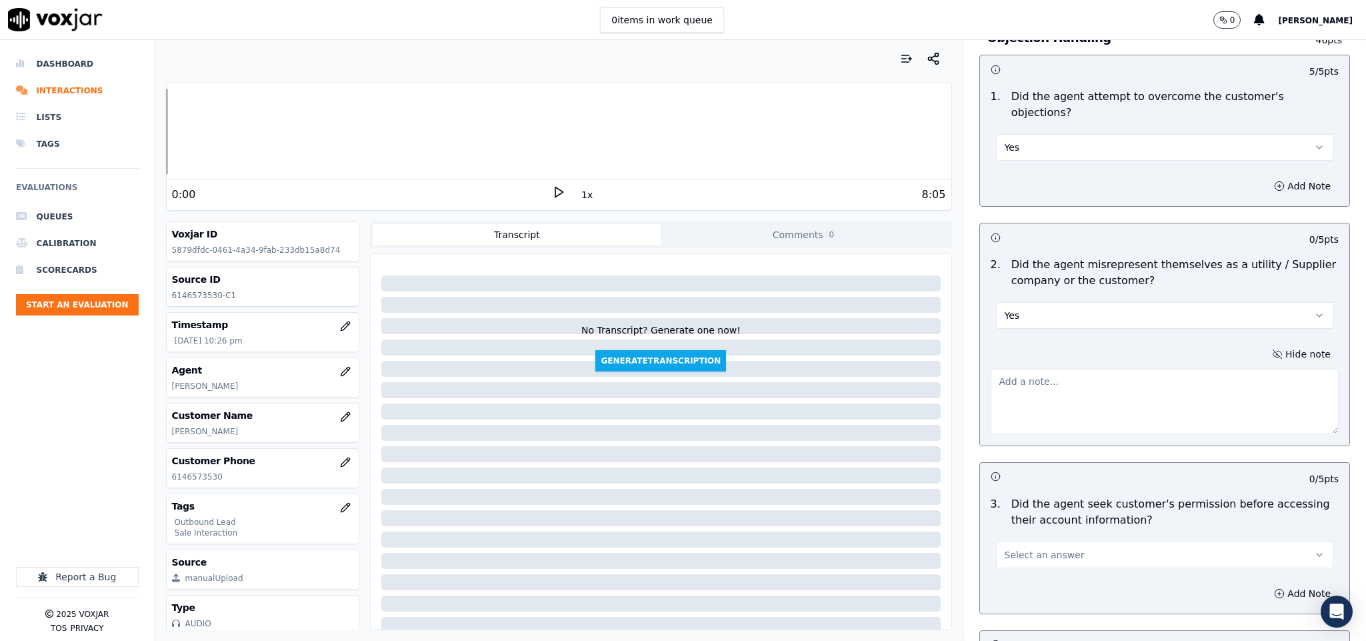
click at [1124, 386] on textarea at bounding box center [1165, 401] width 349 height 65
paste textarea "@6:09 Harry - I have a very good offer for you,"
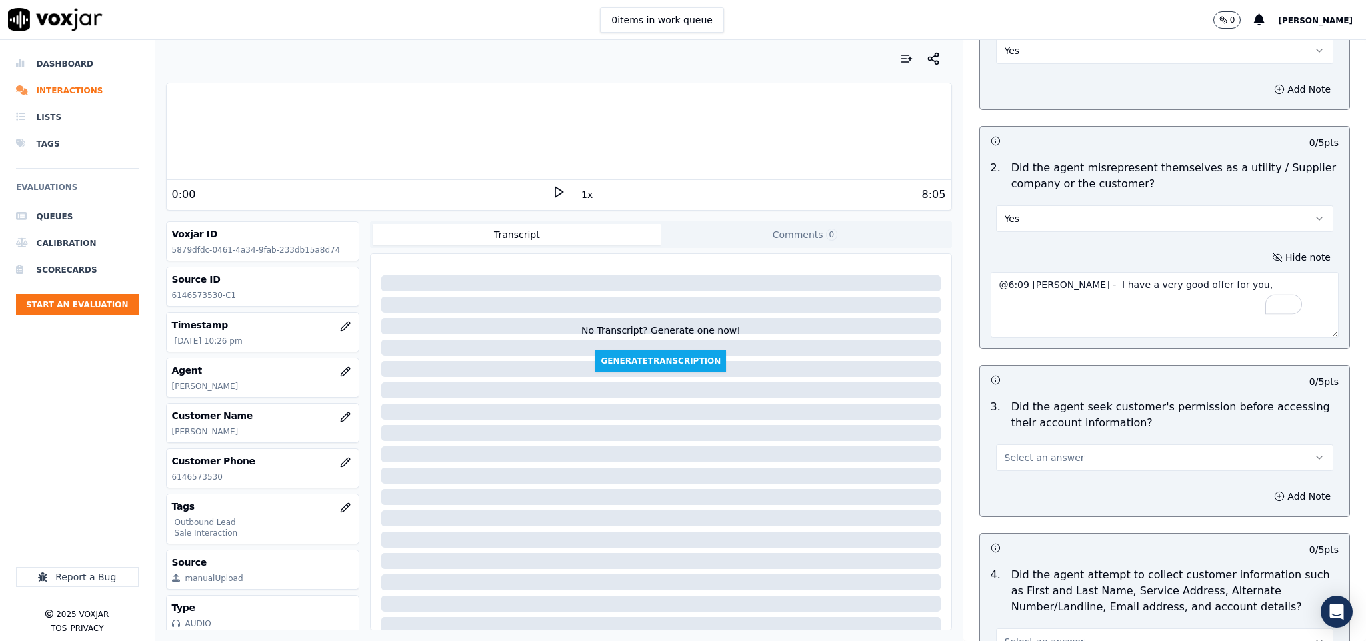
scroll to position [1000, 0]
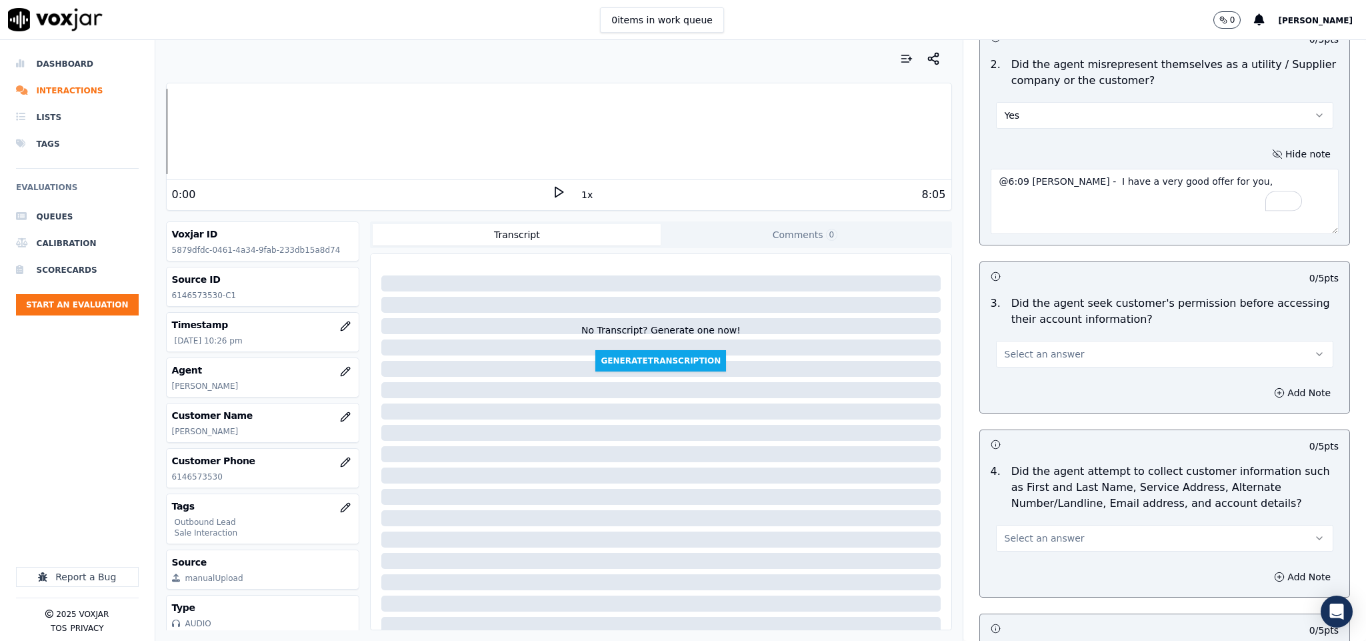
type textarea "@6:09 Harry - I have a very good offer for you,"
click at [1031, 347] on span "Select an answer" at bounding box center [1045, 353] width 80 height 13
click at [1009, 396] on div "No" at bounding box center [1131, 393] width 305 height 21
click at [1266, 383] on button "Add Note" at bounding box center [1302, 392] width 73 height 19
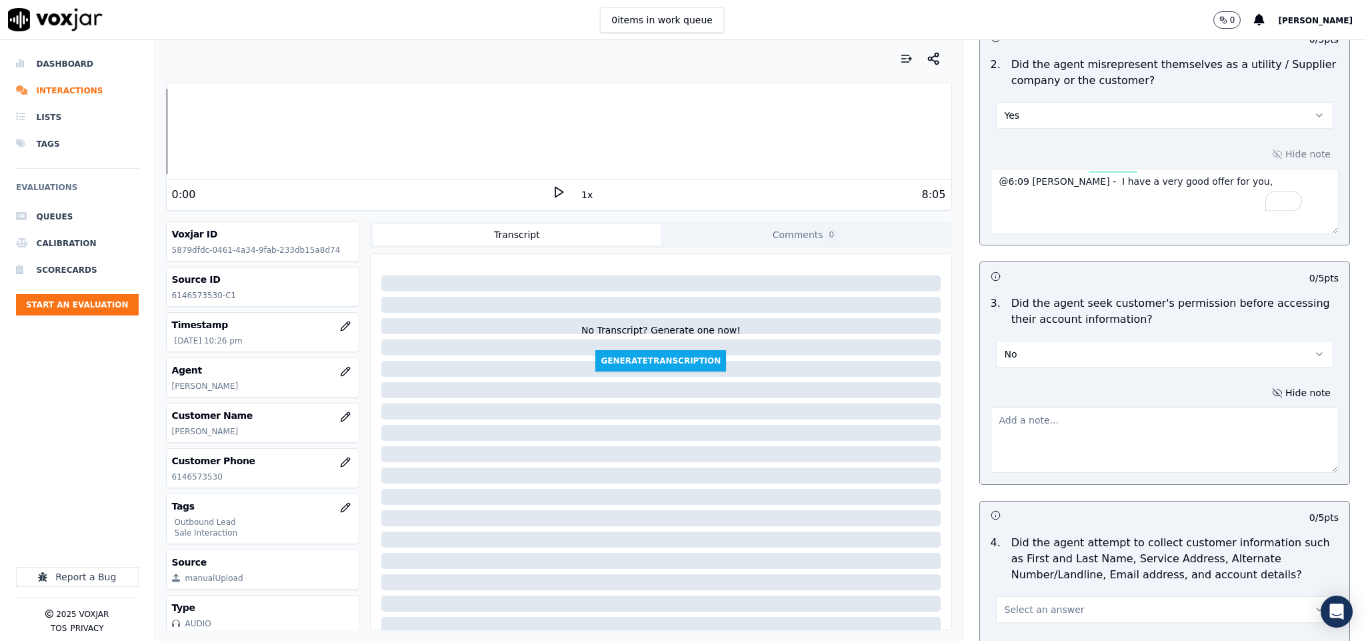
click at [1137, 414] on textarea at bounding box center [1165, 439] width 349 height 65
paste textarea "@3:27 Harry shared the account number - The agent must ask for and obtain the c…"
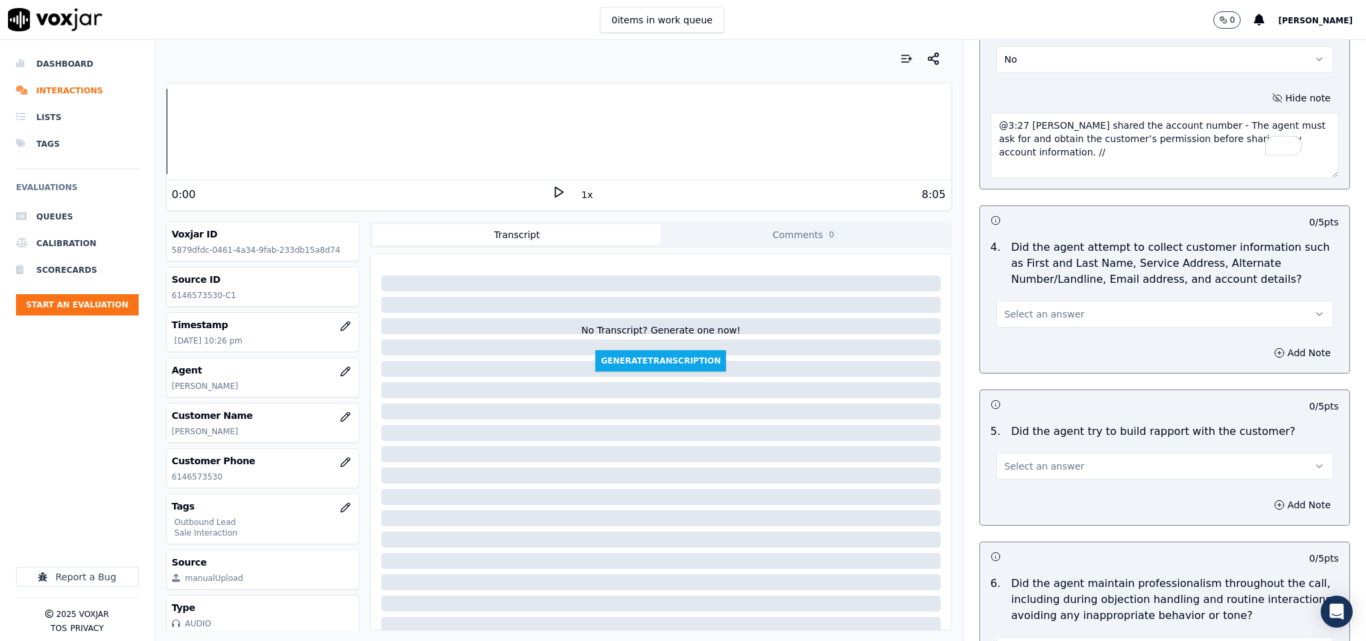
scroll to position [1300, 0]
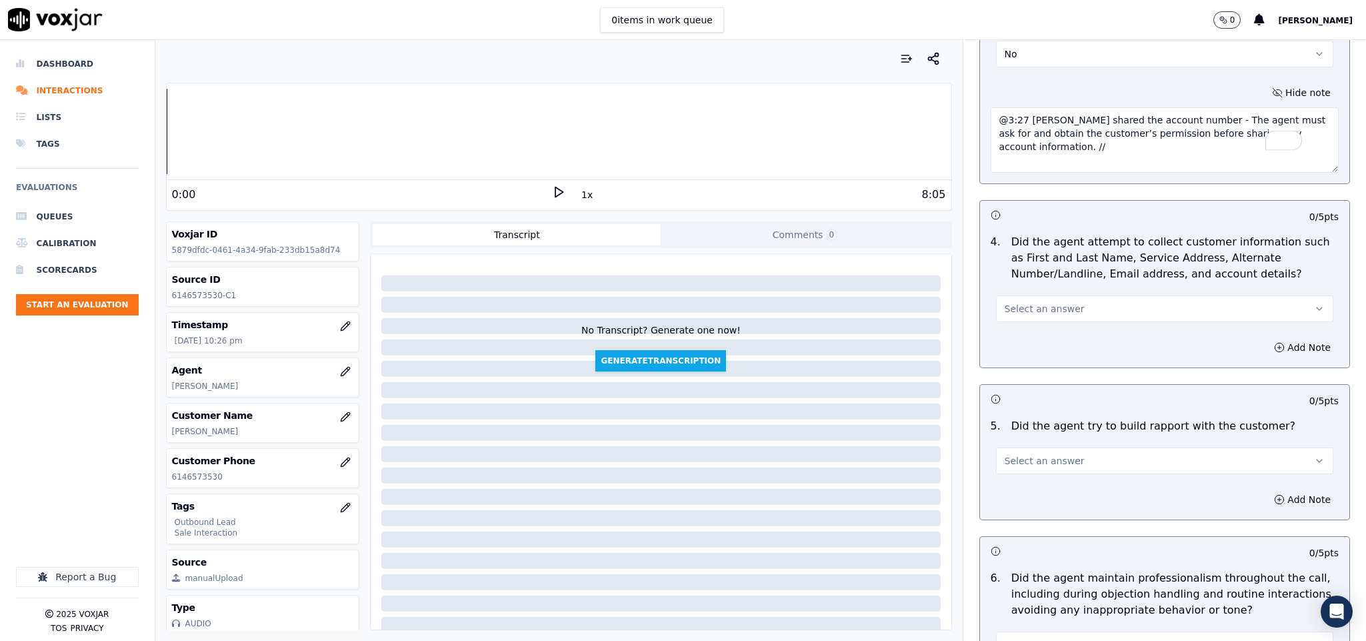
type textarea "@3:27 Harry shared the account number - The agent must ask for and obtain the c…"
click at [1045, 308] on button "Select an answer" at bounding box center [1165, 308] width 338 height 27
click at [1023, 368] on div "N/A" at bounding box center [1131, 371] width 305 height 21
click at [1045, 455] on span "Select an answer" at bounding box center [1045, 460] width 80 height 13
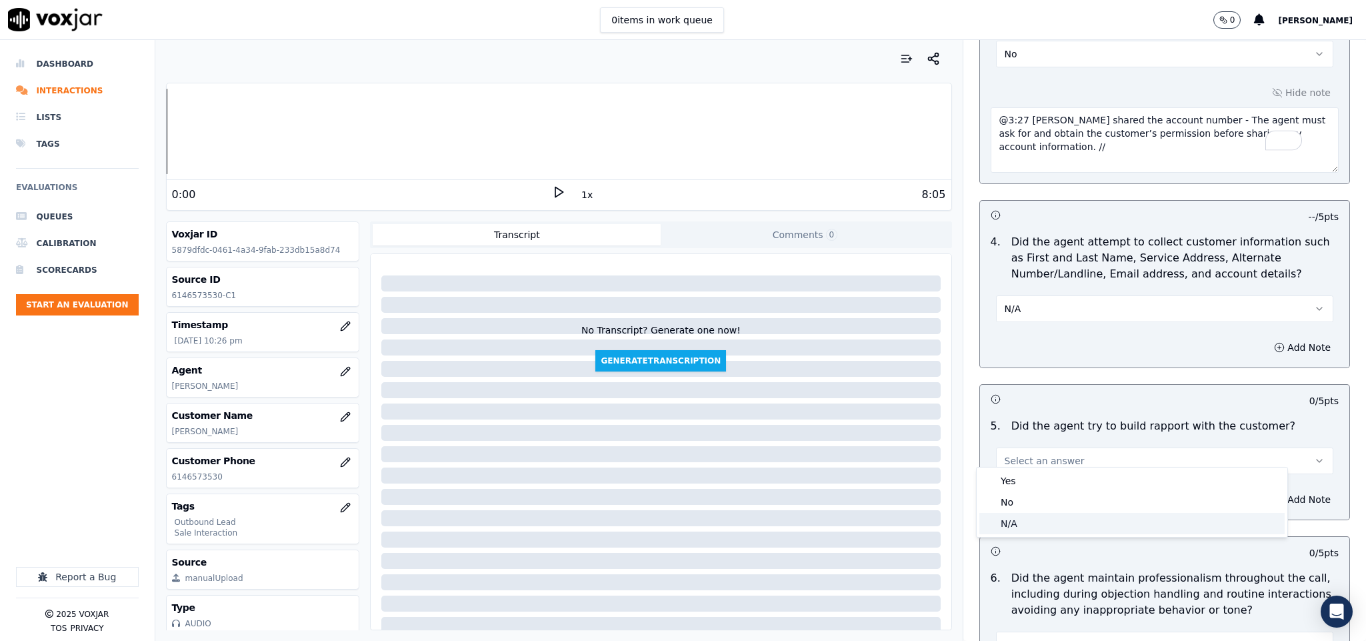
click at [1017, 520] on div "N/A" at bounding box center [1131, 523] width 305 height 21
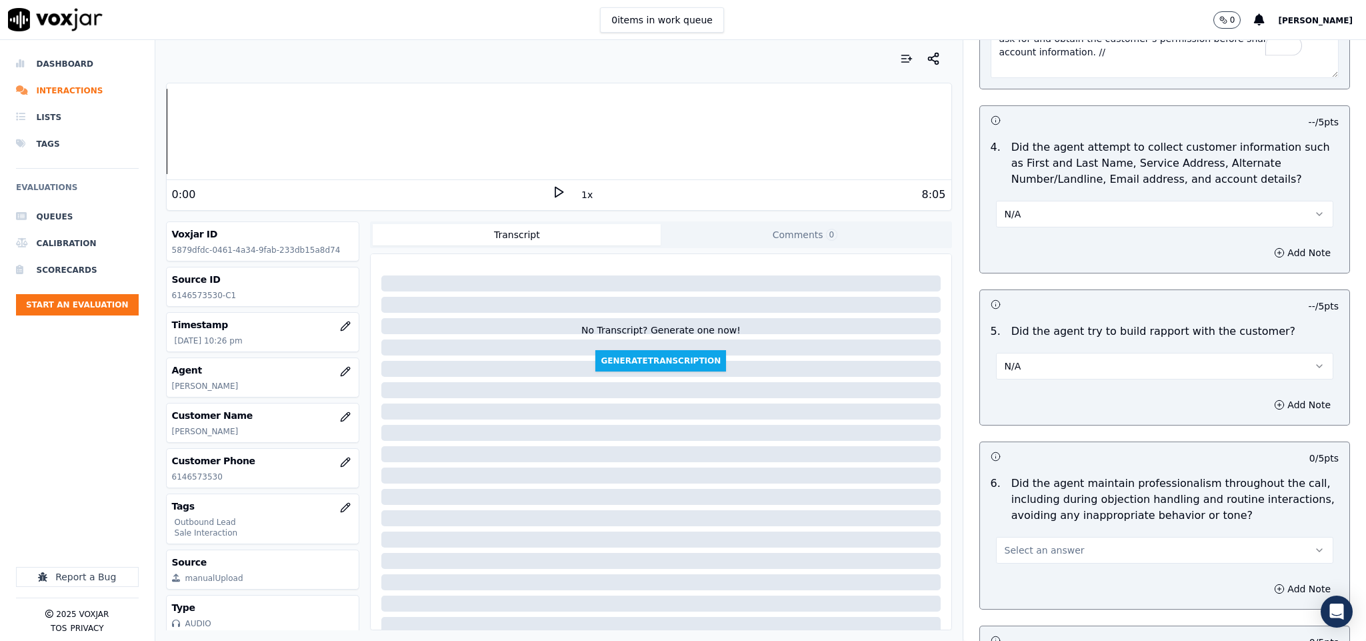
scroll to position [1600, 0]
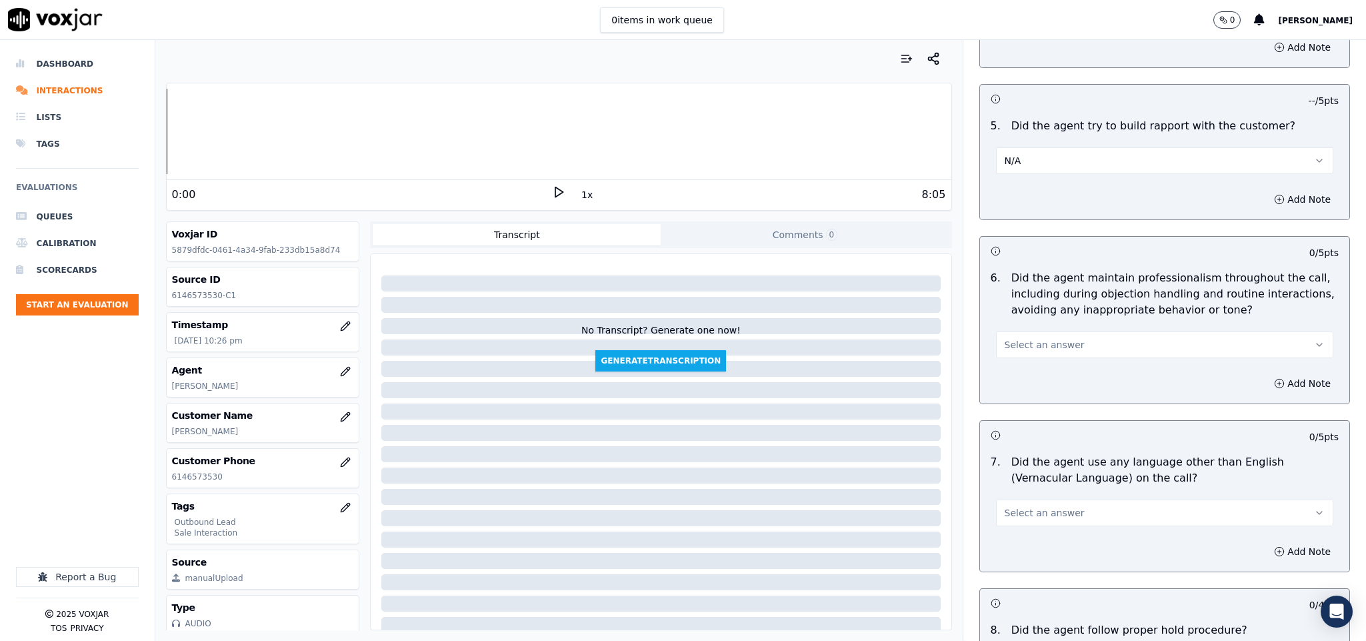
click at [1042, 338] on span "Select an answer" at bounding box center [1045, 344] width 80 height 13
click at [1009, 368] on div "Yes" at bounding box center [1131, 365] width 305 height 21
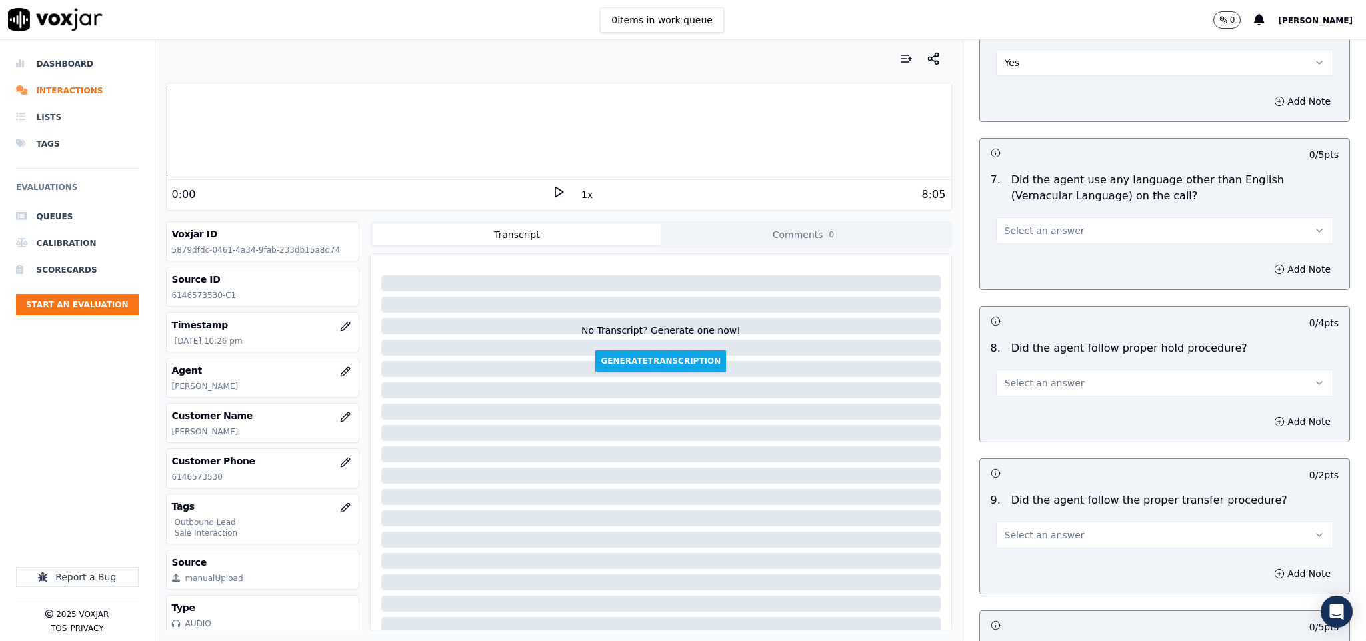
scroll to position [1900, 0]
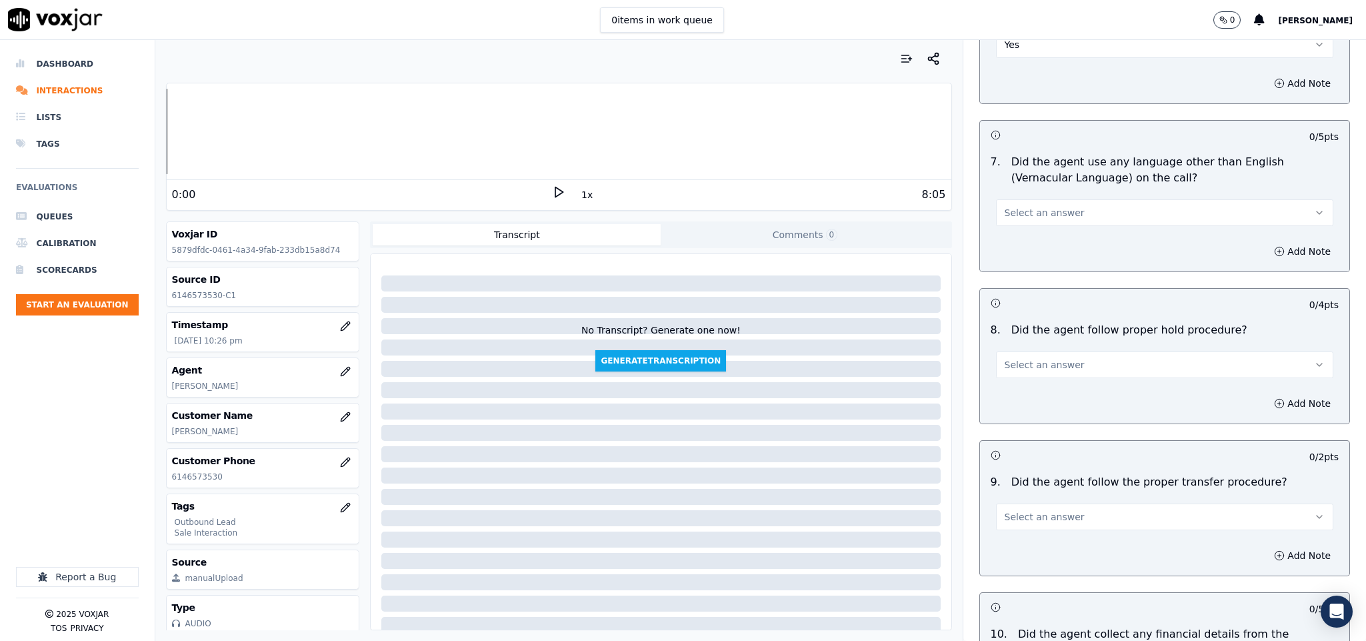
click at [1043, 206] on span "Select an answer" at bounding box center [1045, 212] width 80 height 13
click at [1016, 255] on div "No" at bounding box center [1131, 255] width 305 height 21
click at [1054, 351] on button "Select an answer" at bounding box center [1165, 364] width 338 height 27
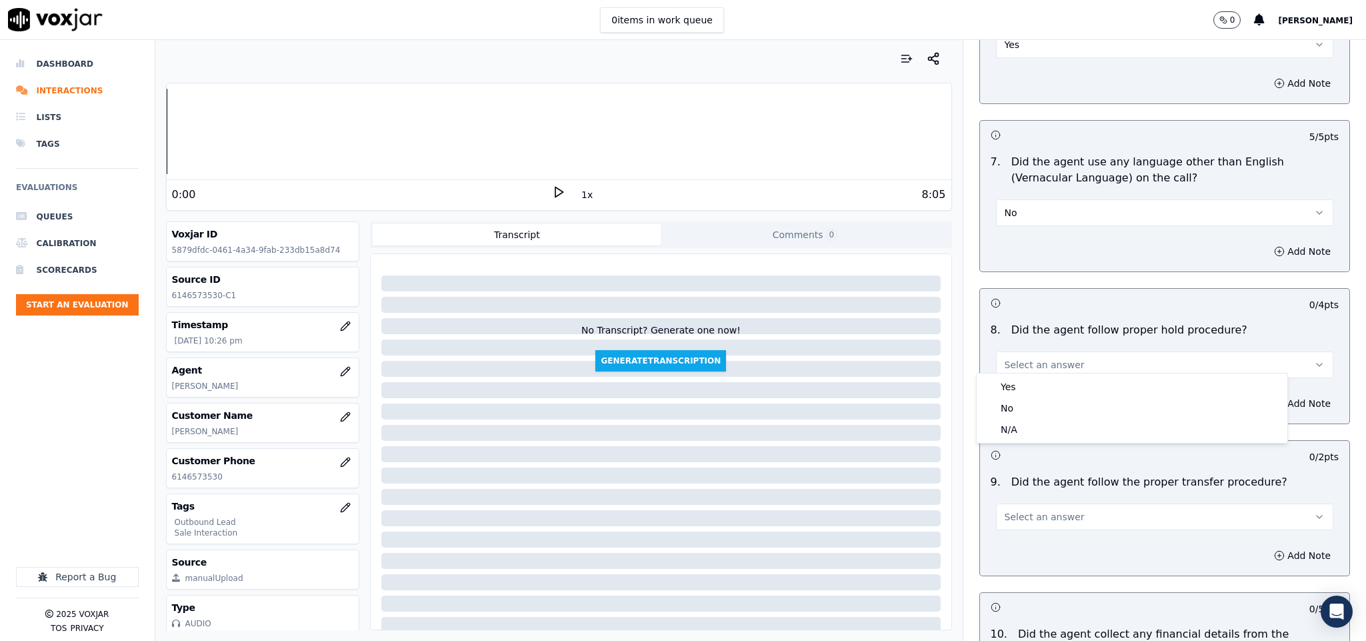
click at [1021, 390] on div "Yes" at bounding box center [1131, 386] width 305 height 21
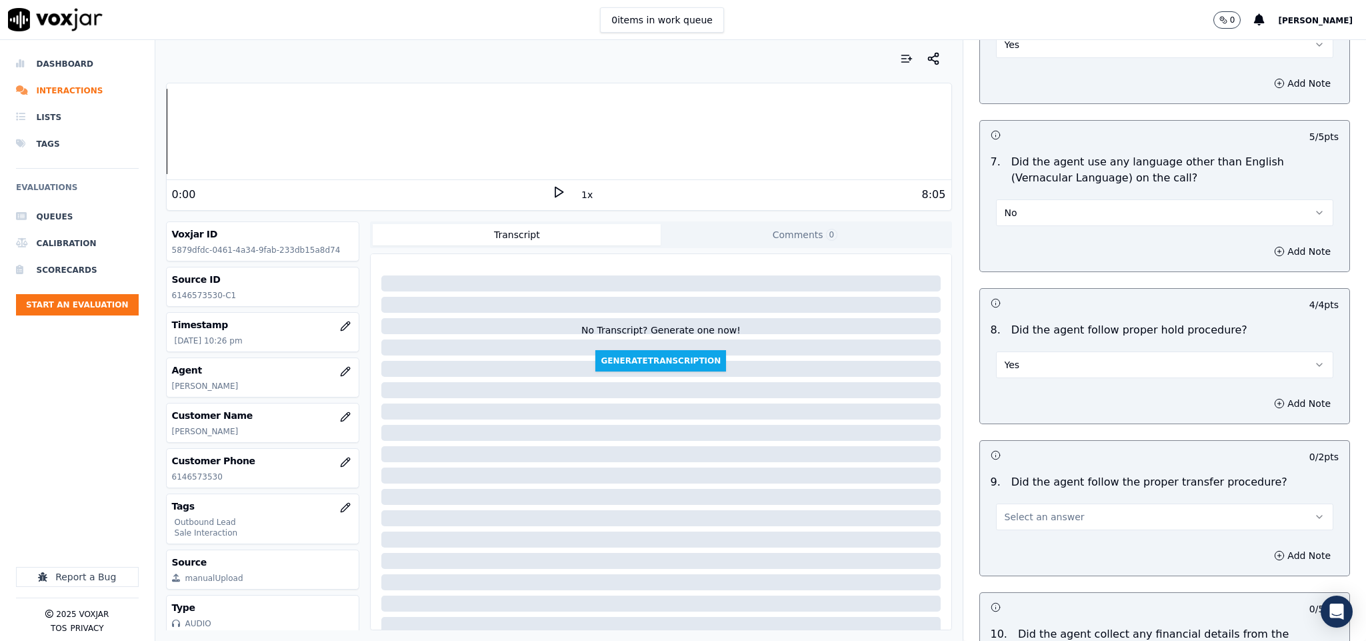
scroll to position [2100, 0]
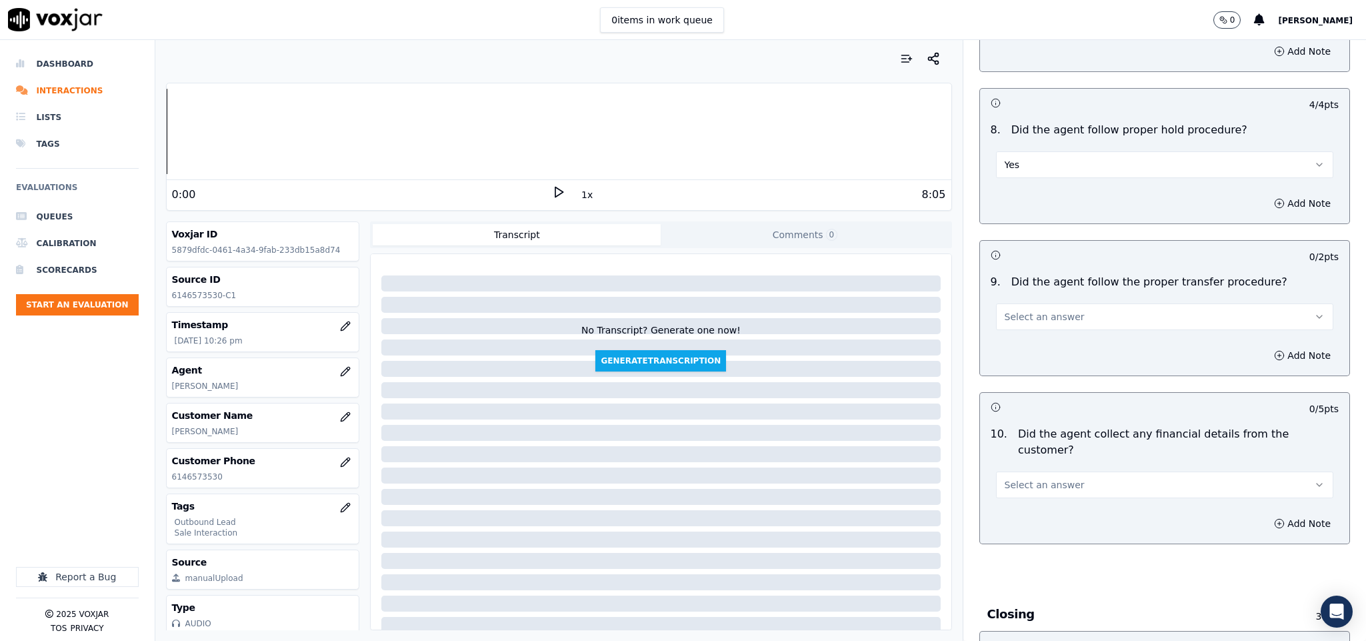
click at [1046, 316] on button "Select an answer" at bounding box center [1165, 316] width 338 height 27
click at [1030, 338] on div "Yes" at bounding box center [1131, 339] width 305 height 21
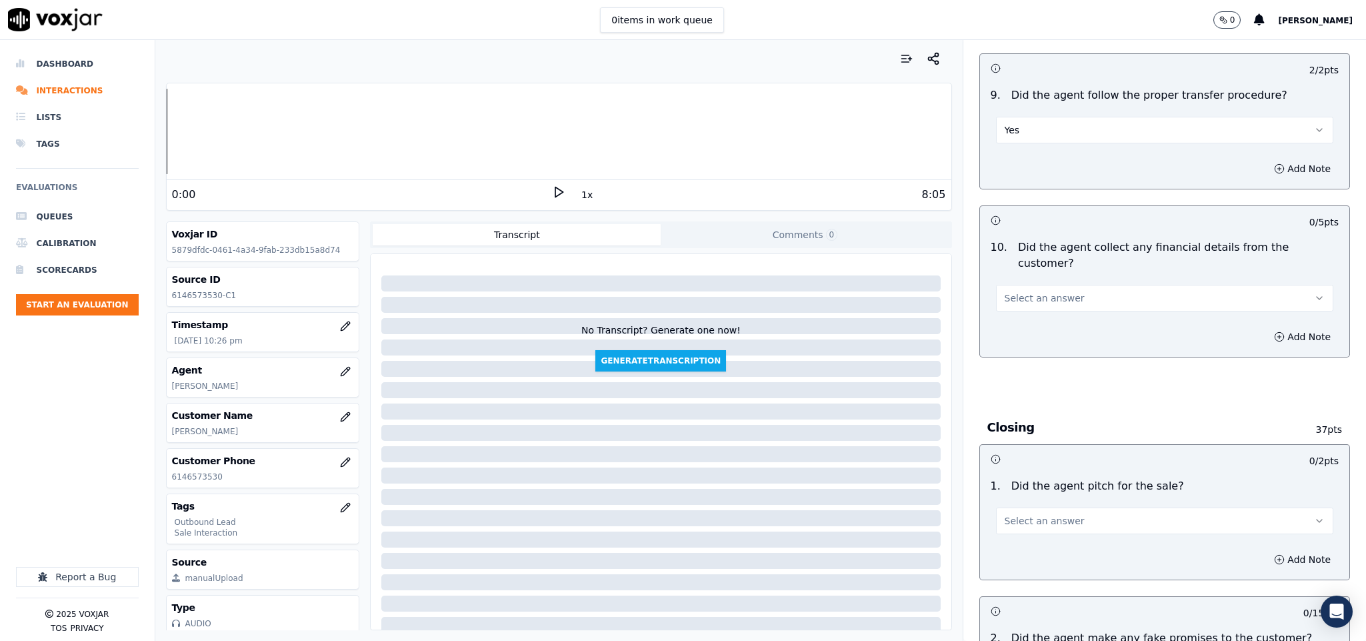
scroll to position [2300, 0]
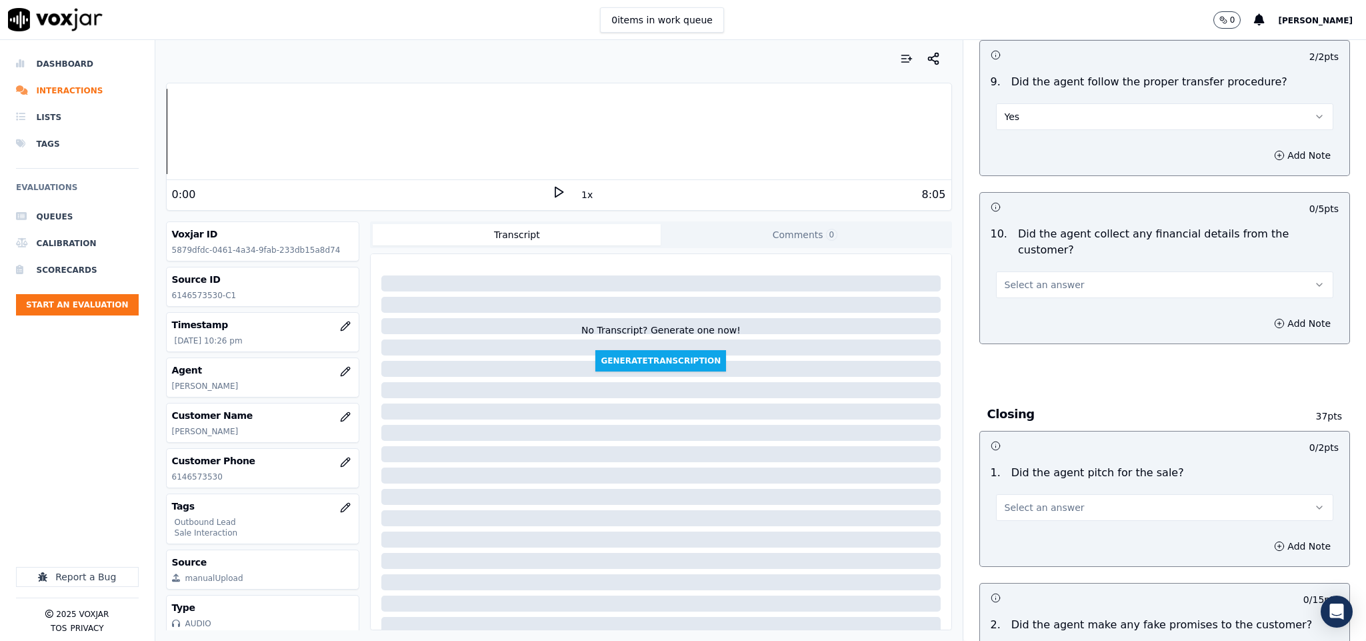
click at [1046, 278] on span "Select an answer" at bounding box center [1045, 284] width 80 height 13
click at [1008, 312] on div "No" at bounding box center [1131, 313] width 305 height 21
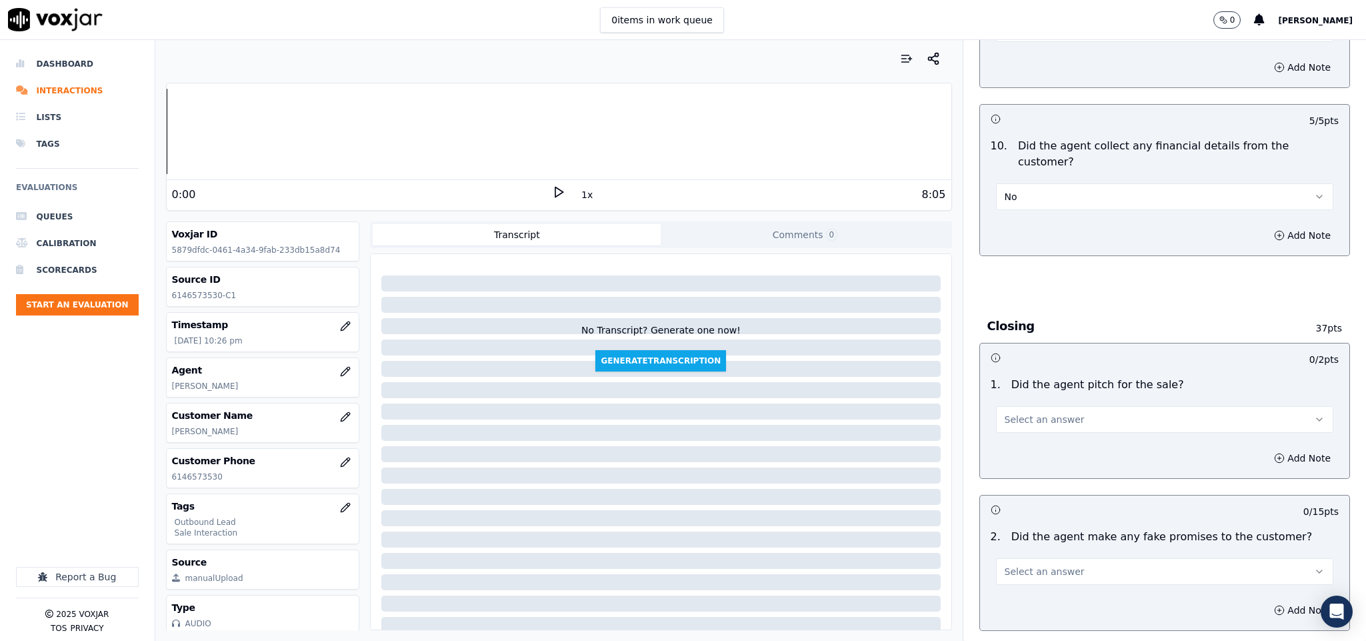
scroll to position [2500, 0]
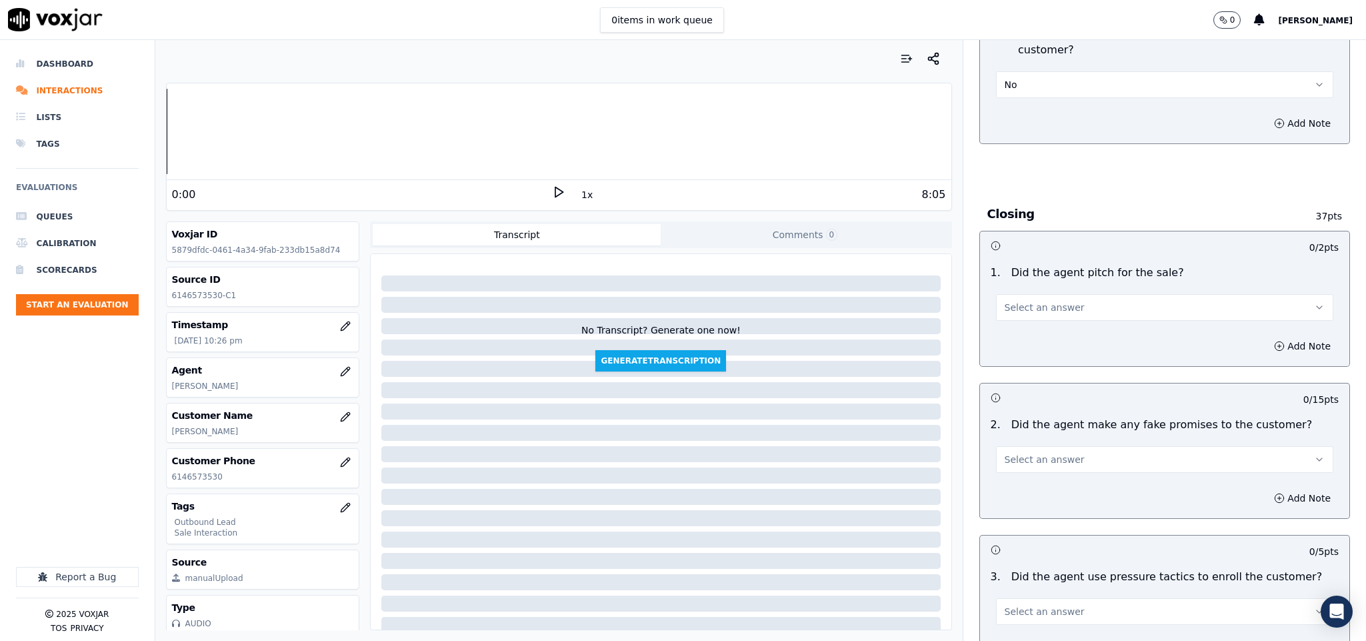
drag, startPoint x: 1049, startPoint y: 283, endPoint x: 1046, endPoint y: 293, distance: 10.4
click at [1050, 301] on span "Select an answer" at bounding box center [1045, 307] width 80 height 13
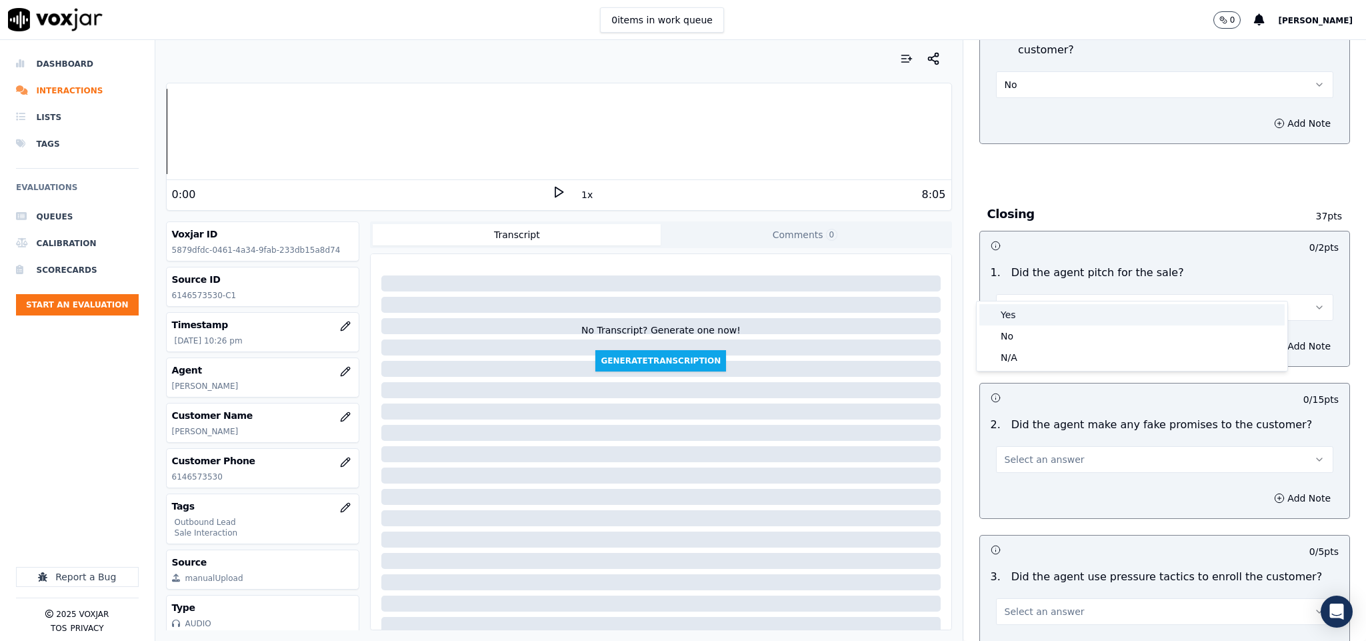
click at [1025, 316] on div "Yes" at bounding box center [1131, 314] width 305 height 21
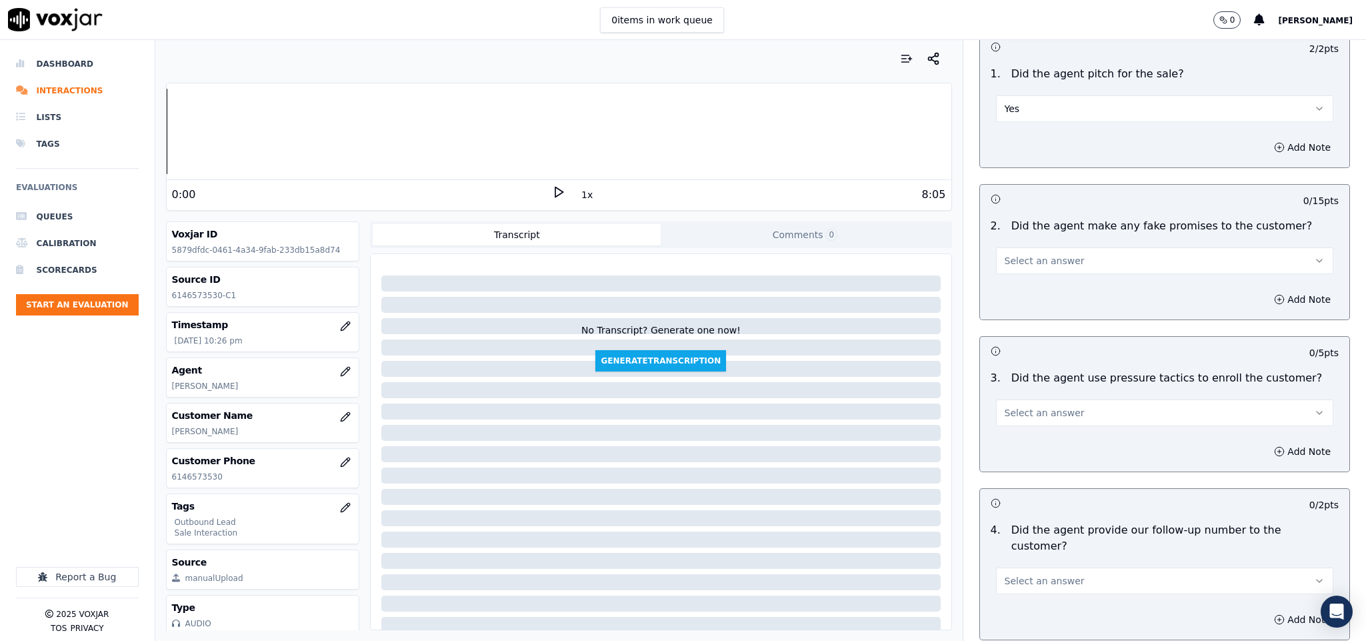
scroll to position [2700, 0]
click at [1052, 253] on span "Select an answer" at bounding box center [1045, 259] width 80 height 13
click at [1015, 288] on div "No" at bounding box center [1131, 288] width 305 height 21
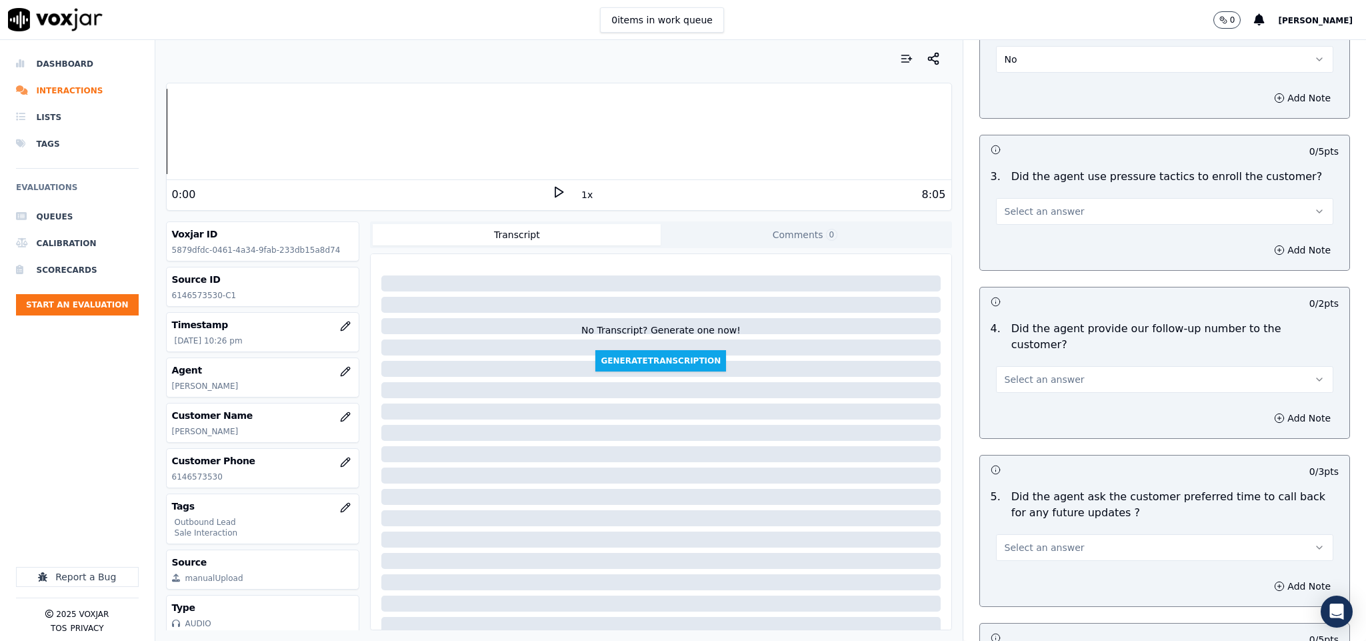
click at [1027, 205] on span "Select an answer" at bounding box center [1045, 211] width 80 height 13
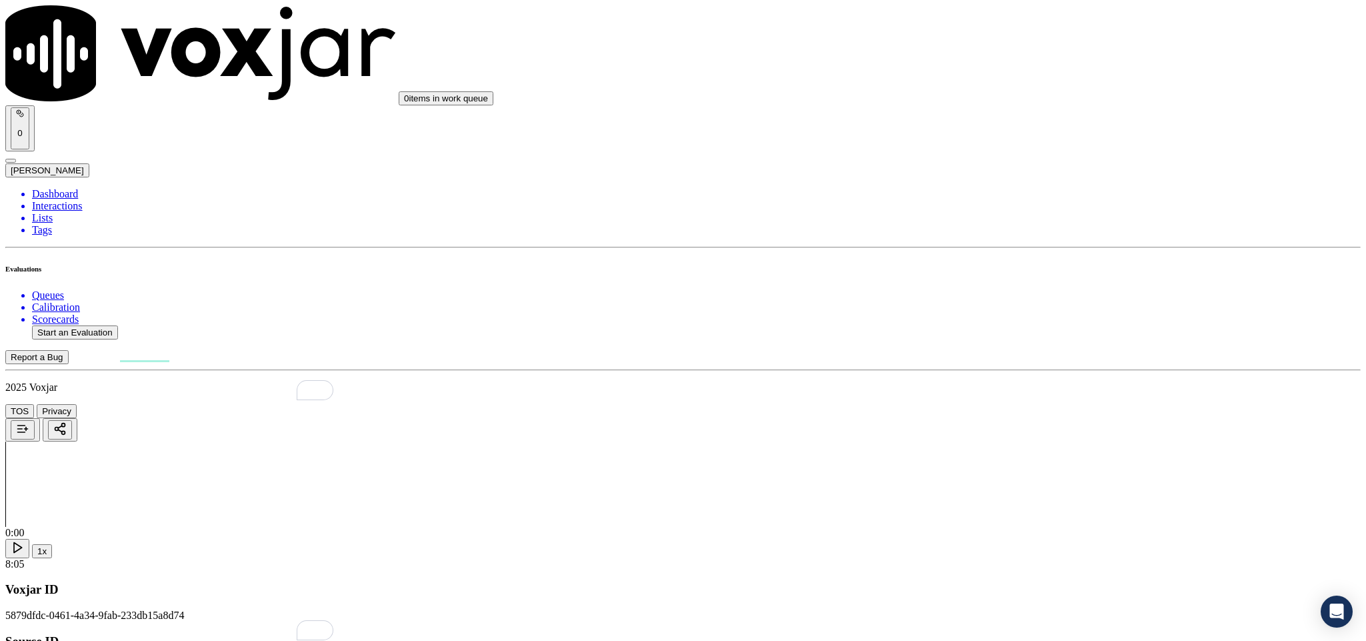
scroll to position [3000, 0]
click at [1019, 137] on div "No" at bounding box center [1132, 143] width 312 height 12
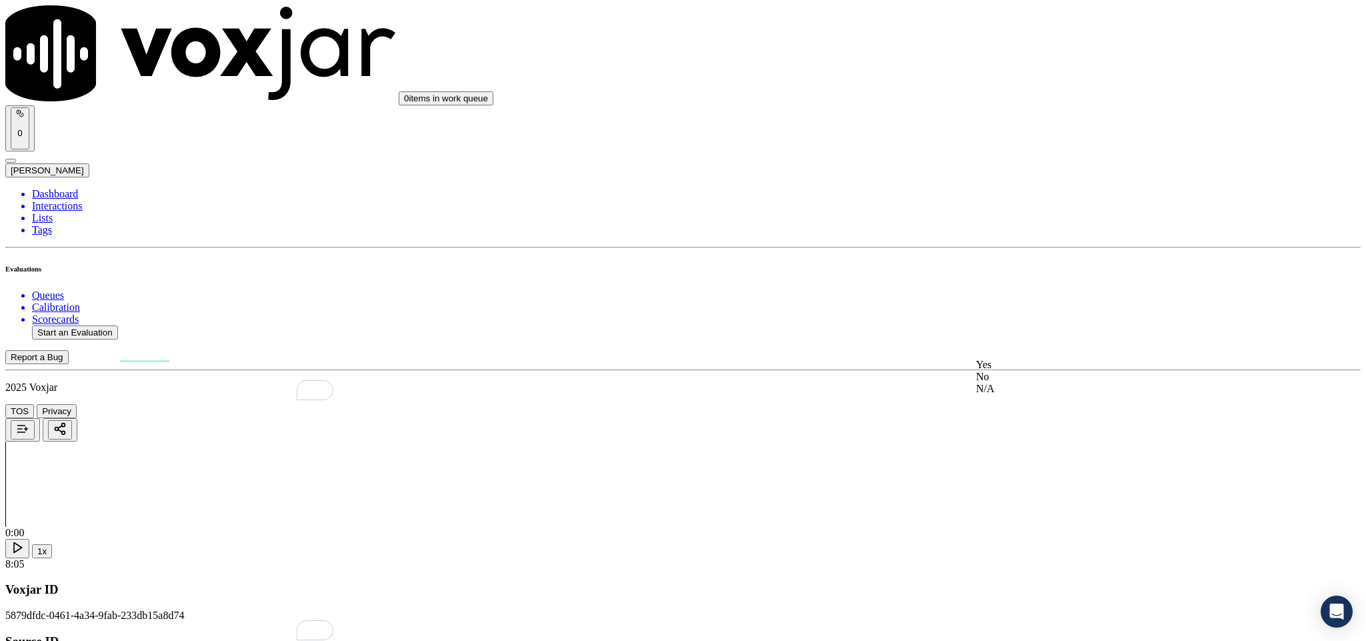
click at [1020, 383] on div "No" at bounding box center [1132, 377] width 312 height 12
click at [1009, 208] on div "N/A" at bounding box center [1132, 207] width 312 height 12
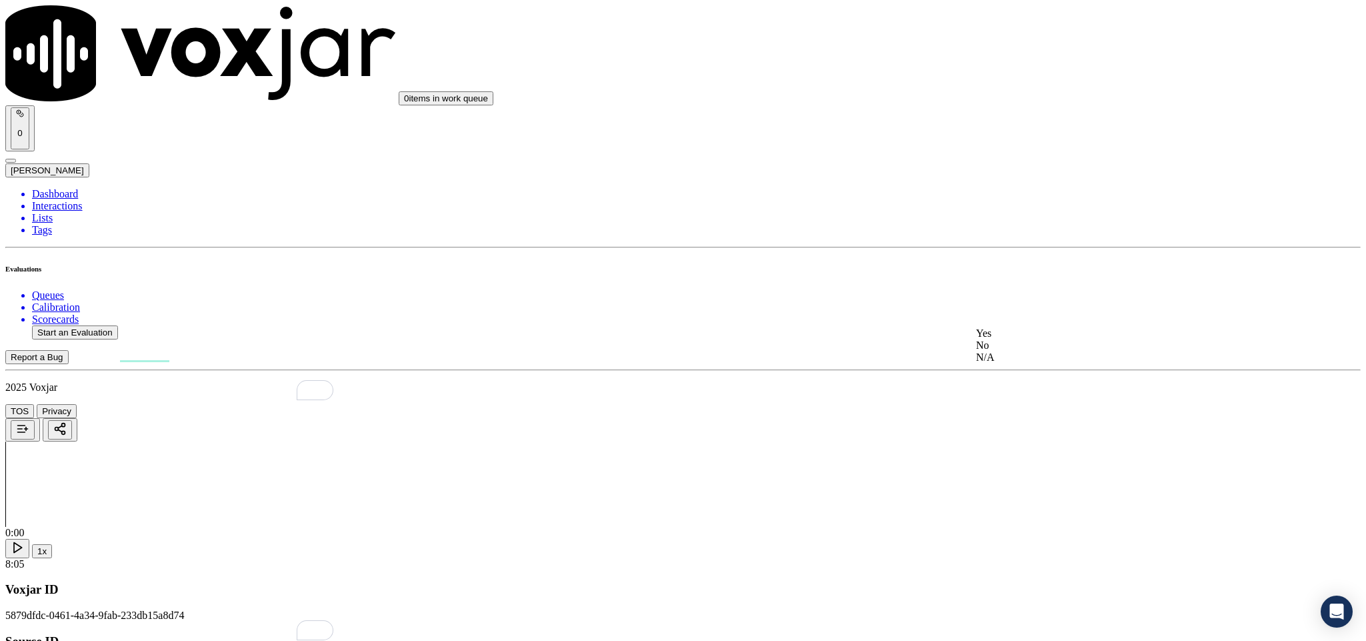
click at [1012, 351] on div "No" at bounding box center [1132, 345] width 312 height 12
click at [1025, 206] on div "N/A" at bounding box center [1132, 200] width 312 height 12
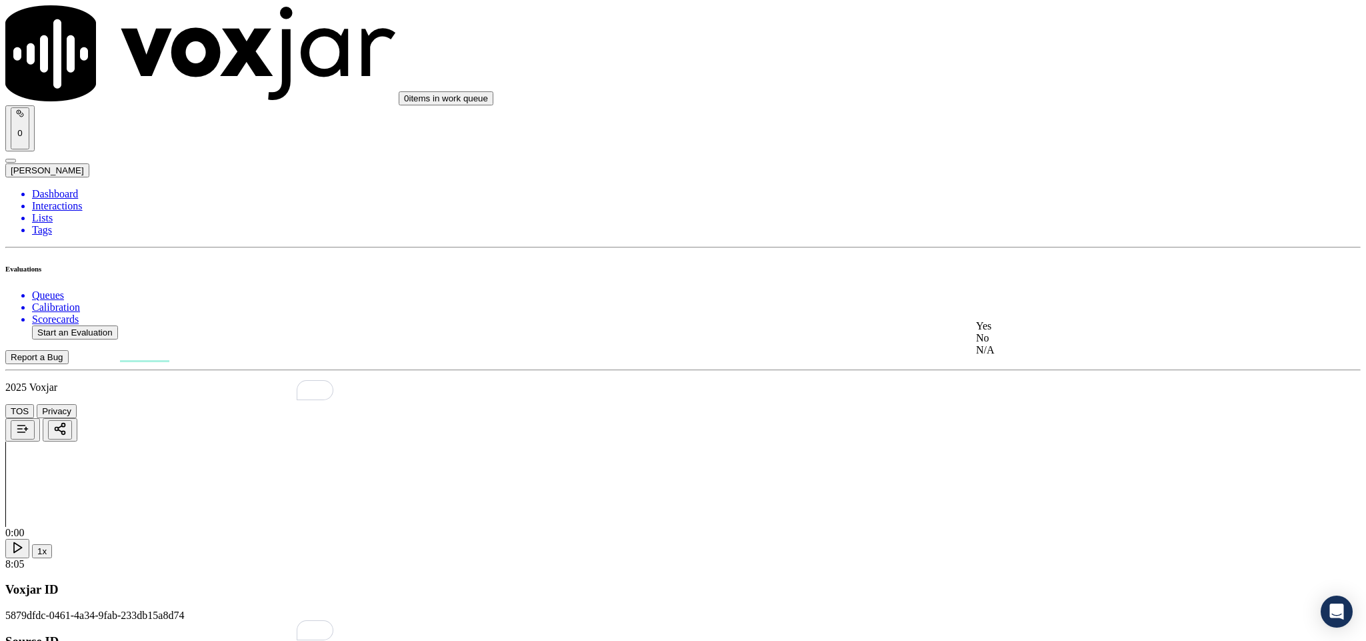
click at [1036, 344] on div "No" at bounding box center [1132, 338] width 312 height 12
click at [1024, 497] on div "No" at bounding box center [1132, 491] width 312 height 12
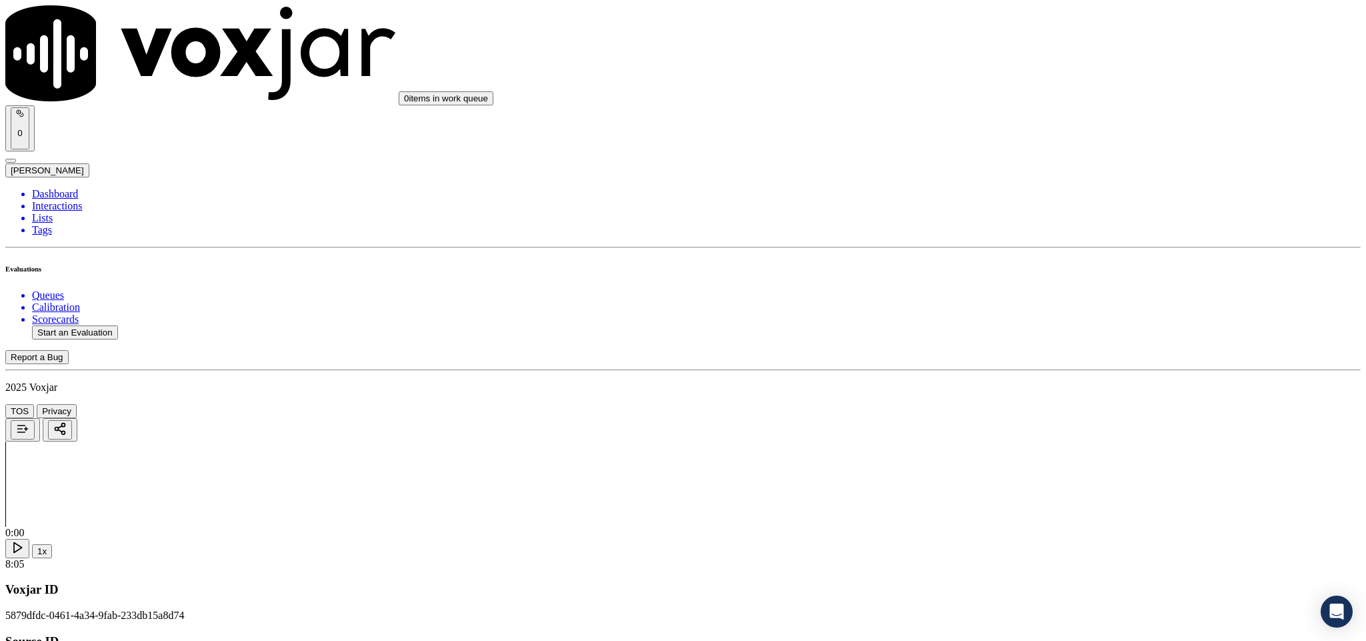
scroll to position [0, 0]
click at [66, 188] on li "Dashboard" at bounding box center [696, 194] width 1329 height 12
click at [81, 200] on li "Interactions" at bounding box center [696, 206] width 1329 height 12
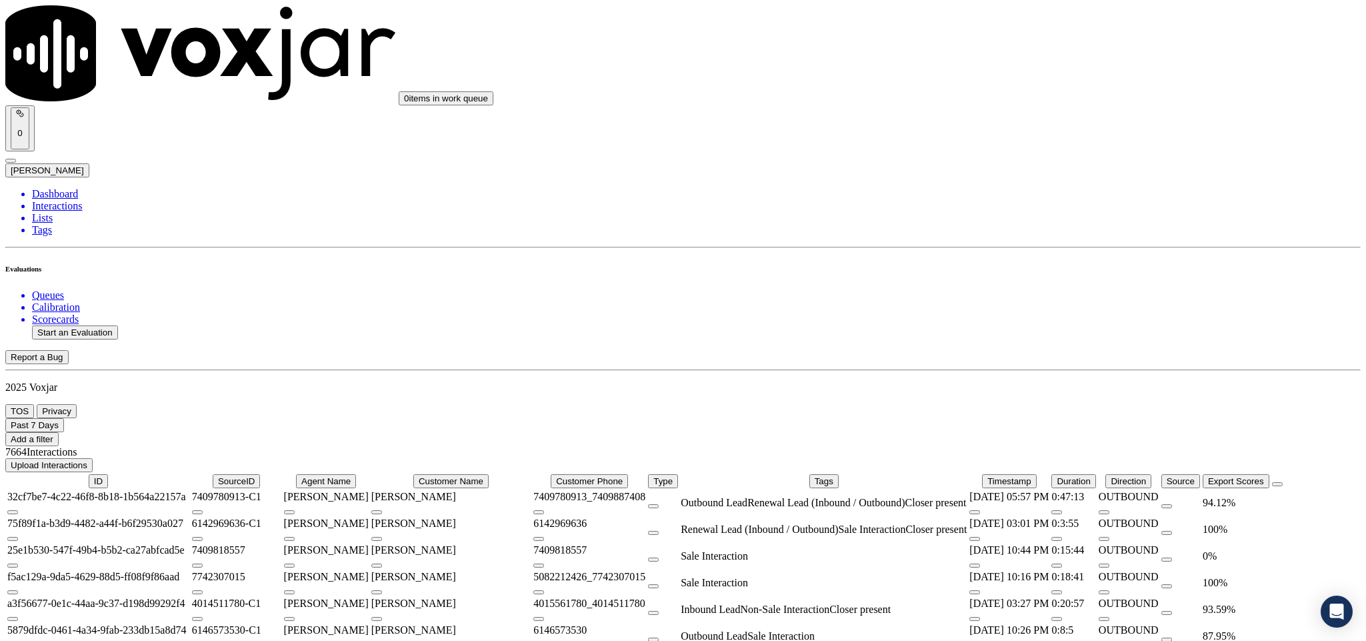
scroll to position [536, 0]
click at [64, 418] on button "Past 7 Days" at bounding box center [34, 425] width 59 height 14
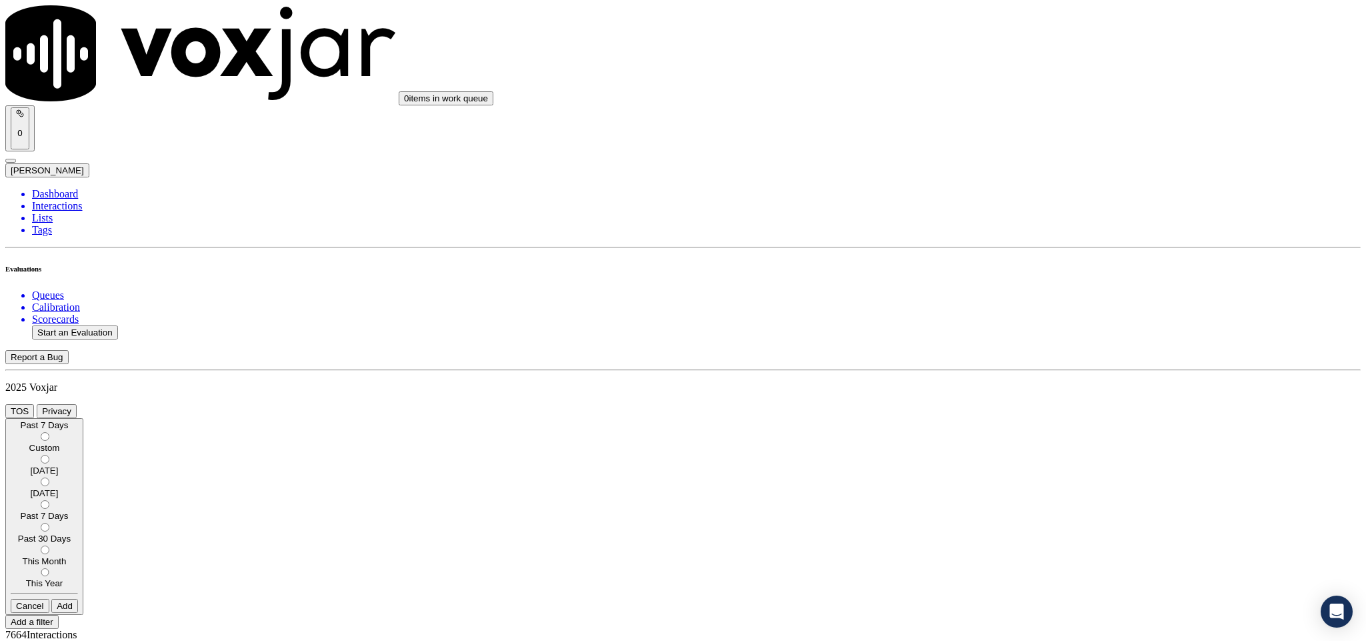
click at [78, 511] on div "Past 7 Days" at bounding box center [44, 516] width 67 height 10
click at [78, 599] on button "Add" at bounding box center [64, 606] width 27 height 14
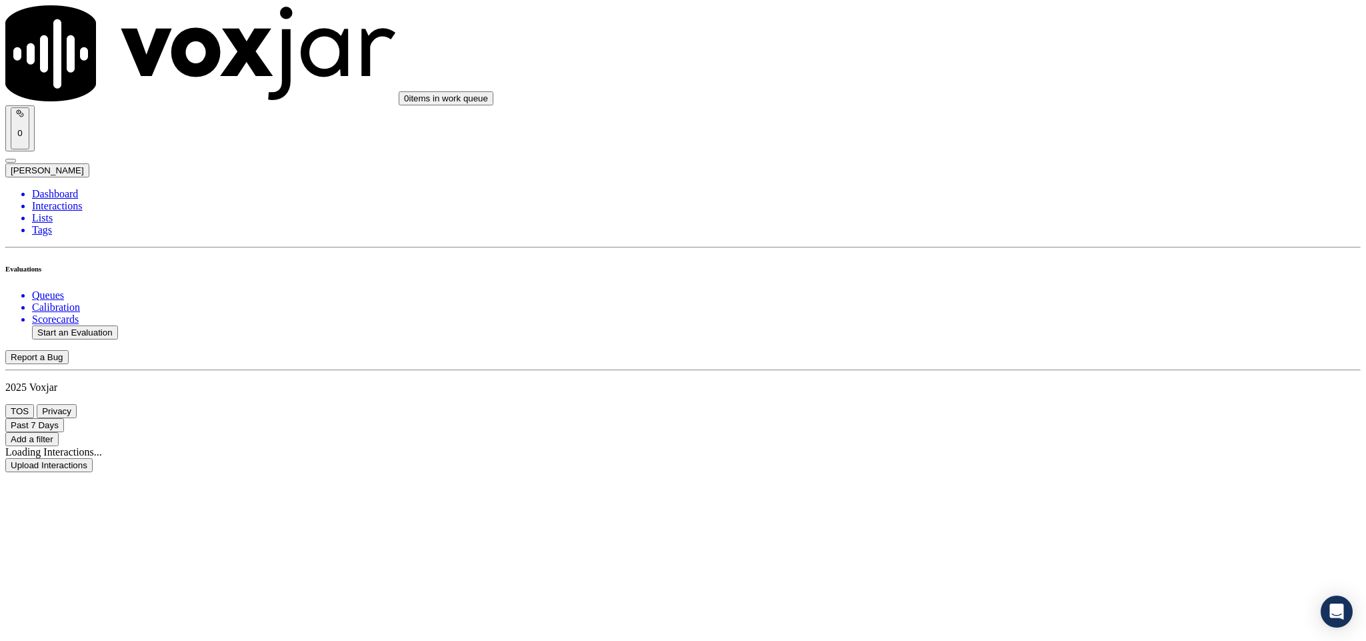
click at [59, 432] on button "Add a filter" at bounding box center [31, 439] width 53 height 14
click at [62, 477] on button "Fields" at bounding box center [44, 484] width 35 height 14
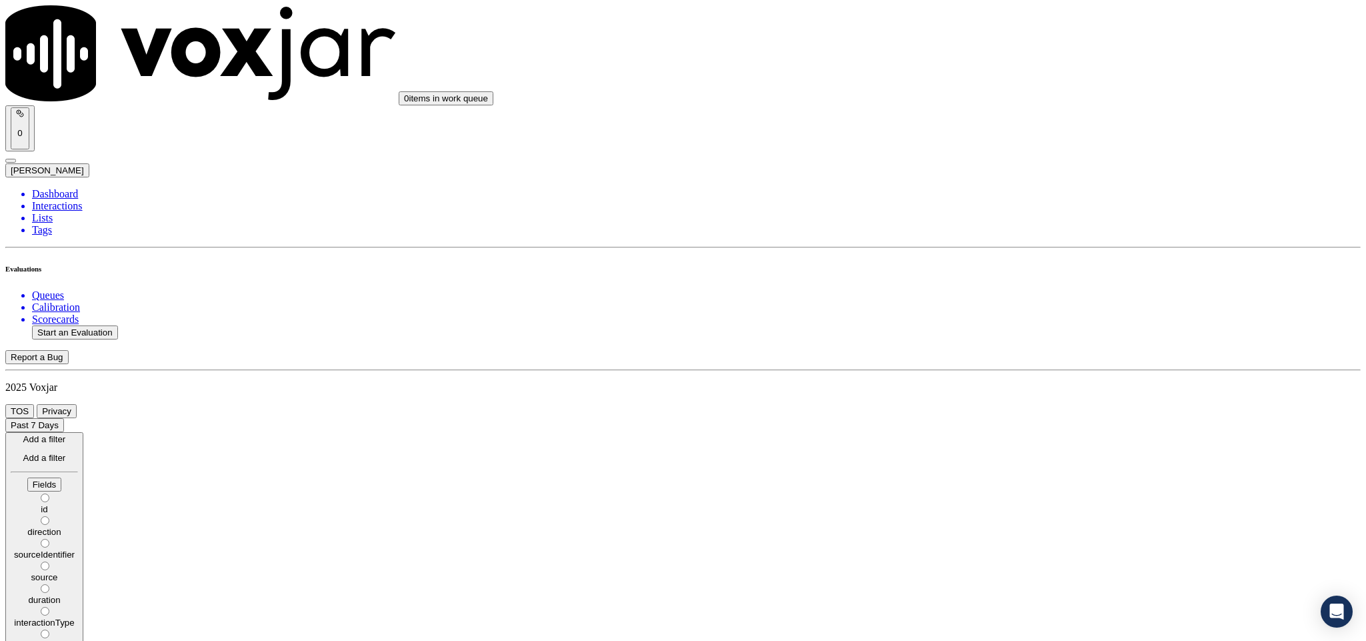
scroll to position [46, 0]
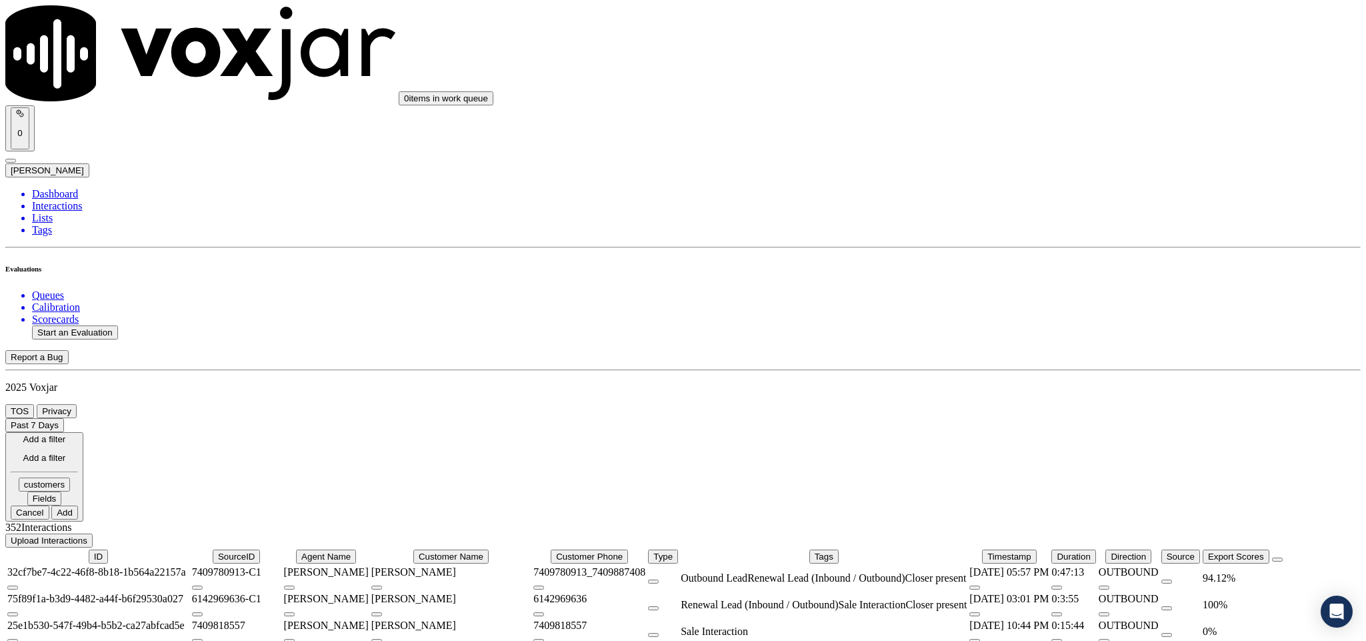
click at [62, 491] on button "Fields" at bounding box center [44, 498] width 35 height 14
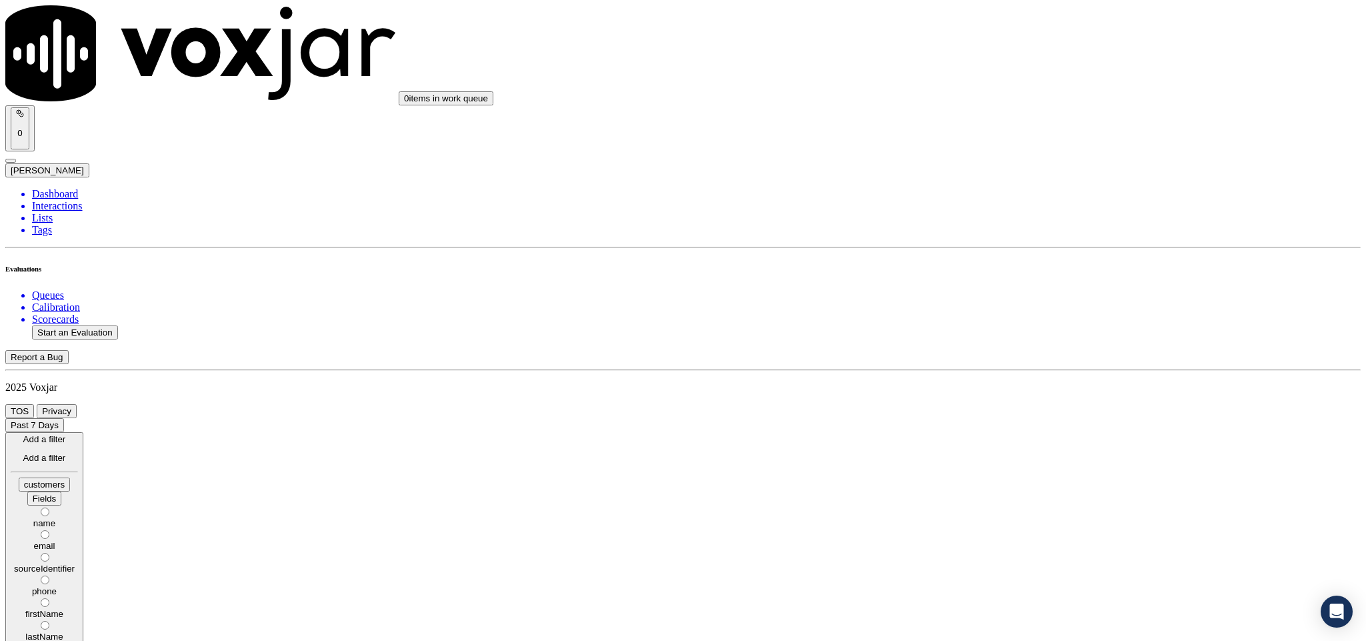
click at [78, 576] on label "phone" at bounding box center [44, 586] width 67 height 20
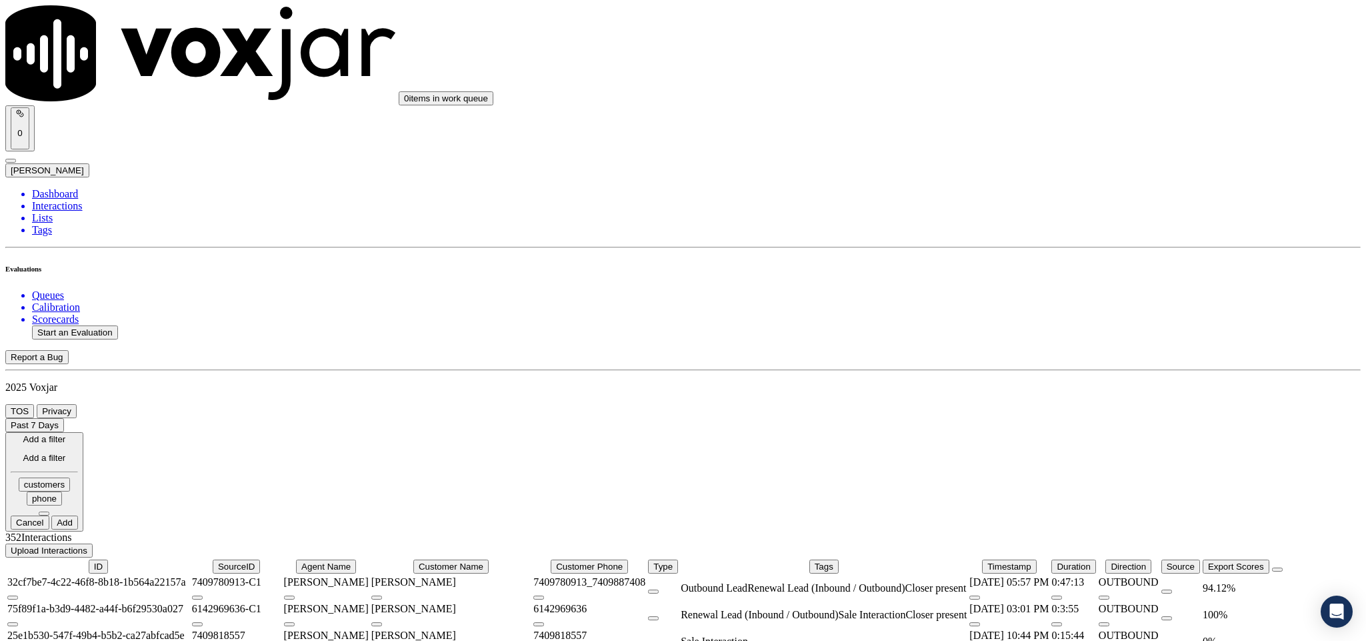
click at [49, 511] on button at bounding box center [44, 513] width 11 height 4
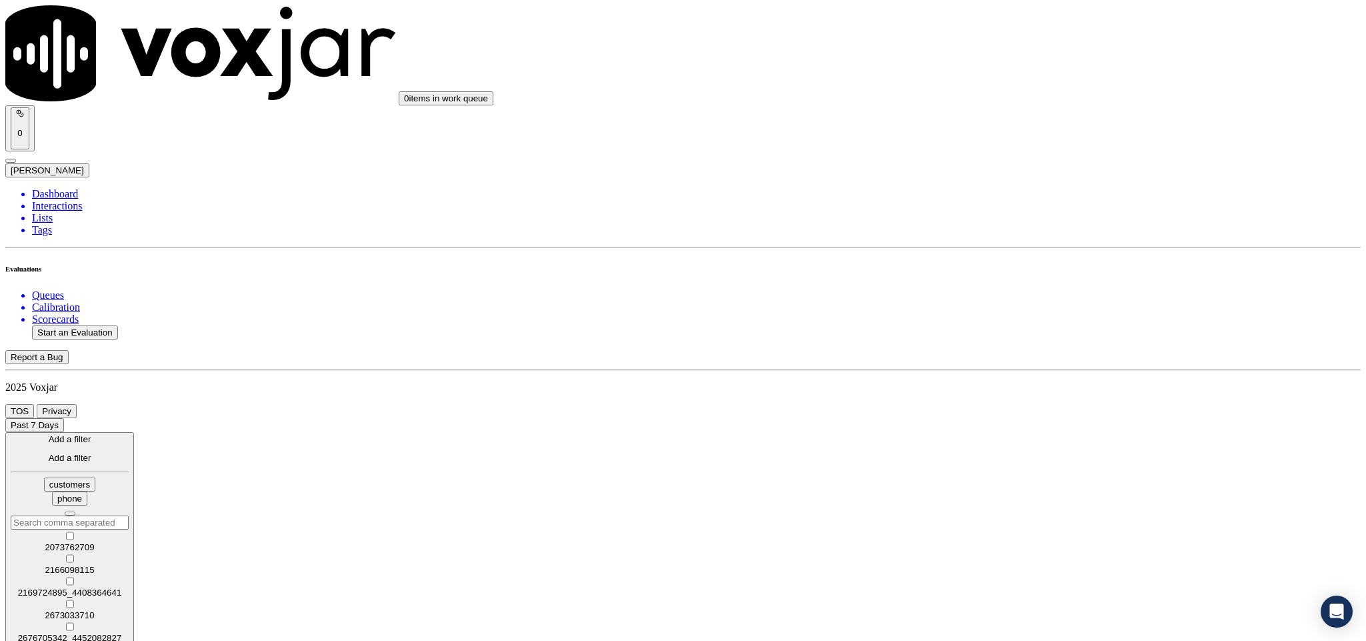
click at [129, 515] on input "text" at bounding box center [70, 522] width 118 height 14
paste input "3303104095"
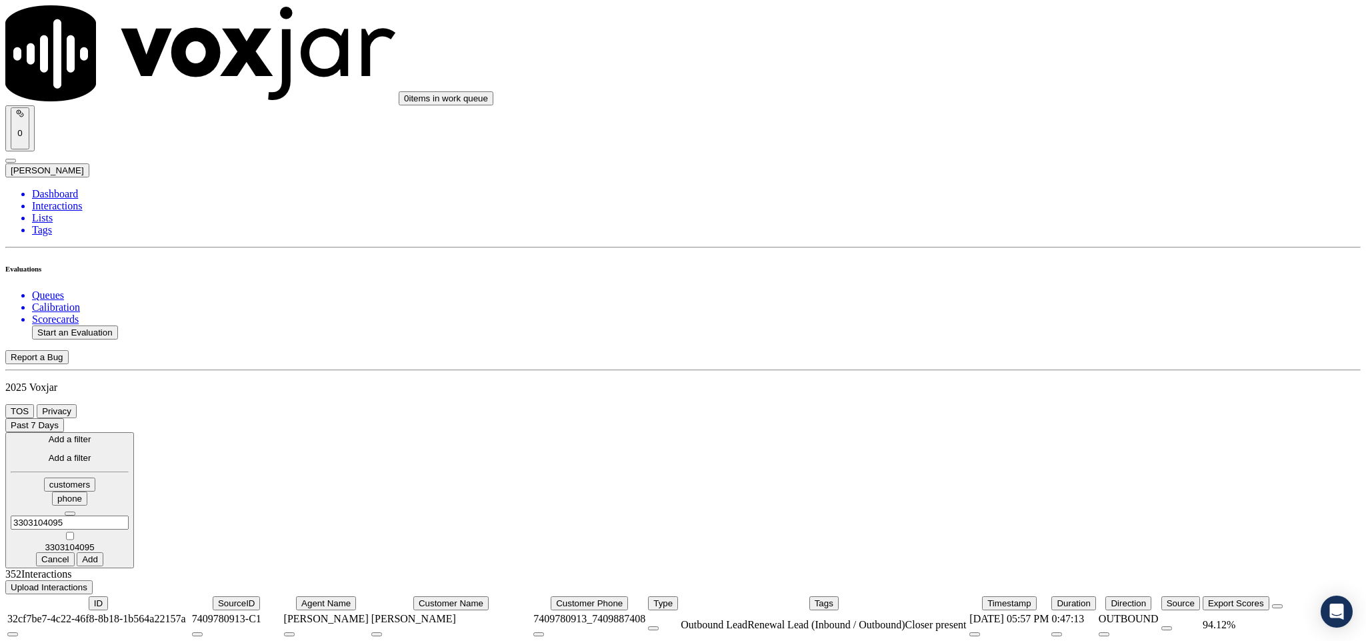
type input "3303104095"
click at [129, 532] on label "3303104095" at bounding box center [70, 542] width 118 height 20
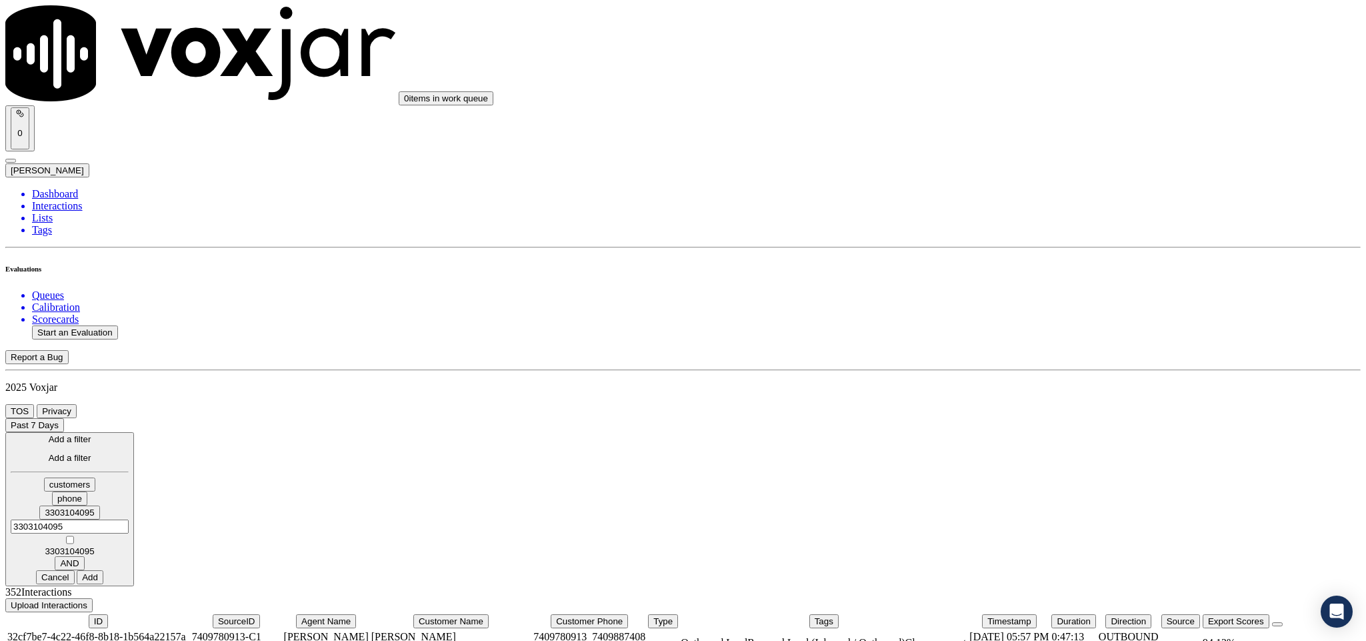
click at [103, 570] on button "Add" at bounding box center [90, 577] width 27 height 14
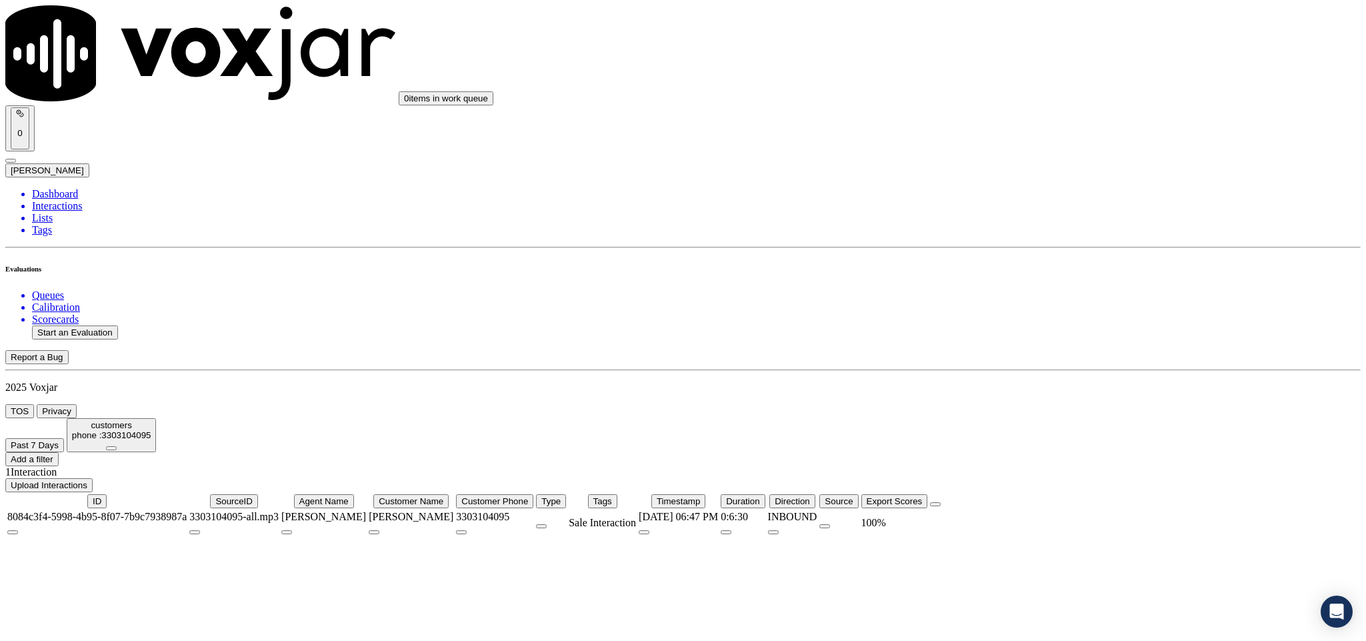
click at [111, 448] on icon at bounding box center [111, 448] width 0 height 0
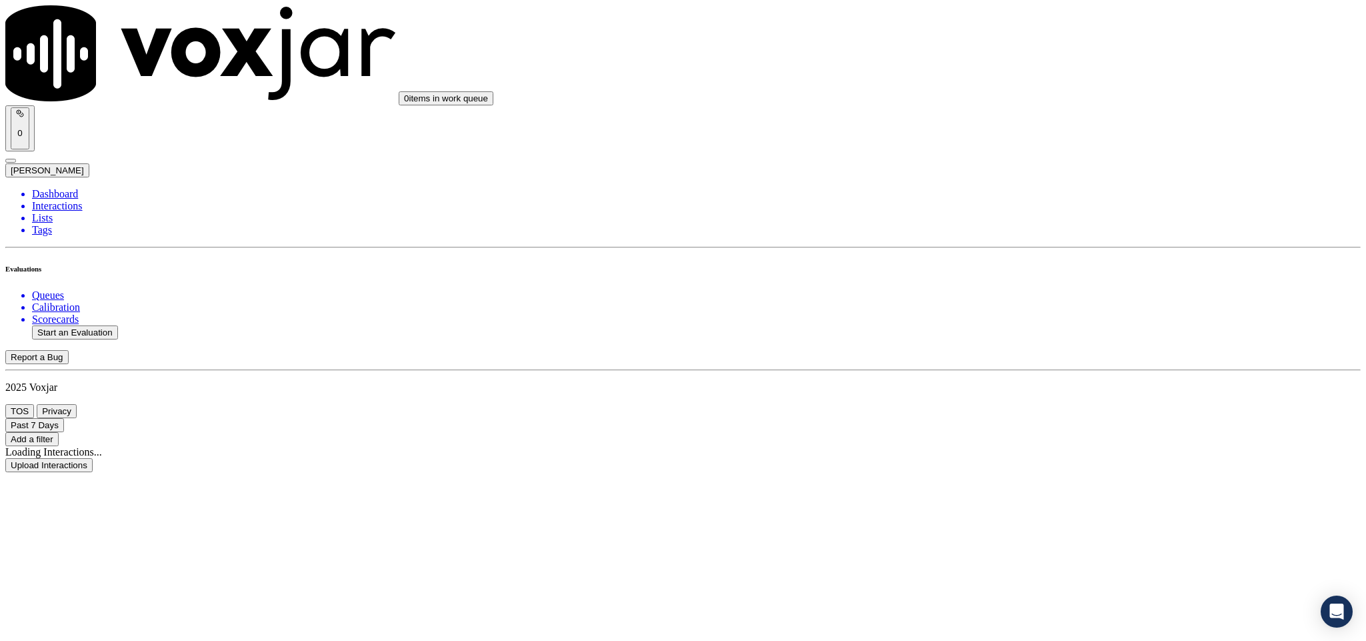
click at [59, 432] on button "Add a filter" at bounding box center [31, 439] width 53 height 14
click at [62, 477] on button "Fields" at bounding box center [44, 484] width 35 height 14
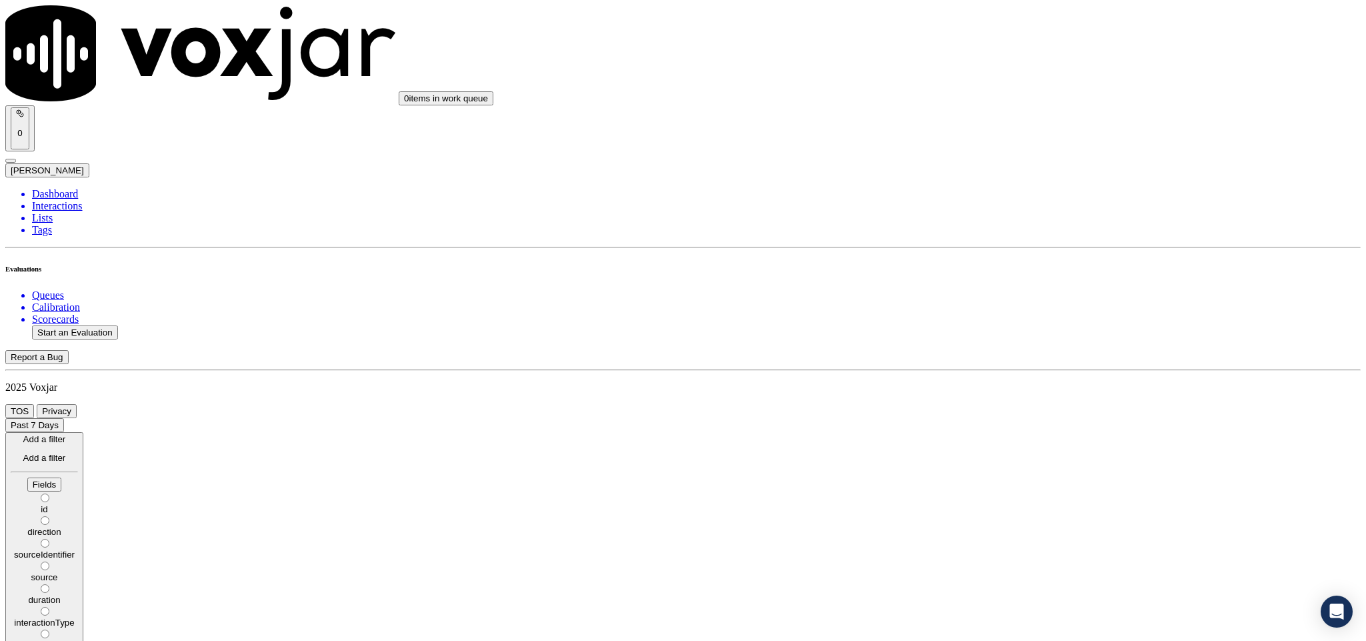
scroll to position [46, 0]
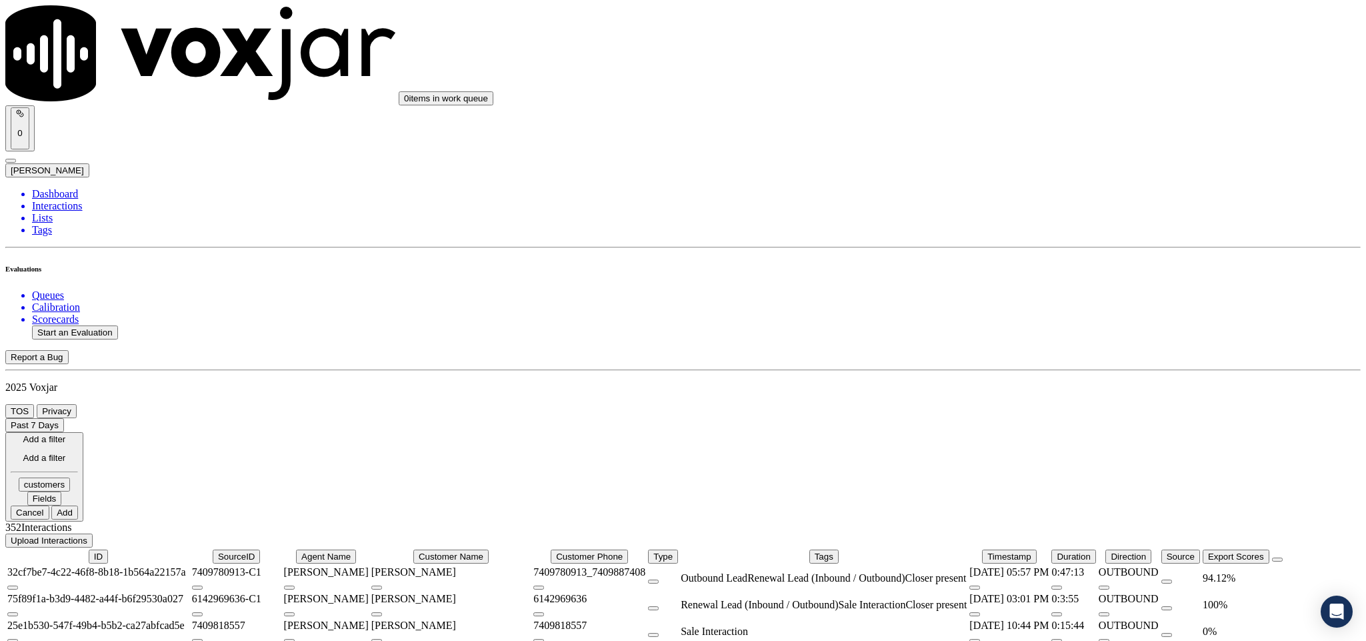
click at [56, 493] on icon at bounding box center [56, 498] width 0 height 10
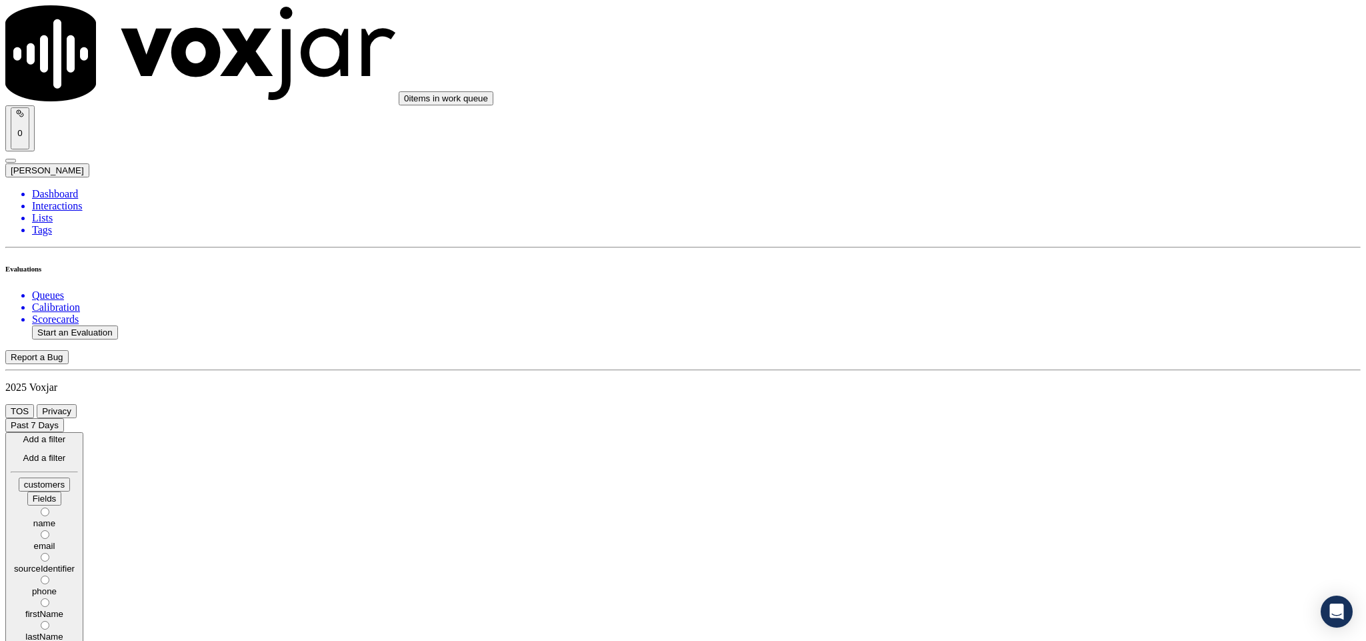
click at [78, 576] on label "phone" at bounding box center [44, 586] width 67 height 20
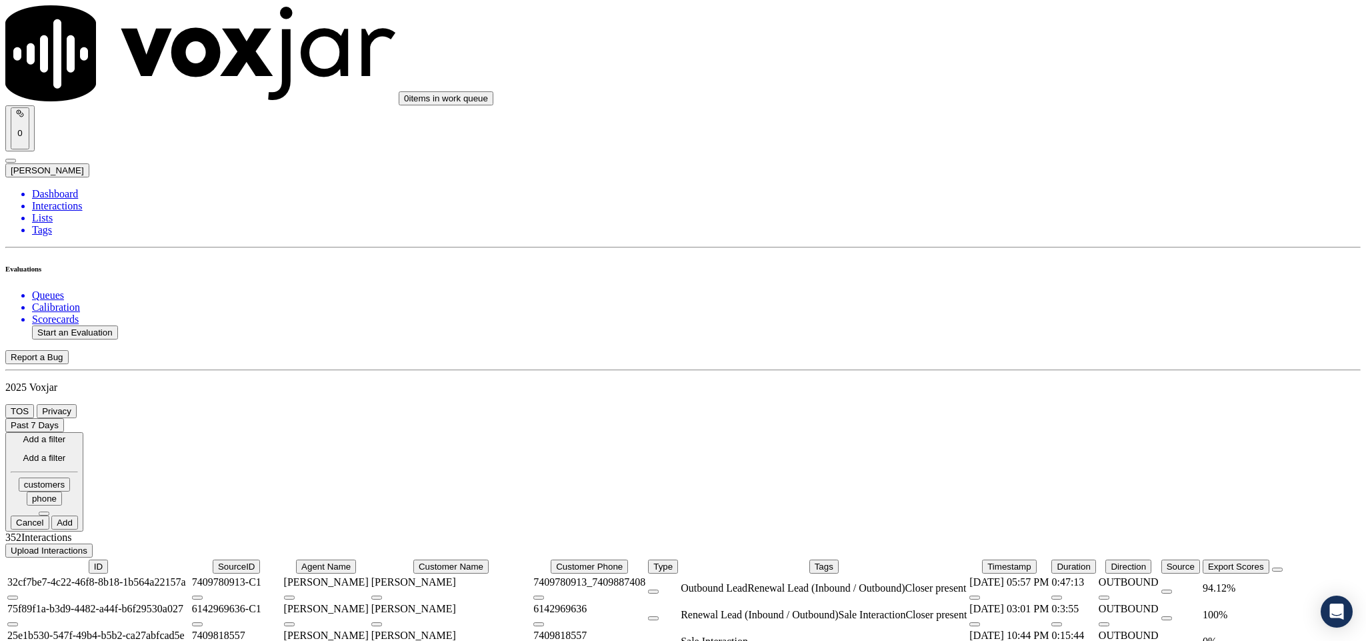
drag, startPoint x: 1150, startPoint y: 151, endPoint x: 1147, endPoint y: 159, distance: 8.7
click at [49, 511] on button at bounding box center [44, 513] width 11 height 4
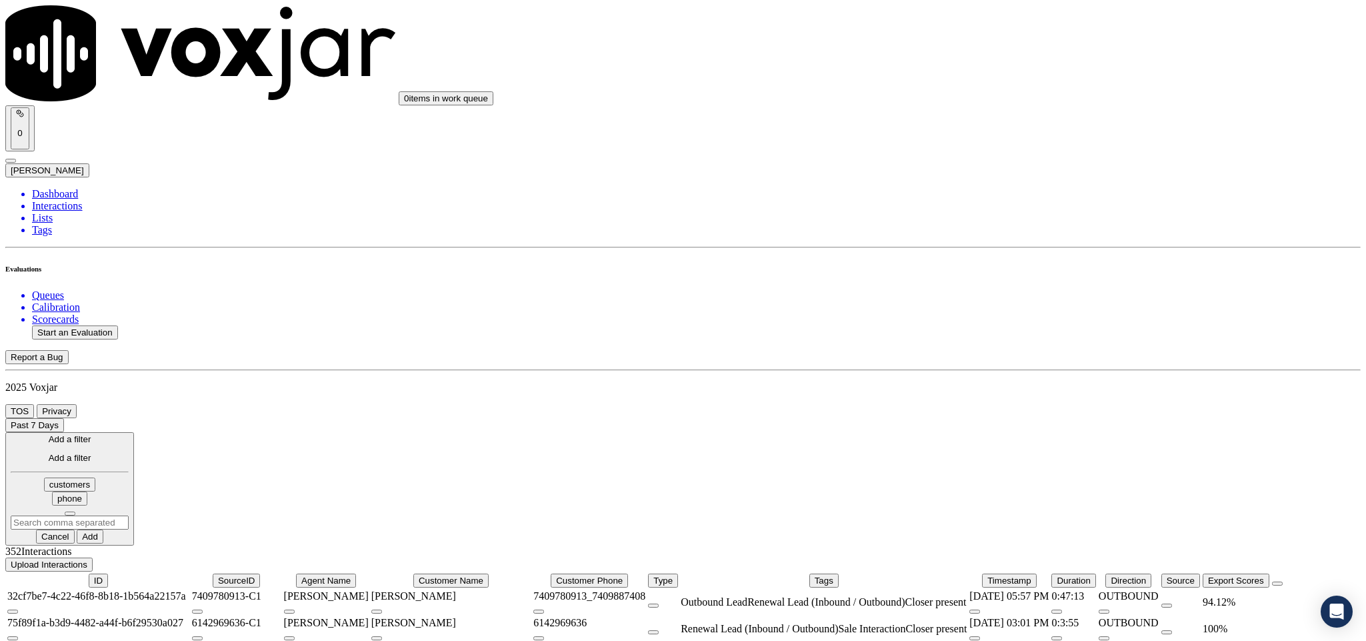
click at [129, 515] on input "text" at bounding box center [70, 522] width 118 height 14
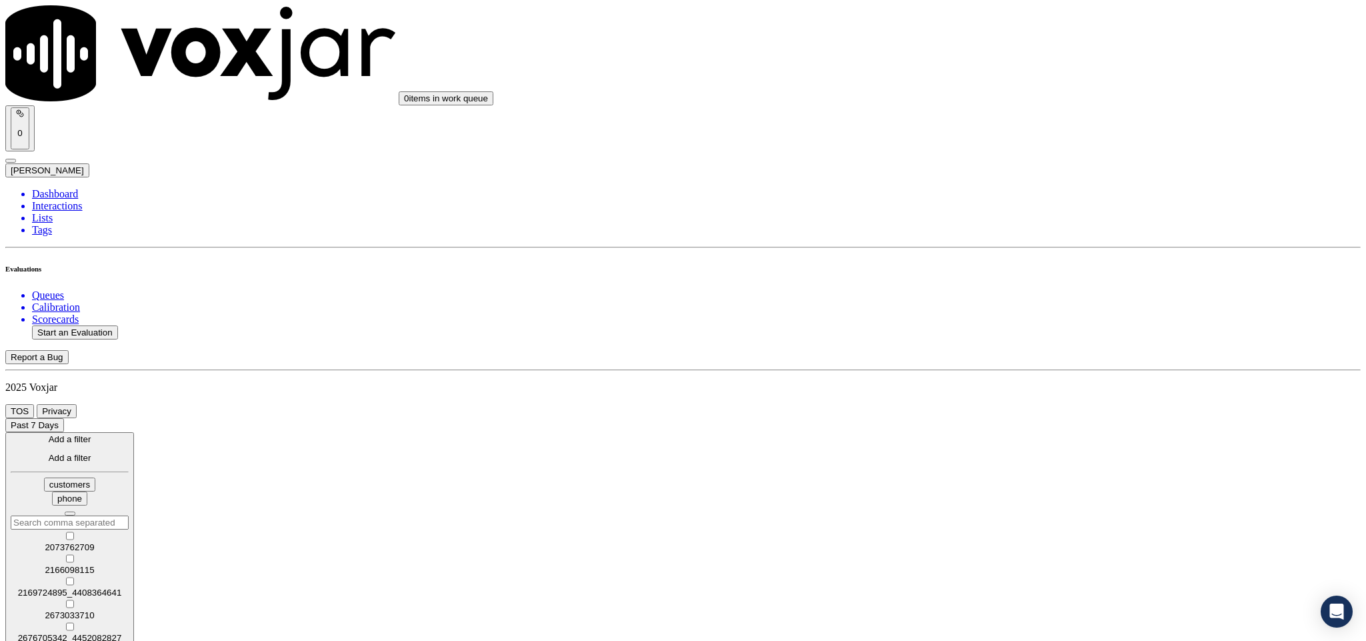
paste input "6146573530"
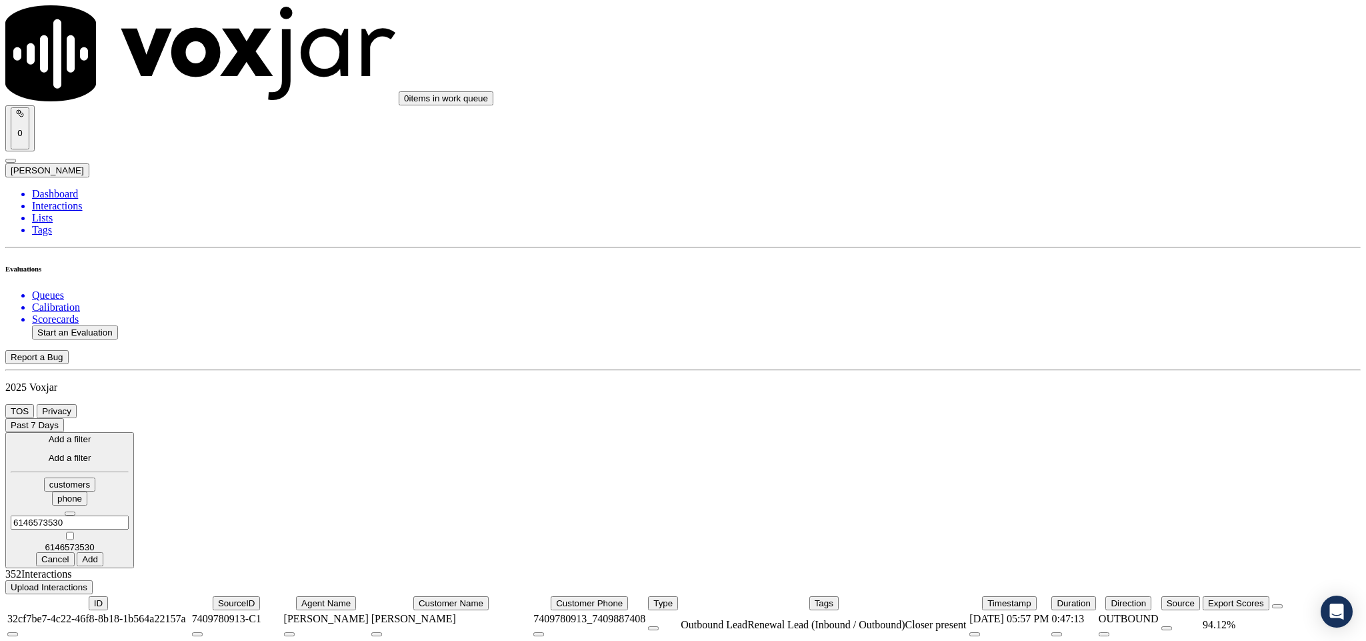
type input "6146573530"
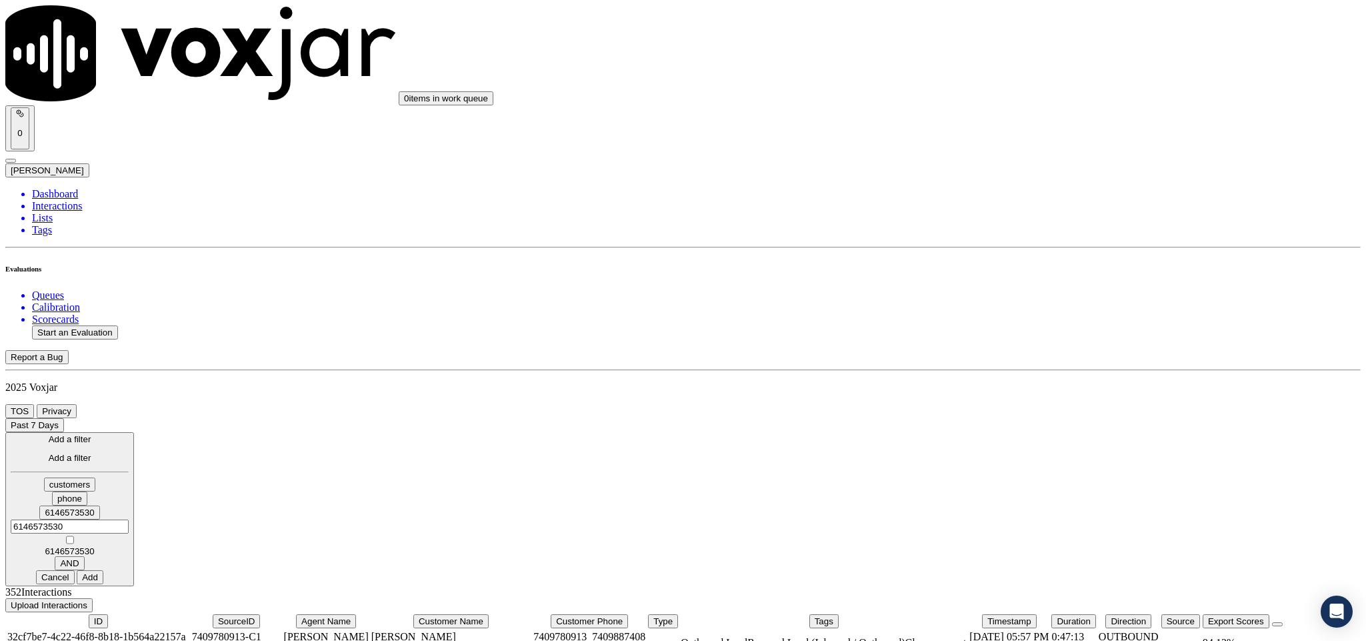
click at [103, 570] on button "Add" at bounding box center [90, 577] width 27 height 14
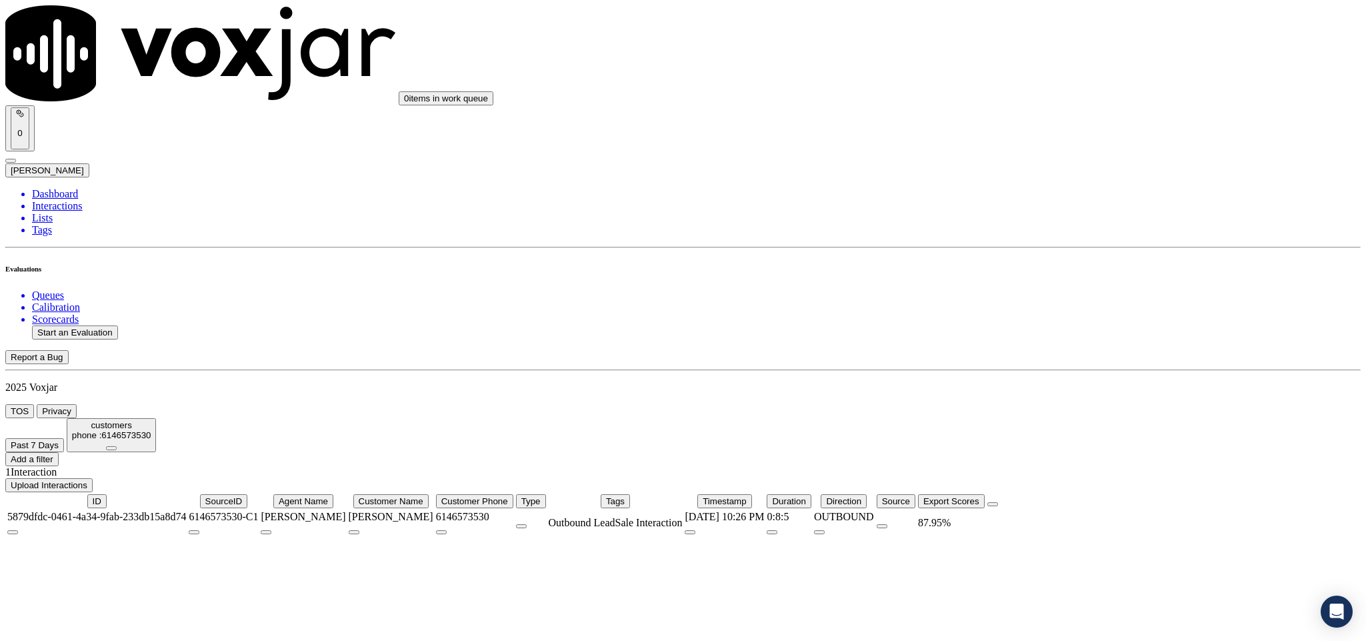
click at [985, 517] on div "87.95 %" at bounding box center [951, 523] width 67 height 12
click at [63, 188] on li "Dashboard" at bounding box center [696, 194] width 1329 height 12
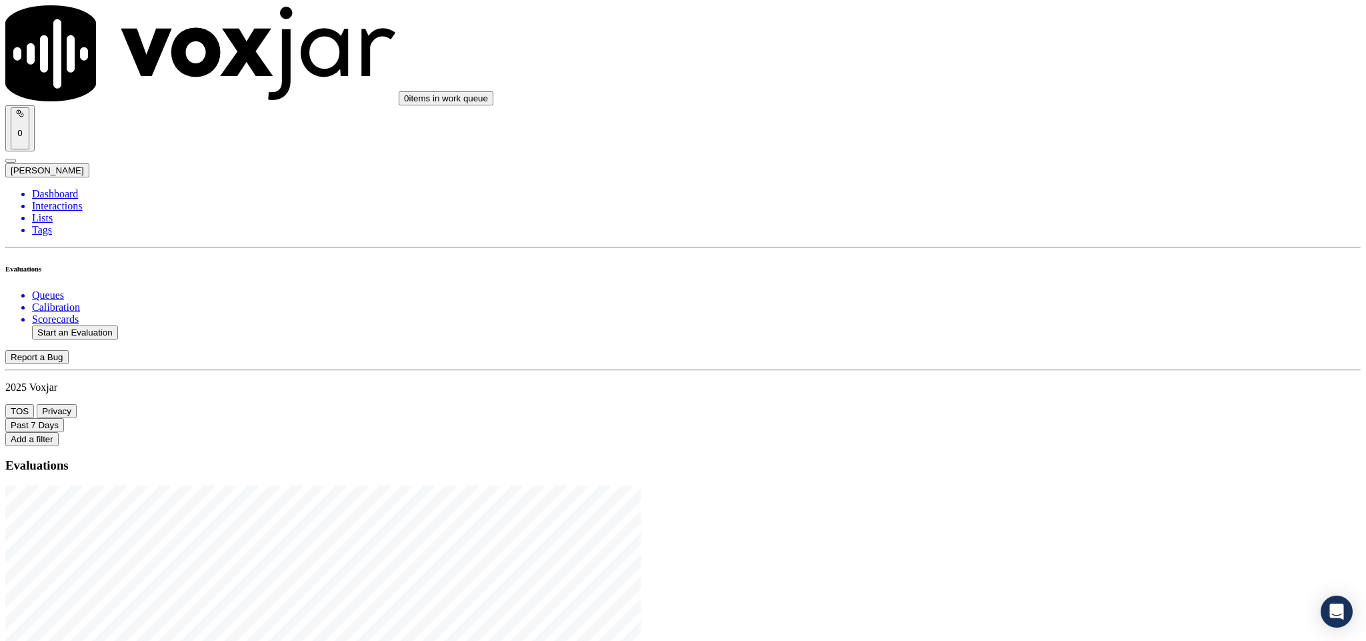
click at [118, 325] on button "Start an Evaluation" at bounding box center [75, 332] width 86 height 14
drag, startPoint x: 569, startPoint y: 280, endPoint x: 667, endPoint y: 291, distance: 98.6
type input "20250826-101626_3303104095-C1"
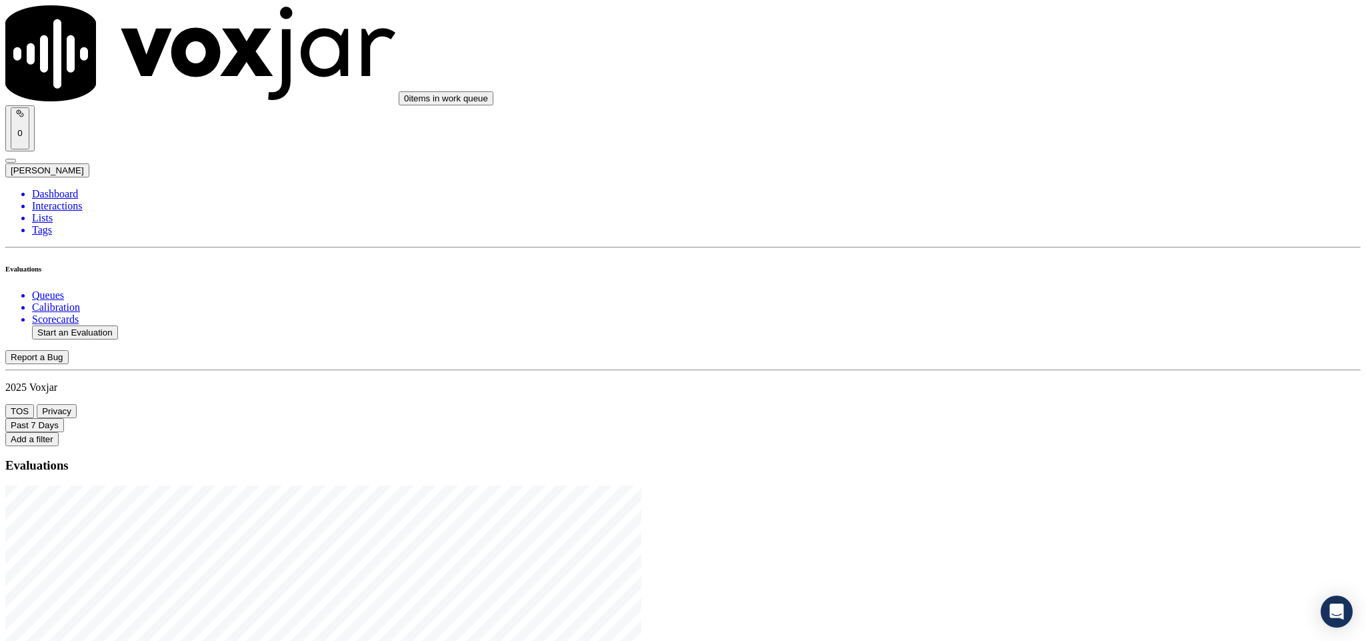
type input "2025-08-26T22:44"
type input "Jim"
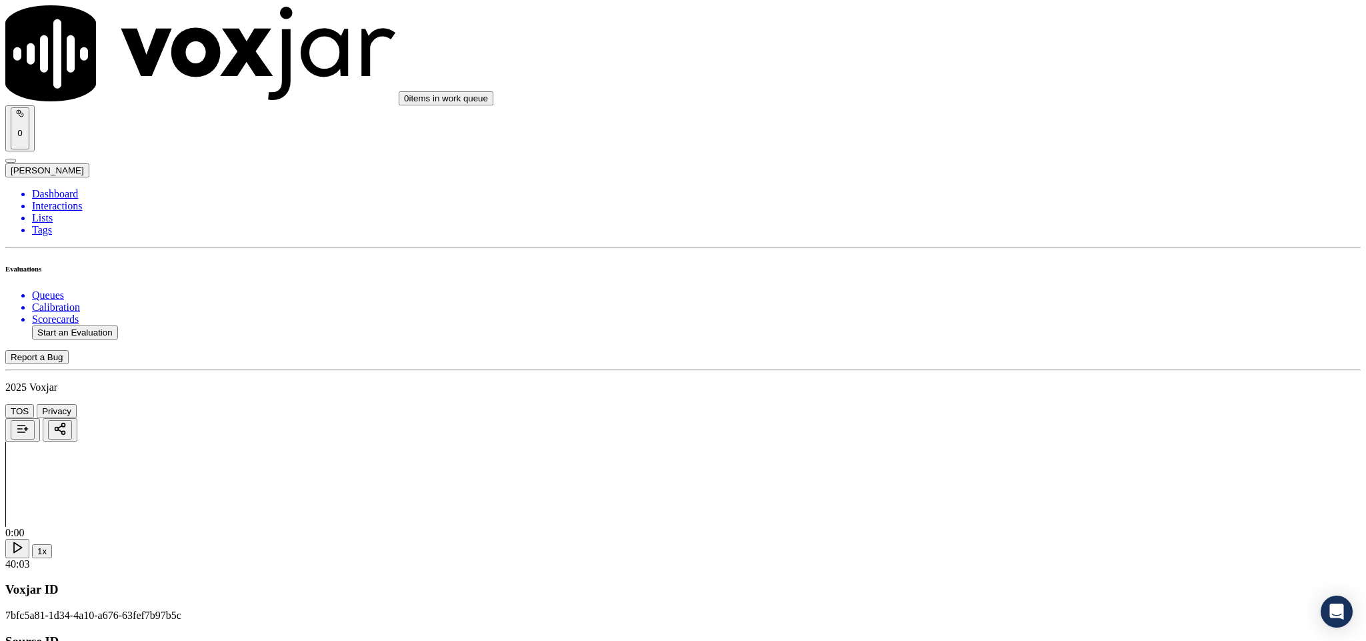
type input "TONY M MARSH"
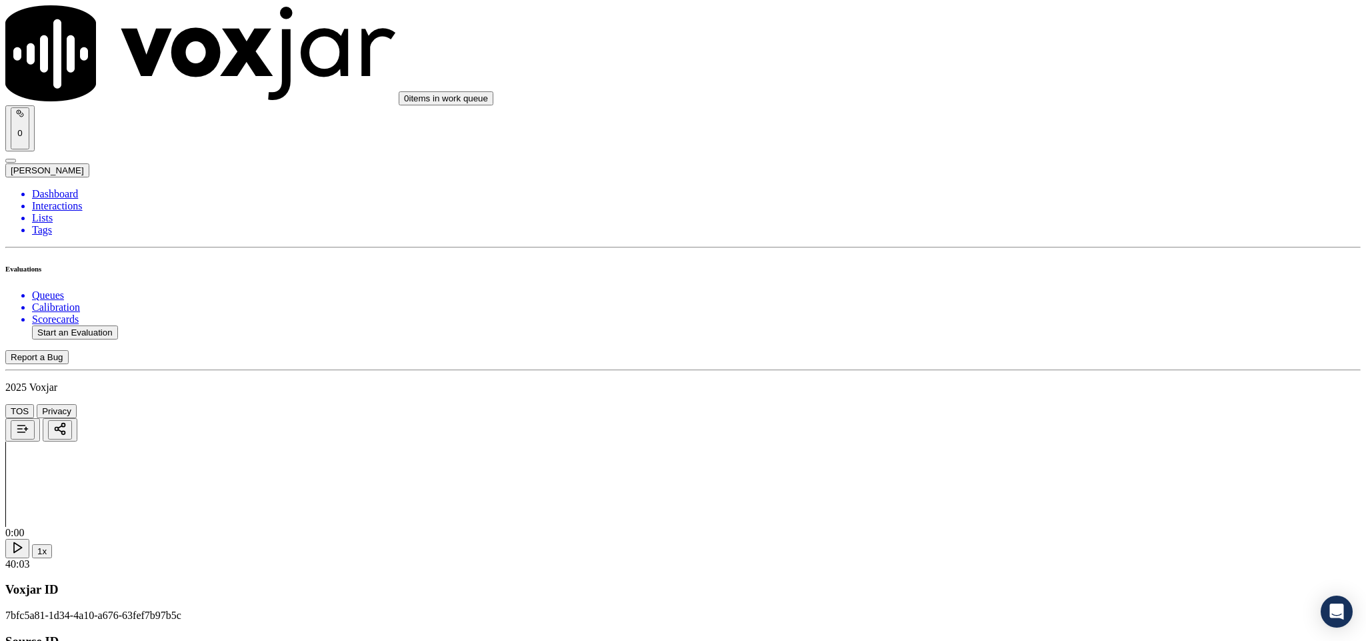
click at [1073, 249] on div "Yes" at bounding box center [1132, 243] width 312 height 12
click at [1039, 400] on div "Yes" at bounding box center [1132, 396] width 312 height 12
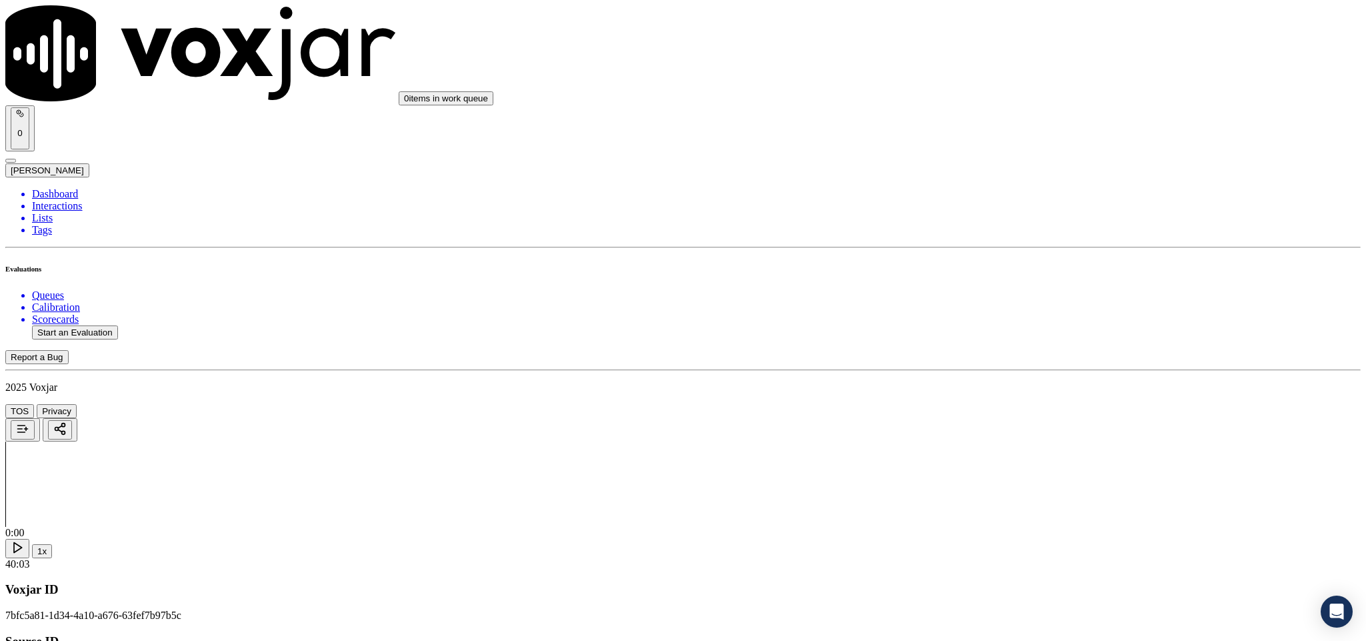
scroll to position [200, 0]
click at [1034, 369] on div "Yes" at bounding box center [1132, 365] width 312 height 12
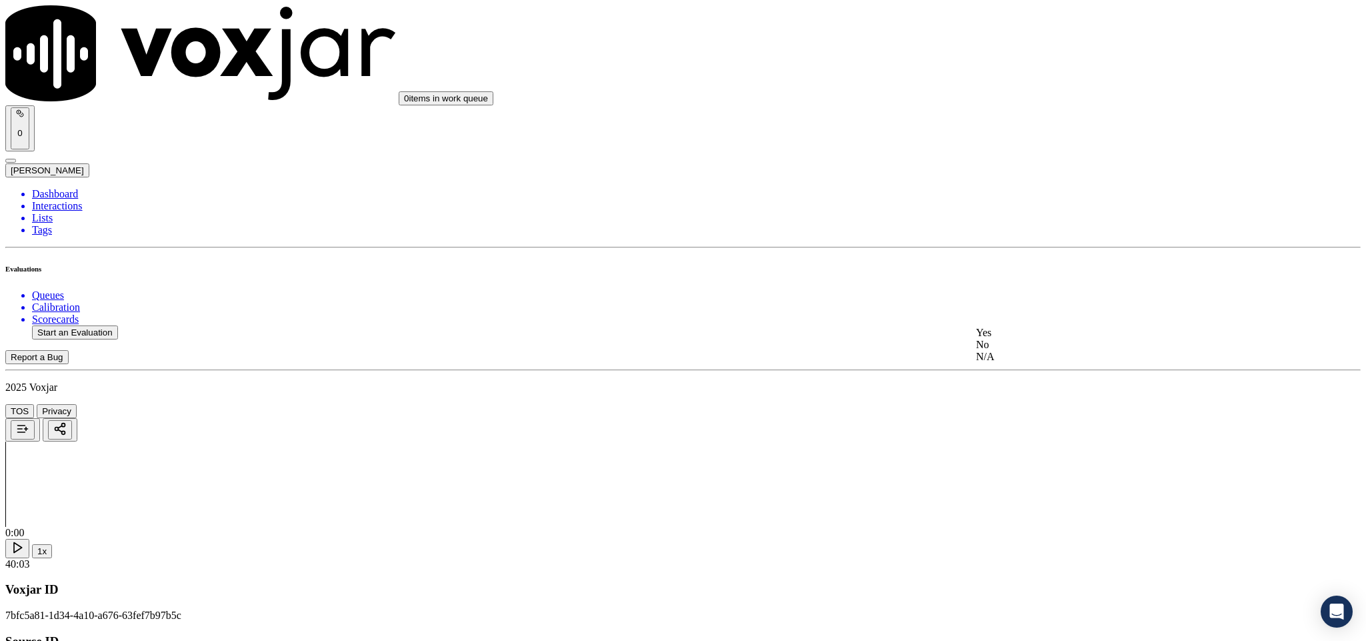
click at [1023, 363] on div "N/A" at bounding box center [1132, 357] width 312 height 12
click at [1046, 357] on div "Yes" at bounding box center [1132, 356] width 312 height 12
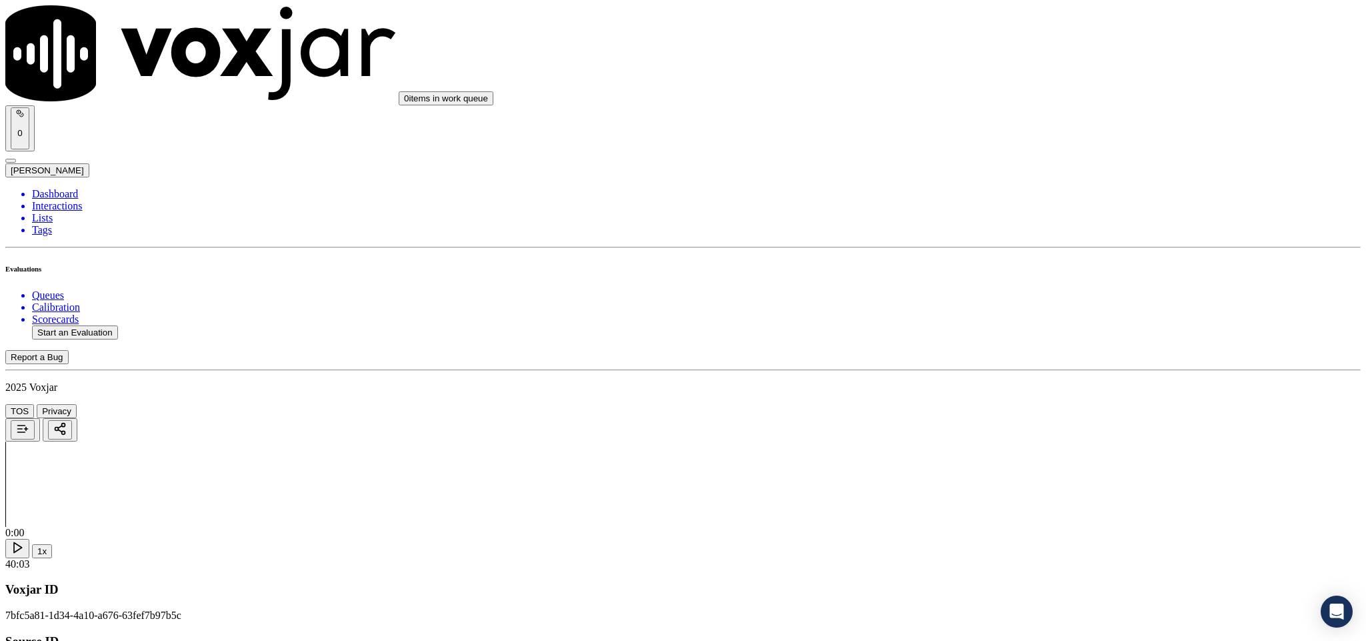
click at [1023, 331] on div "Yes" at bounding box center [1132, 325] width 312 height 12
paste textarea "Call id - 20250826-101626_ Fronter: Jim call the customer and informed - I'm ca…"
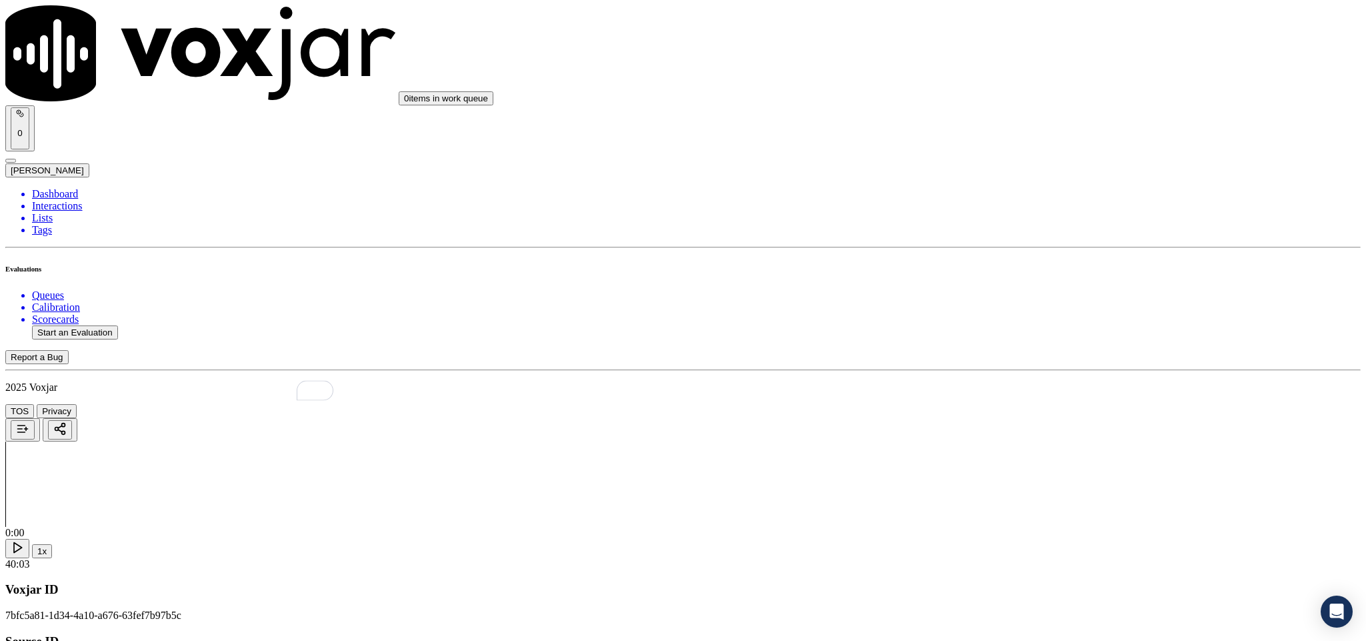
scroll to position [1000, 0]
click at [1009, 371] on div "Yes" at bounding box center [1132, 365] width 312 height 12
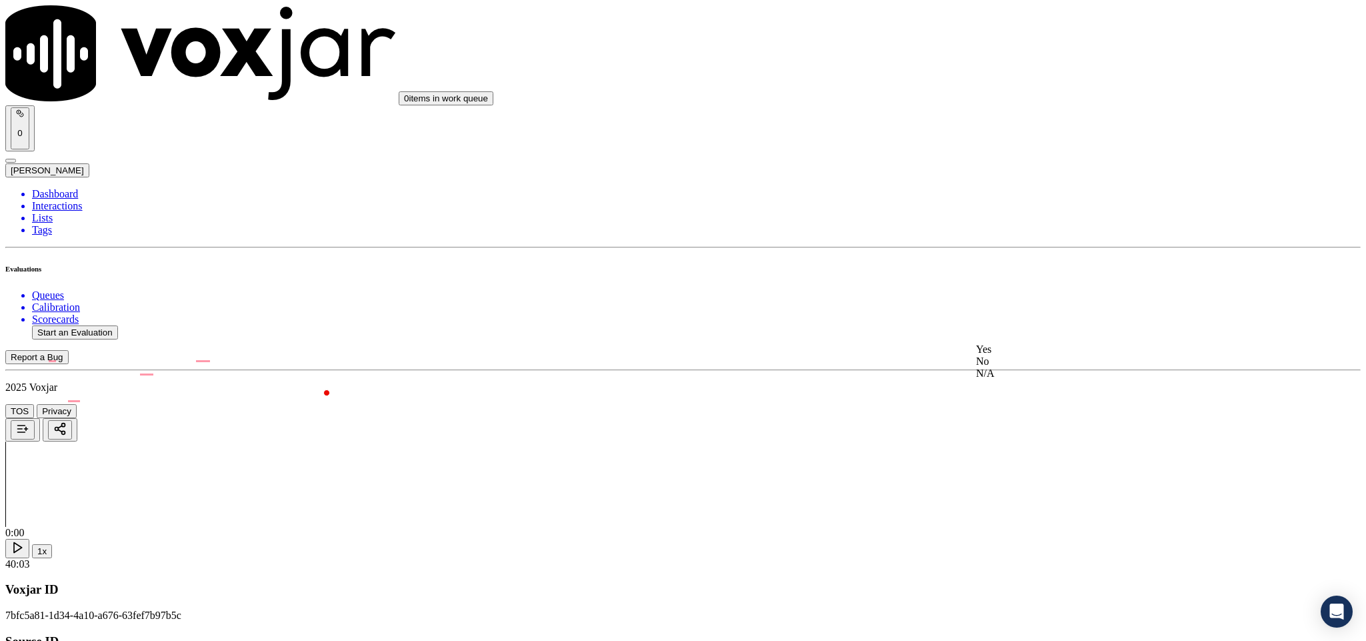
click at [1008, 379] on div "N/A" at bounding box center [1132, 373] width 312 height 12
click at [1011, 320] on div "No" at bounding box center [1132, 314] width 312 height 12
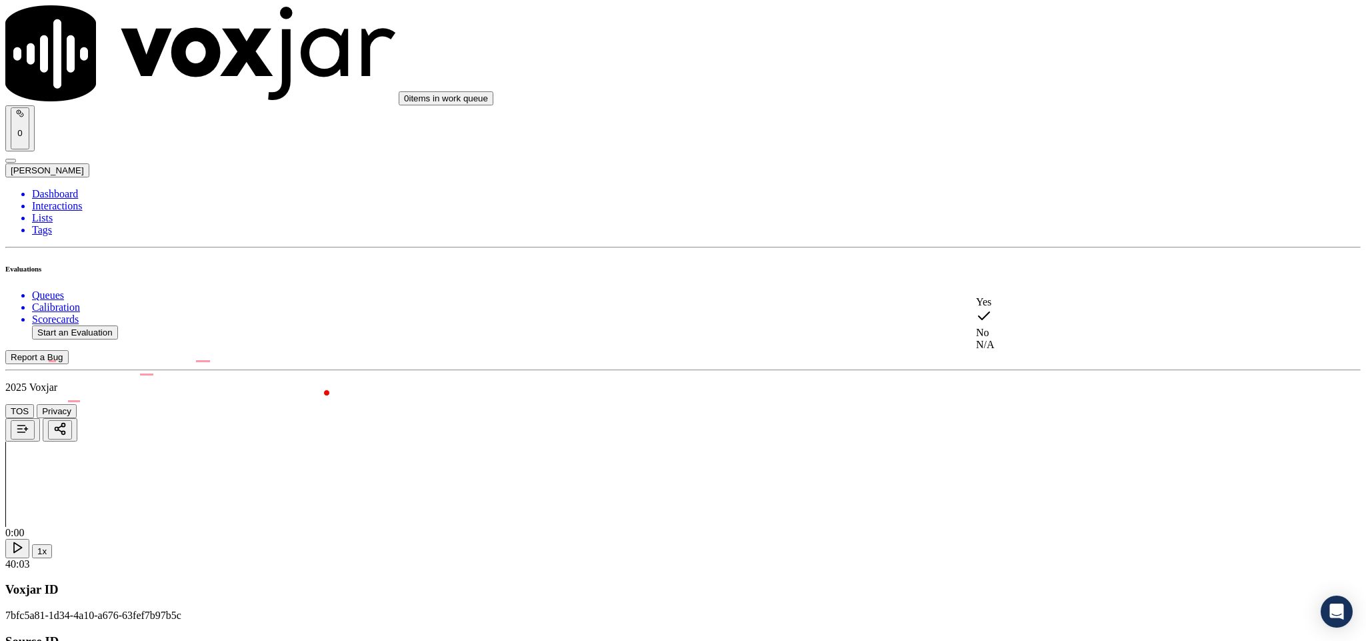
click at [1014, 350] on div "N/A" at bounding box center [1132, 345] width 312 height 12
click at [1033, 291] on div "Yes" at bounding box center [1132, 286] width 312 height 12
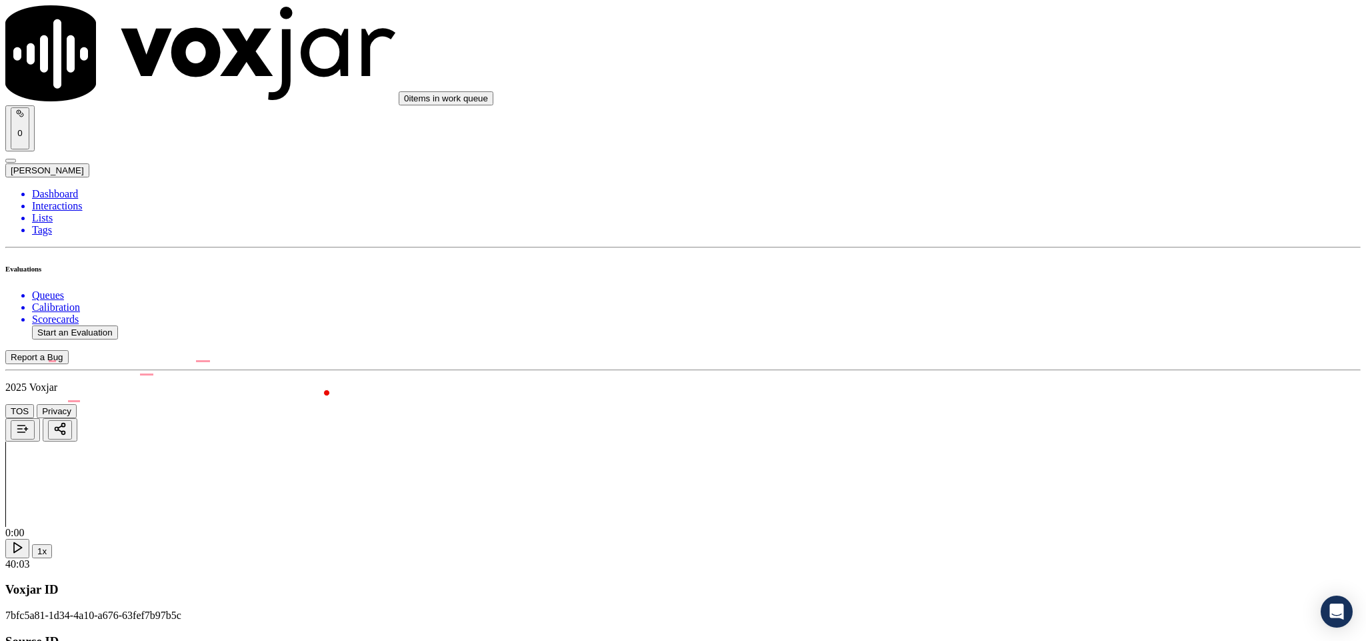
paste textarea "@10:06 Jim - I am going to get a very good rate for you where currently you're …"
type textarea "Call id - 20250826-101626_ Fronter: Jim call the customer and informed - I'm ca…"
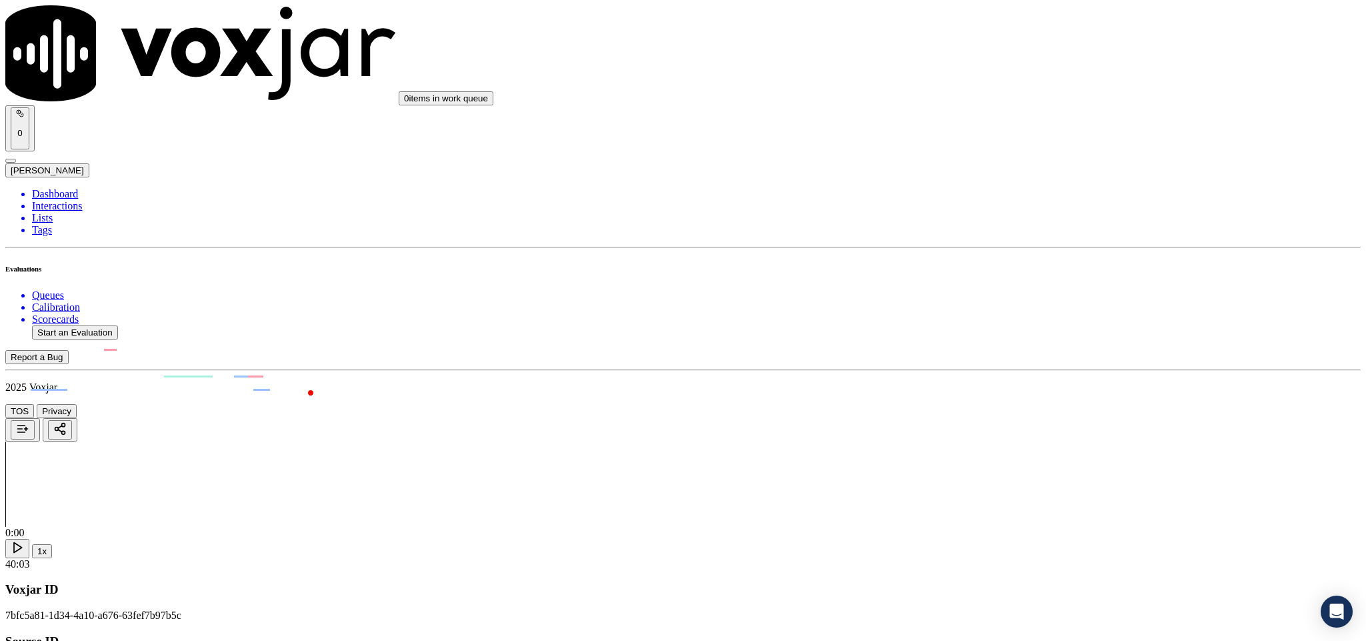
click at [1007, 273] on div "No" at bounding box center [1132, 267] width 312 height 12
click at [1007, 309] on div "Yes" at bounding box center [1132, 307] width 312 height 12
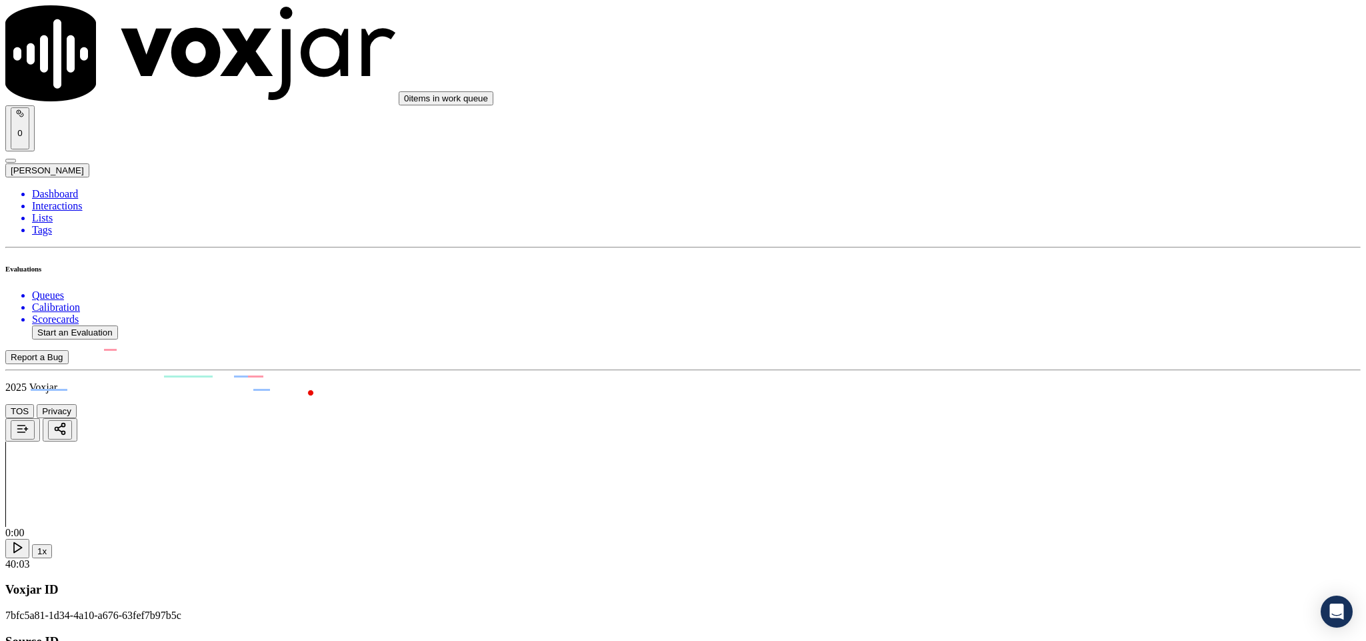
click at [1022, 478] on div "No" at bounding box center [1132, 472] width 312 height 12
paste textarea "@15:02 - The call was transferred to another agent without informing the custom…"
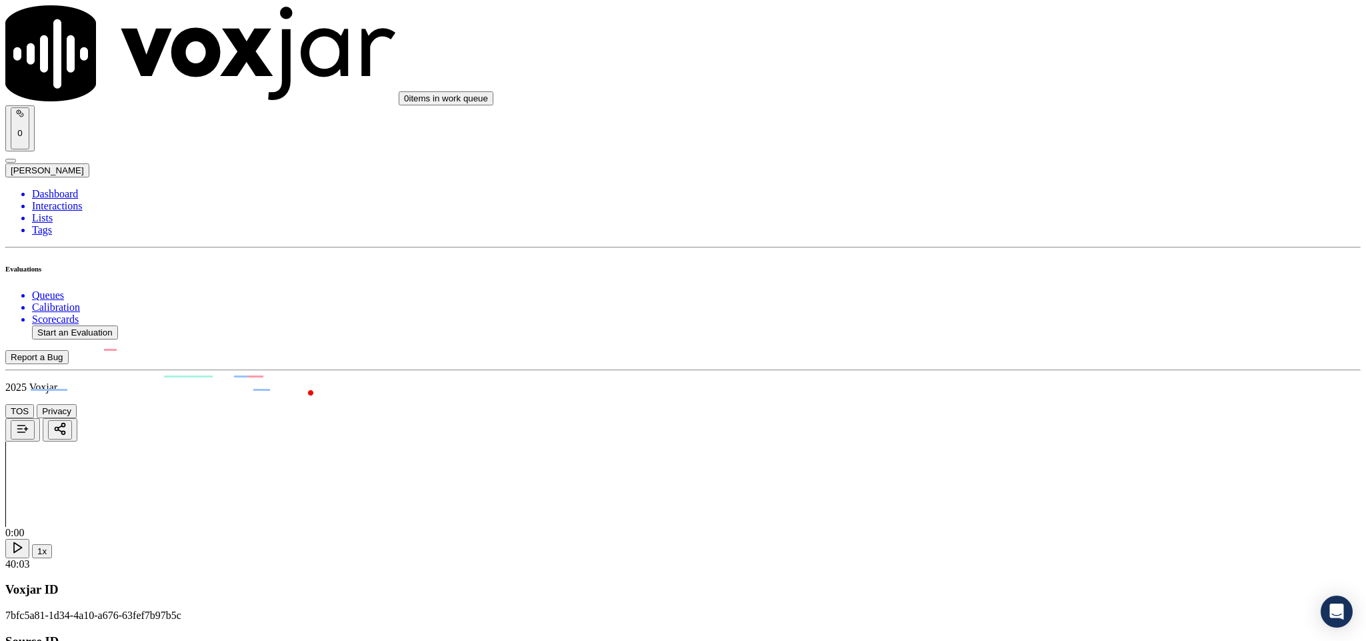
scroll to position [2300, 0]
type textarea "@15:02 - The call was transferred to another agent without informing the custom…"
click at [1038, 513] on div "Yes" at bounding box center [1132, 507] width 312 height 12
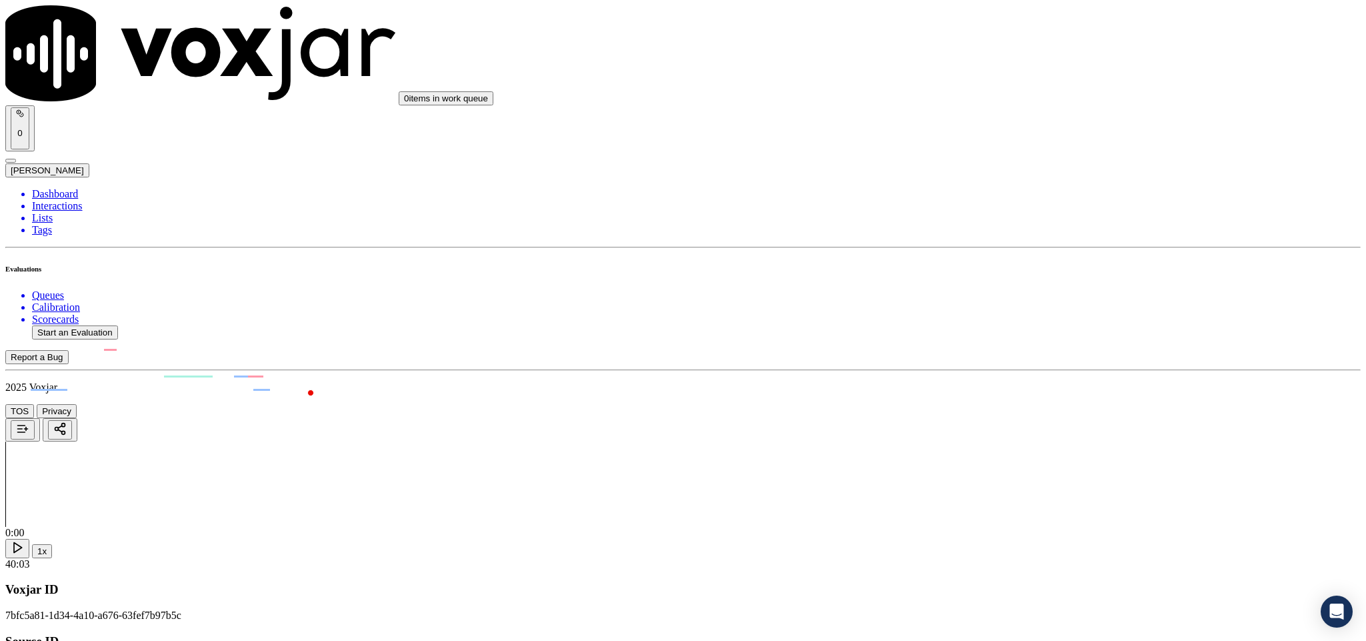
click at [1027, 177] on div "No" at bounding box center [1132, 171] width 312 height 12
click at [1029, 330] on div "No" at bounding box center [1132, 324] width 312 height 12
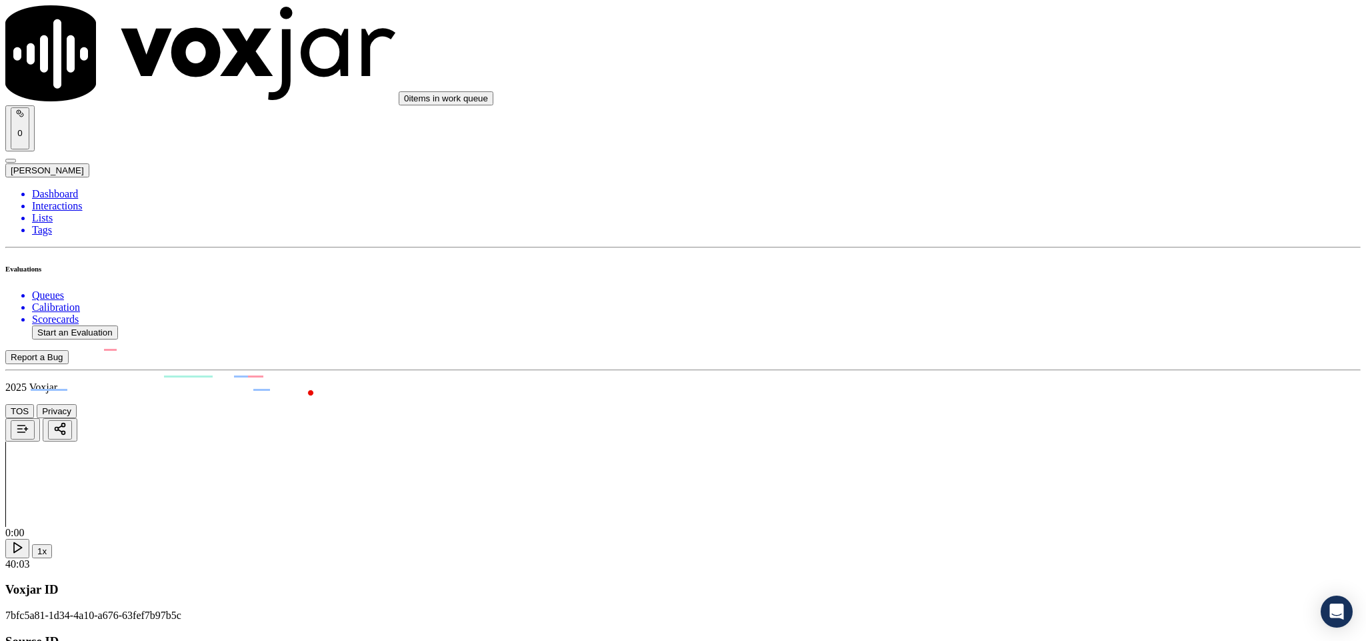
click at [1026, 268] on div "Yes" at bounding box center [1132, 265] width 312 height 12
click at [1024, 363] on div "N/A" at bounding box center [1132, 357] width 312 height 12
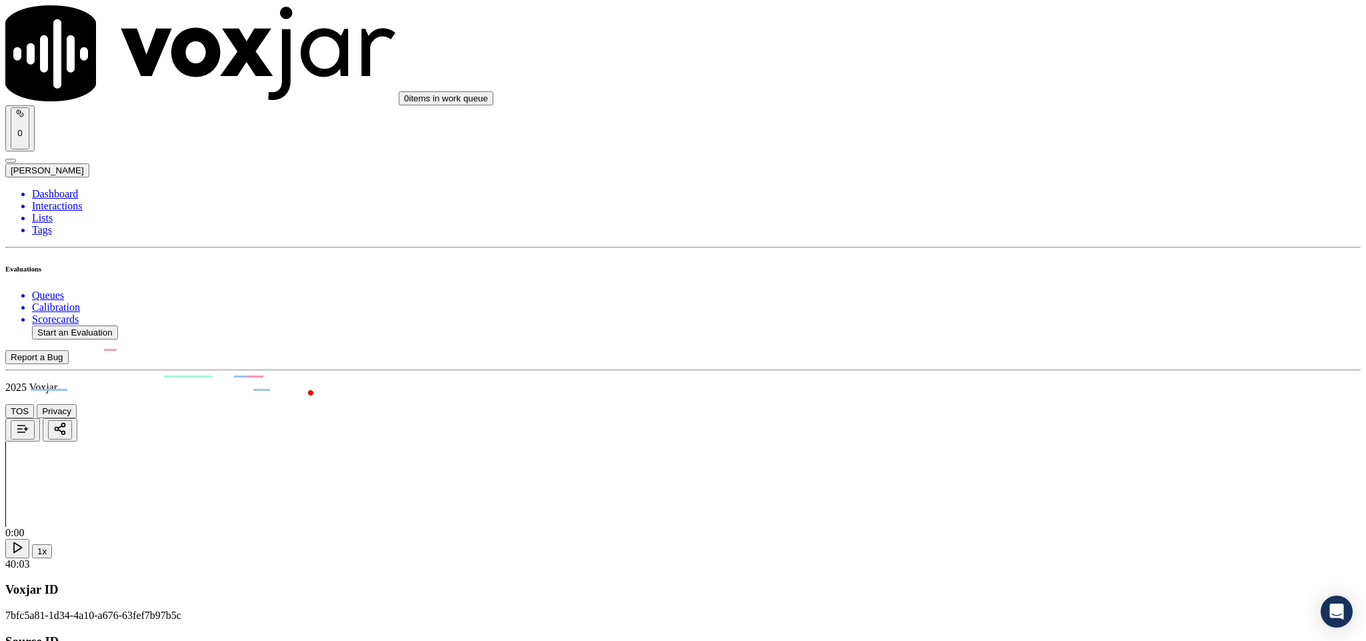
scroll to position [3276, 0]
click at [1022, 344] on div "No" at bounding box center [1132, 338] width 312 height 12
click at [1021, 479] on div "Yes" at bounding box center [1132, 479] width 312 height 12
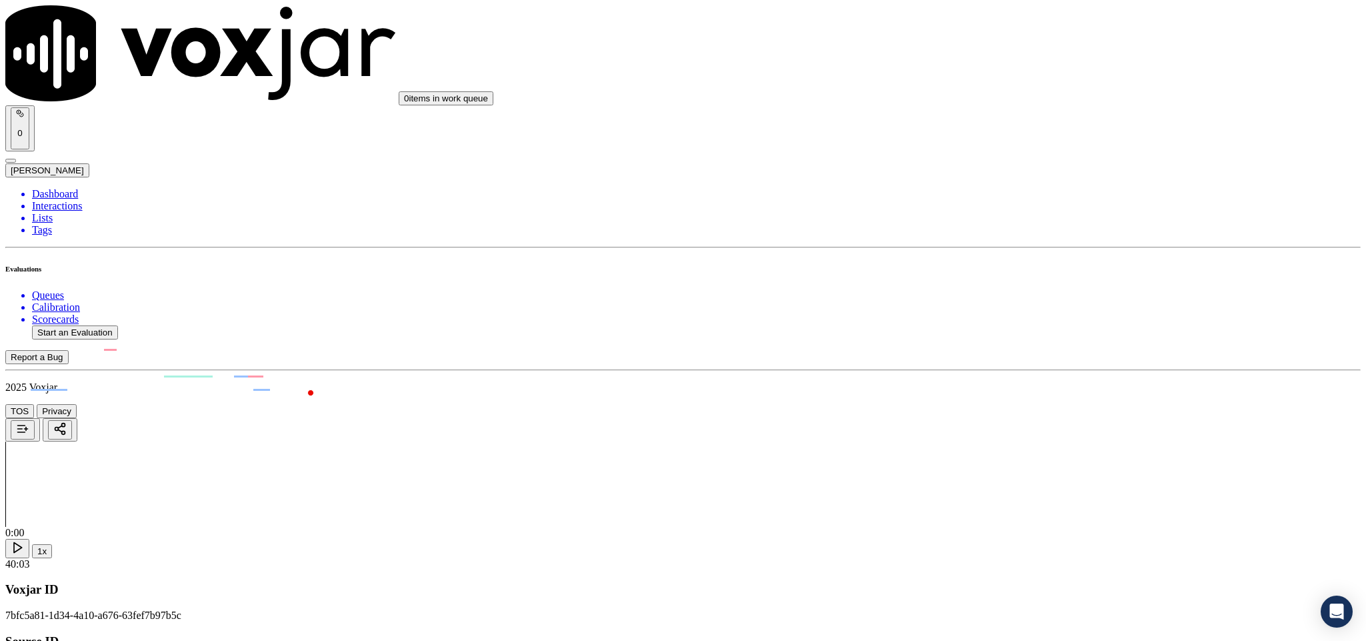
click at [1010, 503] on div "No" at bounding box center [1132, 509] width 312 height 12
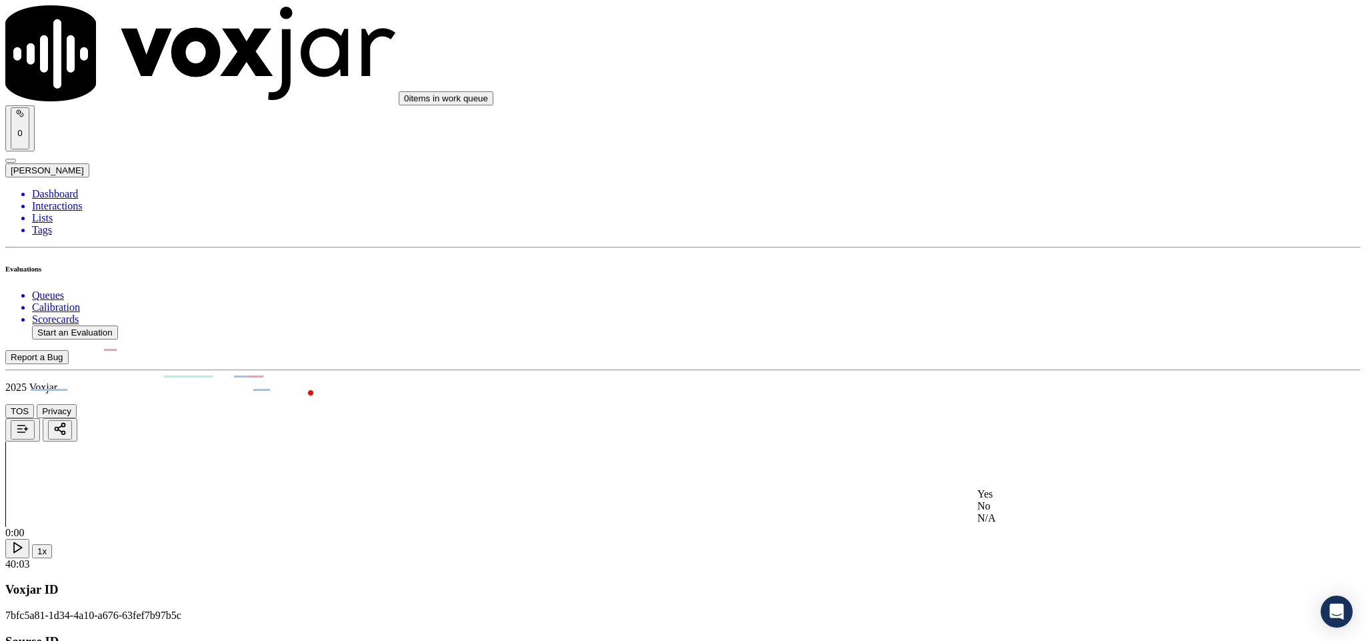
click at [1026, 500] on div "Yes" at bounding box center [1132, 494] width 310 height 12
click at [1023, 324] on div "No" at bounding box center [1132, 323] width 312 height 12
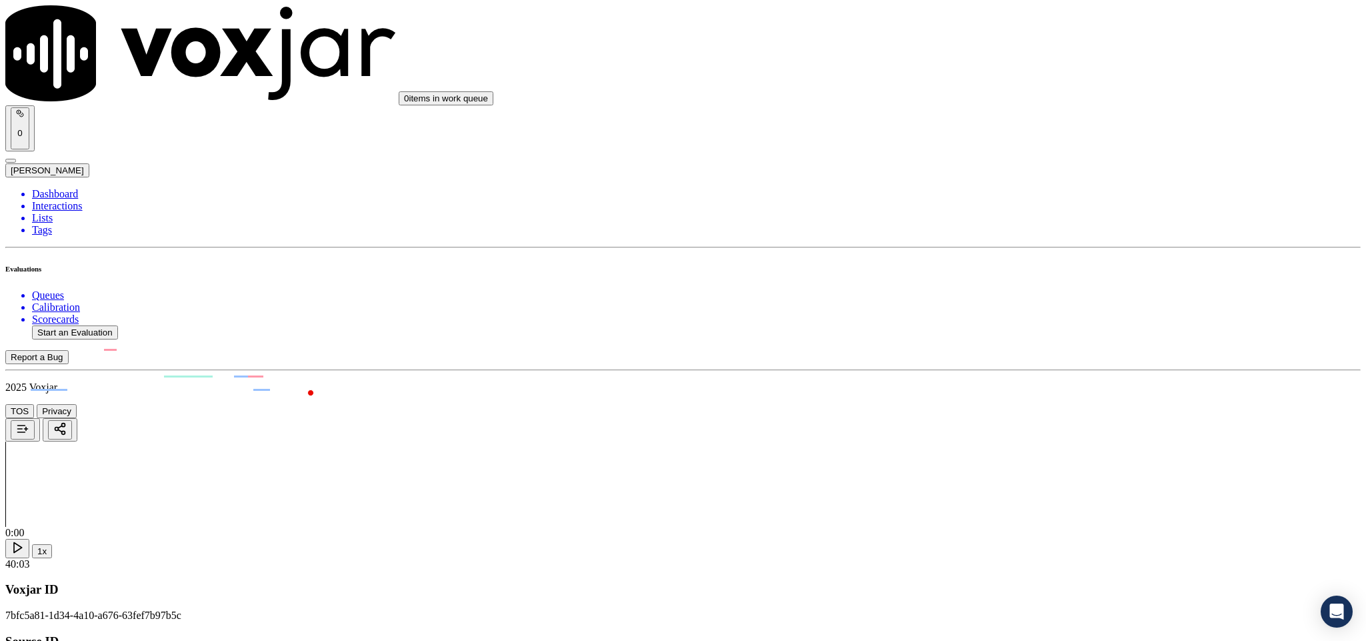
click at [69, 188] on li "Dashboard" at bounding box center [696, 194] width 1329 height 12
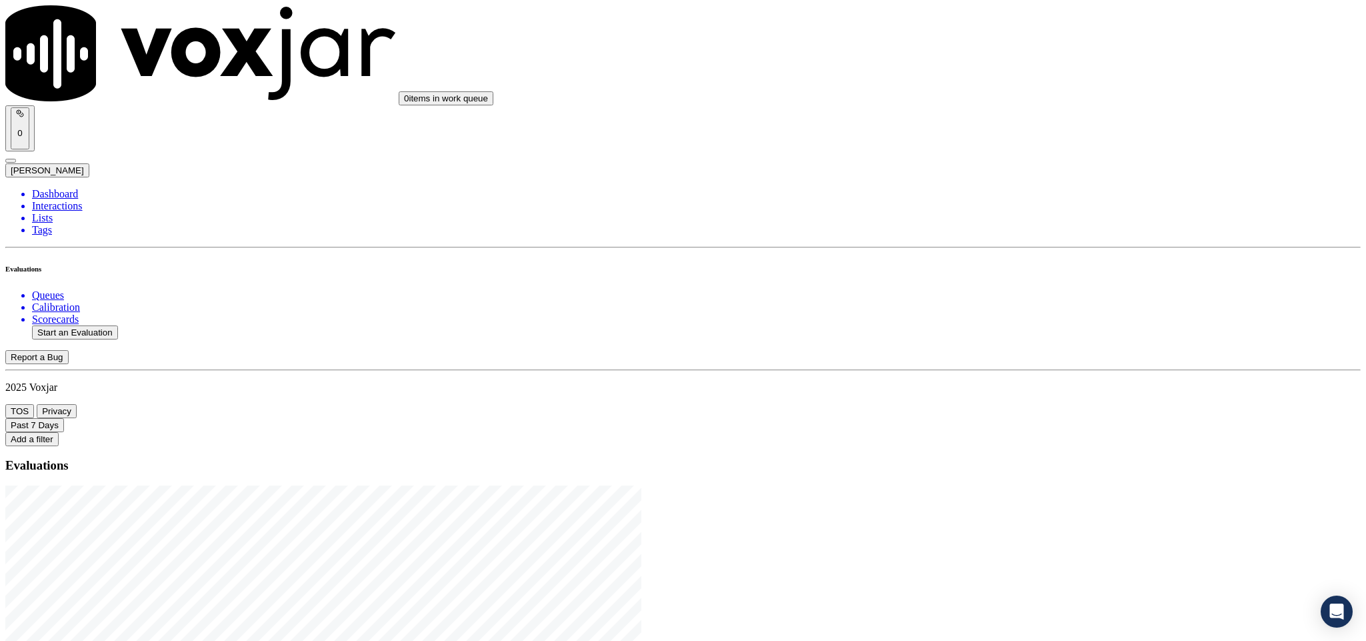
click at [92, 325] on button "Start an Evaluation" at bounding box center [75, 332] width 86 height 14
drag, startPoint x: 570, startPoint y: 276, endPoint x: 700, endPoint y: 285, distance: 130.3
type input "20250826-105853_2169566454-C1"
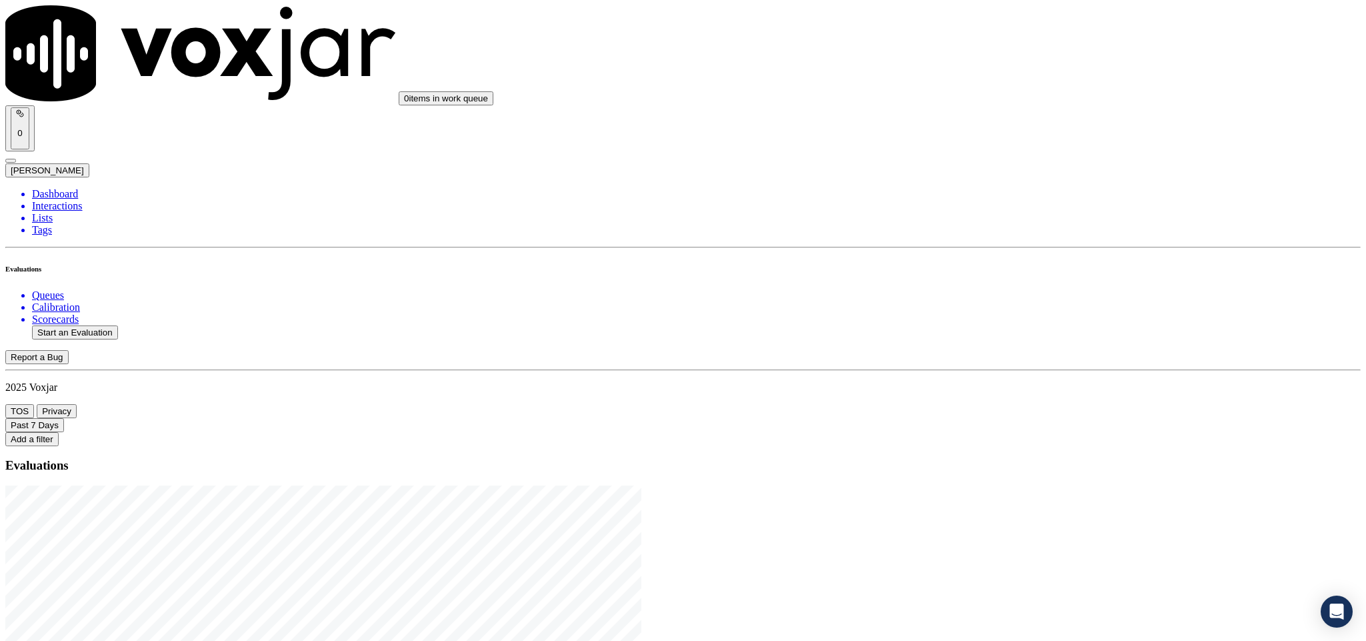
type input "2025-08-26T23:02"
type input "max"
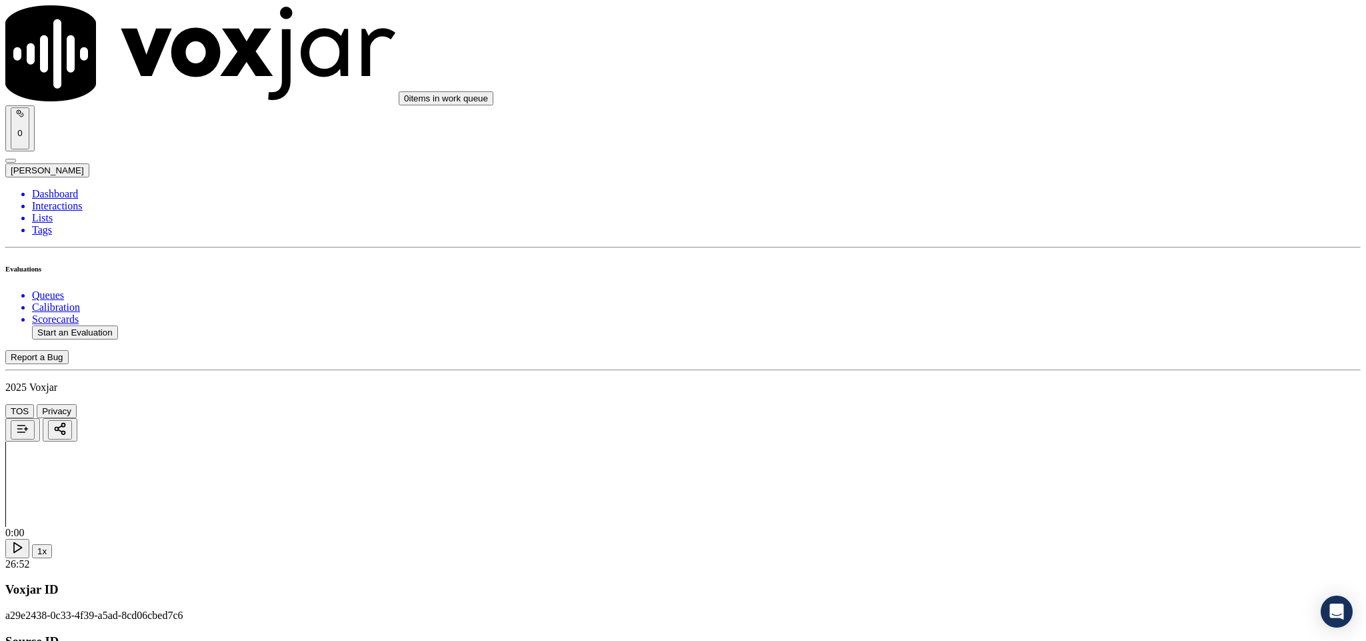
type input "MARCO TRUJILLO"
drag, startPoint x: 623, startPoint y: 192, endPoint x: 412, endPoint y: 201, distance: 210.9
type input "MARCO TRUJILLO"
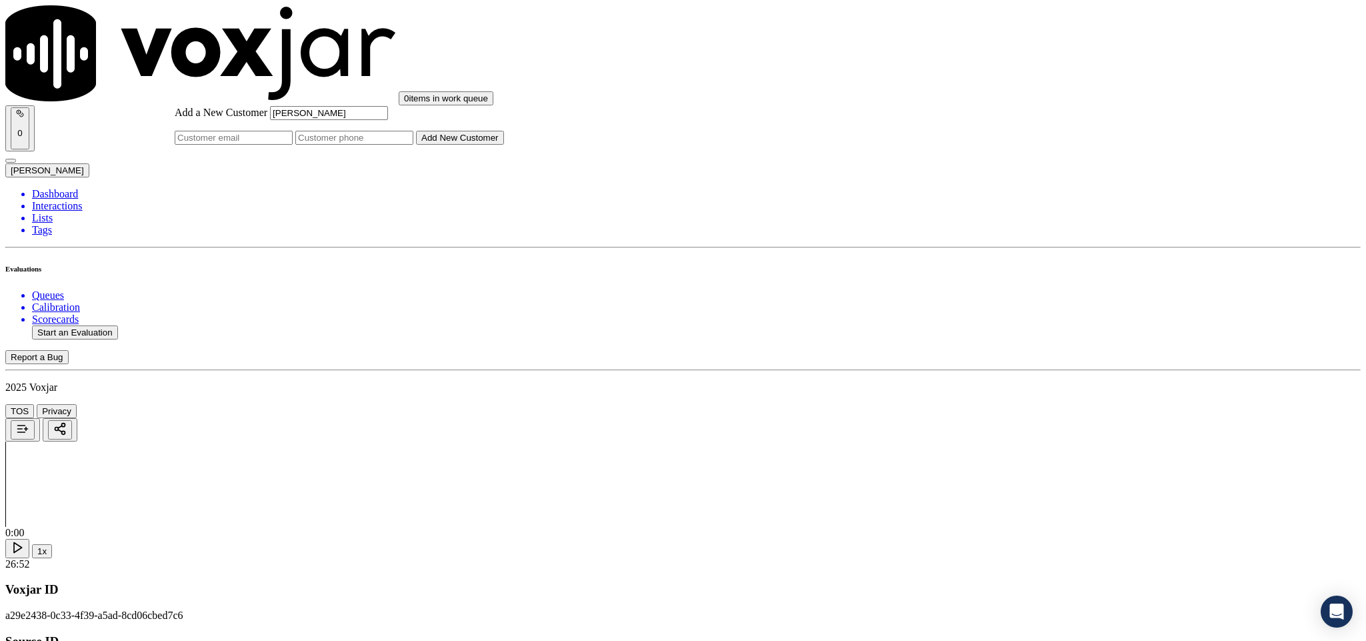
click at [413, 145] on input "Add a New Customer" at bounding box center [354, 138] width 118 height 14
paste input "2169566454"
type input "2169566454"
click at [504, 145] on button "Add New Customer" at bounding box center [460, 138] width 88 height 14
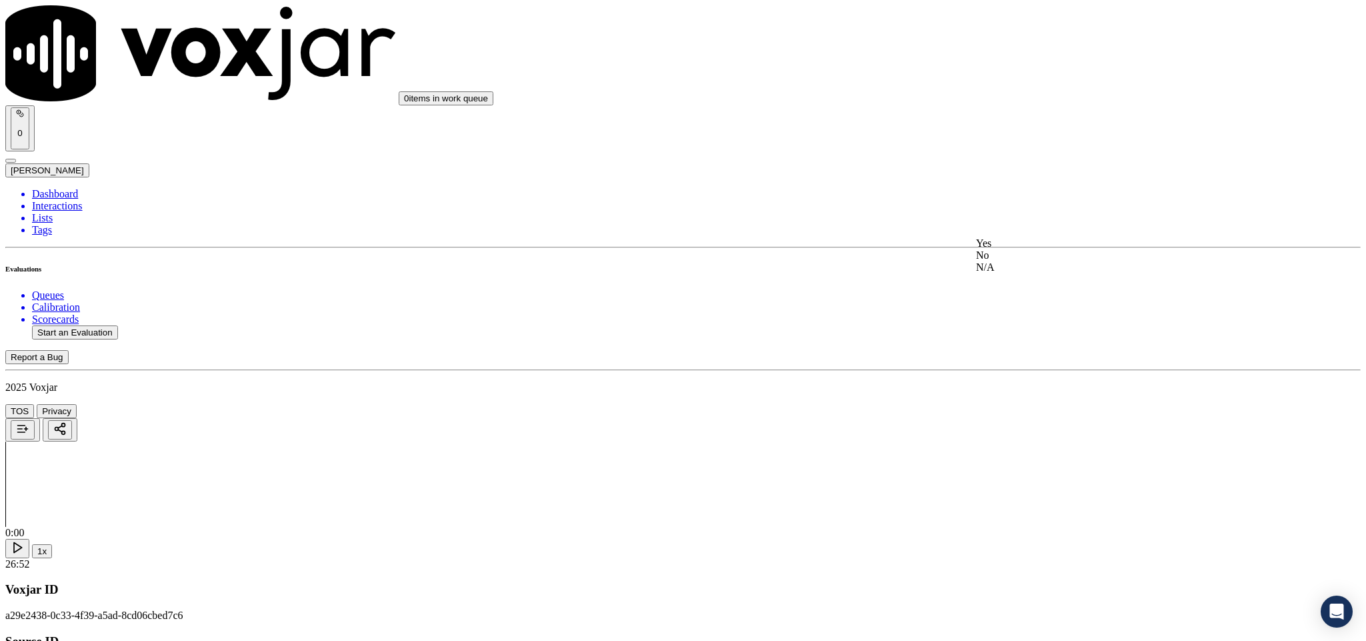
click at [1022, 248] on div "Yes" at bounding box center [1132, 243] width 312 height 12
click at [1025, 402] on div "Yes" at bounding box center [1132, 396] width 312 height 12
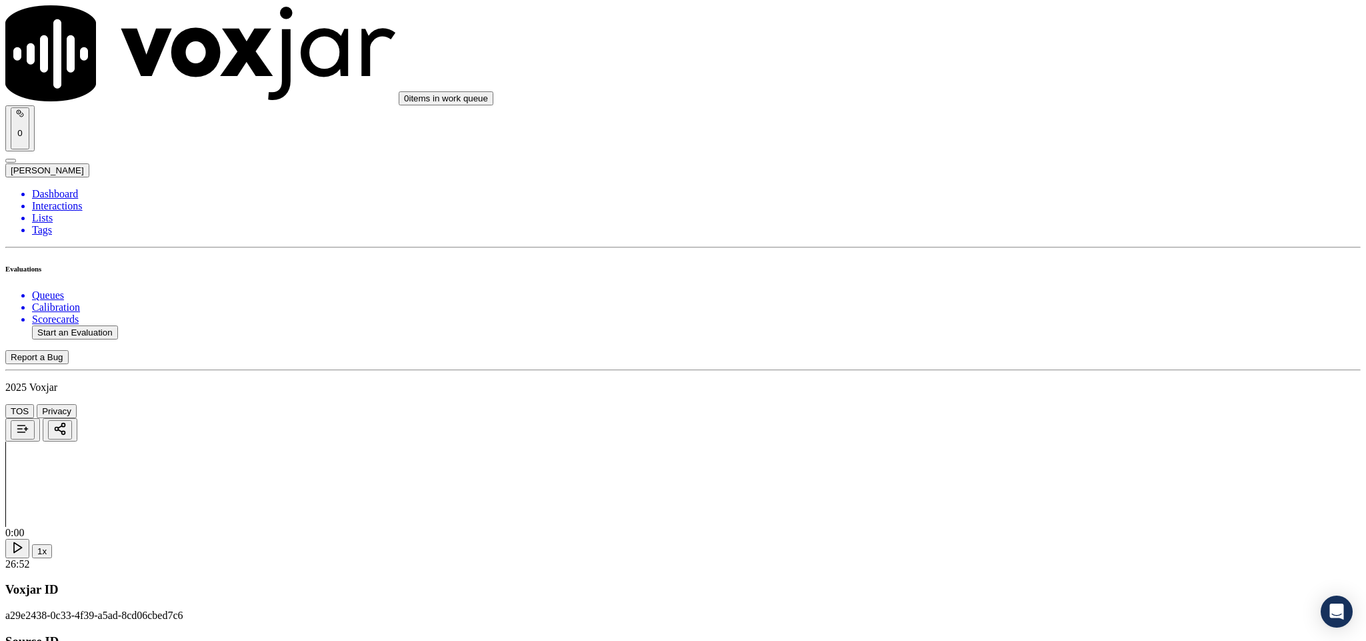
click at [1016, 255] on div "Yes" at bounding box center [1132, 249] width 312 height 12
click at [1026, 435] on div "Yes" at bounding box center [1132, 433] width 312 height 12
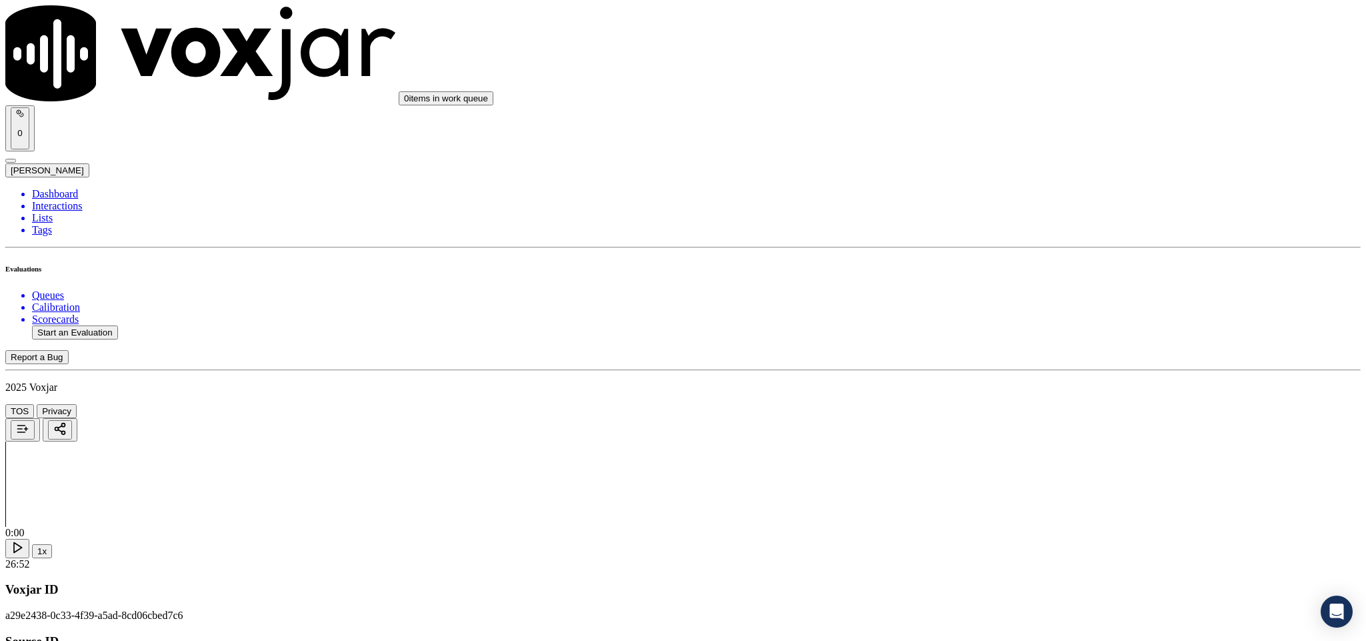
click at [1013, 303] on div "No" at bounding box center [1132, 297] width 312 height 12
click at [1026, 331] on div "Yes" at bounding box center [1132, 325] width 312 height 12
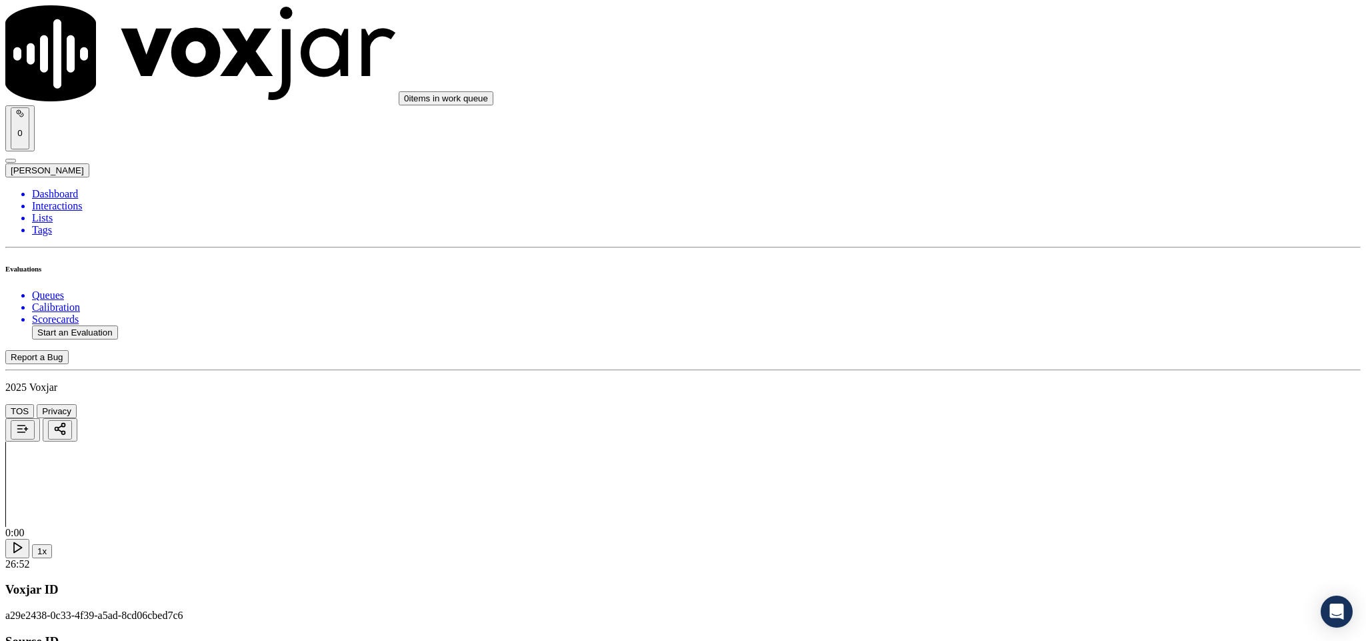
scroll to position [1000, 0]
click at [1024, 323] on div "N/A" at bounding box center [1132, 317] width 312 height 12
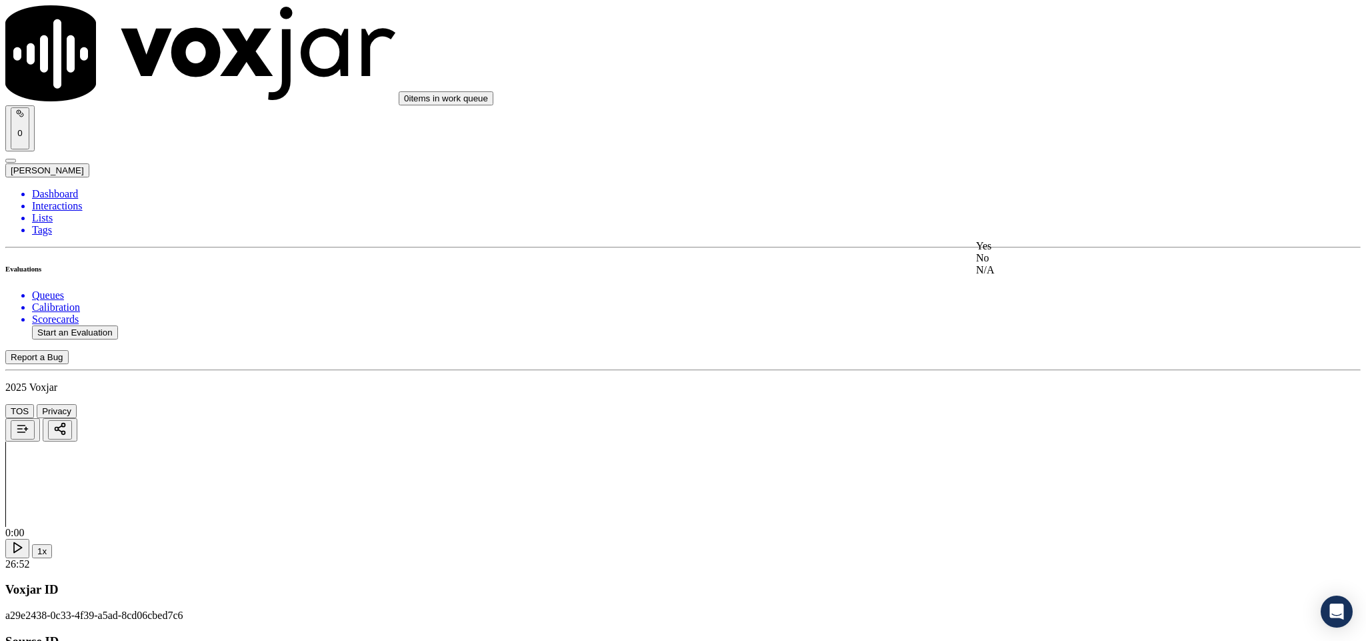
click at [1033, 252] on div "Yes" at bounding box center [1132, 246] width 312 height 12
click at [1024, 307] on div "Yes" at bounding box center [1132, 301] width 312 height 12
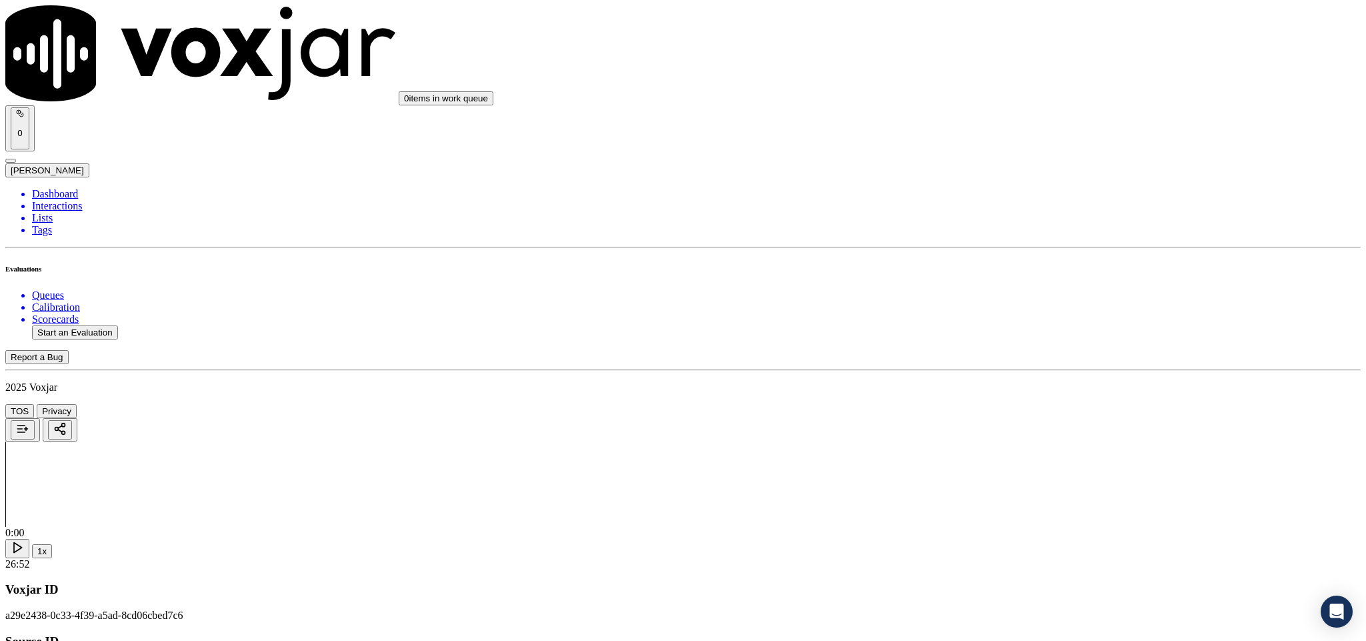
click at [1020, 187] on div "No" at bounding box center [1132, 181] width 312 height 12
click at [1023, 356] on div "No" at bounding box center [1132, 350] width 312 height 12
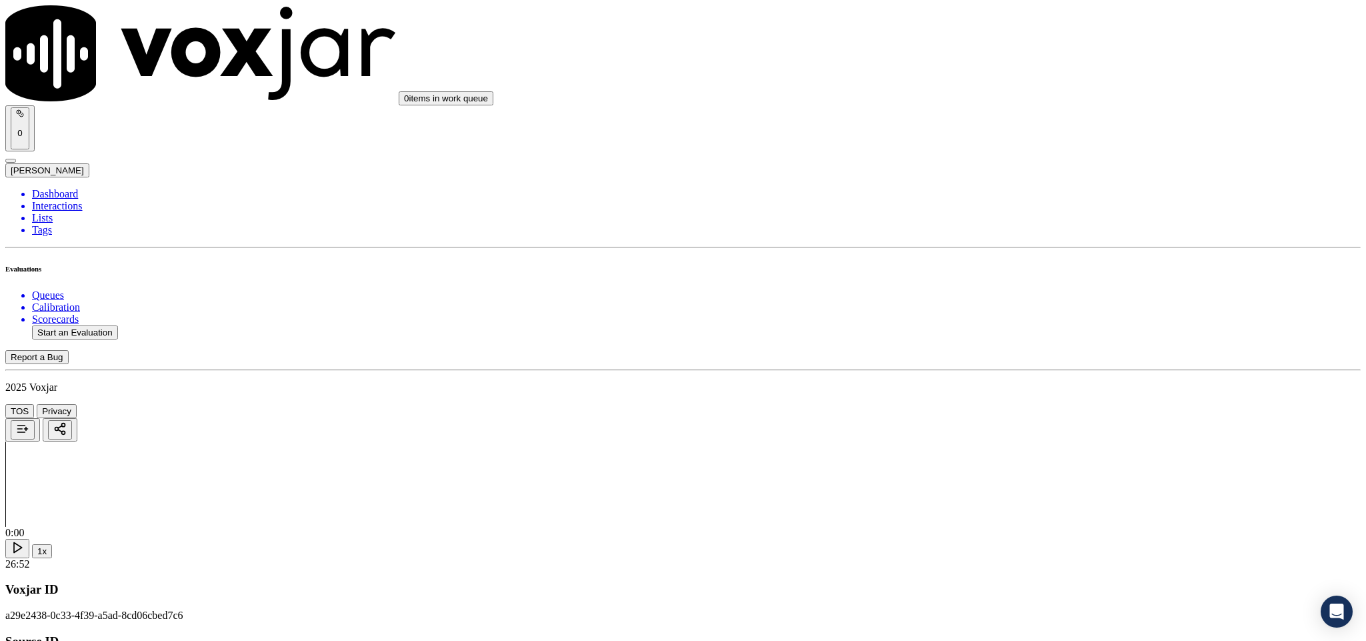
click at [1061, 285] on div "Yes No N/A" at bounding box center [1132, 303] width 312 height 36
click at [1049, 297] on div "Yes" at bounding box center [1132, 291] width 312 height 12
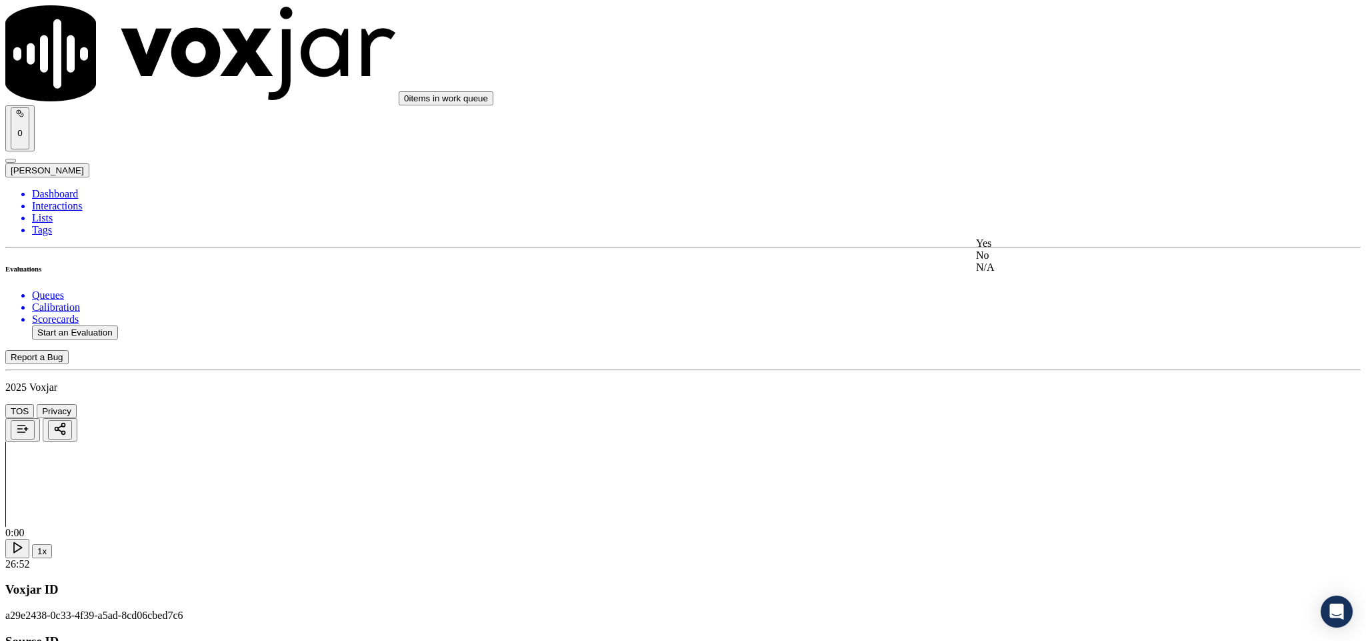
click at [1044, 249] on div "Yes" at bounding box center [1132, 243] width 312 height 12
click at [1045, 199] on div "Yes" at bounding box center [1132, 196] width 312 height 12
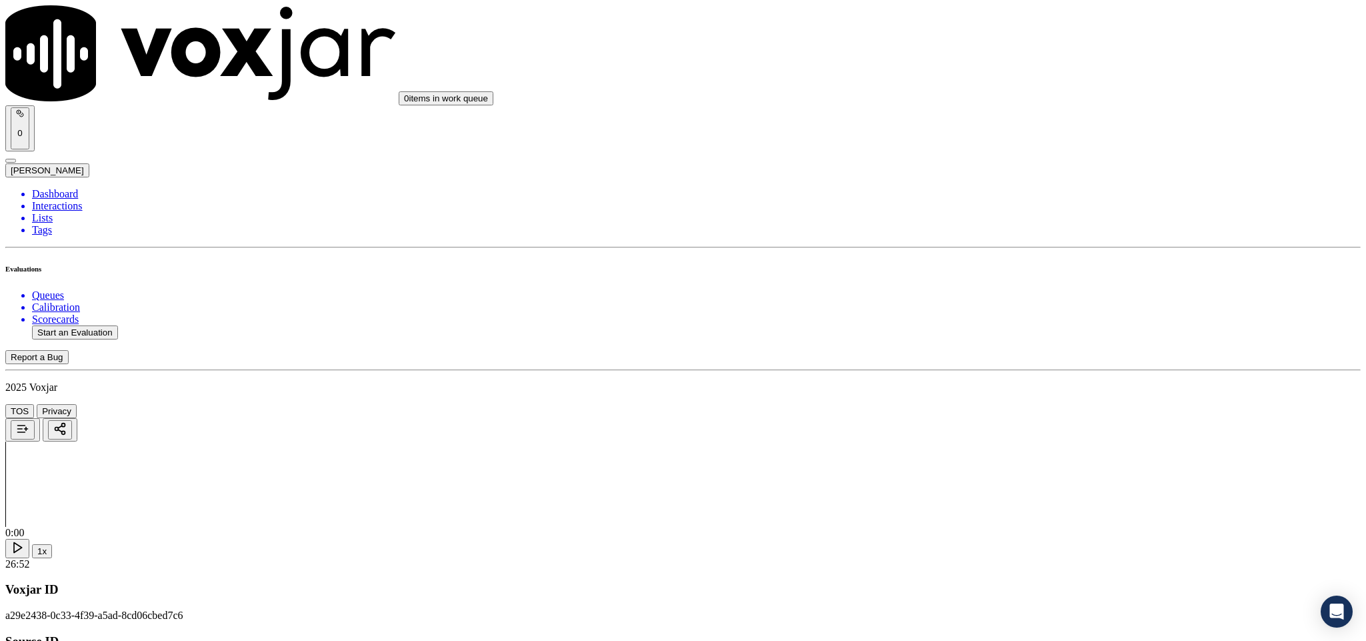
click at [1042, 270] on div "Yes" at bounding box center [1132, 265] width 312 height 12
click at [1034, 293] on div "Yes" at bounding box center [1132, 287] width 312 height 12
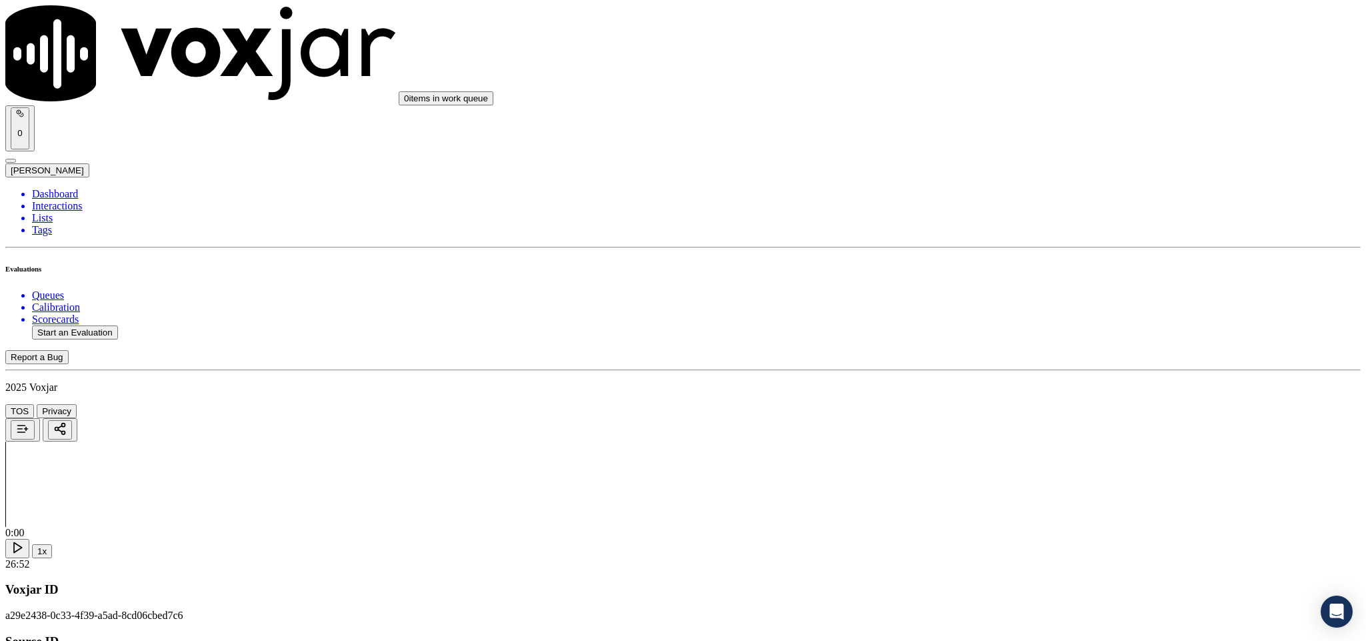
scroll to position [2800, 0]
click at [1023, 286] on div "N/A" at bounding box center [1132, 280] width 312 height 12
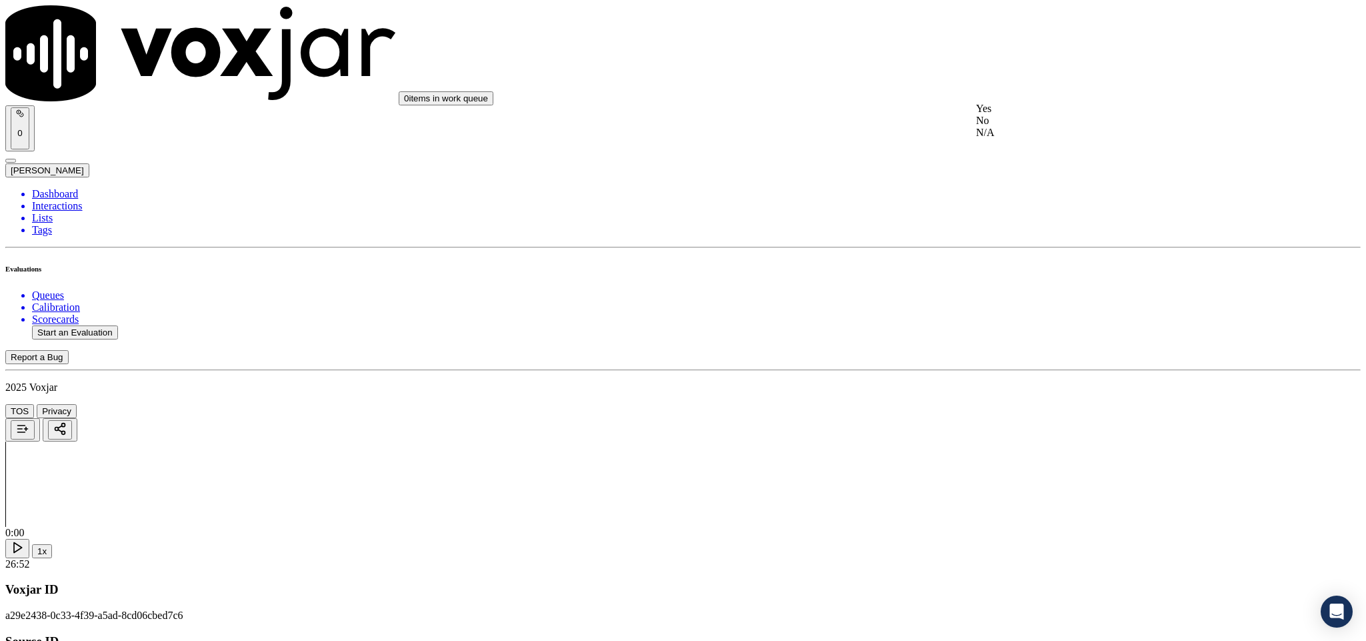
click at [1048, 112] on div "Yes" at bounding box center [1132, 109] width 312 height 12
click at [1018, 310] on div "No" at bounding box center [1132, 304] width 312 height 12
click at [1018, 341] on div "N/A" at bounding box center [1132, 335] width 312 height 12
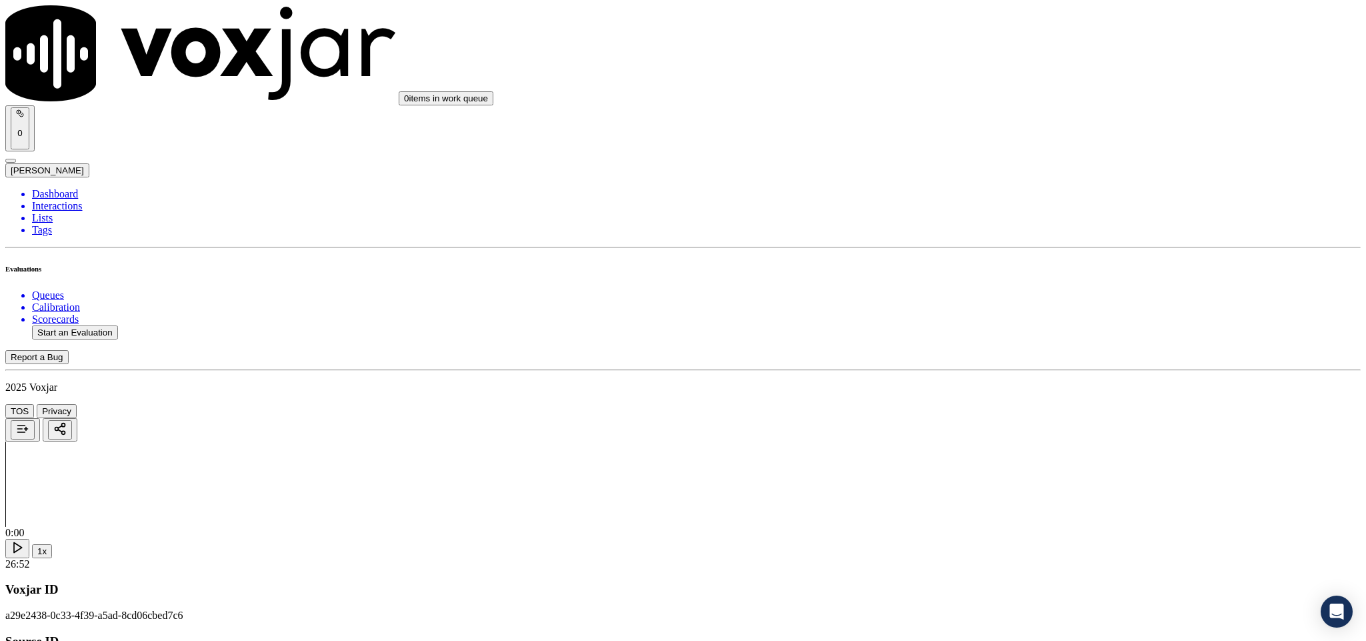
scroll to position [3300, 0]
click at [1029, 263] on div "No" at bounding box center [1132, 257] width 312 height 12
click at [1033, 415] on div "No" at bounding box center [1132, 409] width 312 height 12
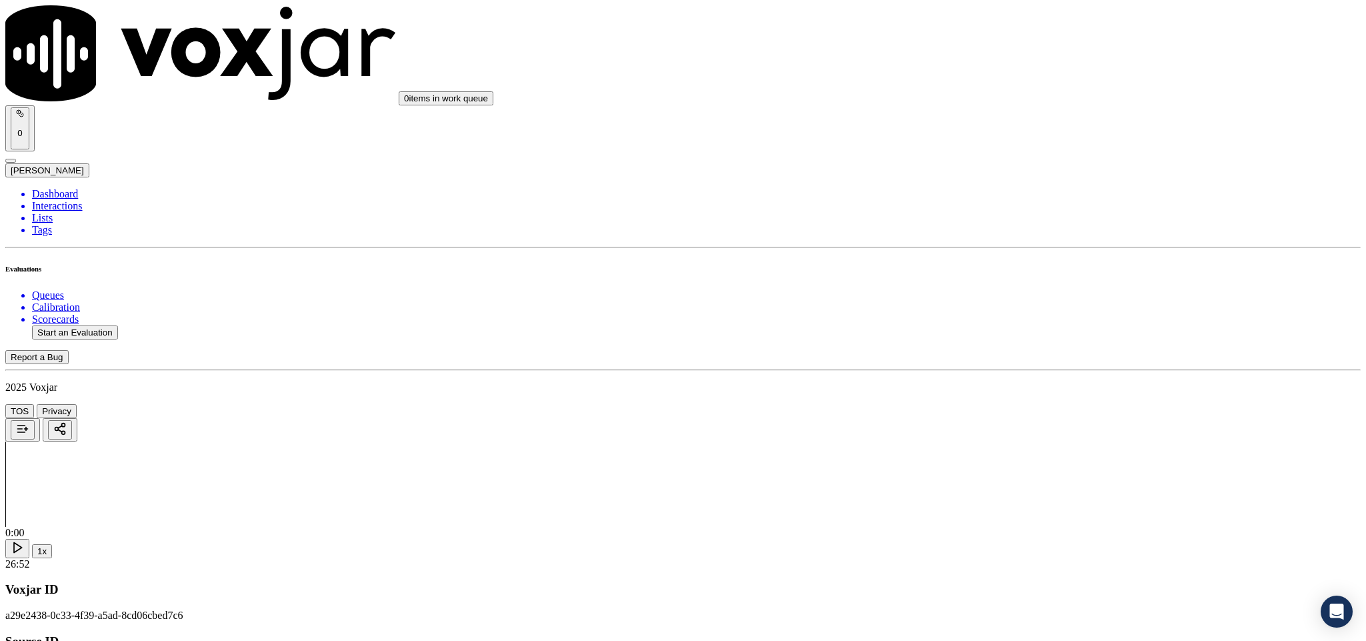
scroll to position [3500, 0]
click at [1030, 379] on div "N/A" at bounding box center [1132, 373] width 312 height 12
click at [1011, 367] on div "No" at bounding box center [1132, 361] width 312 height 12
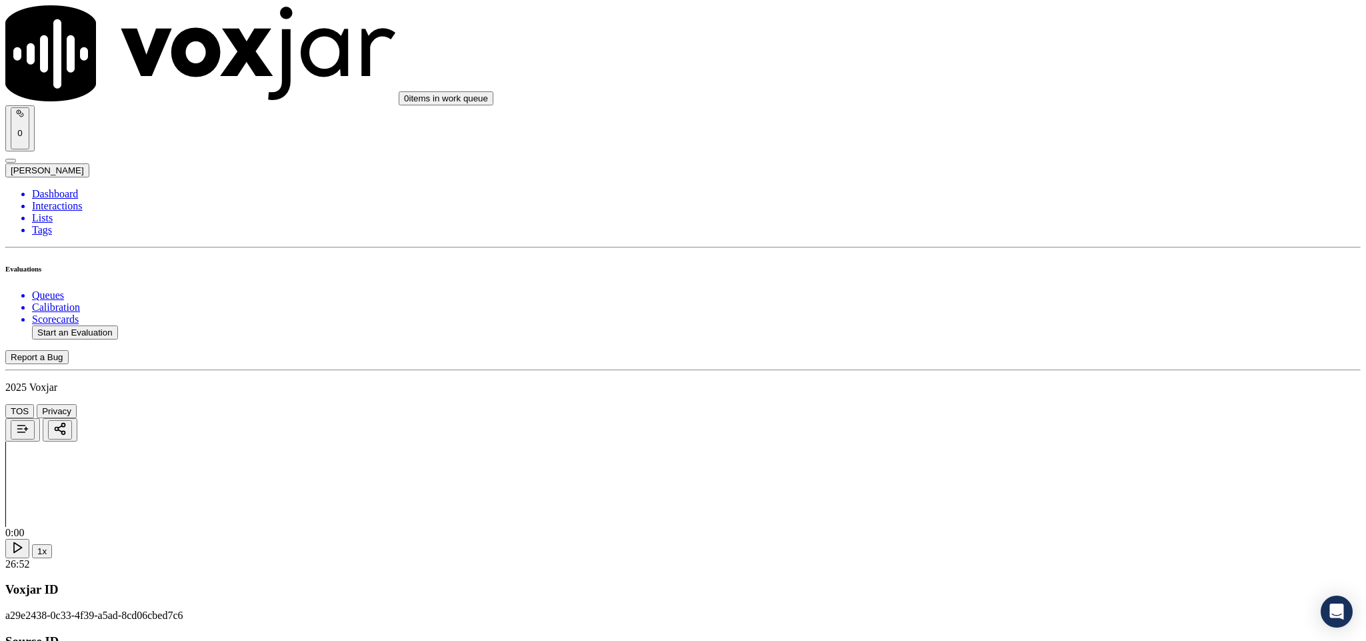
click at [1024, 508] on div "Yes" at bounding box center [1132, 502] width 312 height 12
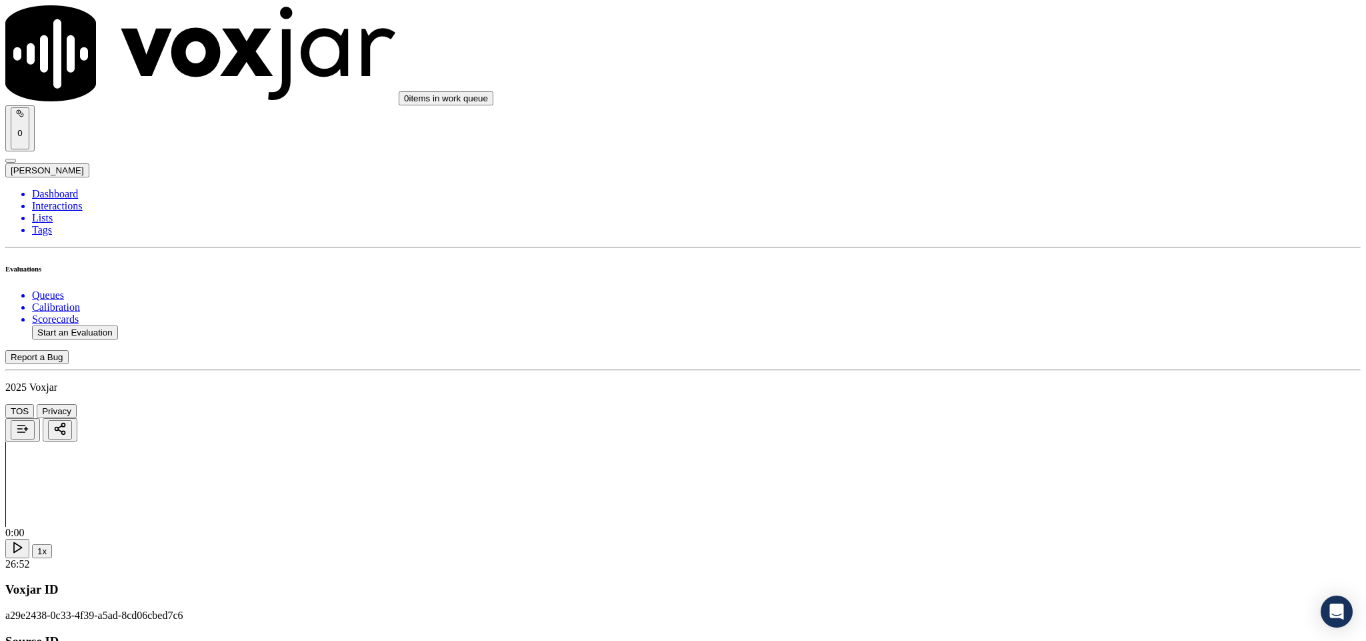
click at [43, 188] on li "Dashboard" at bounding box center [696, 194] width 1329 height 12
click at [118, 325] on button "Start an Evaluation" at bounding box center [75, 332] width 86 height 14
drag, startPoint x: 570, startPoint y: 277, endPoint x: 728, endPoint y: 292, distance: 158.8
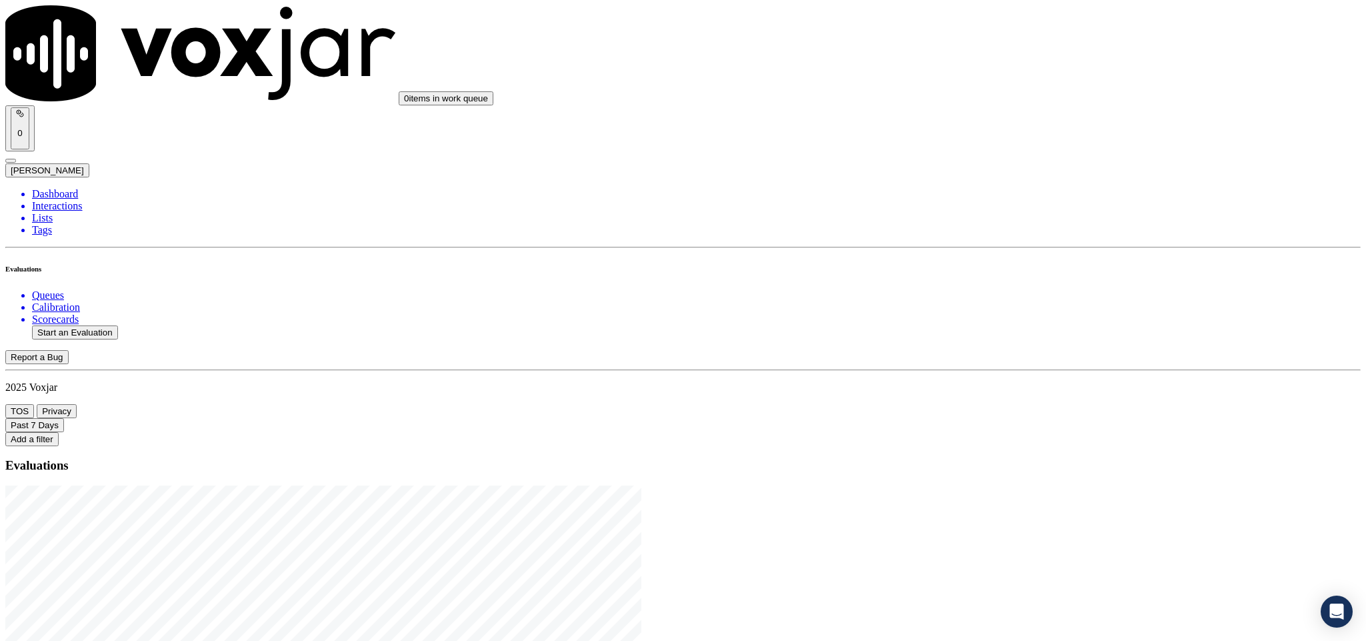
type input "20250826-100019_9515519578-C1"
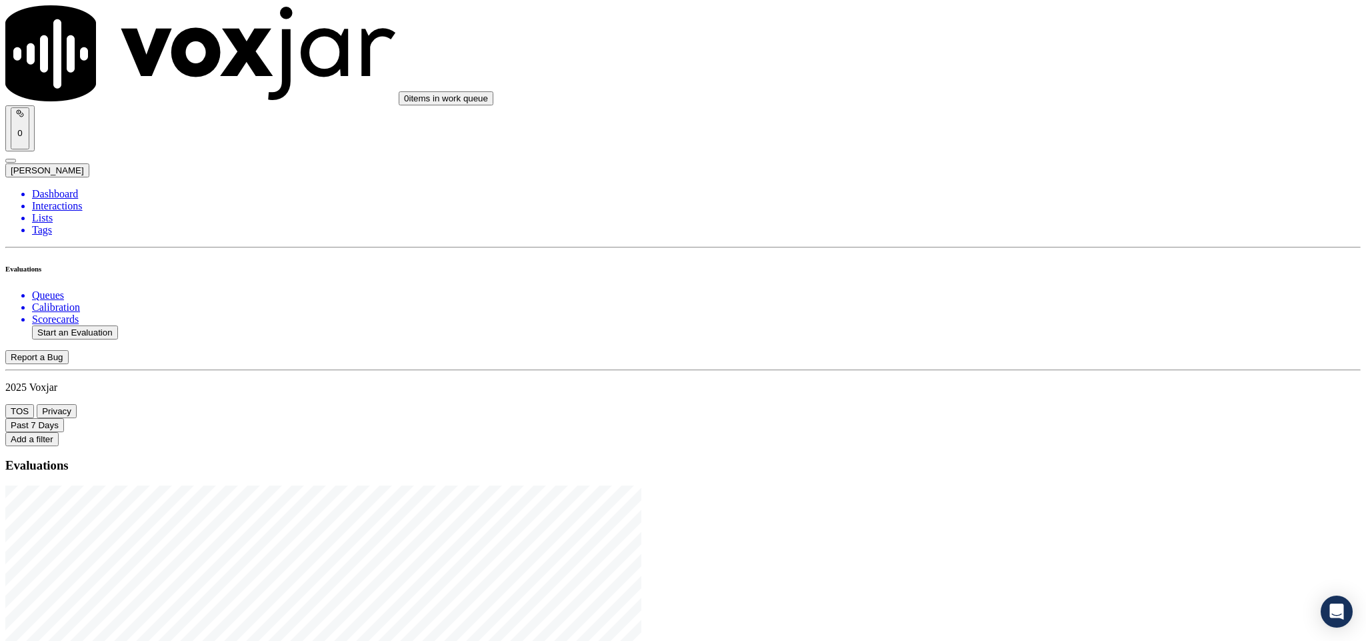
type input "2025-08-26T23:23"
type input "vin"
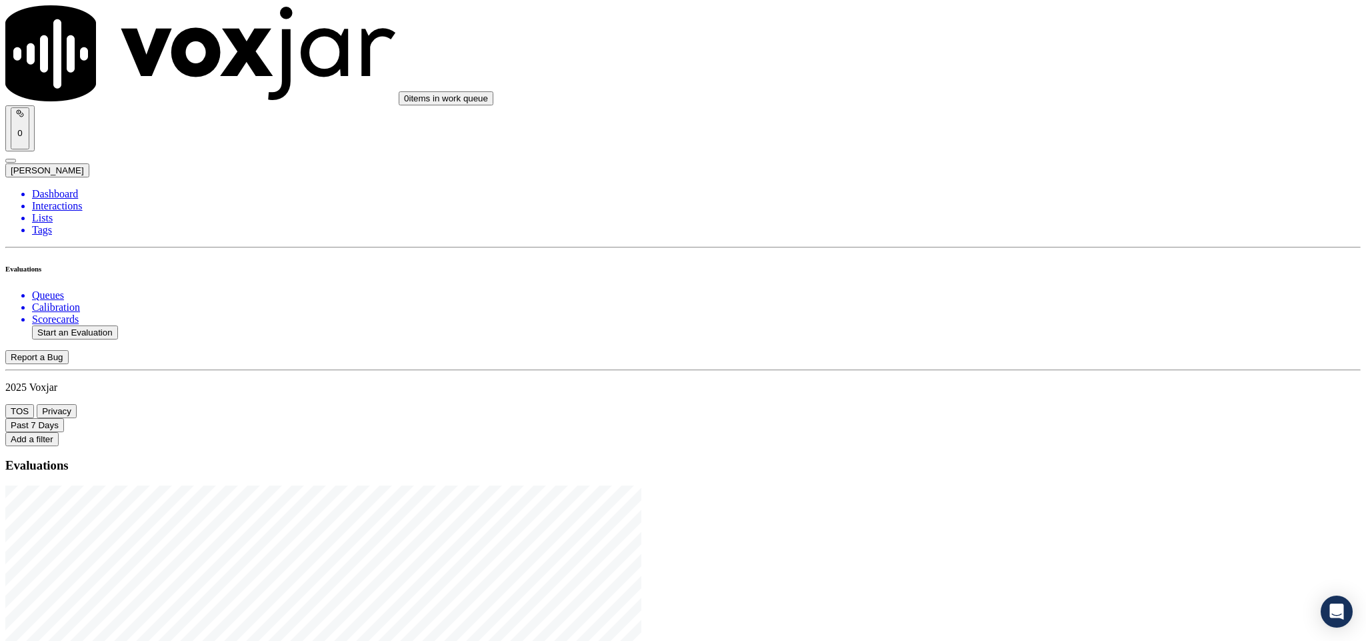
scroll to position [120, 0]
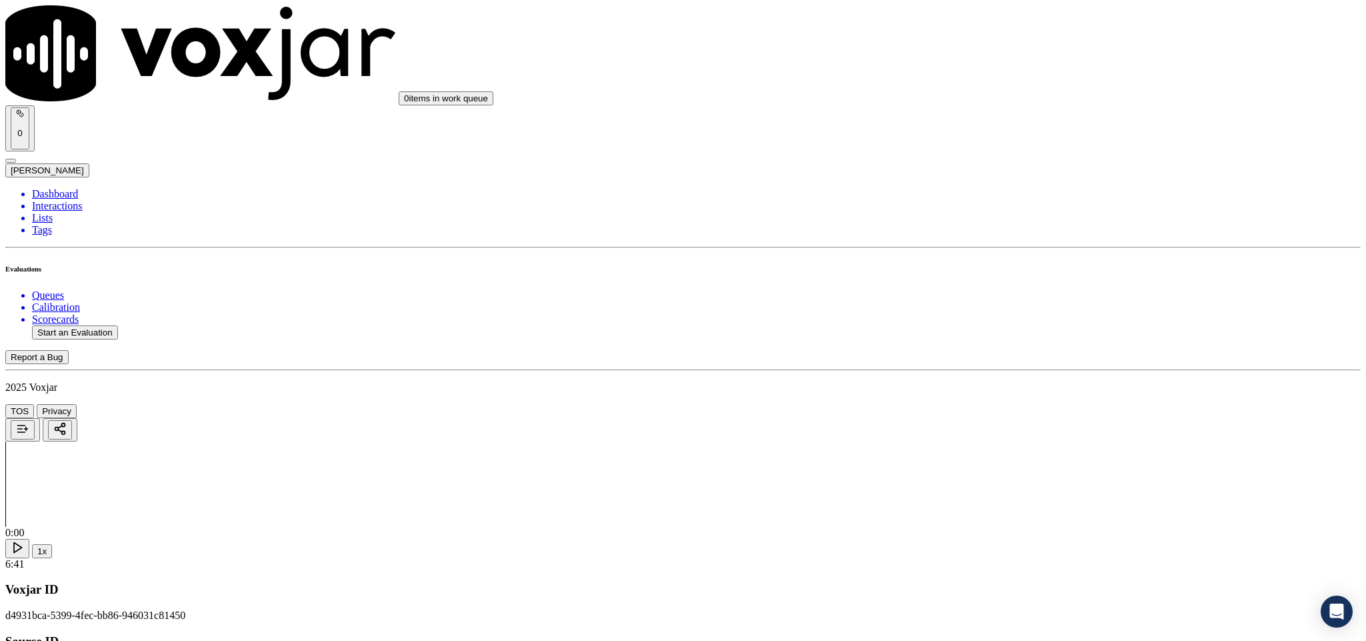
type input "Franklin Davis"
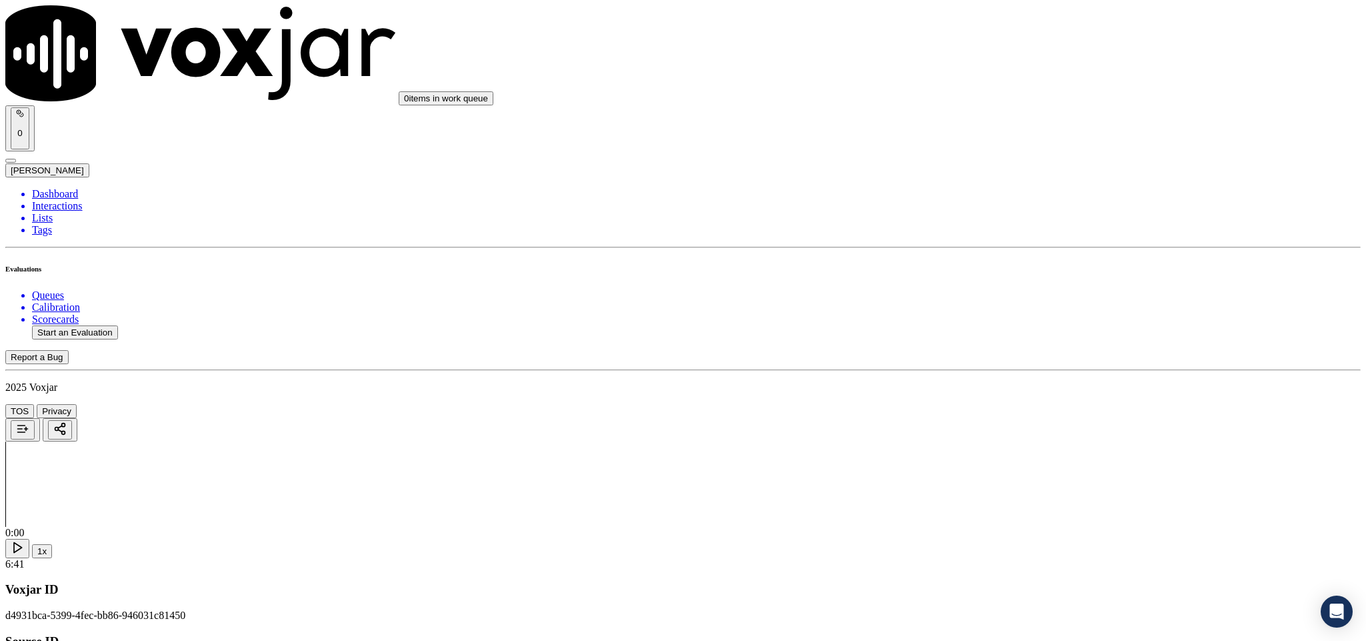
click at [1022, 249] on div "Yes" at bounding box center [1132, 243] width 312 height 12
click at [1024, 414] on div "No" at bounding box center [1132, 408] width 312 height 12
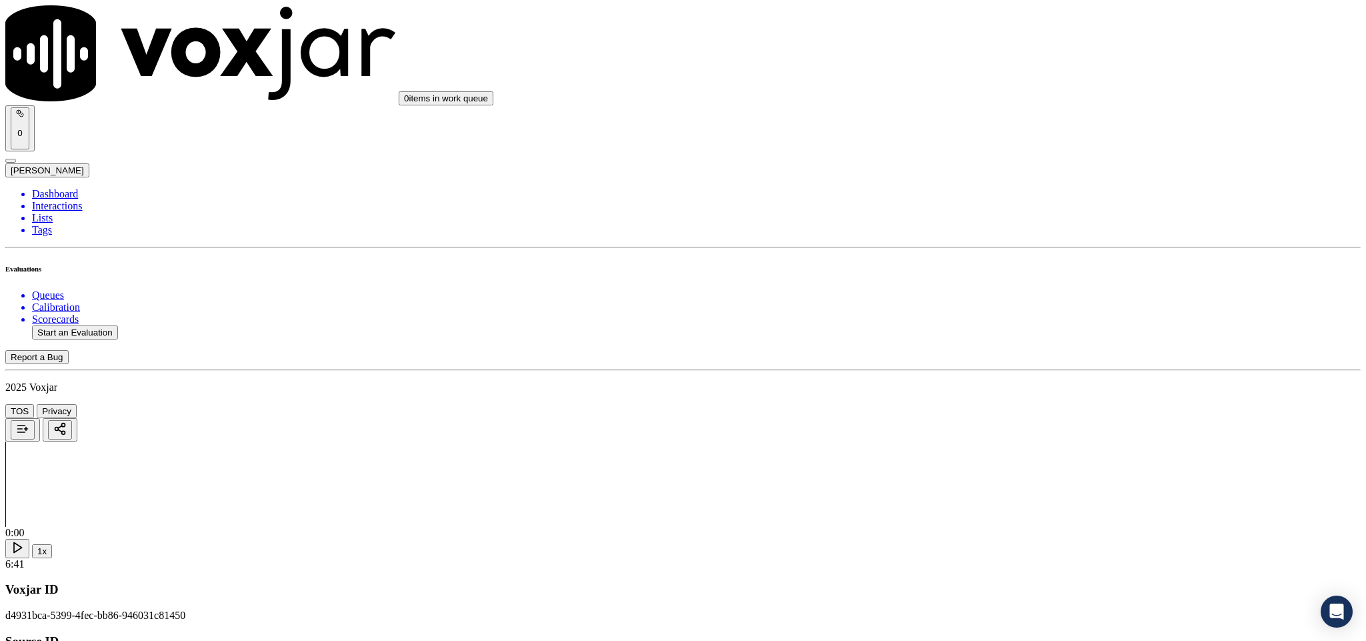
click at [1049, 370] on div "Yes" at bounding box center [1132, 365] width 312 height 12
drag, startPoint x: 1047, startPoint y: 205, endPoint x: 1047, endPoint y: 221, distance: 16.0
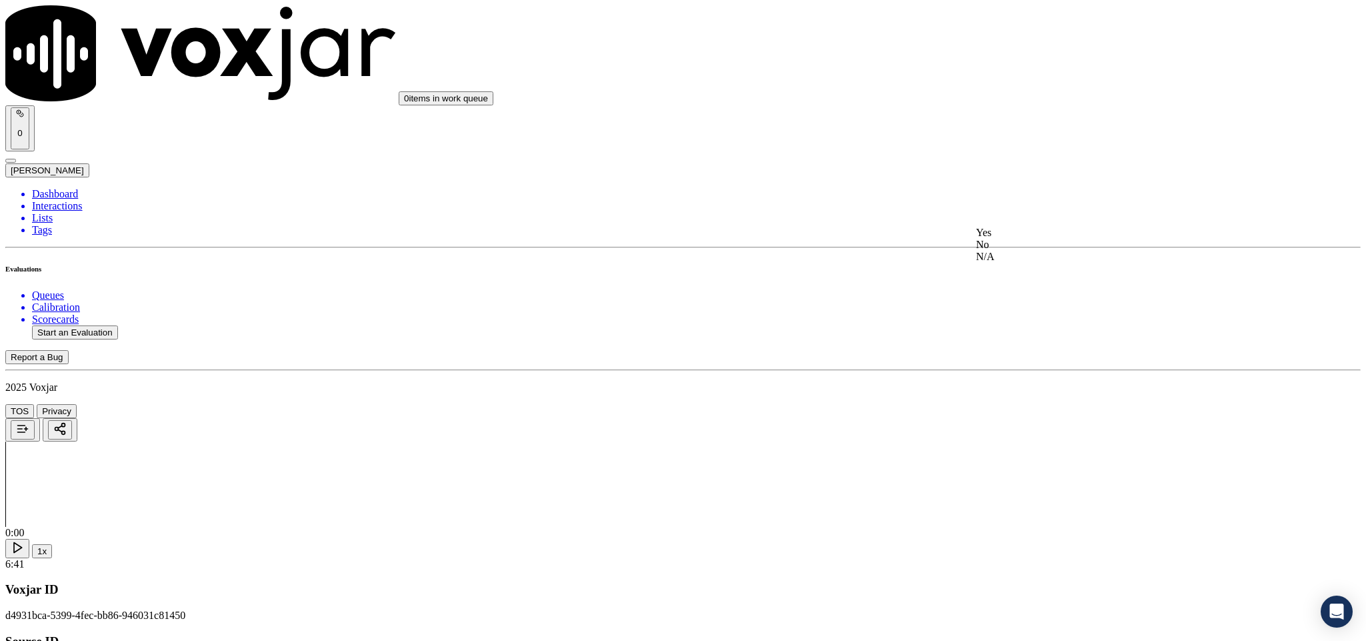
click at [1022, 263] on div "N/A" at bounding box center [1132, 257] width 312 height 12
click at [1048, 259] on div "Yes" at bounding box center [1132, 256] width 312 height 12
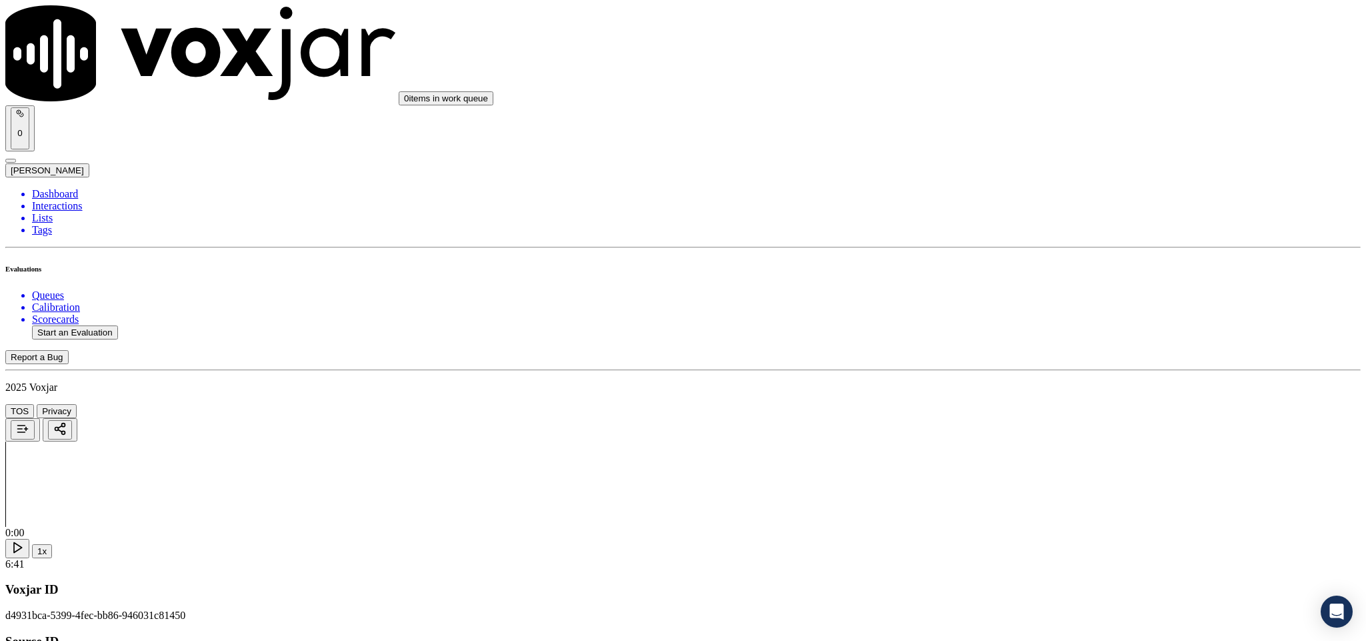
click at [1018, 243] on div "No" at bounding box center [1132, 237] width 312 height 12
click at [1023, 299] on div "Yes" at bounding box center [1132, 293] width 312 height 12
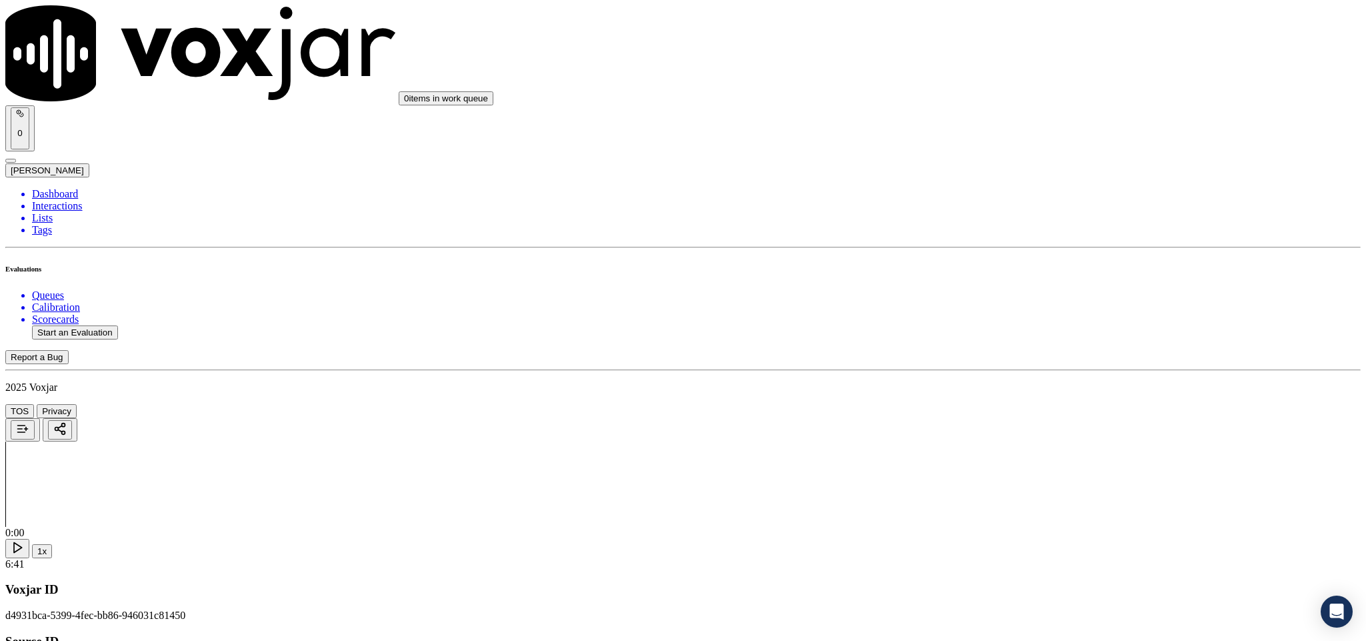
scroll to position [1200, 0]
click at [1021, 308] on div "N/A" at bounding box center [1132, 302] width 312 height 12
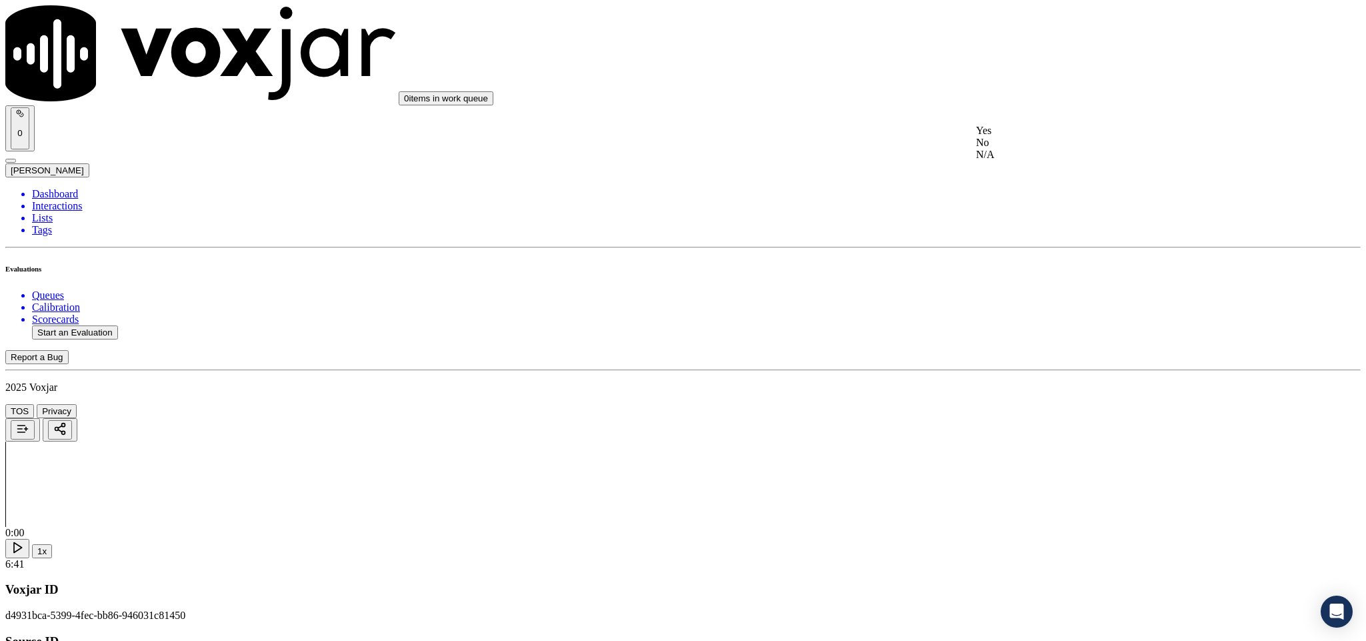
click at [1015, 137] on div "Yes" at bounding box center [1132, 131] width 312 height 12
click at [1045, 321] on div "Yes" at bounding box center [1132, 315] width 312 height 12
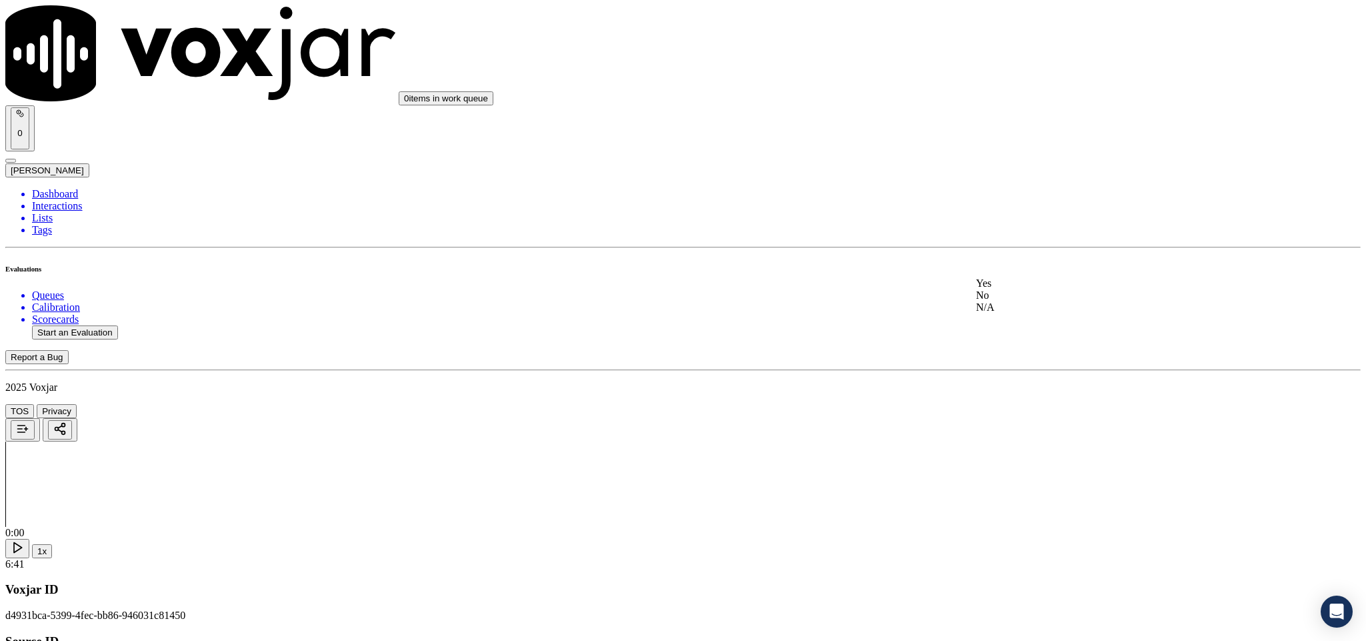
click at [1038, 301] on div "No" at bounding box center [1132, 295] width 312 height 12
click at [1042, 232] on div "Yes No N/A" at bounding box center [1132, 248] width 312 height 36
click at [1036, 242] on div "Yes" at bounding box center [1132, 236] width 312 height 12
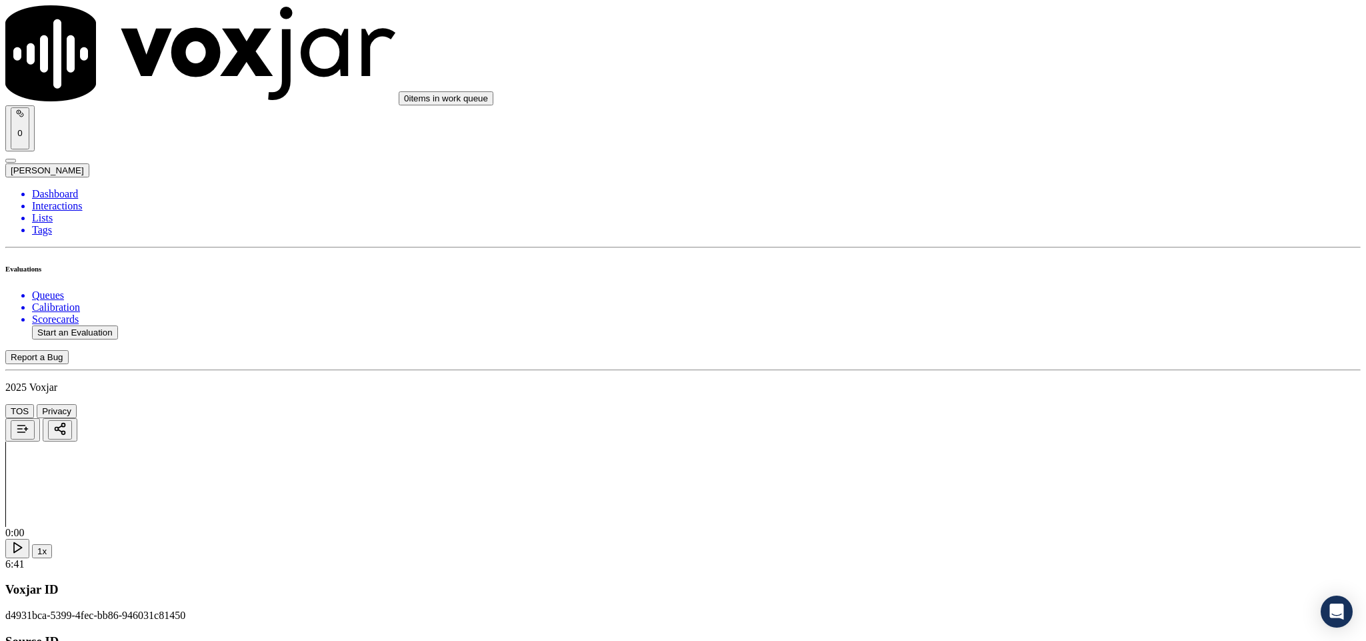
click at [1030, 395] on div "Yes" at bounding box center [1132, 389] width 312 height 12
click at [1016, 347] on div "Yes" at bounding box center [1132, 341] width 312 height 12
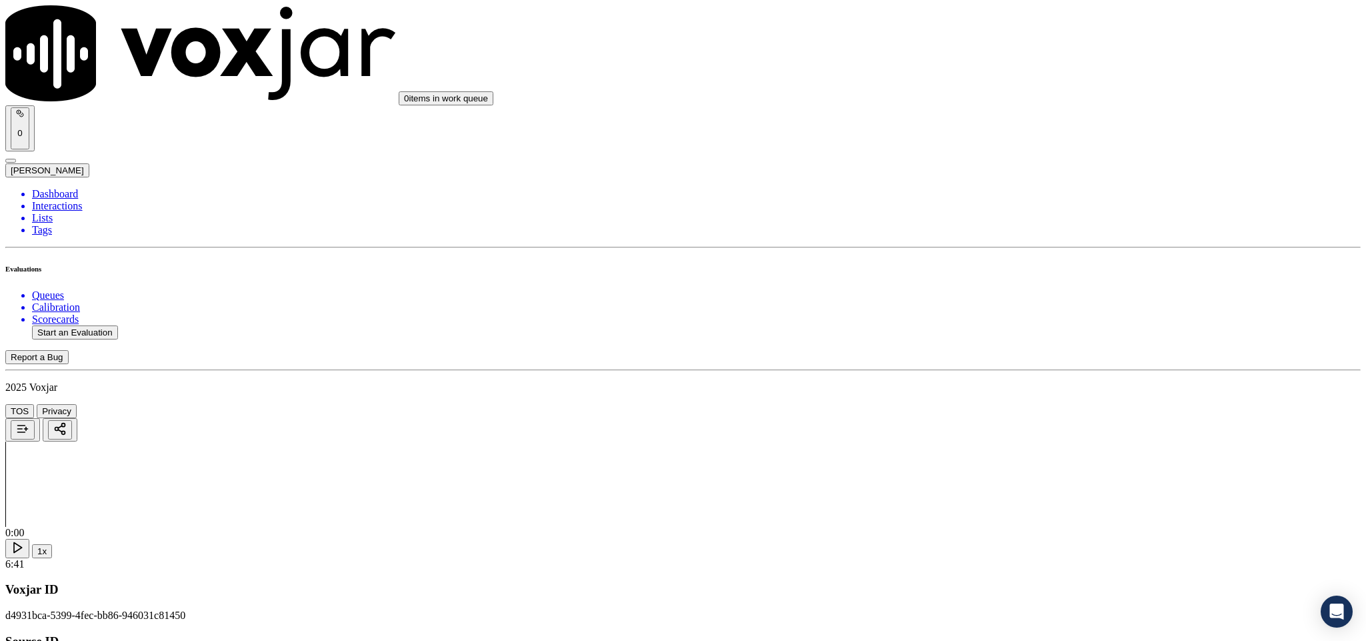
click at [1012, 374] on div "No" at bounding box center [1132, 372] width 312 height 12
click at [1006, 268] on div "Yes" at bounding box center [1132, 265] width 312 height 12
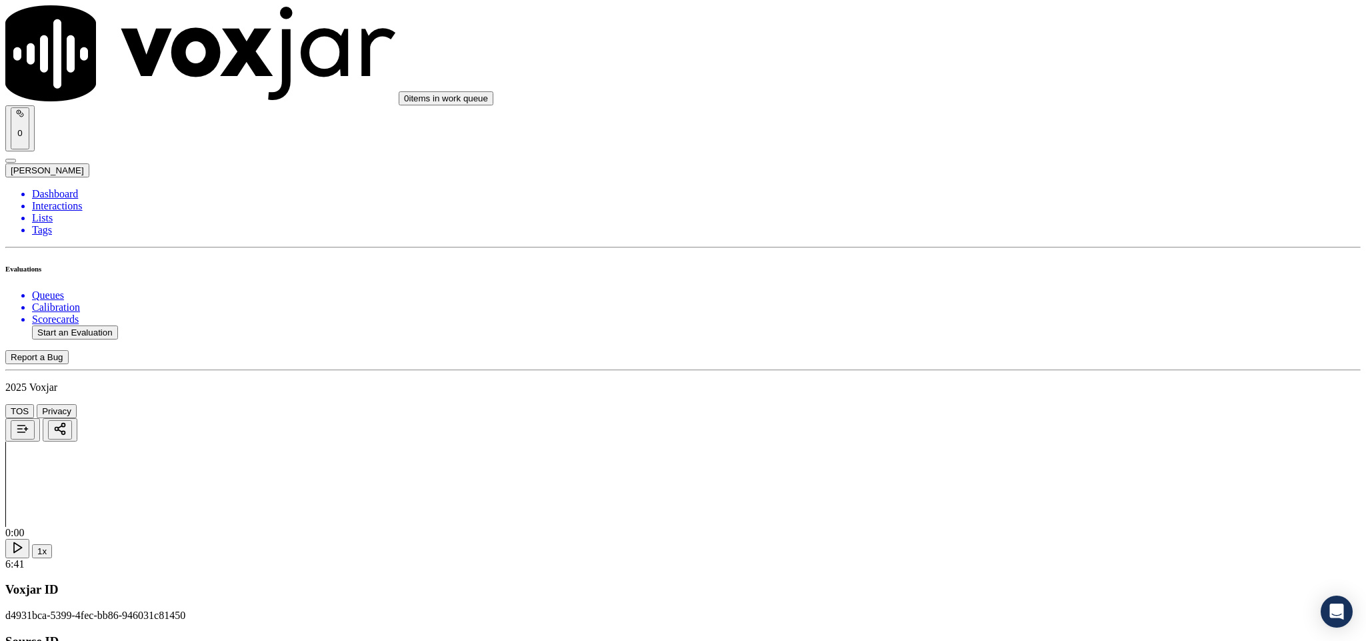
click at [1010, 435] on div "No" at bounding box center [1132, 429] width 312 height 12
click at [1046, 275] on div "Yes" at bounding box center [1132, 269] width 312 height 12
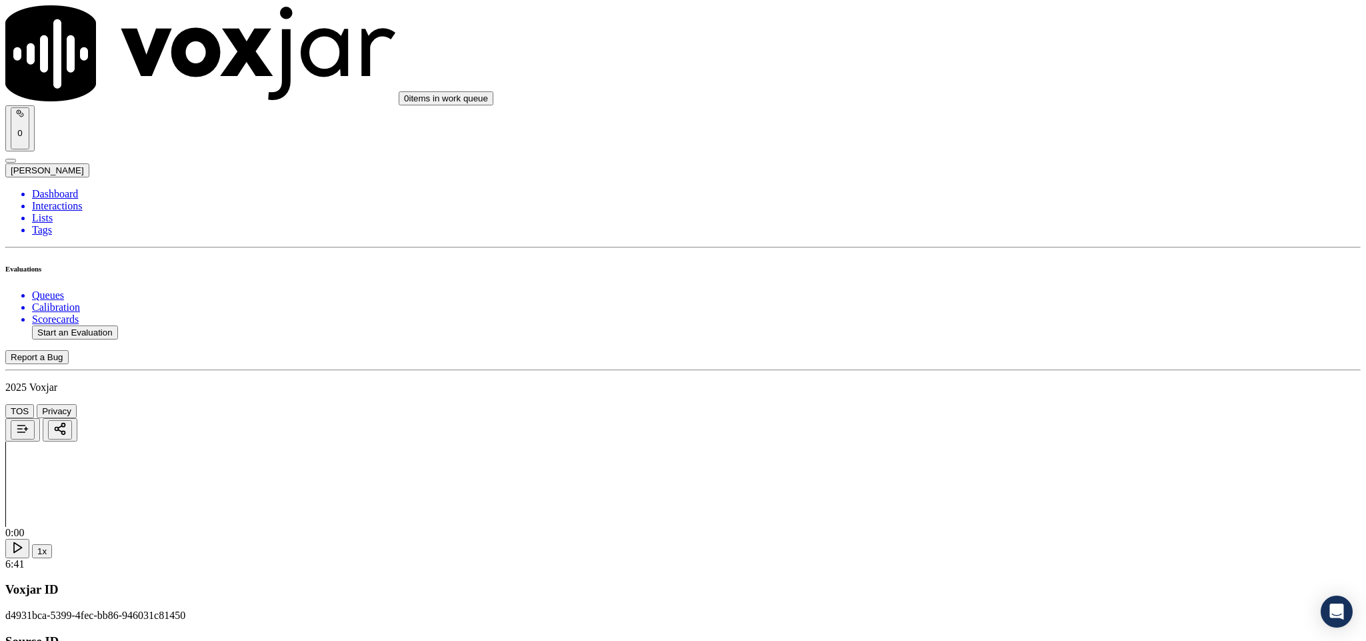
click at [1007, 295] on div "No" at bounding box center [1132, 300] width 312 height 12
click at [1023, 428] on div "Yes" at bounding box center [1132, 422] width 312 height 12
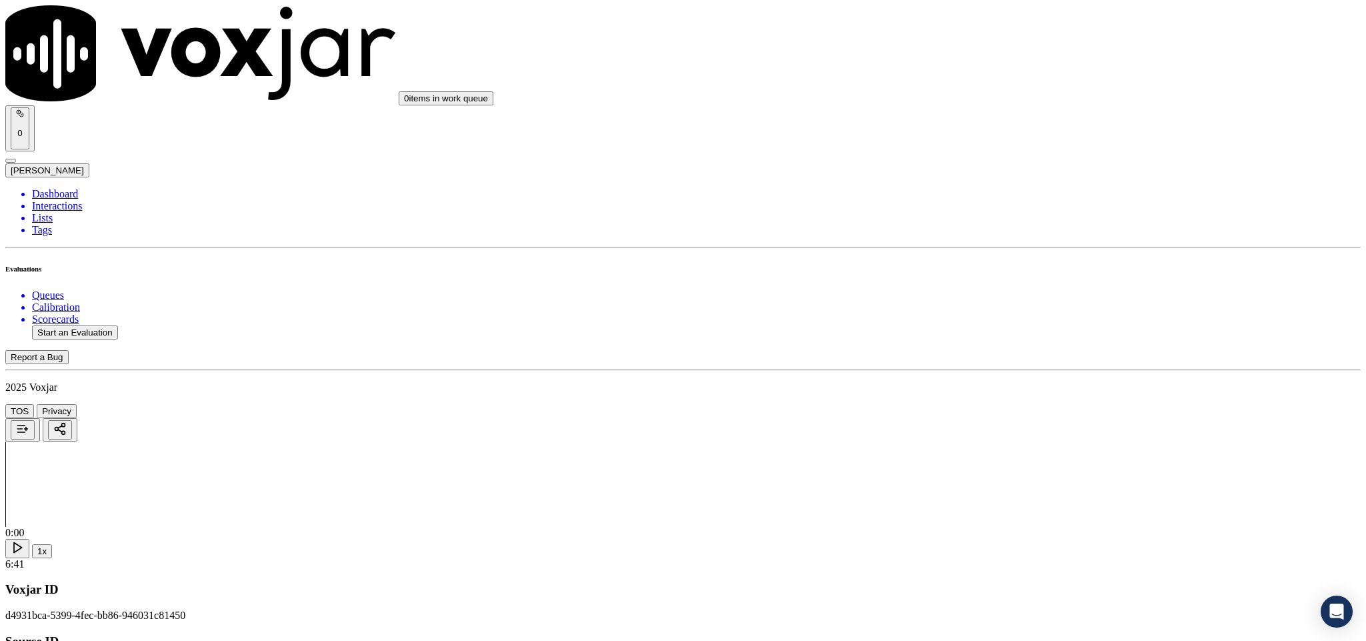
click at [1013, 321] on div "N/A" at bounding box center [1132, 315] width 312 height 12
click at [1018, 344] on div "No" at bounding box center [1132, 338] width 312 height 12
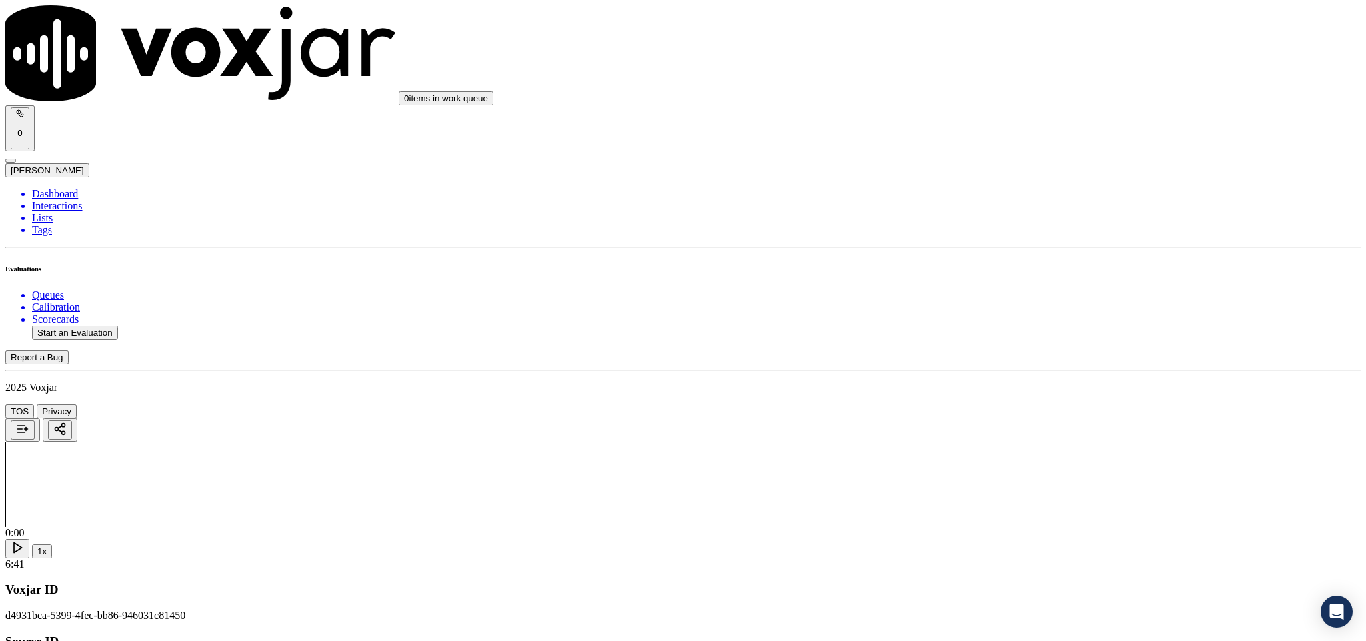
click at [1005, 497] on div "No" at bounding box center [1132, 491] width 312 height 12
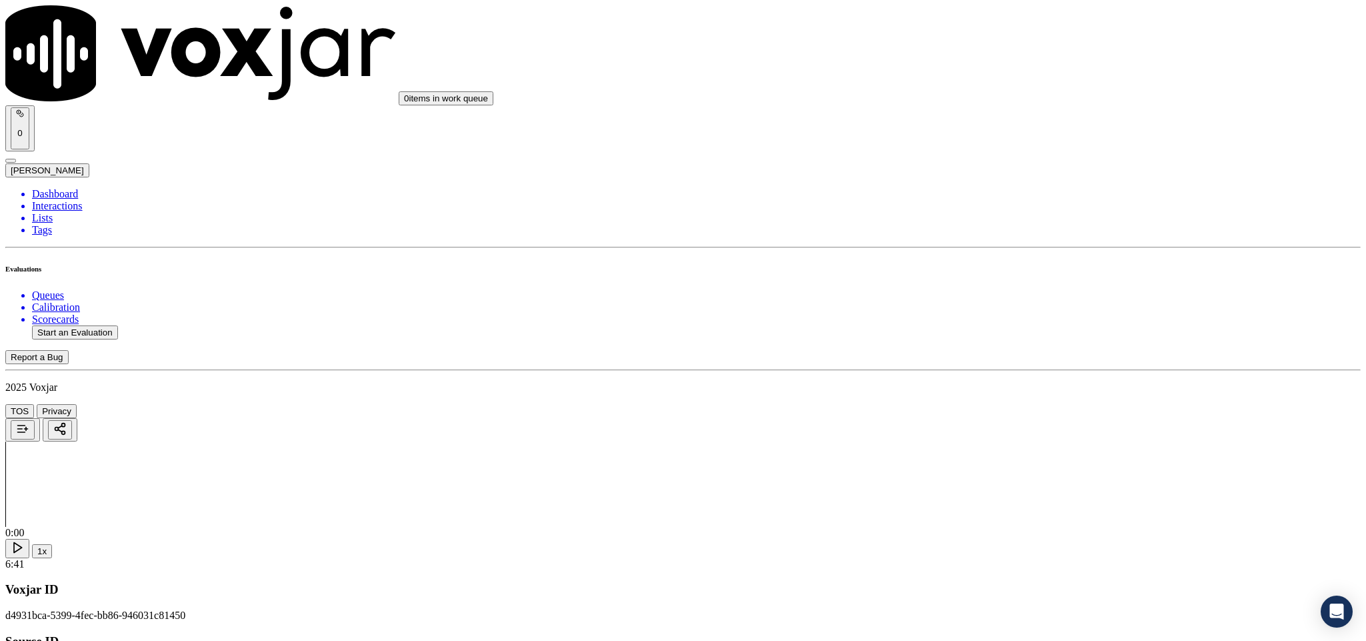
click at [1086, 264] on div "Yes" at bounding box center [1132, 261] width 312 height 12
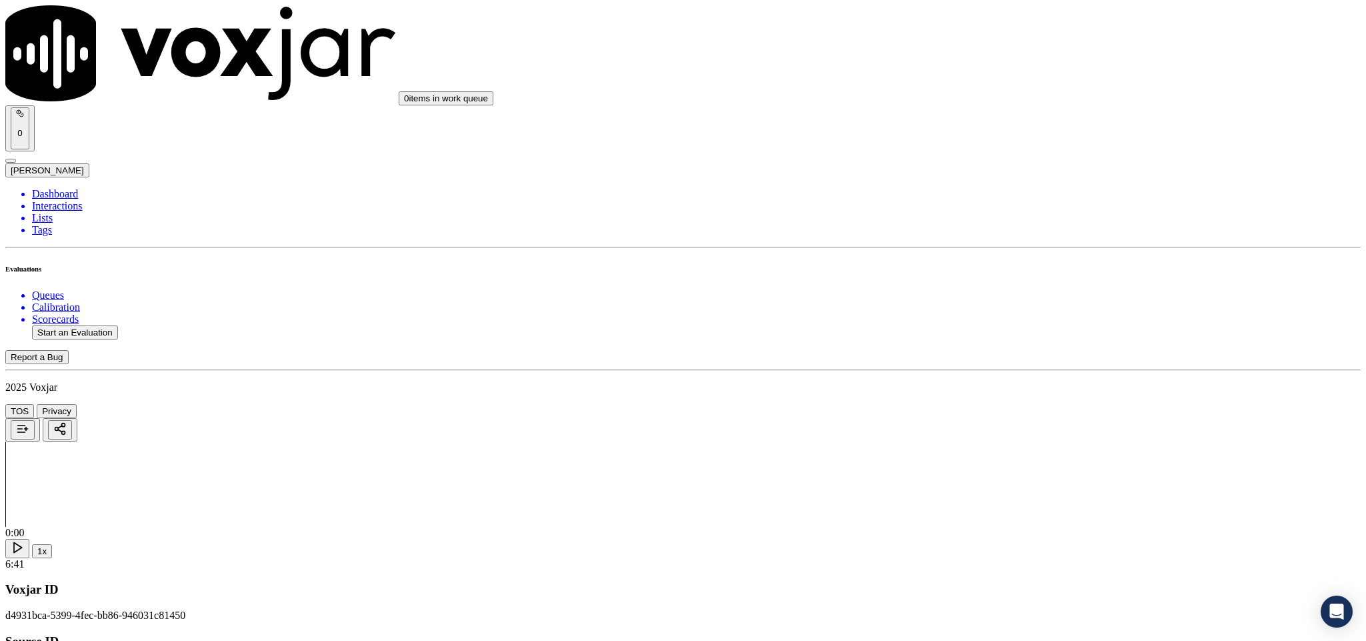
click at [70, 188] on li "Dashboard" at bounding box center [696, 194] width 1329 height 12
click at [107, 325] on button "Start an Evaluation" at bounding box center [75, 332] width 86 height 14
drag, startPoint x: 569, startPoint y: 278, endPoint x: 673, endPoint y: 278, distance: 104.0
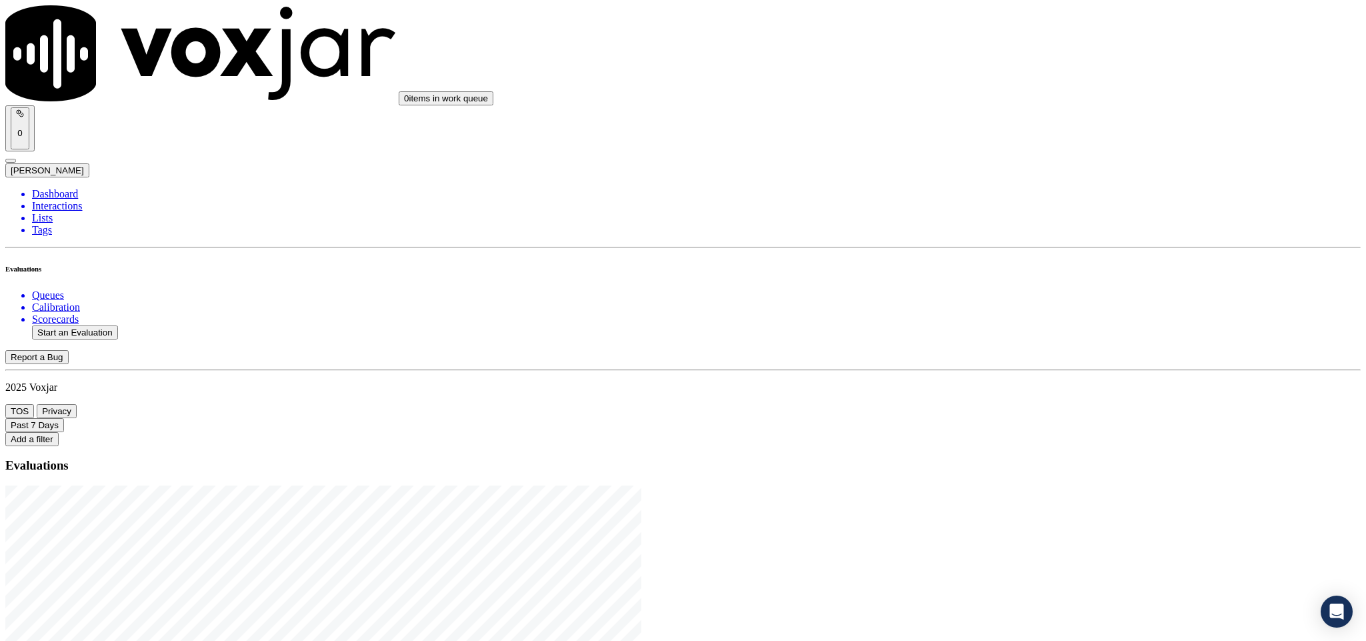
type input "20250826-100835_4406659050-C1"
type input "2025-08-26T23:32"
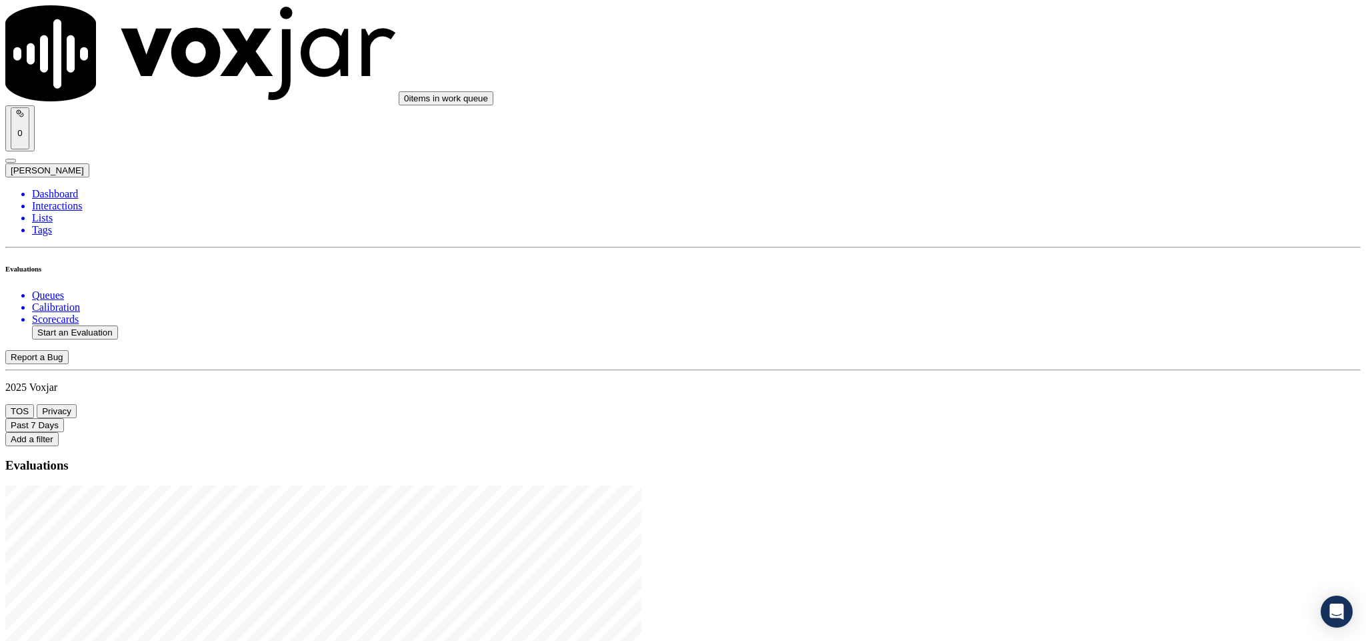
type input "stark"
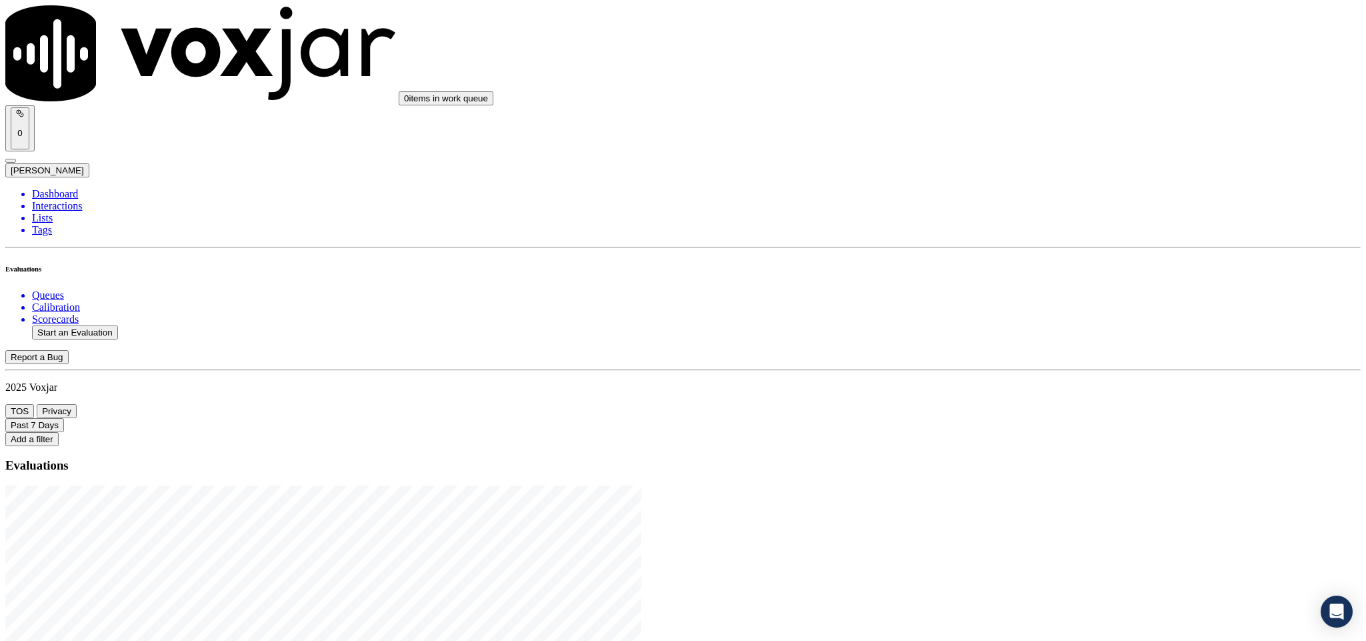
type input "THOMAS A ADAMS"
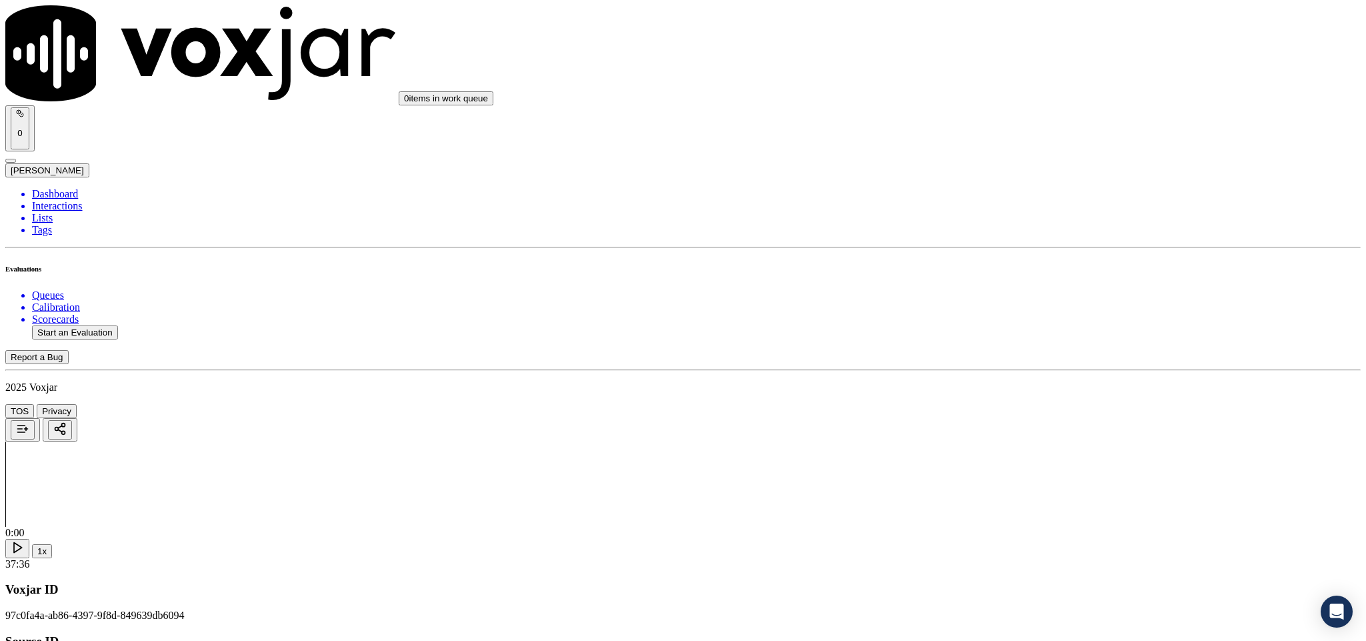
drag, startPoint x: 1044, startPoint y: 208, endPoint x: 1039, endPoint y: 215, distance: 8.5
click at [1017, 248] on div "Yes" at bounding box center [1132, 243] width 312 height 12
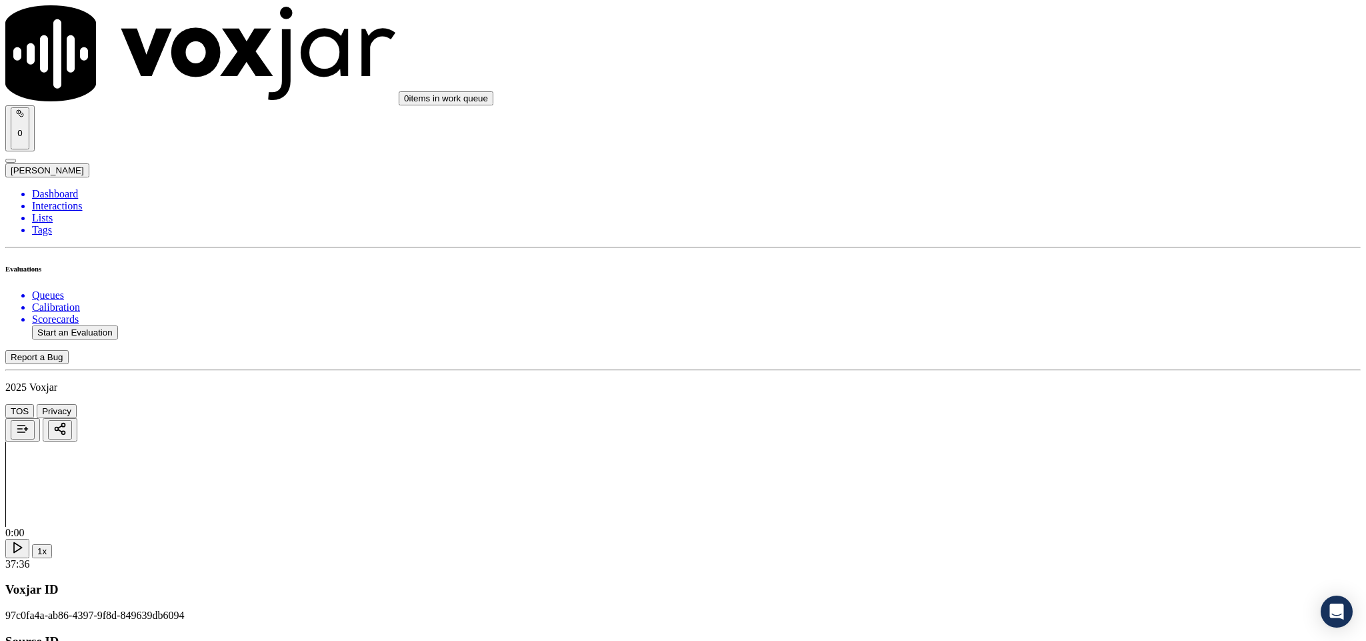
click at [1014, 402] on div "Yes" at bounding box center [1132, 396] width 312 height 12
click at [1030, 548] on div "Yes" at bounding box center [1132, 549] width 312 height 12
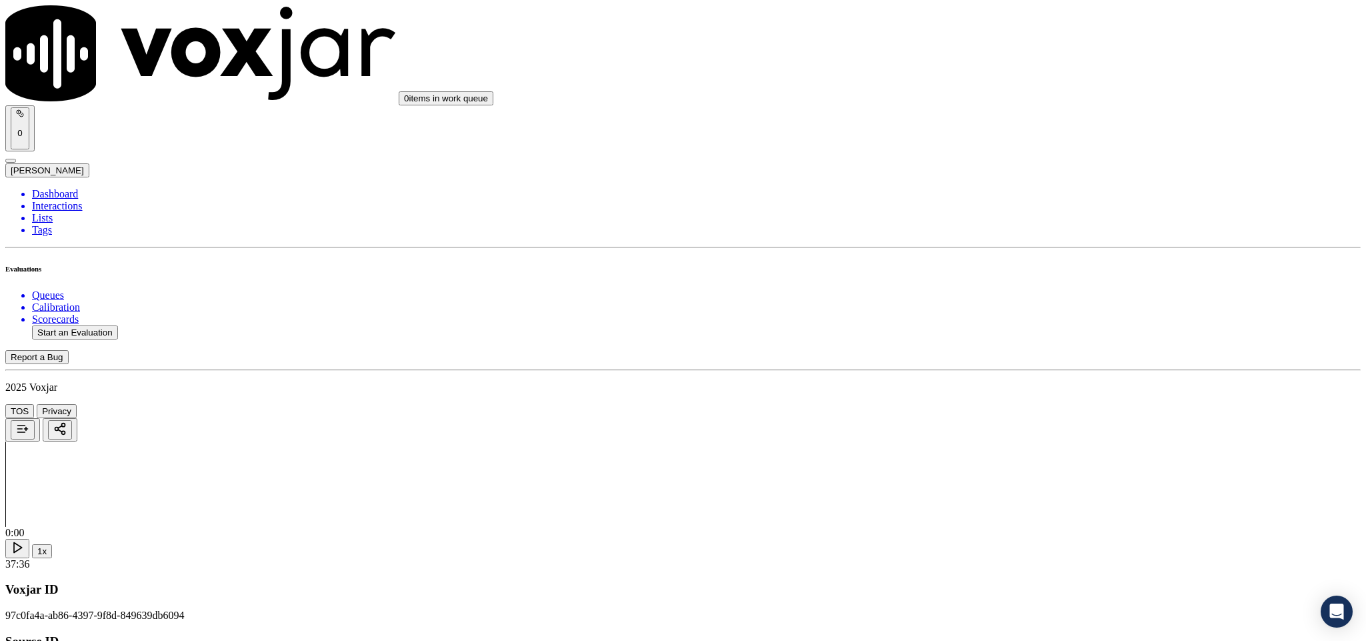
click at [1035, 231] on div "Yes" at bounding box center [1132, 233] width 312 height 12
click at [1028, 403] on div "No" at bounding box center [1132, 397] width 312 height 12
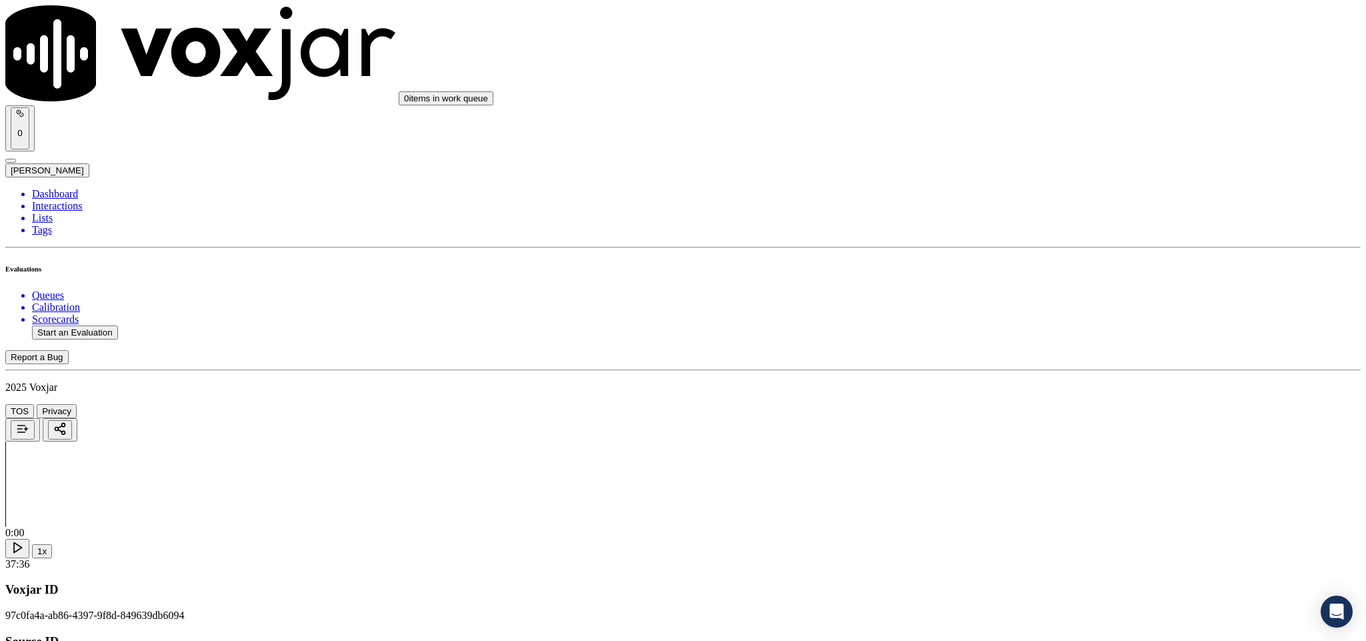
click at [1018, 425] on div "Yes" at bounding box center [1132, 425] width 312 height 12
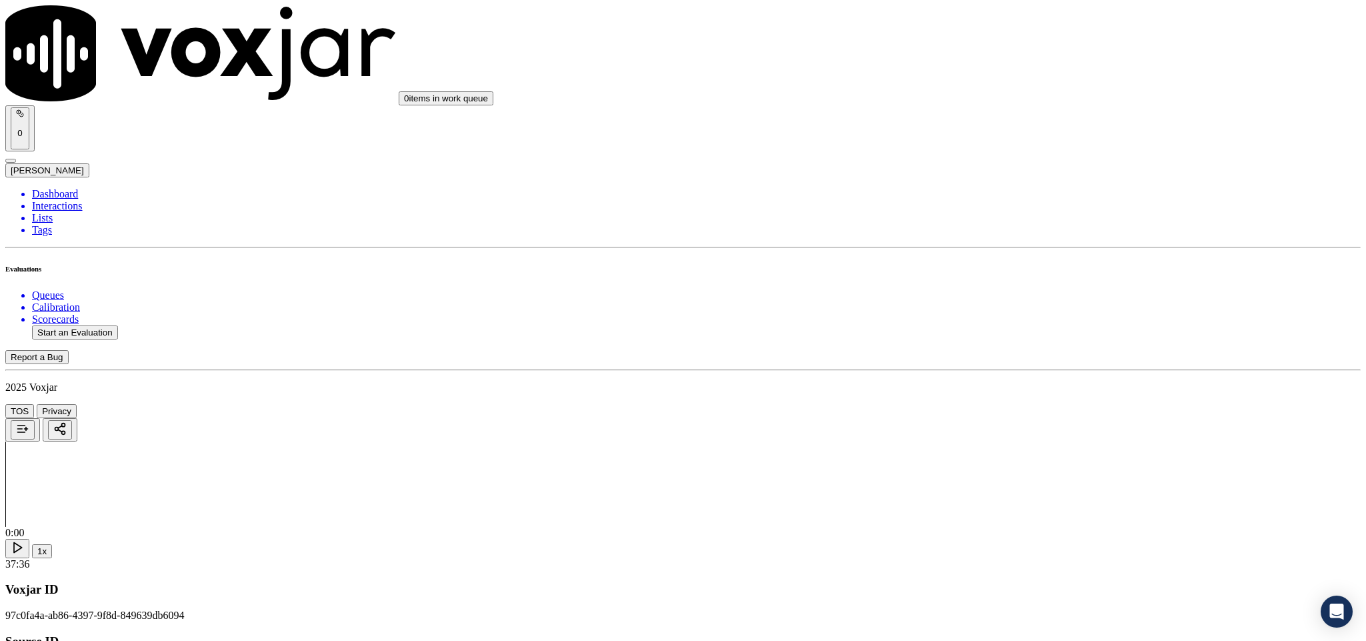
click at [1025, 352] on div "Yes" at bounding box center [1132, 346] width 312 height 12
click at [1035, 223] on div "N/A" at bounding box center [1132, 217] width 312 height 12
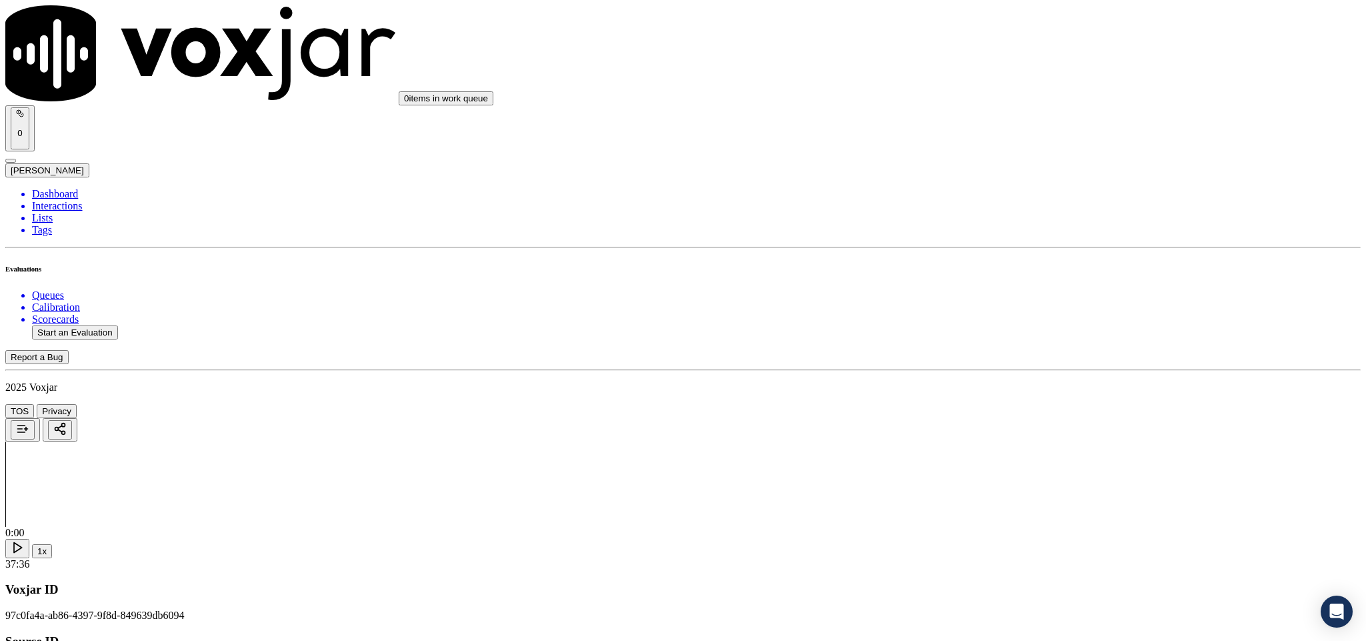
click at [1048, 200] on div "Yes" at bounding box center [1132, 201] width 312 height 12
click at [1014, 387] on div "No" at bounding box center [1132, 381] width 312 height 12
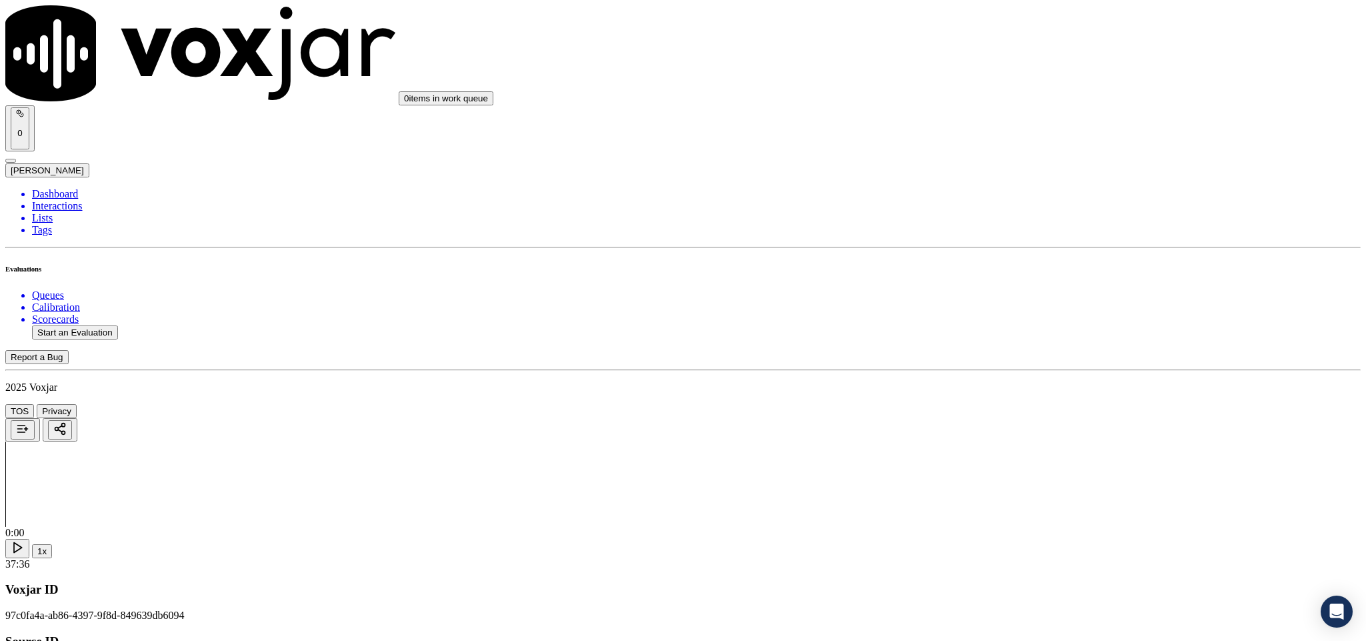
click at [1022, 344] on div "Yes" at bounding box center [1132, 338] width 312 height 12
click at [1013, 375] on div "No" at bounding box center [1132, 369] width 312 height 12
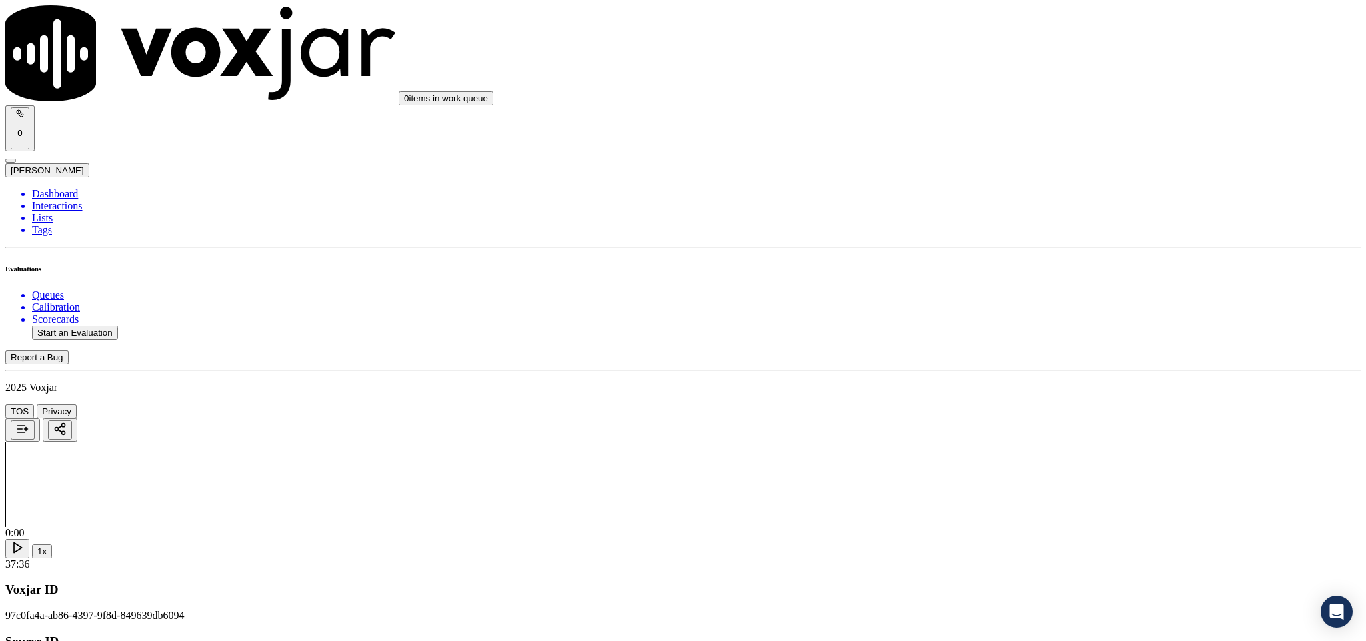
click at [1026, 194] on div "Yes" at bounding box center [1132, 191] width 312 height 12
click at [1019, 349] on div "Yes" at bounding box center [1132, 343] width 312 height 12
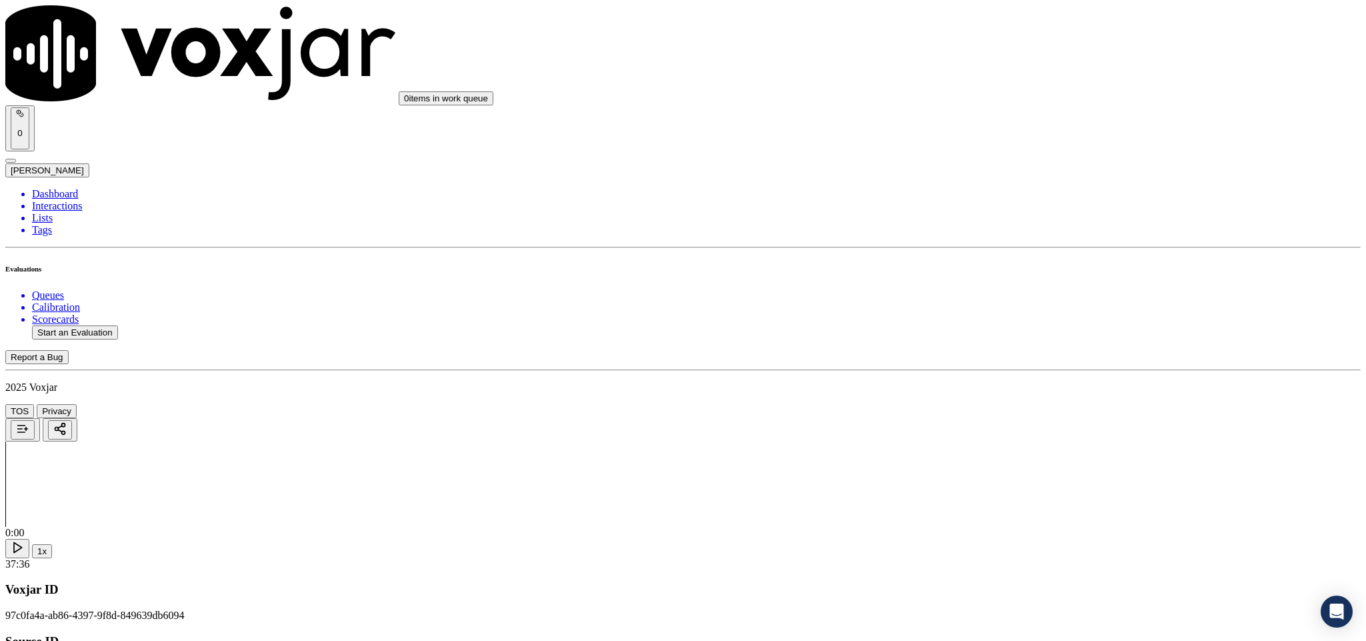
click at [1049, 297] on div "Yes" at bounding box center [1132, 296] width 312 height 12
click at [1028, 268] on div "Yes" at bounding box center [1132, 265] width 312 height 12
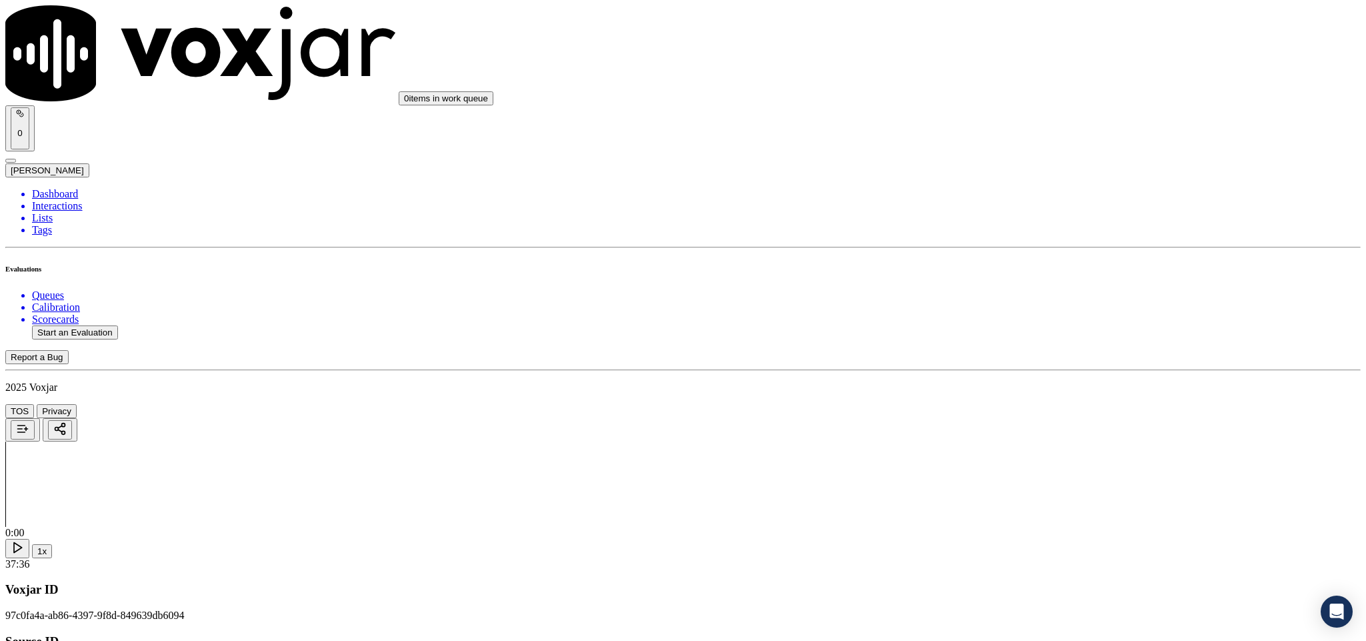
click at [1031, 488] on div "Yes" at bounding box center [1132, 487] width 312 height 12
click at [1013, 286] on div "N/A" at bounding box center [1132, 280] width 312 height 12
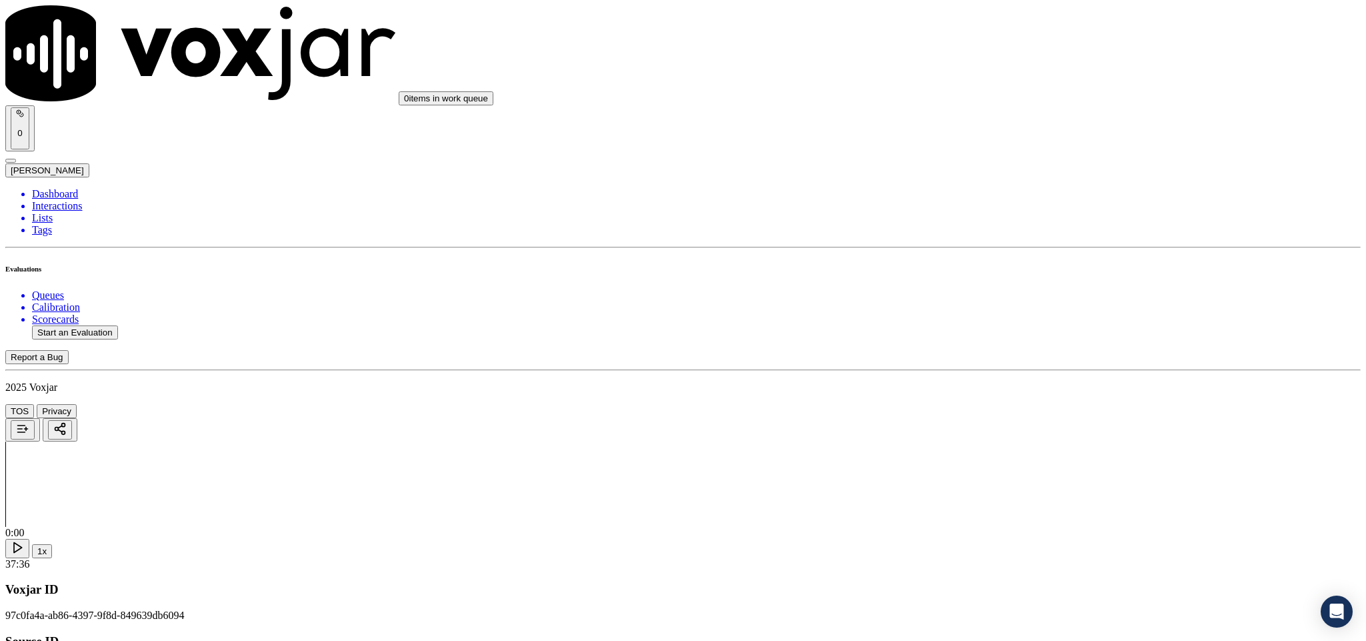
click at [1032, 415] on div "Yes" at bounding box center [1132, 409] width 312 height 12
drag, startPoint x: 1021, startPoint y: 440, endPoint x: 1039, endPoint y: 298, distance: 143.1
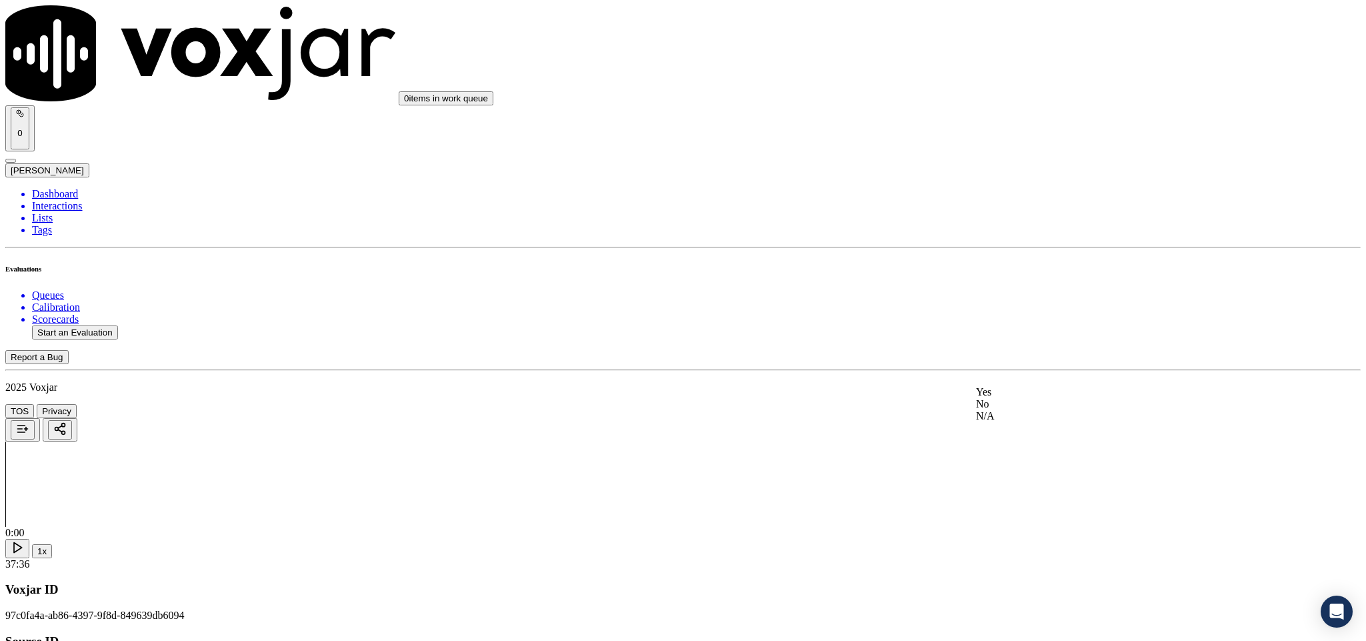
click at [1021, 422] on div "N/A" at bounding box center [1132, 416] width 312 height 12
click at [1030, 263] on div "No" at bounding box center [1132, 257] width 312 height 12
drag, startPoint x: 1046, startPoint y: 378, endPoint x: 1044, endPoint y: 387, distance: 8.9
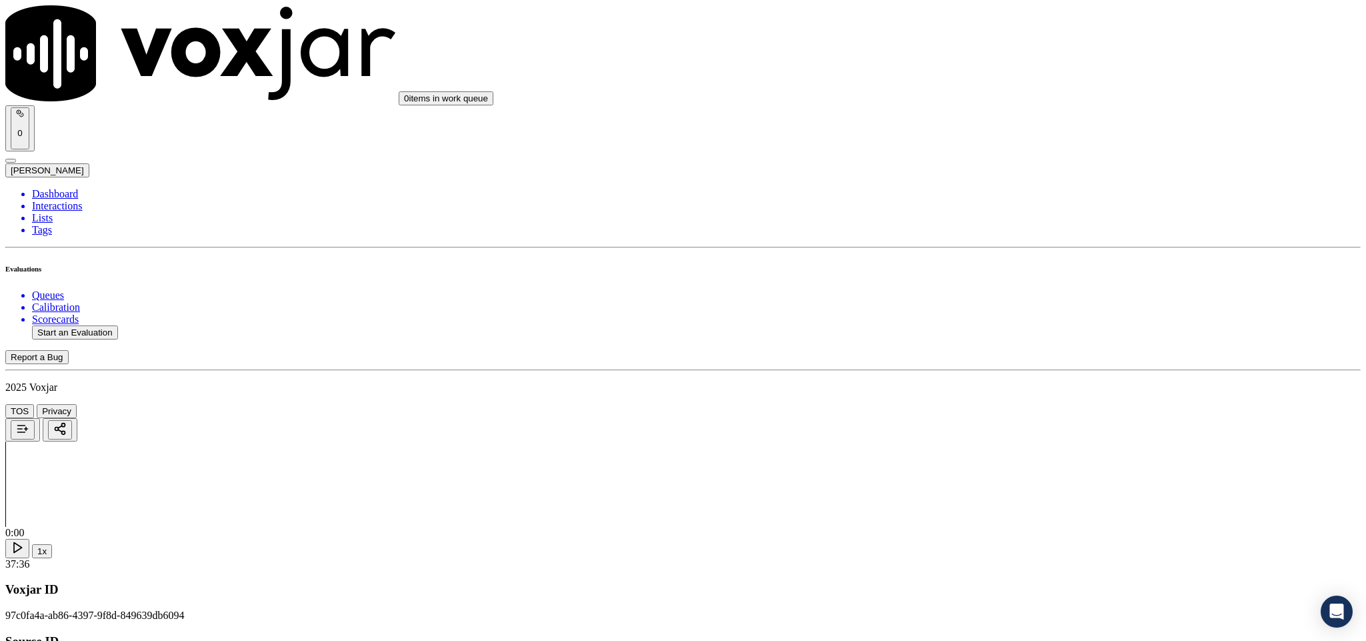
click at [1013, 399] on div "Yes" at bounding box center [1132, 397] width 312 height 12
click at [1016, 222] on div "No" at bounding box center [1132, 228] width 312 height 12
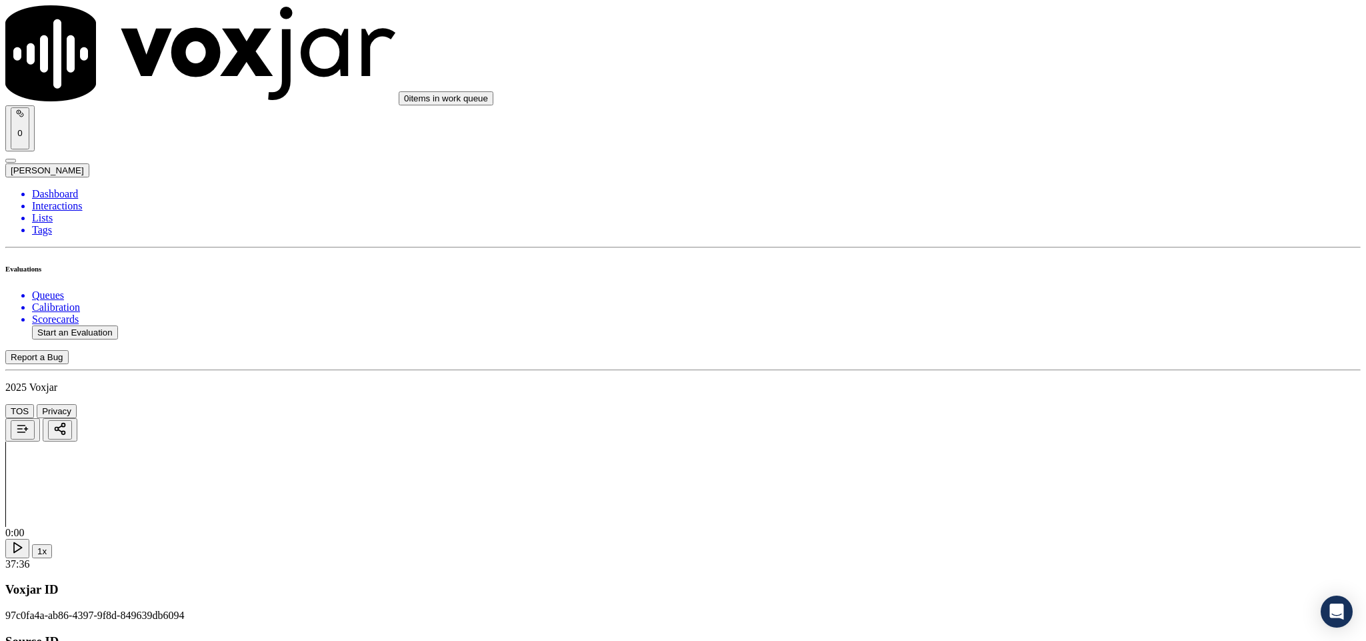
click at [1014, 367] on div "No" at bounding box center [1132, 361] width 312 height 12
click at [1009, 381] on div "No" at bounding box center [1132, 370] width 312 height 31
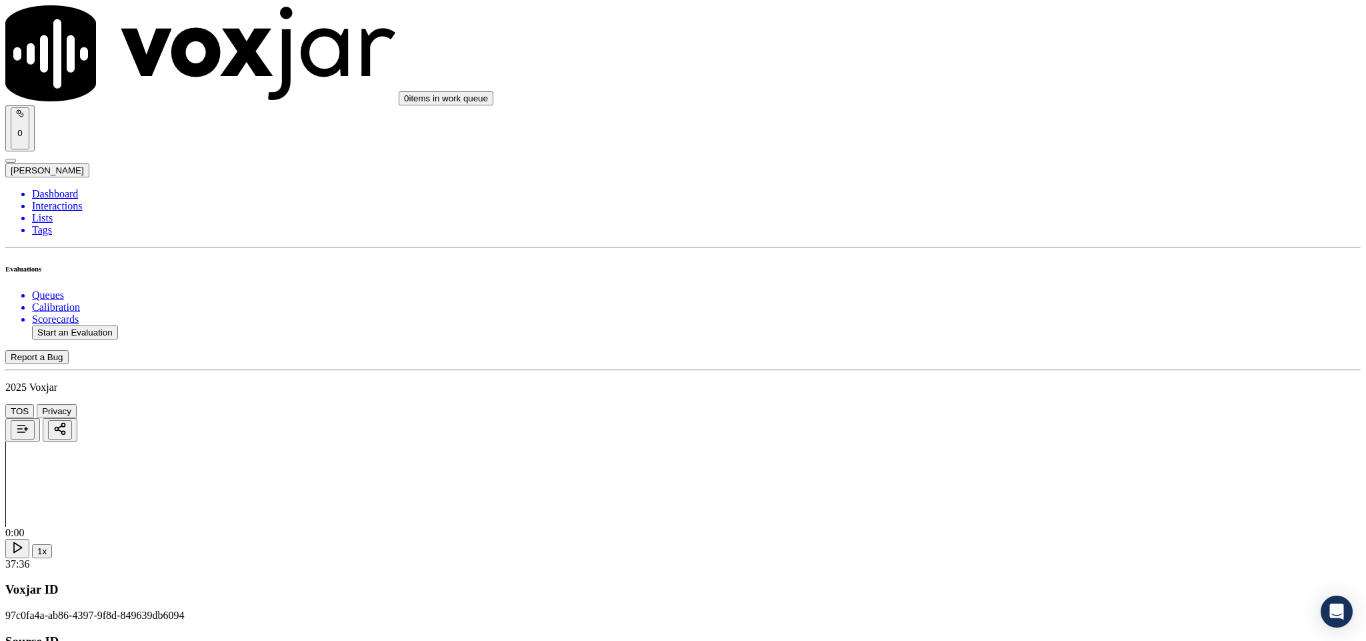
click at [1040, 481] on div "Yes" at bounding box center [1132, 479] width 312 height 12
click at [45, 188] on li "Dashboard" at bounding box center [696, 194] width 1329 height 12
click at [100, 325] on button "Start an Evaluation" at bounding box center [75, 332] width 86 height 14
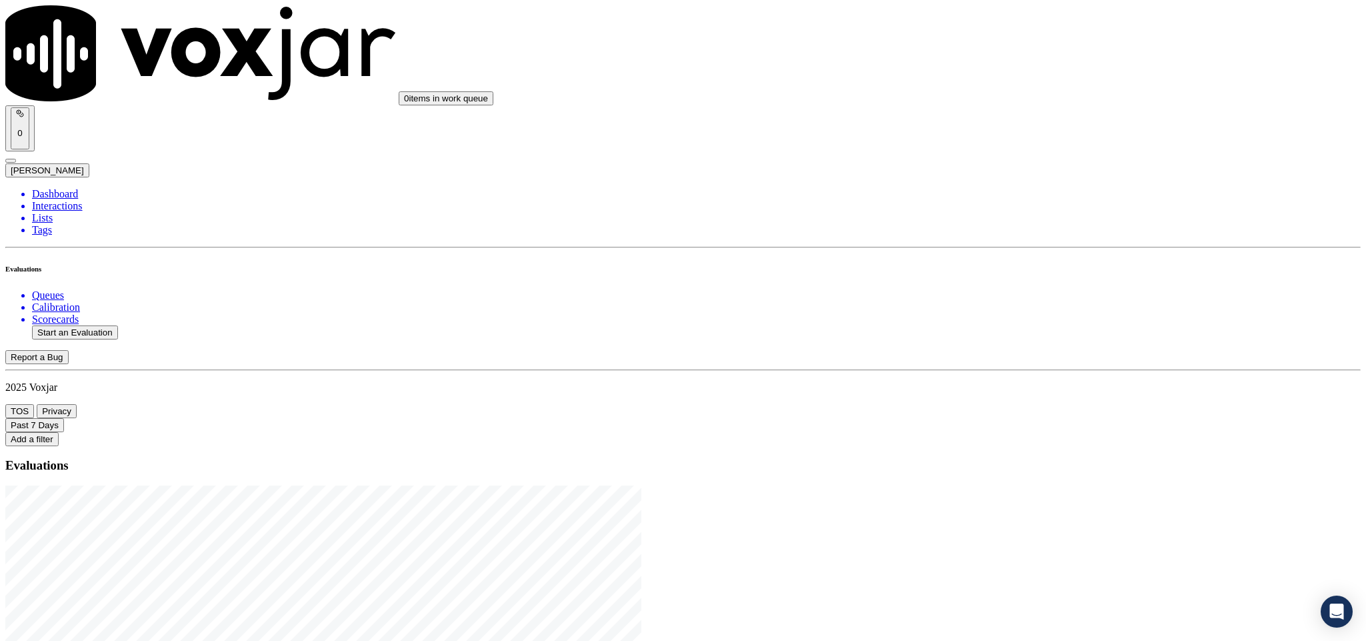
drag, startPoint x: 567, startPoint y: 277, endPoint x: 741, endPoint y: 281, distance: 174.1
type input "20250826-163054_2163721165-C1"
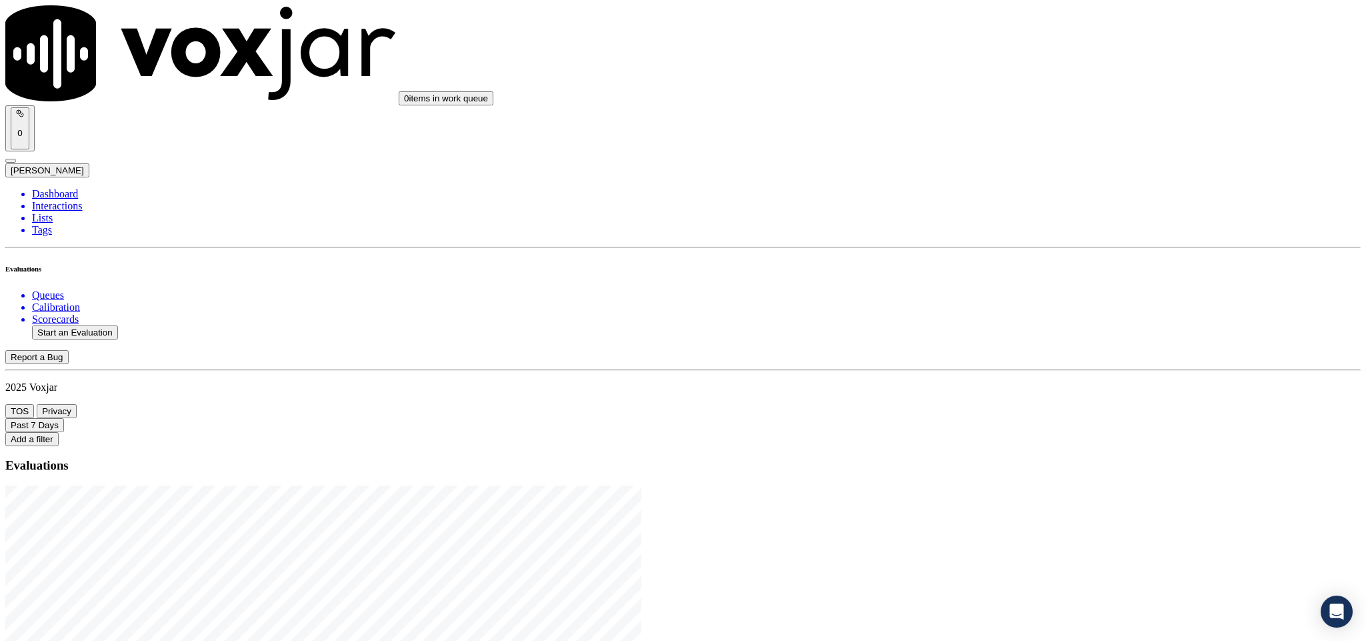
type input "all"
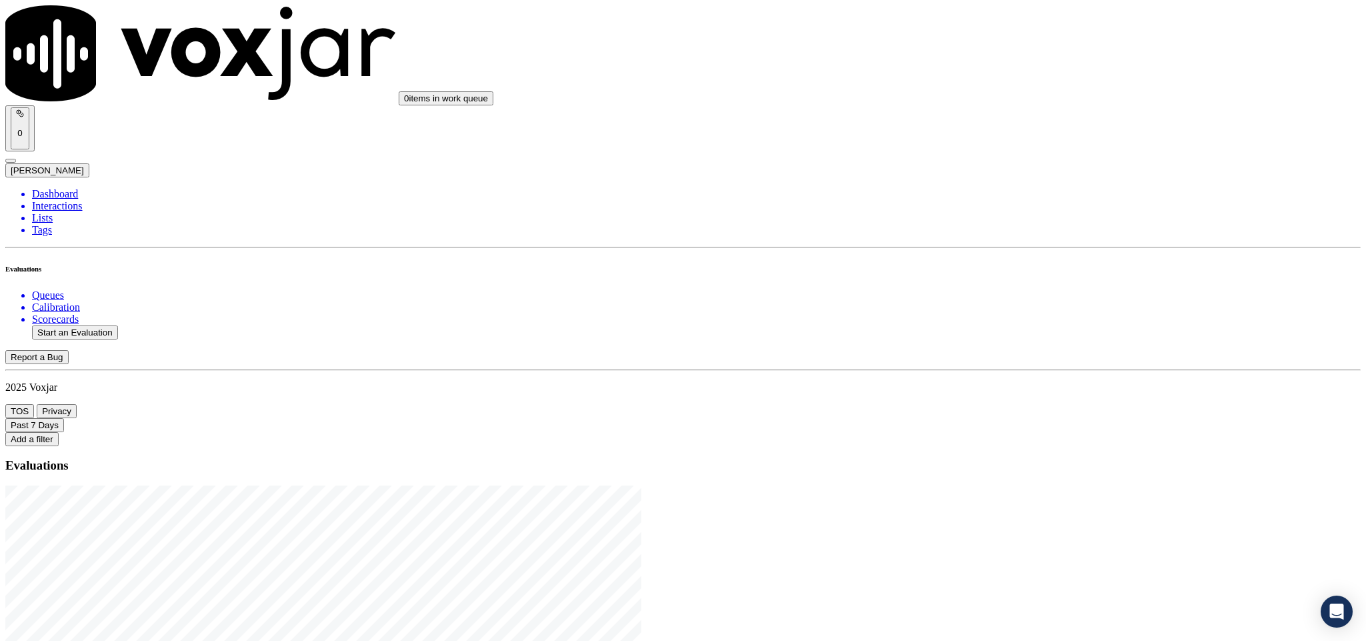
type input "2025-08-26T23:44"
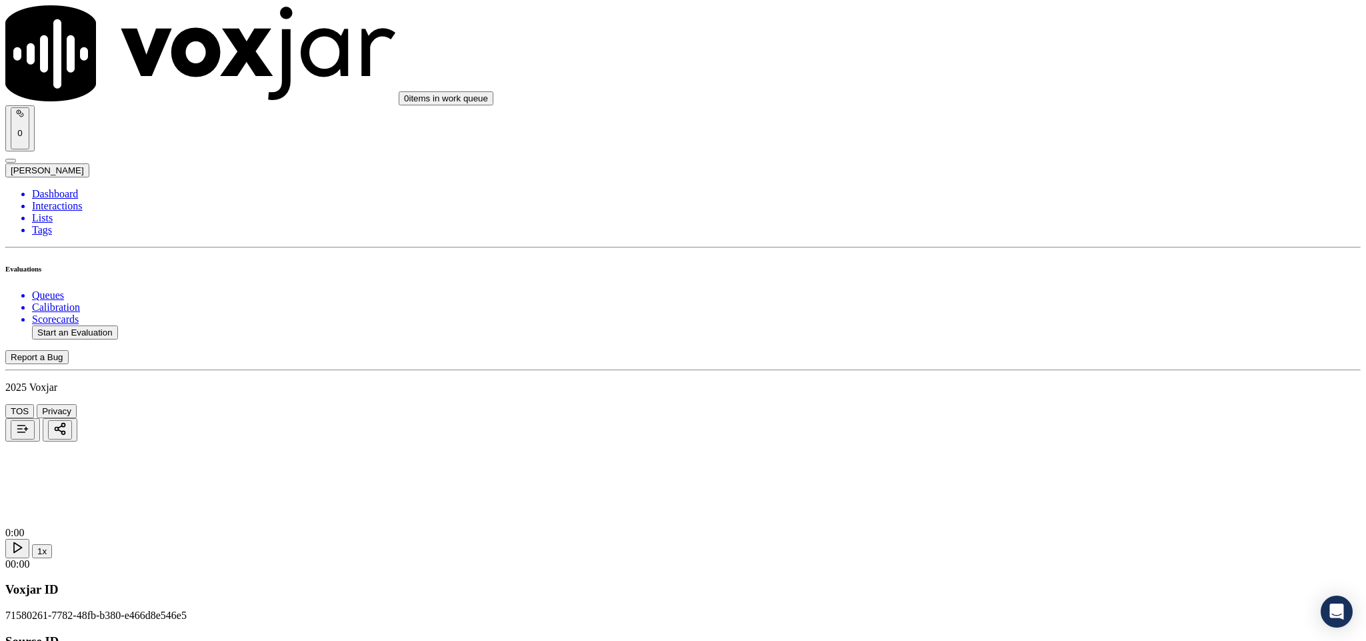
type input "[PERSON_NAME]"
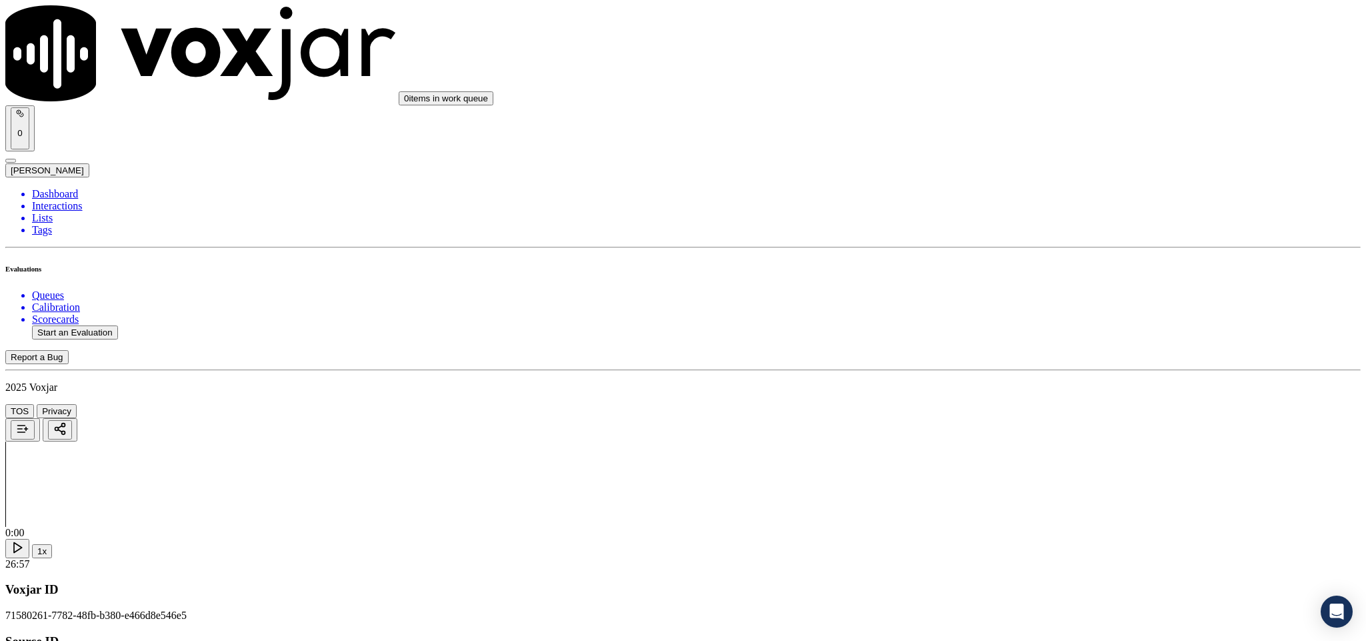
click at [1028, 242] on div "Yes" at bounding box center [1132, 243] width 312 height 12
click at [1025, 393] on div "Yes No N/A" at bounding box center [1132, 408] width 312 height 36
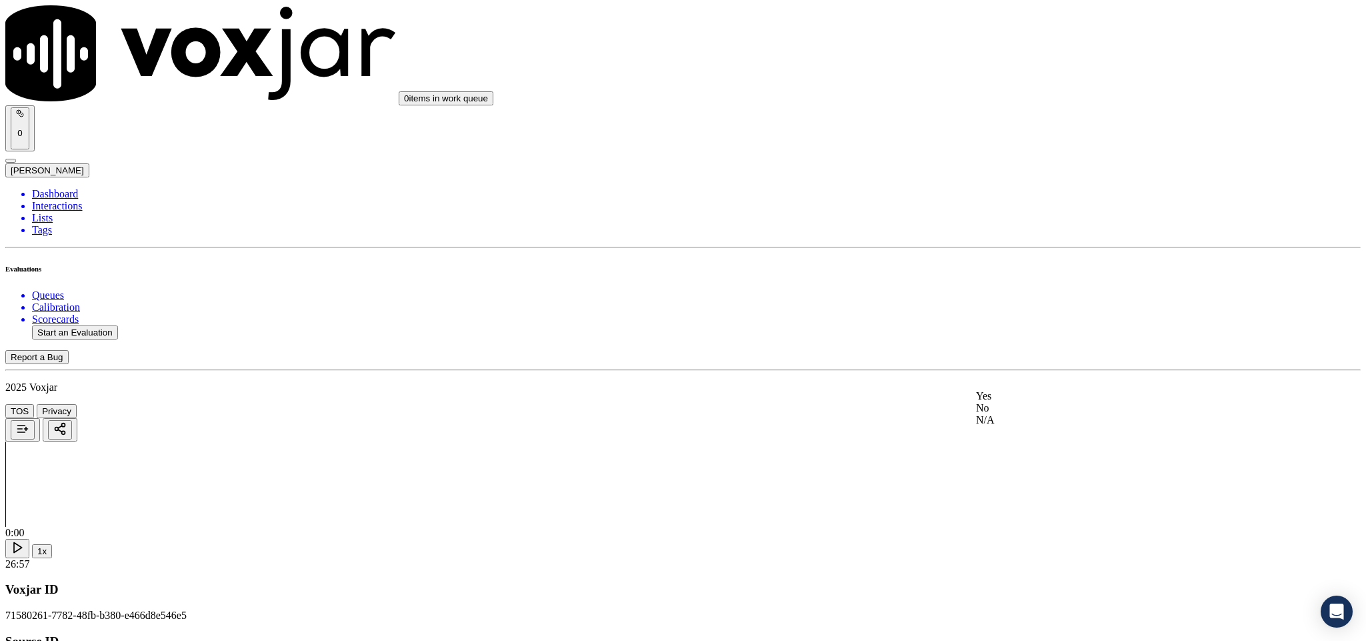
drag, startPoint x: 1023, startPoint y: 396, endPoint x: 1029, endPoint y: 392, distance: 7.2
click at [1023, 397] on div "Yes" at bounding box center [1132, 396] width 312 height 12
click at [1028, 371] on div "Yes" at bounding box center [1132, 365] width 312 height 12
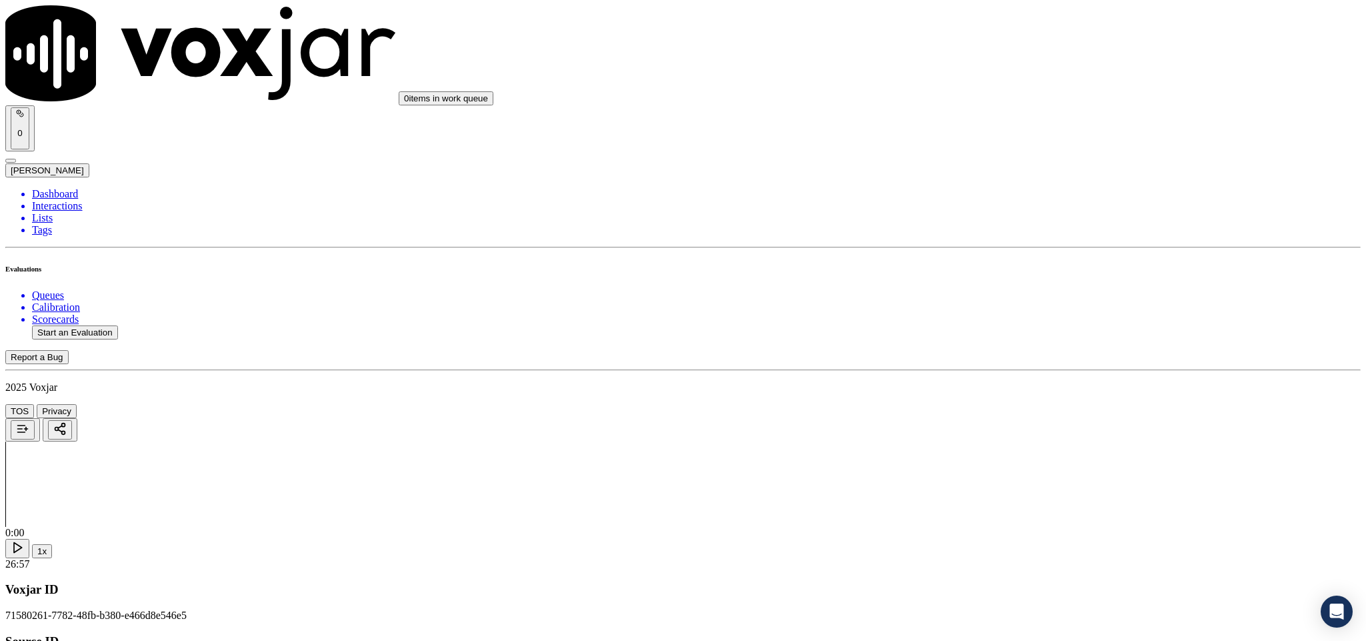
scroll to position [400, 0]
click at [1043, 363] on div "N/A" at bounding box center [1132, 357] width 312 height 12
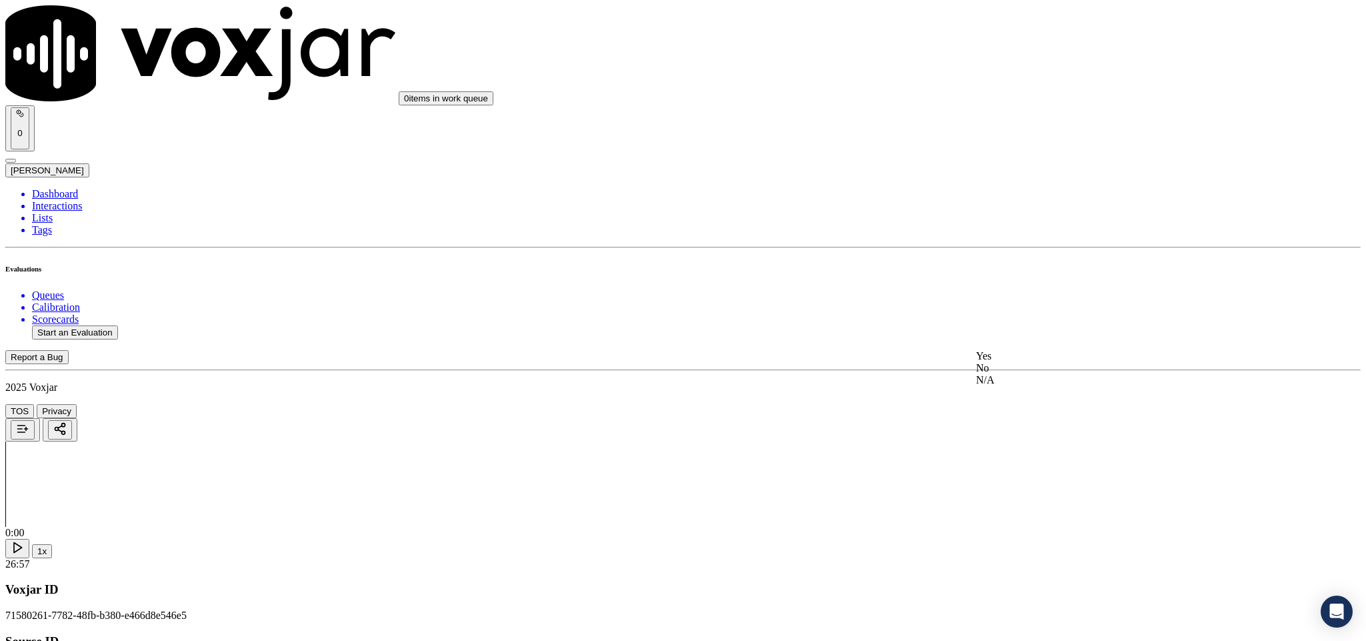
click at [1047, 353] on div "Yes" at bounding box center [1132, 356] width 312 height 12
click at [1034, 443] on div "No" at bounding box center [1132, 437] width 312 height 12
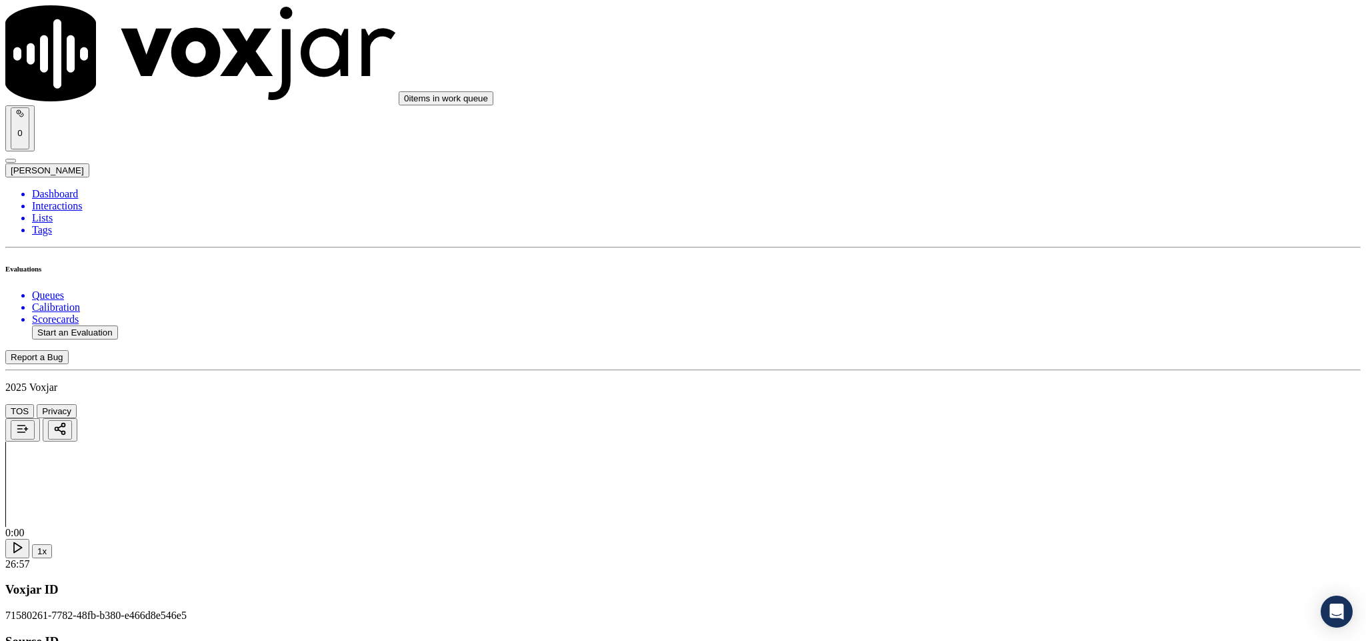
click at [1018, 311] on div "No" at bounding box center [1132, 305] width 312 height 12
paste textarea "@6:33"
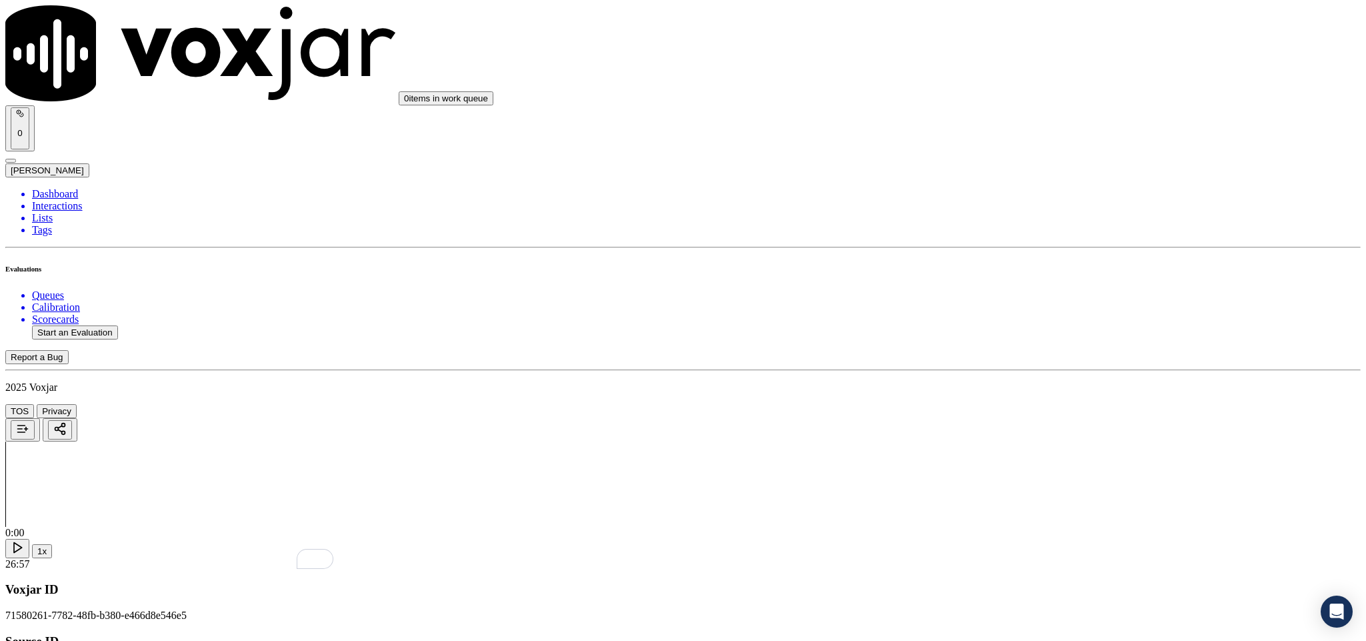
scroll to position [1300, 0]
click at [1013, 279] on div "N/A" at bounding box center [1132, 273] width 312 height 12
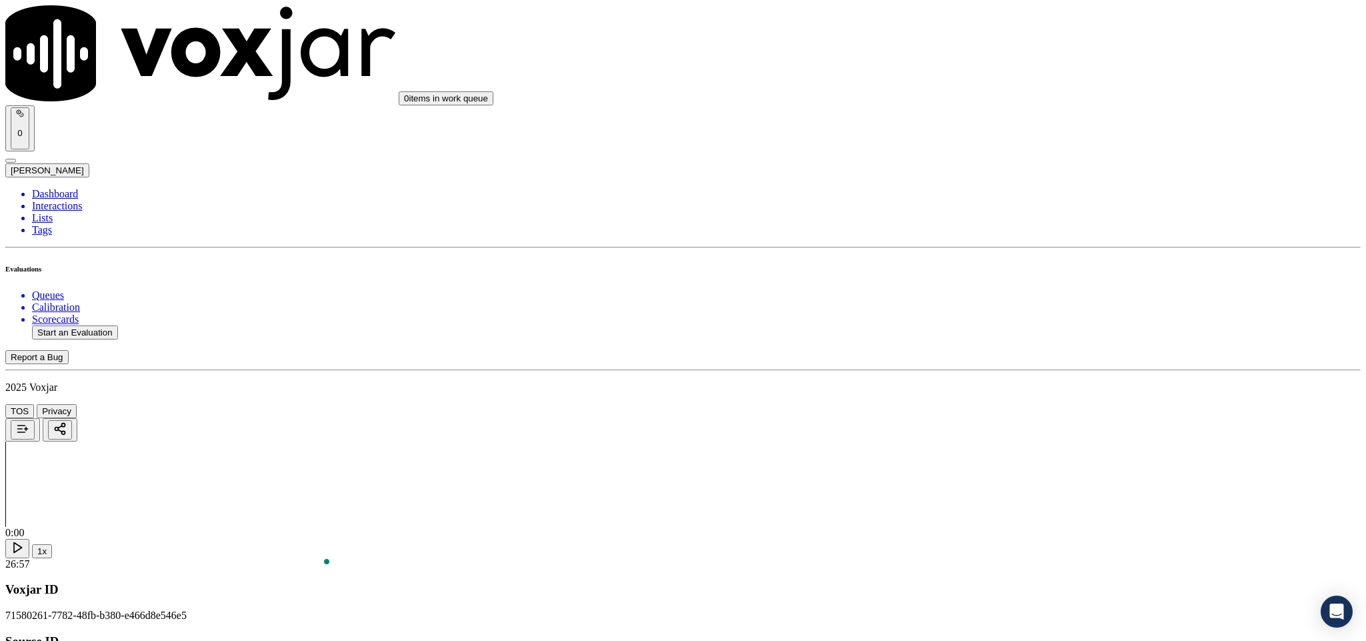
type textarea "@6:33 - Sa"
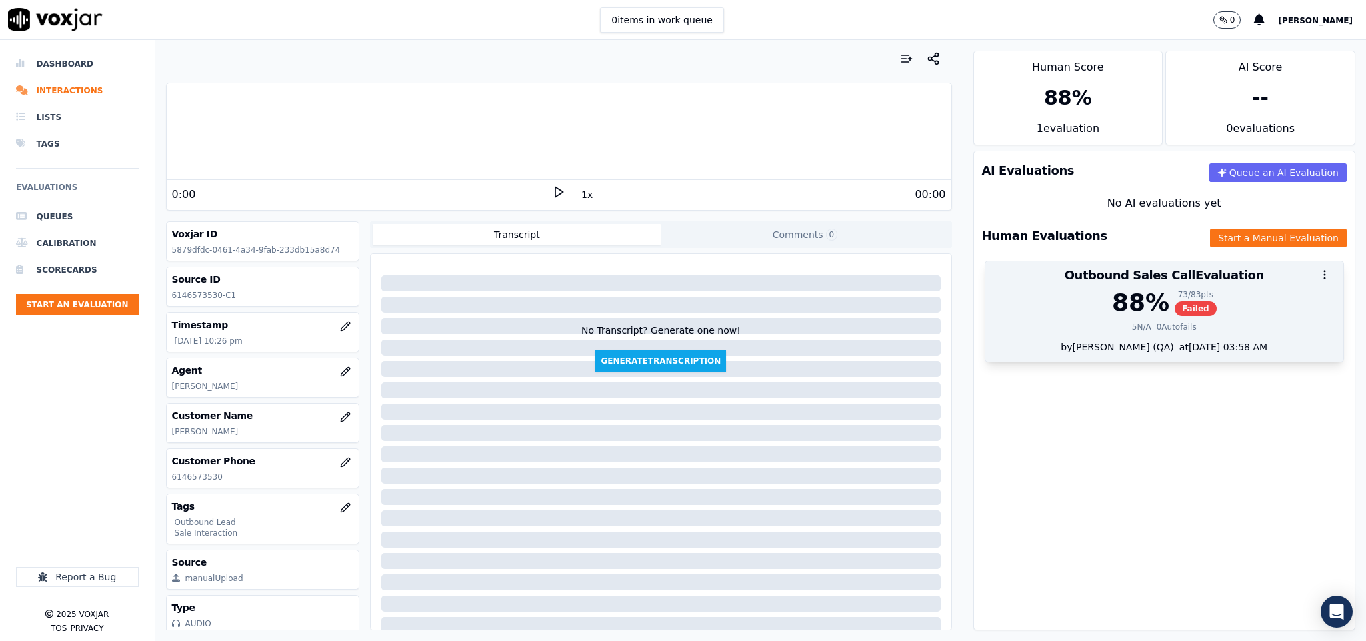
click at [1138, 303] on div "88 % 73 / 83 pts Failed" at bounding box center [1164, 302] width 343 height 27
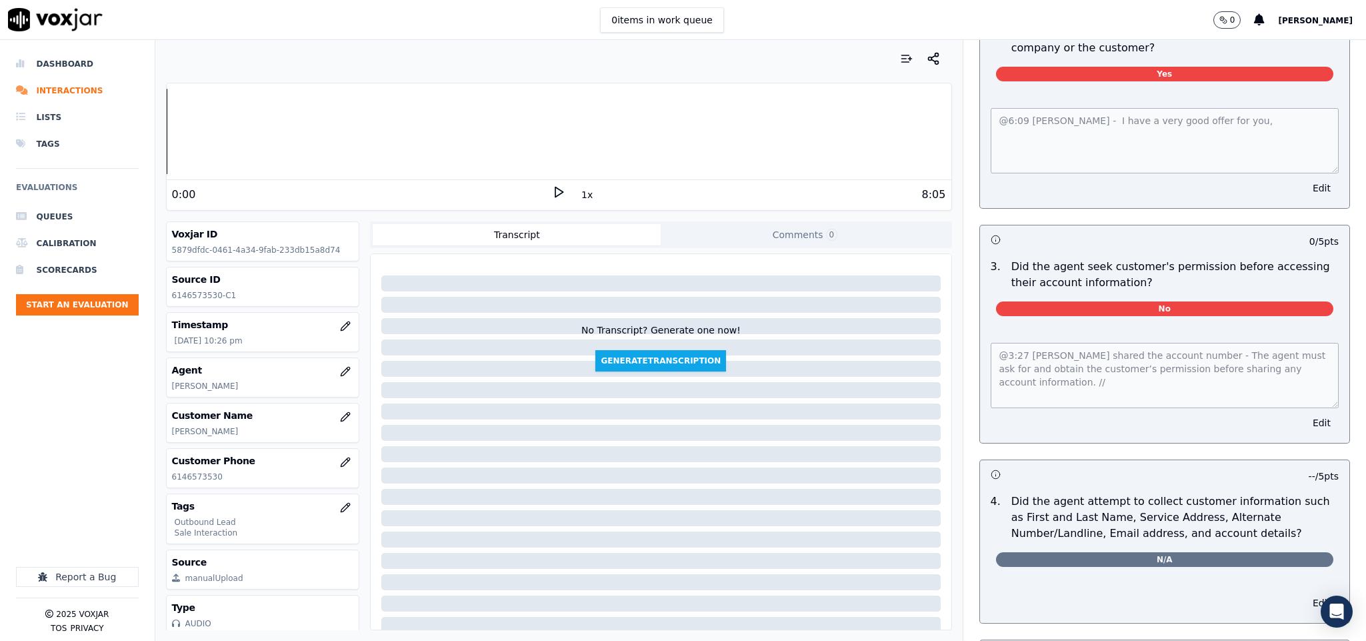
scroll to position [941, 0]
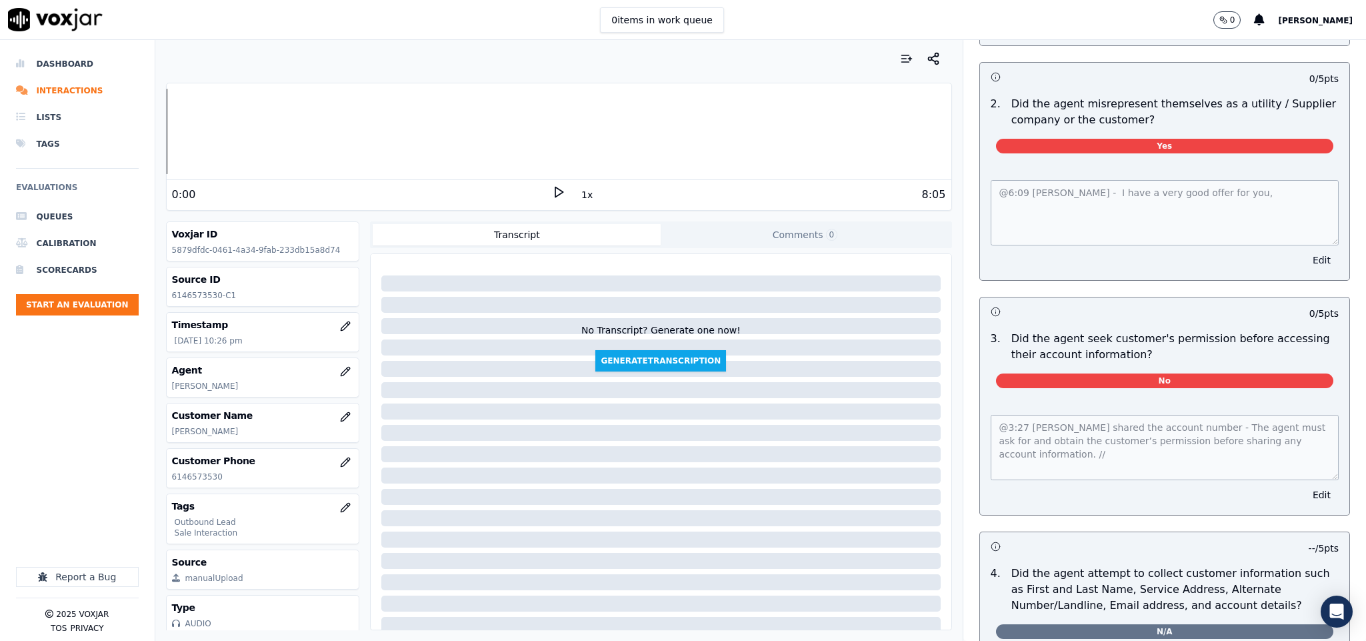
click at [1305, 251] on button "Edit" at bounding box center [1322, 260] width 34 height 19
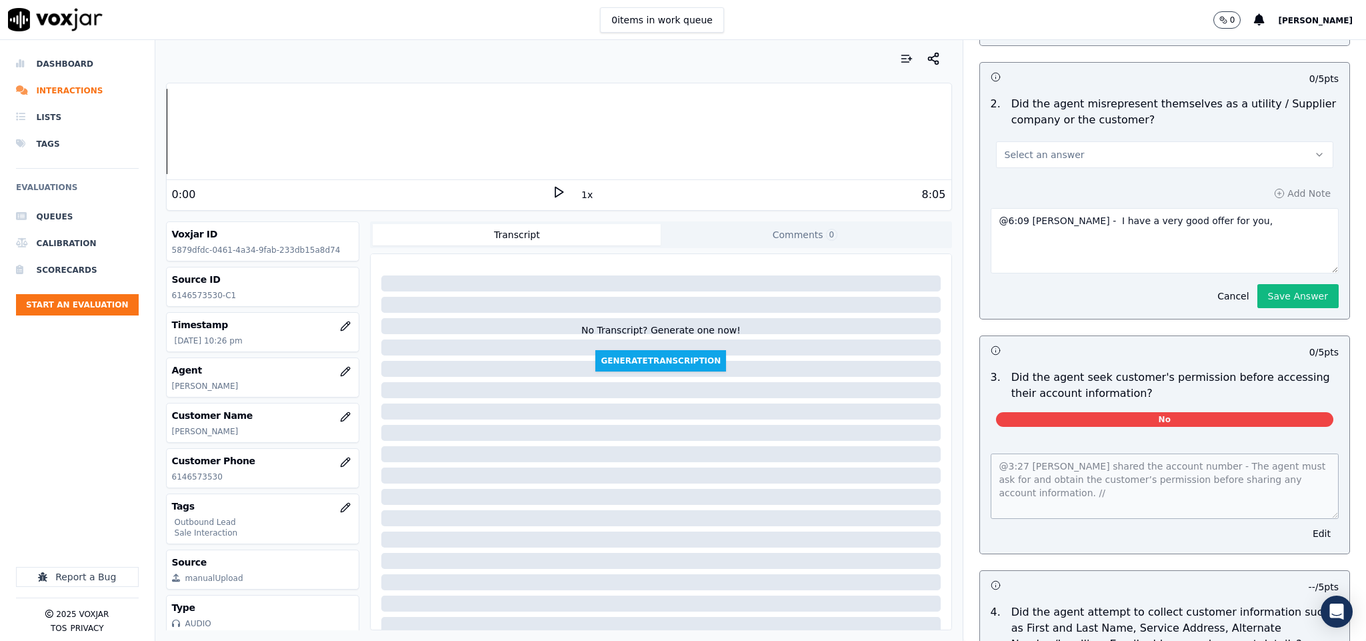
click at [1150, 142] on button "Select an answer" at bounding box center [1165, 154] width 338 height 27
click at [1054, 191] on div "No" at bounding box center [1131, 196] width 305 height 21
drag, startPoint x: 1203, startPoint y: 214, endPoint x: 949, endPoint y: 214, distance: 254.0
click at [1258, 284] on div "5 / 5 pts 2 . Did the agent misrepresent themselves as a utility / Supplier com…" at bounding box center [1164, 190] width 371 height 257
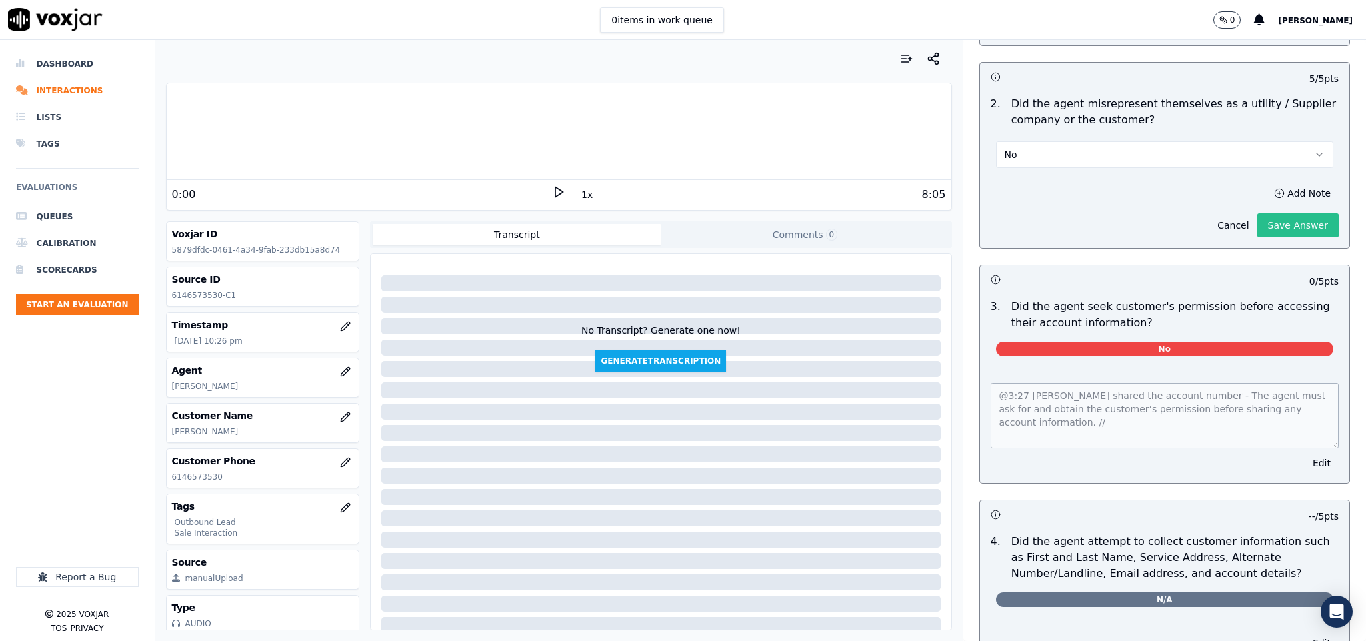
click at [1257, 225] on button "Save Answer" at bounding box center [1297, 225] width 81 height 24
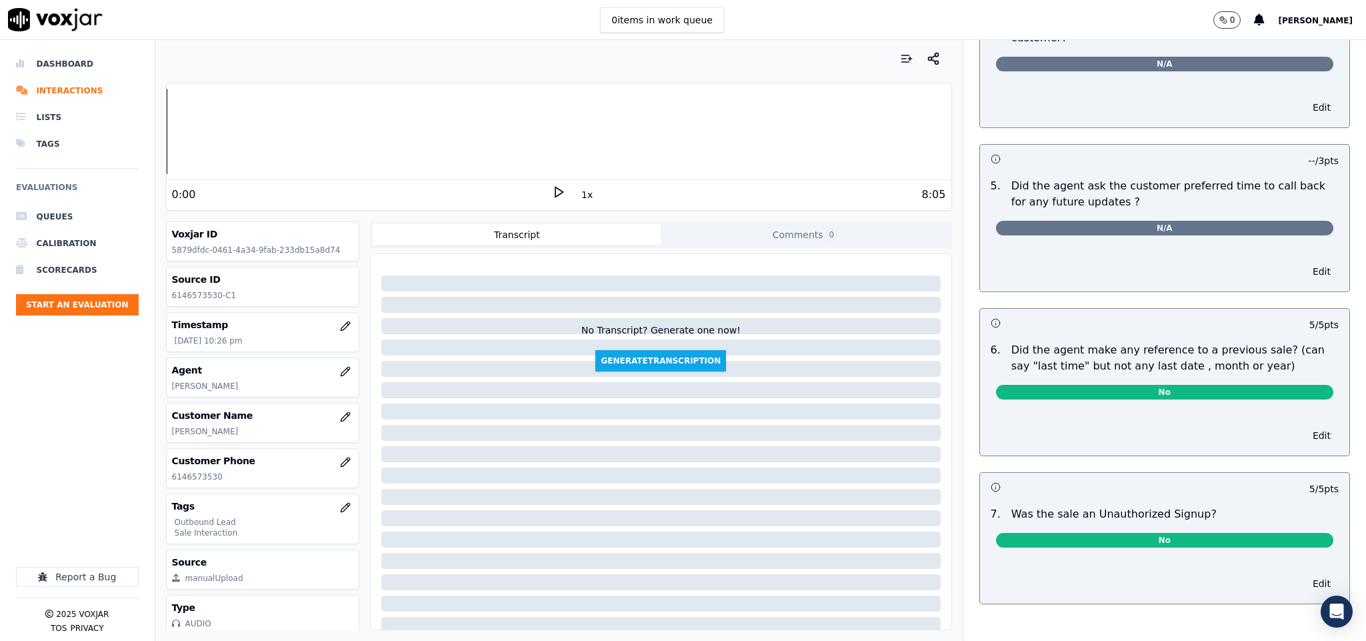
scroll to position [0, 0]
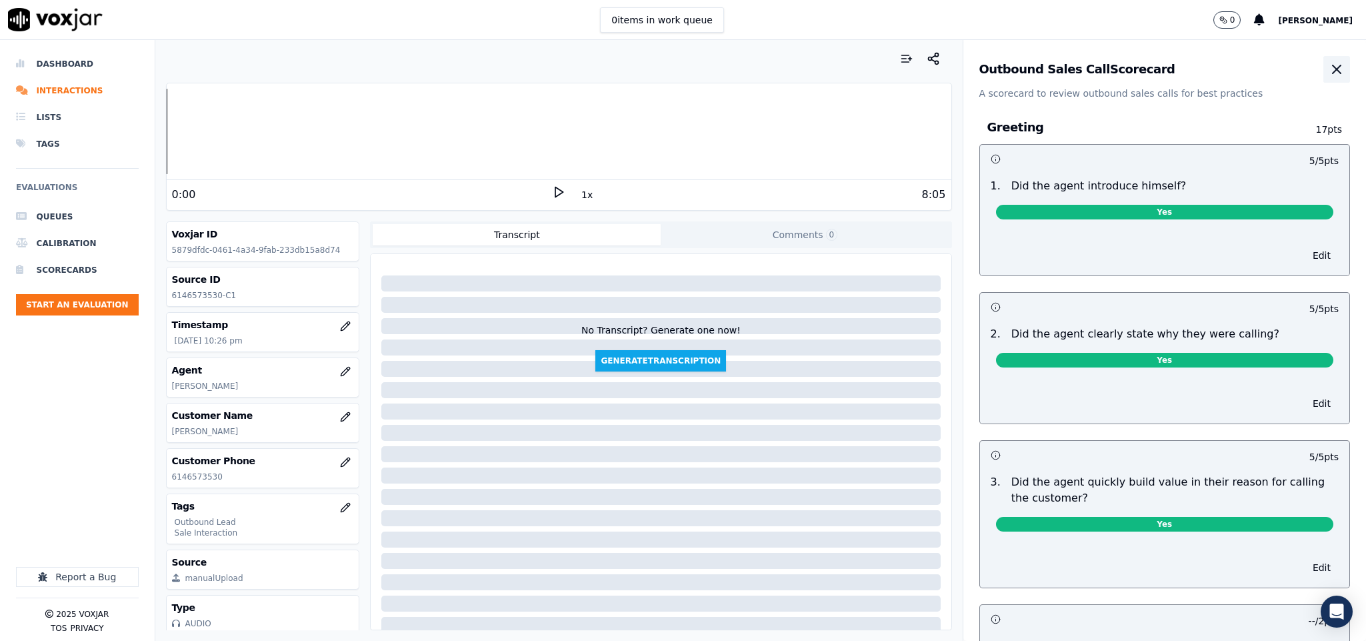
click at [1323, 77] on button "button" at bounding box center [1336, 69] width 27 height 27
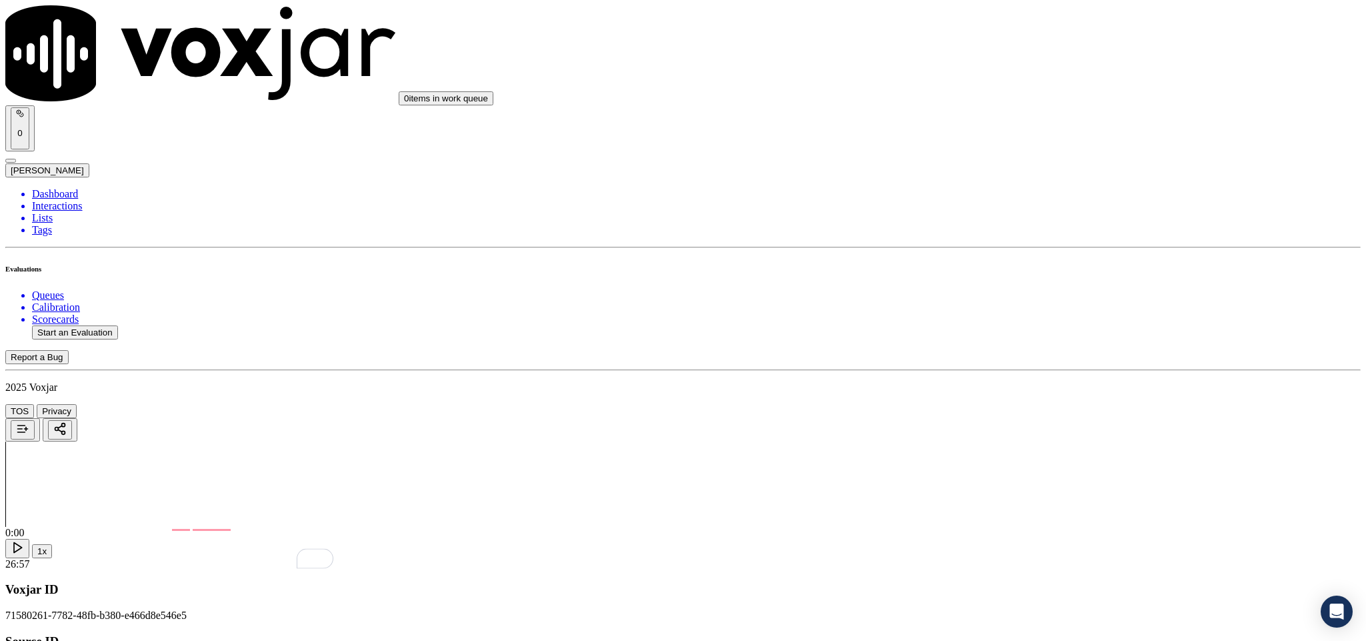
scroll to position [1100, 0]
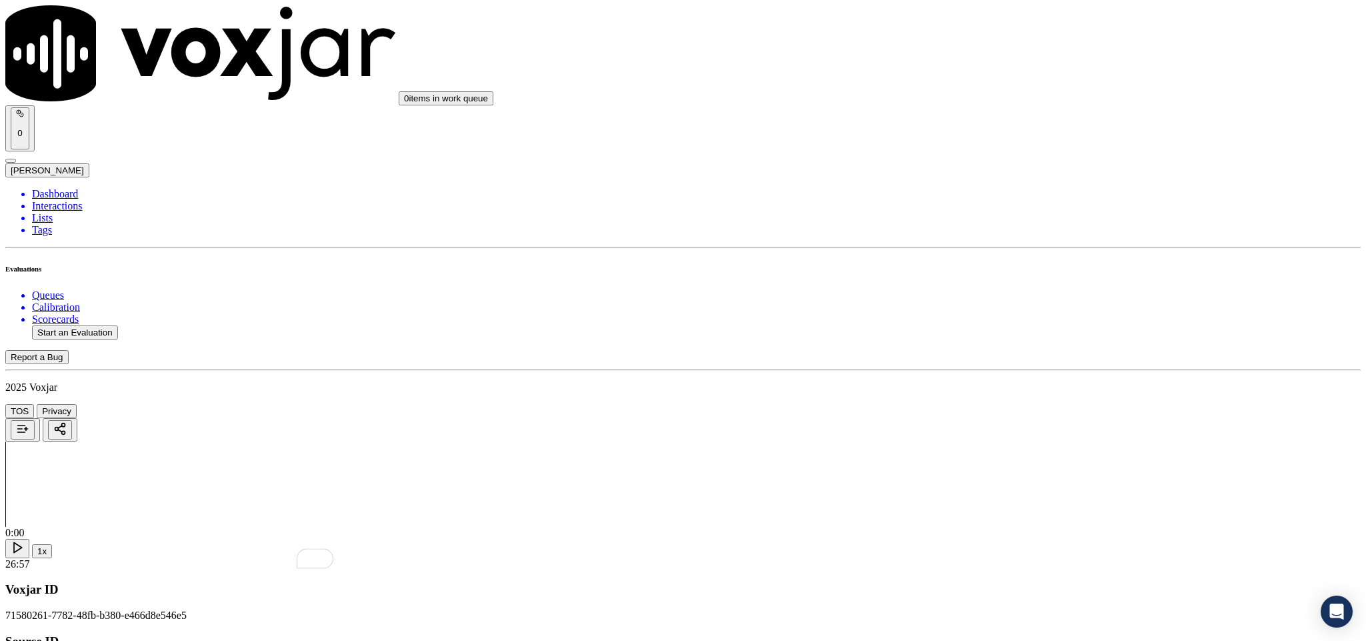
type textarea "@6:33 - Share the account details over email"
click at [1031, 232] on div "N/A" at bounding box center [1132, 226] width 312 height 12
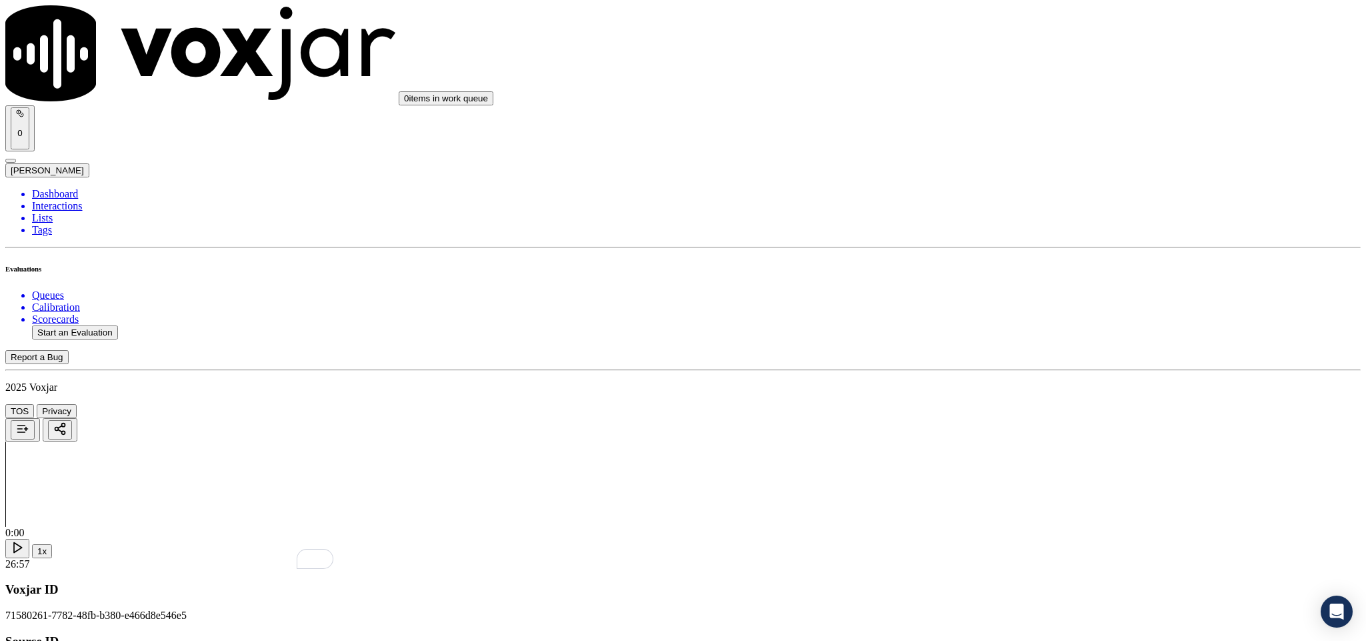
click at [1047, 391] on div "Yes" at bounding box center [1132, 386] width 312 height 12
click at [1027, 373] on div "No" at bounding box center [1132, 367] width 312 height 12
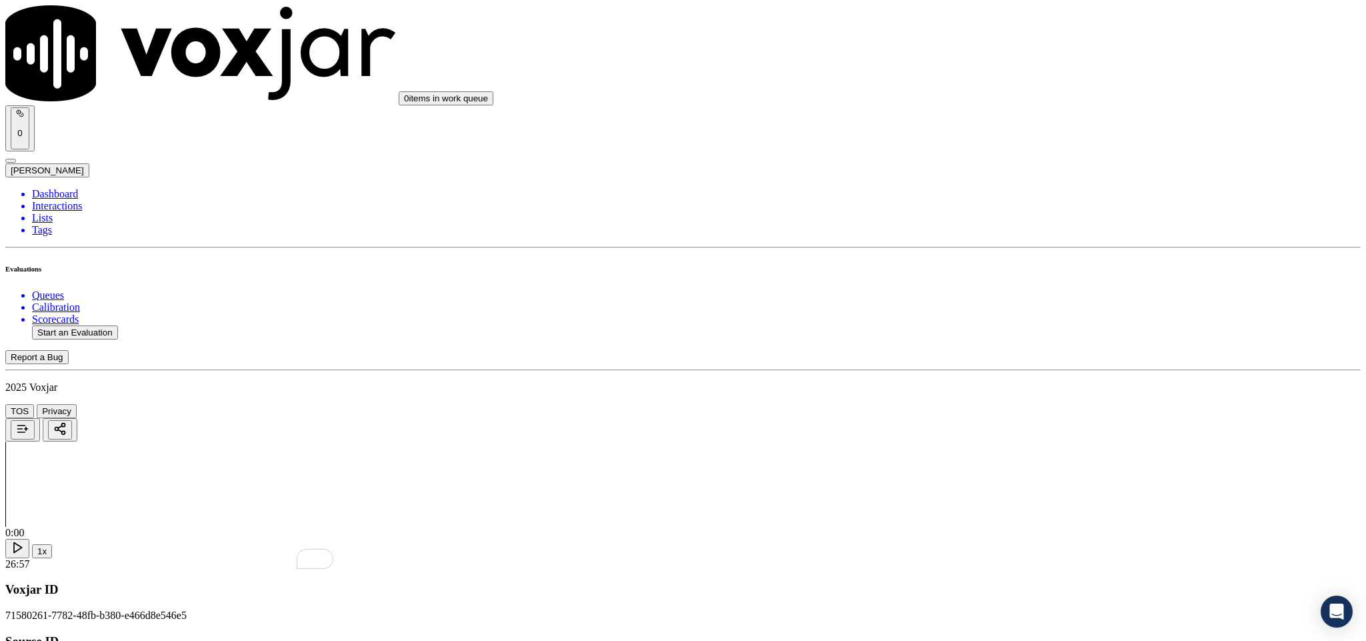
scroll to position [2000, 0]
click at [1044, 211] on div "Yes" at bounding box center [1132, 207] width 312 height 12
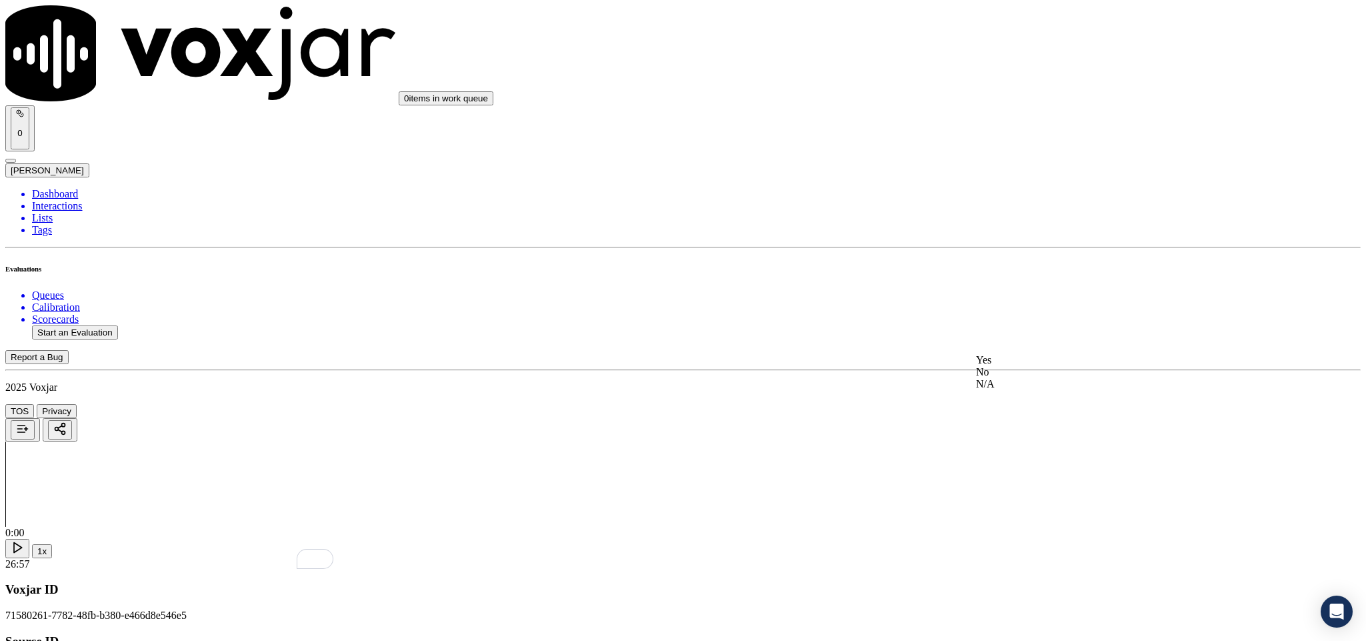
click at [1046, 365] on div "Yes" at bounding box center [1132, 360] width 312 height 12
click at [1028, 331] on div "No" at bounding box center [1132, 325] width 312 height 12
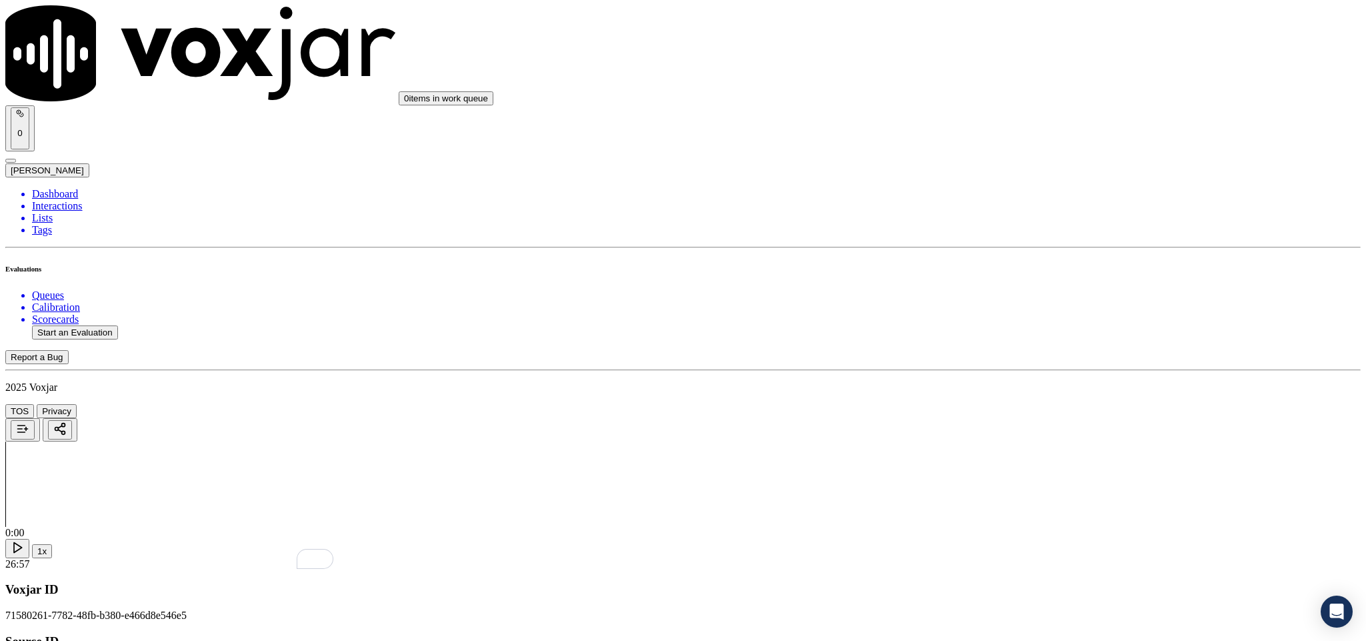
drag, startPoint x: 1046, startPoint y: 214, endPoint x: 1038, endPoint y: 228, distance: 16.1
click at [1026, 242] on div "Yes" at bounding box center [1132, 236] width 312 height 12
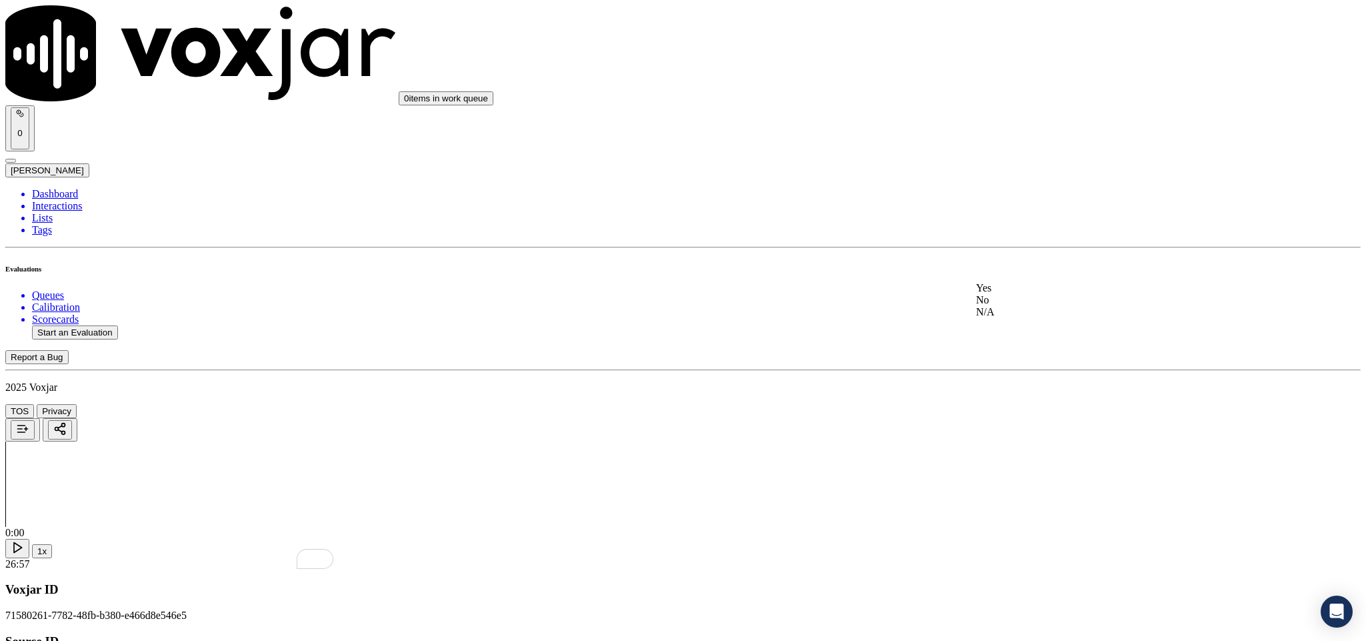
click at [1030, 306] on div "No" at bounding box center [1132, 300] width 312 height 12
click at [1066, 247] on div "Yes" at bounding box center [1132, 241] width 312 height 12
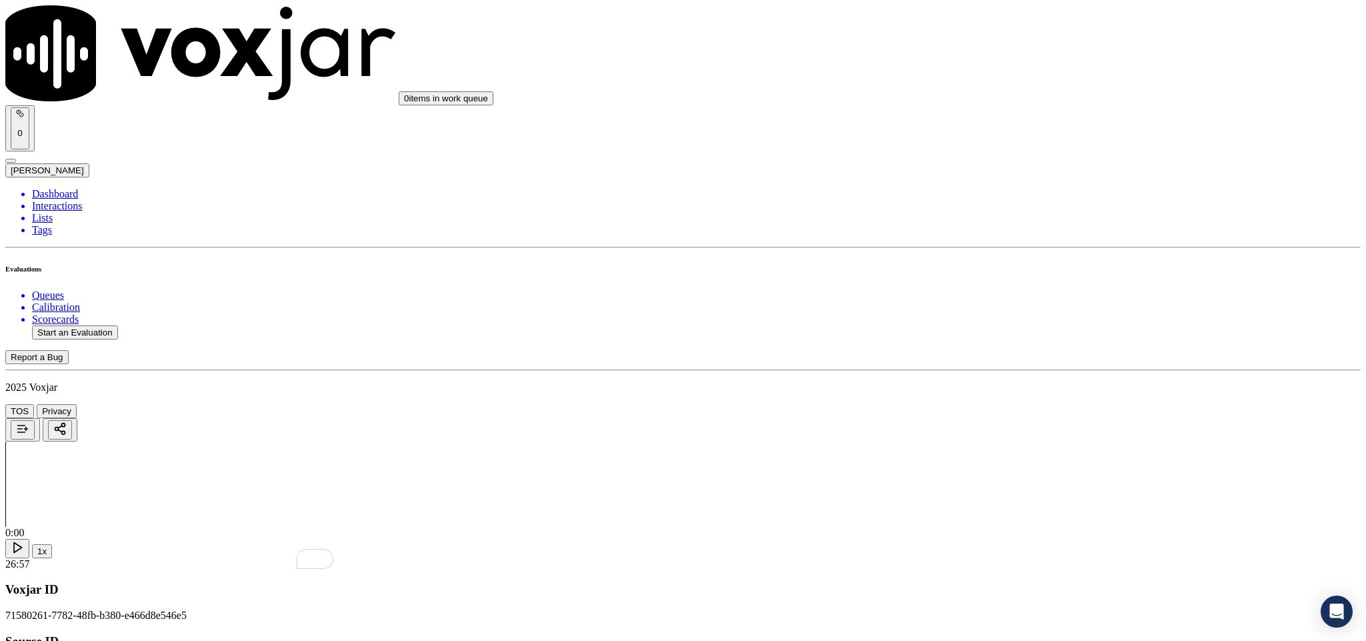
click at [1030, 174] on div "No" at bounding box center [1132, 171] width 312 height 12
click at [1033, 311] on div "No" at bounding box center [1132, 305] width 312 height 12
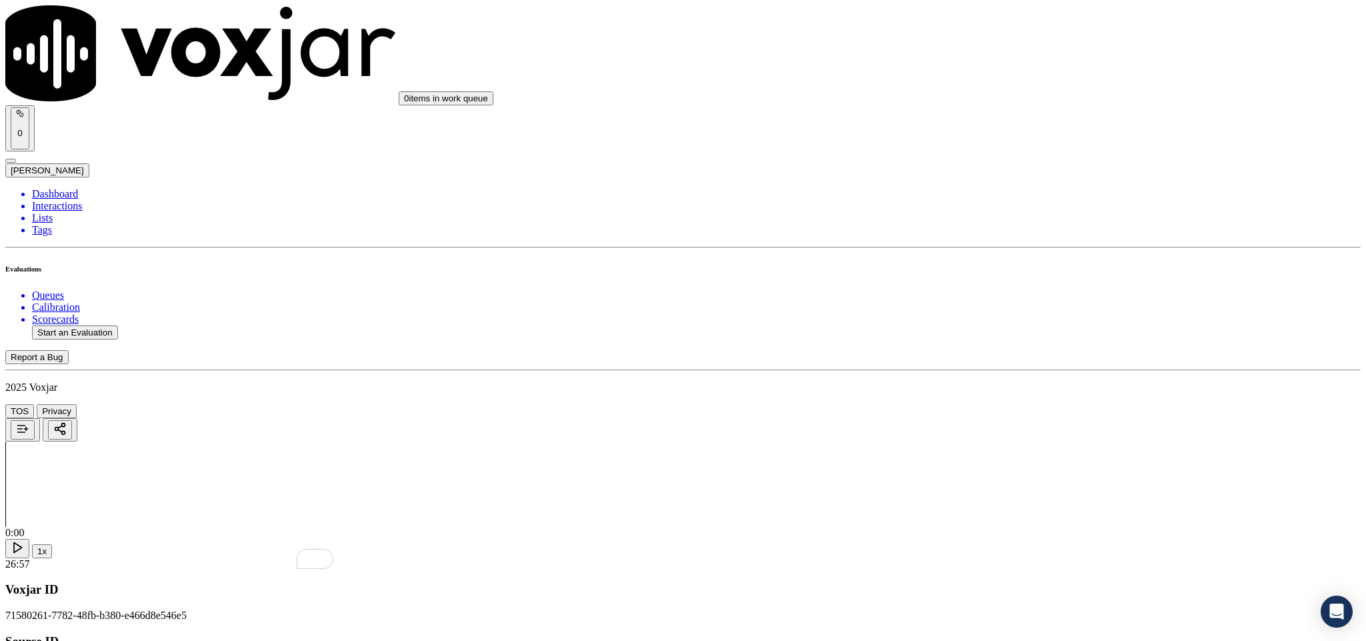
click at [1047, 268] on div "Yes" at bounding box center [1132, 262] width 312 height 12
drag, startPoint x: 1011, startPoint y: 121, endPoint x: 1011, endPoint y: 131, distance: 10.0
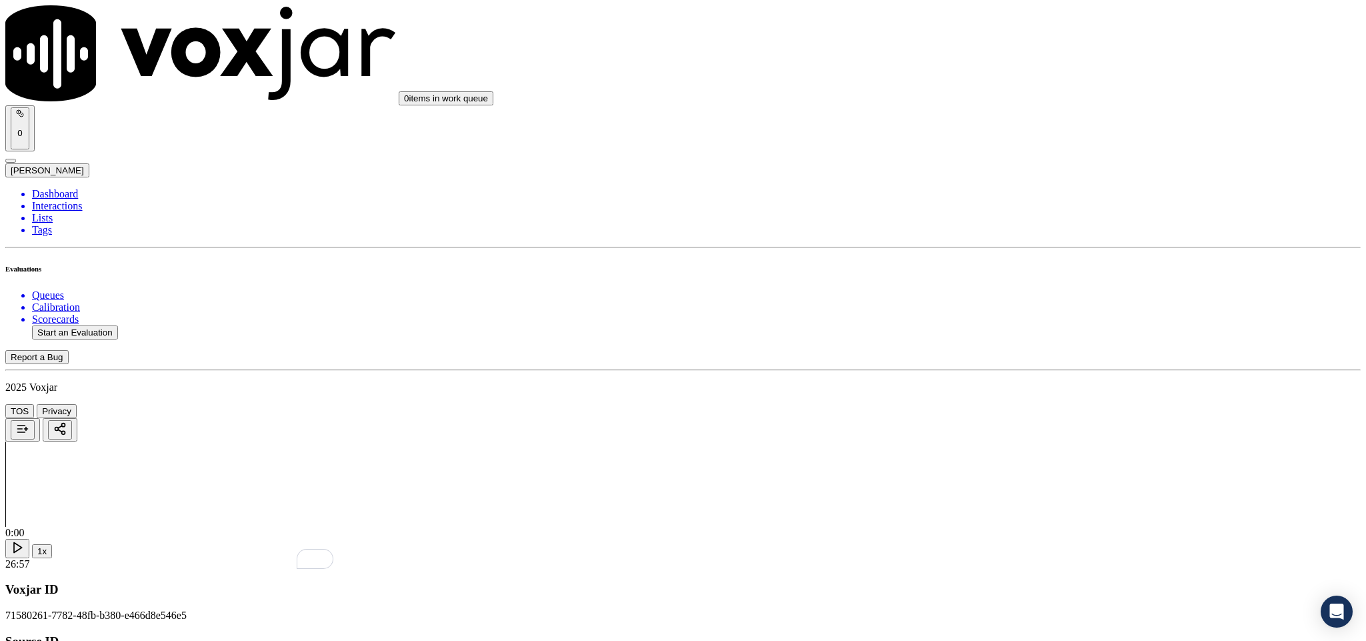
click at [1022, 207] on div "N/A" at bounding box center [1132, 201] width 312 height 12
click at [1034, 345] on div "No" at bounding box center [1132, 339] width 312 height 12
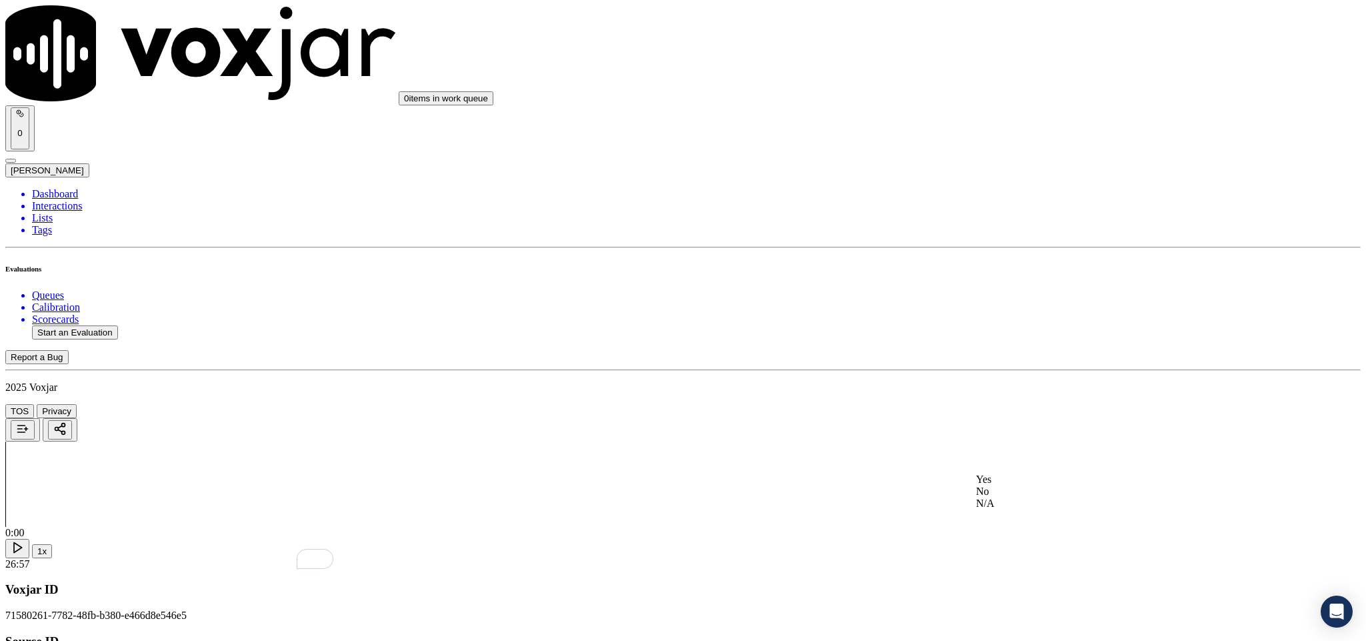
click at [1024, 497] on div "No" at bounding box center [1132, 491] width 312 height 12
click at [1022, 208] on div "No" at bounding box center [1132, 210] width 312 height 31
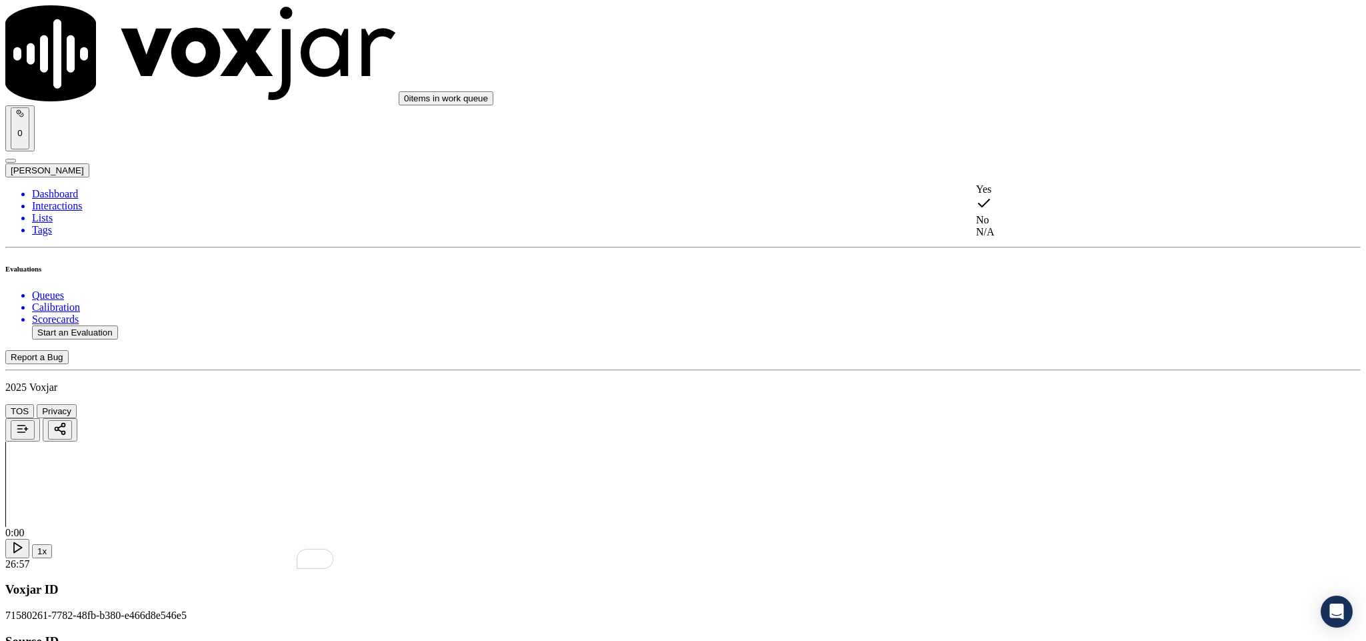
click at [1014, 235] on div "N/A" at bounding box center [1132, 232] width 312 height 12
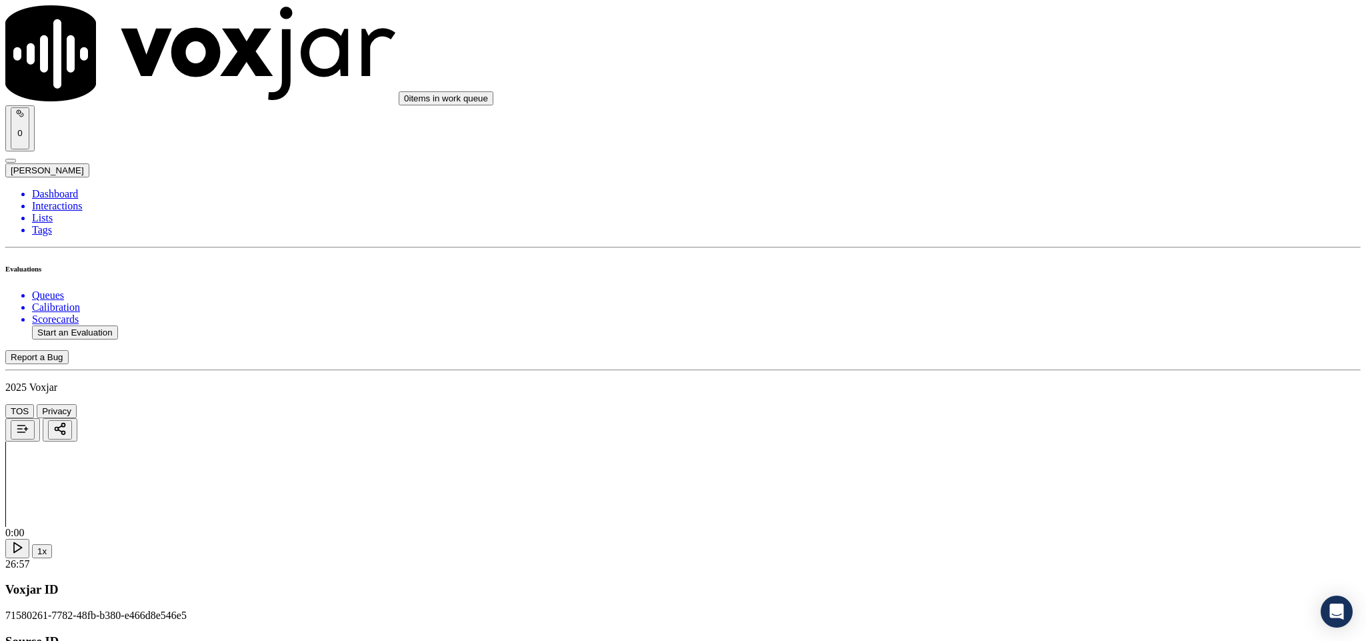
scroll to position [0, 0]
click at [59, 188] on li "Dashboard" at bounding box center [696, 194] width 1329 height 12
click at [84, 325] on button "Start an Evaluation" at bounding box center [75, 332] width 86 height 14
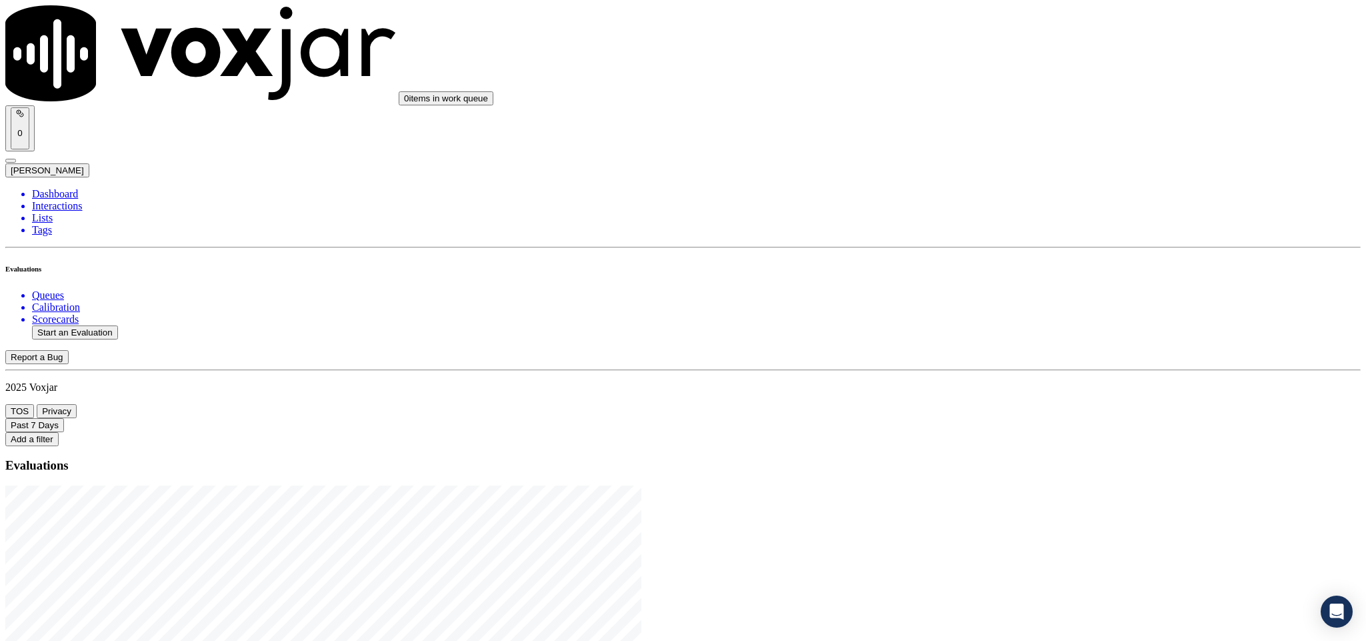
drag, startPoint x: 568, startPoint y: 277, endPoint x: 774, endPoint y: 313, distance: 209.1
type input "20250826-163935_2169910981-C1"
type input "[DATE]T00:04"
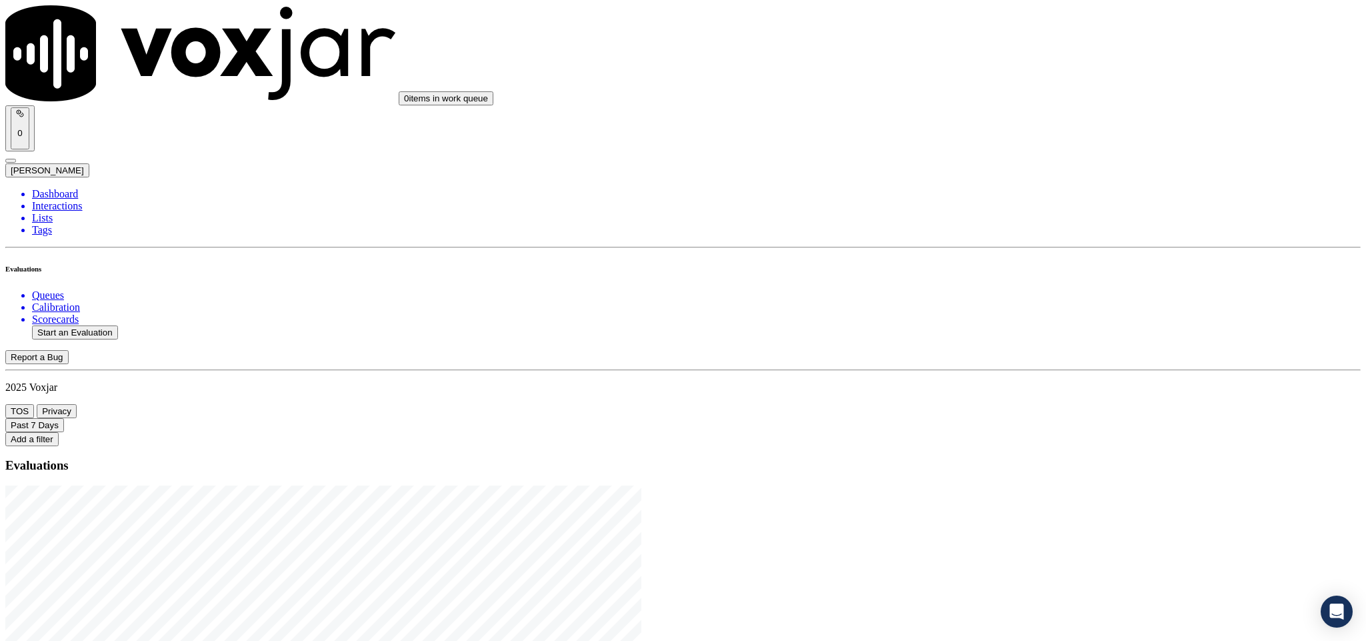
type input "vin"
drag, startPoint x: 503, startPoint y: 485, endPoint x: 491, endPoint y: 489, distance: 12.7
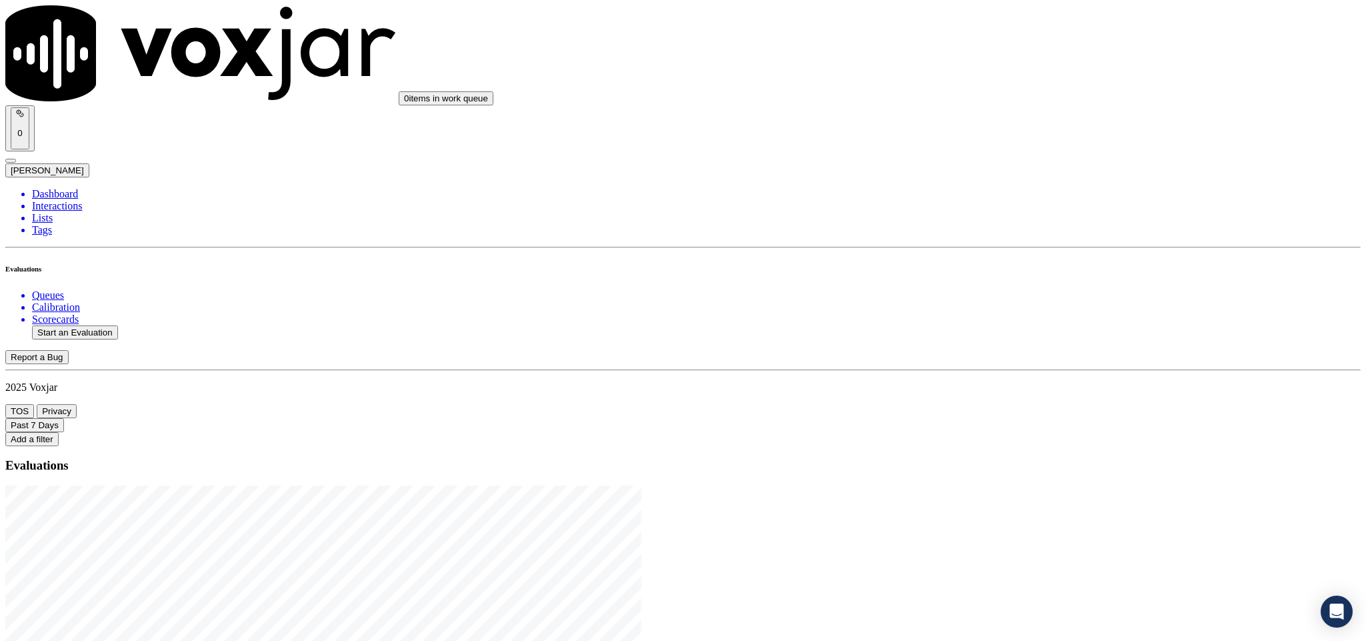
type input "[PERSON_NAME]"
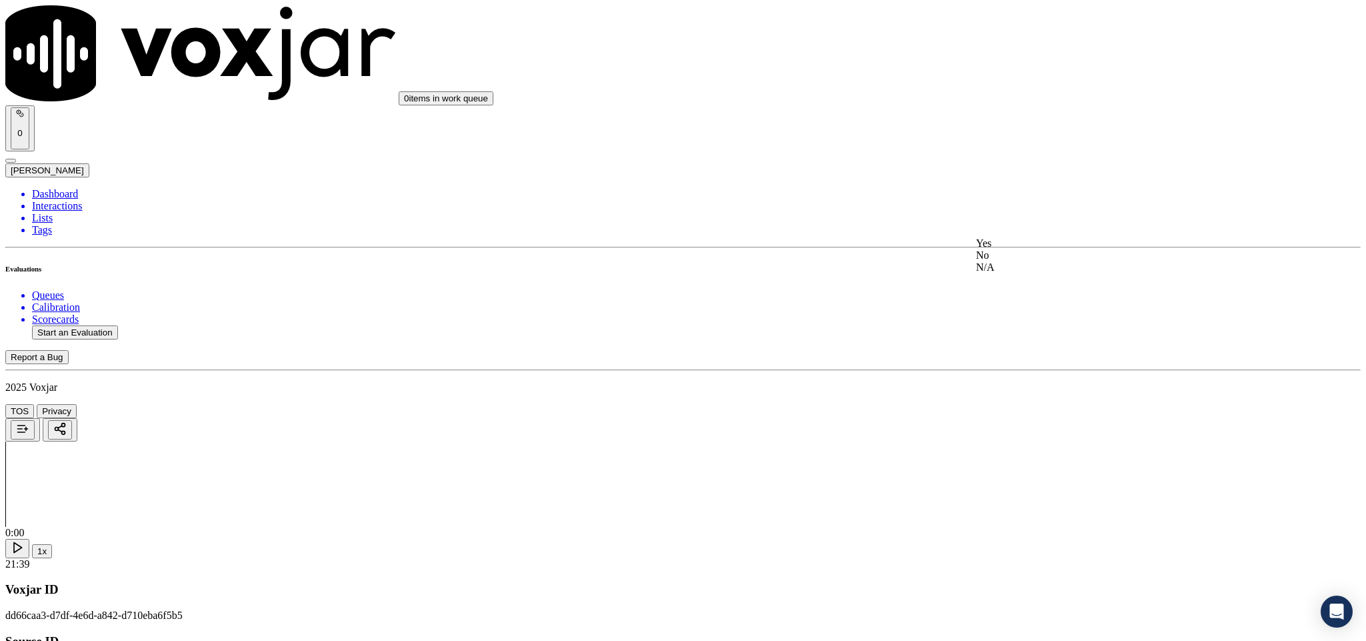
click at [1046, 248] on div "Yes" at bounding box center [1132, 243] width 312 height 12
click at [1029, 402] on div "Yes" at bounding box center [1132, 396] width 312 height 12
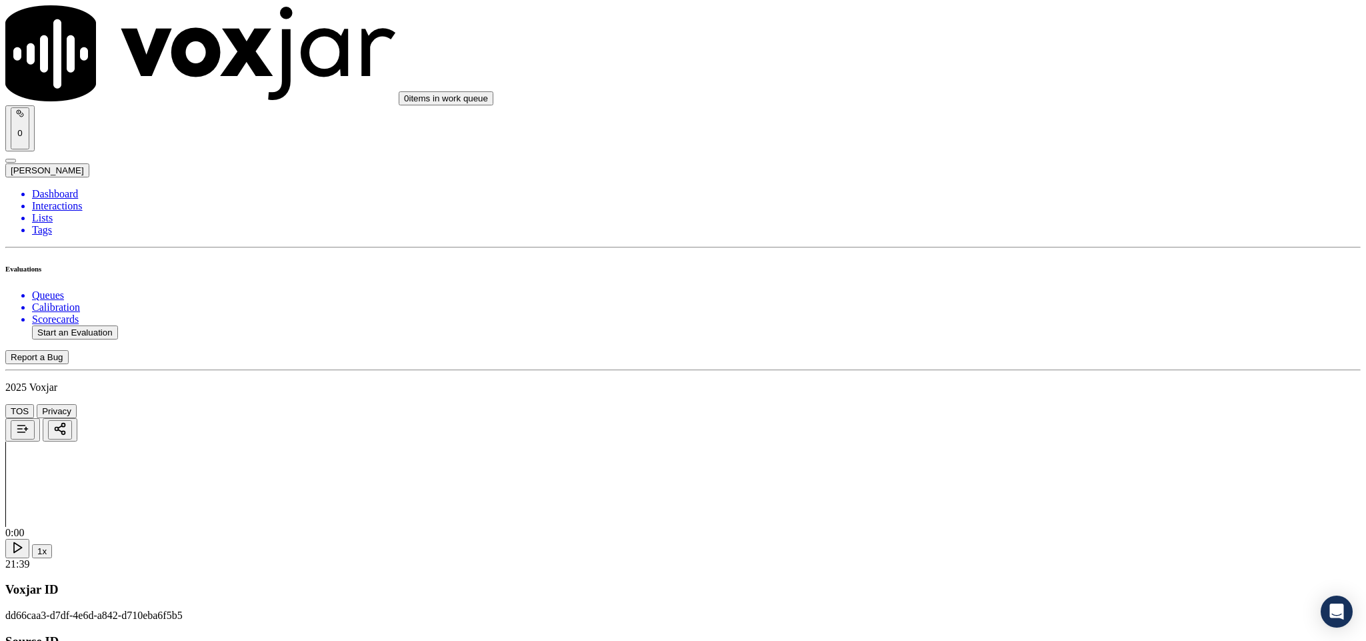
paste textarea "Fronter [PERSON_NAME] introduced himself to the customer as “Agent [PERSON_NAME…"
type textarea "Fronter [PERSON_NAME] introduced himself to the customer as “Agent [PERSON_NAME…"
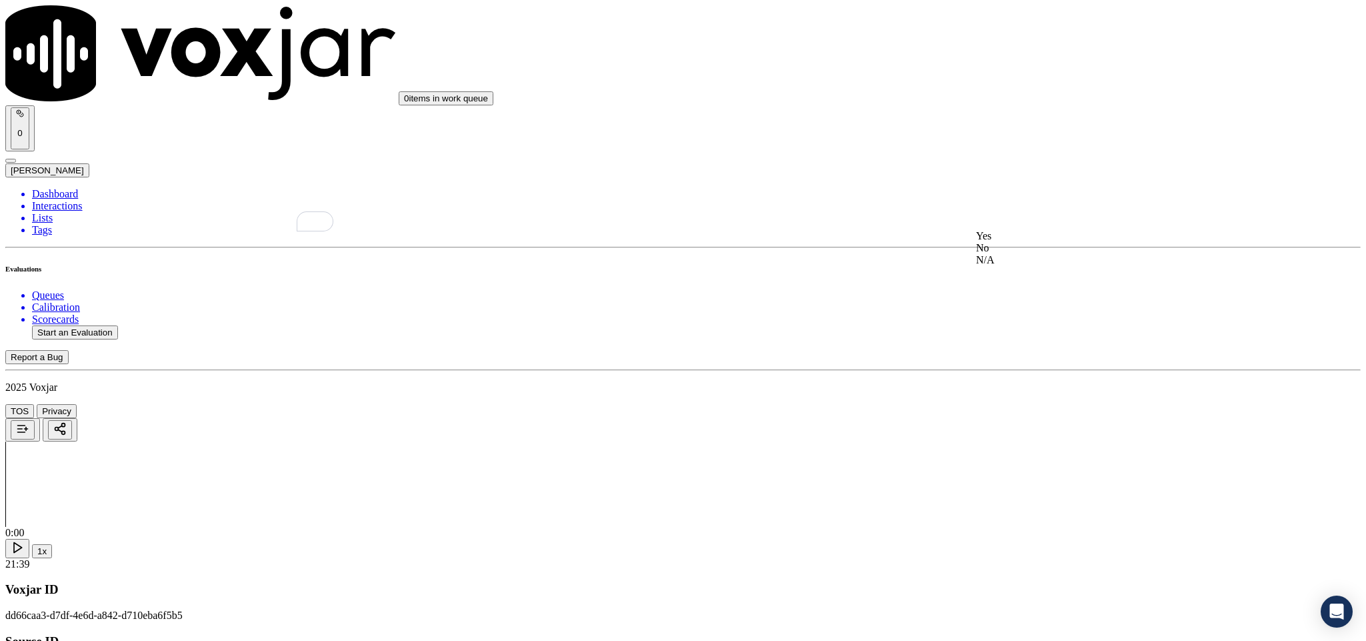
click at [998, 242] on div "Yes" at bounding box center [1132, 236] width 312 height 12
click at [1031, 234] on div "N/A" at bounding box center [1132, 228] width 312 height 12
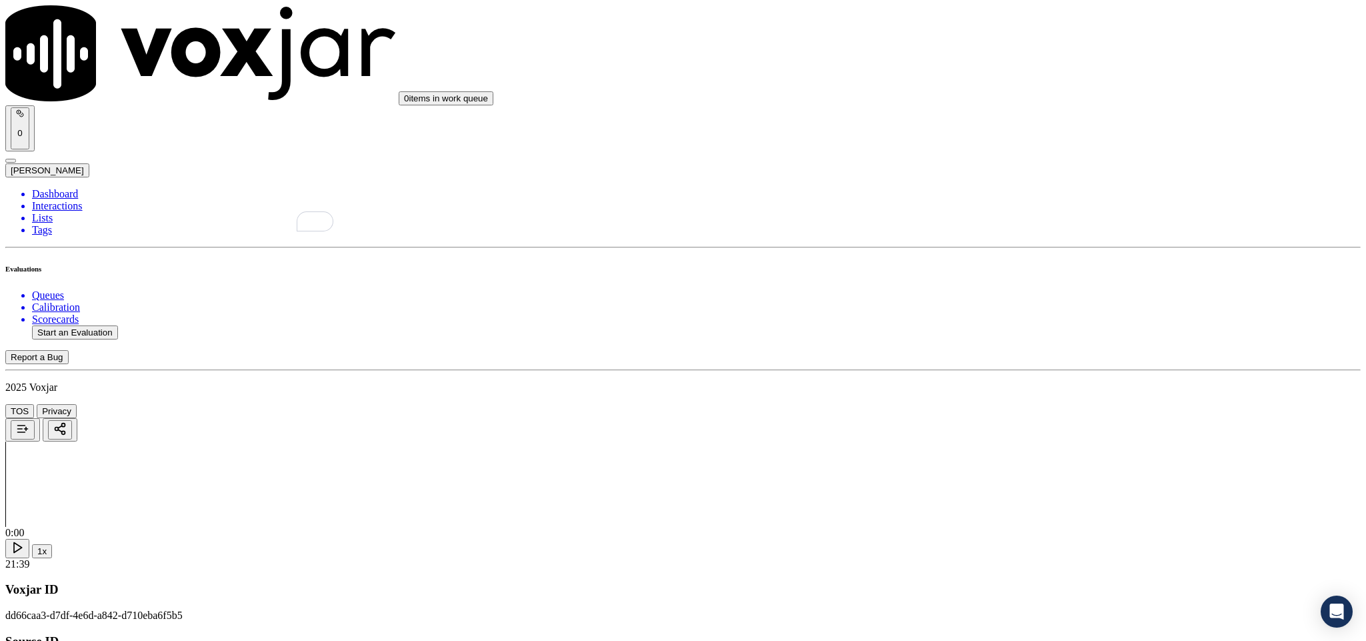
click at [1043, 233] on div "Yes" at bounding box center [1132, 227] width 312 height 12
click at [1028, 314] on div "No" at bounding box center [1132, 308] width 312 height 12
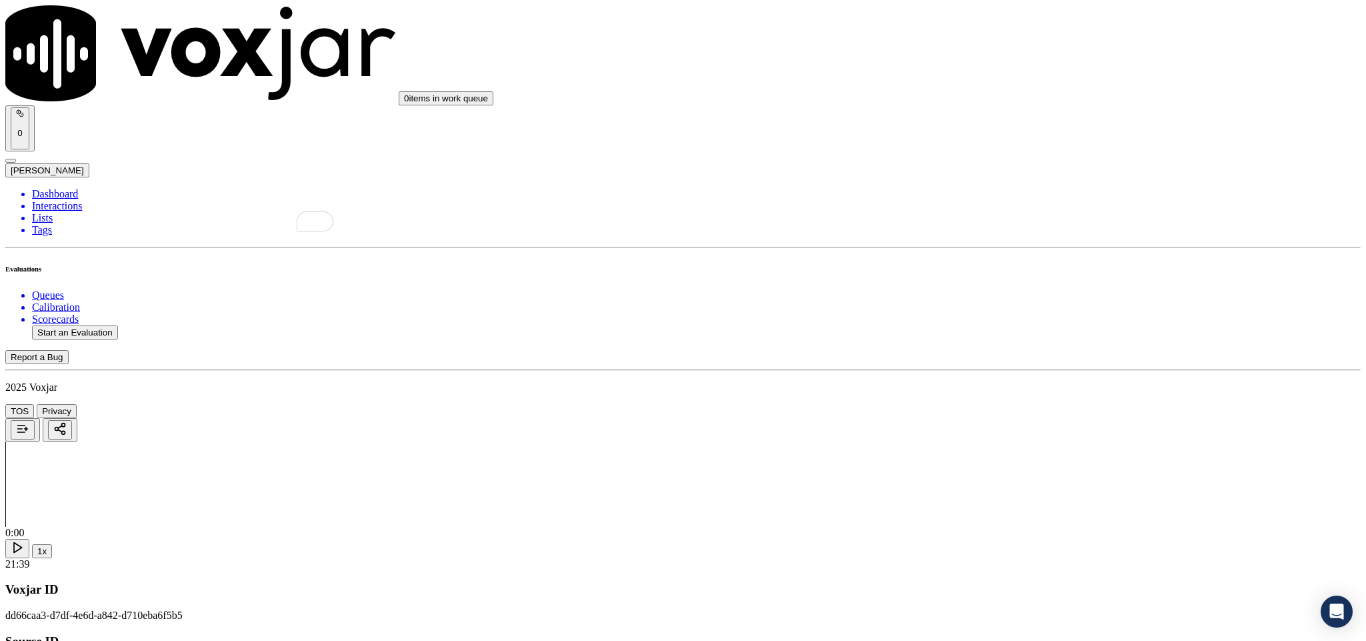
scroll to position [1000, 0]
click at [1027, 383] on div "No" at bounding box center [1132, 377] width 312 height 12
paste textarea "@2:20 [PERSON_NAME] shared the account number - The agent must ask for and obta…"
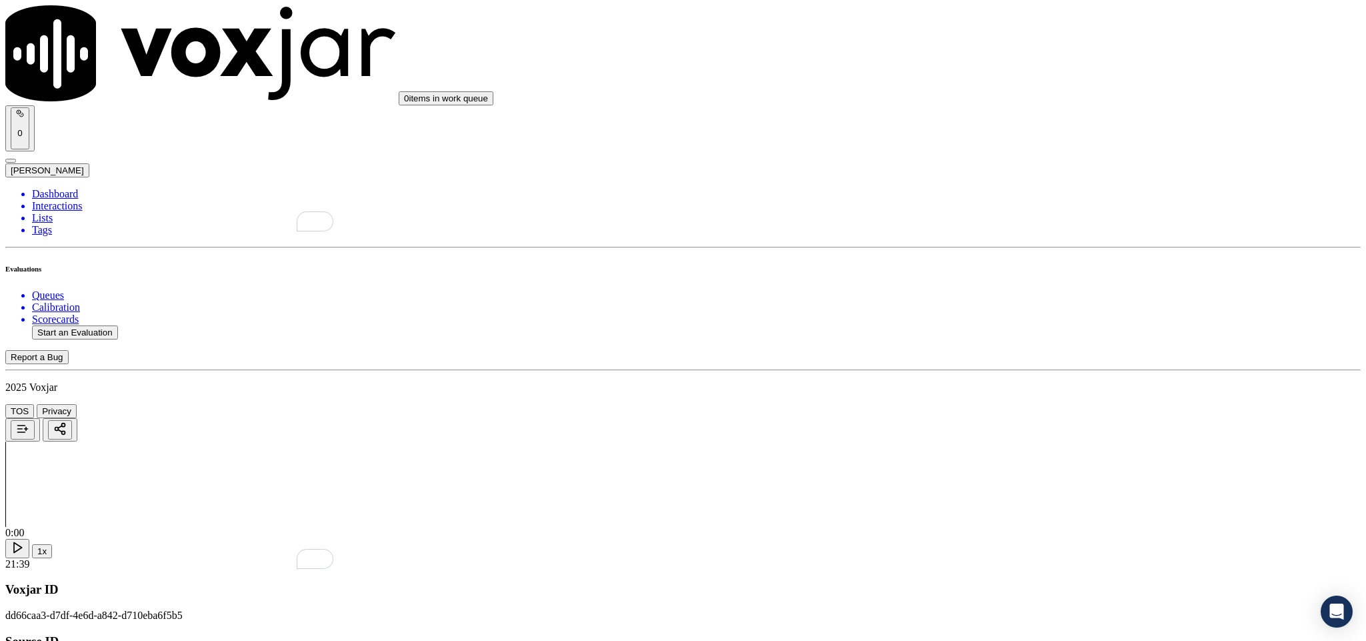
scroll to position [1400, 0]
type textarea "@2:20 [PERSON_NAME] shared the account number - The agent must ask for and obta…"
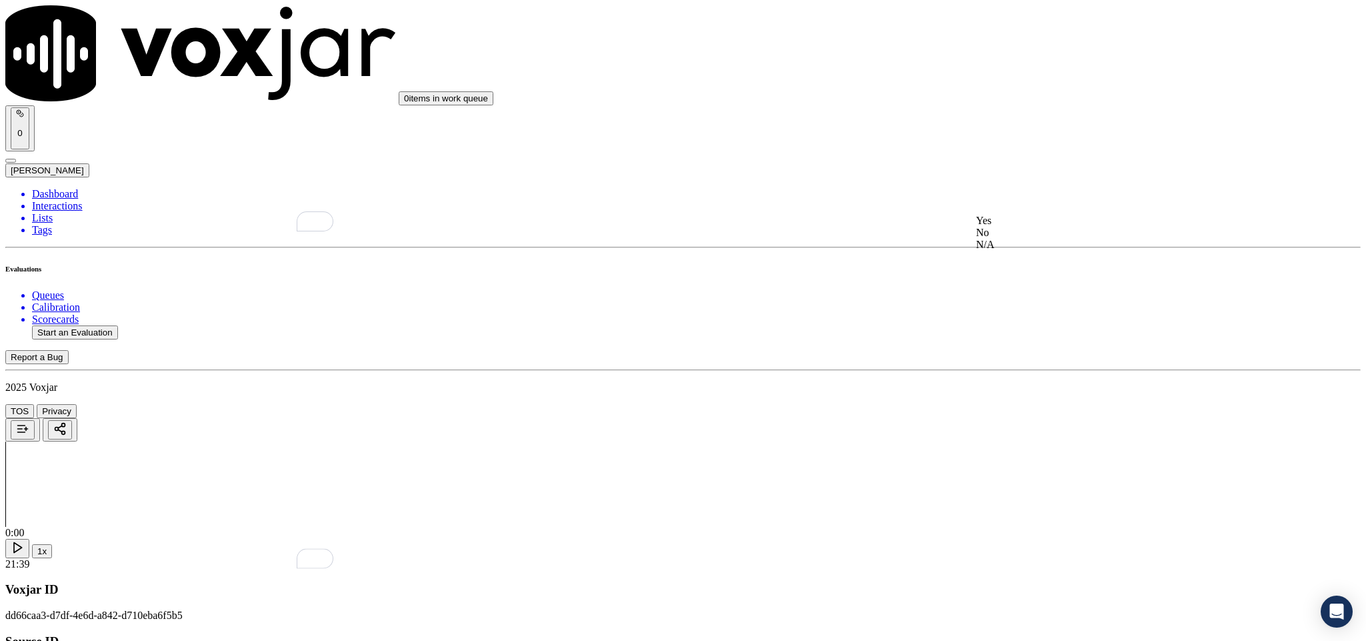
click at [1043, 251] on div "N/A" at bounding box center [1132, 245] width 312 height 12
drag, startPoint x: 1021, startPoint y: 432, endPoint x: 1023, endPoint y: 421, distance: 11.5
click at [1022, 403] on div "N/A" at bounding box center [1132, 397] width 312 height 12
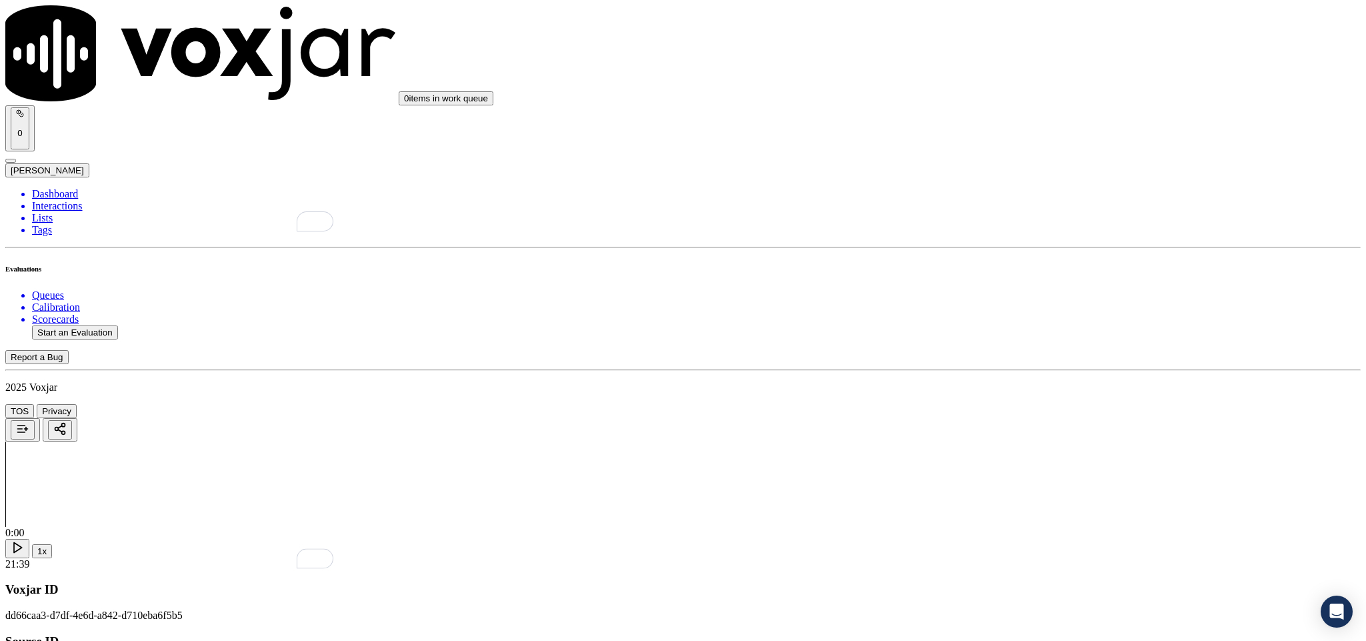
click at [1029, 363] on div "Yes" at bounding box center [1132, 357] width 312 height 12
click at [1040, 344] on div "No" at bounding box center [1132, 338] width 312 height 12
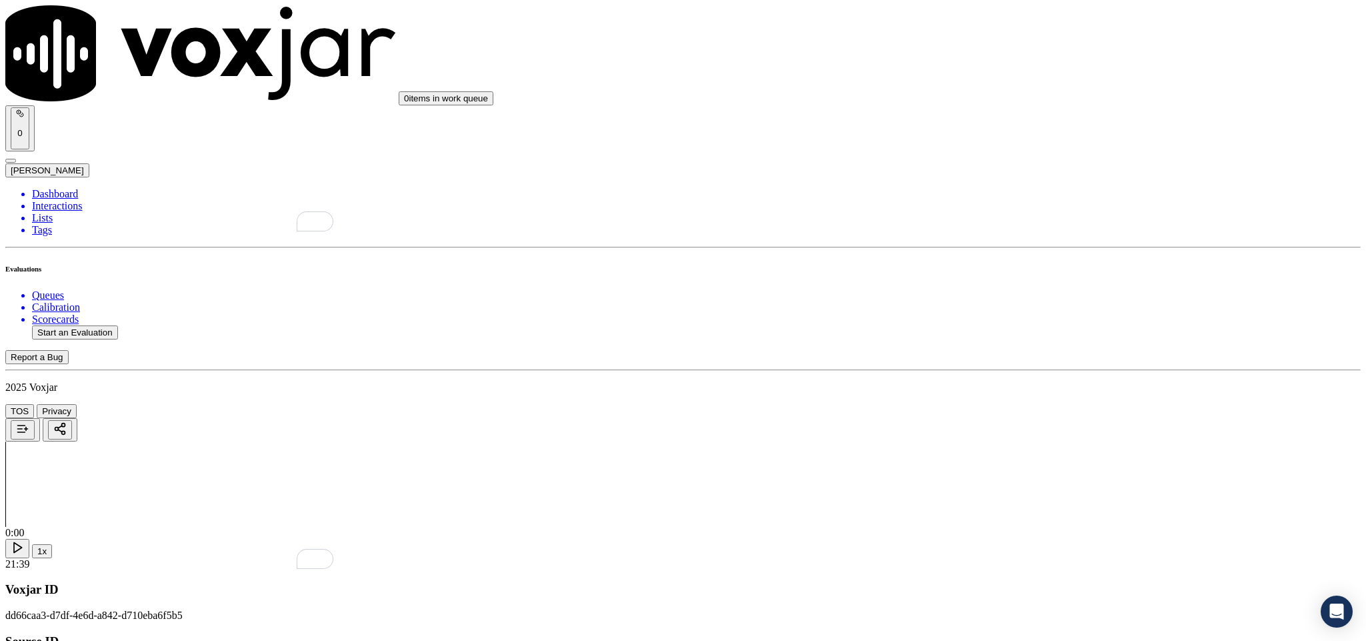
scroll to position [2000, 0]
click at [1051, 285] on div "Yes" at bounding box center [1132, 279] width 312 height 12
drag, startPoint x: 1037, startPoint y: 400, endPoint x: 1037, endPoint y: 418, distance: 18.0
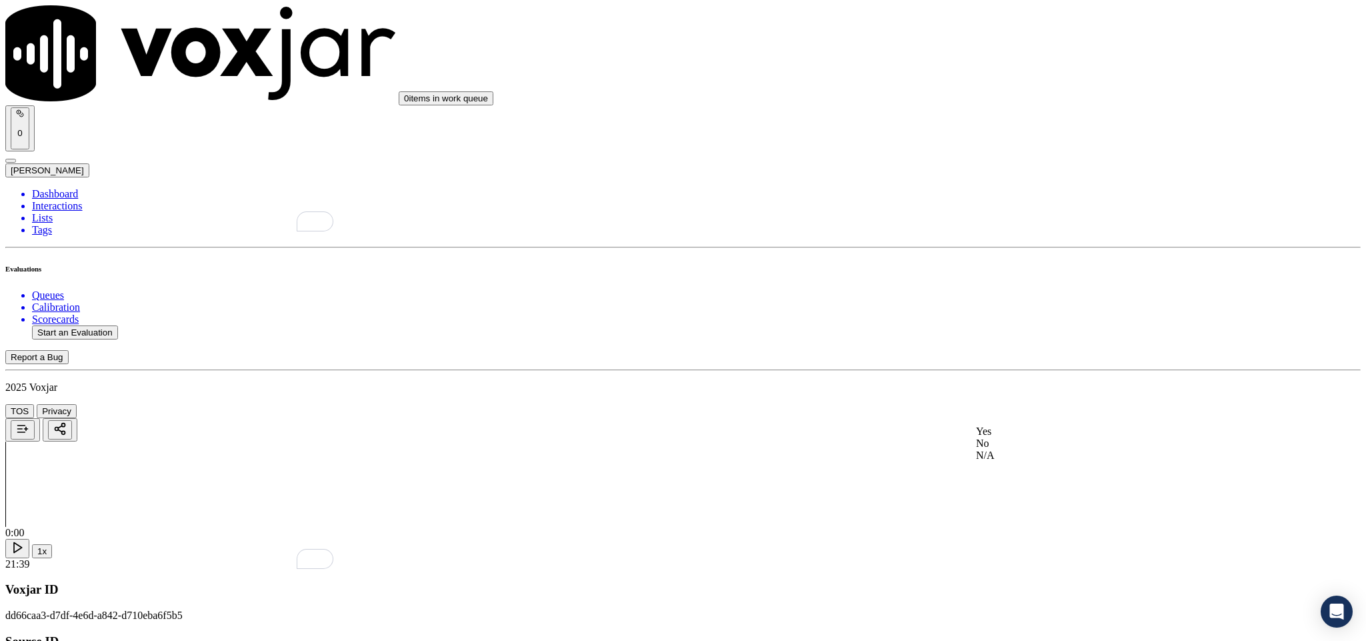
click at [1029, 437] on div "Yes" at bounding box center [1132, 431] width 312 height 12
click at [1033, 402] on div "No" at bounding box center [1132, 396] width 312 height 12
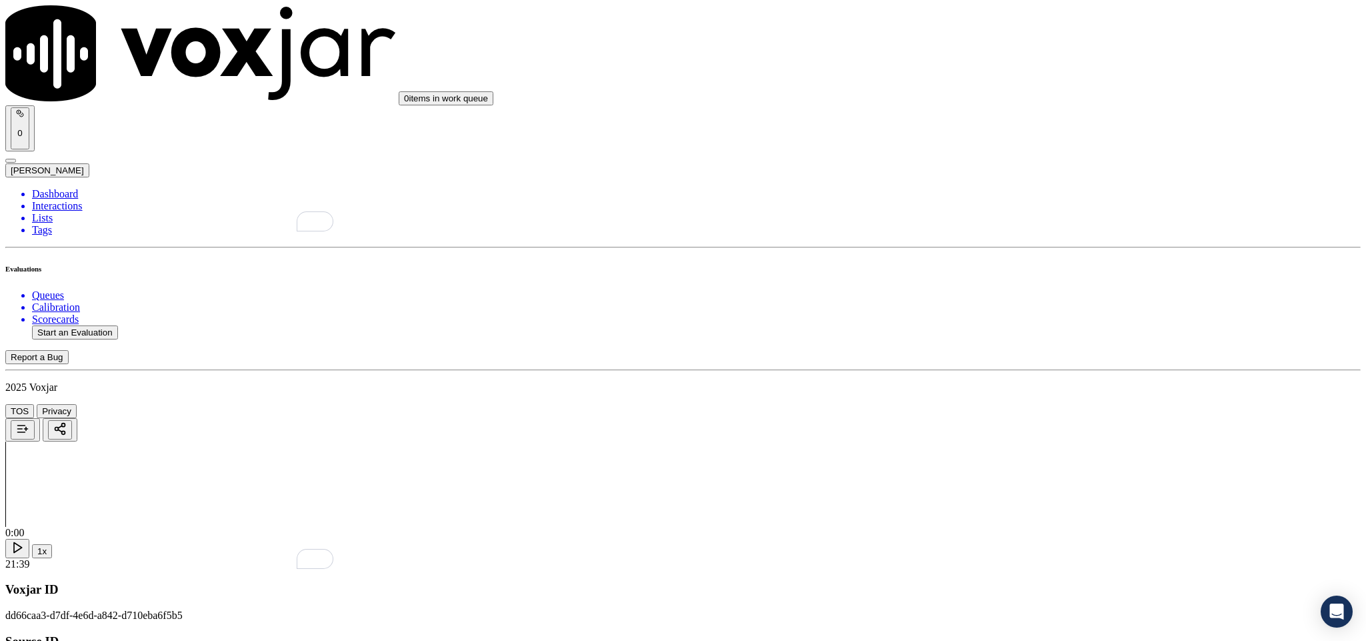
click at [1047, 410] on div "Yes" at bounding box center [1132, 407] width 312 height 12
click at [1036, 277] on div "No" at bounding box center [1132, 271] width 312 height 12
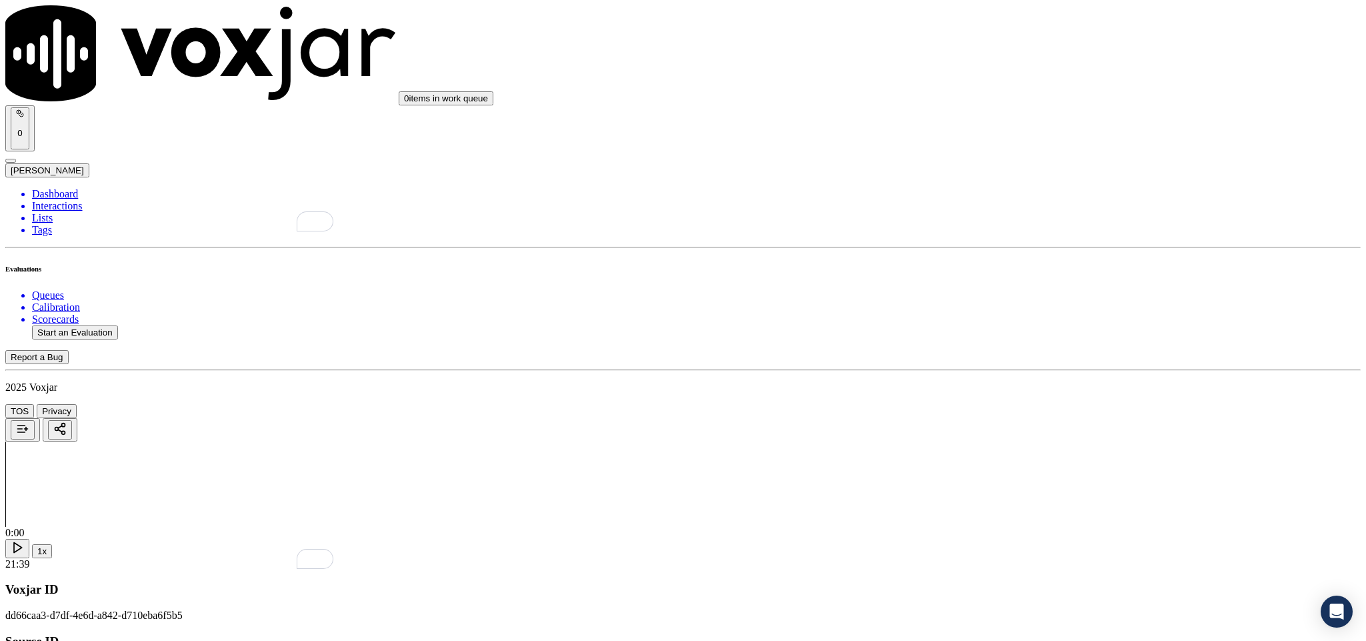
scroll to position [2800, 0]
click at [1051, 318] on div "Yes" at bounding box center [1132, 312] width 312 height 12
drag, startPoint x: 1042, startPoint y: 199, endPoint x: 1049, endPoint y: 203, distance: 7.8
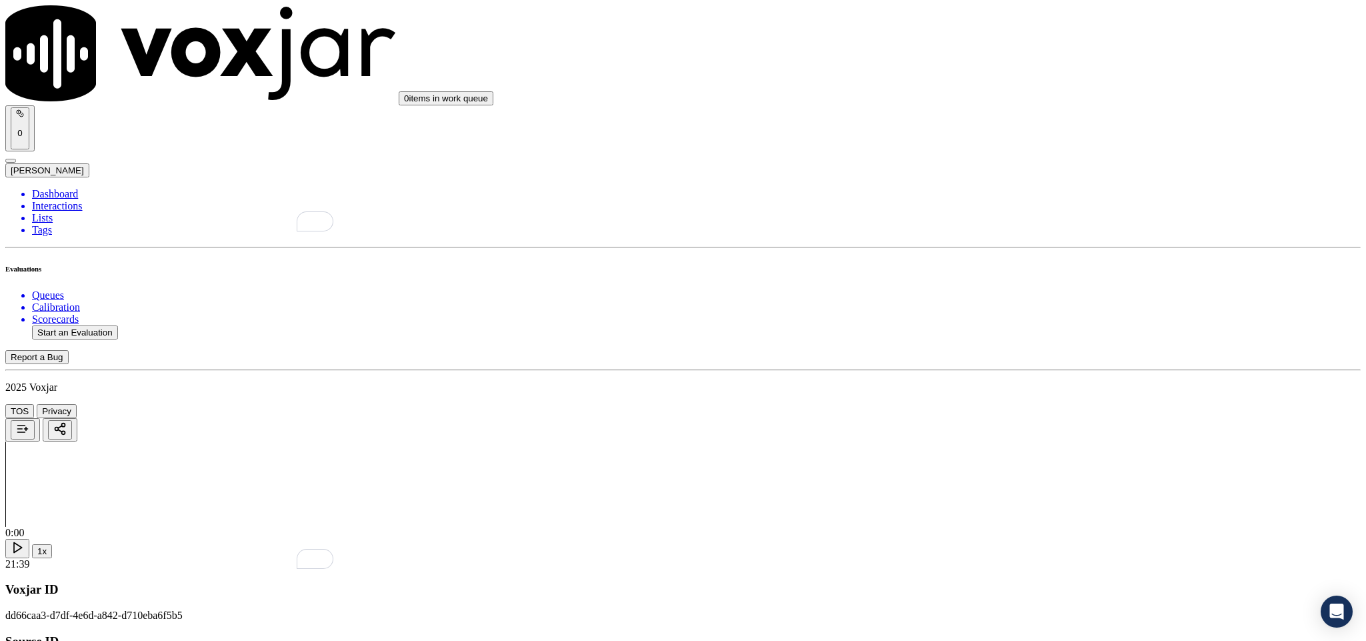
click at [1034, 244] on div "No" at bounding box center [1132, 243] width 312 height 12
click at [1038, 371] on div "Yes" at bounding box center [1132, 365] width 312 height 12
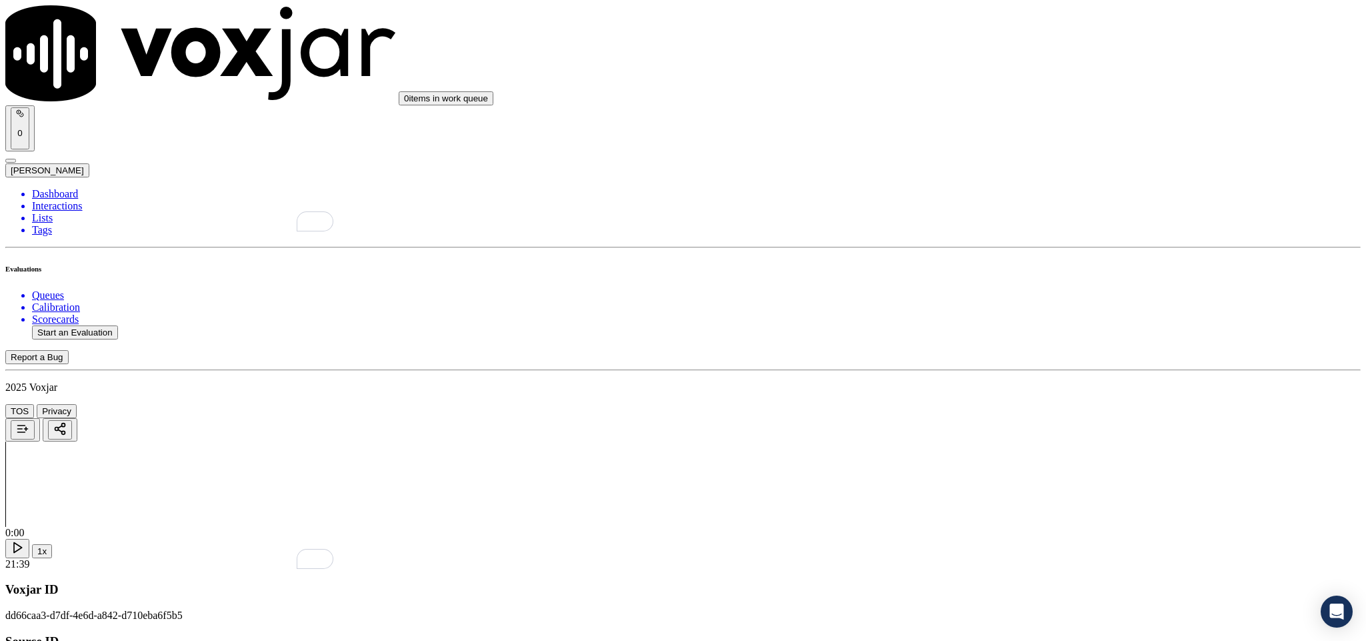
click at [1034, 263] on div "N/A" at bounding box center [1132, 257] width 312 height 12
click at [1044, 420] on div "No" at bounding box center [1132, 414] width 312 height 12
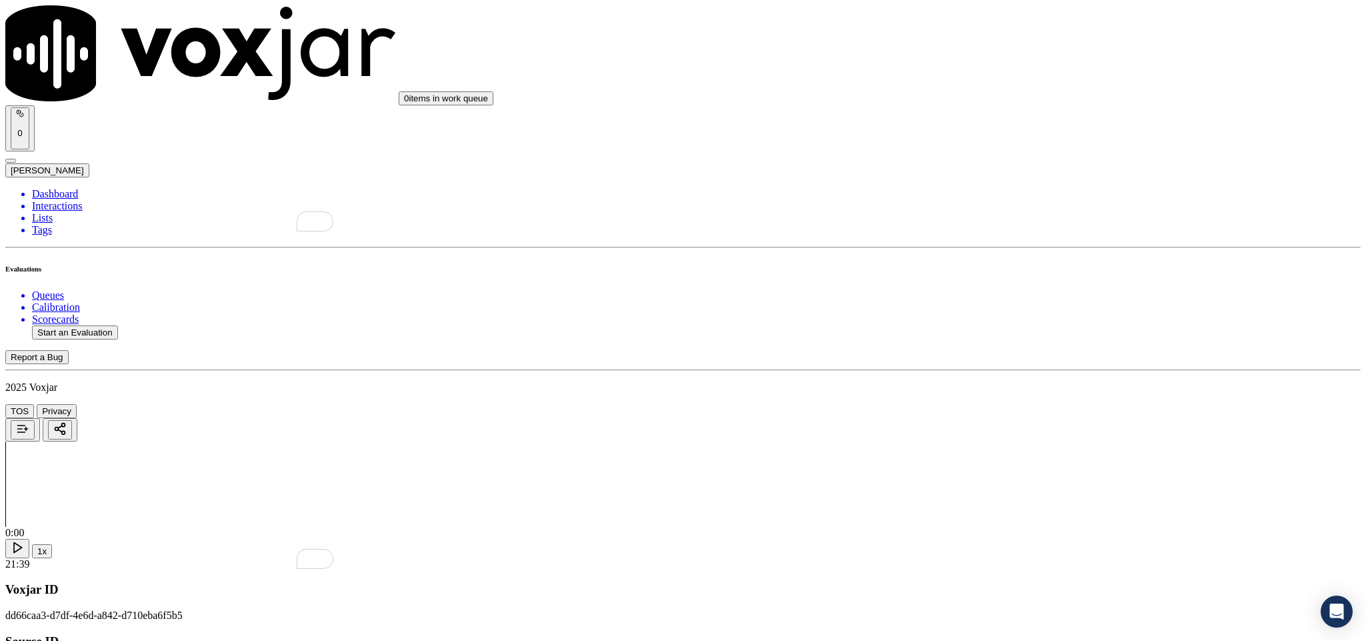
click at [1015, 497] on div "No" at bounding box center [1132, 491] width 312 height 12
click at [68, 188] on li "Dashboard" at bounding box center [696, 194] width 1329 height 12
